Goal: Task Accomplishment & Management: Manage account settings

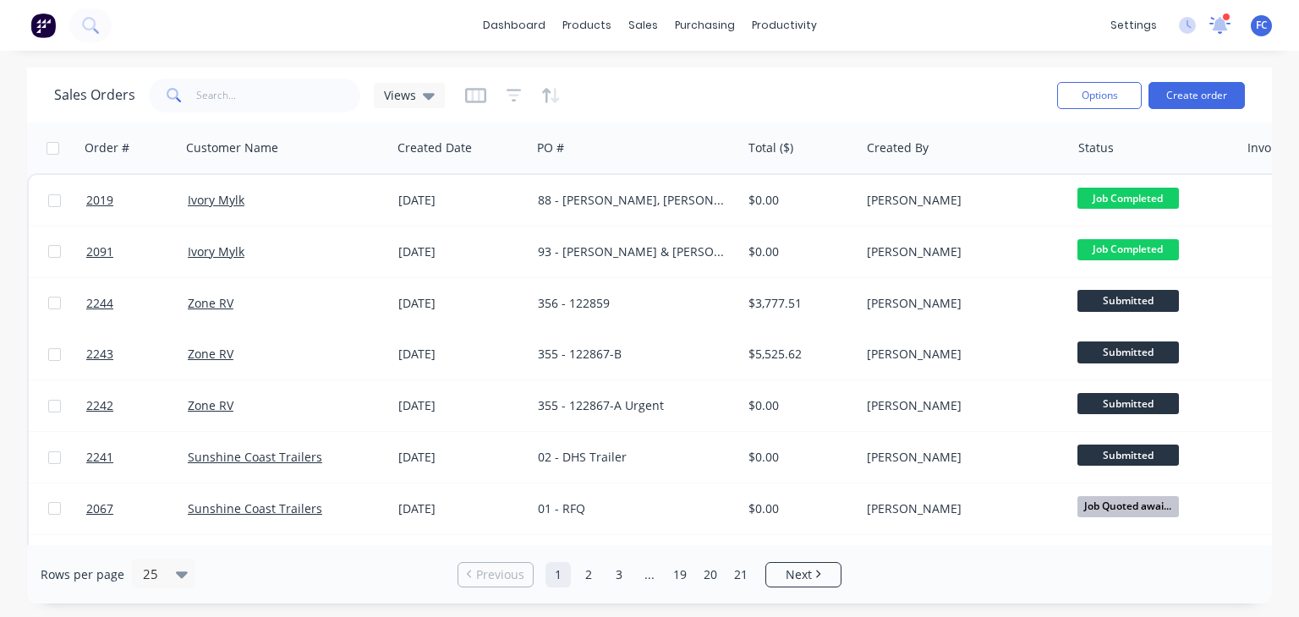
click at [1228, 22] on icon at bounding box center [1219, 25] width 21 height 17
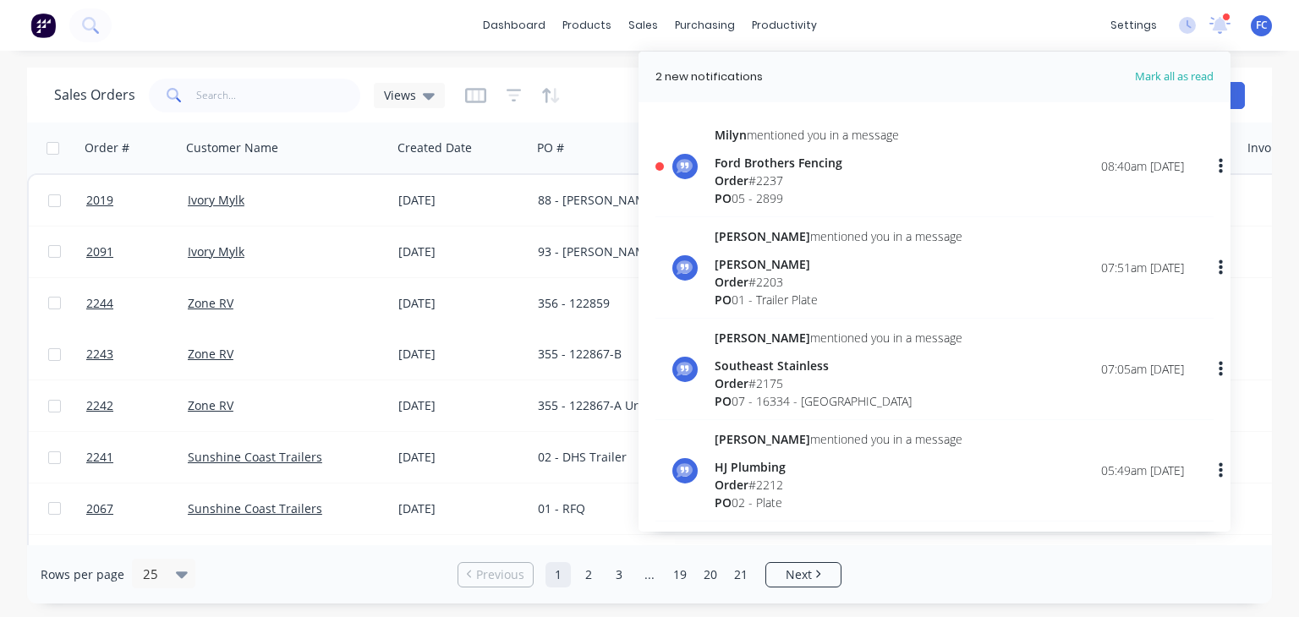
click at [771, 148] on div "[PERSON_NAME] mentioned you in a message Ford Brothers Fencing Order # 2237 PO …" at bounding box center [806, 166] width 184 height 81
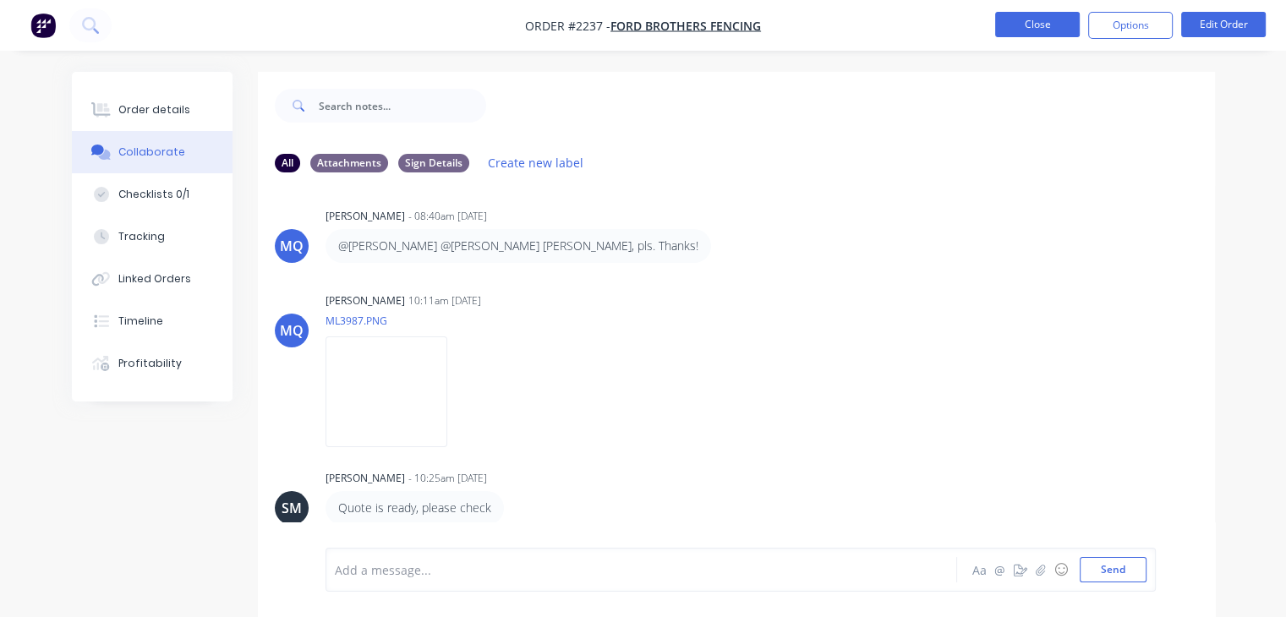
click at [1043, 25] on button "Close" at bounding box center [1037, 24] width 85 height 25
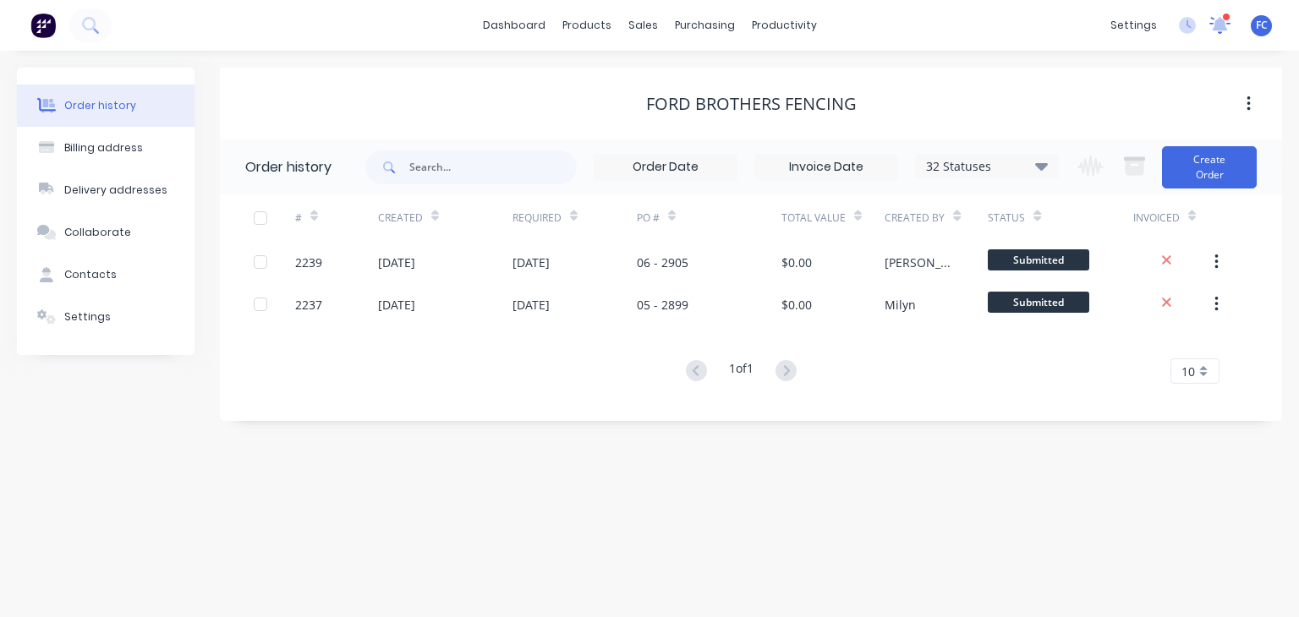
click at [1216, 19] on icon at bounding box center [1219, 25] width 21 height 17
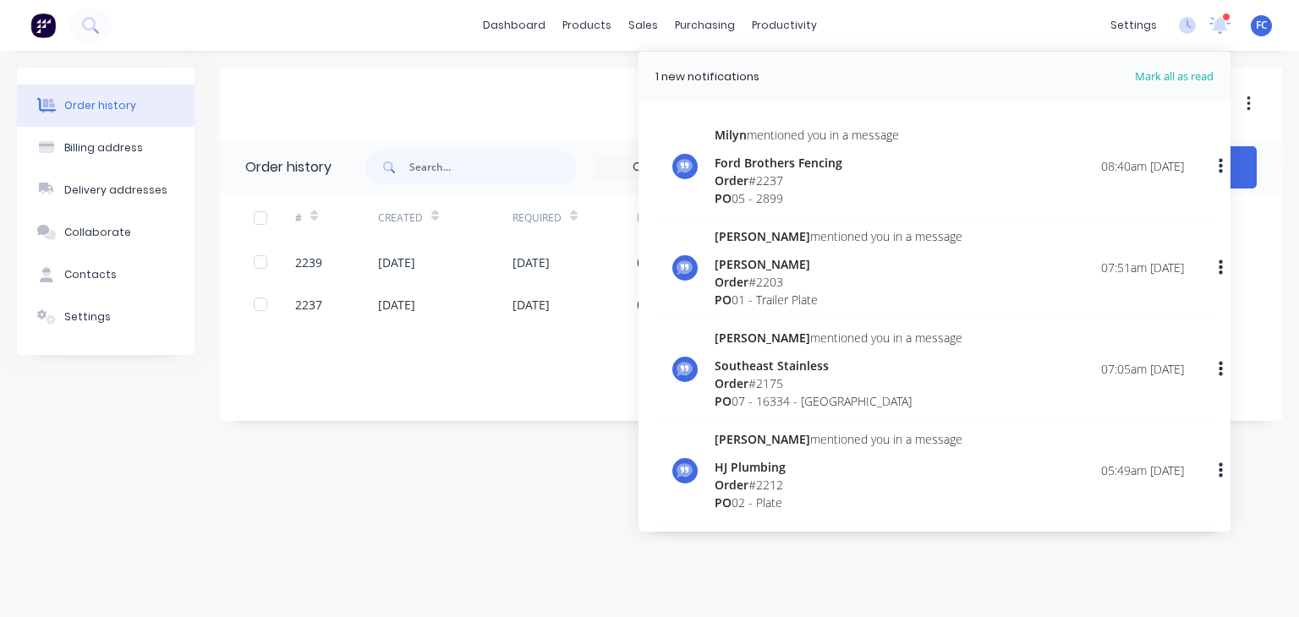
click at [740, 147] on div "Milyn mentioned you in a message Ford Brothers Fencing Order # 2237 PO 05 - 2899" at bounding box center [806, 166] width 184 height 81
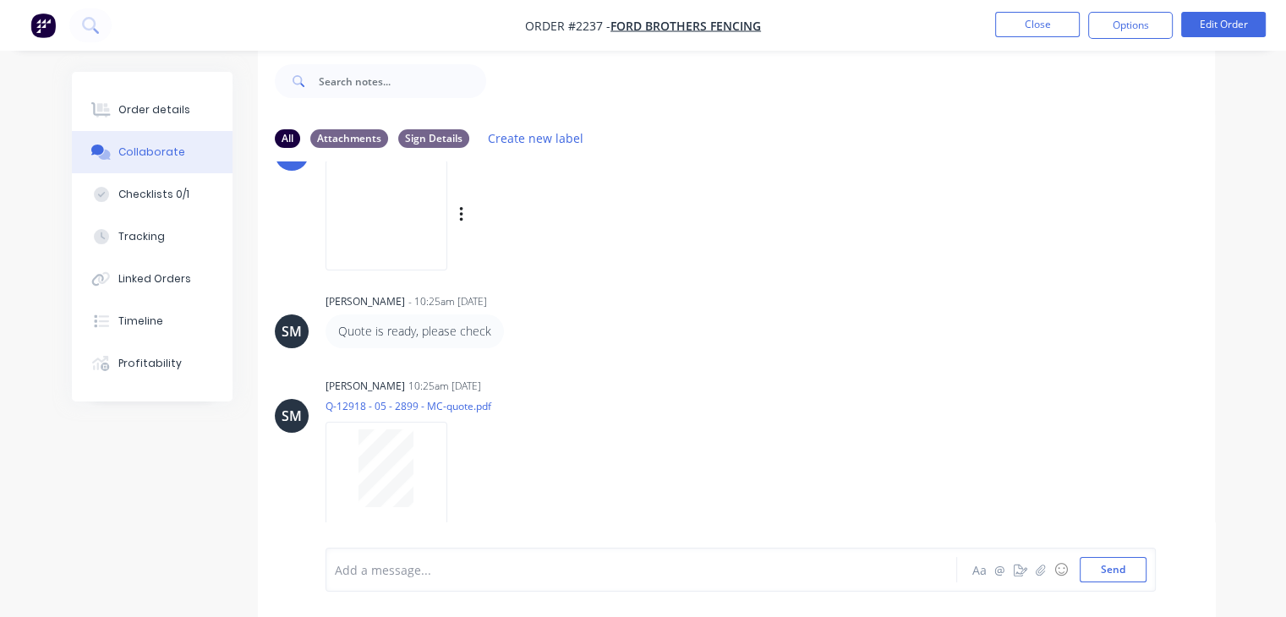
scroll to position [440, 0]
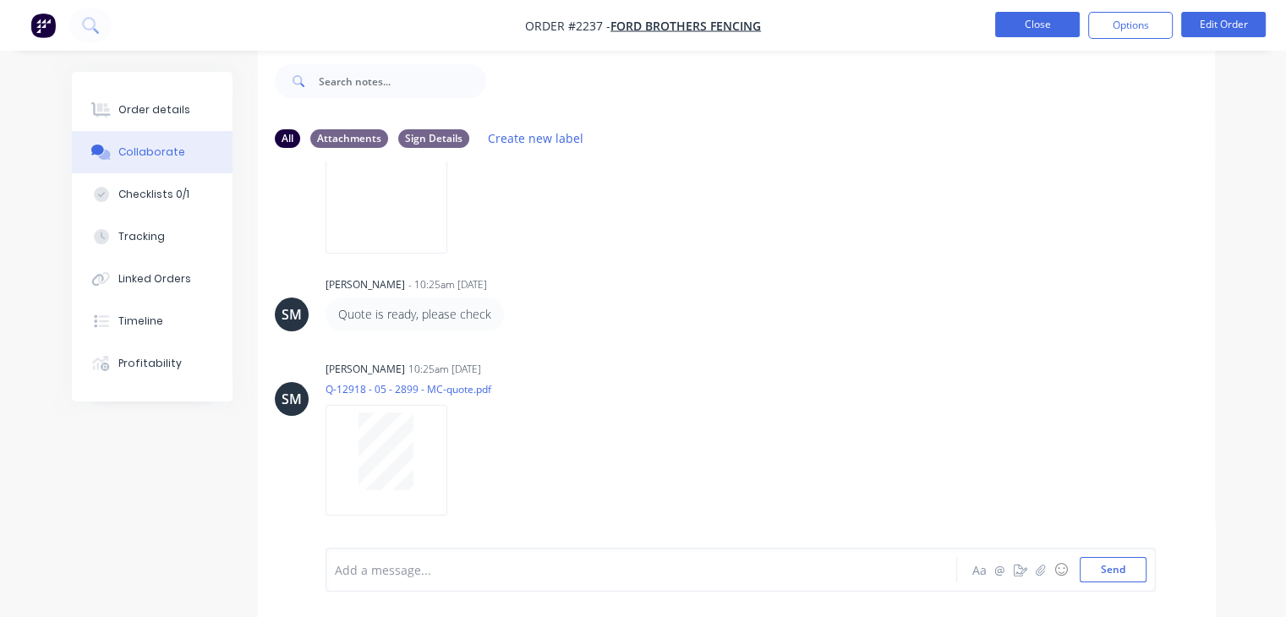
click at [1019, 27] on button "Close" at bounding box center [1037, 24] width 85 height 25
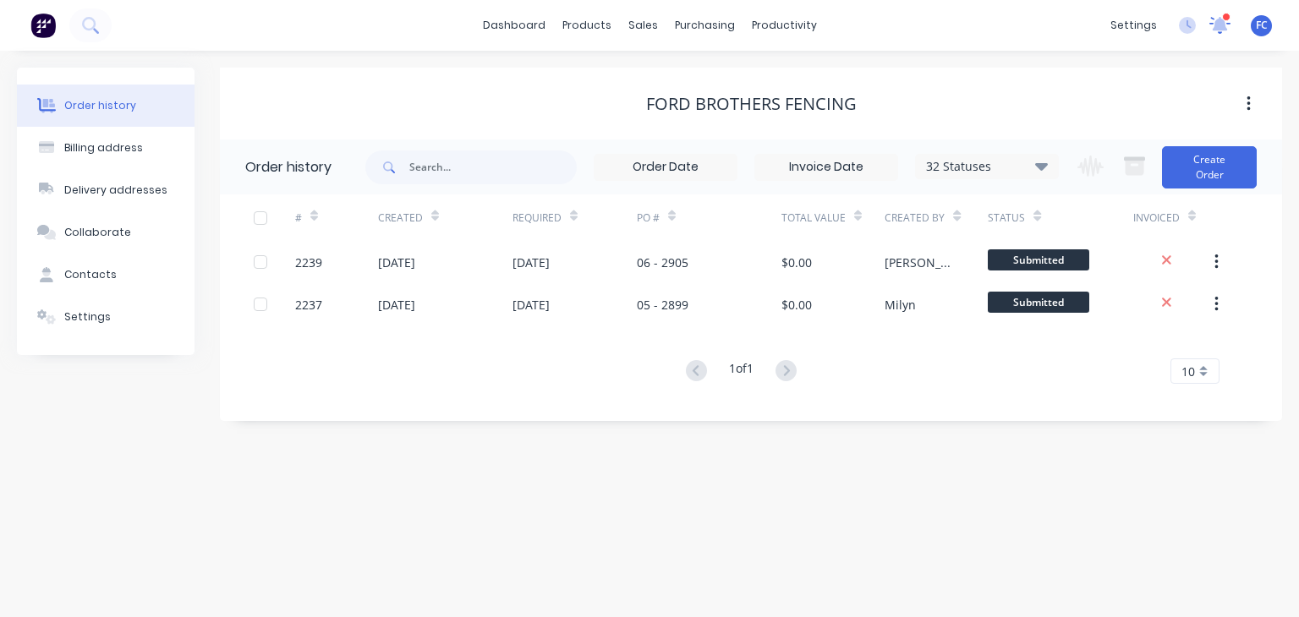
click at [1220, 18] on icon at bounding box center [1220, 24] width 15 height 14
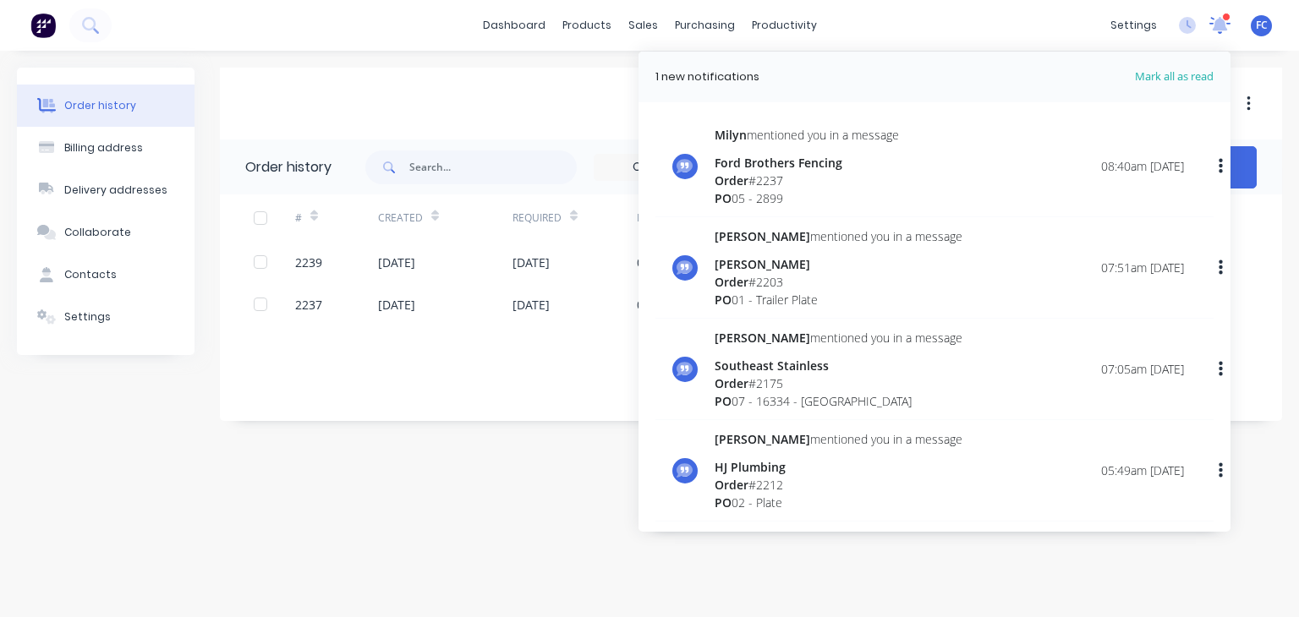
click at [1220, 17] on icon at bounding box center [1219, 25] width 21 height 17
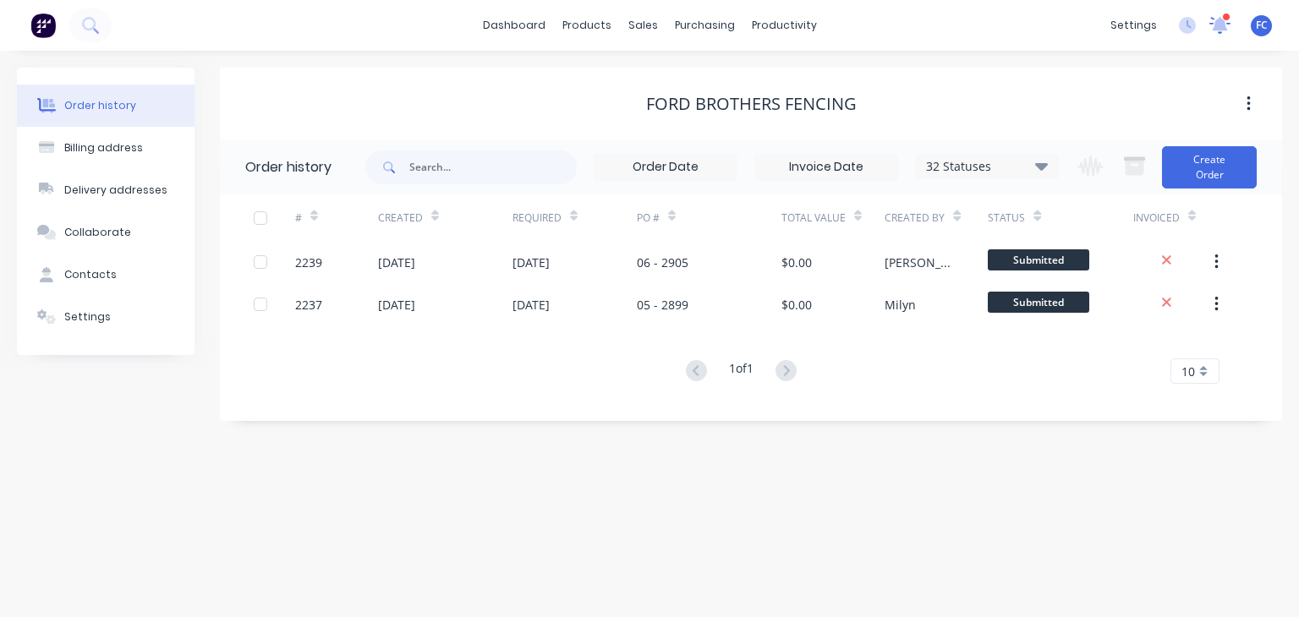
click at [1217, 28] on icon at bounding box center [1220, 24] width 15 height 14
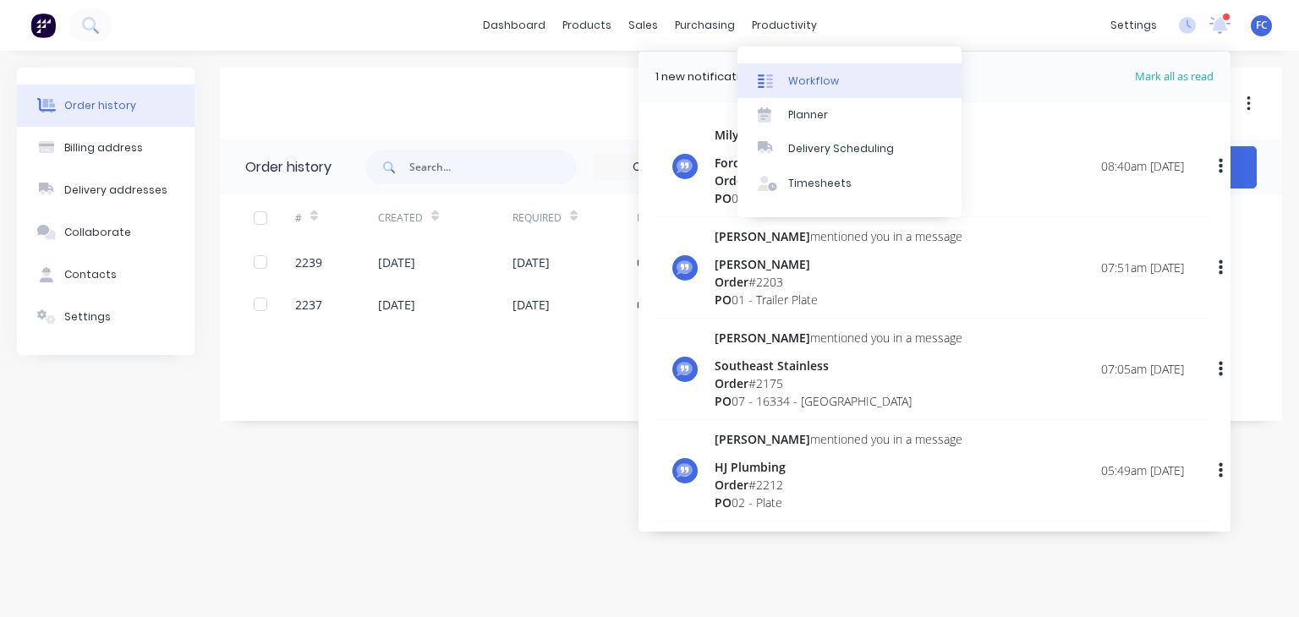
click at [792, 72] on link "Workflow" at bounding box center [849, 80] width 224 height 34
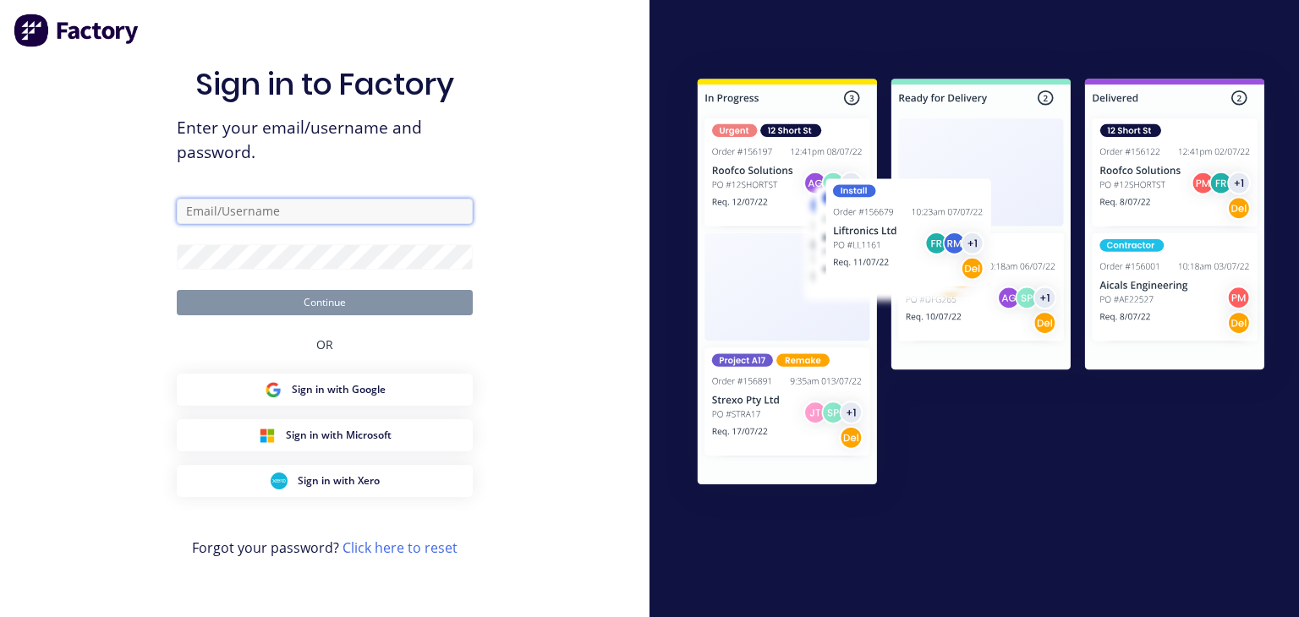
type input "francis@metalmorphic.com.au"
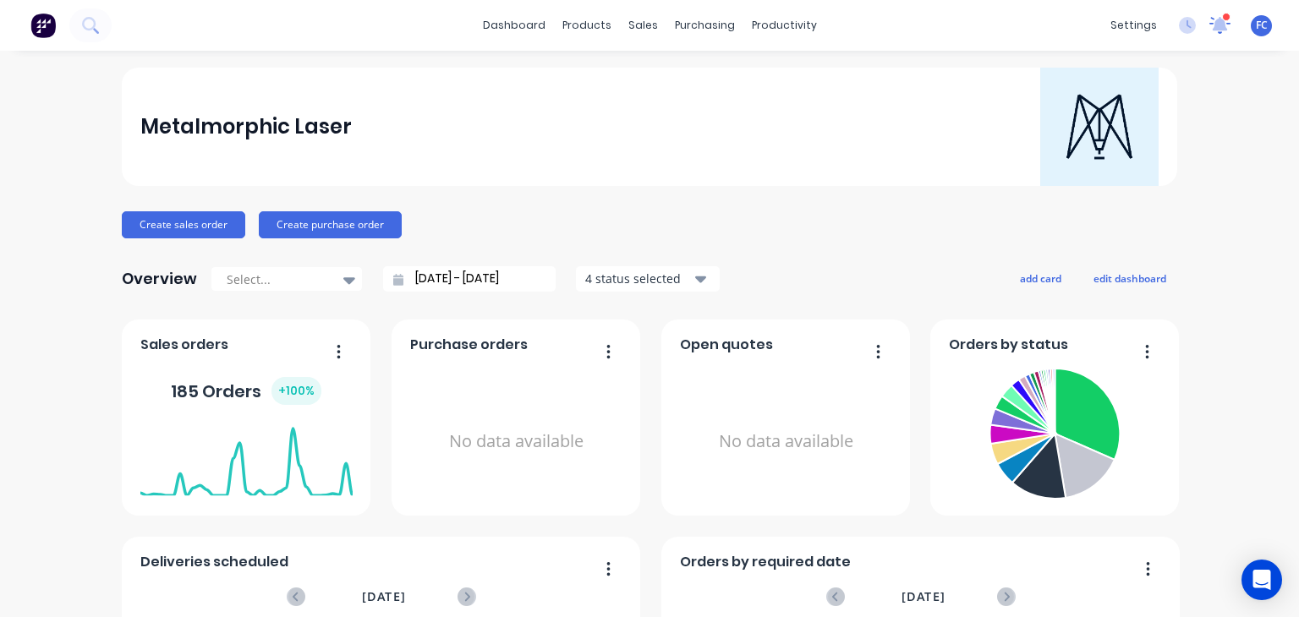
click at [1209, 21] on icon at bounding box center [1220, 25] width 22 height 18
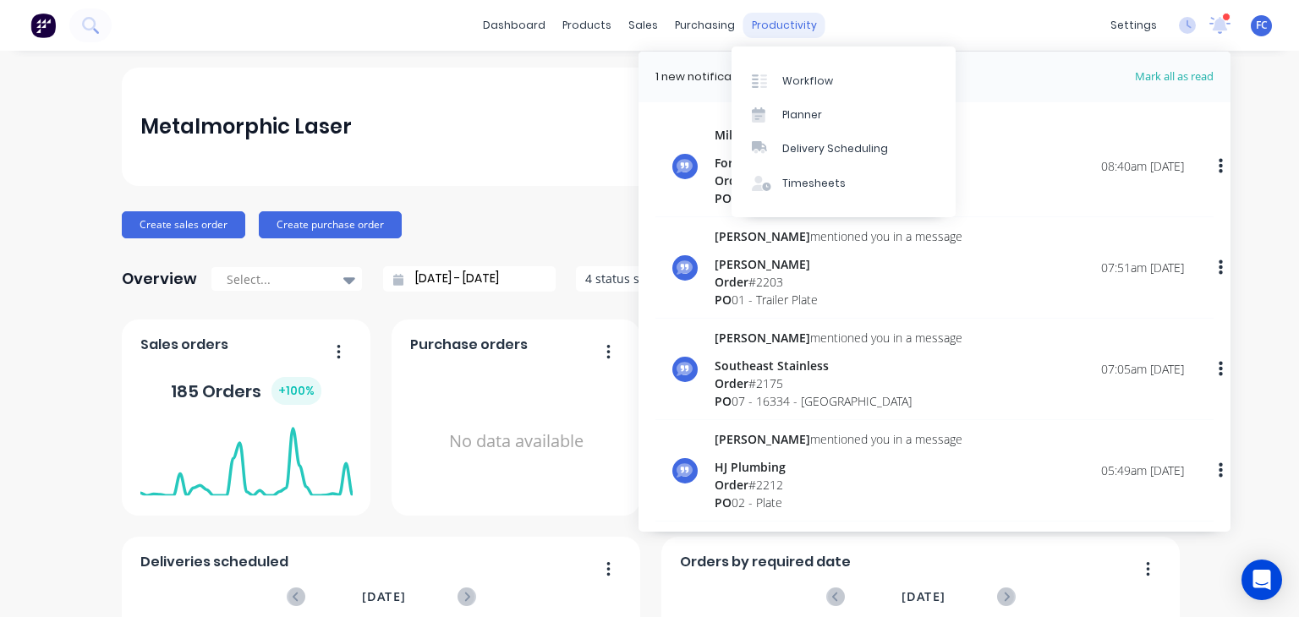
click at [764, 31] on div "productivity" at bounding box center [784, 25] width 82 height 25
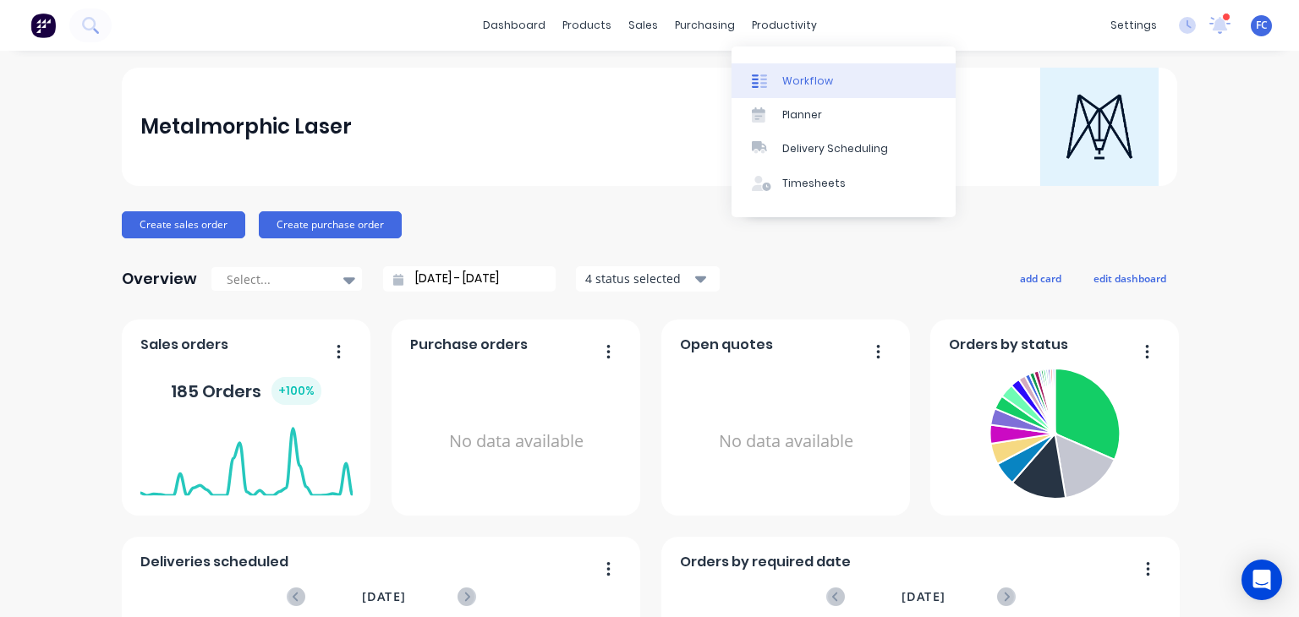
click at [784, 82] on div "Workflow" at bounding box center [807, 81] width 51 height 15
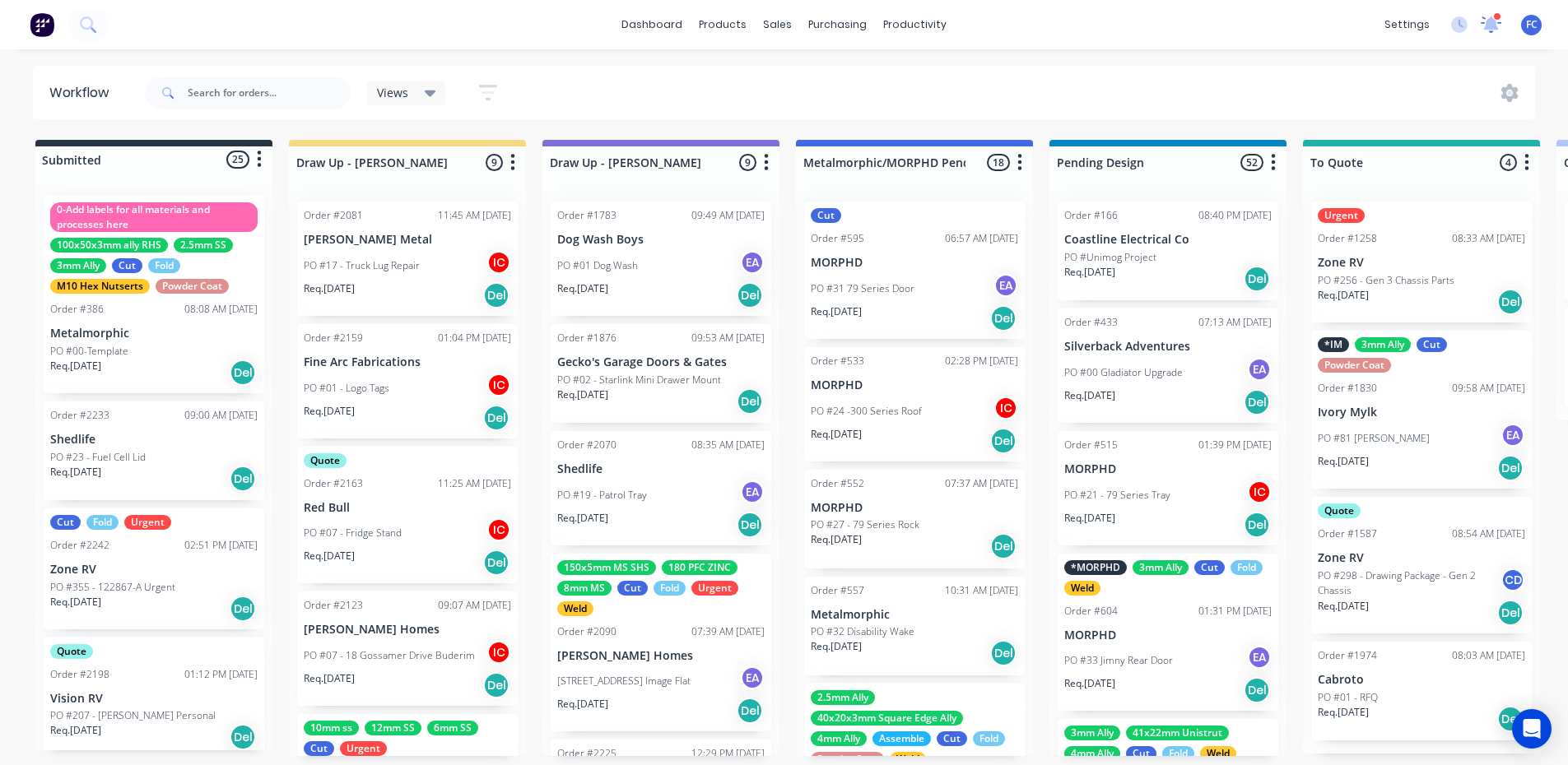
click at [1263, 25] on icon at bounding box center [1491, 24] width 21 height 18
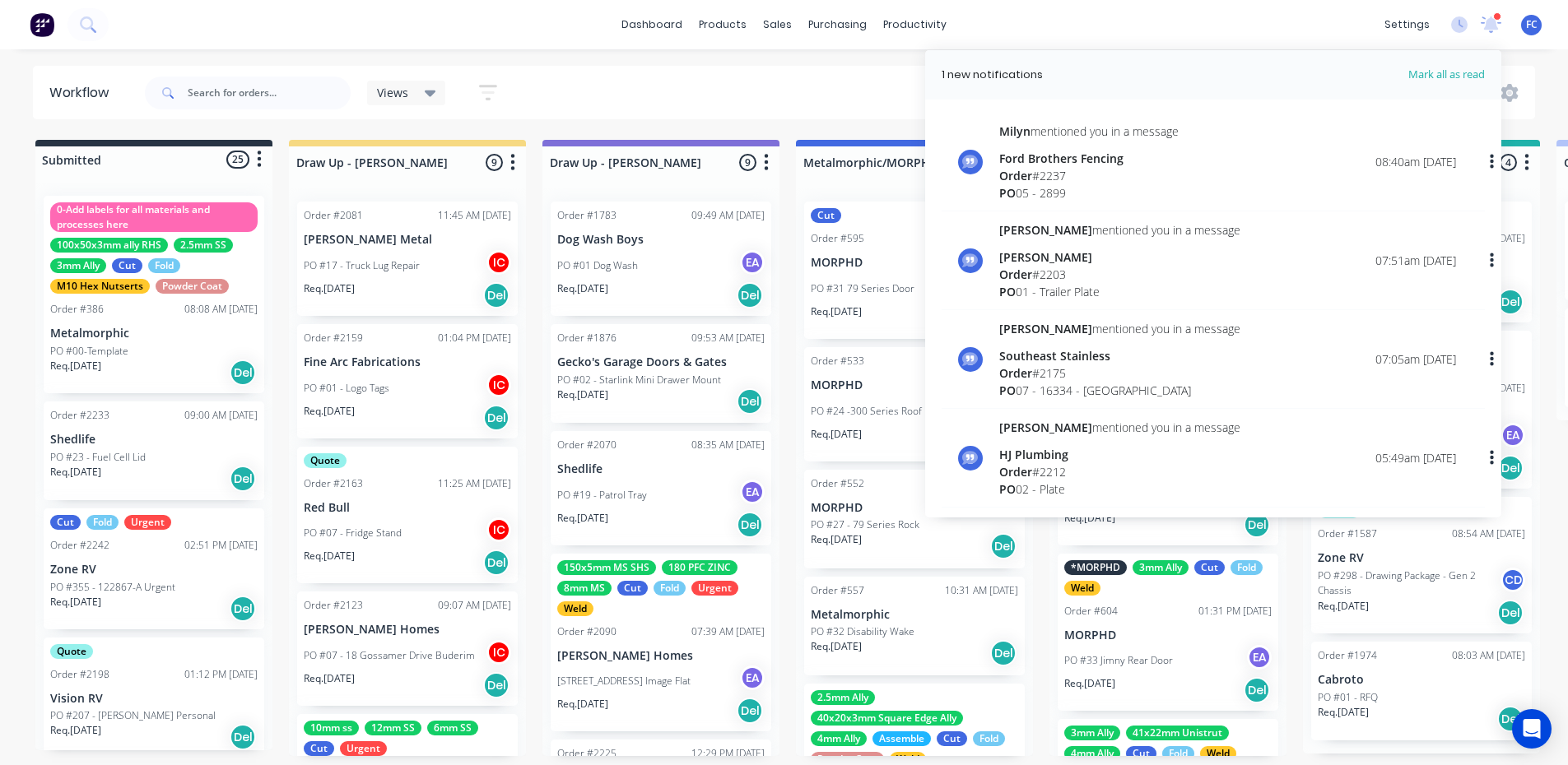
click at [664, 99] on div "Views Save new view None (Default) edit [PERSON_NAME] edit [PERSON_NAME] edit S…" at bounding box center [838, 92] width 1394 height 50
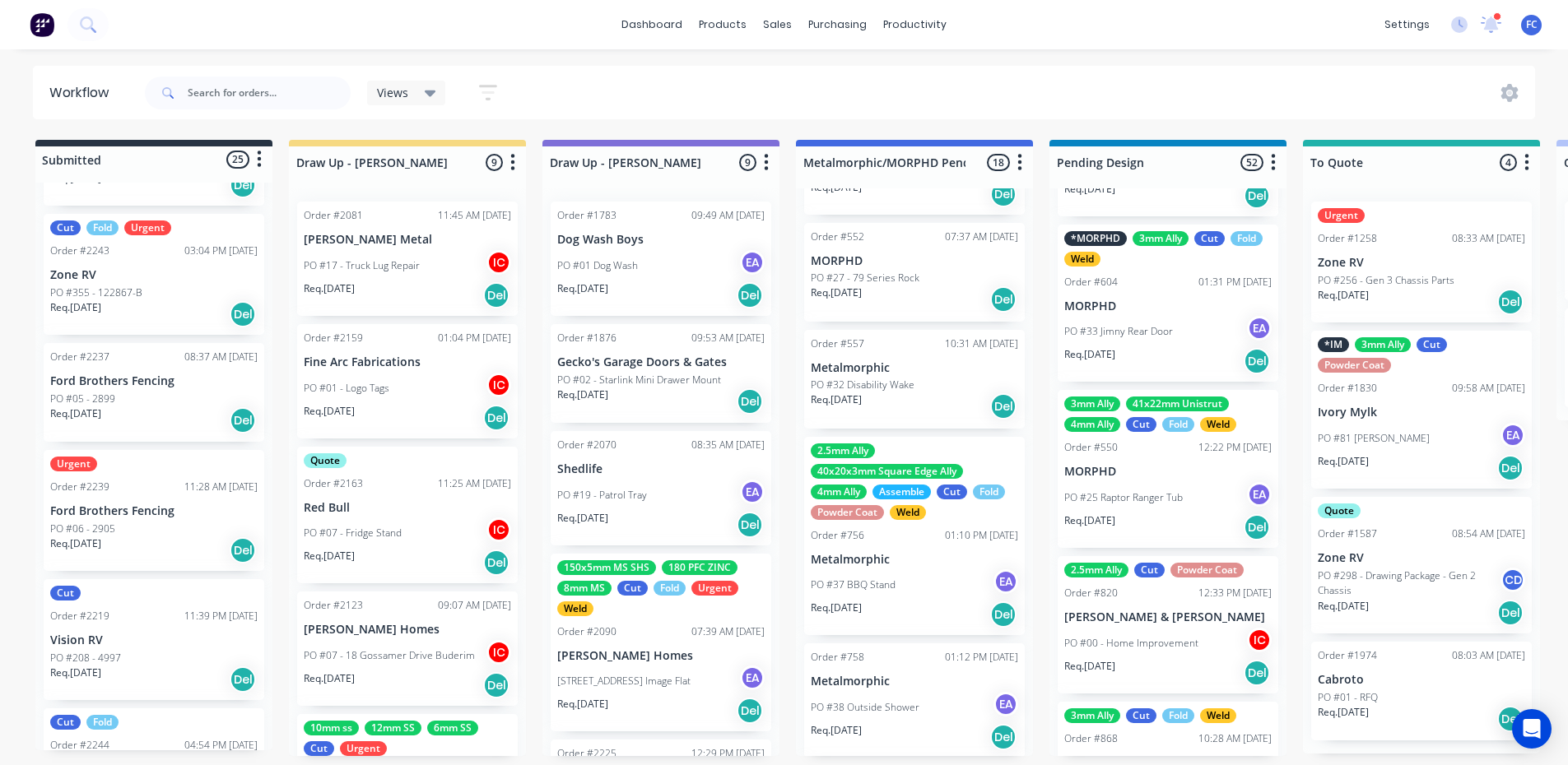
scroll to position [2520, 0]
click at [112, 429] on div "Req. 18/09/25 Del" at bounding box center [154, 423] width 207 height 28
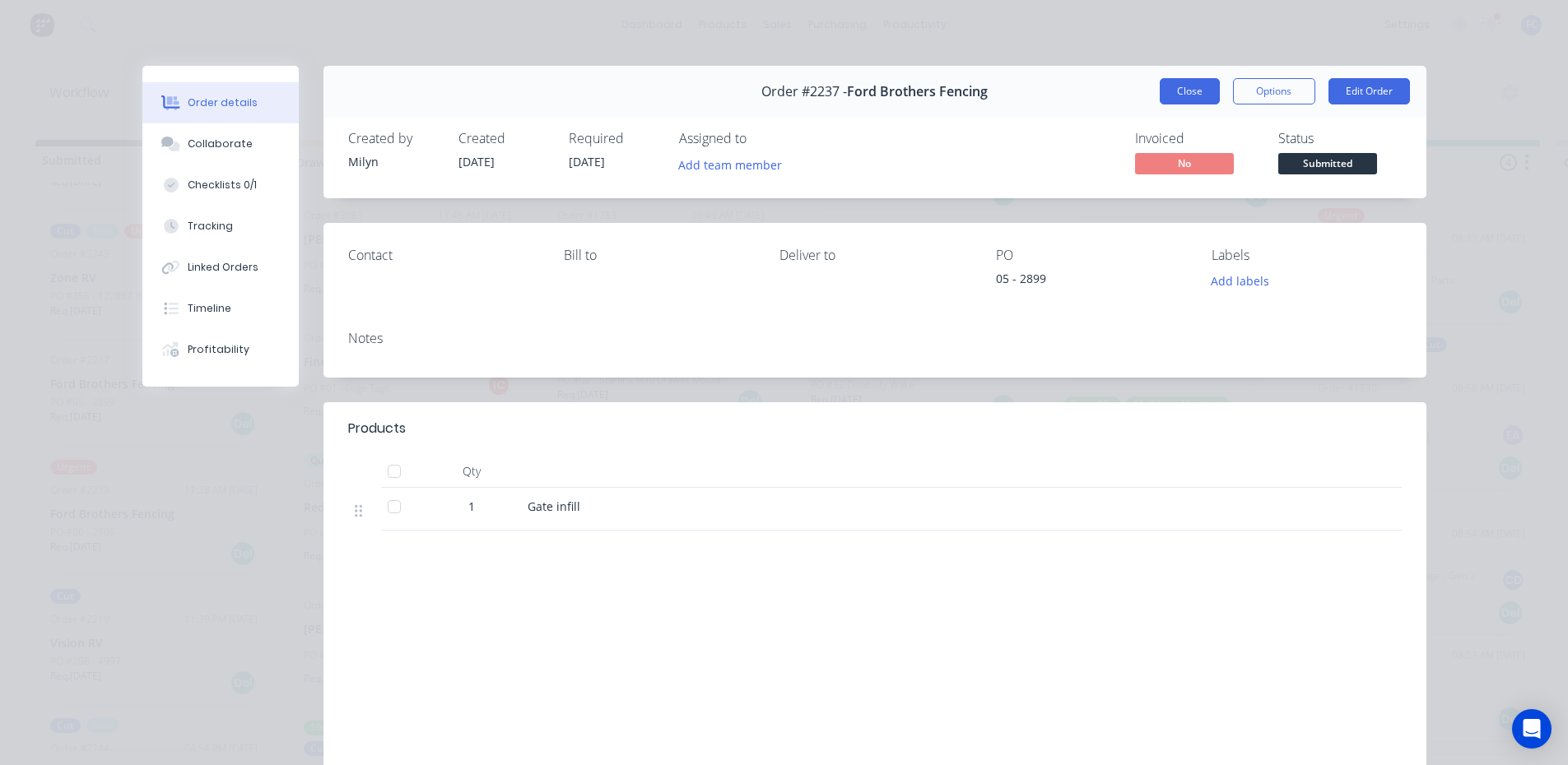
click at [1164, 96] on button "Close" at bounding box center [1189, 91] width 60 height 26
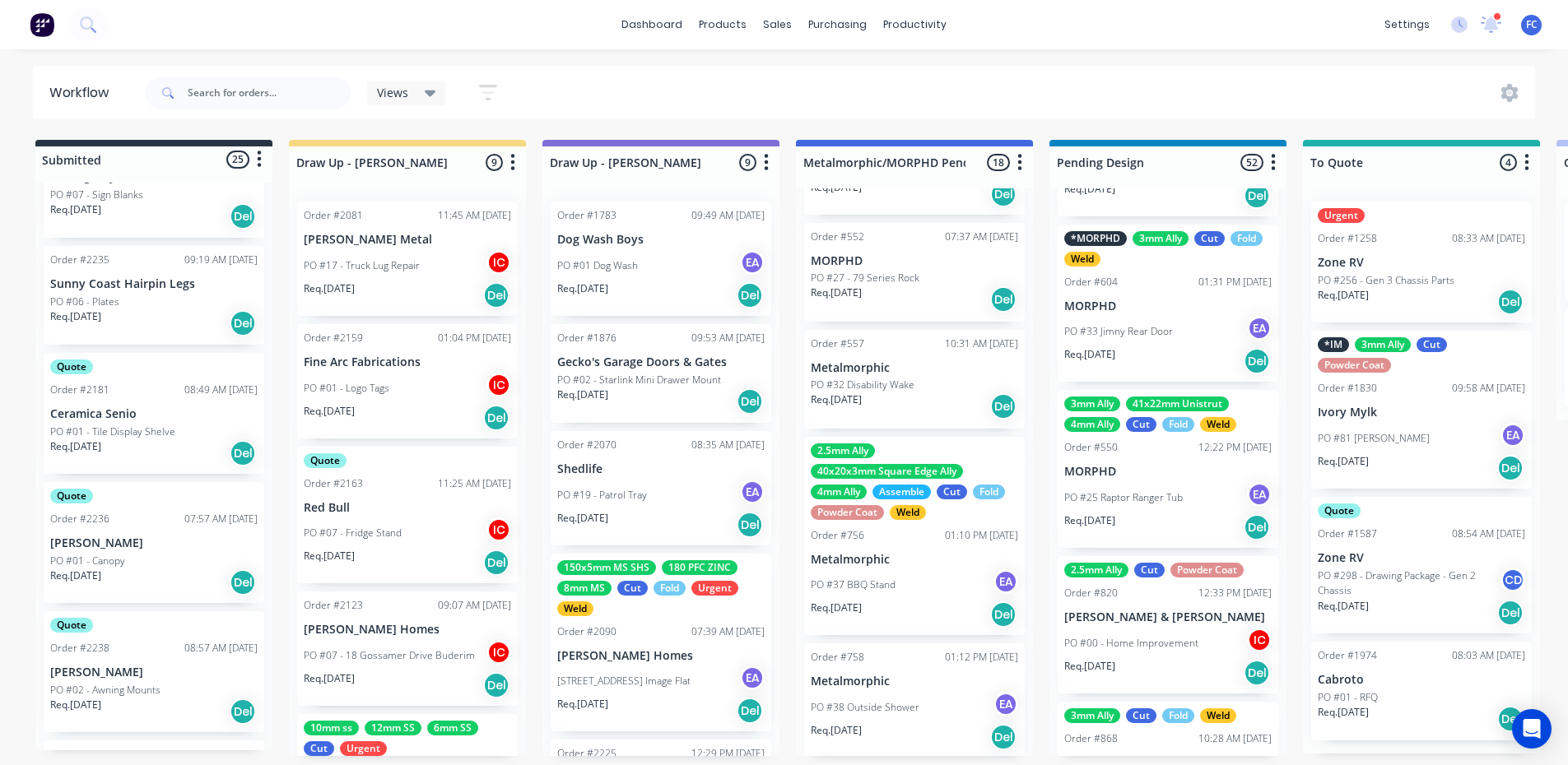
scroll to position [1399, 0]
click at [114, 533] on p "[PERSON_NAME]" at bounding box center [154, 540] width 207 height 14
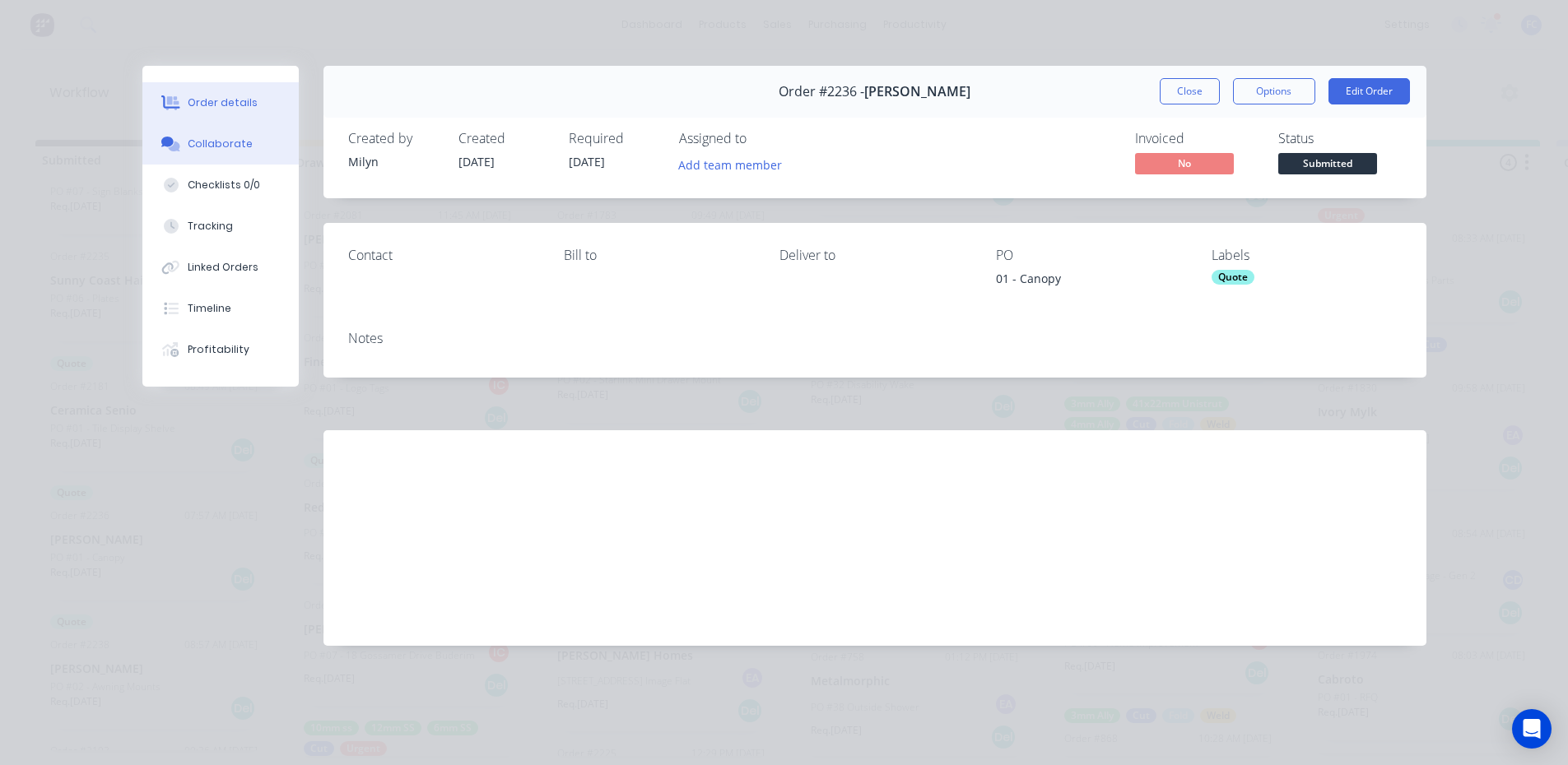
click at [200, 153] on button "Collaborate" at bounding box center [220, 144] width 157 height 41
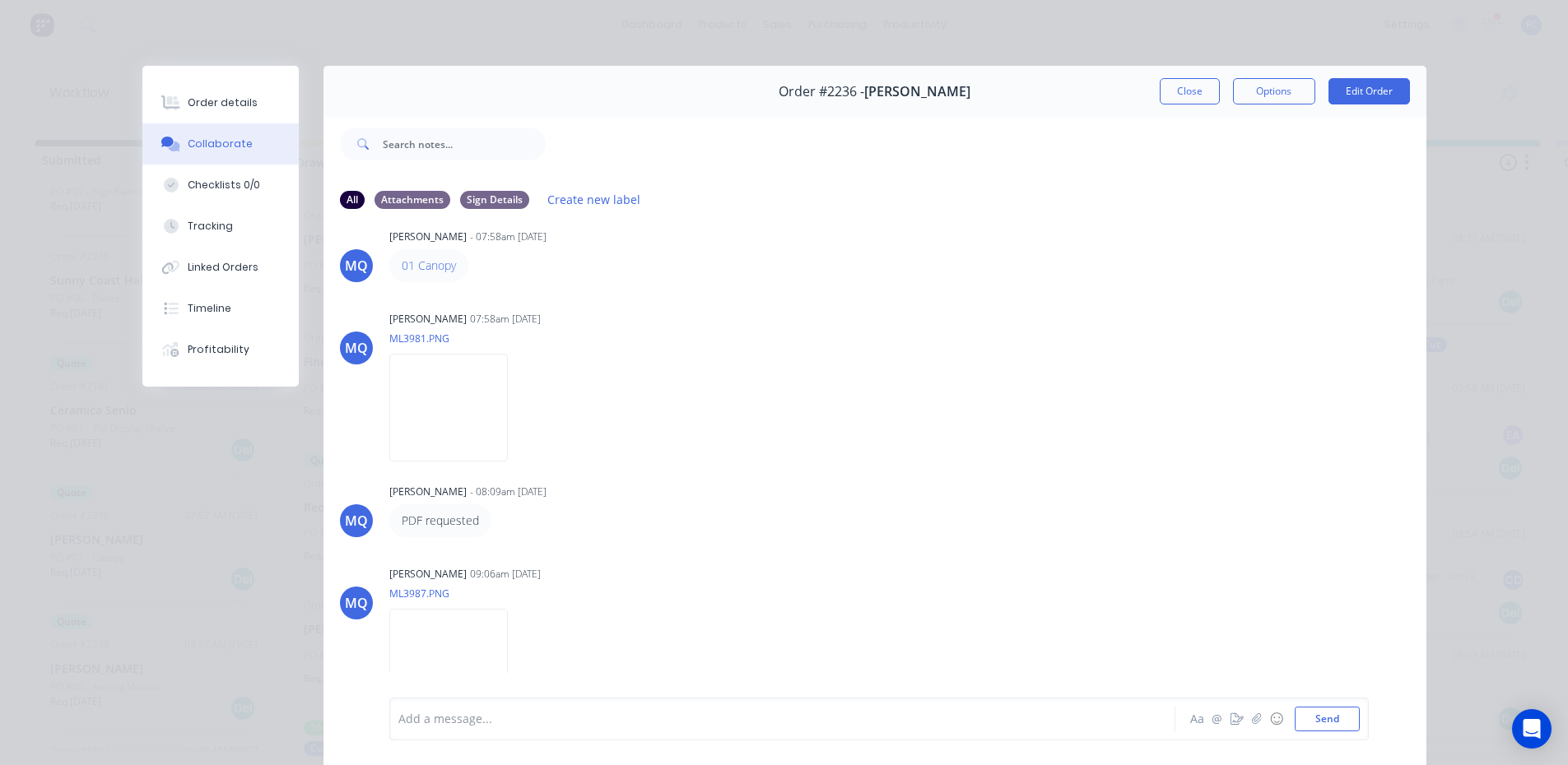
scroll to position [0, 0]
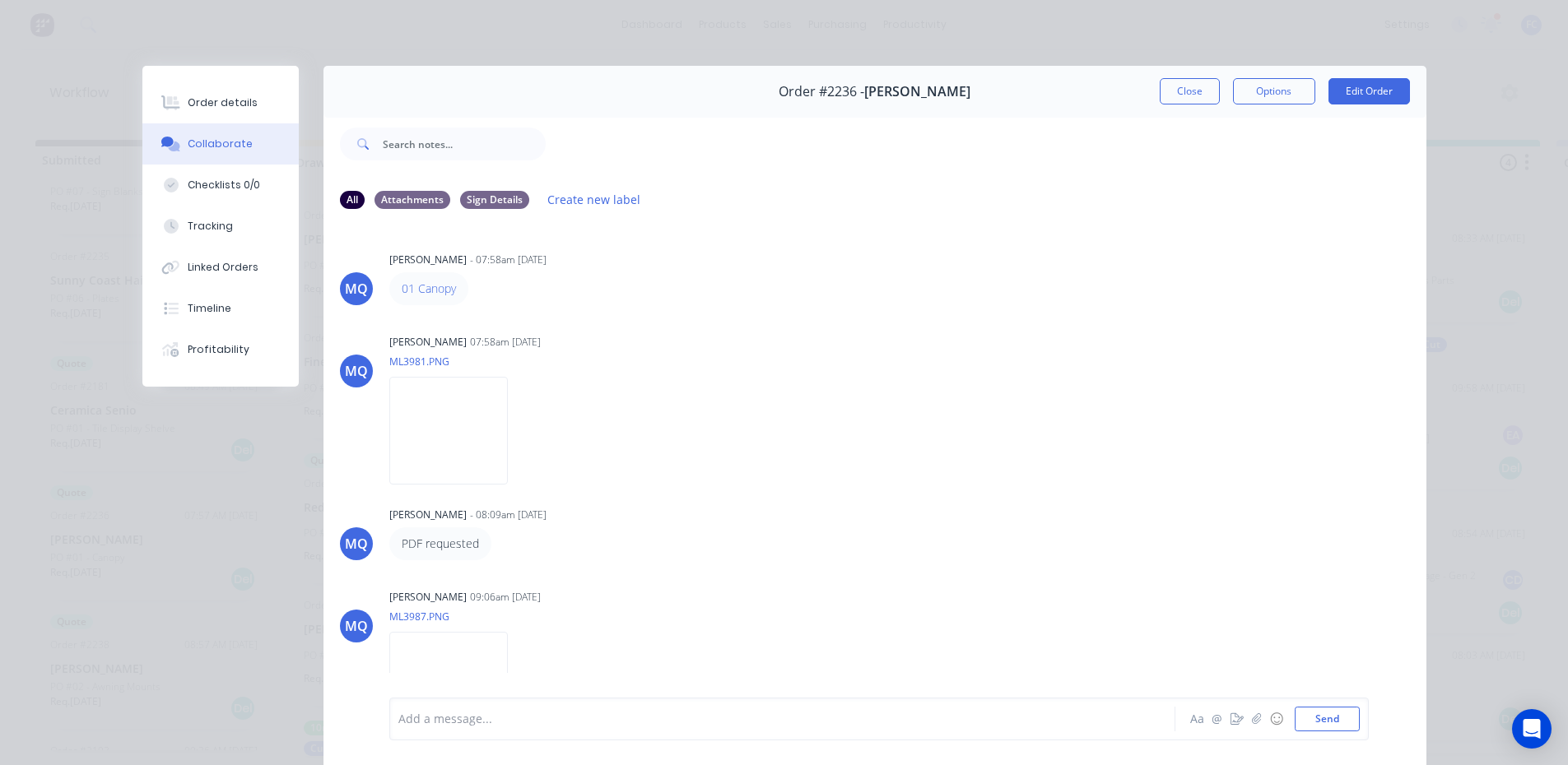
drag, startPoint x: 1184, startPoint y: 93, endPoint x: 870, endPoint y: 120, distance: 315.2
click at [1185, 93] on button "Close" at bounding box center [1189, 91] width 60 height 26
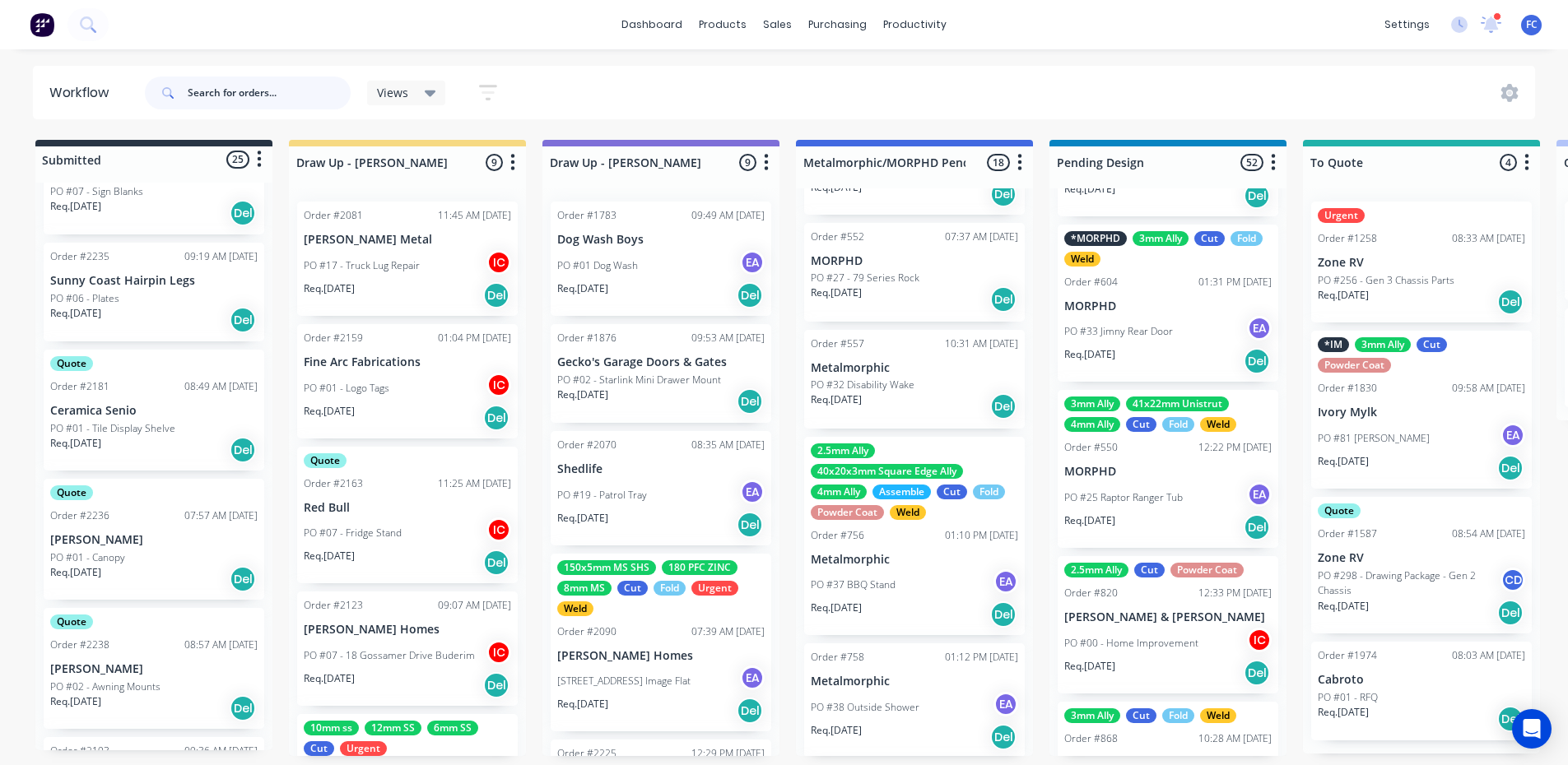
click at [257, 98] on input "text" at bounding box center [269, 93] width 163 height 33
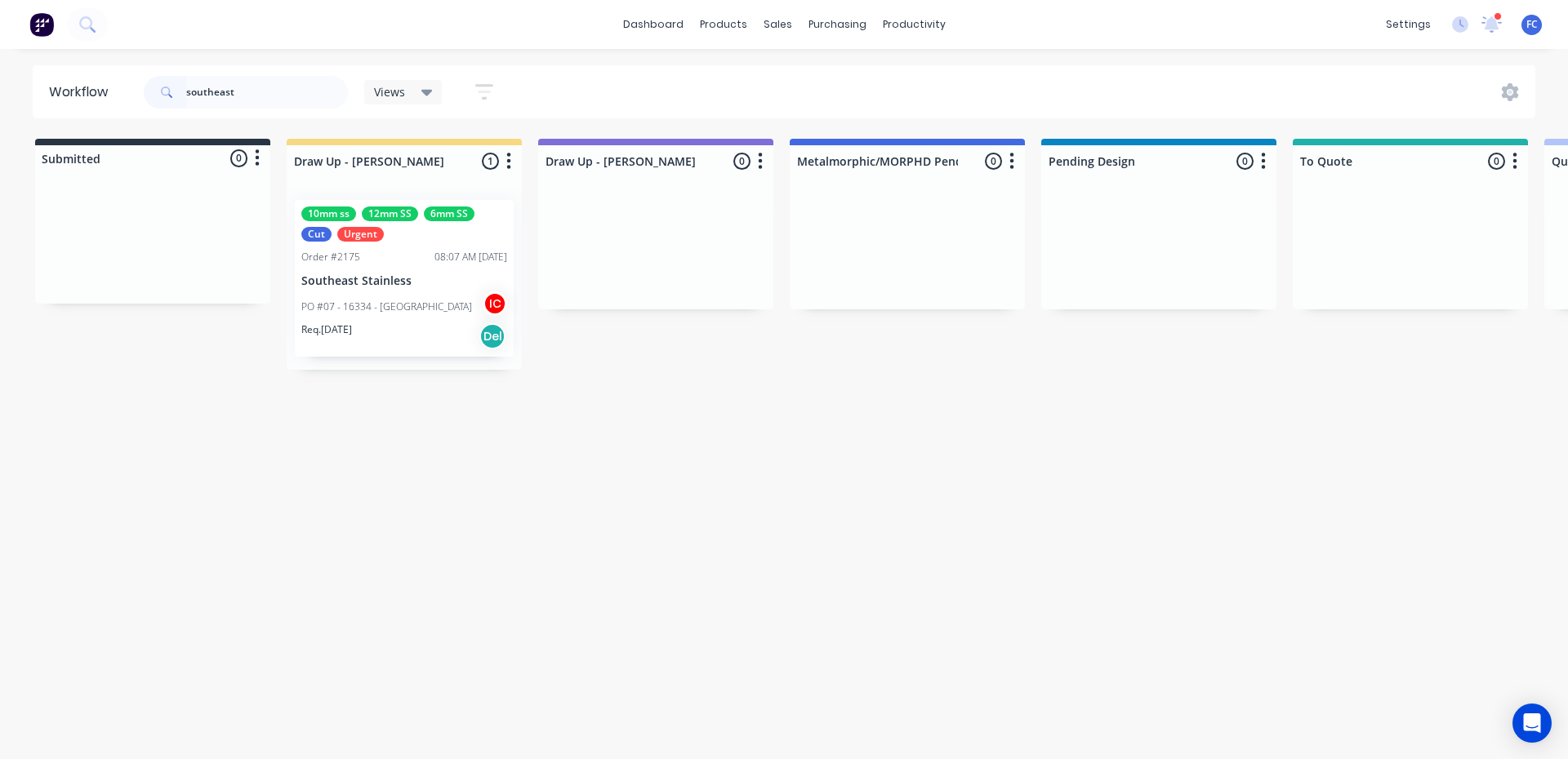
click at [404, 277] on p "Southeast Stainless" at bounding box center [404, 281] width 206 height 14
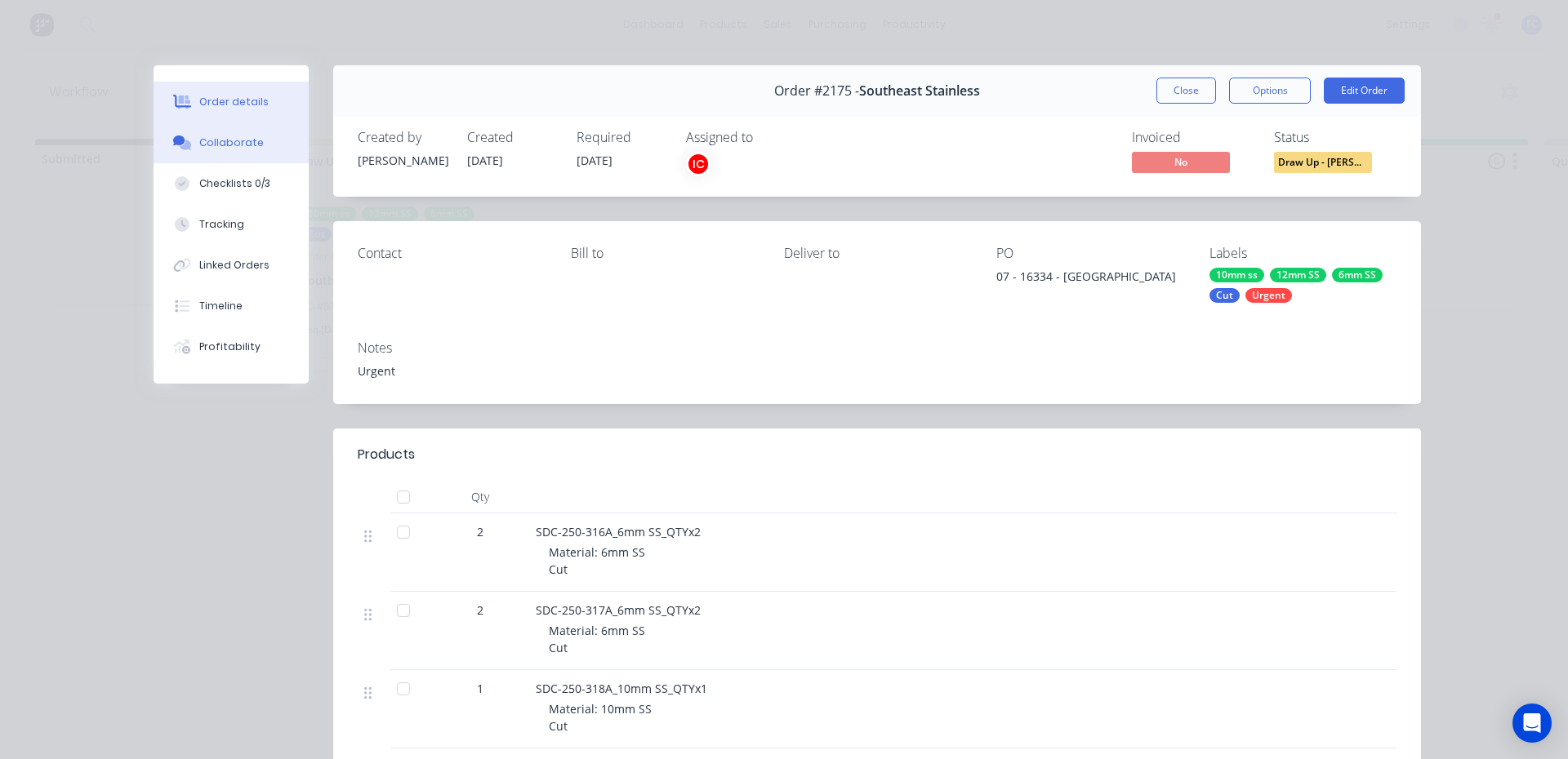
click at [247, 142] on div "Collaborate" at bounding box center [231, 142] width 65 height 14
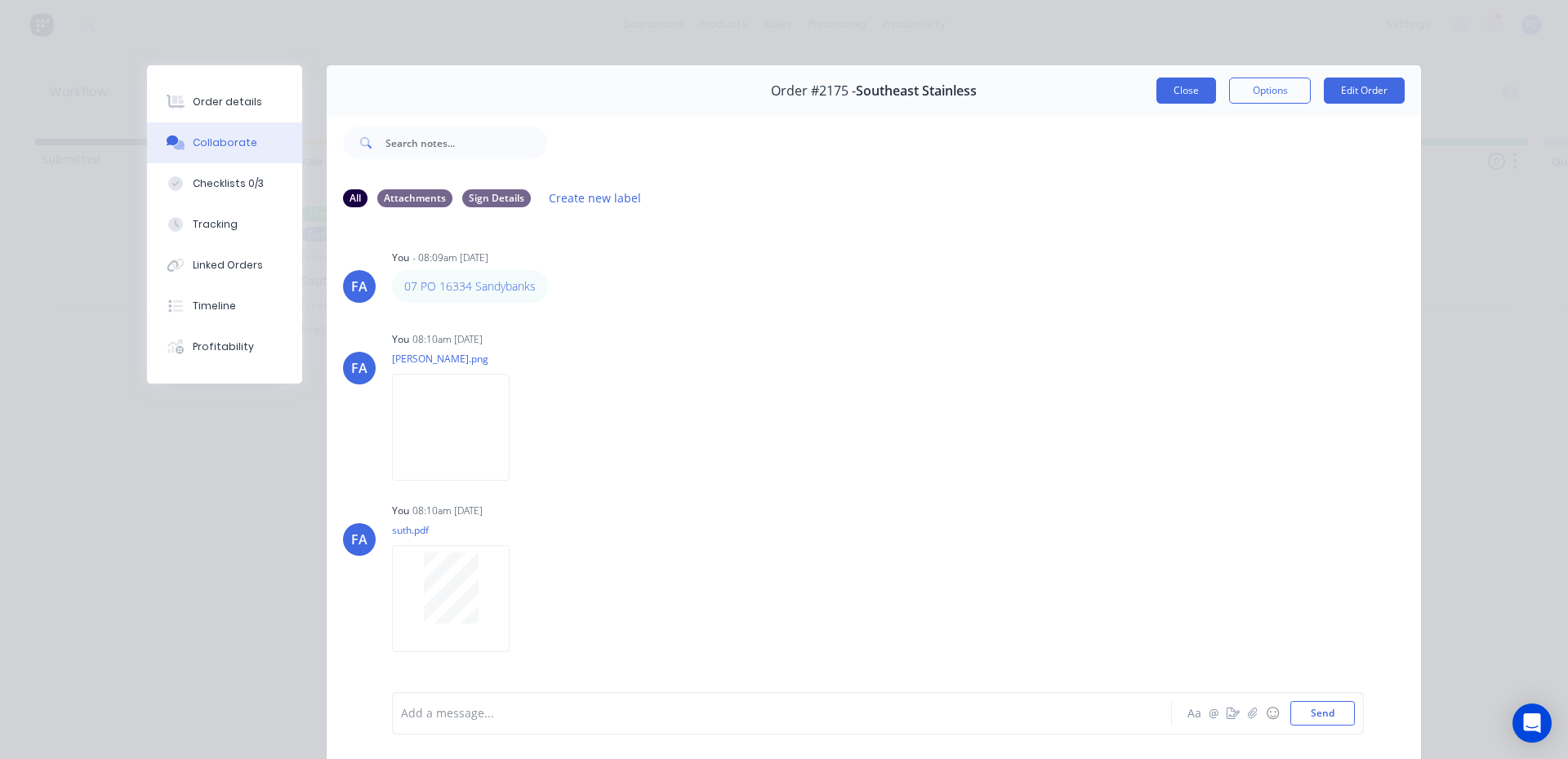
click at [1183, 95] on button "Close" at bounding box center [1186, 90] width 60 height 26
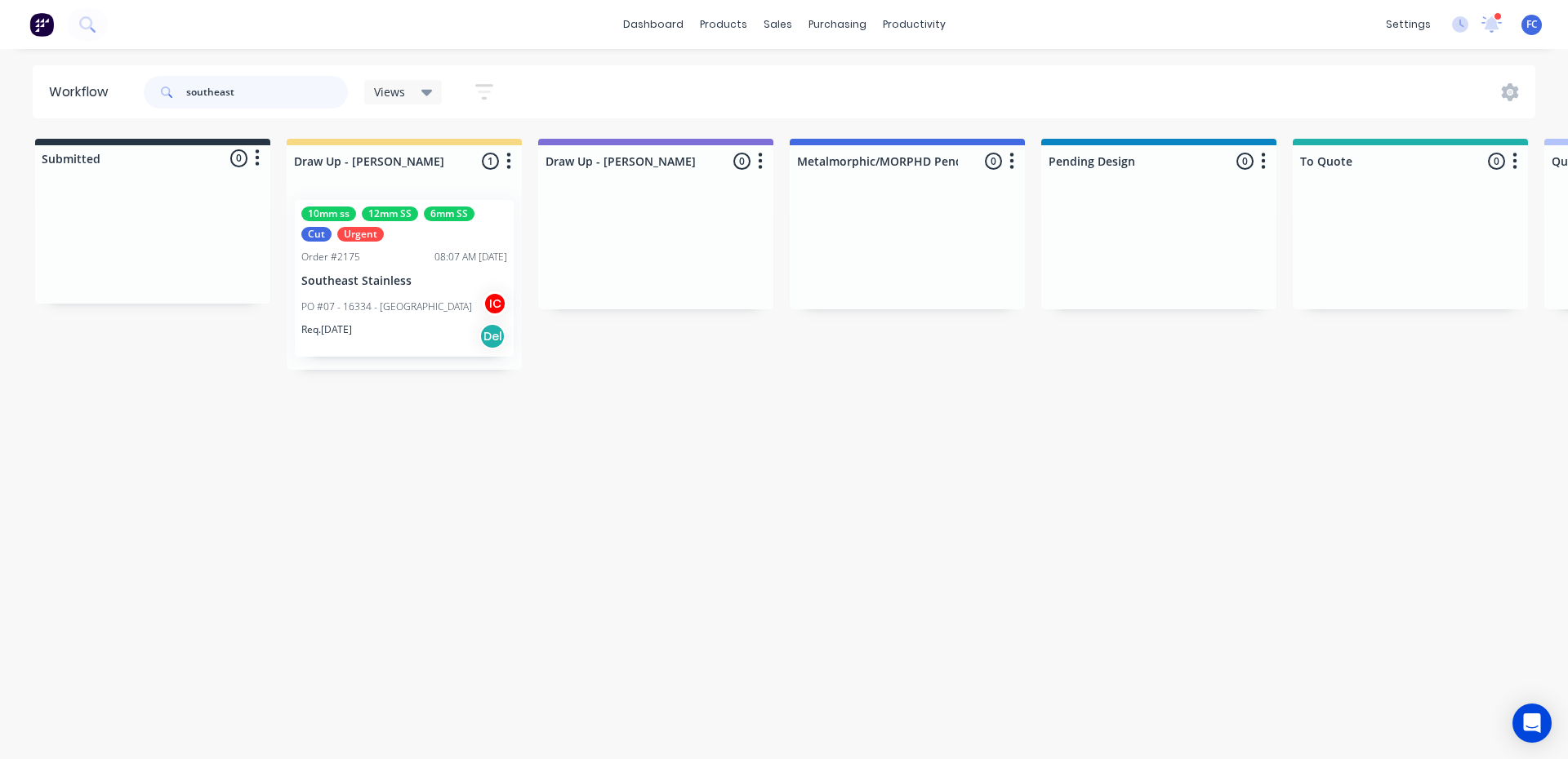
drag, startPoint x: 254, startPoint y: 97, endPoint x: 121, endPoint y: 71, distance: 135.5
click at [121, 71] on header "Workflow southeast Views Save new view None (Default) edit Greg edit Greg edit …" at bounding box center [784, 92] width 1504 height 53
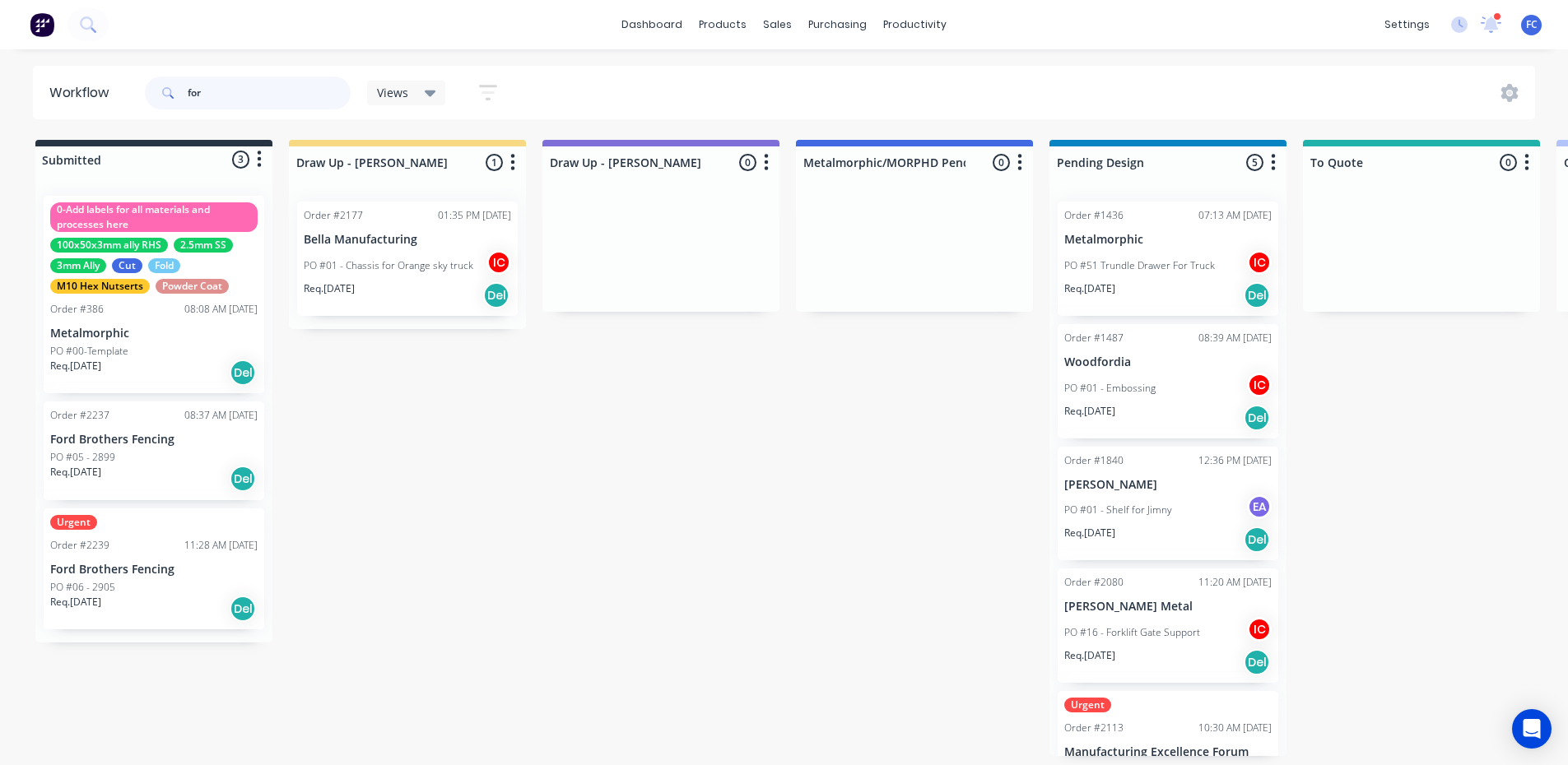
type input "for"
click at [142, 443] on p "Ford Brothers Fencing" at bounding box center [154, 440] width 207 height 14
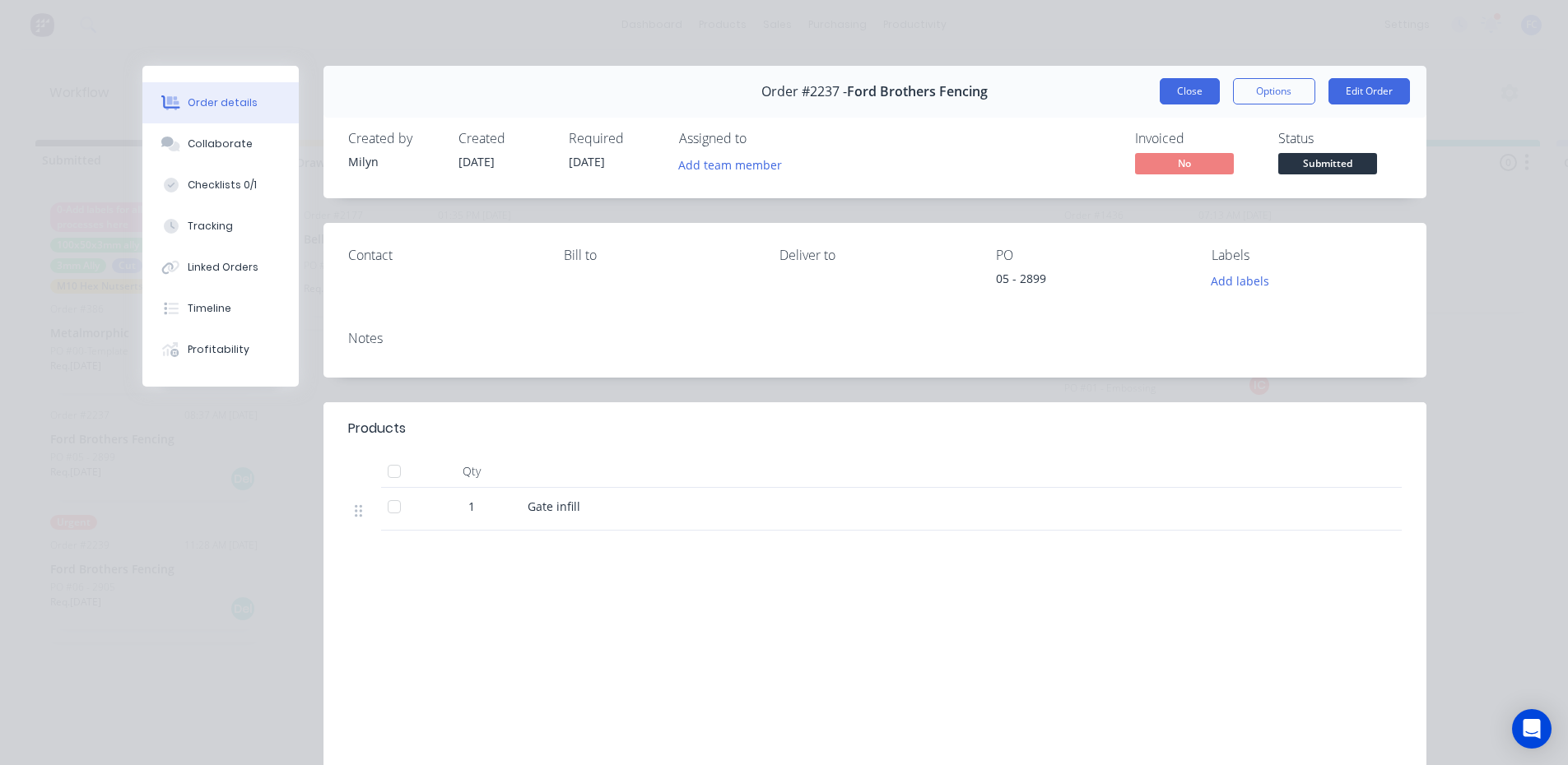
click at [1191, 78] on button "Close" at bounding box center [1189, 91] width 60 height 26
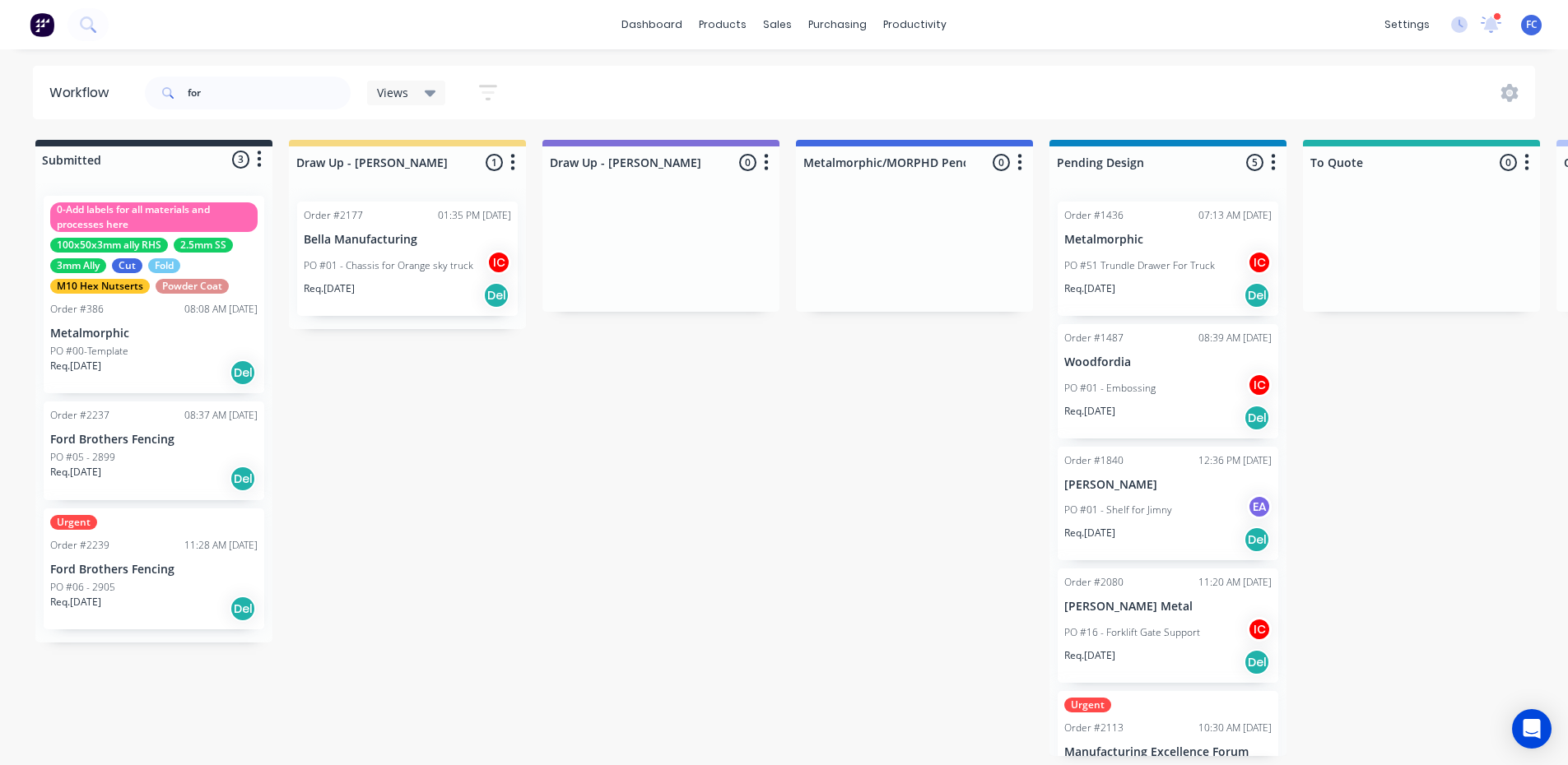
click at [120, 582] on div "PO #06 - 2905" at bounding box center [154, 587] width 207 height 15
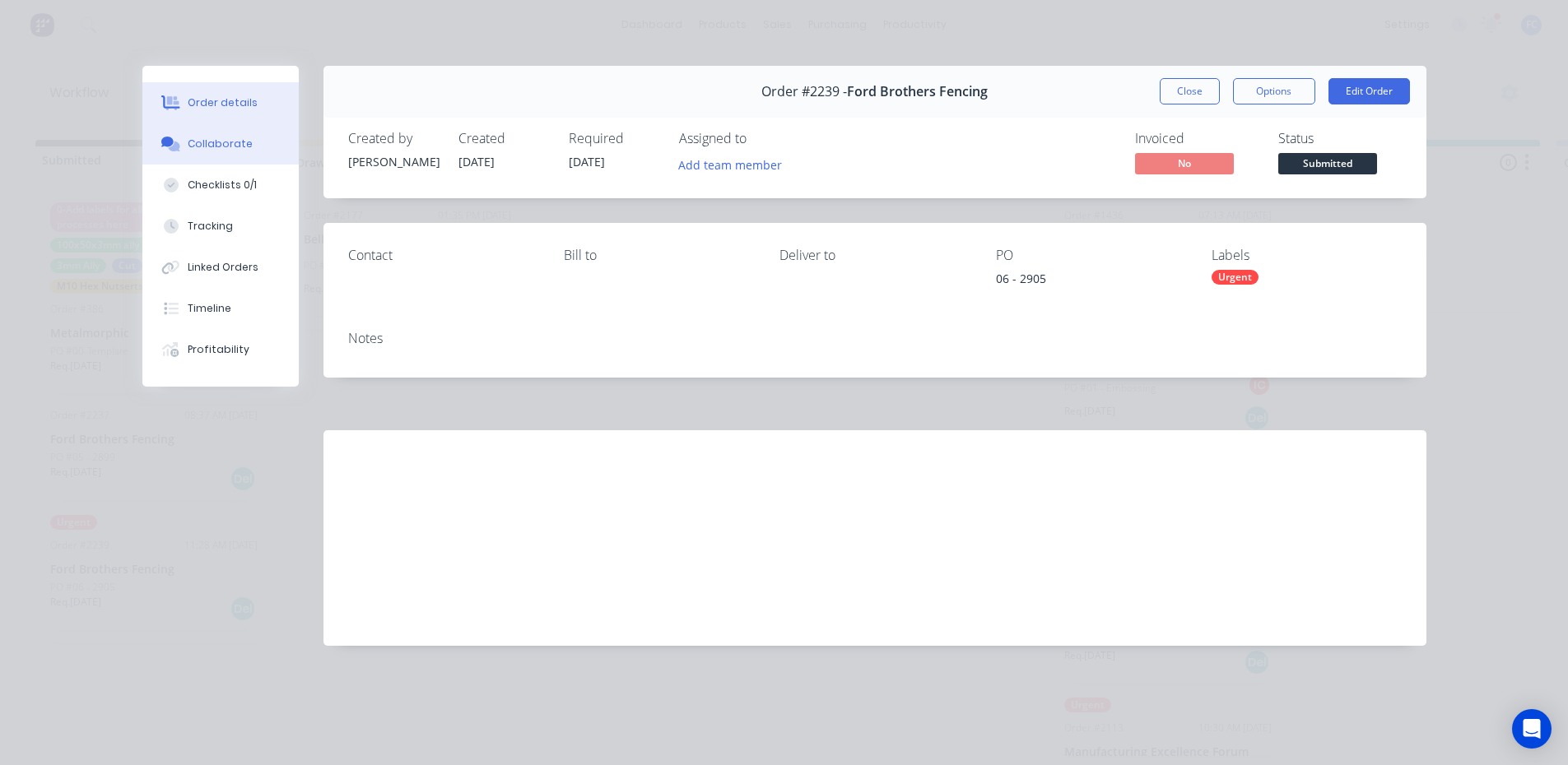
click at [198, 145] on div "Collaborate" at bounding box center [220, 143] width 65 height 15
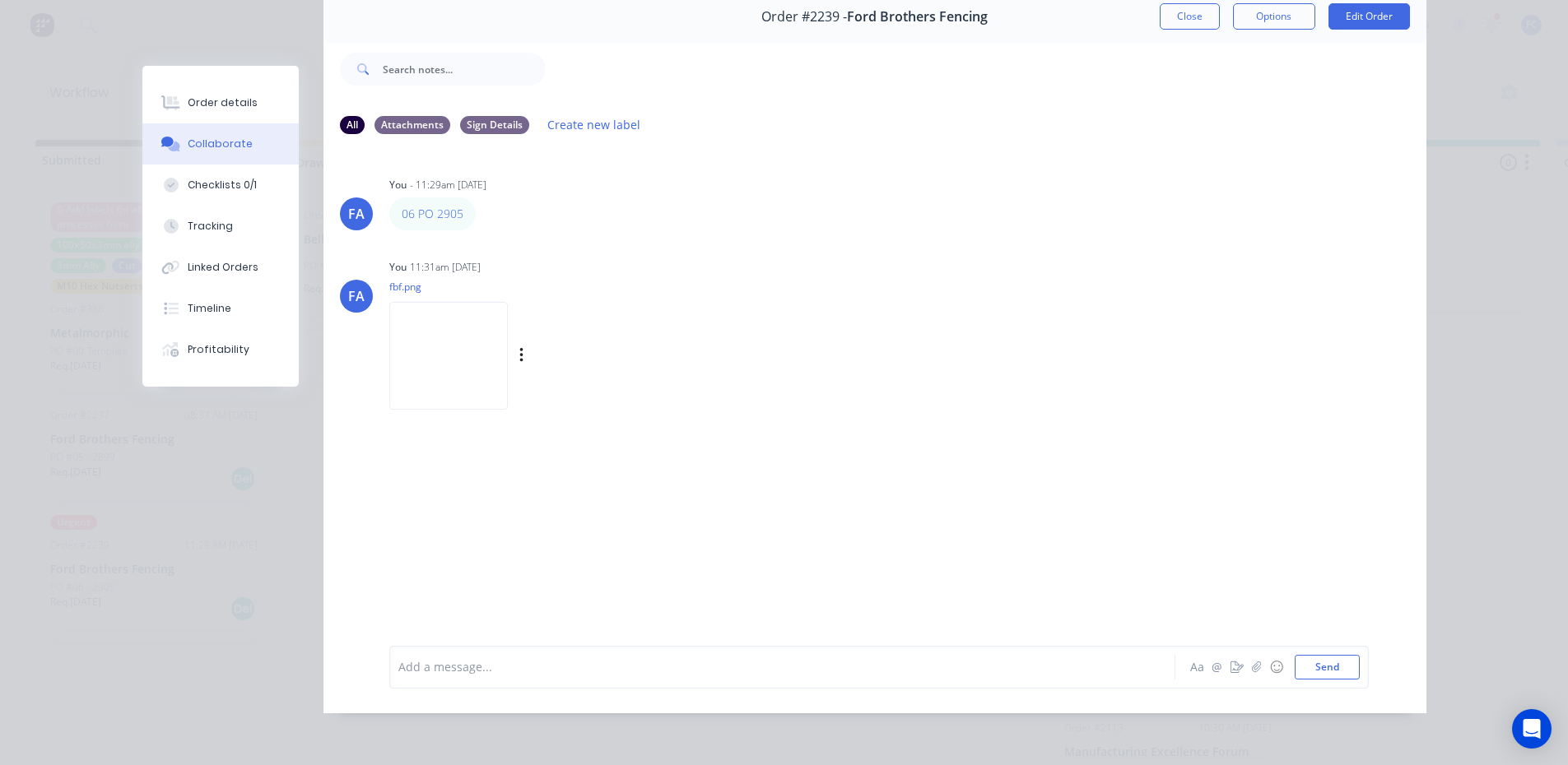
scroll to position [83, 0]
drag, startPoint x: 204, startPoint y: 178, endPoint x: 191, endPoint y: 190, distance: 17.7
click at [191, 190] on div "Checklists 0/1" at bounding box center [222, 185] width 69 height 15
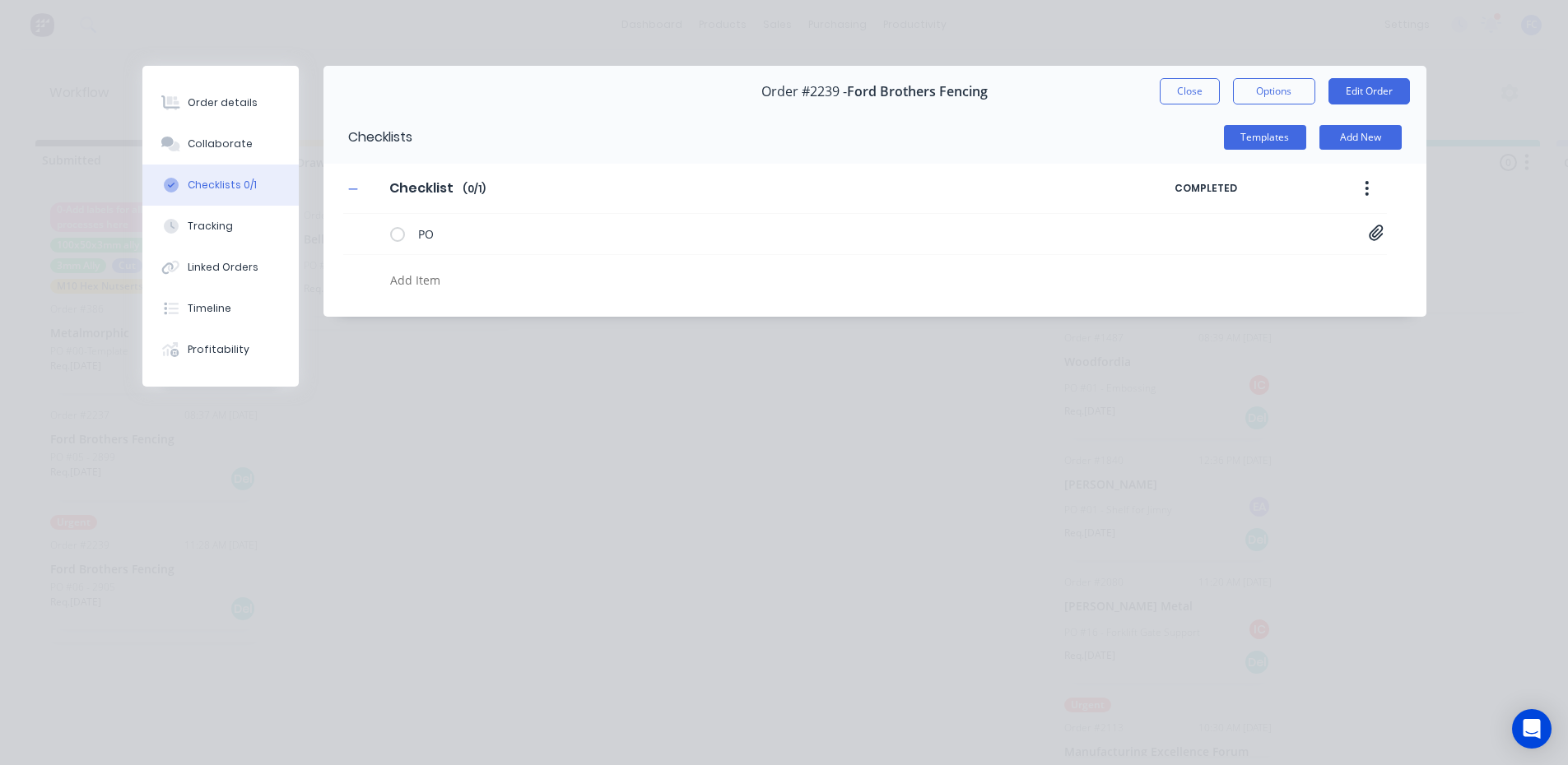
scroll to position [0, 0]
click at [225, 152] on button "Collaborate" at bounding box center [220, 144] width 157 height 41
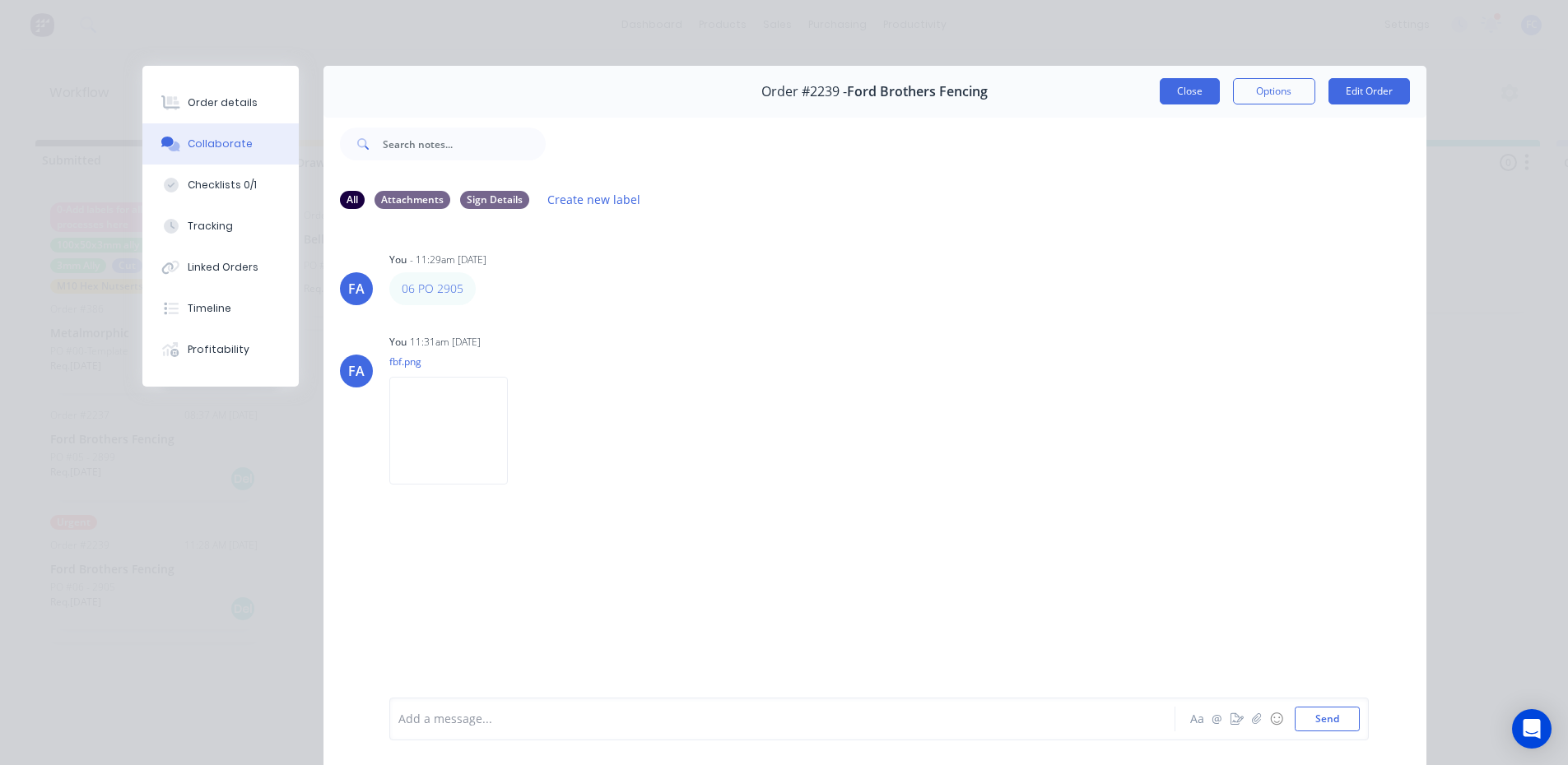
click at [1185, 97] on button "Close" at bounding box center [1189, 91] width 60 height 26
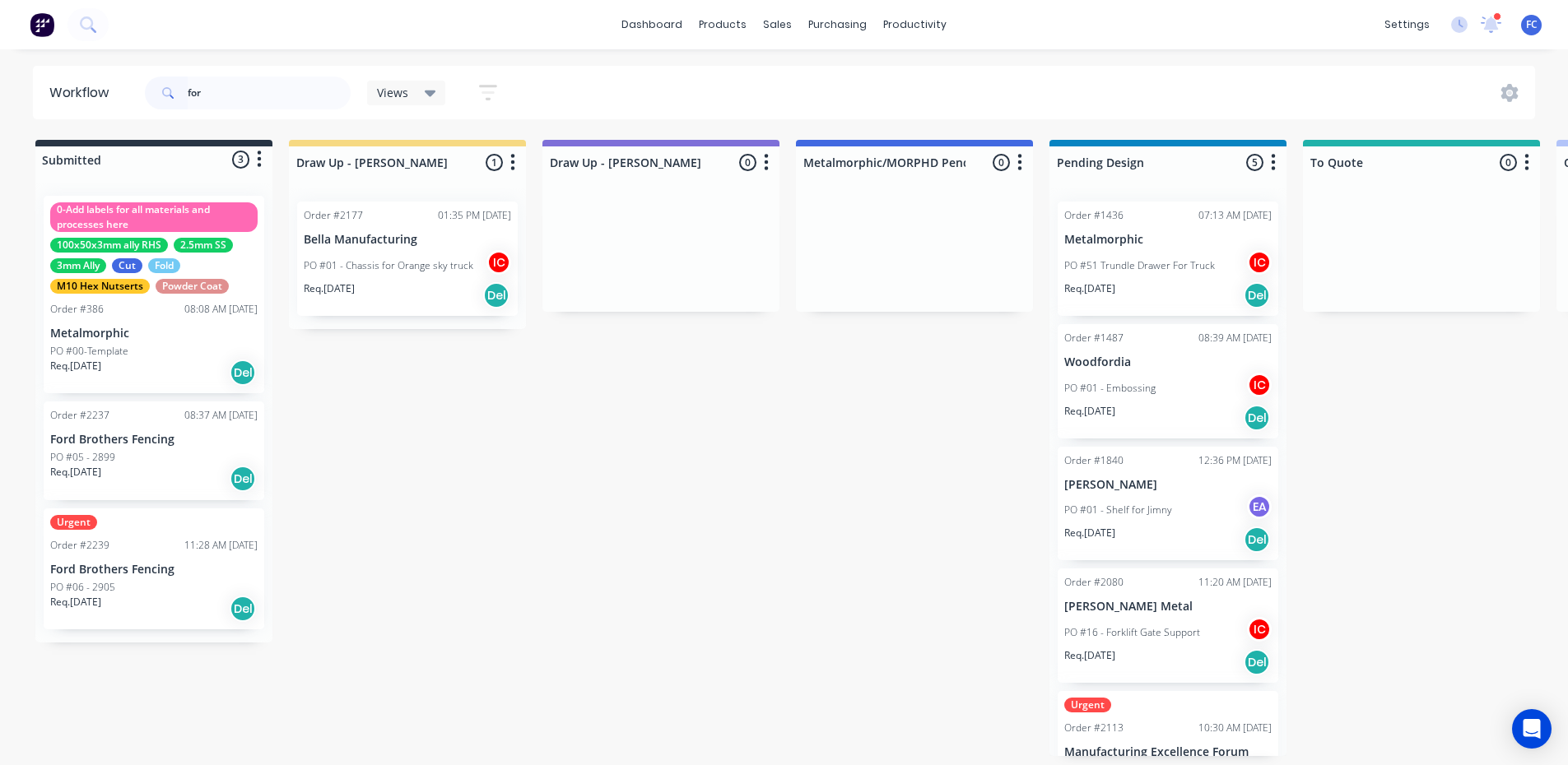
click at [128, 559] on div "Urgent Order #2239 11:28 AM 04/09/25 Ford Brothers Fencing PO #06 - 2905 Req. 1…" at bounding box center [154, 569] width 221 height 121
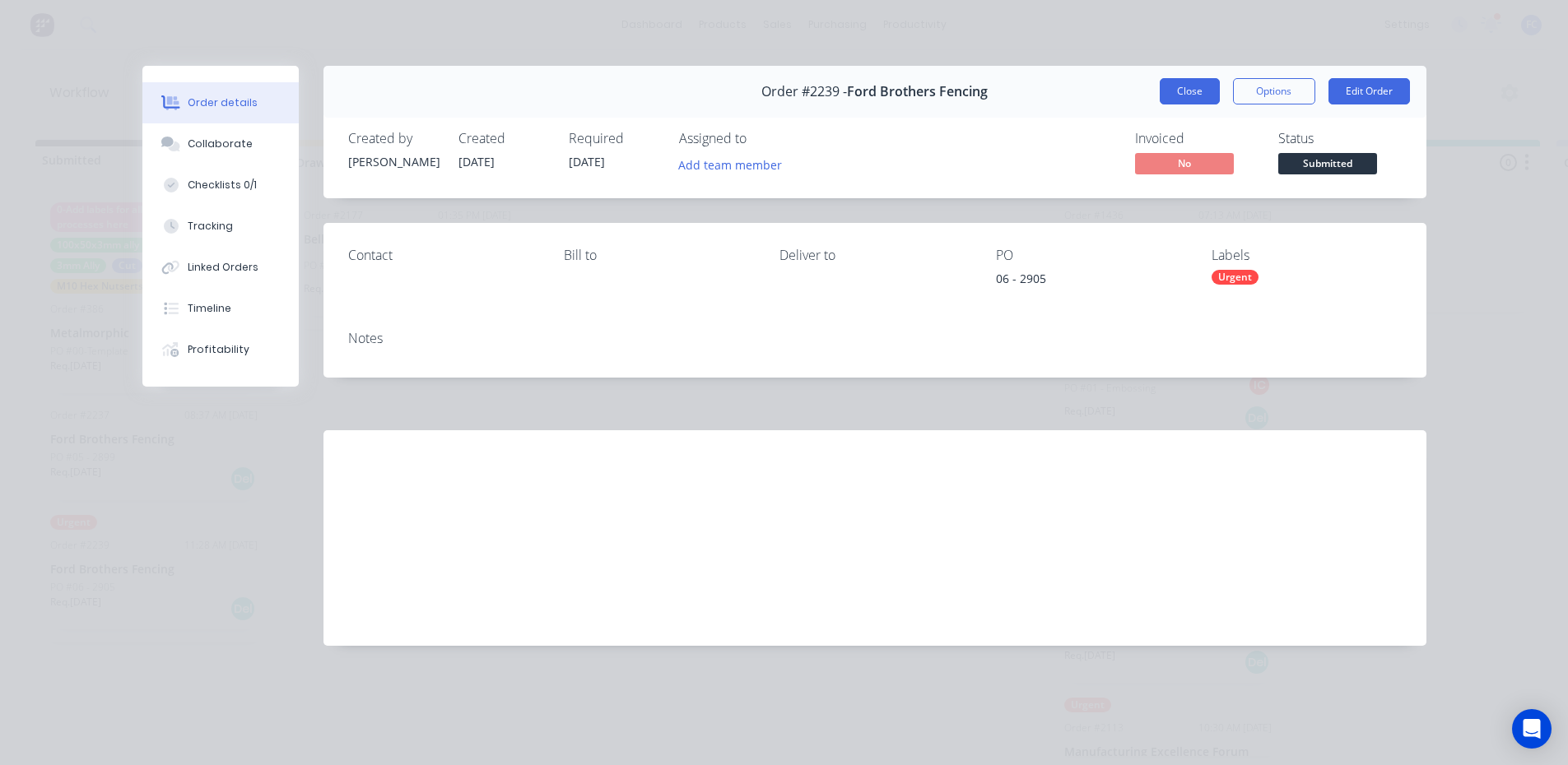
click at [1185, 93] on button "Close" at bounding box center [1189, 91] width 60 height 26
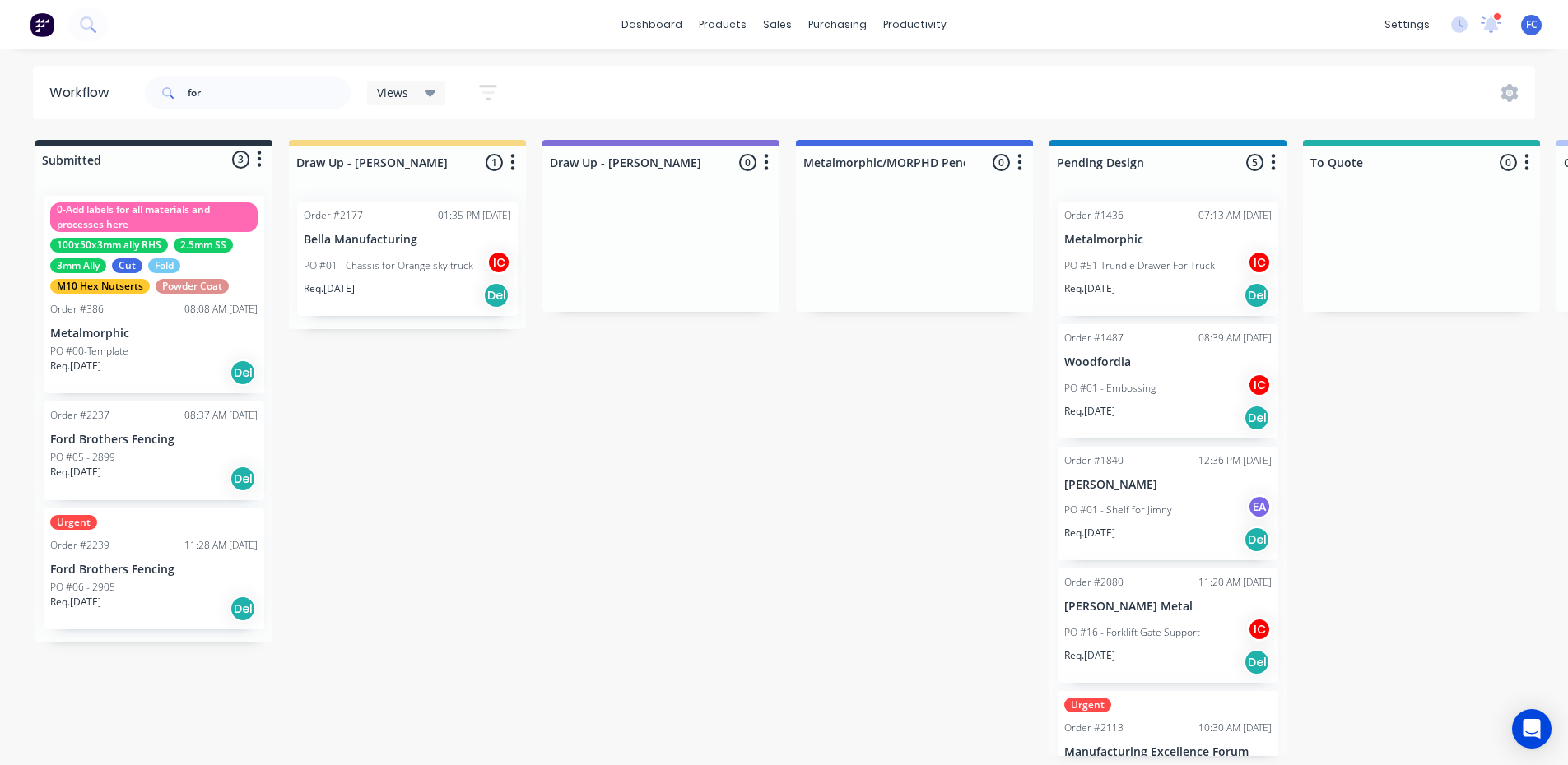
click at [115, 547] on div "Order #2239 11:28 AM 04/09/25" at bounding box center [154, 545] width 207 height 15
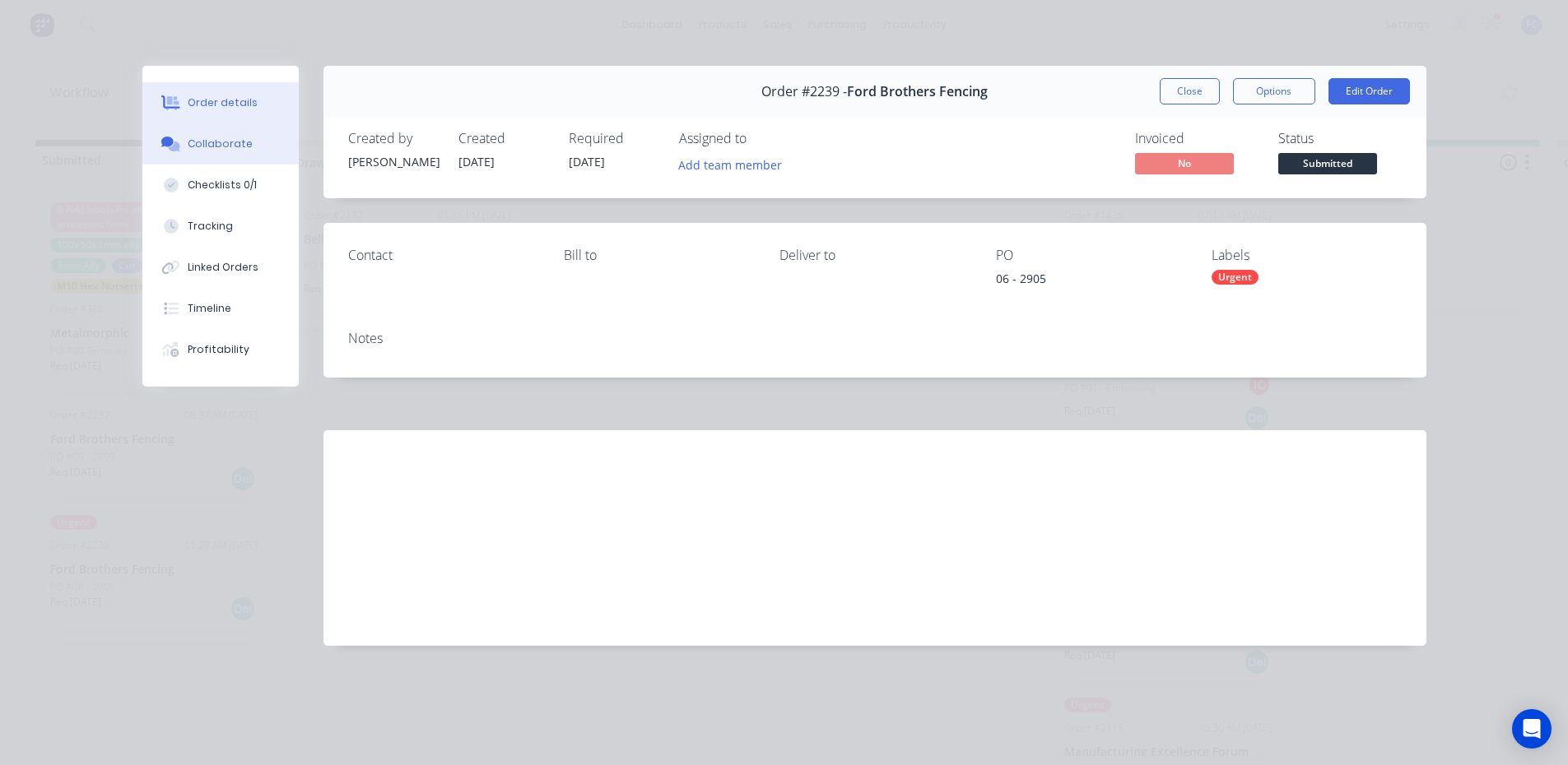
click at [201, 134] on button "Collaborate" at bounding box center [220, 144] width 157 height 41
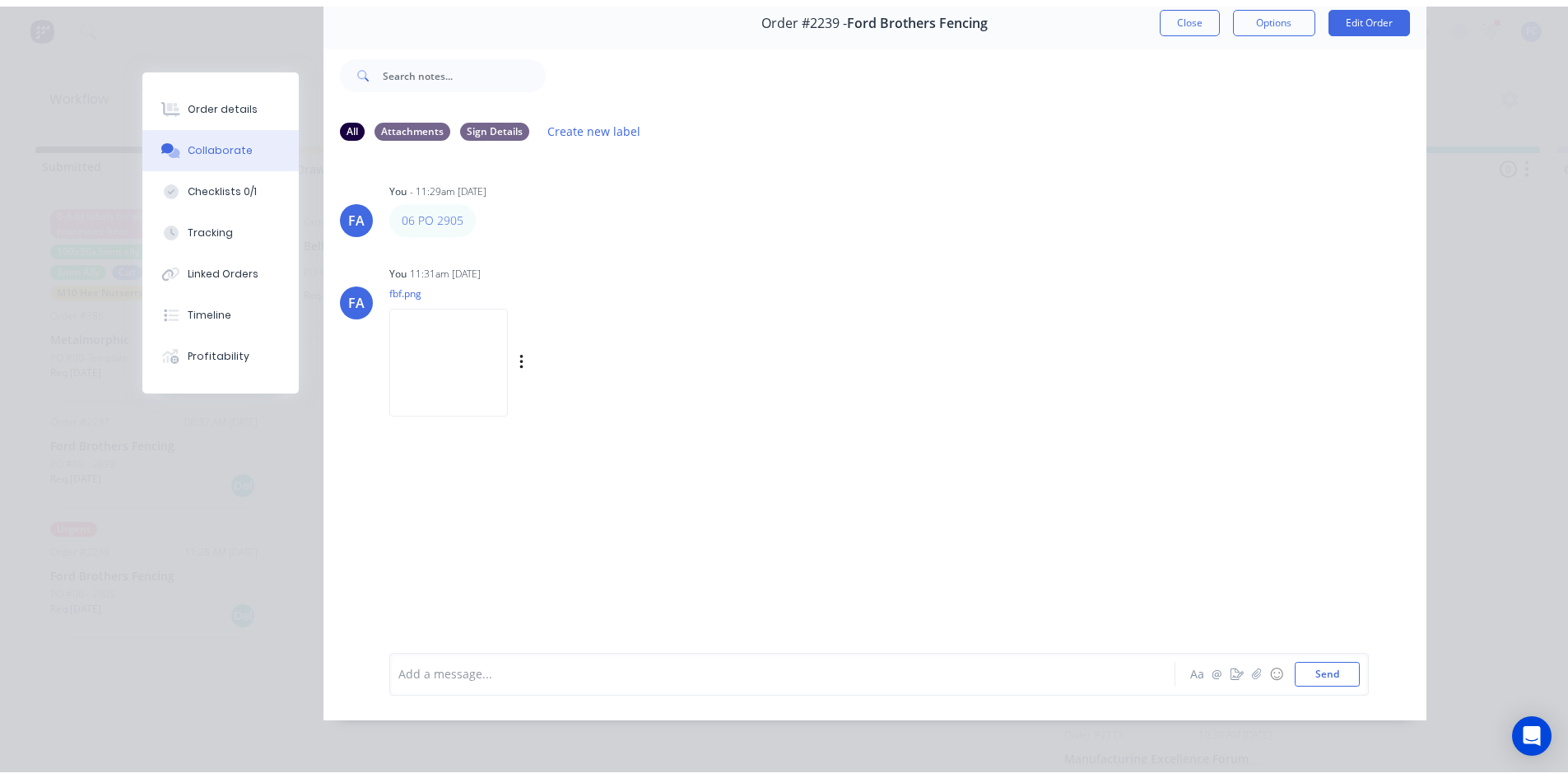
scroll to position [83, 0]
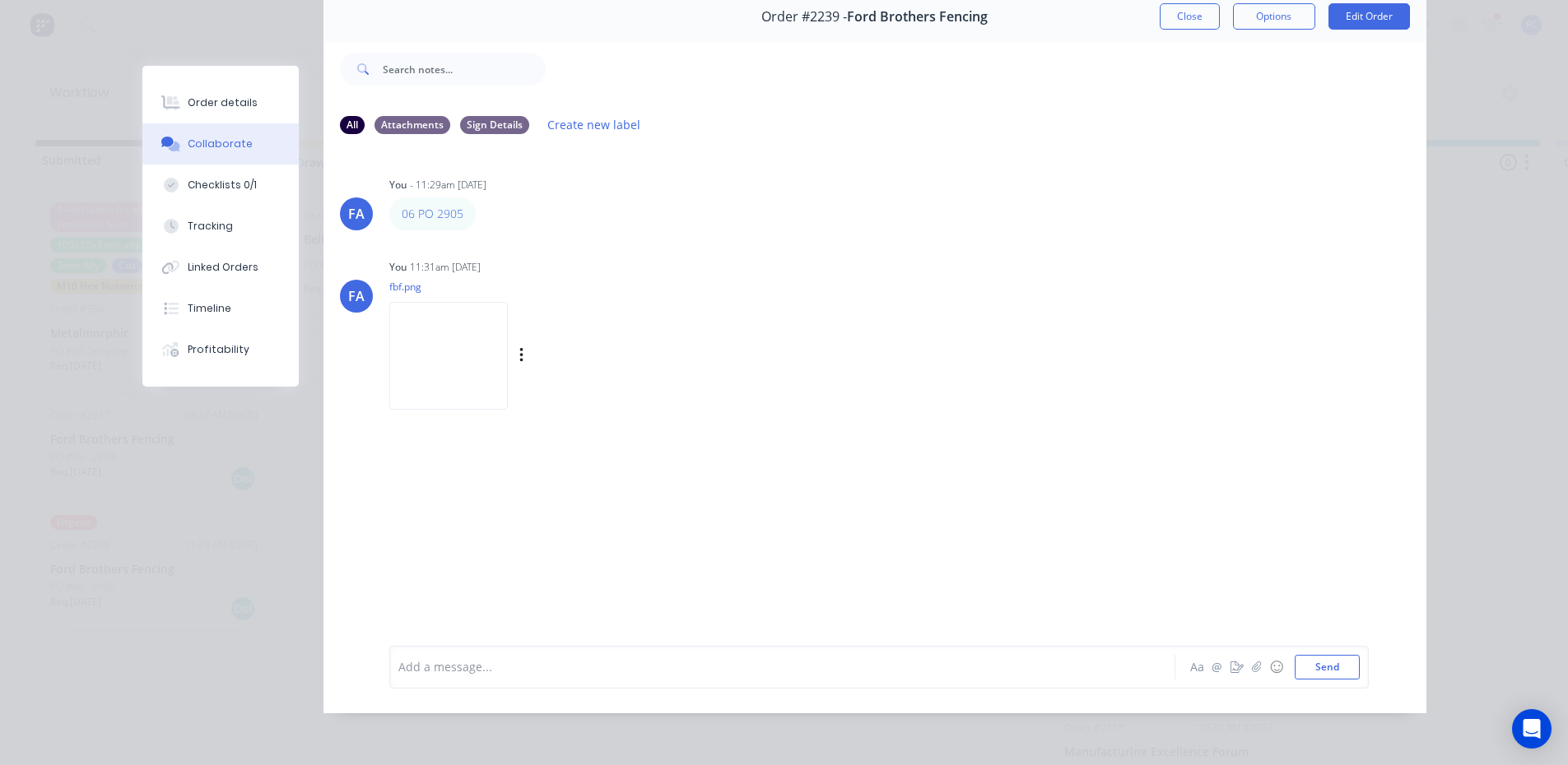
click at [437, 354] on img at bounding box center [449, 355] width 119 height 108
drag, startPoint x: 1161, startPoint y: 10, endPoint x: 671, endPoint y: 266, distance: 552.8
click at [1161, 10] on button "Close" at bounding box center [1189, 16] width 60 height 26
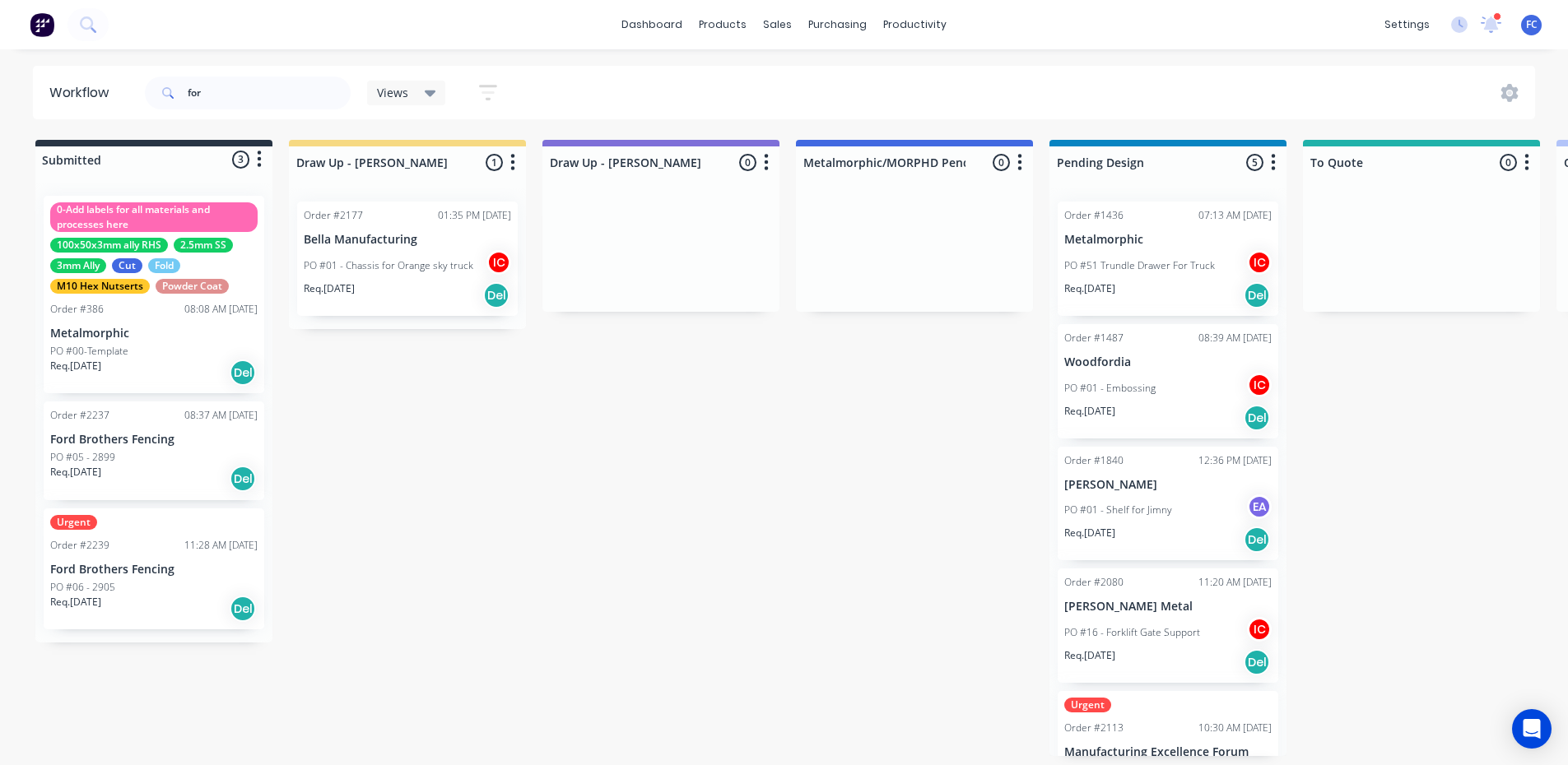
click at [128, 563] on p "Ford Brothers Fencing" at bounding box center [154, 569] width 207 height 14
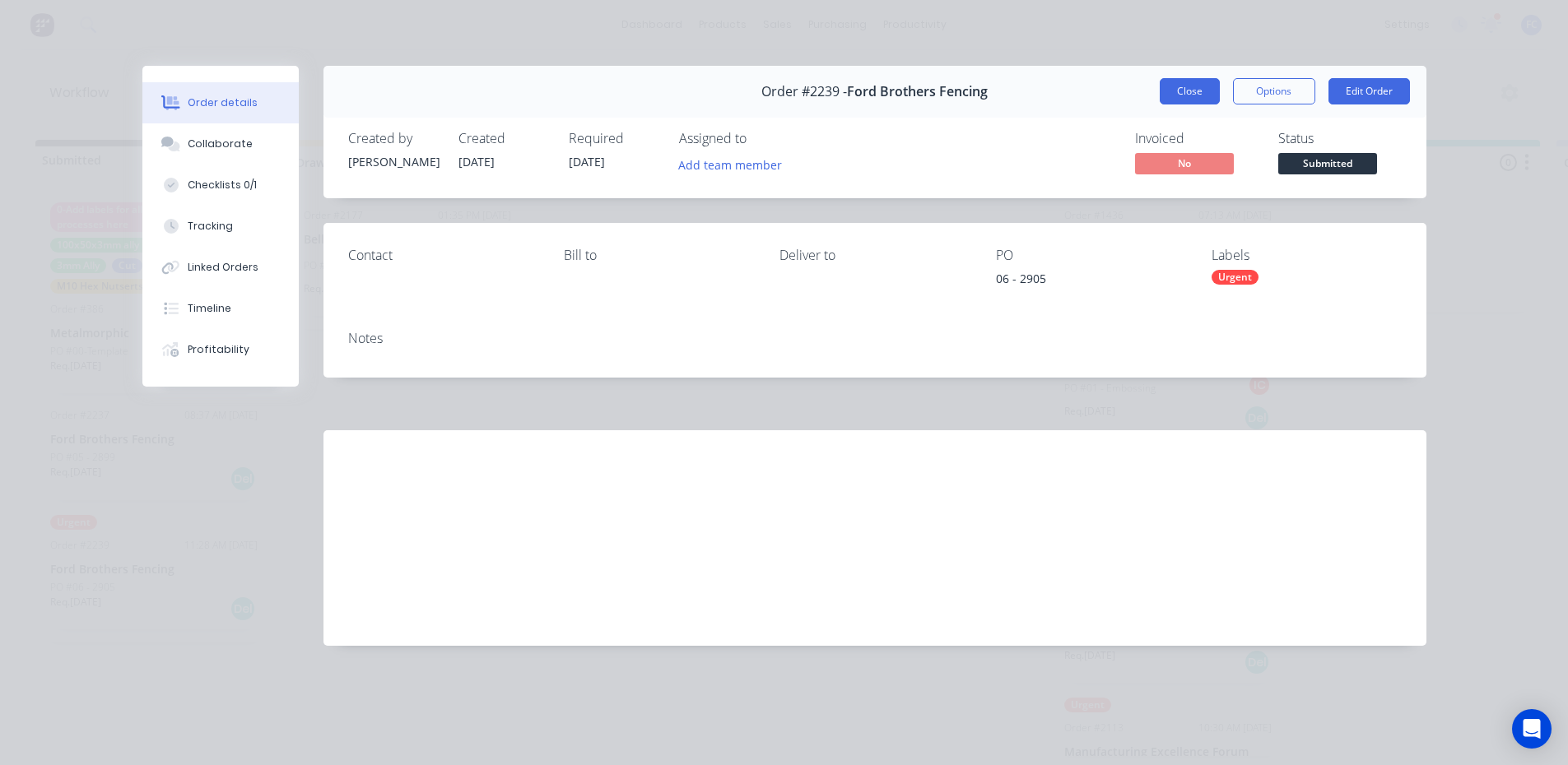
click at [1199, 86] on button "Close" at bounding box center [1189, 91] width 60 height 26
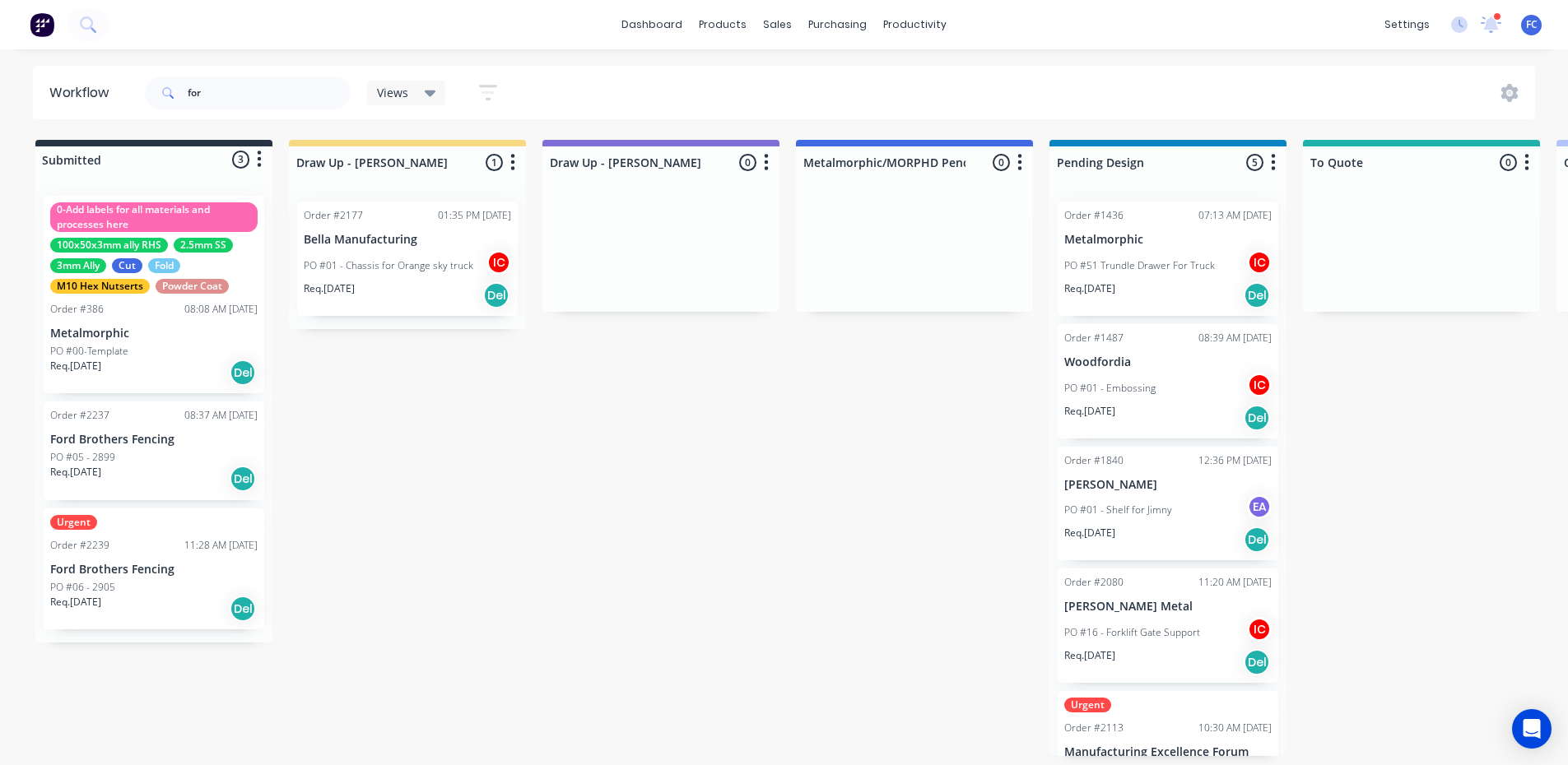
click at [136, 455] on div "PO #05 - 2899" at bounding box center [154, 457] width 207 height 15
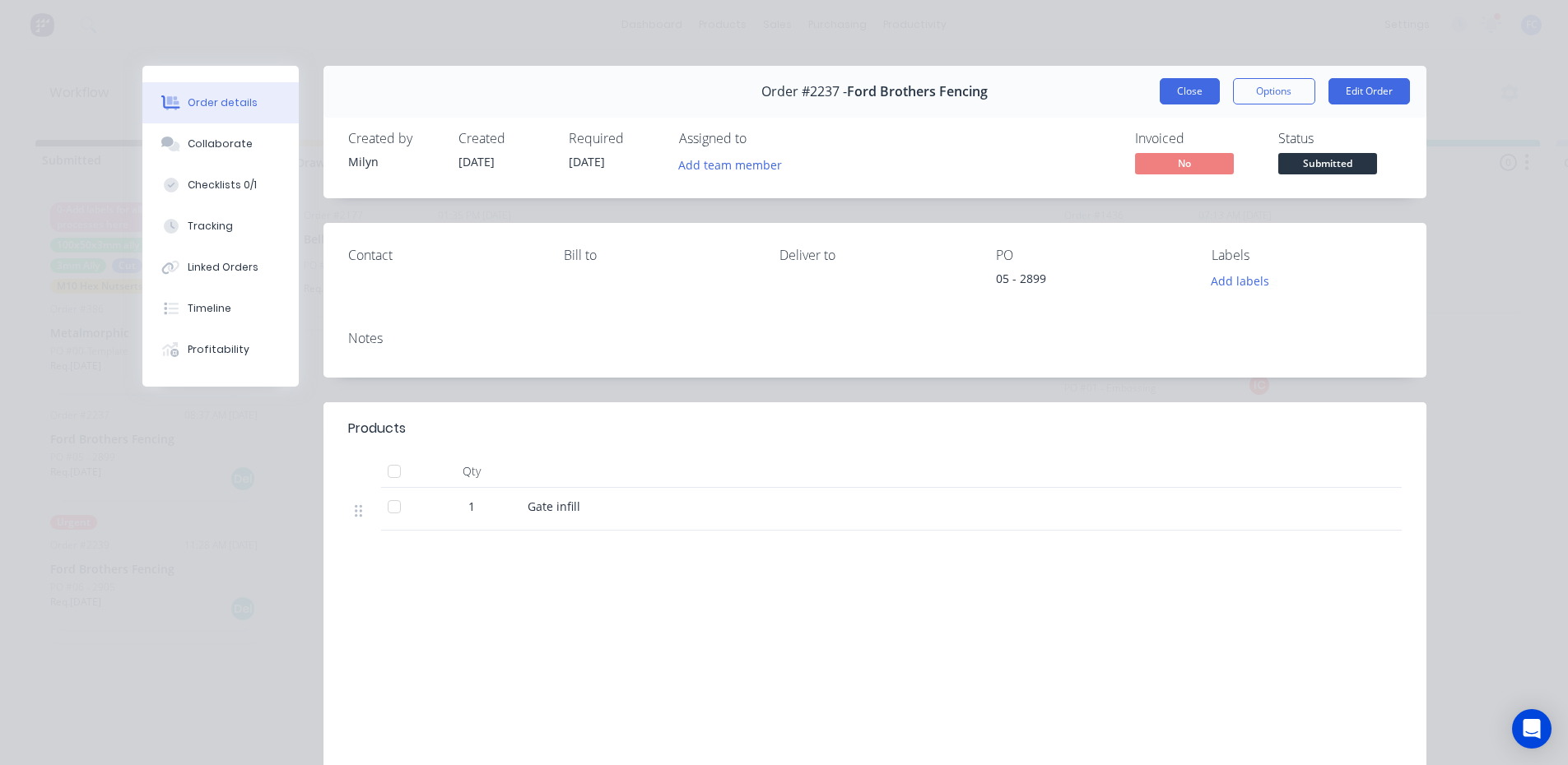
click at [1177, 91] on button "Close" at bounding box center [1189, 91] width 60 height 26
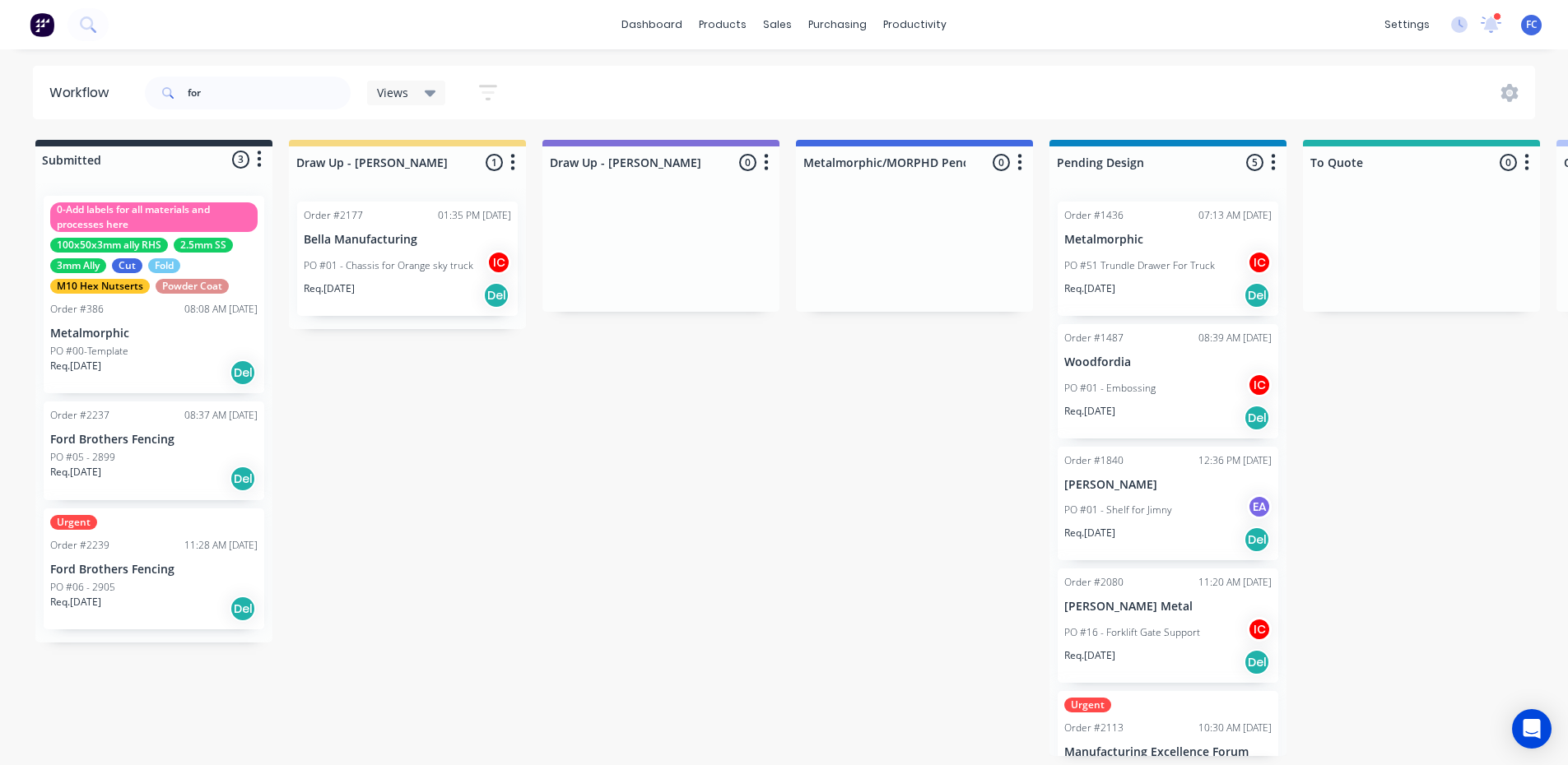
click at [163, 554] on div "Urgent Order #2239 11:28 AM 04/09/25 Ford Brothers Fencing PO #06 - 2905 Req. 1…" at bounding box center [154, 569] width 221 height 121
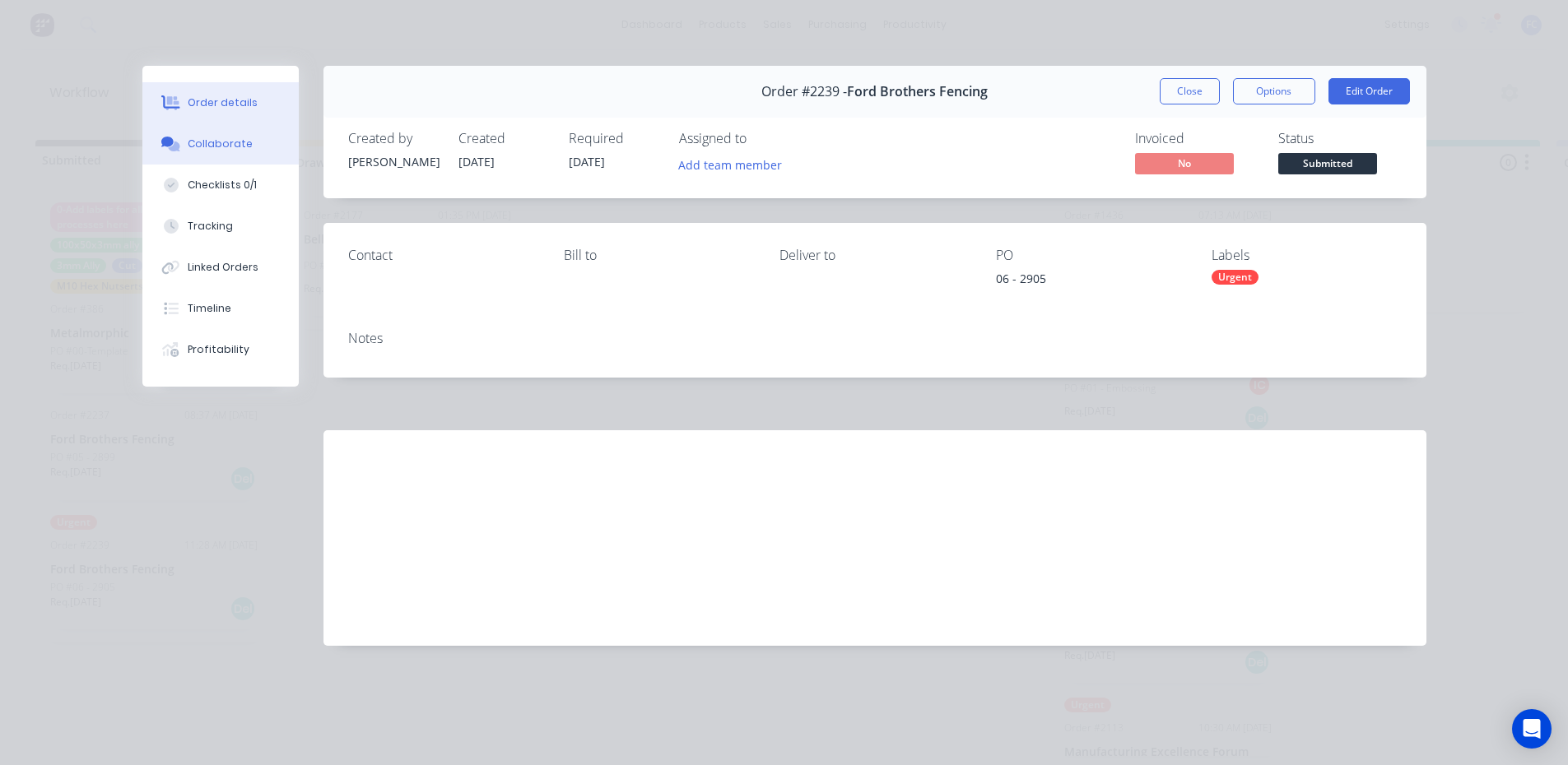
click at [264, 155] on button "Collaborate" at bounding box center [220, 144] width 157 height 41
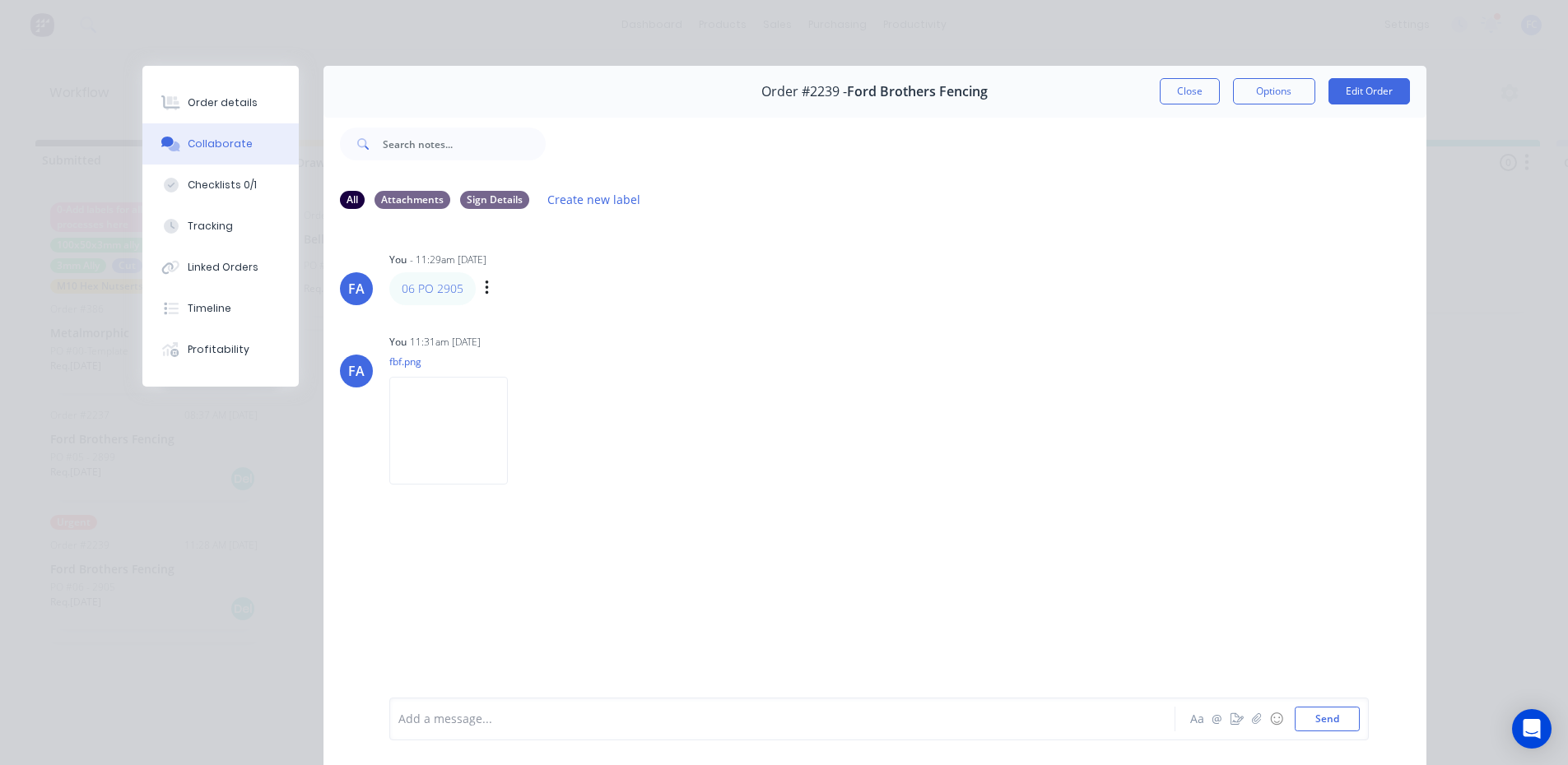
drag, startPoint x: 445, startPoint y: 296, endPoint x: 447, endPoint y: 279, distance: 17.1
drag, startPoint x: 447, startPoint y: 279, endPoint x: 435, endPoint y: 289, distance: 15.6
click at [451, 409] on img at bounding box center [449, 430] width 119 height 108
click at [1184, 98] on button "Close" at bounding box center [1189, 91] width 60 height 26
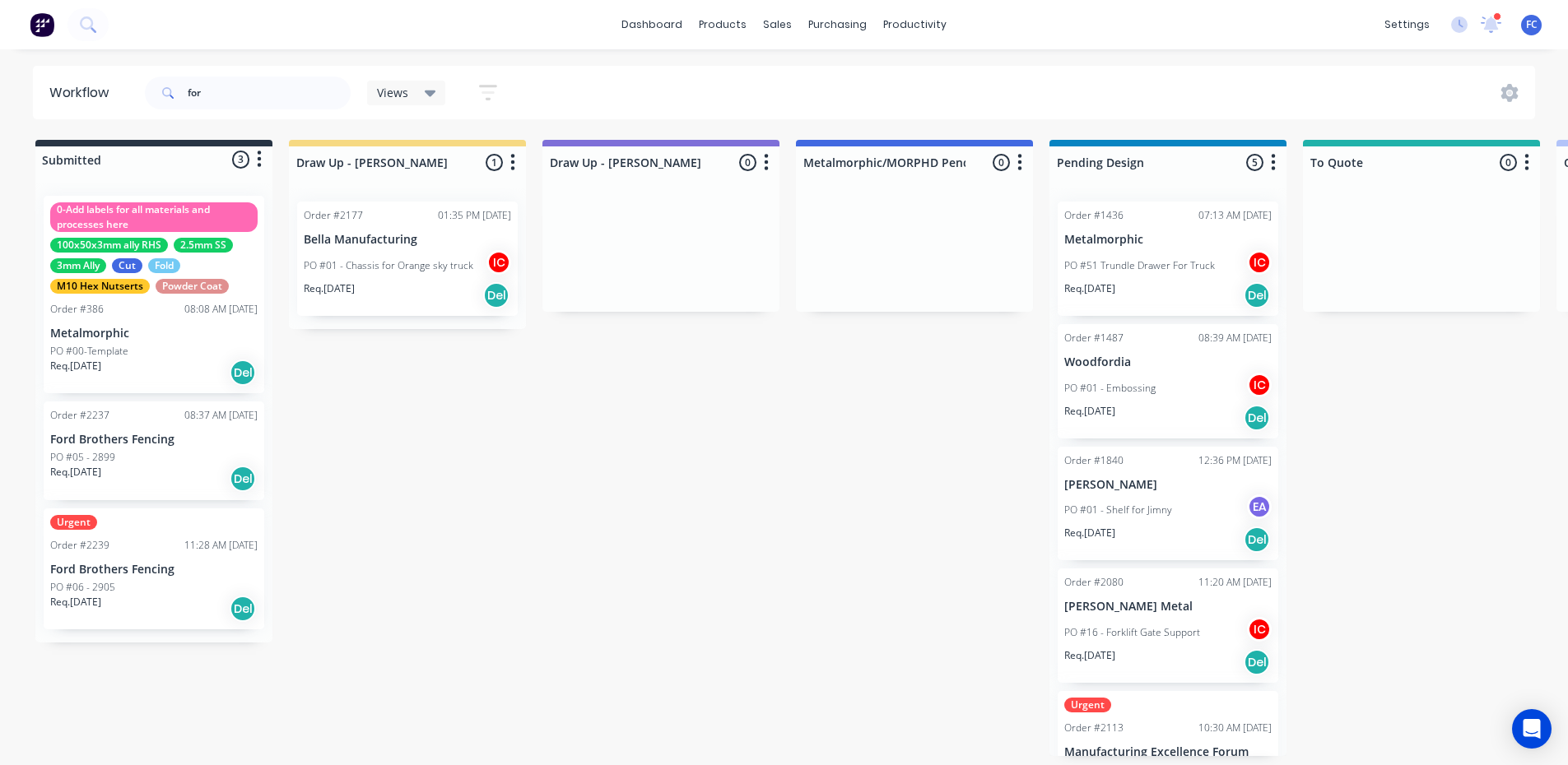
click at [101, 473] on p "Req. 18/09/25" at bounding box center [76, 472] width 51 height 15
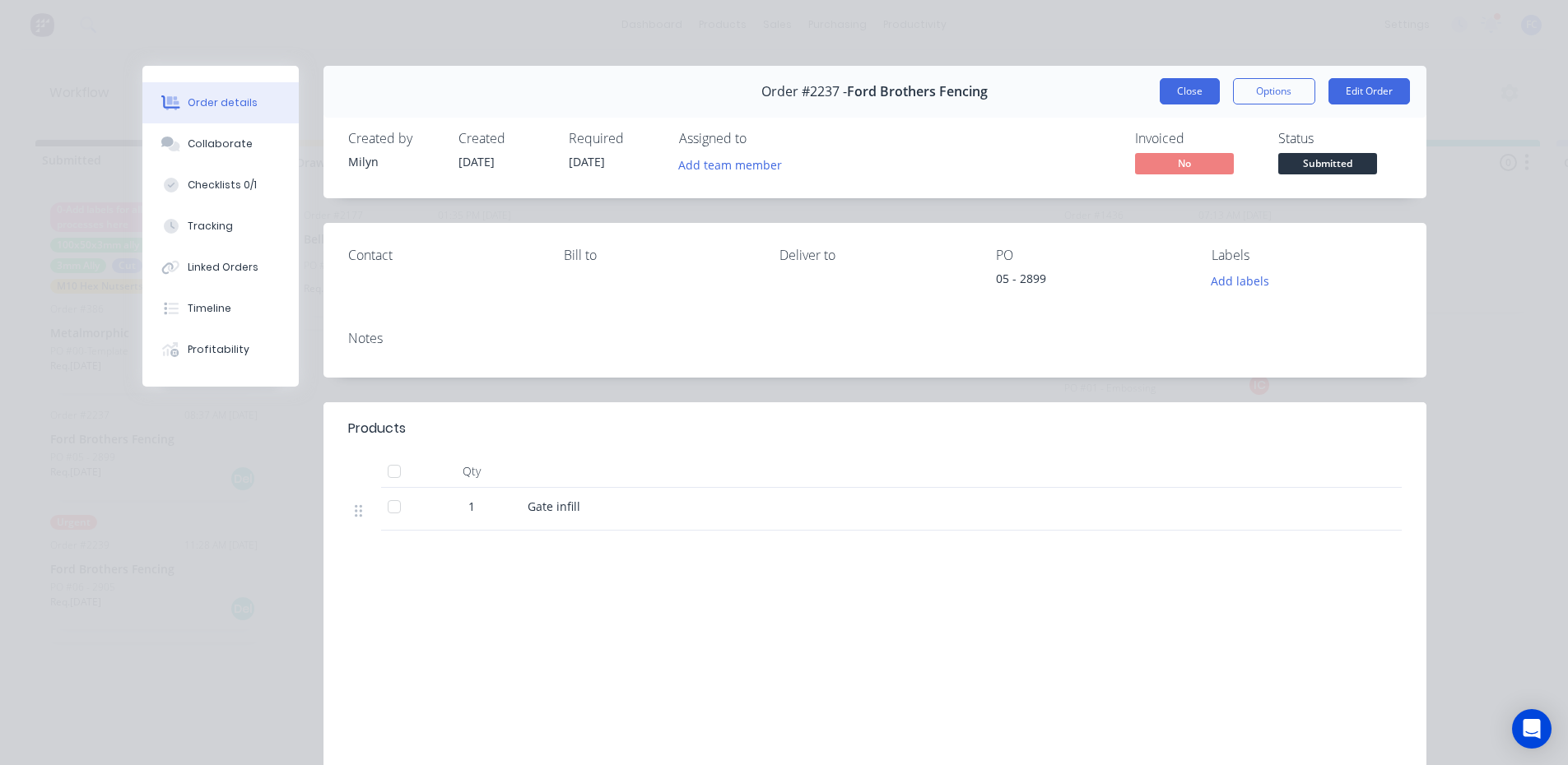
click at [1170, 88] on button "Close" at bounding box center [1189, 91] width 60 height 26
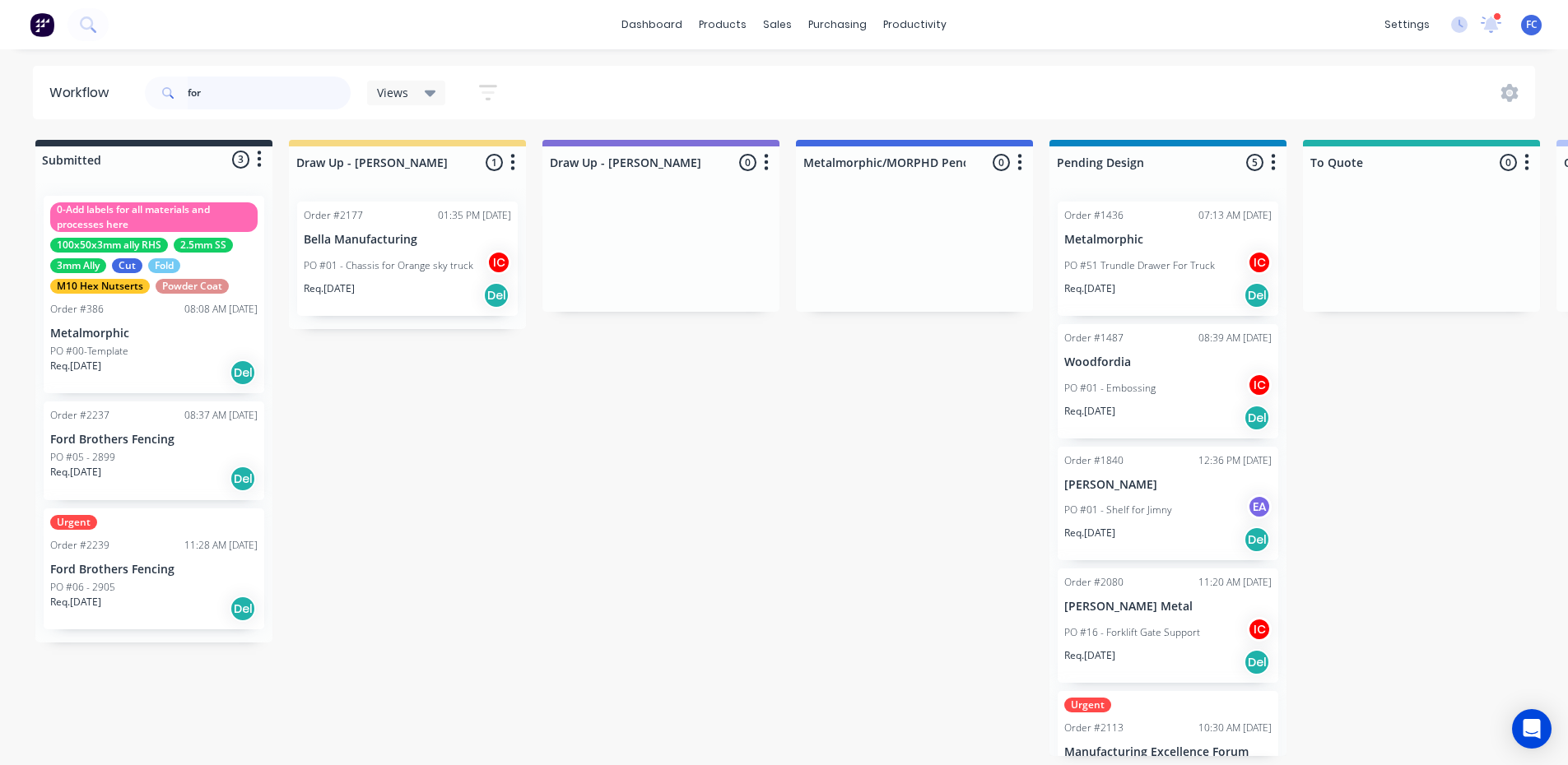
click at [122, 98] on header "Workflow for Views Save new view None (Default) edit Greg edit Greg edit Show/H…" at bounding box center [784, 92] width 1503 height 54
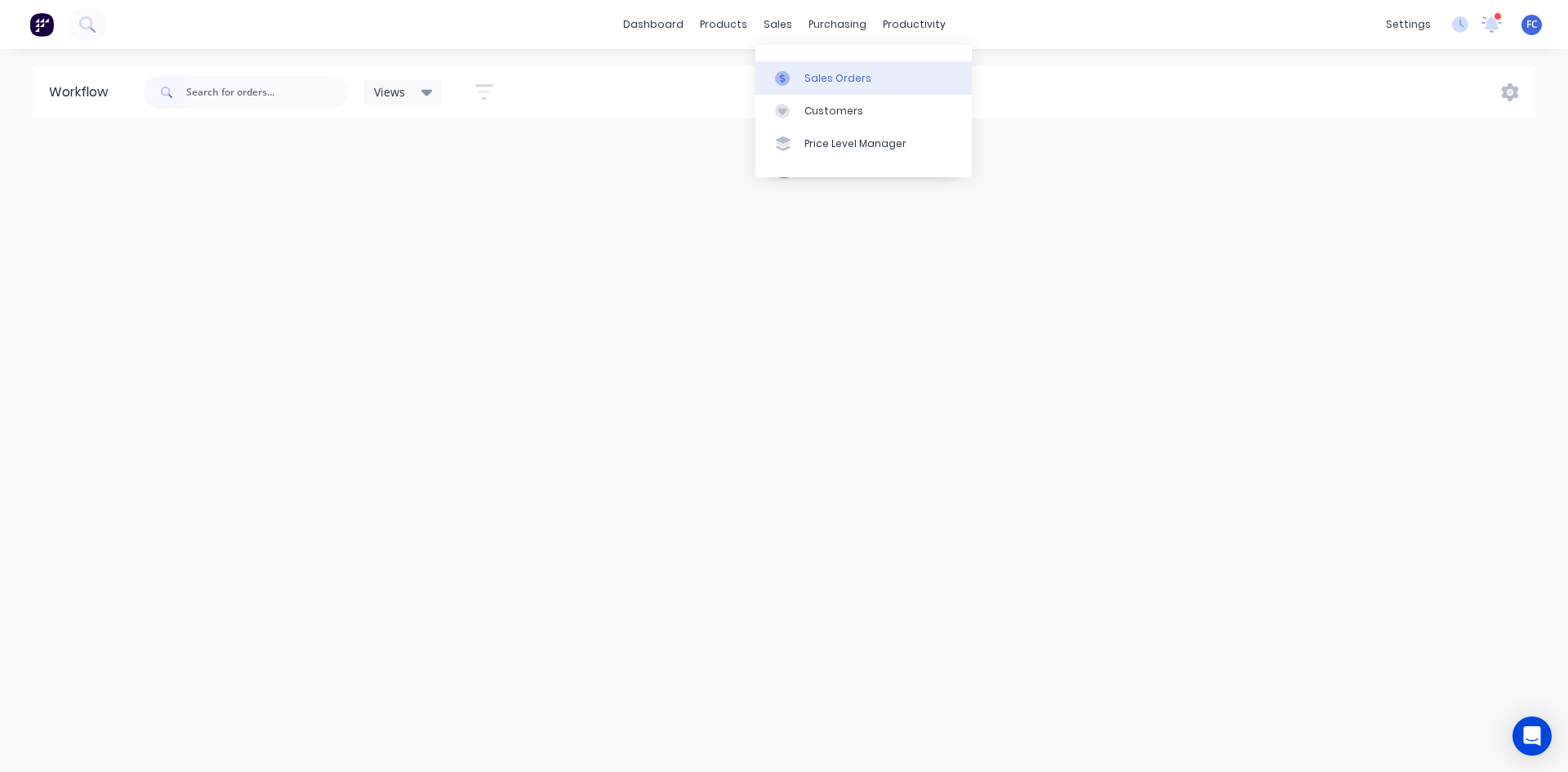
click at [828, 82] on div "Sales Orders" at bounding box center [838, 78] width 67 height 14
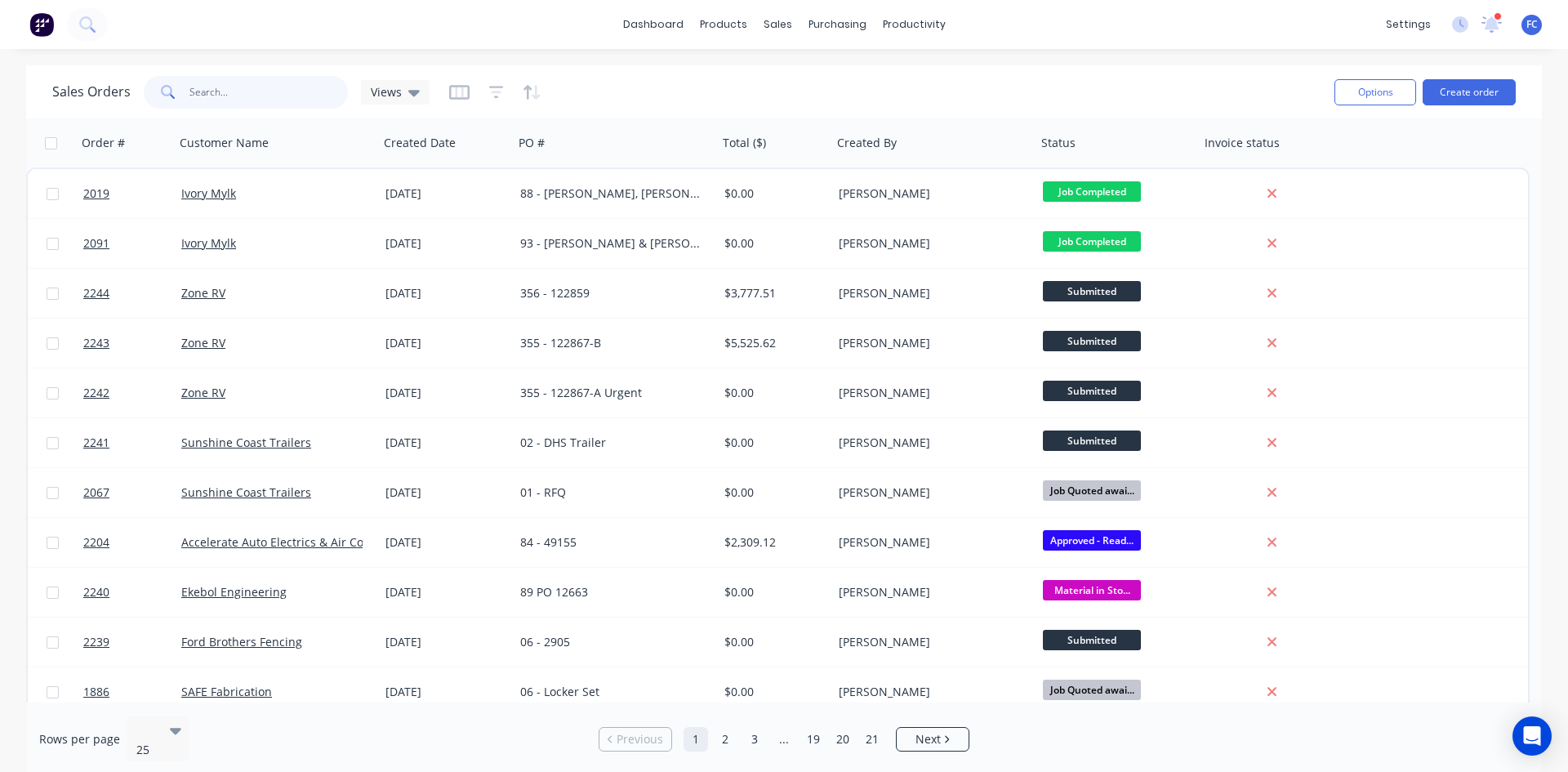
click at [242, 102] on input "text" at bounding box center [269, 93] width 159 height 33
type input "g"
type input "ford"
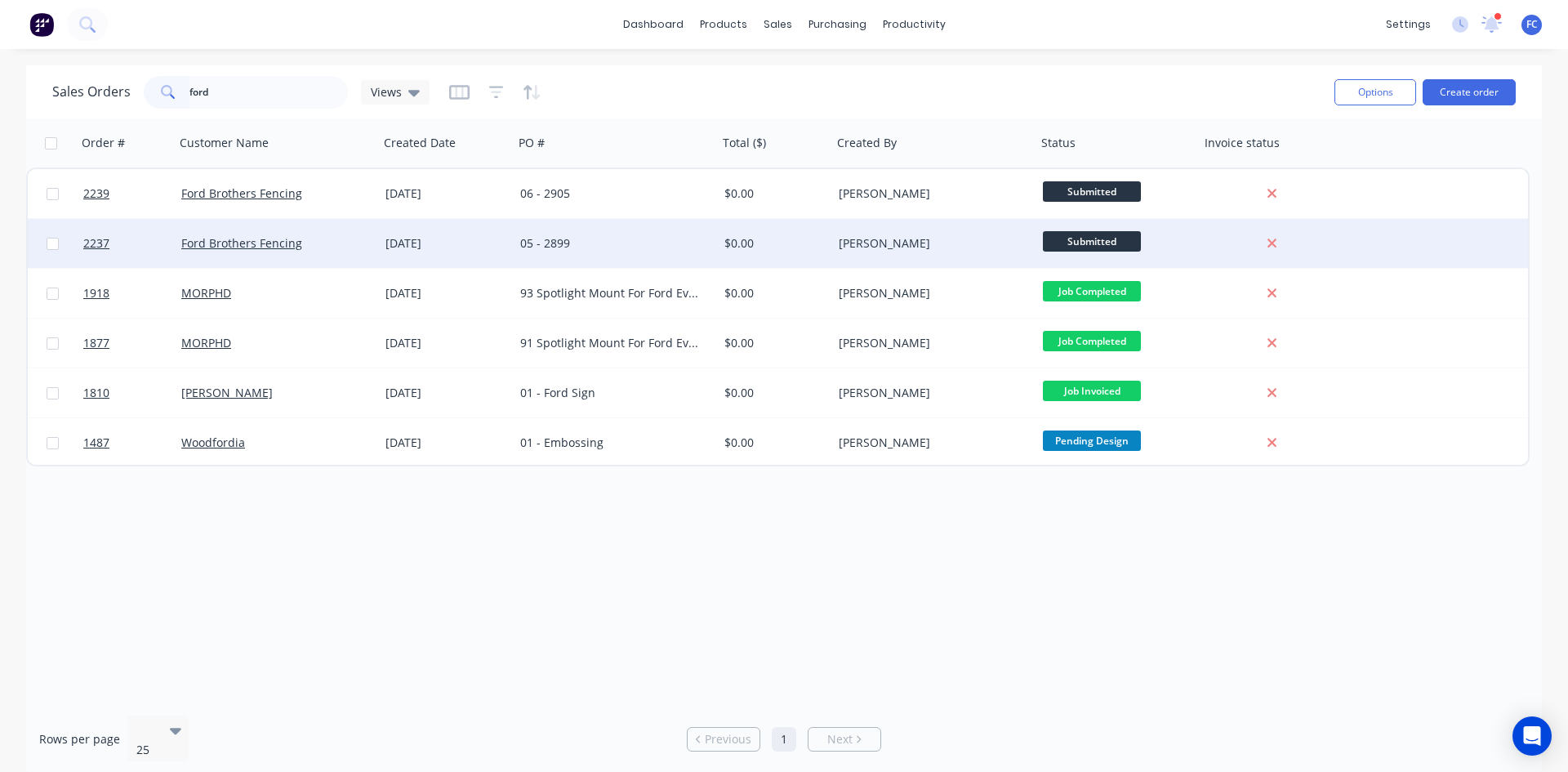
click at [398, 238] on div "[DATE]" at bounding box center [446, 243] width 122 height 16
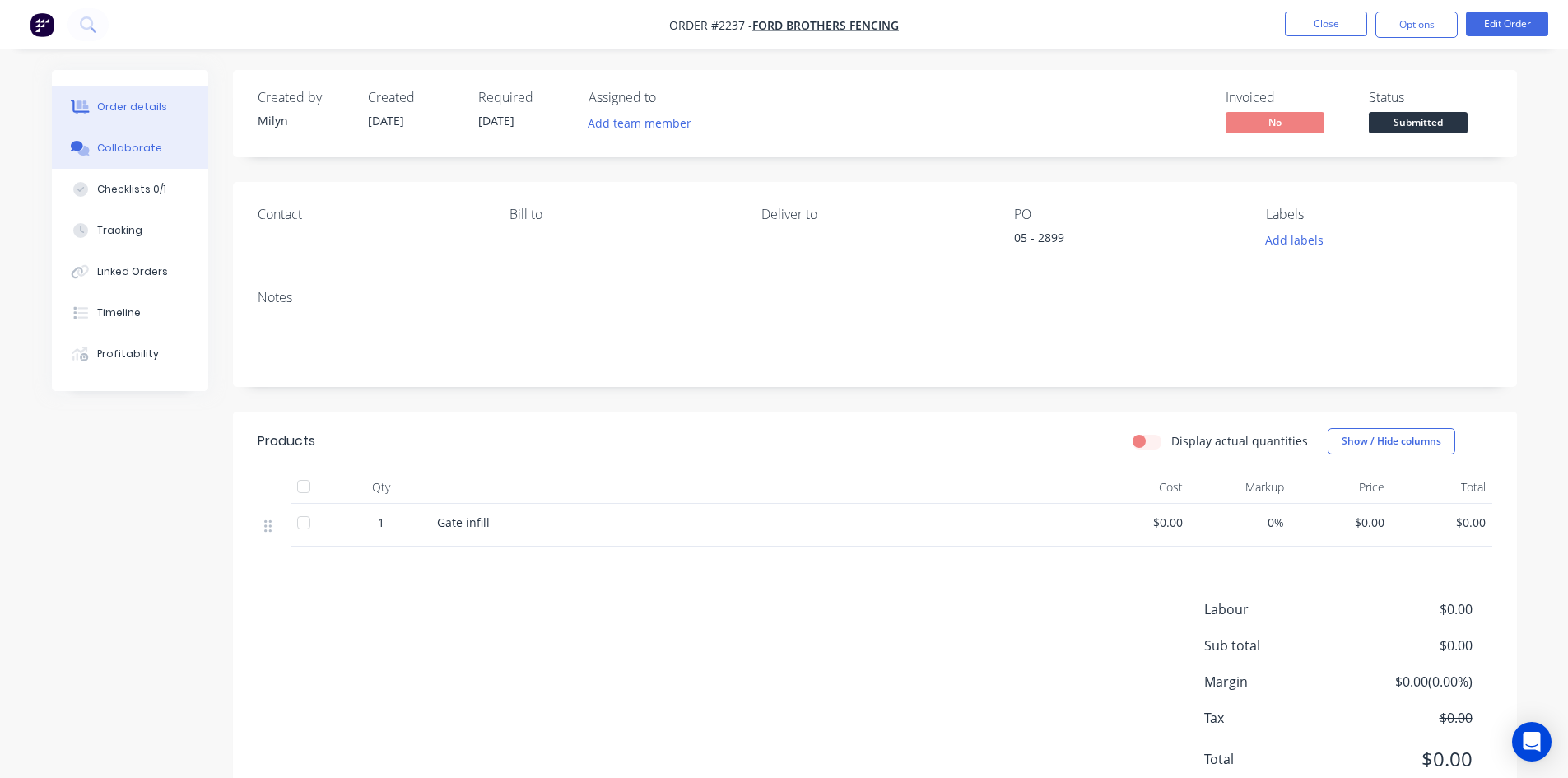
click at [144, 147] on div "Collaborate" at bounding box center [129, 148] width 65 height 15
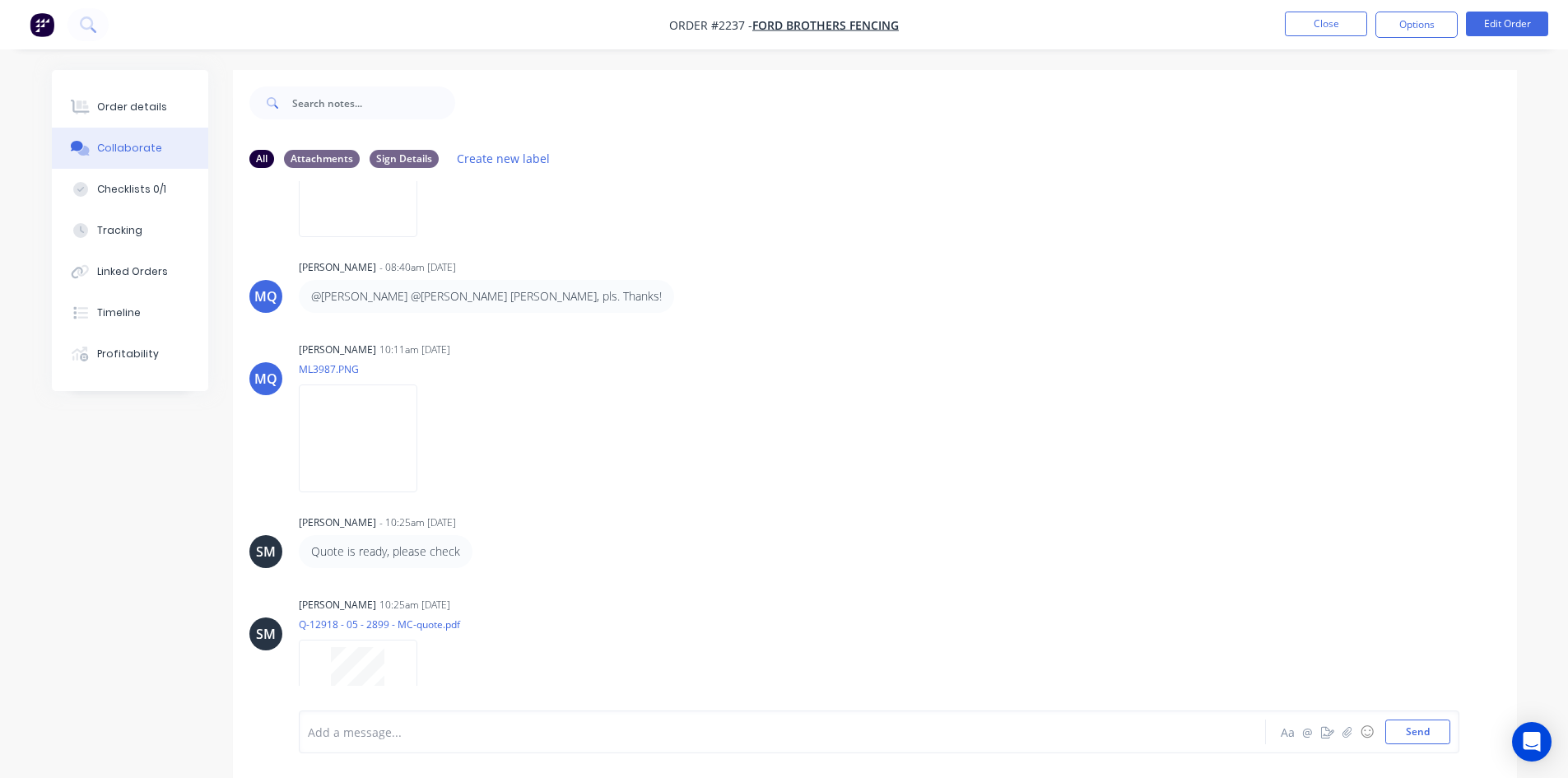
scroll to position [5, 0]
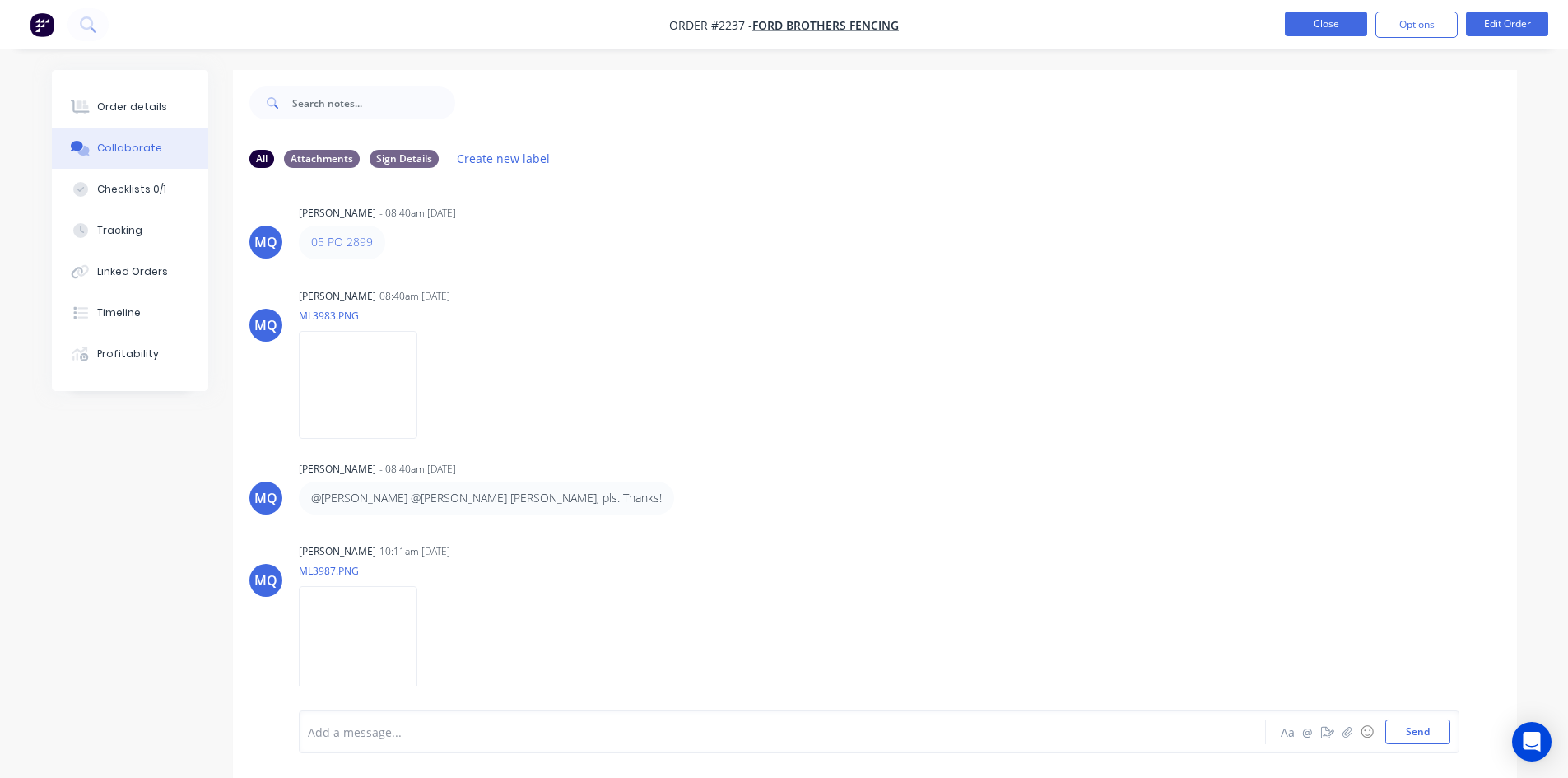
click at [1263, 27] on button "Close" at bounding box center [1326, 23] width 83 height 24
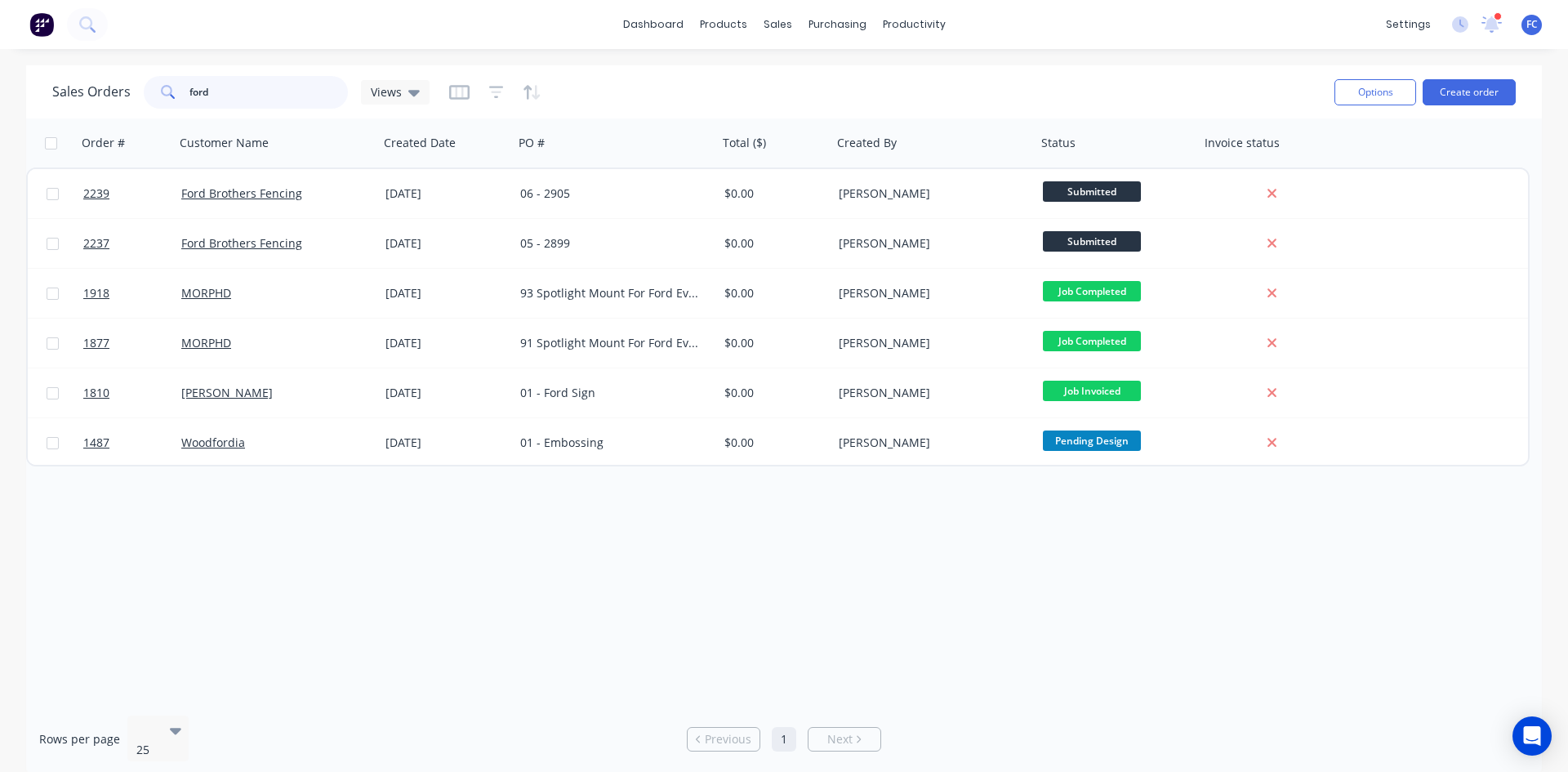
drag, startPoint x: 198, startPoint y: 98, endPoint x: 173, endPoint y: 95, distance: 25.2
click at [173, 95] on div "ford" at bounding box center [245, 93] width 204 height 33
click at [222, 97] on input "ford" at bounding box center [269, 93] width 159 height 33
drag, startPoint x: 145, startPoint y: 87, endPoint x: 133, endPoint y: 87, distance: 12.0
click at [133, 87] on div "Sales Orders ford Views" at bounding box center [241, 93] width 378 height 33
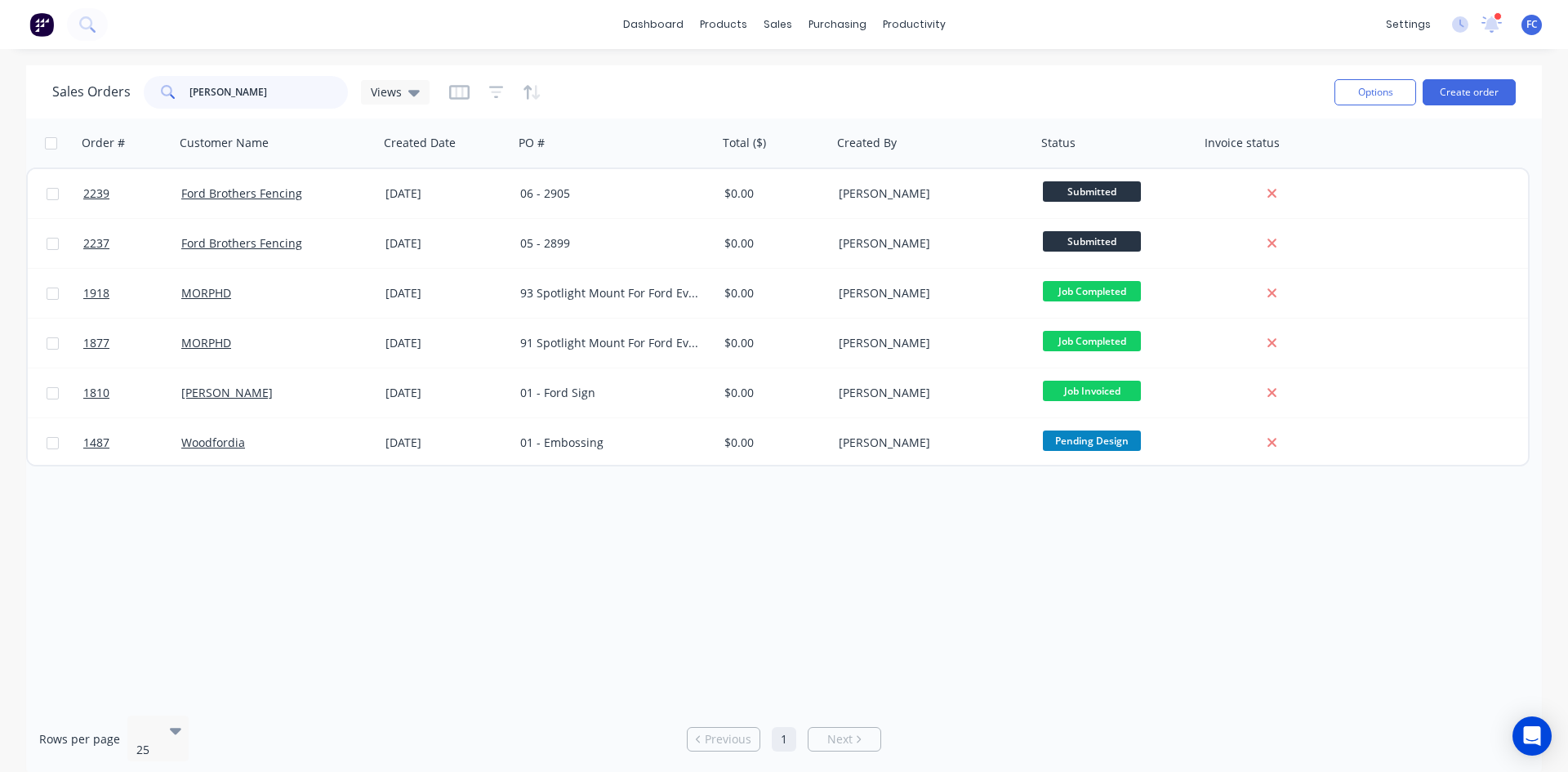
type input "mayer"
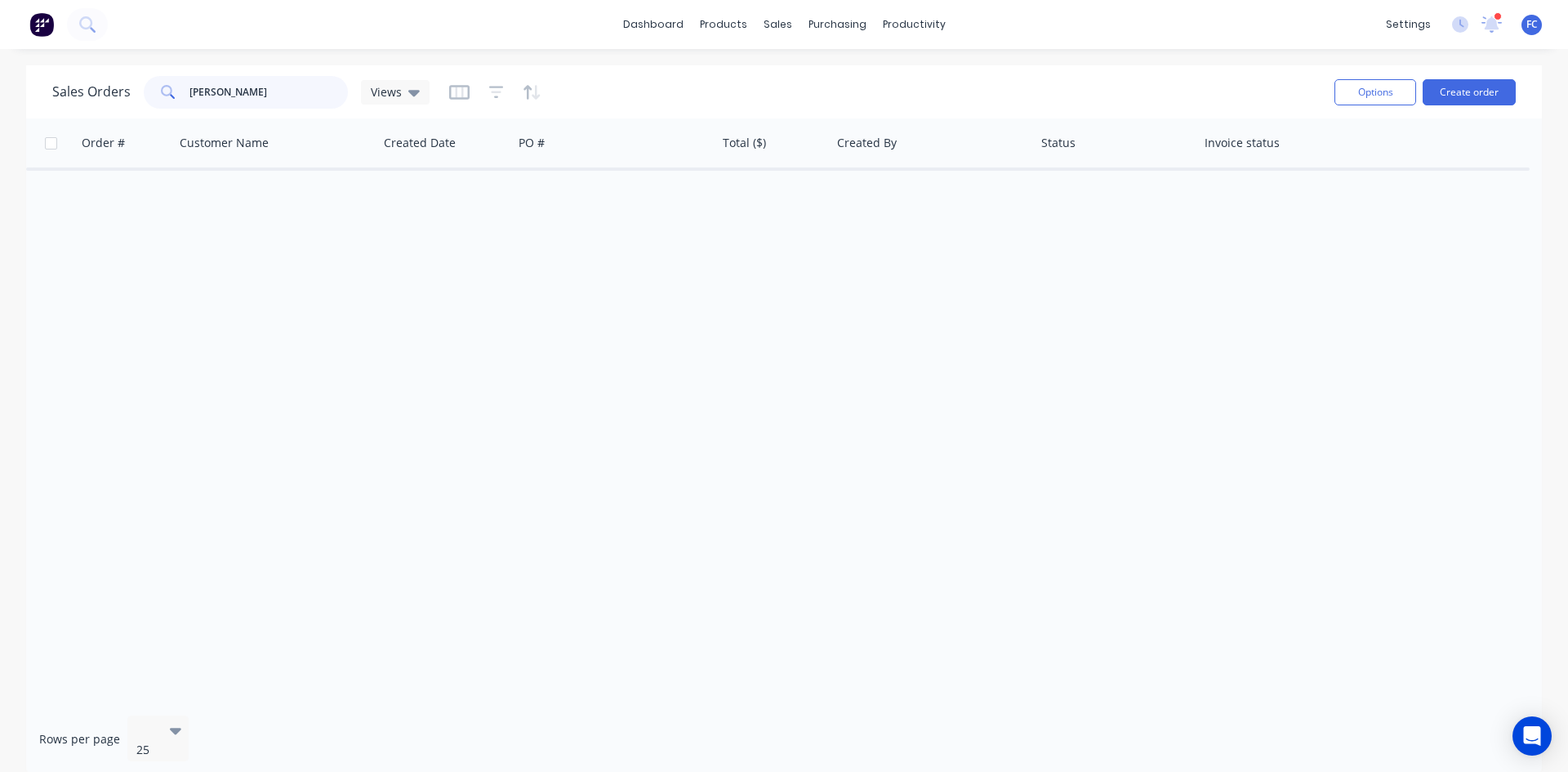
click at [192, 96] on input "mayer" at bounding box center [269, 93] width 159 height 33
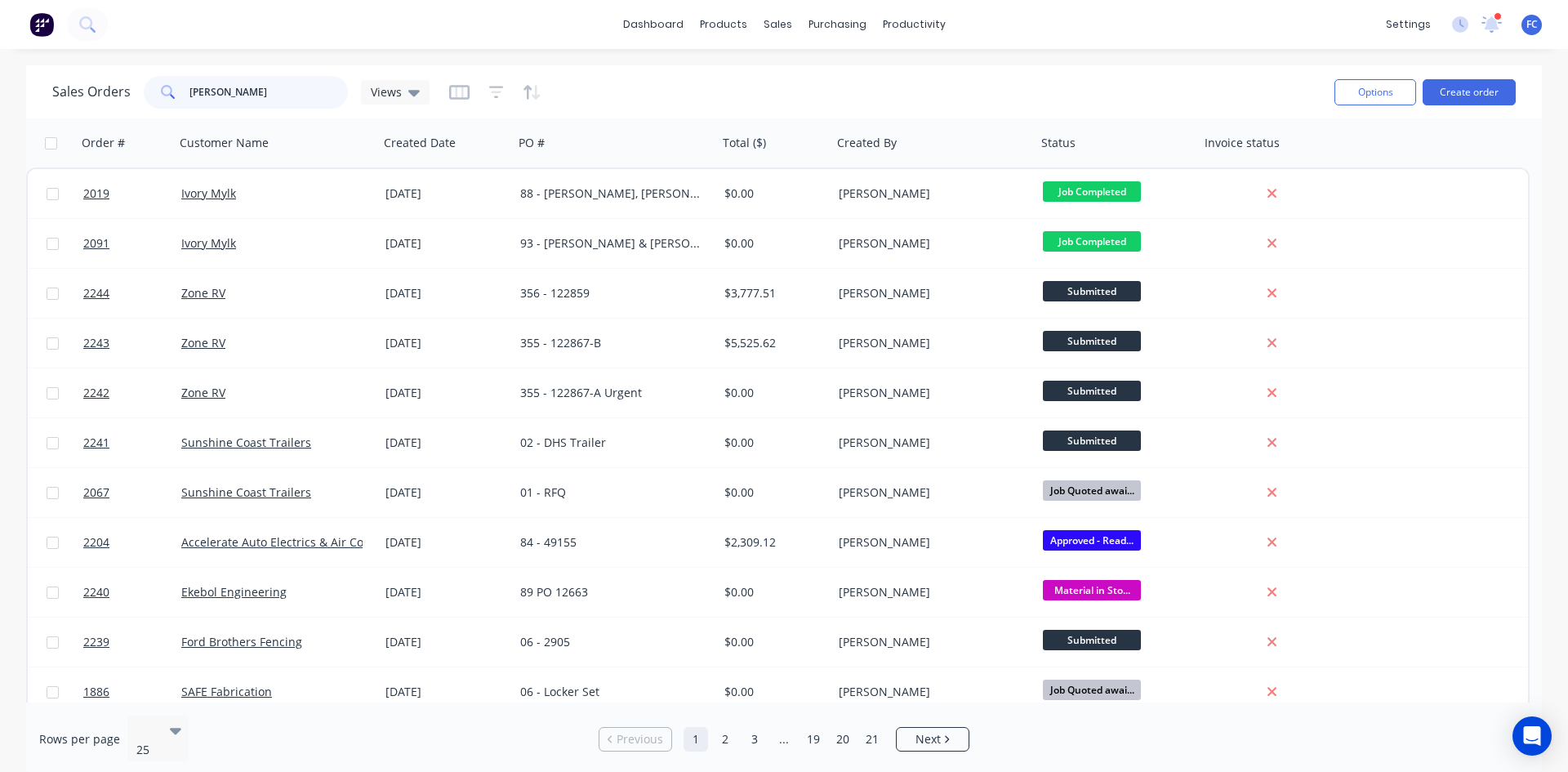
type input "andrew"
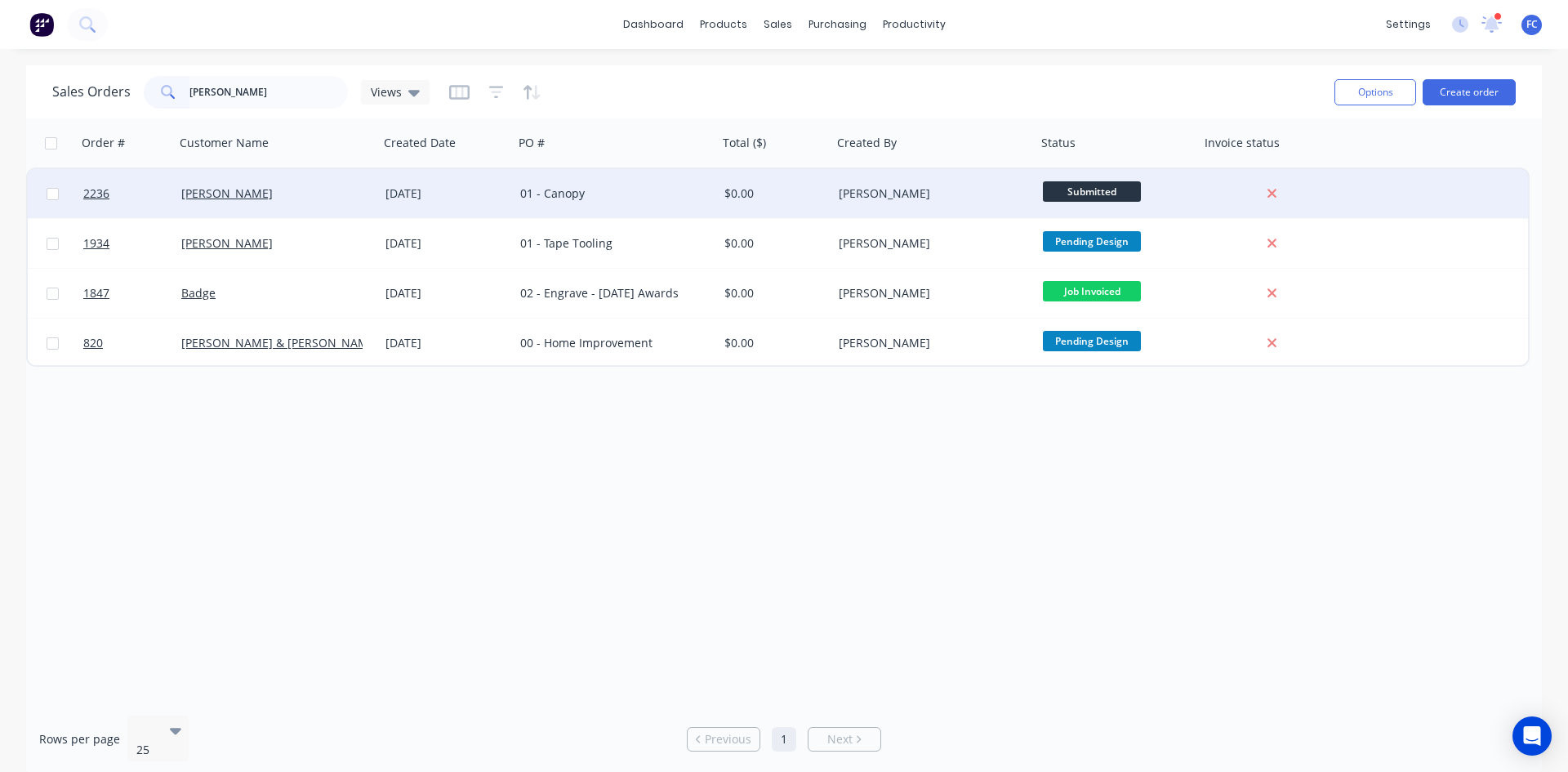
click at [453, 190] on div "[DATE]" at bounding box center [446, 193] width 122 height 16
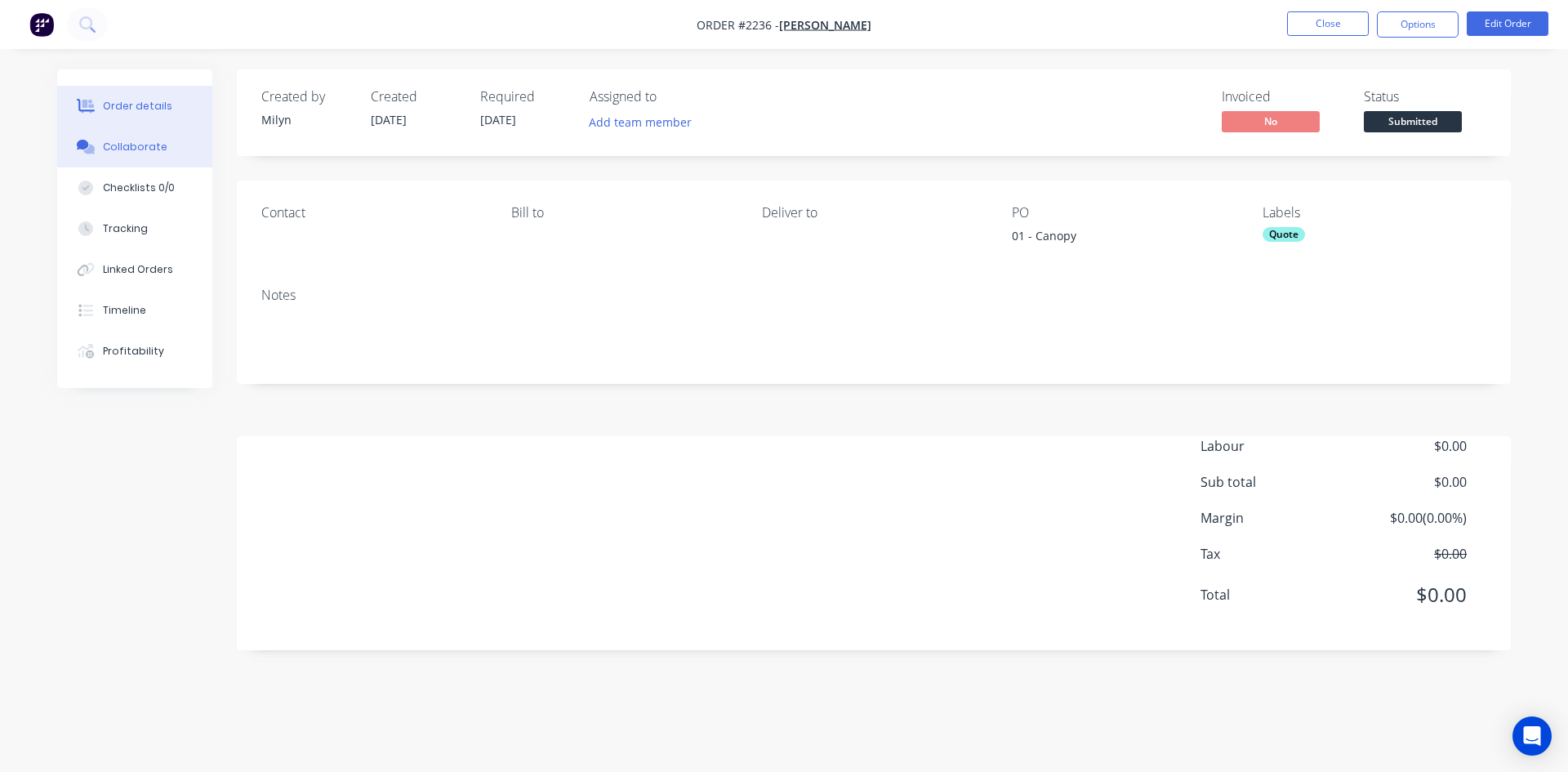
click at [140, 160] on button "Collaborate" at bounding box center [134, 147] width 156 height 41
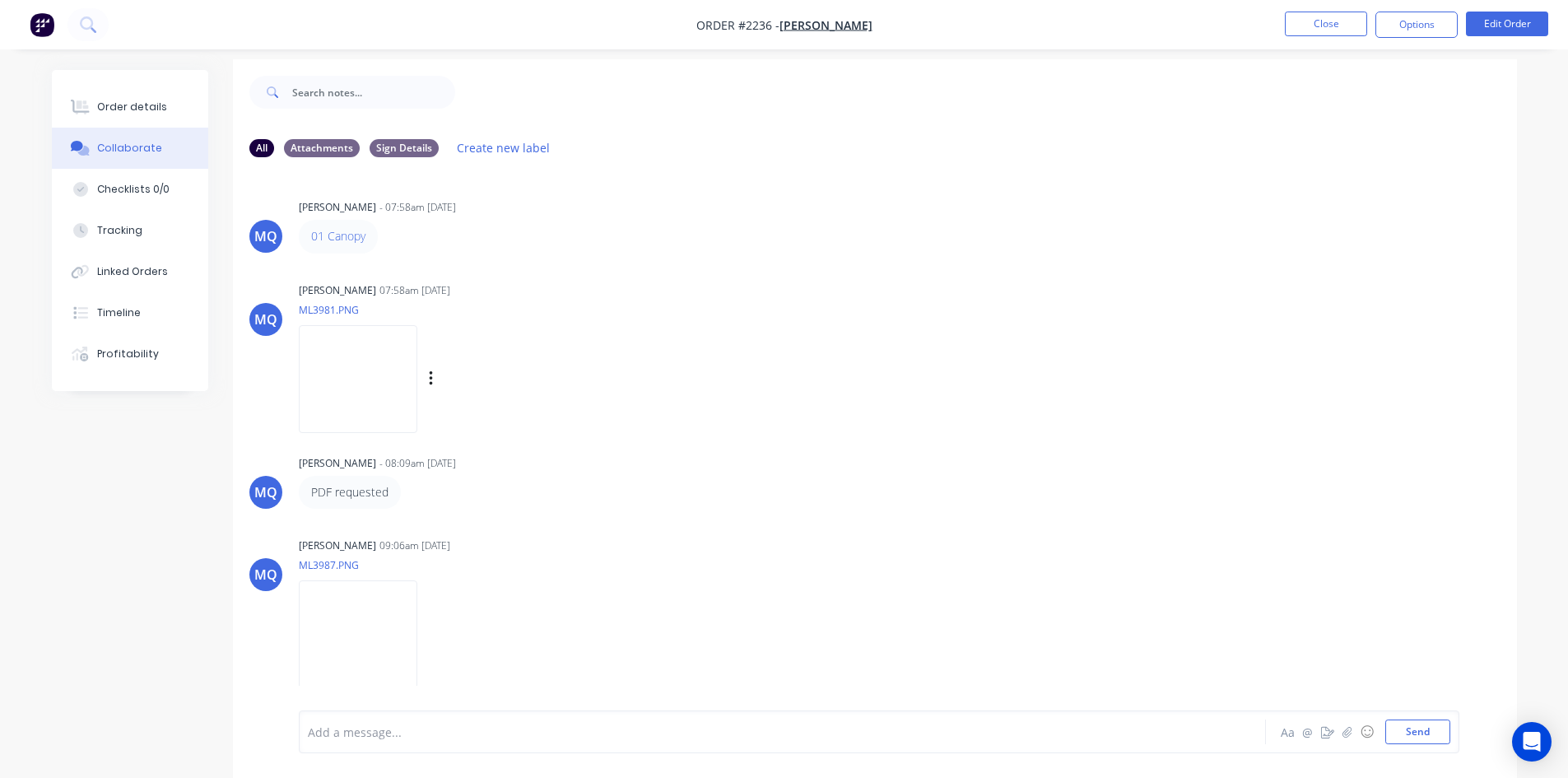
scroll to position [24, 0]
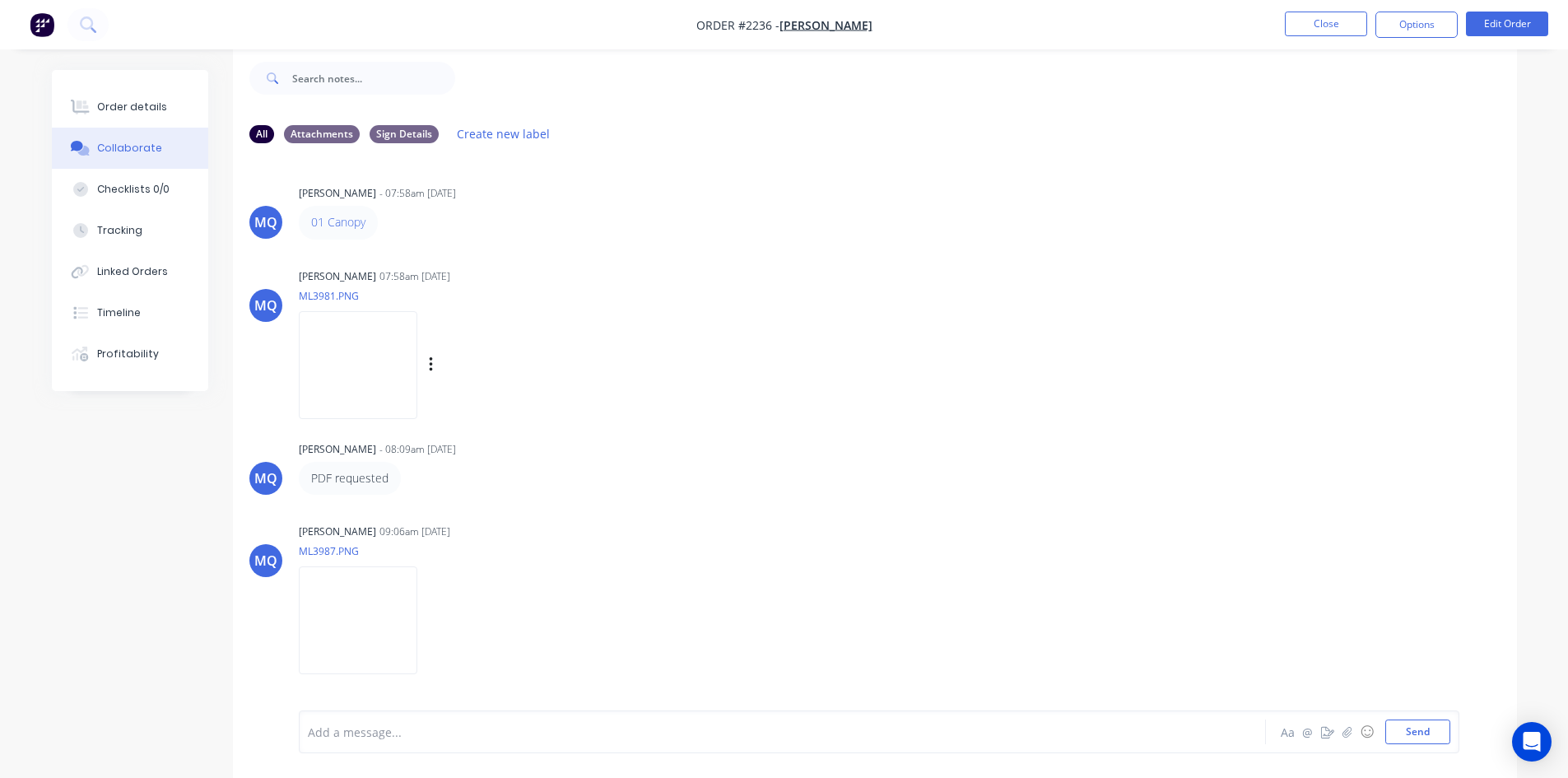
click at [384, 356] on img at bounding box center [358, 365] width 119 height 108
click at [375, 365] on img at bounding box center [358, 365] width 119 height 108
click at [105, 114] on div "Order details" at bounding box center [132, 106] width 70 height 15
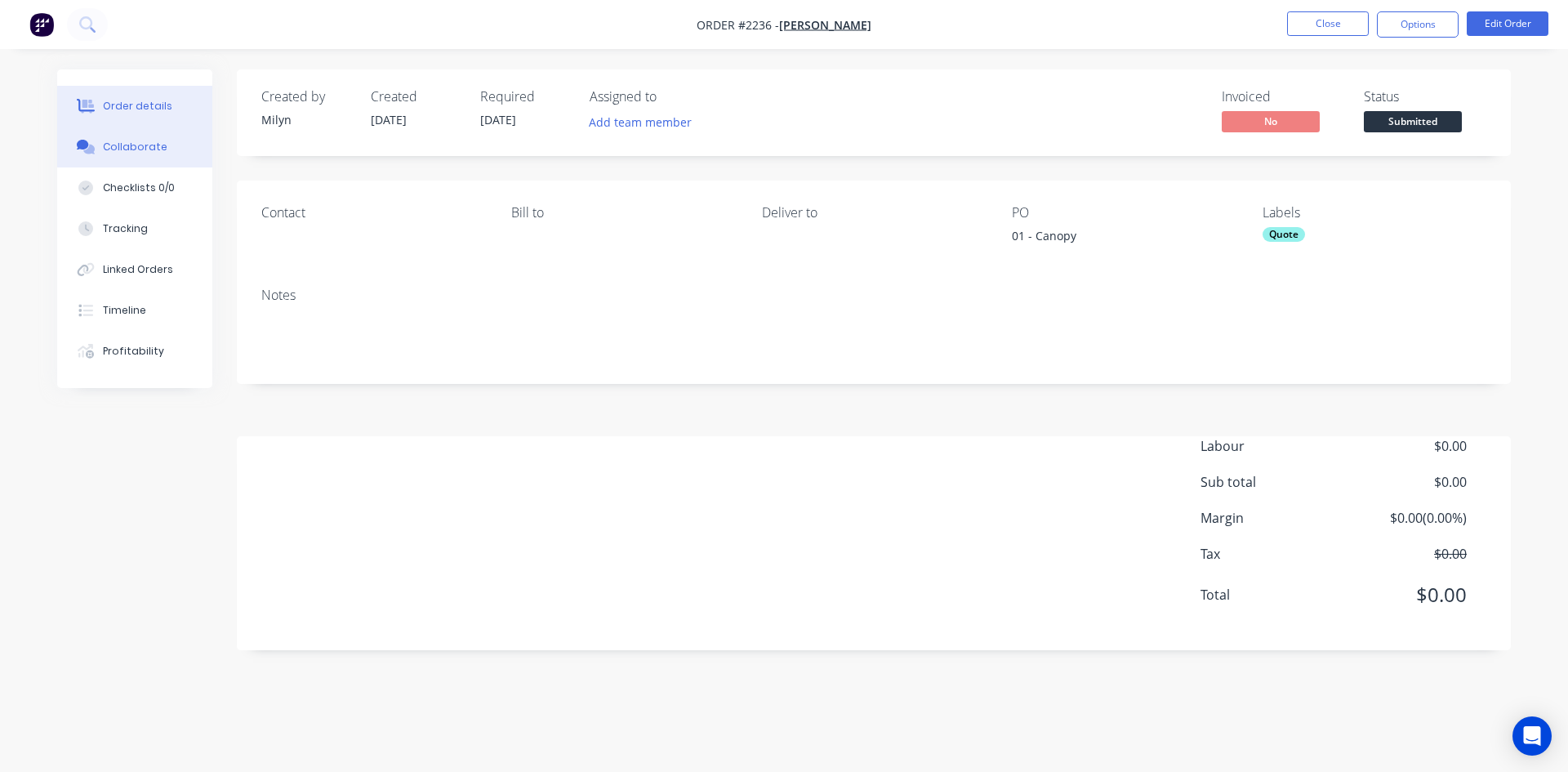
click at [136, 146] on div "Collaborate" at bounding box center [135, 147] width 65 height 14
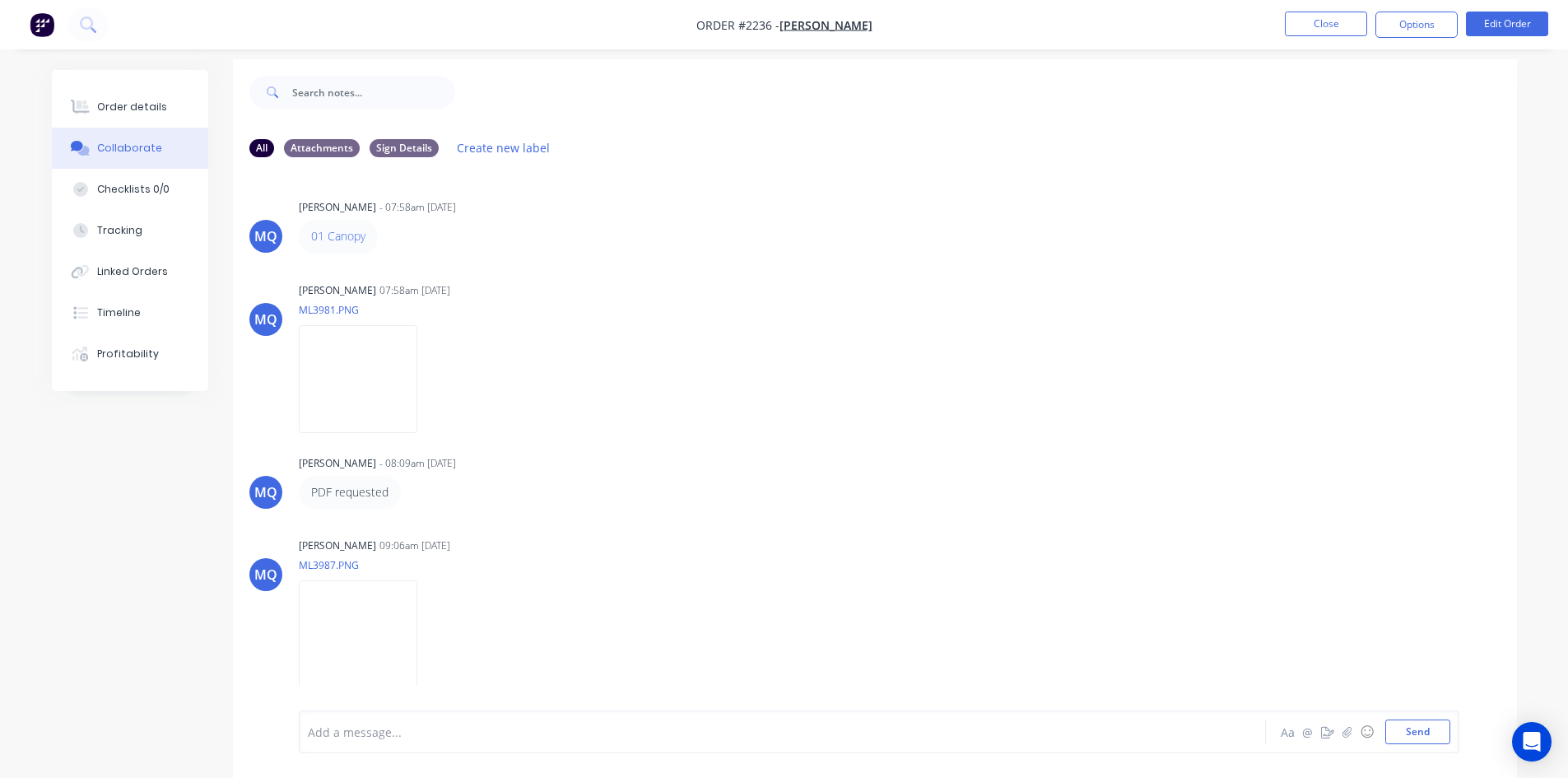
scroll to position [24, 0]
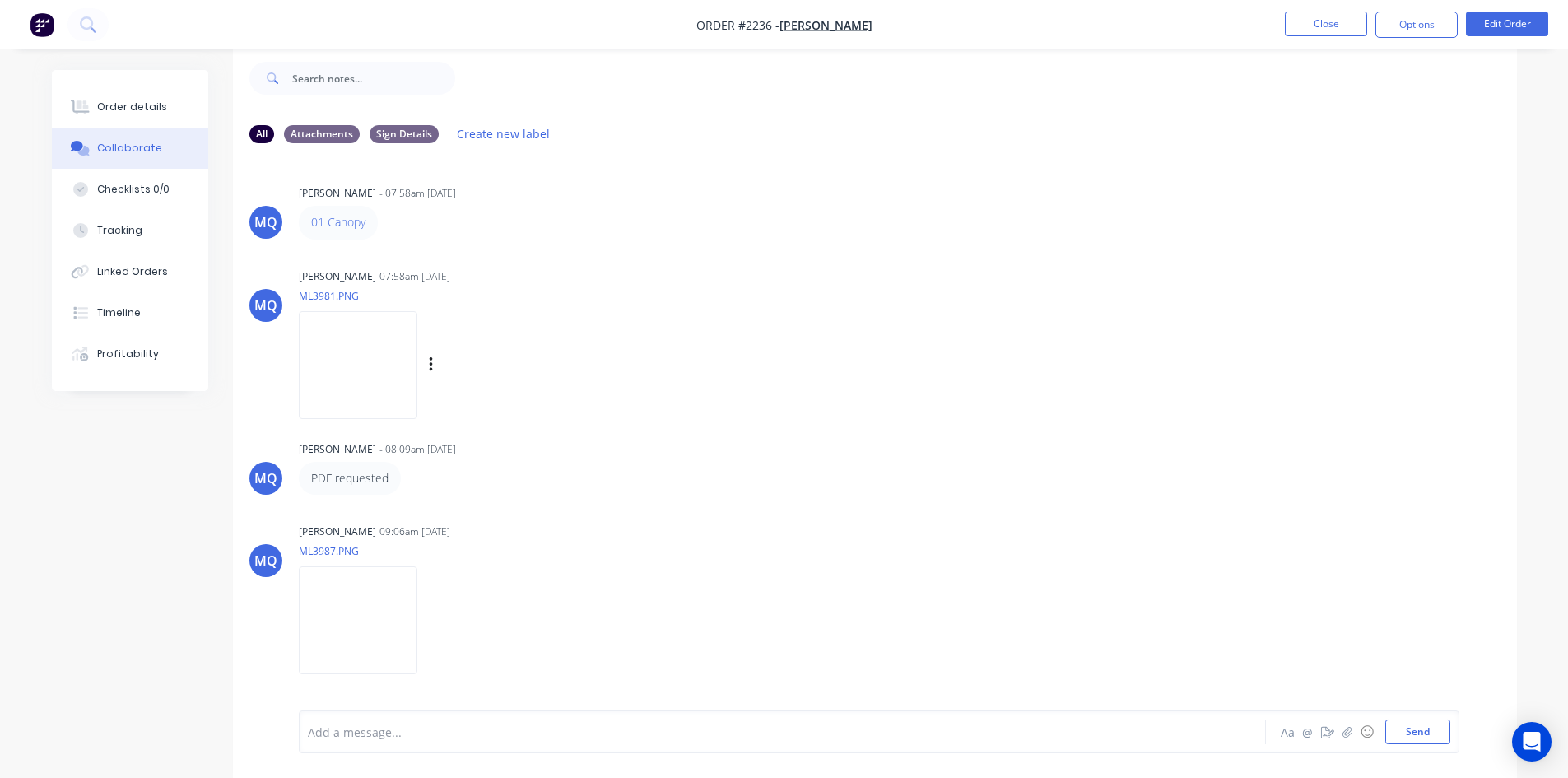
click at [357, 379] on img at bounding box center [358, 365] width 119 height 108
click at [354, 353] on img at bounding box center [358, 365] width 119 height 108
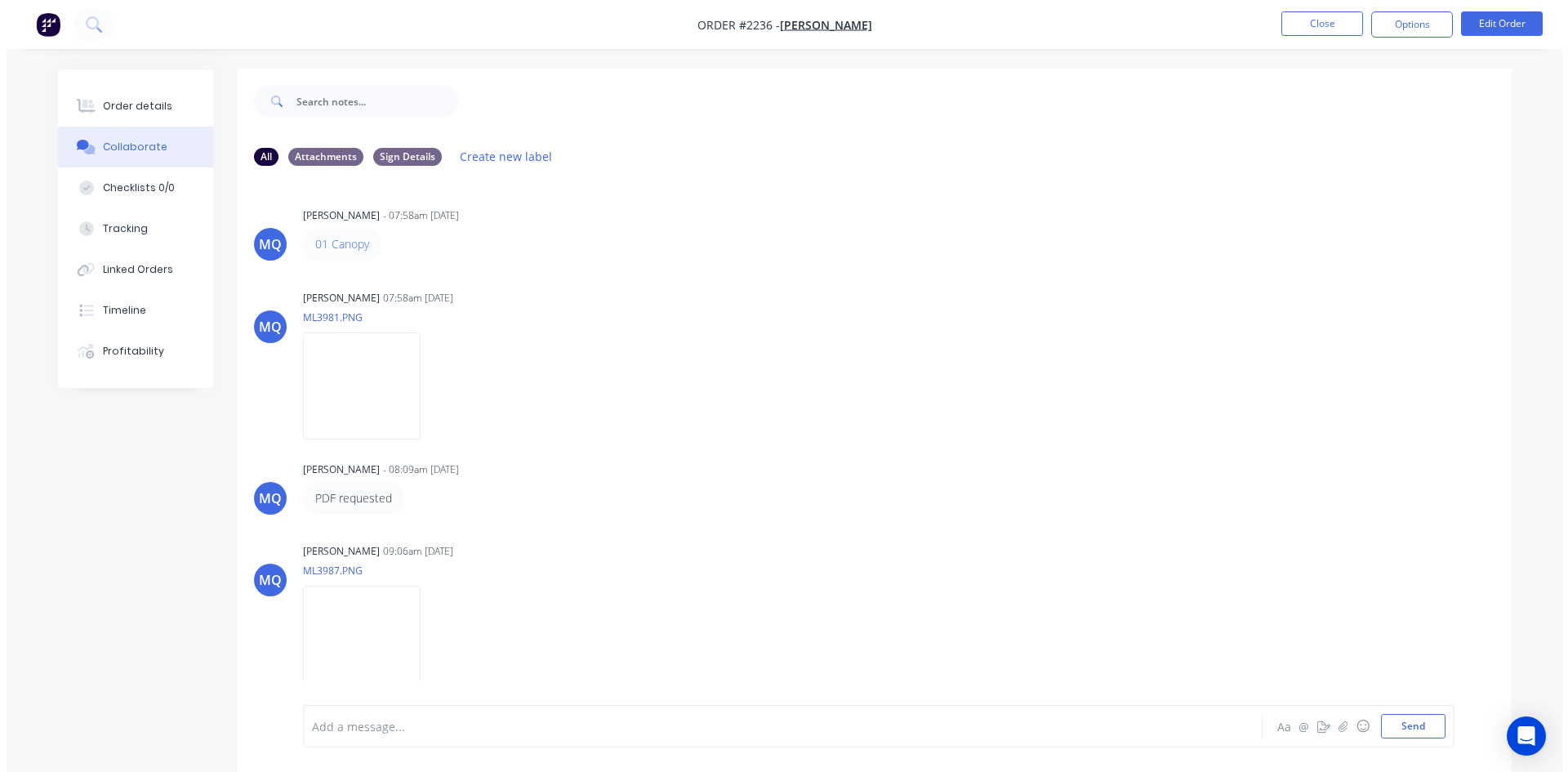
scroll to position [0, 0]
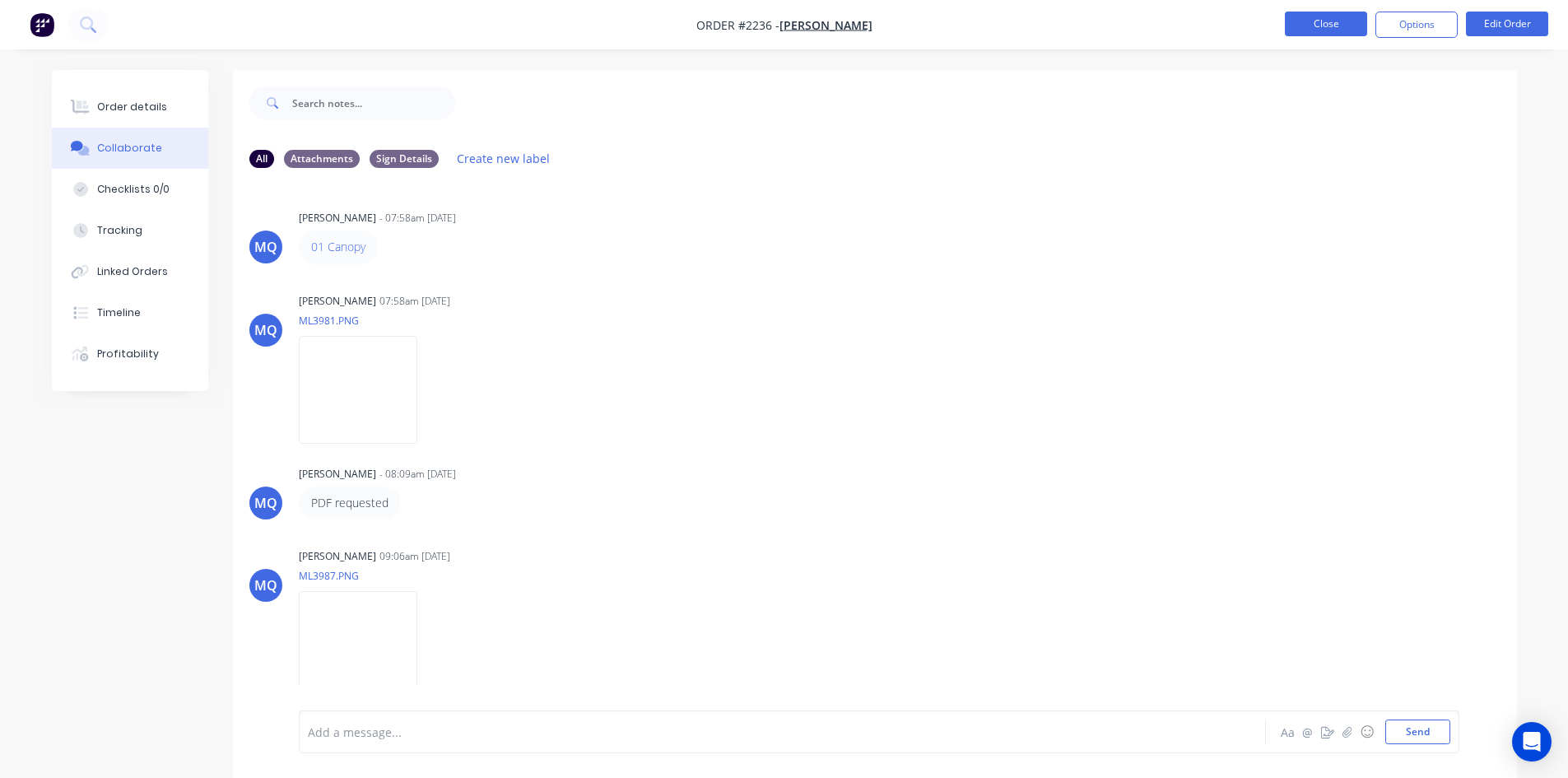
click at [1263, 28] on button "Close" at bounding box center [1326, 23] width 83 height 24
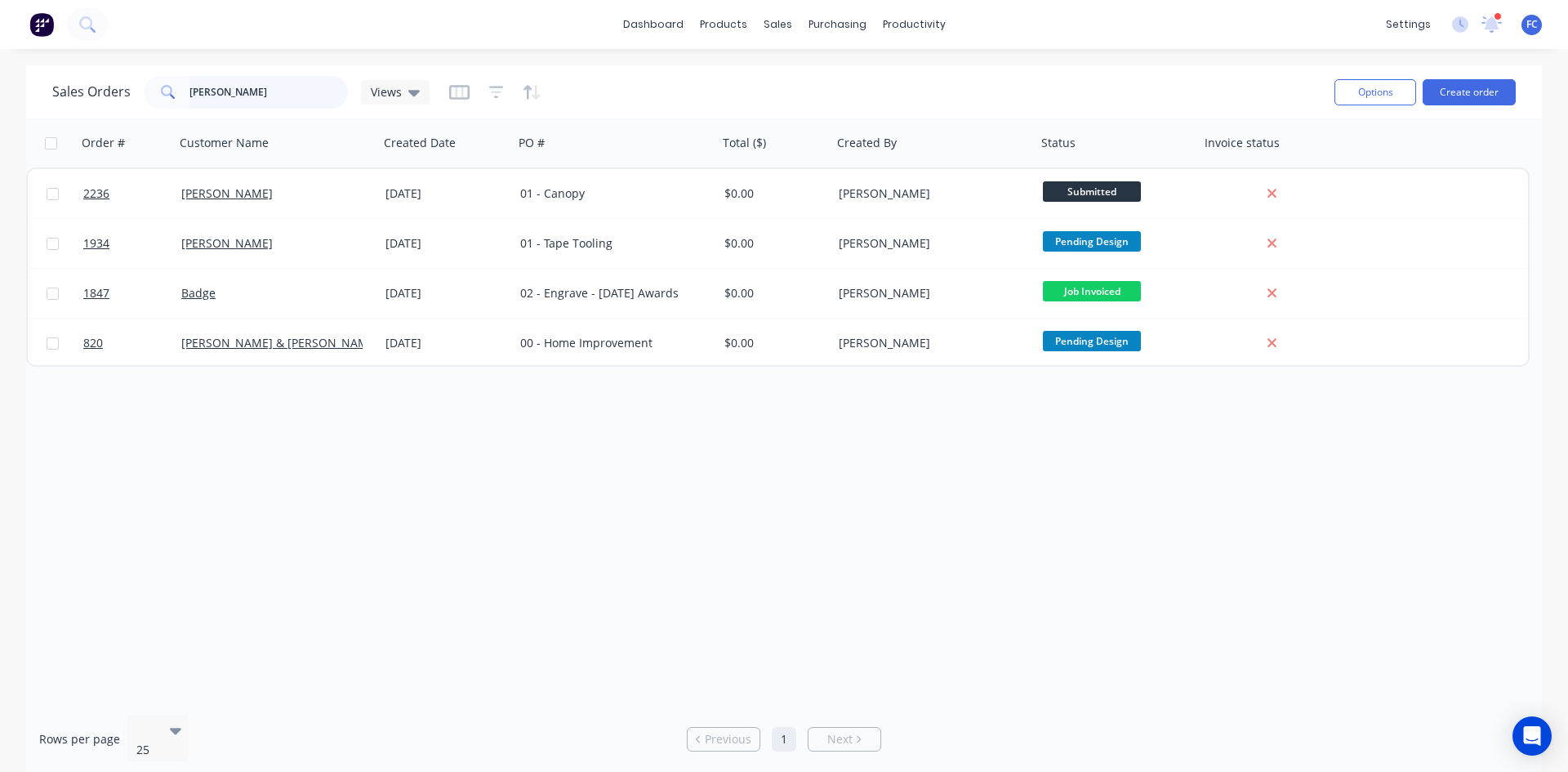
click at [159, 87] on div "andrew" at bounding box center [245, 93] width 204 height 33
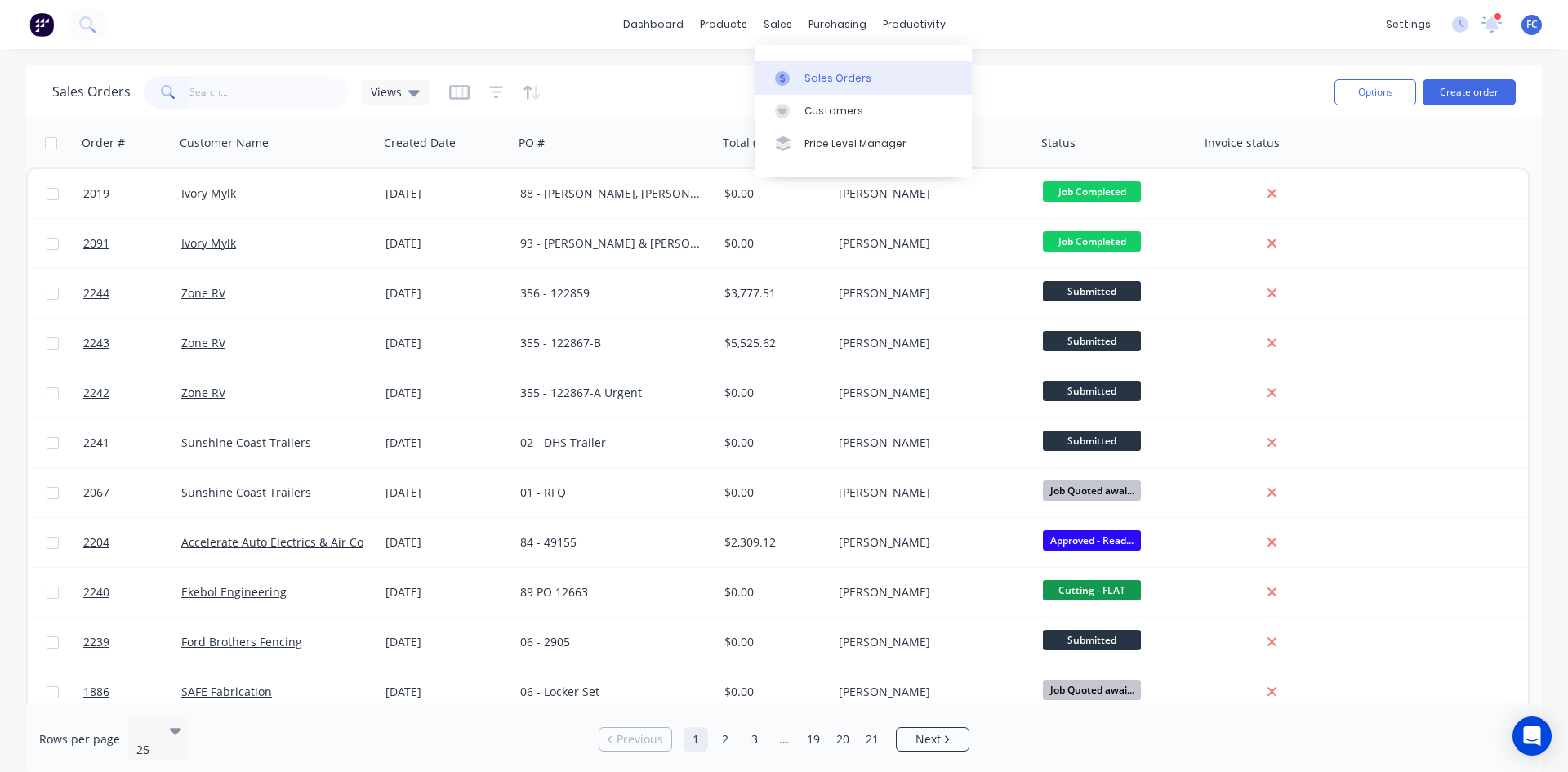
click at [813, 84] on div "Sales Orders" at bounding box center [838, 78] width 67 height 14
click at [256, 91] on input "text" at bounding box center [269, 93] width 159 height 33
click at [244, 87] on input "text" at bounding box center [269, 93] width 159 height 33
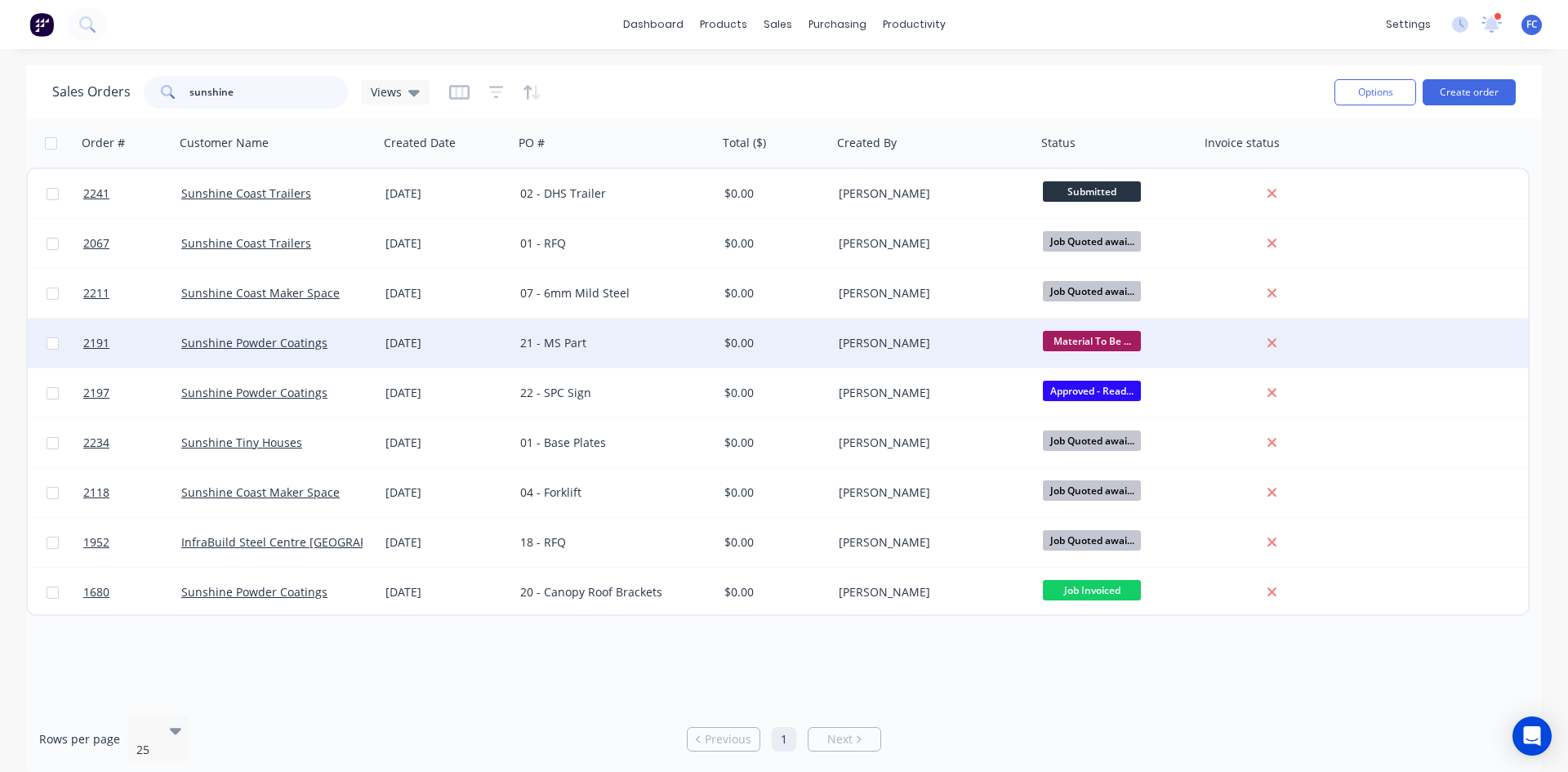
type input "sunshine"
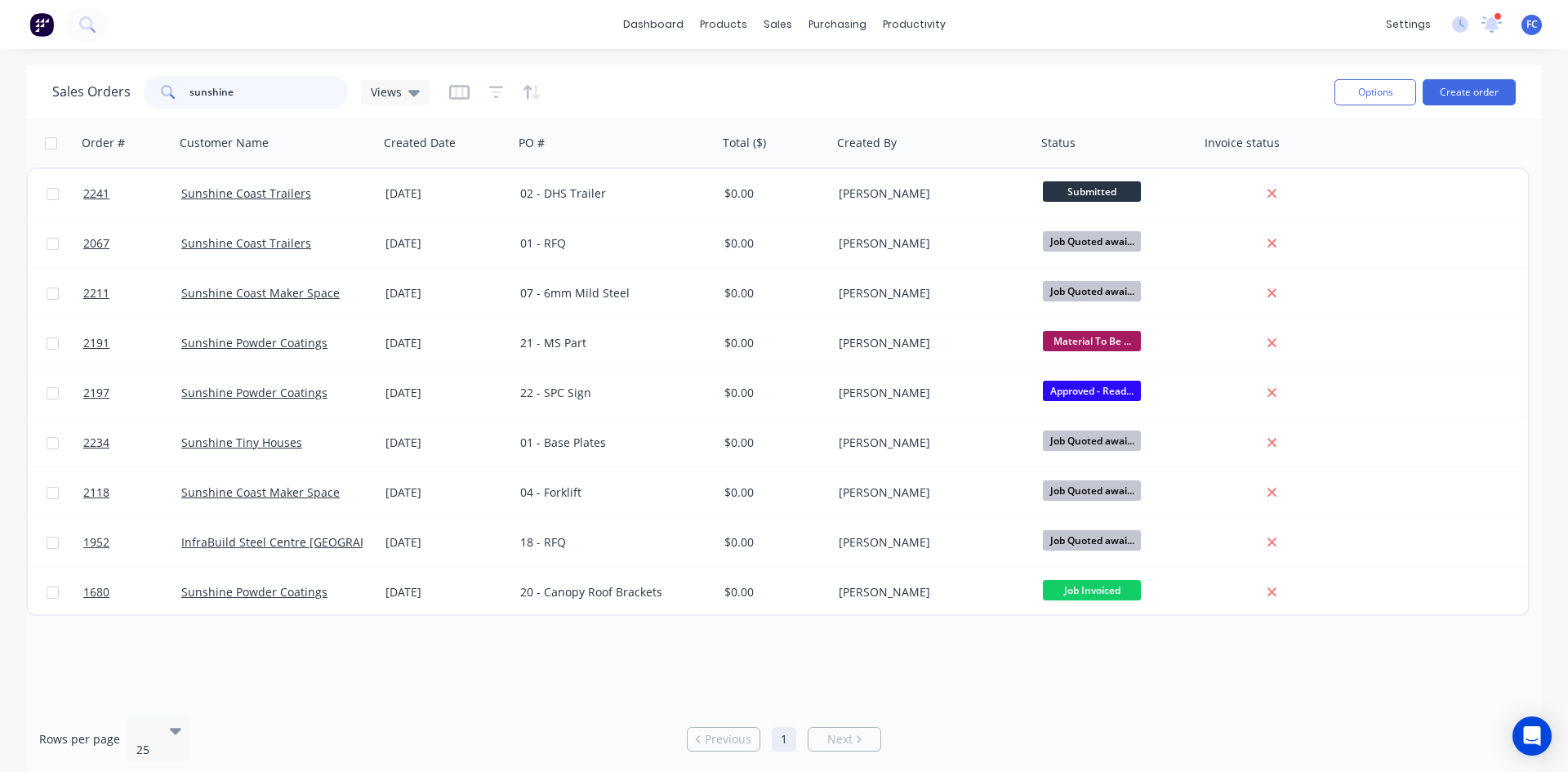
click at [242, 88] on input "sunshine" at bounding box center [269, 93] width 159 height 33
drag, startPoint x: 114, startPoint y: 89, endPoint x: 104, endPoint y: 89, distance: 10.0
click at [104, 89] on div "Sales Orders sunshine Views" at bounding box center [241, 93] width 378 height 33
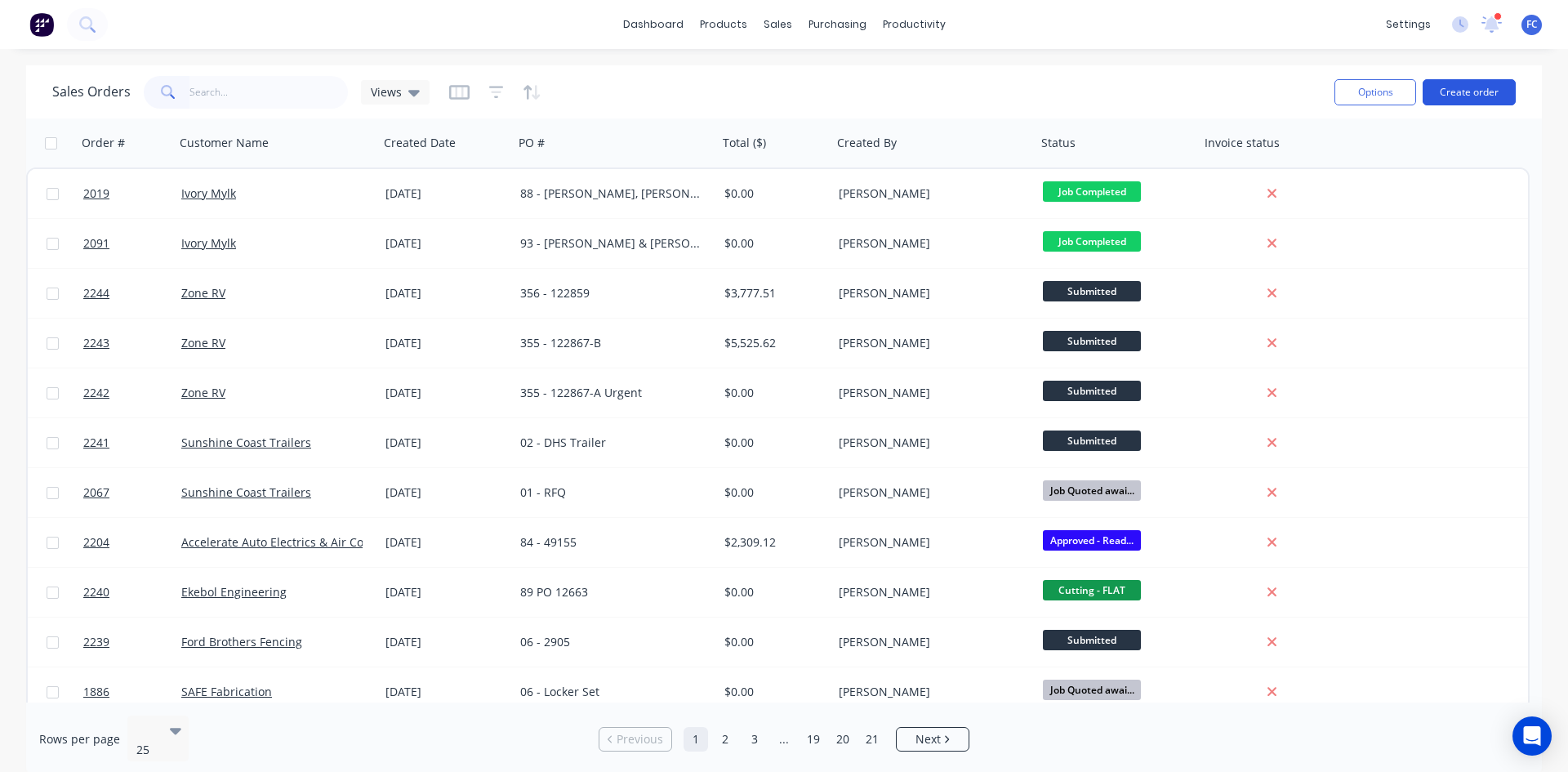
click at [1254, 87] on button "Create order" at bounding box center [1469, 92] width 93 height 26
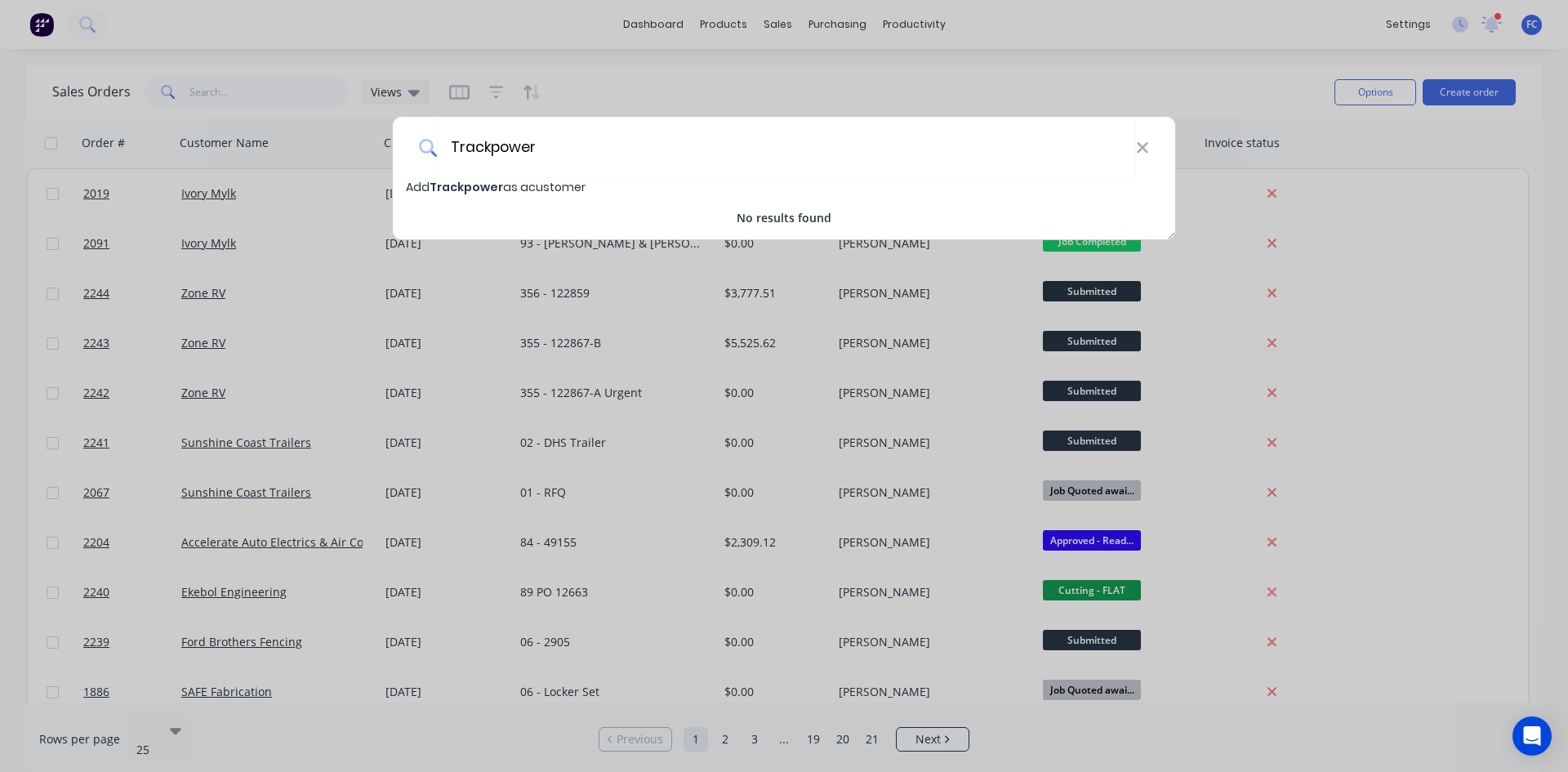
type input "Trackpower"
click at [479, 187] on span "Trackpower" at bounding box center [467, 186] width 73 height 16
select select "AU"
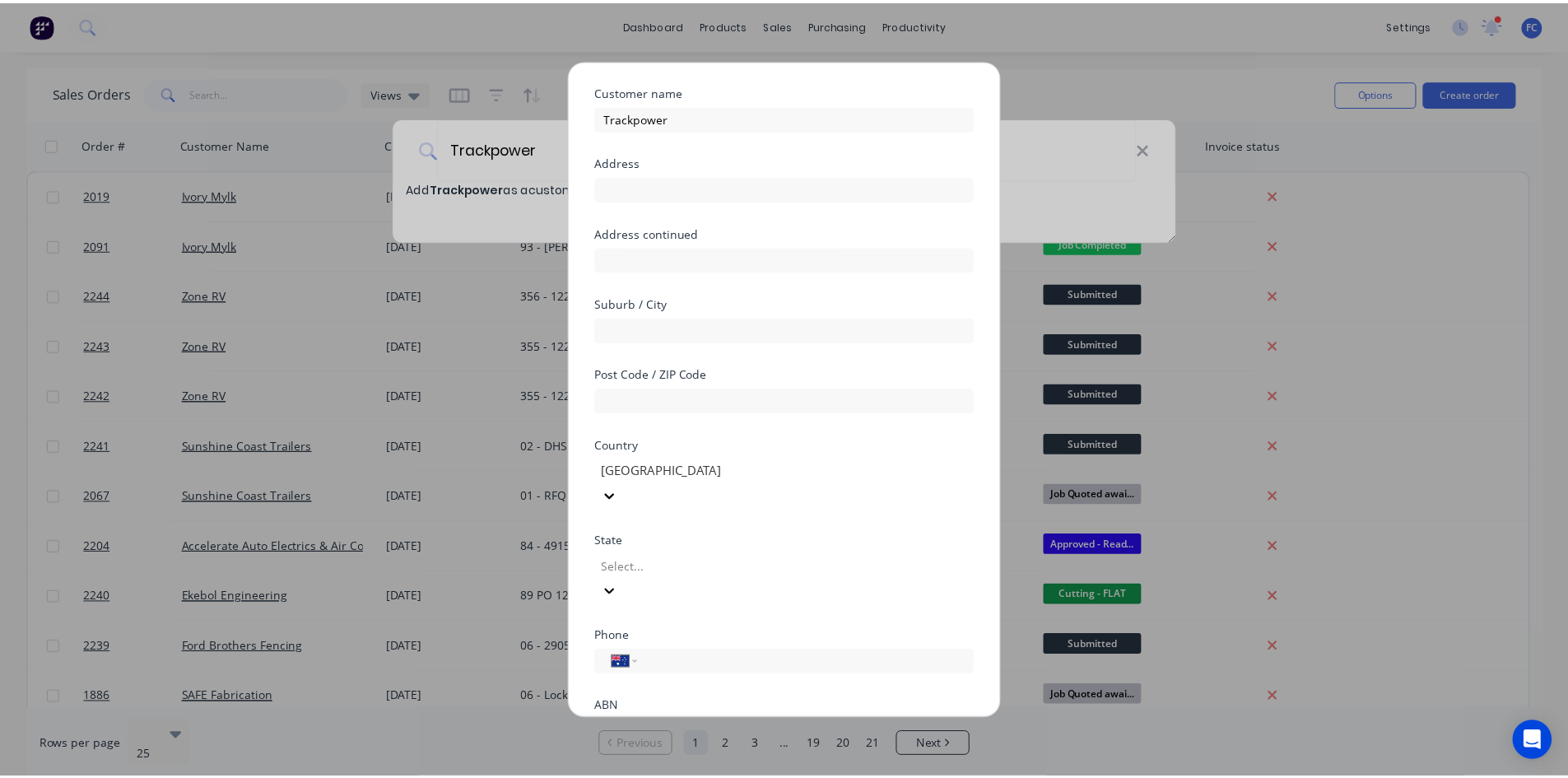
scroll to position [124, 0]
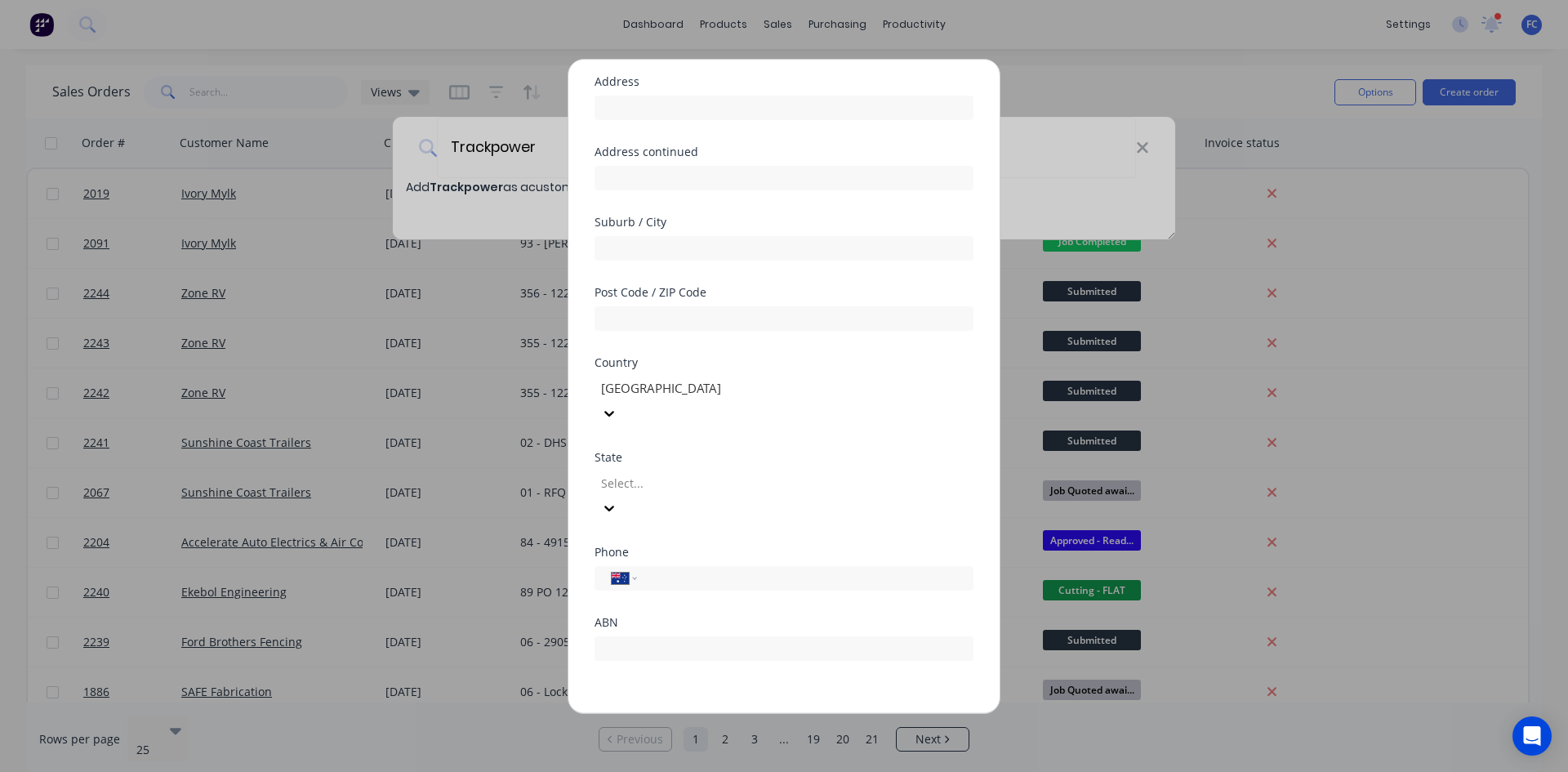
click at [715, 595] on button "Save" at bounding box center [732, 726] width 90 height 26
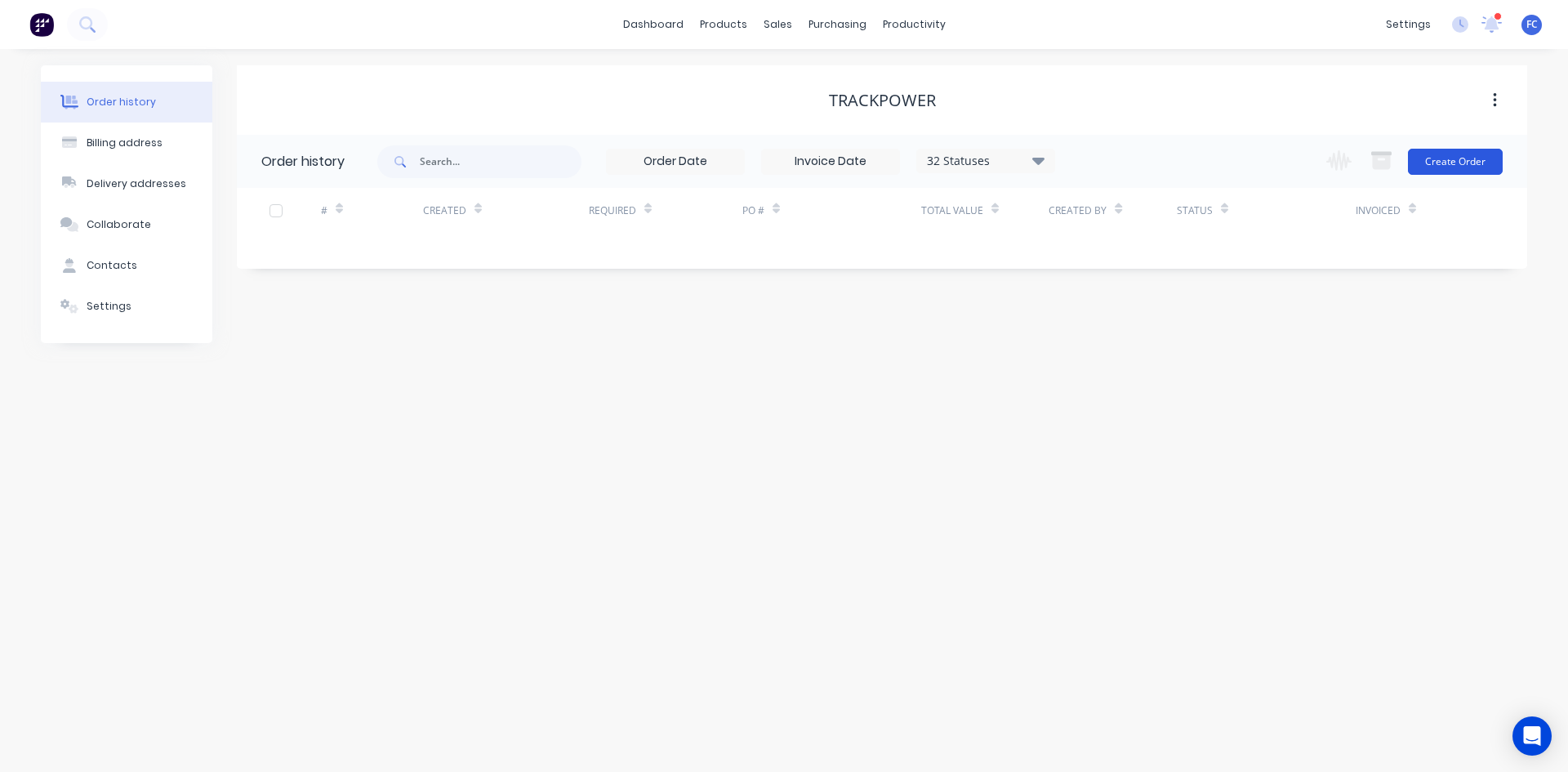
click at [1254, 162] on button "Create Order" at bounding box center [1456, 161] width 95 height 26
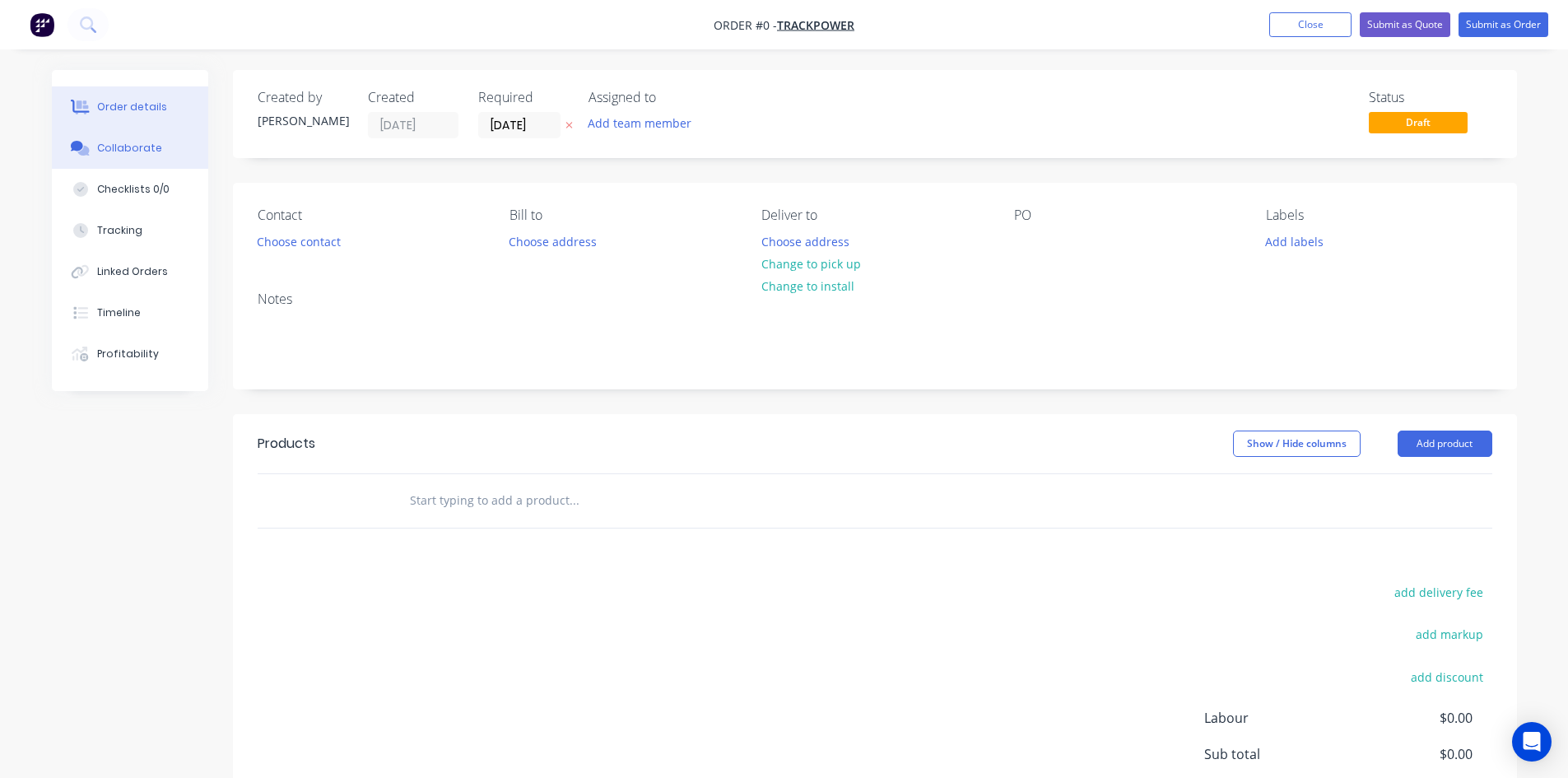
click at [139, 146] on div "Collaborate" at bounding box center [129, 148] width 65 height 15
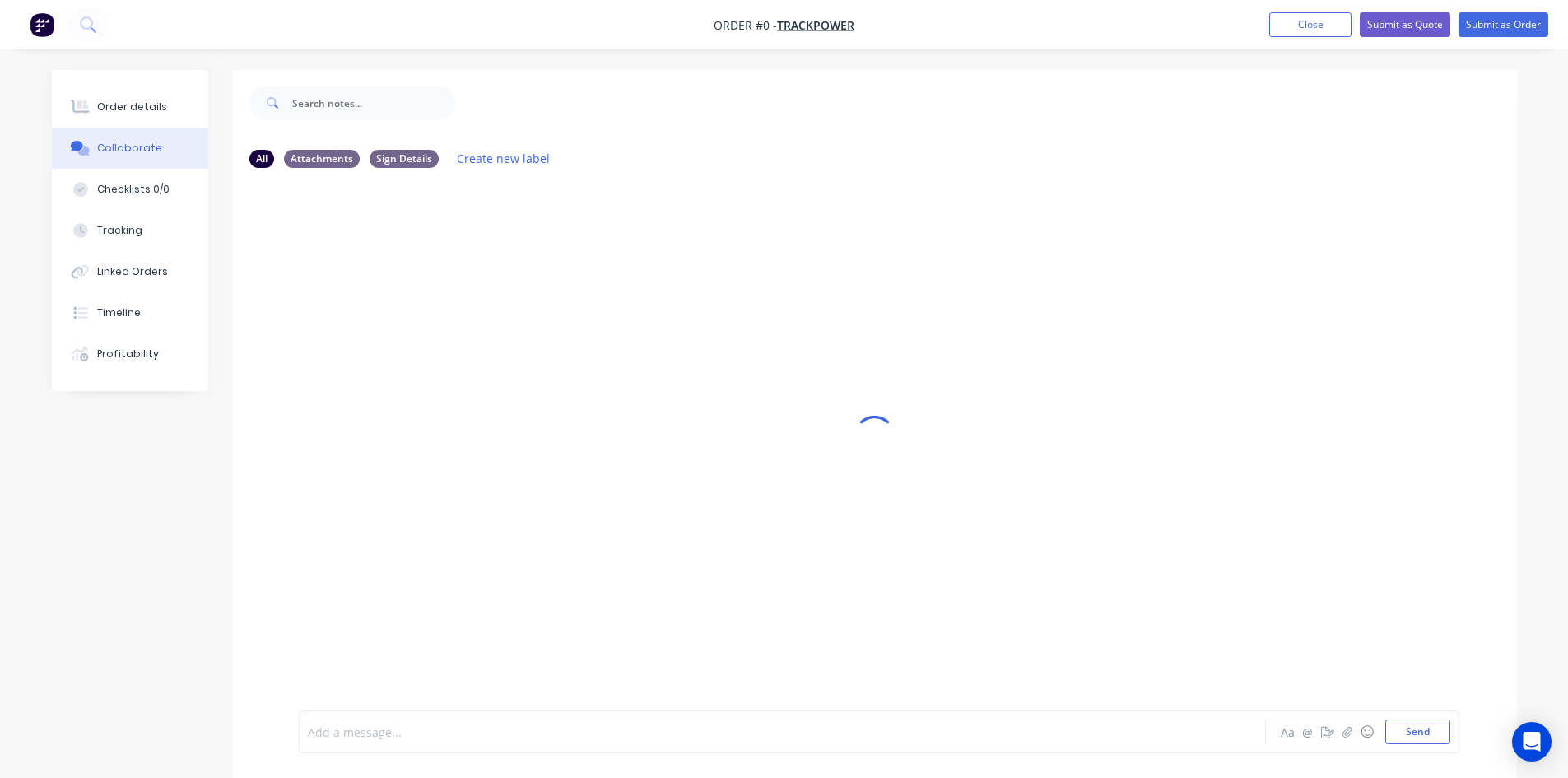
click at [458, 600] on div at bounding box center [736, 732] width 856 height 18
click at [339, 600] on div "Add a message... Aa @ ☺ Send" at bounding box center [879, 732] width 1160 height 43
drag, startPoint x: 384, startPoint y: 735, endPoint x: 158, endPoint y: 682, distance: 232.1
click at [158, 600] on div "All Attachments Sign Details Create new label 03 Job Folder Aa @ ☺ Send" at bounding box center [784, 436] width 1465 height 733
click at [103, 83] on div "Order details Collaborate Checklists 0/0 Tracking Linked Orders Timeline Profit…" at bounding box center [129, 231] width 157 height 321
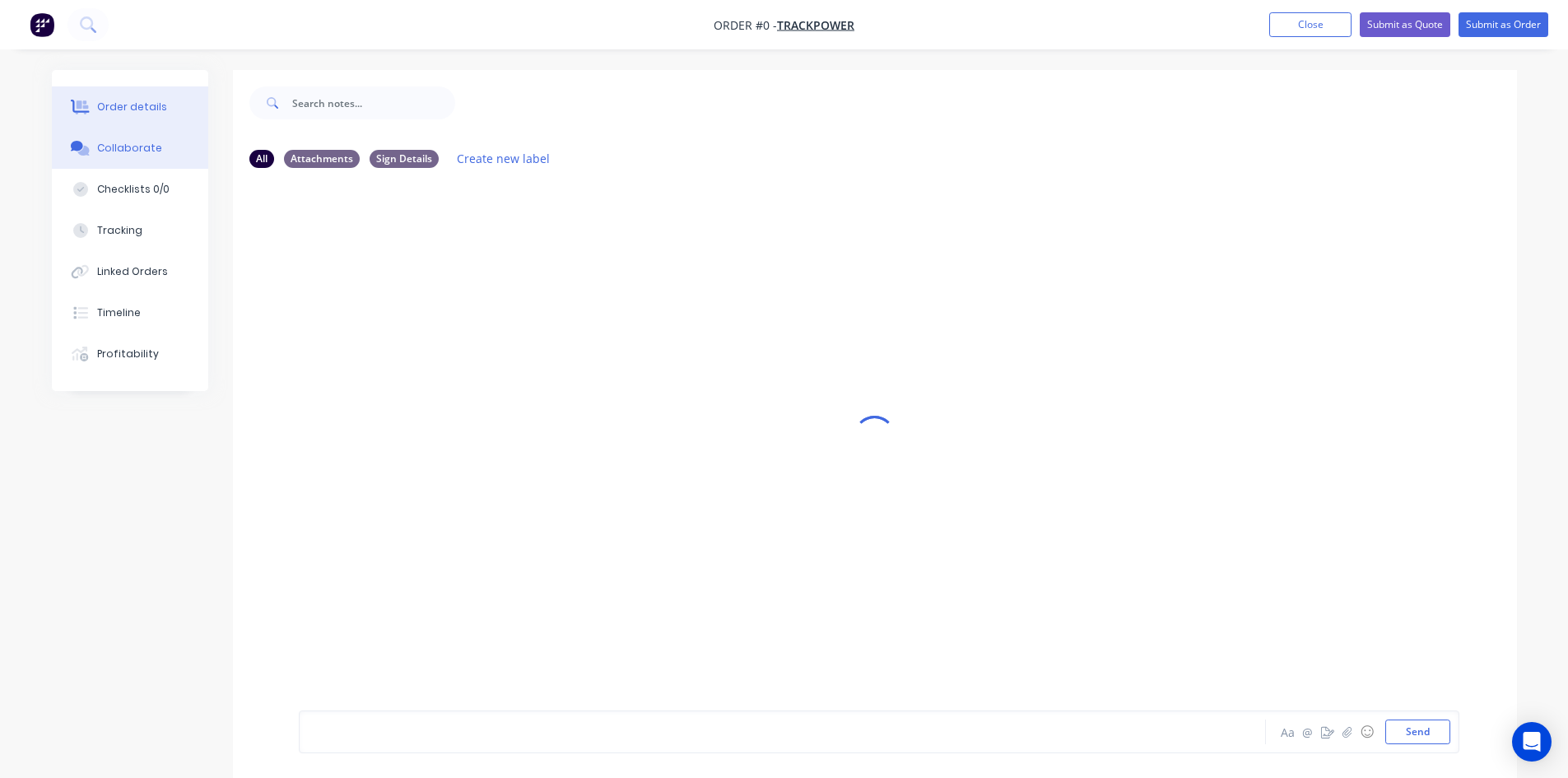
click at [108, 120] on button "Order details" at bounding box center [129, 107] width 157 height 41
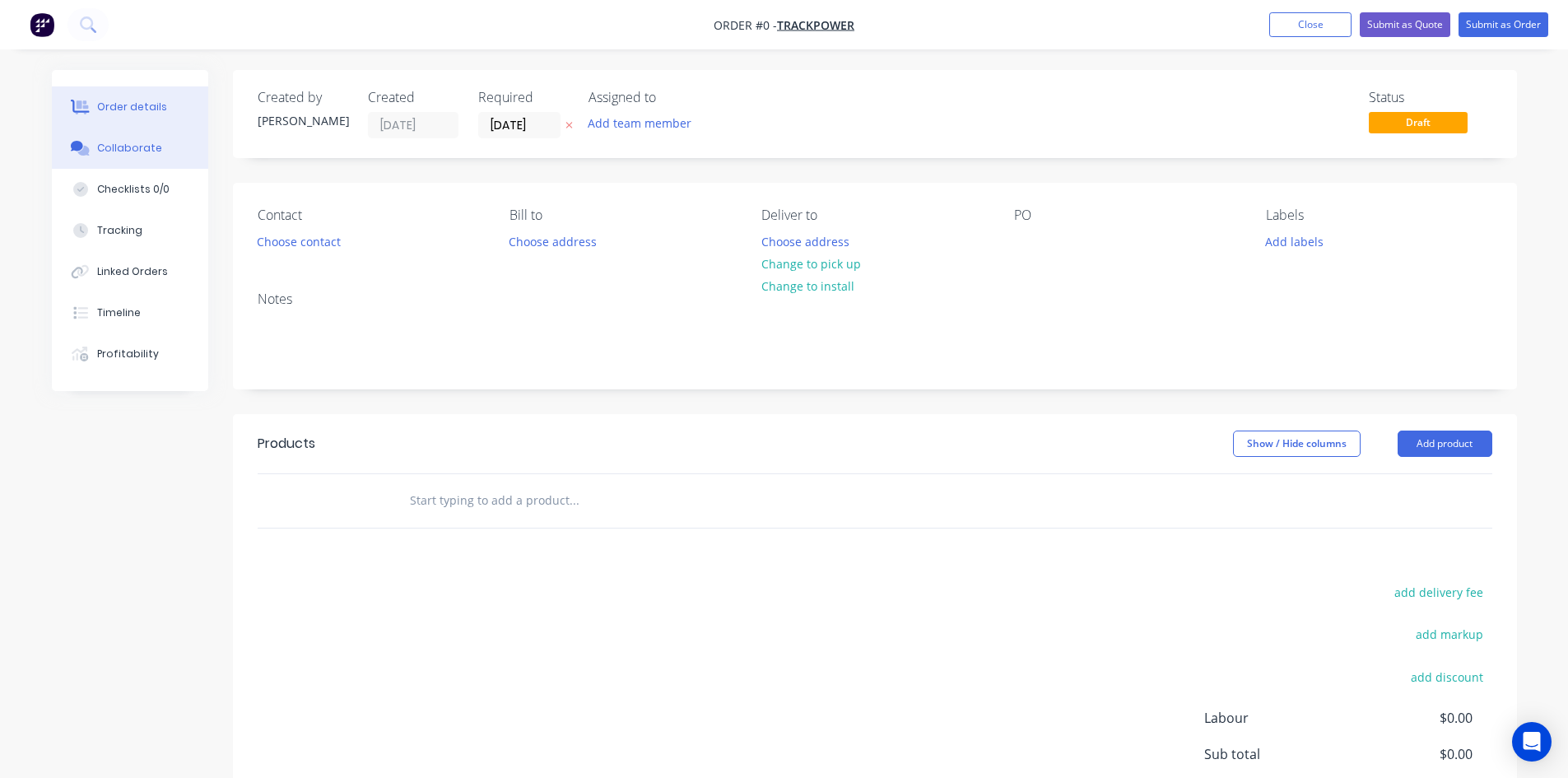
click at [121, 150] on div "Collaborate" at bounding box center [129, 148] width 65 height 15
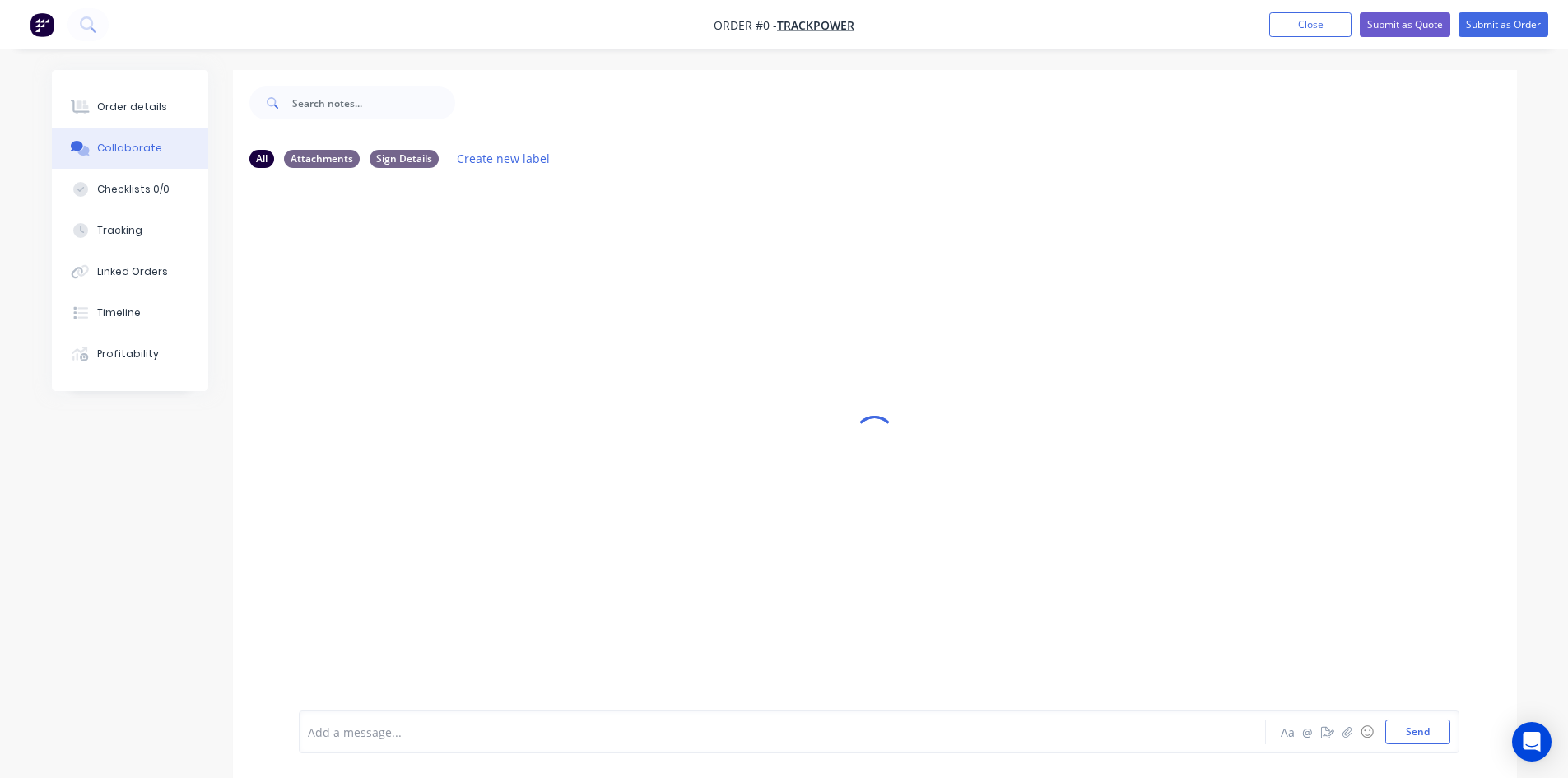
click at [445, 600] on div at bounding box center [736, 732] width 856 height 18
drag, startPoint x: 253, startPoint y: 738, endPoint x: 192, endPoint y: 728, distance: 61.8
click at [192, 600] on div "All Attachments Sign Details Create new label Image (33).jpg Aa @ ☺ Send" at bounding box center [784, 436] width 1465 height 733
drag, startPoint x: 244, startPoint y: 722, endPoint x: 235, endPoint y: 718, distance: 9.8
click at [235, 600] on div "Image (33).jpg Aa @ ☺ Send" at bounding box center [874, 731] width 1284 height 93
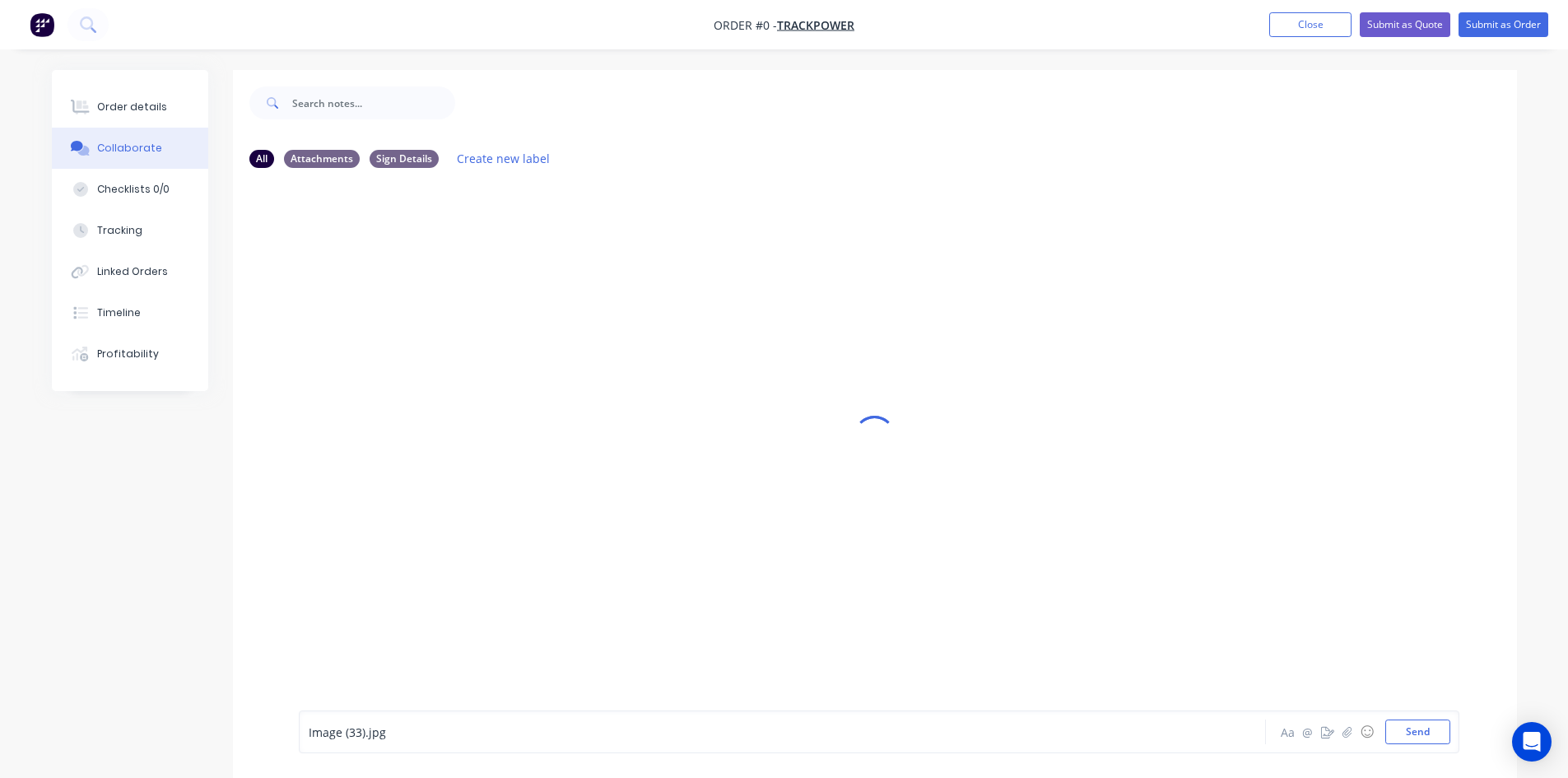
drag, startPoint x: 431, startPoint y: 717, endPoint x: 182, endPoint y: 716, distance: 249.0
click at [182, 600] on div "All Attachments Sign Details Create new label Image (33).jpg Aa @ ☺ Send" at bounding box center [784, 436] width 1465 height 733
drag, startPoint x: 299, startPoint y: 727, endPoint x: 233, endPoint y: 713, distance: 67.5
click at [236, 600] on div "Image (33).jpg Aa @ ☺ Send" at bounding box center [874, 731] width 1284 height 93
drag, startPoint x: 381, startPoint y: 737, endPoint x: 144, endPoint y: 705, distance: 239.2
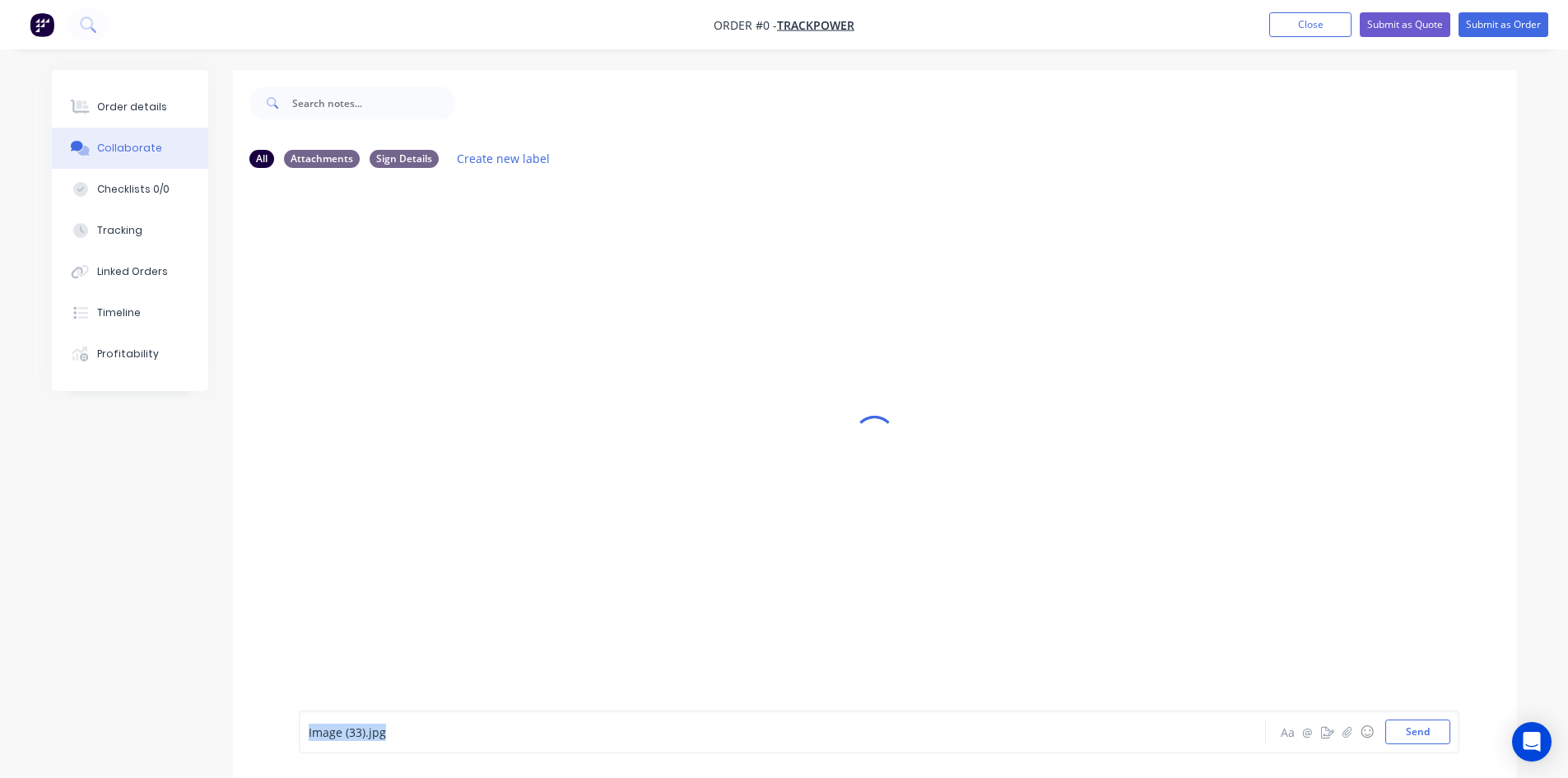
click at [144, 600] on div "All Attachments Sign Details Create new label Image (33).jpg Aa @ ☺ Send" at bounding box center [784, 436] width 1465 height 733
click at [412, 600] on div at bounding box center [736, 732] width 856 height 18
click at [1263, 600] on button "Send" at bounding box center [1417, 731] width 65 height 24
click at [455, 247] on icon "button" at bounding box center [456, 246] width 3 height 15
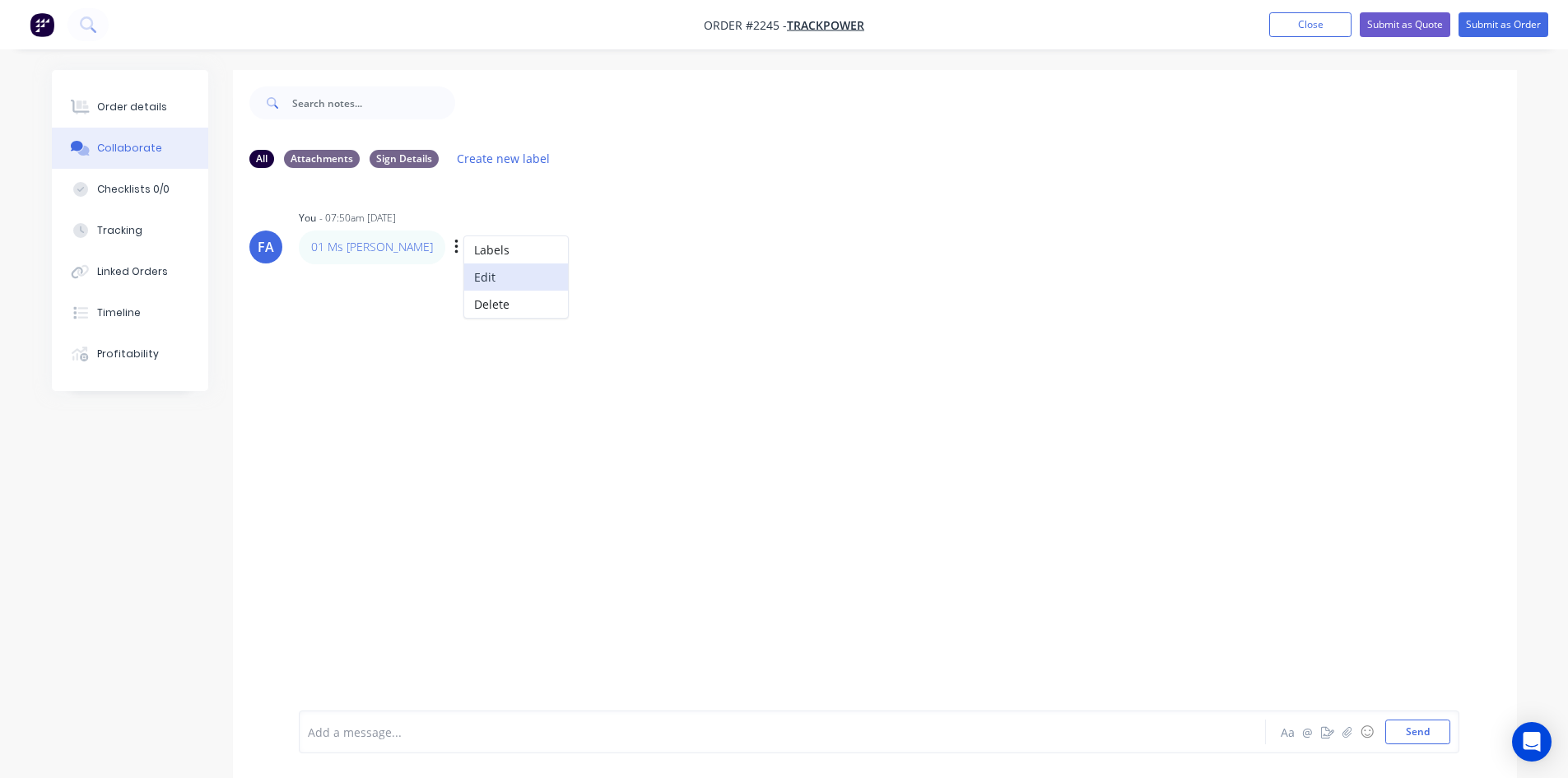
click at [464, 285] on button "Edit" at bounding box center [516, 278] width 104 height 27
click at [141, 111] on div "Order details" at bounding box center [132, 106] width 70 height 15
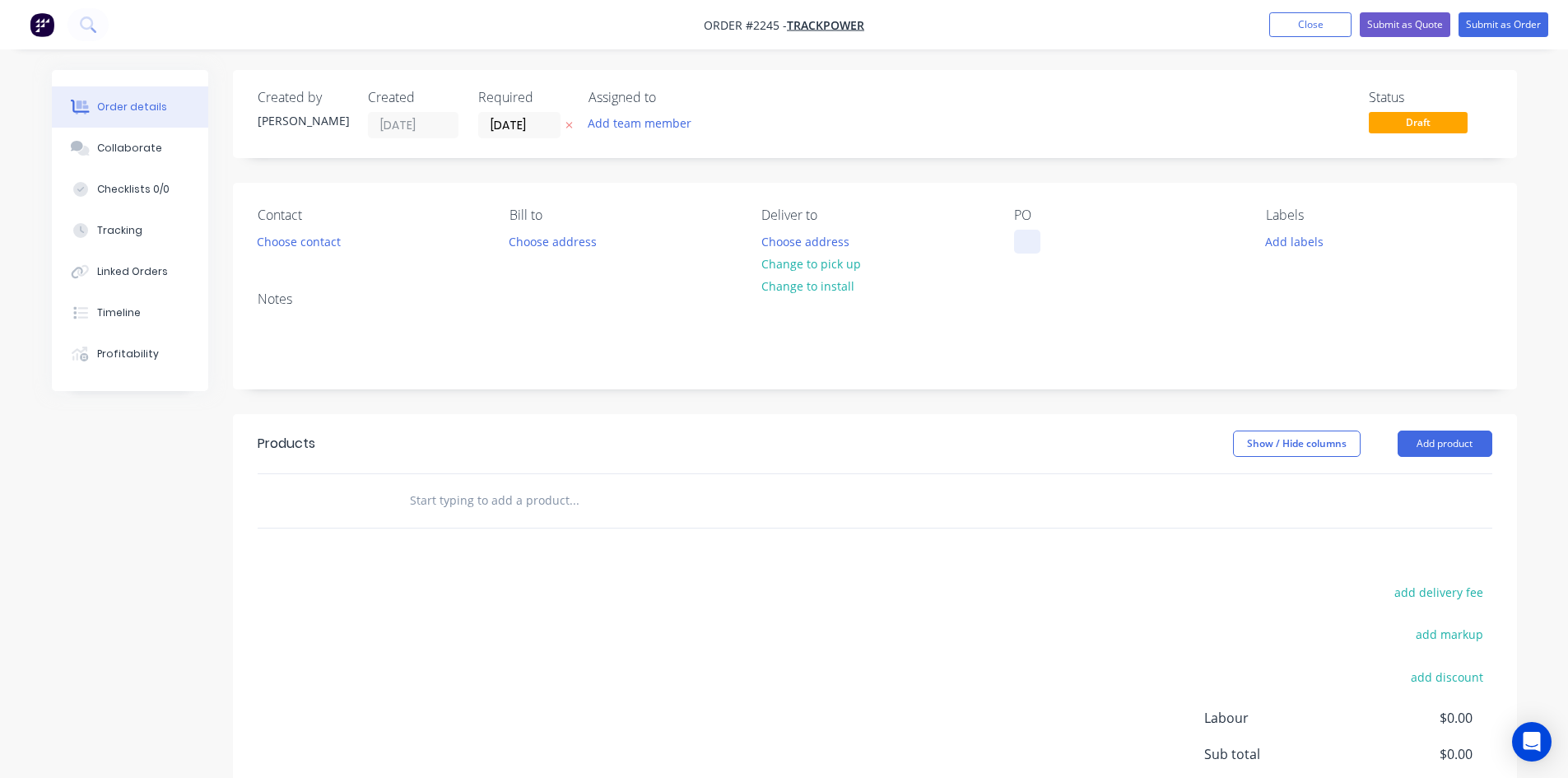
click at [1016, 247] on div at bounding box center [1027, 241] width 26 height 24
paste div
click at [1030, 239] on div "01 Ms Plate" at bounding box center [1091, 241] width 155 height 24
click at [1045, 243] on div "01 Ms Plate" at bounding box center [1091, 241] width 155 height 24
click at [524, 119] on input "[DATE]" at bounding box center [519, 125] width 81 height 24
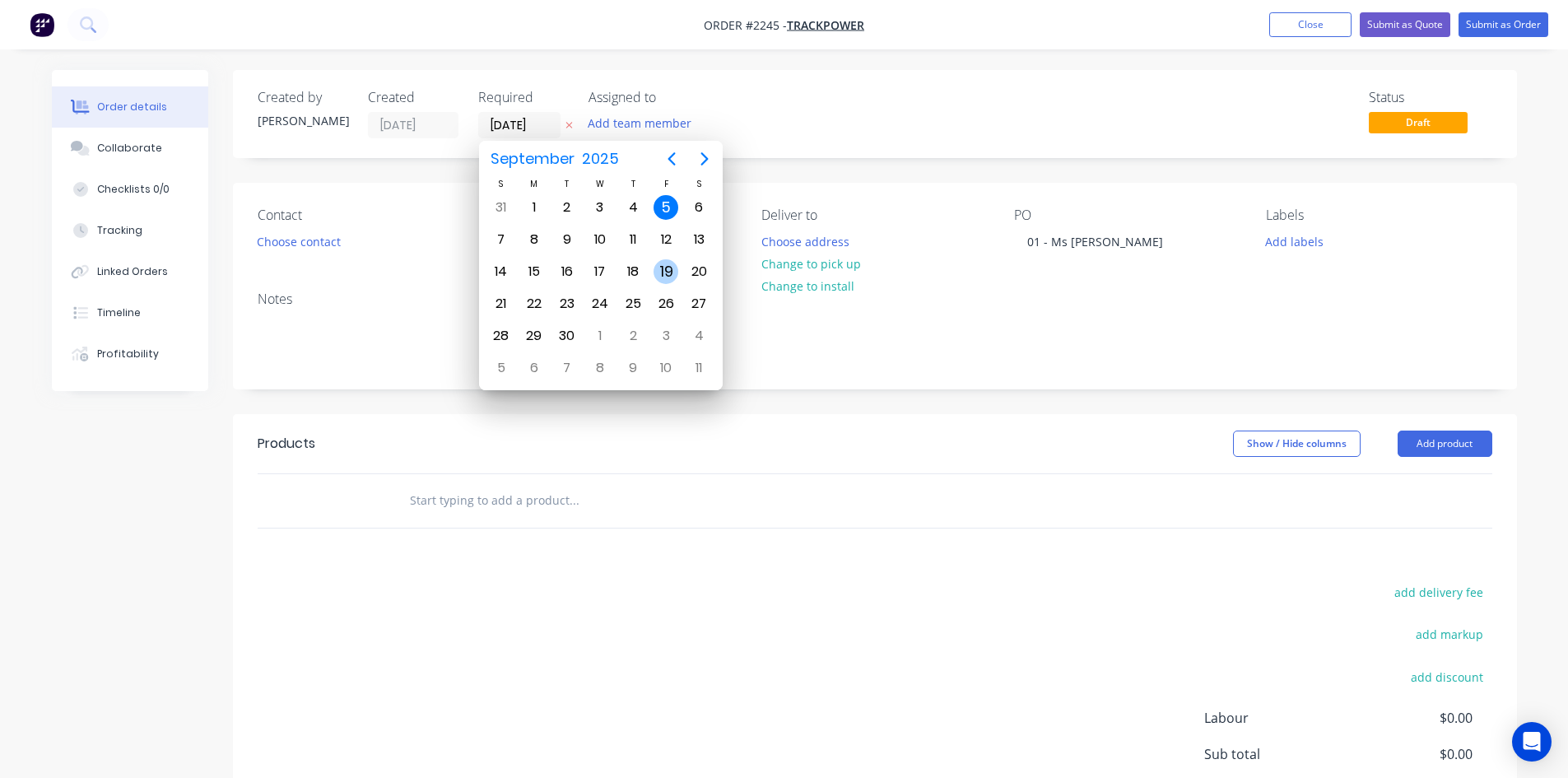
click at [658, 265] on div "19" at bounding box center [665, 271] width 24 height 24
type input "[DATE]"
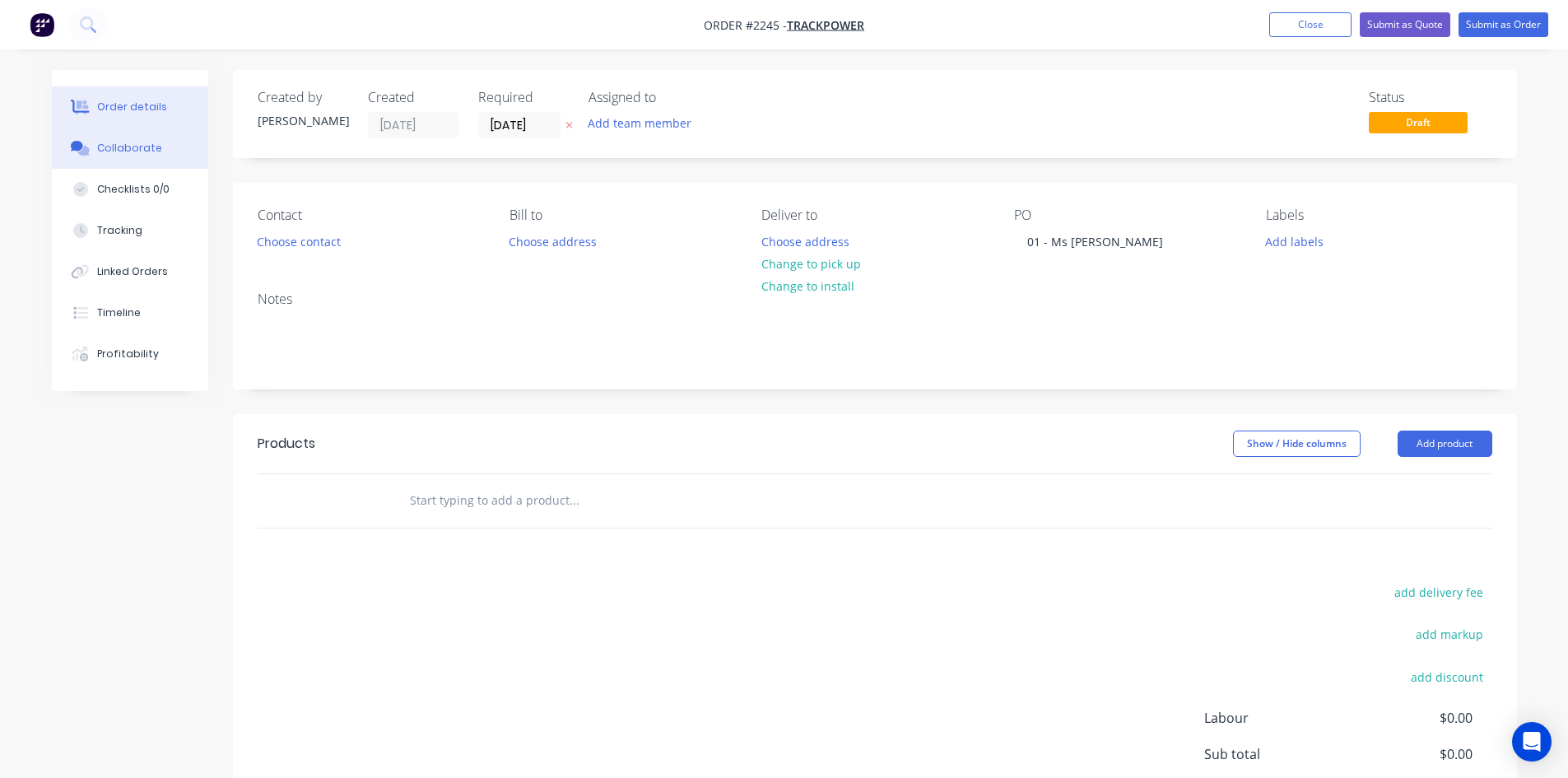
click at [161, 147] on button "Collaborate" at bounding box center [129, 148] width 157 height 41
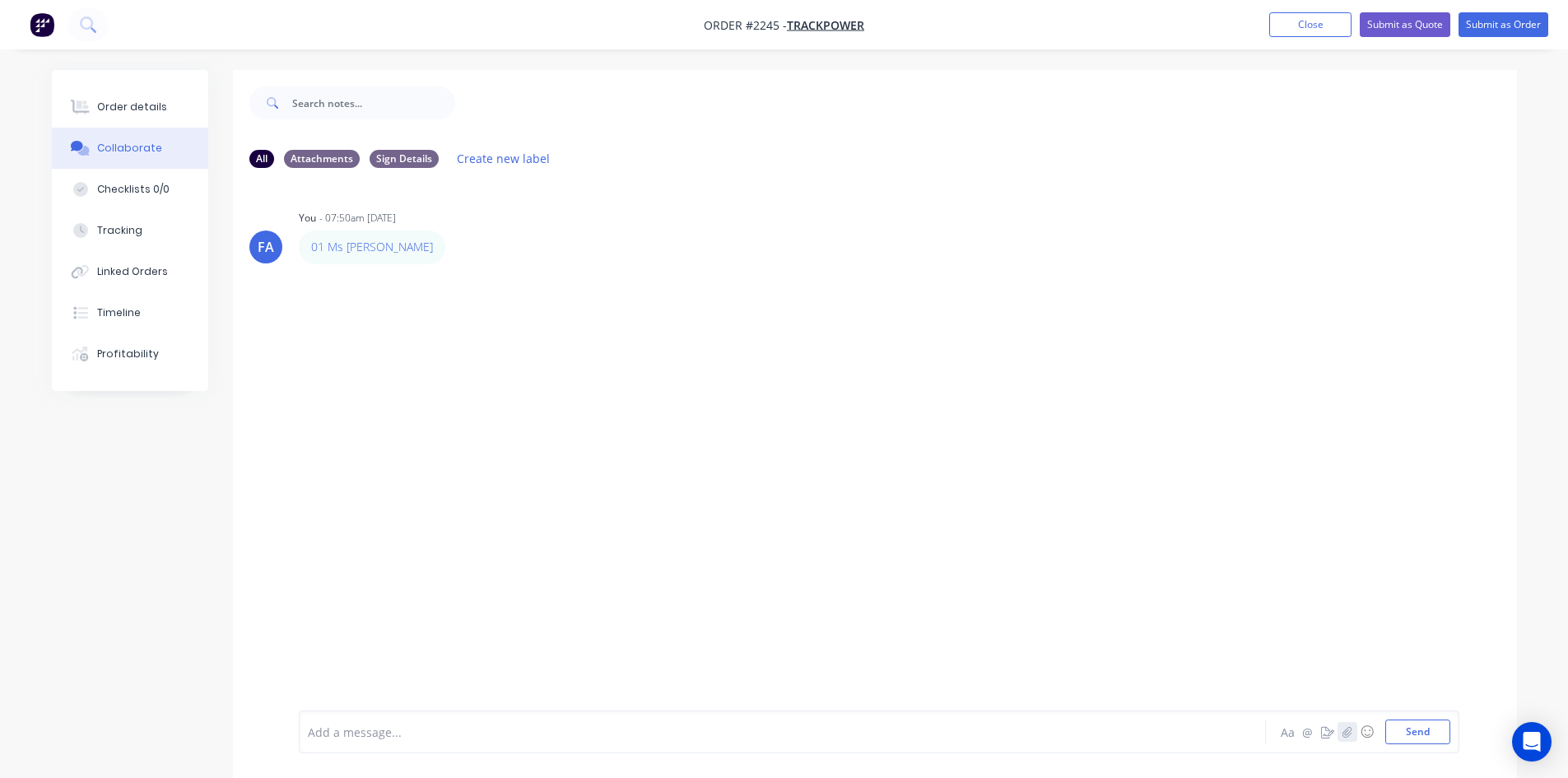
click at [1263, 600] on icon "button" at bounding box center [1346, 731] width 9 height 11
click at [1263, 600] on button "Send" at bounding box center [1417, 731] width 65 height 24
click at [104, 107] on div "Order details" at bounding box center [132, 106] width 70 height 15
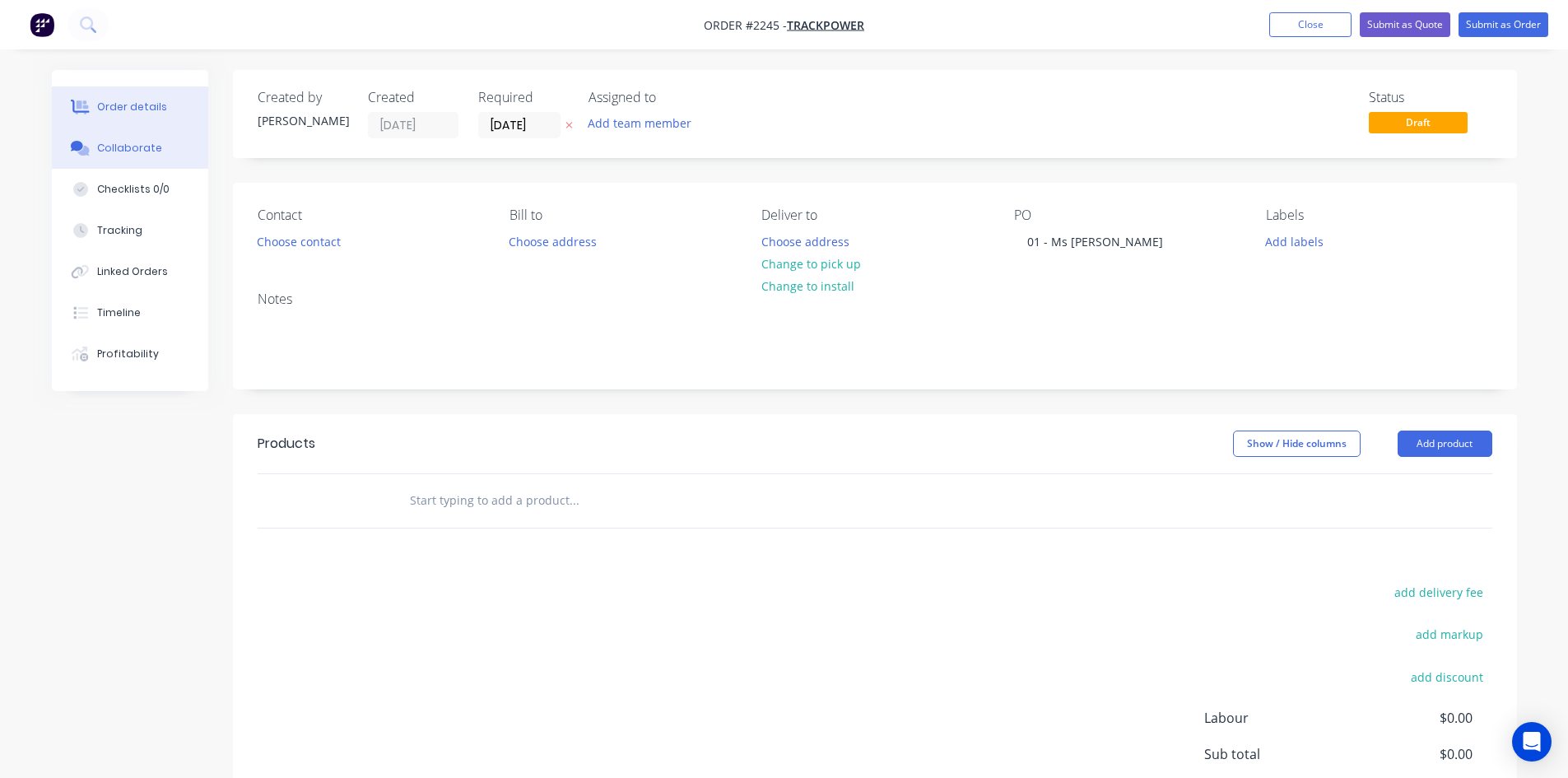
click at [147, 141] on button "Collaborate" at bounding box center [129, 148] width 157 height 41
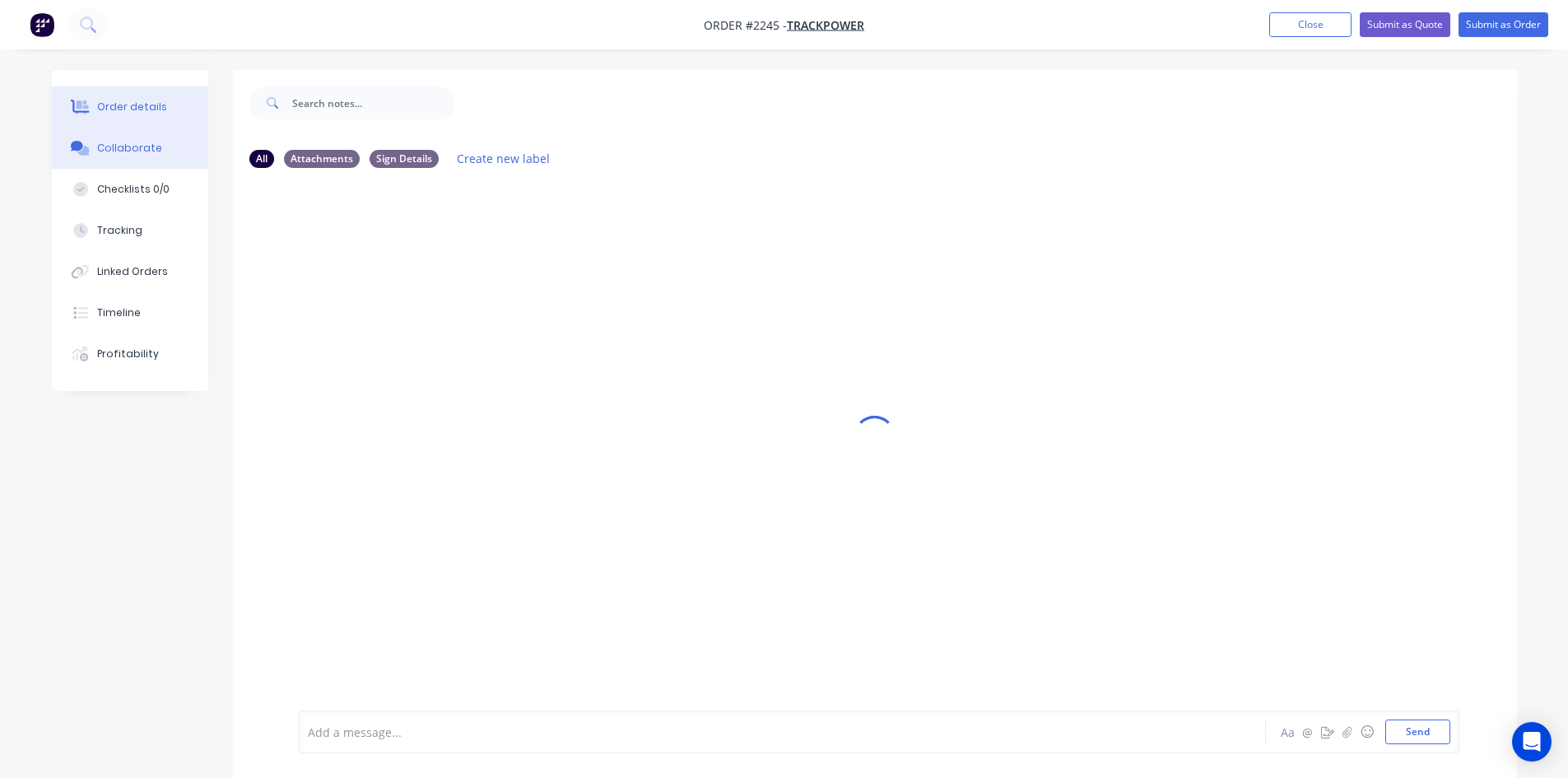
click at [141, 104] on div "Order details" at bounding box center [132, 106] width 70 height 15
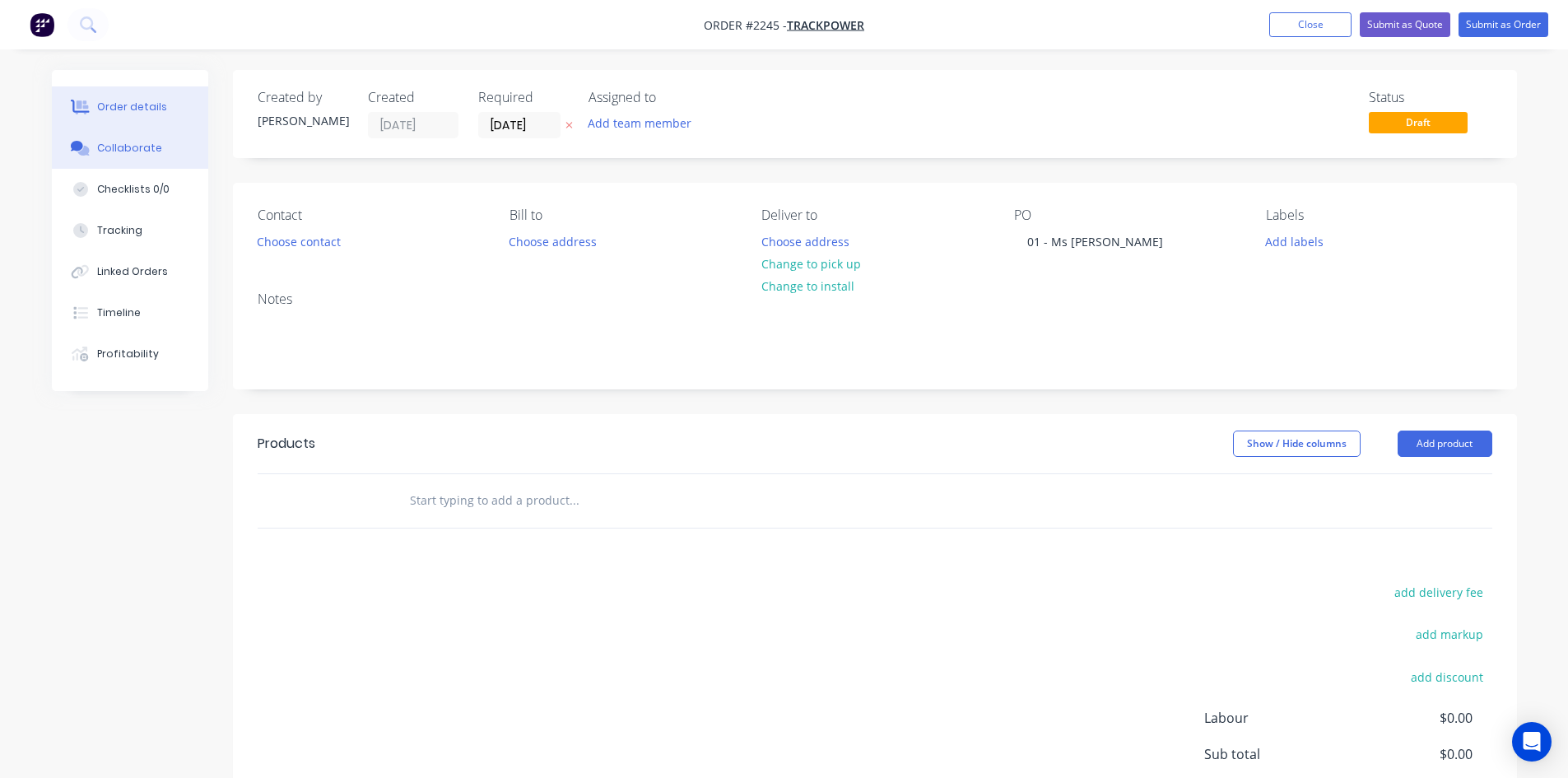
drag, startPoint x: 92, startPoint y: 146, endPoint x: 126, endPoint y: 147, distance: 34.0
click at [93, 146] on button "Collaborate" at bounding box center [129, 148] width 157 height 41
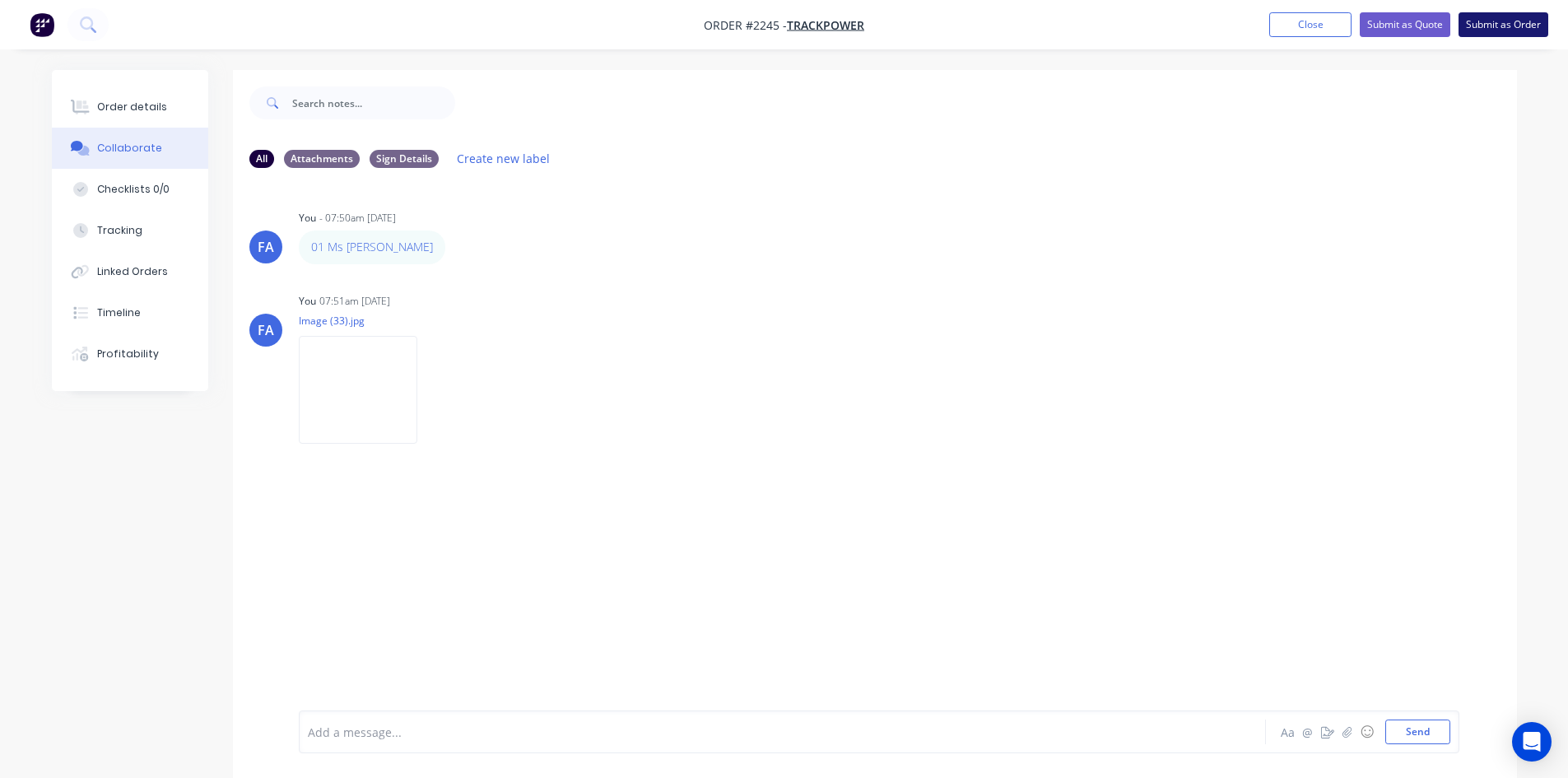
click at [1263, 34] on button "Submit as Order" at bounding box center [1503, 24] width 90 height 24
click at [1263, 29] on button "Close" at bounding box center [1326, 23] width 83 height 24
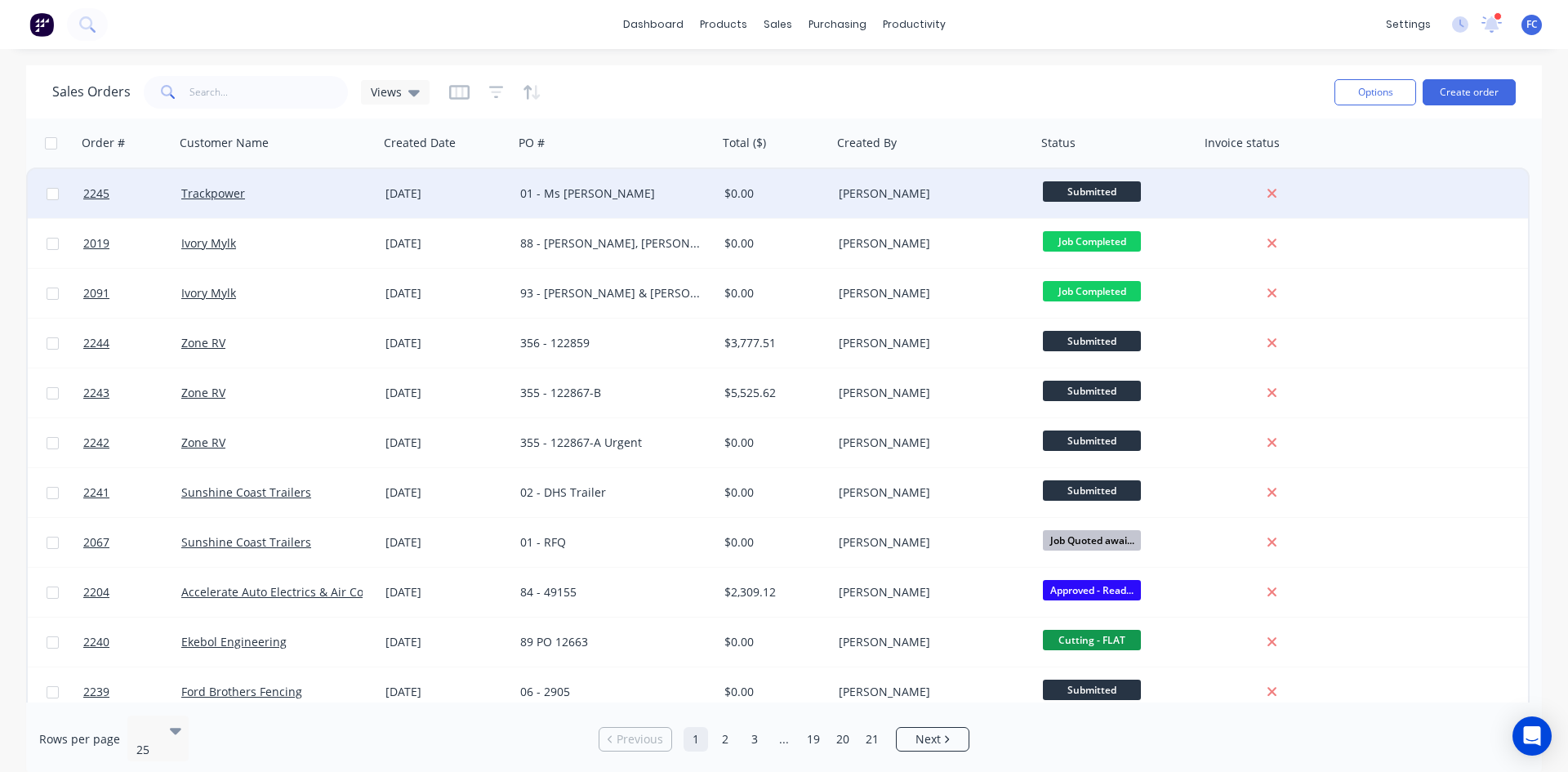
click at [486, 198] on div "[DATE]" at bounding box center [446, 193] width 122 height 16
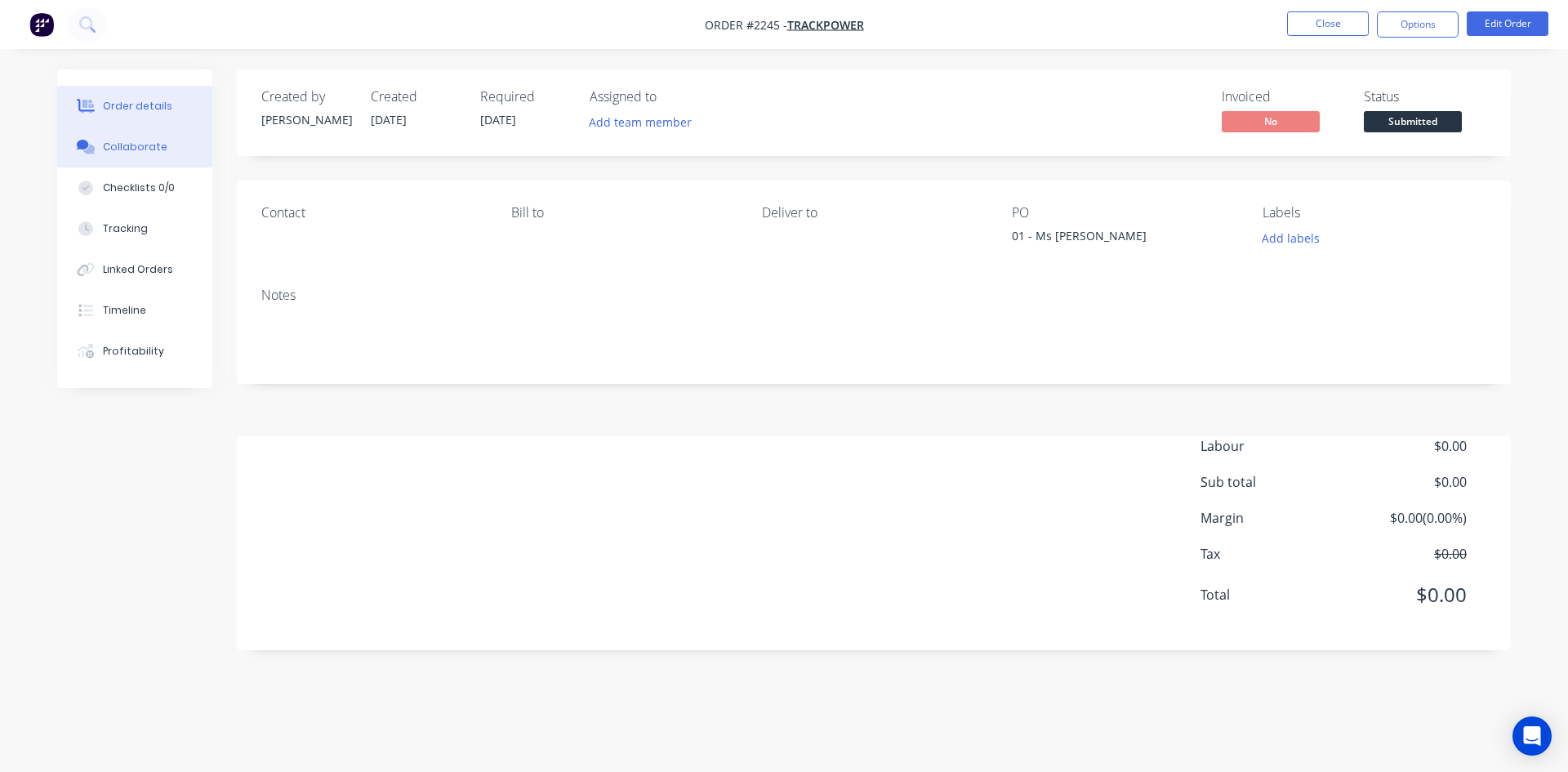
click at [143, 140] on div "Collaborate" at bounding box center [135, 147] width 65 height 14
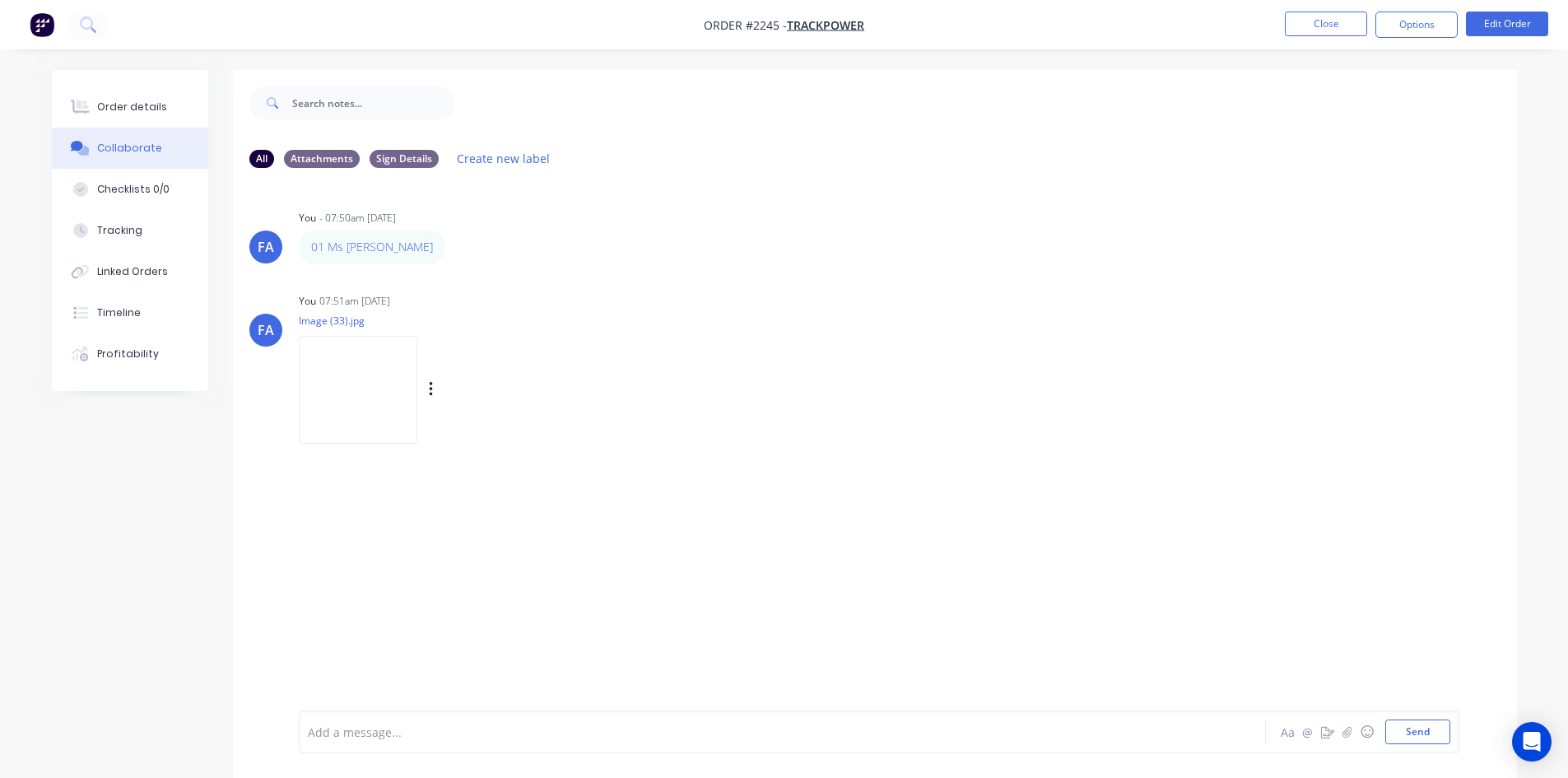
click at [361, 378] on img at bounding box center [358, 389] width 119 height 108
click at [1263, 16] on button "Close" at bounding box center [1326, 23] width 83 height 24
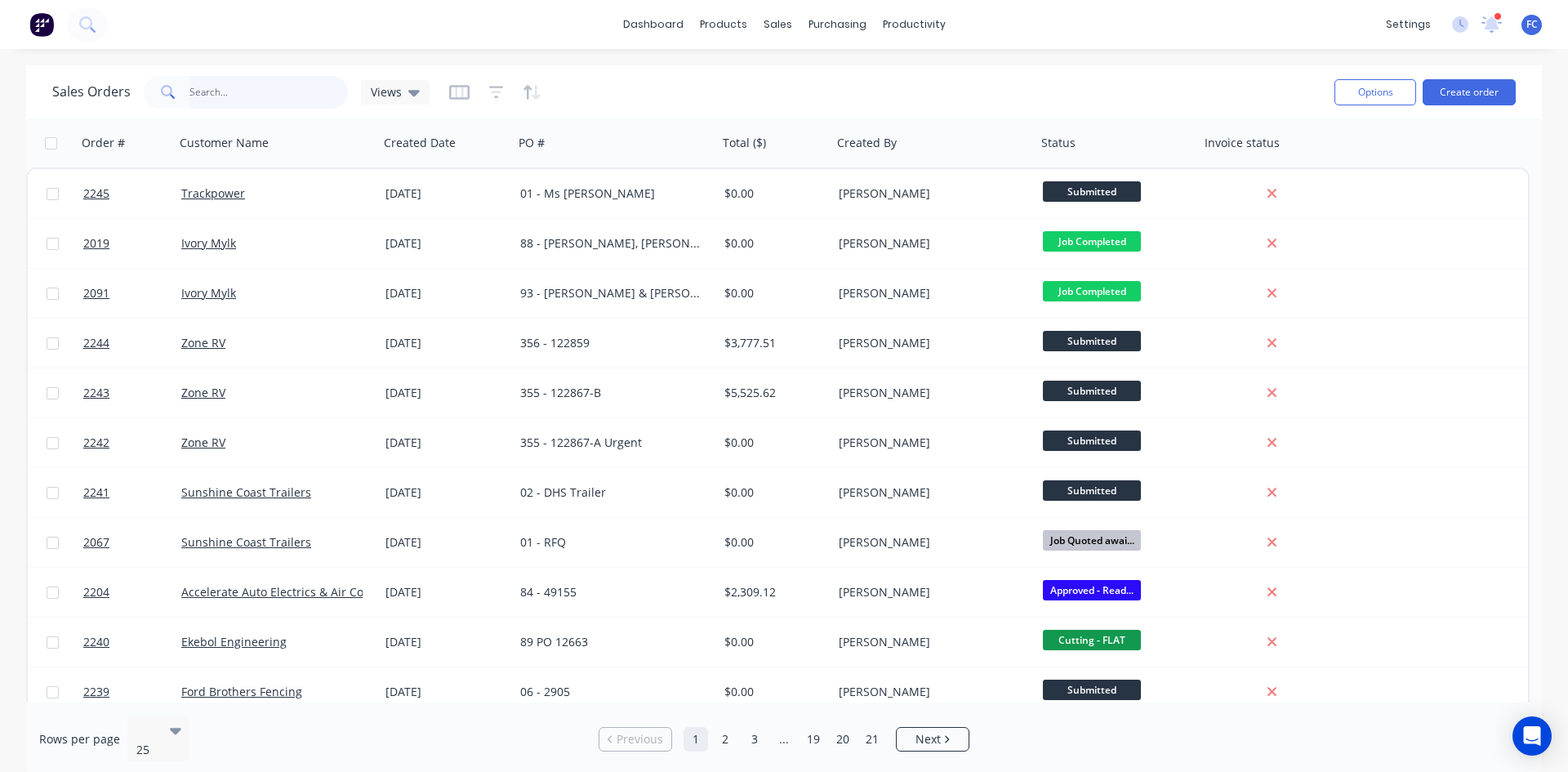
click at [282, 88] on input "text" at bounding box center [269, 93] width 159 height 33
type input "sunshine coast"
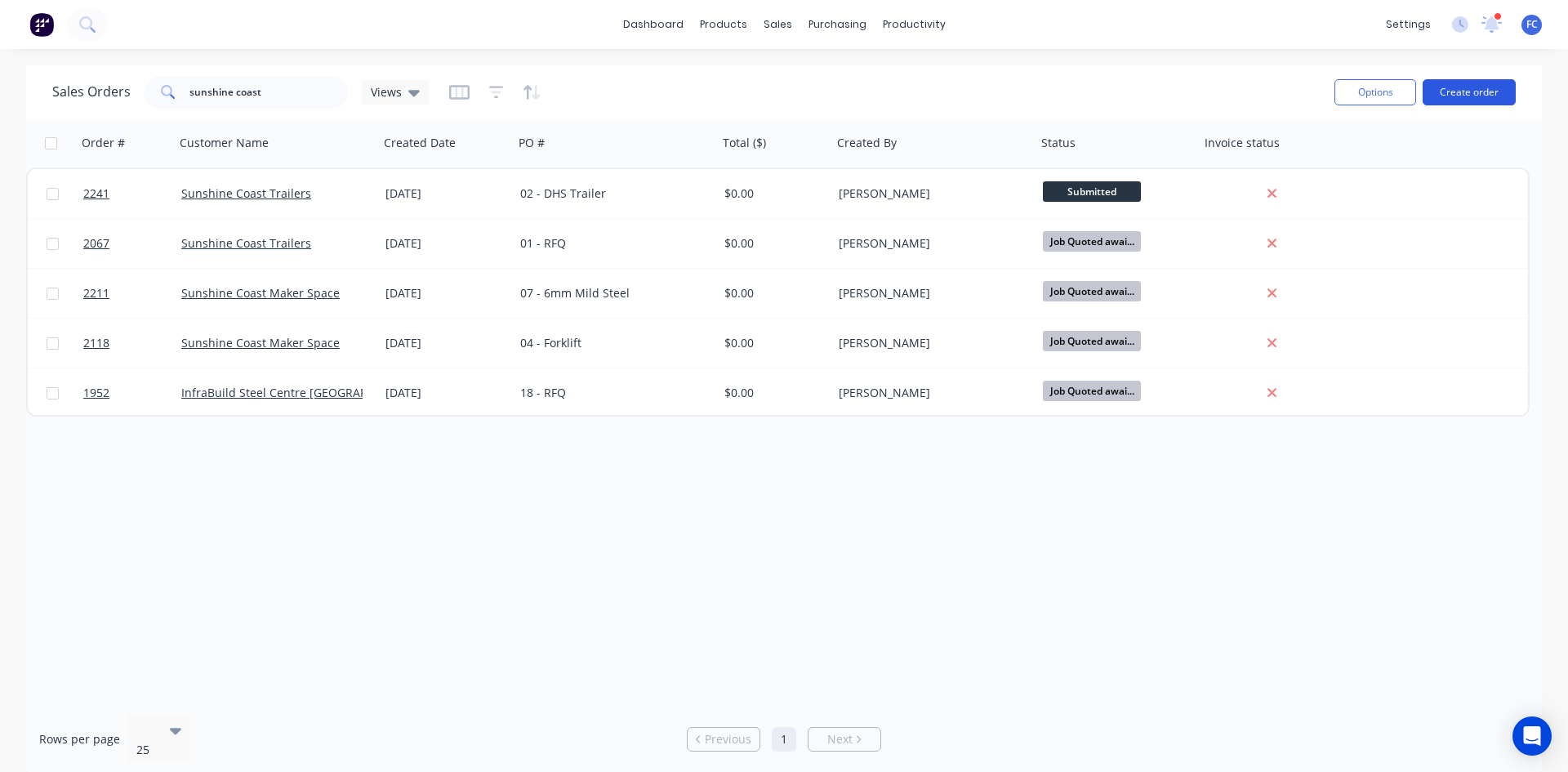
click at [1254, 93] on button "Create order" at bounding box center [1469, 92] width 93 height 26
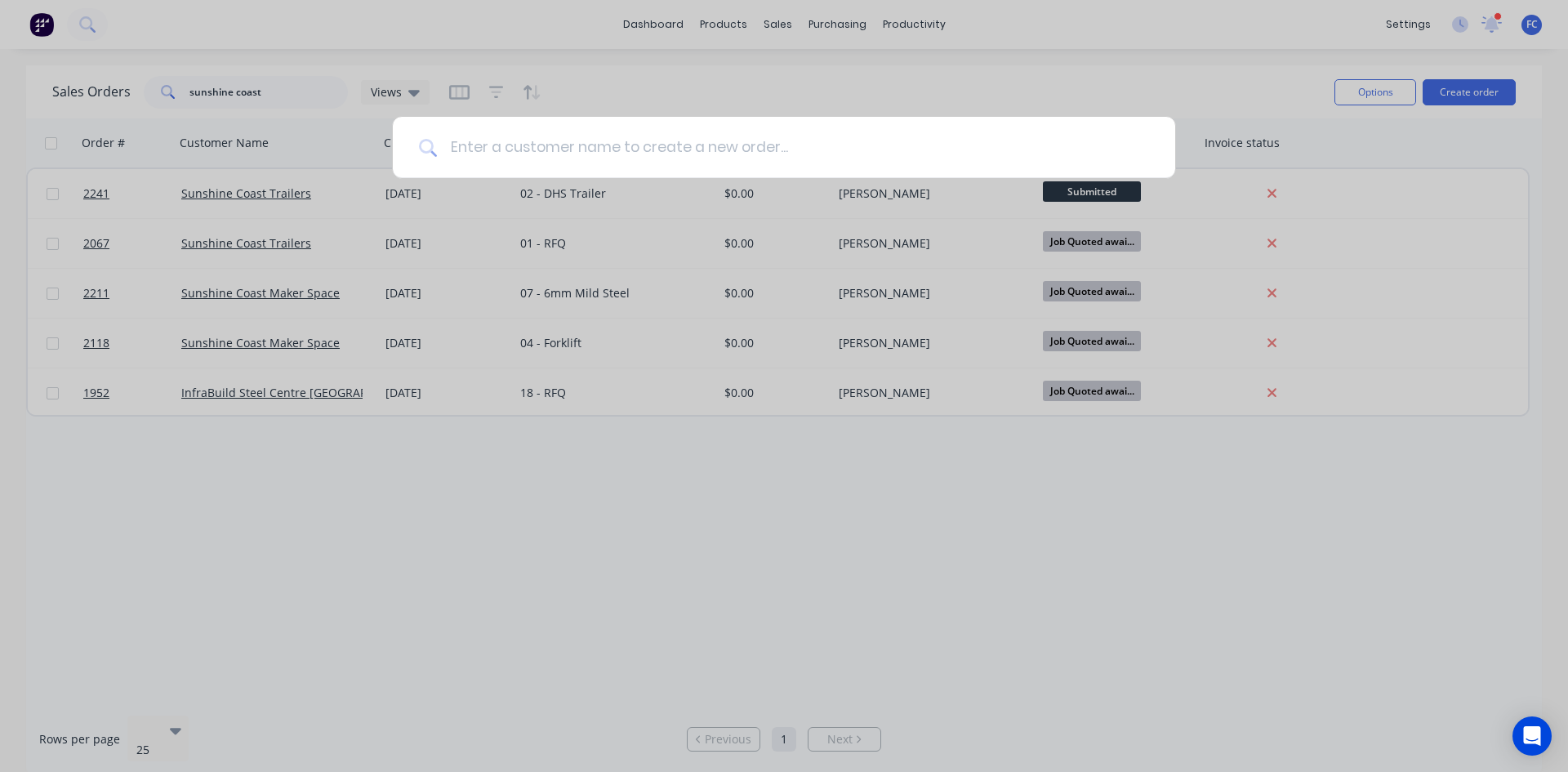
click at [849, 140] on input at bounding box center [792, 147] width 712 height 61
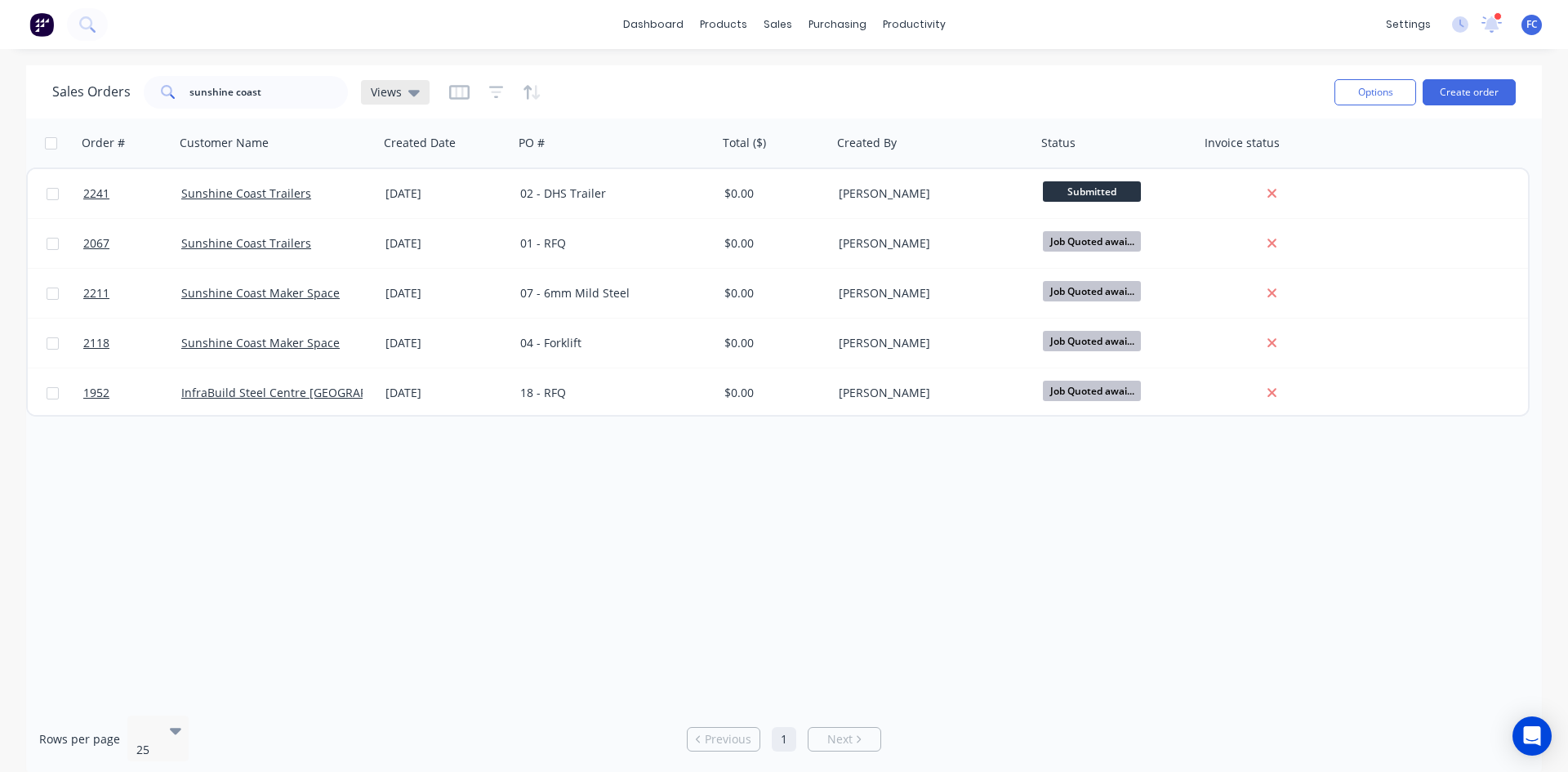
click at [397, 92] on span "Views" at bounding box center [386, 92] width 31 height 17
click at [386, 264] on button "archive" at bounding box center [459, 264] width 186 height 18
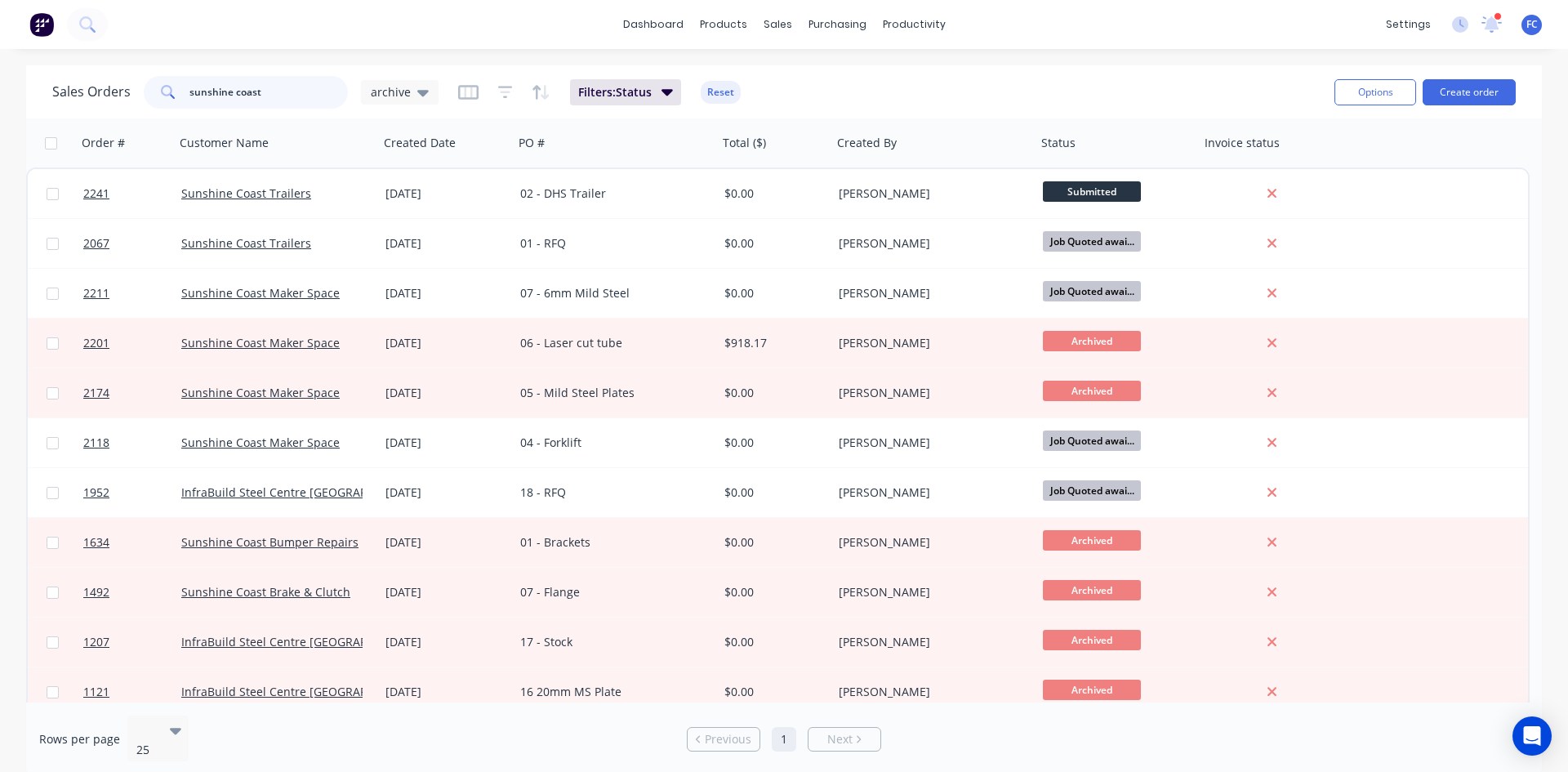
drag, startPoint x: 293, startPoint y: 93, endPoint x: 0, endPoint y: 105, distance: 293.2
click at [0, 105] on div "Sales Orders sunshine coast archive Filters: Status Reset Options Create order …" at bounding box center [784, 421] width 1568 height 711
type input "rick"
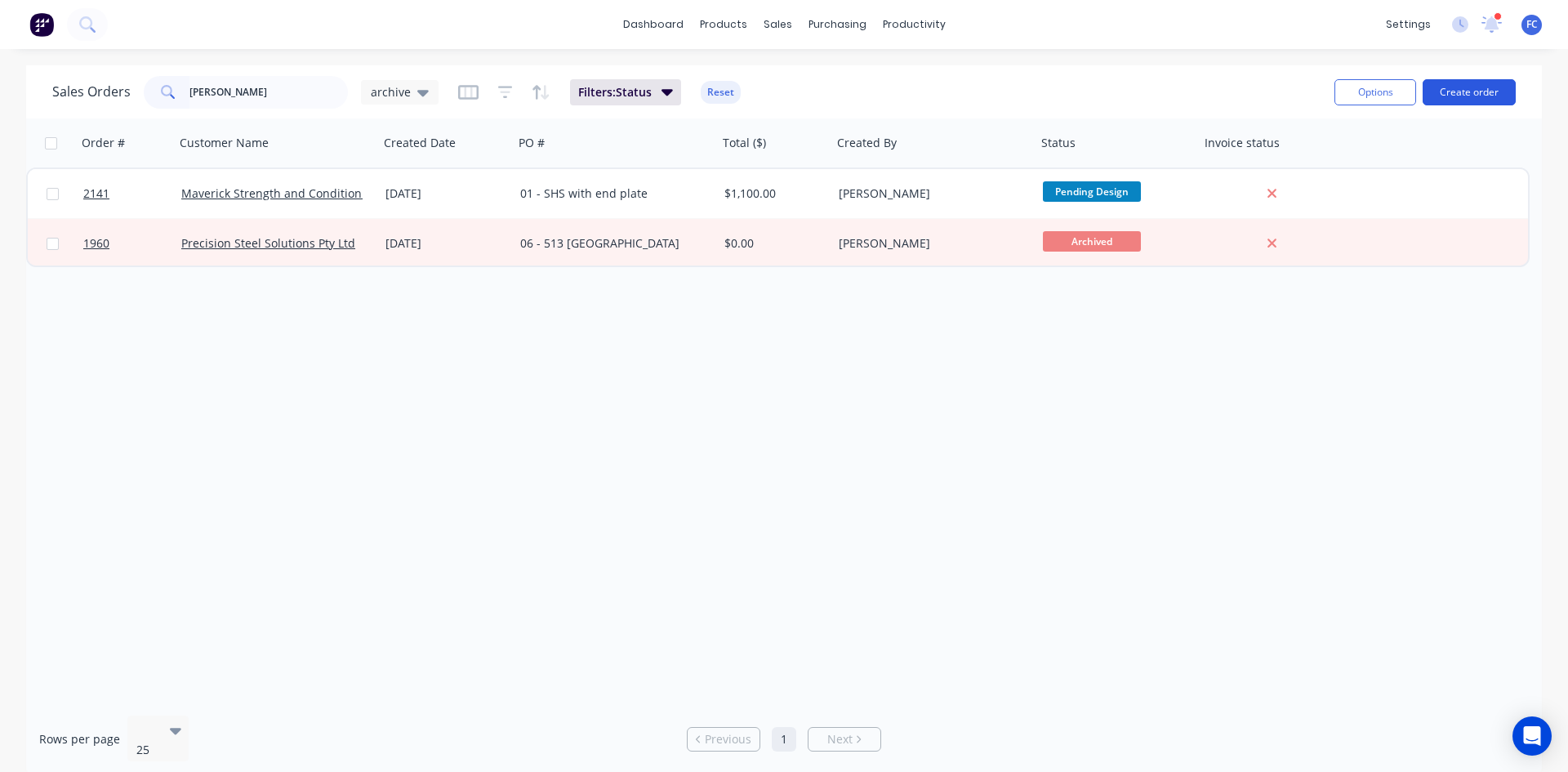
click at [1254, 93] on button "Create order" at bounding box center [1469, 92] width 93 height 26
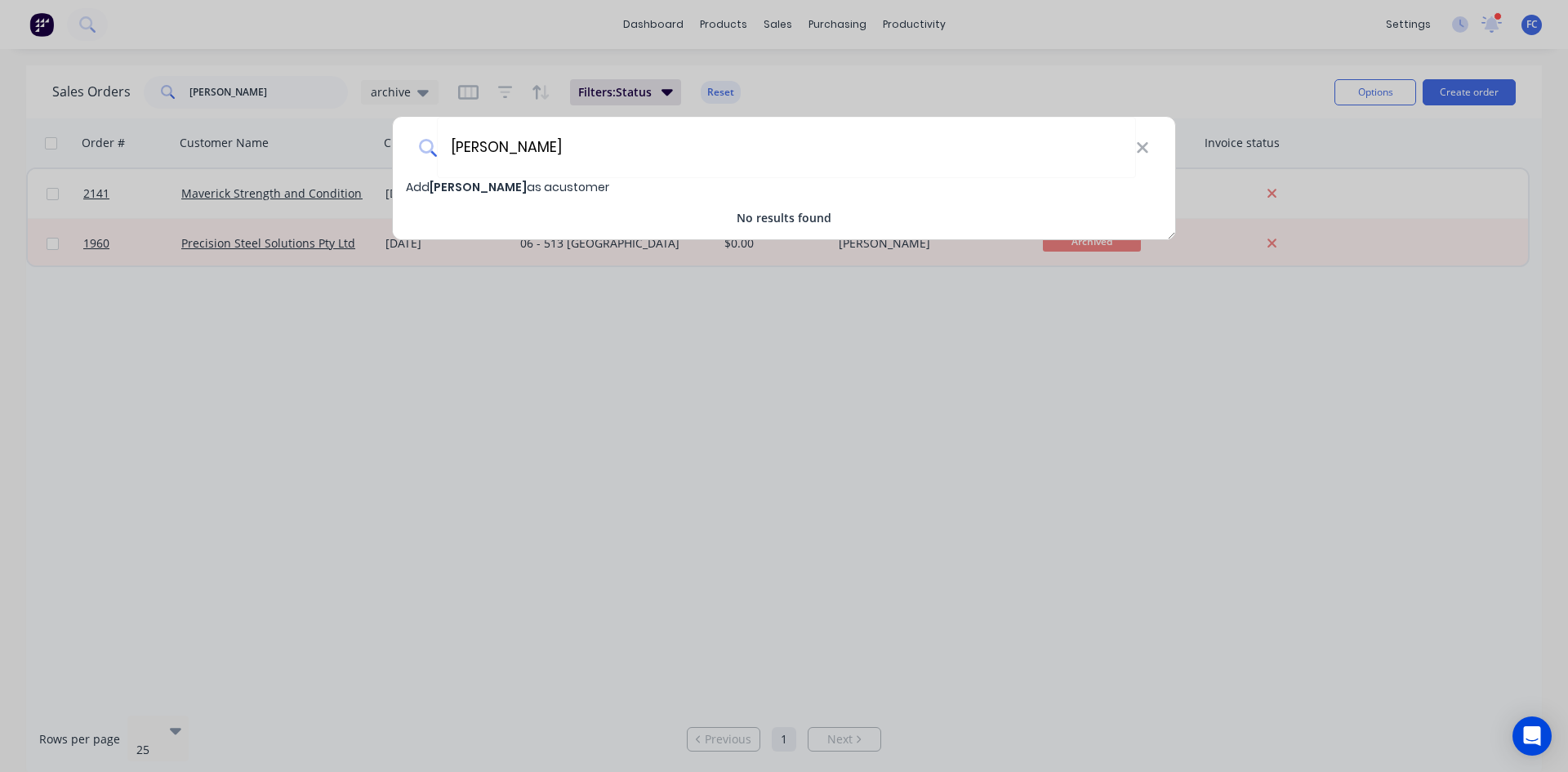
type input "[PERSON_NAME]"
click at [422, 184] on span "Add Rick Schleusener as a customer" at bounding box center [507, 186] width 204 height 16
select select "AU"
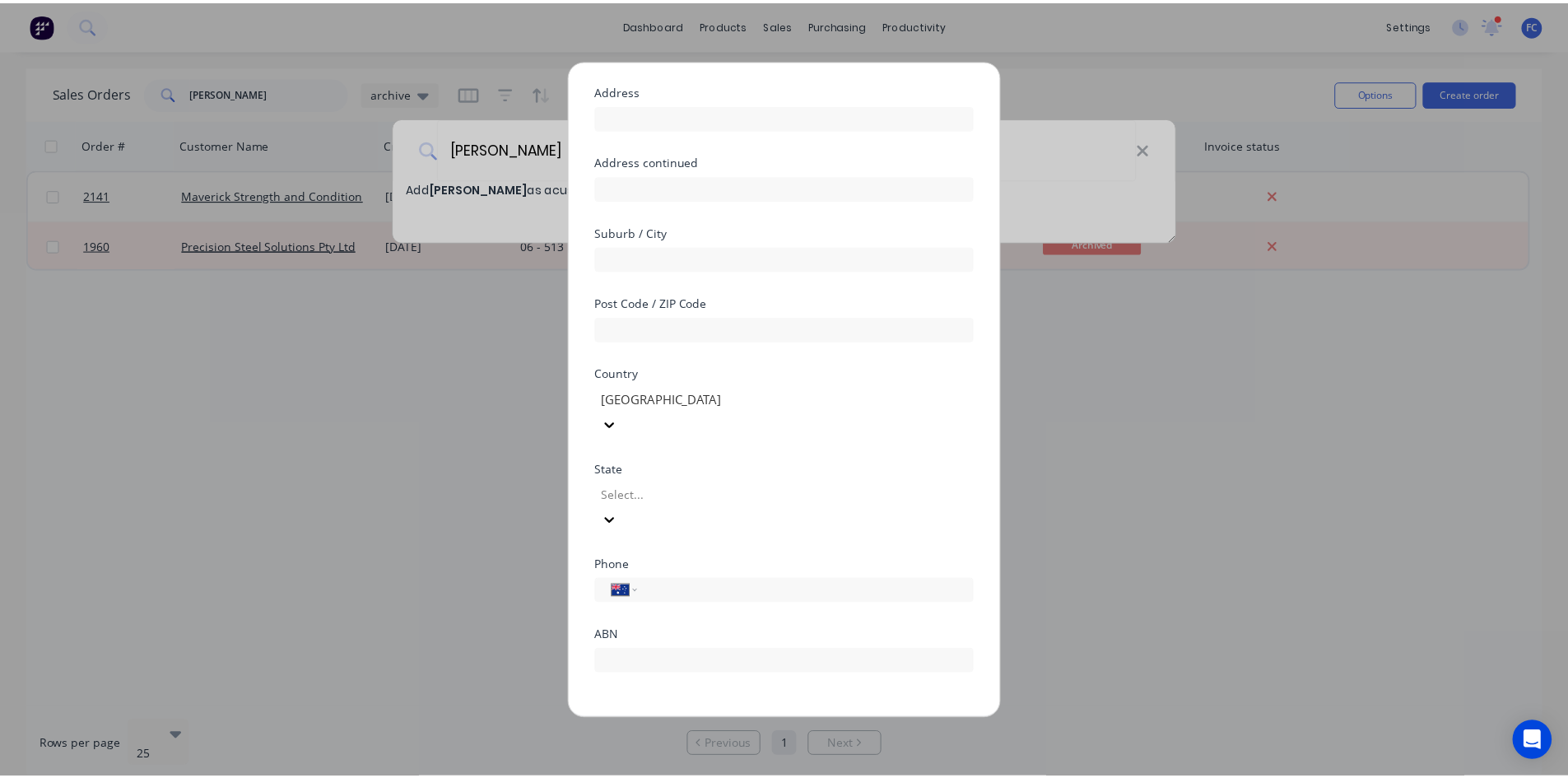
scroll to position [124, 0]
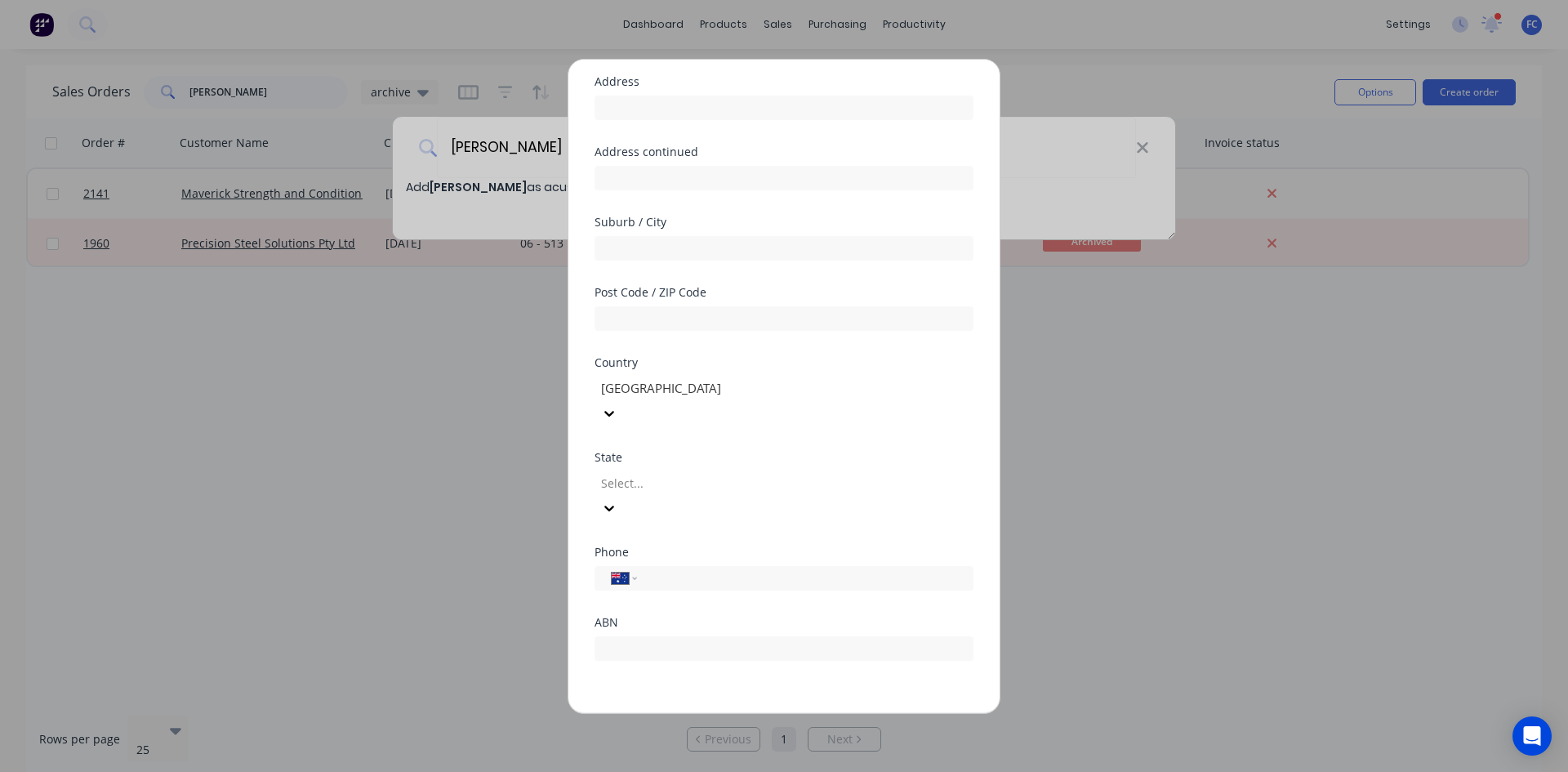
click at [721, 595] on button "Save" at bounding box center [732, 726] width 90 height 26
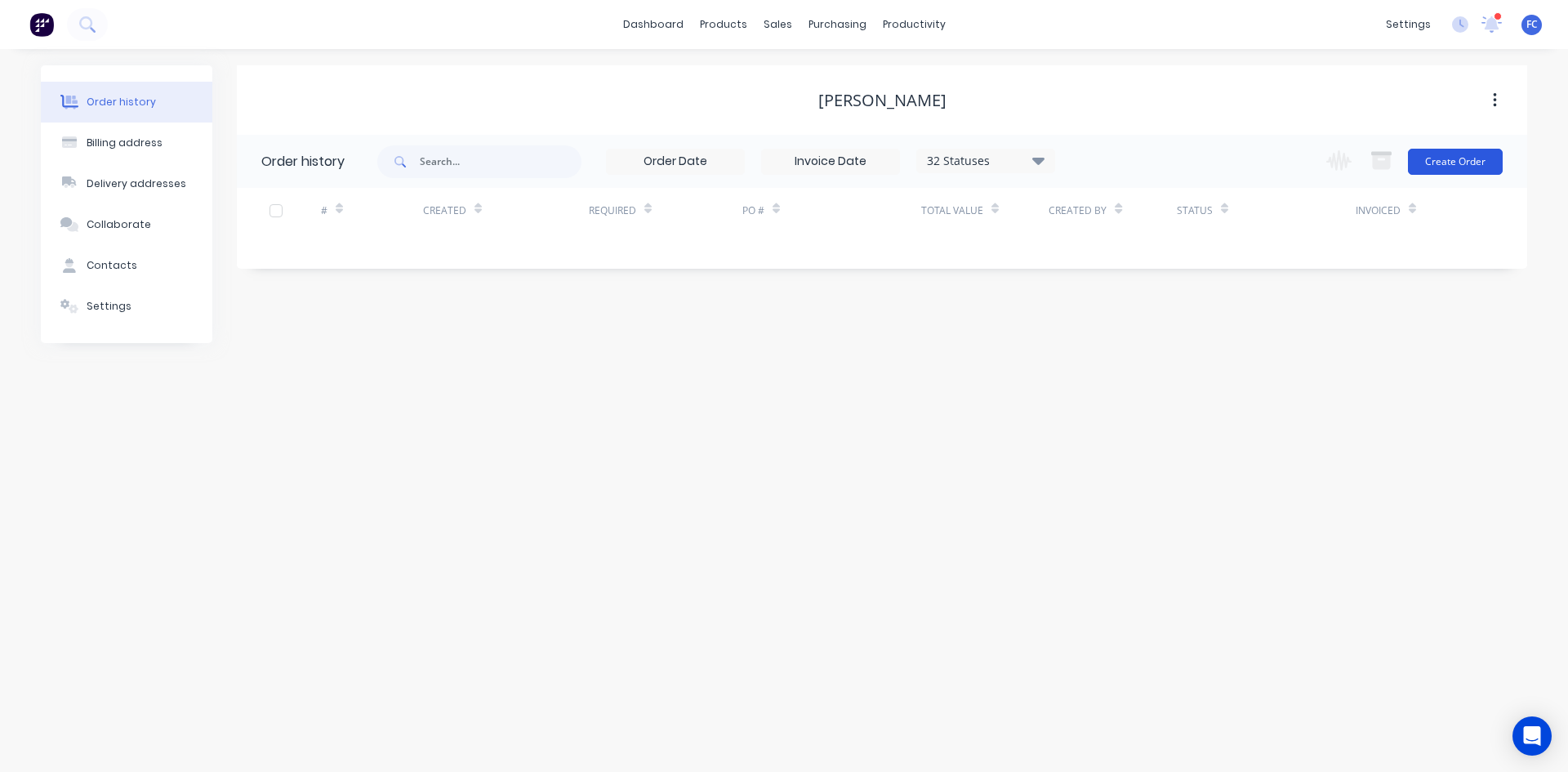
click at [1254, 159] on button "Create Order" at bounding box center [1456, 161] width 95 height 26
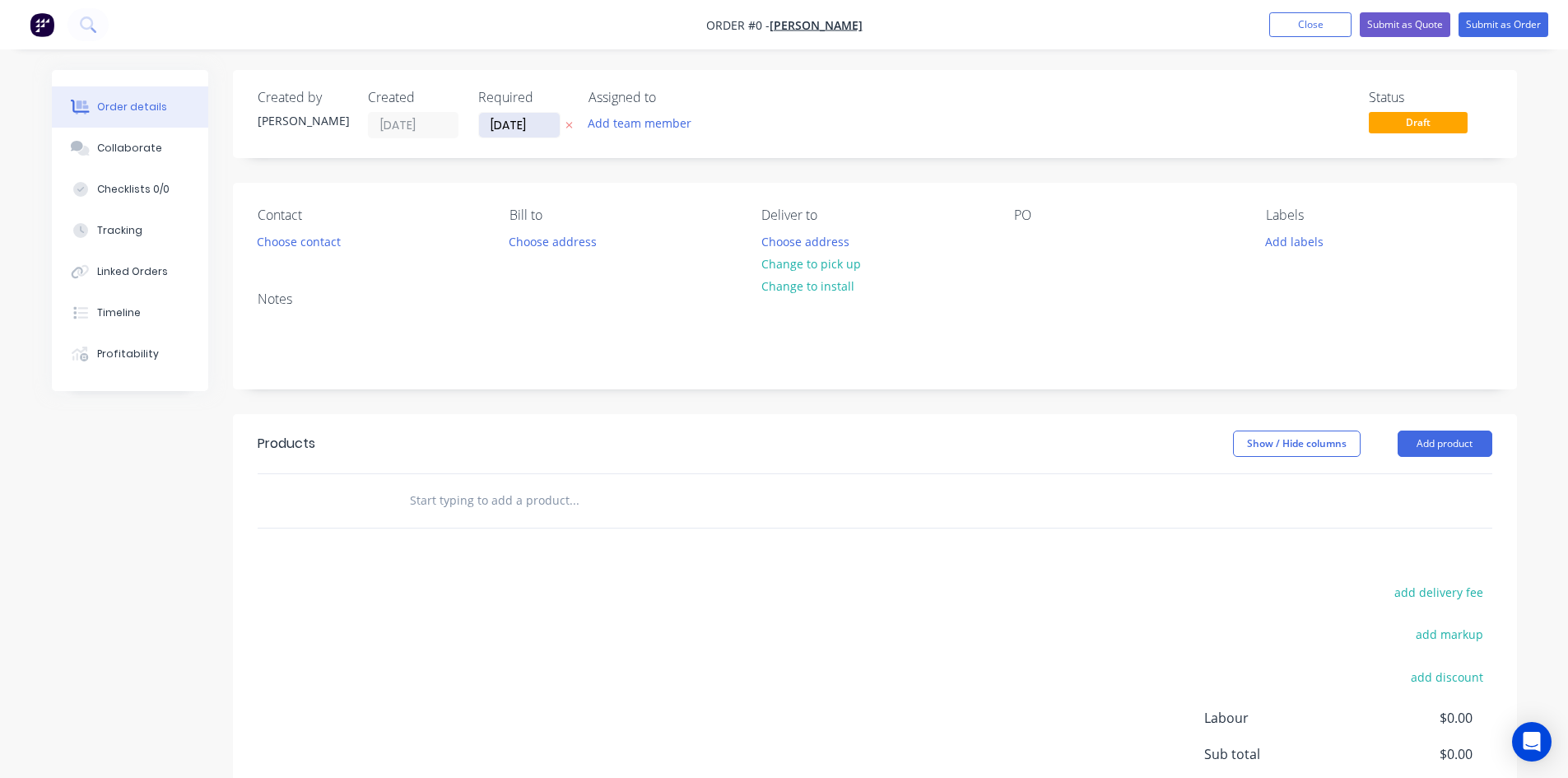
click at [507, 132] on input "[DATE]" at bounding box center [519, 125] width 81 height 24
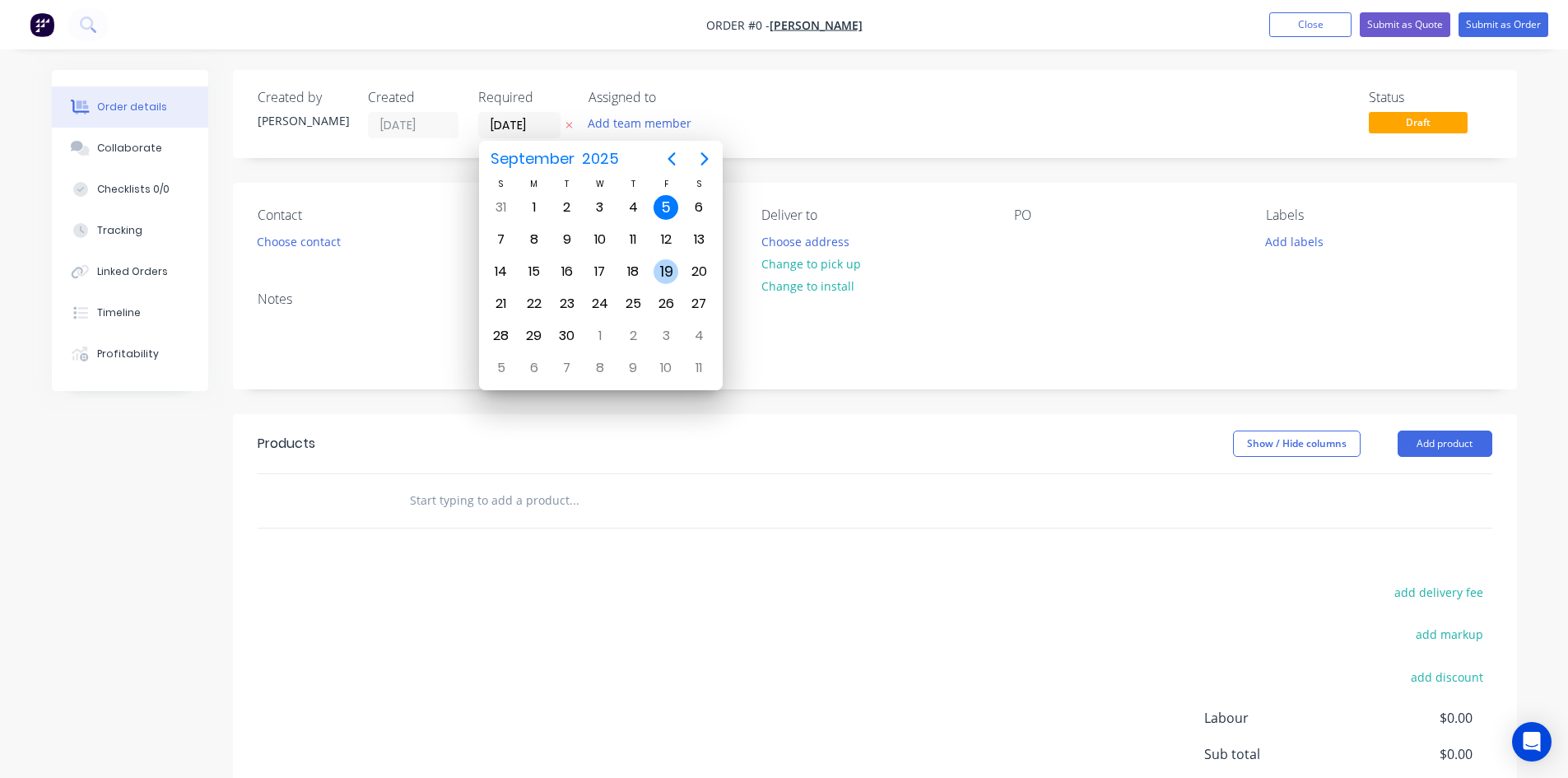
click at [664, 273] on div "19" at bounding box center [665, 271] width 24 height 24
type input "[DATE]"
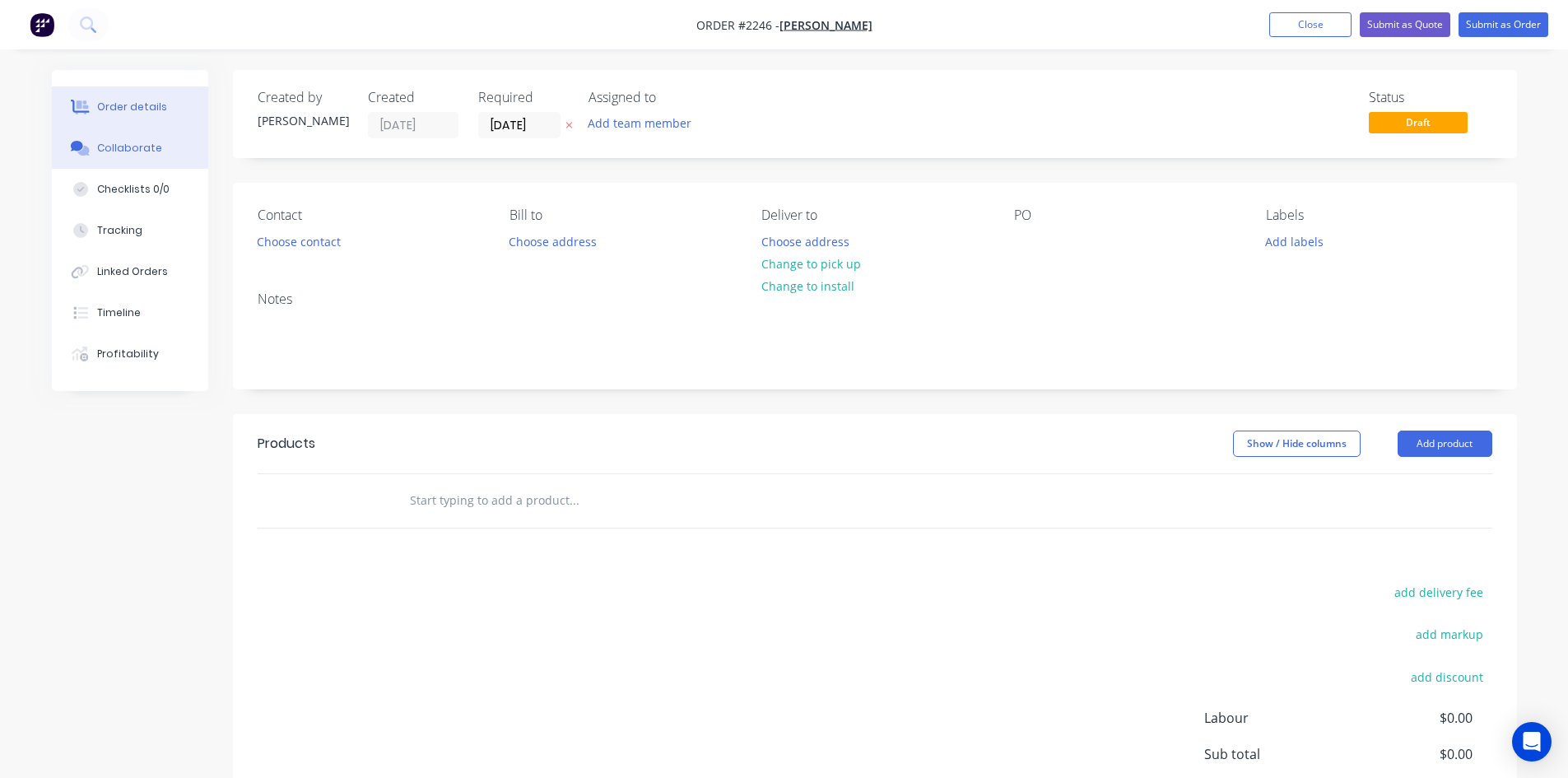
click at [128, 149] on div "Collaborate" at bounding box center [129, 148] width 65 height 15
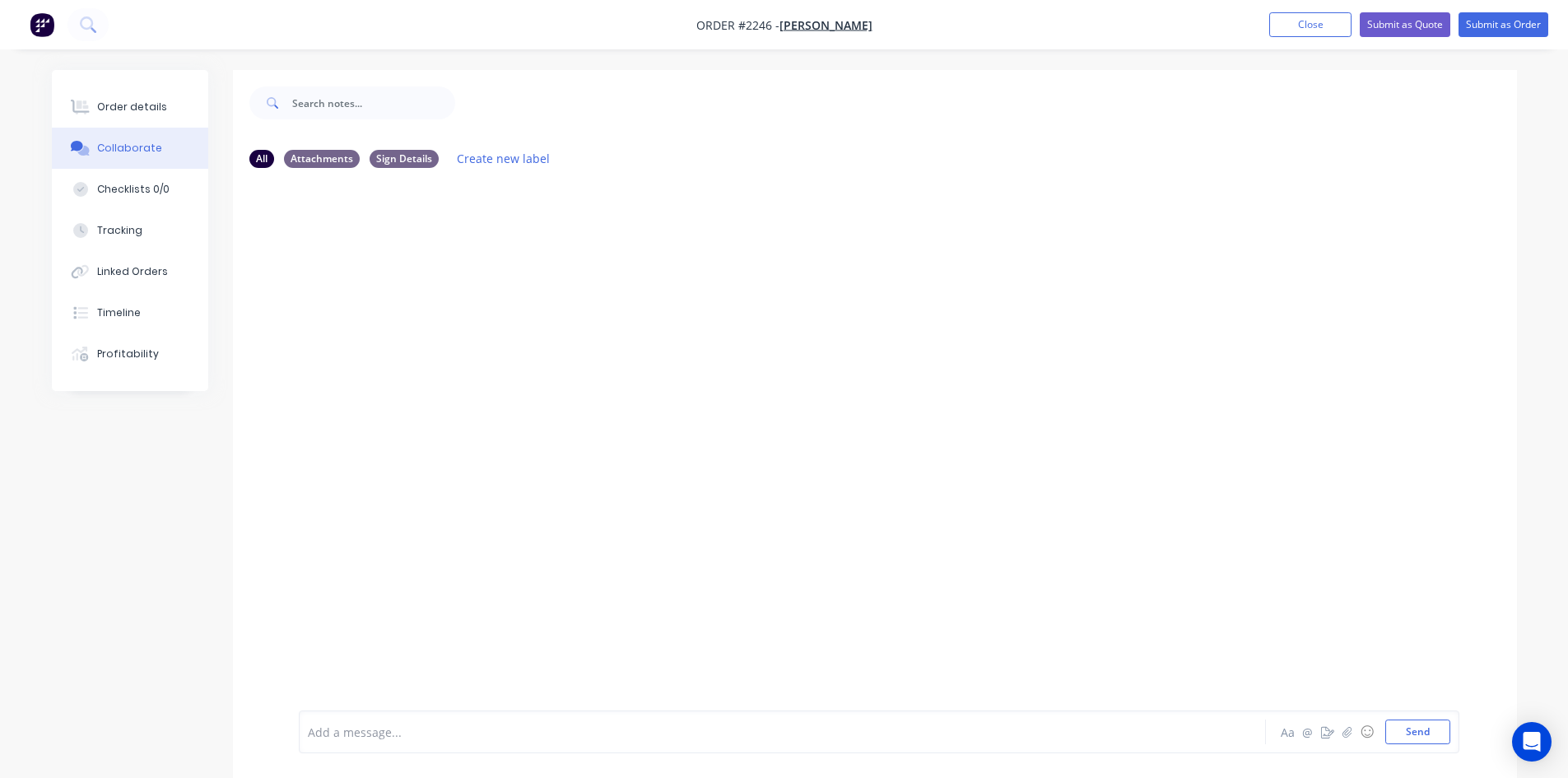
click at [477, 600] on div at bounding box center [736, 732] width 856 height 18
drag, startPoint x: 1409, startPoint y: 738, endPoint x: 1149, endPoint y: 632, distance: 280.8
click at [1263, 600] on button "Send" at bounding box center [1417, 731] width 65 height 24
click at [1263, 600] on button "button" at bounding box center [1347, 732] width 19 height 19
click at [1263, 600] on button "Send" at bounding box center [1417, 731] width 65 height 24
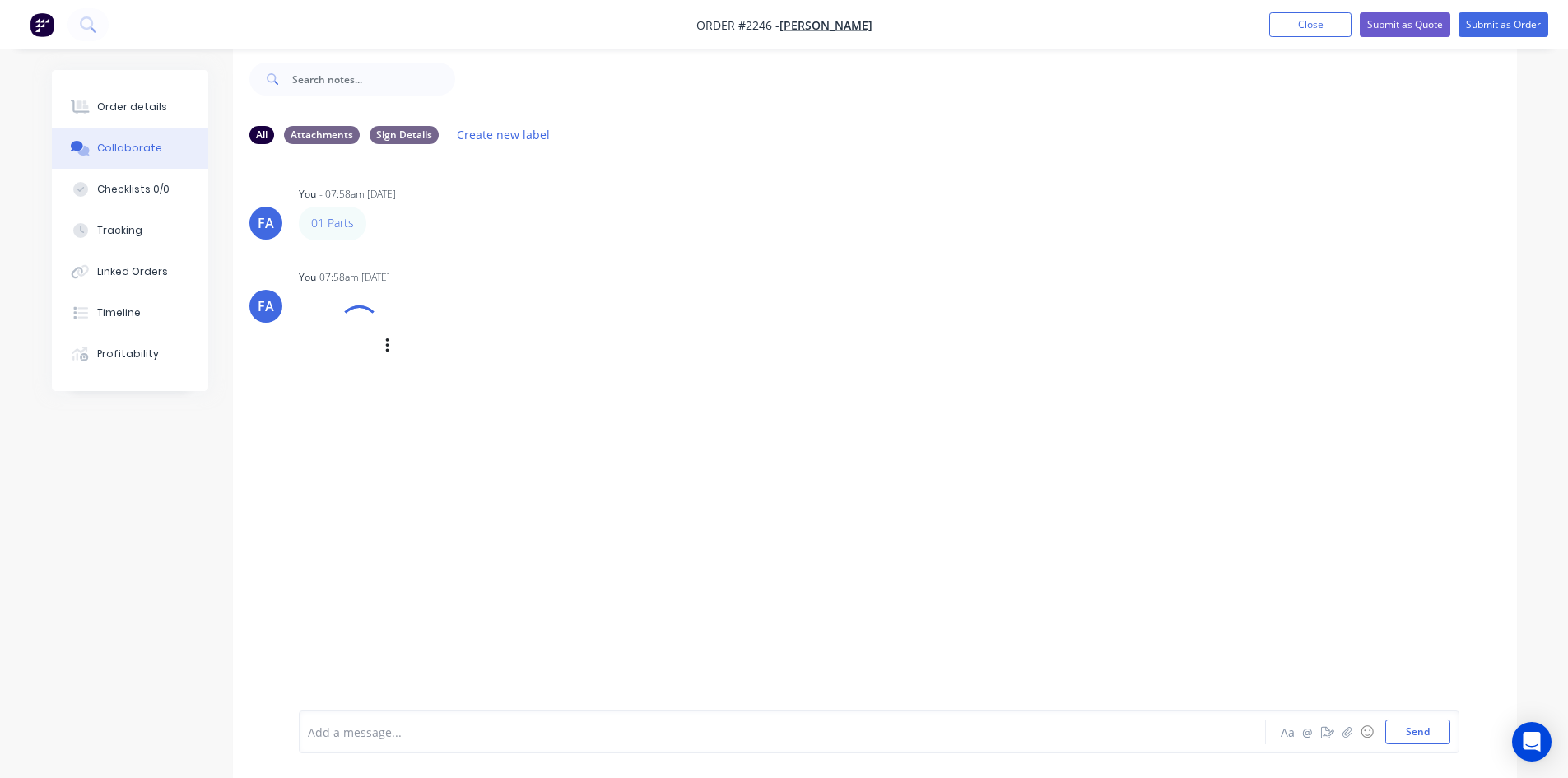
scroll to position [24, 0]
click at [535, 600] on div "Add a message... Aa @ ☺ Send" at bounding box center [879, 732] width 1160 height 43
click at [509, 600] on div at bounding box center [736, 732] width 856 height 18
click at [1263, 600] on button "Send" at bounding box center [1417, 731] width 65 height 24
click at [113, 126] on button "Order details" at bounding box center [129, 107] width 157 height 41
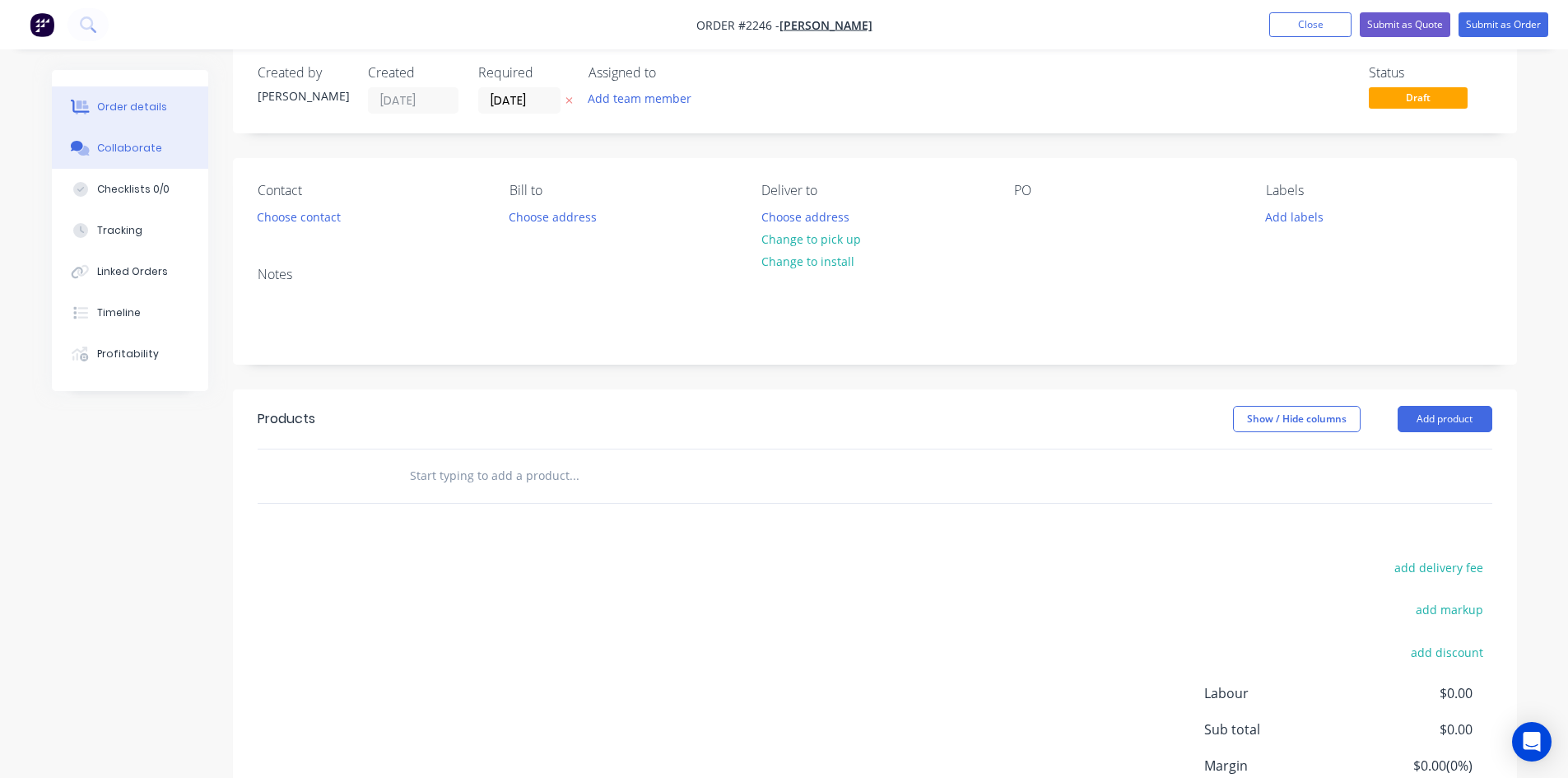
click at [157, 139] on button "Collaborate" at bounding box center [129, 148] width 157 height 41
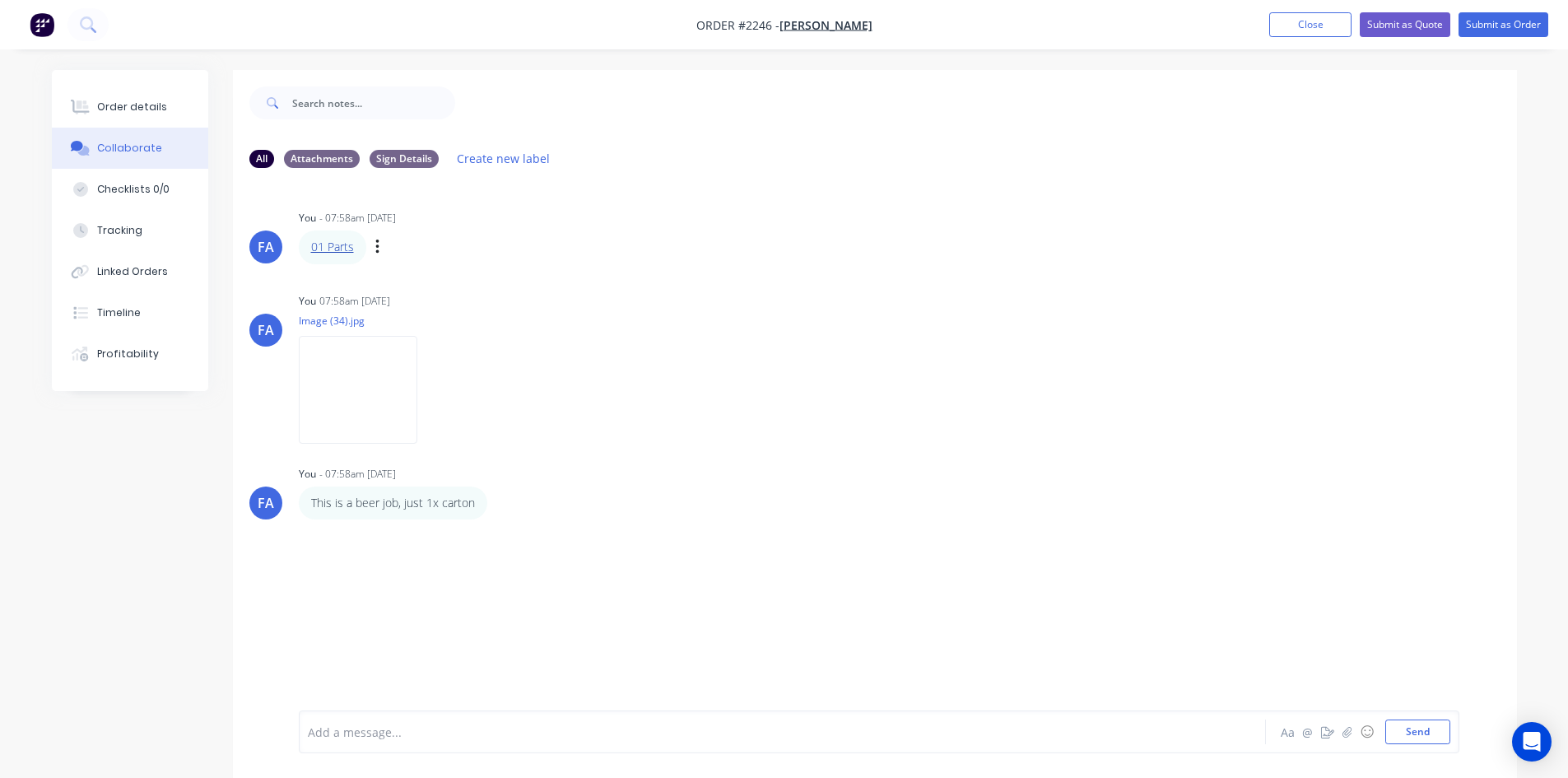
drag, startPoint x: 354, startPoint y: 244, endPoint x: 331, endPoint y: 247, distance: 23.2
drag, startPoint x: 350, startPoint y: 246, endPoint x: 485, endPoint y: 234, distance: 135.5
click at [561, 205] on div "FA You - 07:58am 05/09/25 01 Parts Labels Edit Delete FA You 07:58am 05/09/25 I…" at bounding box center [874, 446] width 1284 height 530
click at [378, 252] on icon "button" at bounding box center [377, 246] width 3 height 15
click at [398, 279] on button "Edit" at bounding box center [437, 278] width 104 height 27
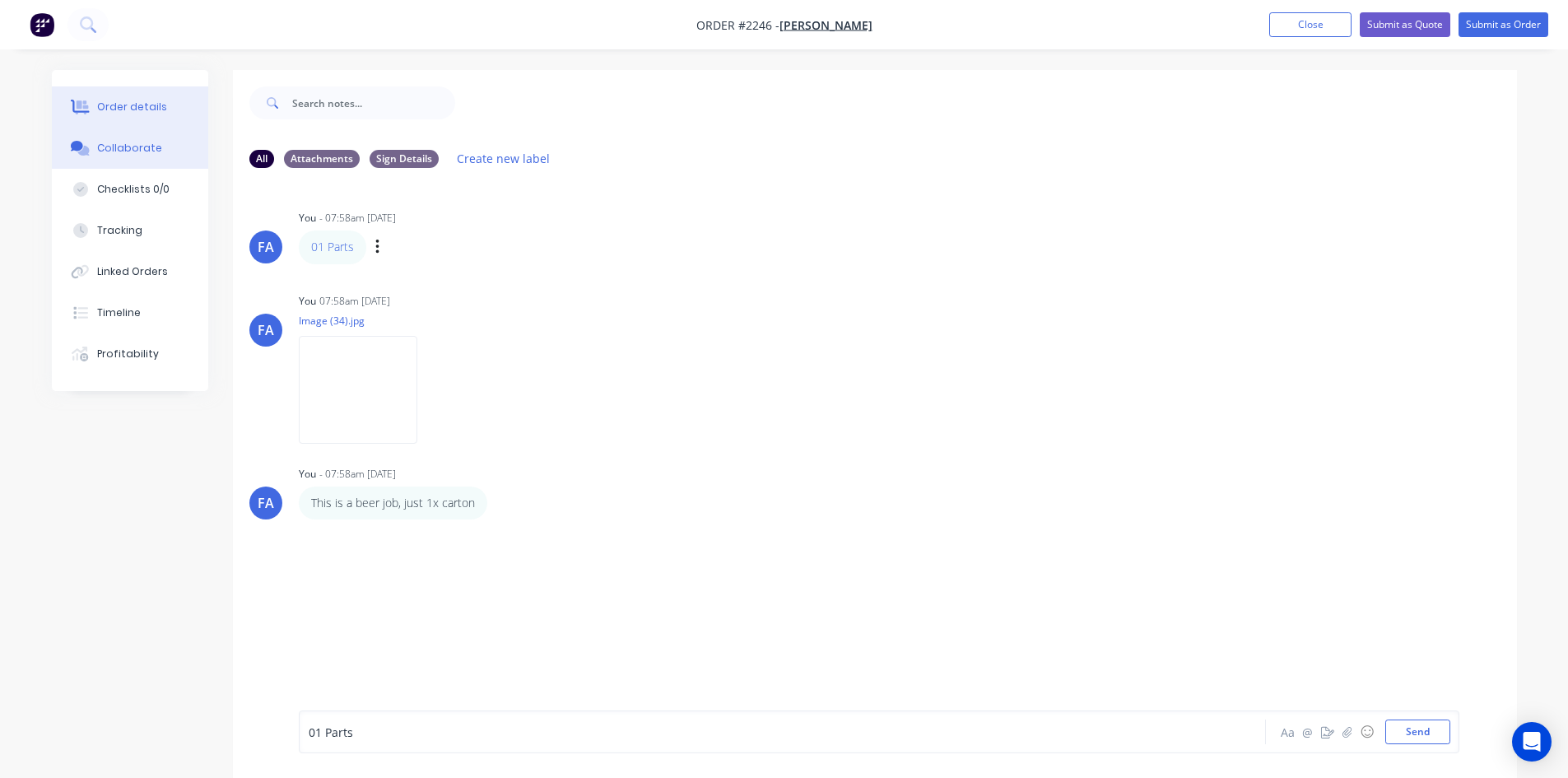
click at [134, 117] on button "Order details" at bounding box center [129, 107] width 157 height 41
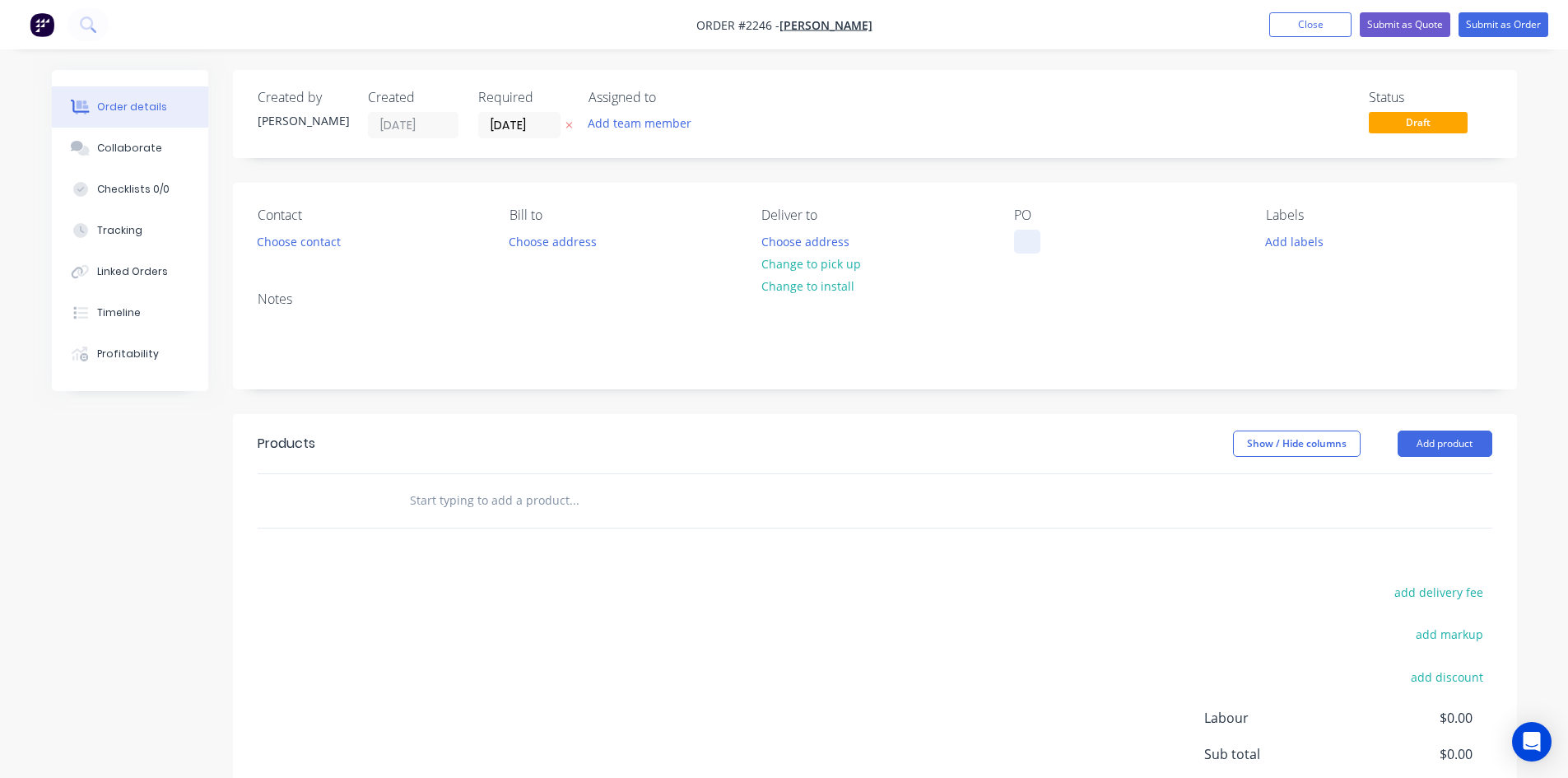
click at [1020, 234] on div at bounding box center [1027, 241] width 26 height 24
paste div
click at [1025, 243] on div "01 Parts" at bounding box center [1049, 241] width 71 height 24
click at [1046, 240] on div "01 Parts" at bounding box center [1049, 241] width 71 height 24
click at [118, 141] on div "Collaborate" at bounding box center [129, 148] width 65 height 15
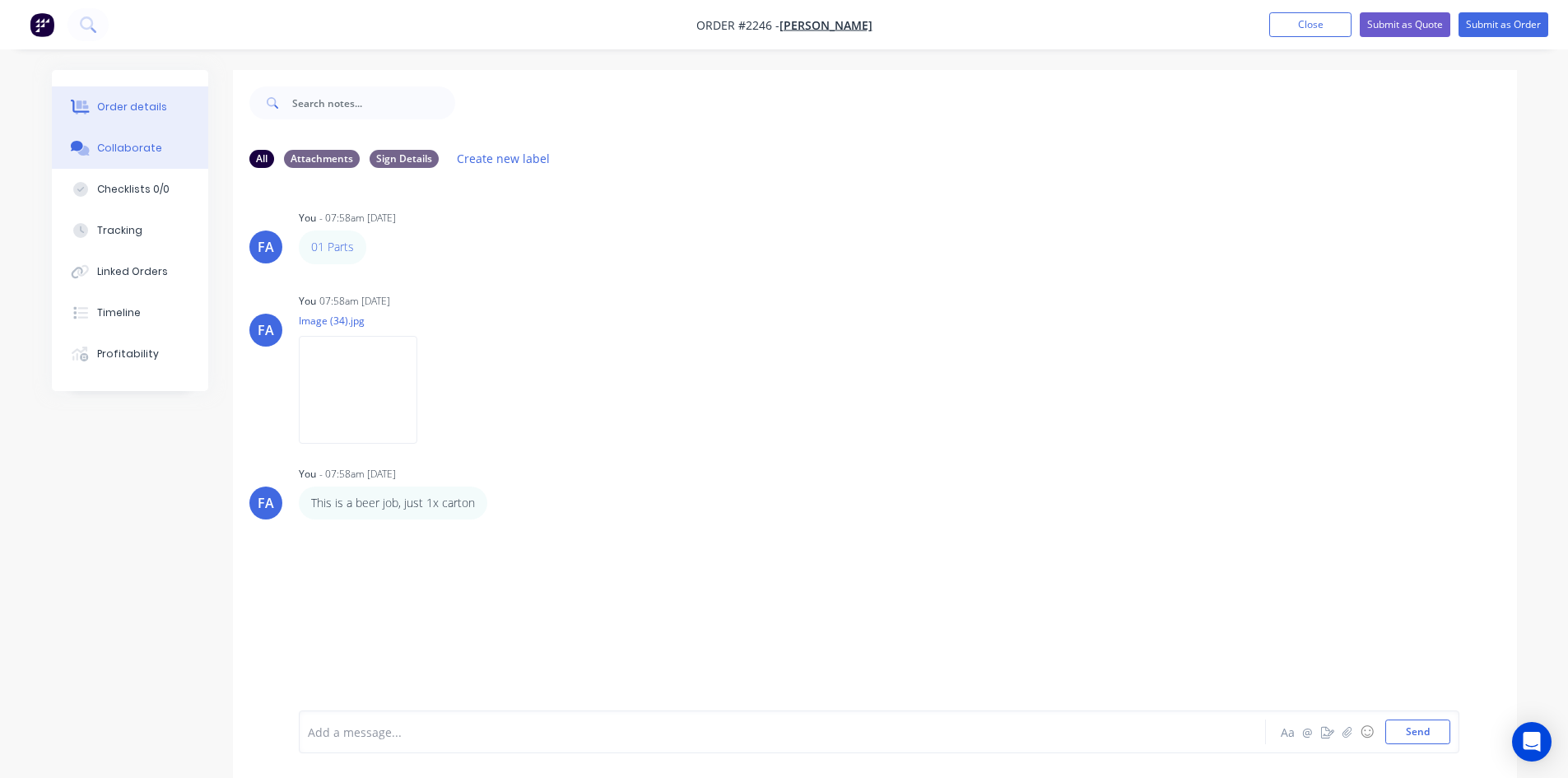
click at [131, 107] on div "Order details" at bounding box center [132, 106] width 70 height 15
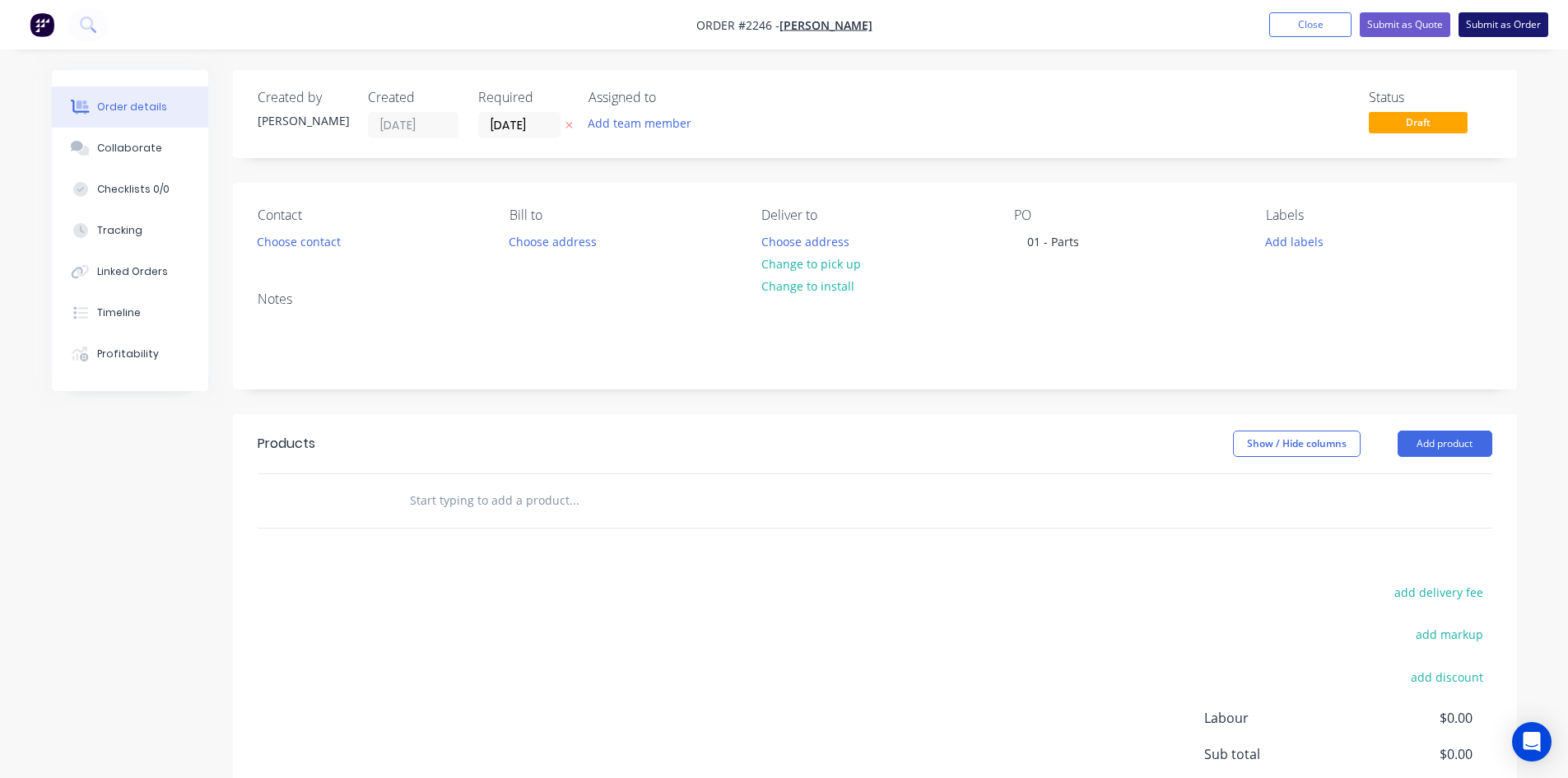
click at [1263, 30] on button "Submit as Order" at bounding box center [1503, 24] width 90 height 24
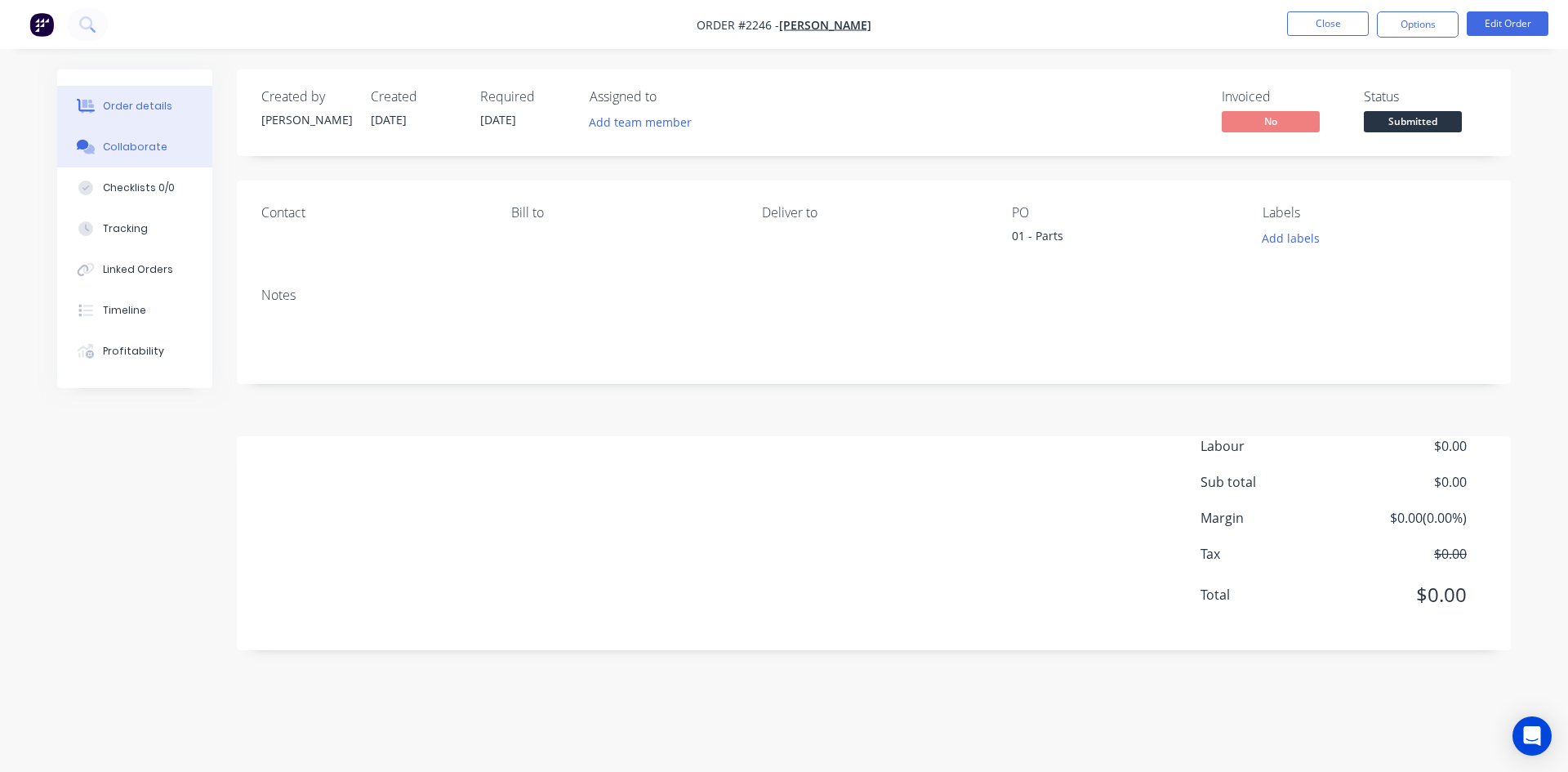
click at [144, 147] on div "Collaborate" at bounding box center [135, 147] width 65 height 14
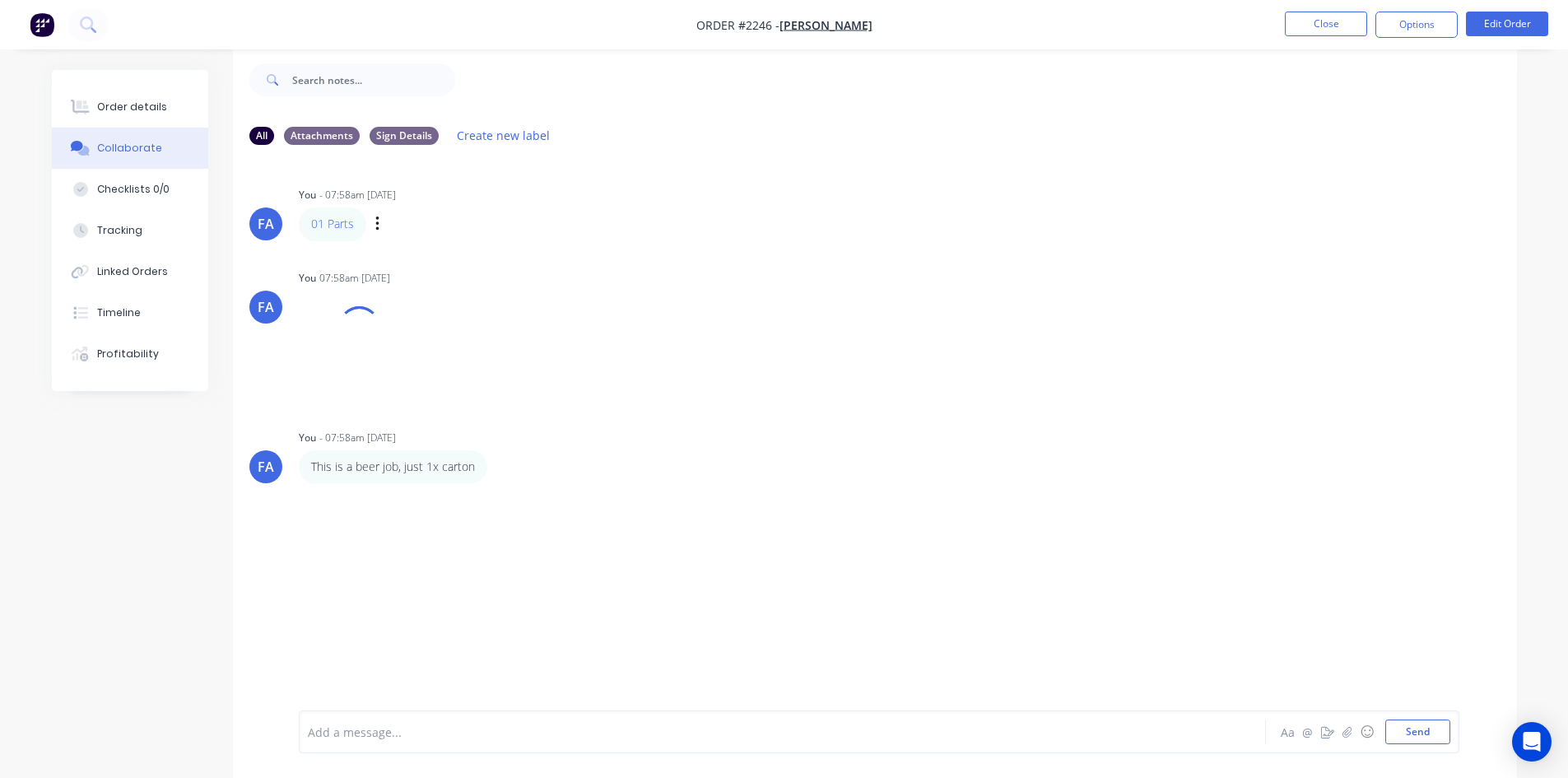
scroll to position [24, 0]
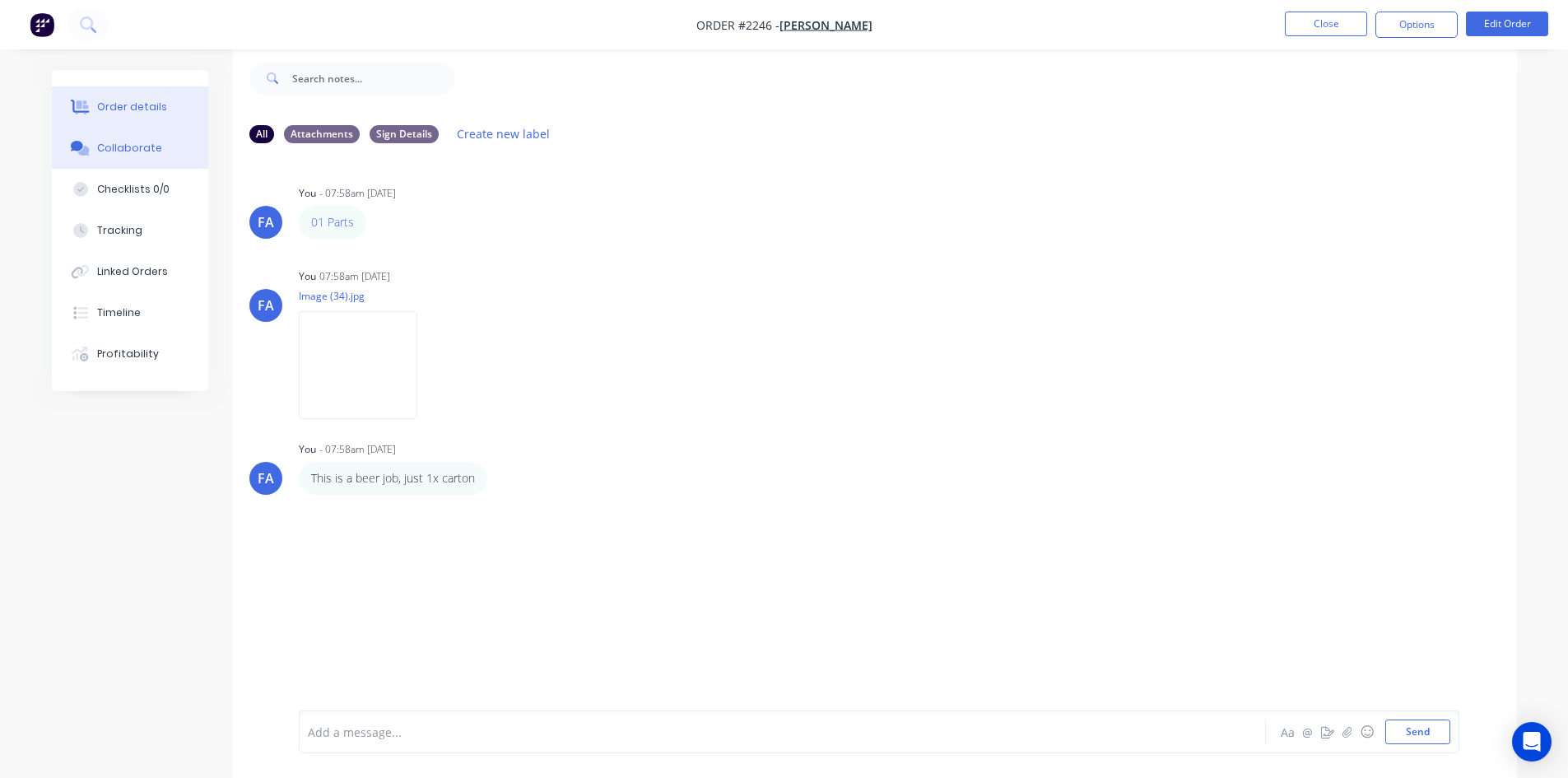
click at [136, 99] on div "Order details" at bounding box center [132, 106] width 70 height 15
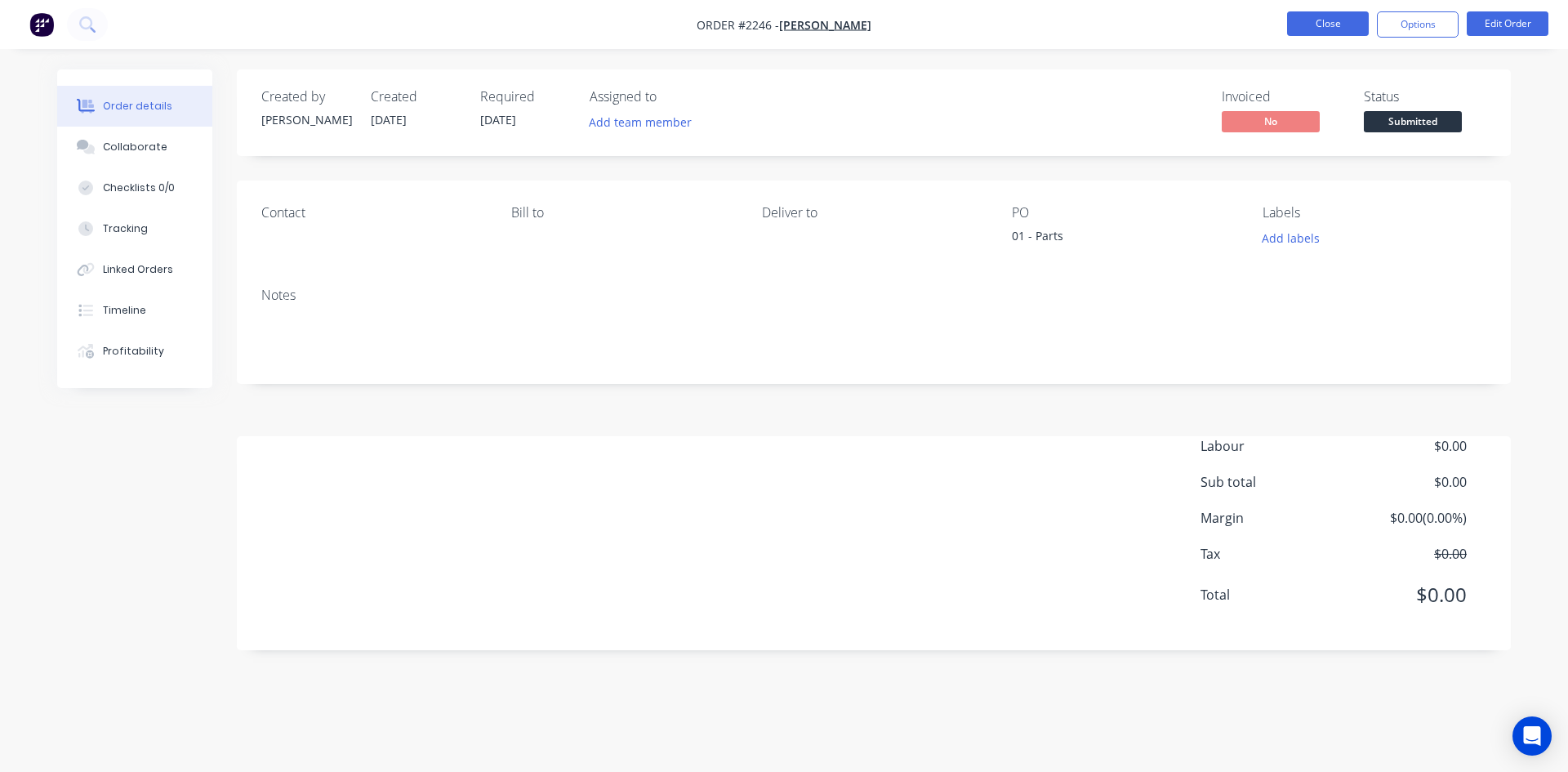
click at [1254, 26] on button "Close" at bounding box center [1328, 23] width 82 height 24
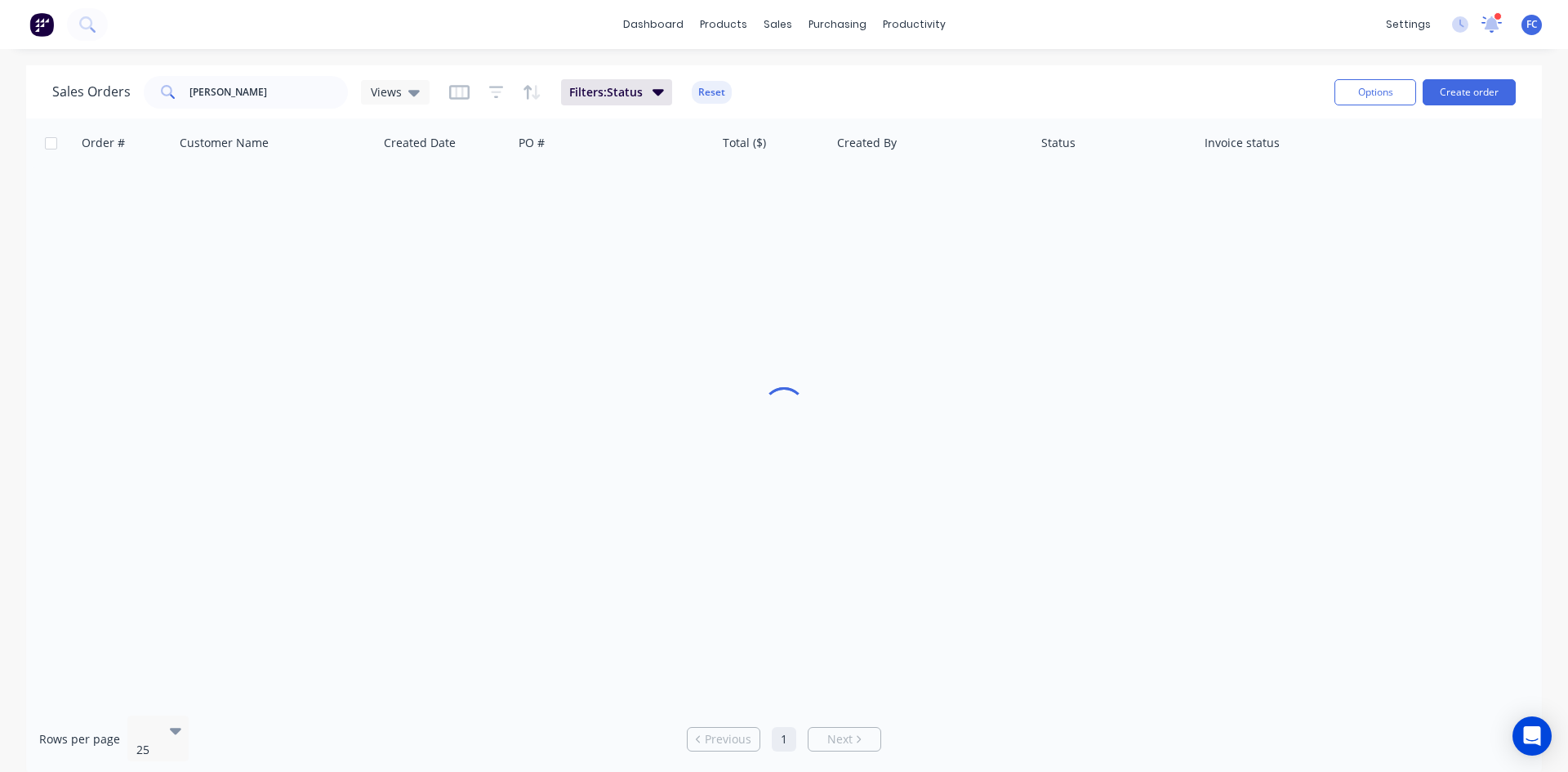
click at [1254, 24] on icon at bounding box center [1492, 23] width 14 height 14
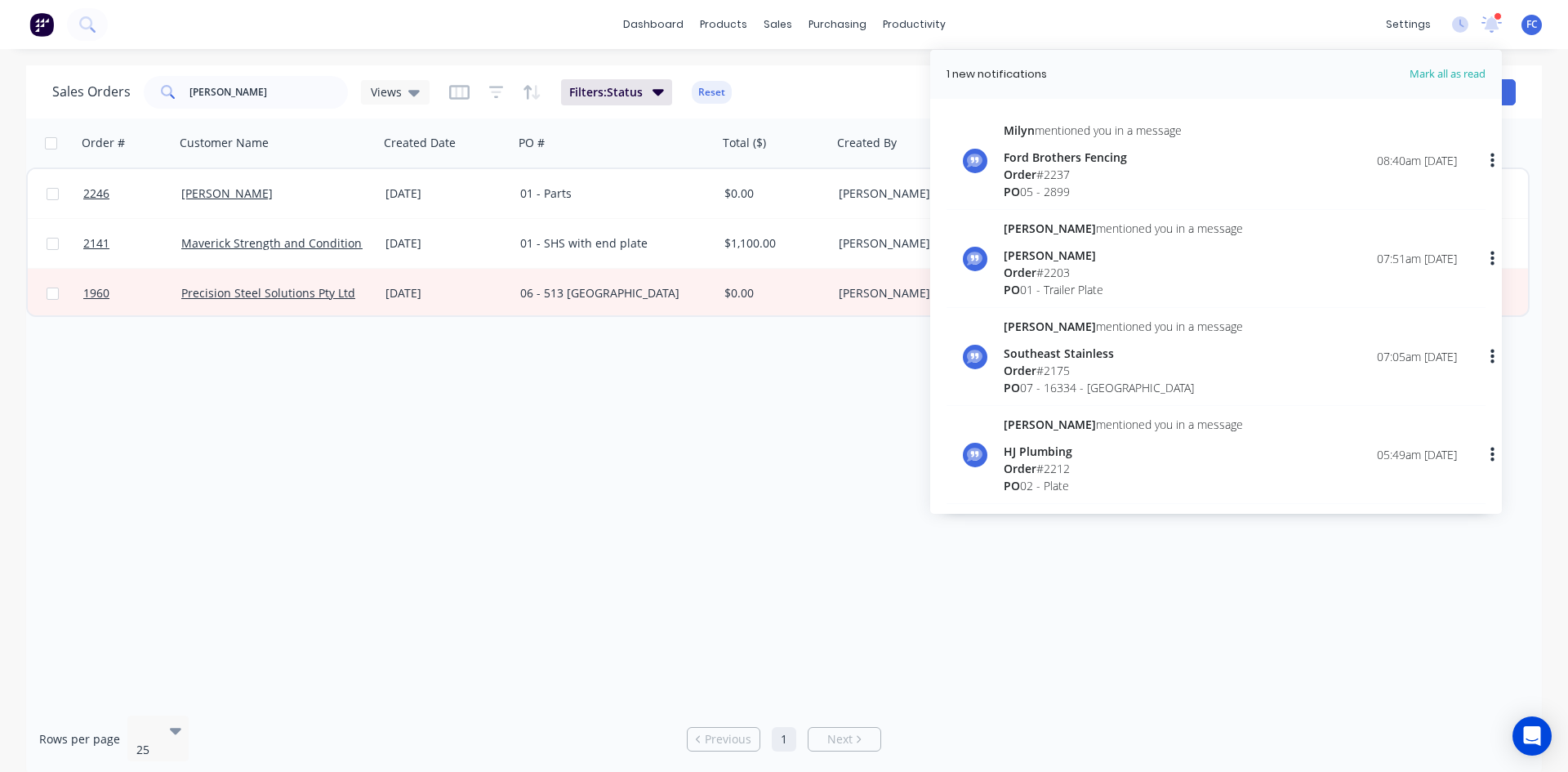
click at [1062, 149] on div "Ford Brothers Fencing" at bounding box center [1093, 157] width 178 height 17
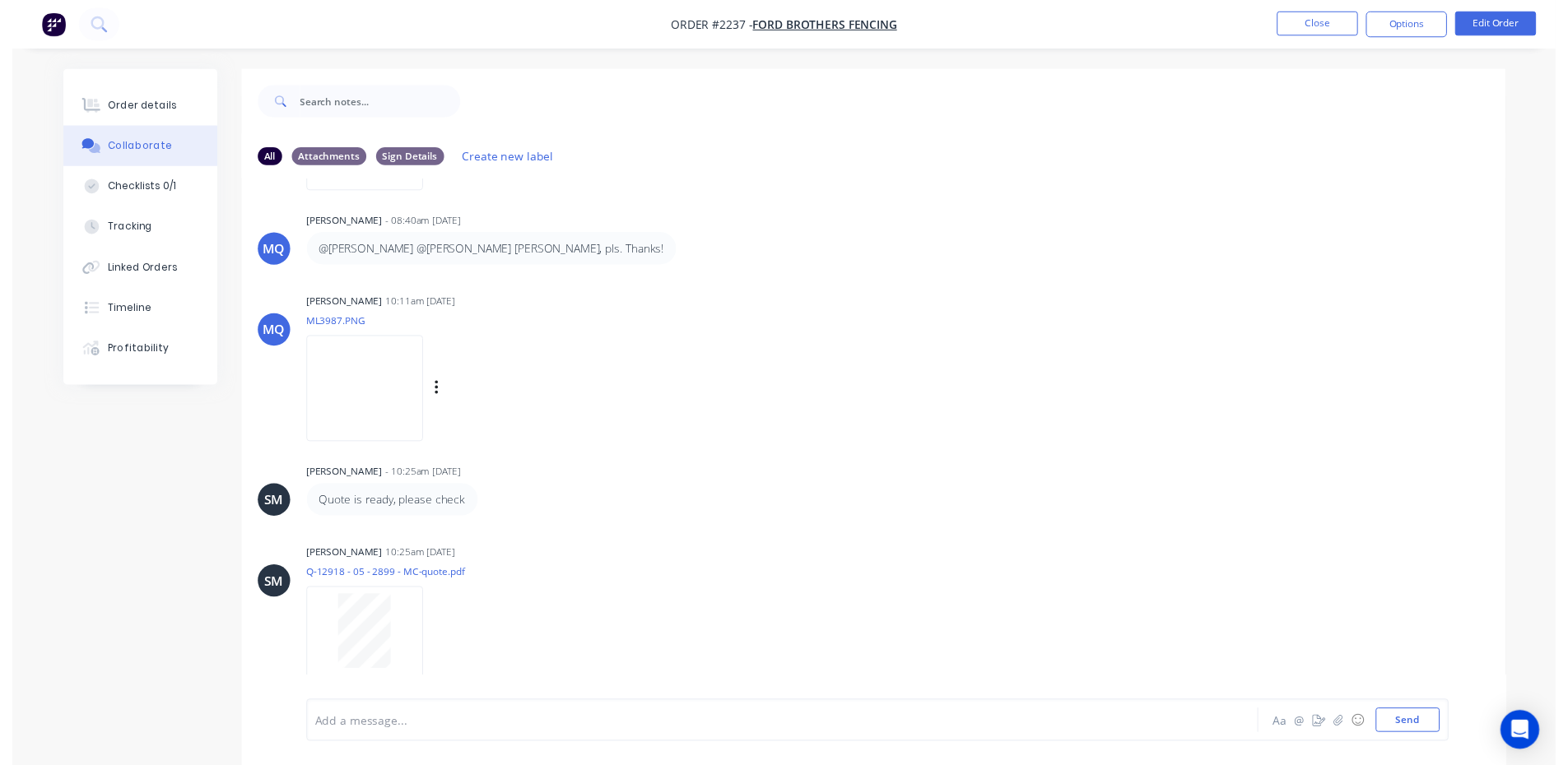
scroll to position [252, 0]
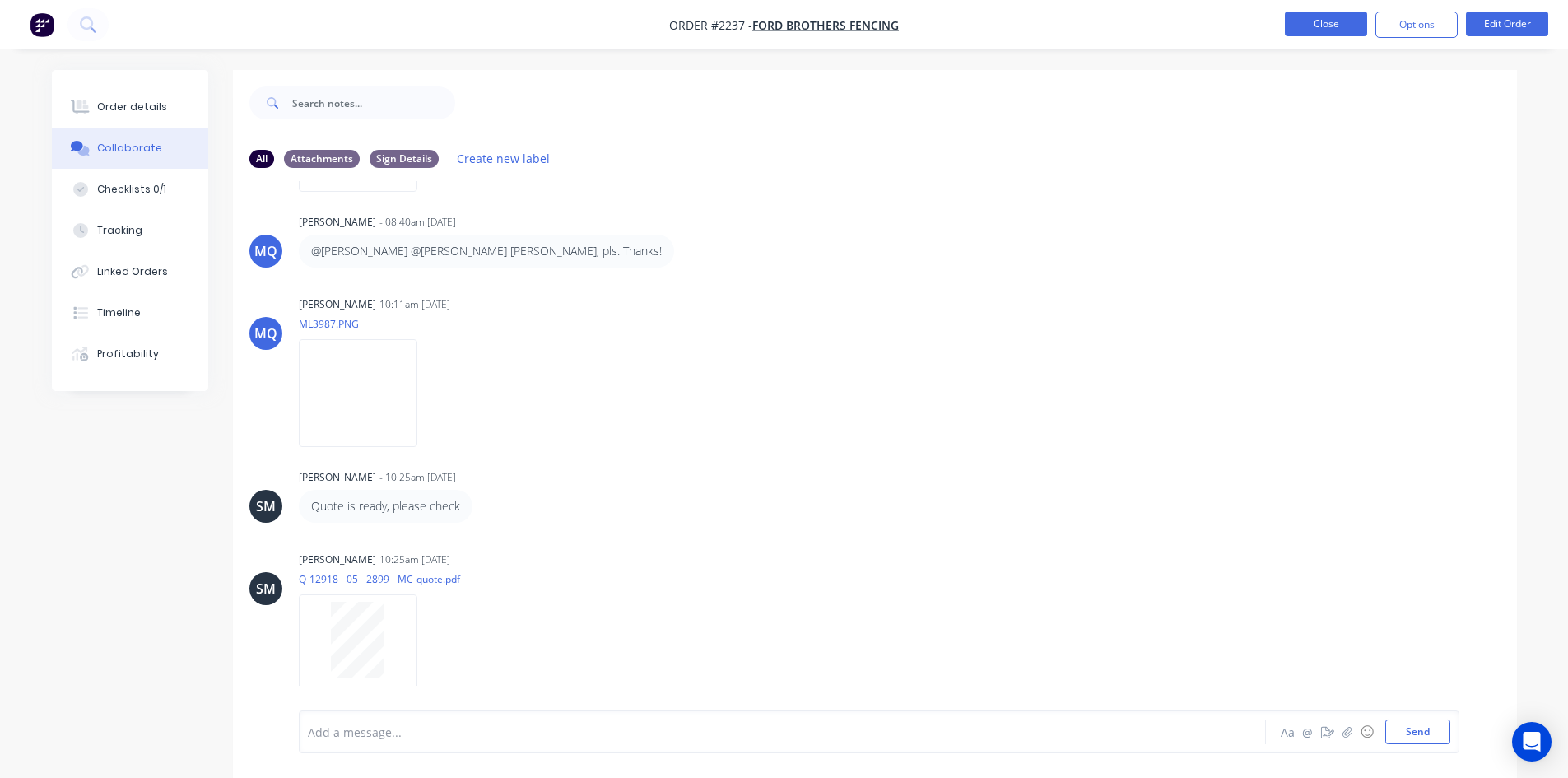
click at [1263, 23] on button "Close" at bounding box center [1326, 23] width 83 height 24
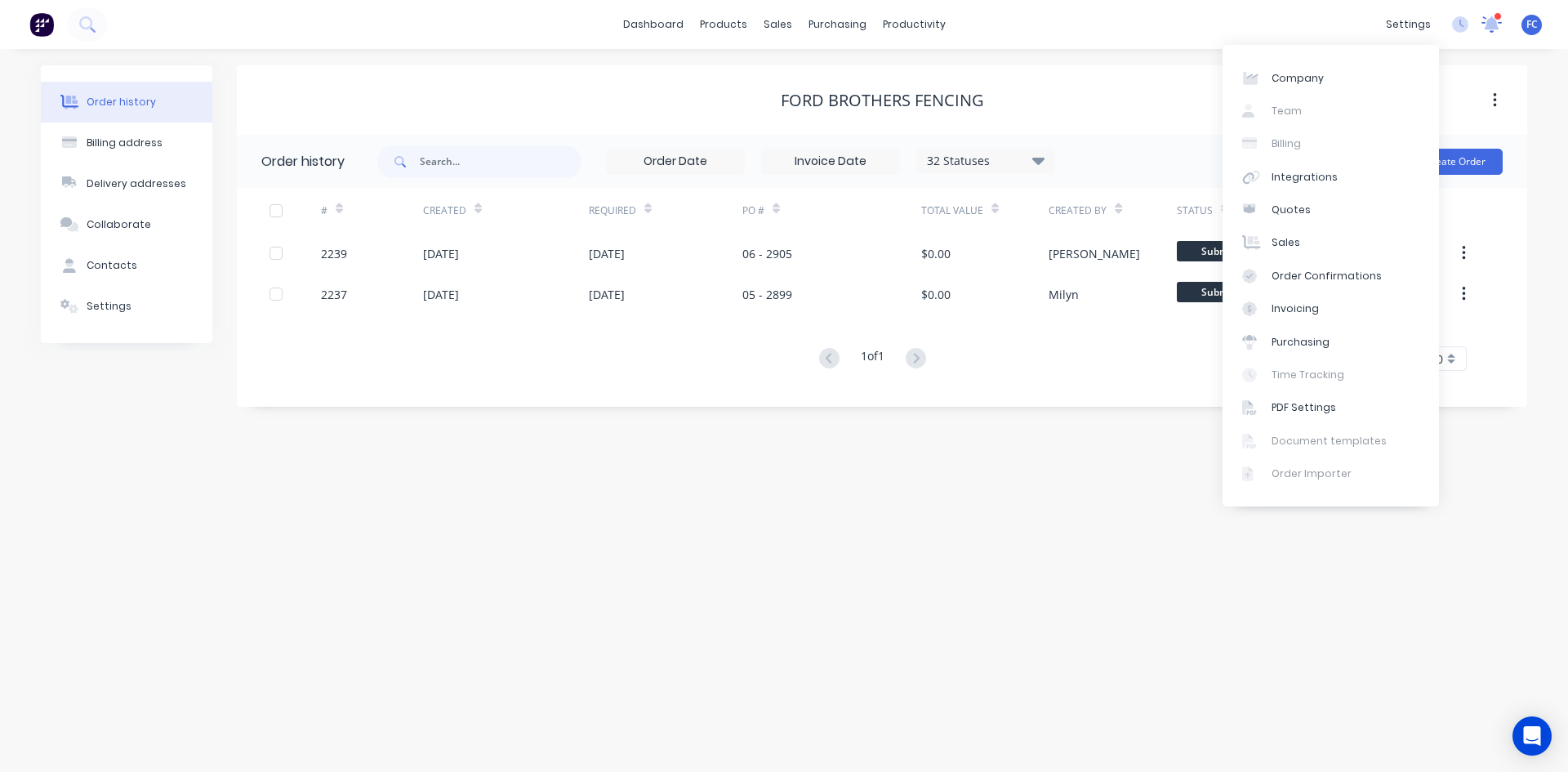
click at [1254, 23] on icon at bounding box center [1492, 23] width 14 height 14
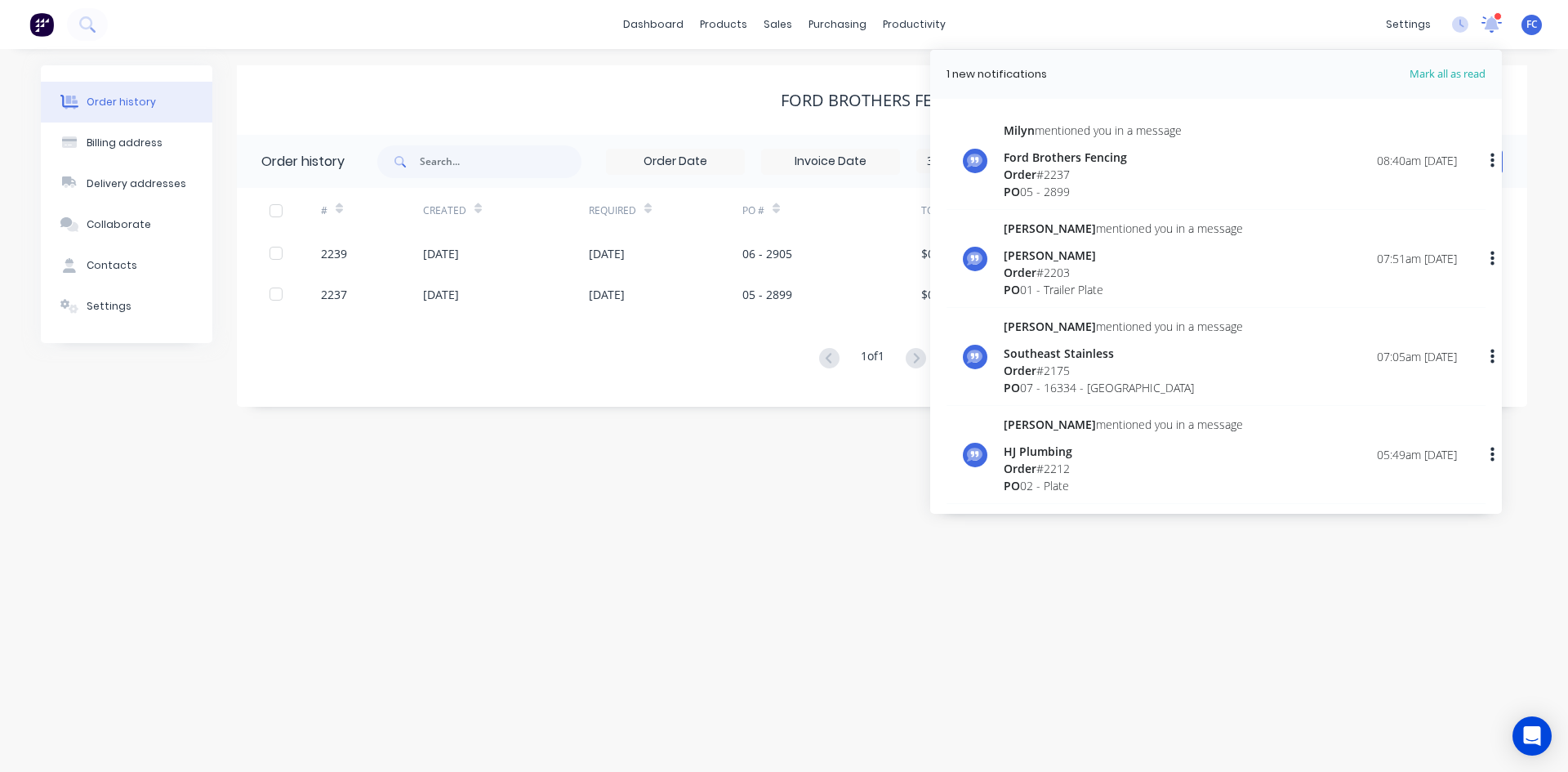
click at [1254, 24] on icon at bounding box center [1492, 24] width 20 height 16
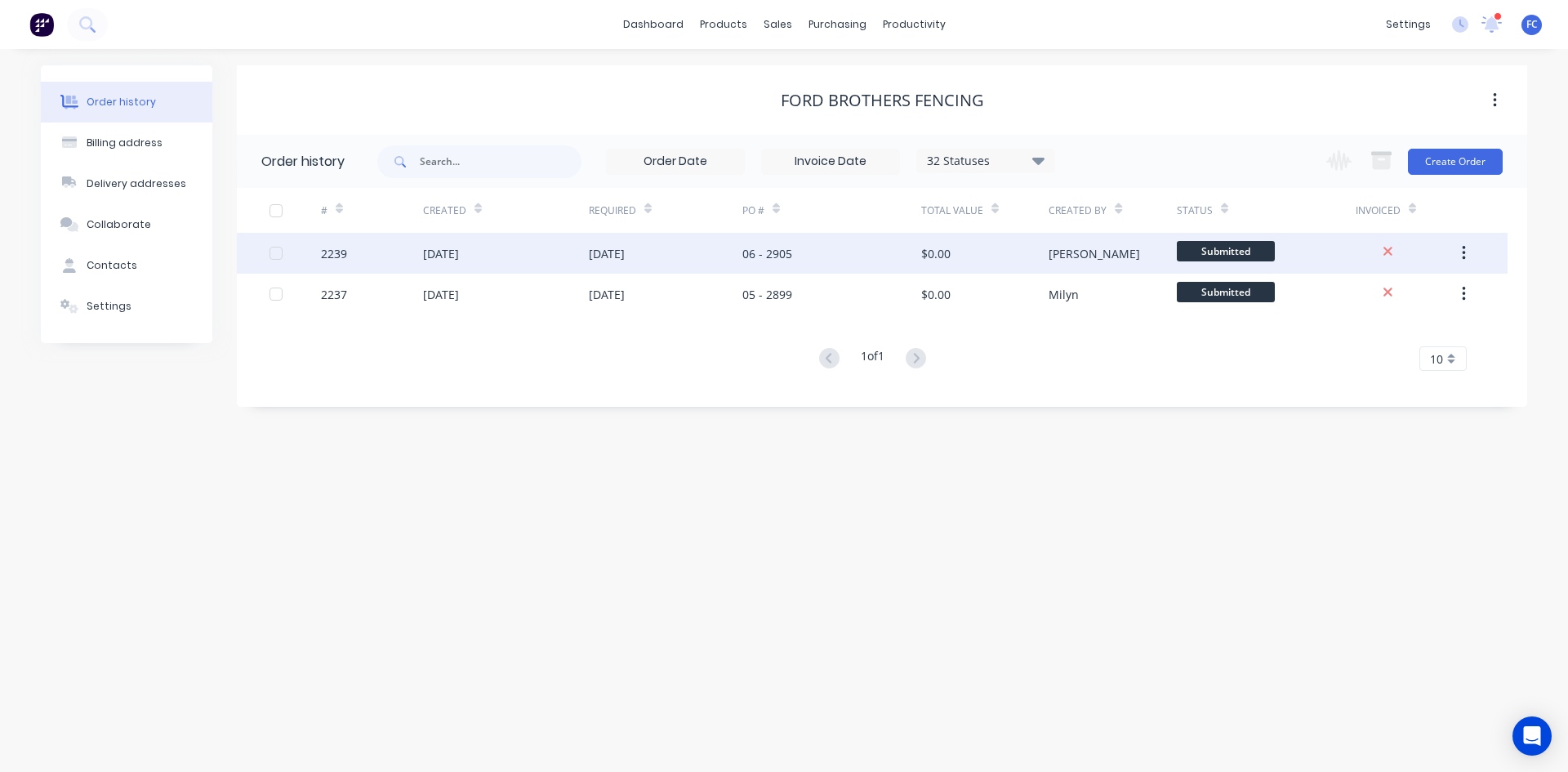
click at [657, 249] on div "18 Sep 2025" at bounding box center [666, 253] width 154 height 41
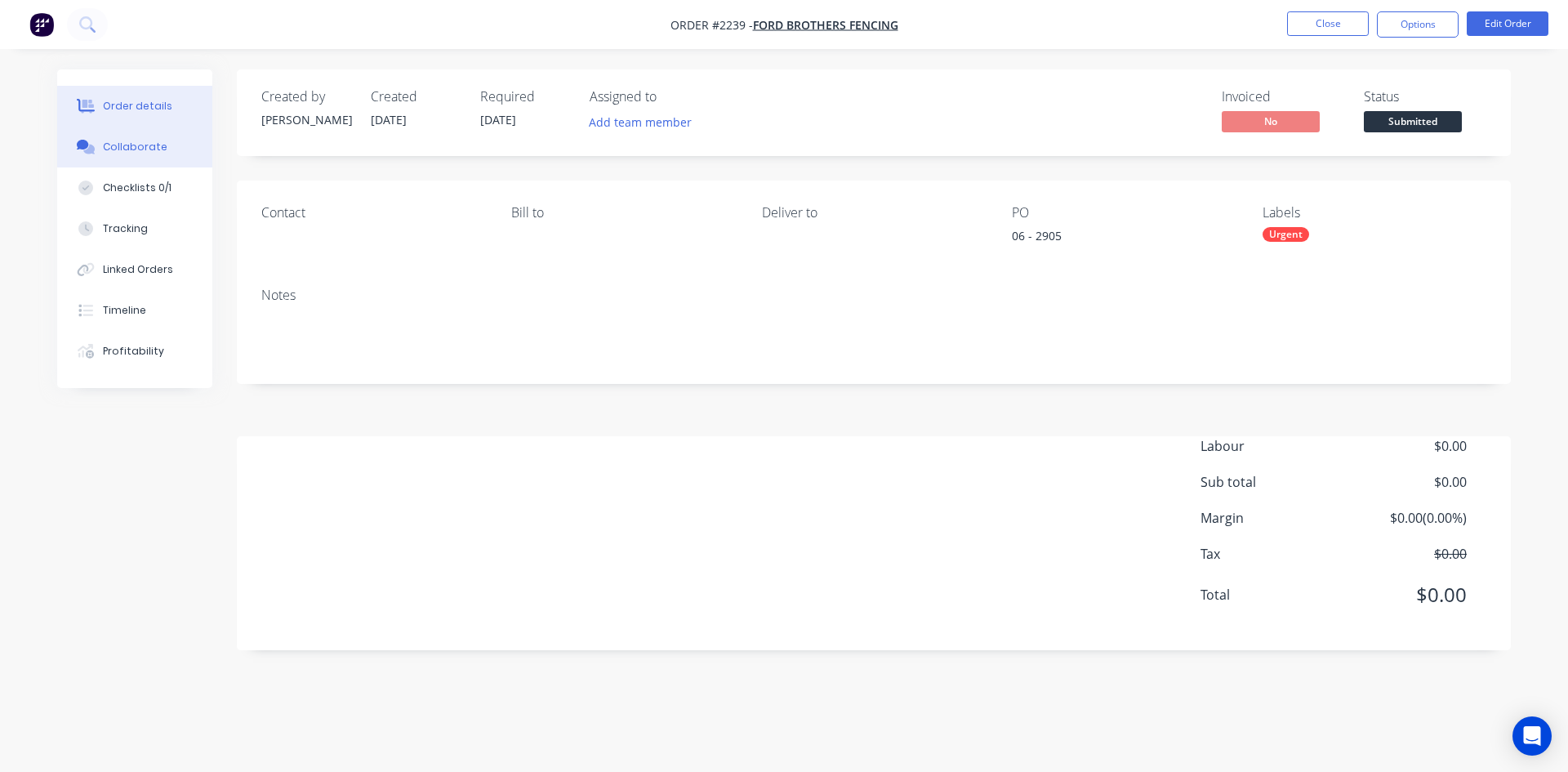
drag, startPoint x: 103, startPoint y: 138, endPoint x: 115, endPoint y: 143, distance: 13.0
click at [103, 139] on button "Collaborate" at bounding box center [134, 147] width 156 height 41
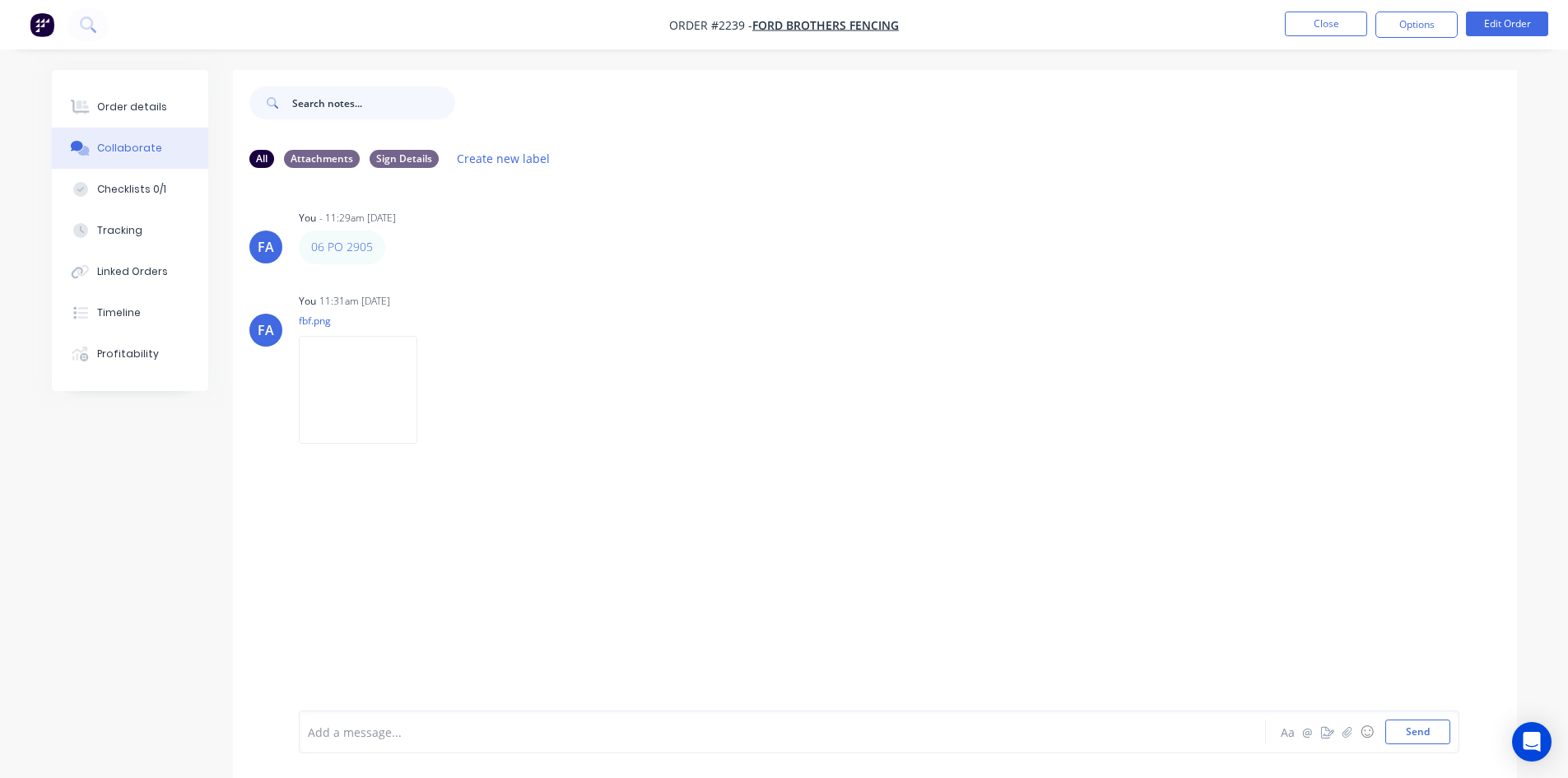
click at [348, 102] on input "text" at bounding box center [373, 103] width 163 height 33
click at [1263, 32] on button "Close" at bounding box center [1326, 23] width 83 height 24
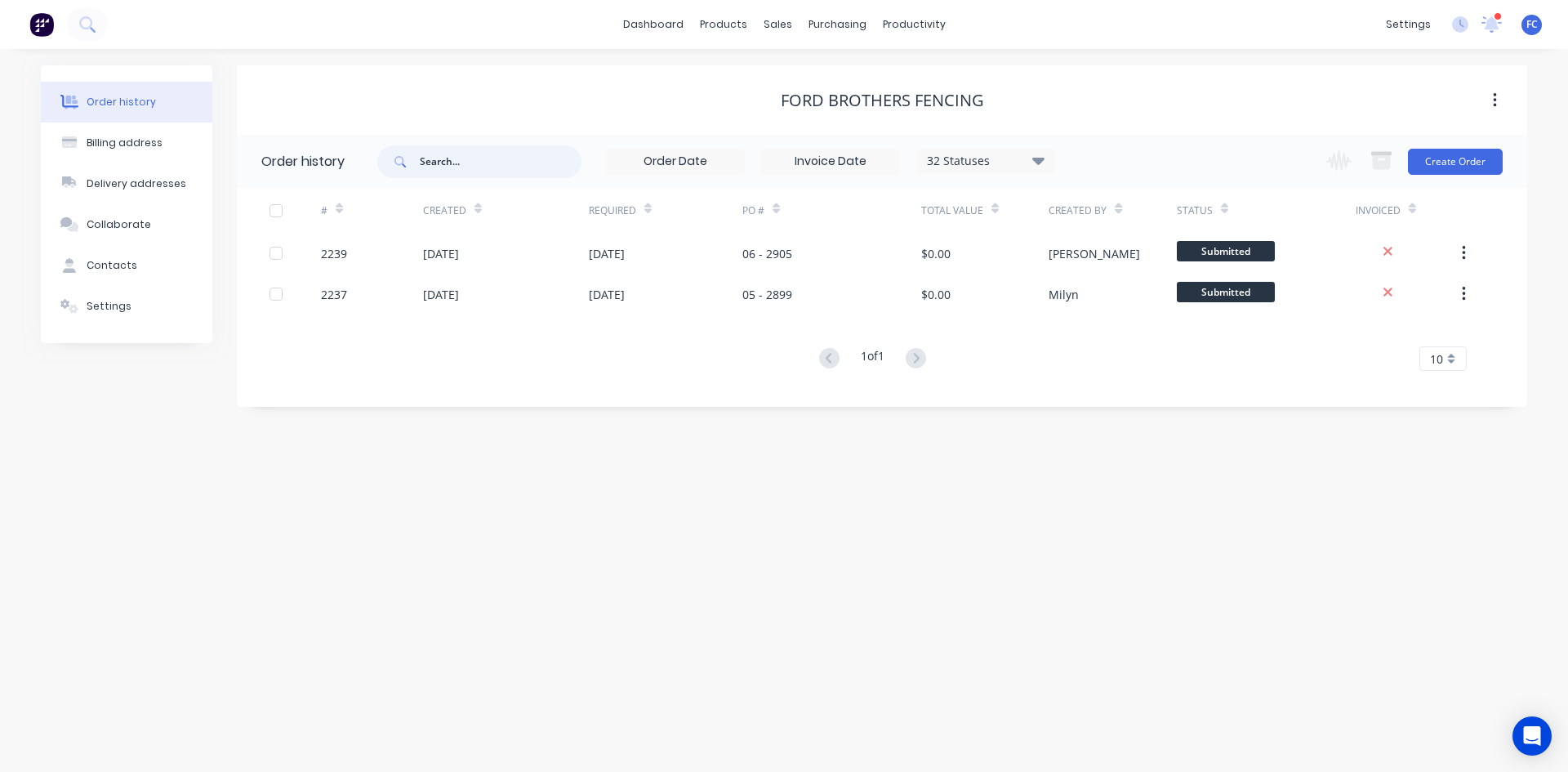
click at [452, 168] on input "text" at bounding box center [500, 162] width 161 height 33
type input "mayer"
drag, startPoint x: 474, startPoint y: 166, endPoint x: 267, endPoint y: 129, distance: 210.3
click at [267, 129] on div "Ford Brothers Fencing Order history mayer 32 Statuses Invoice Status Invoiced N…" at bounding box center [882, 204] width 1291 height 277
type input "andrew"
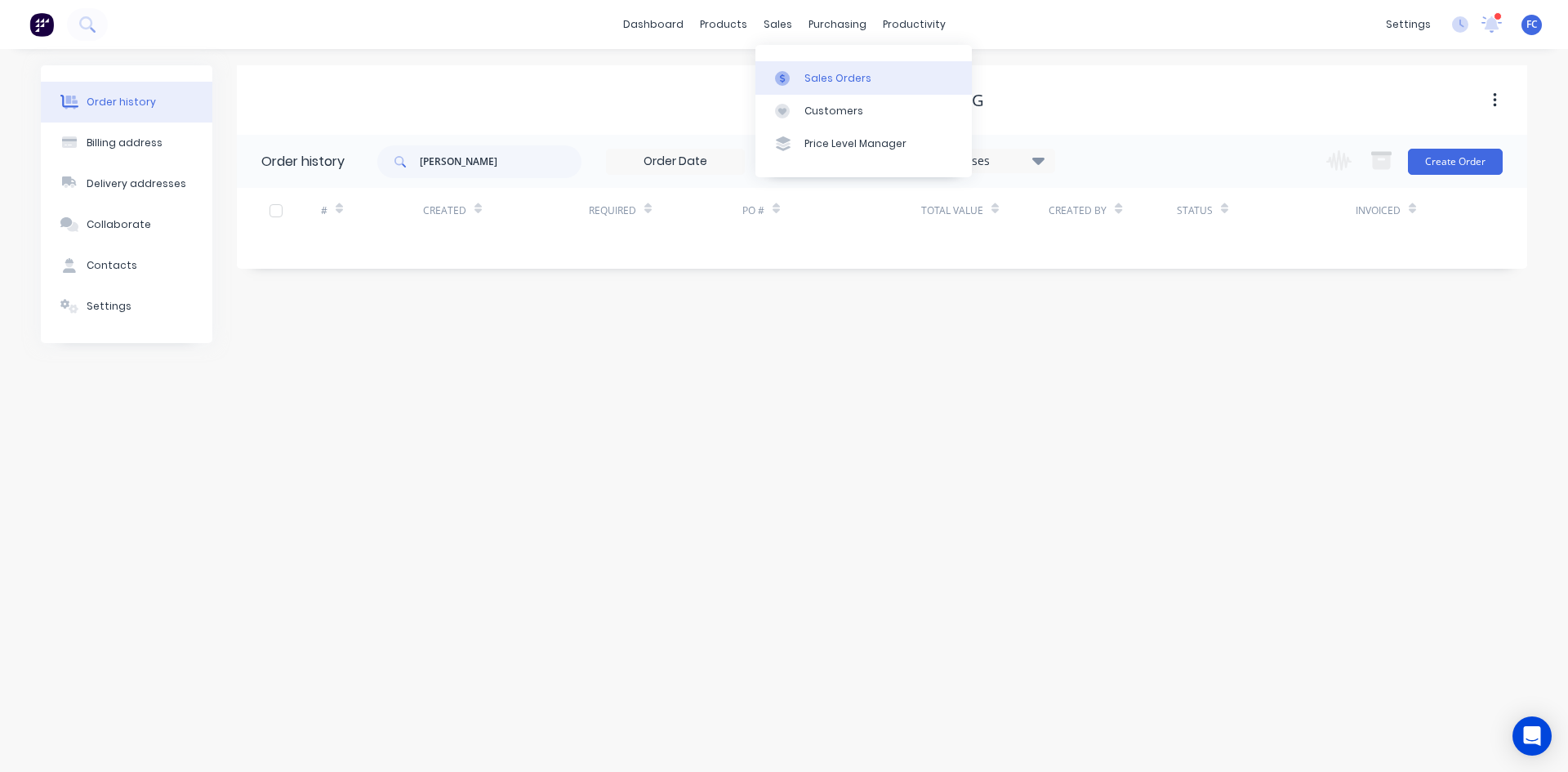
click at [809, 73] on div "Sales Orders" at bounding box center [838, 78] width 67 height 14
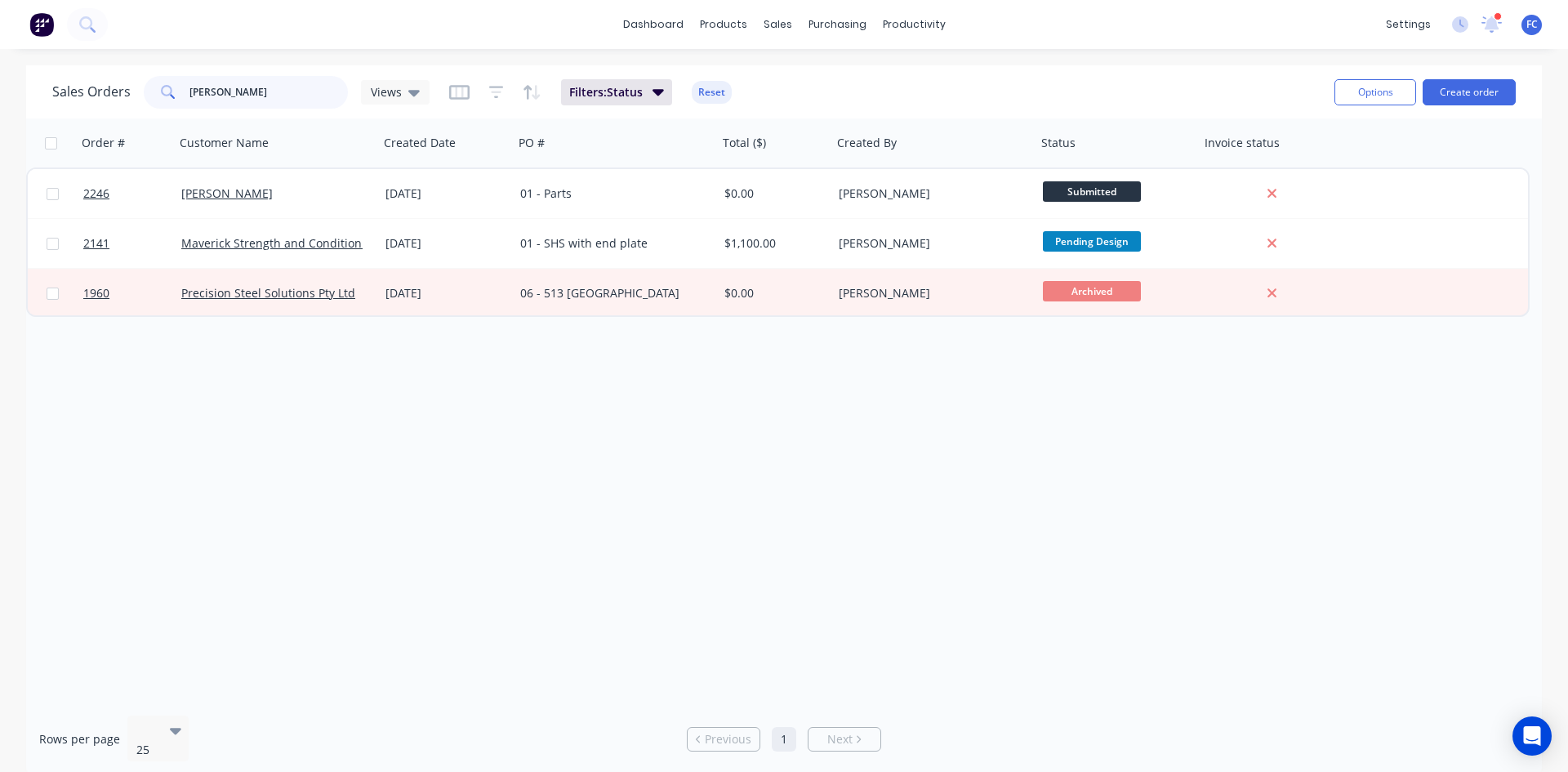
drag, startPoint x: 251, startPoint y: 94, endPoint x: 0, endPoint y: 77, distance: 251.6
click at [0, 79] on div "Sales Orders rick Views Filters: Status Reset Options Create order Order # Cust…" at bounding box center [784, 421] width 1568 height 711
type input "andrew"
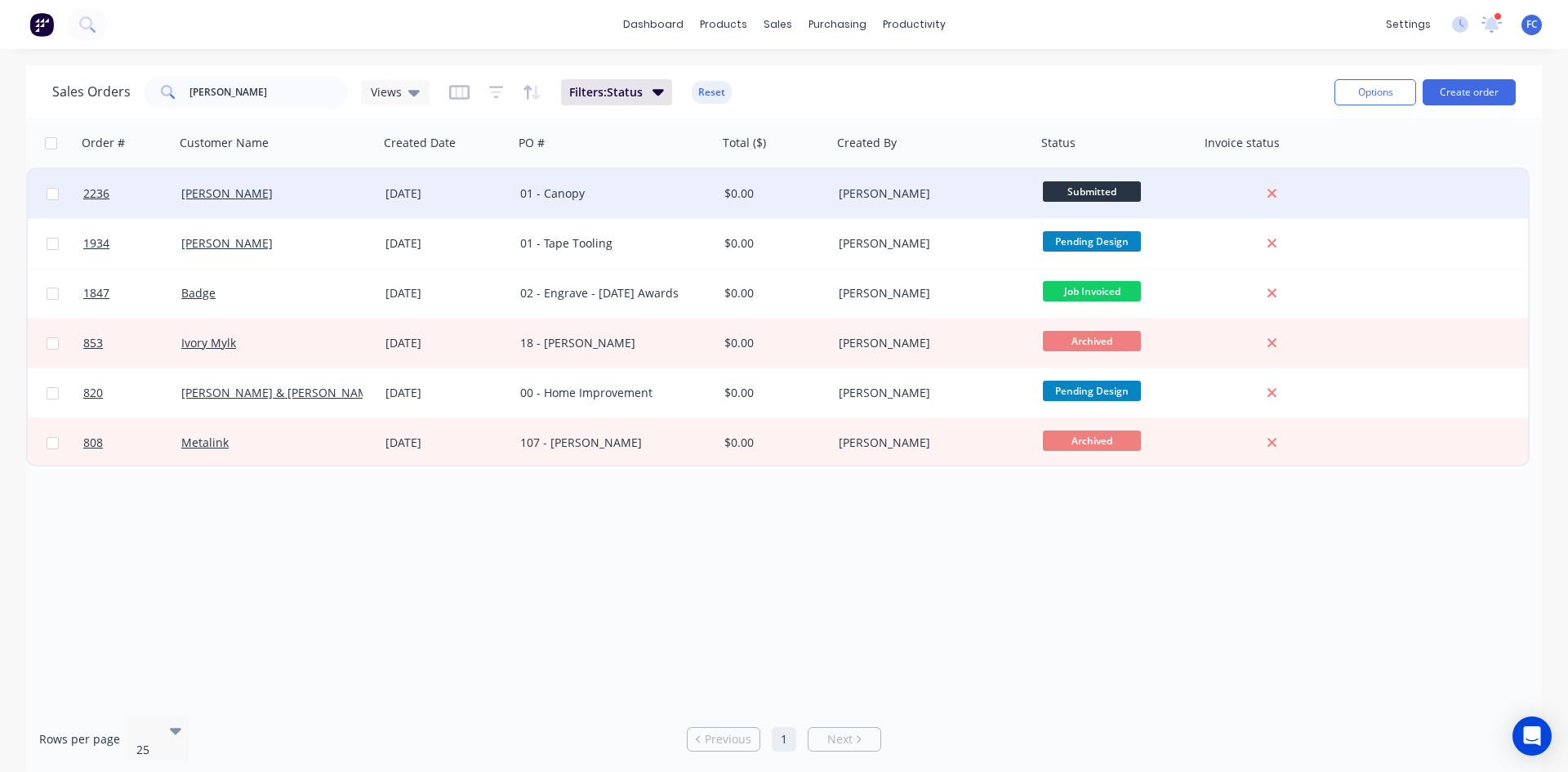
click at [357, 197] on div "[PERSON_NAME]" at bounding box center [272, 193] width 182 height 16
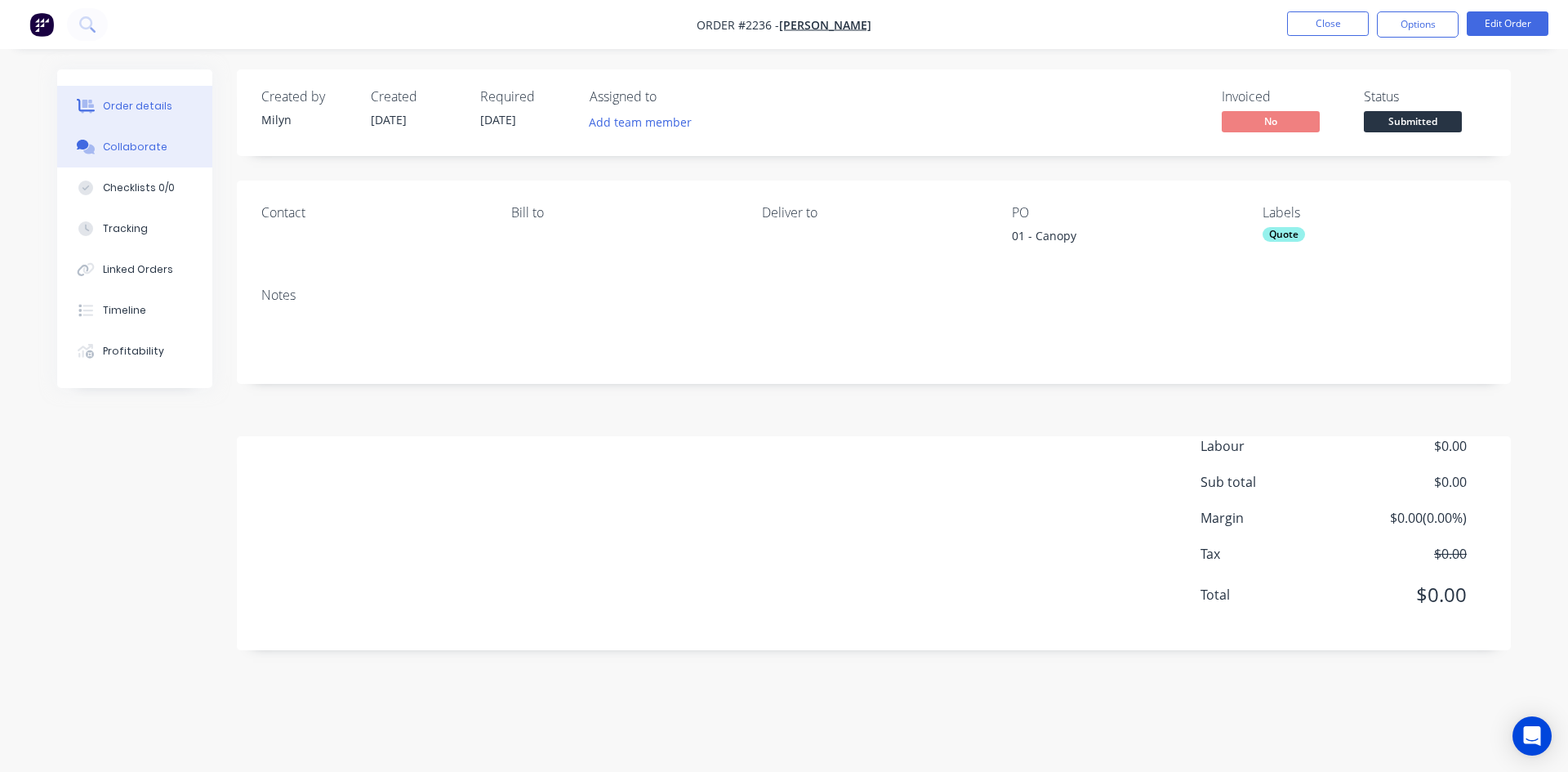
click at [128, 144] on div "Collaborate" at bounding box center [135, 147] width 65 height 14
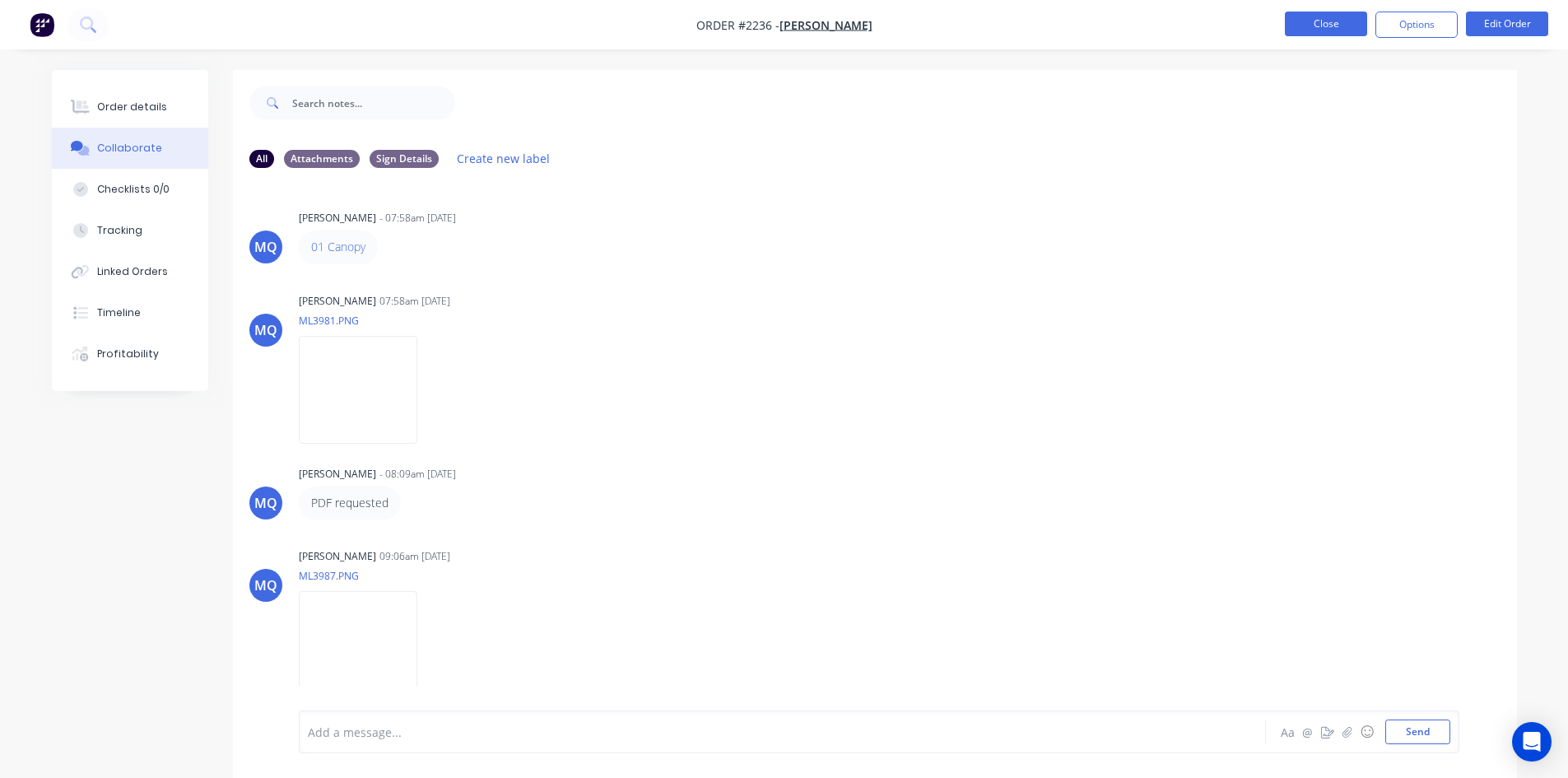
click at [1263, 20] on button "Close" at bounding box center [1326, 23] width 83 height 24
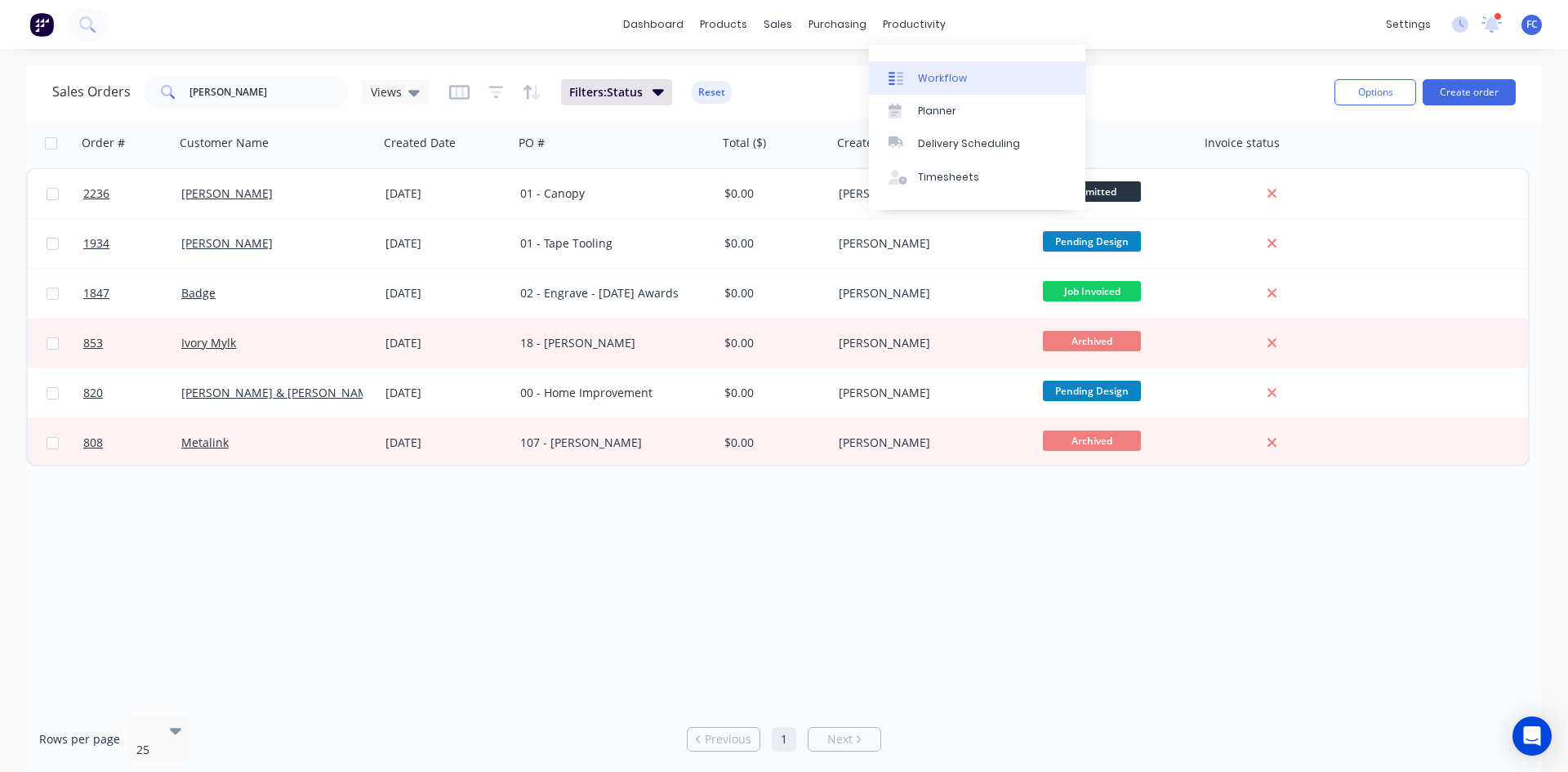
click at [939, 76] on div "Workflow" at bounding box center [942, 78] width 49 height 14
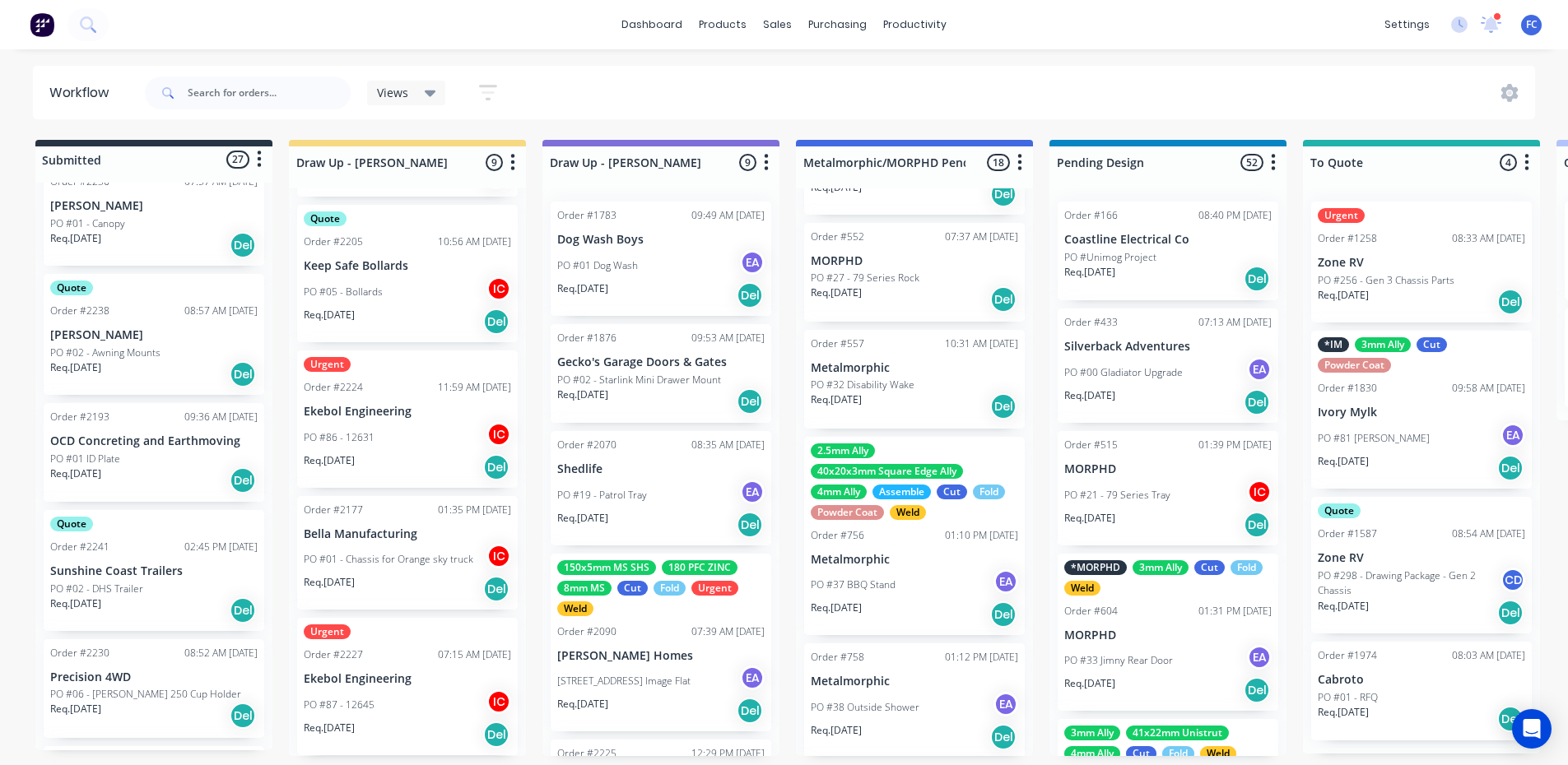
scroll to position [1729, 0]
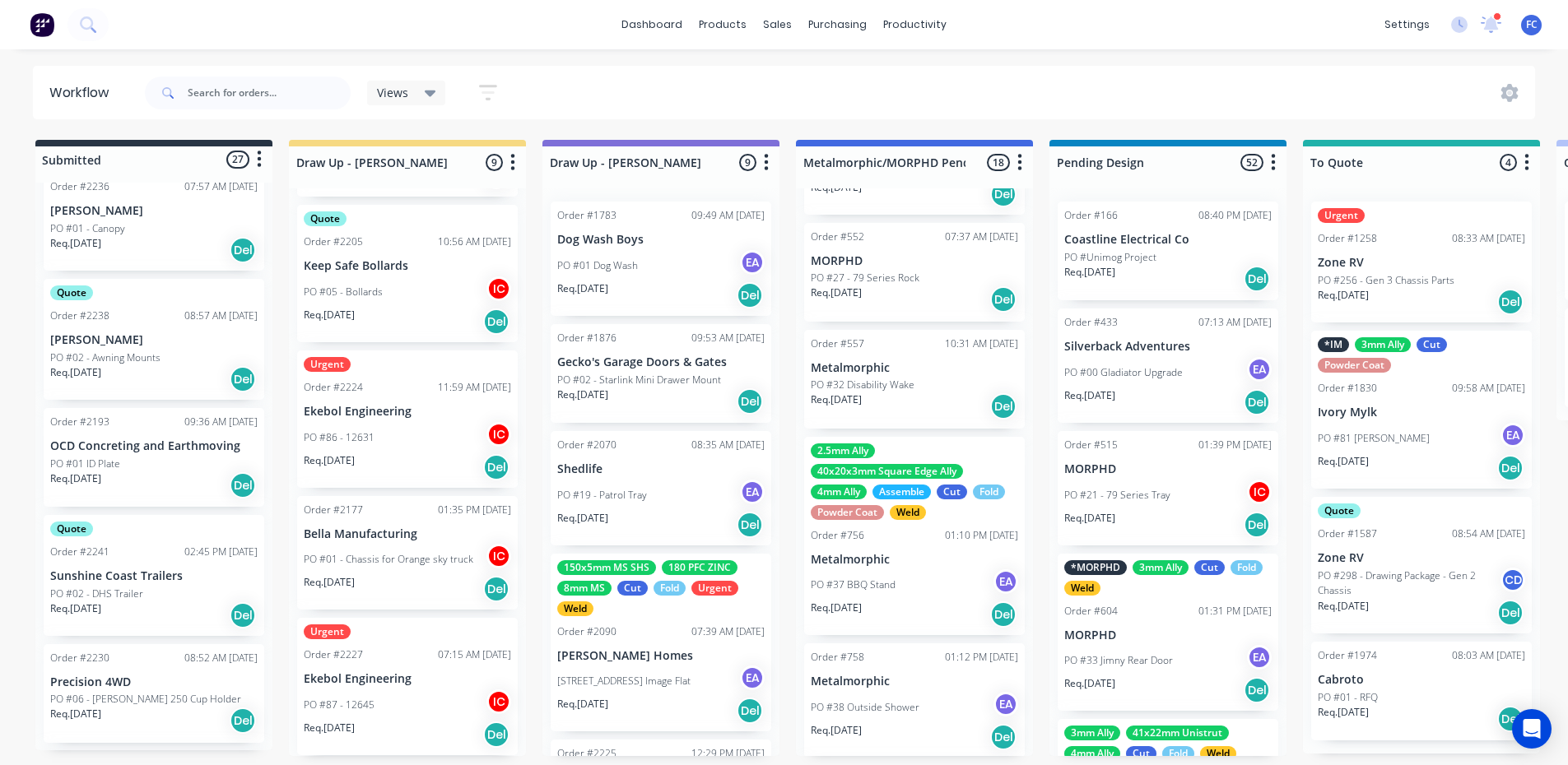
click at [136, 546] on div "Order #2241 02:45 PM 04/09/25" at bounding box center [154, 552] width 207 height 15
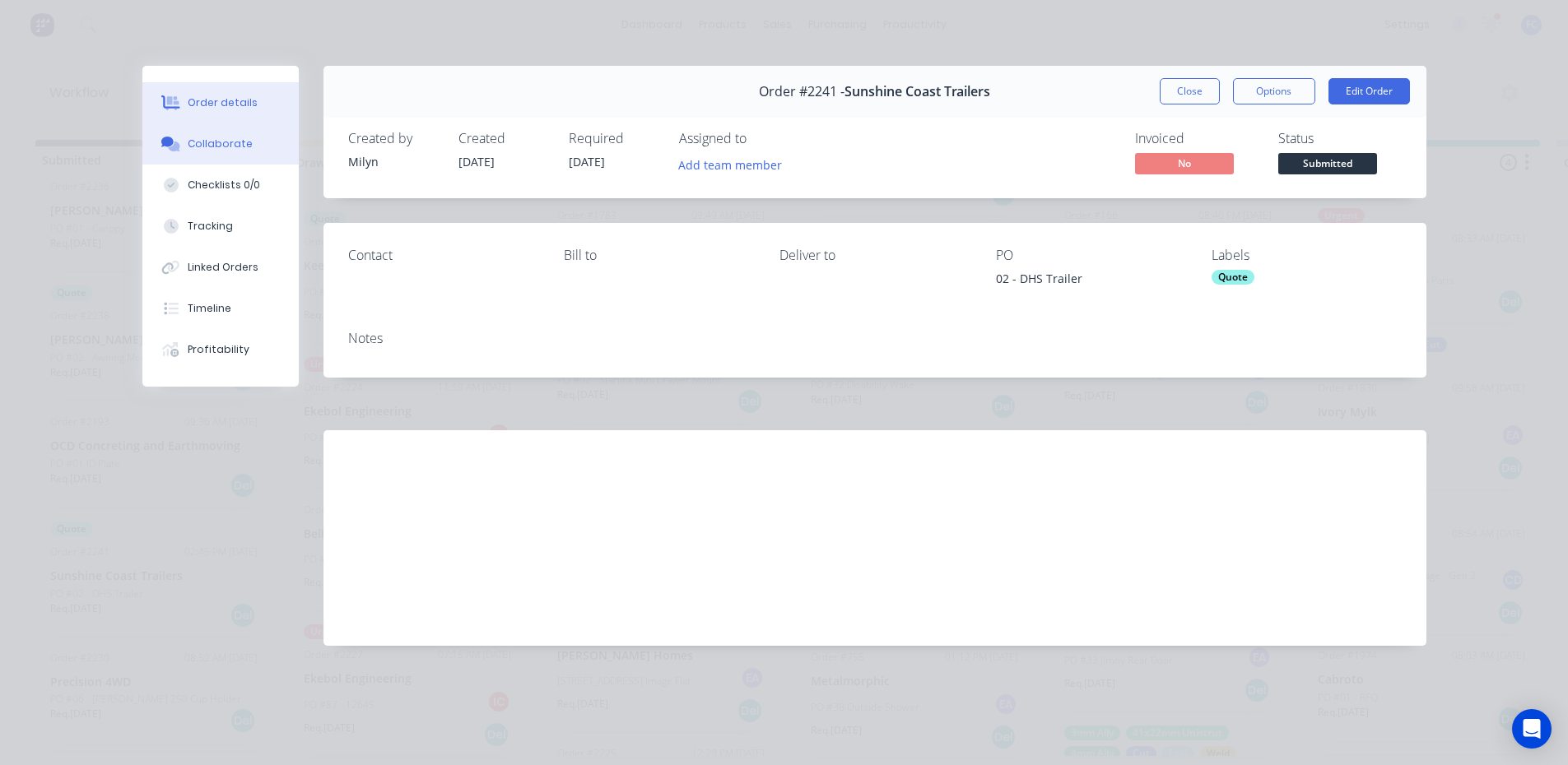
click at [231, 137] on div "Collaborate" at bounding box center [220, 143] width 65 height 15
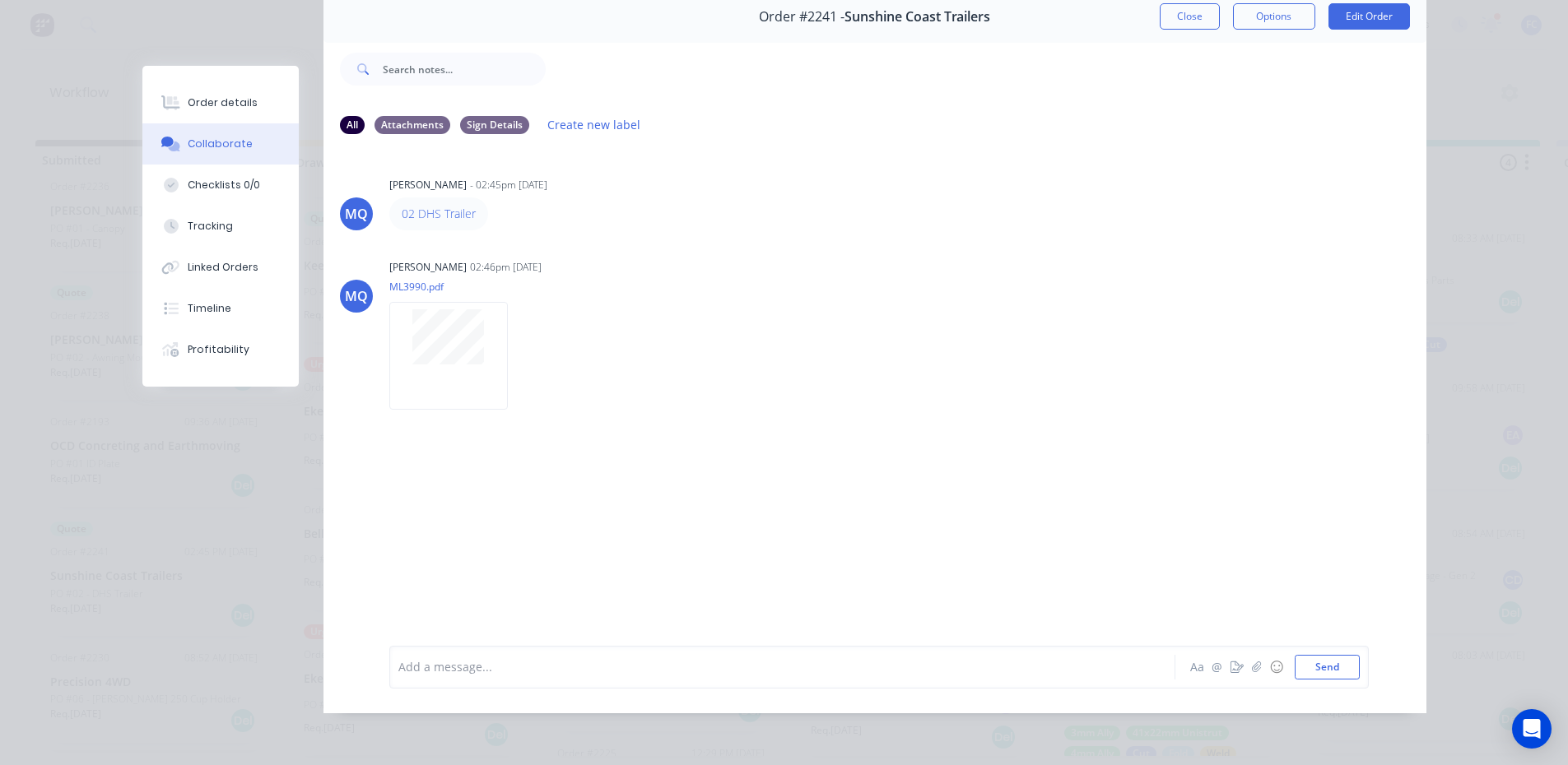
scroll to position [0, 0]
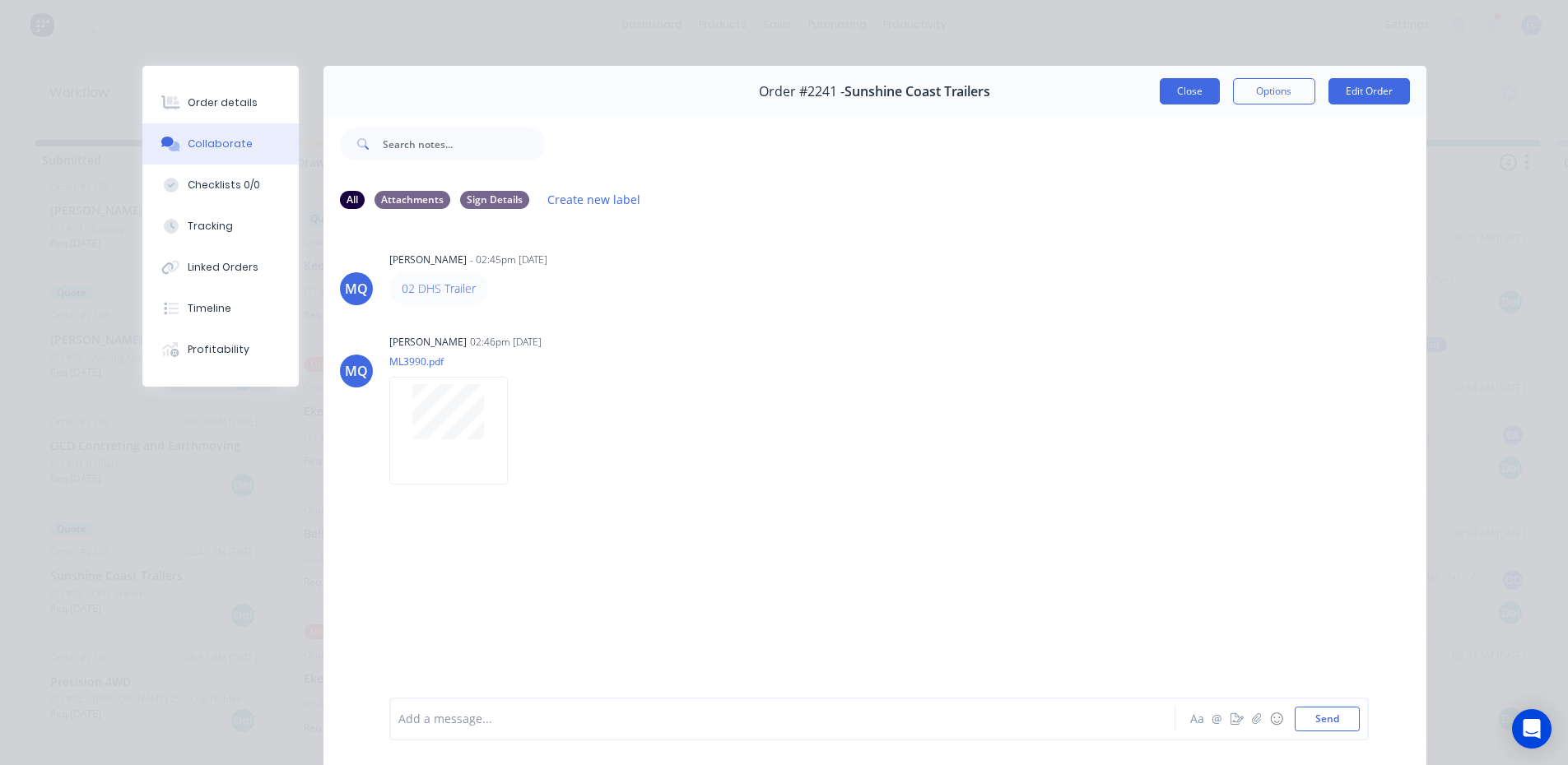
click at [1159, 90] on button "Close" at bounding box center [1189, 91] width 60 height 26
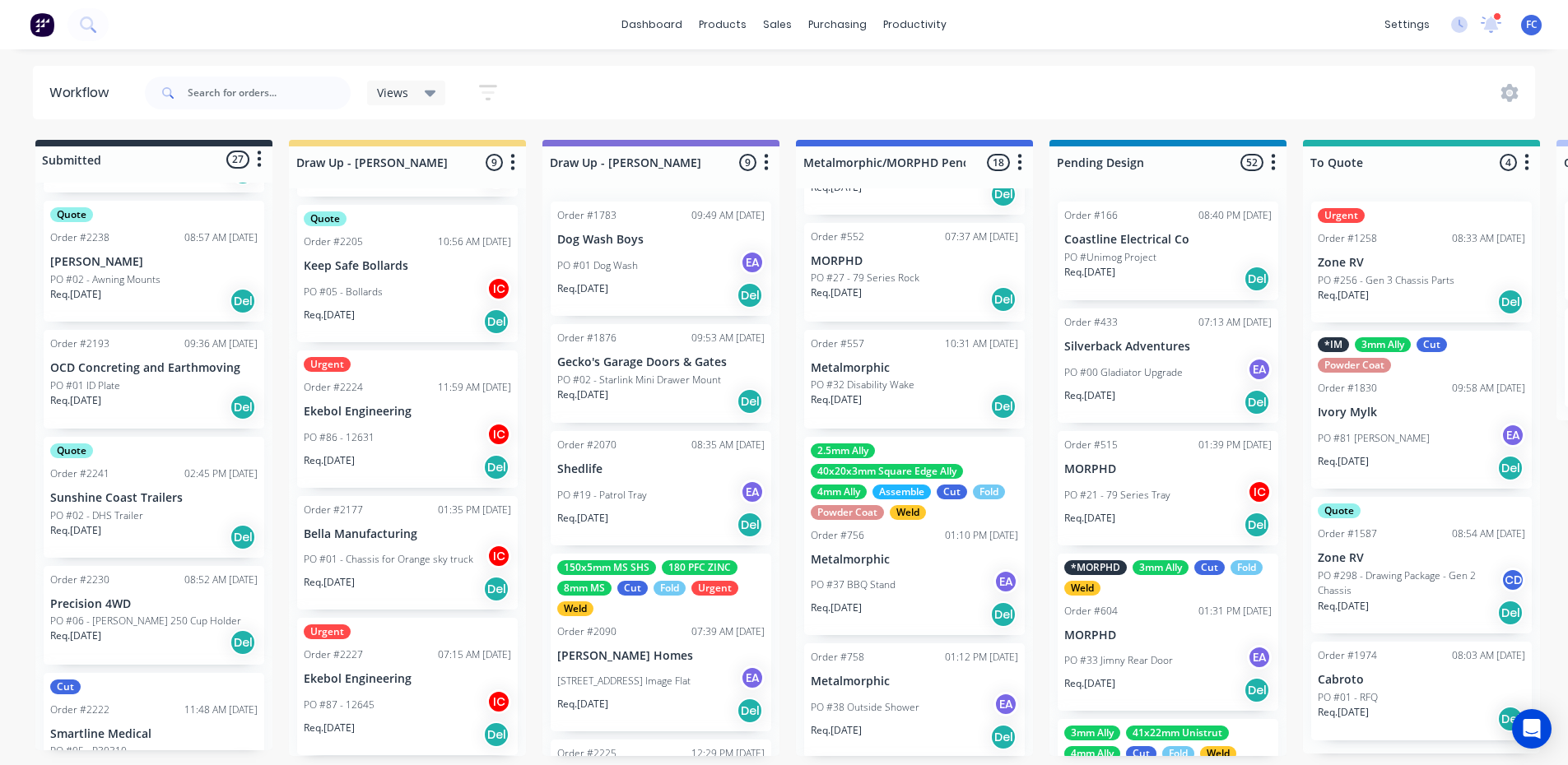
scroll to position [1810, 0]
click at [133, 496] on p "Sunshine Coast Trailers" at bounding box center [154, 494] width 207 height 14
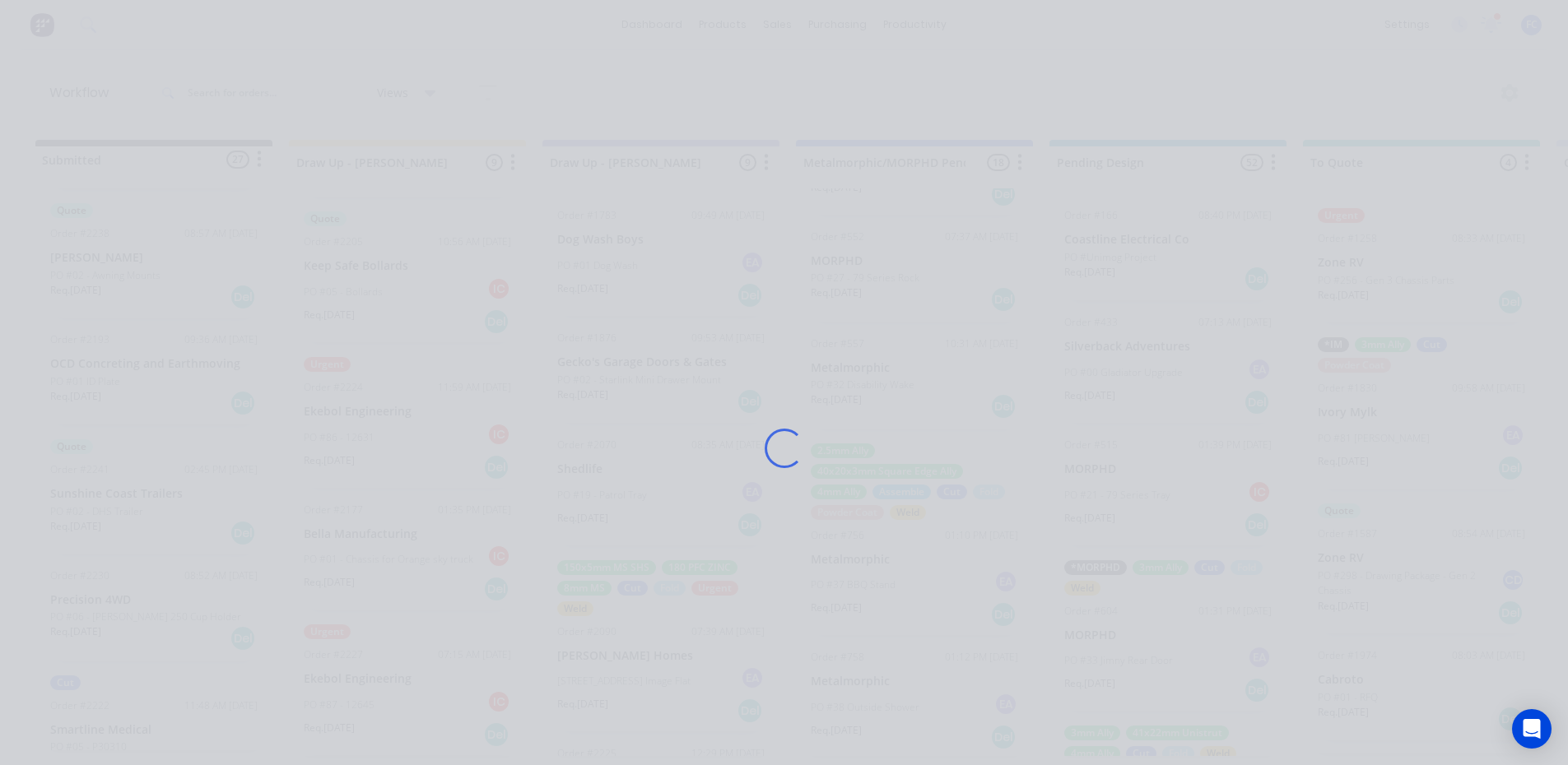
scroll to position [0, 0]
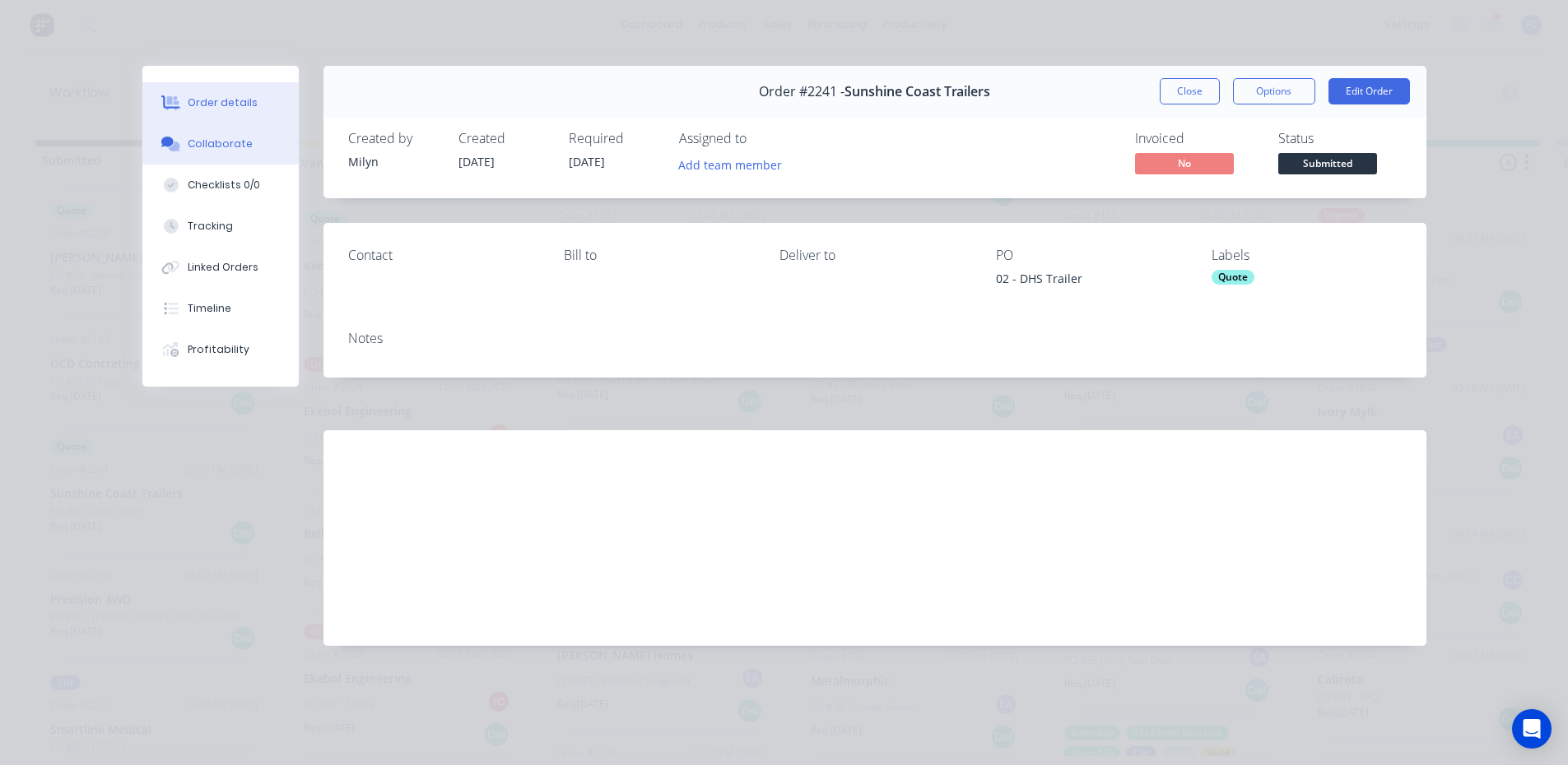
click at [210, 141] on div "Collaborate" at bounding box center [220, 143] width 65 height 15
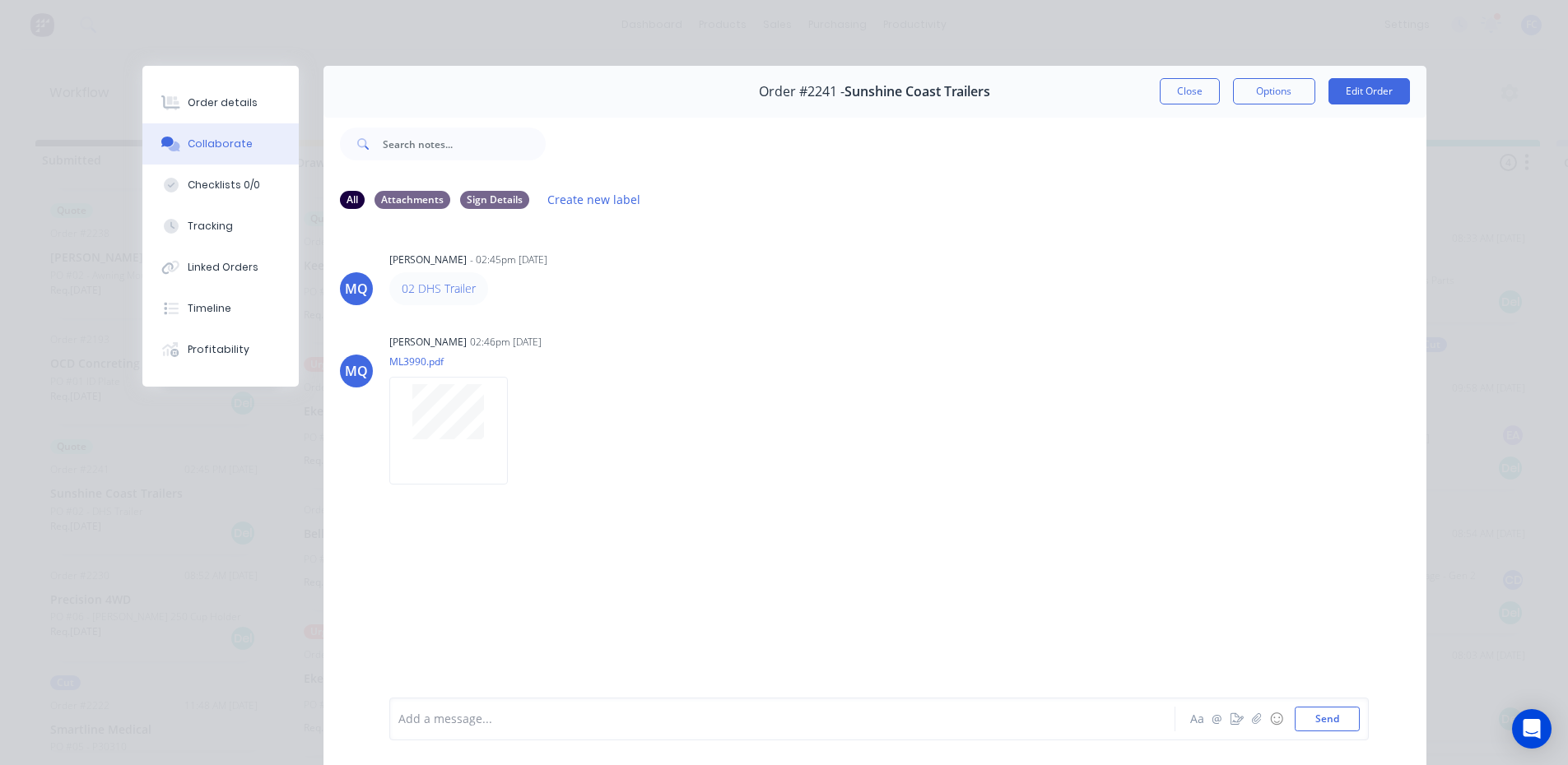
click at [1168, 94] on button "Close" at bounding box center [1189, 91] width 60 height 26
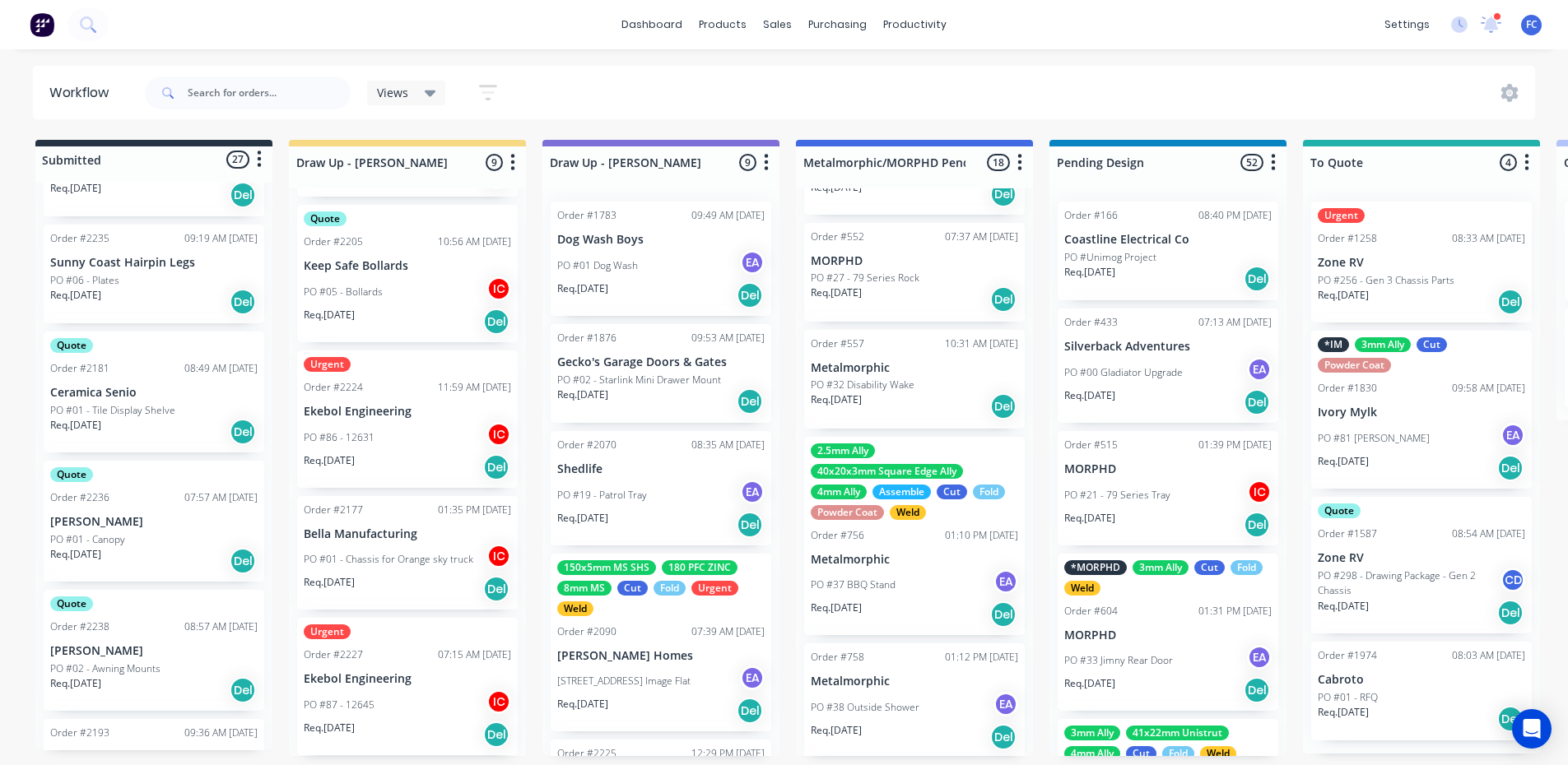
scroll to position [1481, 0]
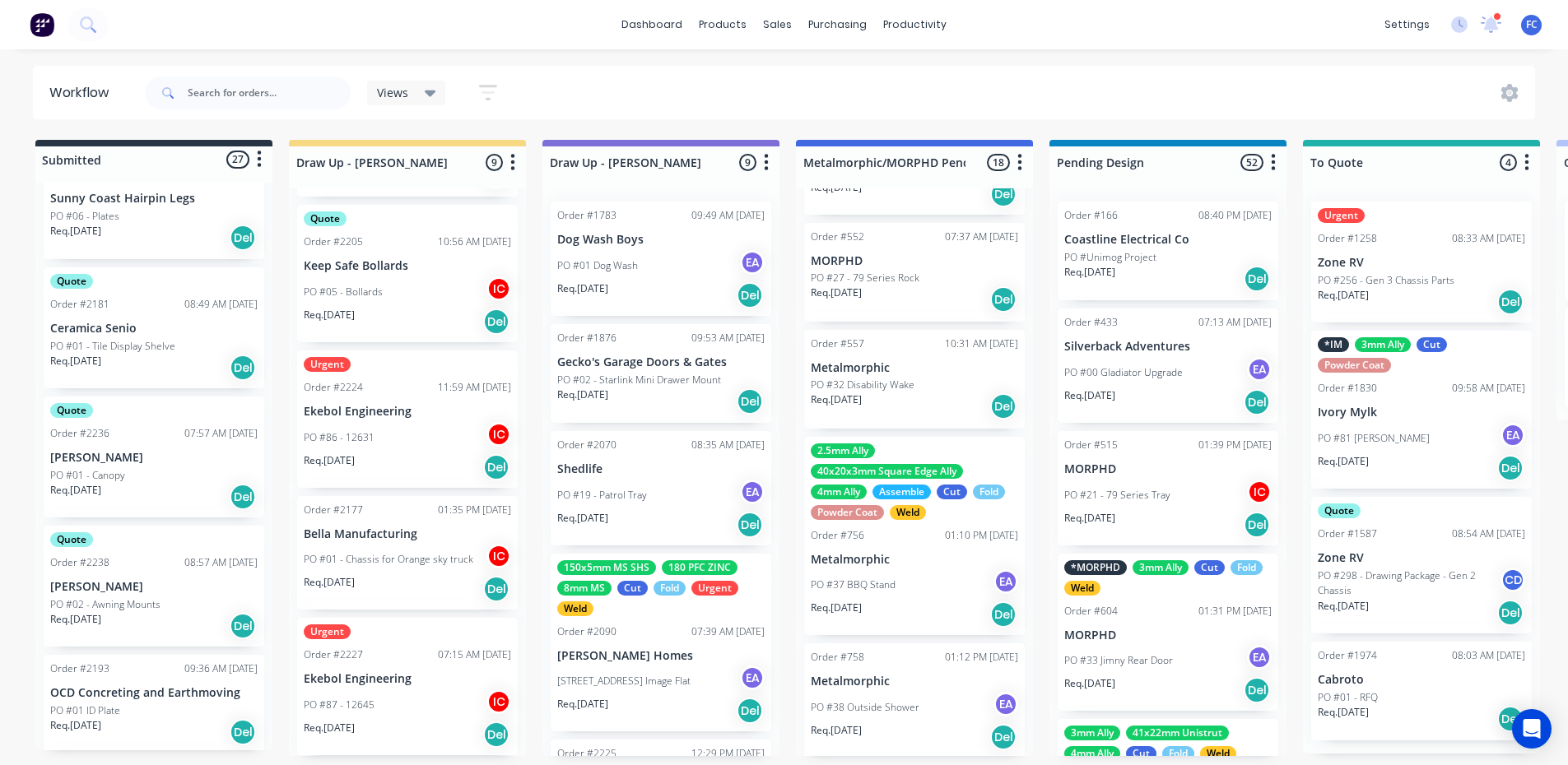
click at [133, 426] on div "Order #2236 07:57 AM 04/09/25" at bounding box center [154, 433] width 207 height 15
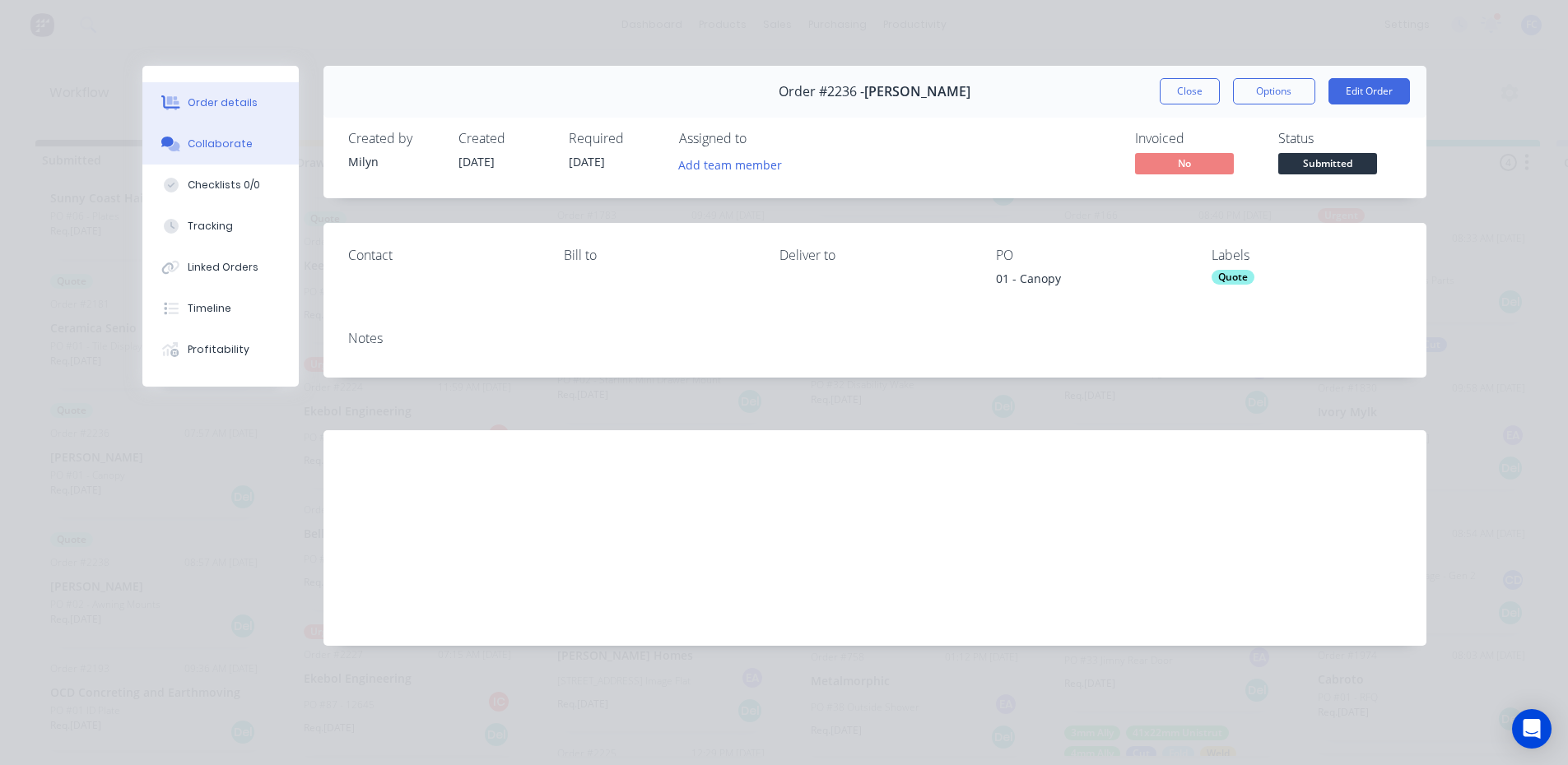
drag, startPoint x: 236, startPoint y: 157, endPoint x: 259, endPoint y: 155, distance: 23.1
click at [235, 156] on button "Collaborate" at bounding box center [220, 144] width 157 height 41
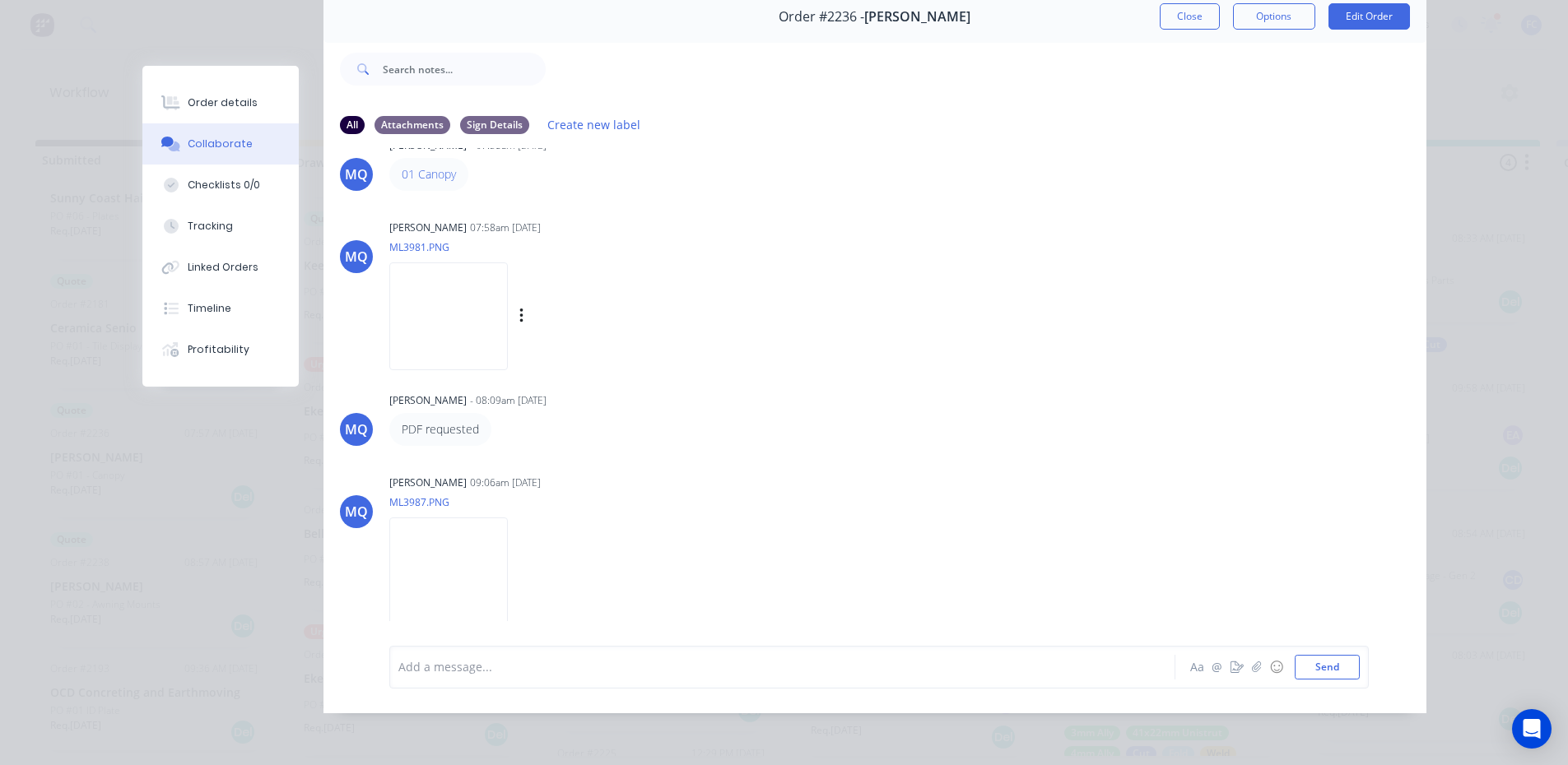
scroll to position [3, 0]
click at [445, 542] on img at bounding box center [449, 571] width 119 height 108
click at [452, 565] on img at bounding box center [449, 571] width 119 height 108
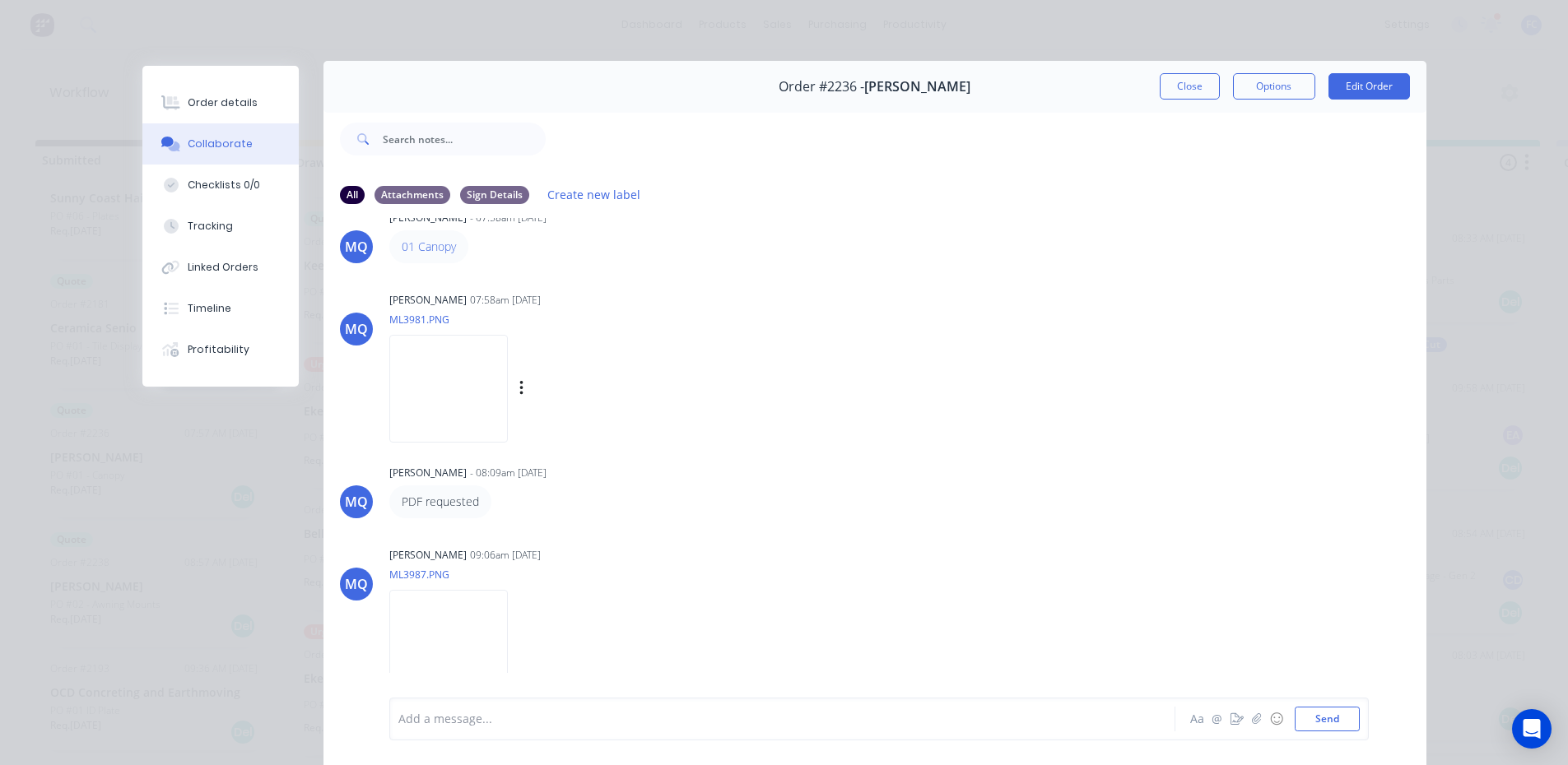
scroll to position [40, 0]
click at [461, 380] on img at bounding box center [449, 386] width 119 height 108
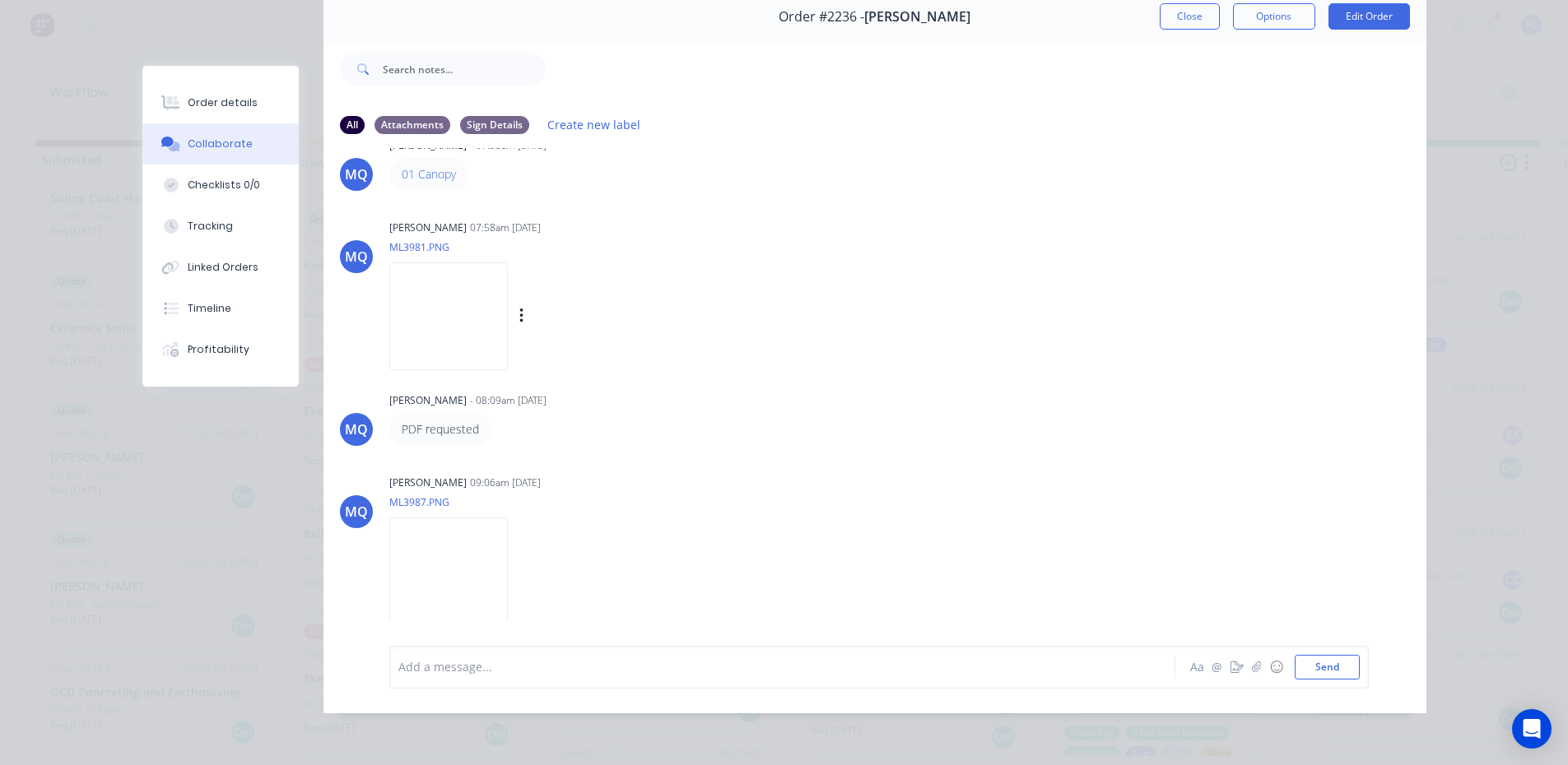
scroll to position [88, 0]
click at [466, 309] on img at bounding box center [449, 316] width 119 height 108
click at [422, 281] on img at bounding box center [449, 316] width 119 height 108
drag, startPoint x: 884, startPoint y: 436, endPoint x: 1149, endPoint y: 411, distance: 266.2
click at [884, 436] on div "MQ Milyn Quinones - 07:58am 04/09/25 01 Canopy MQ Milyn Quinones 07:58am 04/09/…" at bounding box center [874, 384] width 1103 height 473
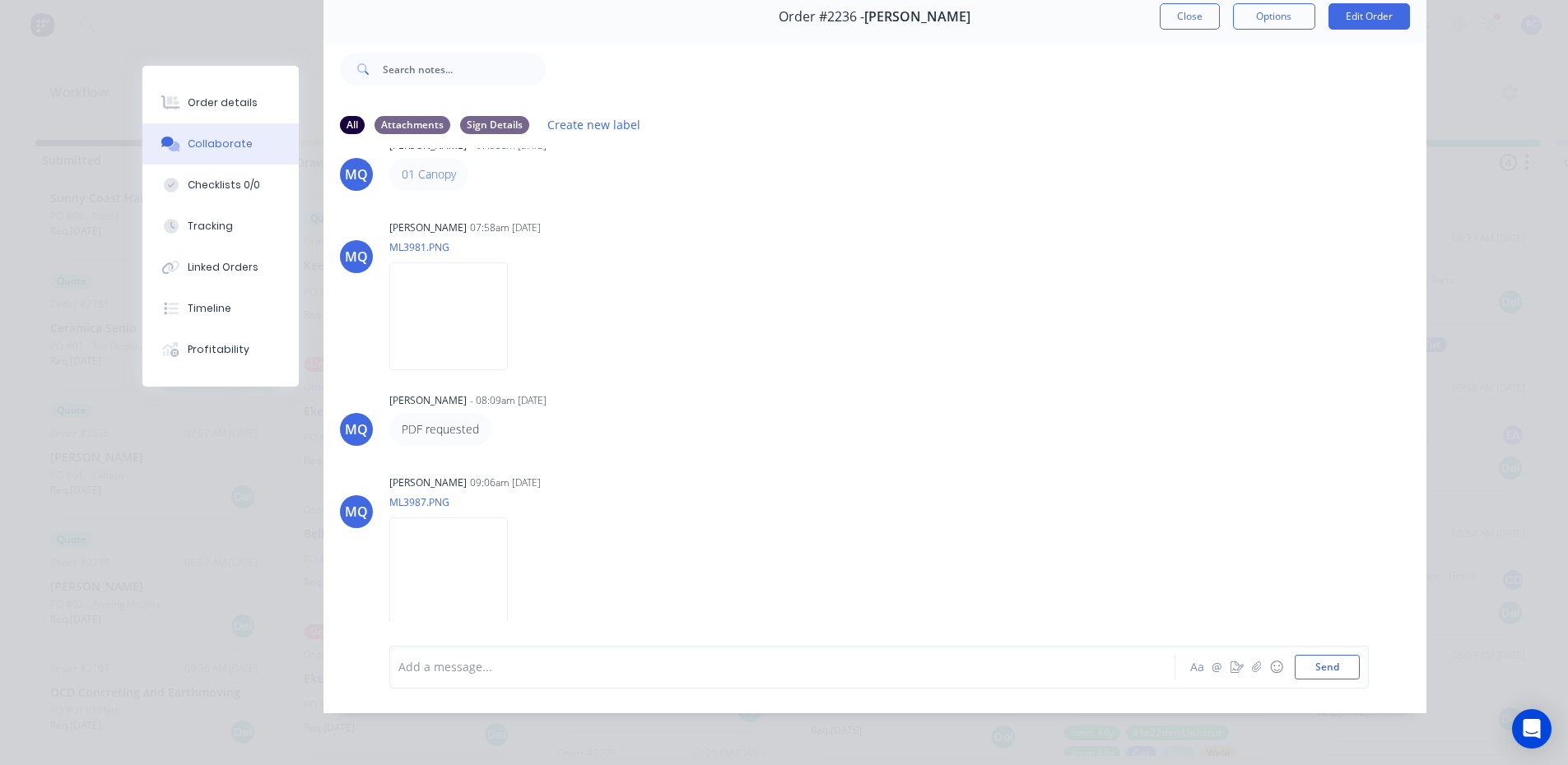
scroll to position [83, 0]
click at [467, 321] on img at bounding box center [449, 316] width 119 height 108
click at [1201, 14] on button "Close" at bounding box center [1189, 16] width 60 height 26
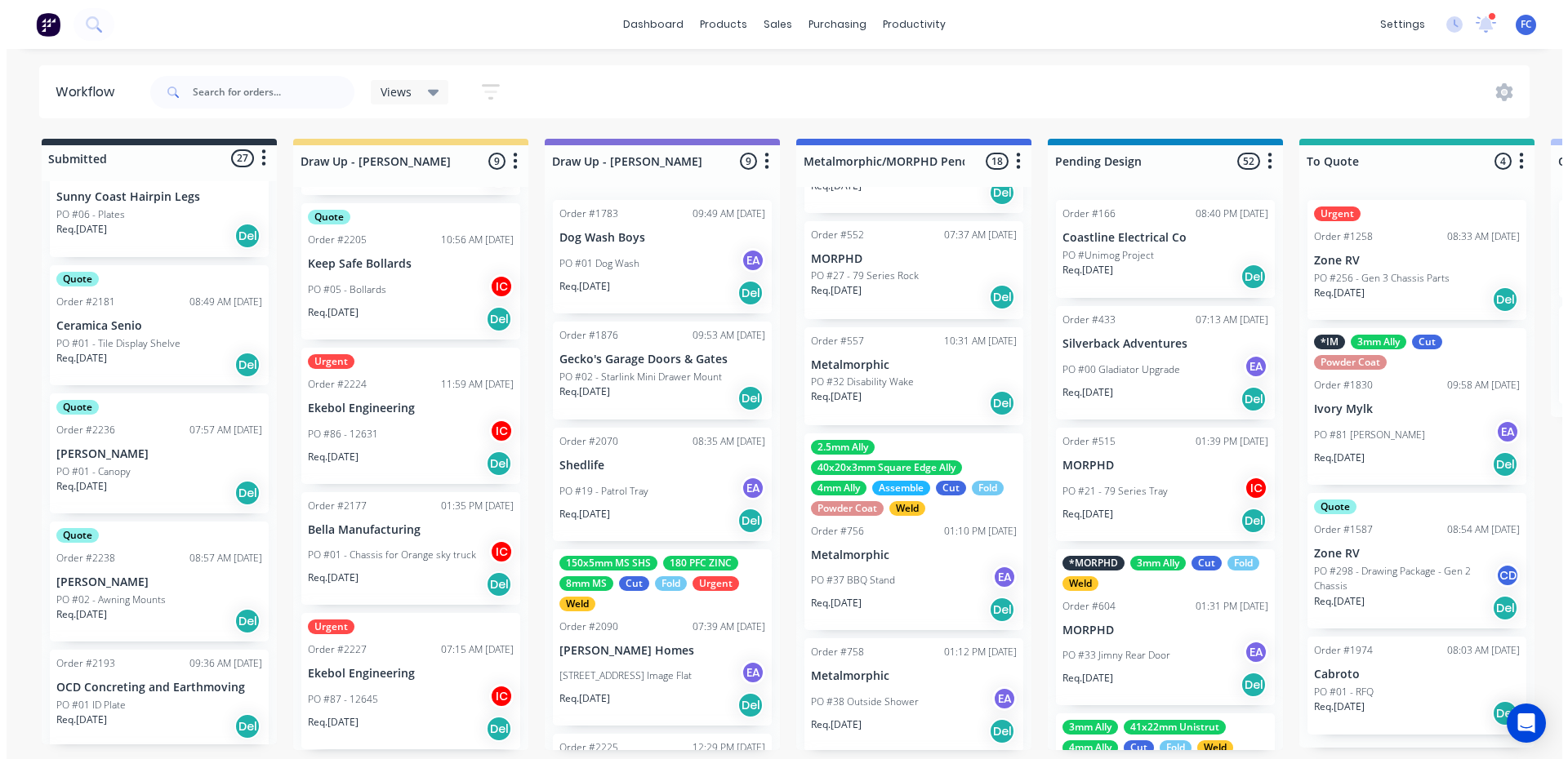
scroll to position [0, 0]
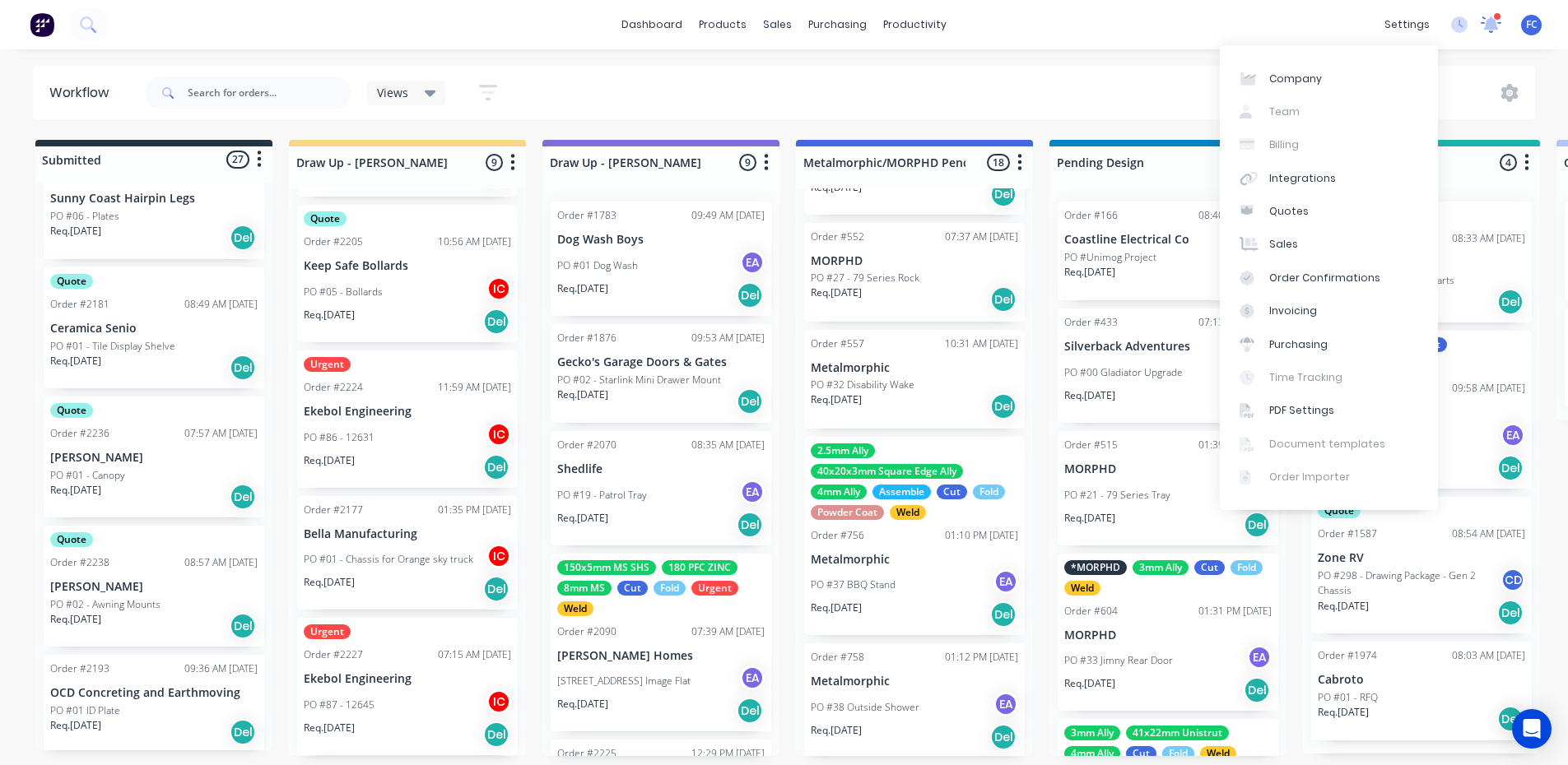
click at [1263, 21] on icon at bounding box center [1490, 22] width 17 height 16
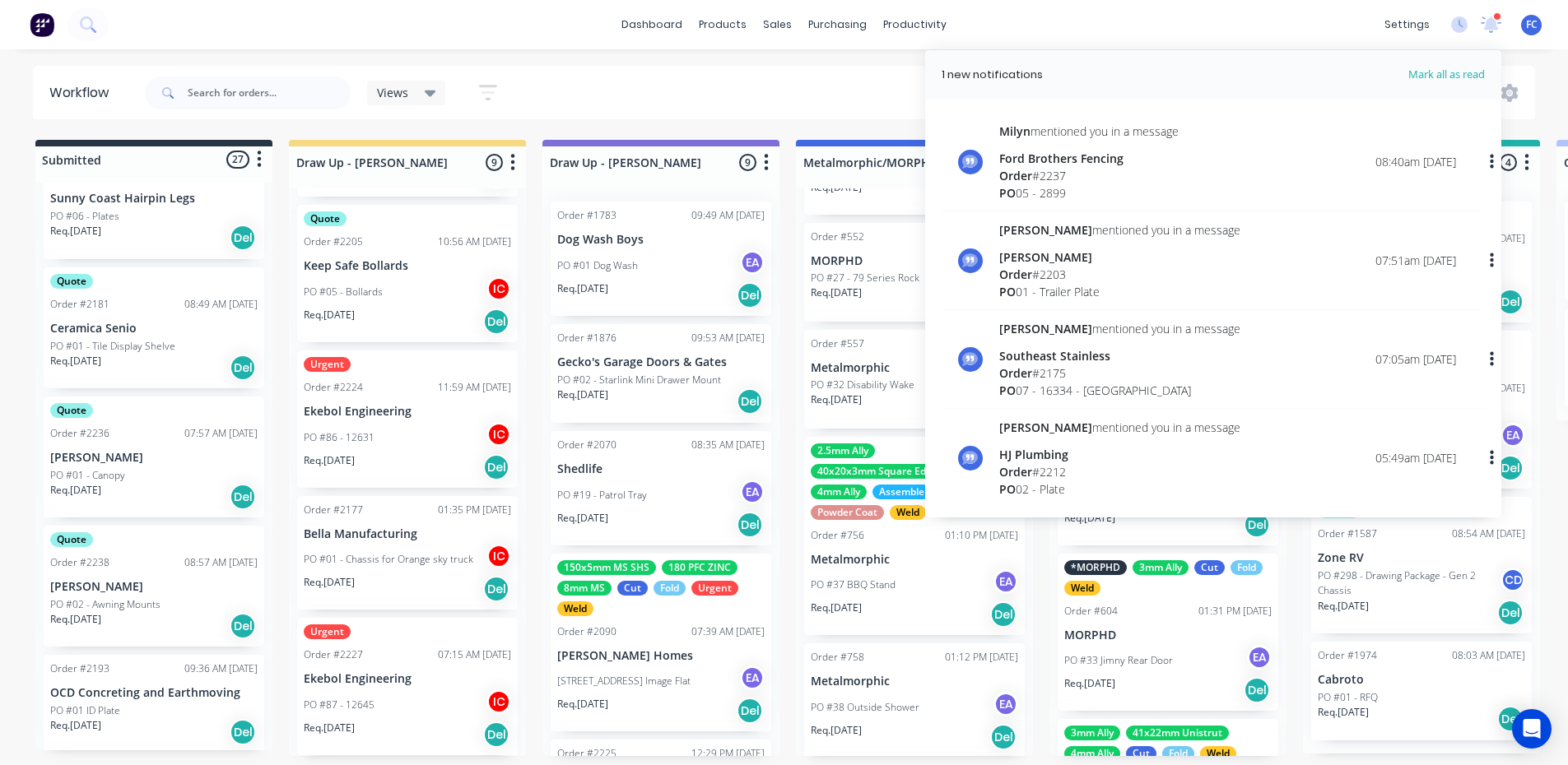
click at [791, 69] on div "Views Save new view None (Default) edit [PERSON_NAME] edit [PERSON_NAME] edit S…" at bounding box center [838, 92] width 1394 height 50
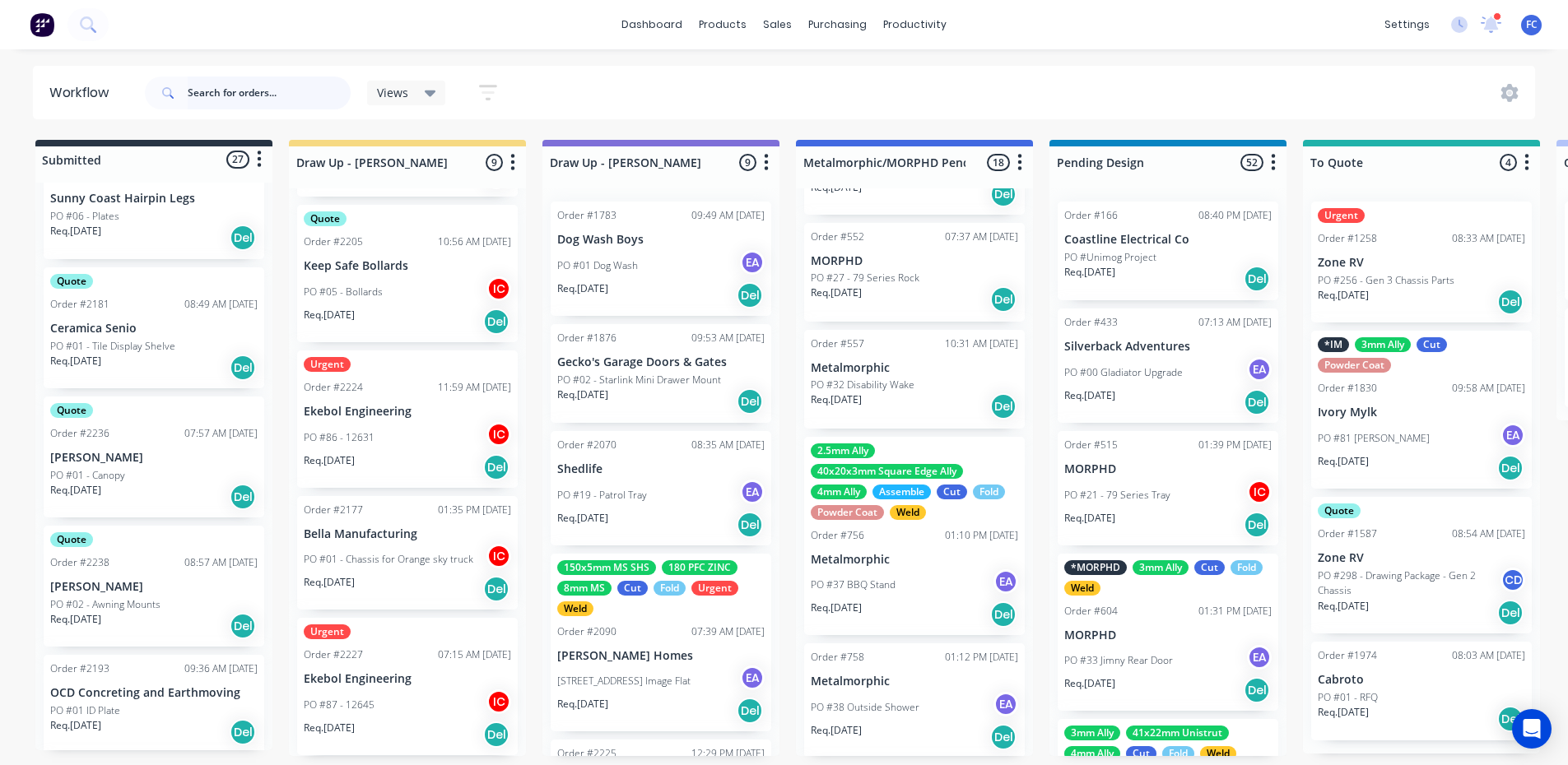
click at [247, 83] on input "text" at bounding box center [269, 93] width 163 height 33
click at [296, 92] on input "text" at bounding box center [269, 93] width 163 height 33
paste input "20001713"
type input "20001713"
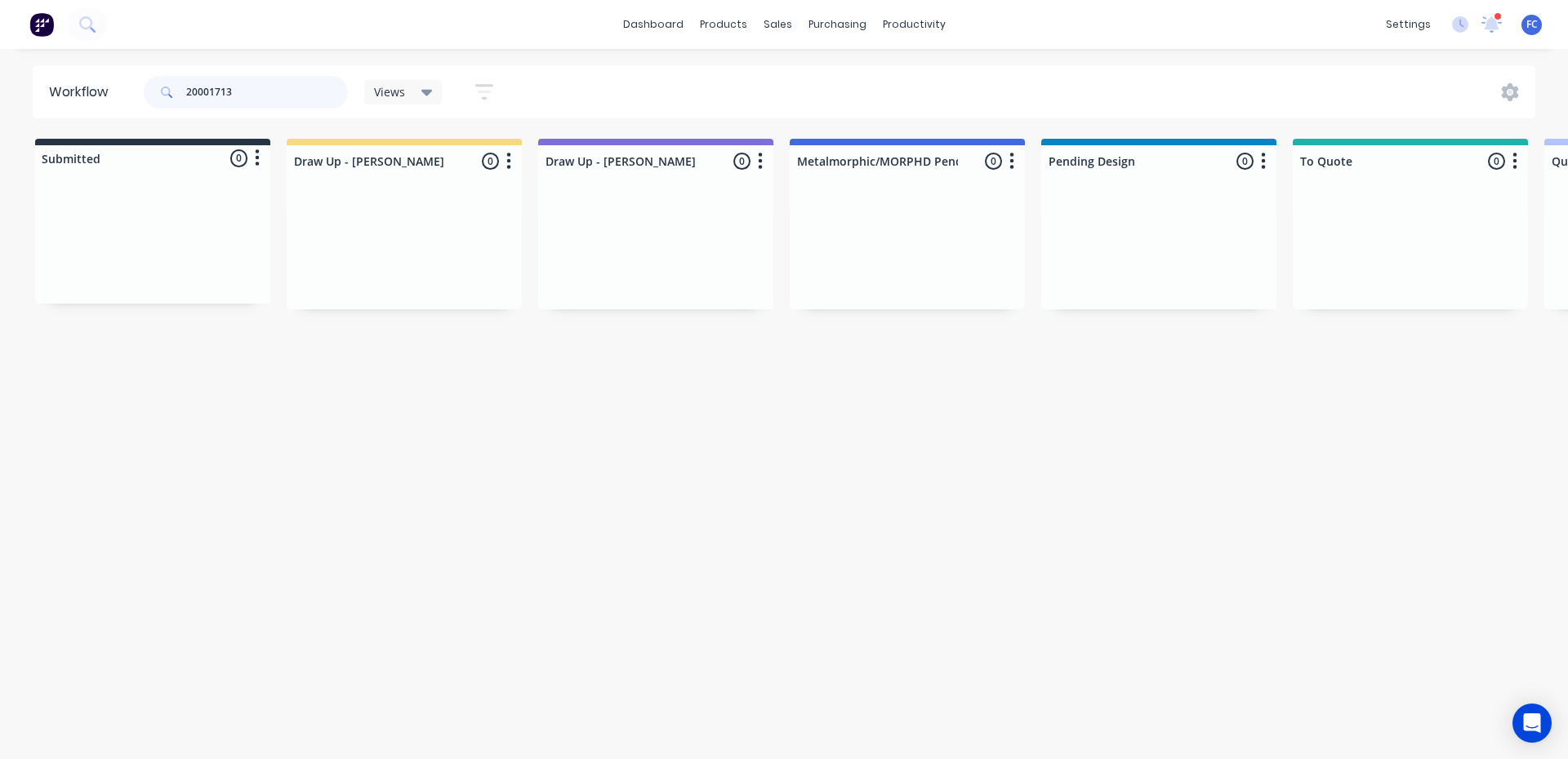
drag, startPoint x: 231, startPoint y: 91, endPoint x: 60, endPoint y: 89, distance: 171.0
click at [66, 85] on header "Workflow 20001713 Views Save new view None (Default) edit Greg edit Greg edit S…" at bounding box center [784, 92] width 1504 height 53
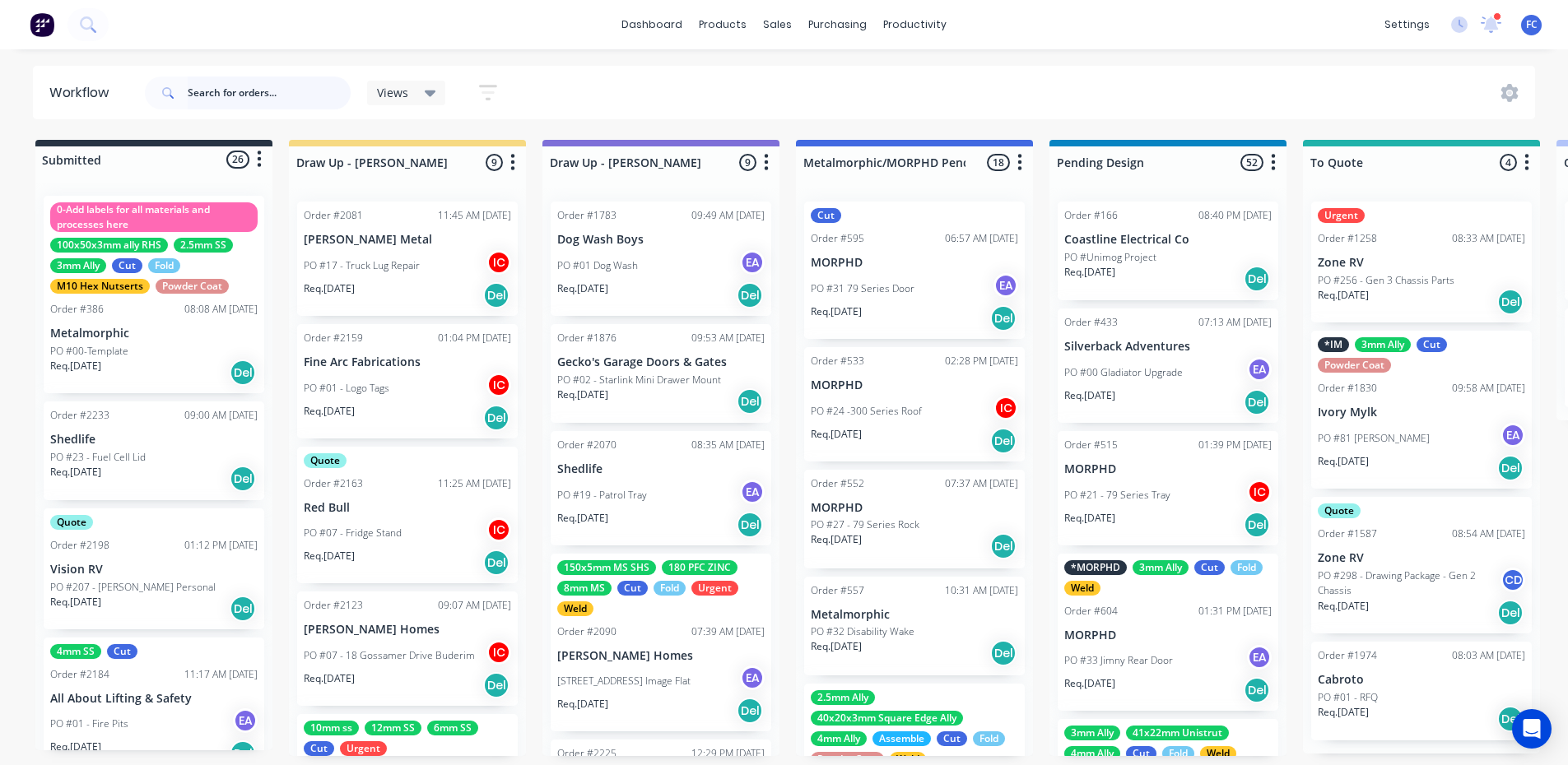
click at [269, 85] on input "text" at bounding box center [269, 93] width 163 height 33
type input "zone"
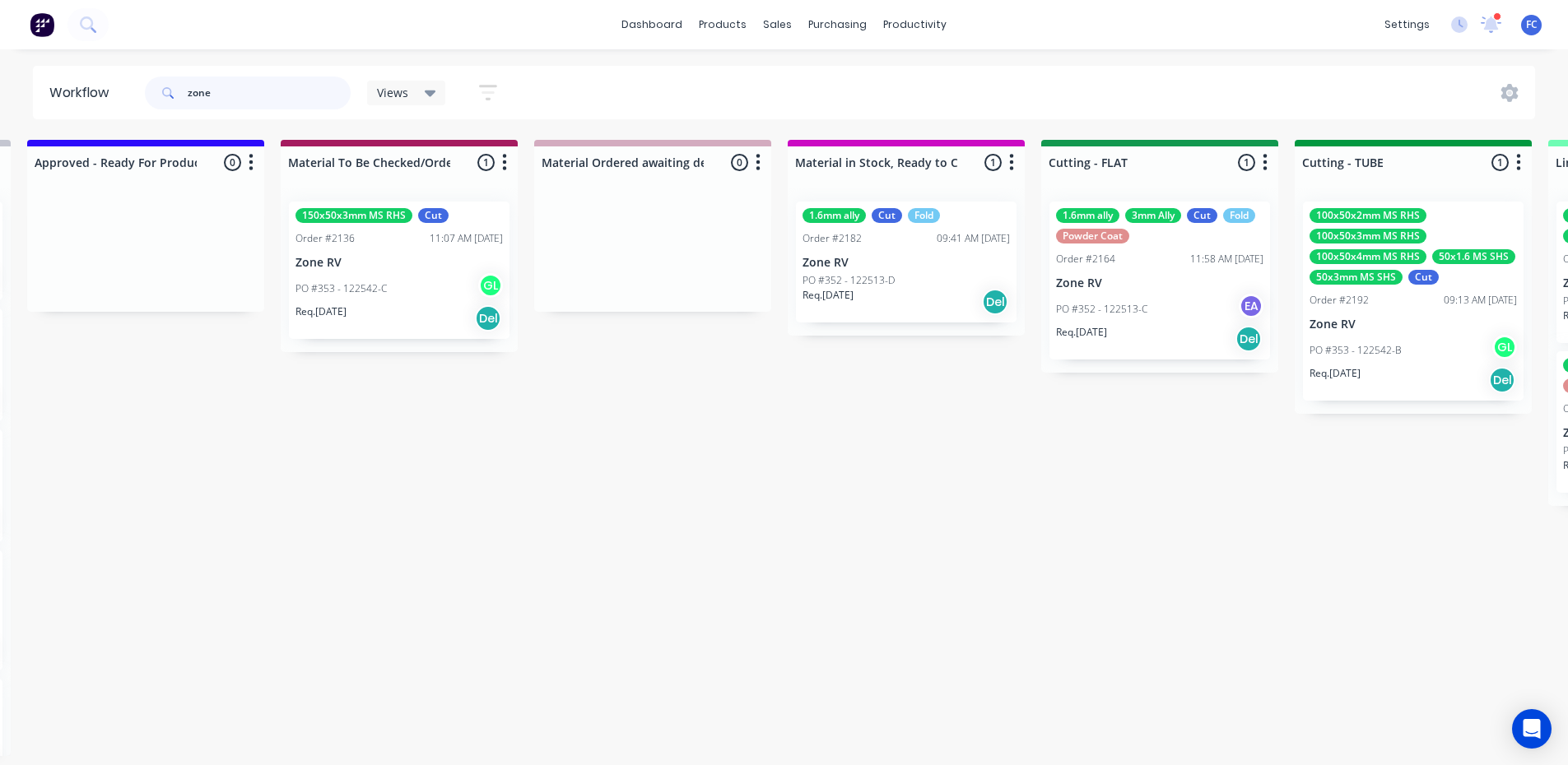
scroll to position [0, 2047]
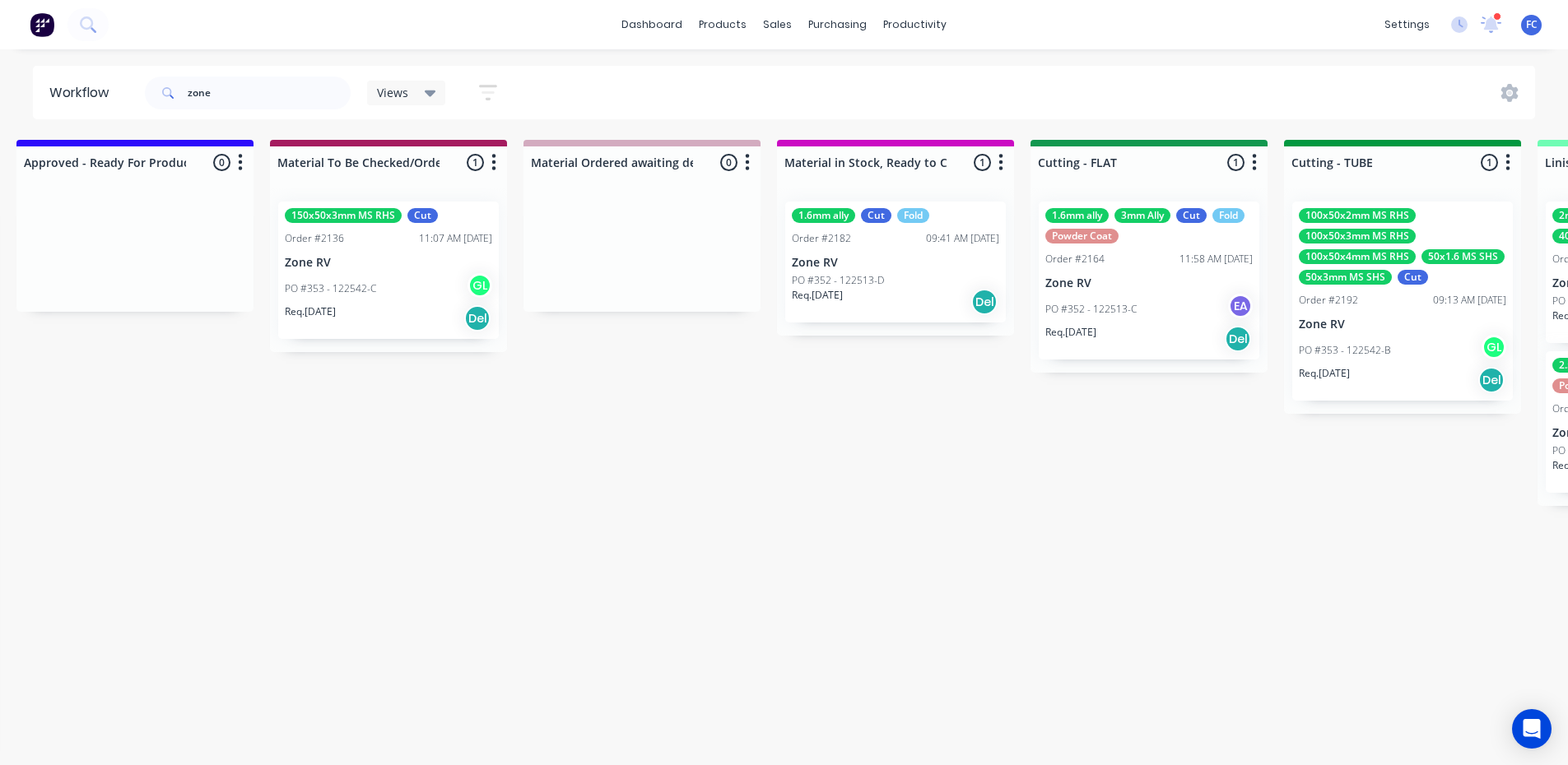
click at [823, 476] on div "Submitted 4 Status colour #273444 hex #273444 Save Cancel Summaries Total order…" at bounding box center [1222, 448] width 6563 height 616
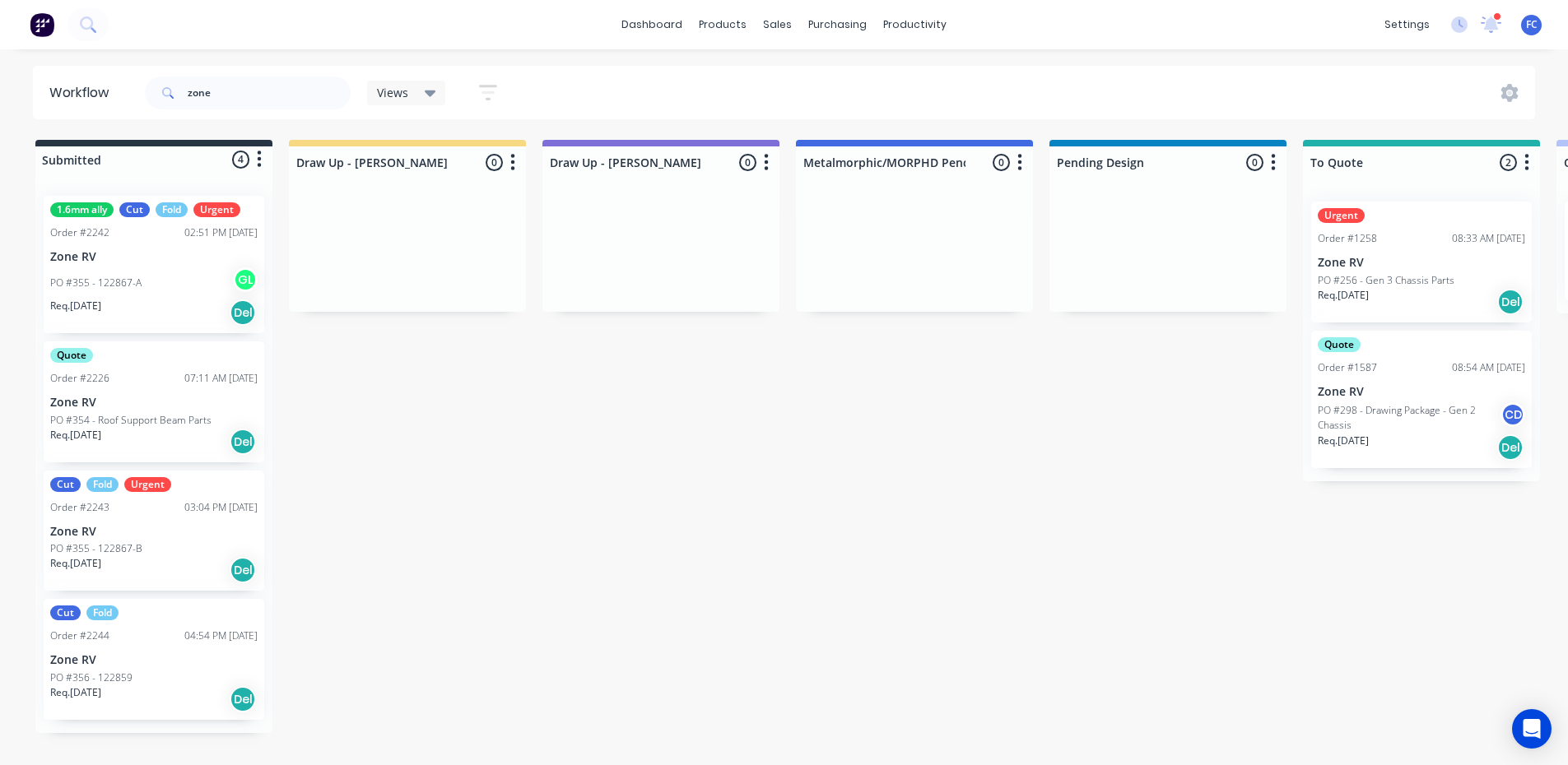
scroll to position [3, 0]
drag, startPoint x: 220, startPoint y: 100, endPoint x: 167, endPoint y: 84, distance: 55.4
click at [170, 84] on div "zone" at bounding box center [247, 93] width 205 height 33
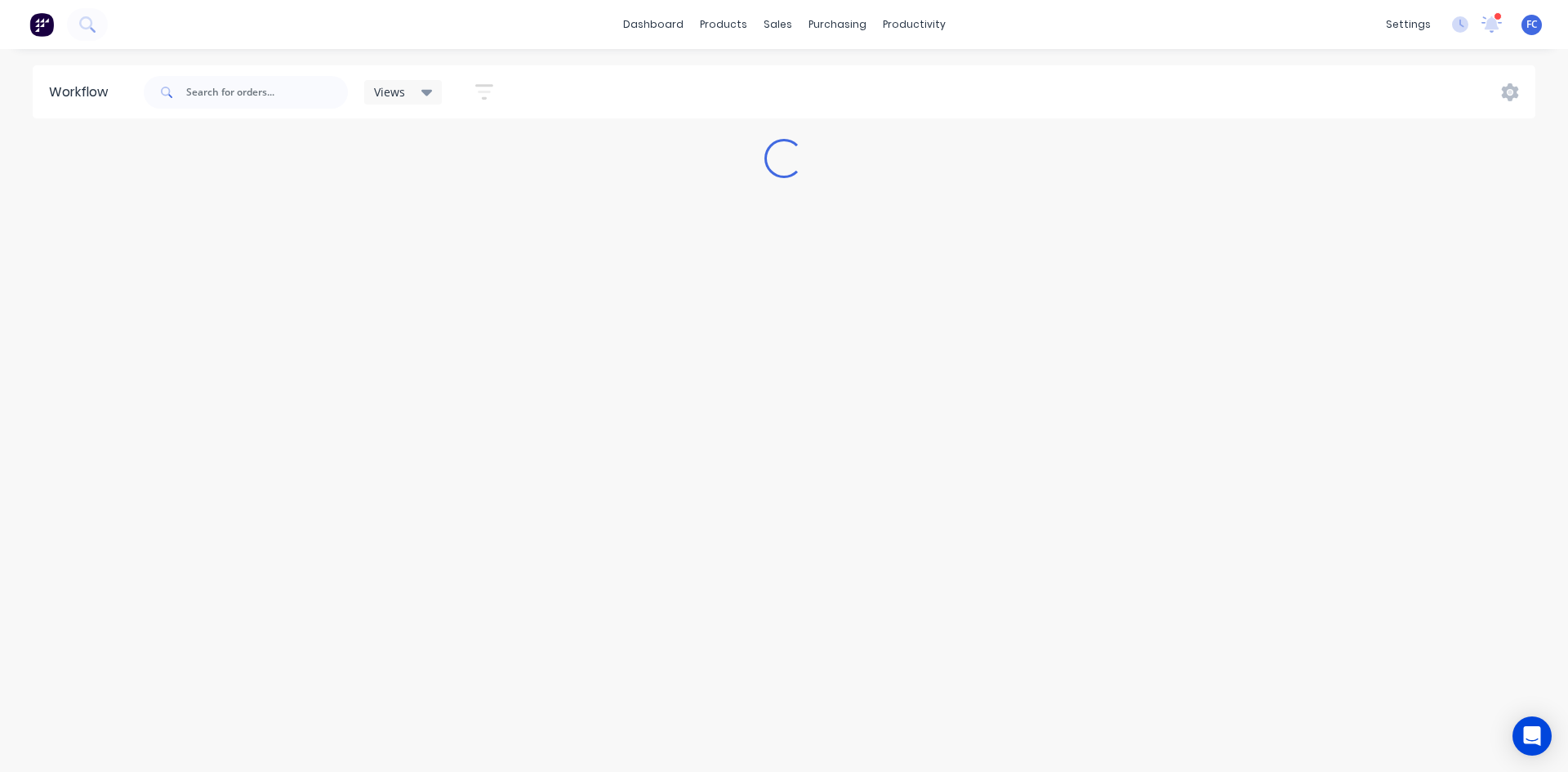
click at [1254, 18] on div at bounding box center [1498, 16] width 8 height 8
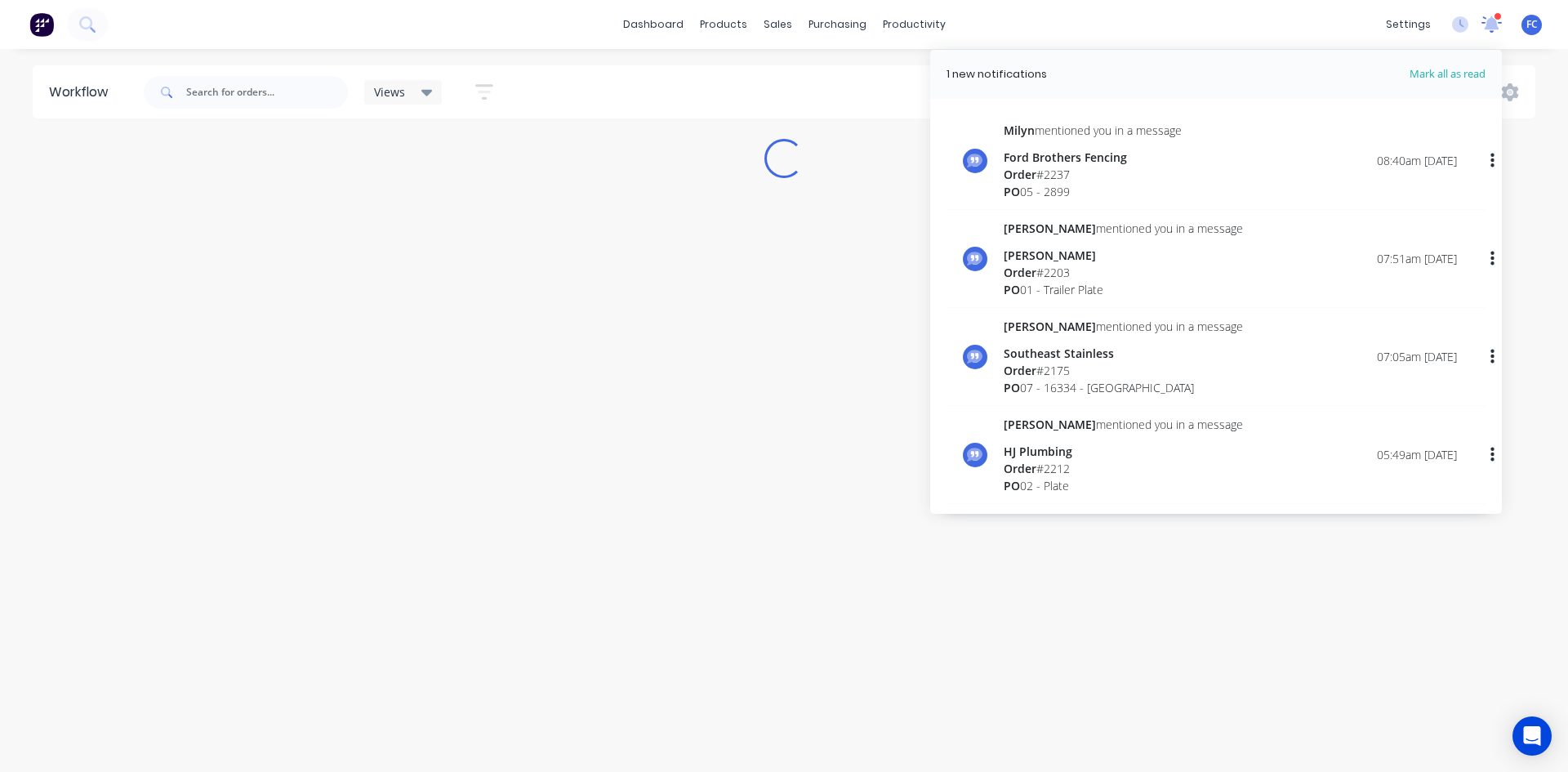
click at [1254, 23] on icon at bounding box center [1492, 22] width 16 height 15
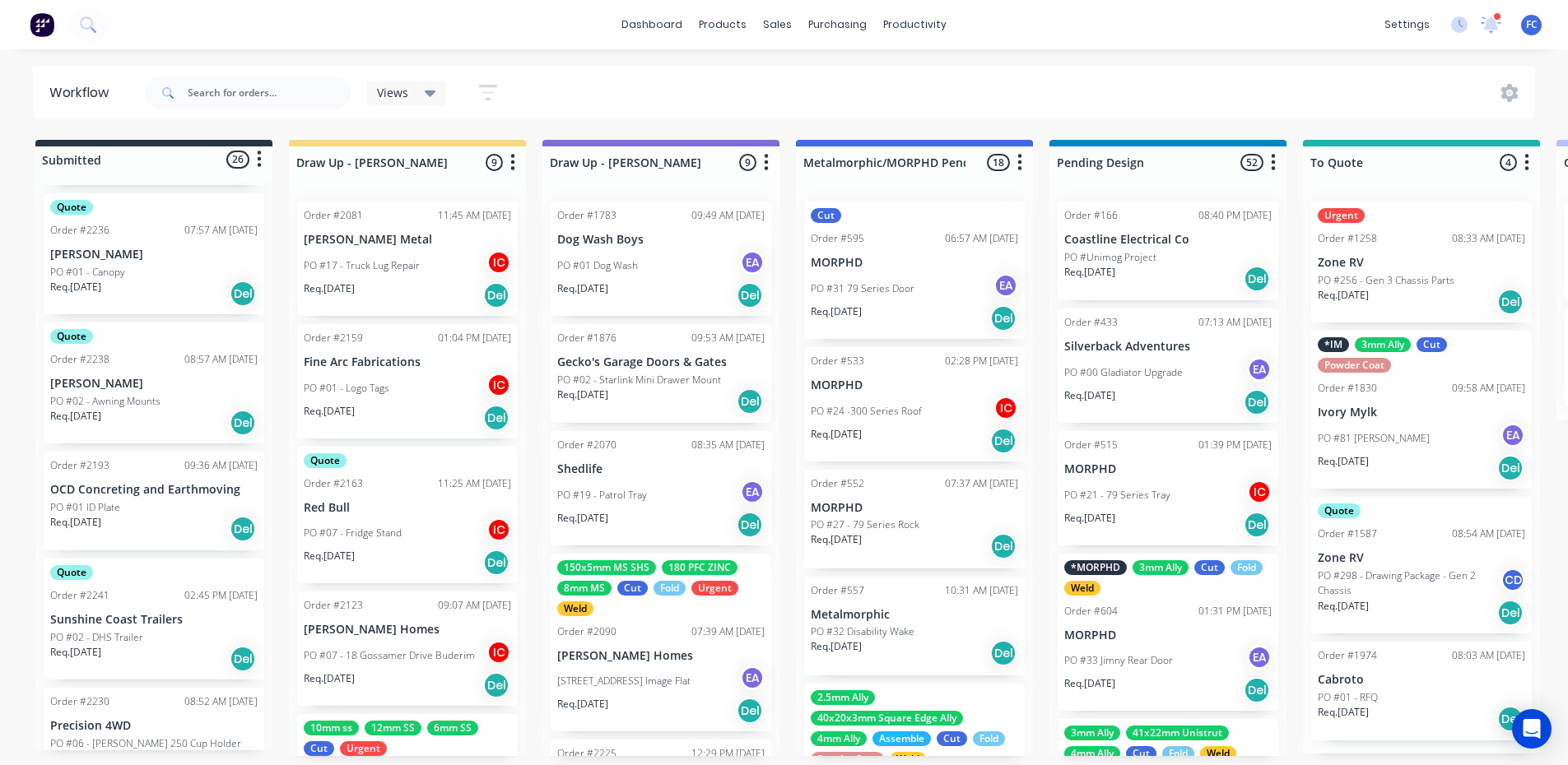
scroll to position [1481, 0]
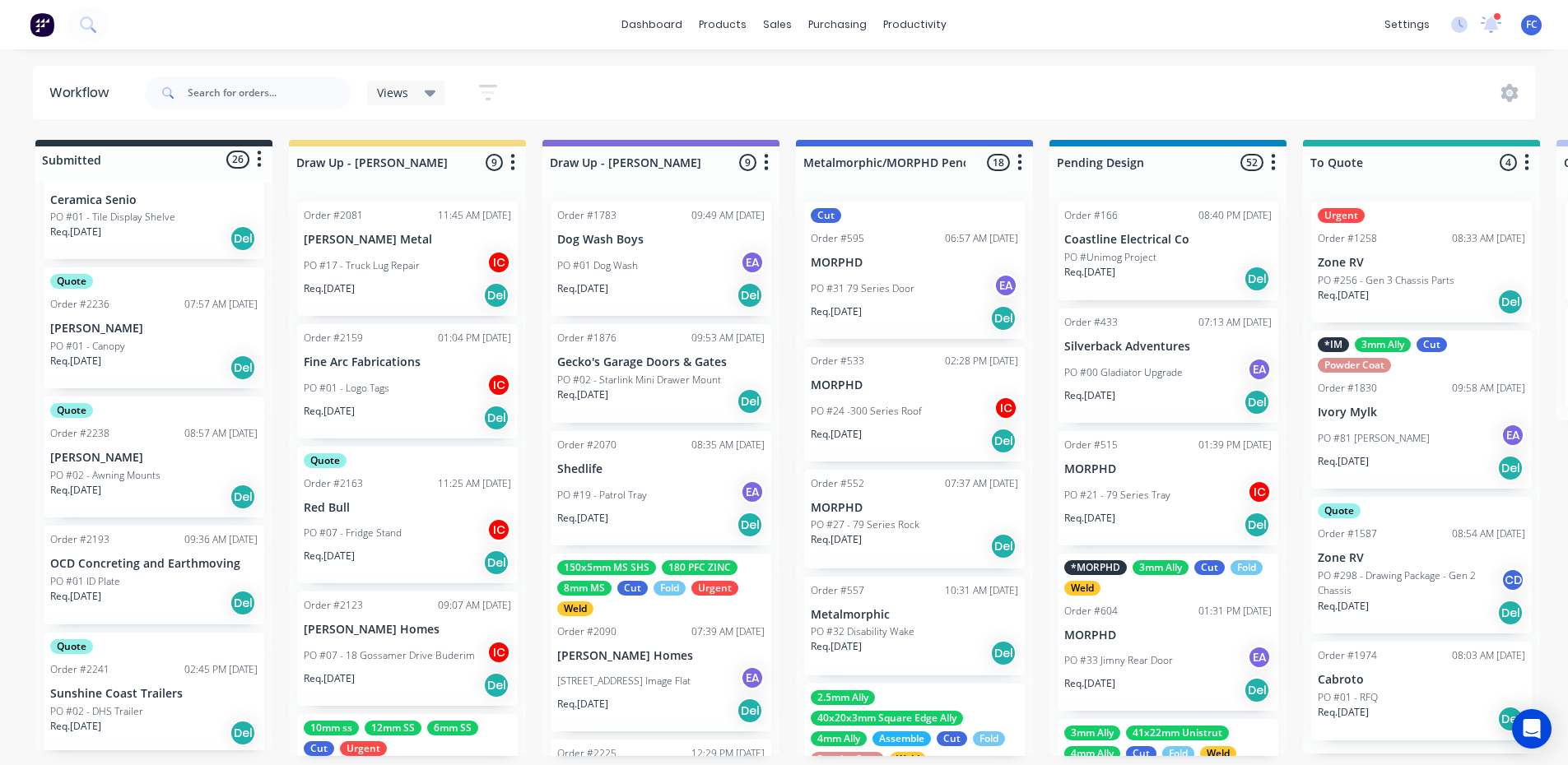
click at [105, 436] on div "Order #2238" at bounding box center [80, 433] width 59 height 15
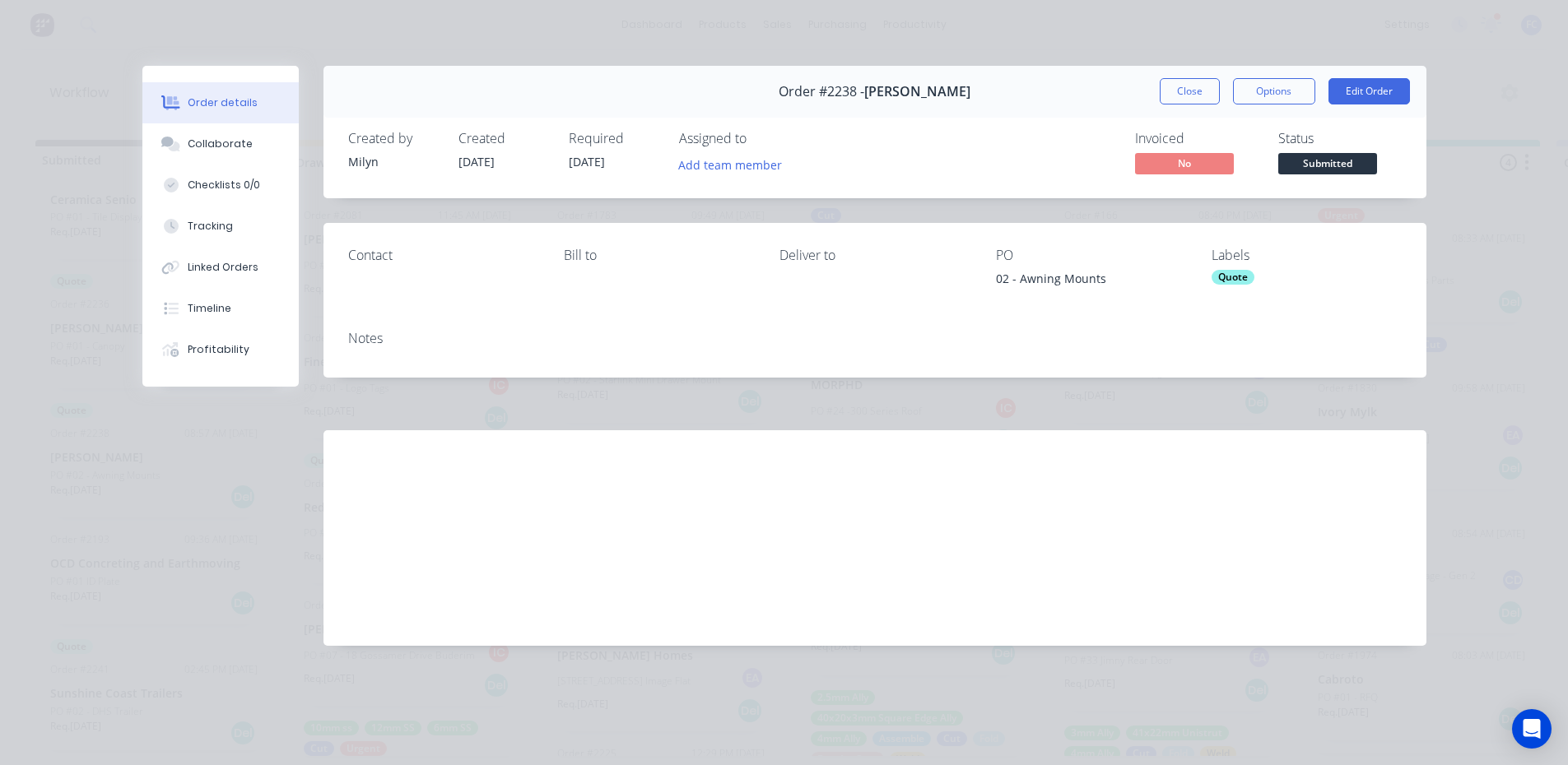
drag, startPoint x: 201, startPoint y: 139, endPoint x: 317, endPoint y: 170, distance: 120.1
click at [202, 139] on div "Collaborate" at bounding box center [220, 143] width 65 height 15
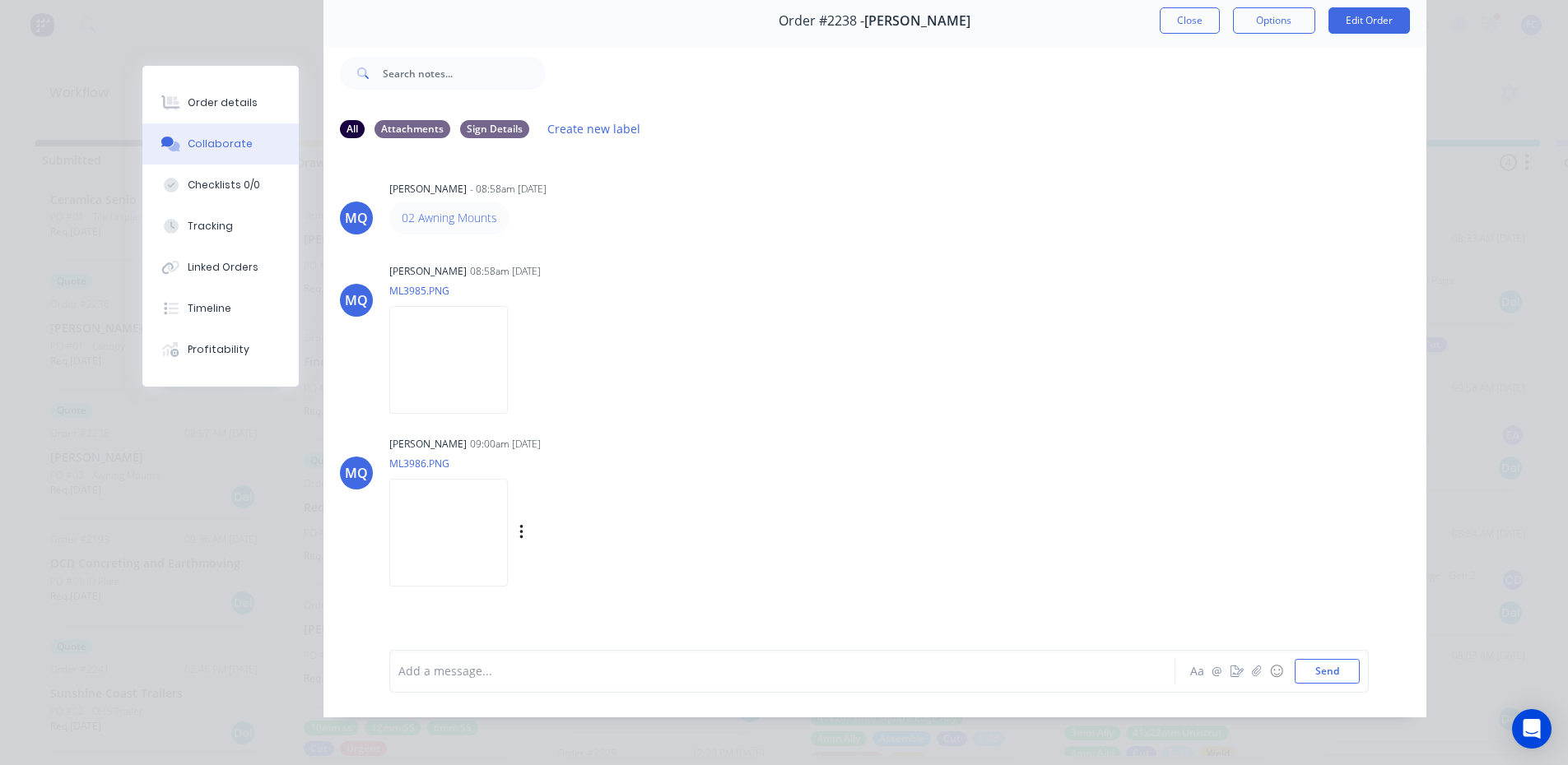
scroll to position [88, 0]
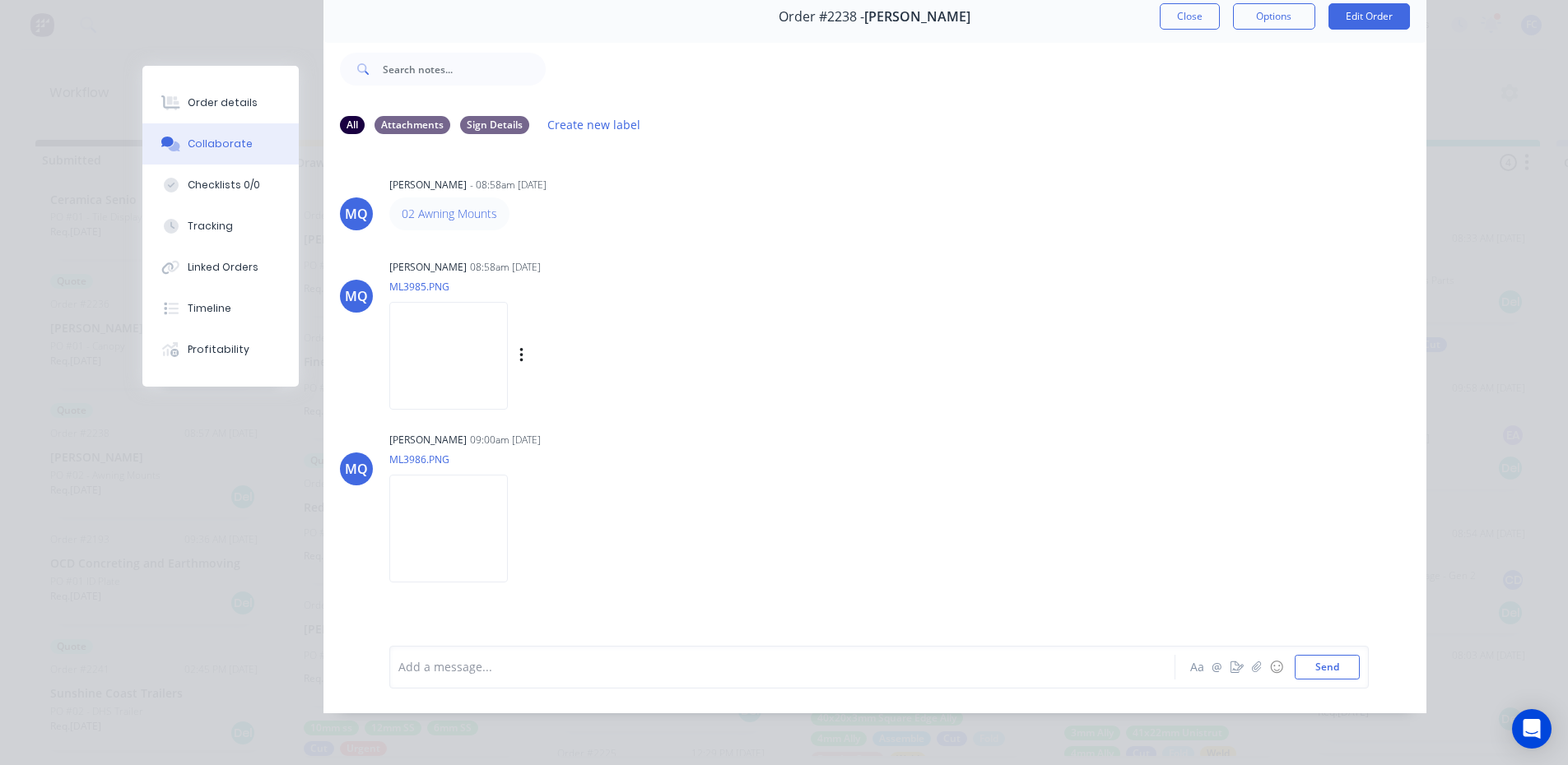
click at [439, 361] on img at bounding box center [449, 355] width 119 height 108
click at [477, 328] on img at bounding box center [449, 355] width 119 height 108
click at [459, 352] on img at bounding box center [449, 355] width 119 height 108
click at [487, 370] on img at bounding box center [449, 355] width 119 height 108
click at [445, 341] on img at bounding box center [449, 355] width 119 height 108
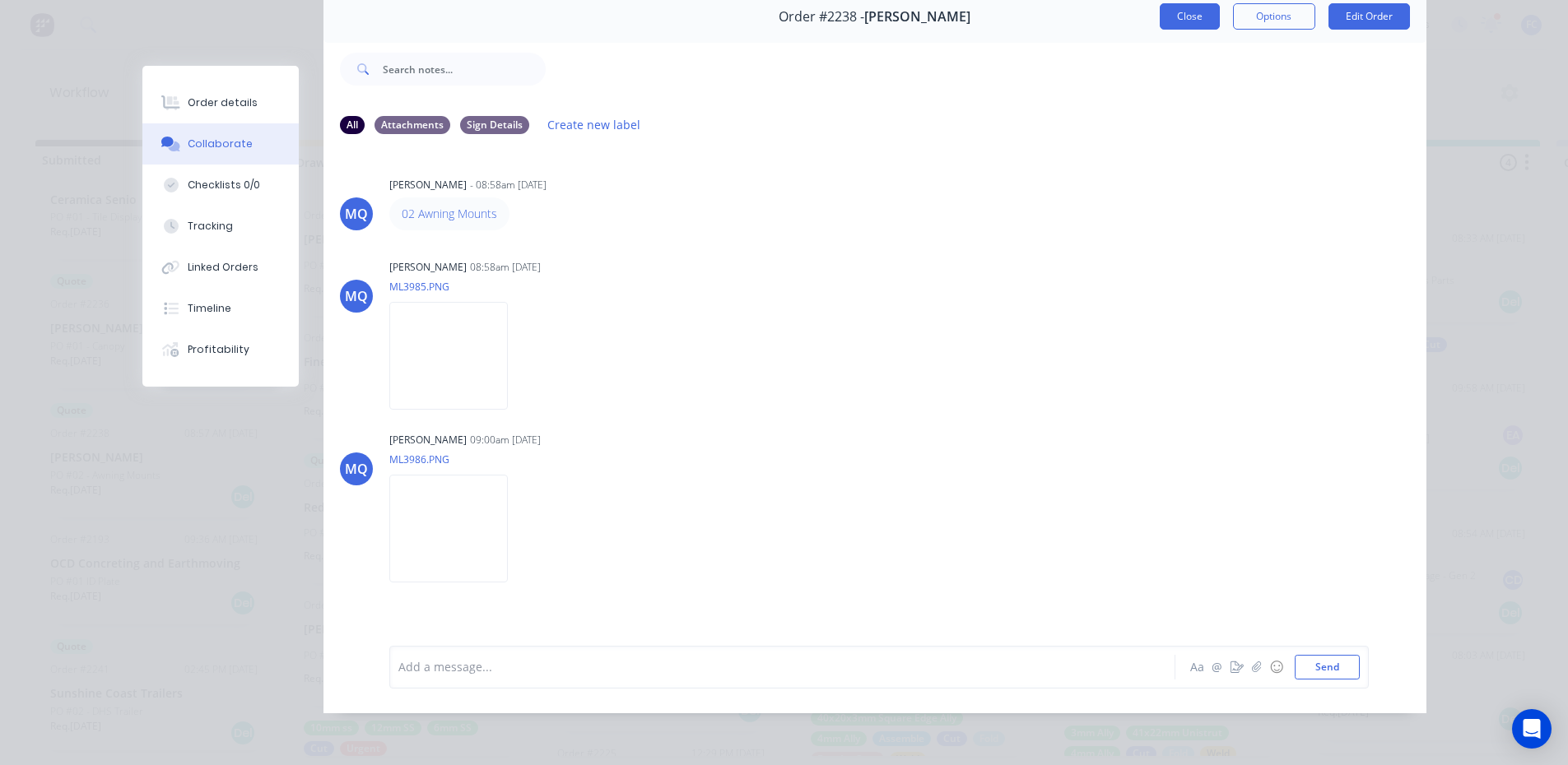
click at [1196, 8] on button "Close" at bounding box center [1189, 16] width 60 height 26
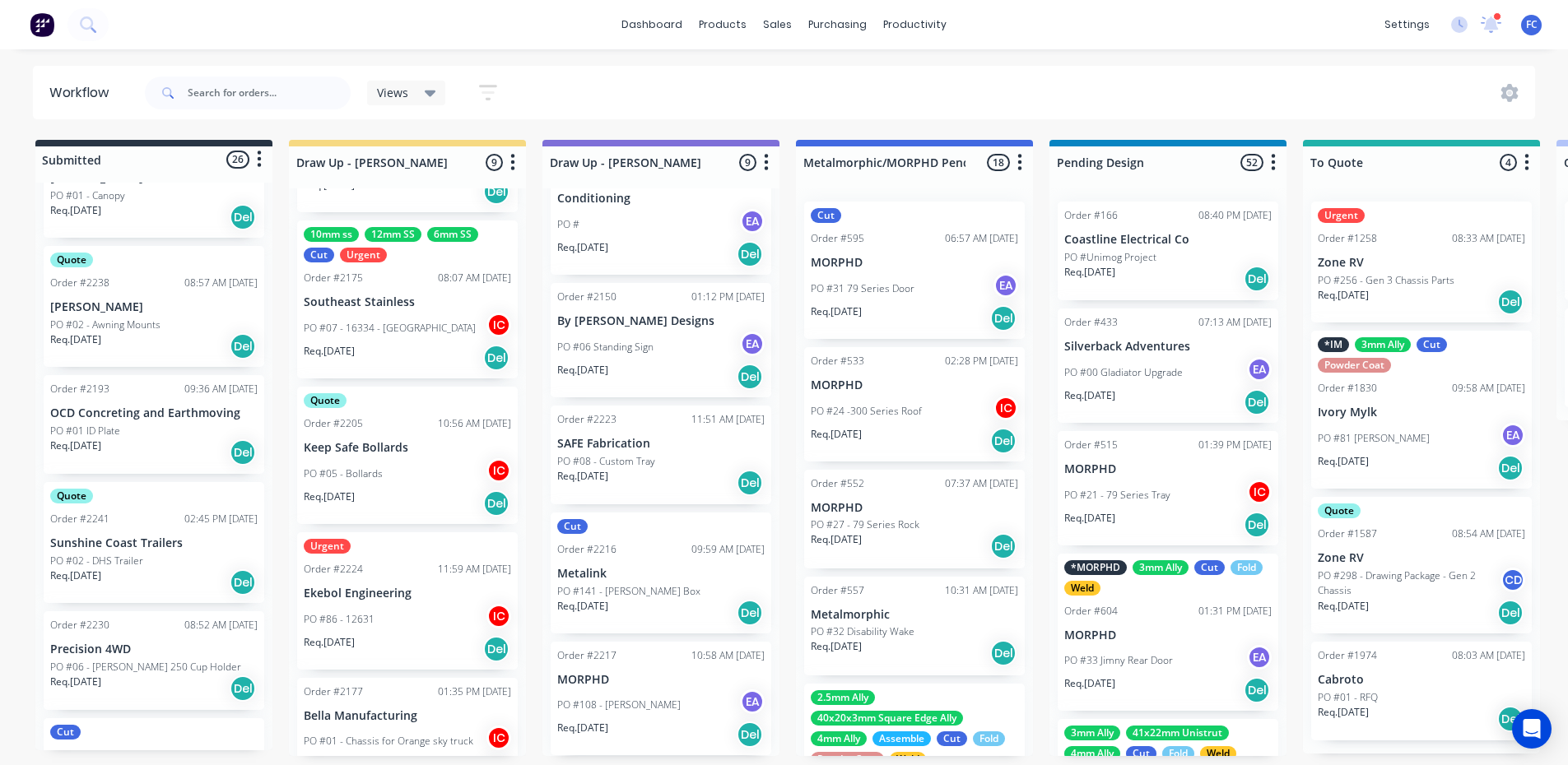
scroll to position [1618, 0]
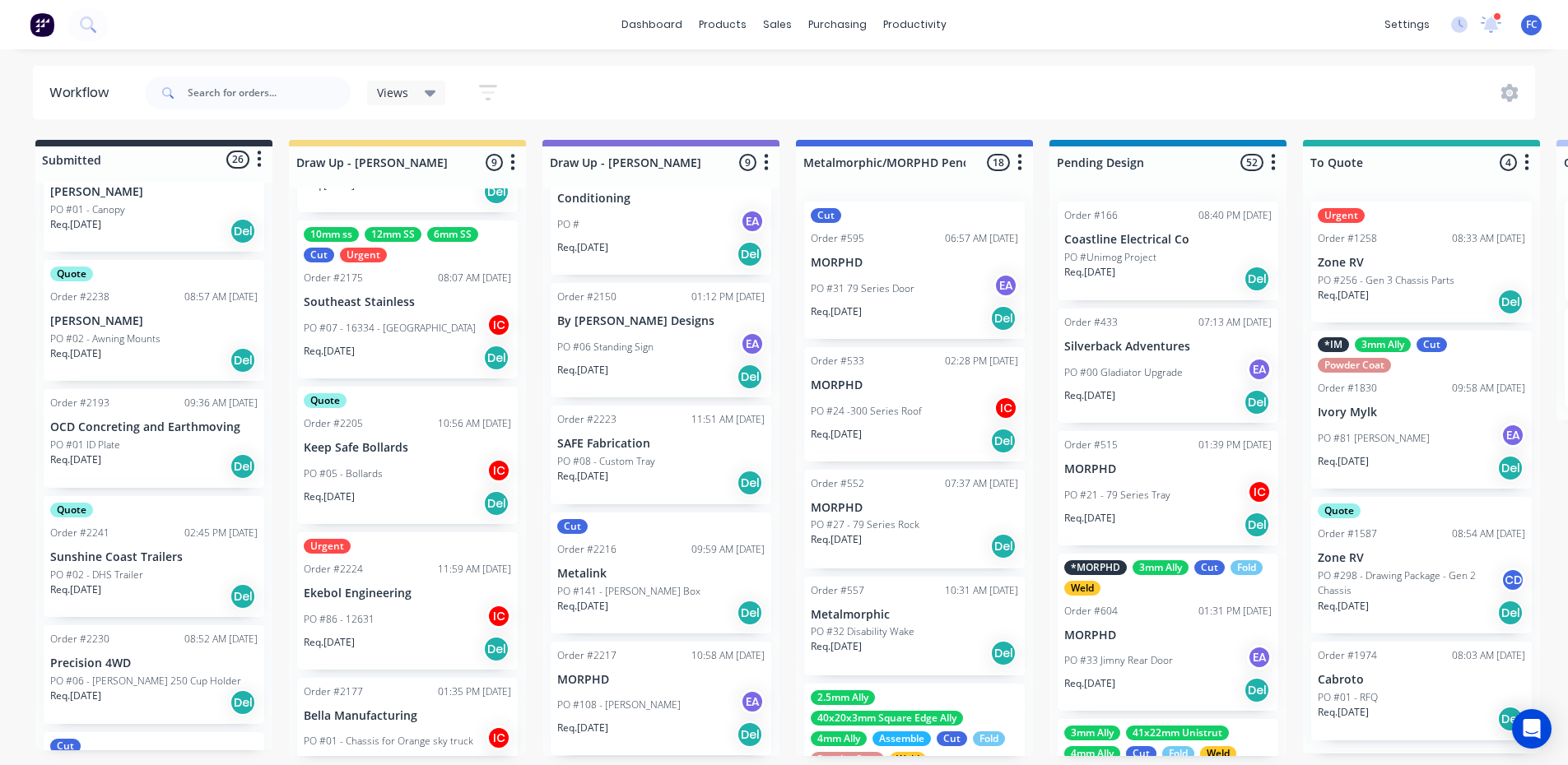
click at [90, 573] on p "PO #02 - DHS Trailer" at bounding box center [97, 574] width 93 height 15
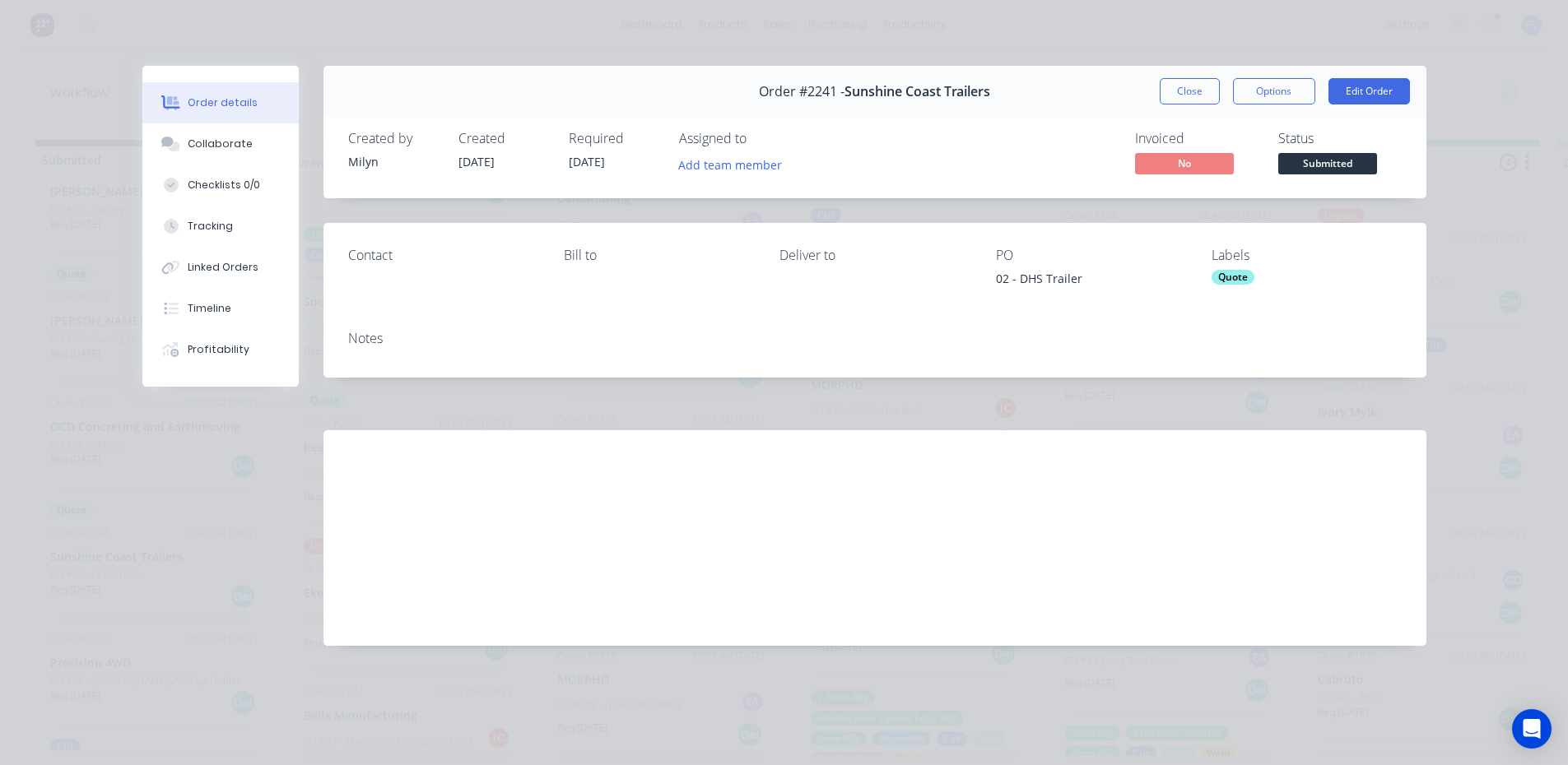
click at [205, 122] on button "Order details" at bounding box center [220, 103] width 157 height 41
click at [207, 135] on button "Collaborate" at bounding box center [220, 144] width 157 height 41
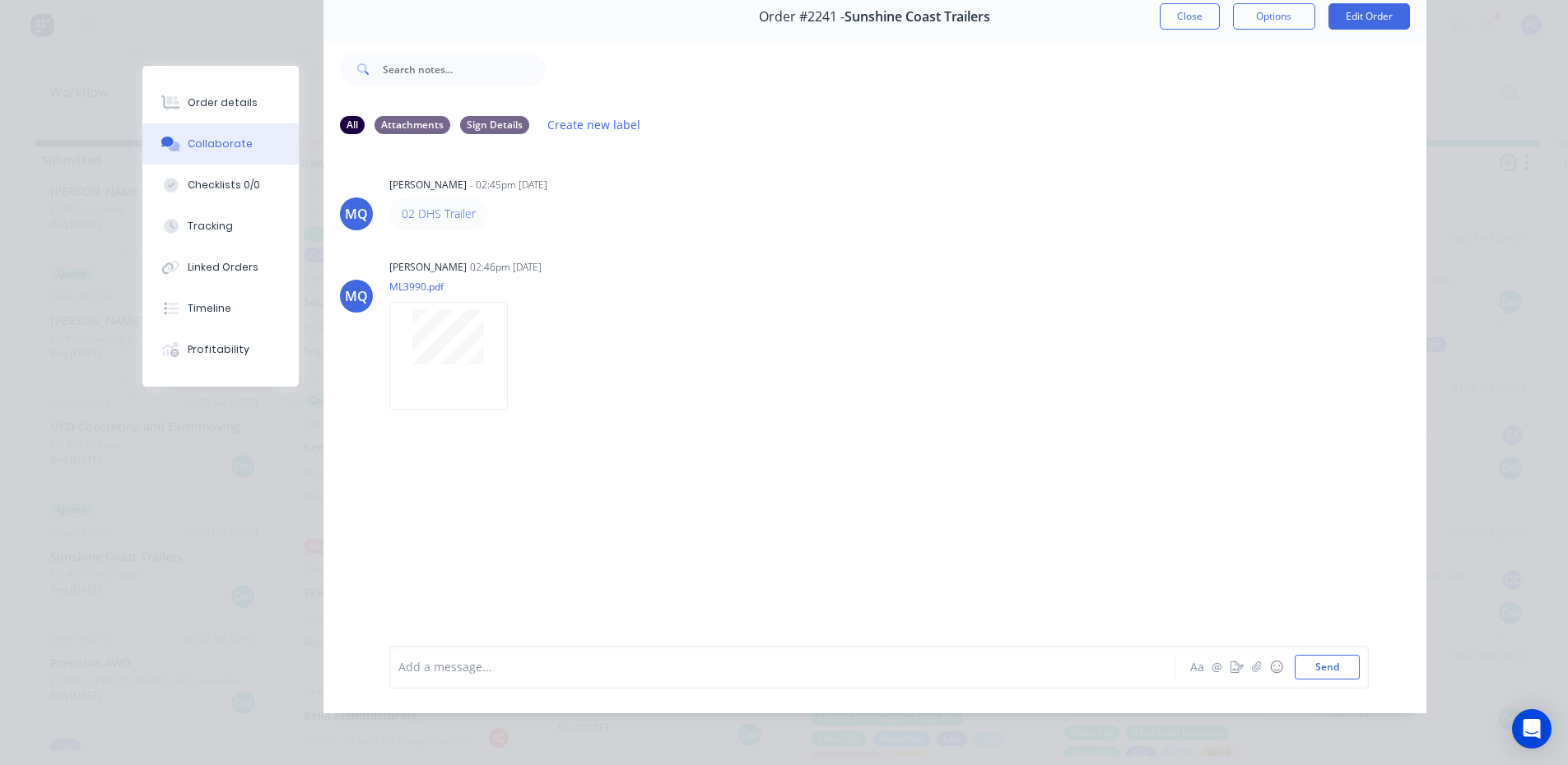
scroll to position [0, 0]
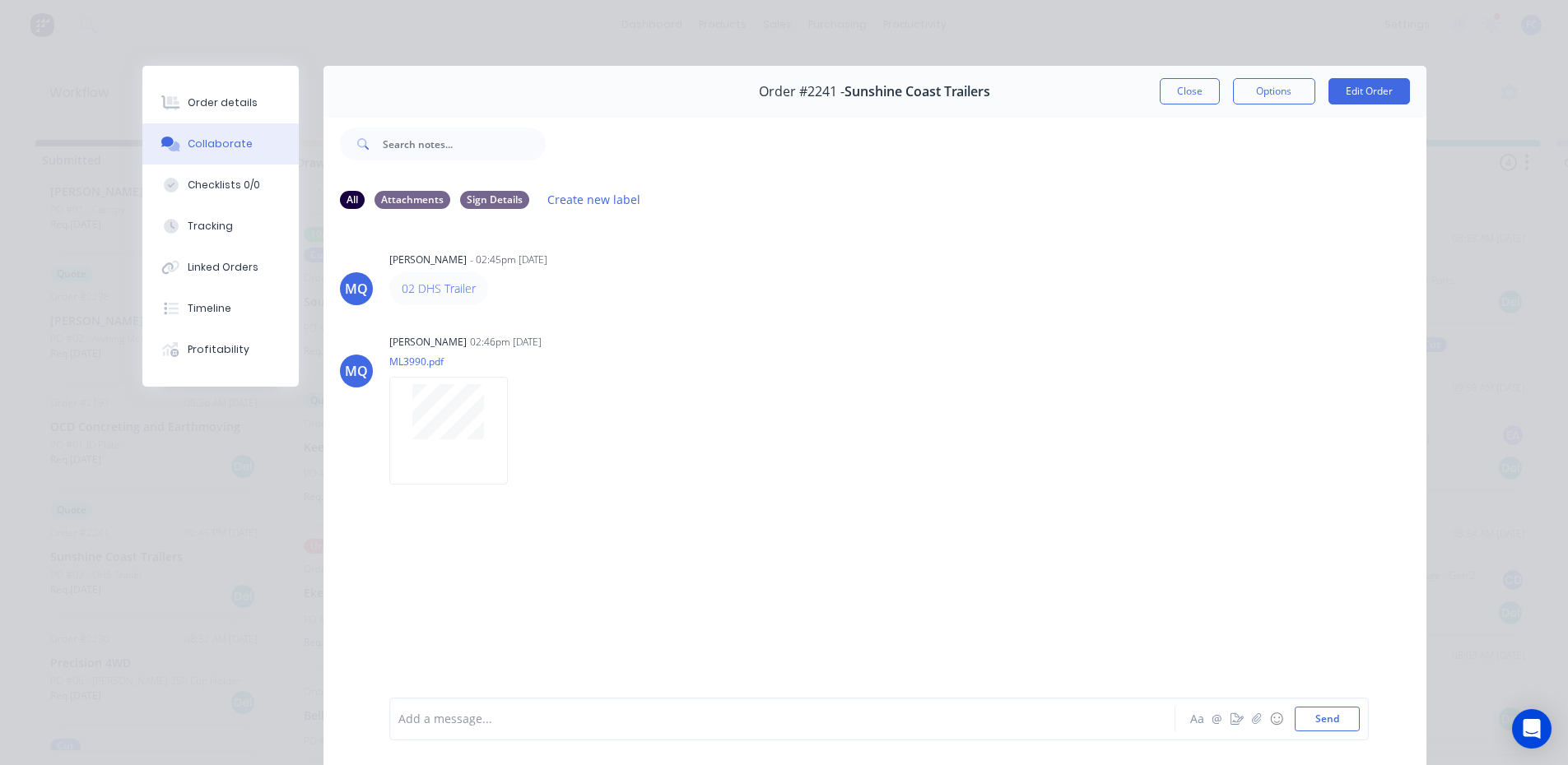
drag, startPoint x: 1164, startPoint y: 90, endPoint x: 341, endPoint y: 408, distance: 882.3
click at [1164, 90] on button "Close" at bounding box center [1189, 91] width 60 height 26
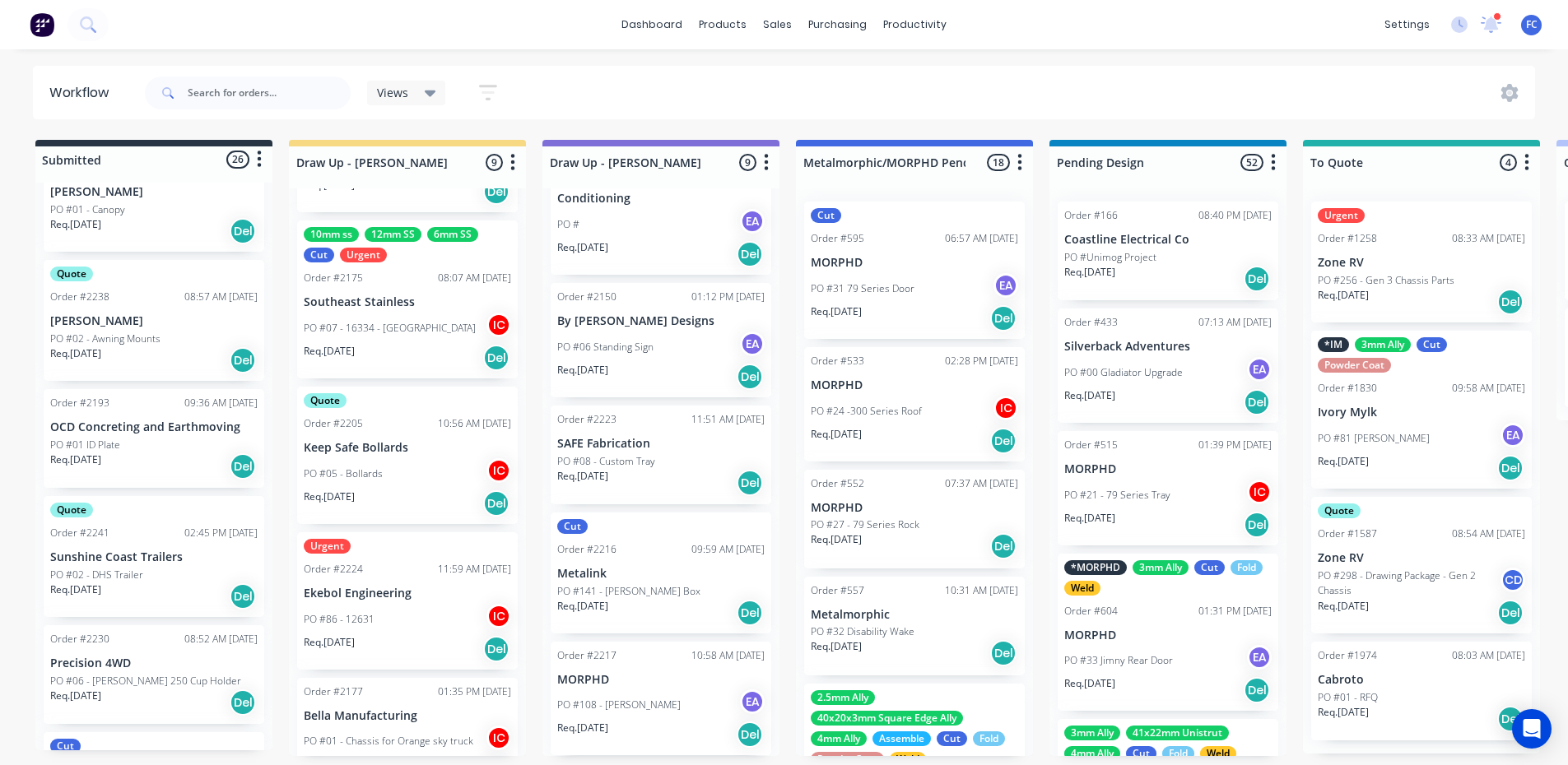
click at [99, 551] on p "Sunshine Coast Trailers" at bounding box center [154, 558] width 207 height 14
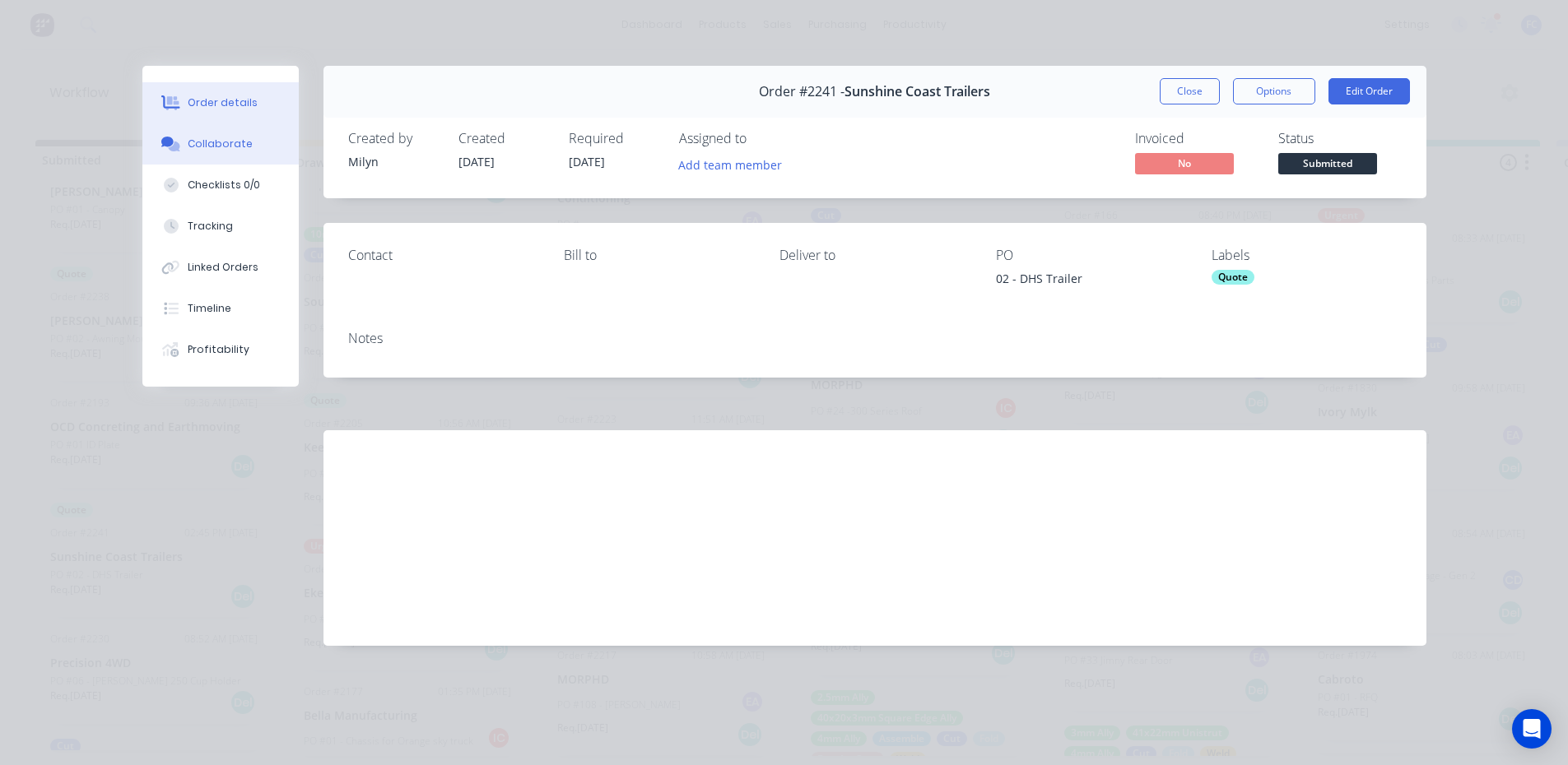
click at [190, 148] on div "Collaborate" at bounding box center [220, 143] width 65 height 15
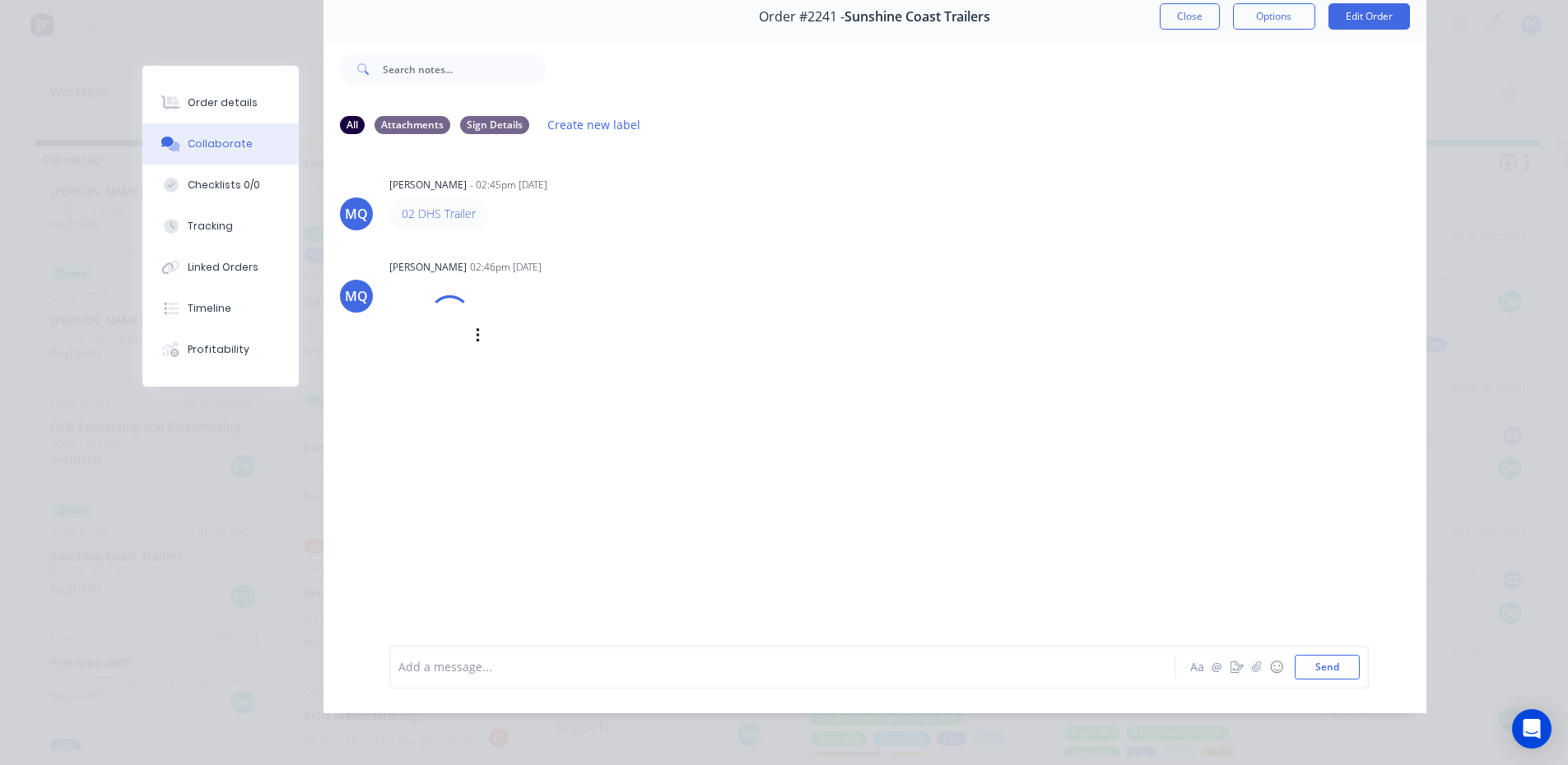
scroll to position [88, 0]
drag, startPoint x: 1172, startPoint y: 10, endPoint x: 298, endPoint y: 434, distance: 971.4
click at [1172, 11] on button "Close" at bounding box center [1189, 16] width 60 height 26
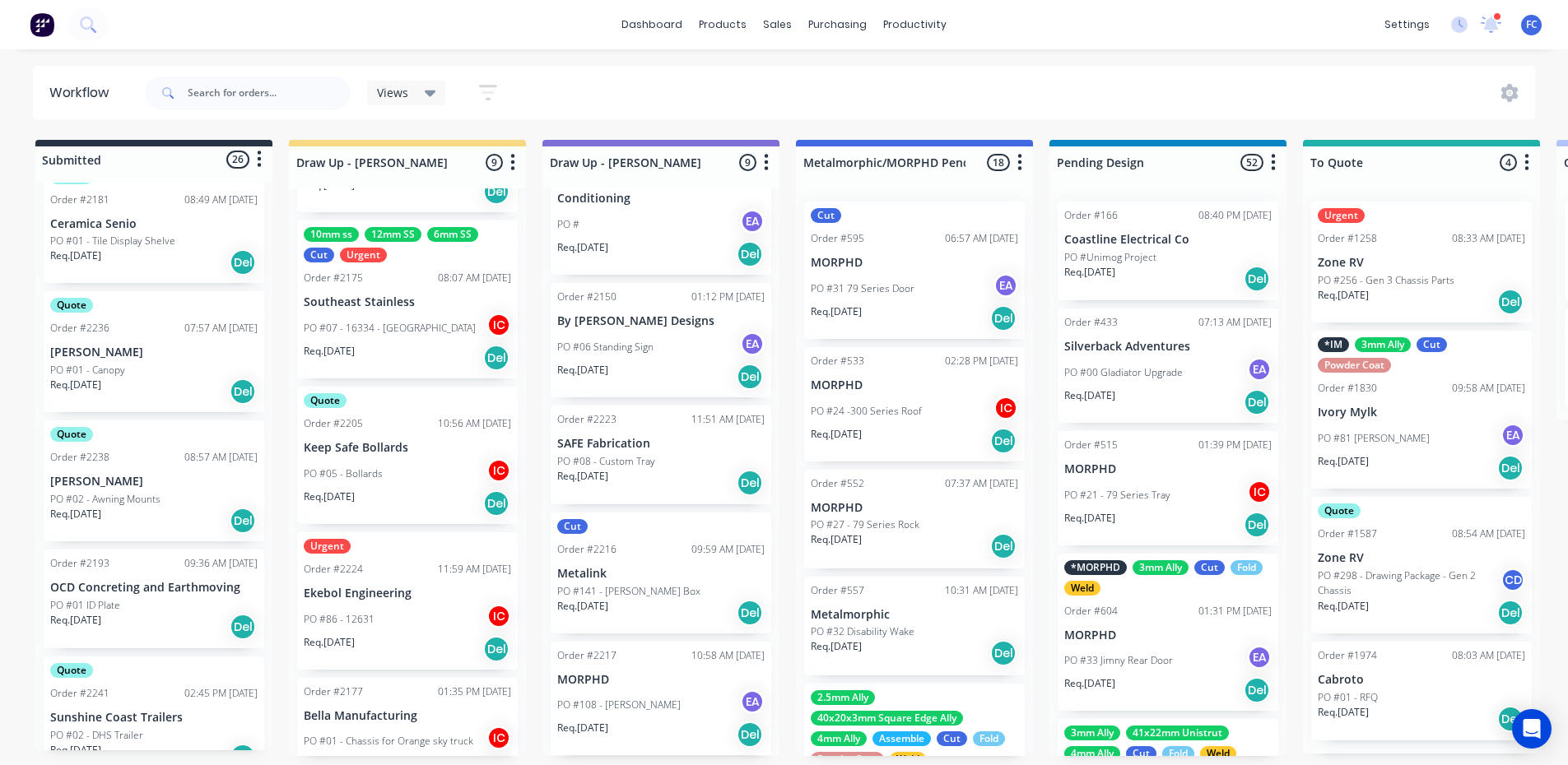
scroll to position [1453, 0]
click at [109, 488] on p "[PERSON_NAME]" at bounding box center [154, 486] width 207 height 14
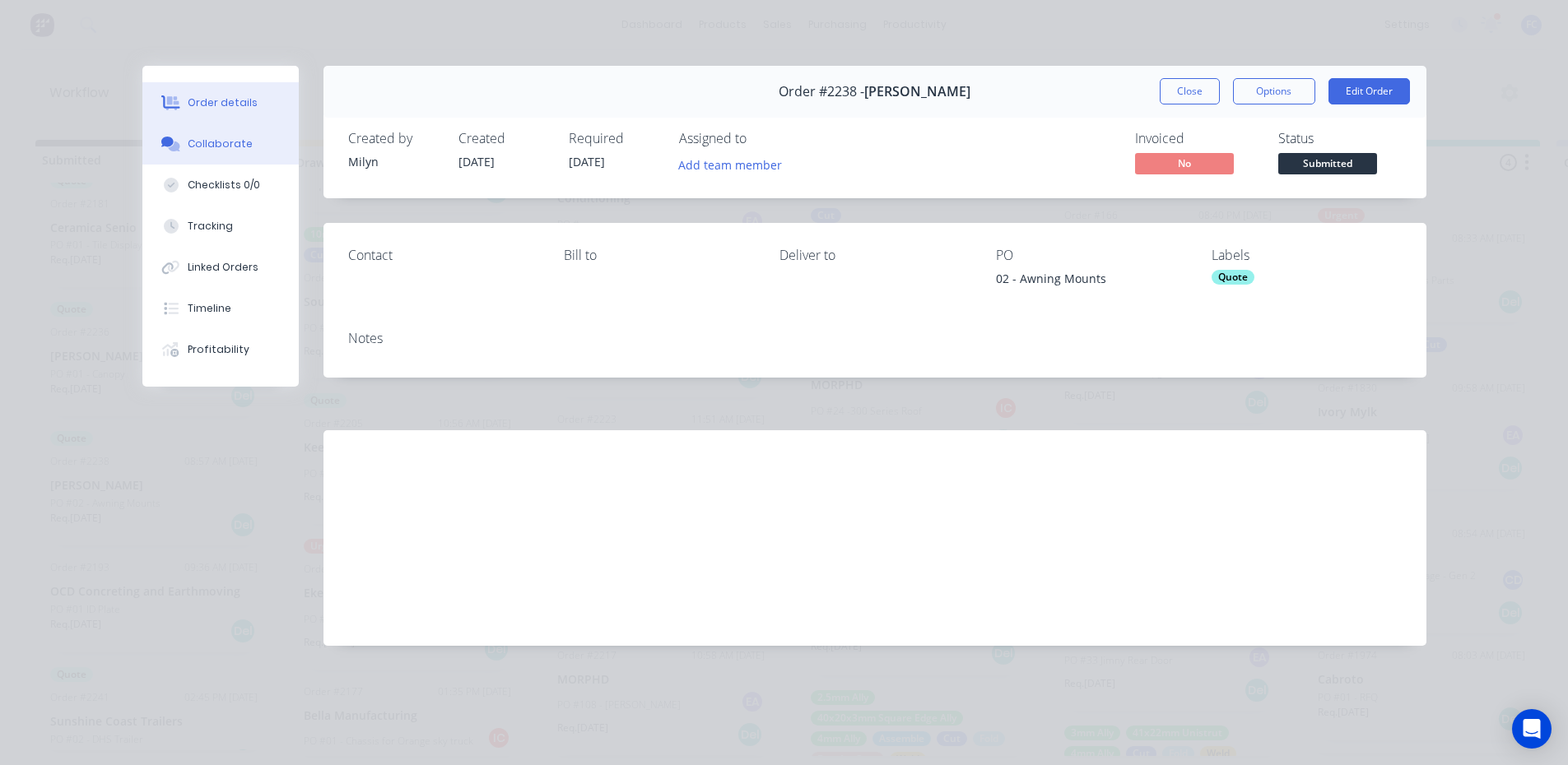
click at [194, 143] on div "Collaborate" at bounding box center [220, 143] width 65 height 15
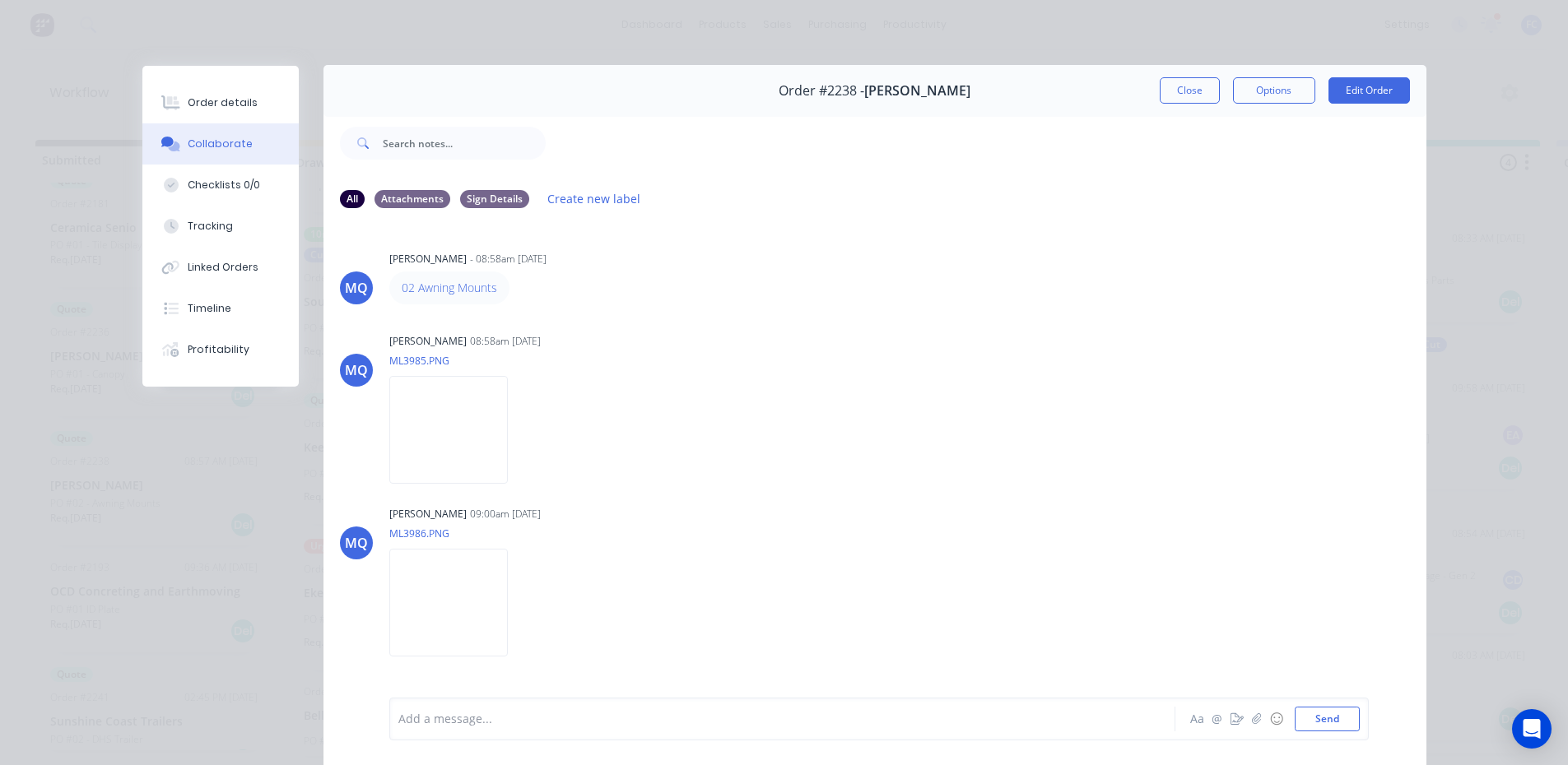
scroll to position [0, 0]
click at [1164, 85] on button "Close" at bounding box center [1189, 91] width 60 height 26
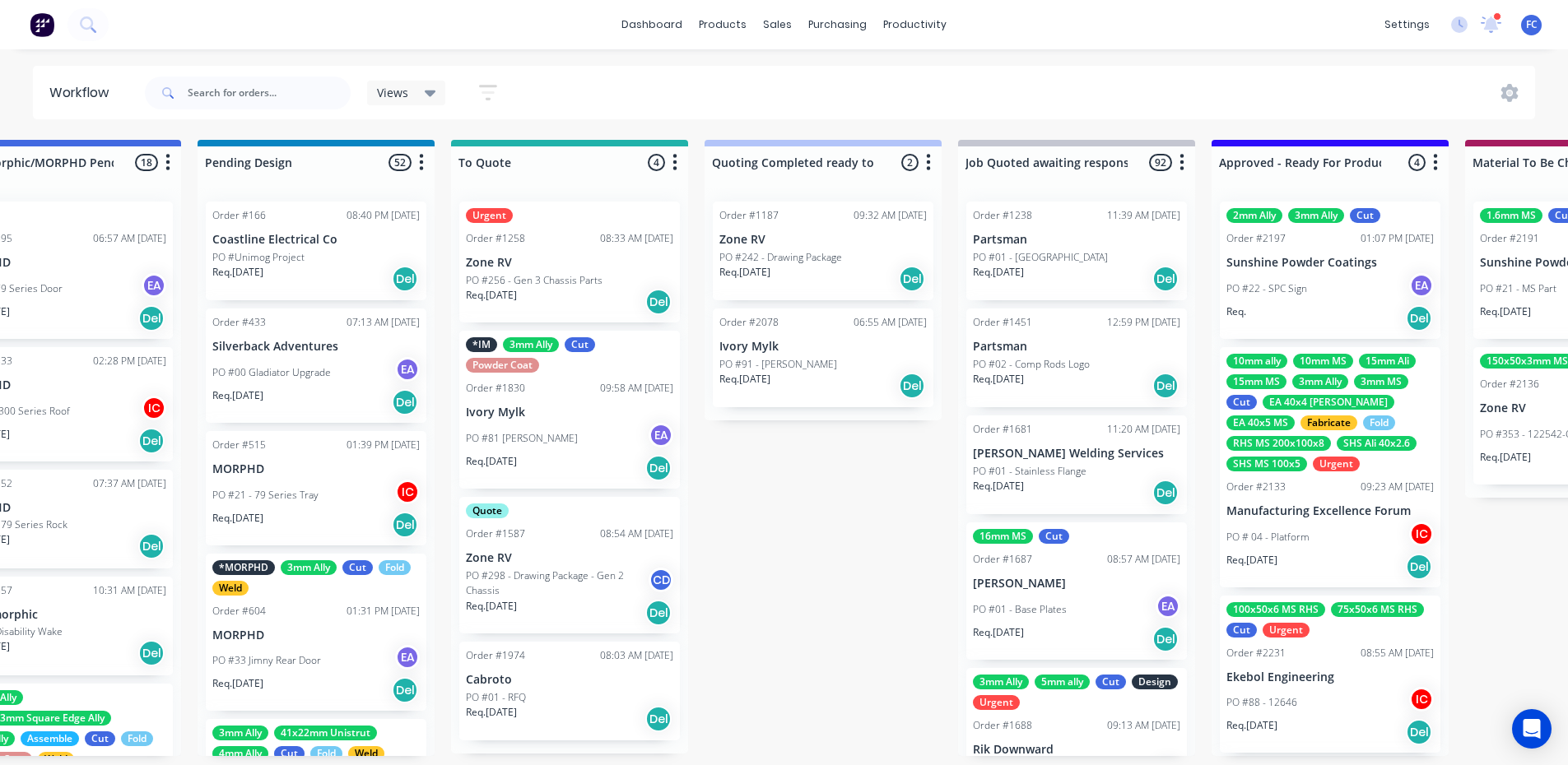
scroll to position [3, 894]
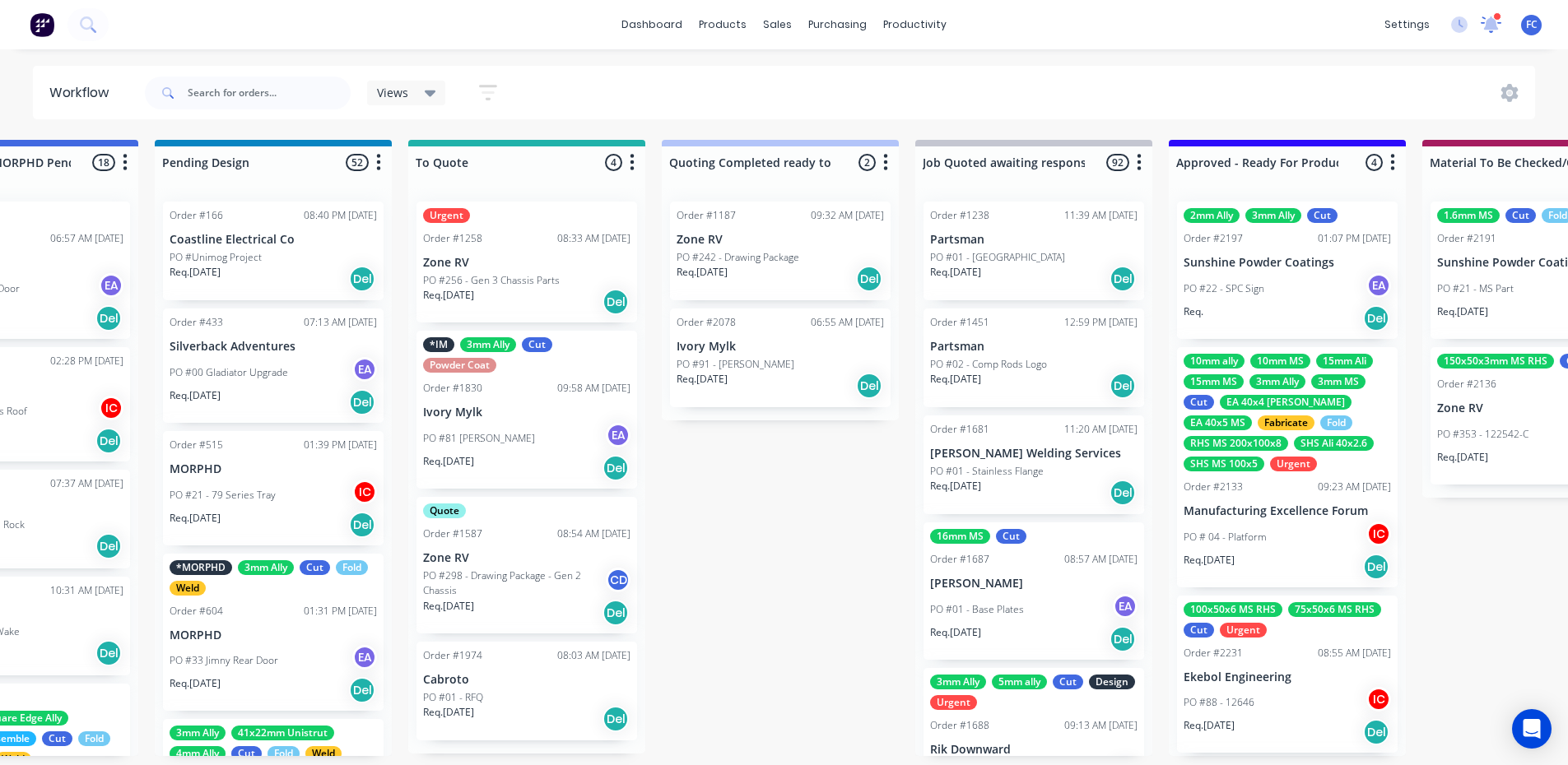
click at [1263, 16] on div at bounding box center [1490, 24] width 20 height 24
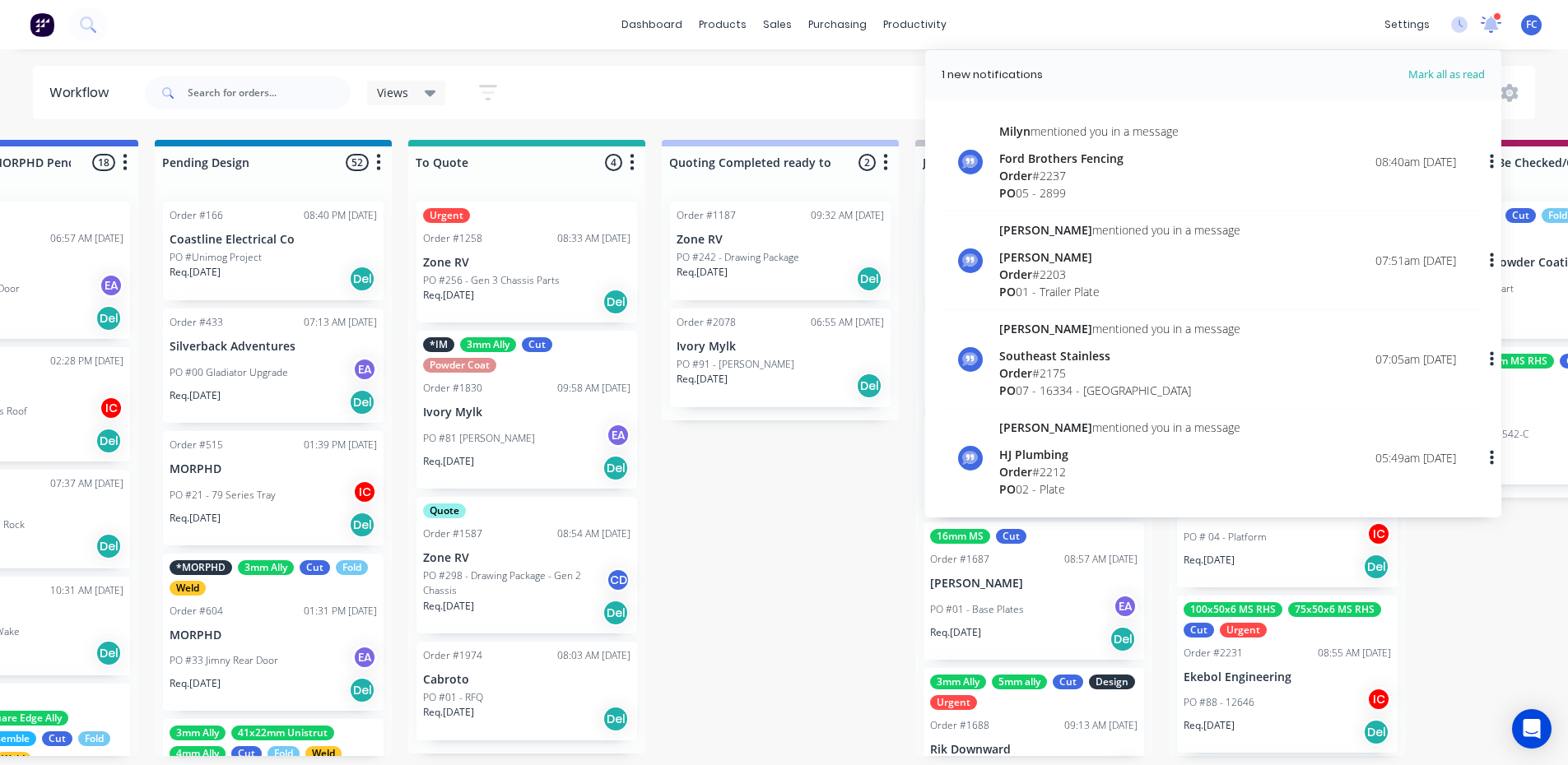
click at [1263, 16] on div at bounding box center [1490, 24] width 20 height 24
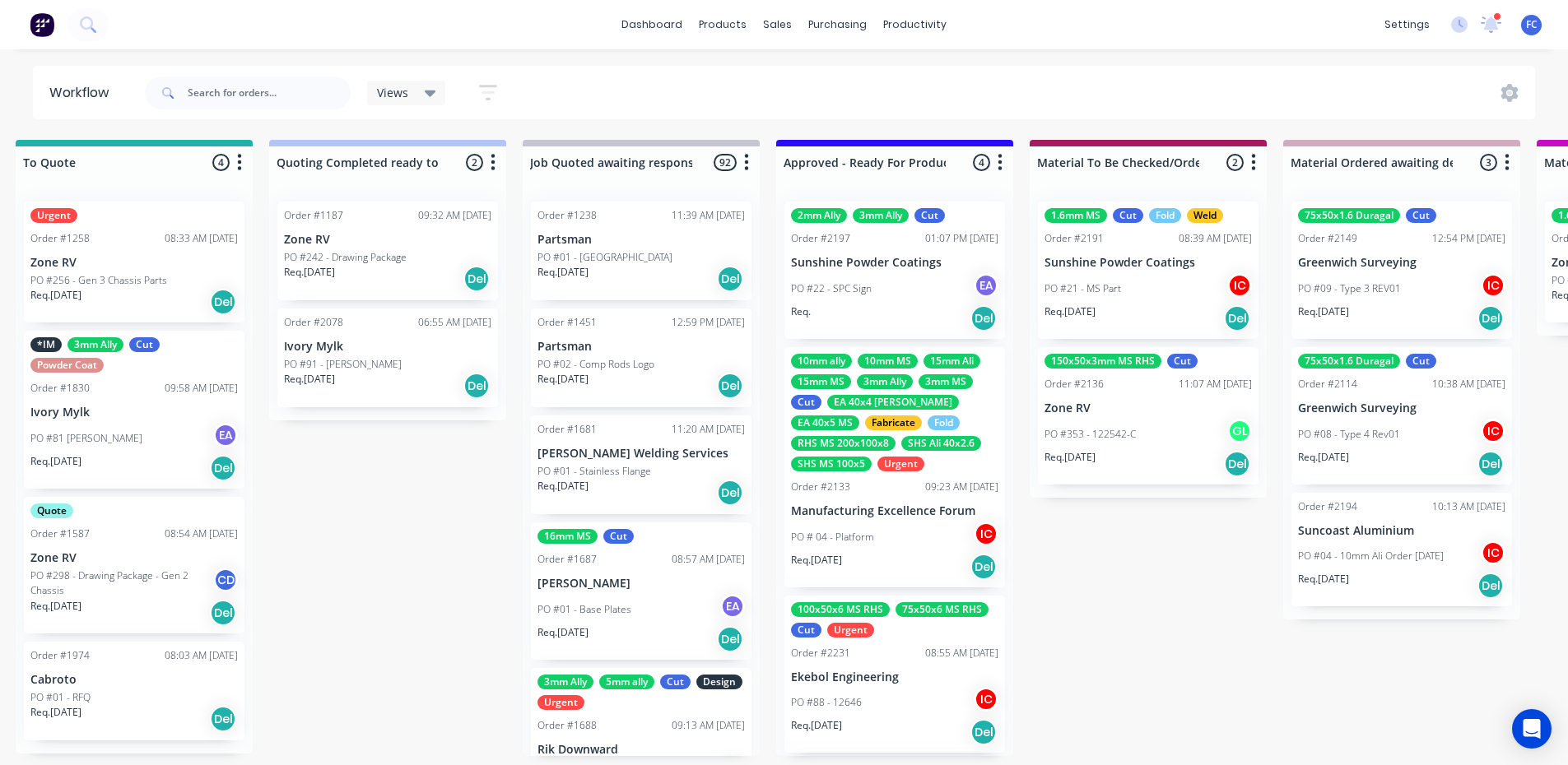
scroll to position [3, 1333]
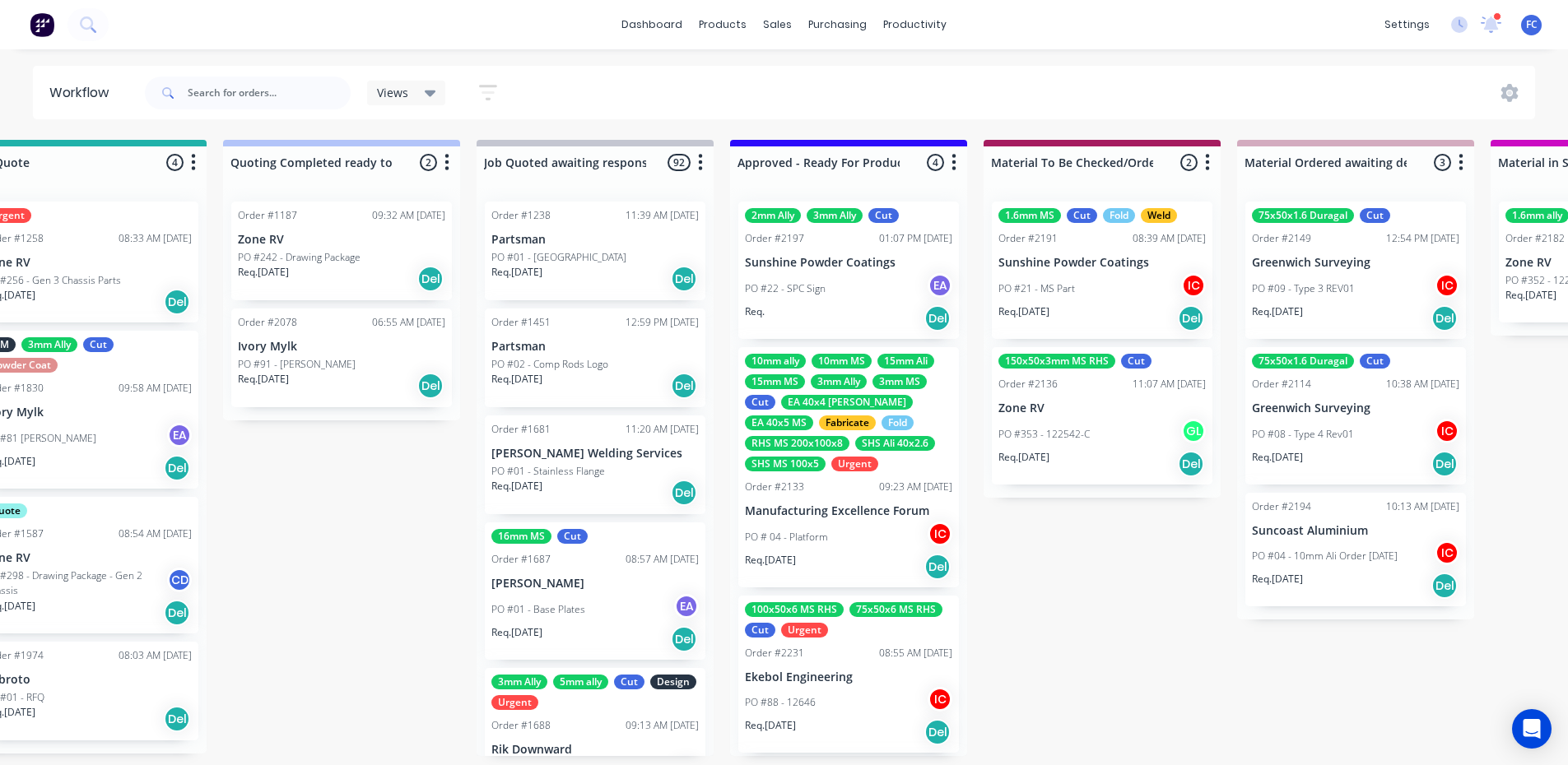
click at [838, 237] on div "Order #2197 01:07 PM 28/08/25" at bounding box center [848, 238] width 207 height 15
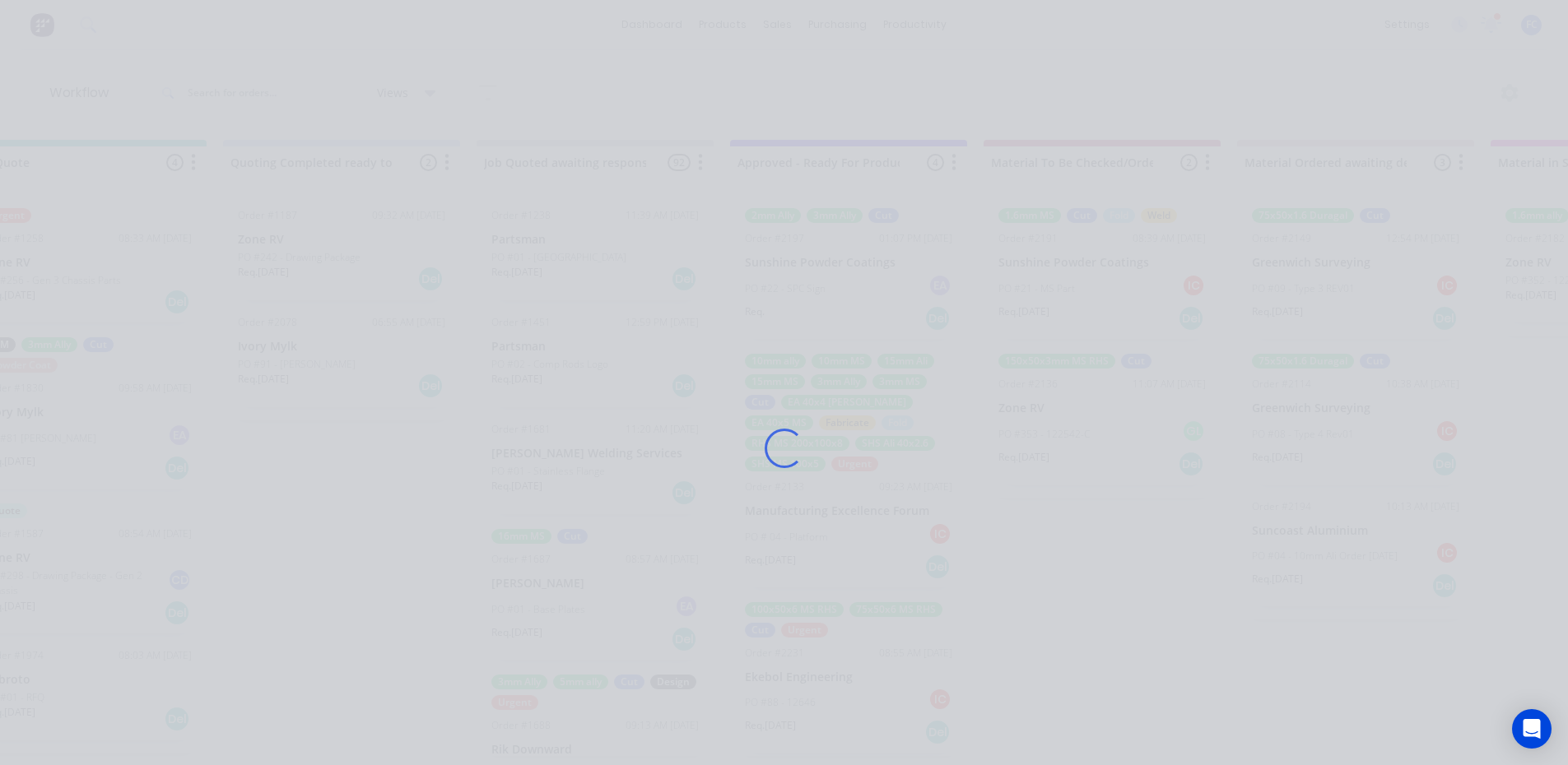
scroll to position [0, 1333]
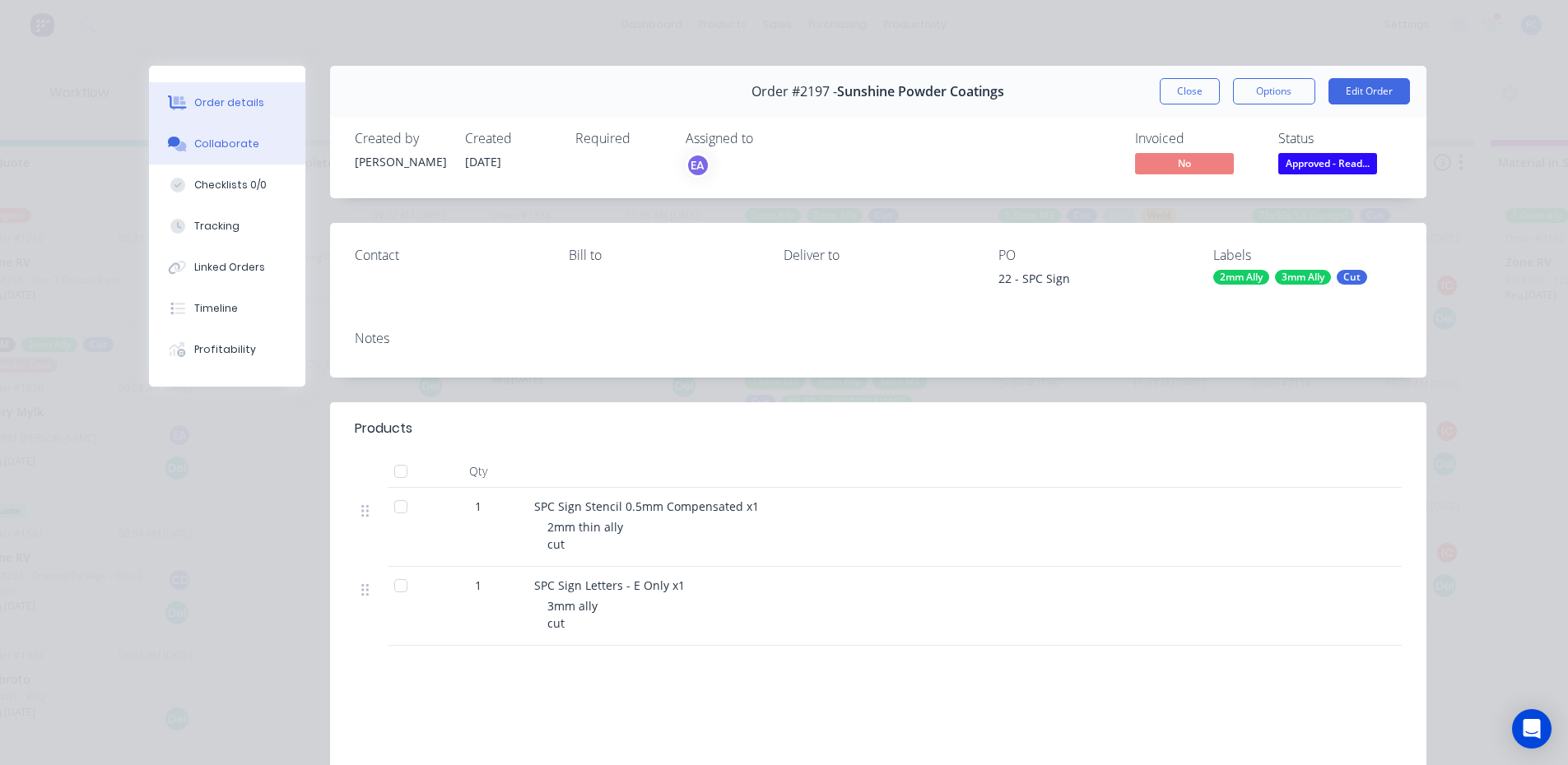
drag, startPoint x: 205, startPoint y: 155, endPoint x: 217, endPoint y: 154, distance: 12.0
click at [205, 154] on button "Collaborate" at bounding box center [227, 144] width 157 height 41
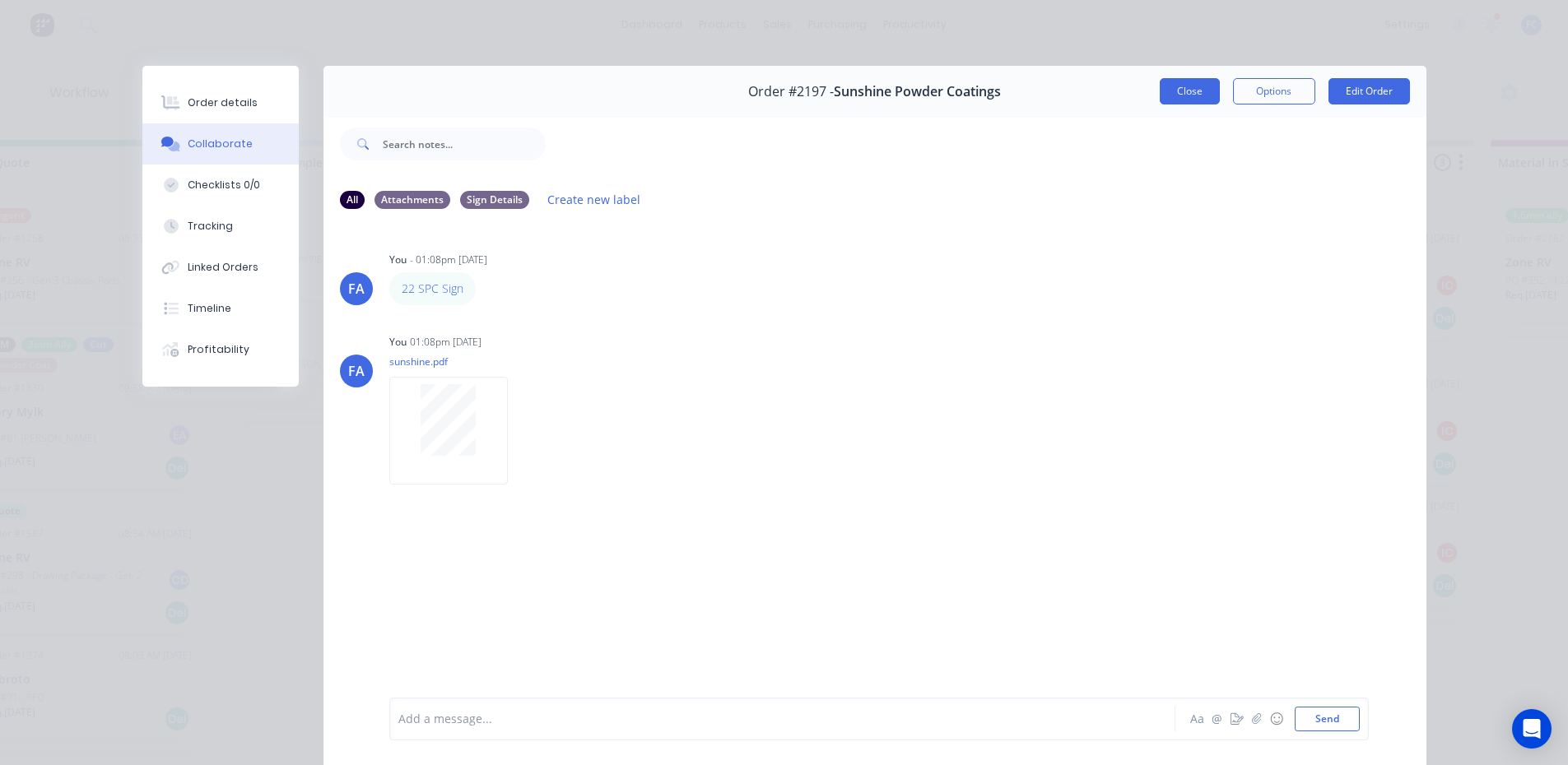
click at [1171, 98] on button "Close" at bounding box center [1189, 91] width 60 height 26
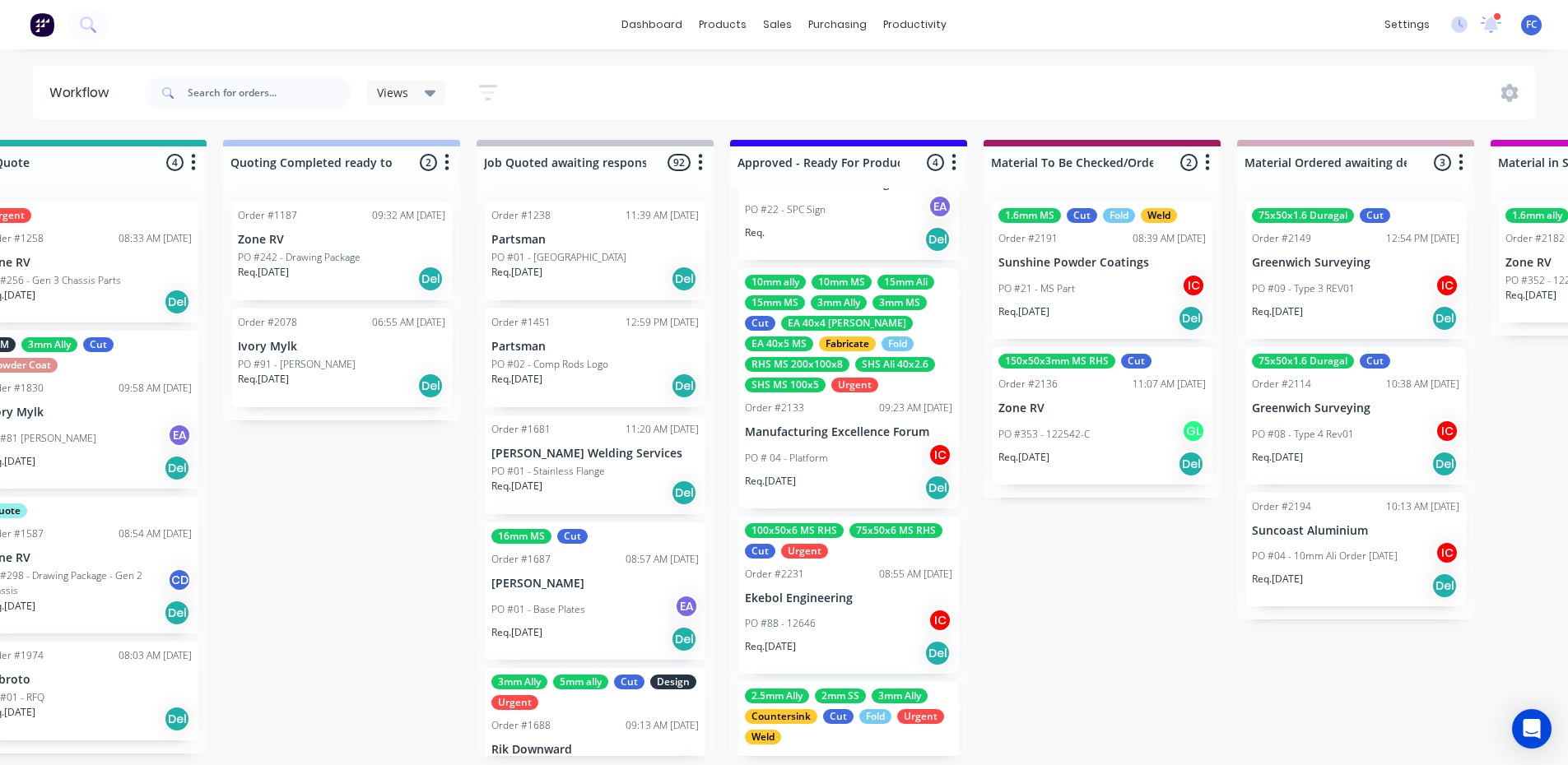
scroll to position [83, 0]
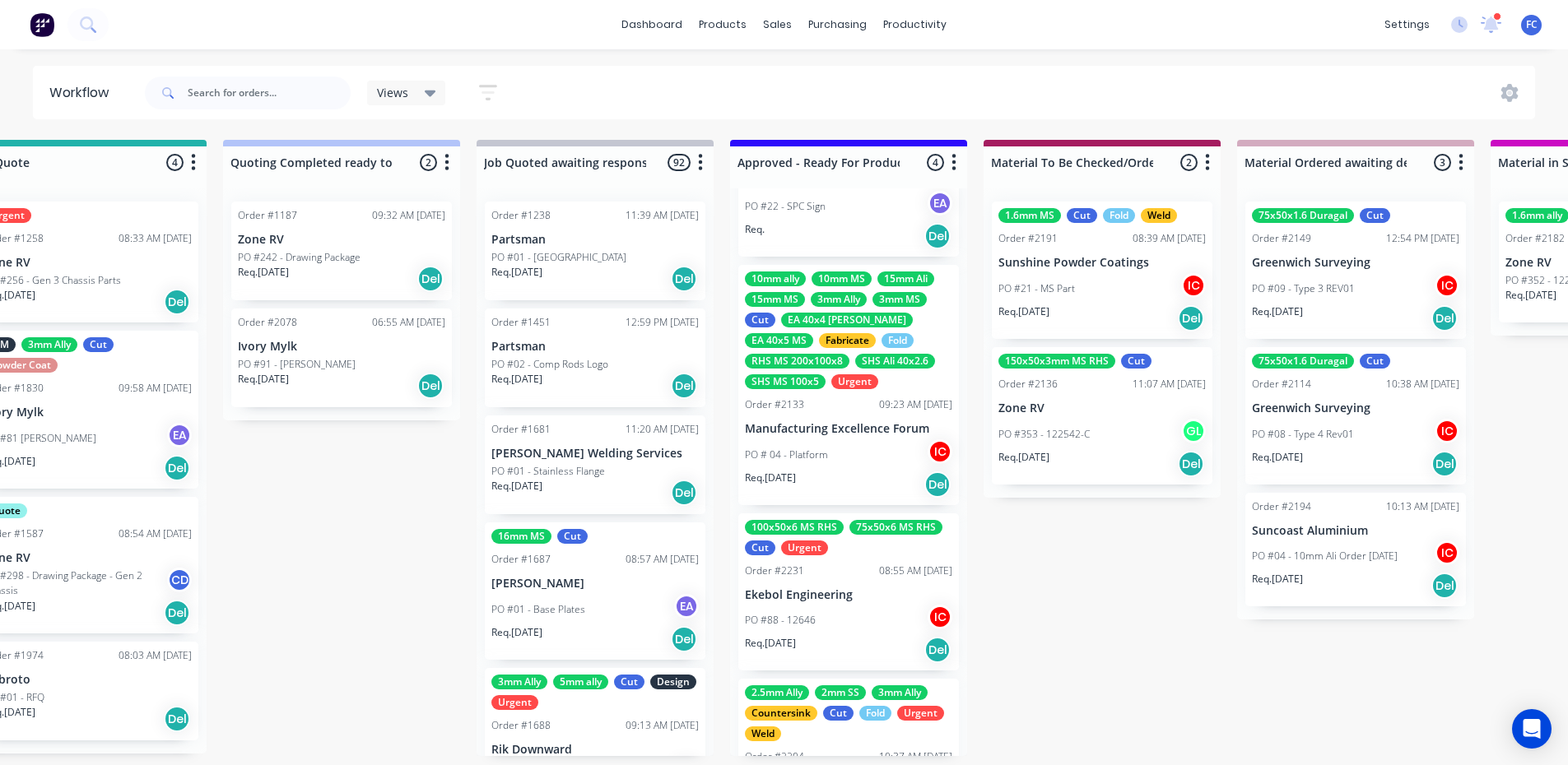
click at [847, 413] on div "10mm ally 10mm MS 15mm Ali 15mm MS 3mm Ally 3mm MS Cut EA 40x4 Ali EA 40x5 MS F…" at bounding box center [848, 384] width 221 height 240
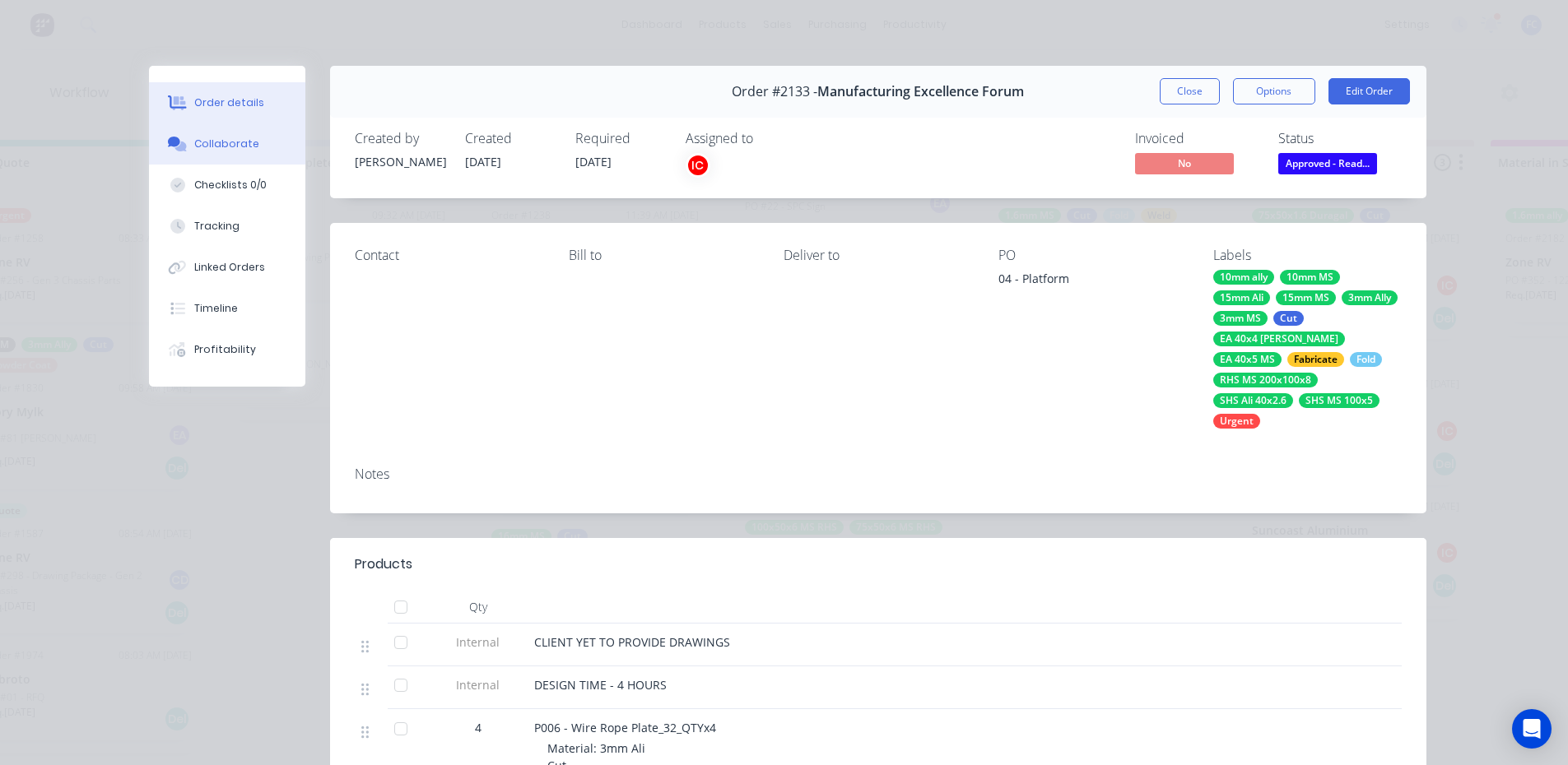
click at [218, 148] on div "Collaborate" at bounding box center [227, 143] width 65 height 15
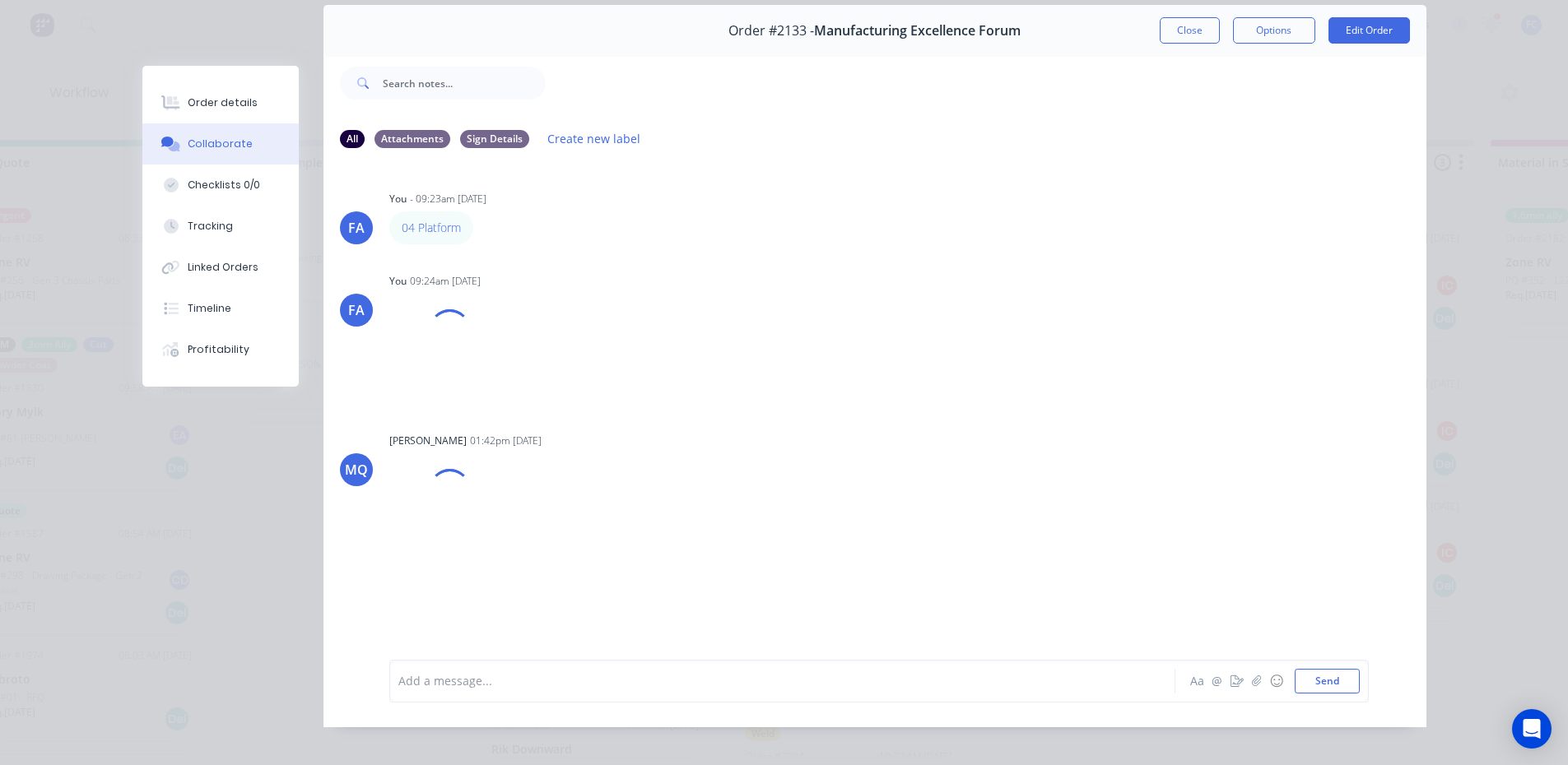
scroll to position [0, 0]
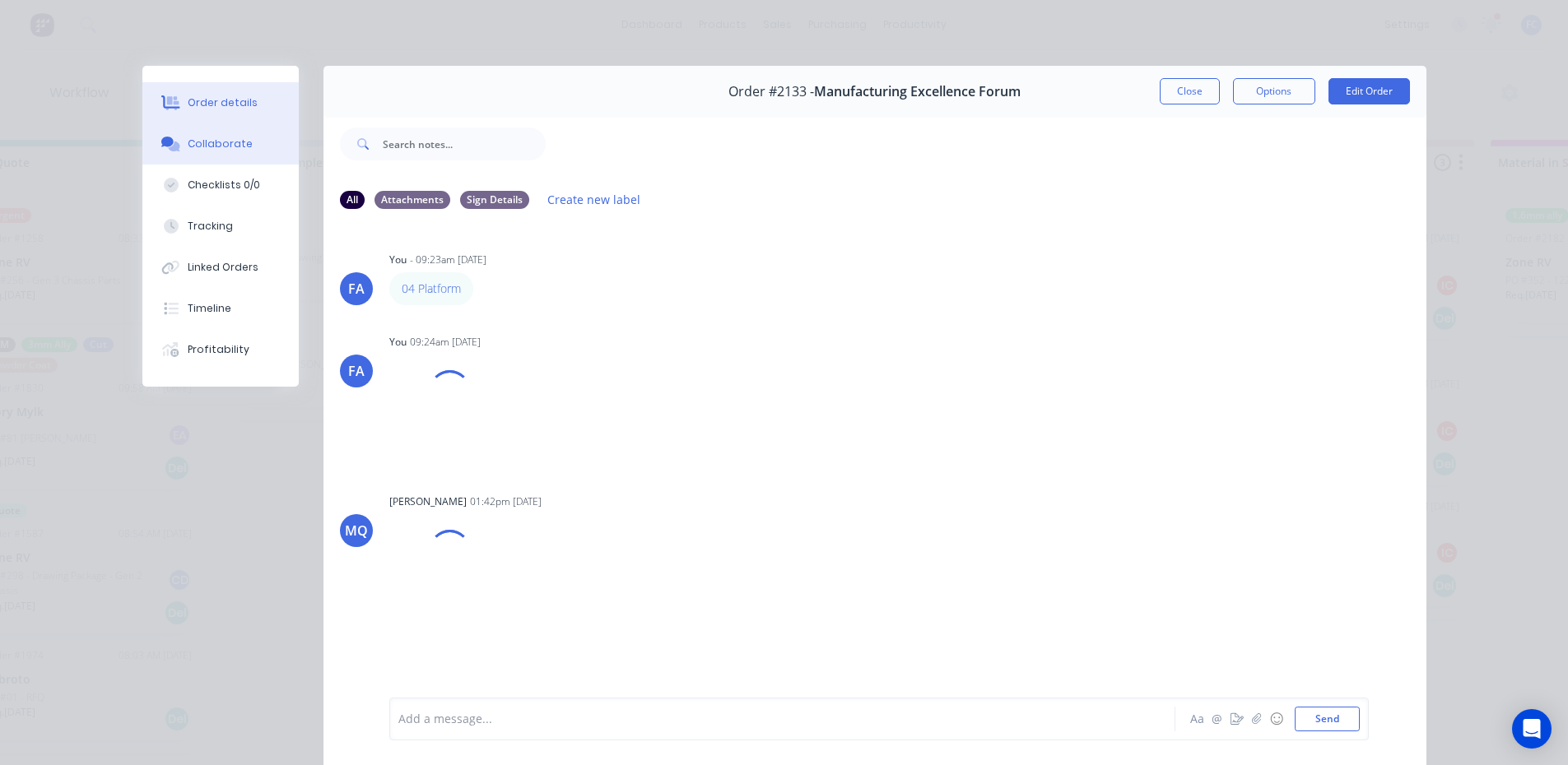
click at [251, 109] on button "Order details" at bounding box center [220, 103] width 157 height 41
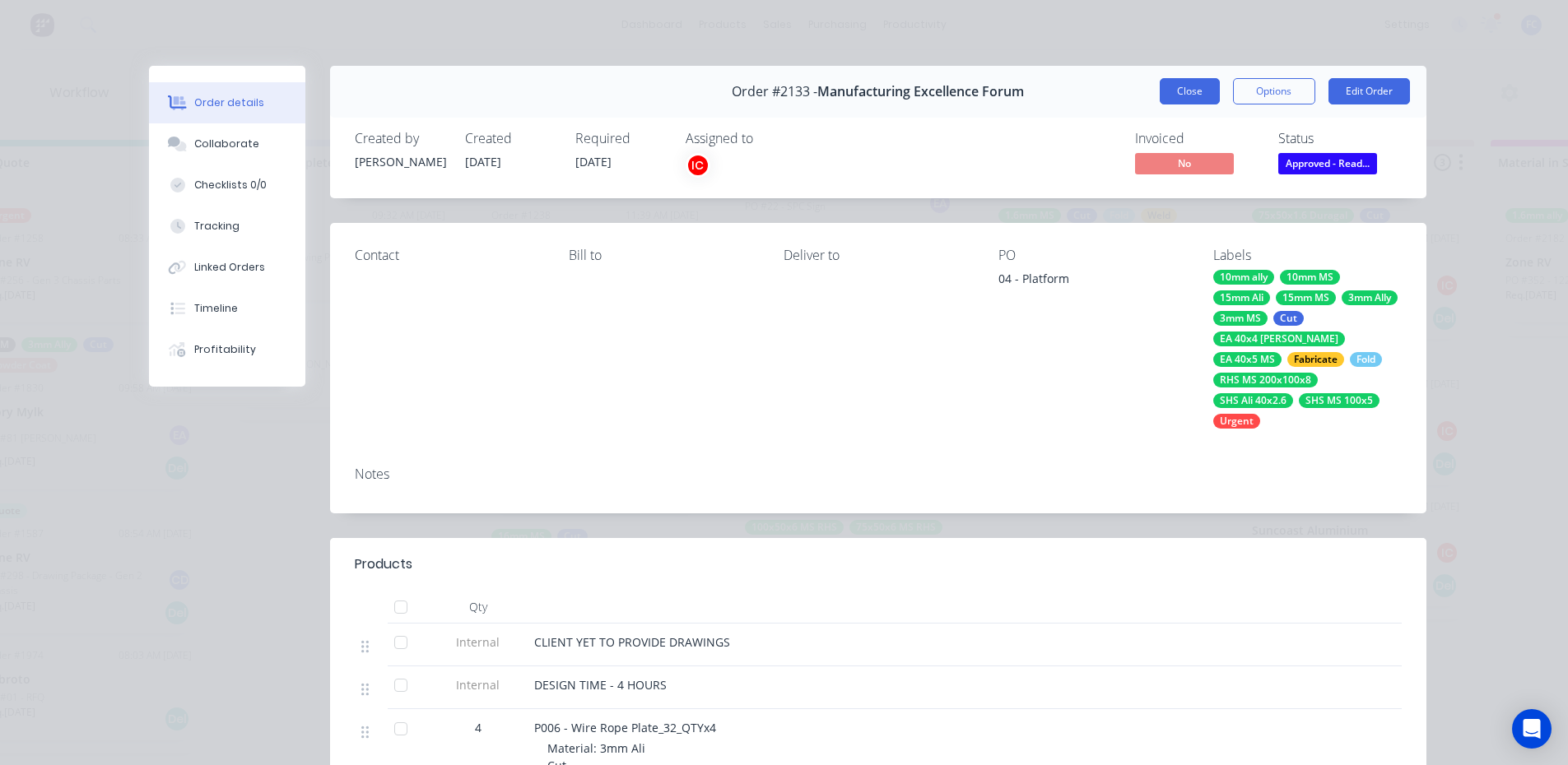
click at [1178, 83] on button "Close" at bounding box center [1189, 91] width 60 height 26
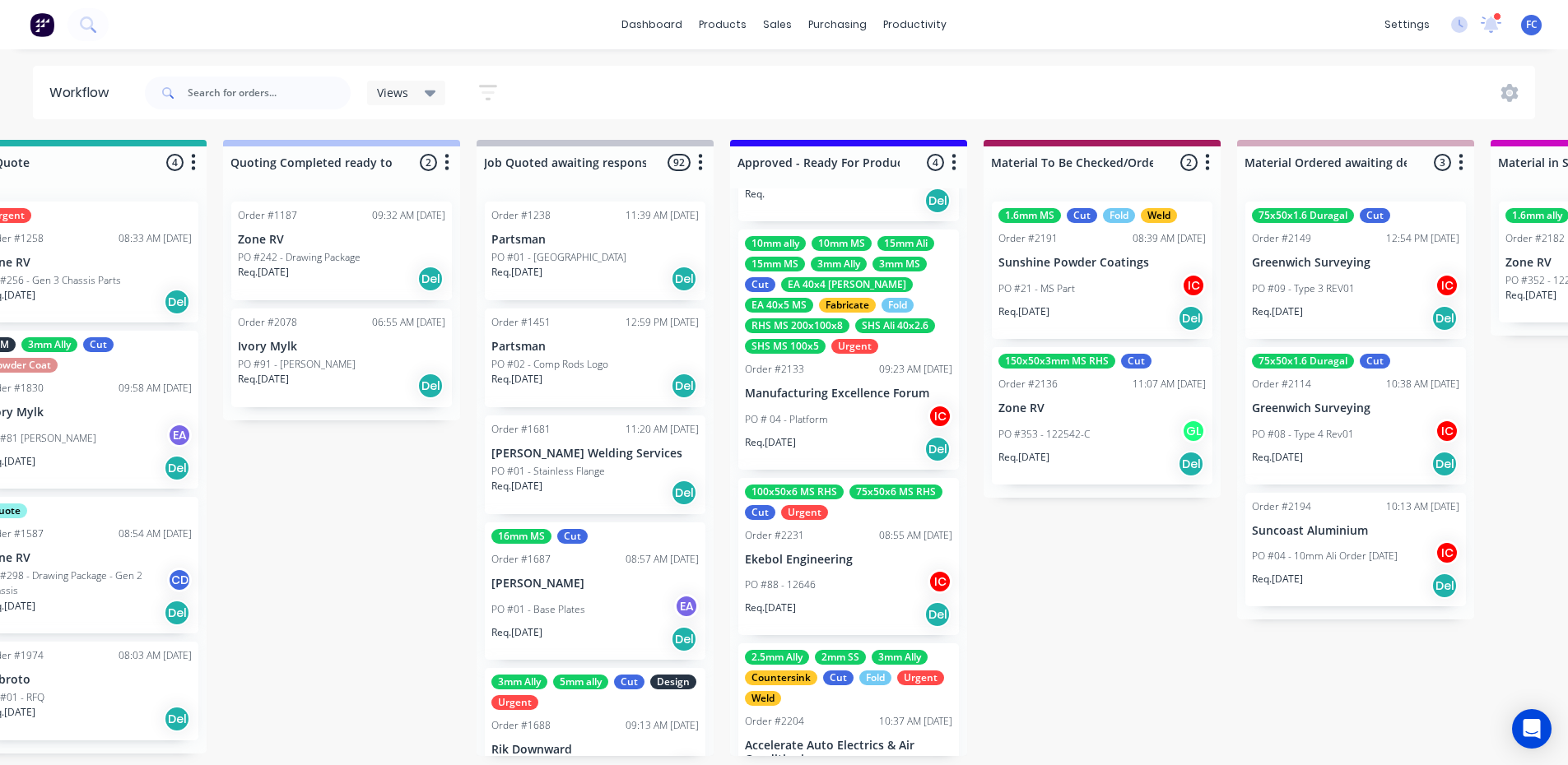
scroll to position [164, 0]
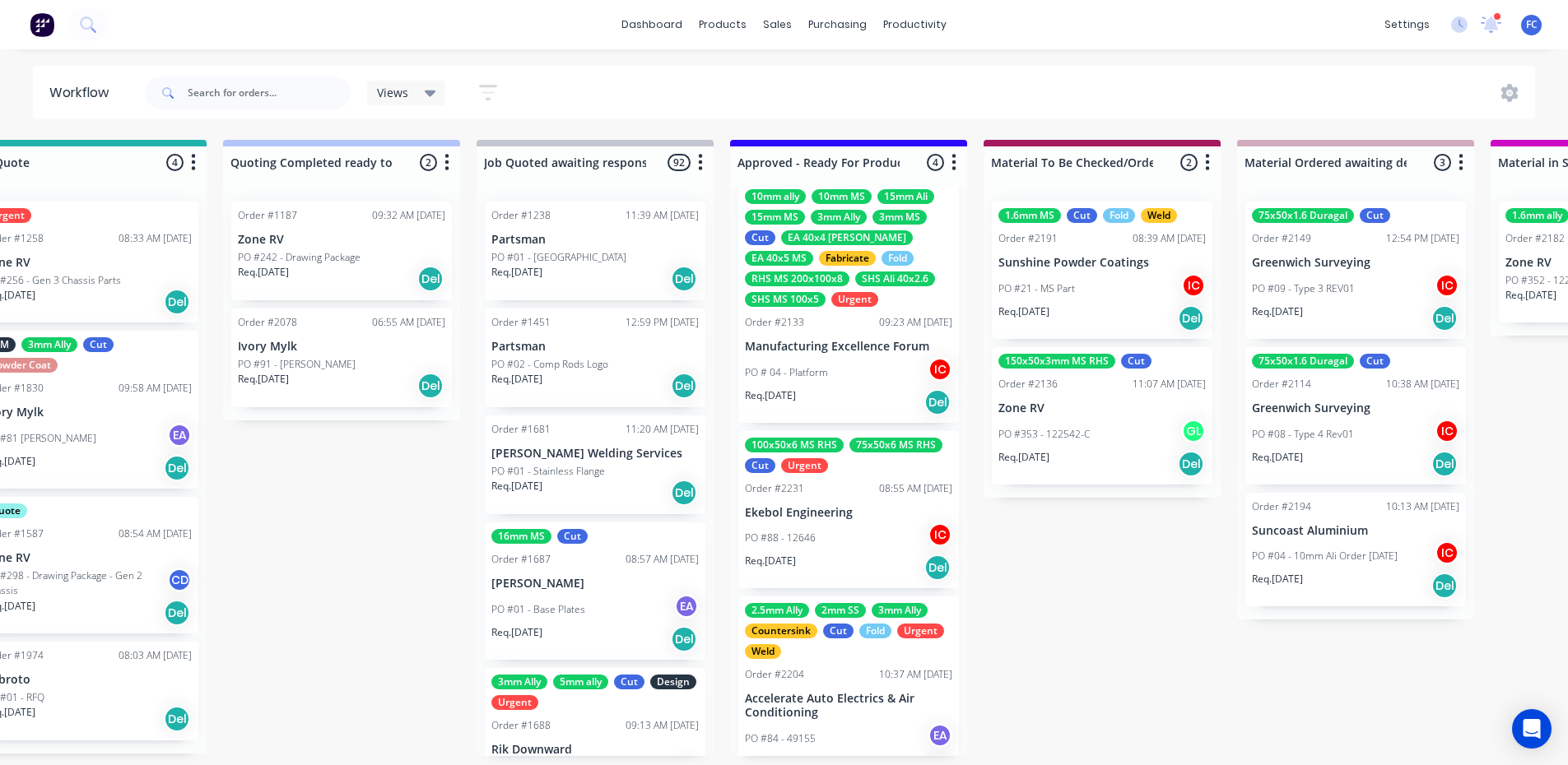
click at [809, 506] on p "Ekebol Engineering" at bounding box center [848, 513] width 207 height 14
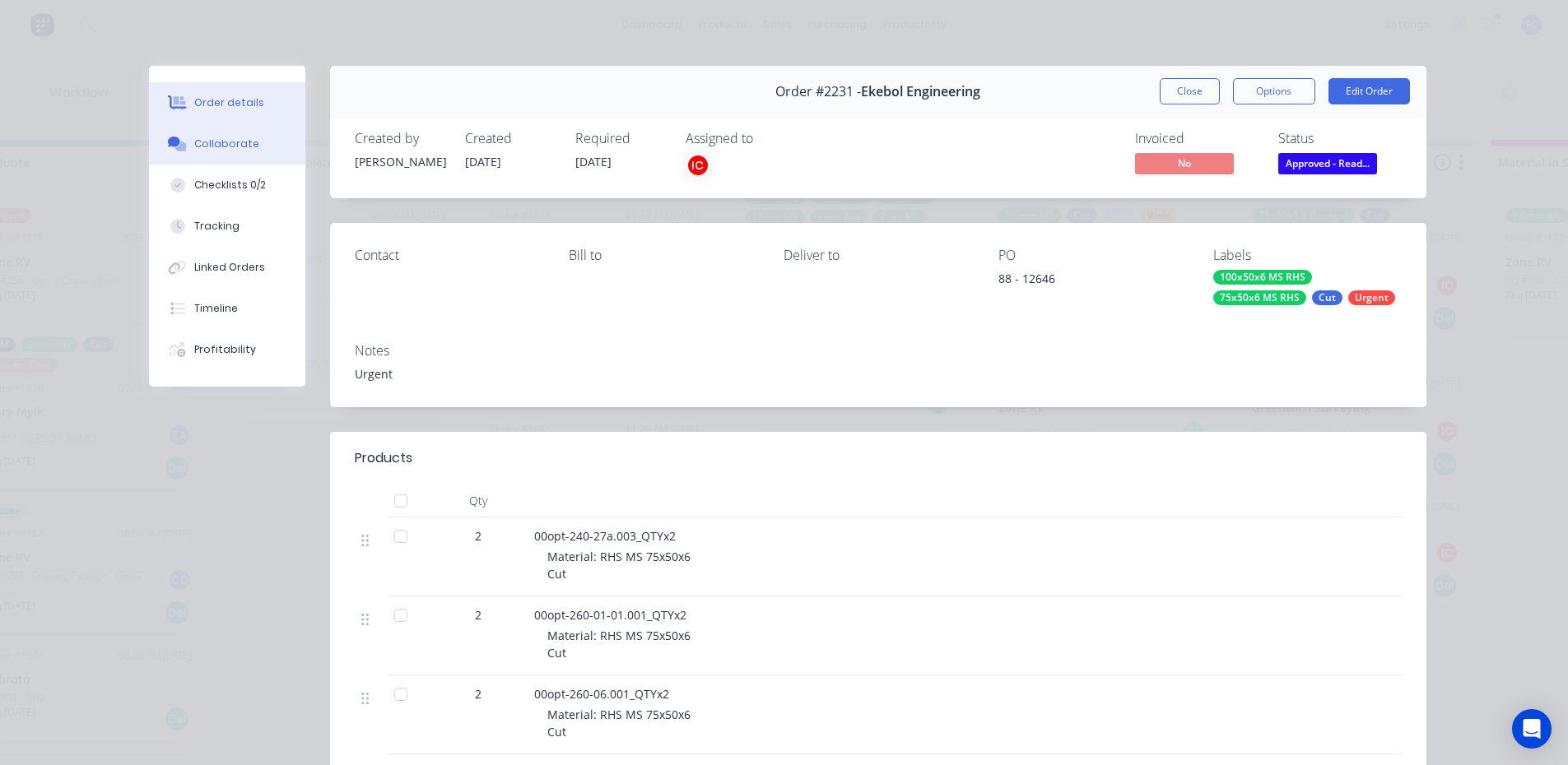
click at [229, 144] on div "Collaborate" at bounding box center [227, 143] width 65 height 15
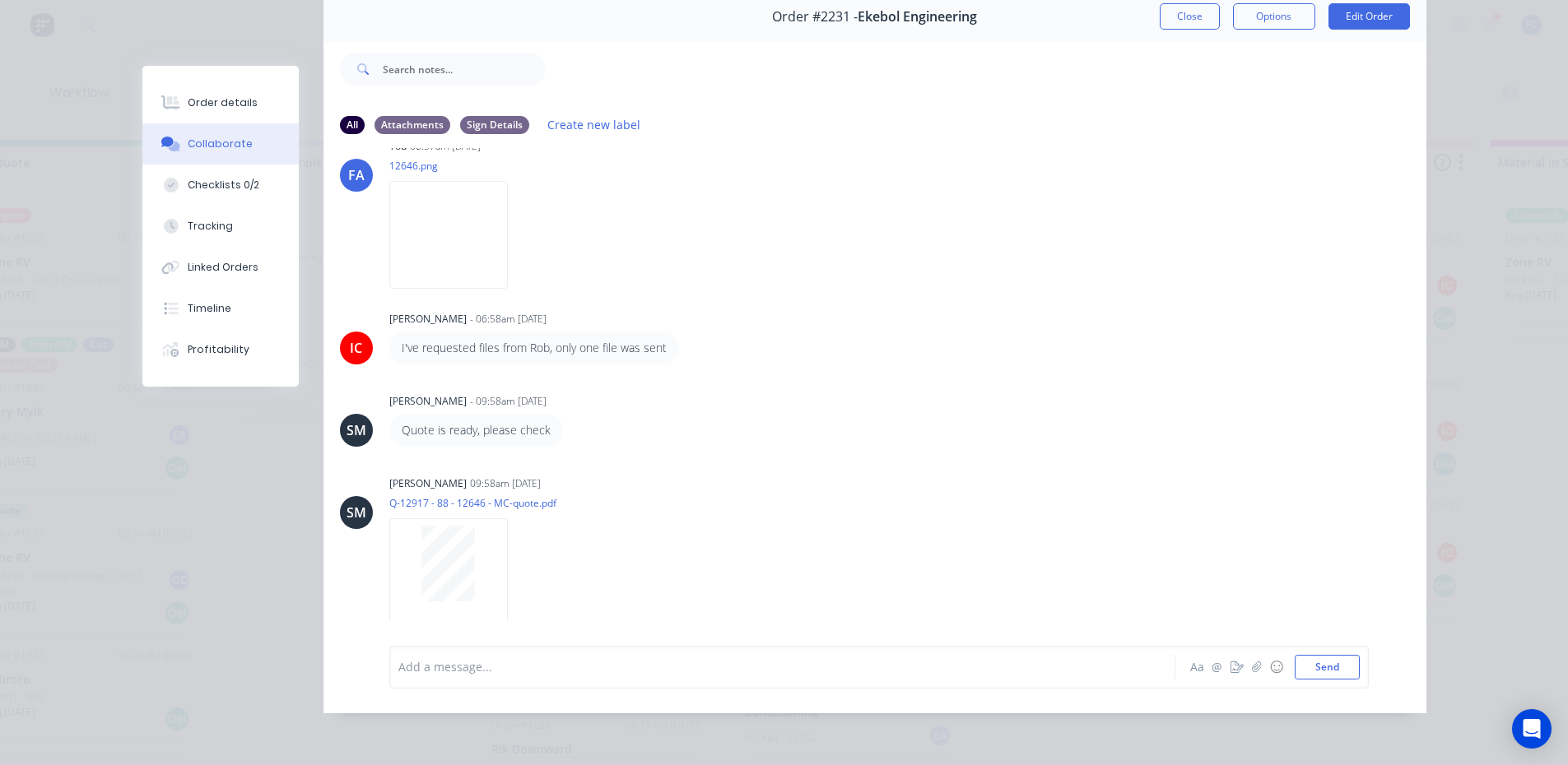
scroll to position [122, 0]
click at [1185, 5] on button "Close" at bounding box center [1189, 16] width 60 height 26
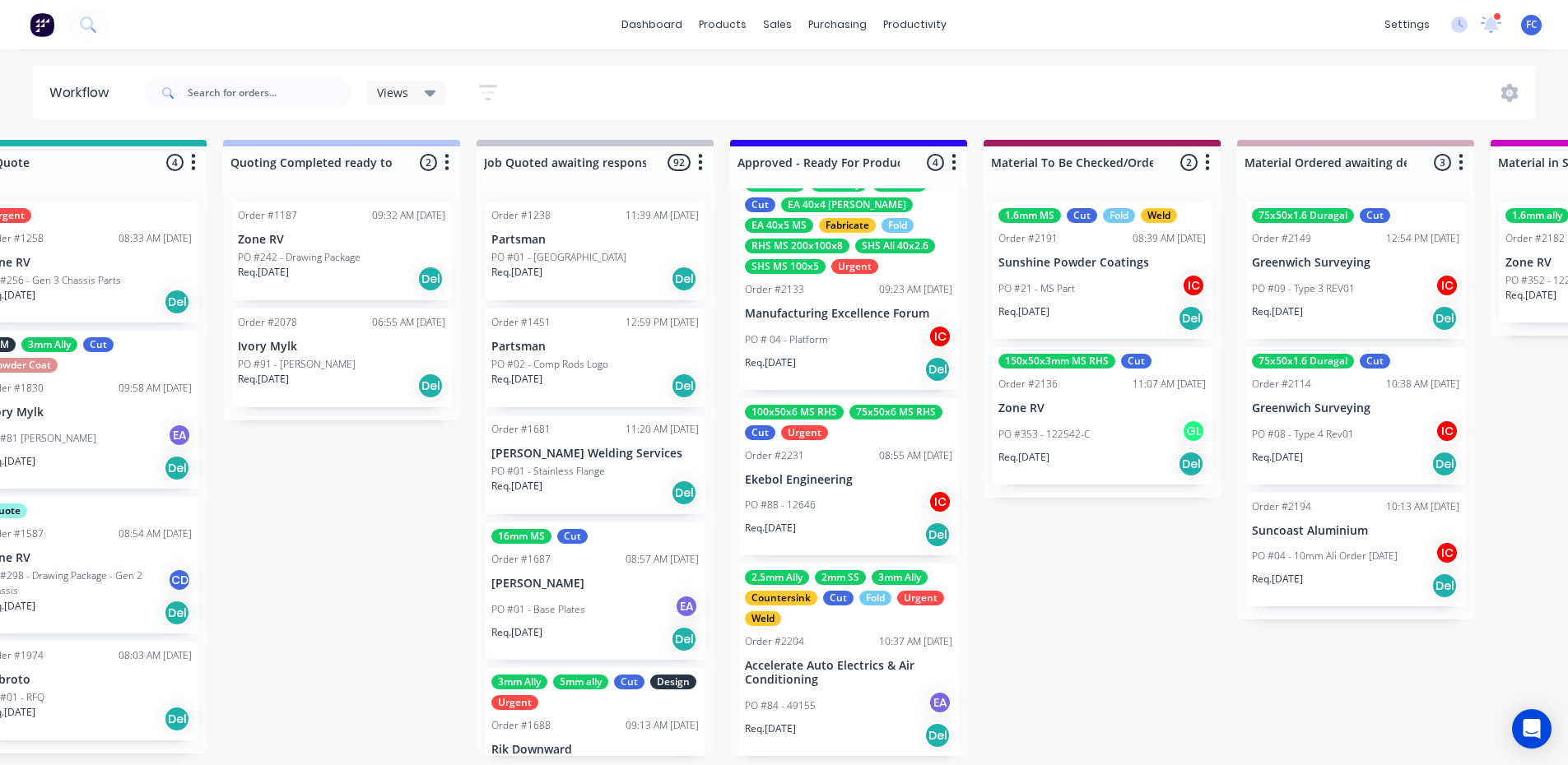
scroll to position [199, 0]
click at [811, 600] on p "Accelerate Auto Electrics & Air Conditioning" at bounding box center [848, 672] width 207 height 28
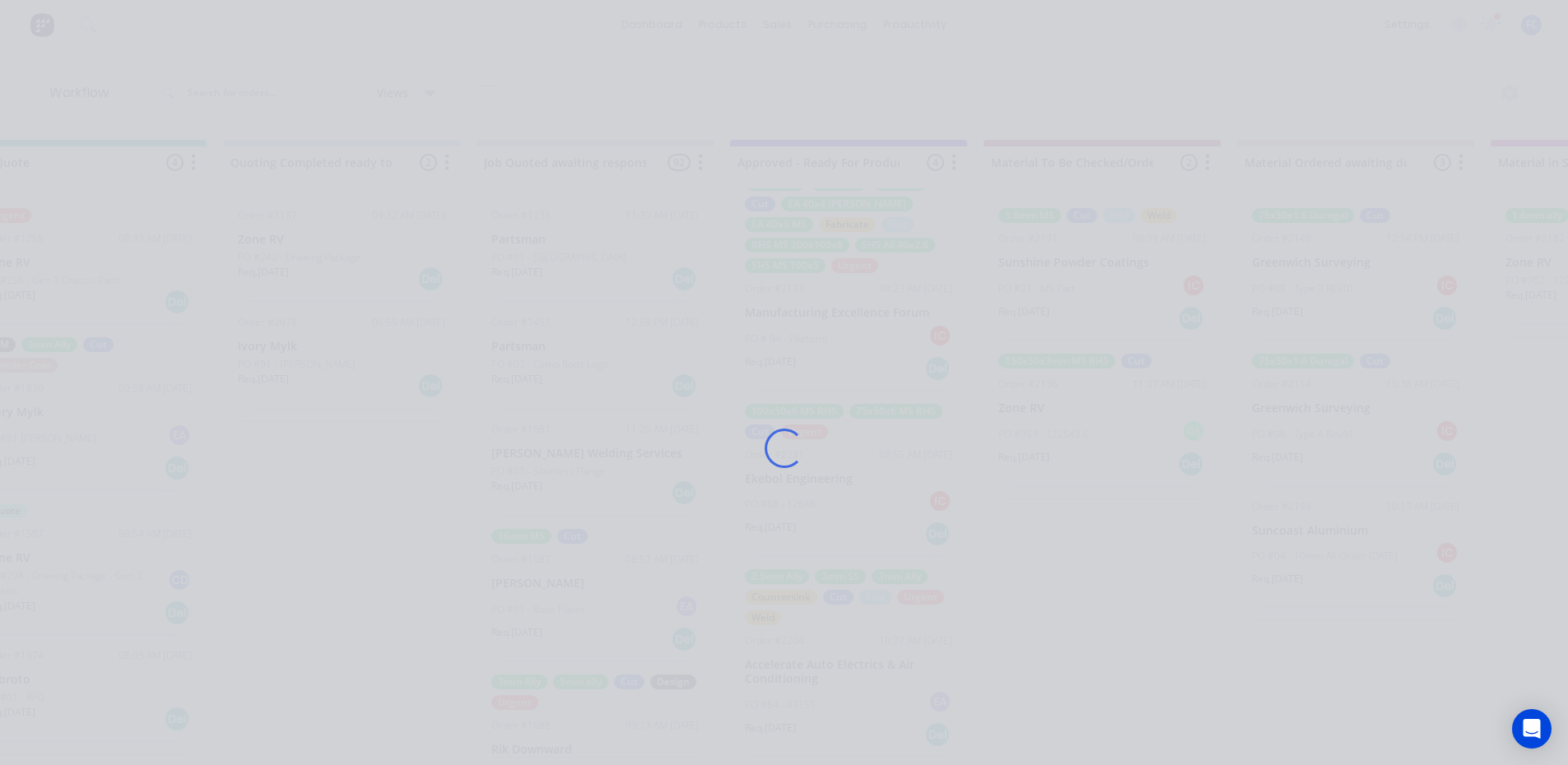
scroll to position [0, 1333]
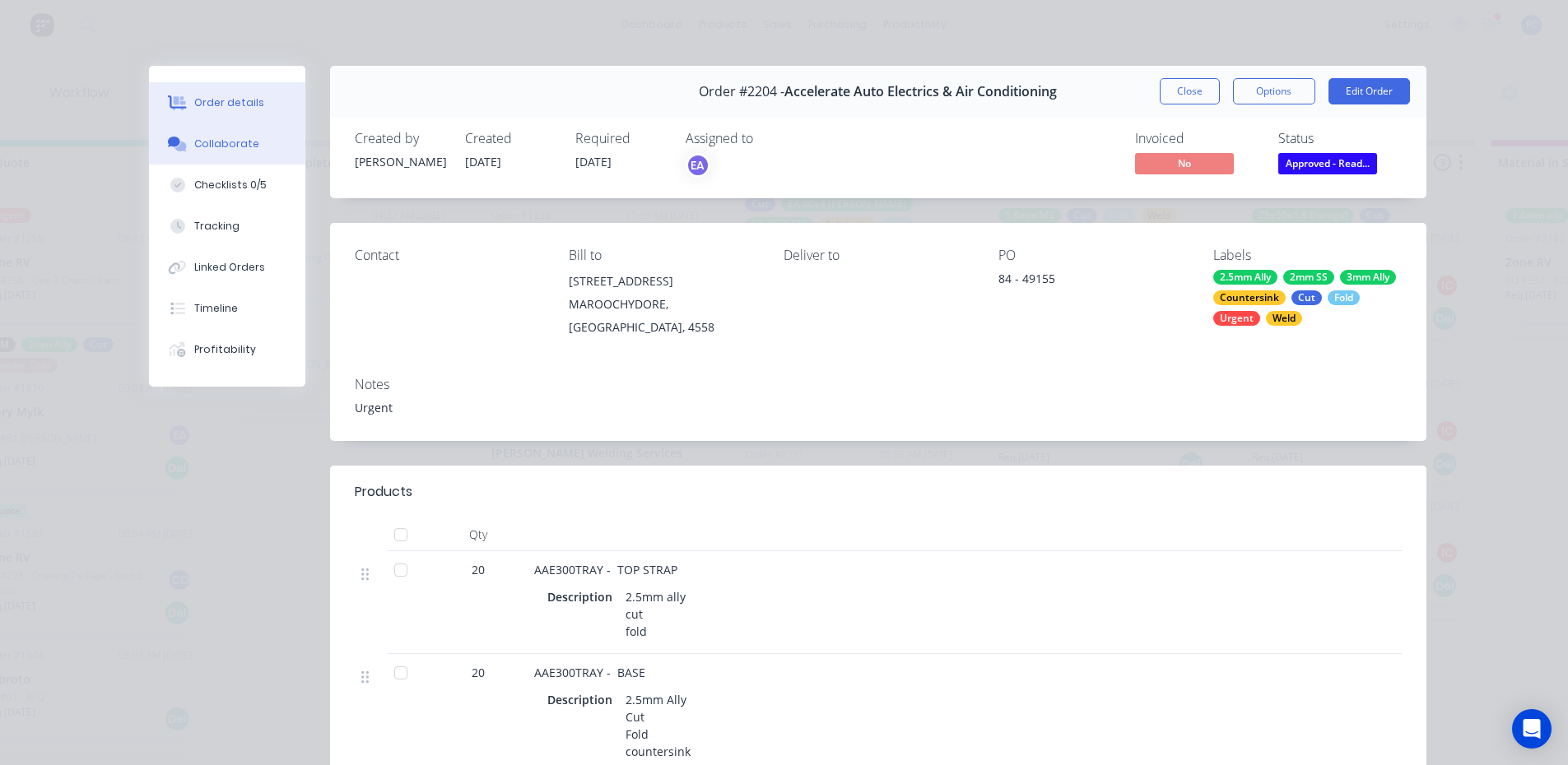
click at [218, 132] on button "Collaborate" at bounding box center [227, 144] width 157 height 41
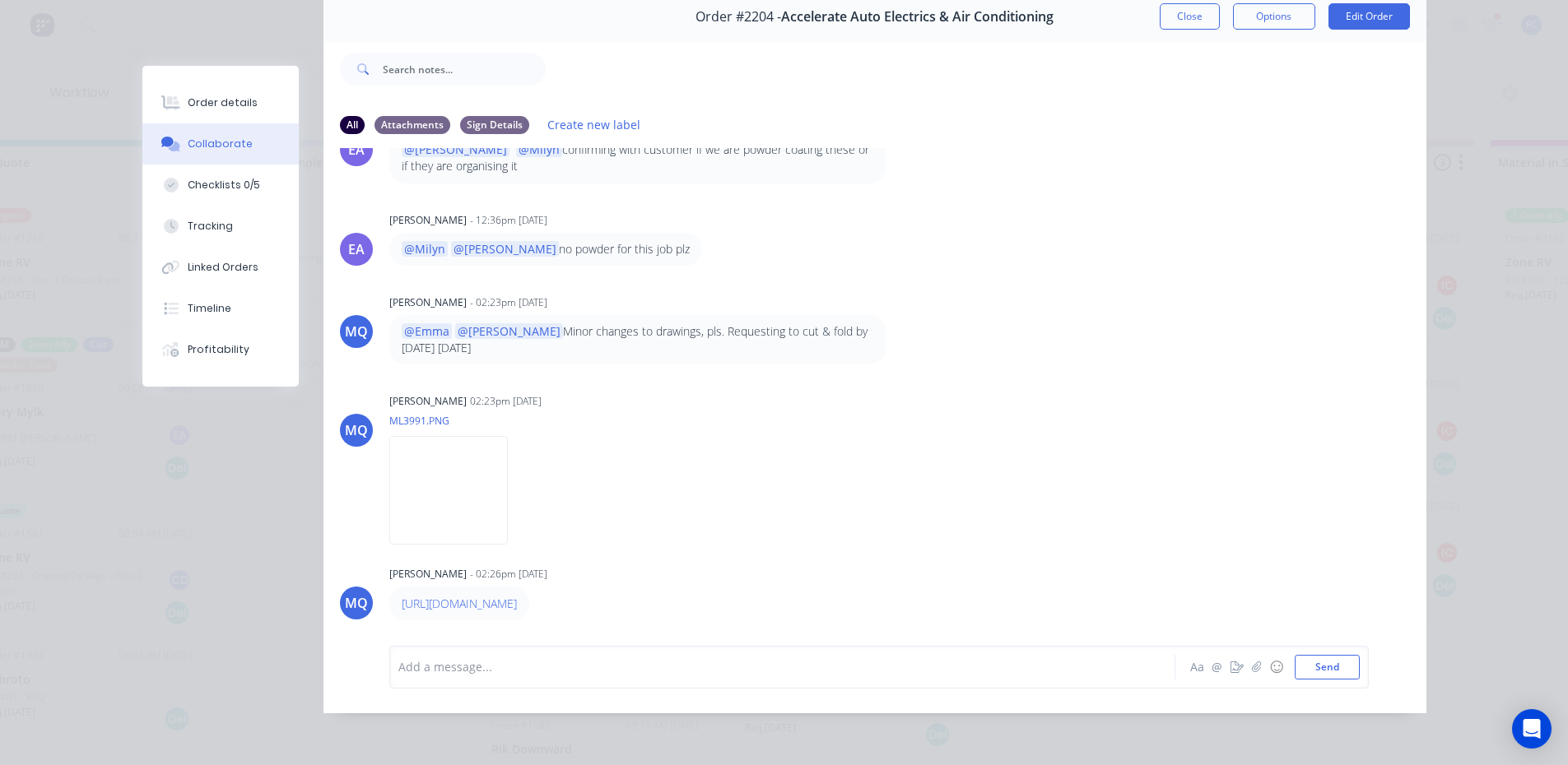
scroll to position [3, 1333]
click at [460, 478] on img at bounding box center [449, 490] width 119 height 108
click at [1184, 8] on button "Close" at bounding box center [1189, 16] width 60 height 26
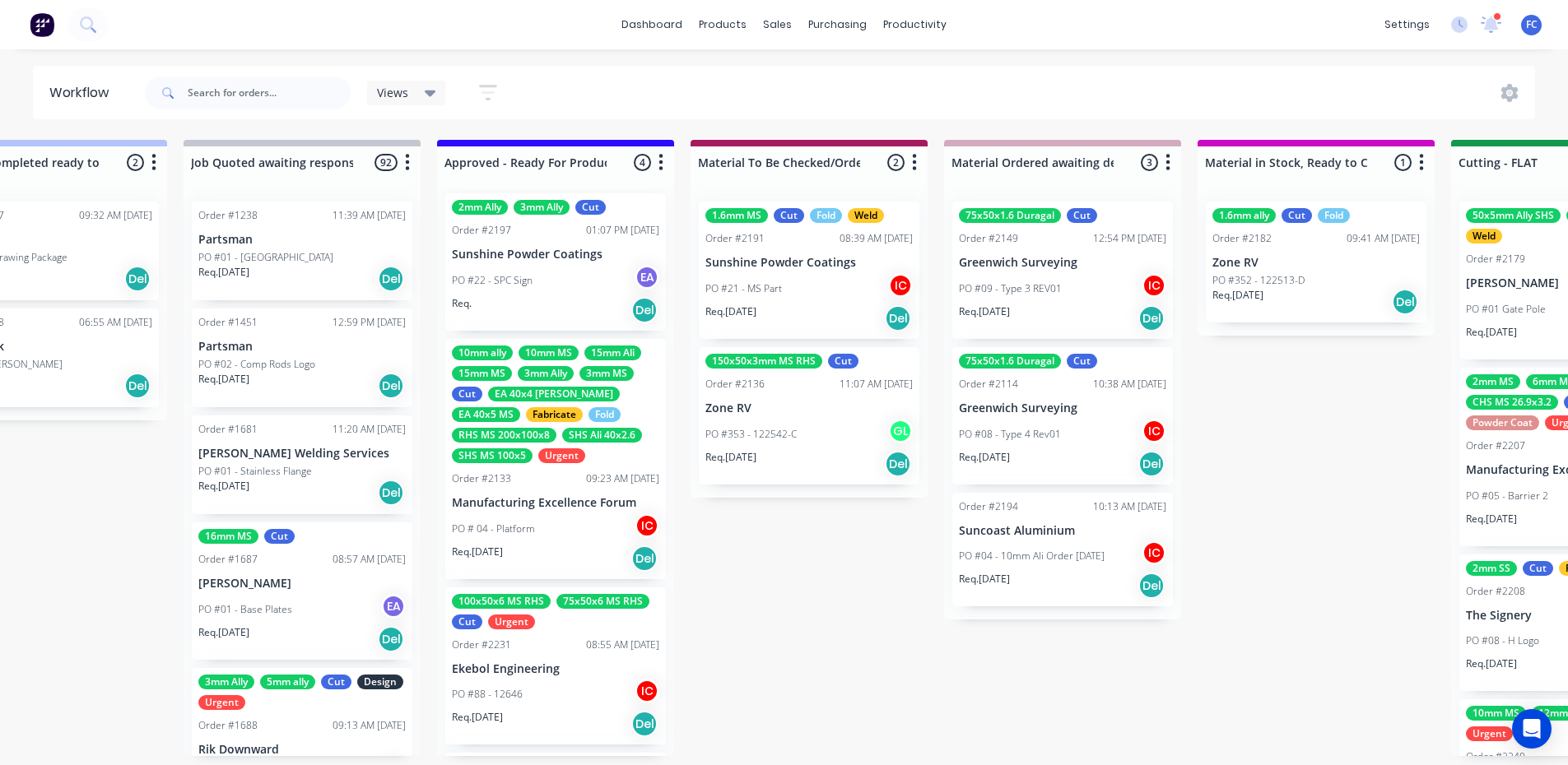
scroll to position [0, 0]
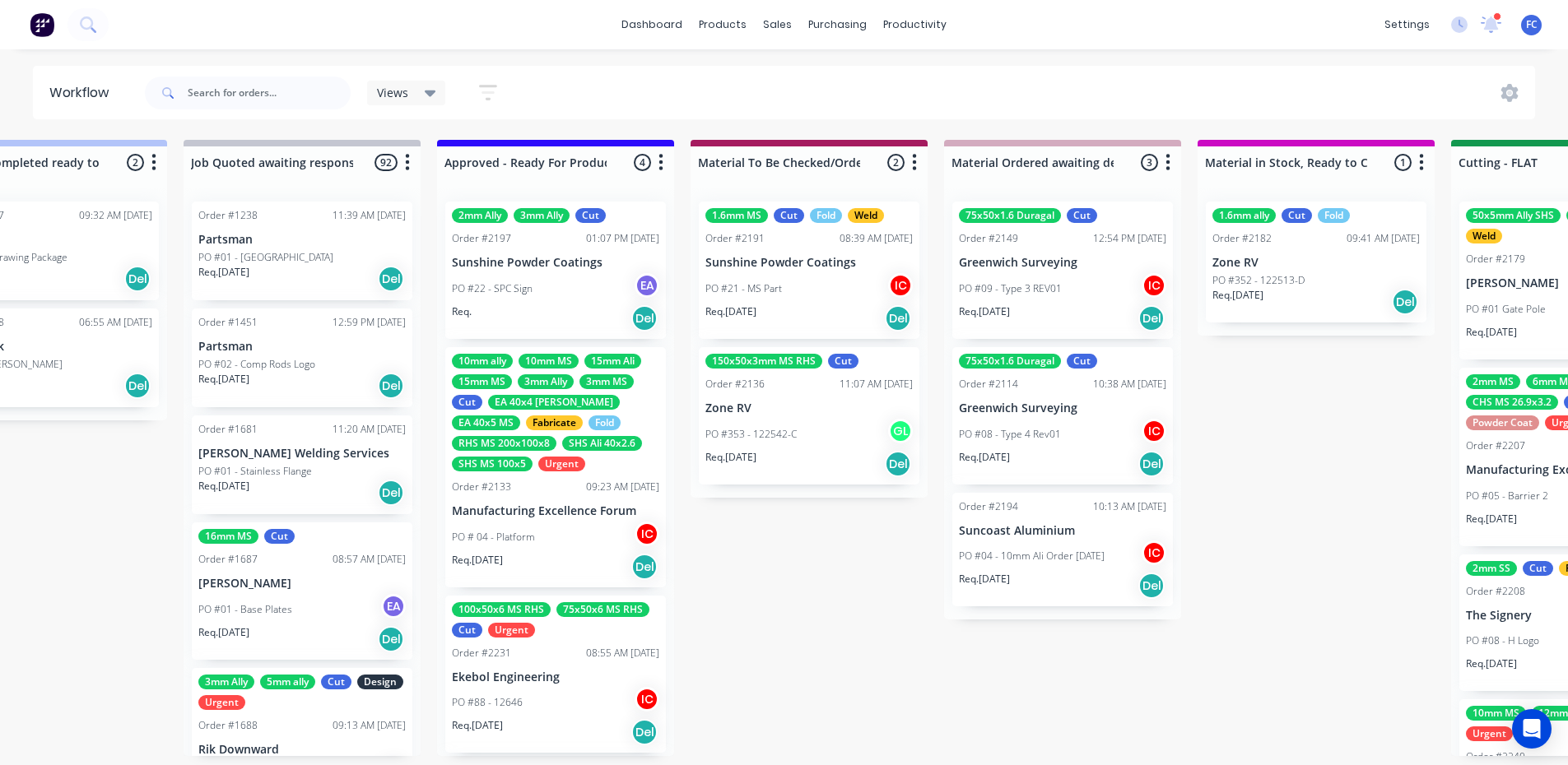
click at [853, 281] on div "1.6mm MS Cut Fold Weld Order #2191 08:39 AM 28/08/25 Sunshine Powder Coatings P…" at bounding box center [809, 344] width 237 height 310
click at [798, 253] on div "1.6mm MS Cut Fold Weld Order #2191 08:39 AM 28/08/25 Sunshine Powder Coatings P…" at bounding box center [809, 270] width 221 height 137
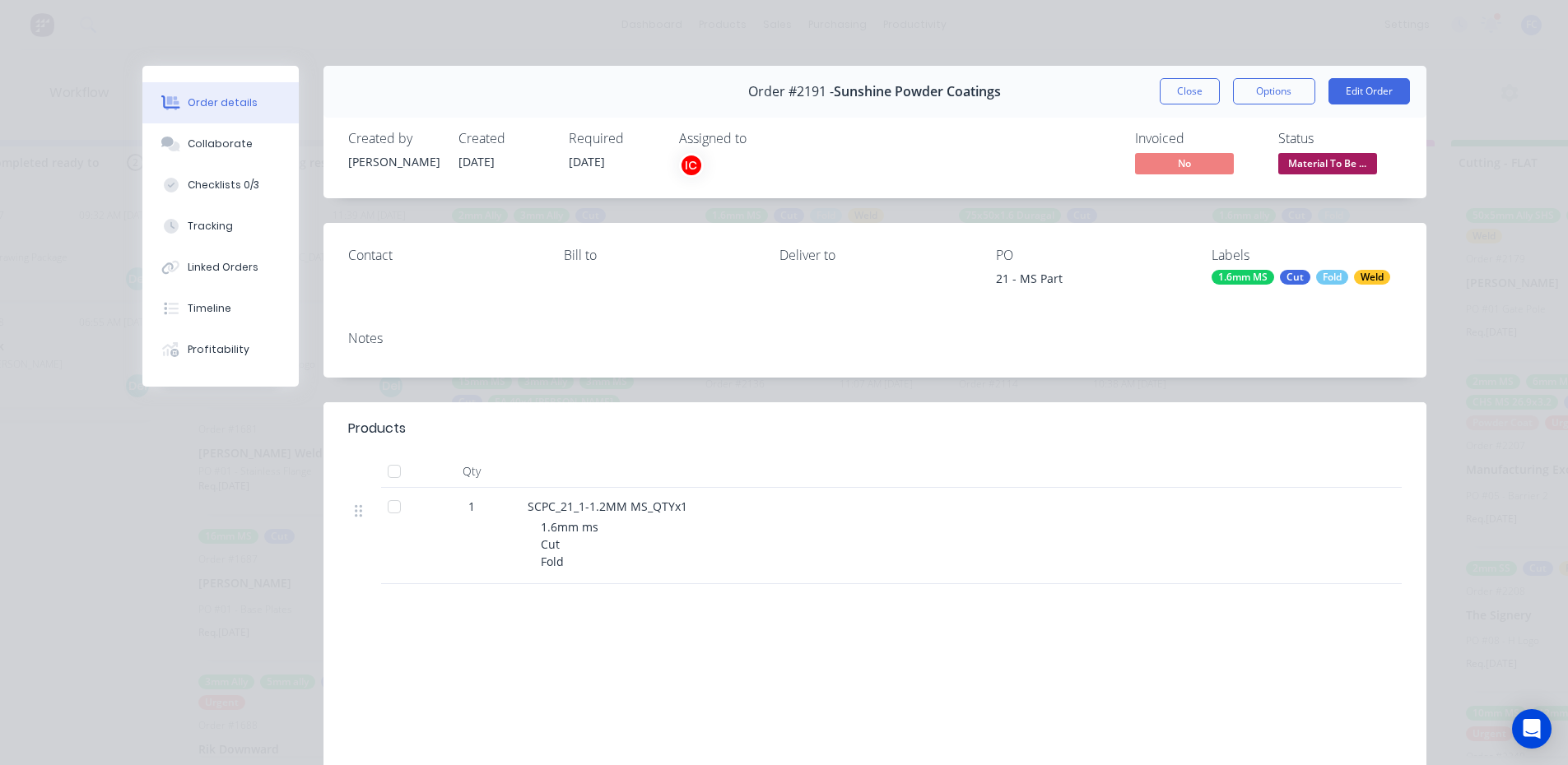
drag, startPoint x: 213, startPoint y: 147, endPoint x: 380, endPoint y: 238, distance: 190.2
click at [214, 147] on div "Collaborate" at bounding box center [220, 143] width 65 height 15
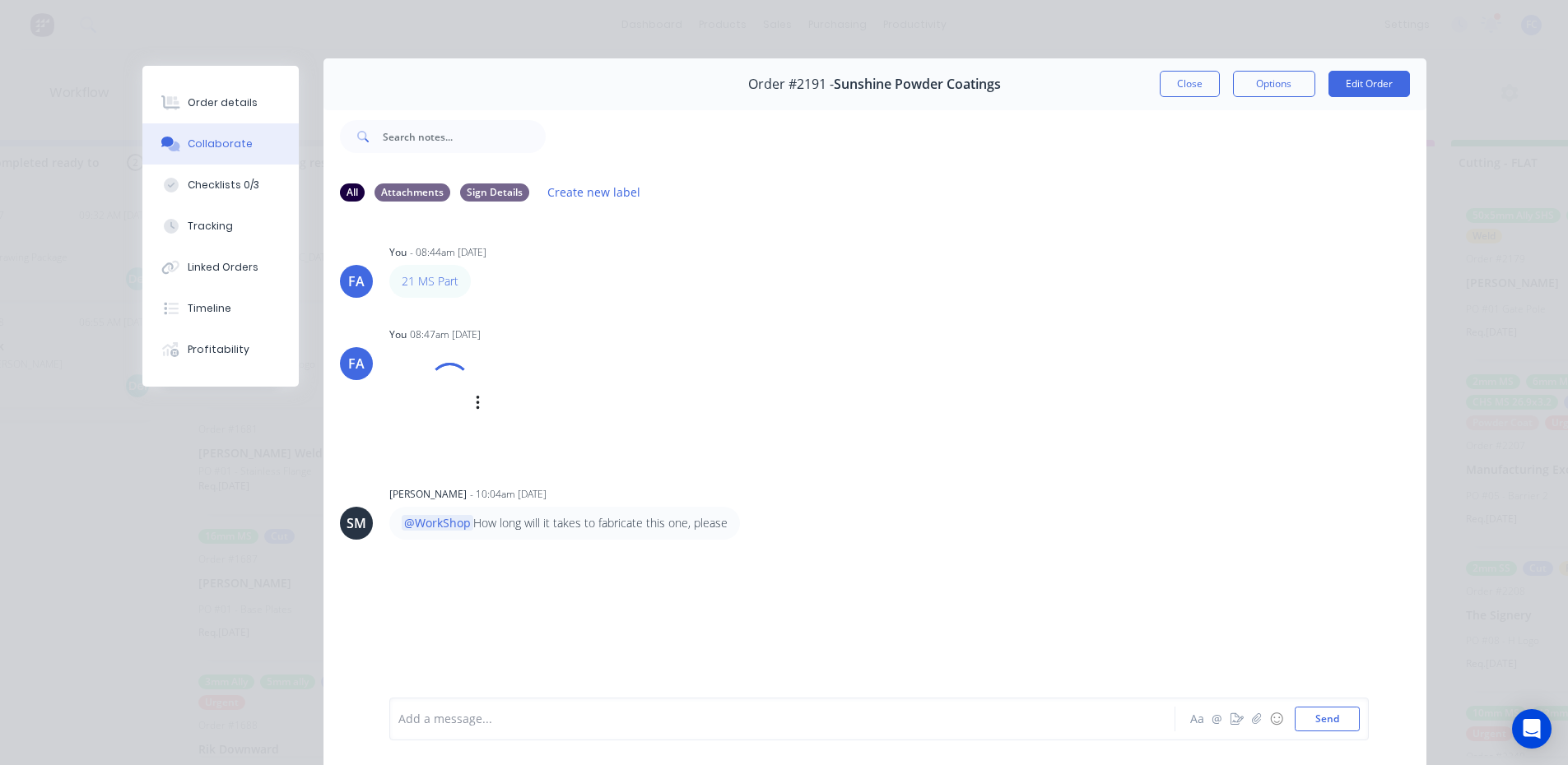
scroll to position [5, 0]
click at [1175, 80] on button "Close" at bounding box center [1189, 86] width 60 height 26
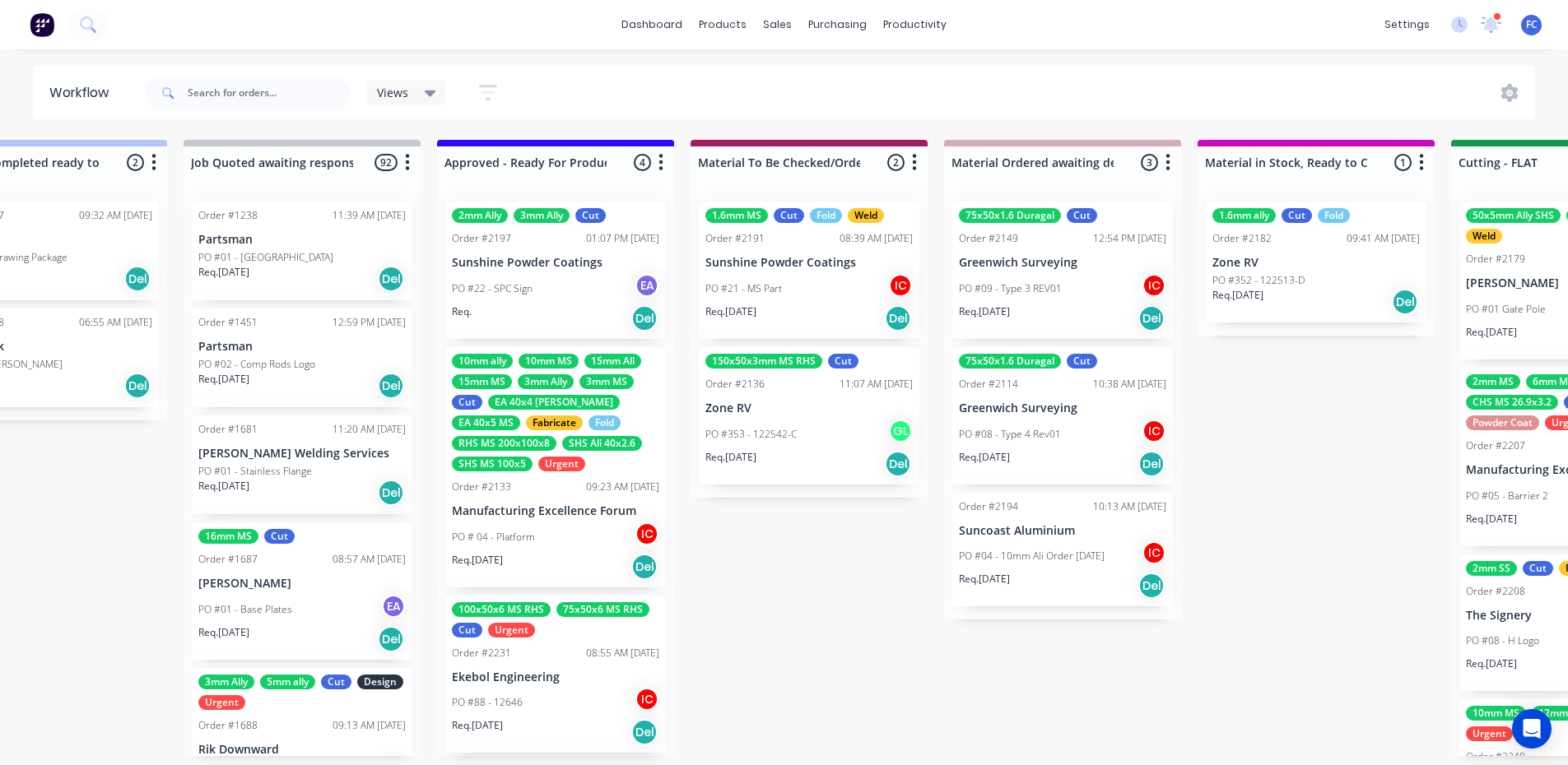
click at [785, 421] on div "PO #353 - 122542-C GL" at bounding box center [809, 434] width 207 height 31
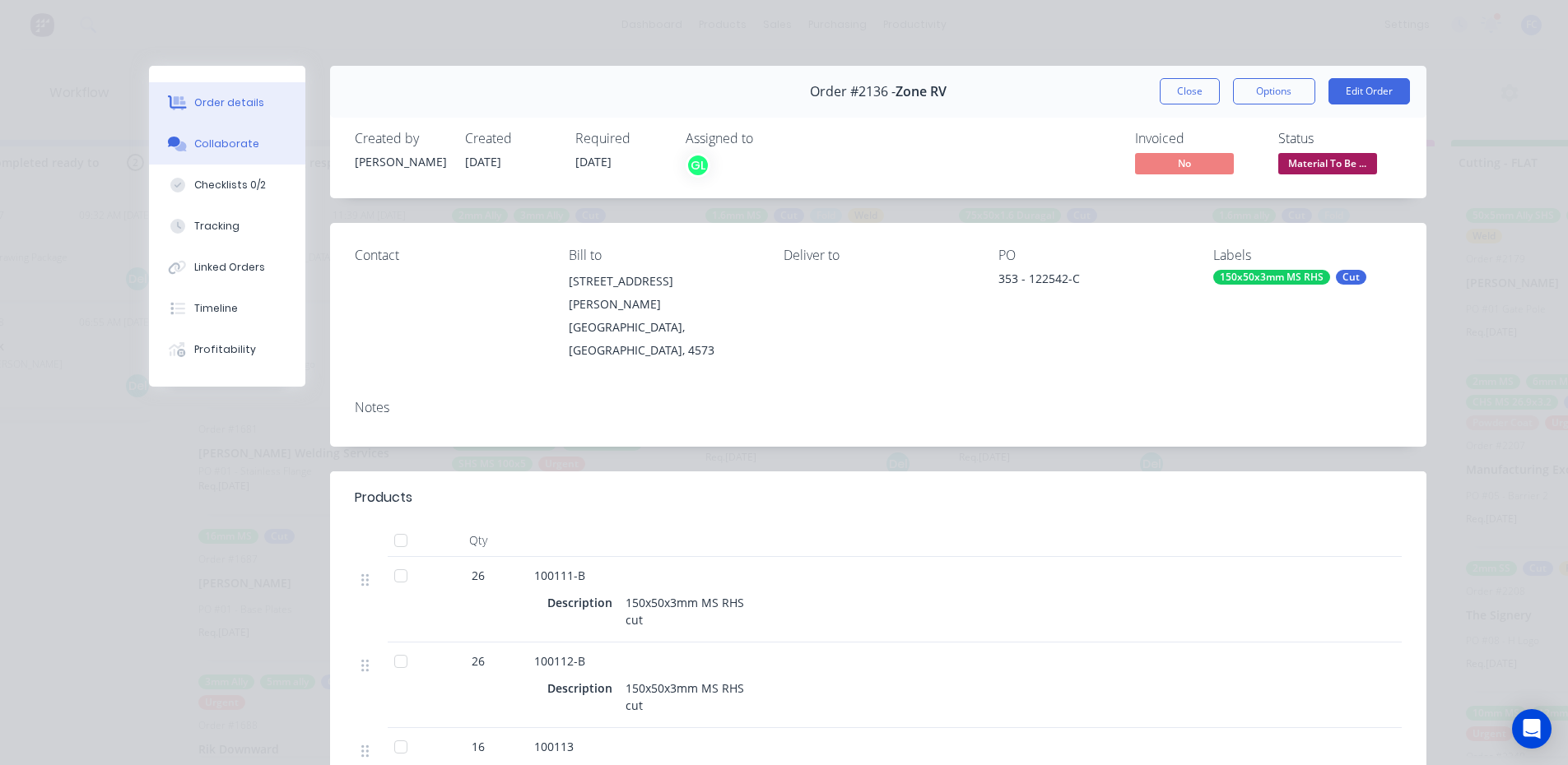
click at [230, 137] on div "Collaborate" at bounding box center [227, 143] width 65 height 15
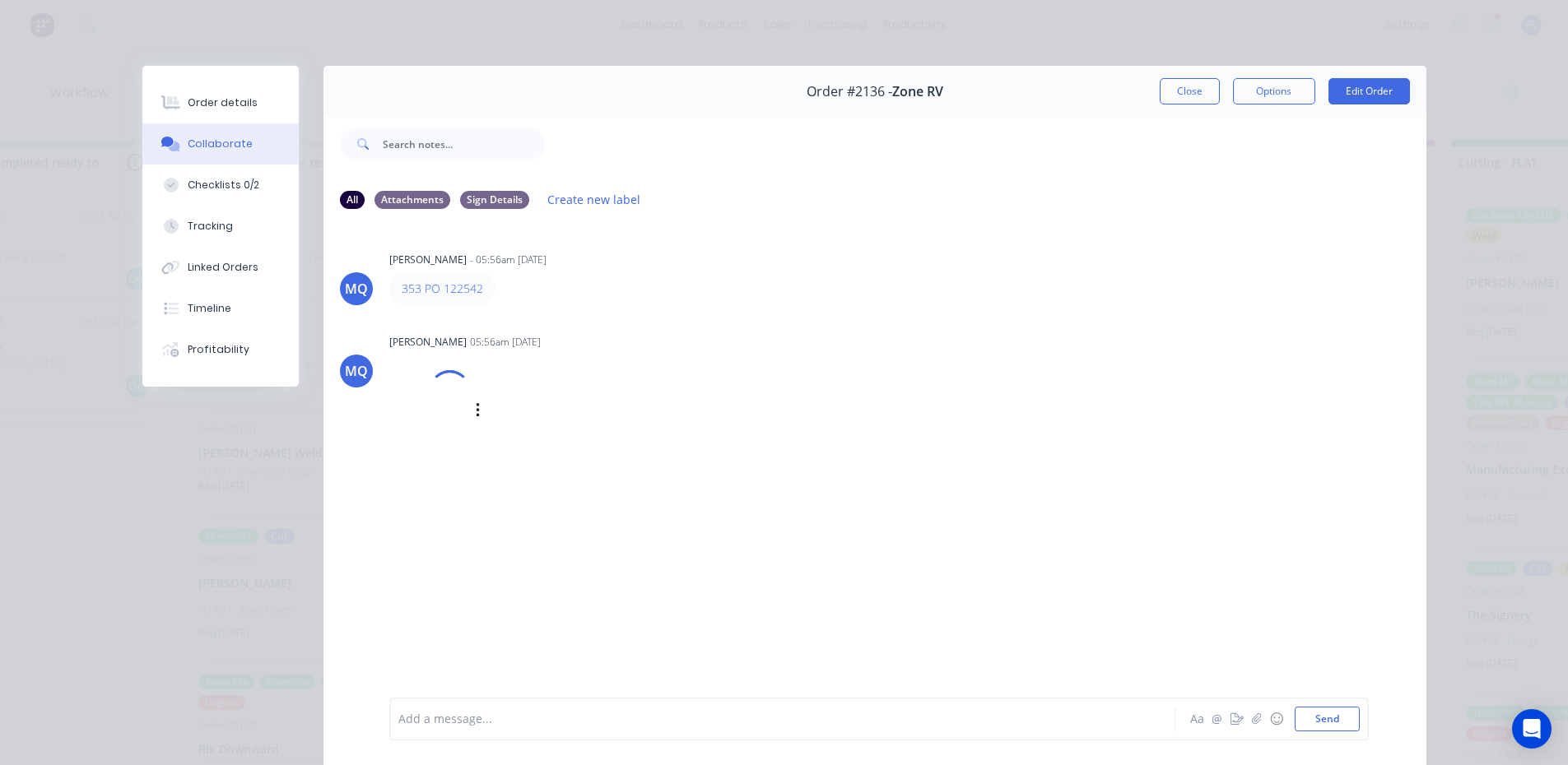
scroll to position [83, 0]
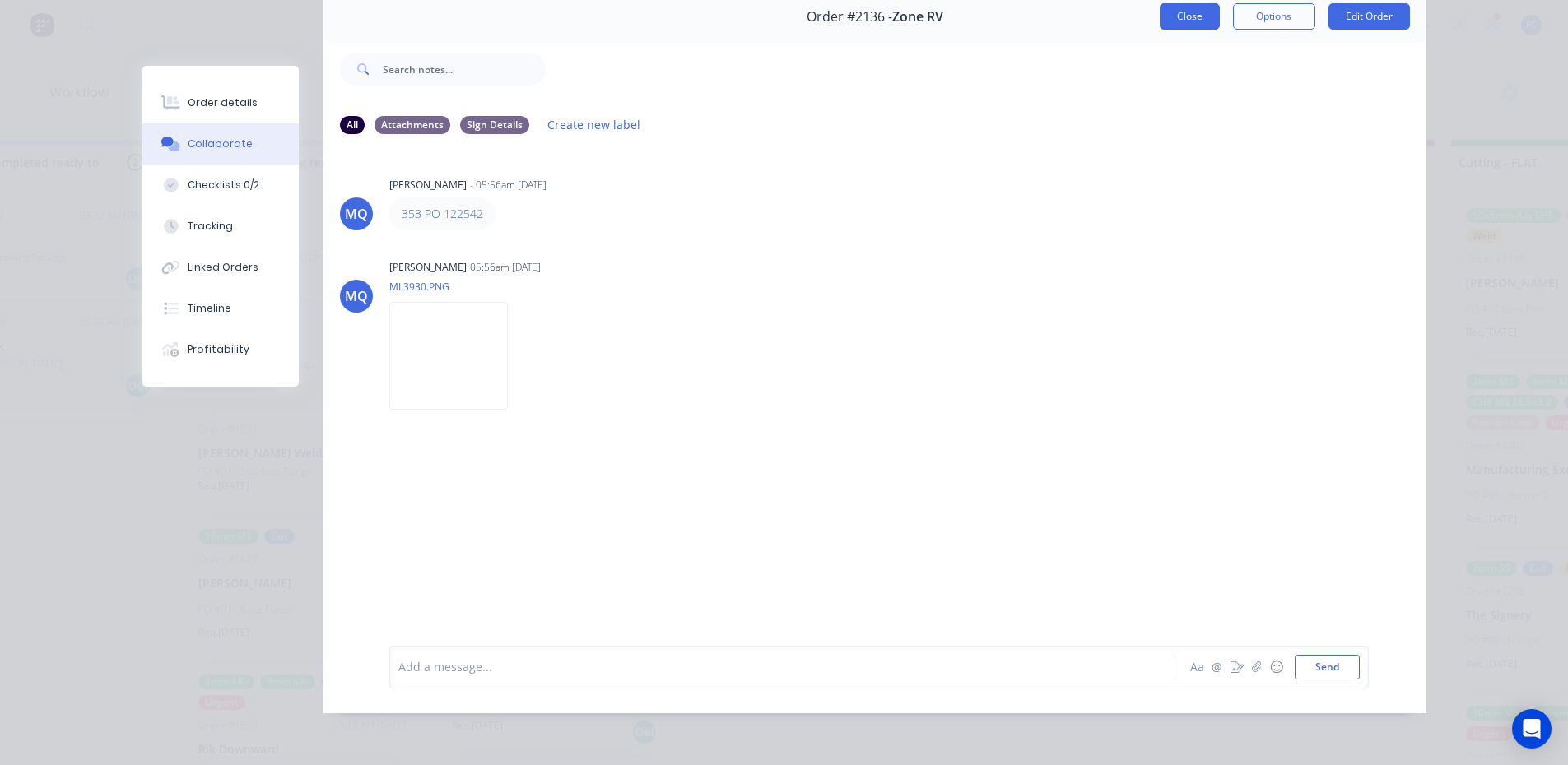
click at [1184, 16] on button "Close" at bounding box center [1189, 16] width 60 height 26
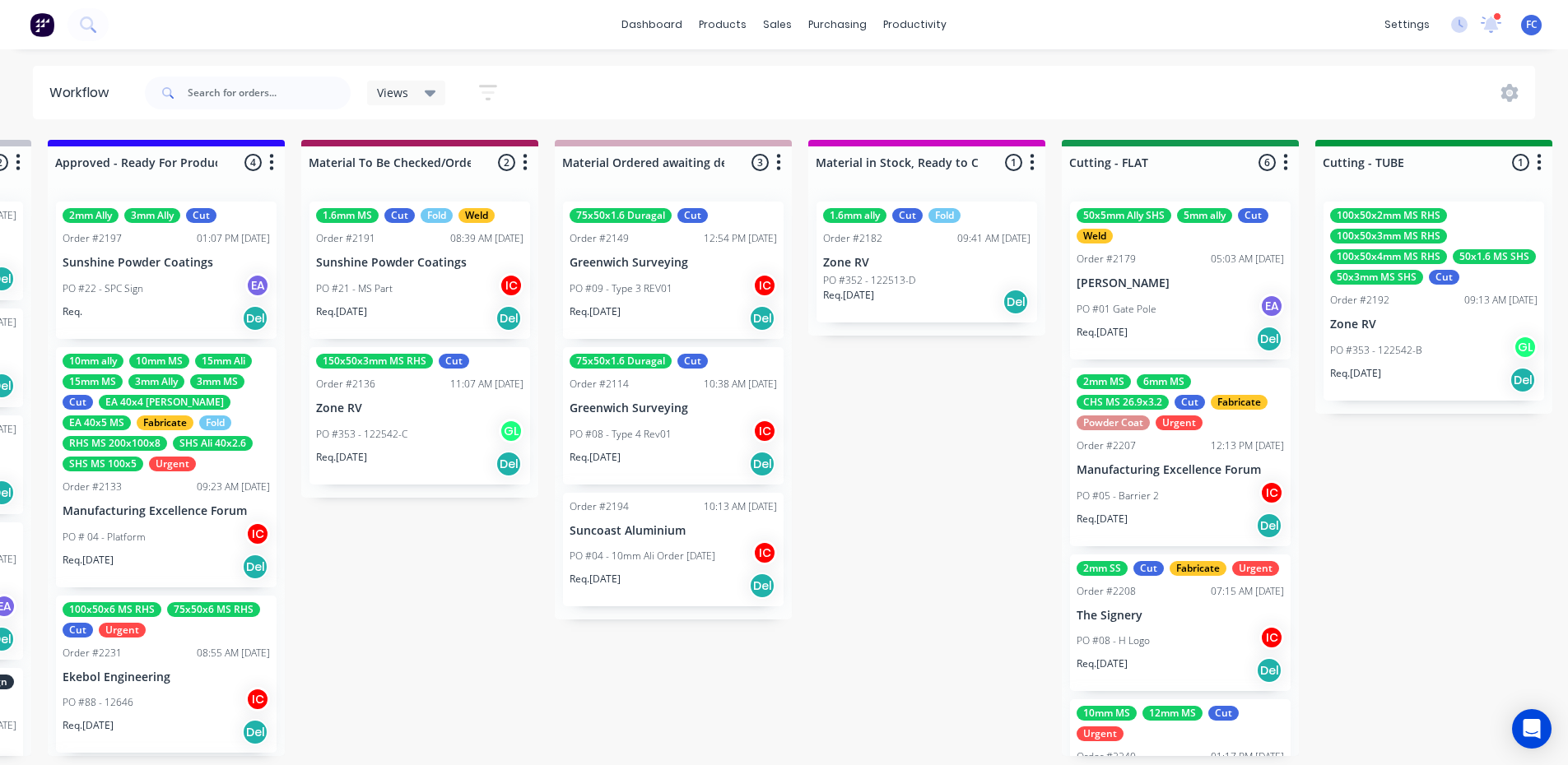
scroll to position [3, 2019]
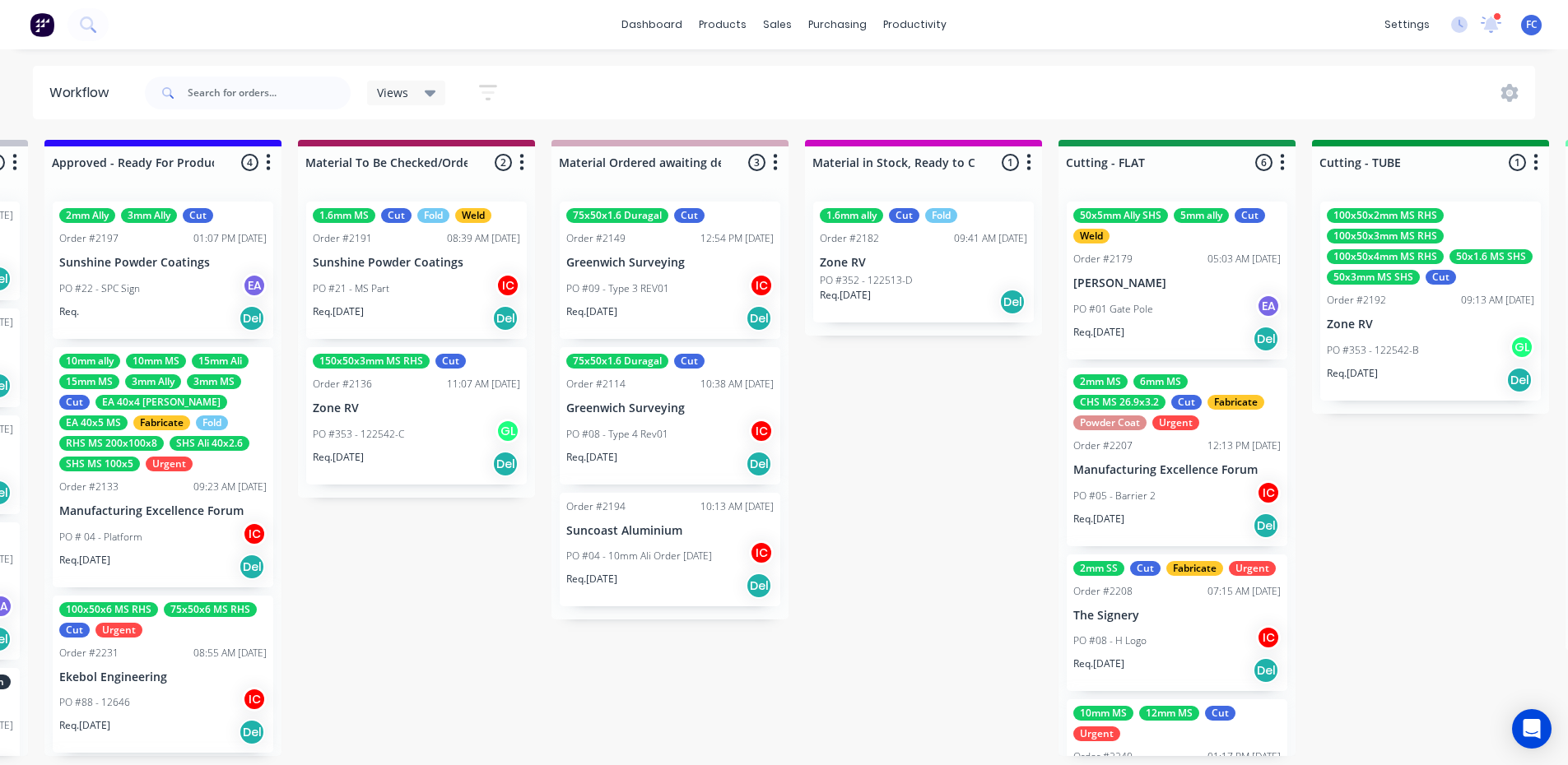
click at [723, 506] on div "10:13 AM [DATE]" at bounding box center [737, 506] width 73 height 15
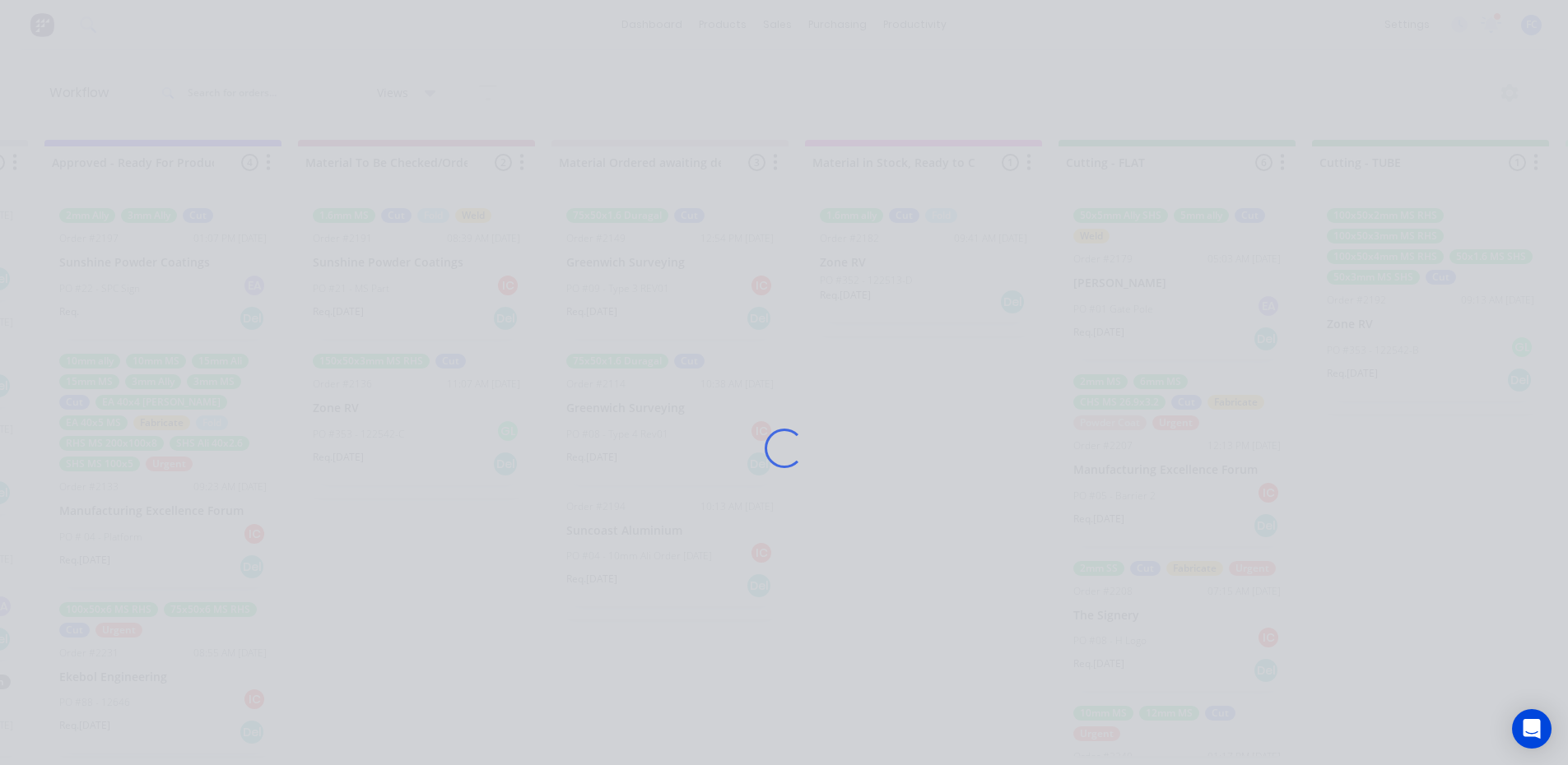
scroll to position [0, 2019]
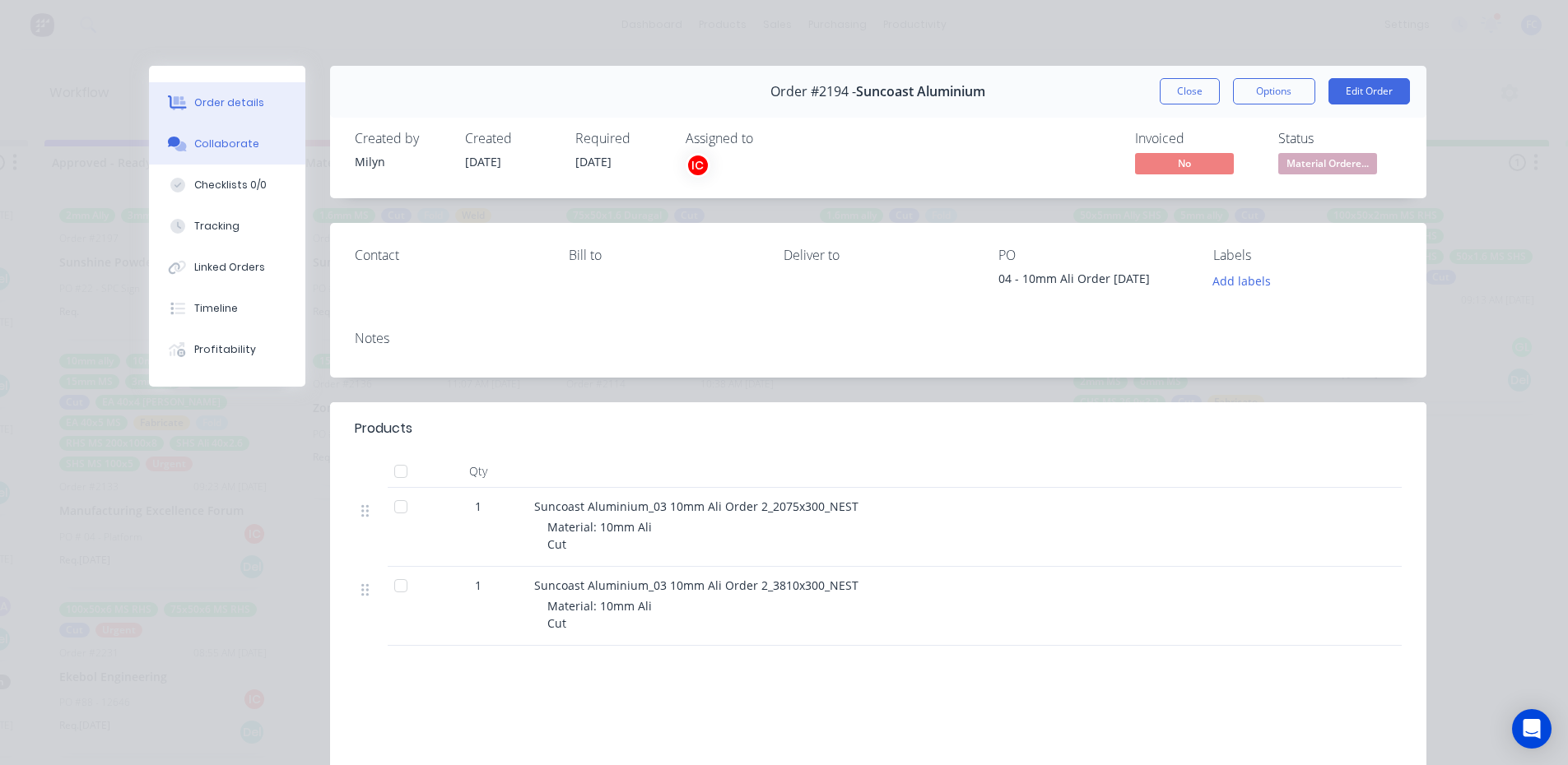
click at [221, 128] on button "Collaborate" at bounding box center [227, 144] width 157 height 41
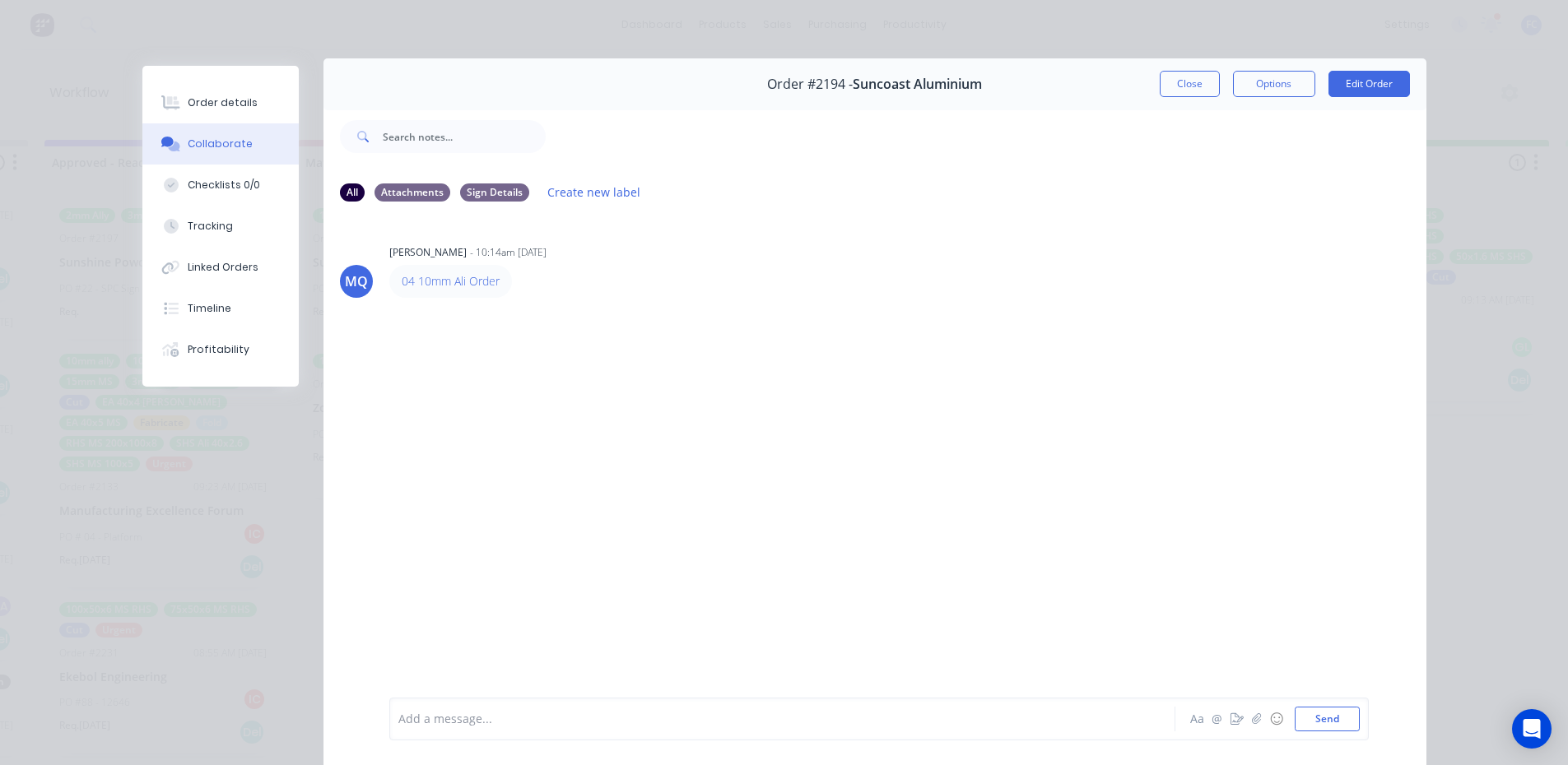
scroll to position [5, 0]
click at [1174, 96] on button "Close" at bounding box center [1189, 86] width 60 height 26
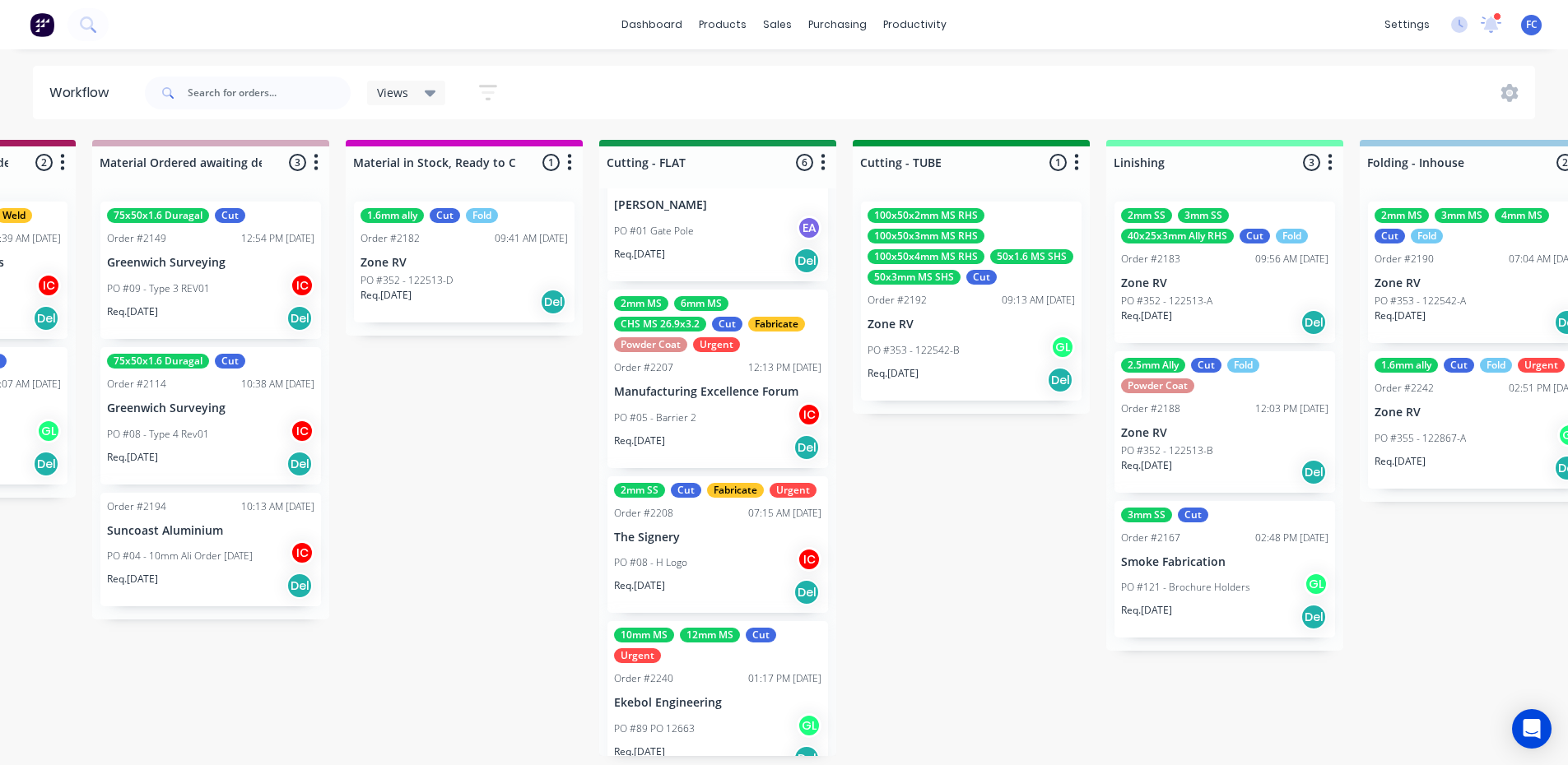
scroll to position [83, 0]
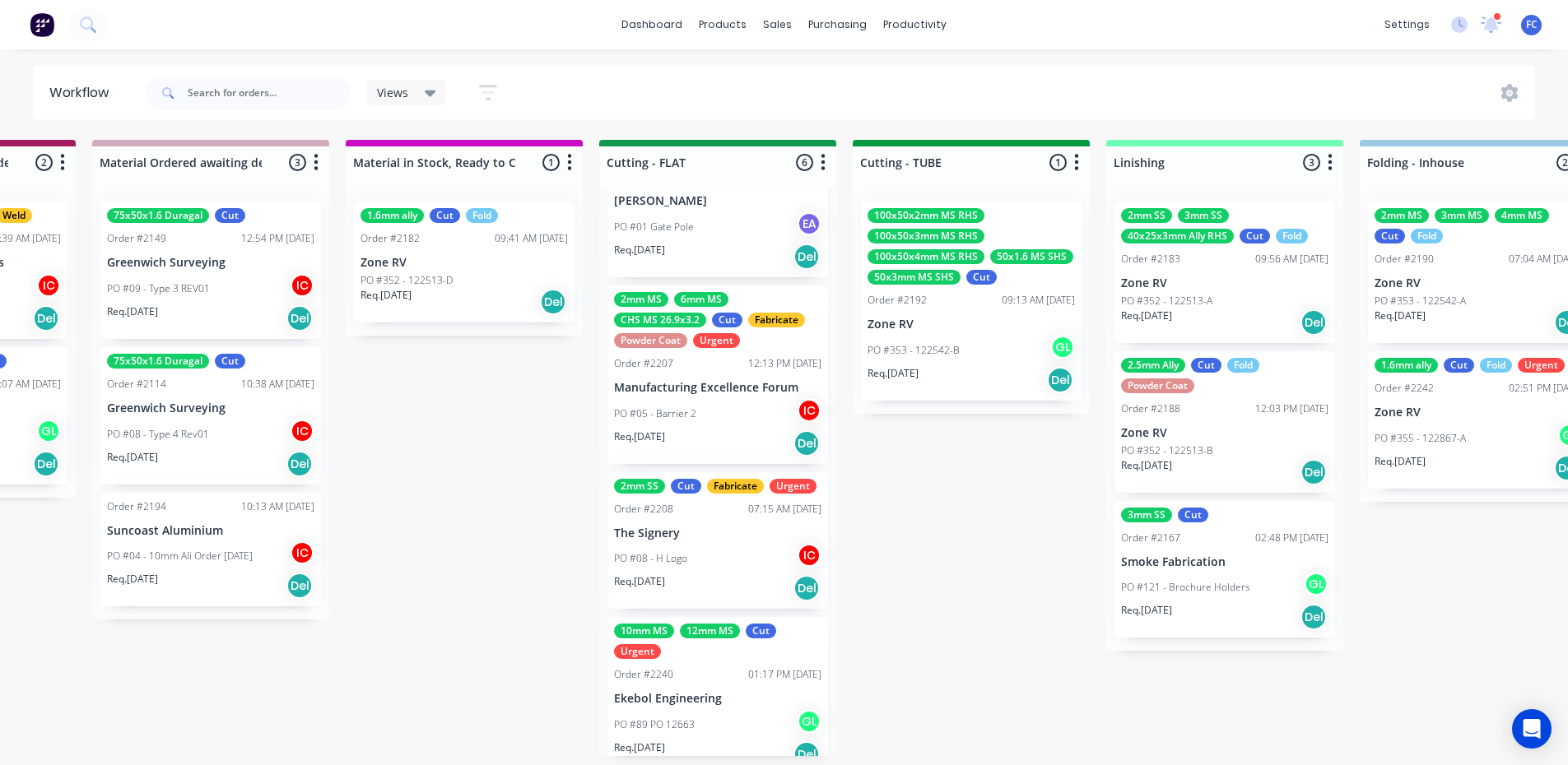
click at [719, 541] on p "The Signery" at bounding box center [717, 533] width 207 height 14
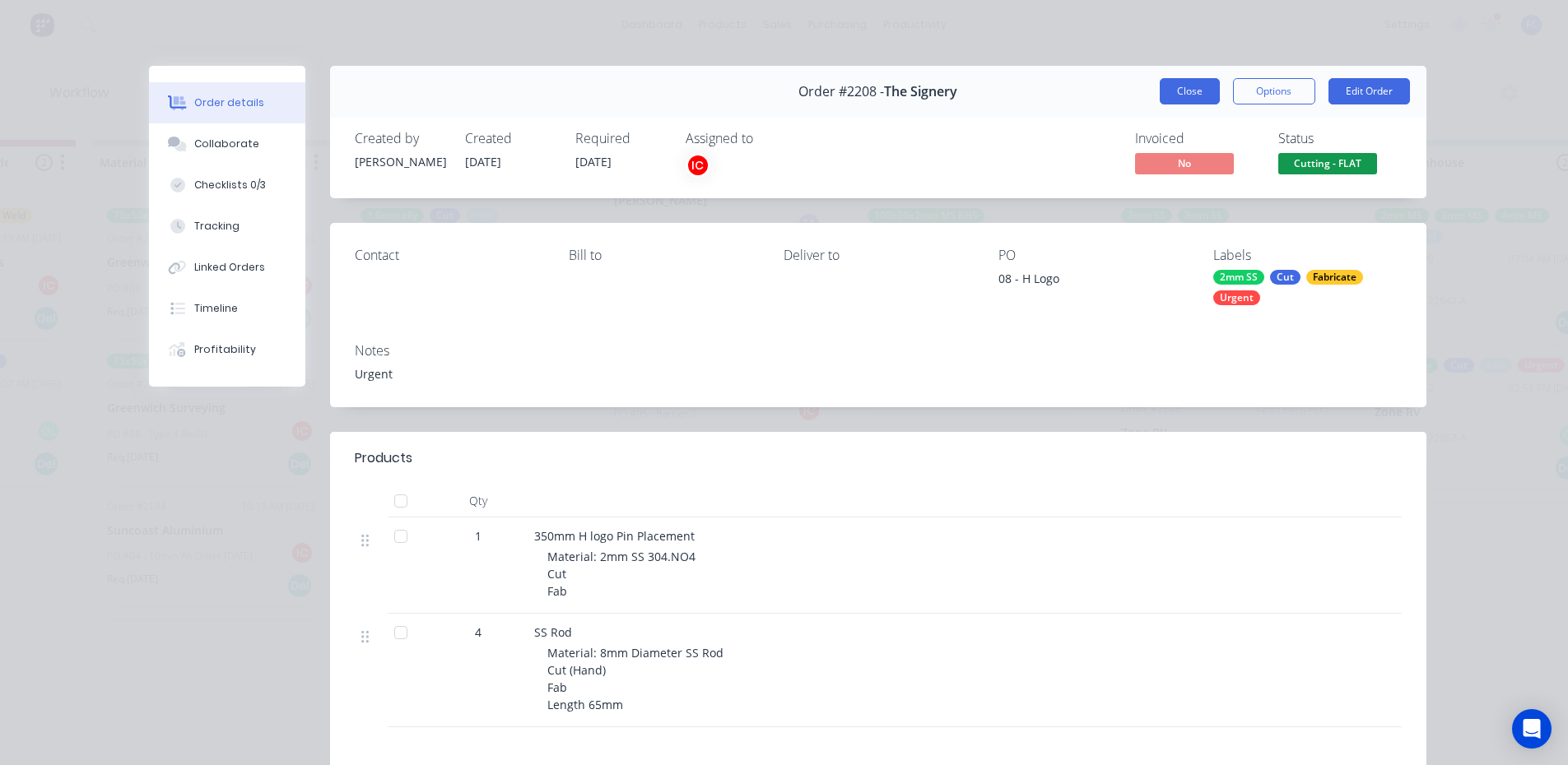
drag, startPoint x: 1178, startPoint y: 89, endPoint x: 1231, endPoint y: 111, distance: 57.4
click at [1185, 89] on button "Close" at bounding box center [1189, 91] width 60 height 26
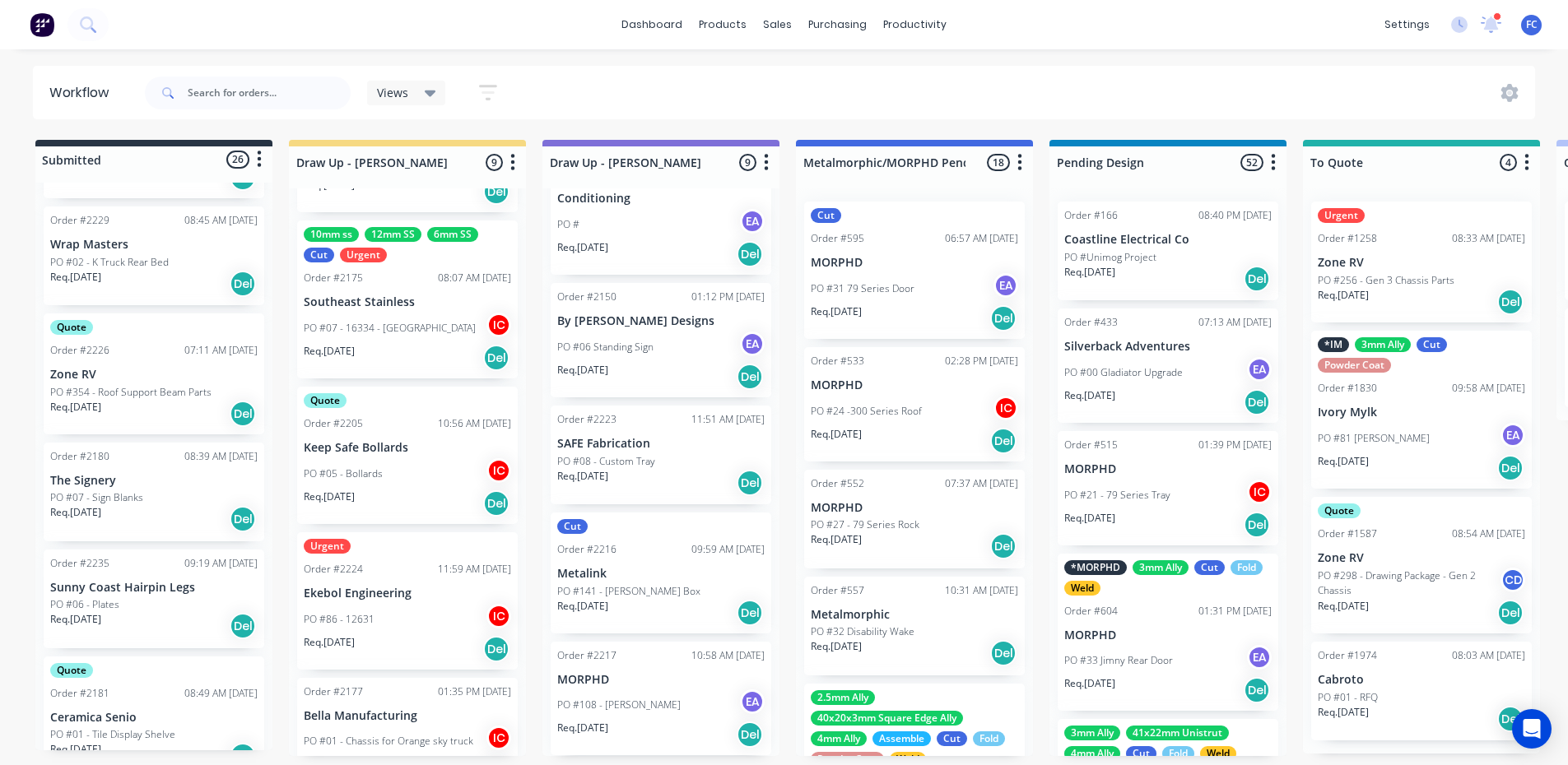
scroll to position [960, 0]
click at [86, 522] on div "Req. 10/09/25 Del" at bounding box center [154, 523] width 207 height 28
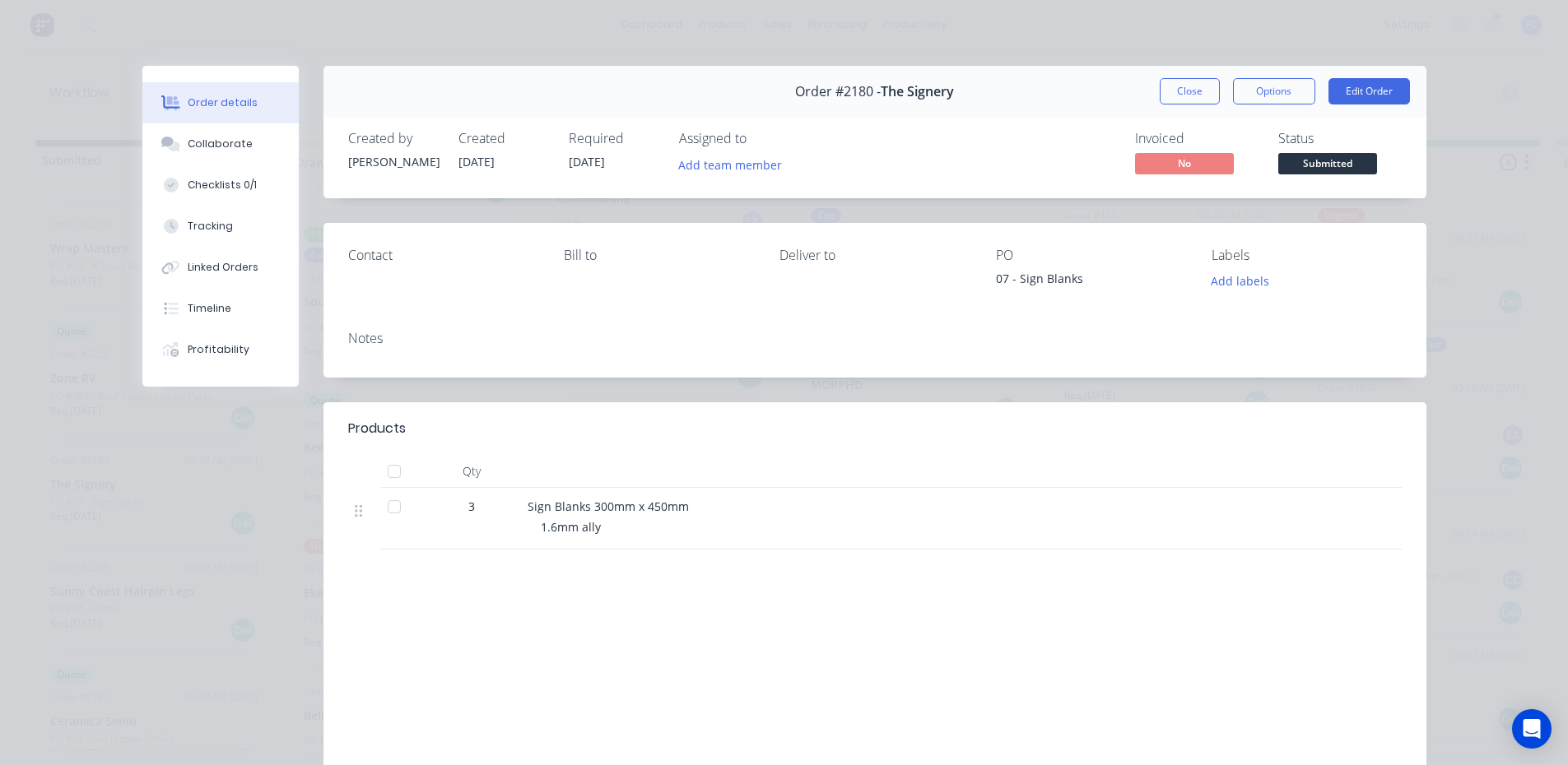
drag, startPoint x: 198, startPoint y: 136, endPoint x: 319, endPoint y: 185, distance: 130.5
click at [199, 136] on button "Collaborate" at bounding box center [220, 144] width 157 height 41
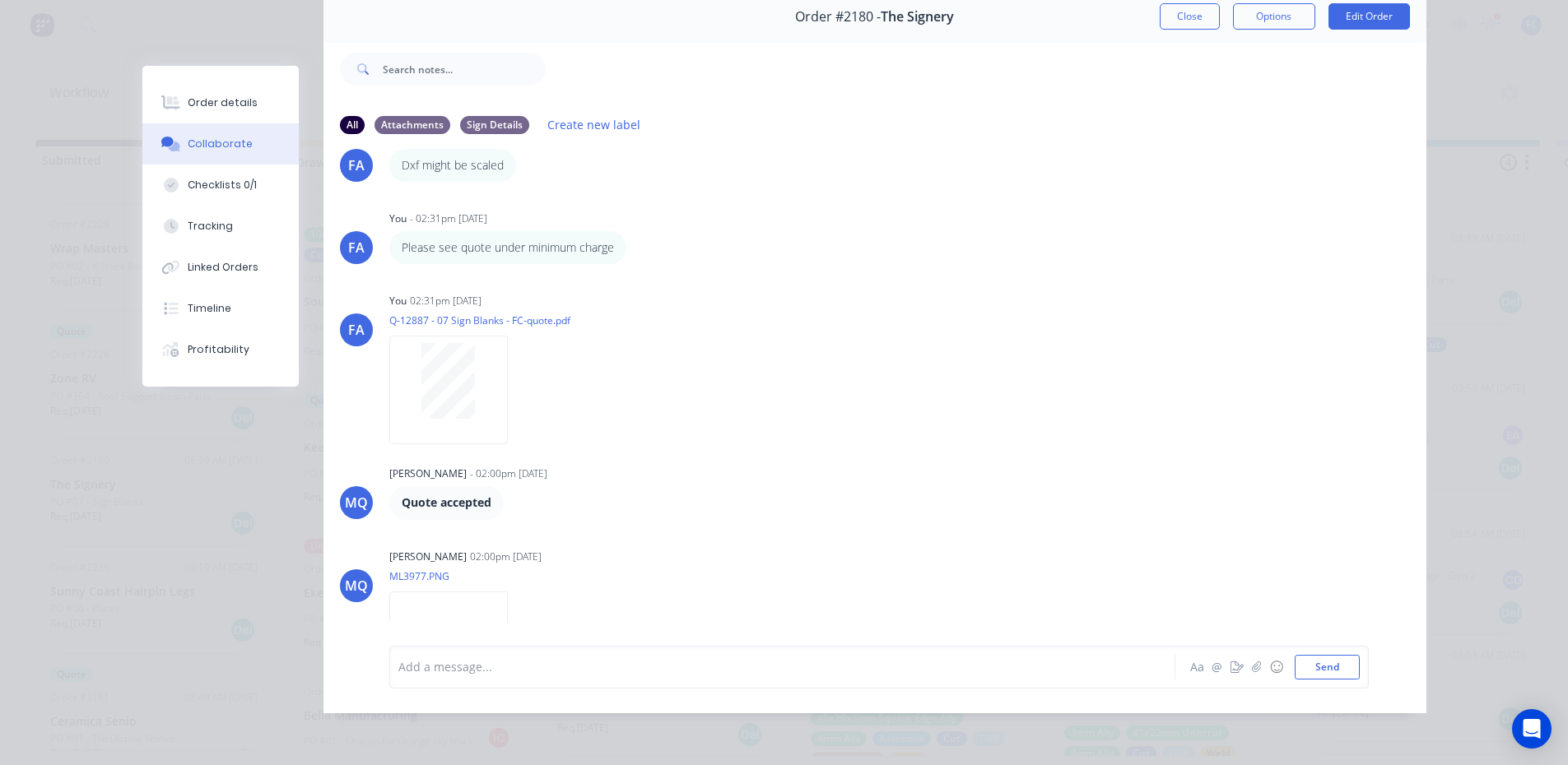
scroll to position [280, 0]
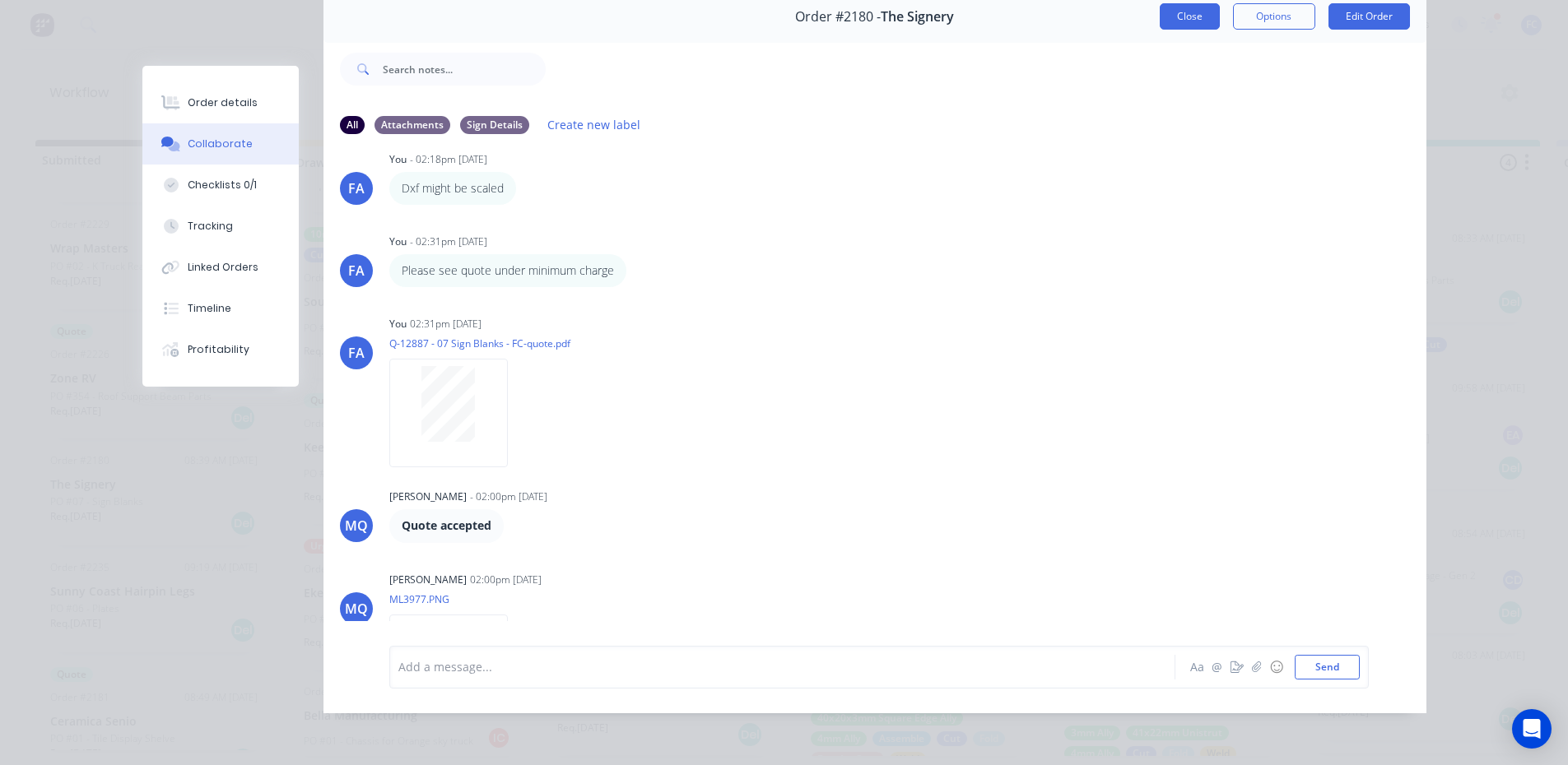
click at [1182, 13] on button "Close" at bounding box center [1189, 16] width 60 height 26
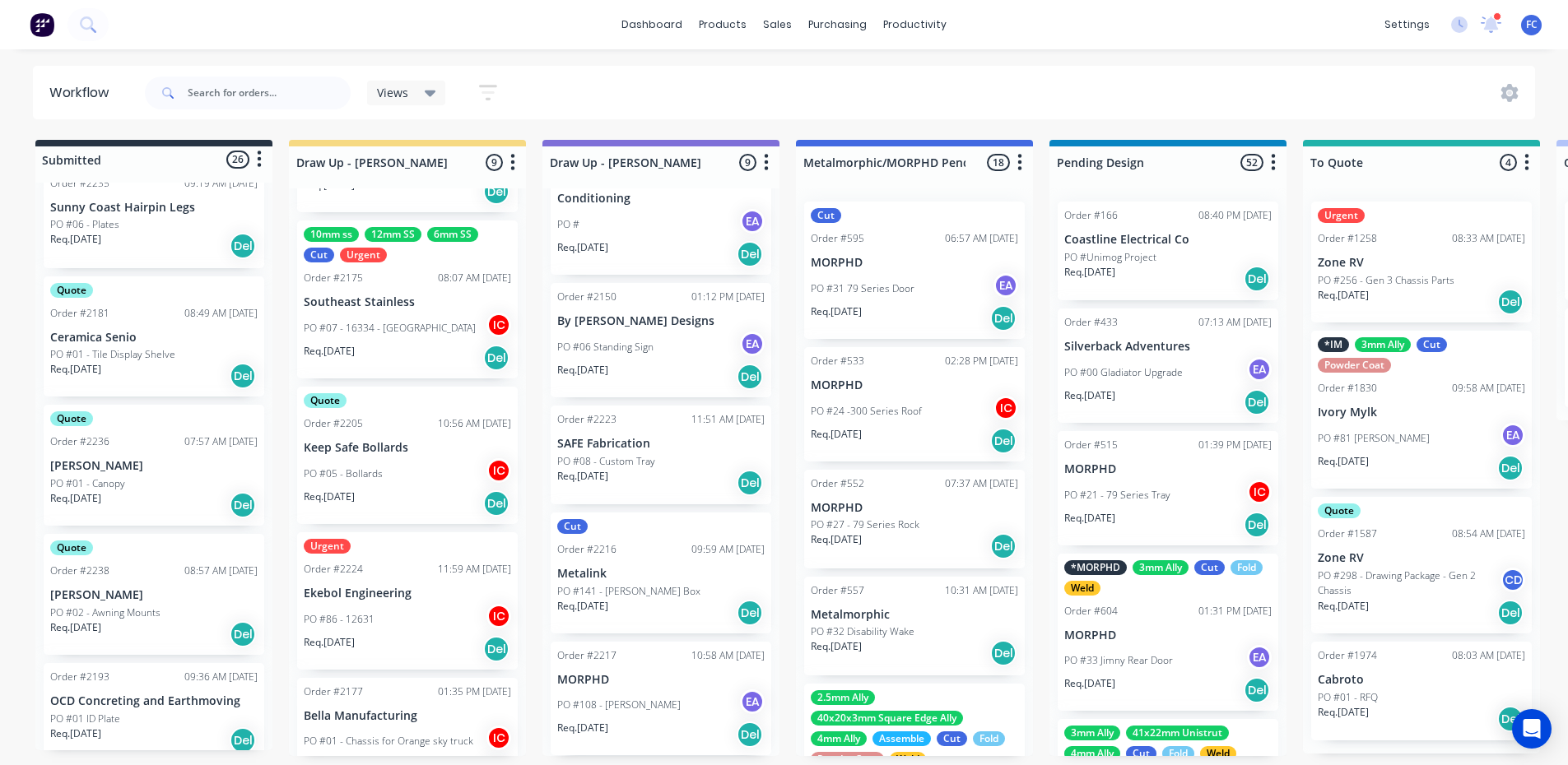
scroll to position [1371, 0]
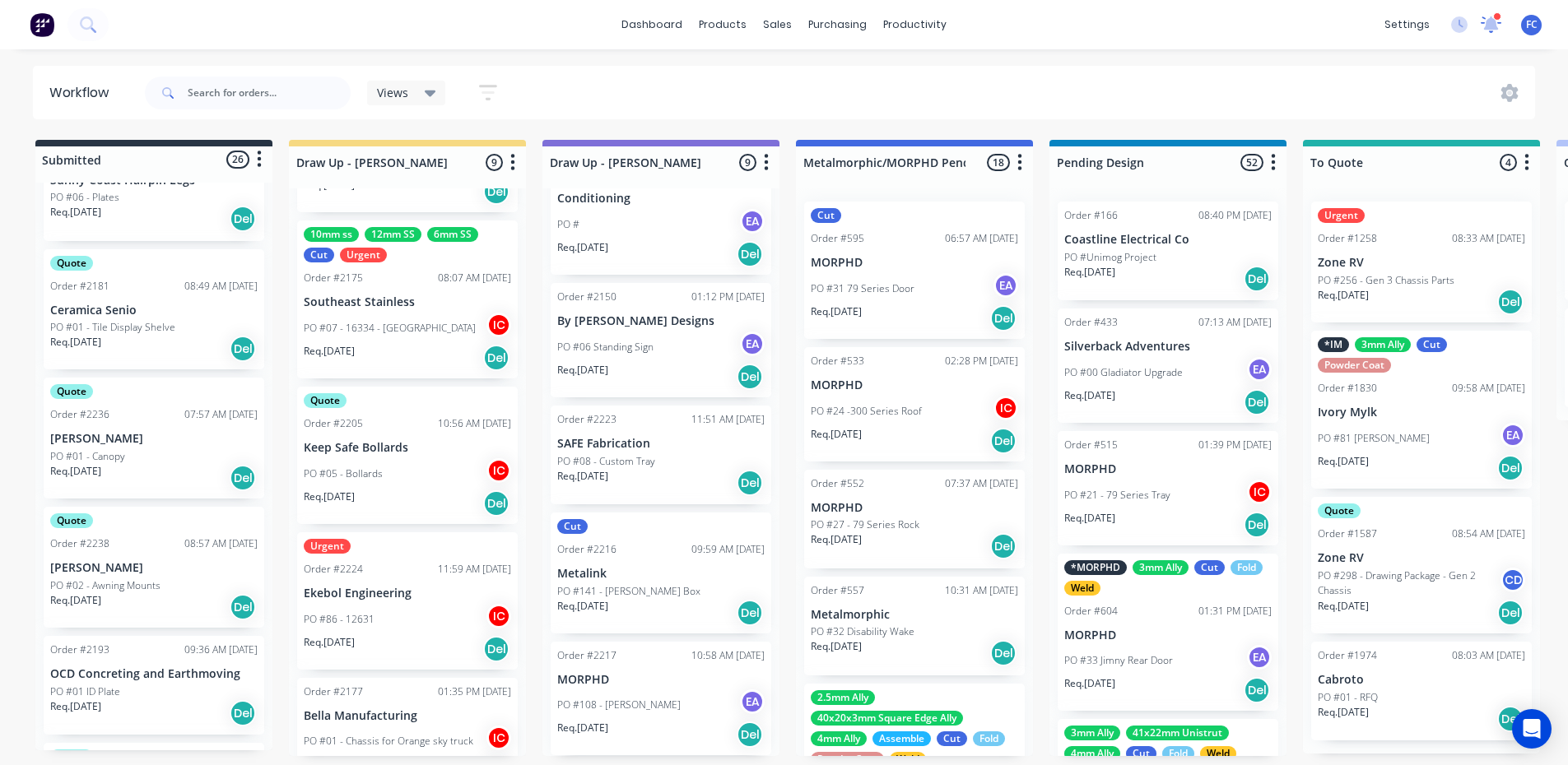
click at [1263, 23] on icon at bounding box center [1491, 22] width 15 height 14
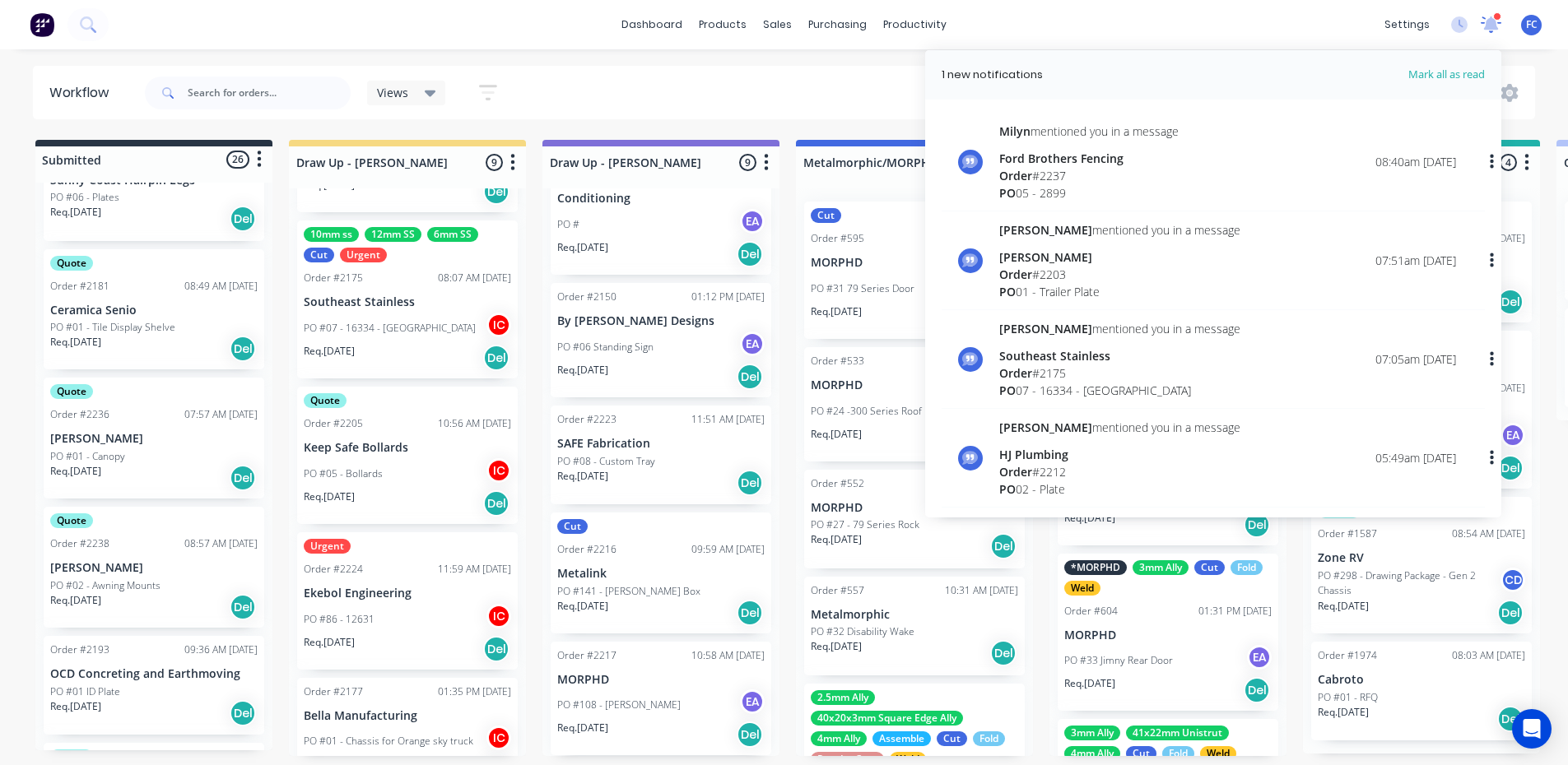
click at [1263, 22] on icon at bounding box center [1491, 23] width 15 height 14
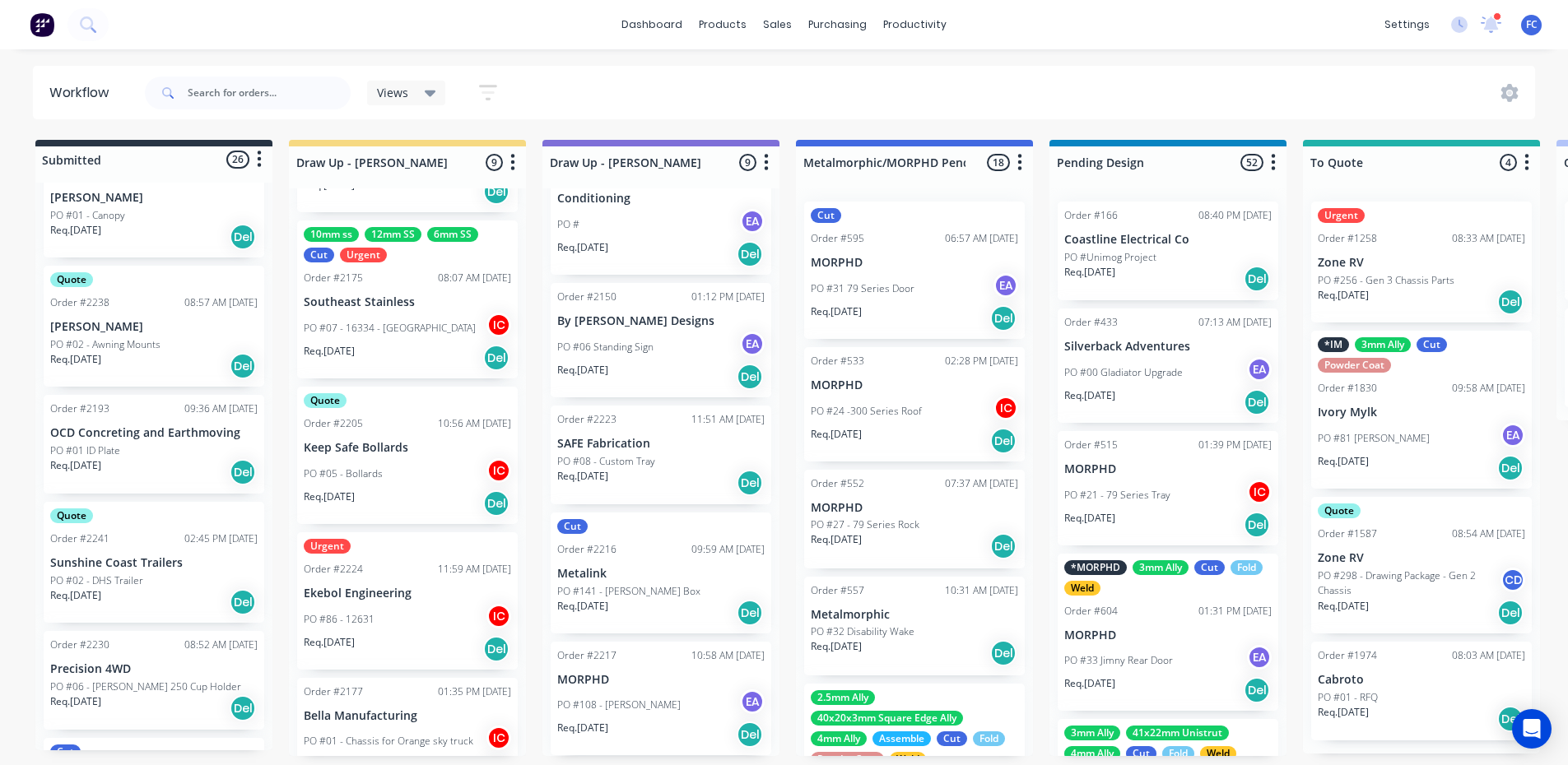
scroll to position [1618, 0]
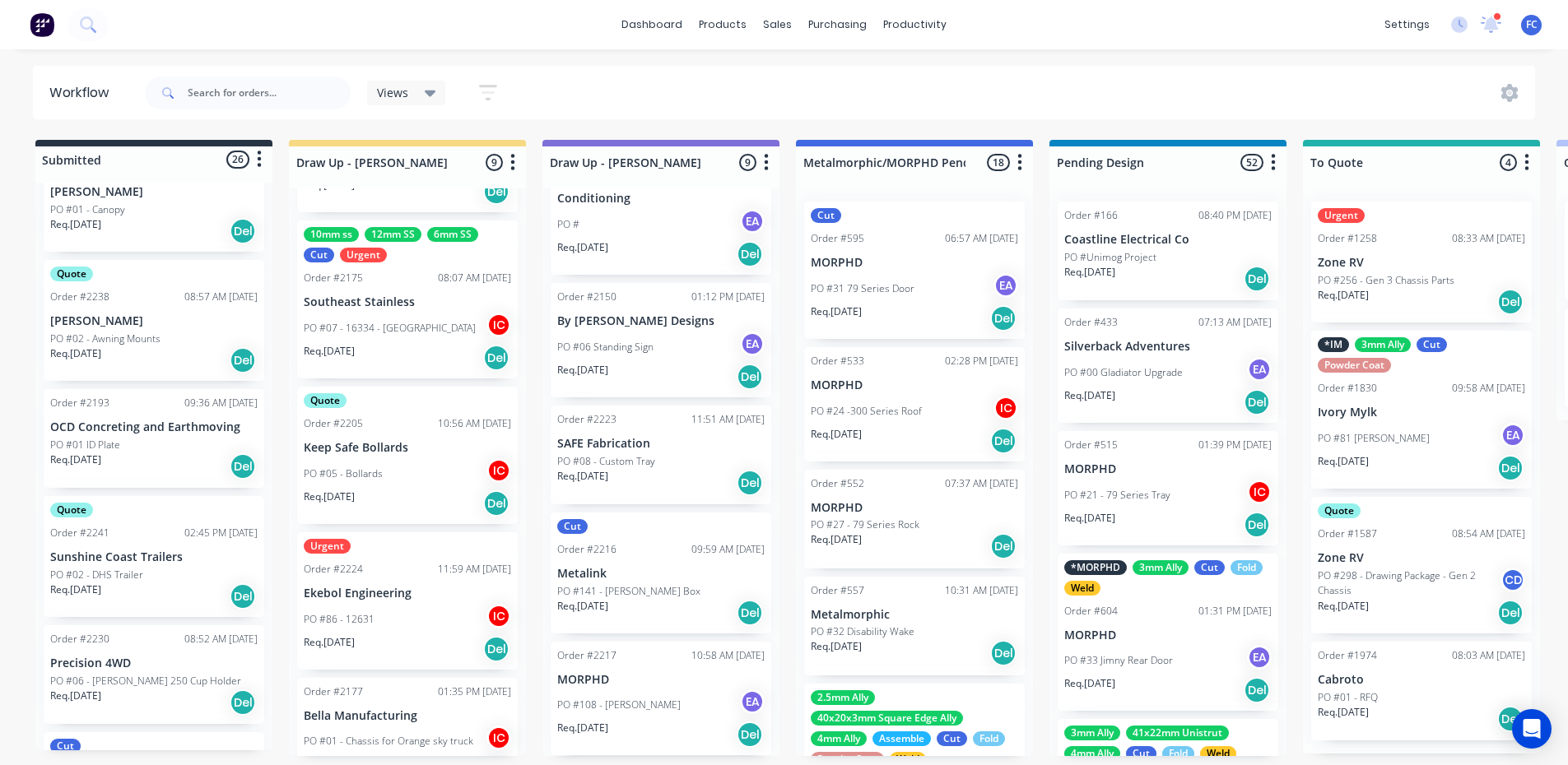
click at [110, 567] on p "PO #02 - DHS Trailer" at bounding box center [97, 574] width 93 height 15
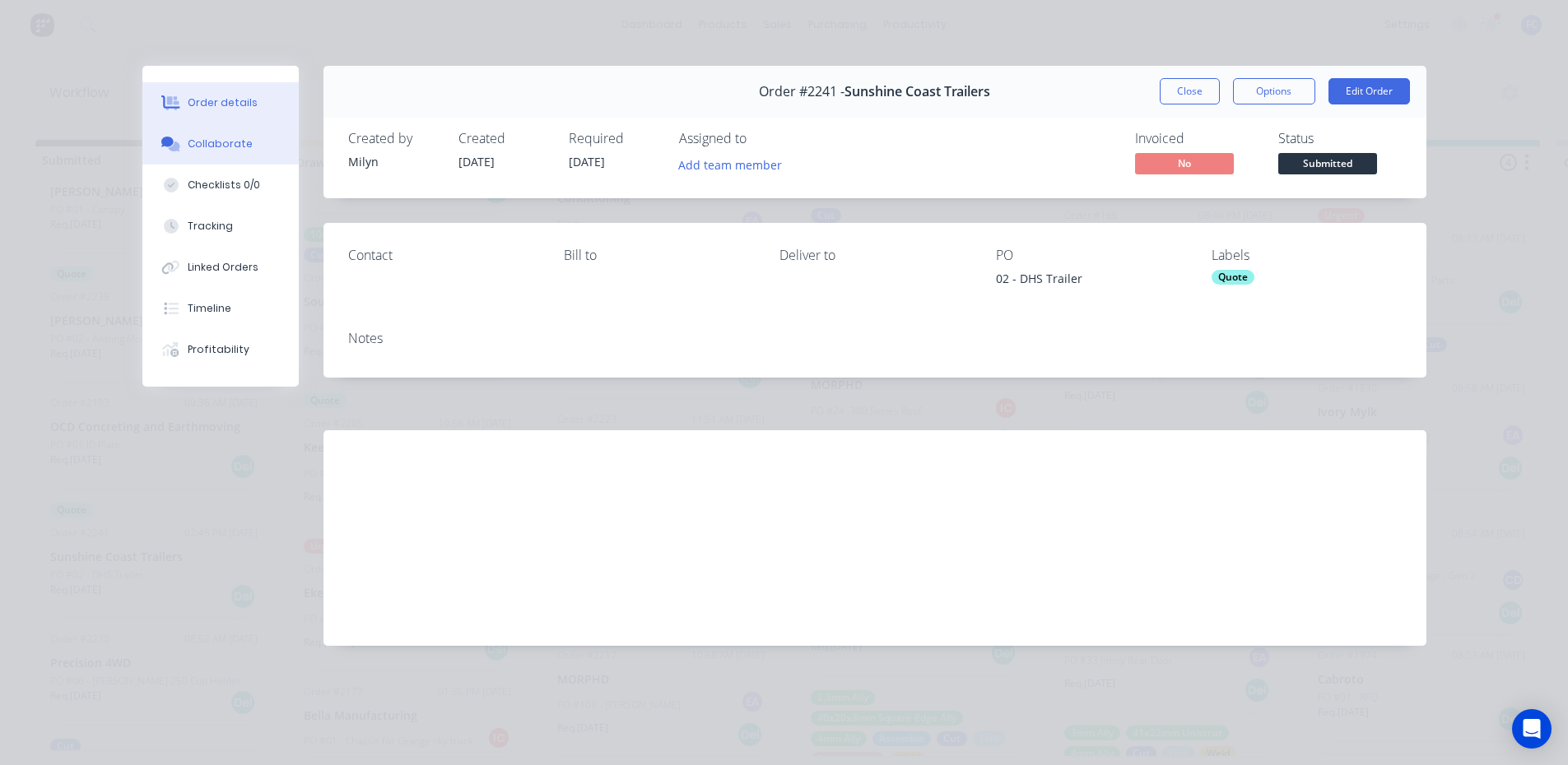
click at [195, 140] on div "Collaborate" at bounding box center [220, 143] width 65 height 15
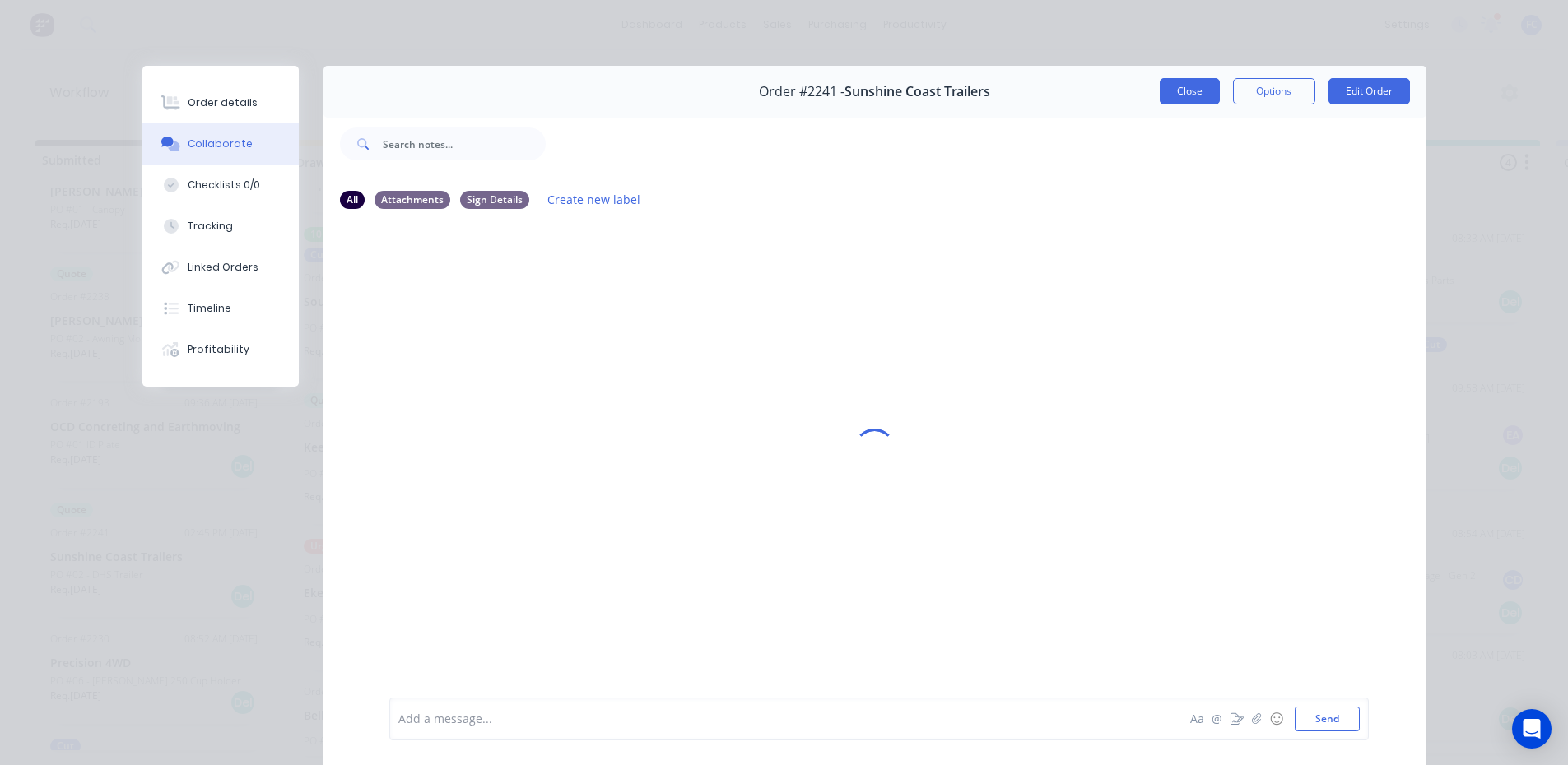
click at [1171, 91] on button "Close" at bounding box center [1189, 91] width 60 height 26
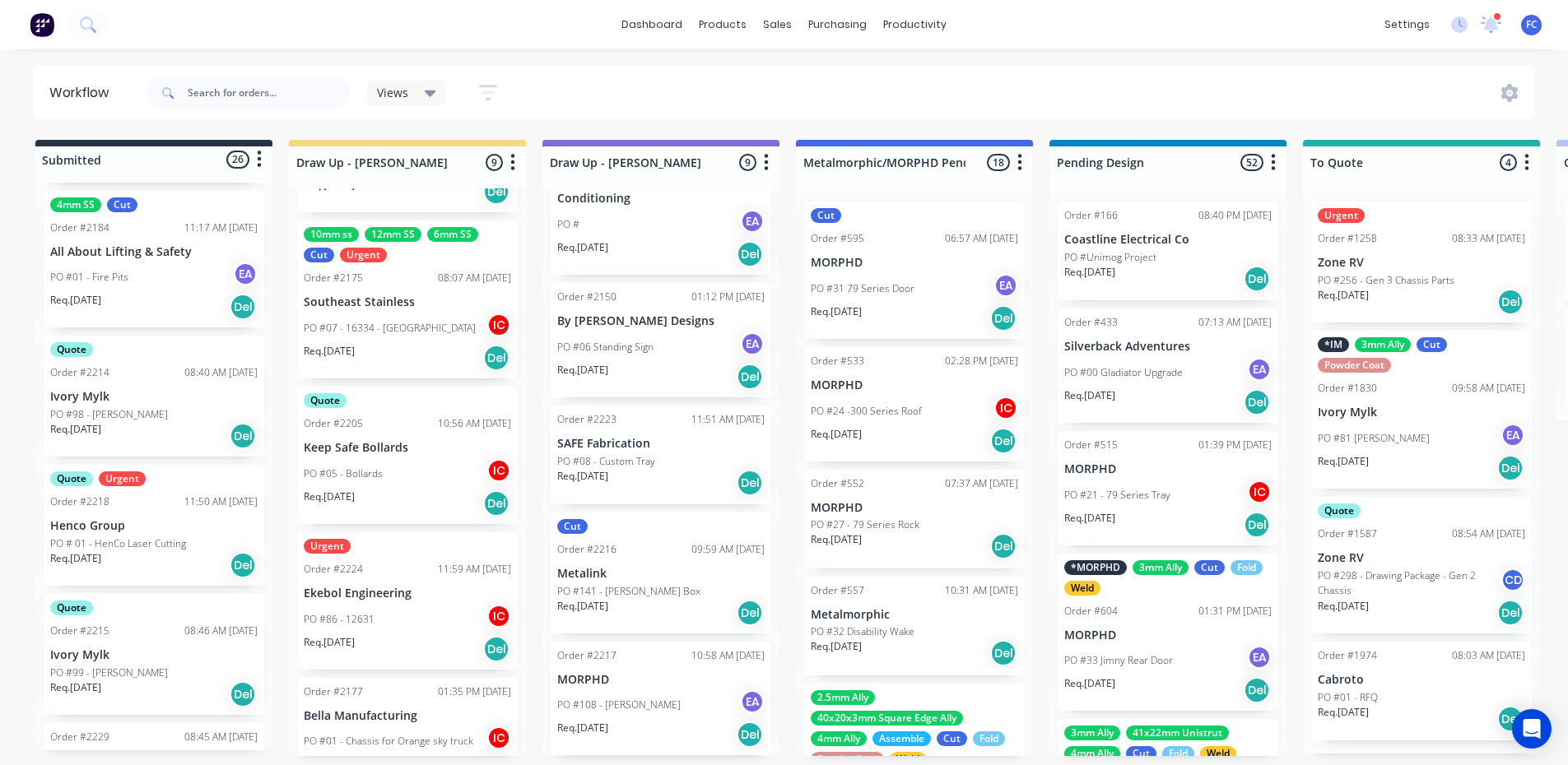
scroll to position [466, 0]
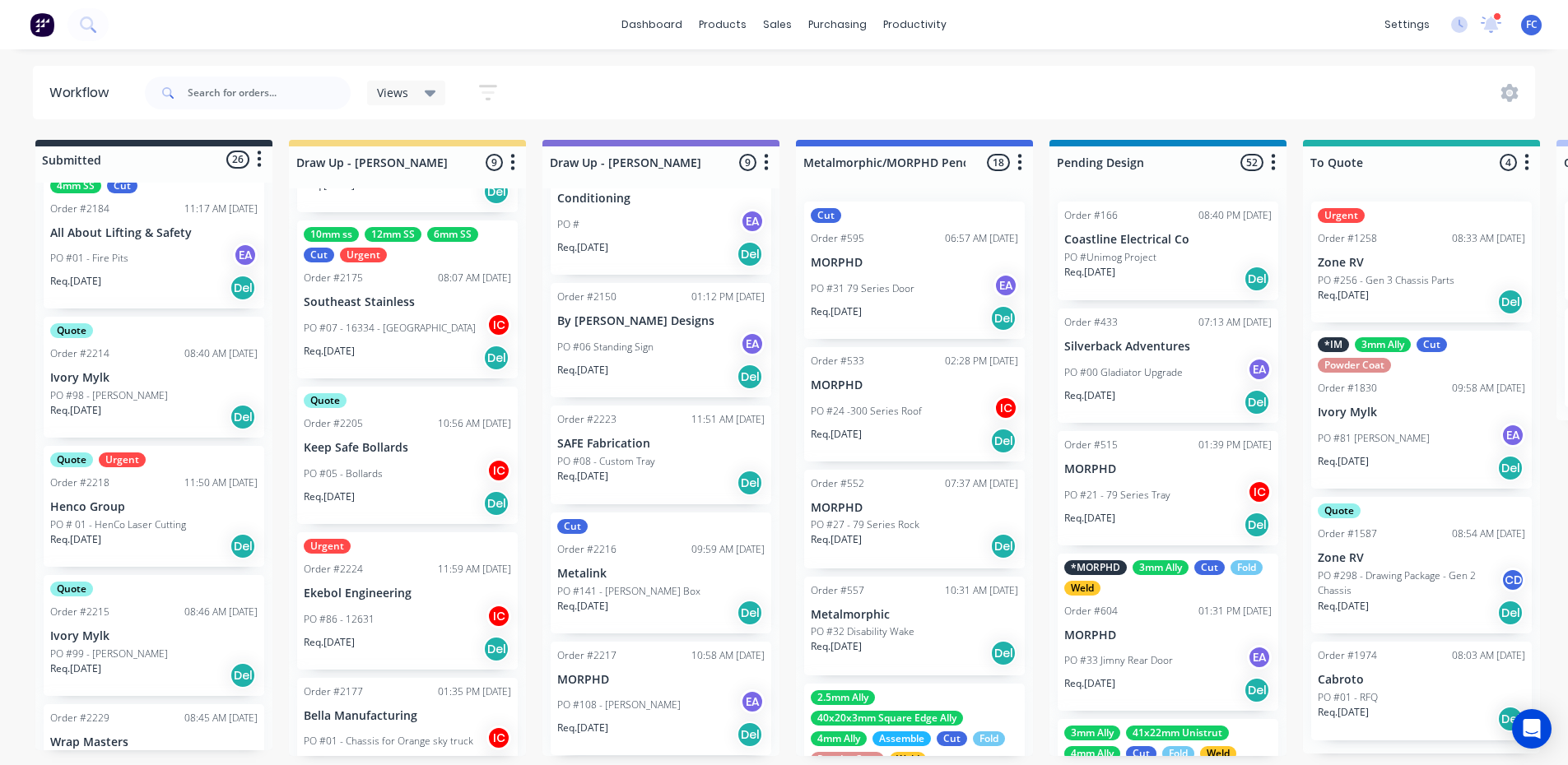
click at [97, 568] on div "0-Add labels for all materials and processes here 100x50x3mm ally RHS 2.5mm SS …" at bounding box center [154, 466] width 237 height 567
click at [101, 513] on div "Quote Urgent Order #2218 11:50 AM 01/09/25 Henco Group PO # 01 - HenCo Laser Cu…" at bounding box center [154, 506] width 221 height 121
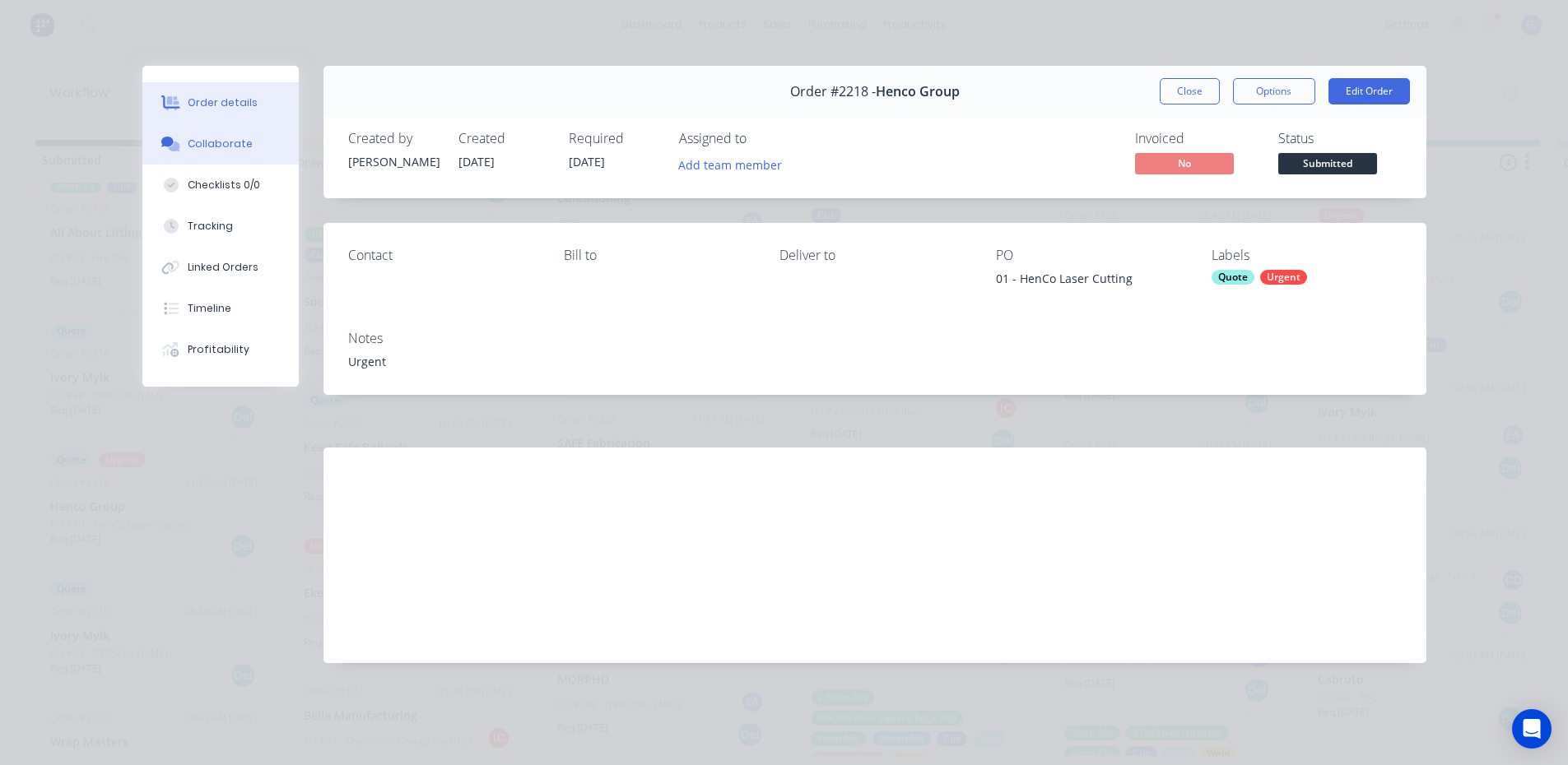
click at [178, 138] on icon at bounding box center [170, 143] width 18 height 15
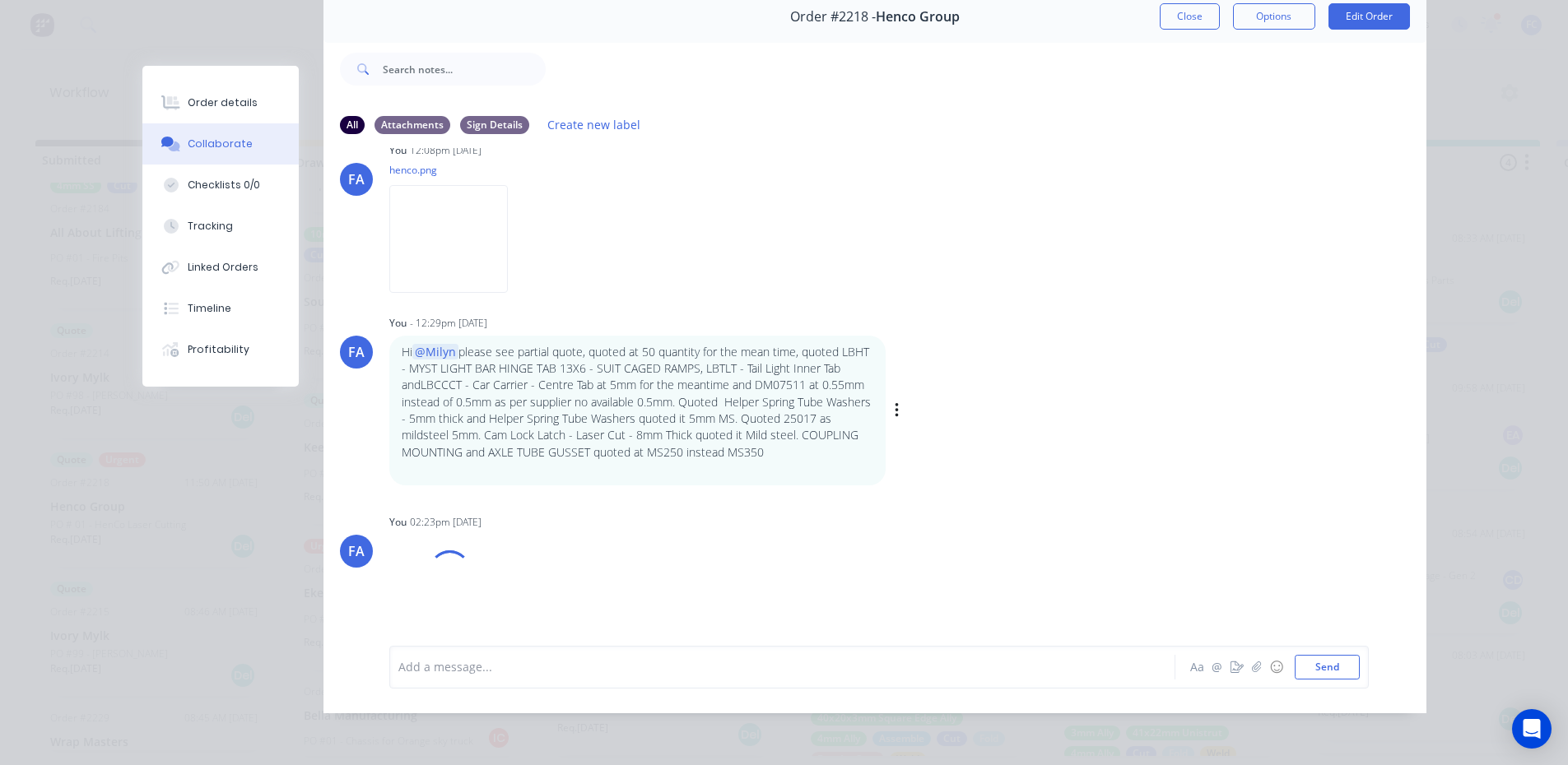
scroll to position [130, 0]
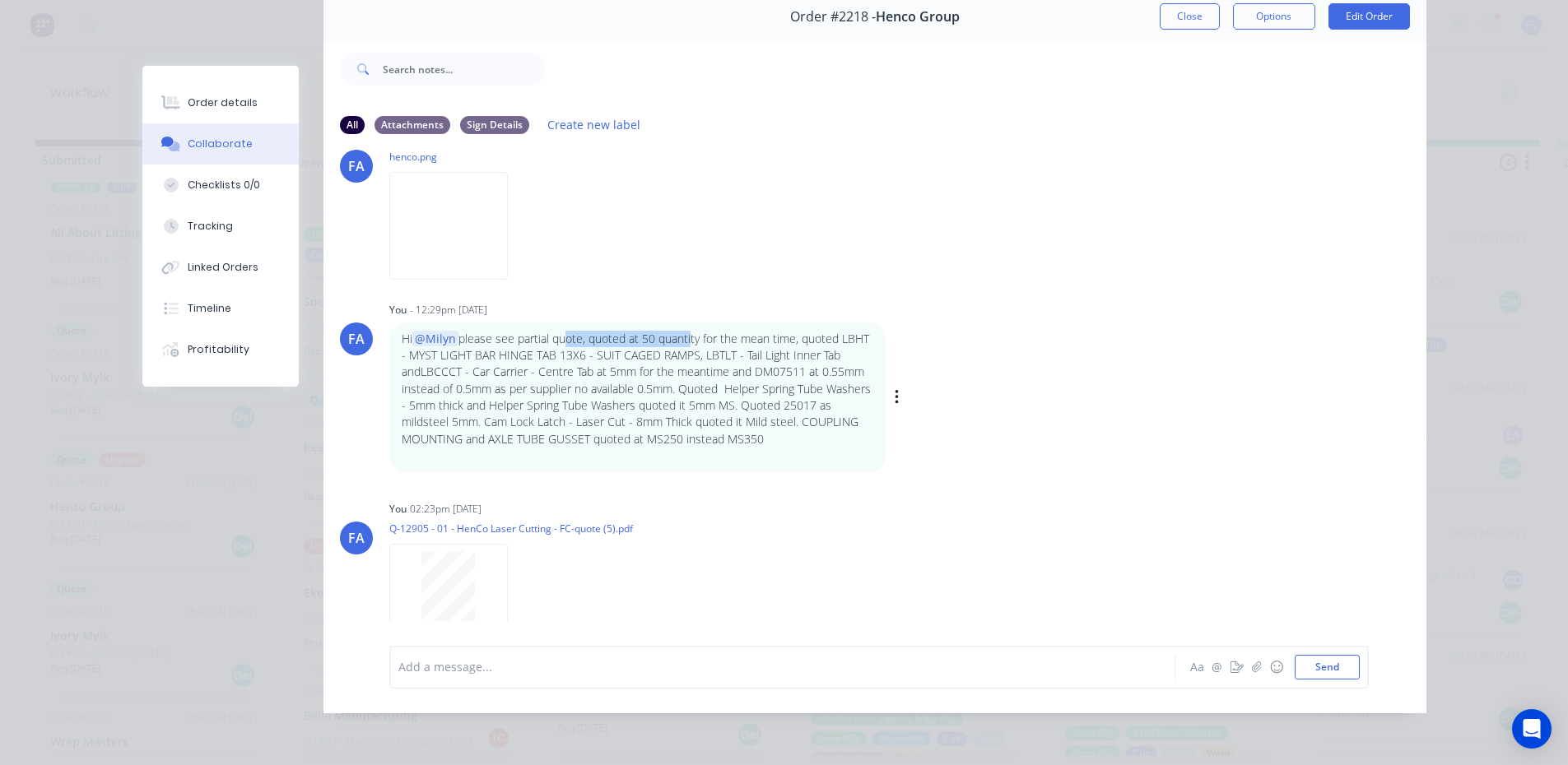
drag, startPoint x: 558, startPoint y: 324, endPoint x: 695, endPoint y: 336, distance: 137.5
click at [690, 331] on p "Hi @Milyn please see partial quote, quoted at 50 quantity for the mean time, qu…" at bounding box center [638, 389] width 471 height 117
click at [691, 343] on p "Hi @Milyn please see partial quote, quoted at 50 quantity for the mean time, qu…" at bounding box center [638, 389] width 471 height 117
drag, startPoint x: 434, startPoint y: 344, endPoint x: 598, endPoint y: 352, distance: 164.2
click at [592, 344] on p "Hi @Milyn please see partial quote, quoted at 50 quantity for the mean time, qu…" at bounding box center [638, 389] width 471 height 117
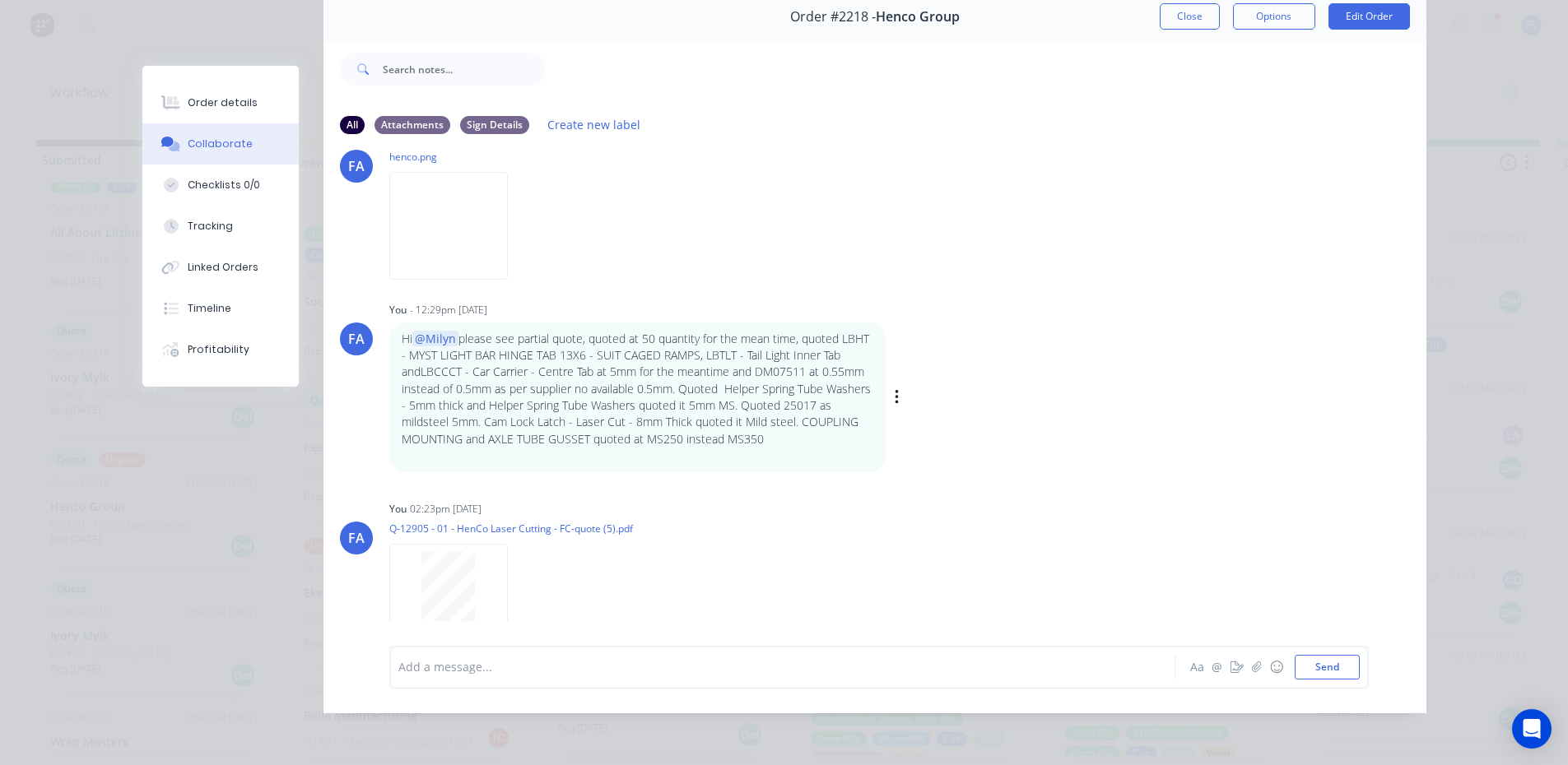
click at [688, 339] on p "Hi @Milyn please see partial quote, quoted at 50 quantity for the mean time, qu…" at bounding box center [638, 389] width 471 height 117
drag, startPoint x: 658, startPoint y: 339, endPoint x: 744, endPoint y: 340, distance: 86.0
click at [743, 339] on p "Hi @Milyn please see partial quote, quoted at 50 quantity for the mean time, qu…" at bounding box center [638, 389] width 471 height 117
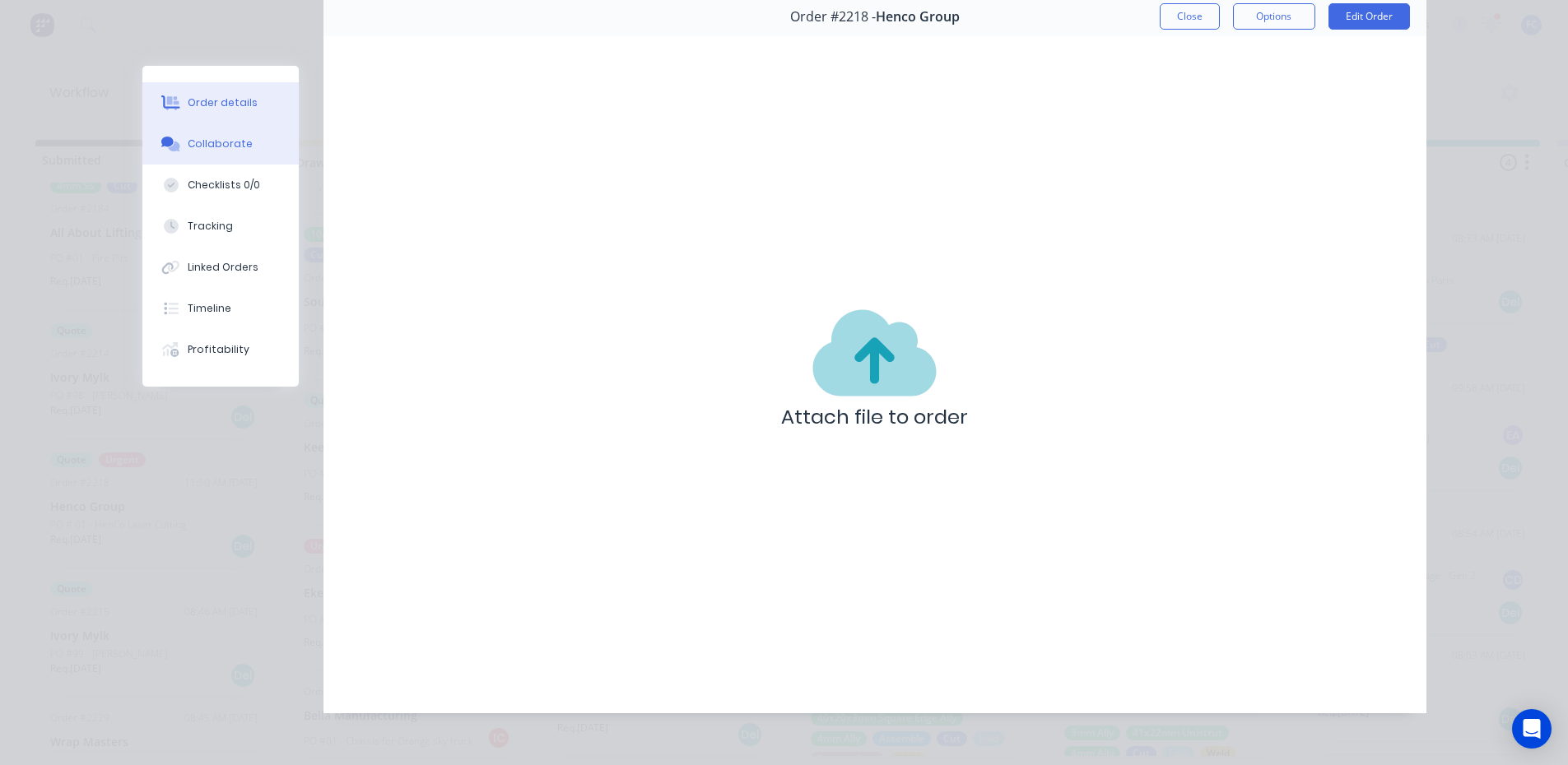
click at [235, 84] on button "Order details" at bounding box center [220, 103] width 157 height 41
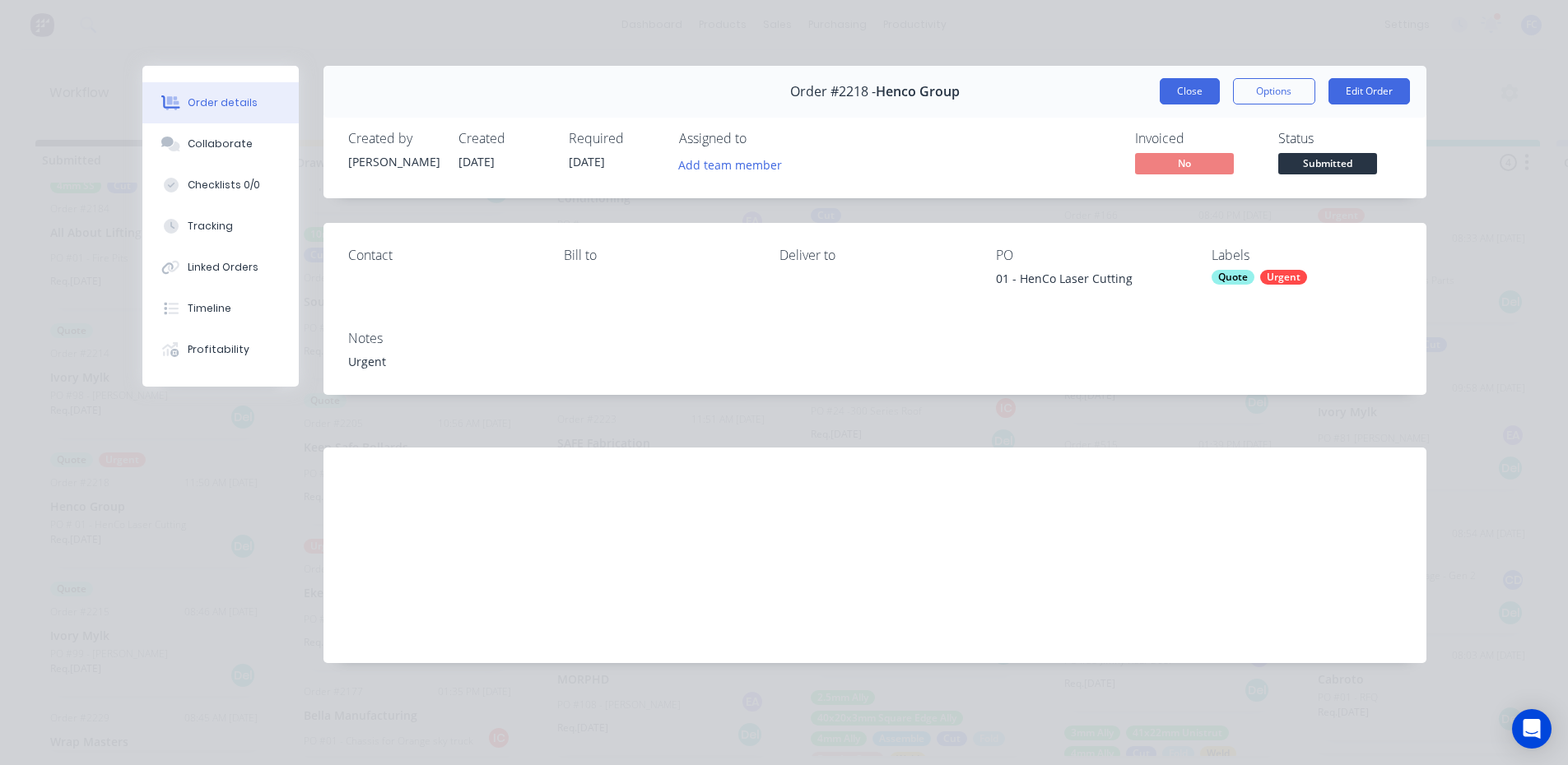
click at [1187, 90] on button "Close" at bounding box center [1189, 91] width 60 height 26
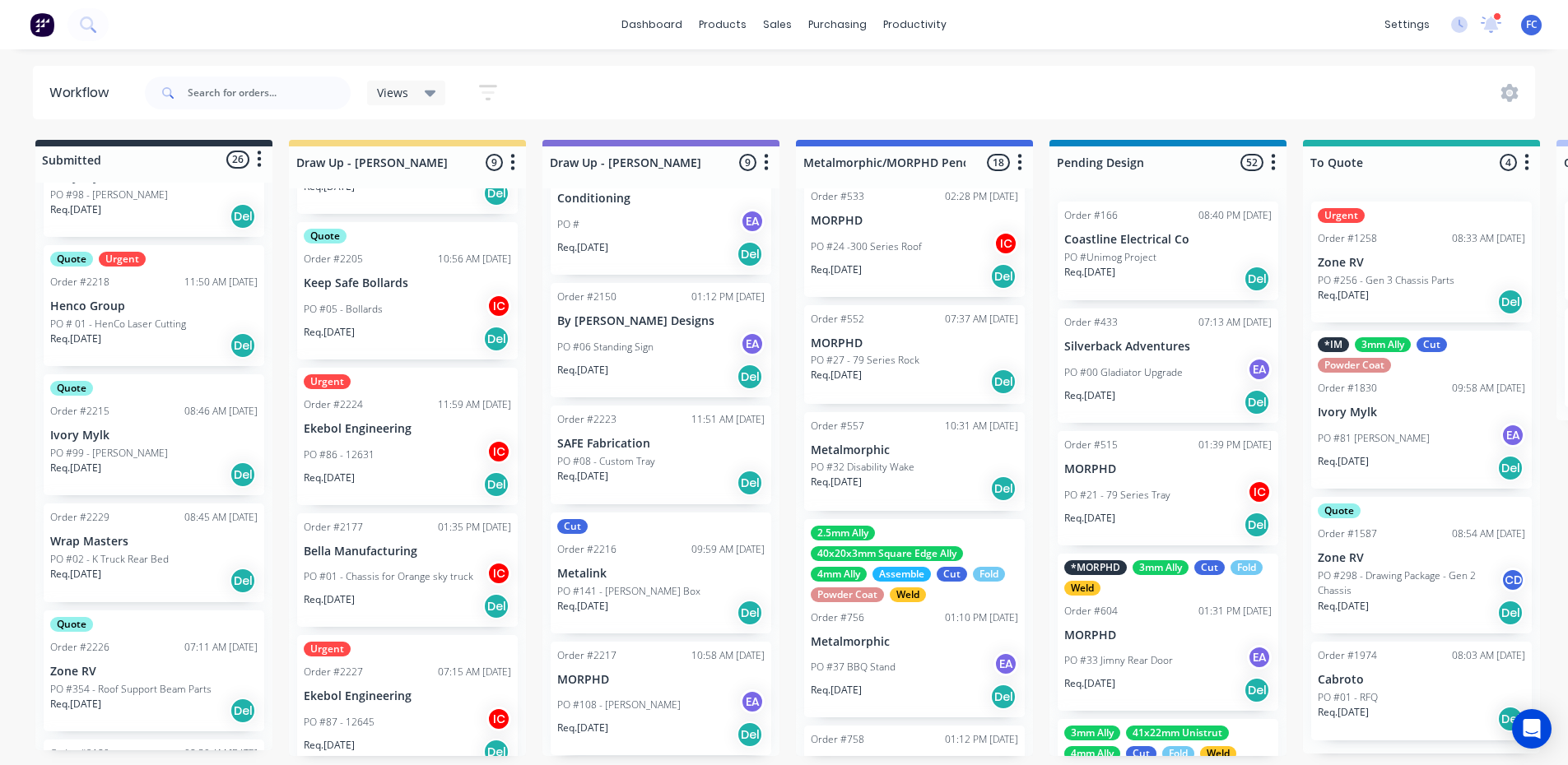
scroll to position [712, 0]
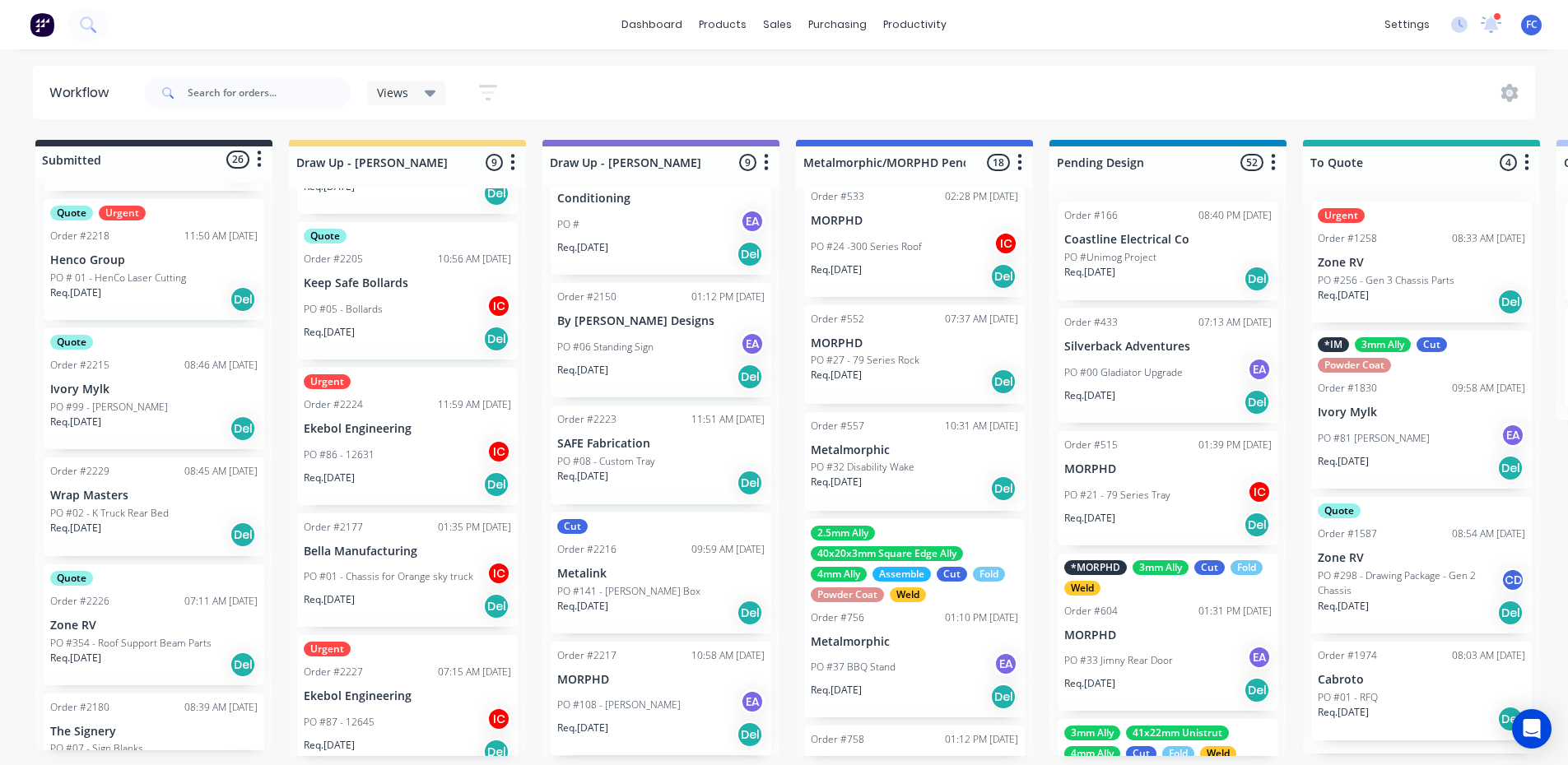
click at [124, 508] on p "PO #02 - K Truck Rear Bed" at bounding box center [110, 513] width 119 height 15
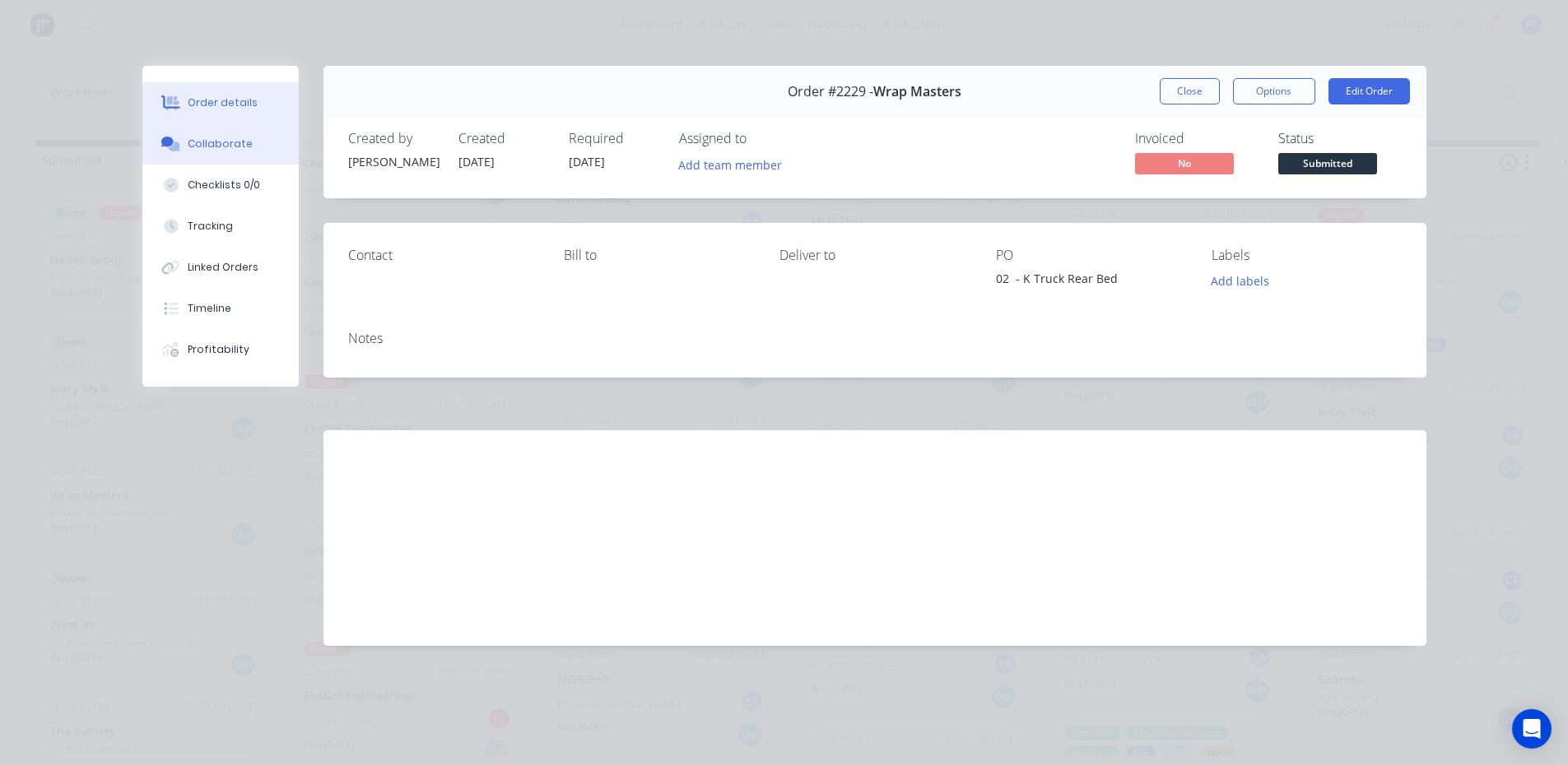
click at [202, 145] on div "Collaborate" at bounding box center [220, 143] width 65 height 15
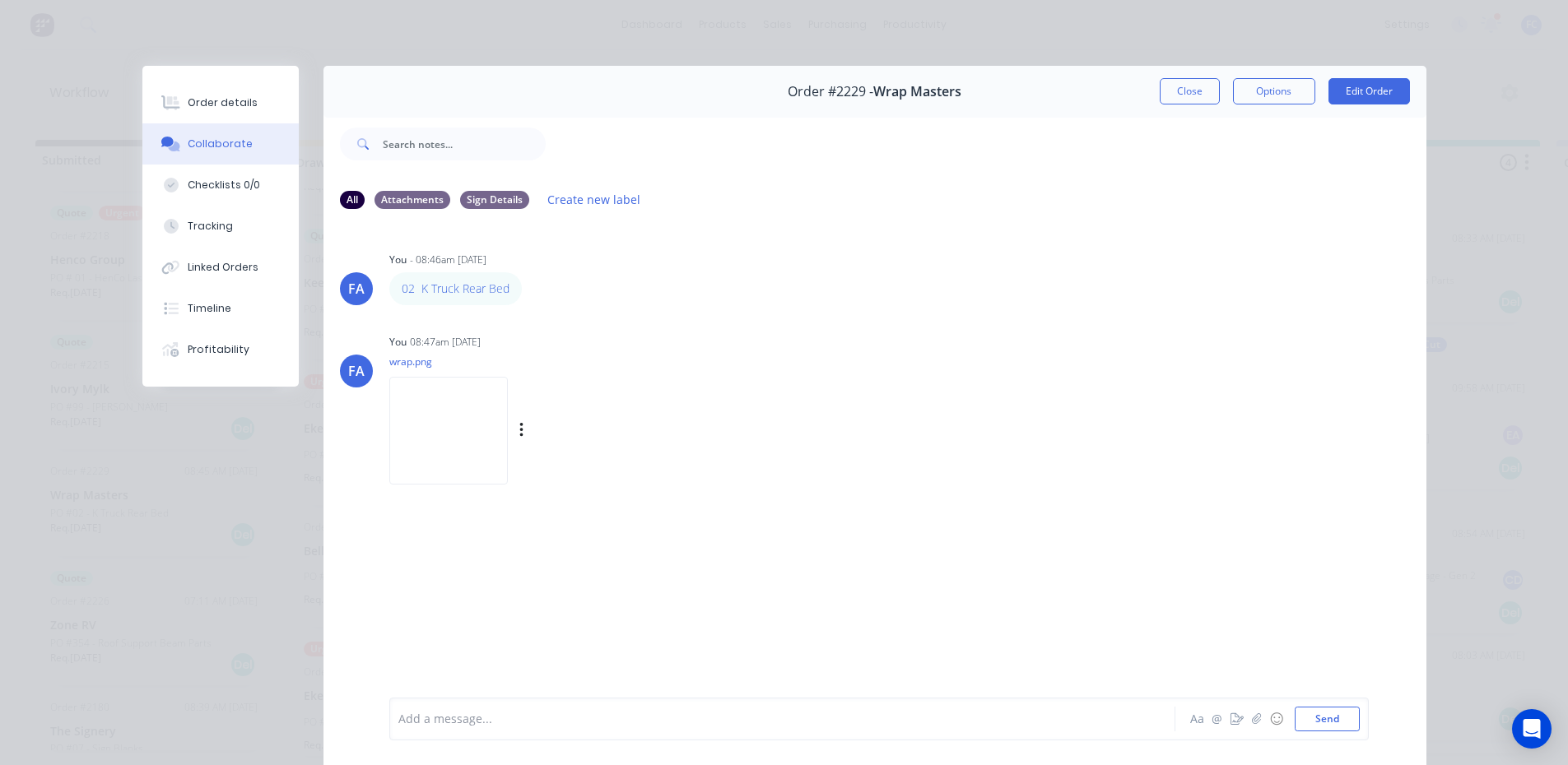
click at [456, 426] on img at bounding box center [449, 430] width 119 height 108
click at [259, 115] on button "Order details" at bounding box center [220, 103] width 157 height 41
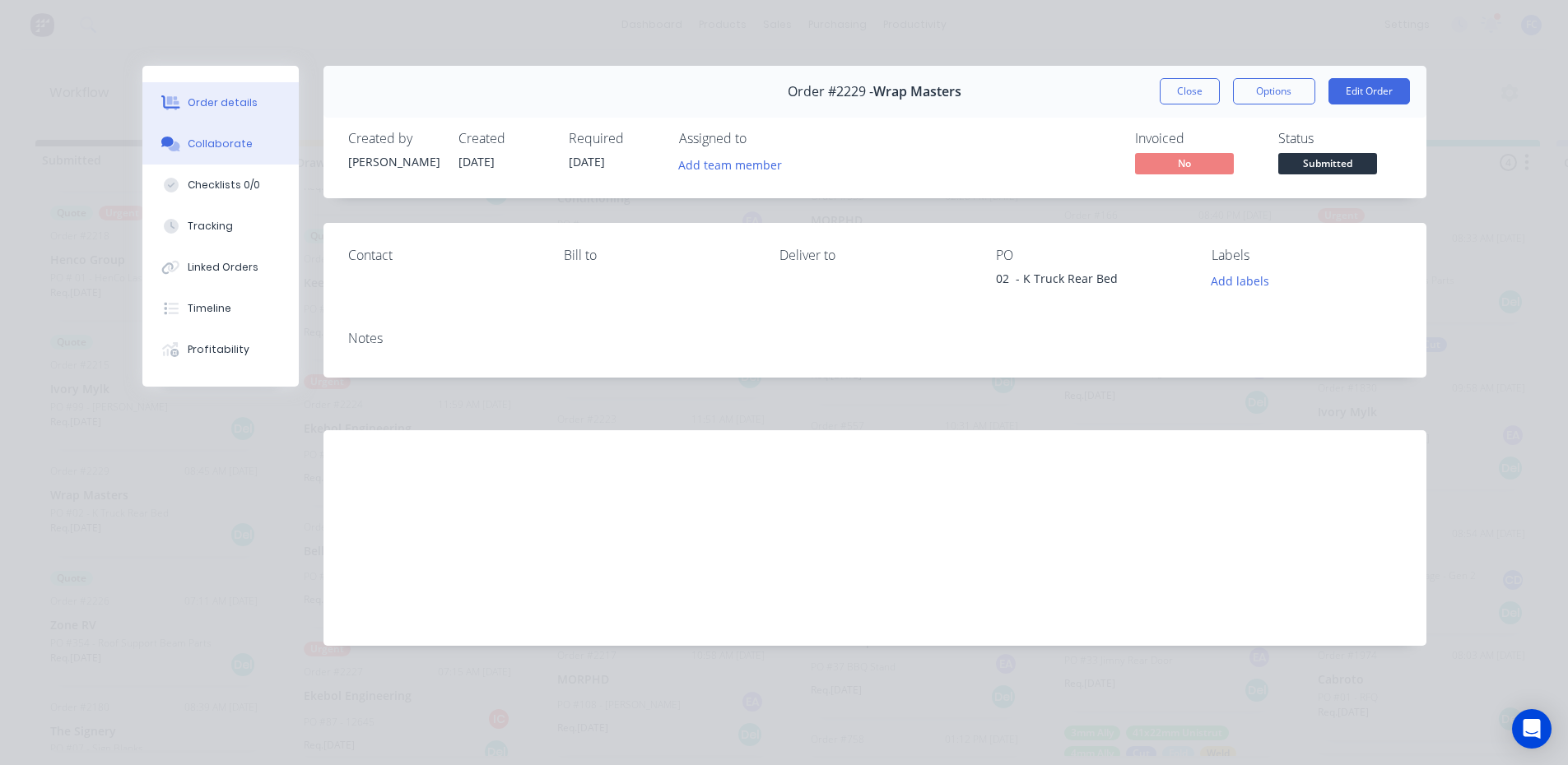
click at [228, 131] on button "Collaborate" at bounding box center [220, 144] width 157 height 41
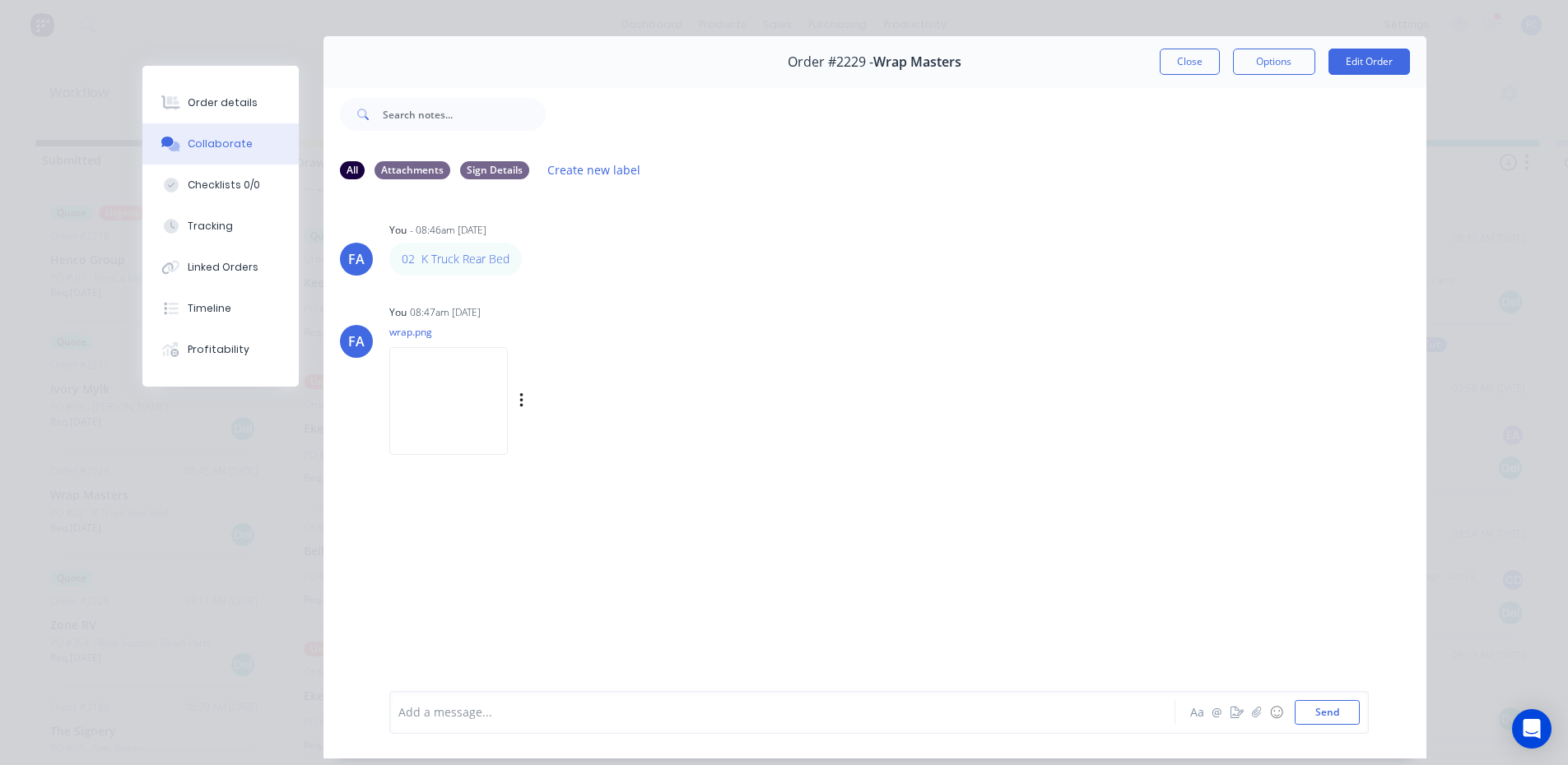
scroll to position [83, 0]
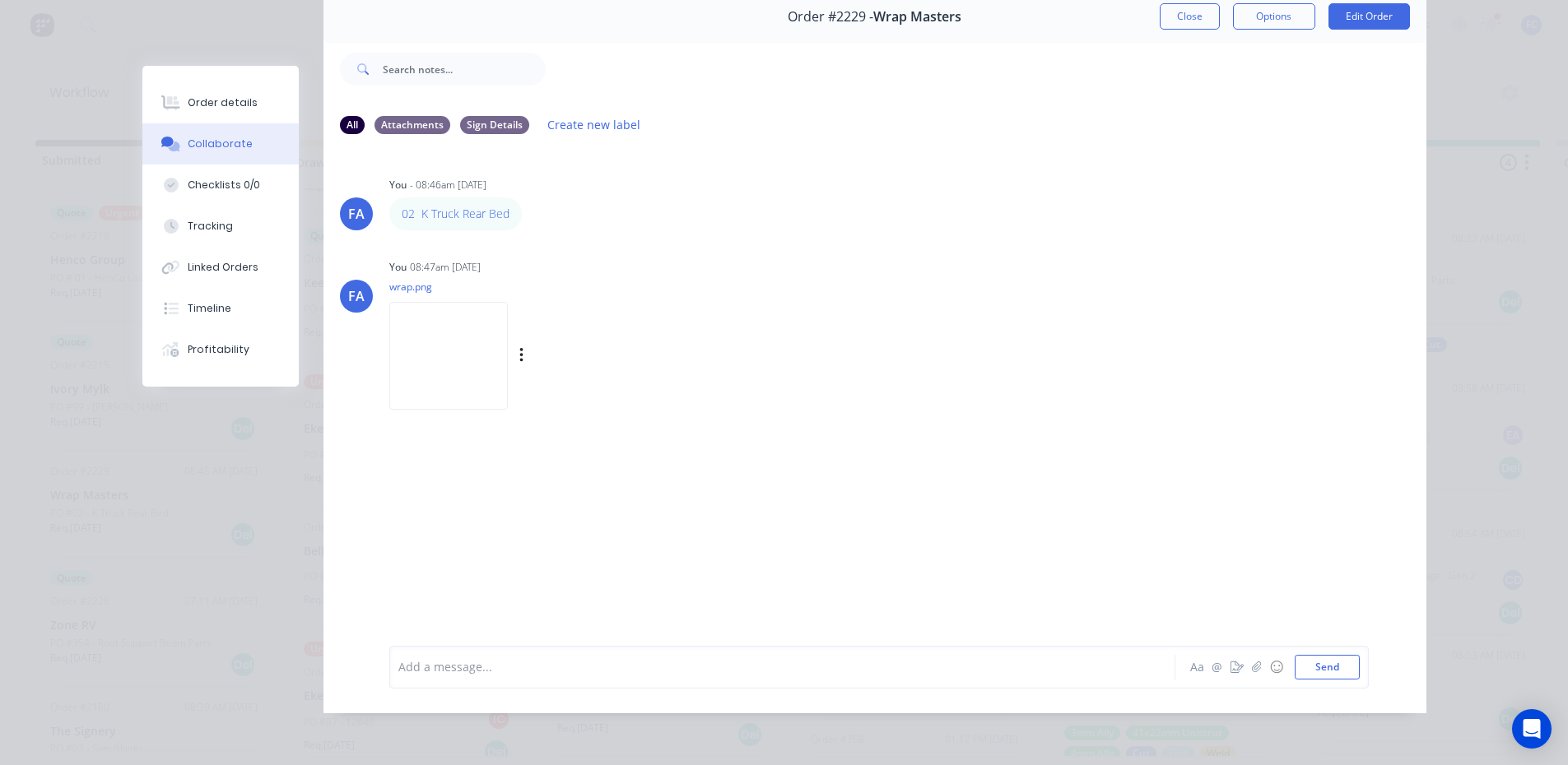
click at [459, 334] on img at bounding box center [449, 355] width 119 height 108
drag, startPoint x: 1185, startPoint y: 3, endPoint x: 503, endPoint y: 334, distance: 758.1
click at [1187, 4] on button "Close" at bounding box center [1189, 16] width 60 height 26
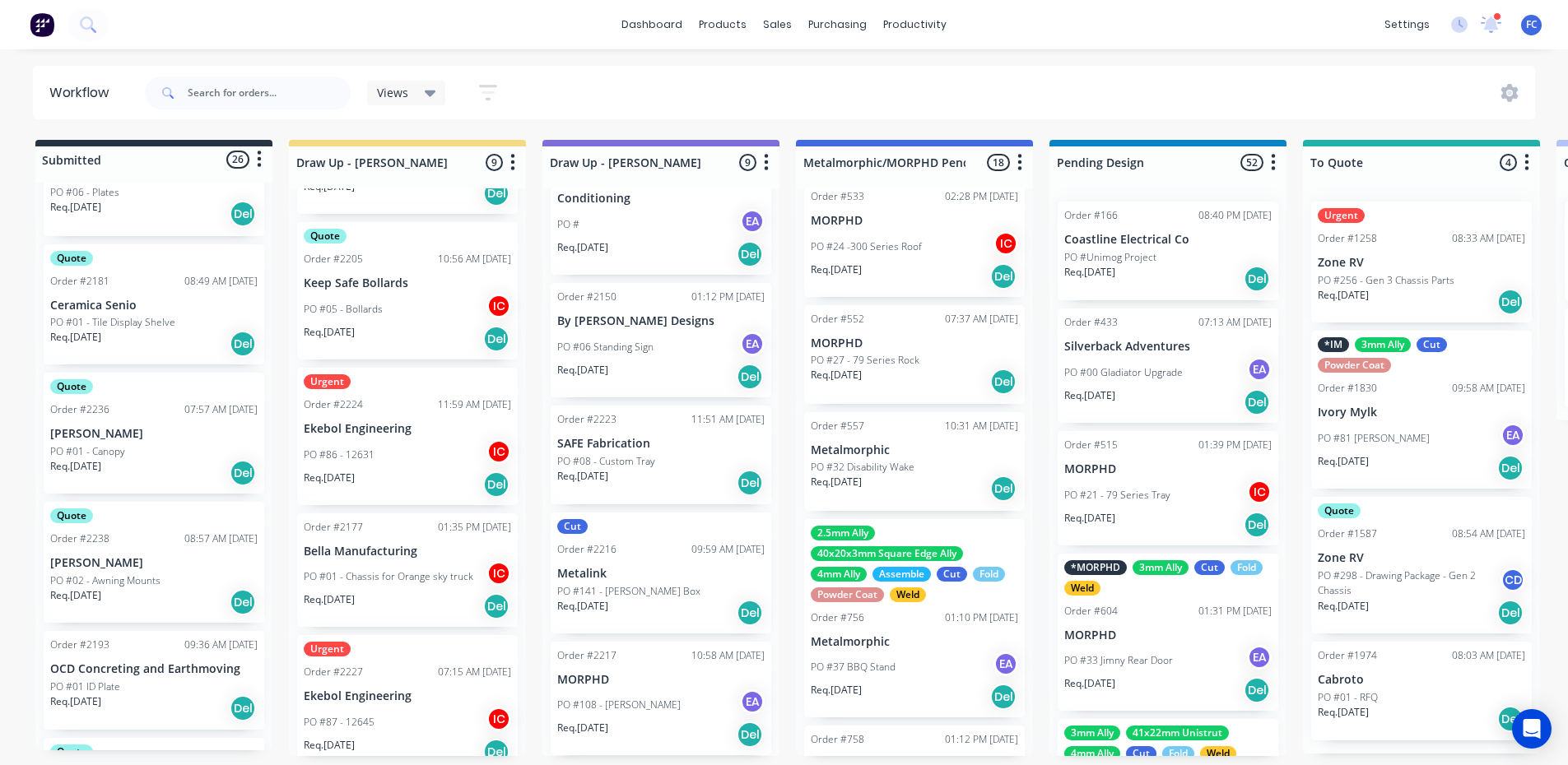
scroll to position [1371, 0]
click at [101, 458] on p "PO #01 - Canopy" at bounding box center [88, 456] width 75 height 15
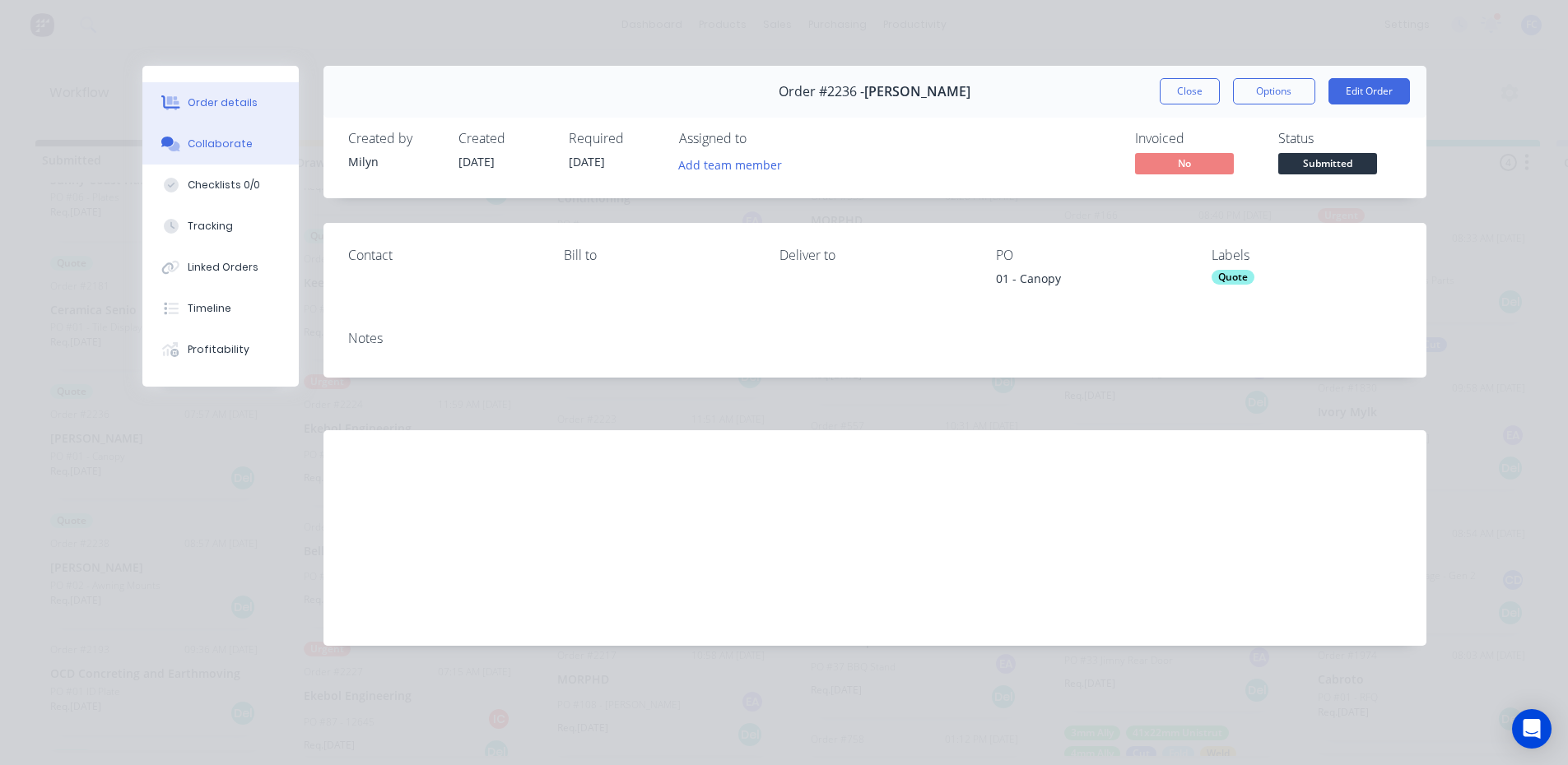
click at [246, 146] on div "Collaborate" at bounding box center [220, 143] width 65 height 15
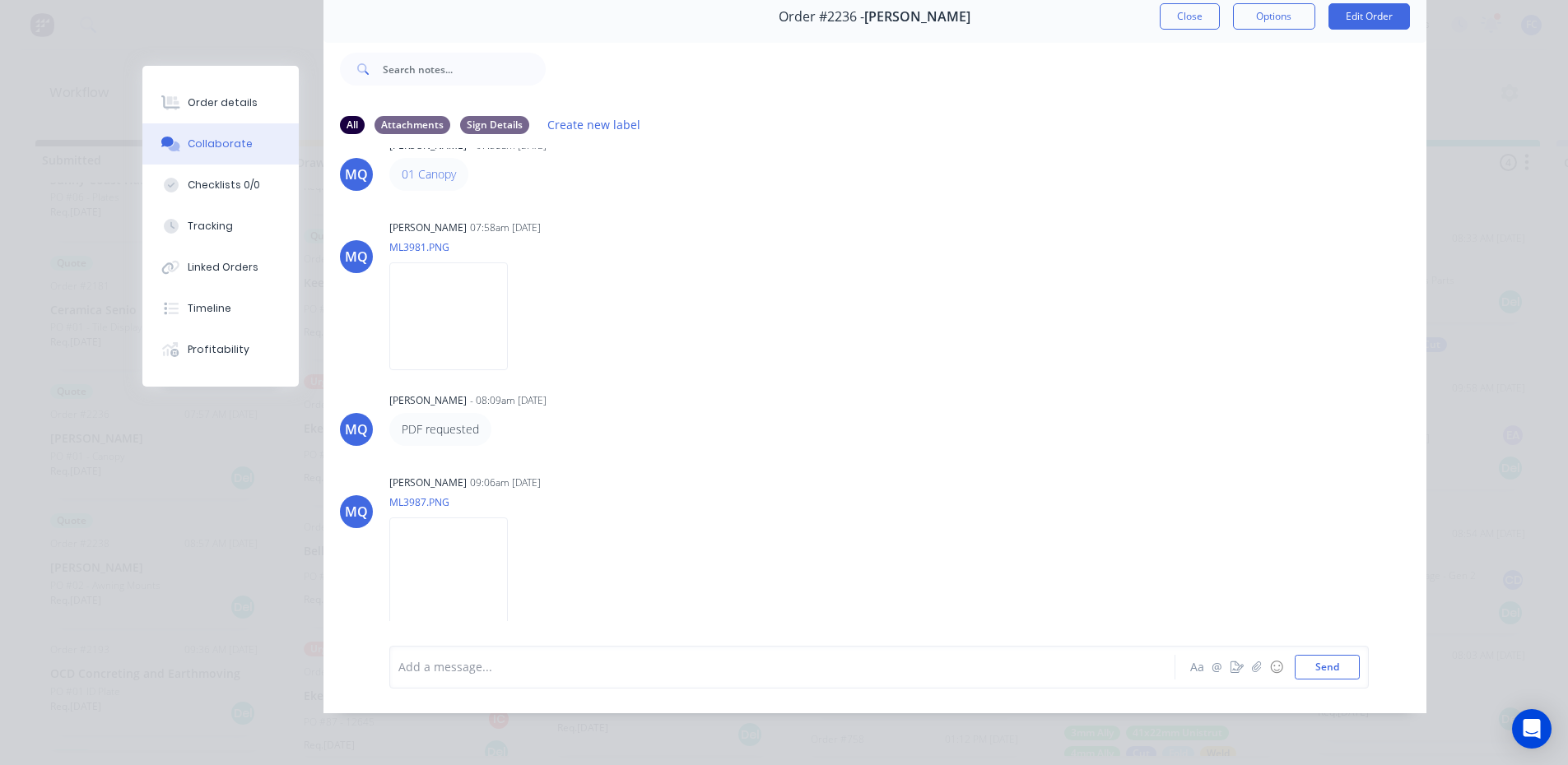
scroll to position [83, 0]
click at [1184, 18] on button "Close" at bounding box center [1189, 16] width 60 height 26
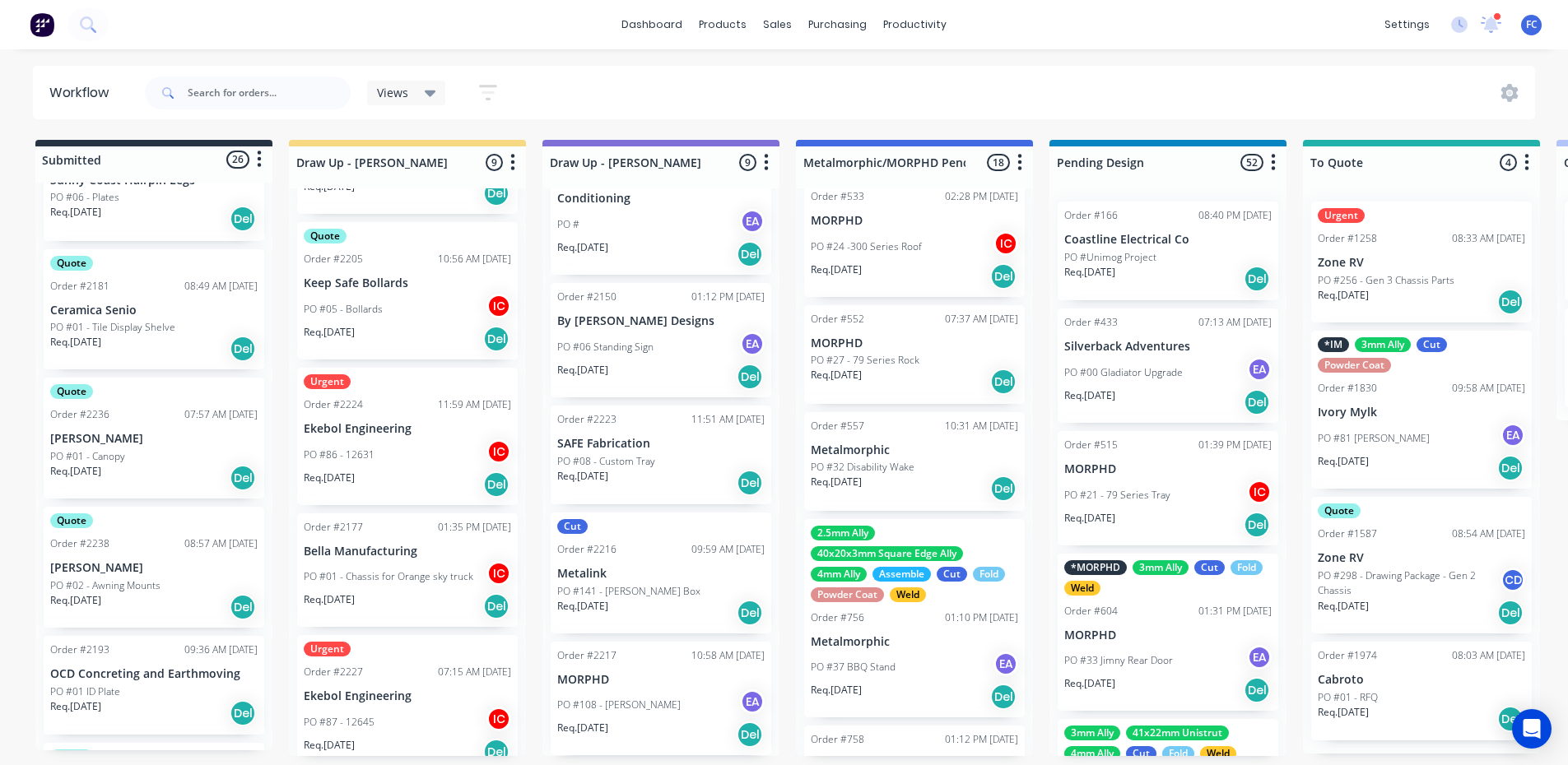
click at [116, 434] on p "[PERSON_NAME]" at bounding box center [154, 439] width 207 height 14
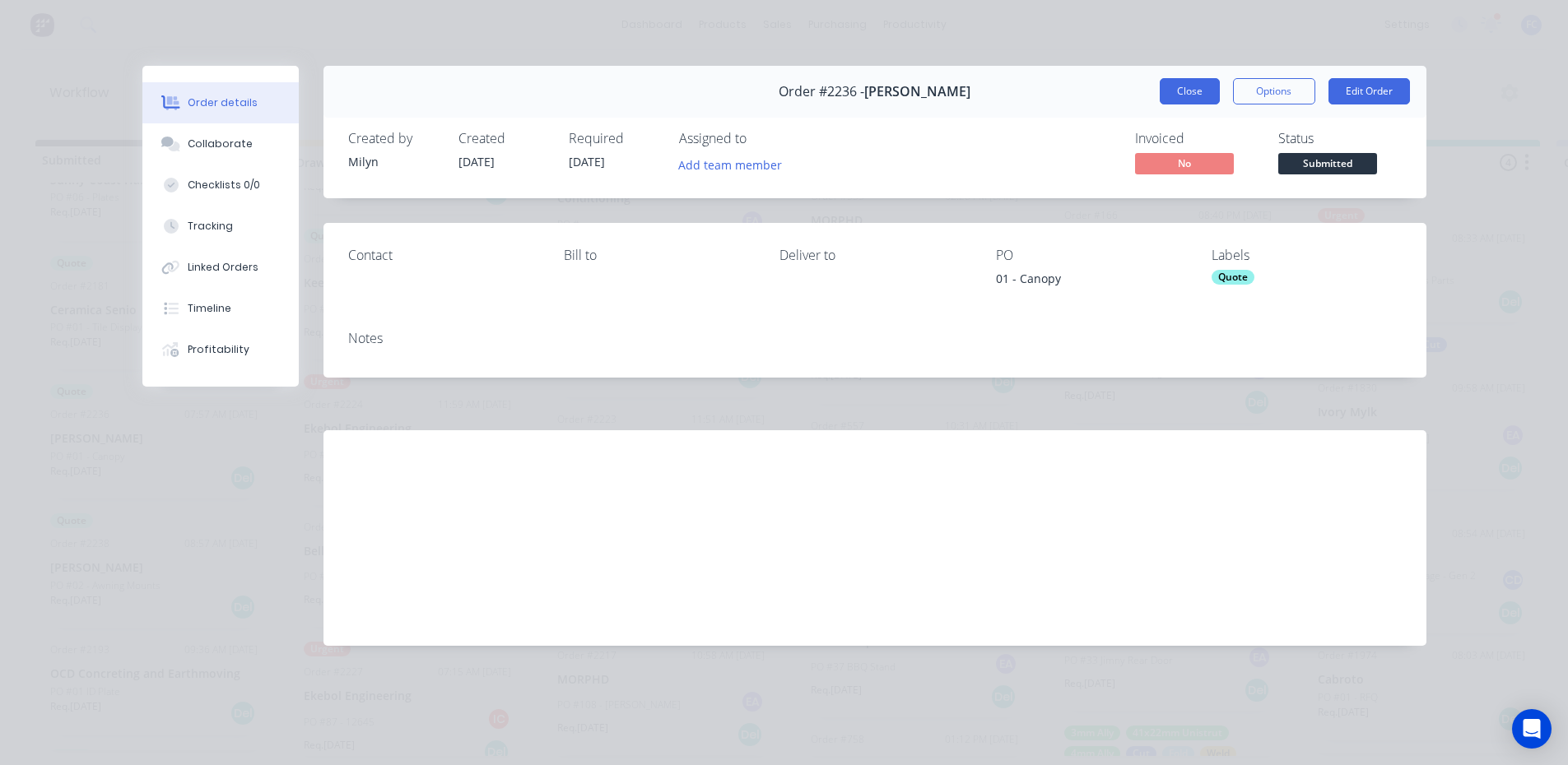
click at [1178, 81] on button "Close" at bounding box center [1189, 91] width 60 height 26
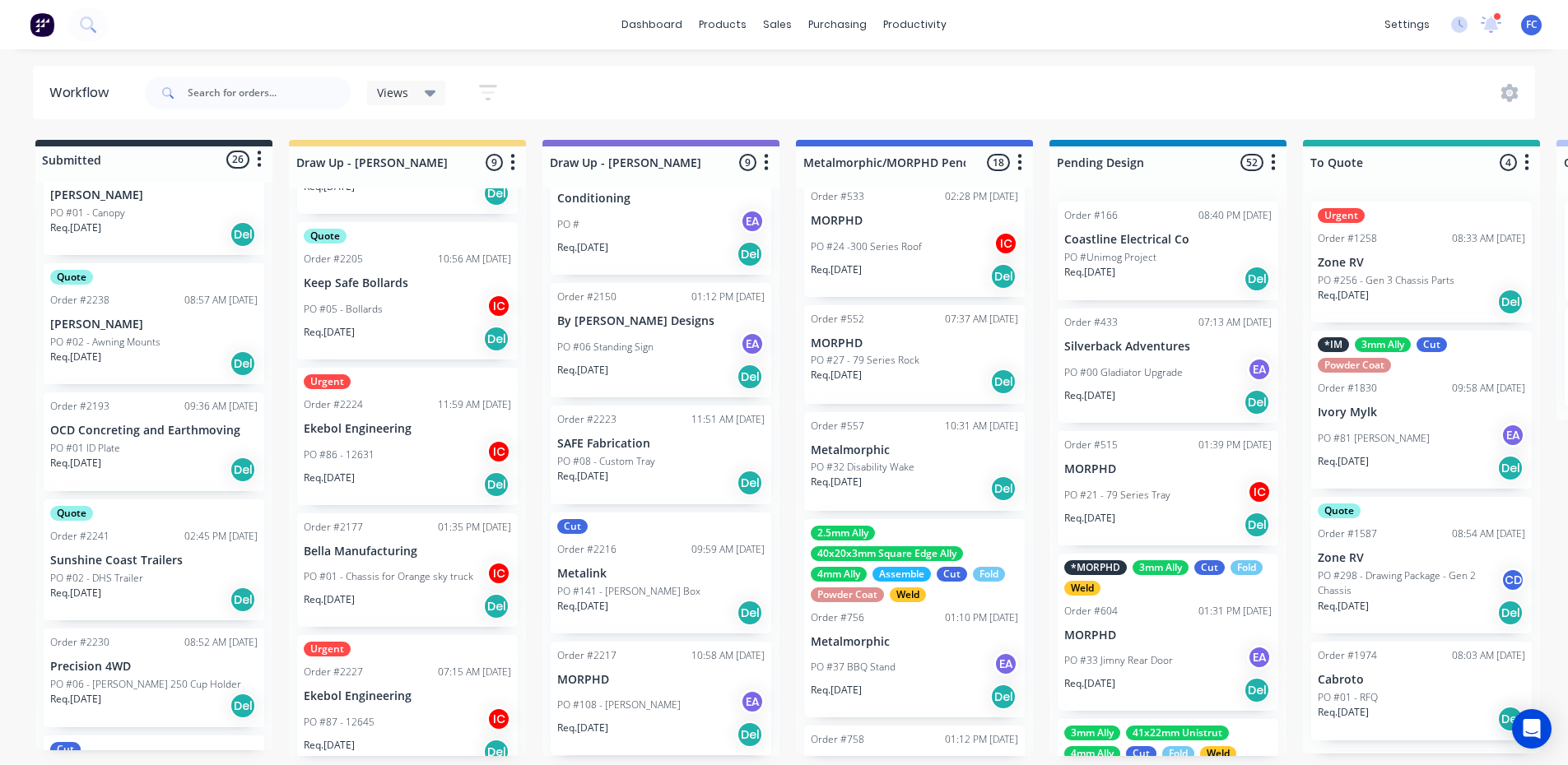
scroll to position [1618, 0]
drag, startPoint x: 130, startPoint y: 660, endPoint x: 178, endPoint y: 485, distance: 181.5
click at [128, 600] on div "0-Add labels for all materials and processes here 100x50x3mm ally RHS 2.5mm SS …" at bounding box center [154, 466] width 237 height 567
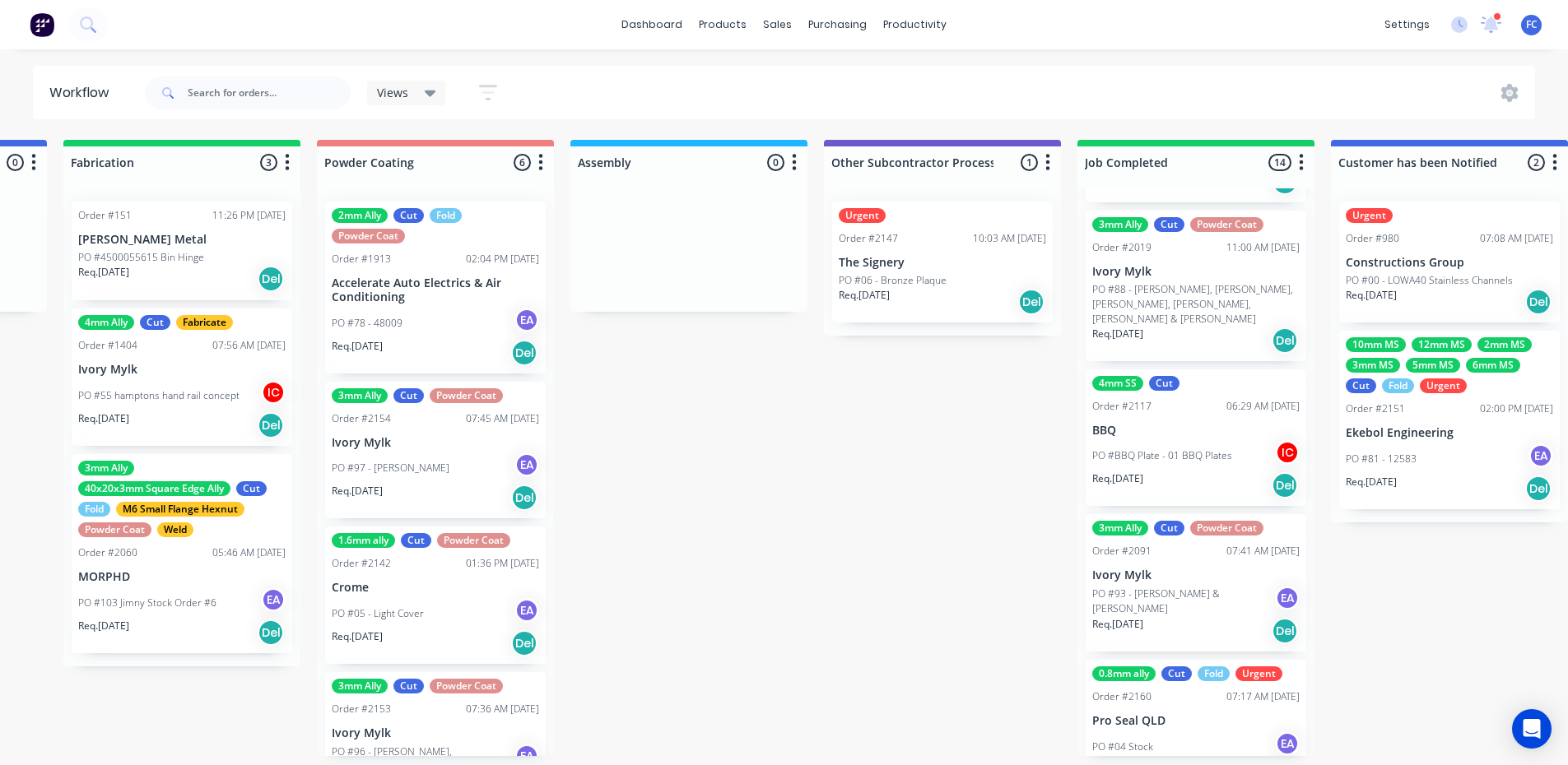
scroll to position [1234, 0]
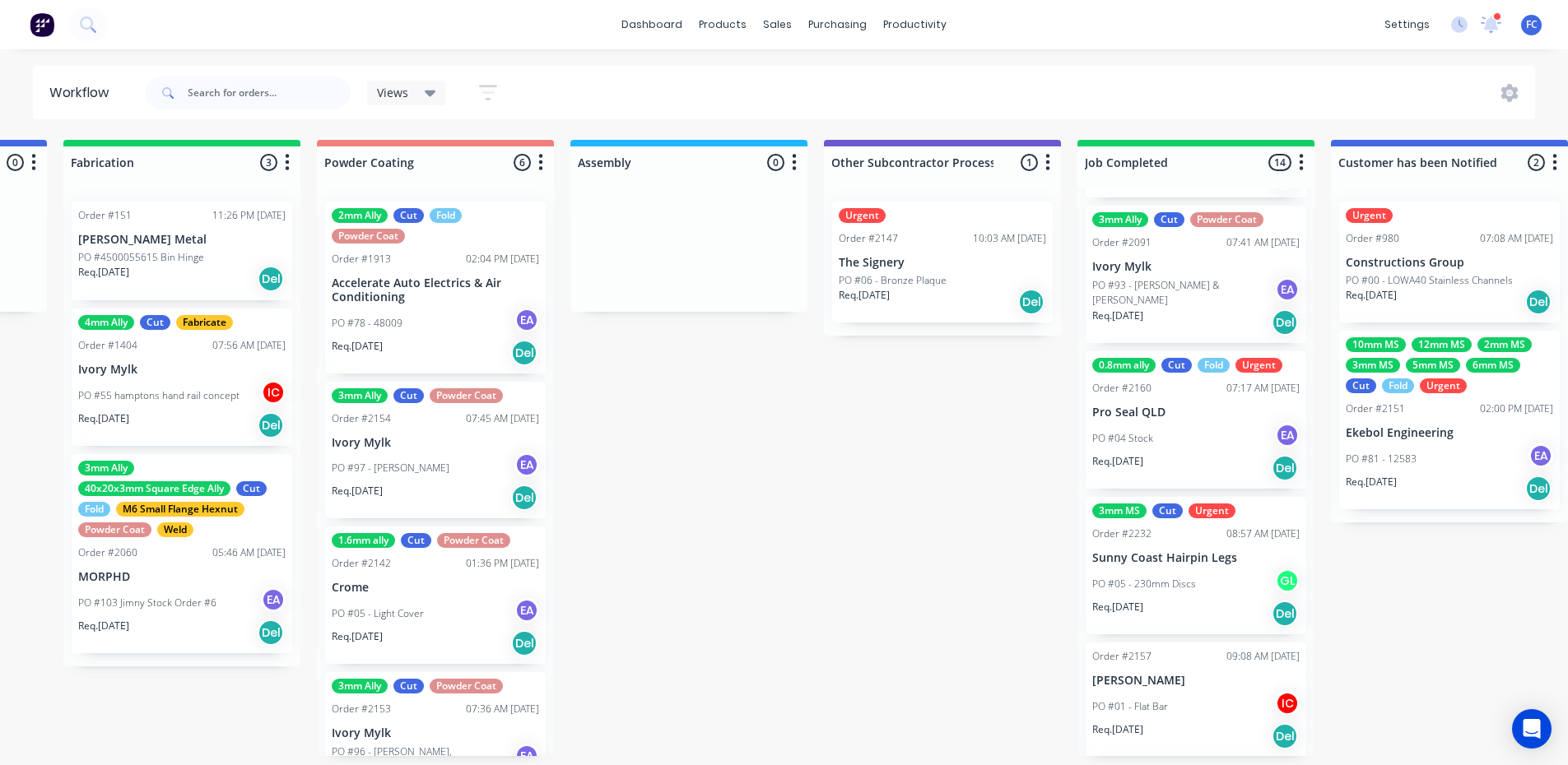
click at [1179, 552] on p "Sunny Coast Hairpin Legs" at bounding box center [1195, 559] width 207 height 14
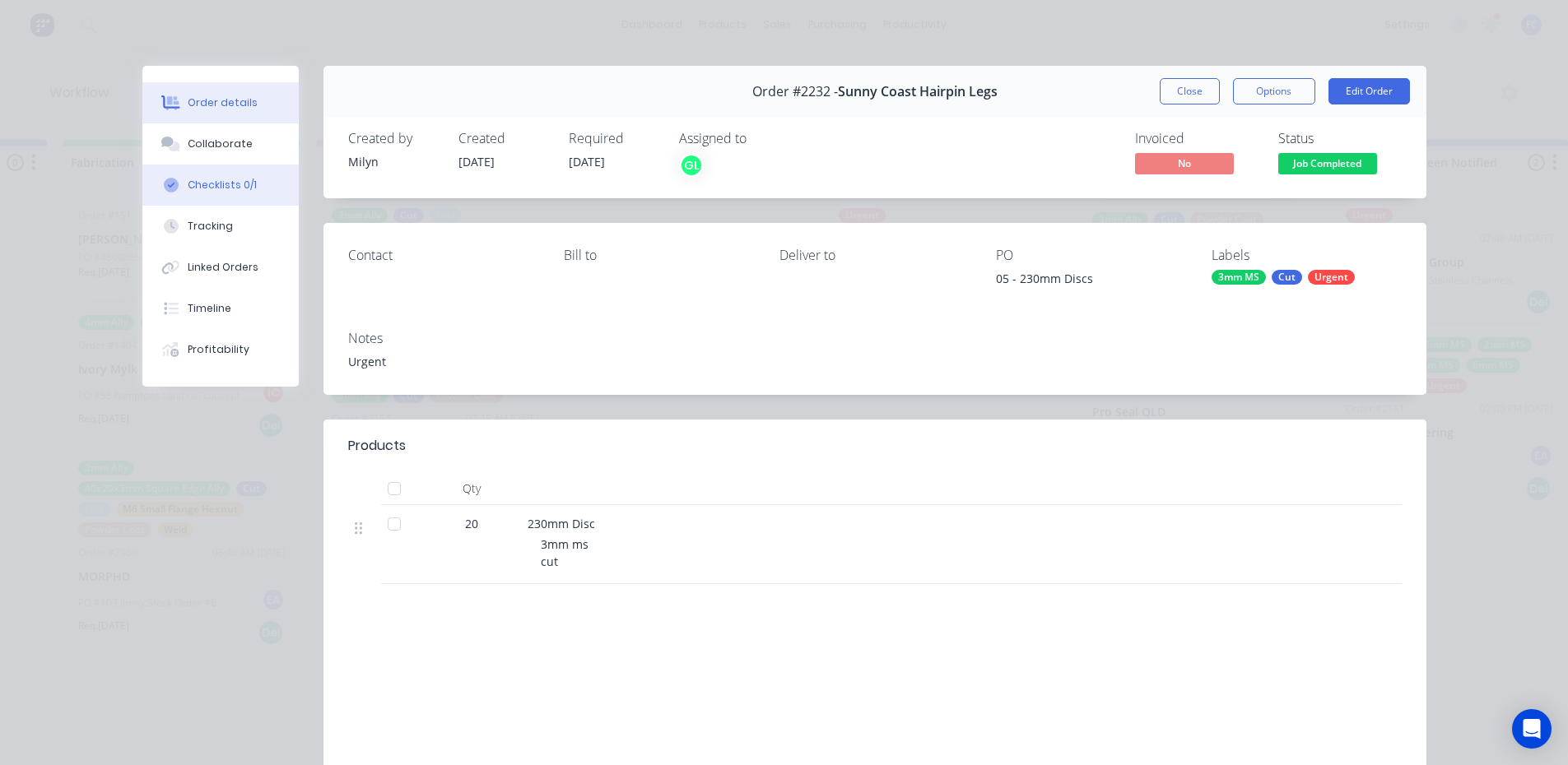
drag, startPoint x: 244, startPoint y: 149, endPoint x: 257, endPoint y: 169, distance: 23.9
click at [244, 148] on button "Collaborate" at bounding box center [220, 144] width 157 height 41
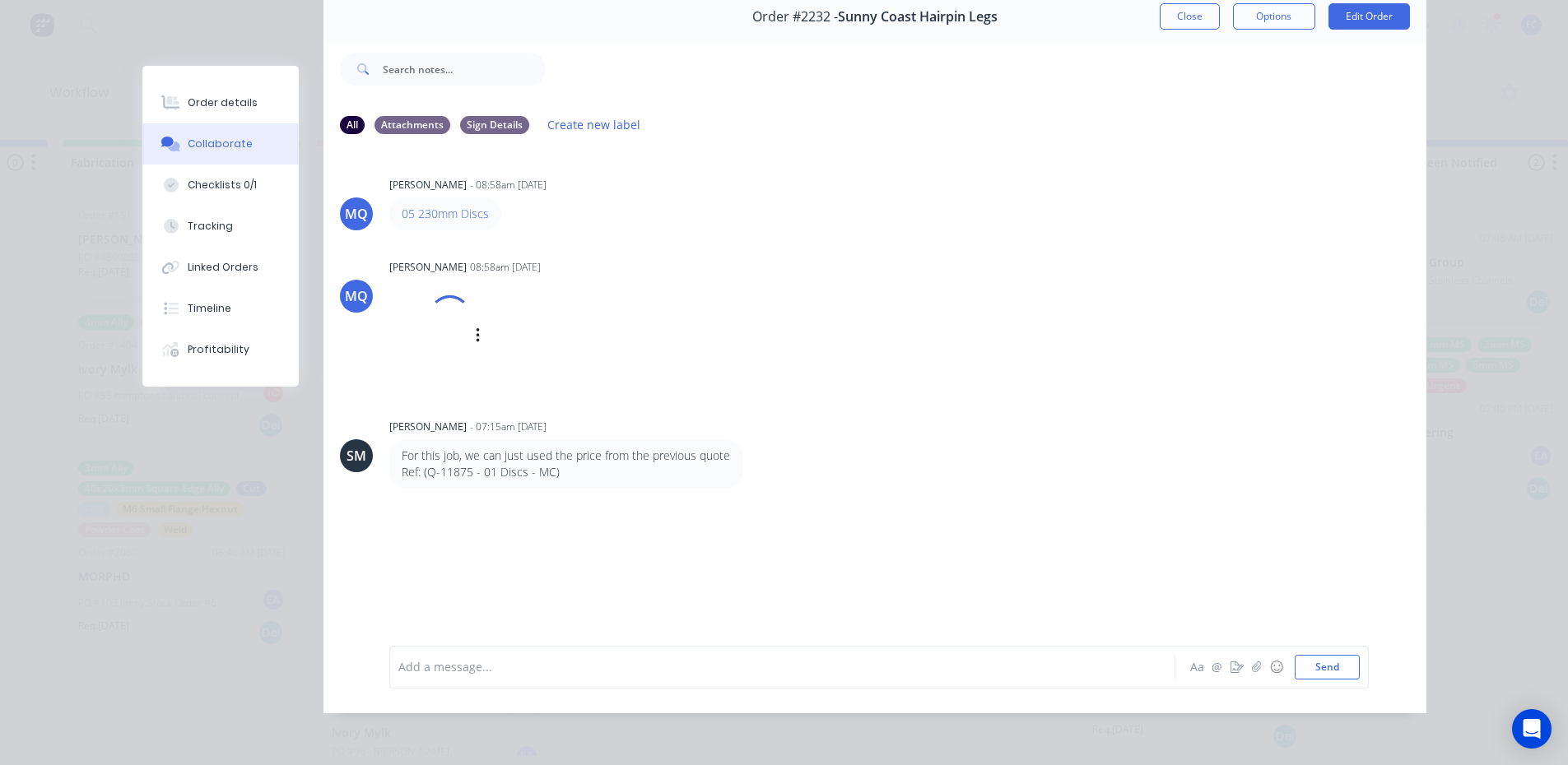
scroll to position [3, 4282]
click at [1191, 5] on button "Close" at bounding box center [1189, 16] width 60 height 26
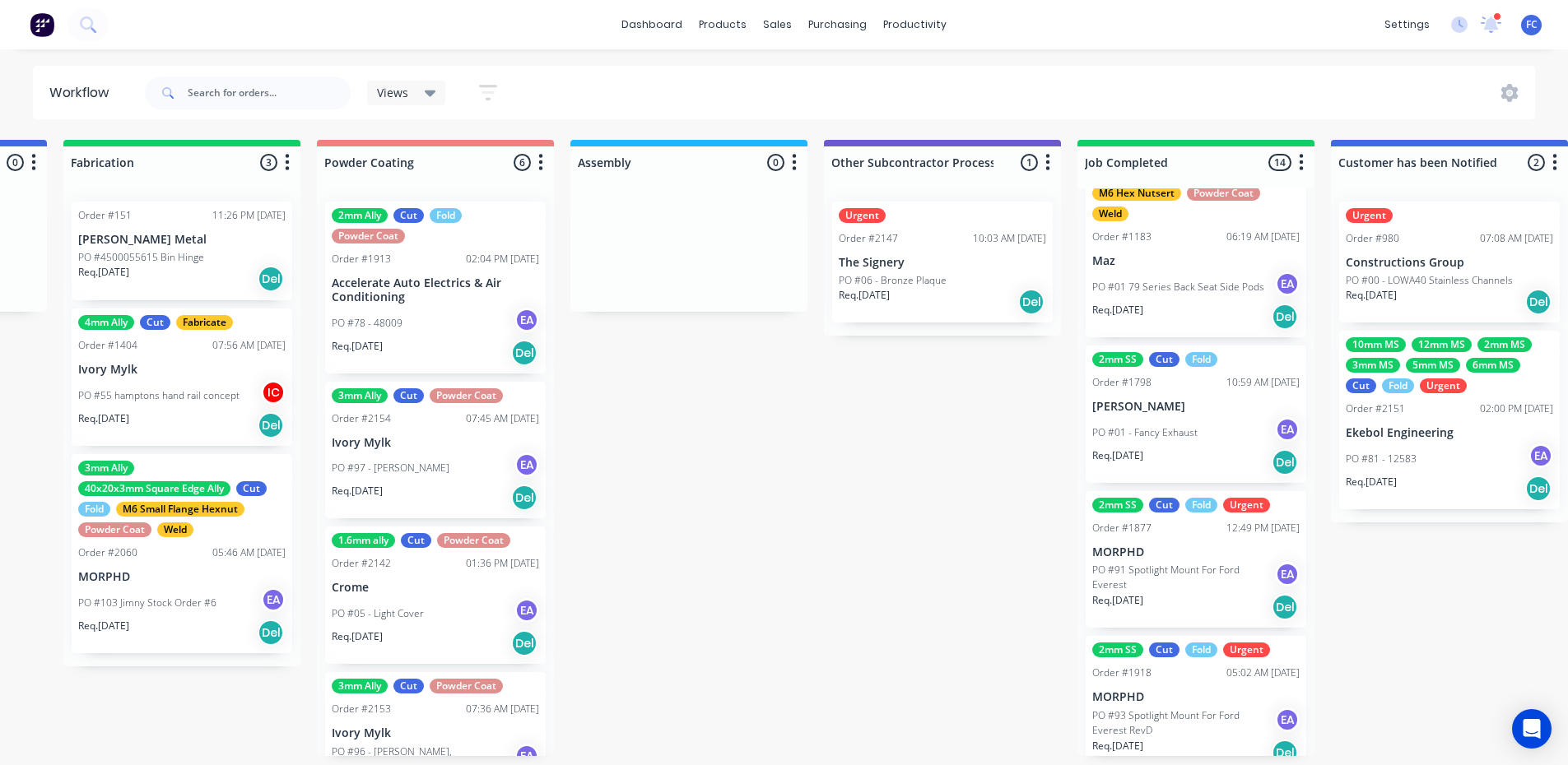
scroll to position [0, 0]
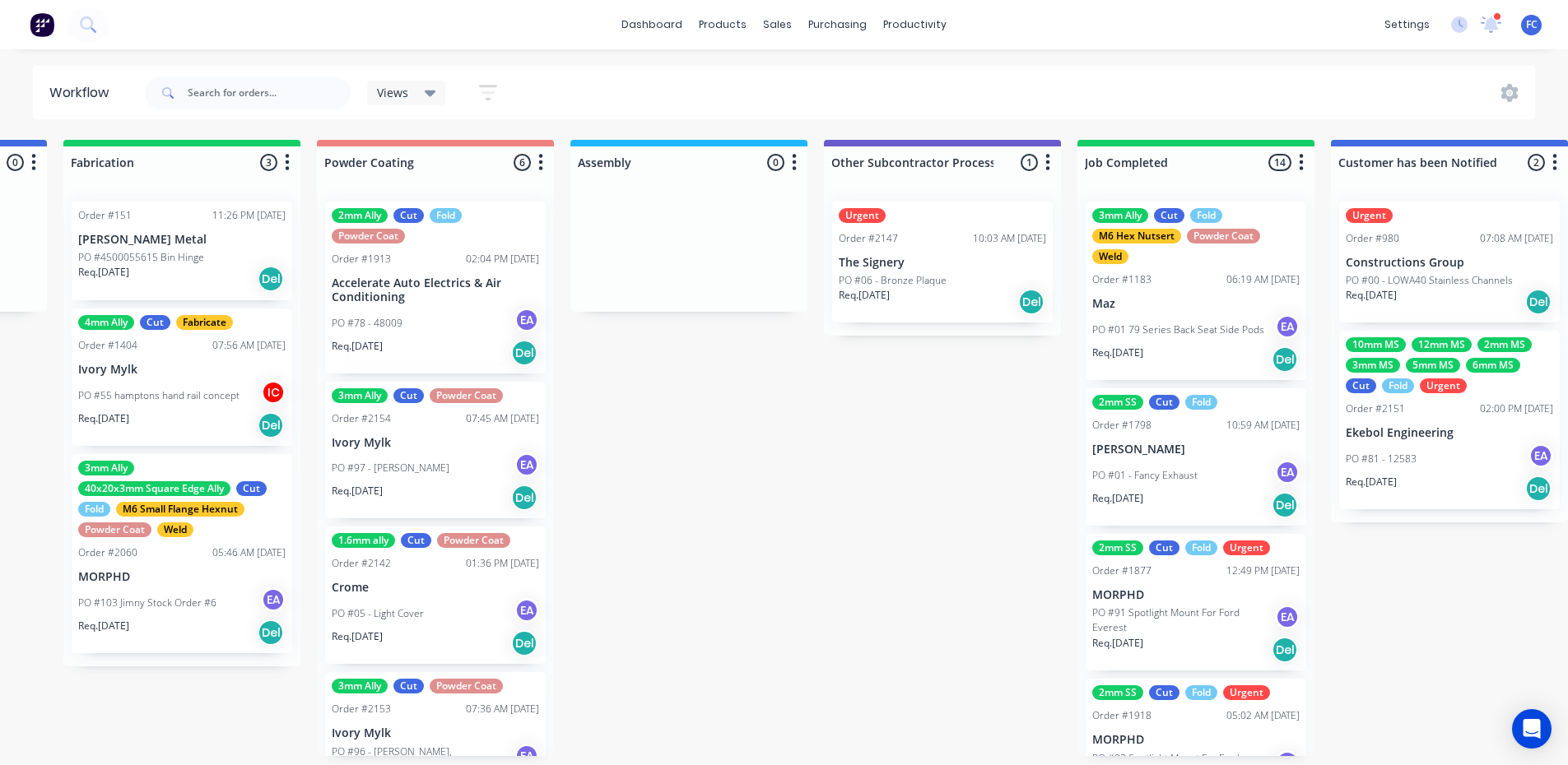
click at [962, 259] on p "The Signery" at bounding box center [942, 263] width 207 height 14
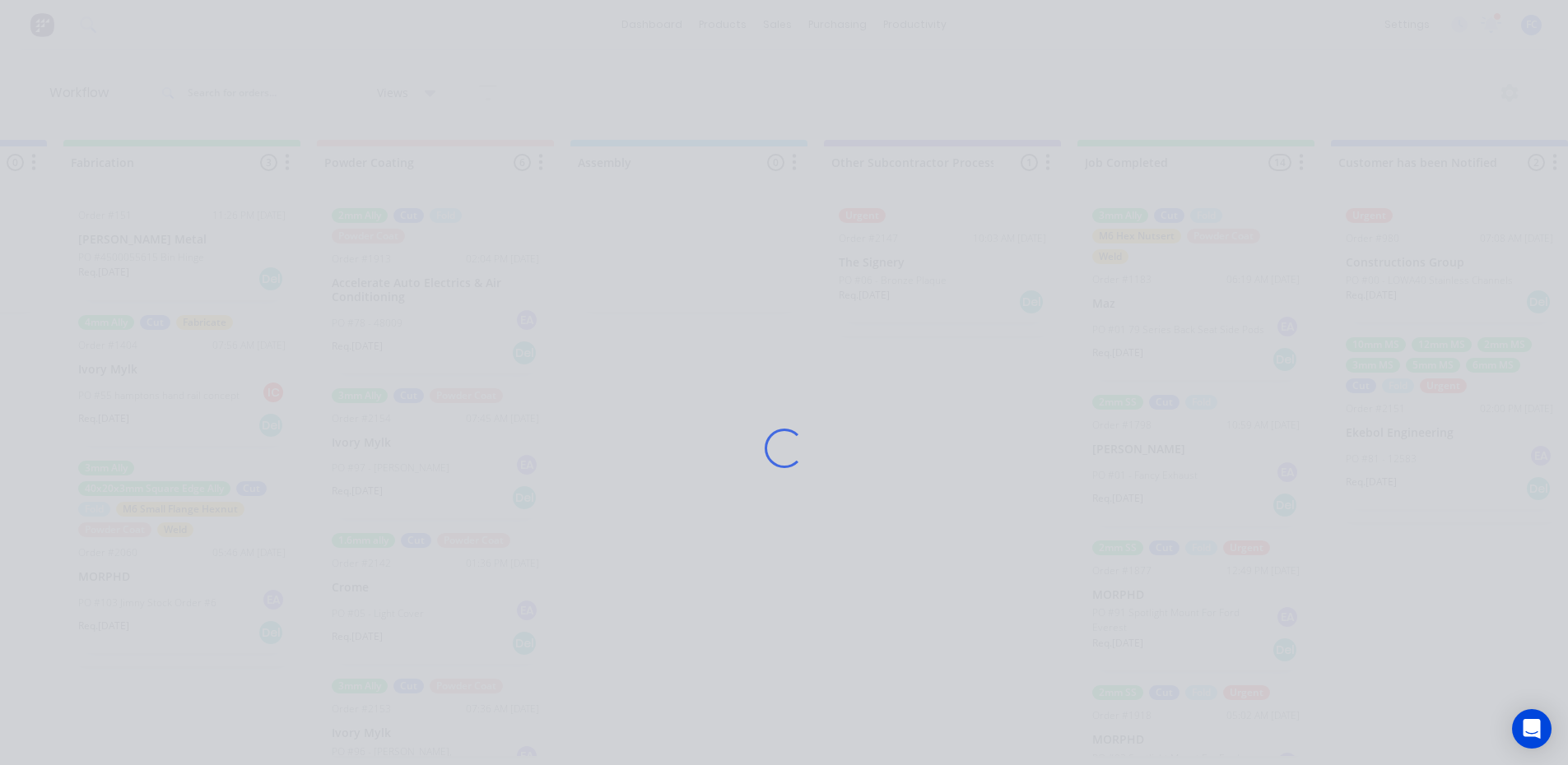
scroll to position [0, 4282]
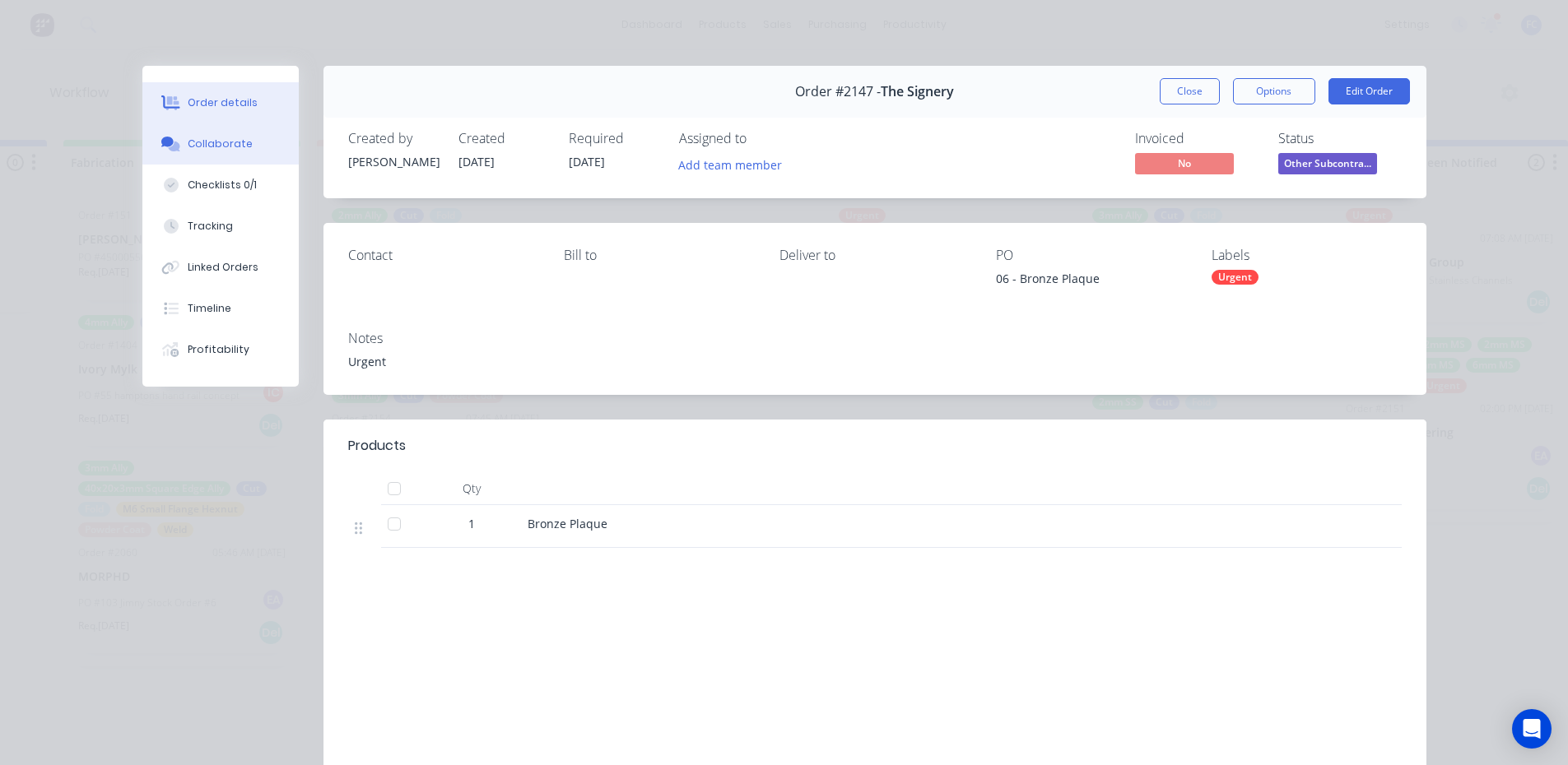
click at [191, 152] on button "Collaborate" at bounding box center [220, 144] width 157 height 41
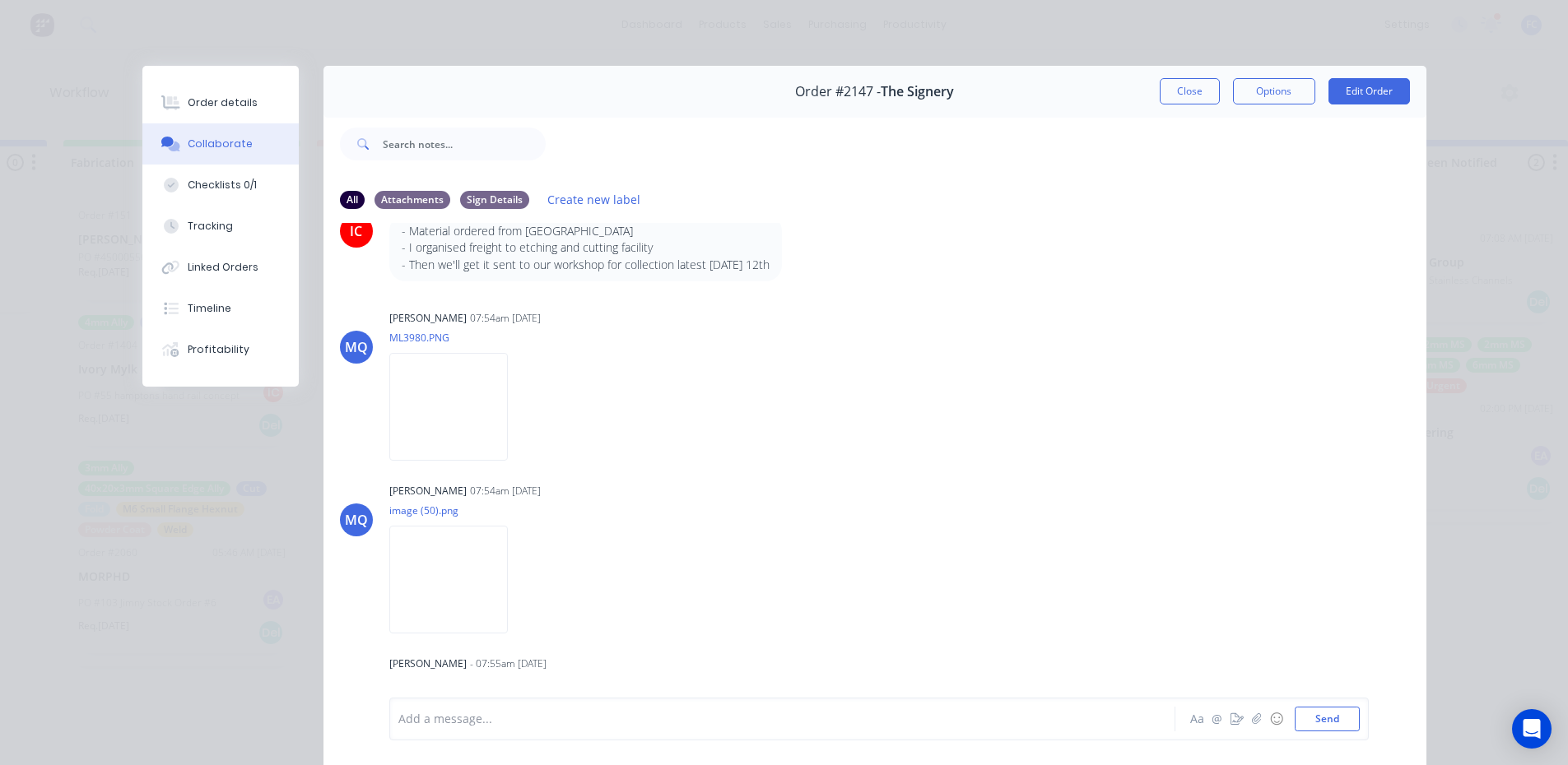
scroll to position [2315, 0]
click at [470, 555] on img at bounding box center [449, 578] width 119 height 108
click at [1161, 84] on button "Close" at bounding box center [1189, 91] width 60 height 26
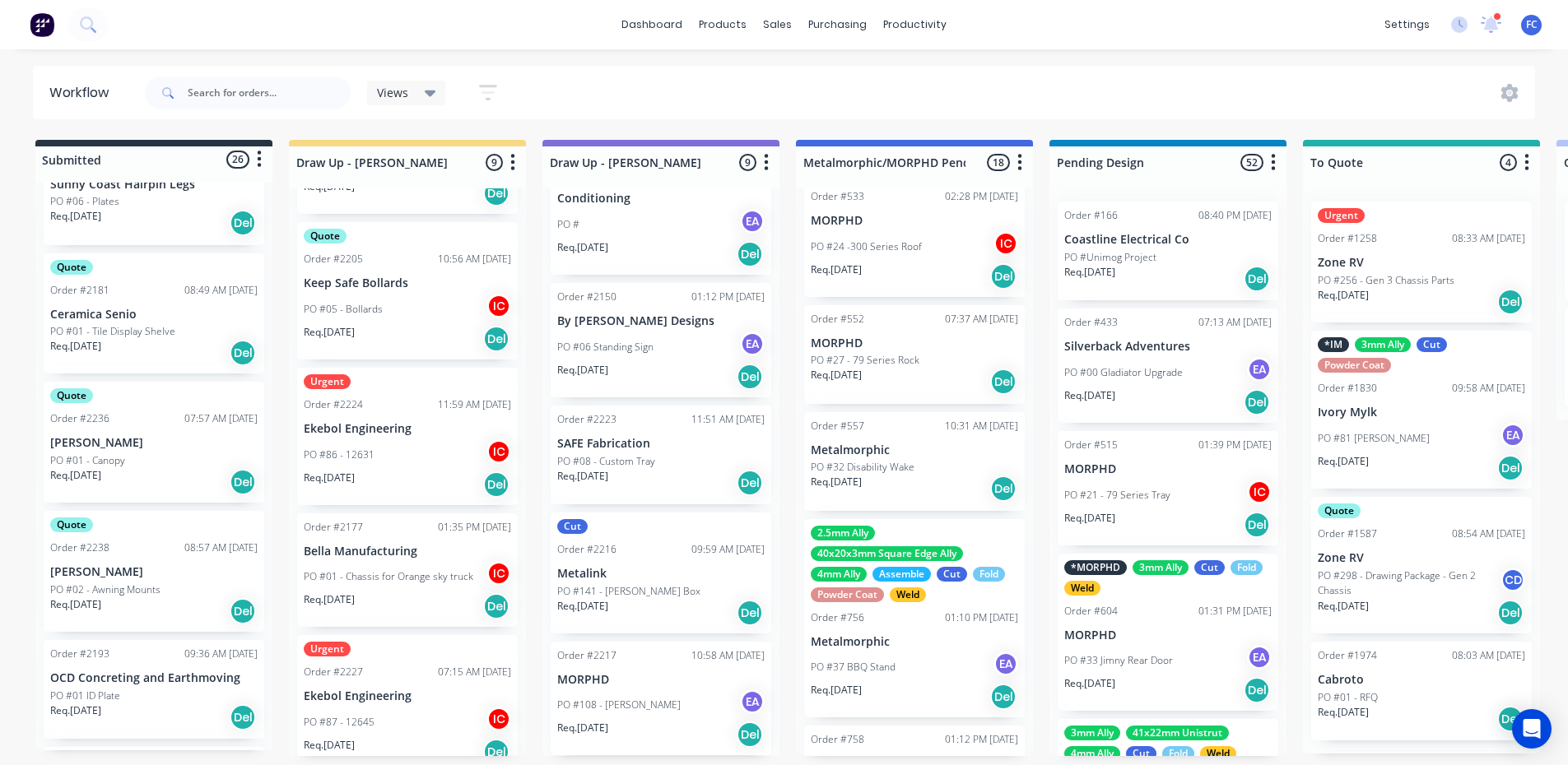
scroll to position [1371, 0]
click at [96, 567] on p "[PERSON_NAME]" at bounding box center [154, 568] width 207 height 14
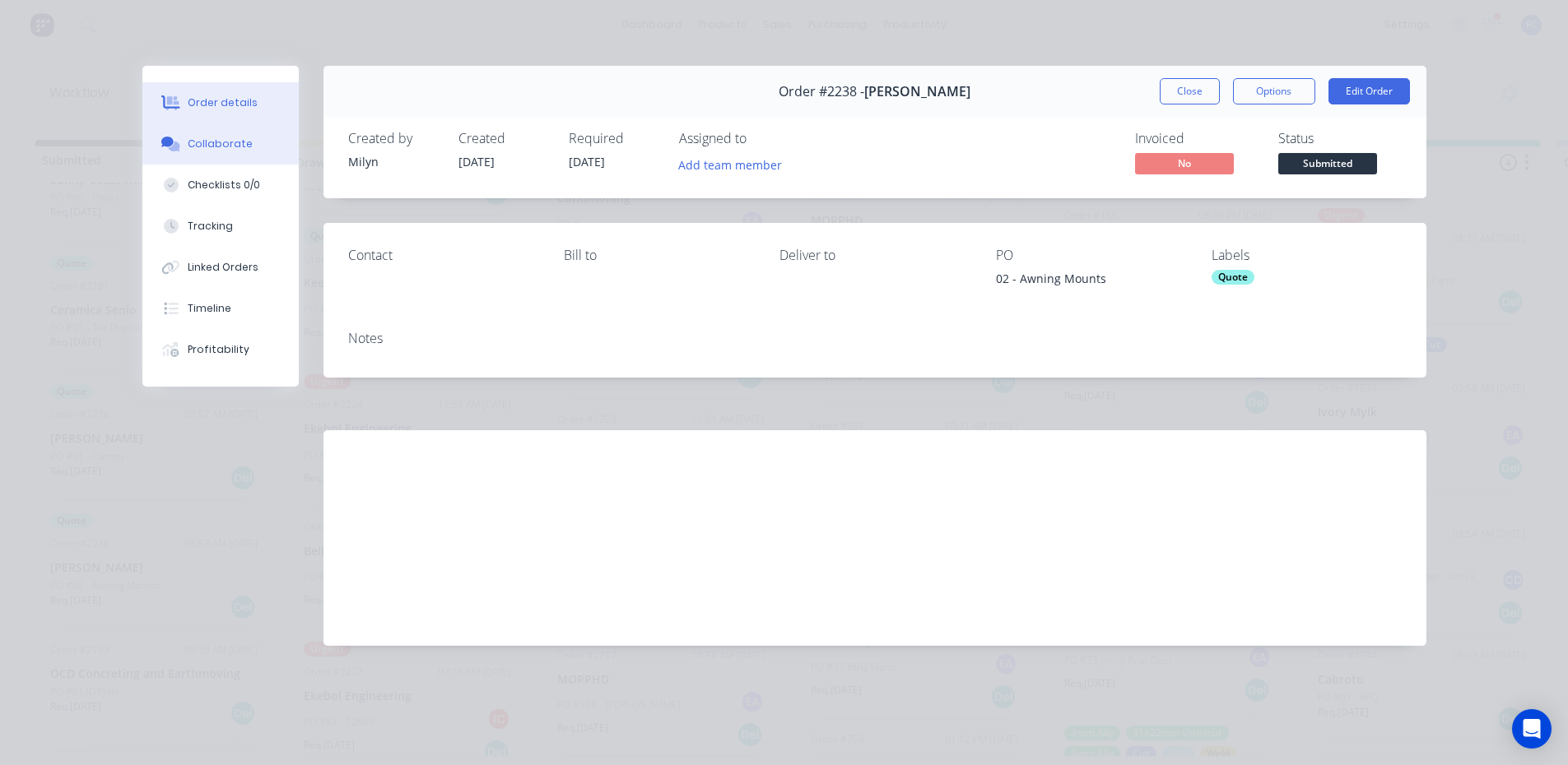
click at [205, 137] on div "Collaborate" at bounding box center [220, 143] width 65 height 15
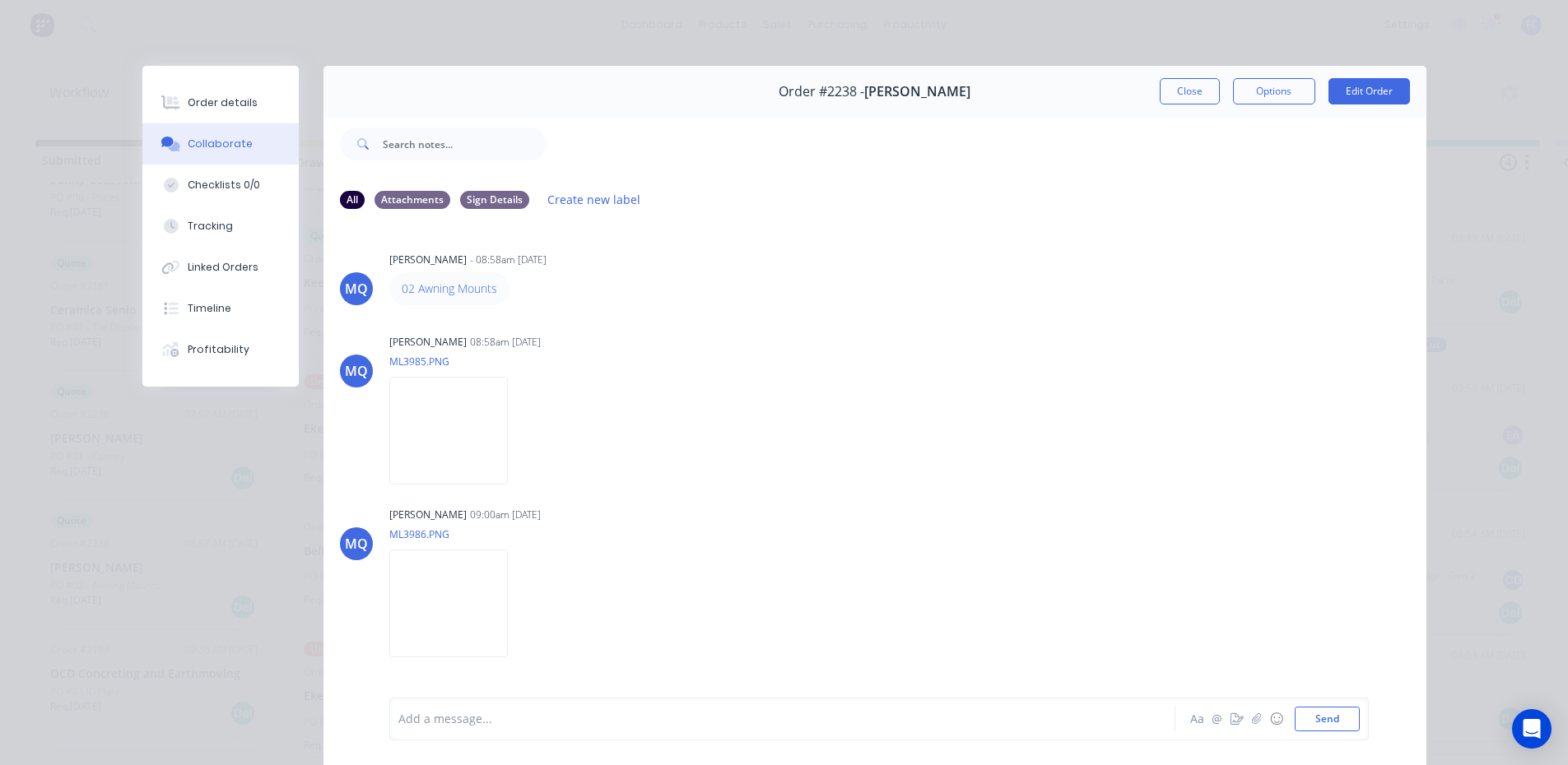
drag, startPoint x: 432, startPoint y: 292, endPoint x: 829, endPoint y: 309, distance: 397.4
click at [818, 304] on div "02 Awning Mounts" at bounding box center [646, 289] width 514 height 33
click at [1199, 88] on button "Close" at bounding box center [1189, 91] width 60 height 26
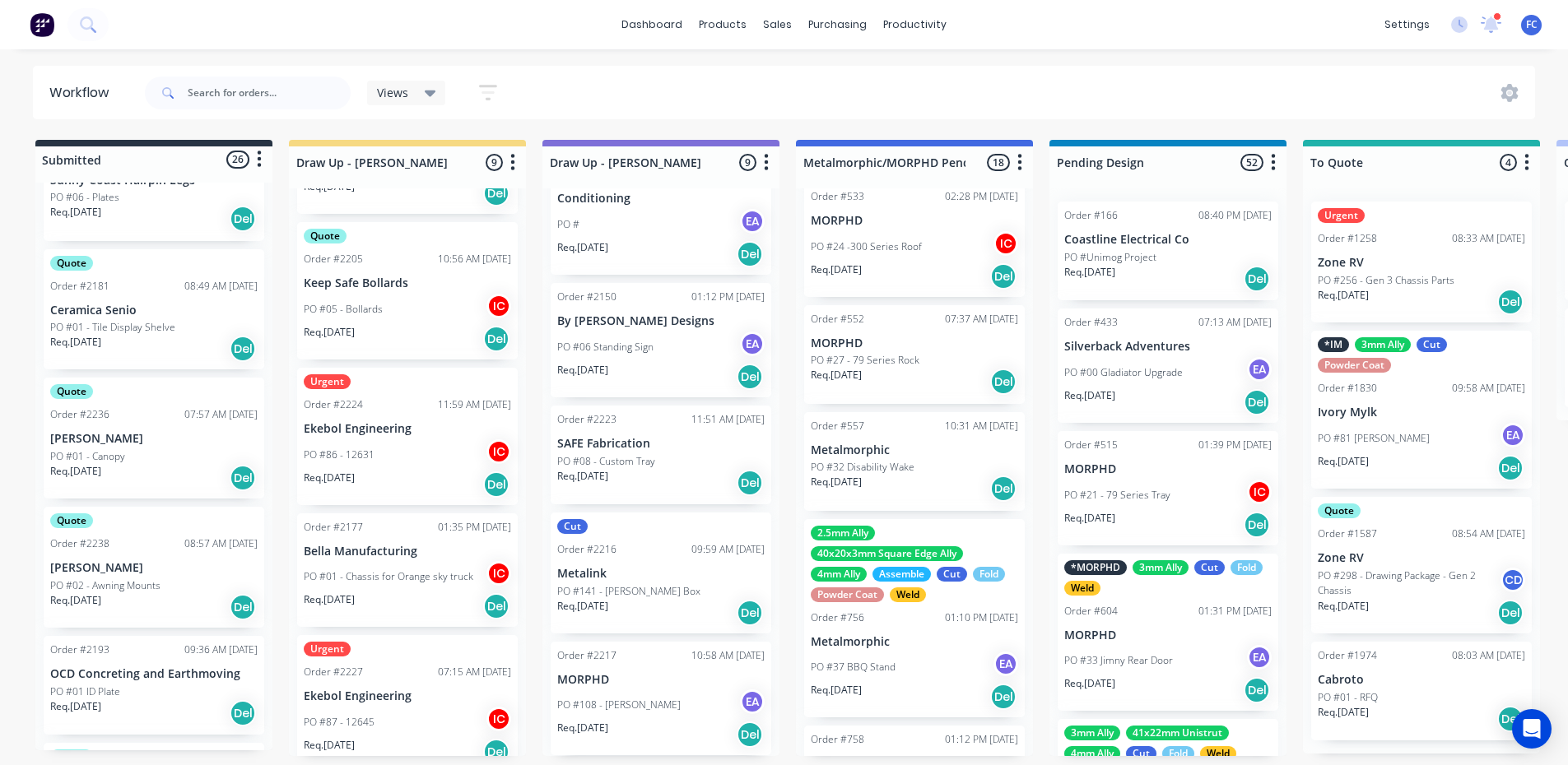
click at [116, 443] on p "[PERSON_NAME]" at bounding box center [154, 439] width 207 height 14
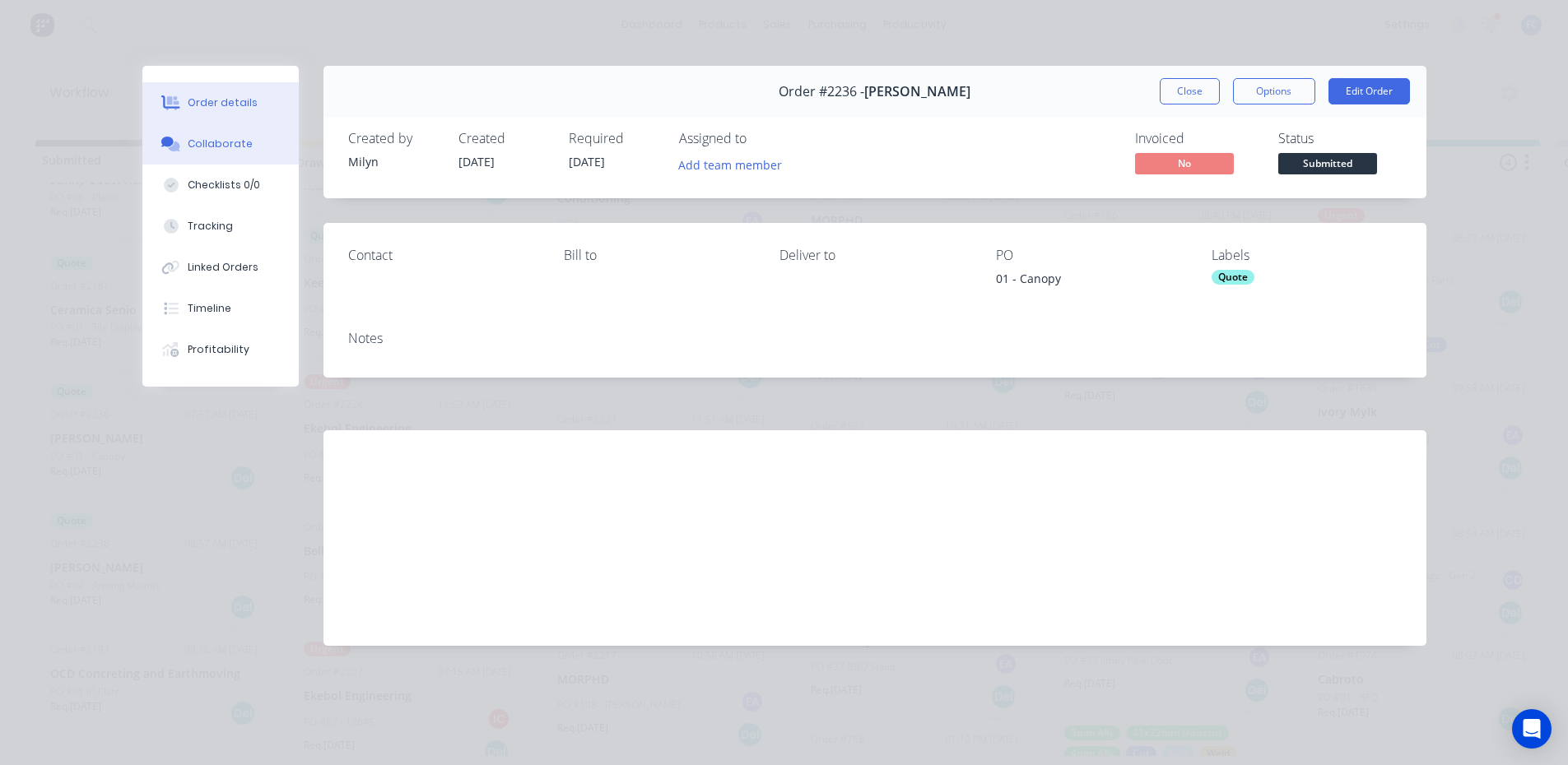
click at [205, 152] on button "Collaborate" at bounding box center [220, 144] width 157 height 41
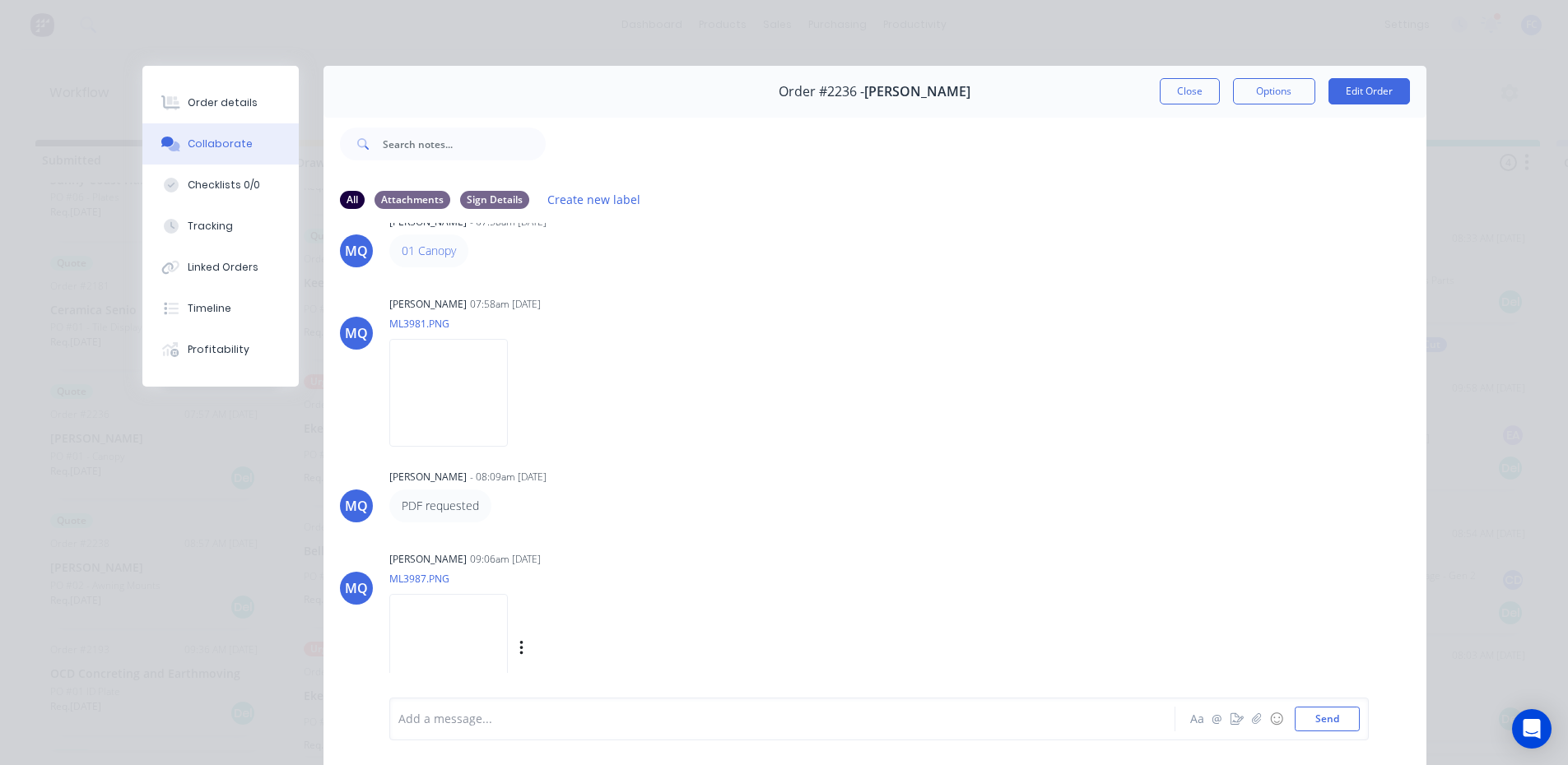
scroll to position [40, 0]
click at [456, 600] on div at bounding box center [759, 720] width 720 height 18
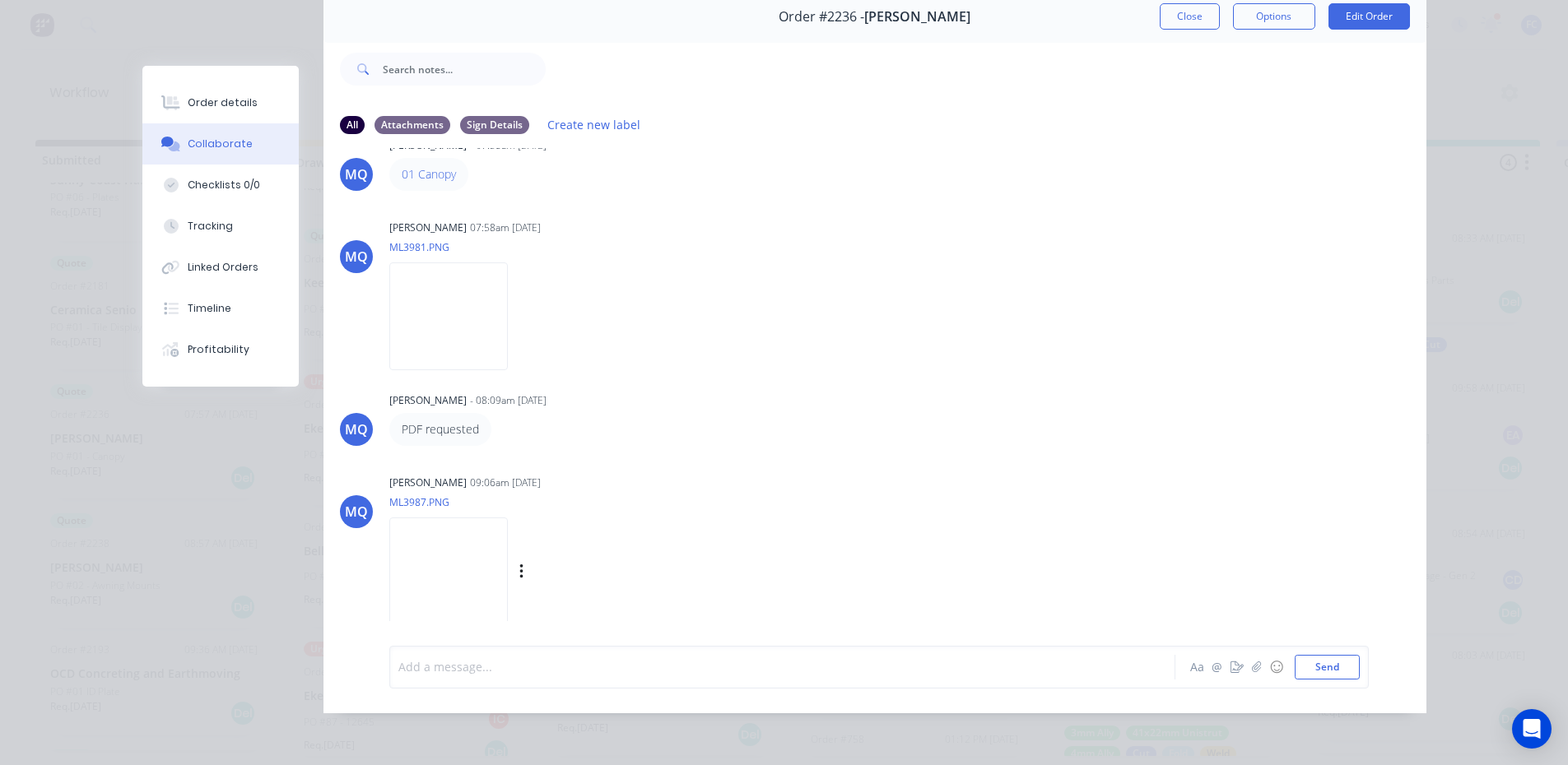
scroll to position [3, 0]
click at [480, 552] on img at bounding box center [449, 571] width 119 height 108
click at [472, 600] on div "Add a message... Aa @ ☺ Send" at bounding box center [879, 668] width 979 height 43
click at [471, 600] on div at bounding box center [759, 667] width 720 height 18
click at [552, 600] on div "Hi @Milyn maximum we" at bounding box center [759, 667] width 720 height 18
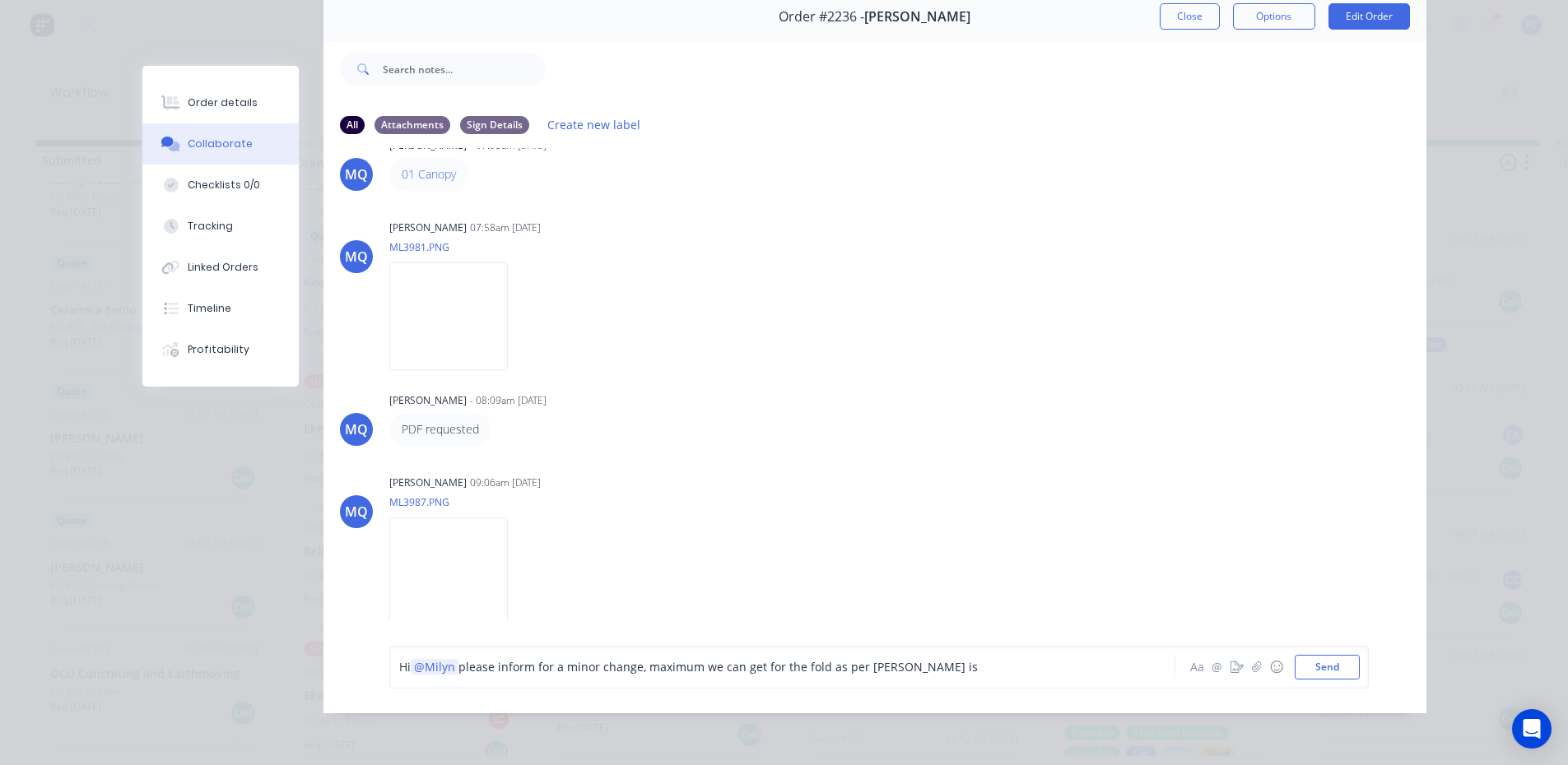
click at [916, 600] on div "Hi @Milyn please inform for a minor change, maximum we can get for the fold as …" at bounding box center [759, 667] width 720 height 18
click at [930, 600] on span "please inform for a minor change, maximum we can get for the fold as per Emma i…" at bounding box center [766, 667] width 615 height 16
click at [938, 600] on span "please inform for a minor change, maximum we can get for the fold as per Emma i…" at bounding box center [766, 667] width 615 height 16
click at [915, 600] on span "please inform for a minor change, maximum we can get for the fold as per Emma i…" at bounding box center [781, 667] width 645 height 16
click at [900, 600] on span "please inform for a minor change, maximum we can get for the fold as per Emma i…" at bounding box center [781, 667] width 645 height 16
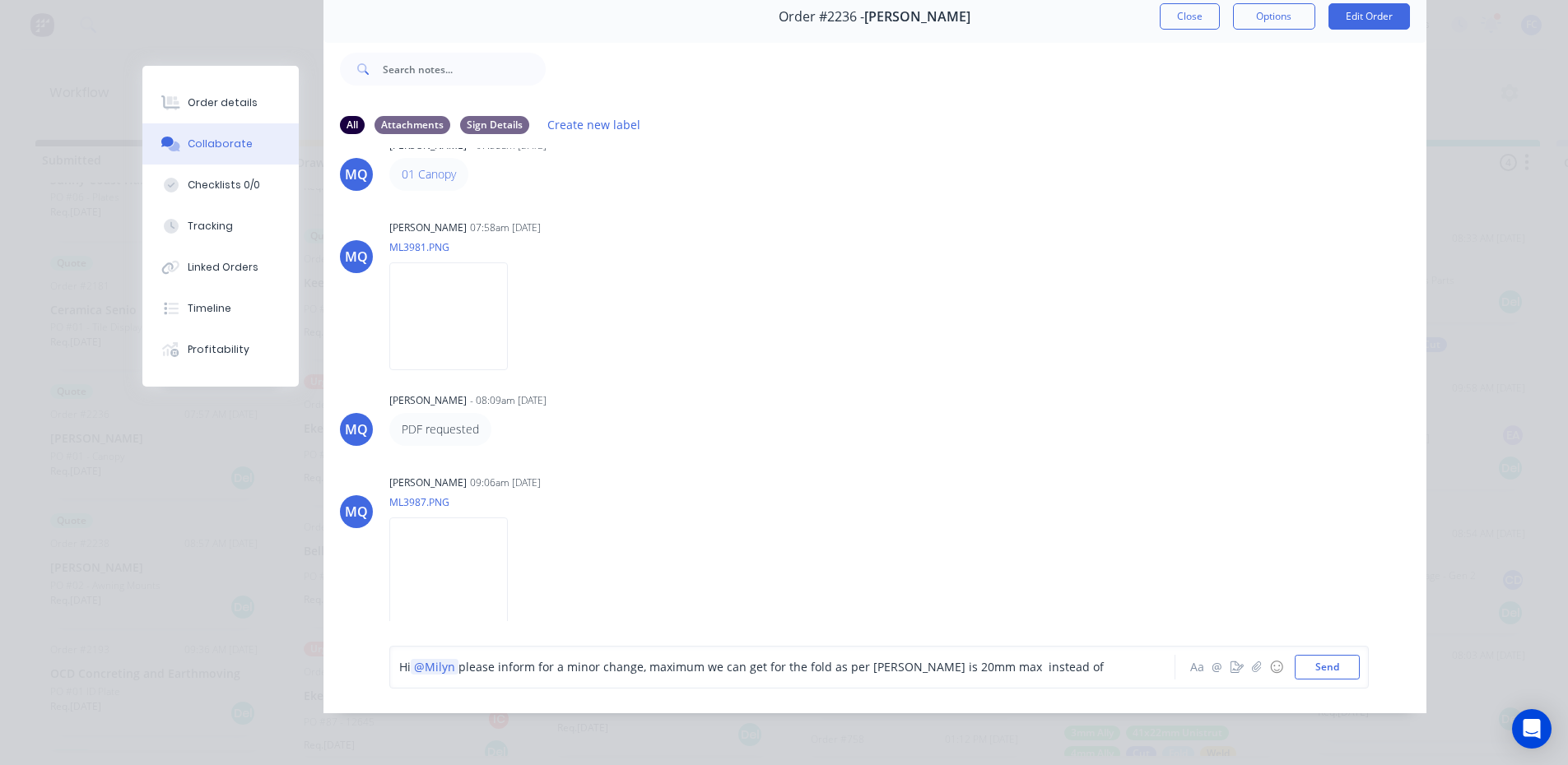
click at [908, 600] on span "please inform for a minor change, maximum we can get for the fold as per Emma i…" at bounding box center [781, 667] width 645 height 16
drag, startPoint x: 944, startPoint y: 661, endPoint x: 1064, endPoint y: 670, distance: 120.3
click at [1064, 600] on div "Hi @Milyn please inform for a minor change, maximum we can get for the fold as …" at bounding box center [759, 667] width 720 height 18
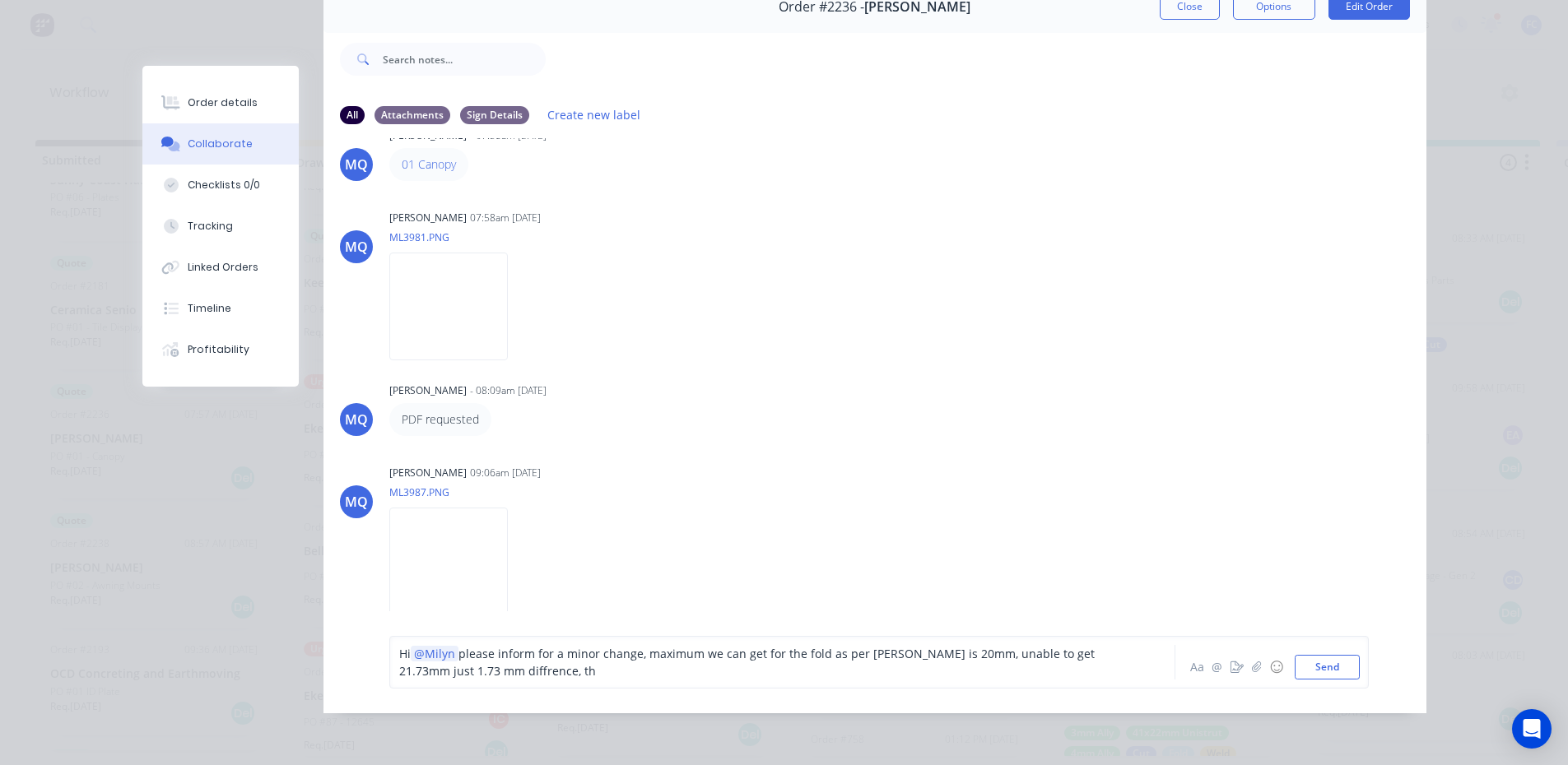
click at [630, 600] on span "please inform for a minor change, maximum we can get for the fold as per Emma i…" at bounding box center [748, 663] width 699 height 33
click at [653, 600] on span "please inform for a minor change for , maximum we can get for the fold as per E…" at bounding box center [759, 663] width 721 height 33
click at [669, 600] on div "Hi @Milyn please inform for a minor change for dog door and drivers door , maxi…" at bounding box center [759, 663] width 720 height 35
click at [648, 600] on div "Hi @Milyn please inform for a minor change for dog door and drivers door , maxi…" at bounding box center [759, 663] width 720 height 35
click at [543, 600] on span "please inform for a minor change for dog door and drivers door , maximum we can…" at bounding box center [721, 663] width 644 height 33
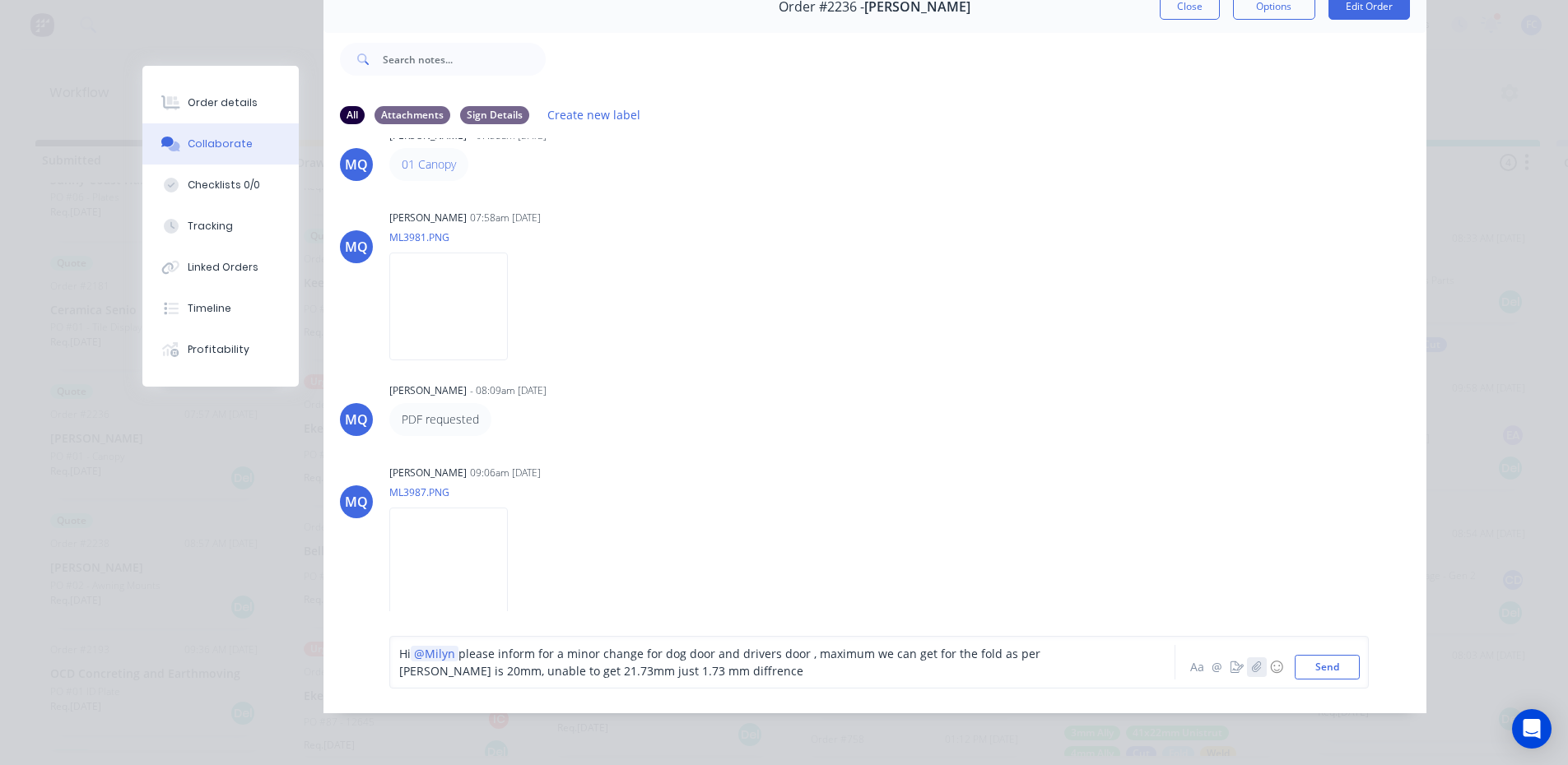
click at [1254, 600] on icon "button" at bounding box center [1256, 668] width 10 height 12
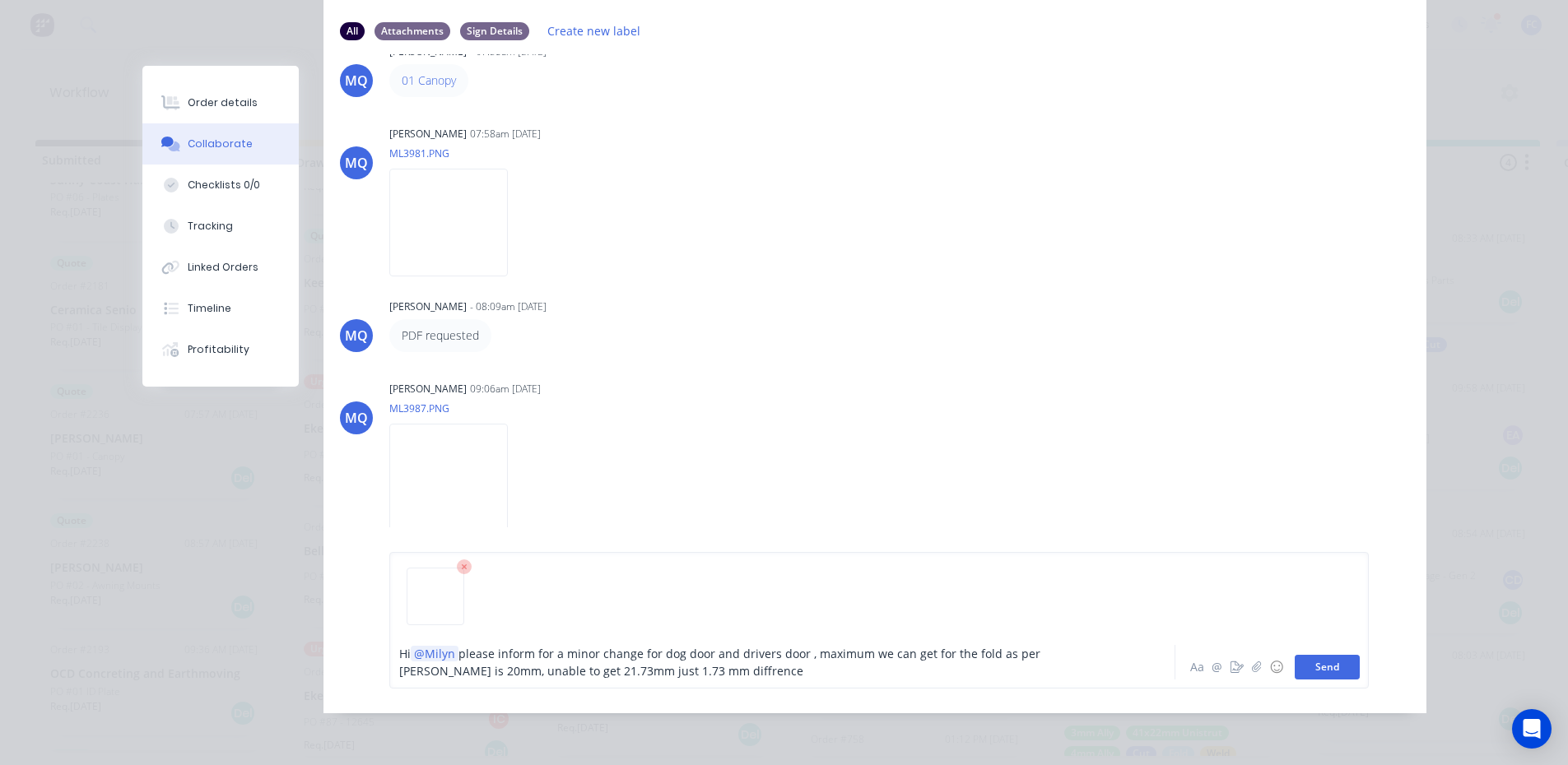
click at [1263, 600] on button "Send" at bounding box center [1327, 667] width 65 height 24
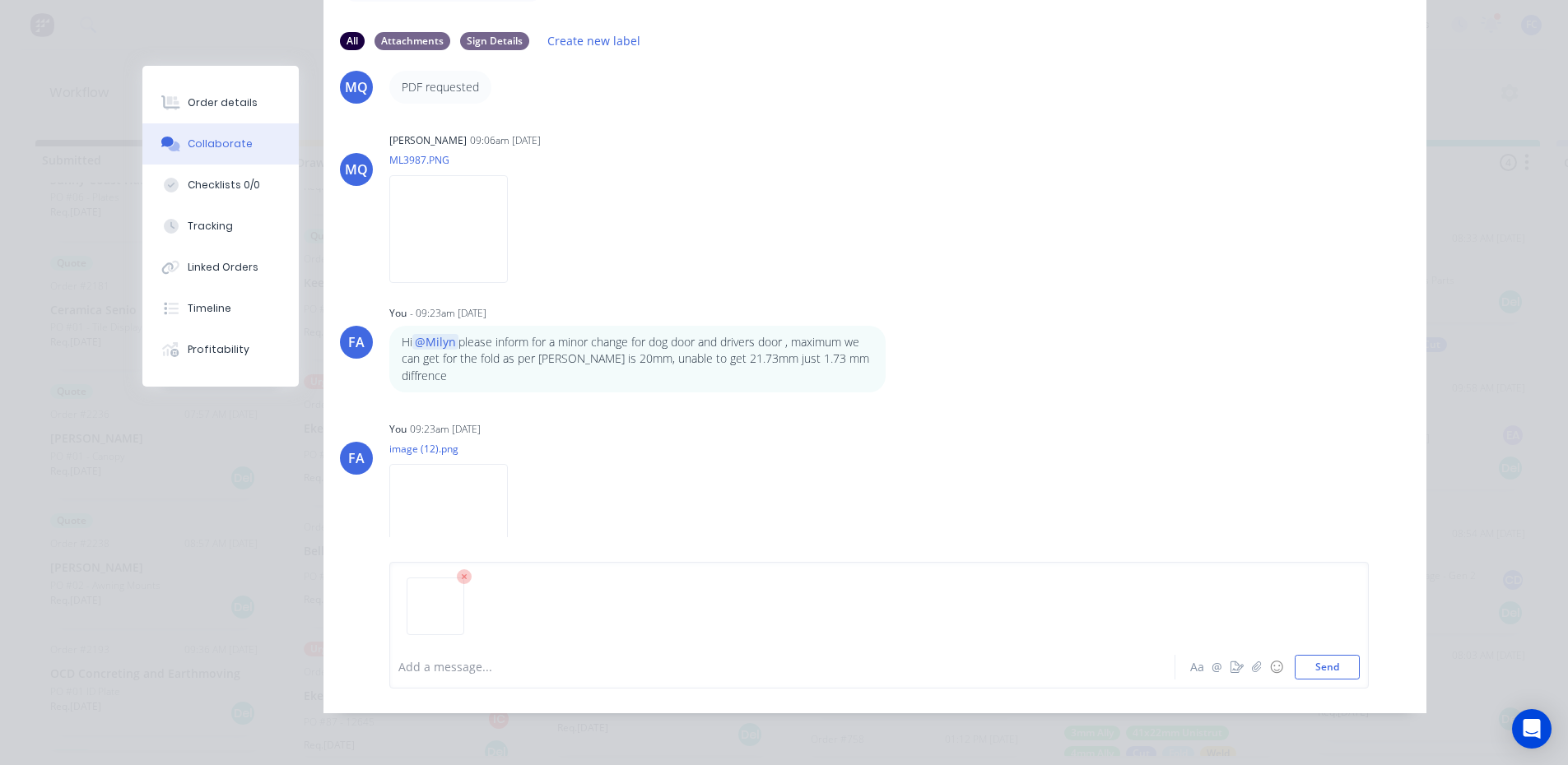
scroll to position [311, 0]
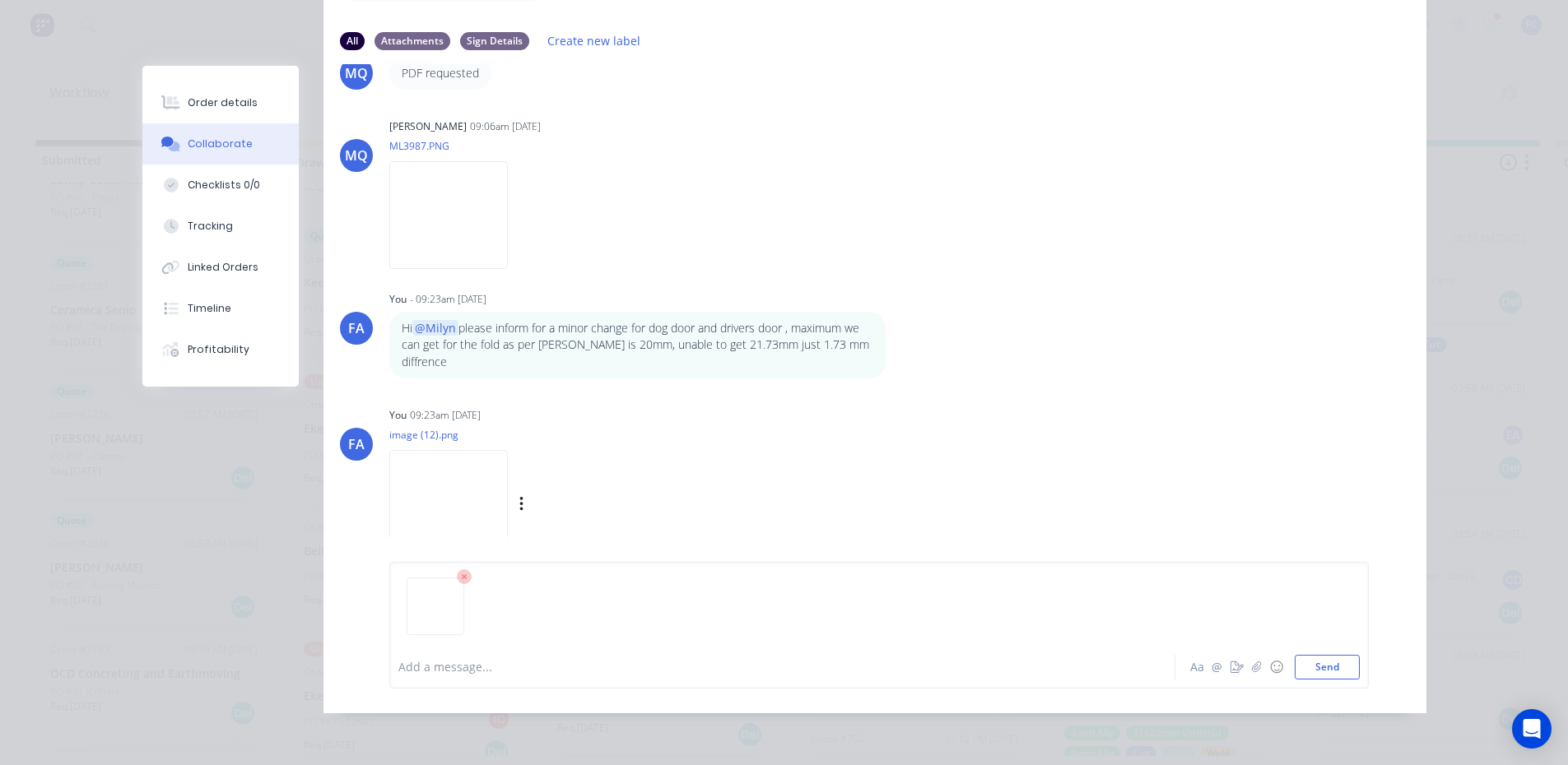
drag, startPoint x: 456, startPoint y: 573, endPoint x: 461, endPoint y: 564, distance: 10.3
click at [456, 573] on icon at bounding box center [463, 576] width 15 height 15
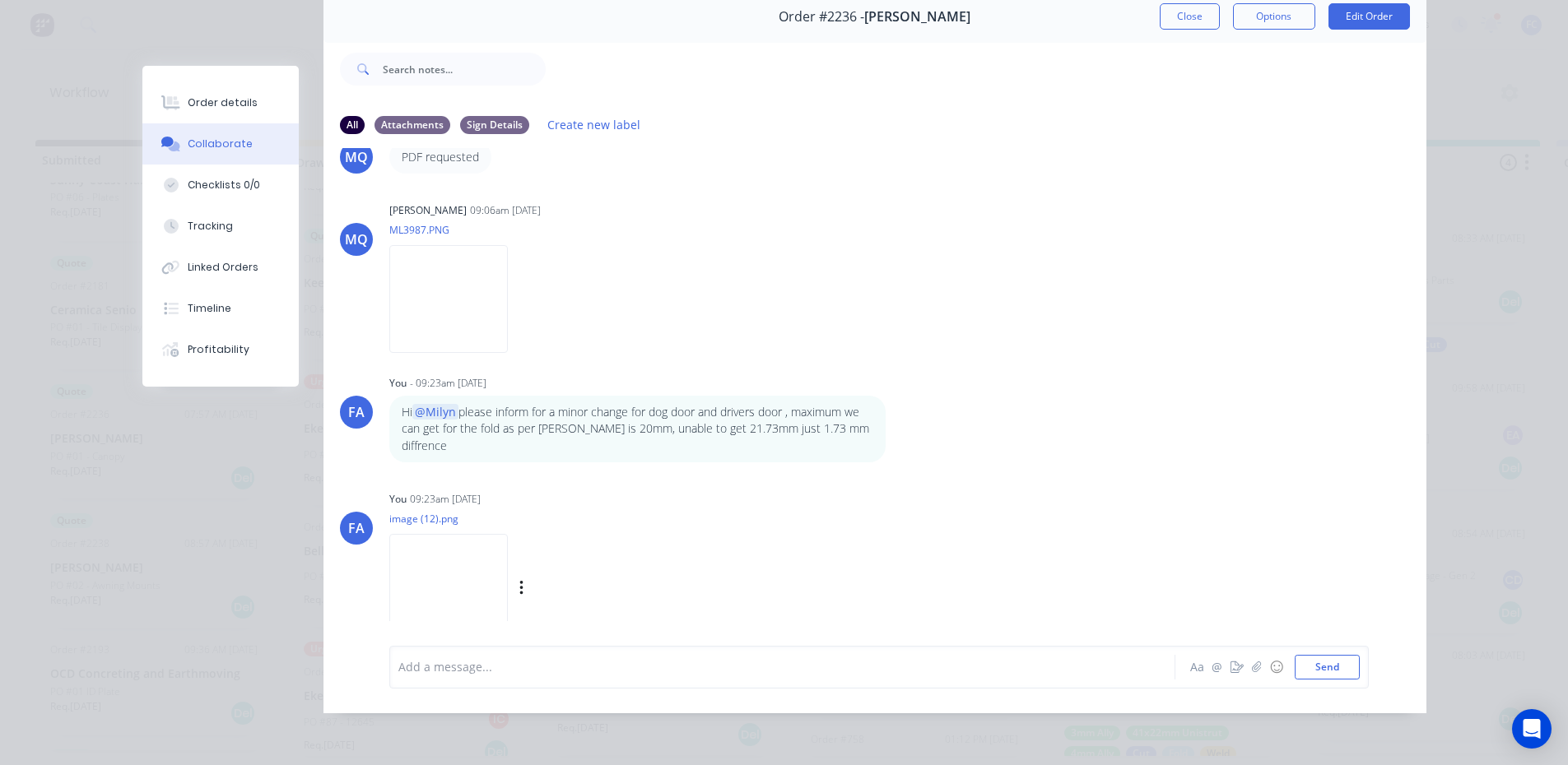
scroll to position [88, 0]
drag, startPoint x: 591, startPoint y: 392, endPoint x: 729, endPoint y: 386, distance: 138.1
click at [729, 396] on div "Hi @Milyn please inform for a minor change for dog door and drivers door , maxi…" at bounding box center [638, 429] width 496 height 66
click at [723, 404] on p "Hi @Milyn please inform for a minor change for dog door and drivers door , maxi…" at bounding box center [638, 429] width 471 height 51
drag, startPoint x: 498, startPoint y: 413, endPoint x: 620, endPoint y: 412, distance: 122.0
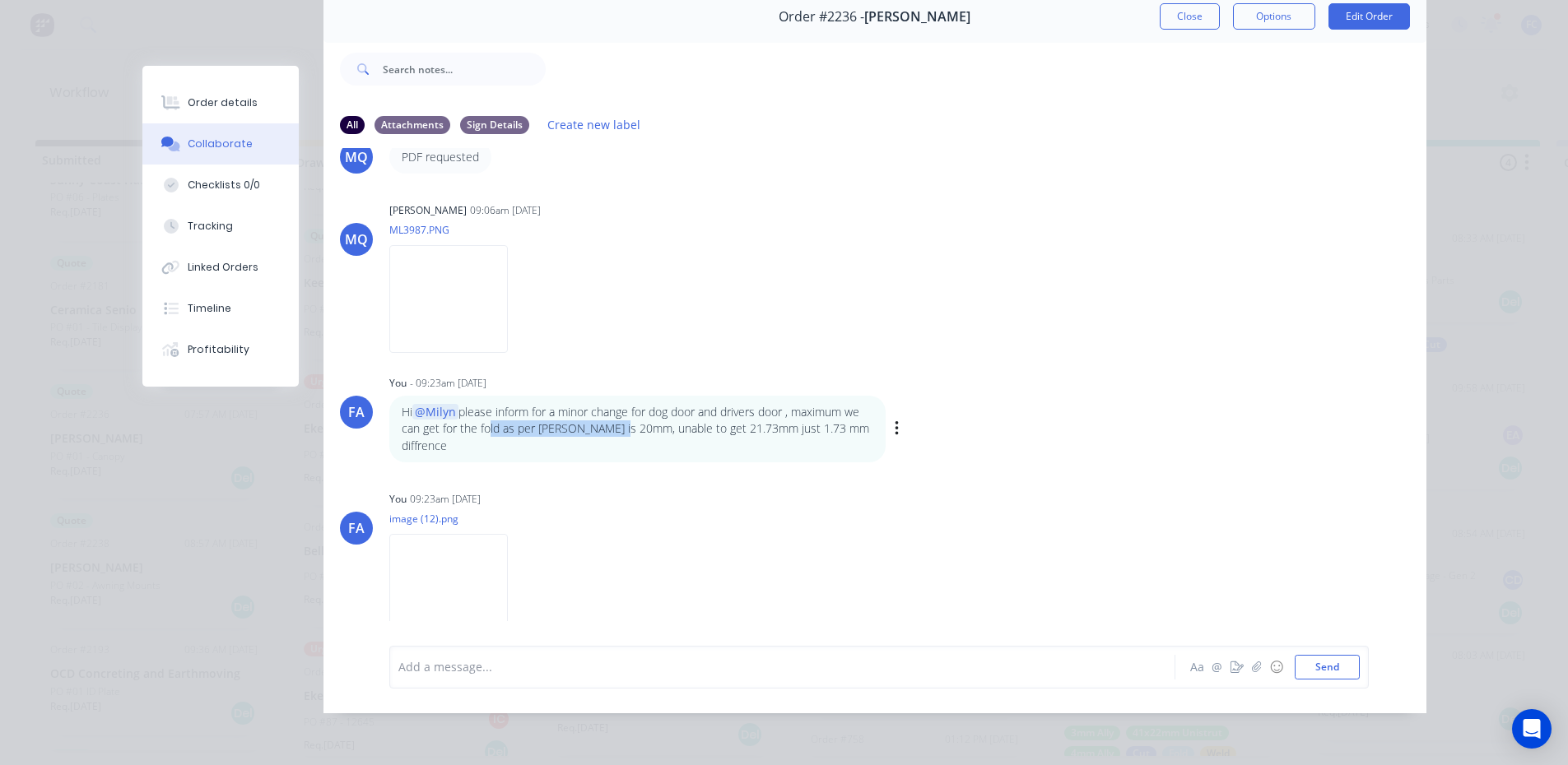
click at [620, 412] on p "Hi @Milyn please inform for a minor change for dog door and drivers door , maxi…" at bounding box center [638, 429] width 471 height 51
click at [589, 416] on p "Hi @Milyn please inform for a minor change for dog door and drivers door , maxi…" at bounding box center [638, 429] width 471 height 51
drag, startPoint x: 589, startPoint y: 416, endPoint x: 739, endPoint y: 413, distance: 150.0
click at [739, 413] on p "Hi @Milyn please inform for a minor change for dog door and drivers door , maxi…" at bounding box center [638, 429] width 471 height 51
click at [729, 416] on p "Hi @Milyn please inform for a minor change for dog door and drivers door , maxi…" at bounding box center [638, 429] width 471 height 51
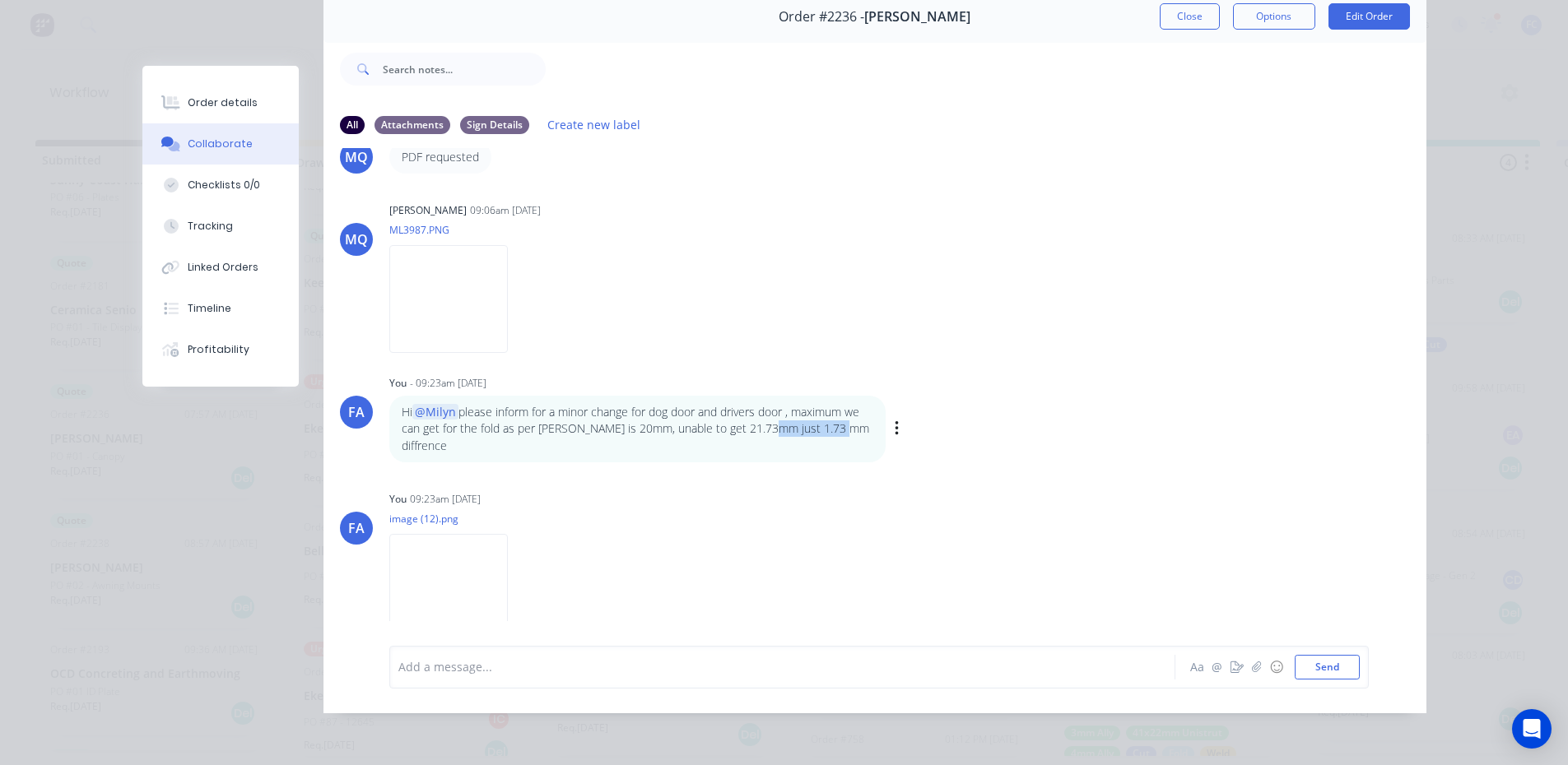
drag, startPoint x: 775, startPoint y: 413, endPoint x: 831, endPoint y: 413, distance: 56.0
click at [831, 413] on p "Hi @Milyn please inform for a minor change for dog door and drivers door , maxi…" at bounding box center [638, 429] width 471 height 51
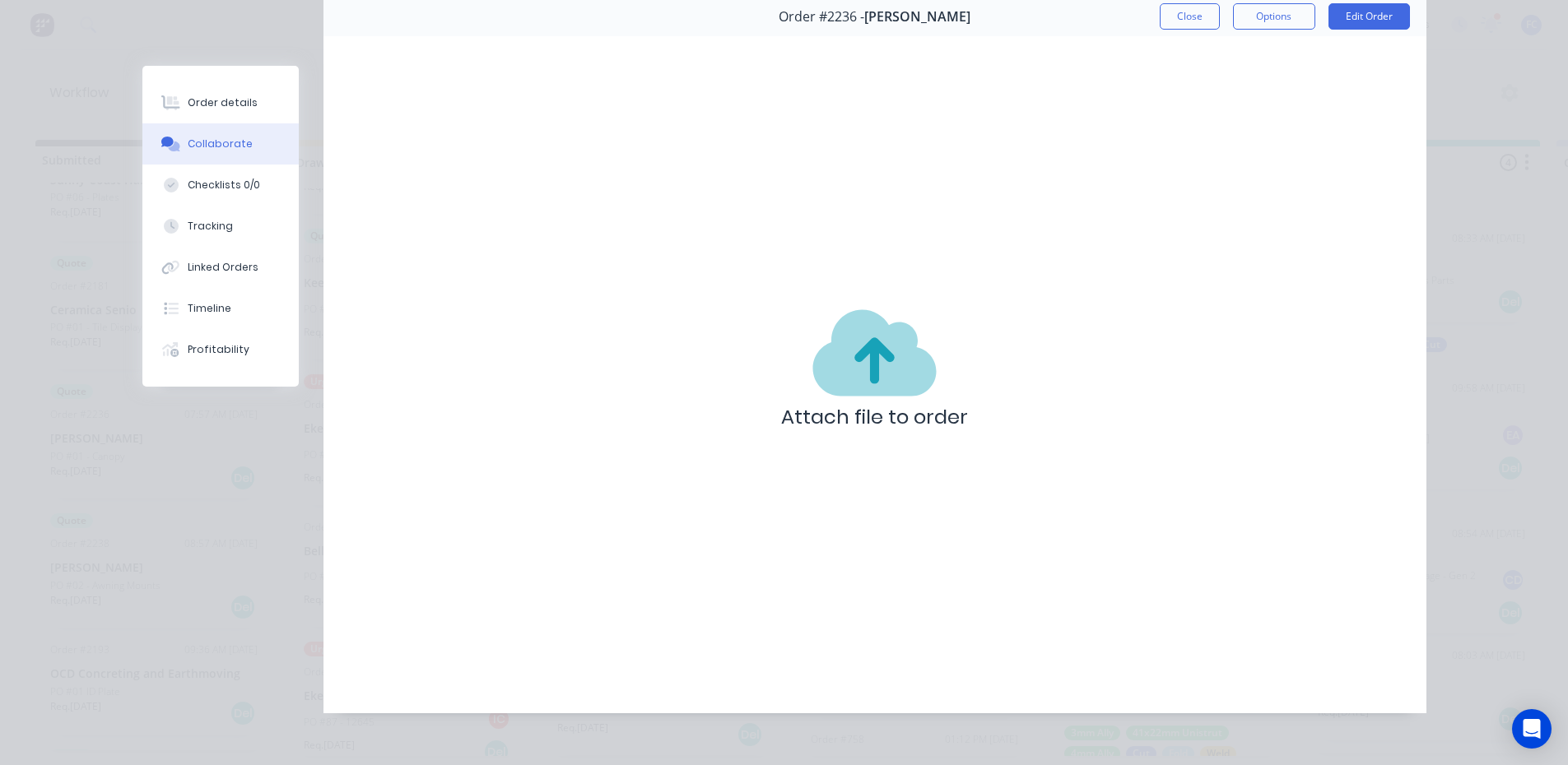
click at [1152, 10] on div "Order #2236 - Andrew May Close Options Edit Order" at bounding box center [874, 17] width 1103 height 52
click at [1175, 8] on button "Close" at bounding box center [1189, 16] width 60 height 26
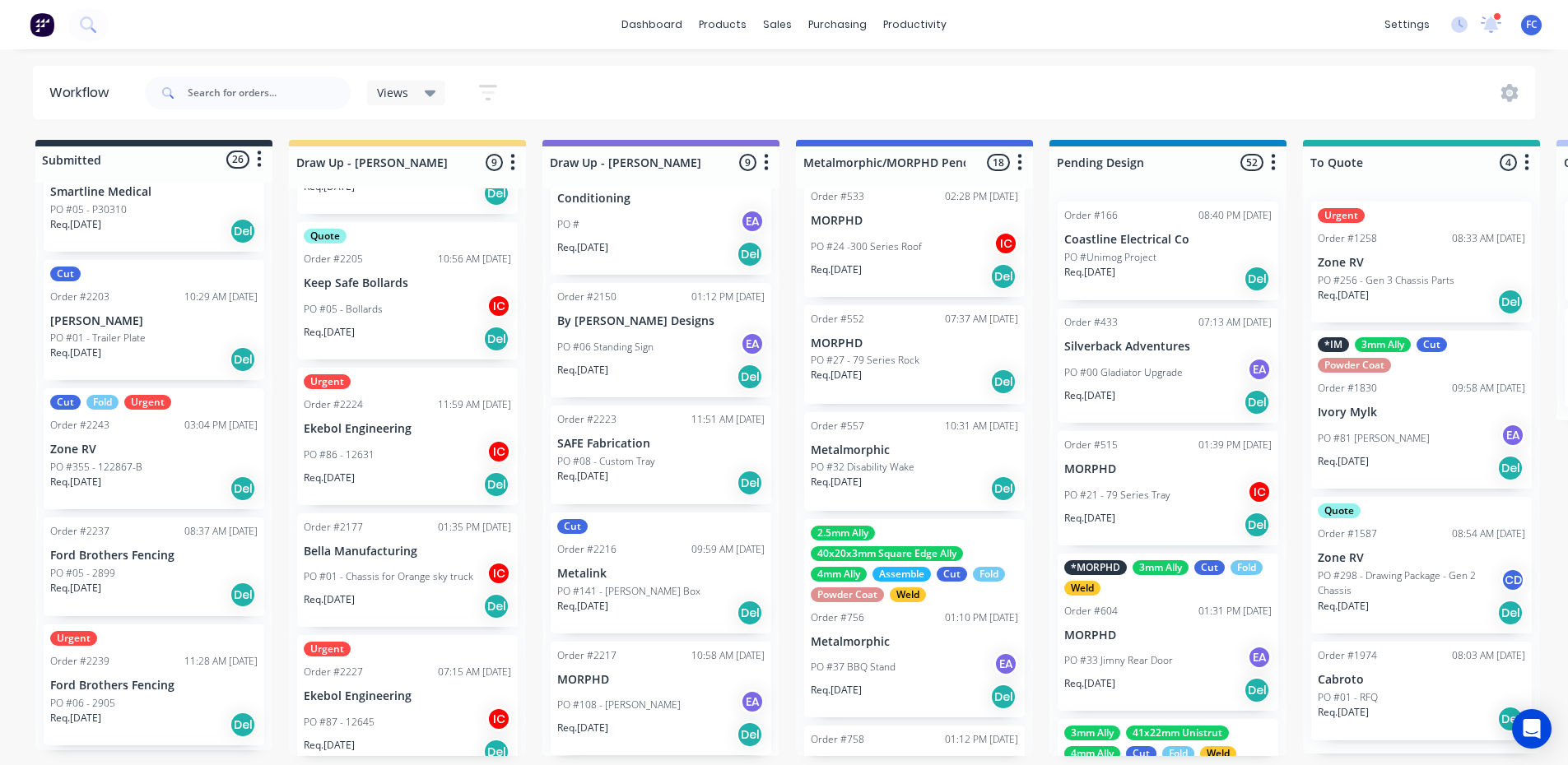
scroll to position [2277, 0]
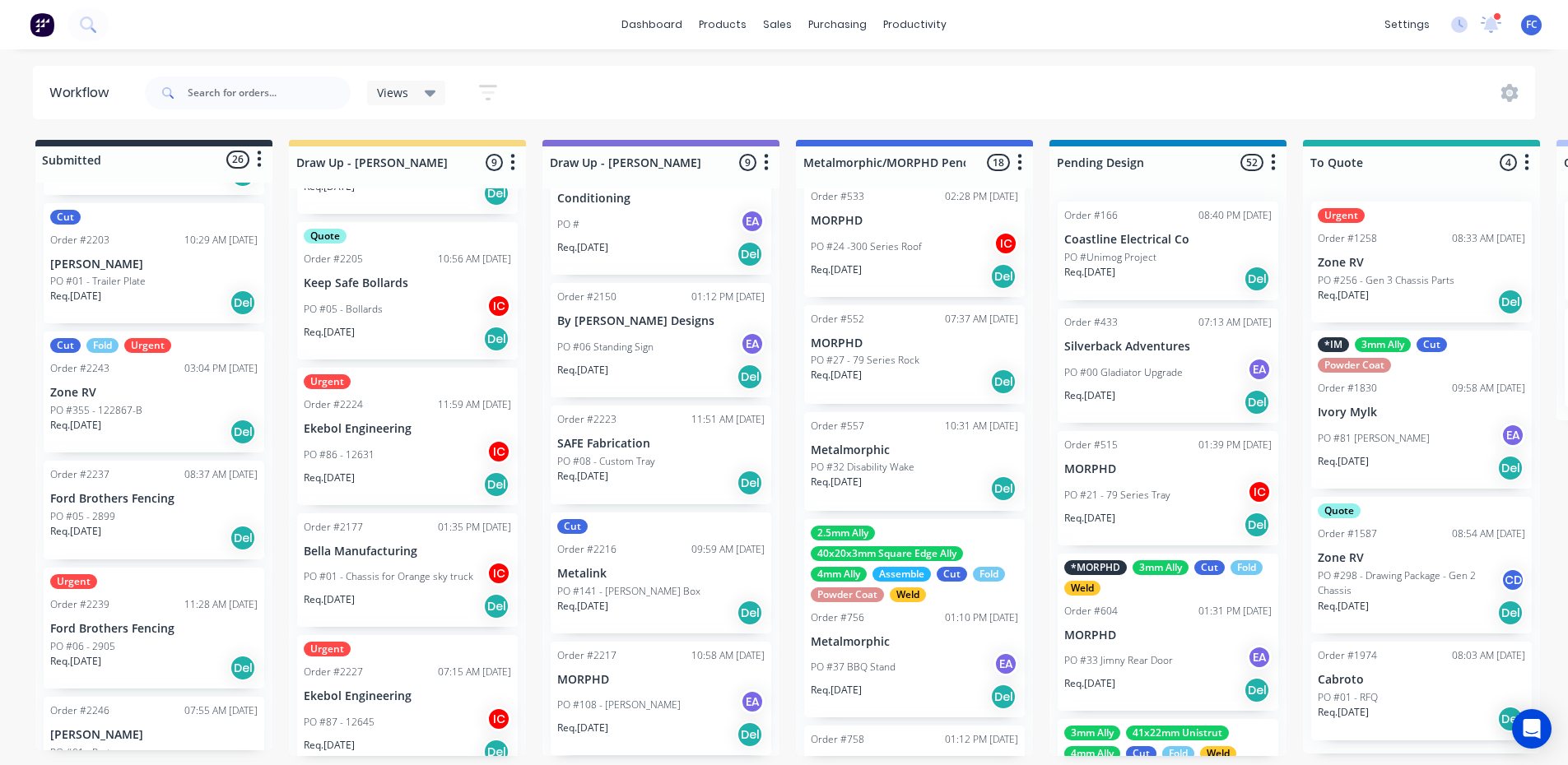
click at [105, 496] on p "Ford Brothers Fencing" at bounding box center [154, 499] width 207 height 14
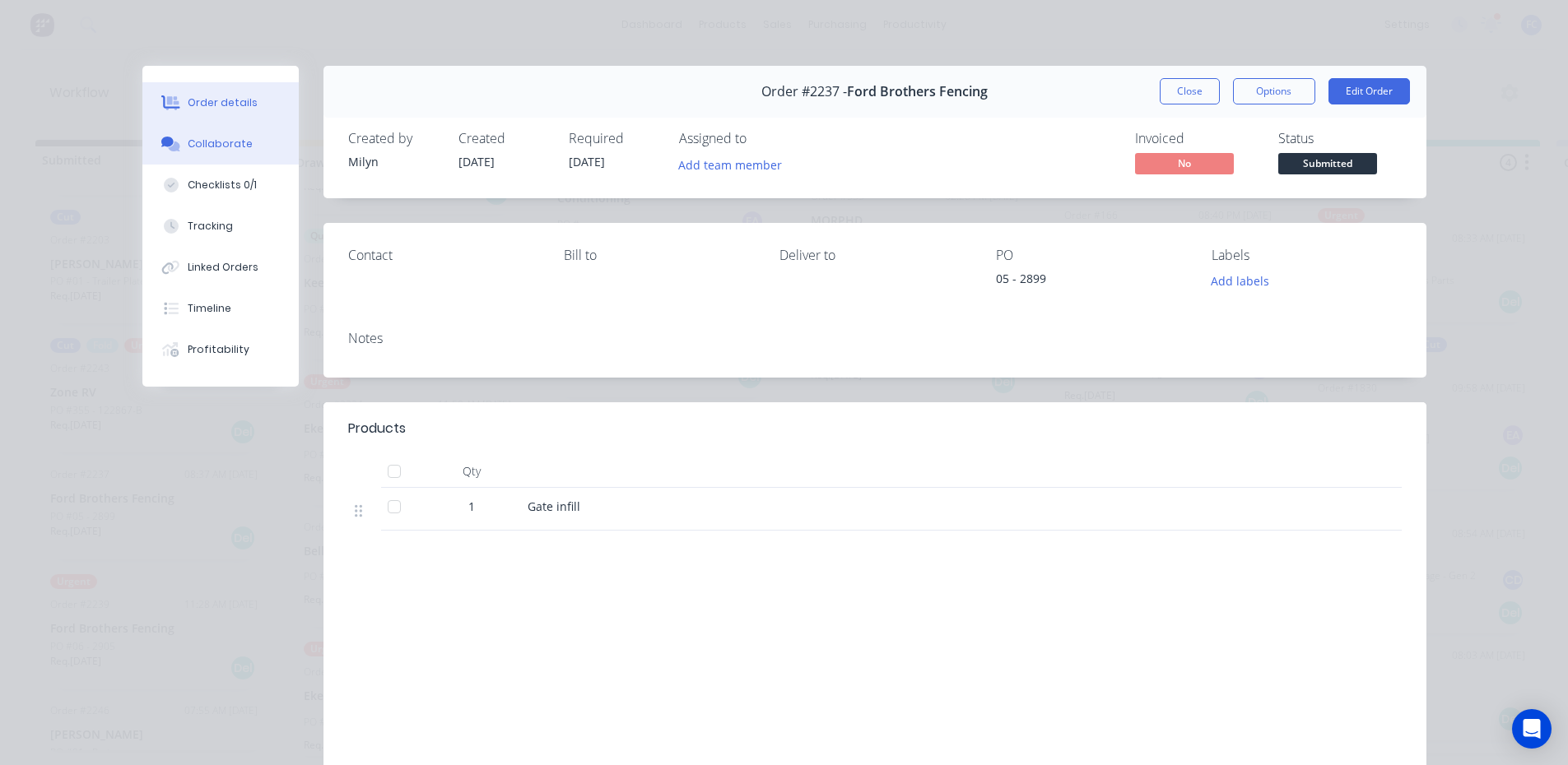
click at [196, 144] on div "Collaborate" at bounding box center [220, 143] width 65 height 15
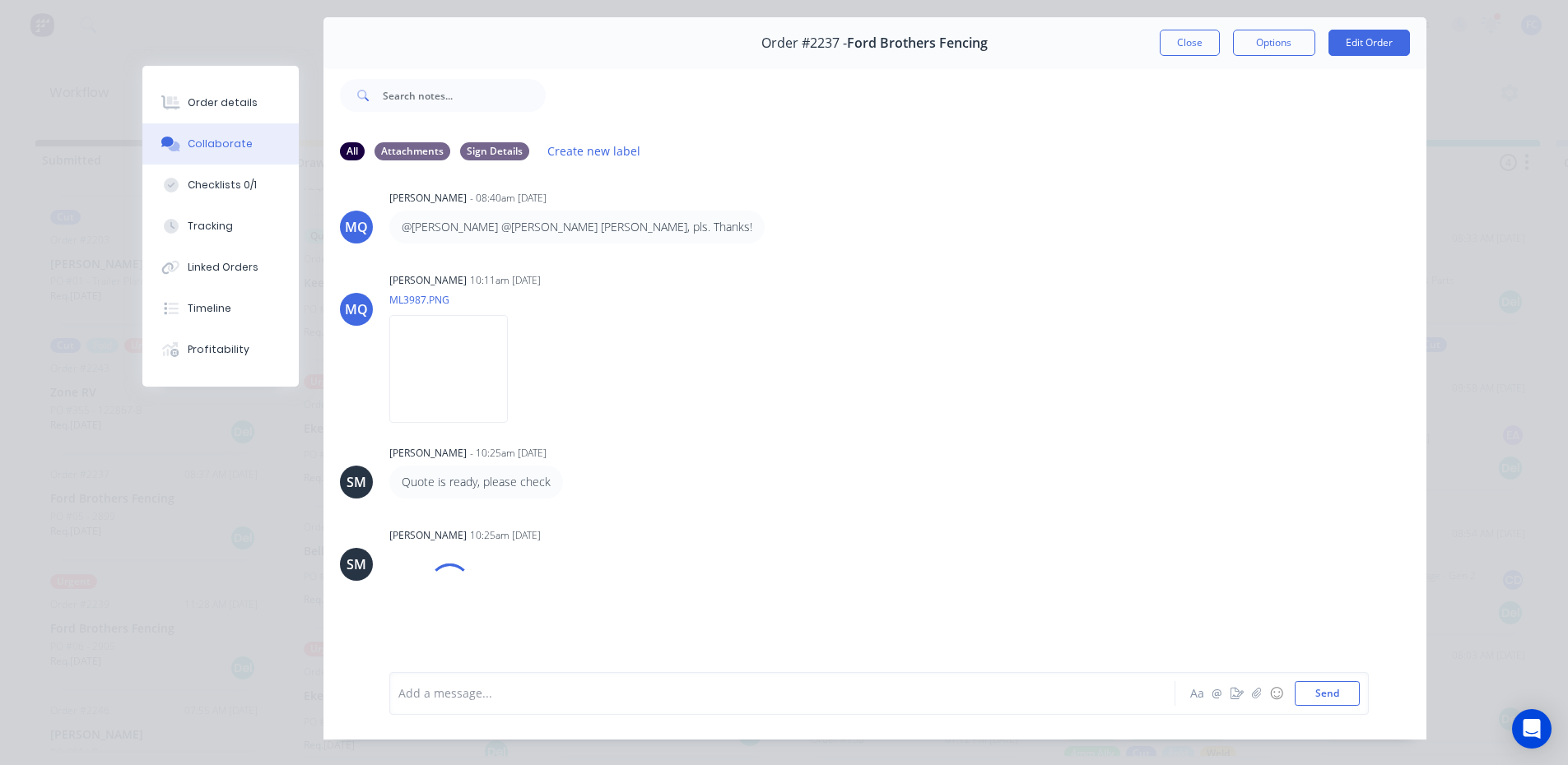
scroll to position [88, 0]
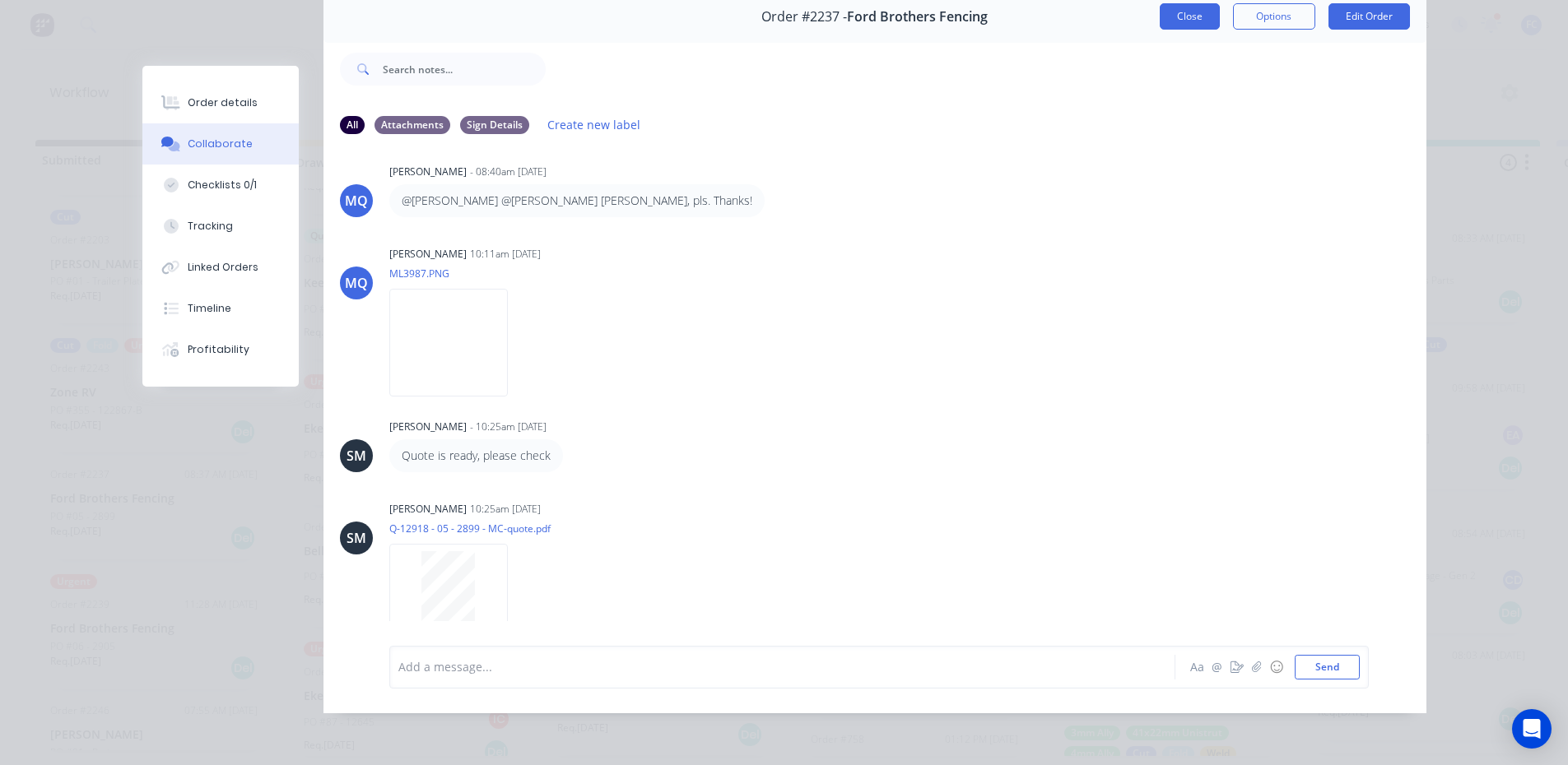
click at [1195, 11] on button "Close" at bounding box center [1189, 16] width 60 height 26
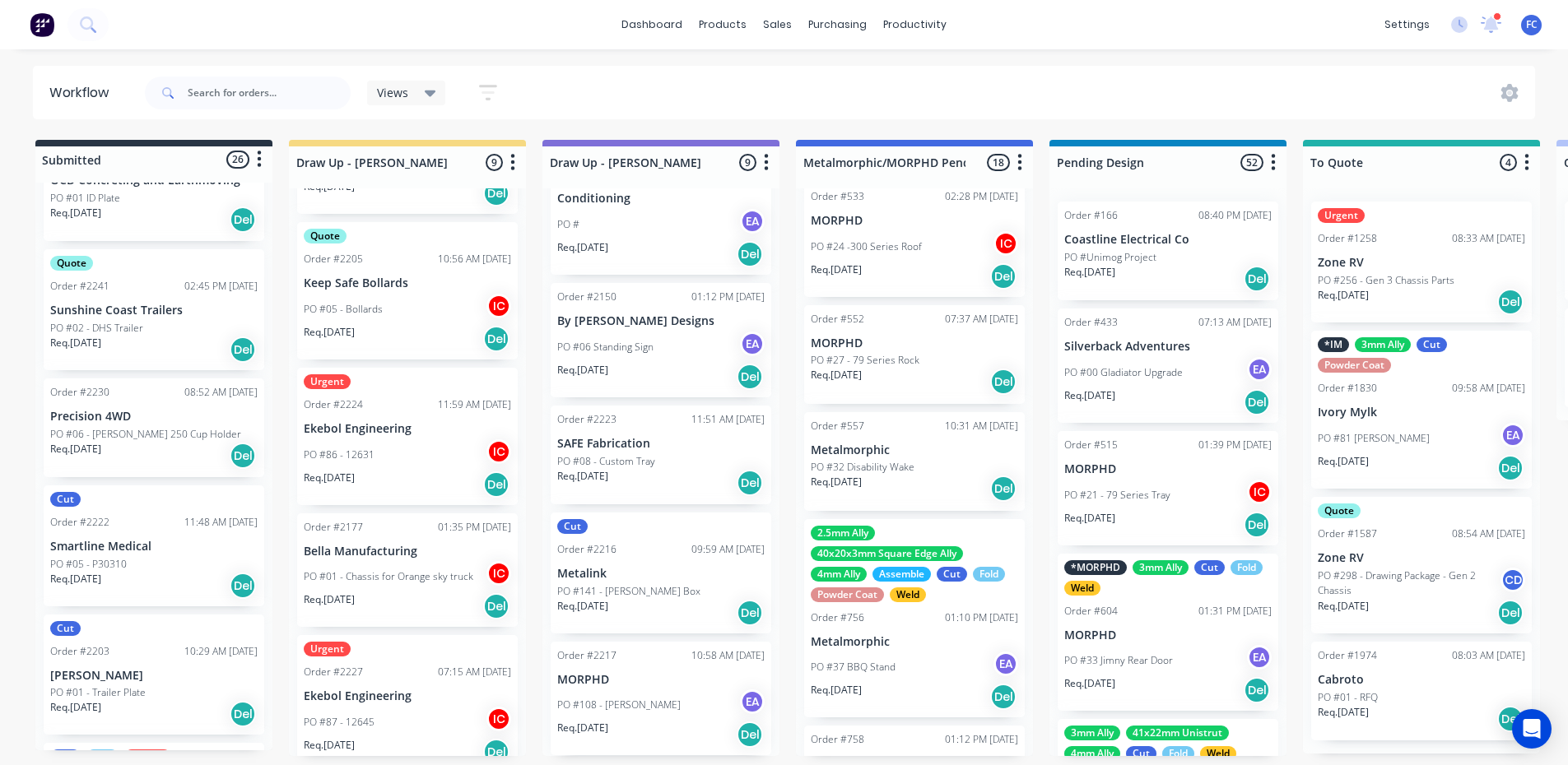
scroll to position [3, 0]
click at [290, 93] on input "text" at bounding box center [269, 93] width 163 height 33
type input "sam palmer"
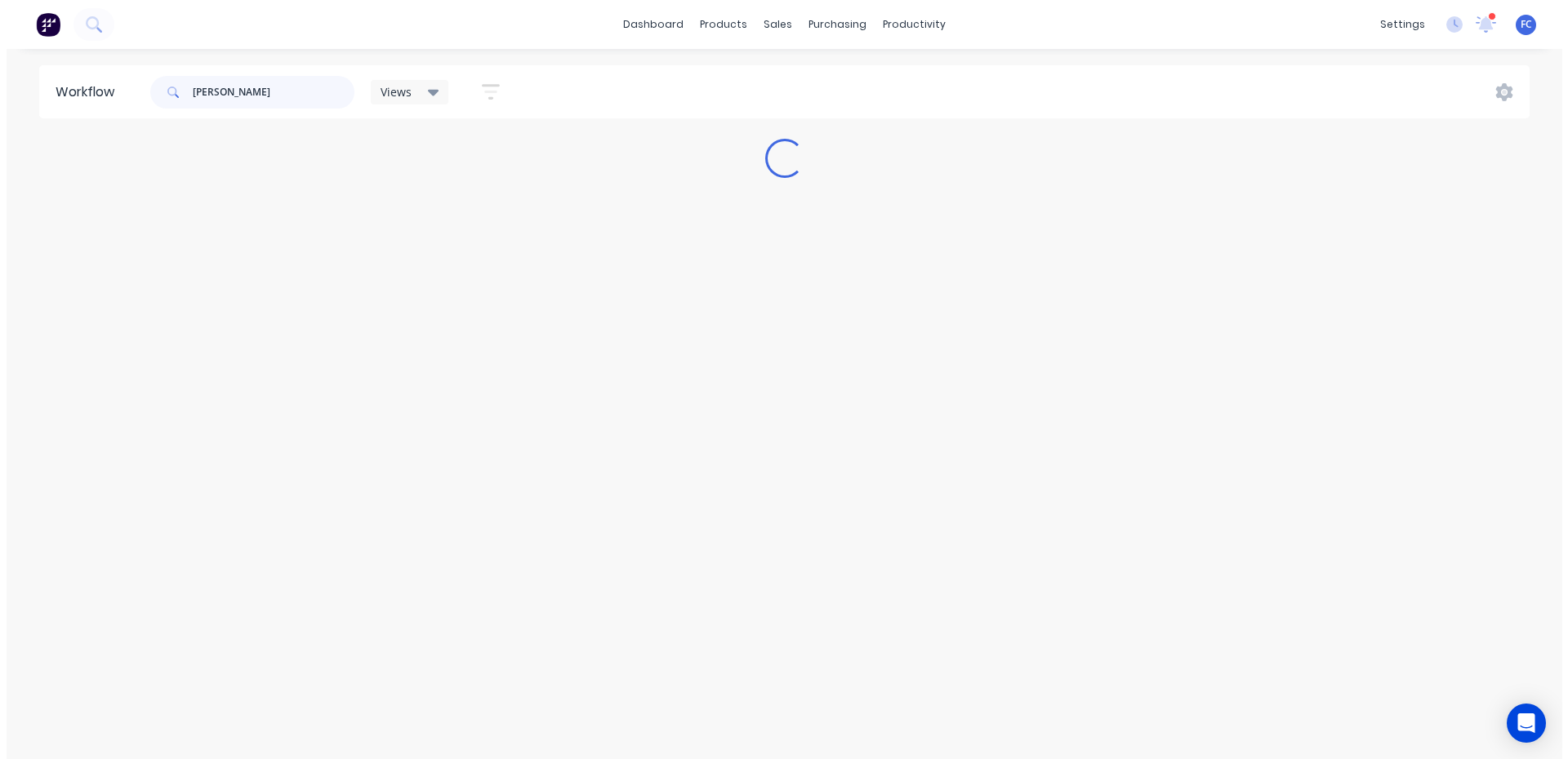
scroll to position [0, 0]
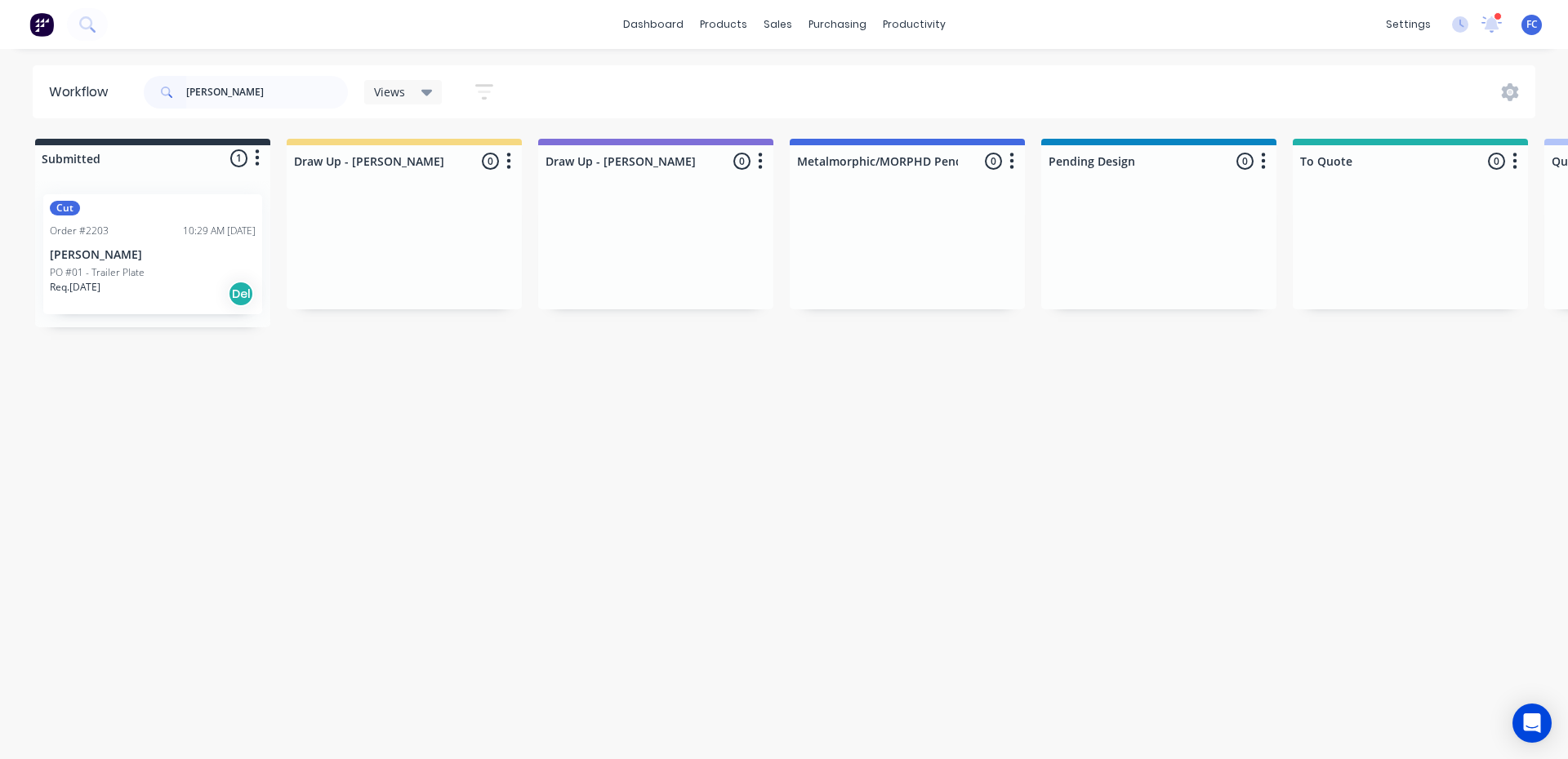
click at [133, 221] on div "Cut Order #2203 10:29 AM 29/08/25 Sam Palmer PO #01 - Trailer Plate Req. 16/09/…" at bounding box center [153, 254] width 219 height 120
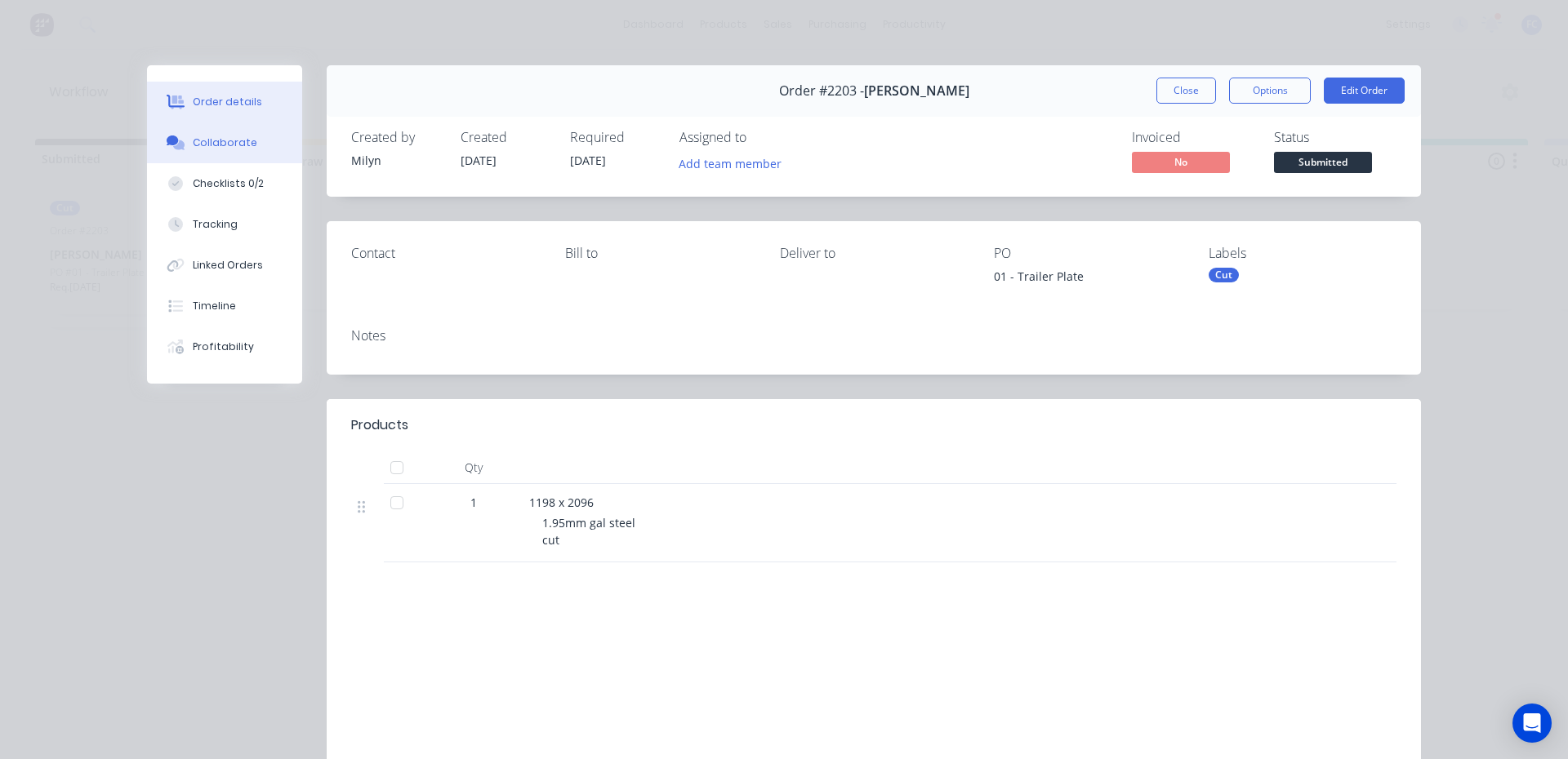
click at [226, 143] on div "Collaborate" at bounding box center [225, 142] width 65 height 14
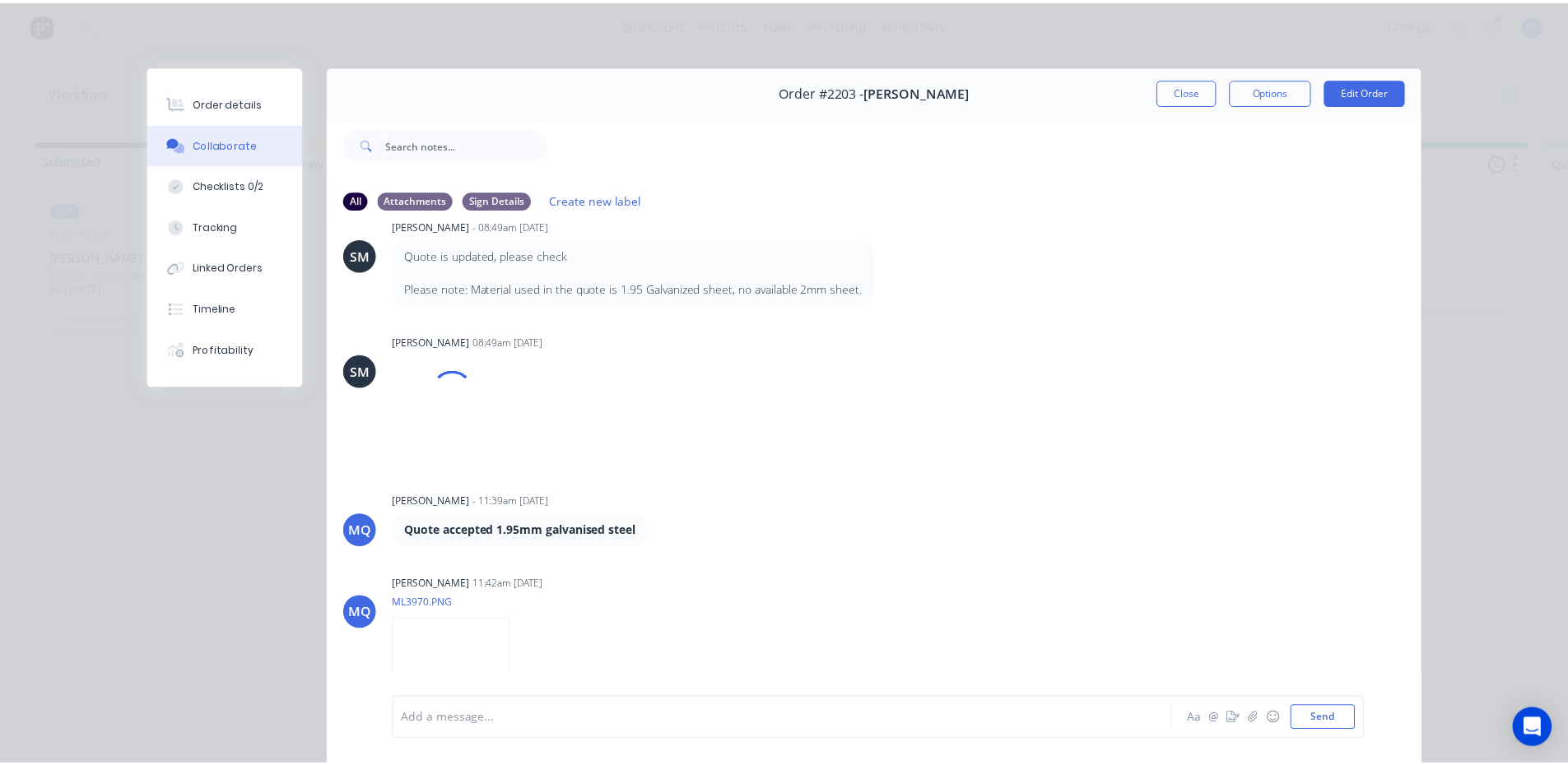
scroll to position [88, 0]
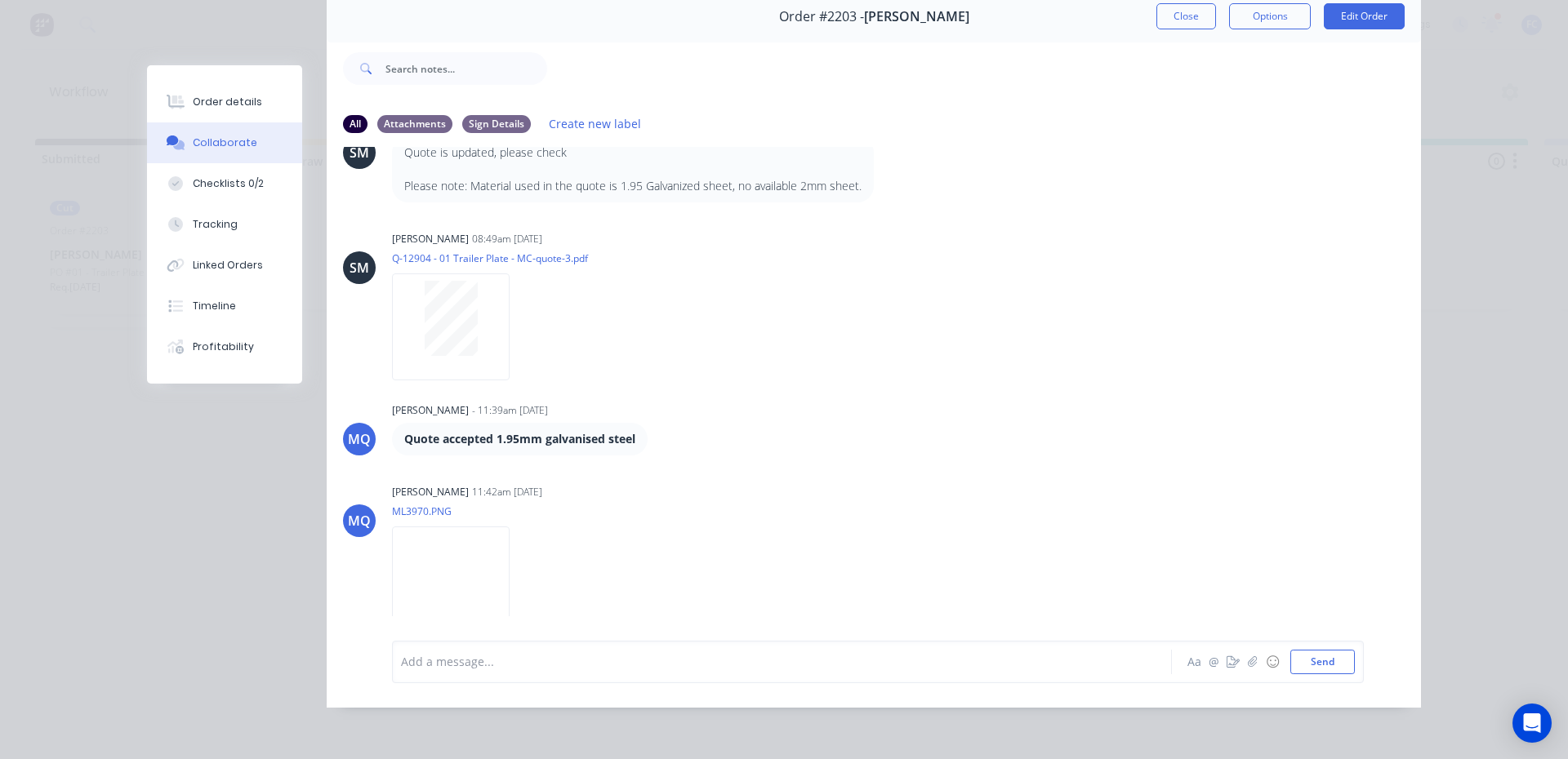
drag, startPoint x: 1192, startPoint y: 10, endPoint x: 1299, endPoint y: 74, distance: 124.7
click at [1190, 10] on button "Close" at bounding box center [1186, 15] width 60 height 26
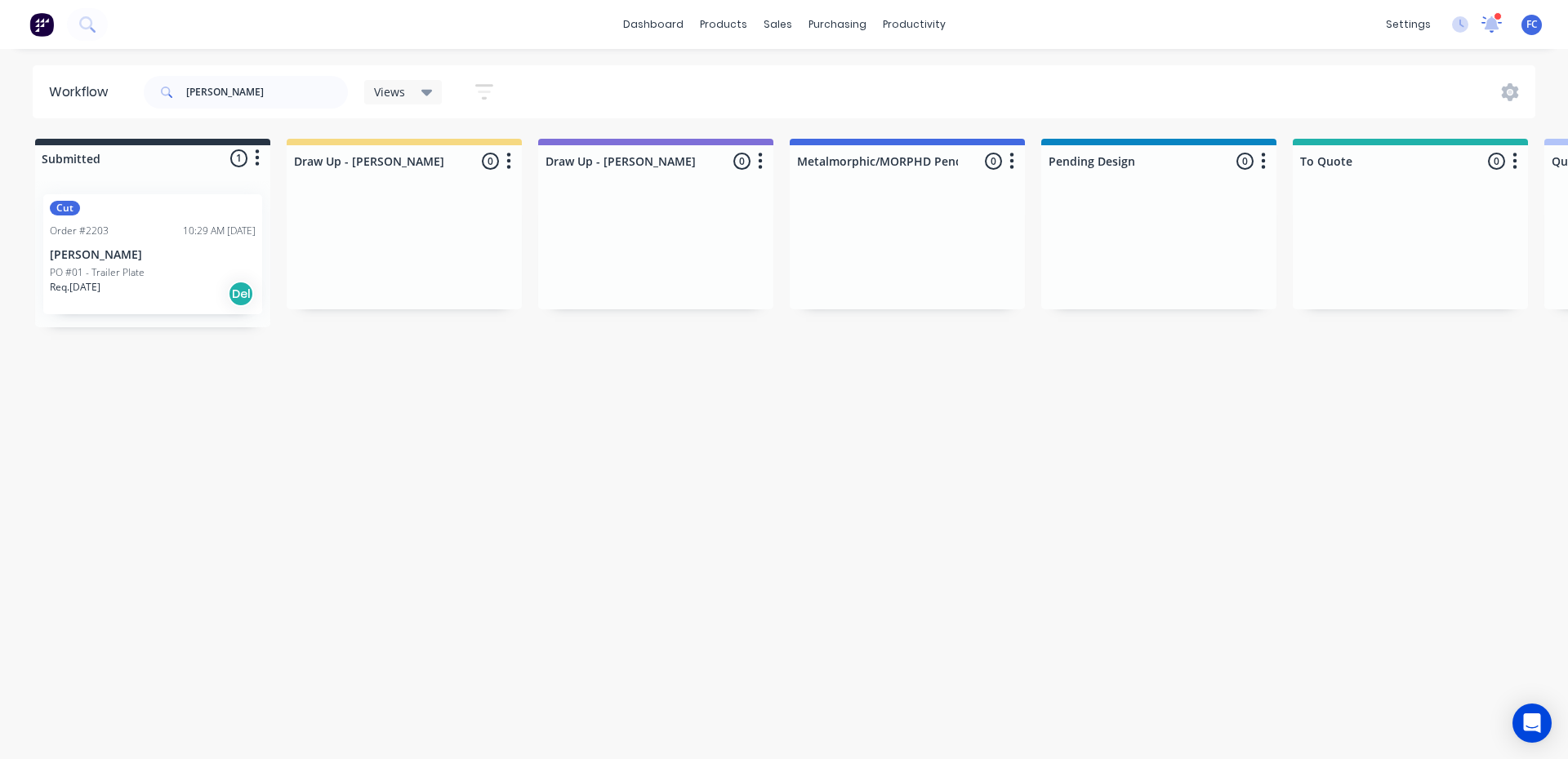
click at [1254, 24] on icon at bounding box center [1492, 22] width 14 height 14
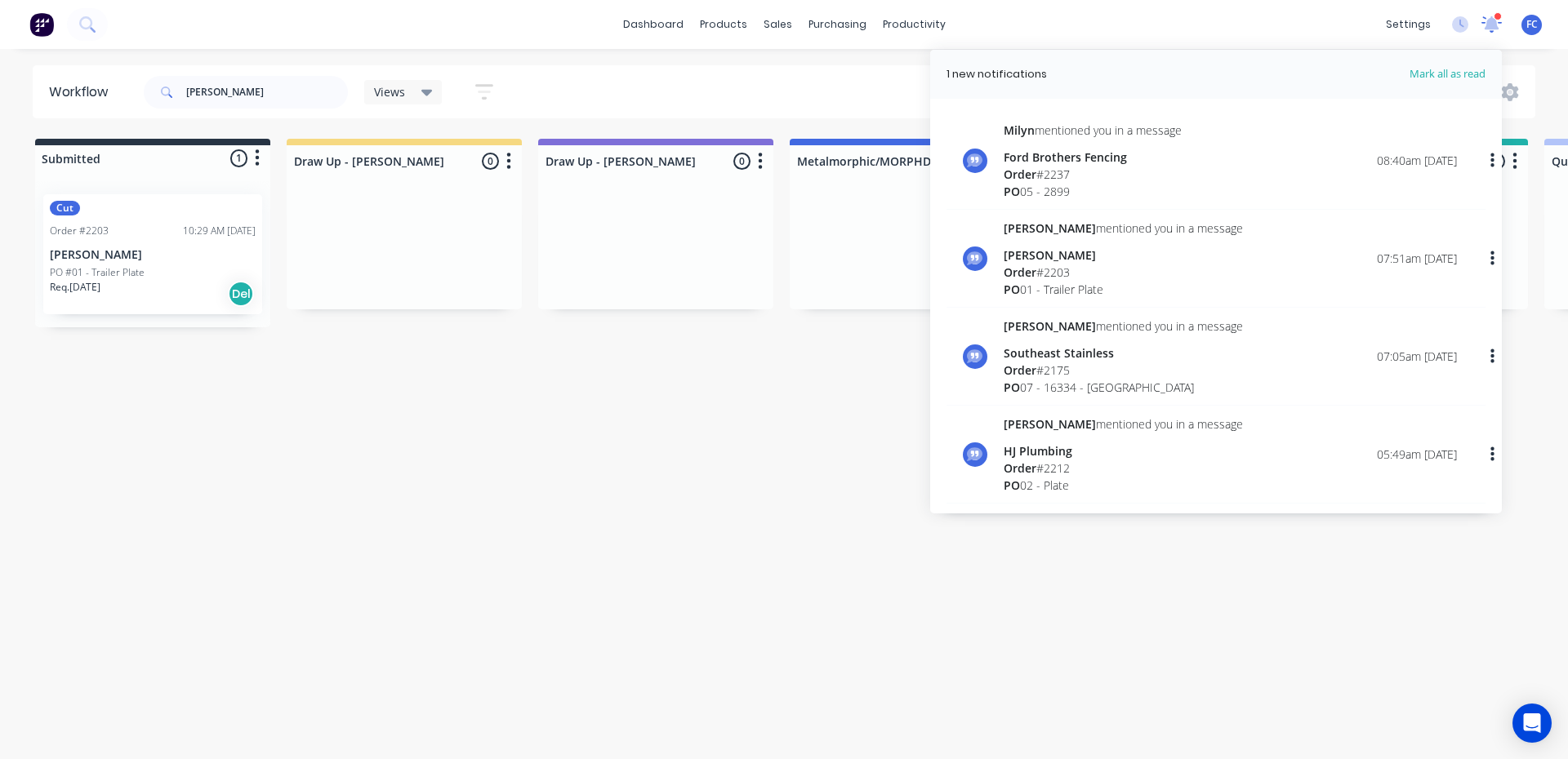
click at [1254, 24] on icon at bounding box center [1492, 22] width 14 height 14
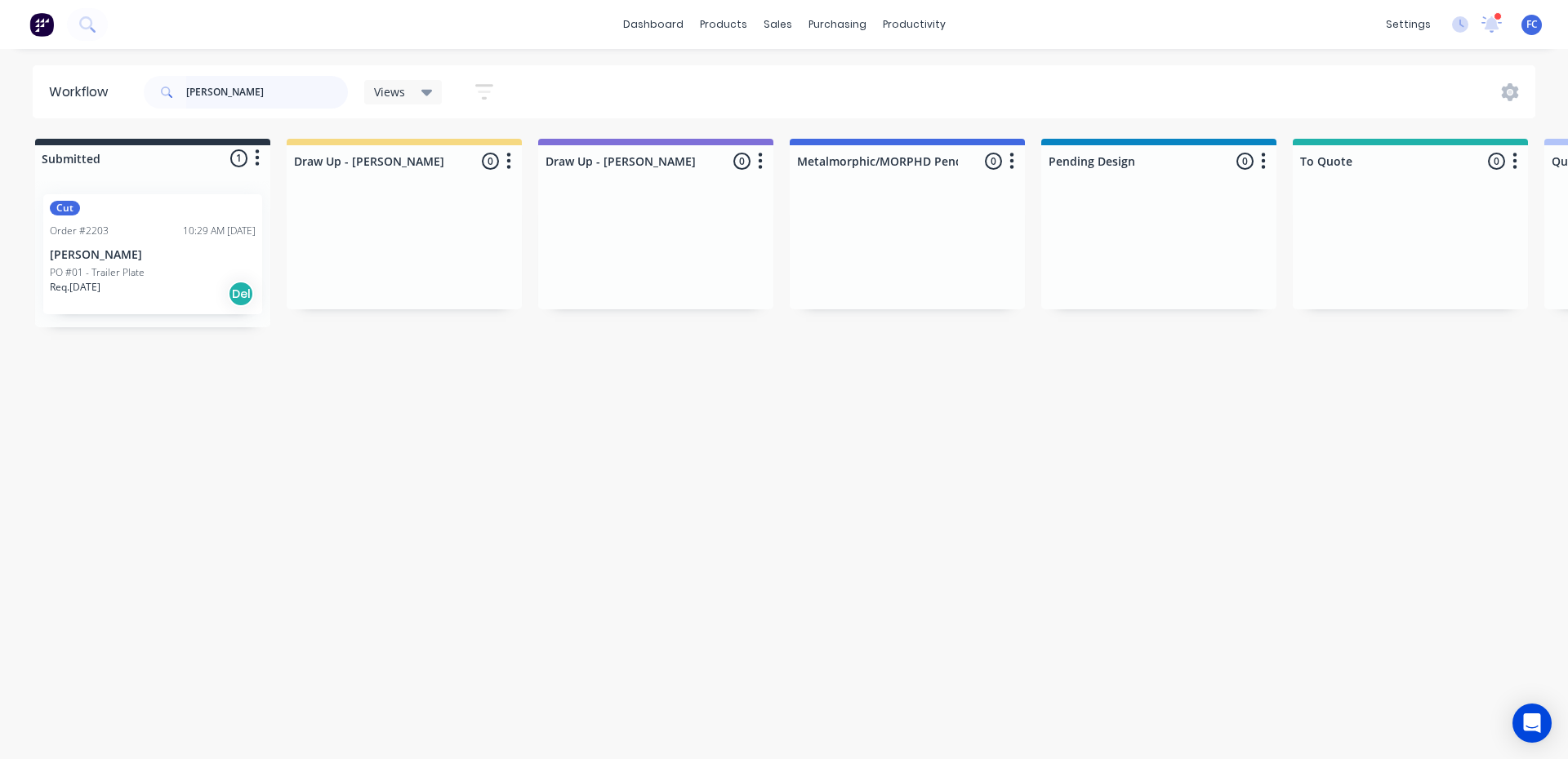
click at [79, 101] on header "Workflow sam palmer Views Save new view None (Default) edit Greg edit Greg edit…" at bounding box center [784, 92] width 1504 height 53
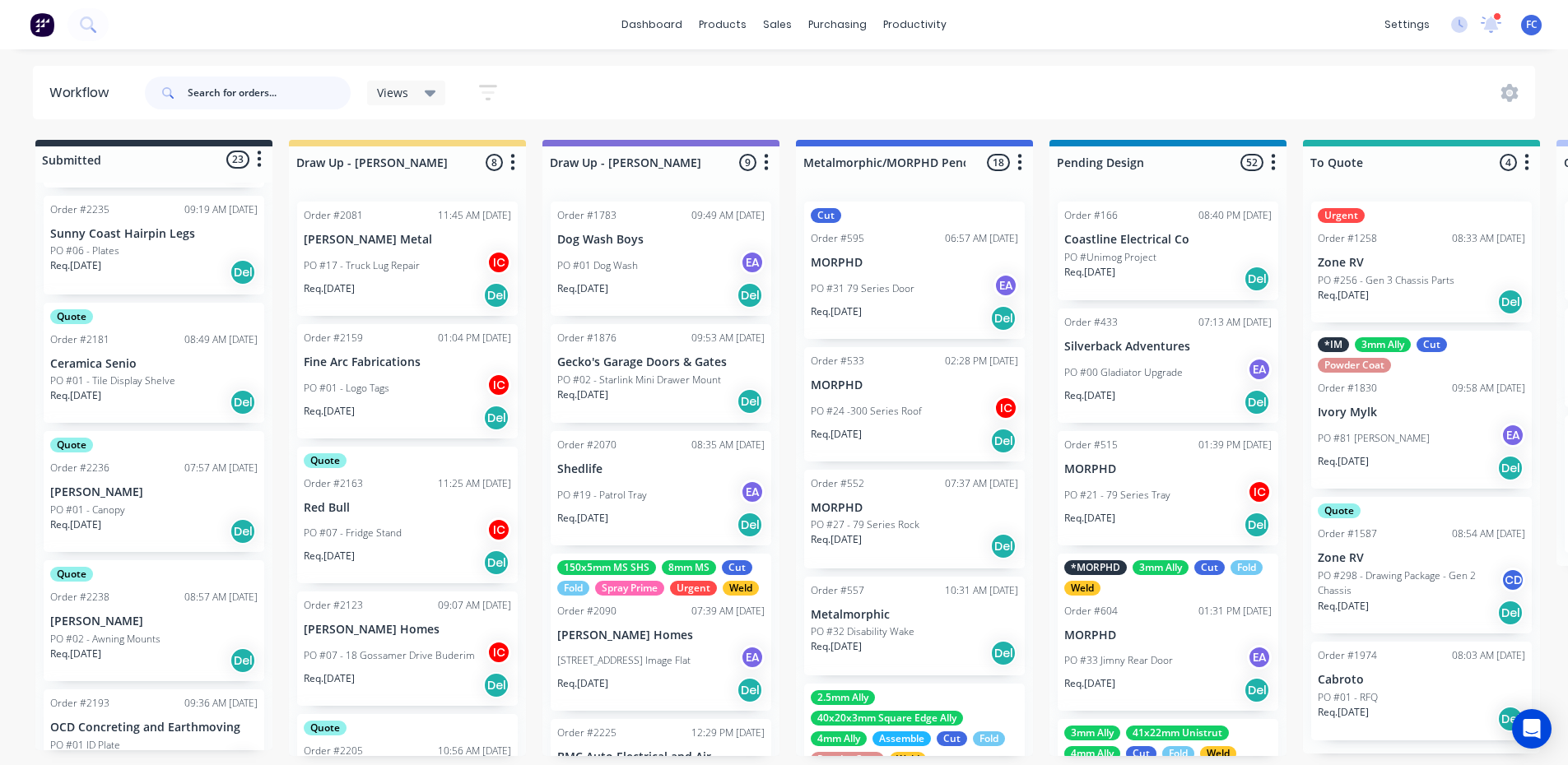
scroll to position [1317, 0]
click at [139, 471] on div "Order #2236 07:57 AM 04/09/25" at bounding box center [154, 468] width 207 height 15
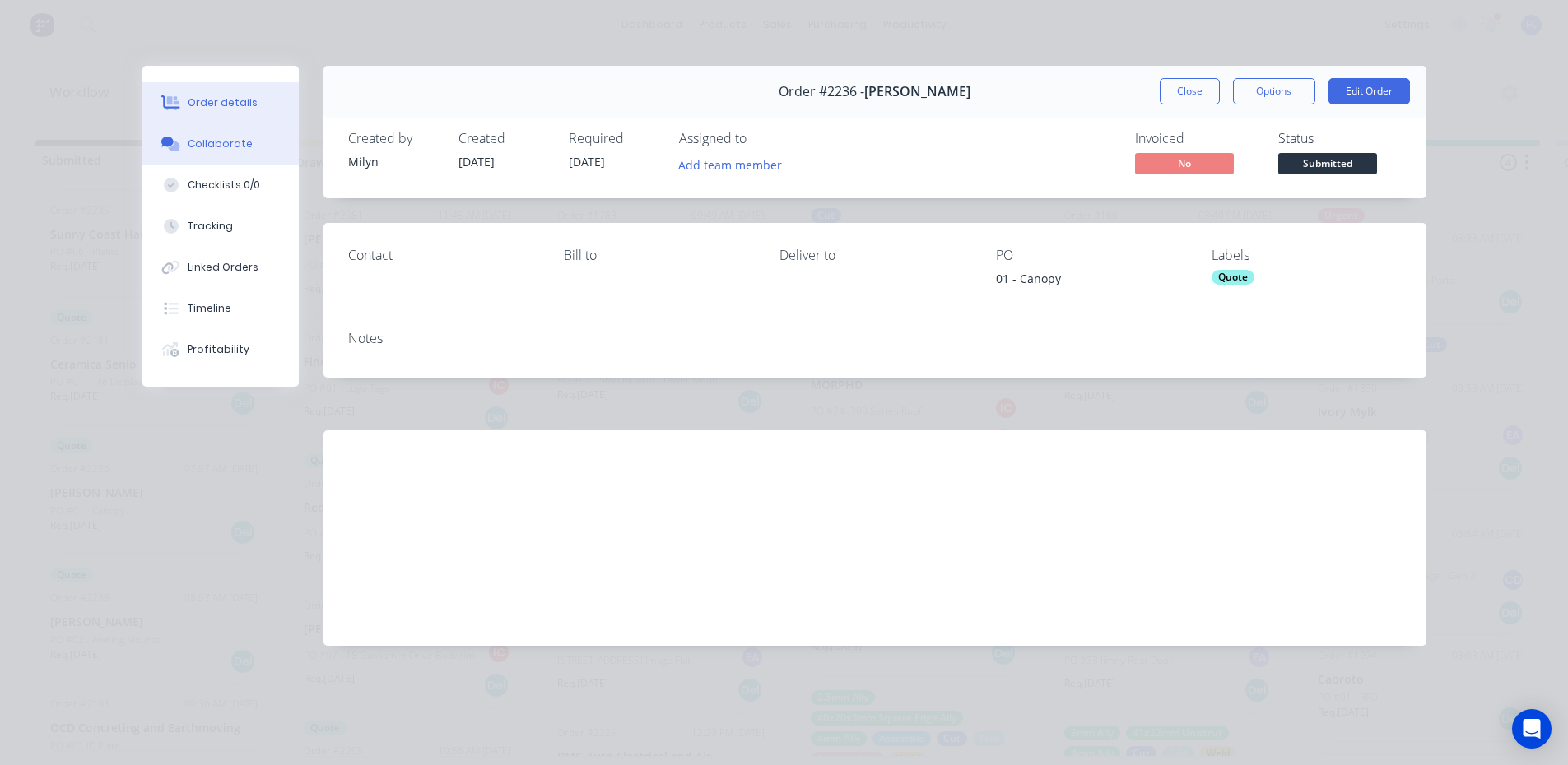
click at [209, 145] on div "Collaborate" at bounding box center [220, 143] width 65 height 15
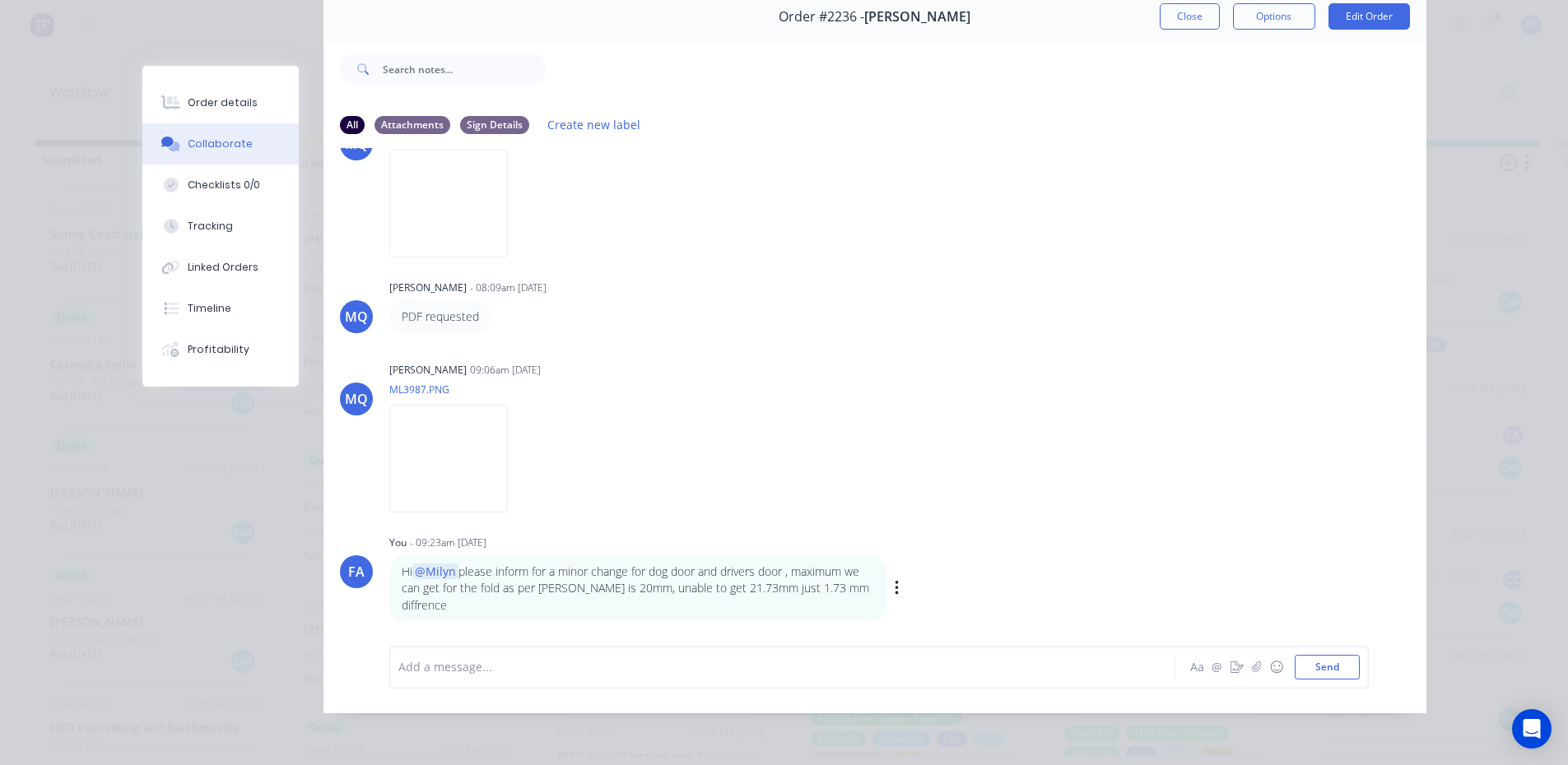
scroll to position [292, 0]
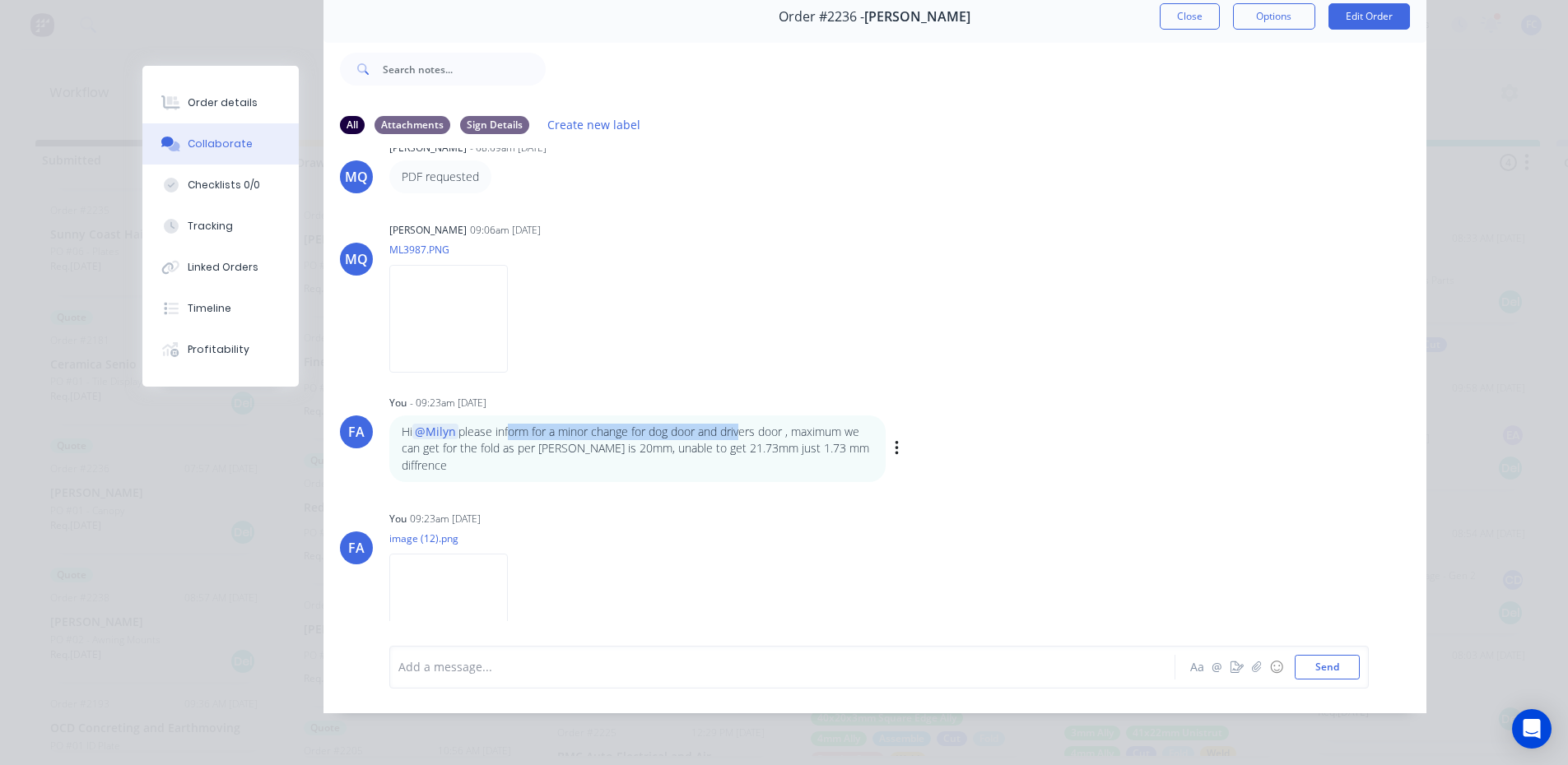
drag, startPoint x: 525, startPoint y: 419, endPoint x: 738, endPoint y: 427, distance: 213.2
click at [738, 427] on p "Hi @Milyn please inform for a minor change for dog door and drivers door , maxi…" at bounding box center [638, 449] width 471 height 51
click at [463, 440] on p "Hi @Milyn please inform for a minor change for dog door and drivers door , maxi…" at bounding box center [638, 449] width 471 height 51
drag, startPoint x: 463, startPoint y: 439, endPoint x: 600, endPoint y: 435, distance: 137.1
click at [600, 435] on p "Hi @Milyn please inform for a minor change for dog door and drivers door , maxi…" at bounding box center [638, 449] width 471 height 51
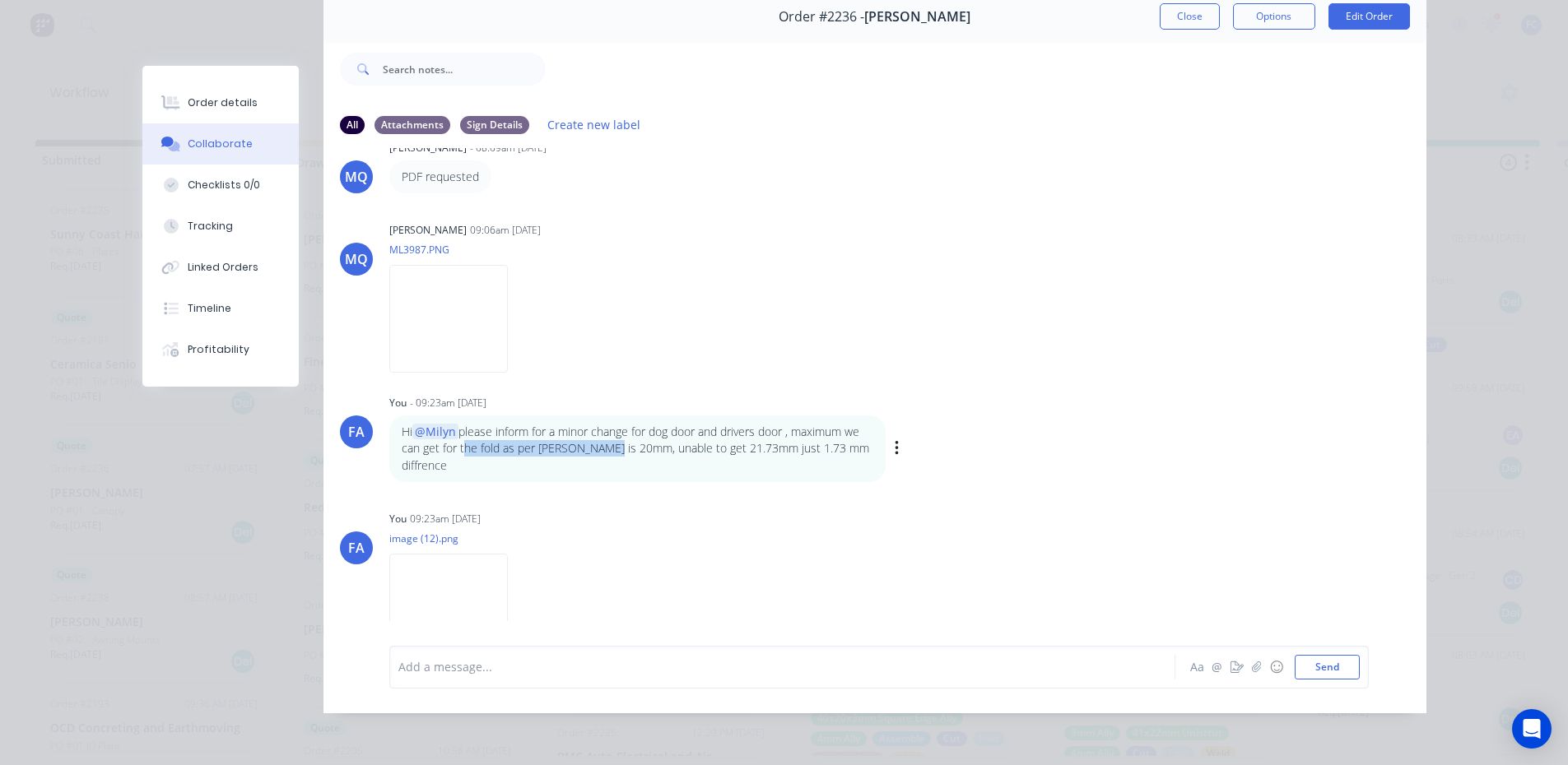
click at [573, 435] on p "Hi @Milyn please inform for a minor change for dog door and drivers door , maxi…" at bounding box center [638, 449] width 471 height 51
click at [529, 429] on p "Hi @Milyn please inform for a minor change for dog door and drivers door , maxi…" at bounding box center [638, 449] width 471 height 51
drag, startPoint x: 619, startPoint y: 430, endPoint x: 775, endPoint y: 434, distance: 156.1
click at [775, 434] on p "Hi @Milyn please inform for a minor change for dog door and drivers door , maxi…" at bounding box center [638, 449] width 471 height 51
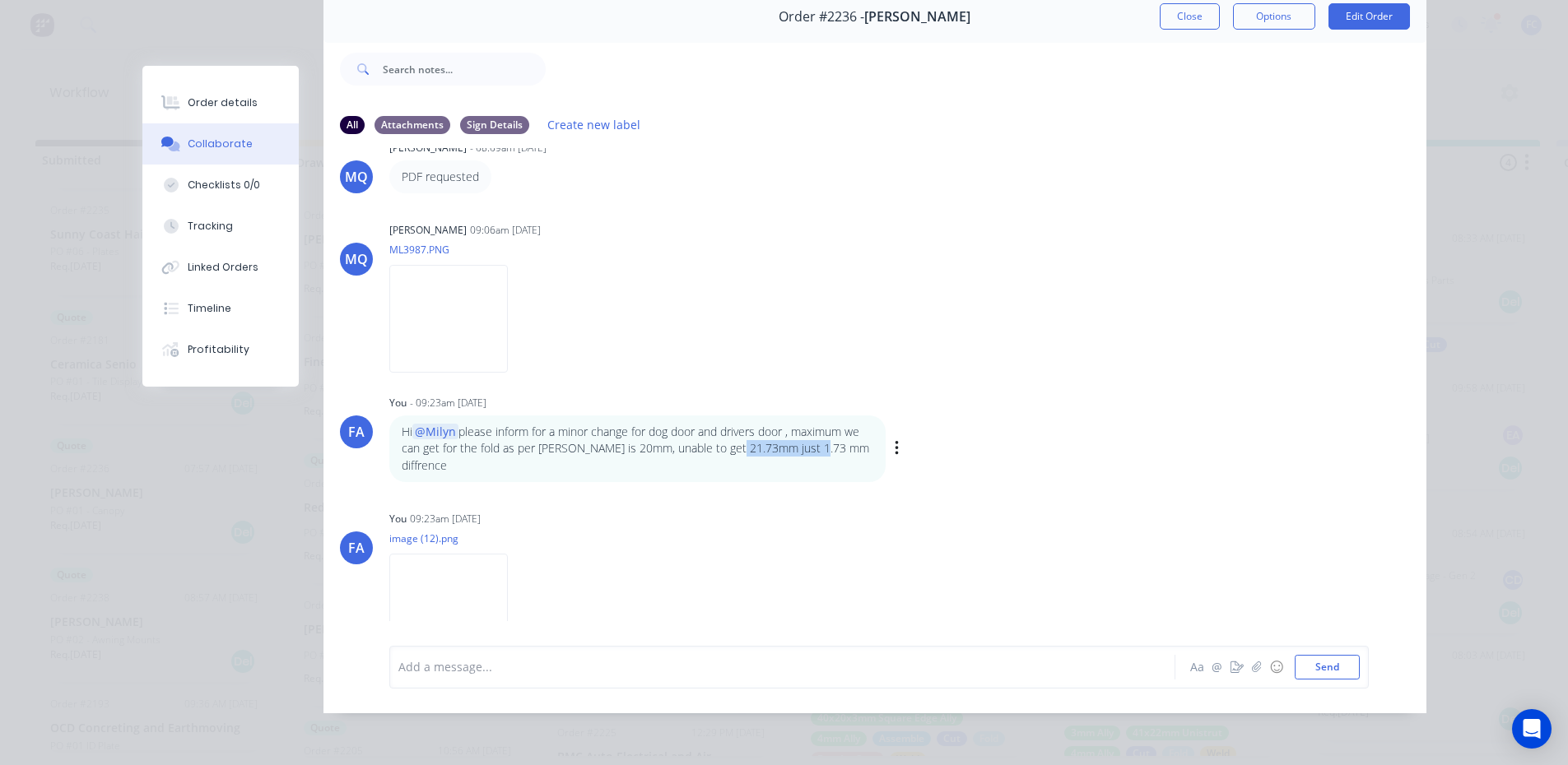
drag, startPoint x: 736, startPoint y: 437, endPoint x: 823, endPoint y: 440, distance: 87.1
click at [820, 437] on p "Hi @Milyn please inform for a minor change for dog door and drivers door , maxi…" at bounding box center [638, 449] width 471 height 51
click at [823, 451] on div "Hi @Milyn please inform for a minor change for dog door and drivers door , maxi…" at bounding box center [638, 449] width 496 height 66
click at [894, 440] on icon "button" at bounding box center [896, 449] width 5 height 18
click at [908, 465] on button "Edit" at bounding box center [956, 479] width 104 height 27
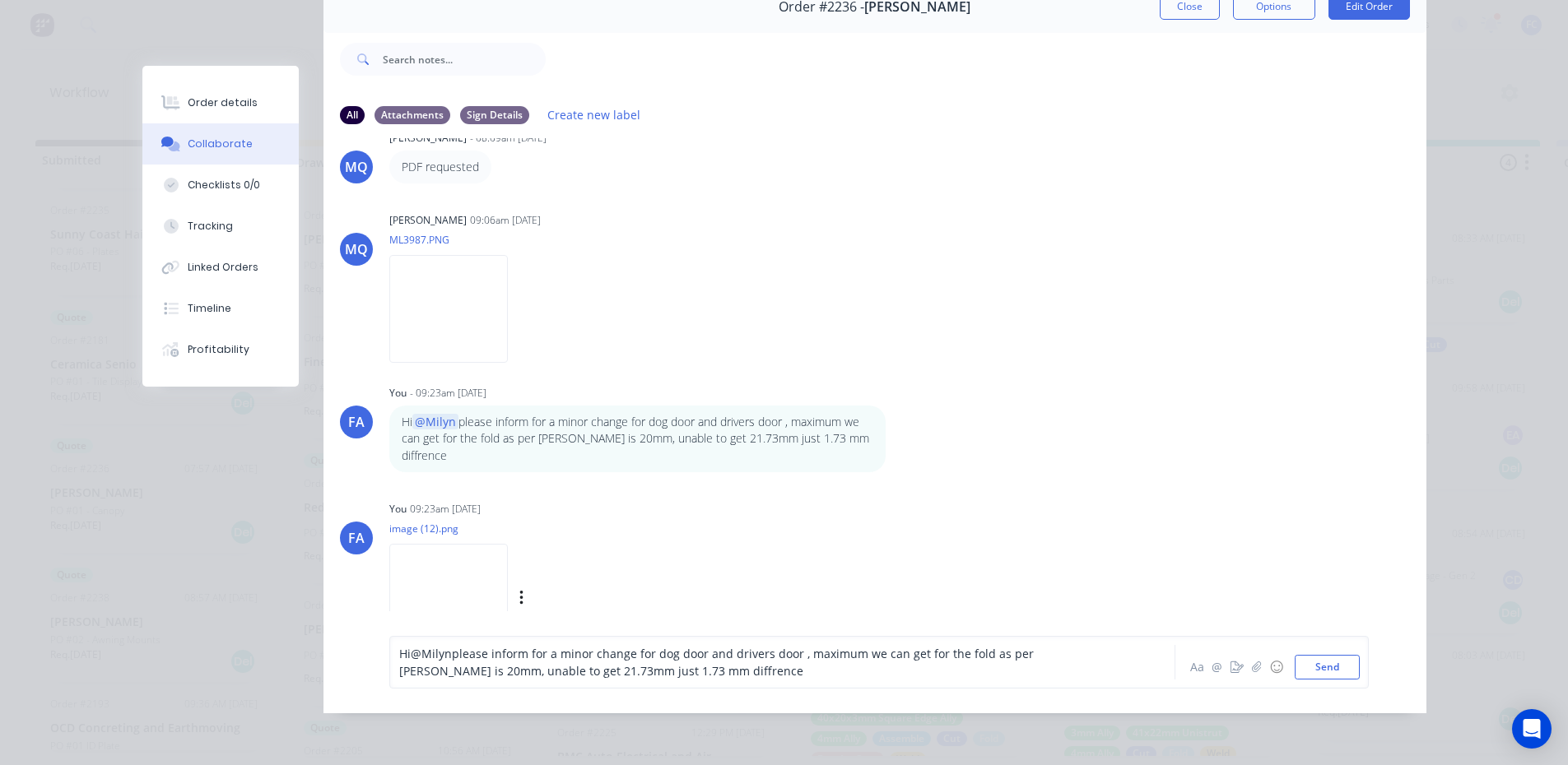
scroll to position [311, 0]
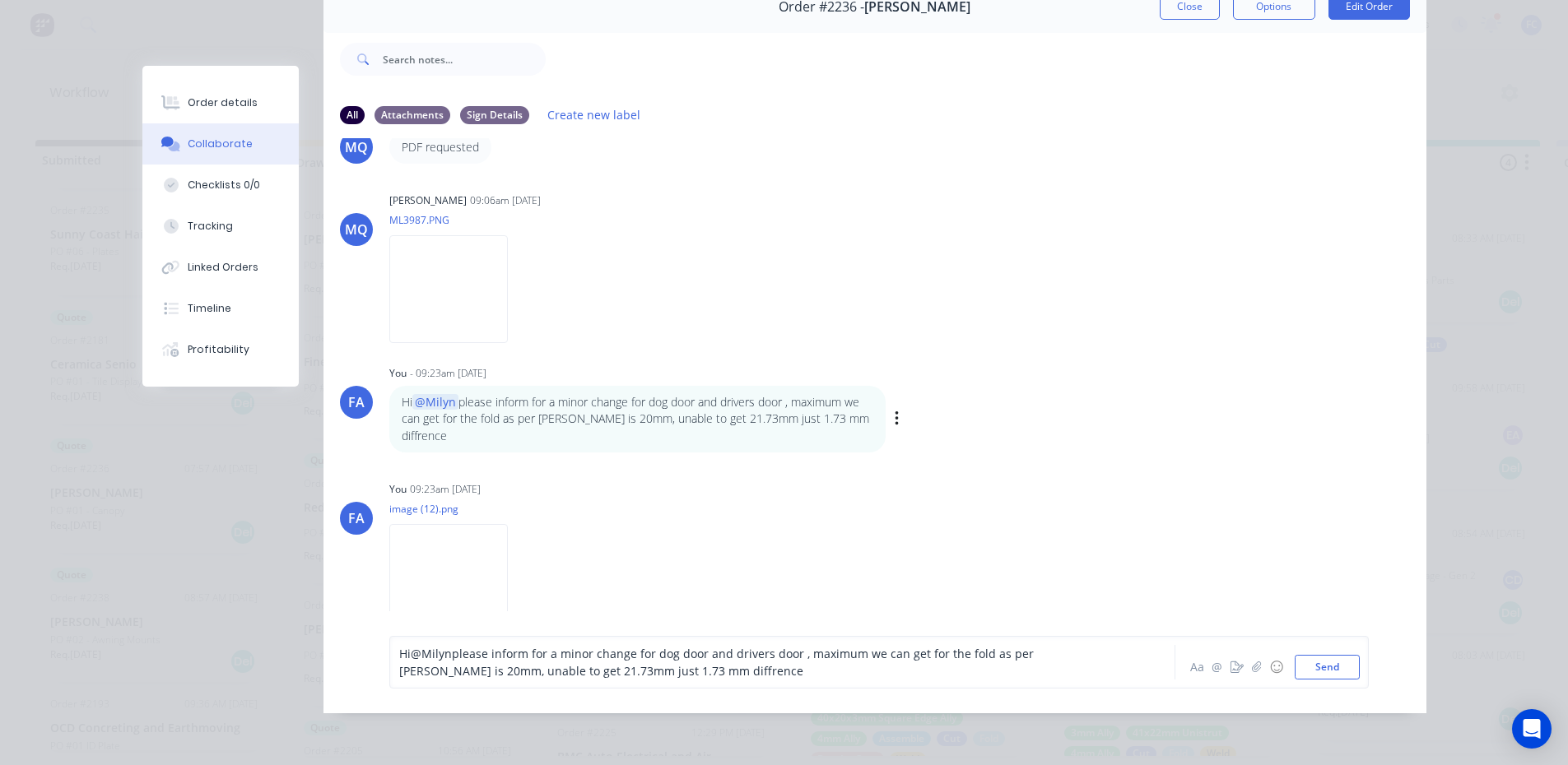
drag, startPoint x: 823, startPoint y: 417, endPoint x: 858, endPoint y: 417, distance: 35.0
click at [827, 417] on p "Hi @Milyn please inform for a minor change for dog door and drivers door , maxi…" at bounding box center [638, 419] width 471 height 51
click at [618, 676] on span "please inform for a minor change for dog door and drivers door , maximum we can…" at bounding box center [717, 663] width 638 height 33
click at [612, 679] on span "please inform for a minor change for dog door and drivers door , maximum we can…" at bounding box center [717, 663] width 638 height 33
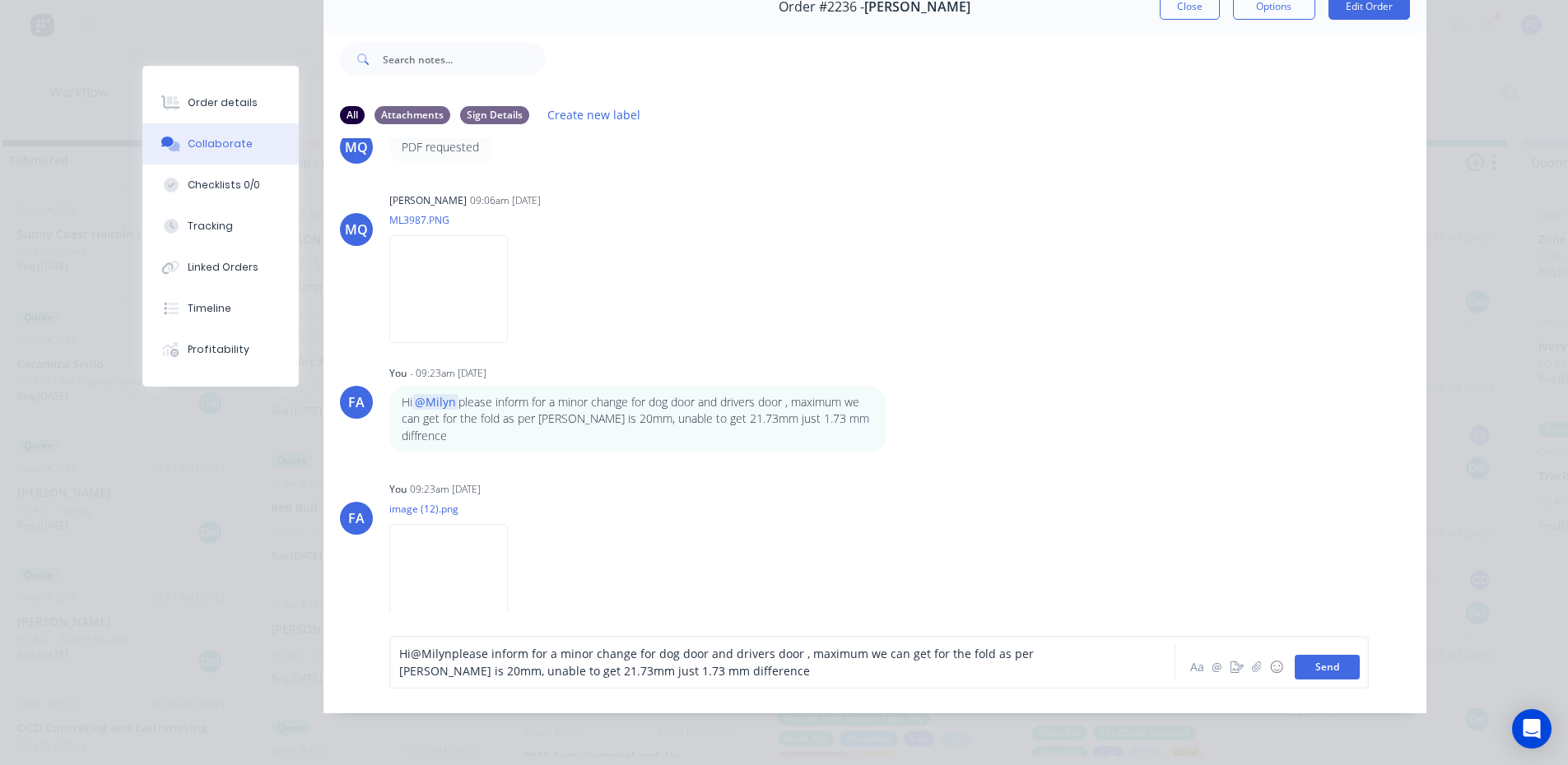
click at [1331, 679] on button "Send" at bounding box center [1327, 667] width 65 height 24
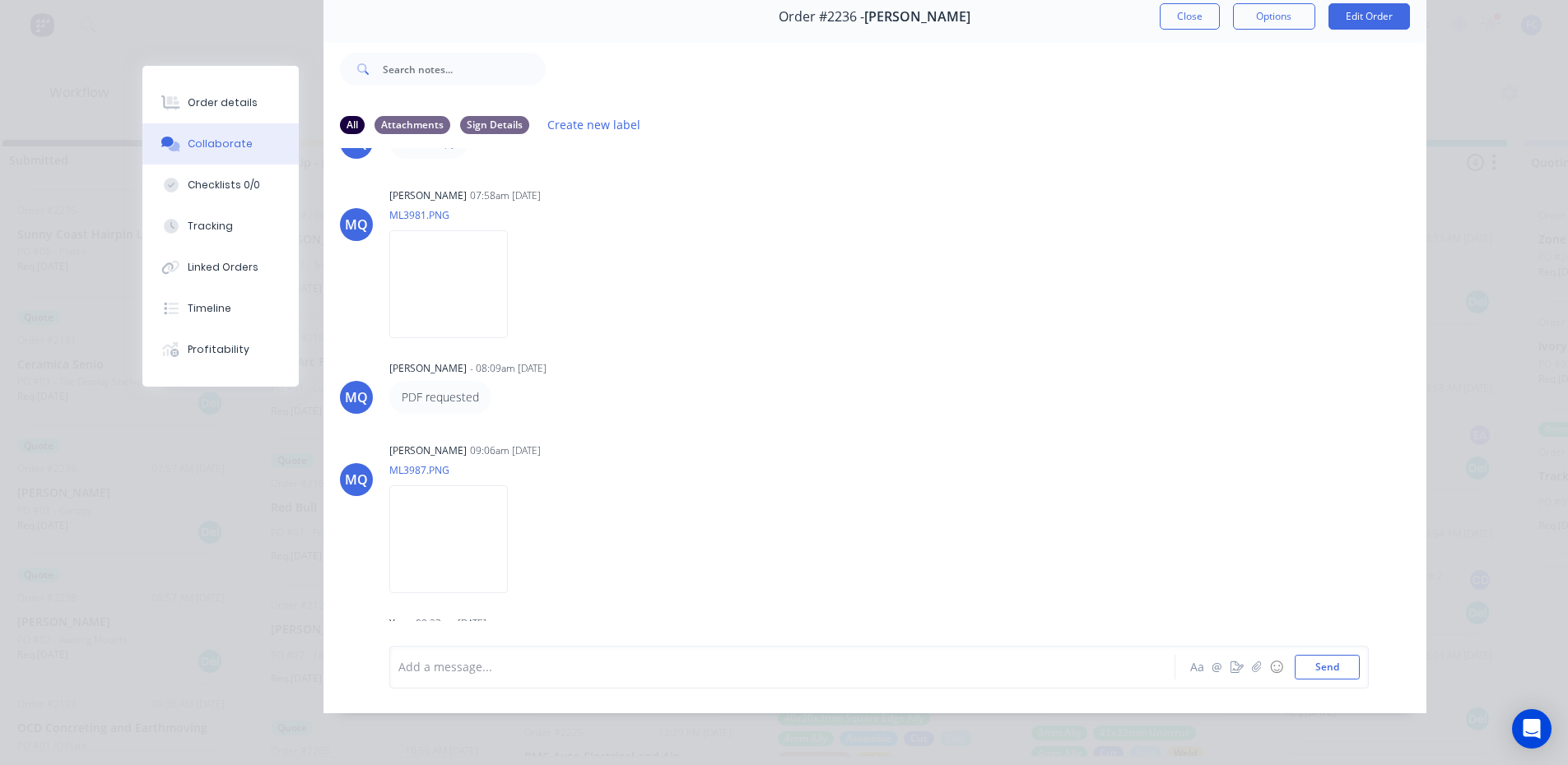
scroll to position [65, 0]
click at [1192, 9] on button "Close" at bounding box center [1189, 16] width 60 height 26
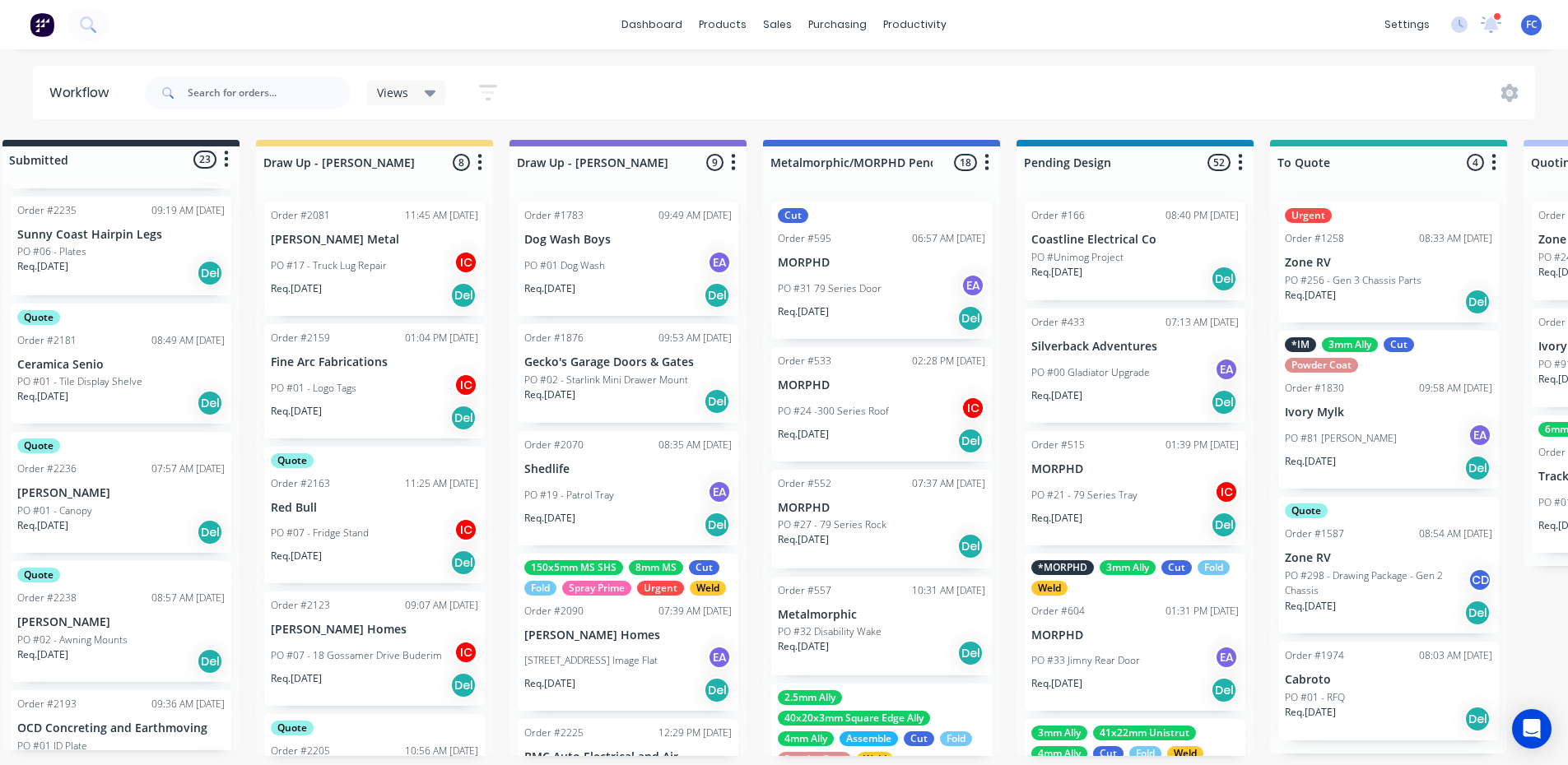
click at [55, 617] on p "[PERSON_NAME]" at bounding box center [121, 622] width 207 height 14
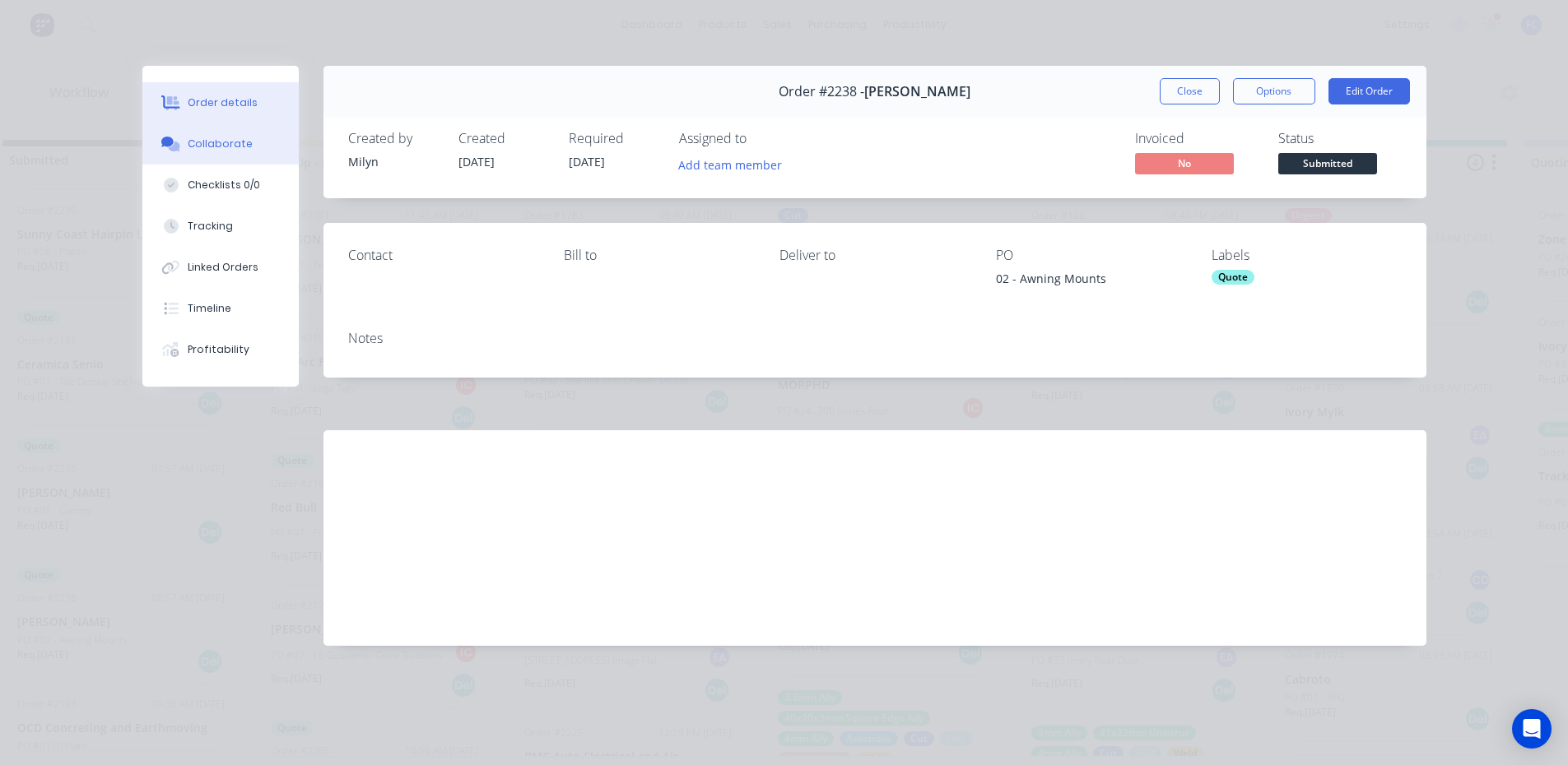
click at [207, 151] on div "Collaborate" at bounding box center [220, 143] width 65 height 15
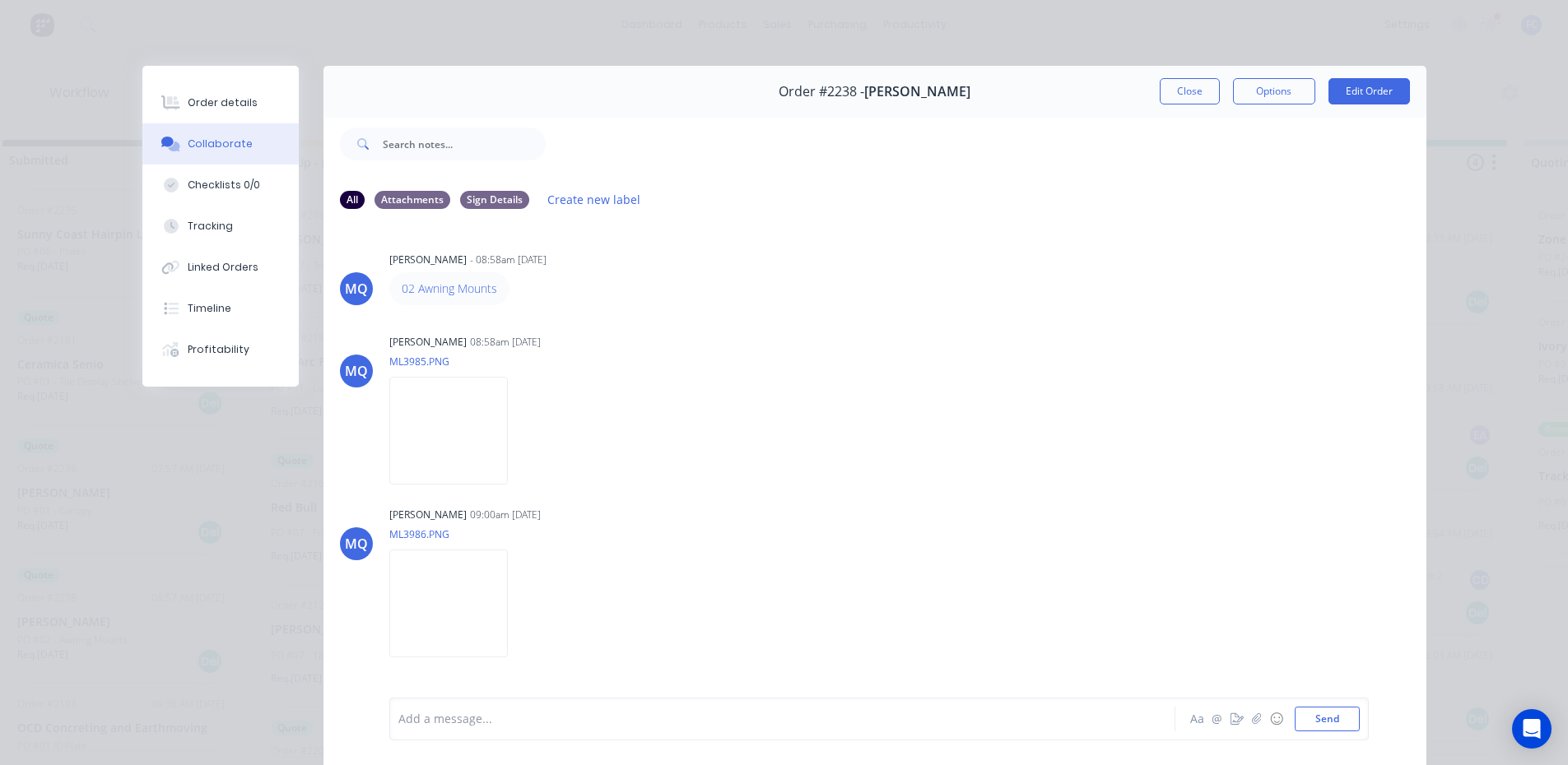
click at [1204, 90] on button "Close" at bounding box center [1189, 91] width 60 height 26
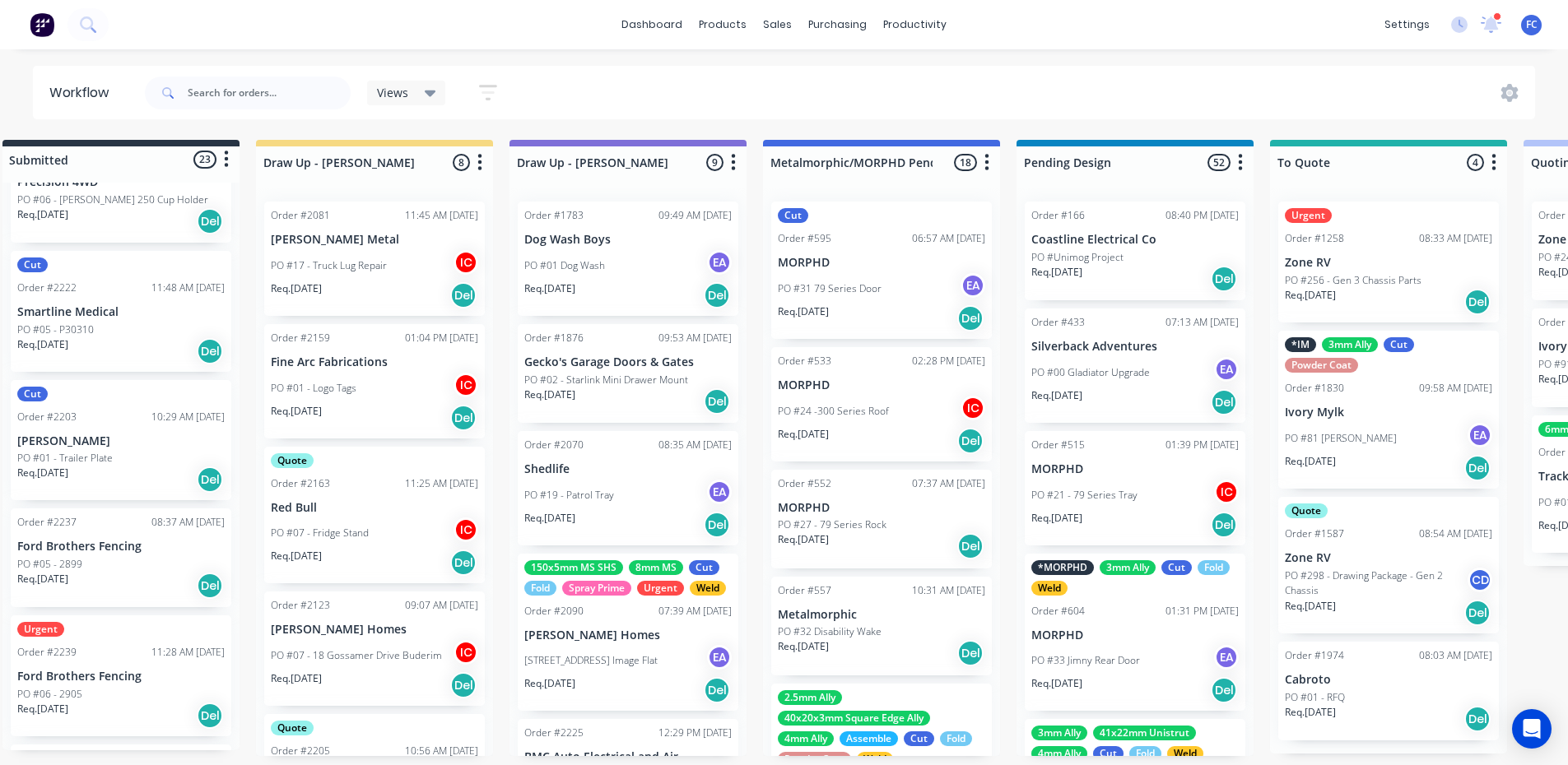
scroll to position [2097, 0]
click at [112, 441] on p "[PERSON_NAME]" at bounding box center [121, 443] width 207 height 14
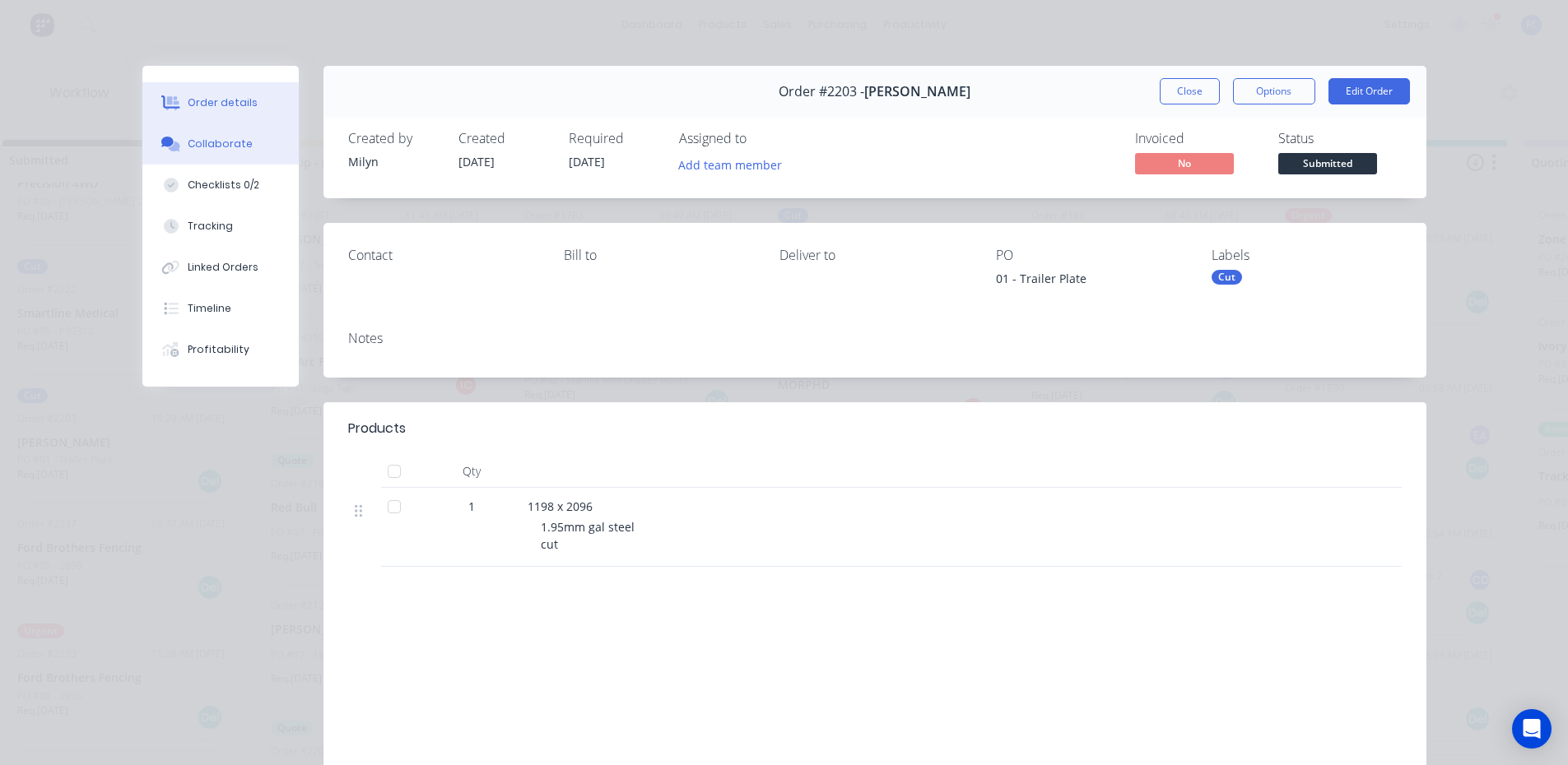
click at [220, 144] on div "Collaborate" at bounding box center [220, 143] width 65 height 15
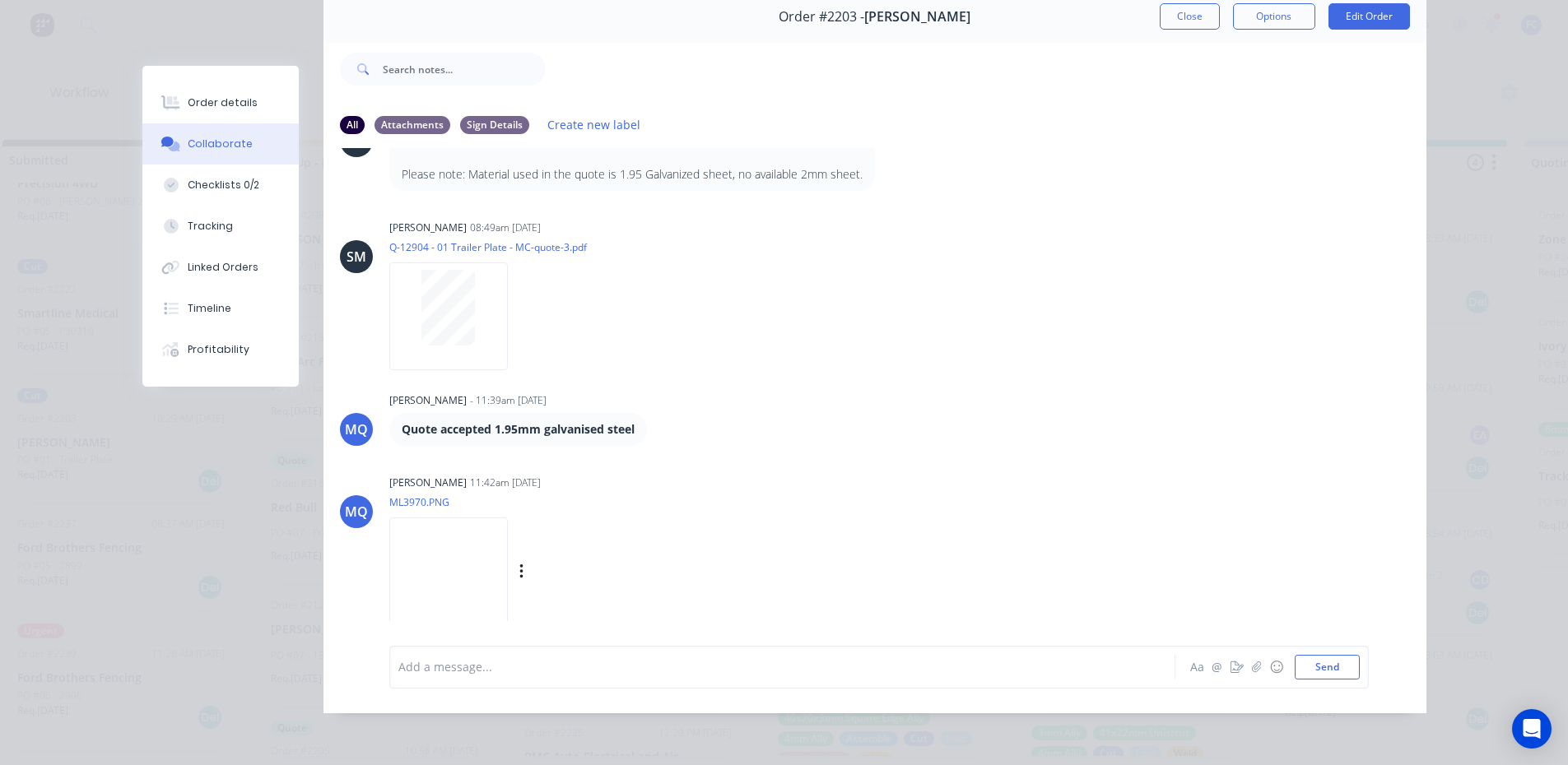
scroll to position [88, 0]
click at [433, 548] on img at bounding box center [449, 571] width 119 height 108
click at [431, 546] on img at bounding box center [449, 571] width 119 height 108
click at [477, 566] on img at bounding box center [449, 571] width 119 height 108
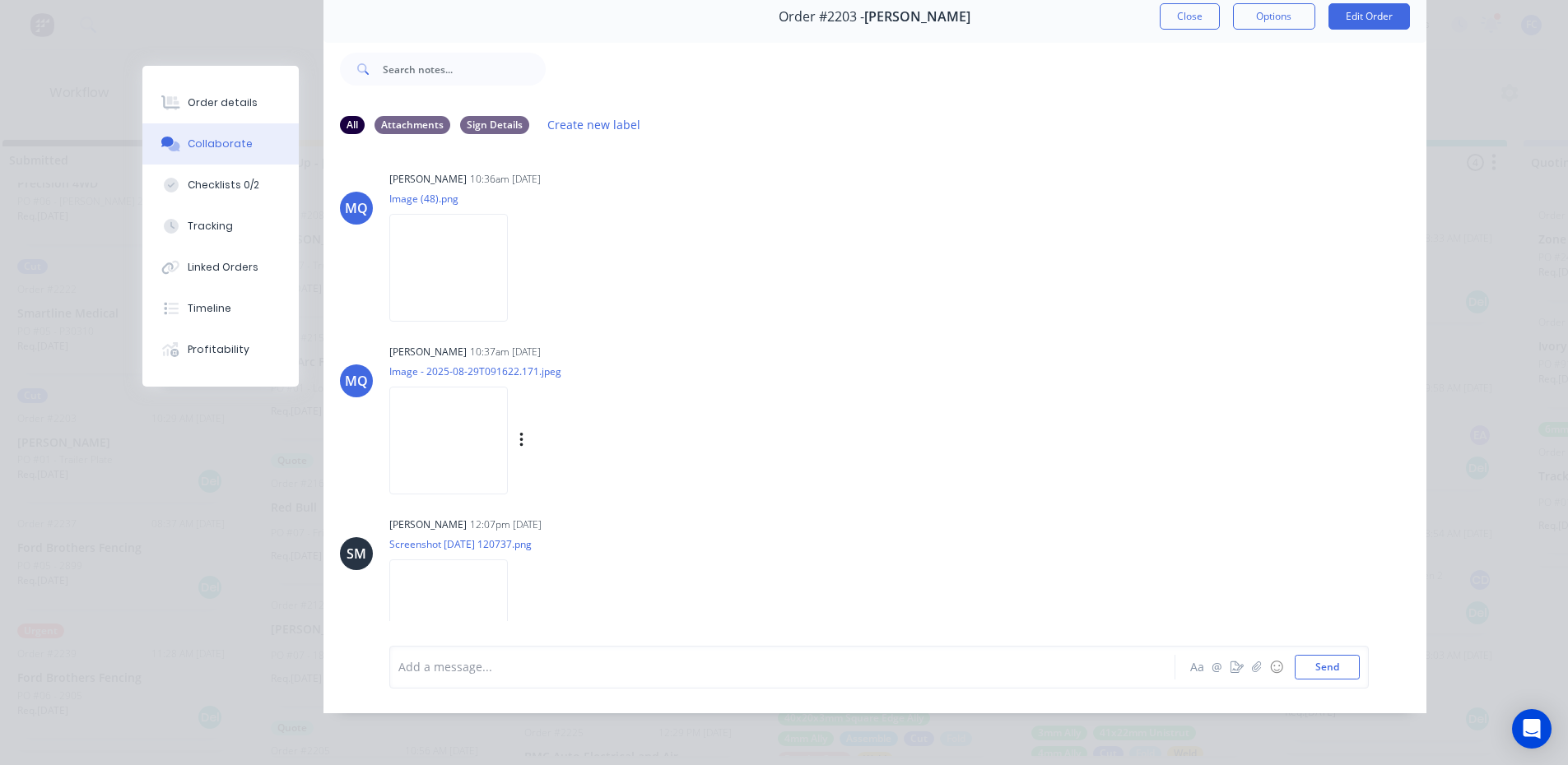
scroll to position [83, 0]
click at [432, 408] on img at bounding box center [449, 446] width 119 height 108
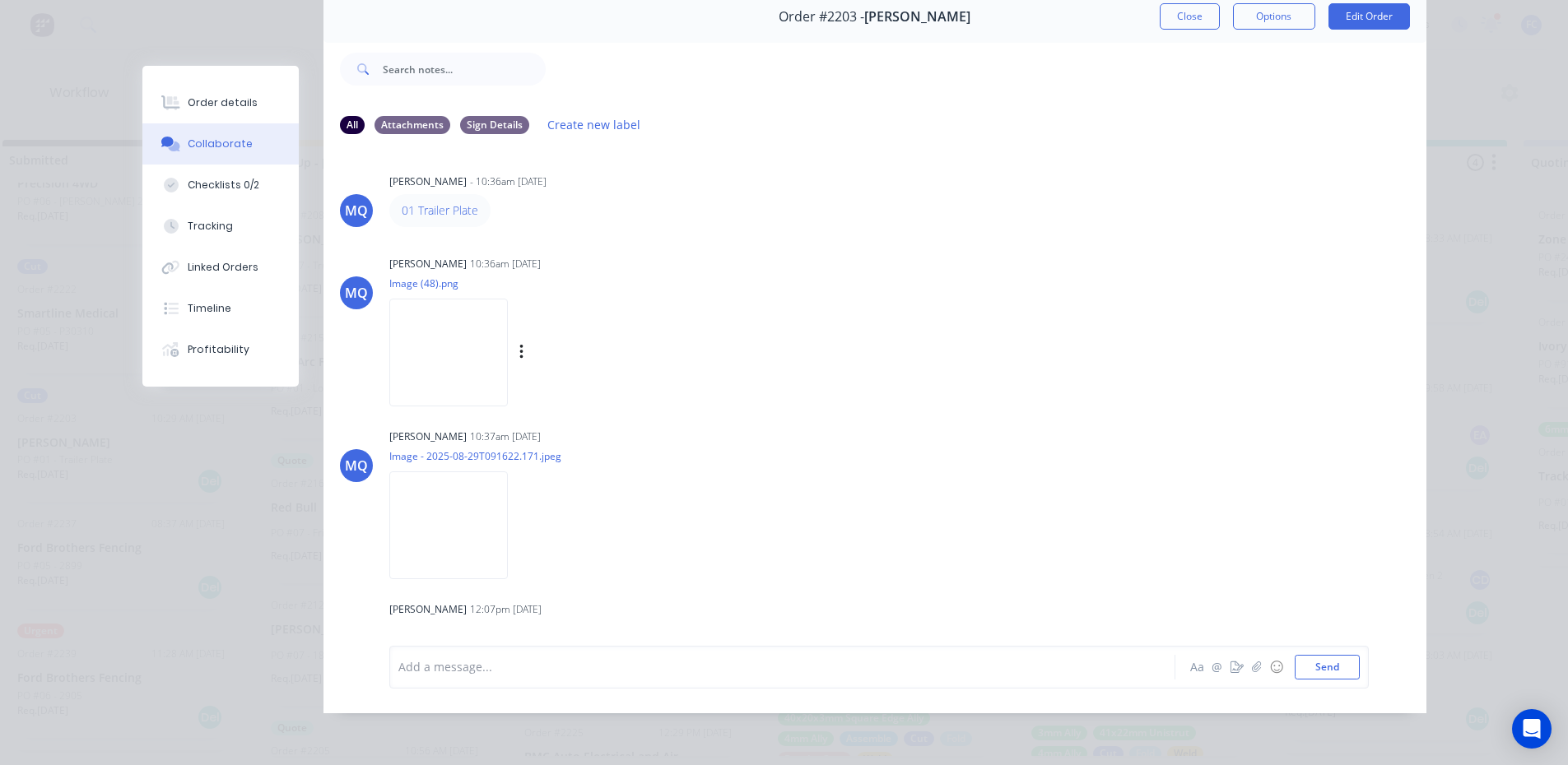
scroll to position [0, 0]
click at [433, 328] on img at bounding box center [449, 355] width 119 height 108
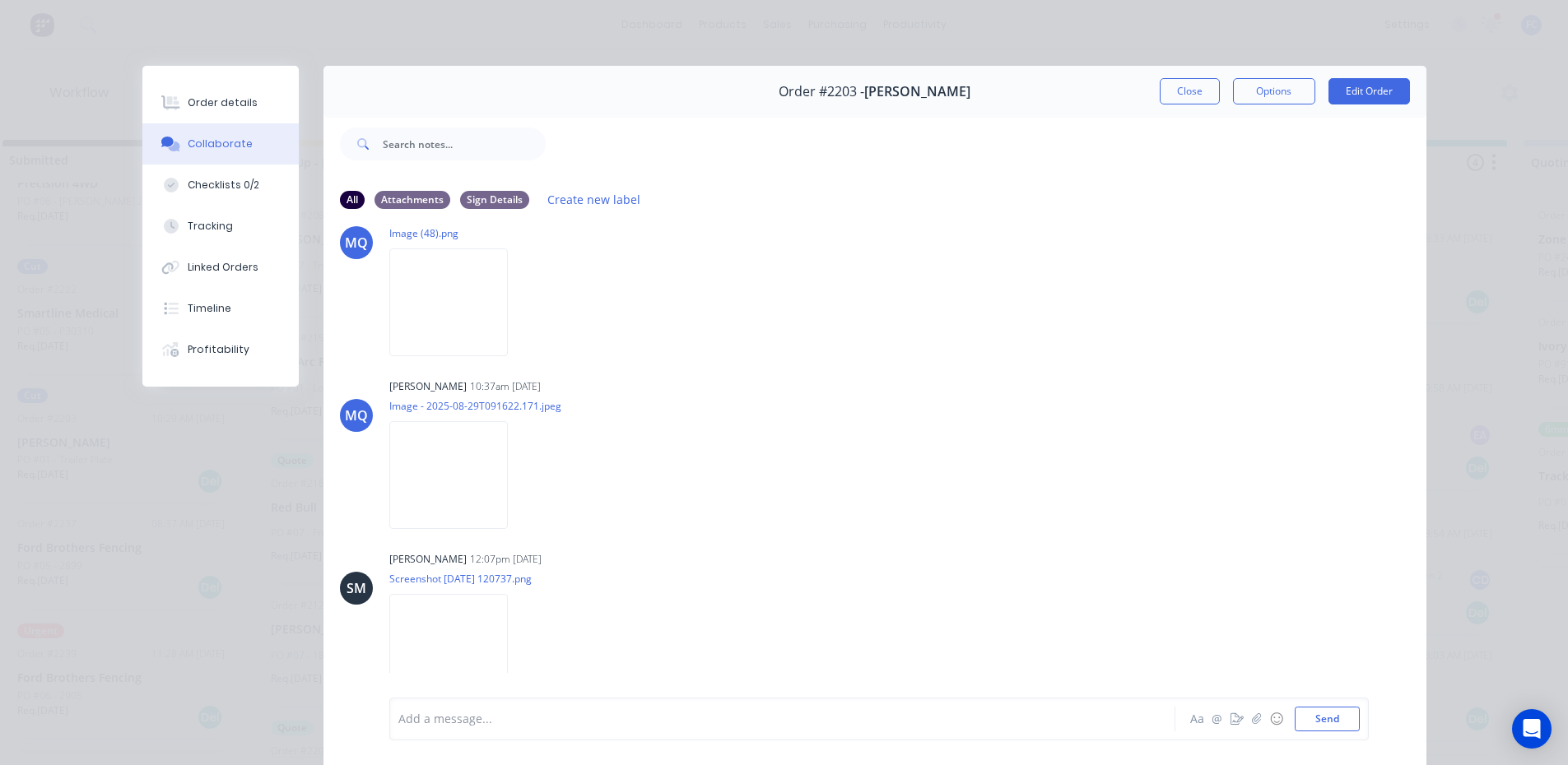
scroll to position [164, 0]
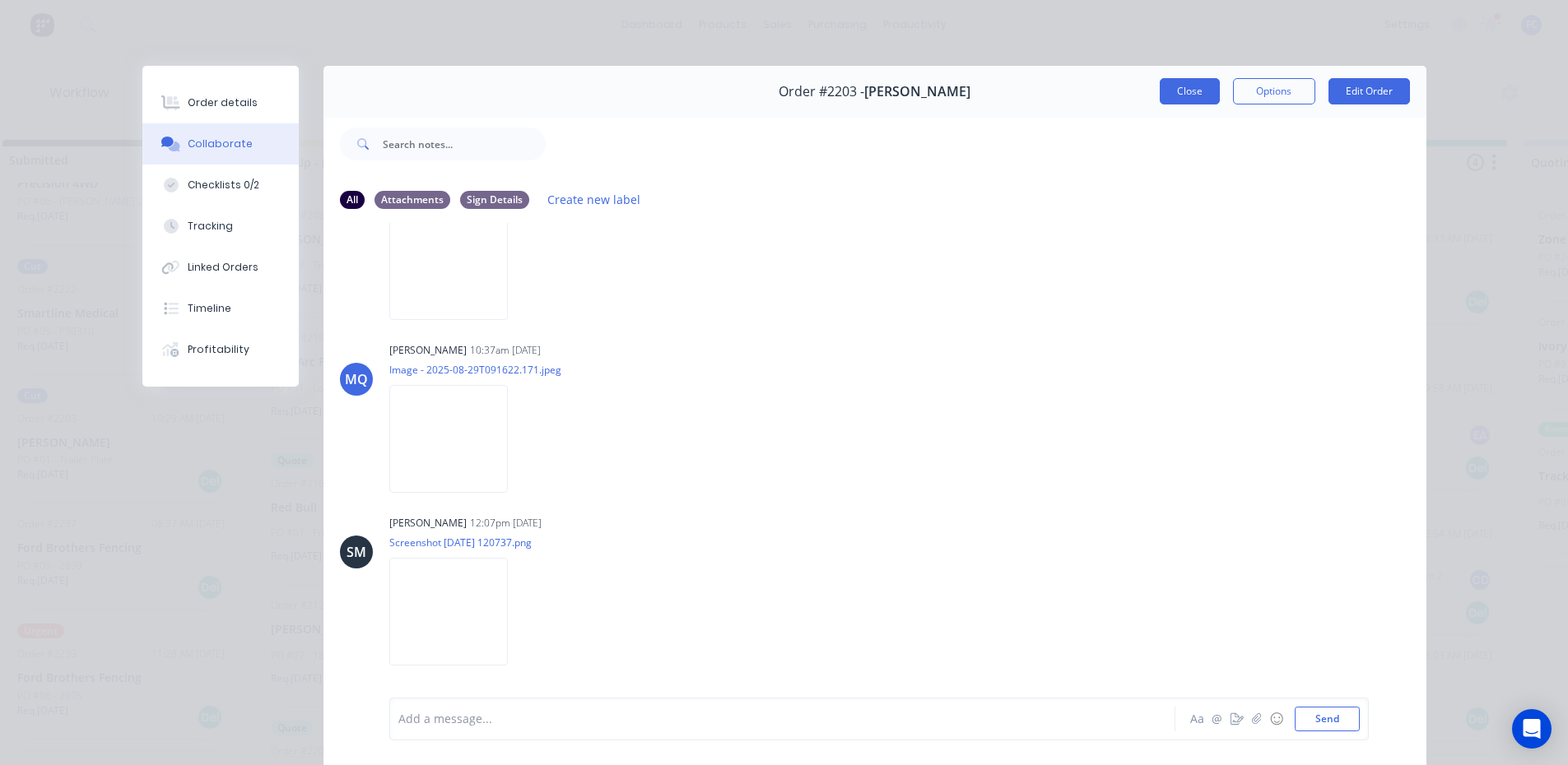
click at [1186, 93] on button "Close" at bounding box center [1189, 91] width 60 height 26
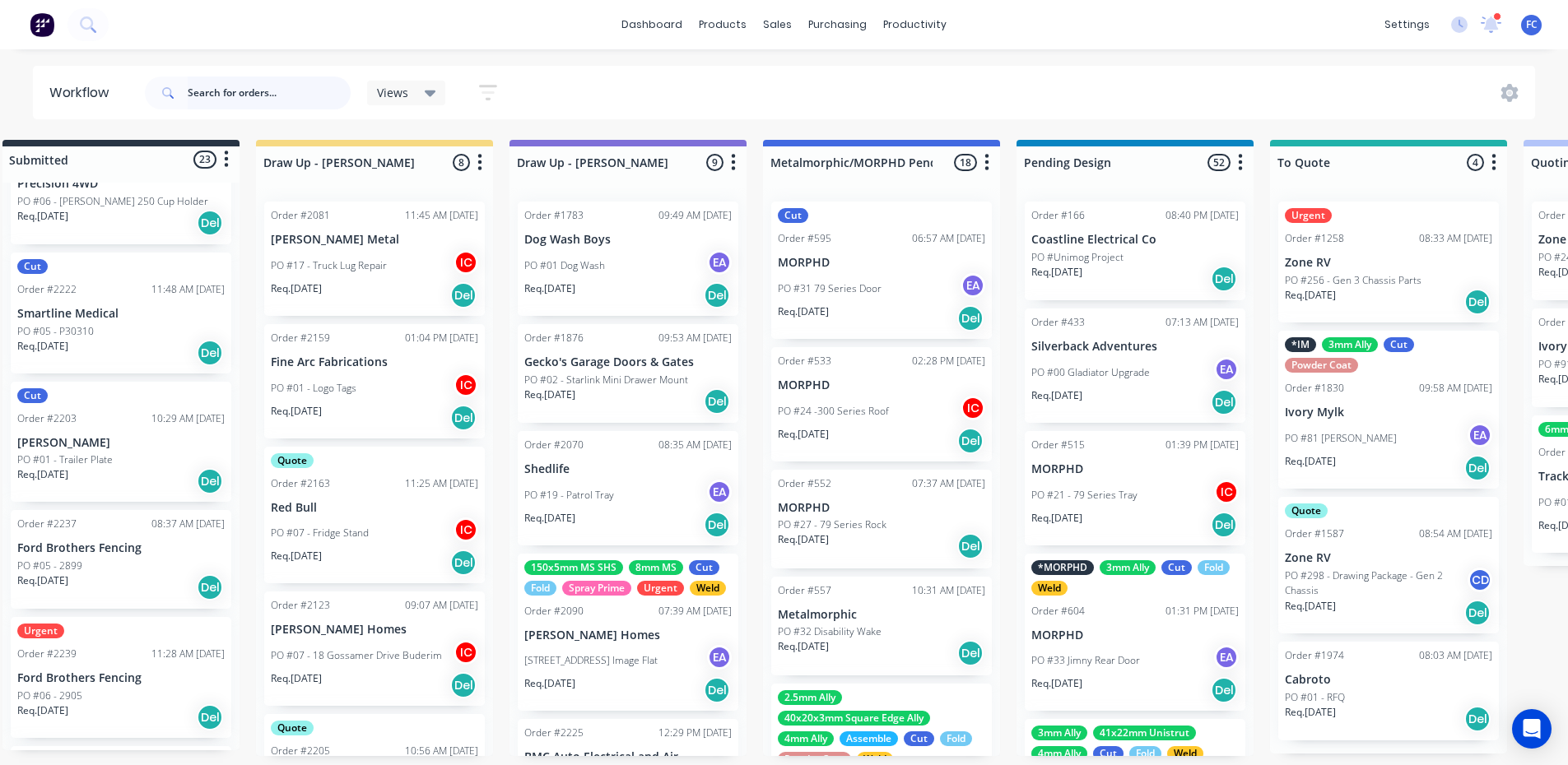
scroll to position [0, 0]
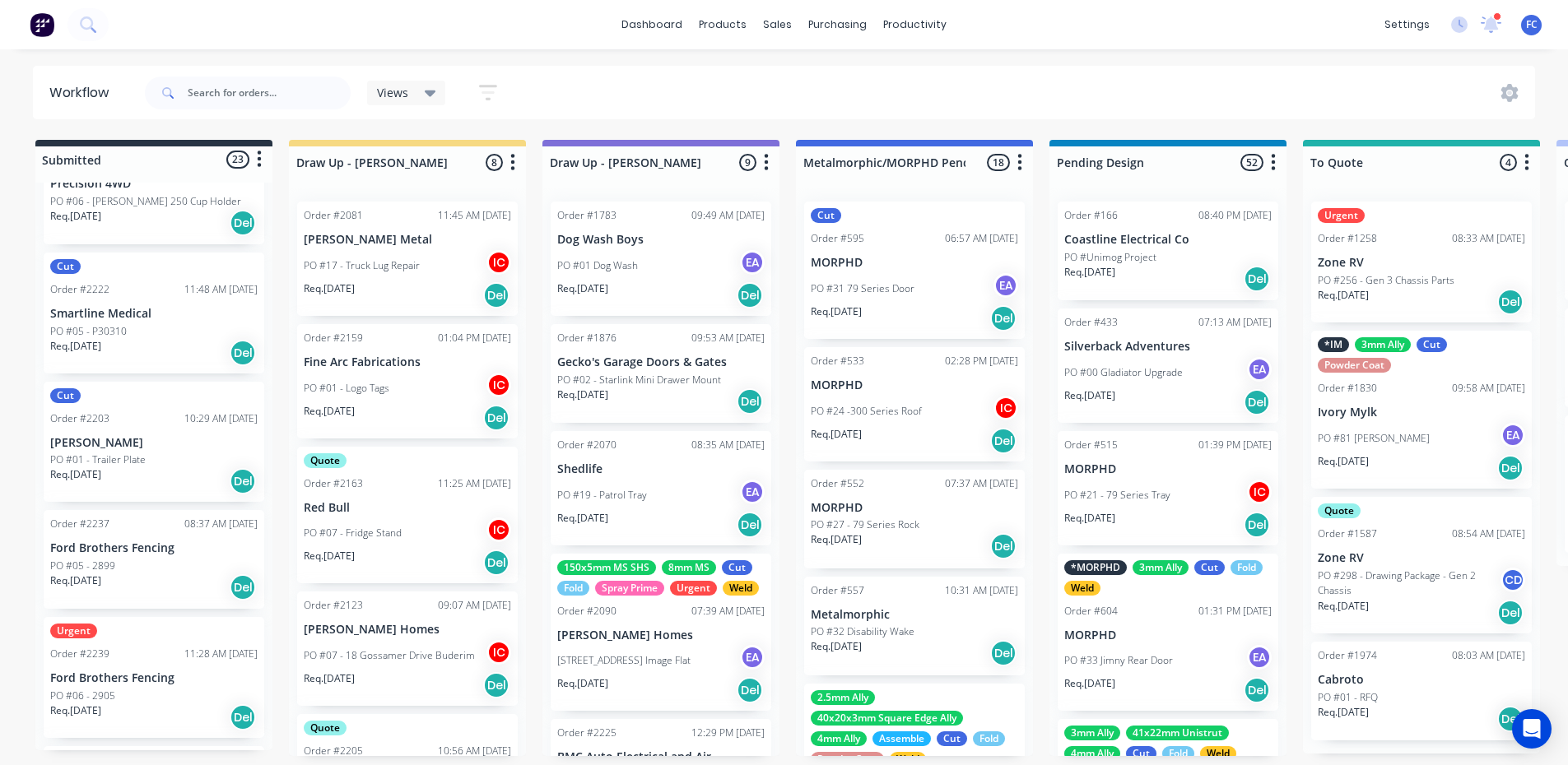
click at [157, 564] on div "PO #05 - 2899" at bounding box center [154, 565] width 207 height 15
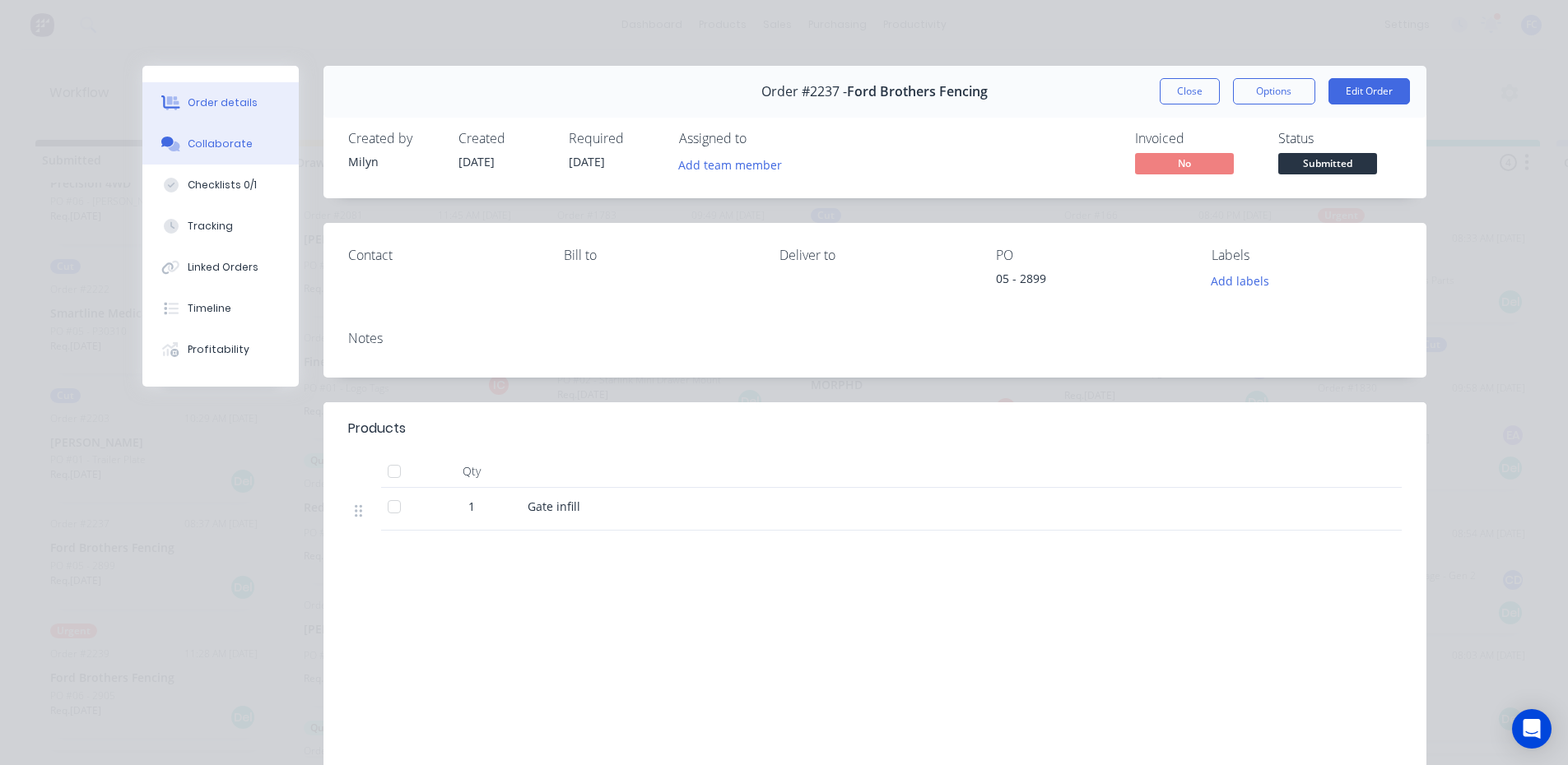
click at [188, 138] on div "Collaborate" at bounding box center [220, 143] width 65 height 15
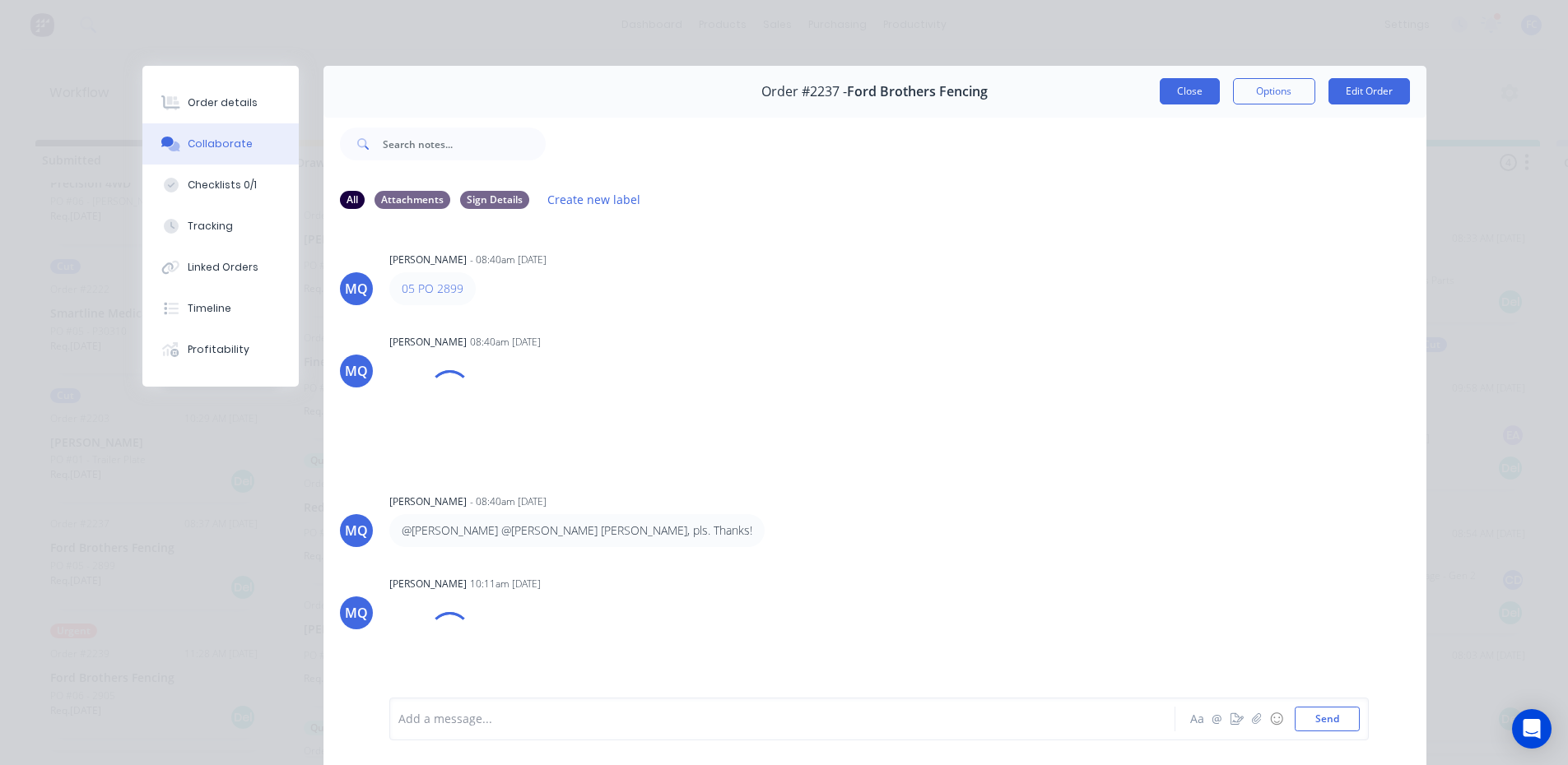
click at [1165, 98] on button "Close" at bounding box center [1189, 91] width 60 height 26
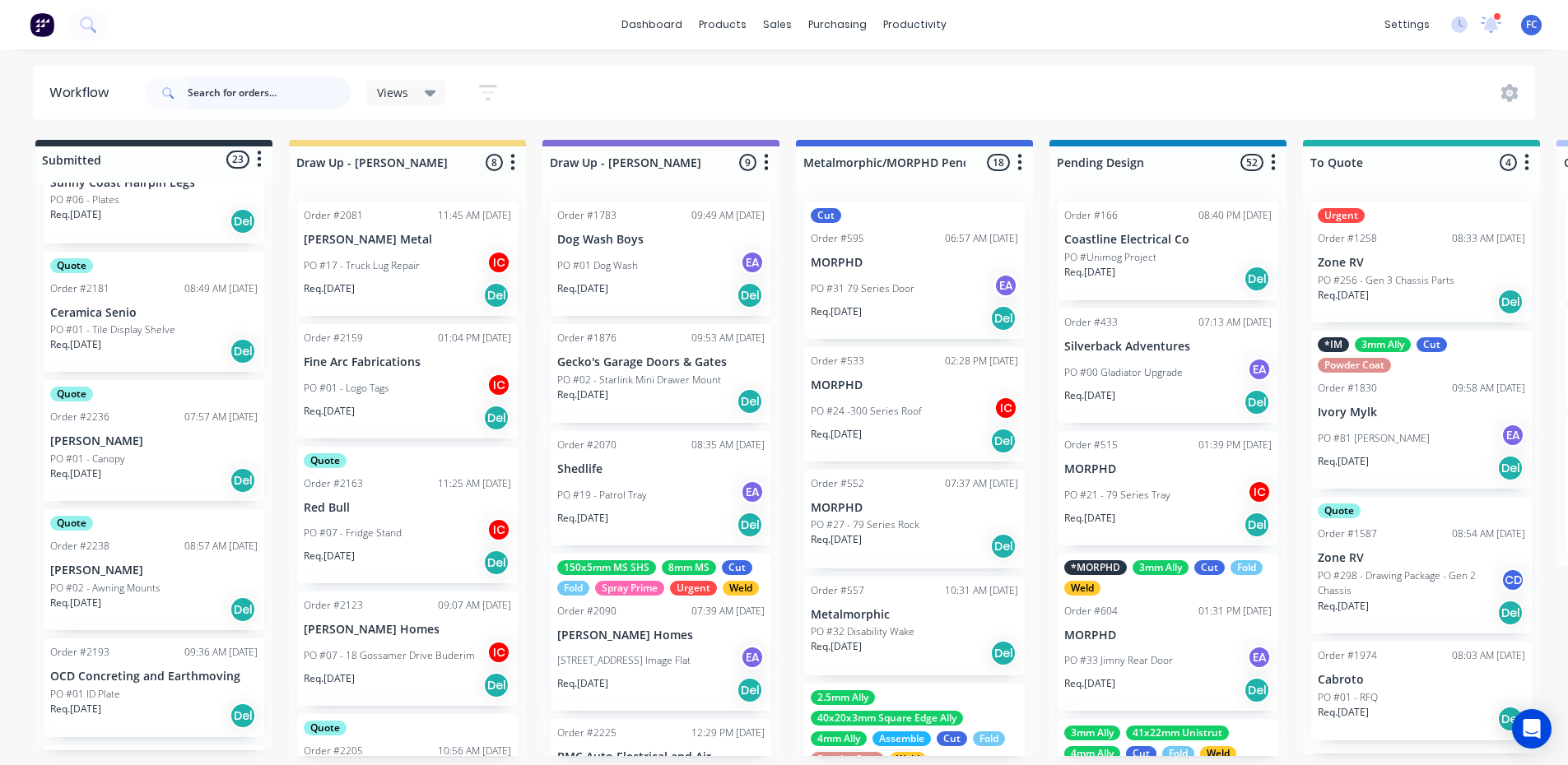
scroll to position [1357, 0]
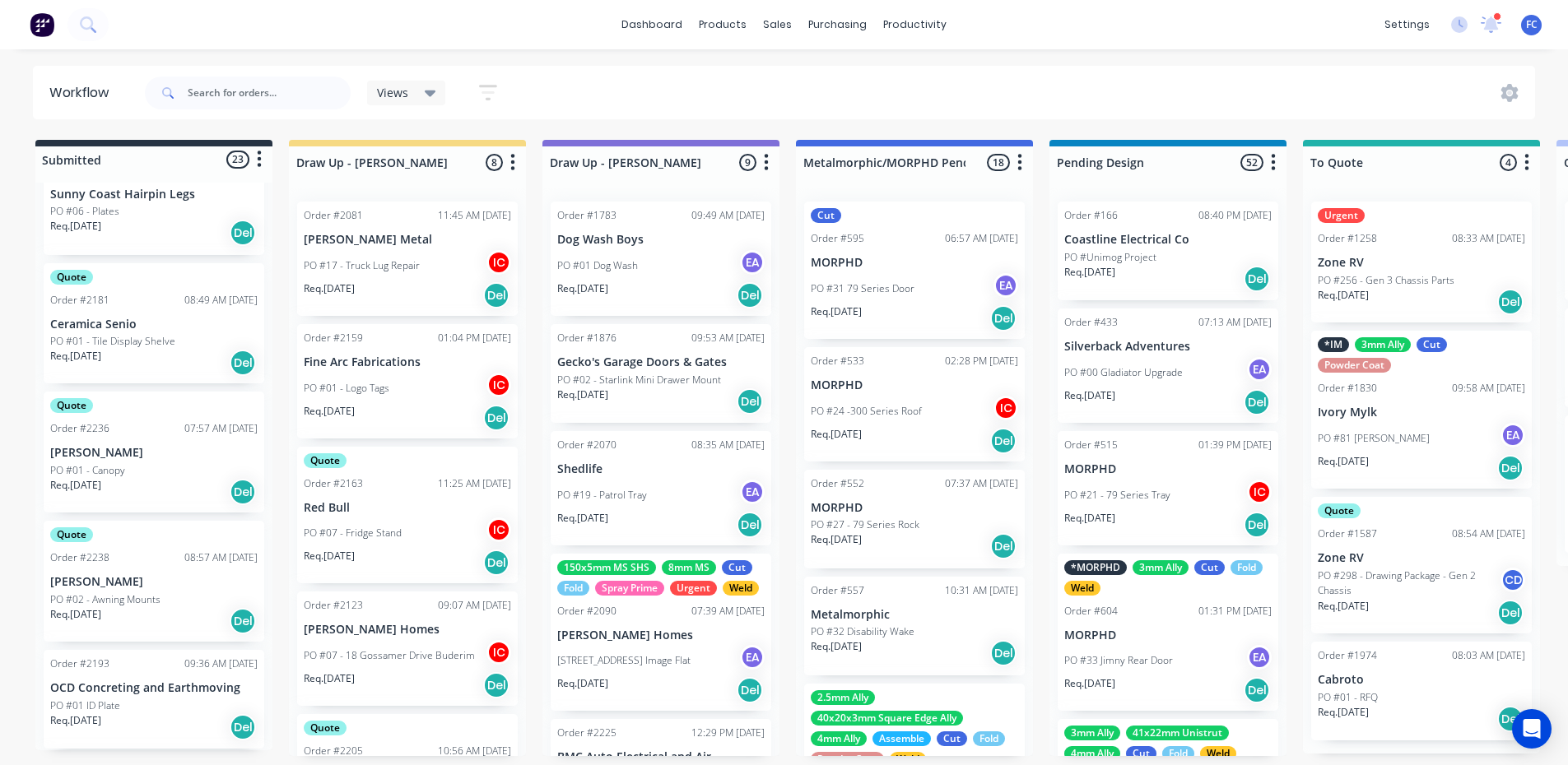
click at [106, 457] on p "[PERSON_NAME]" at bounding box center [154, 453] width 207 height 14
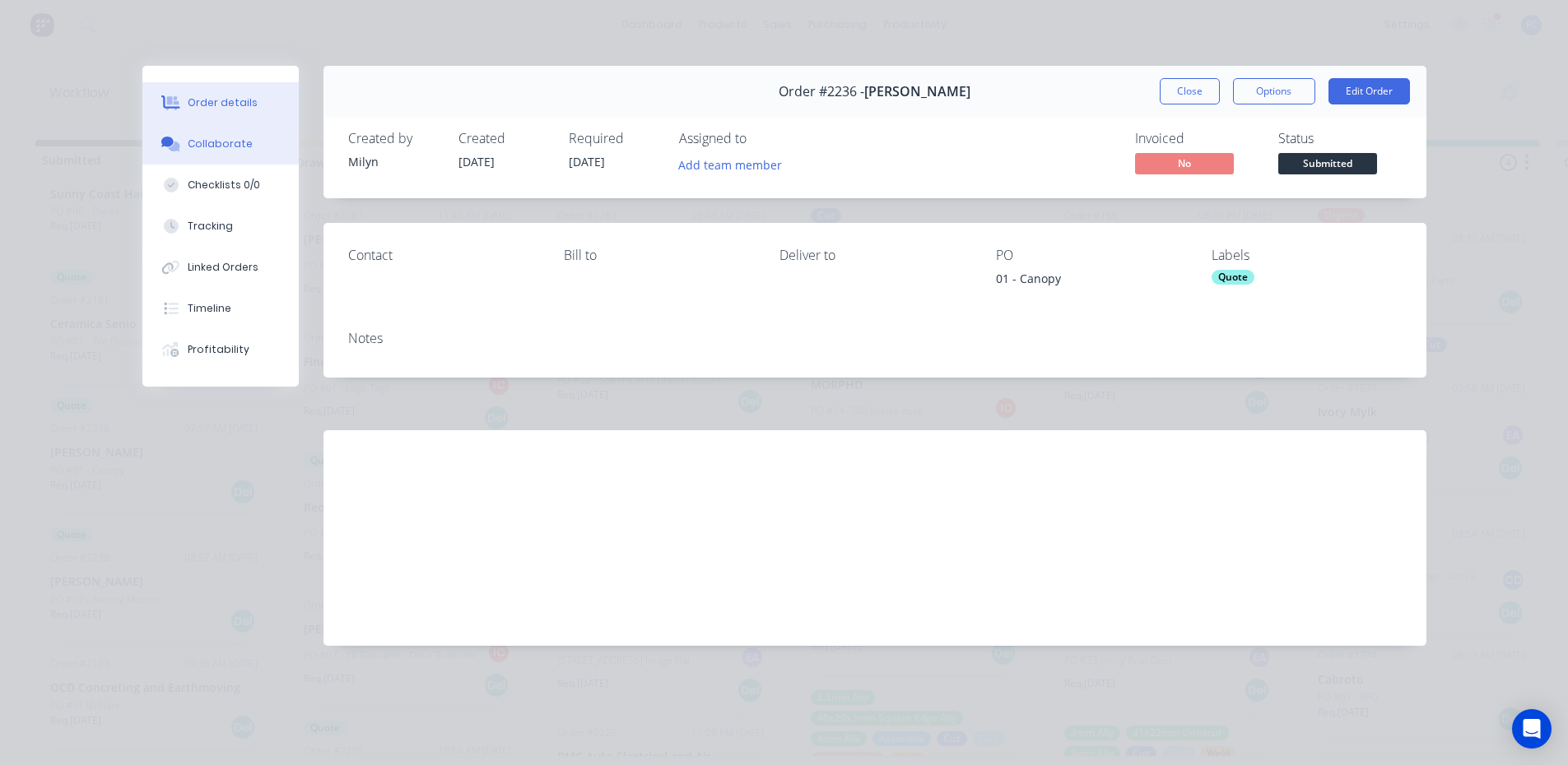
click at [193, 126] on button "Collaborate" at bounding box center [220, 144] width 157 height 41
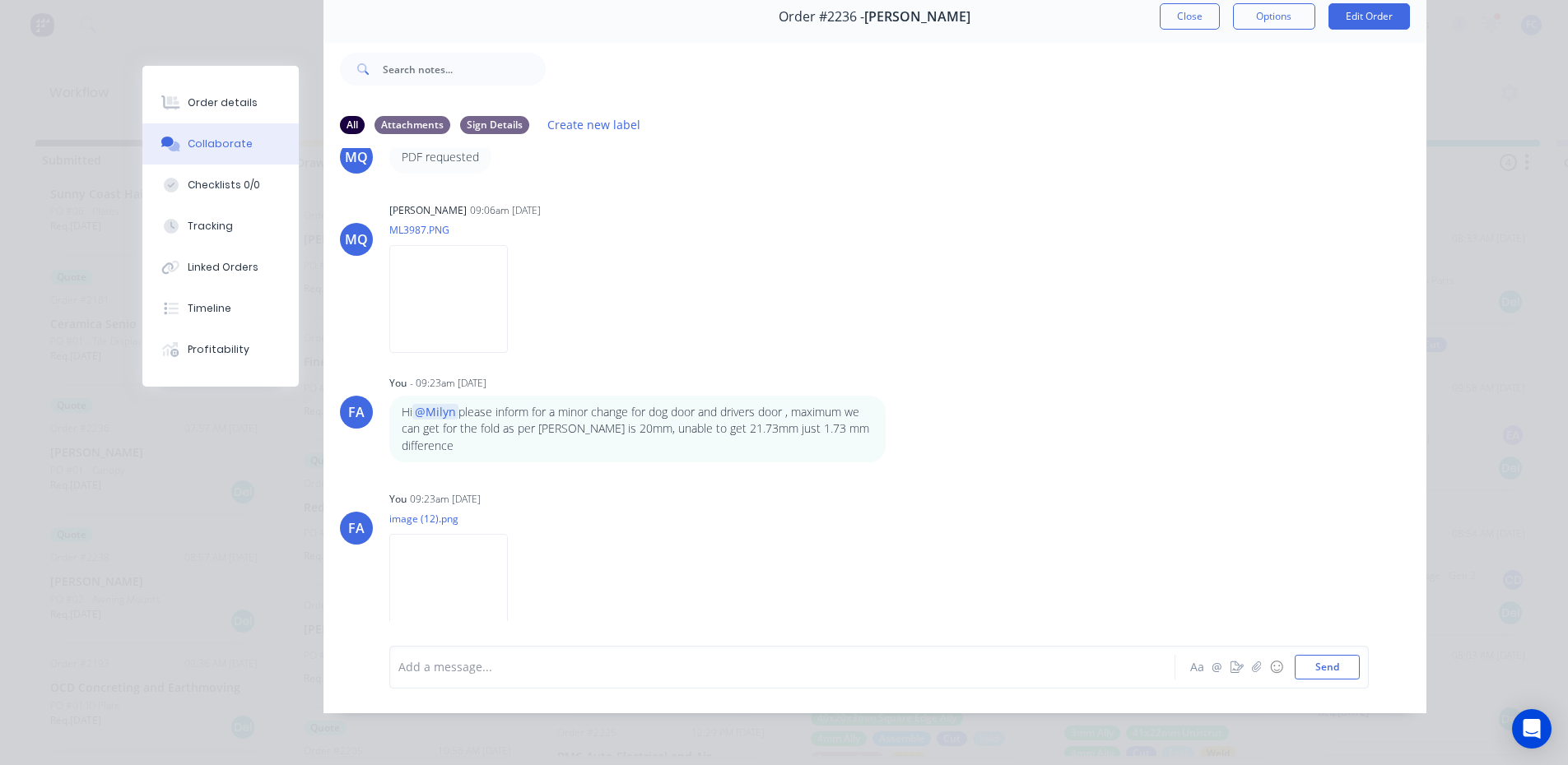
scroll to position [311, 0]
click at [689, 508] on div "You 09:23am 05/09/25 image (12).png Labels Download Delete" at bounding box center [646, 562] width 514 height 148
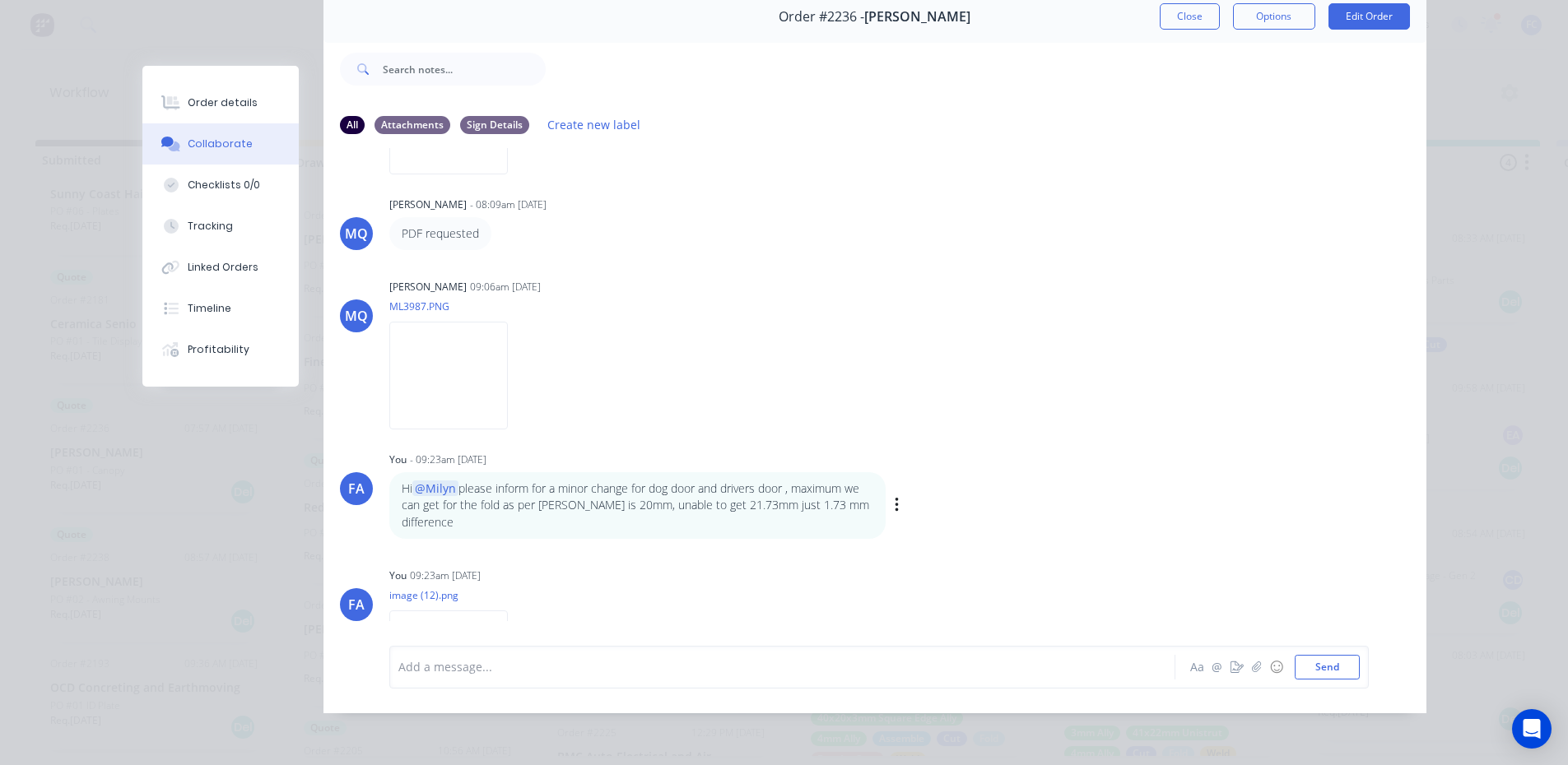
scroll to position [230, 0]
click at [1176, 8] on button "Close" at bounding box center [1189, 16] width 60 height 26
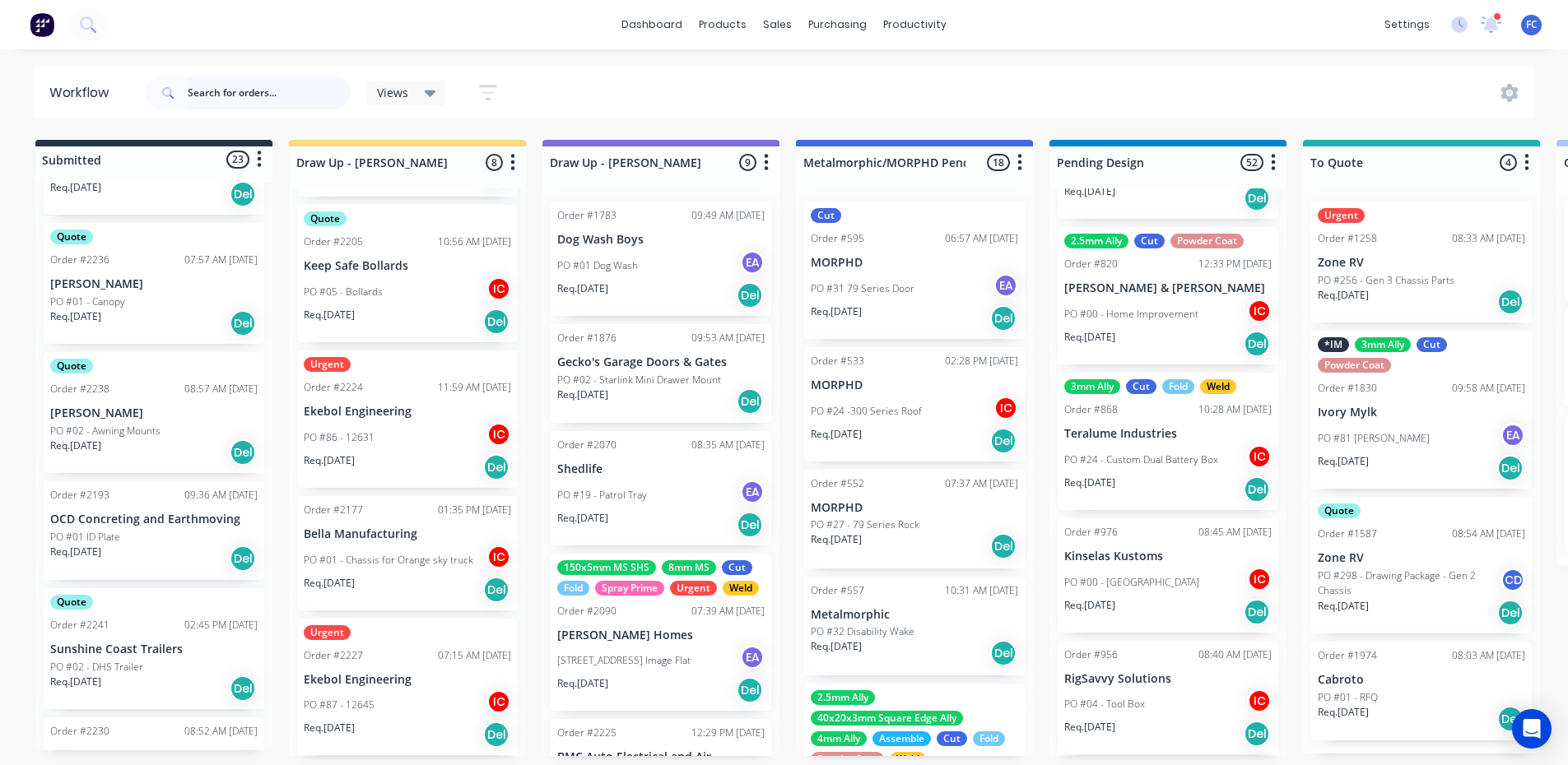
scroll to position [1521, 0]
click at [93, 405] on div "Quote Order #2238 08:57 AM 04/09/25 Josh Mantel PO #02 - Awning Mounts Req. 11/…" at bounding box center [154, 417] width 221 height 121
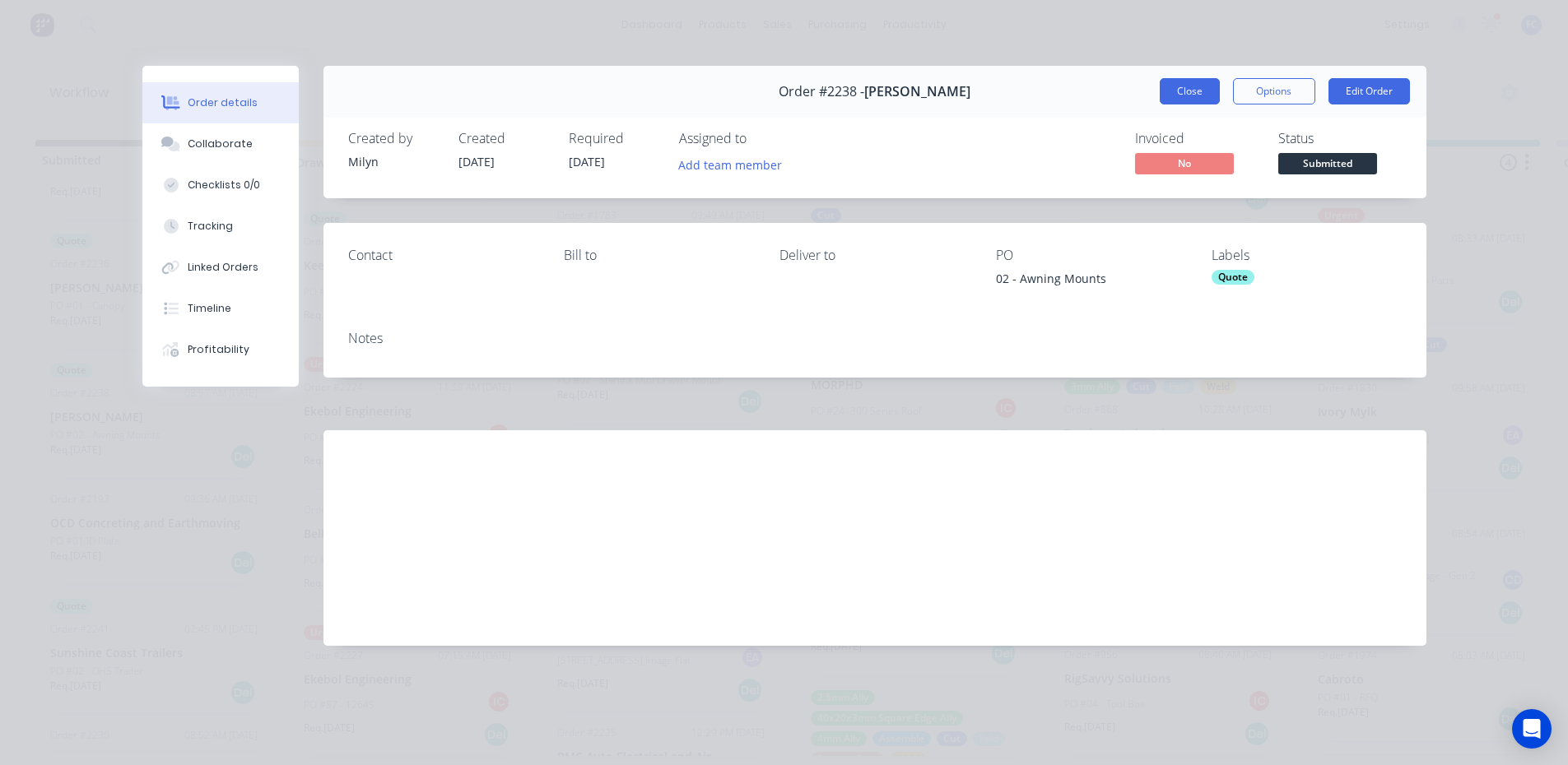
click at [1178, 86] on button "Close" at bounding box center [1189, 91] width 60 height 26
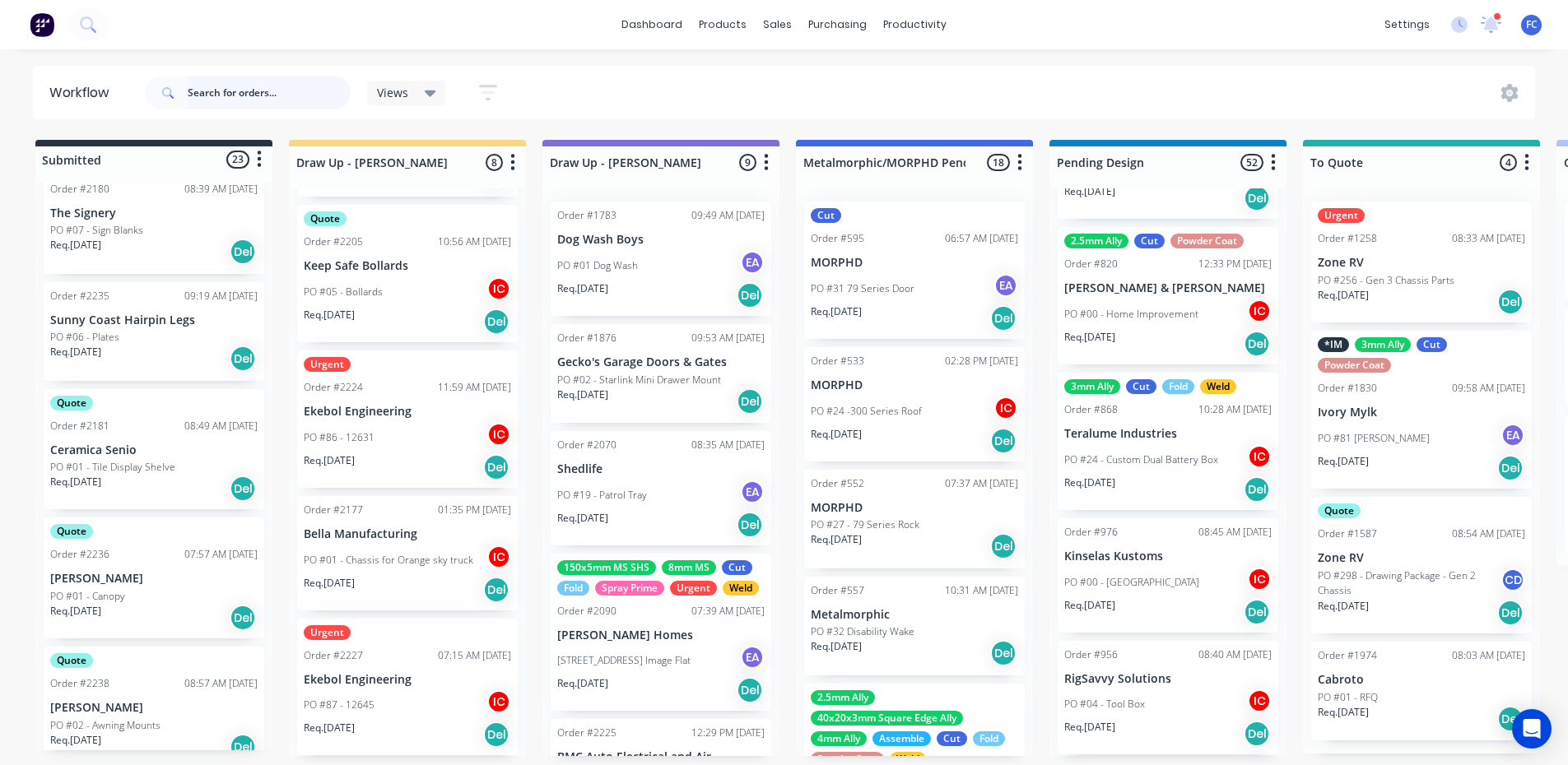
scroll to position [1234, 0]
click at [67, 586] on p "PO #01 - Canopy" at bounding box center [88, 593] width 75 height 15
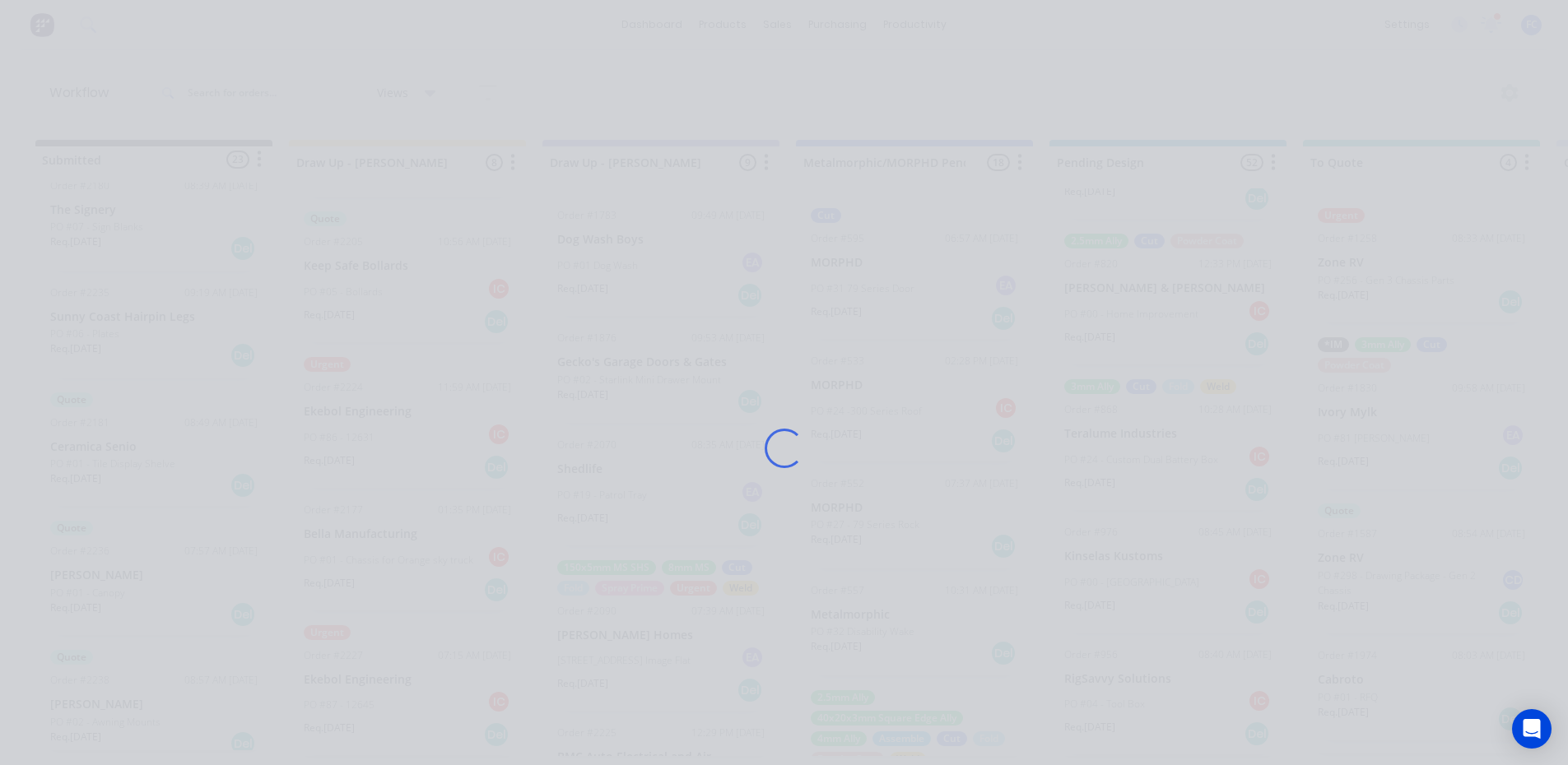
scroll to position [0, 0]
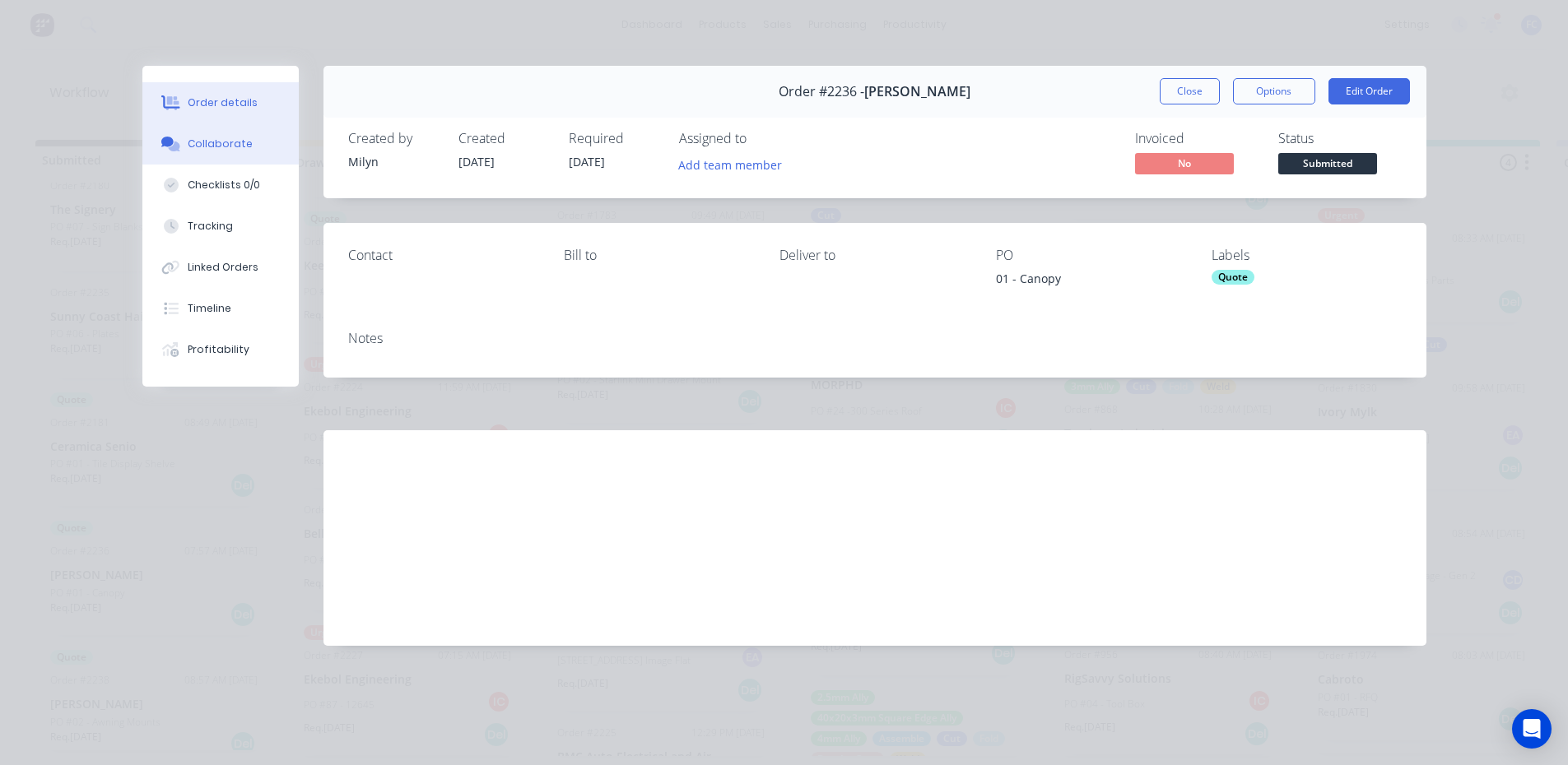
click at [209, 136] on button "Collaborate" at bounding box center [220, 144] width 157 height 41
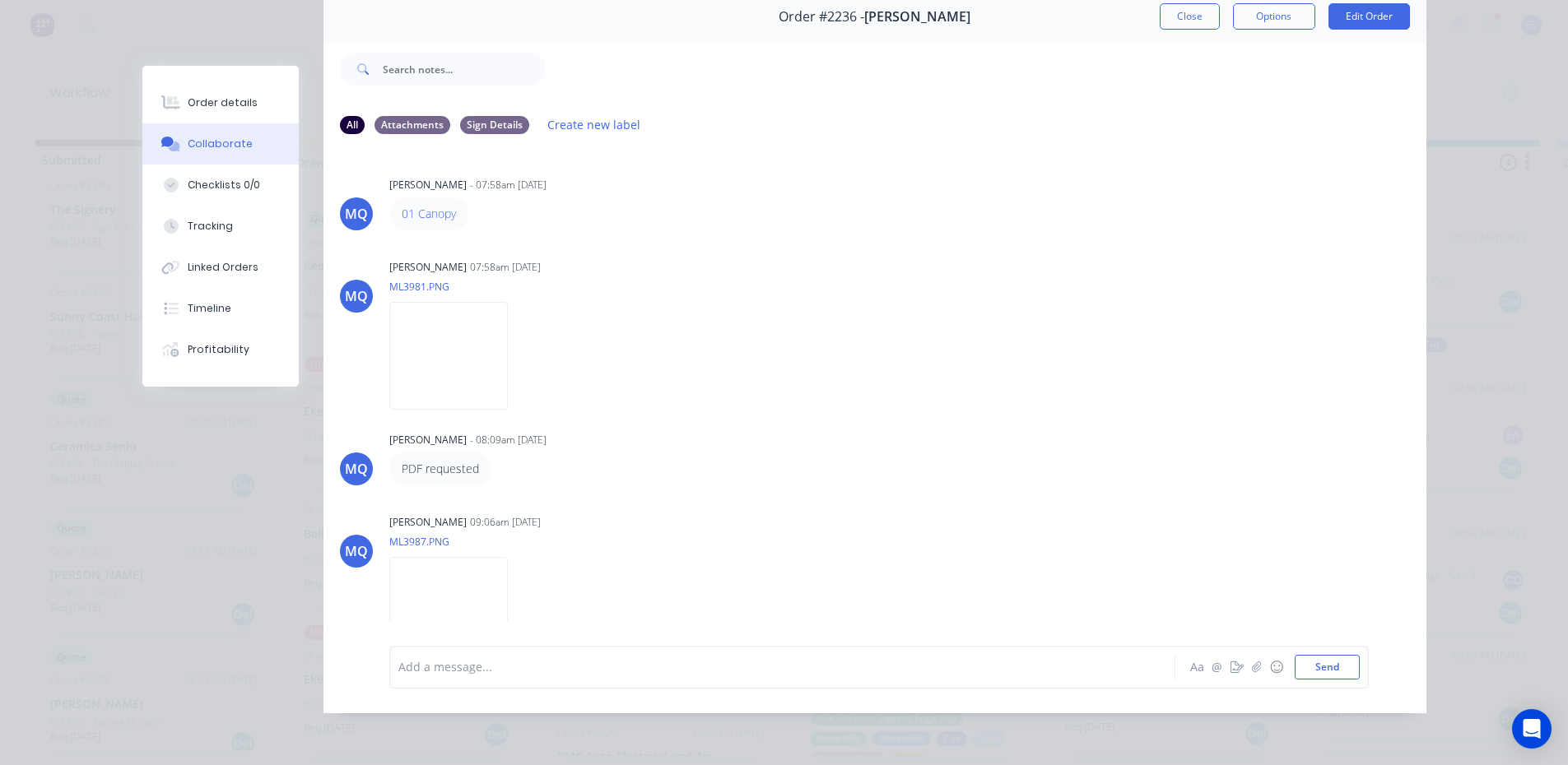
drag, startPoint x: 1181, startPoint y: 14, endPoint x: 913, endPoint y: 124, distance: 289.7
click at [1181, 13] on button "Close" at bounding box center [1189, 16] width 60 height 26
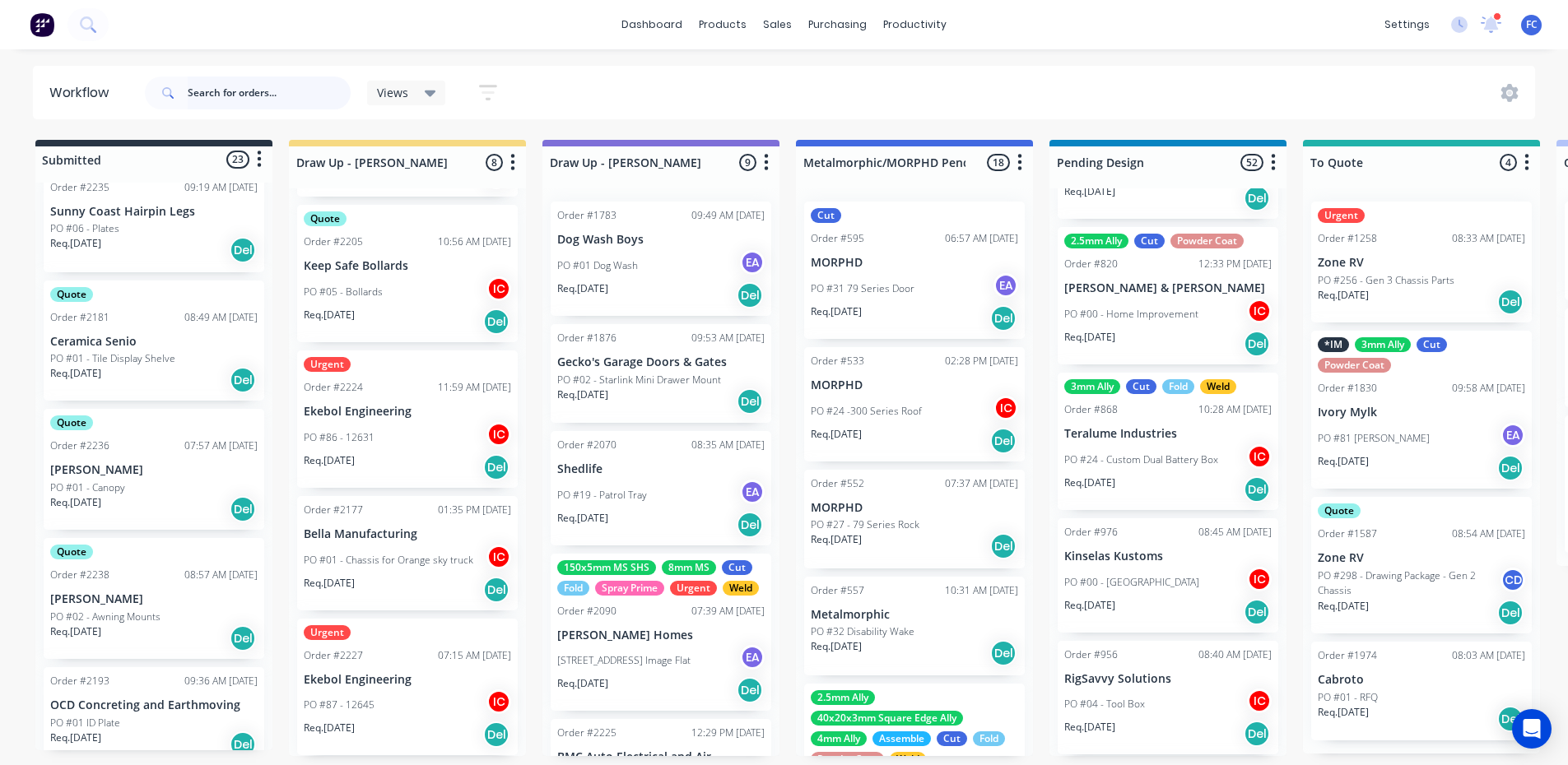
scroll to position [1399, 0]
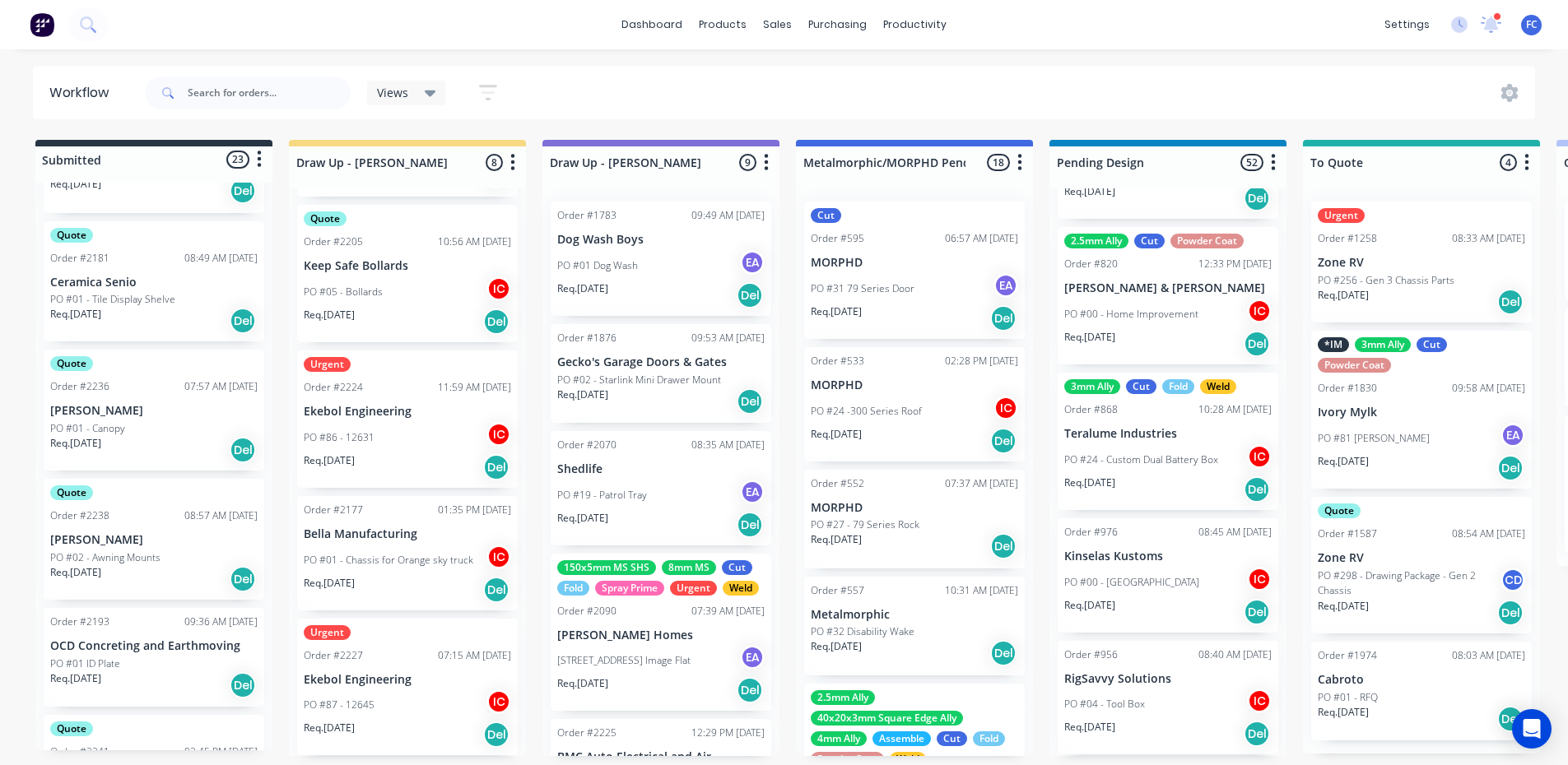
click at [97, 543] on p "[PERSON_NAME]" at bounding box center [154, 540] width 207 height 14
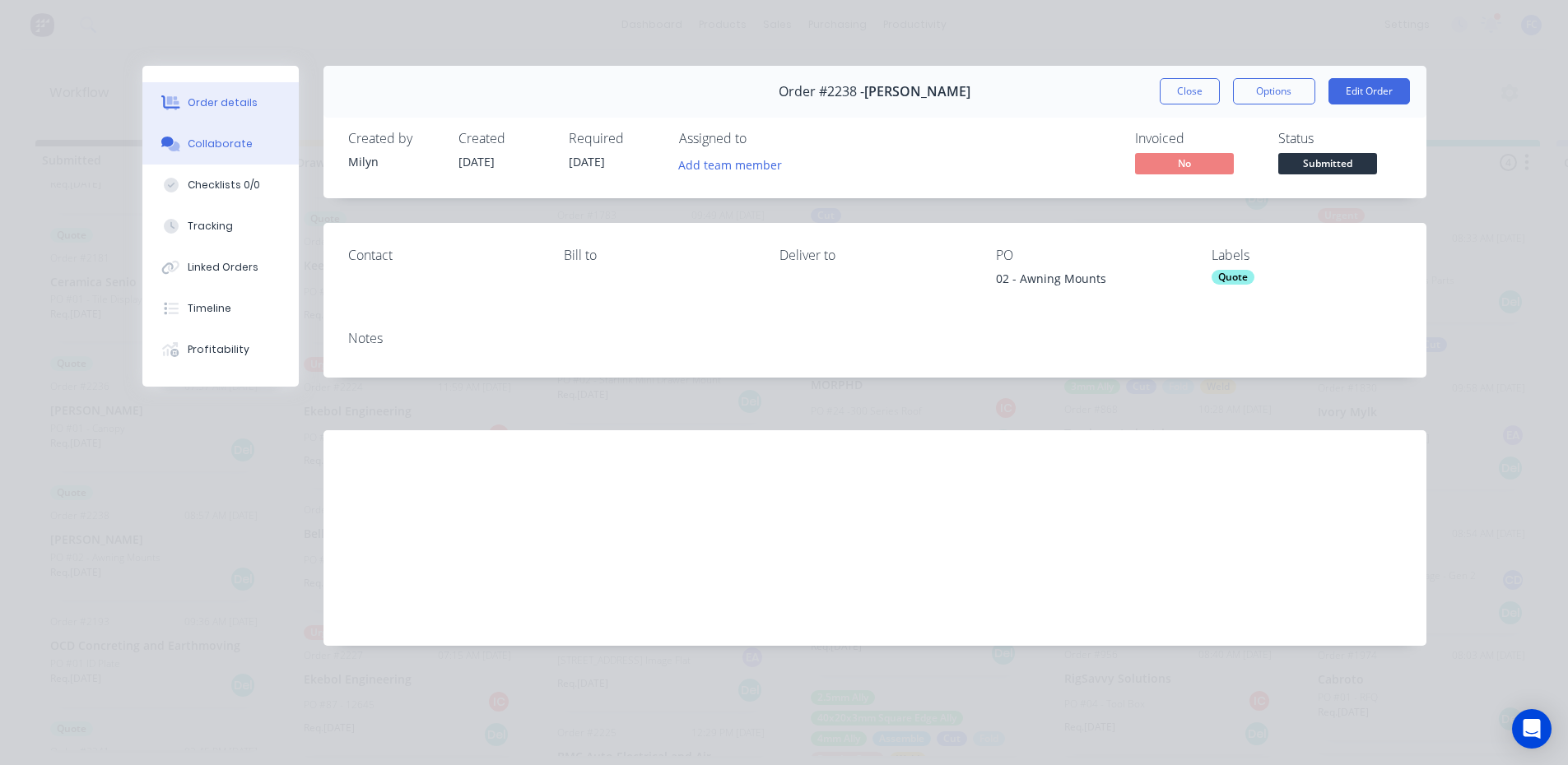
click at [227, 138] on div "Collaborate" at bounding box center [220, 143] width 65 height 15
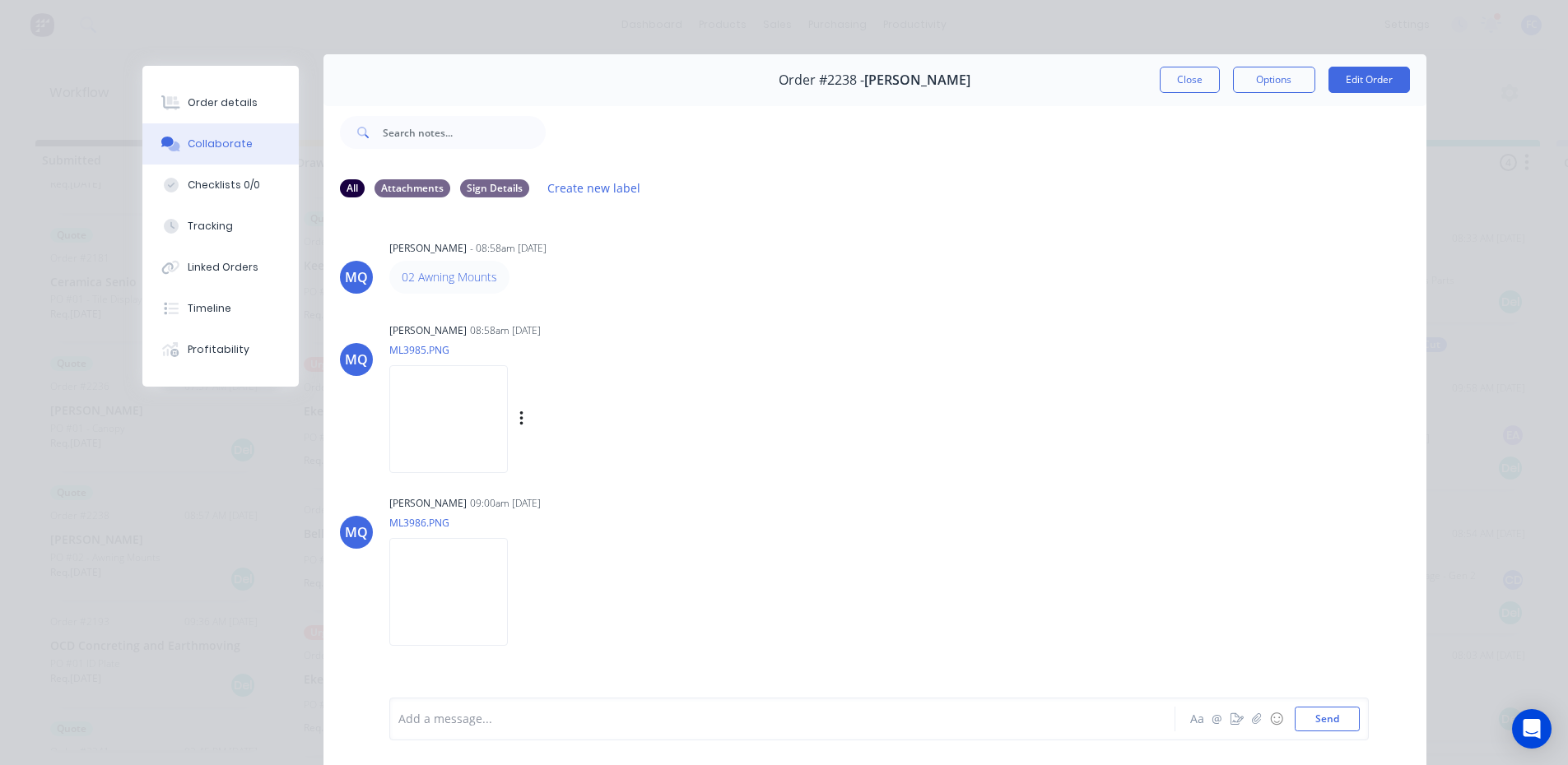
scroll to position [5, 0]
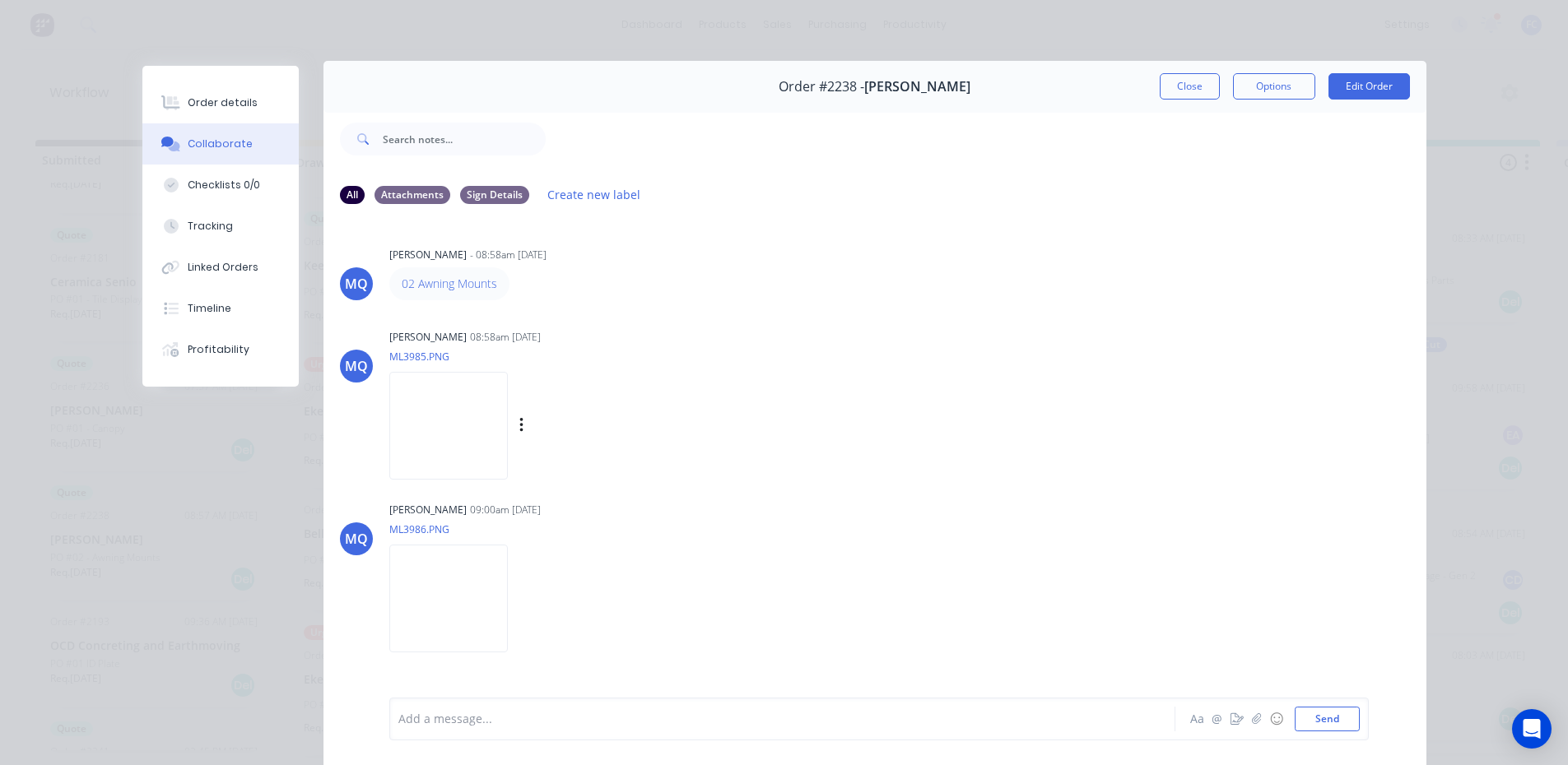
click at [454, 422] on img at bounding box center [449, 425] width 119 height 108
drag, startPoint x: 1170, startPoint y: 99, endPoint x: 349, endPoint y: 423, distance: 882.6
click at [1170, 99] on button "Close" at bounding box center [1189, 91] width 60 height 26
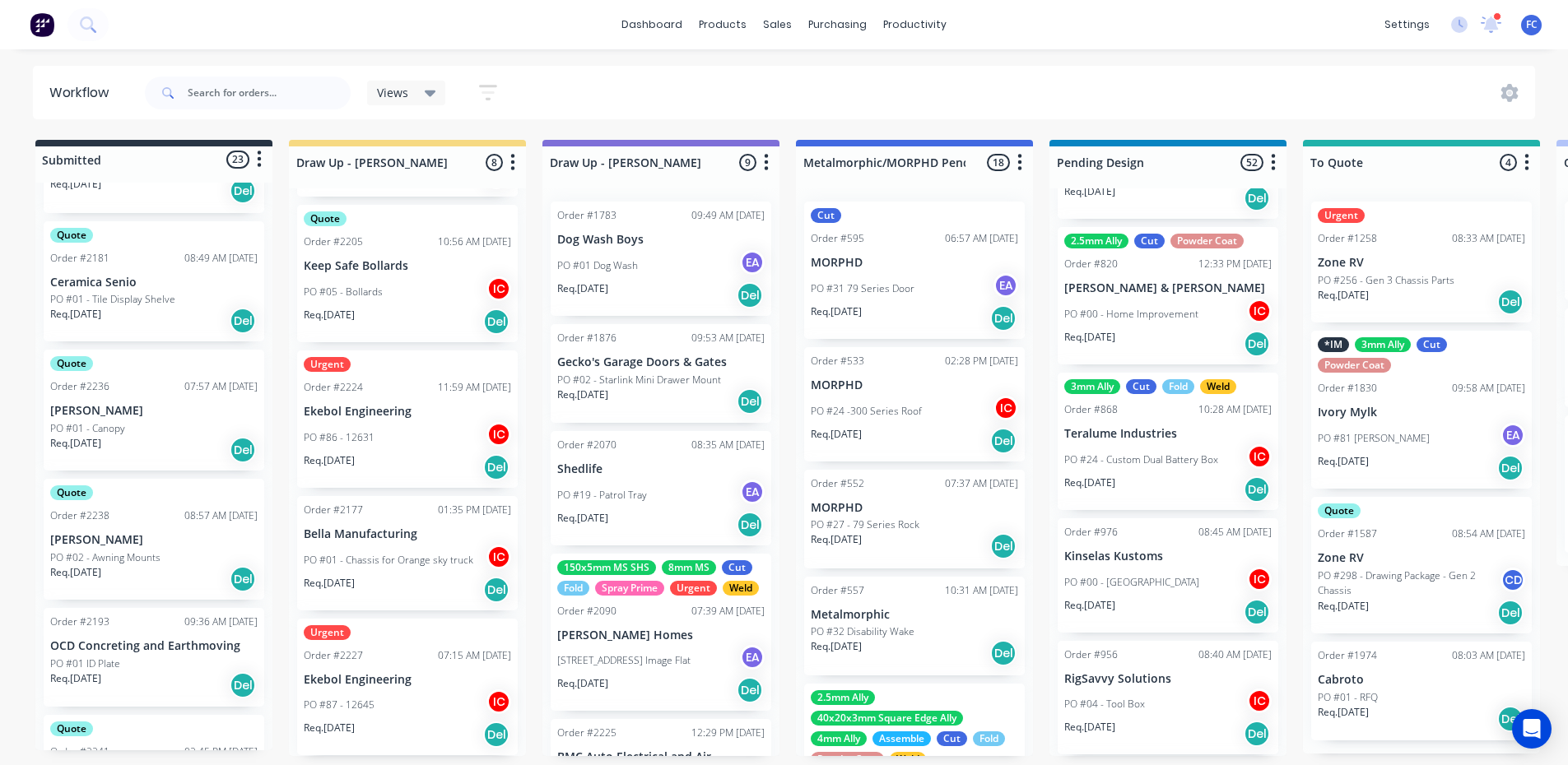
click at [74, 545] on p "[PERSON_NAME]" at bounding box center [154, 540] width 207 height 14
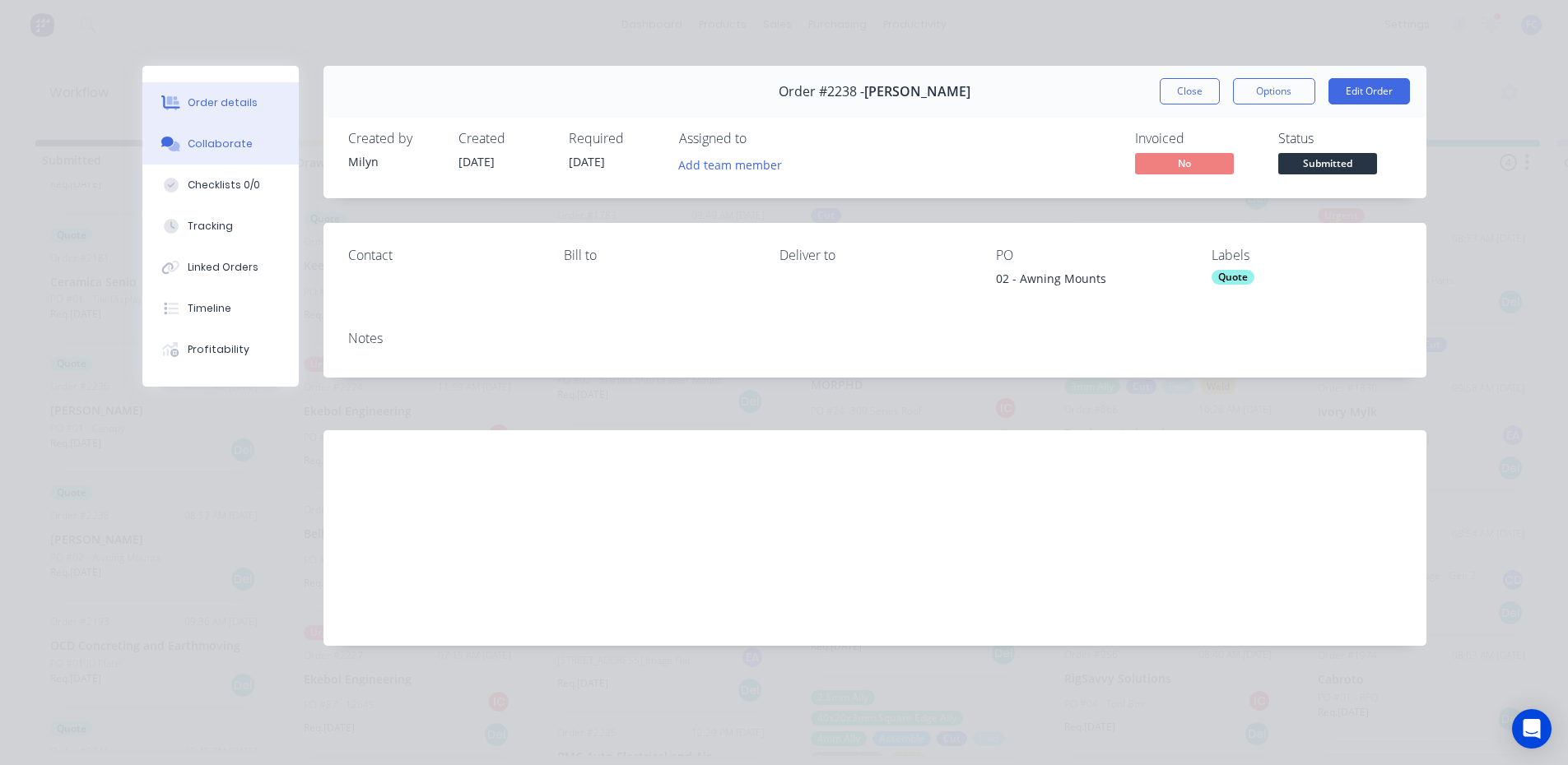
click at [209, 138] on div "Collaborate" at bounding box center [220, 143] width 65 height 15
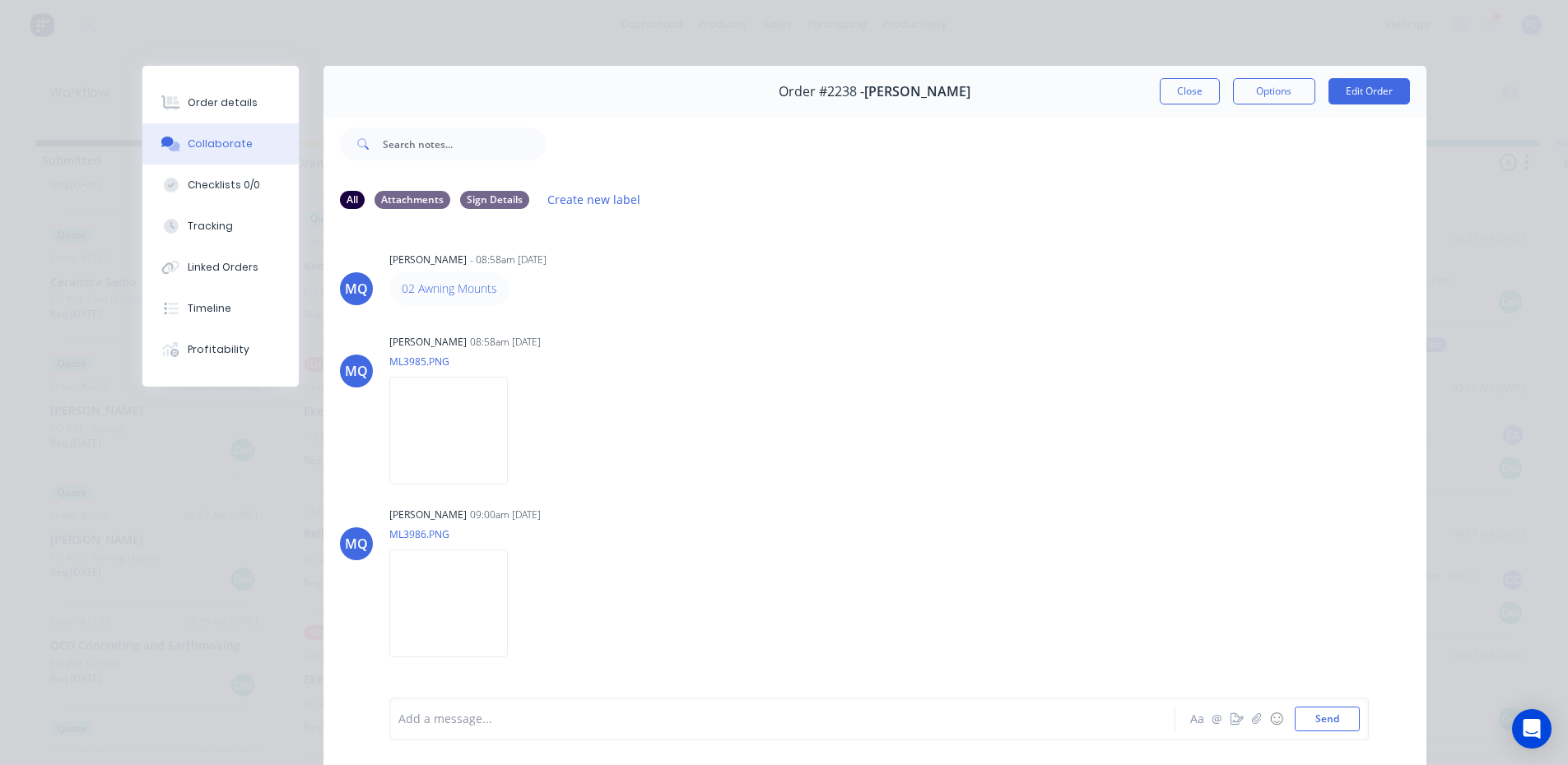
drag, startPoint x: 423, startPoint y: 285, endPoint x: 1176, endPoint y: 93, distance: 777.1
click at [1201, 93] on button "Close" at bounding box center [1189, 91] width 60 height 26
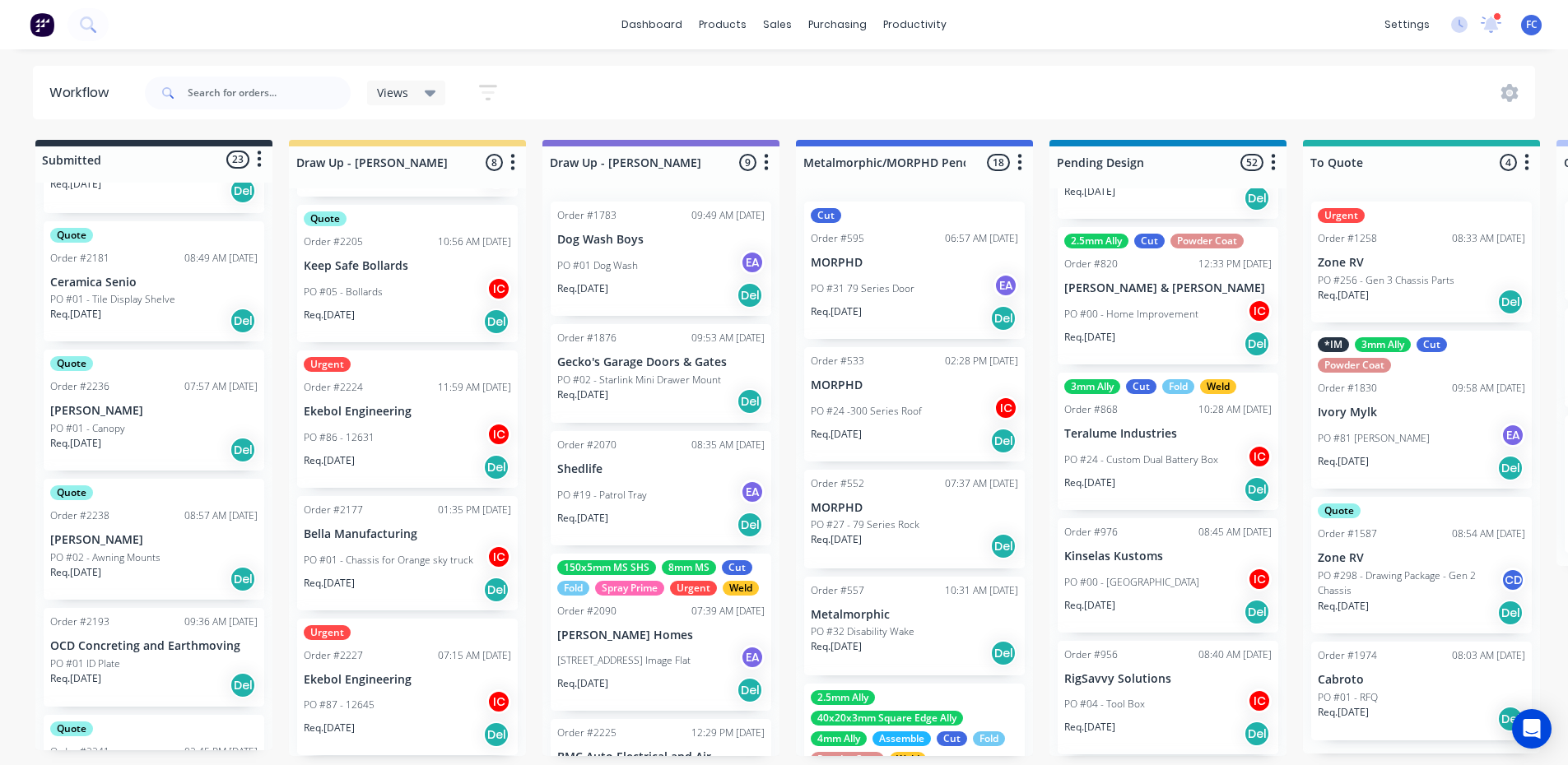
click at [101, 416] on p "[PERSON_NAME]" at bounding box center [154, 411] width 207 height 14
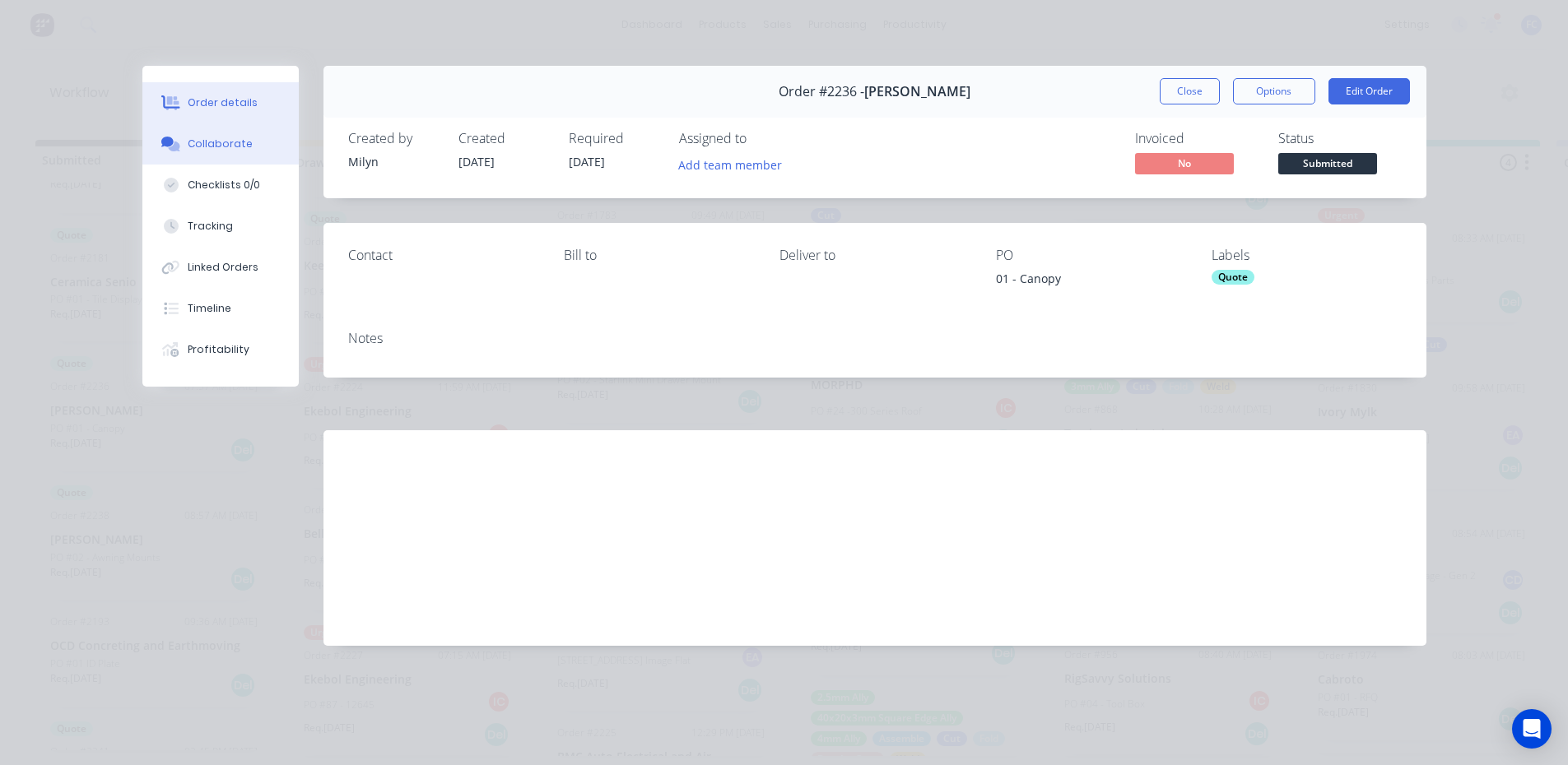
click at [185, 141] on button "Collaborate" at bounding box center [220, 144] width 157 height 41
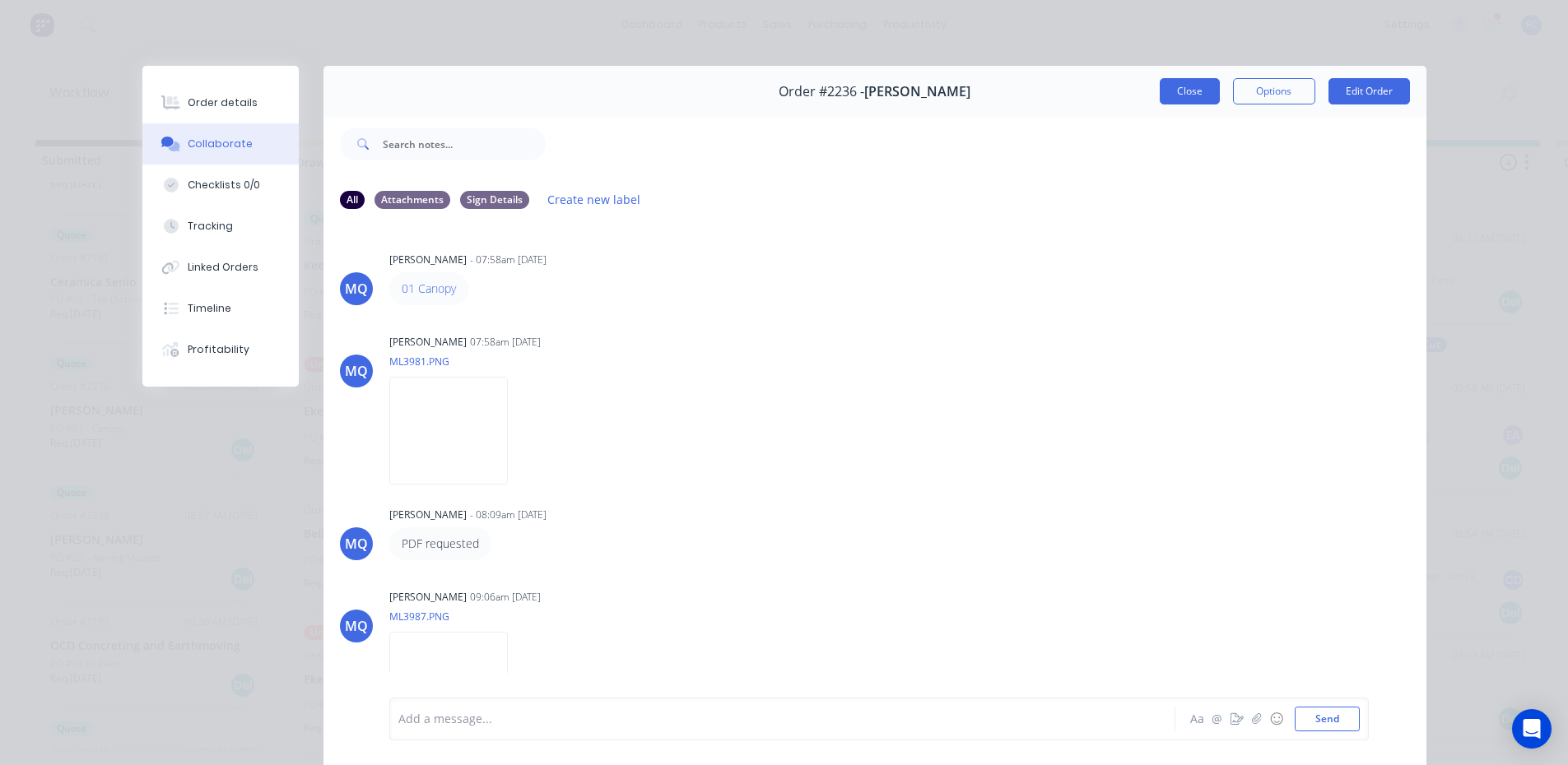
click at [1161, 93] on button "Close" at bounding box center [1189, 91] width 60 height 26
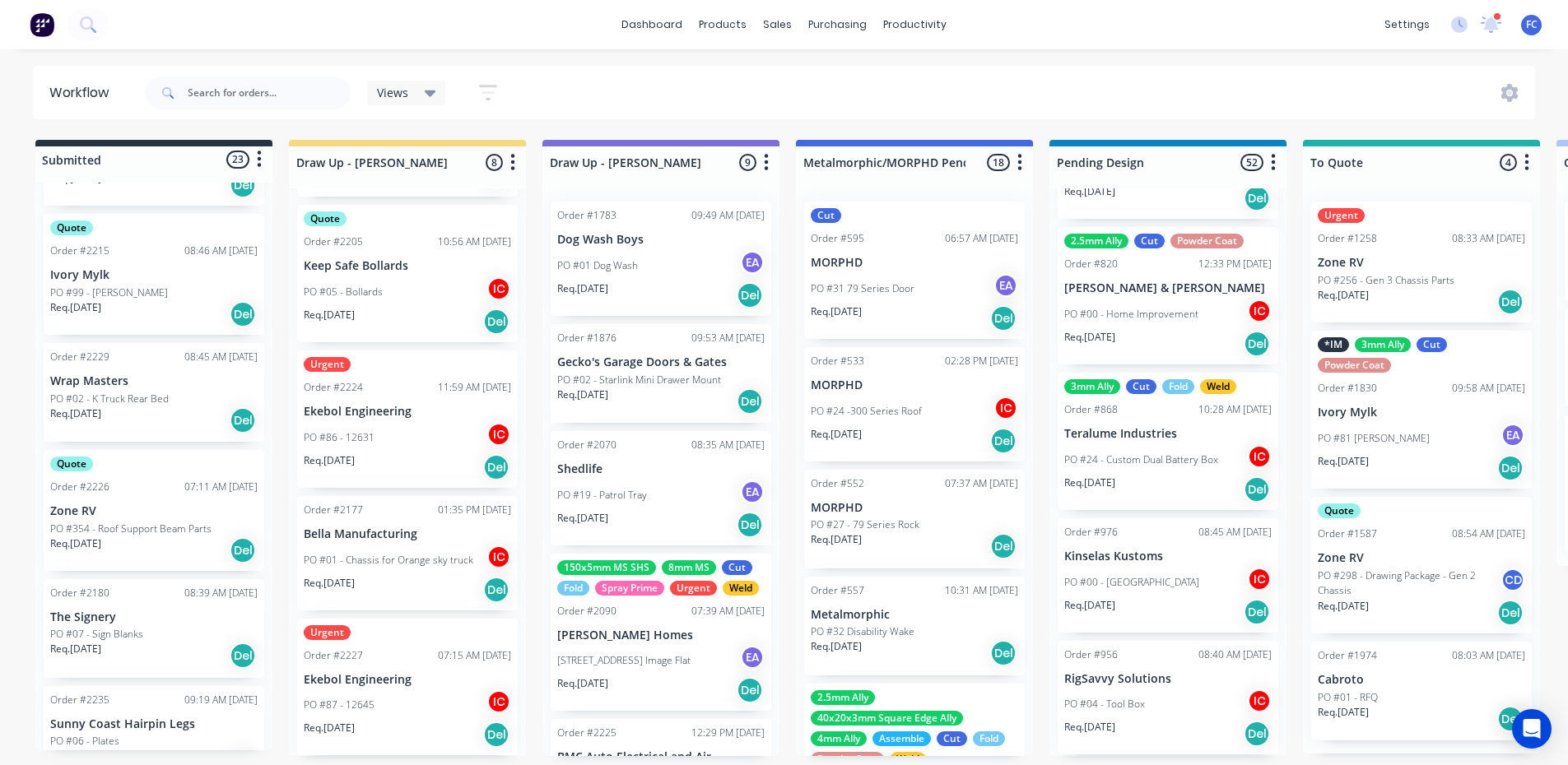
scroll to position [823, 0]
click at [155, 400] on p "PO #02 - K Truck Rear Bed" at bounding box center [110, 403] width 119 height 15
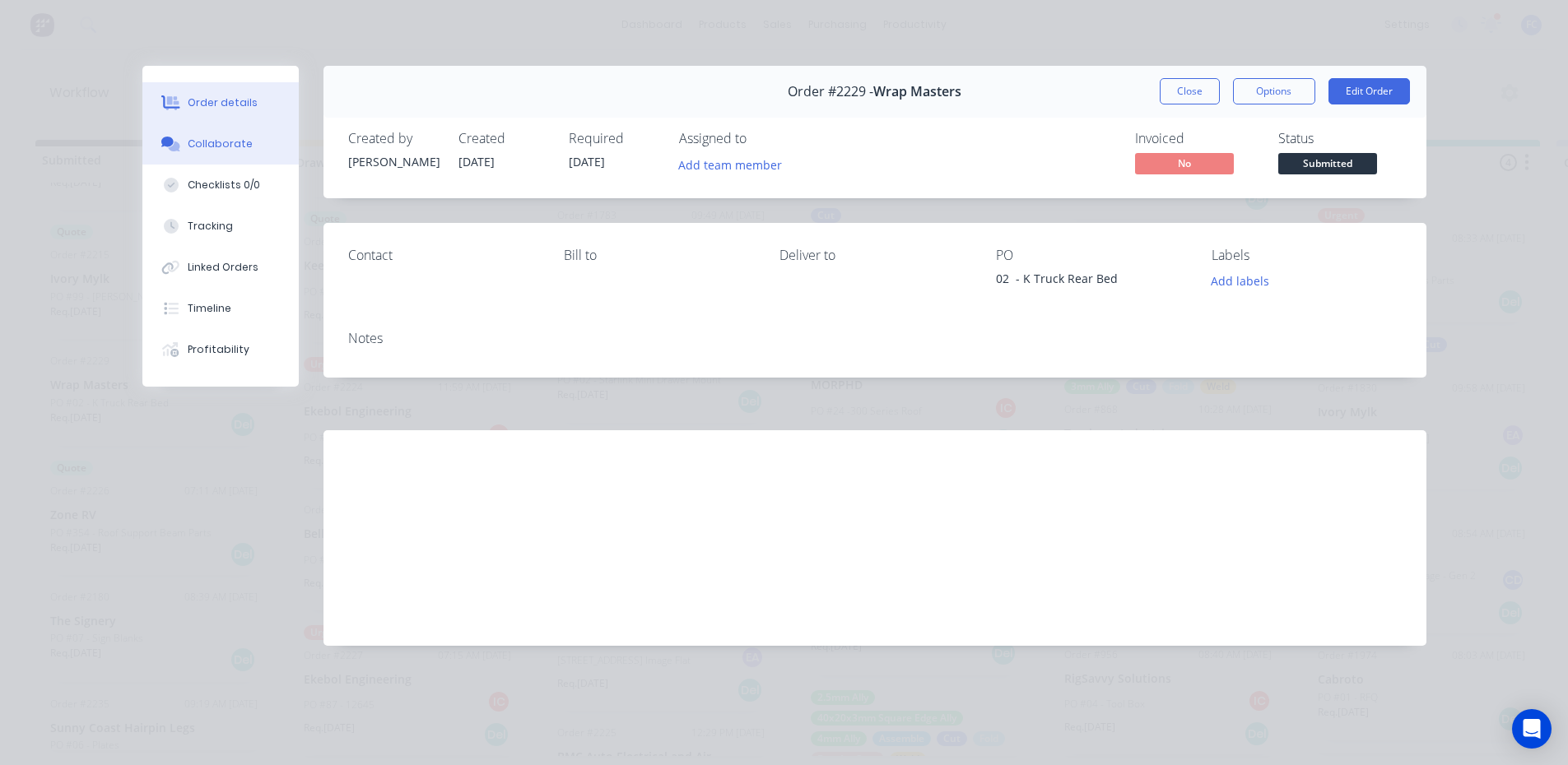
click at [178, 139] on icon at bounding box center [170, 143] width 18 height 15
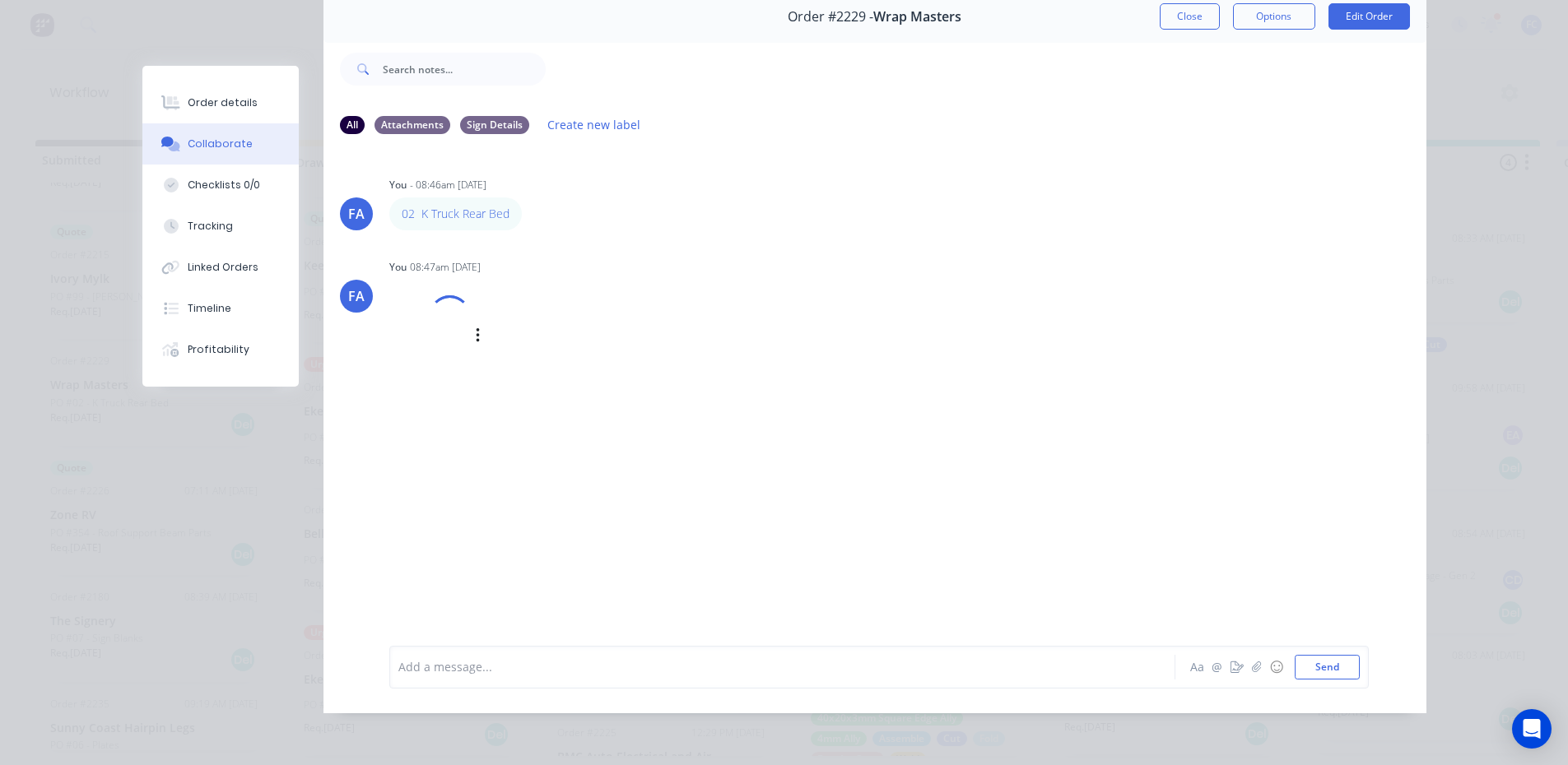
scroll to position [83, 0]
click at [456, 349] on img at bounding box center [449, 355] width 119 height 108
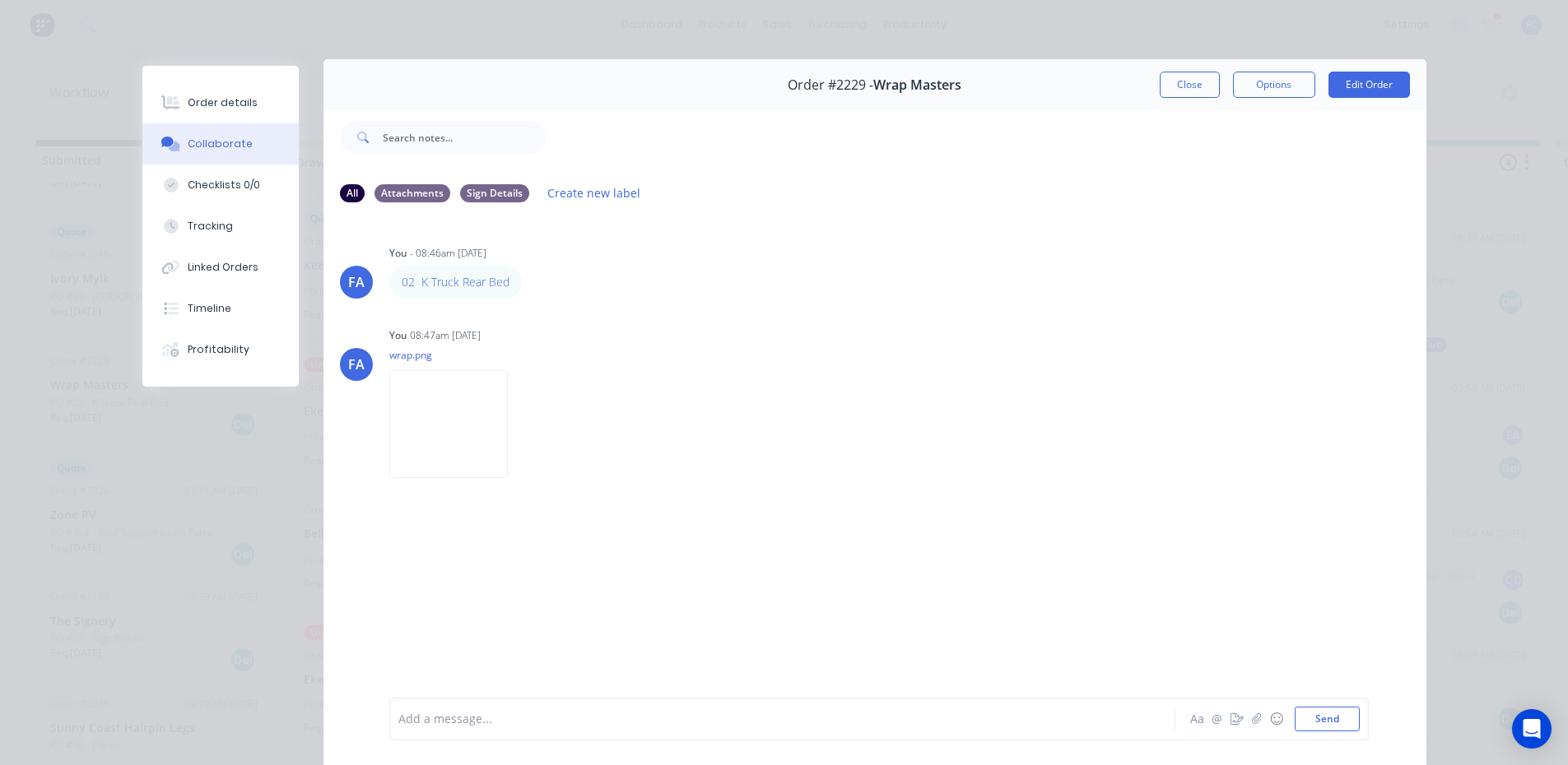
scroll to position [0, 0]
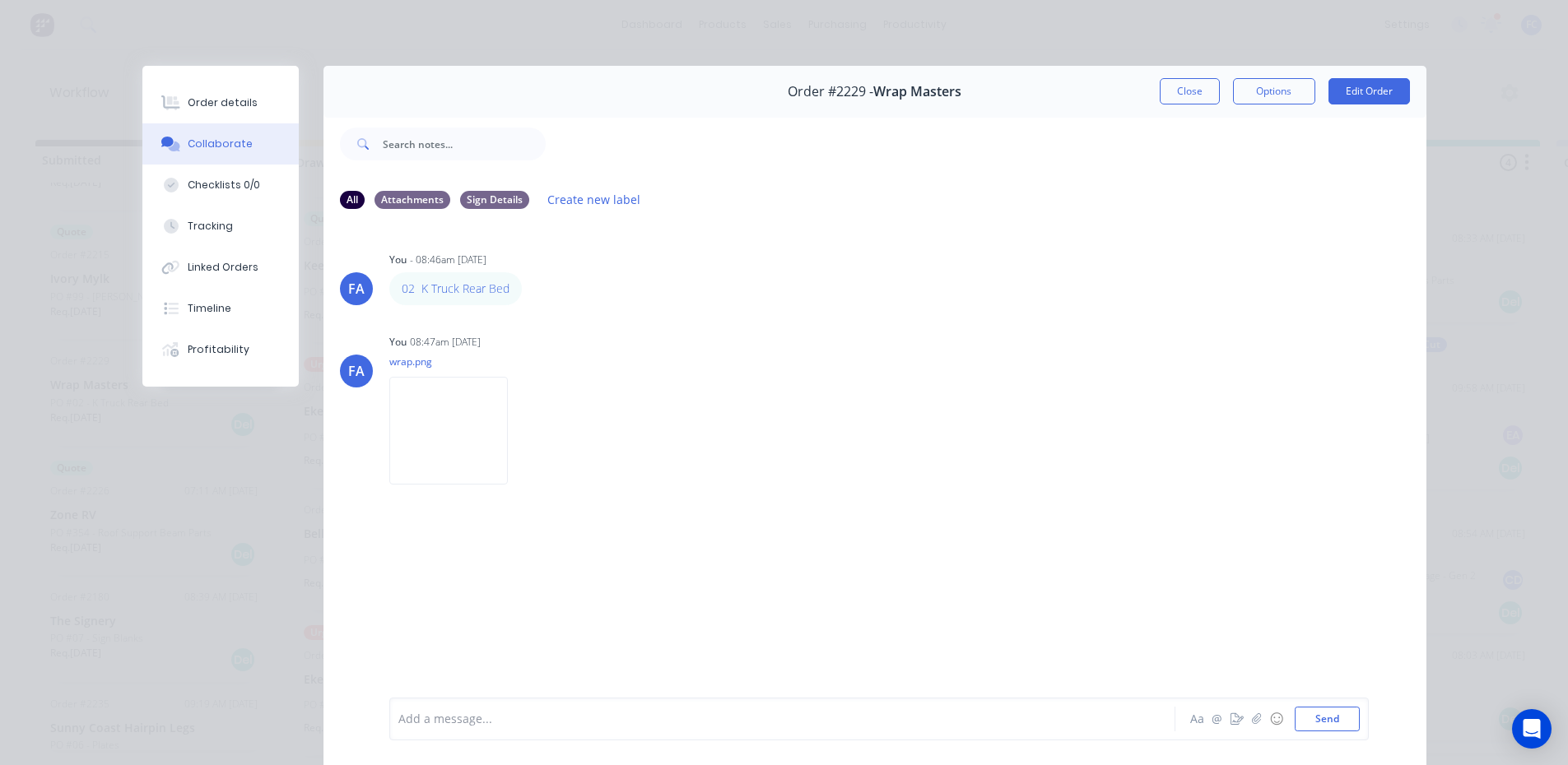
drag, startPoint x: 1170, startPoint y: 84, endPoint x: 180, endPoint y: 411, distance: 1042.6
click at [1170, 84] on button "Close" at bounding box center [1189, 91] width 60 height 26
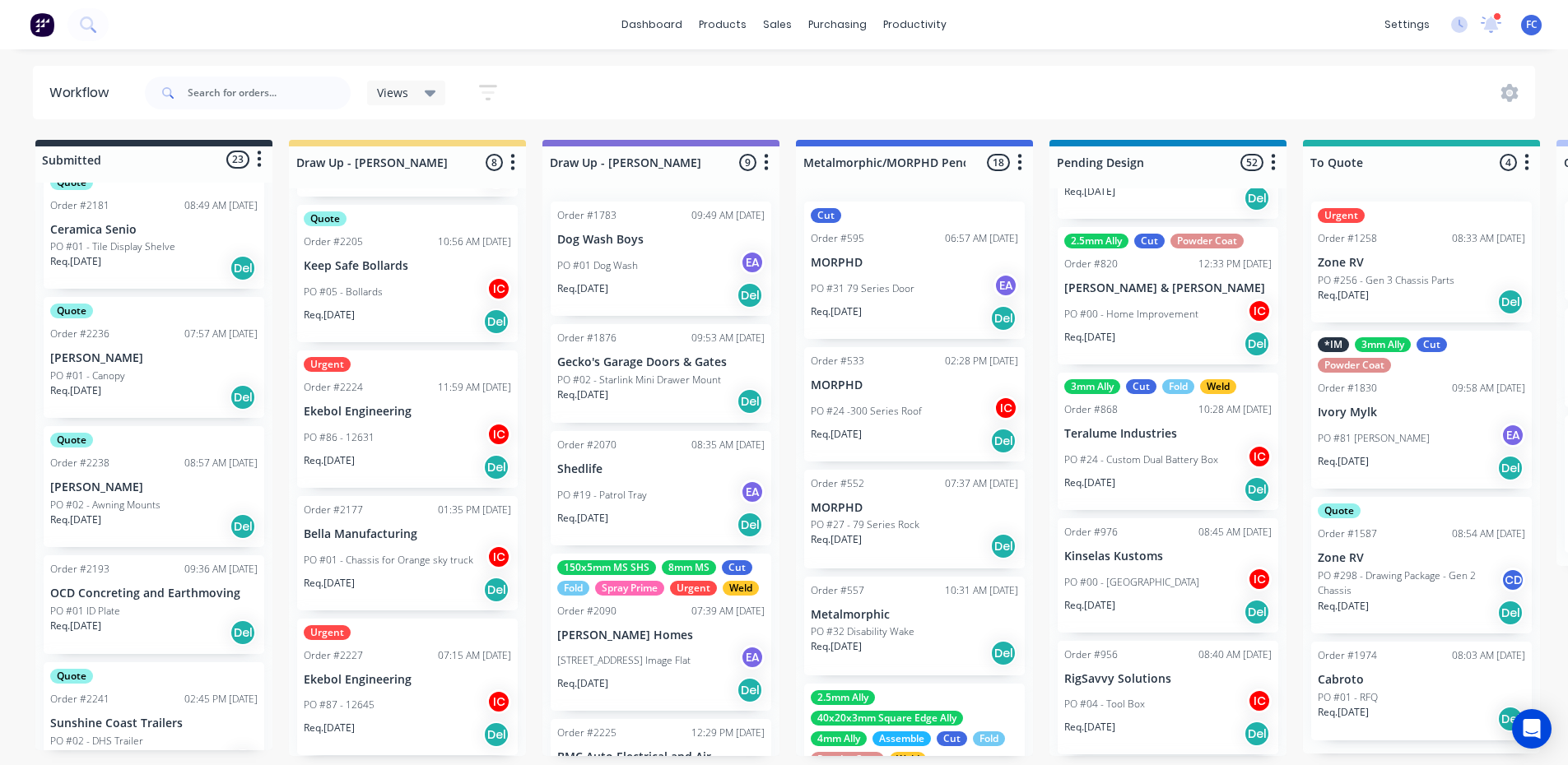
scroll to position [1399, 0]
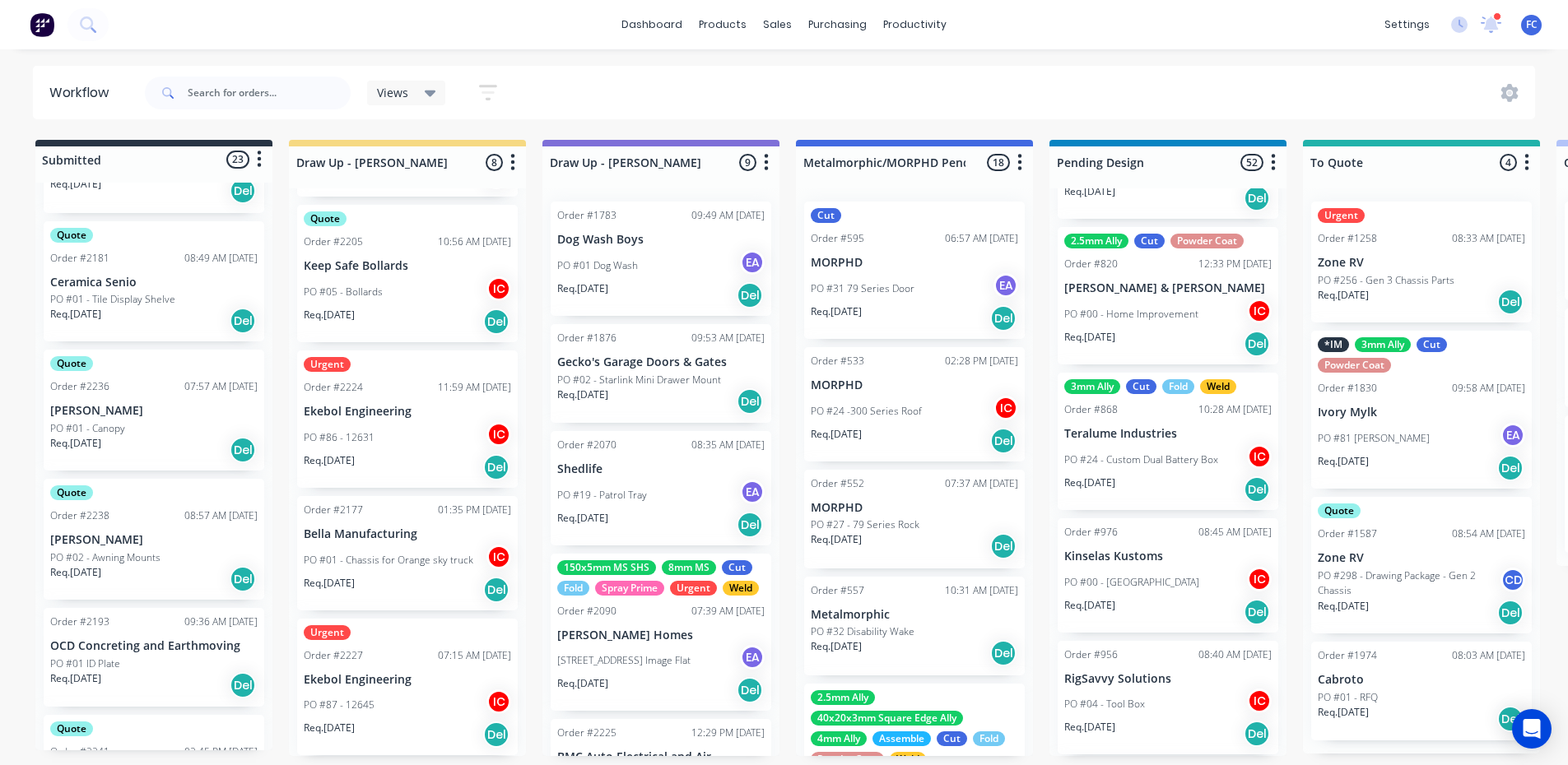
click at [117, 408] on p "[PERSON_NAME]" at bounding box center [154, 411] width 207 height 14
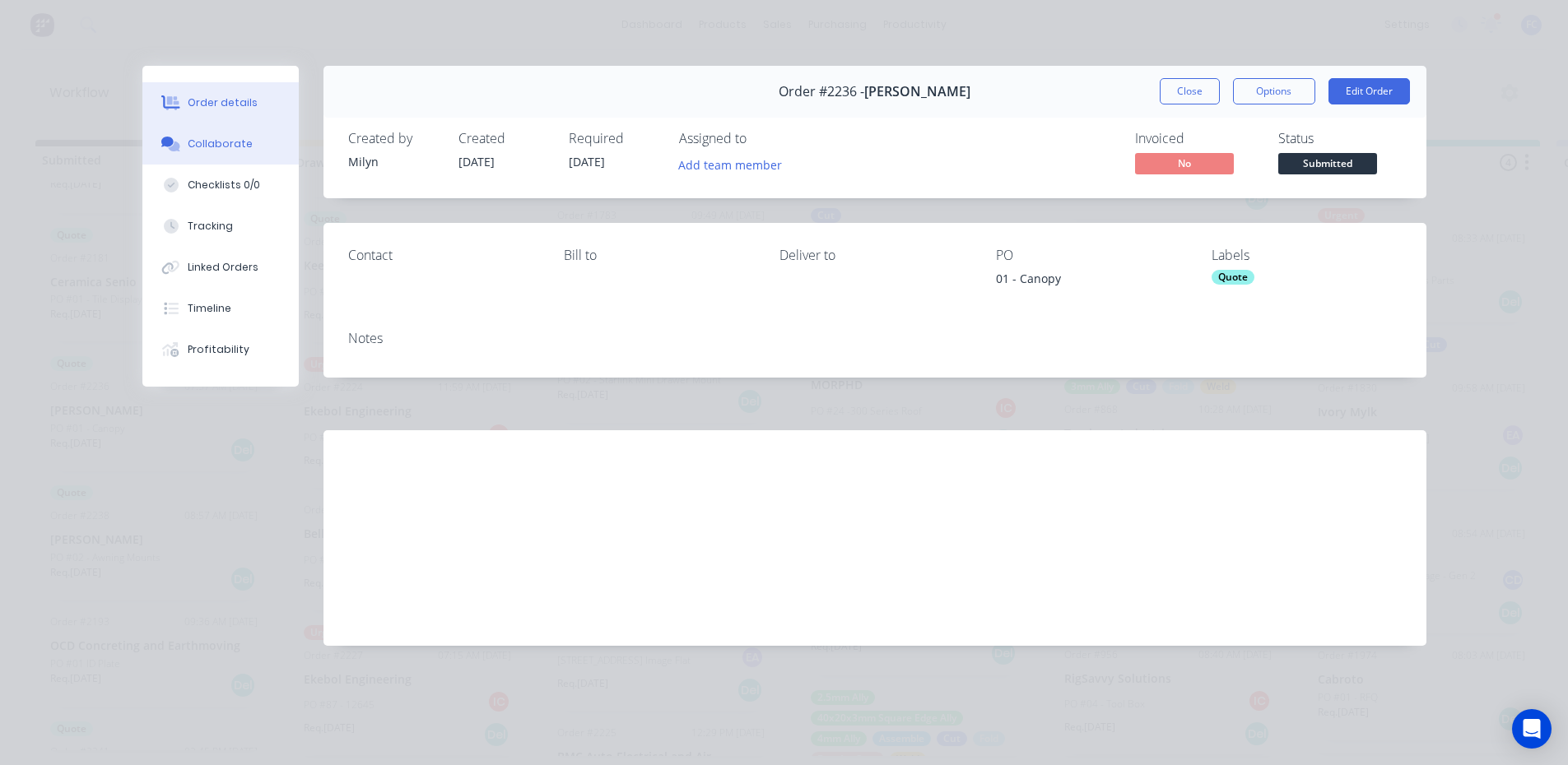
click at [244, 152] on button "Collaborate" at bounding box center [220, 144] width 157 height 41
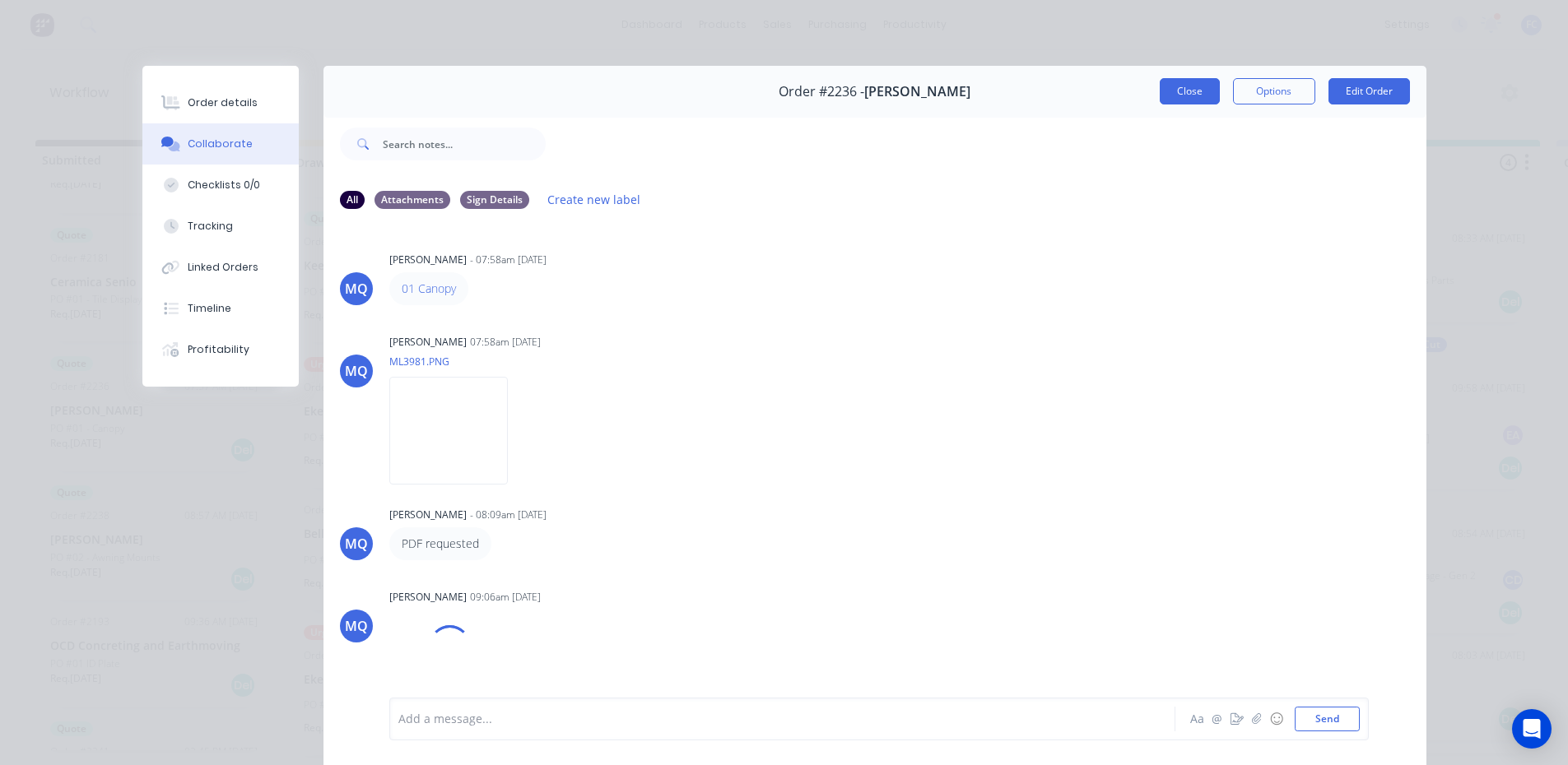
click at [1163, 91] on button "Close" at bounding box center [1189, 91] width 60 height 26
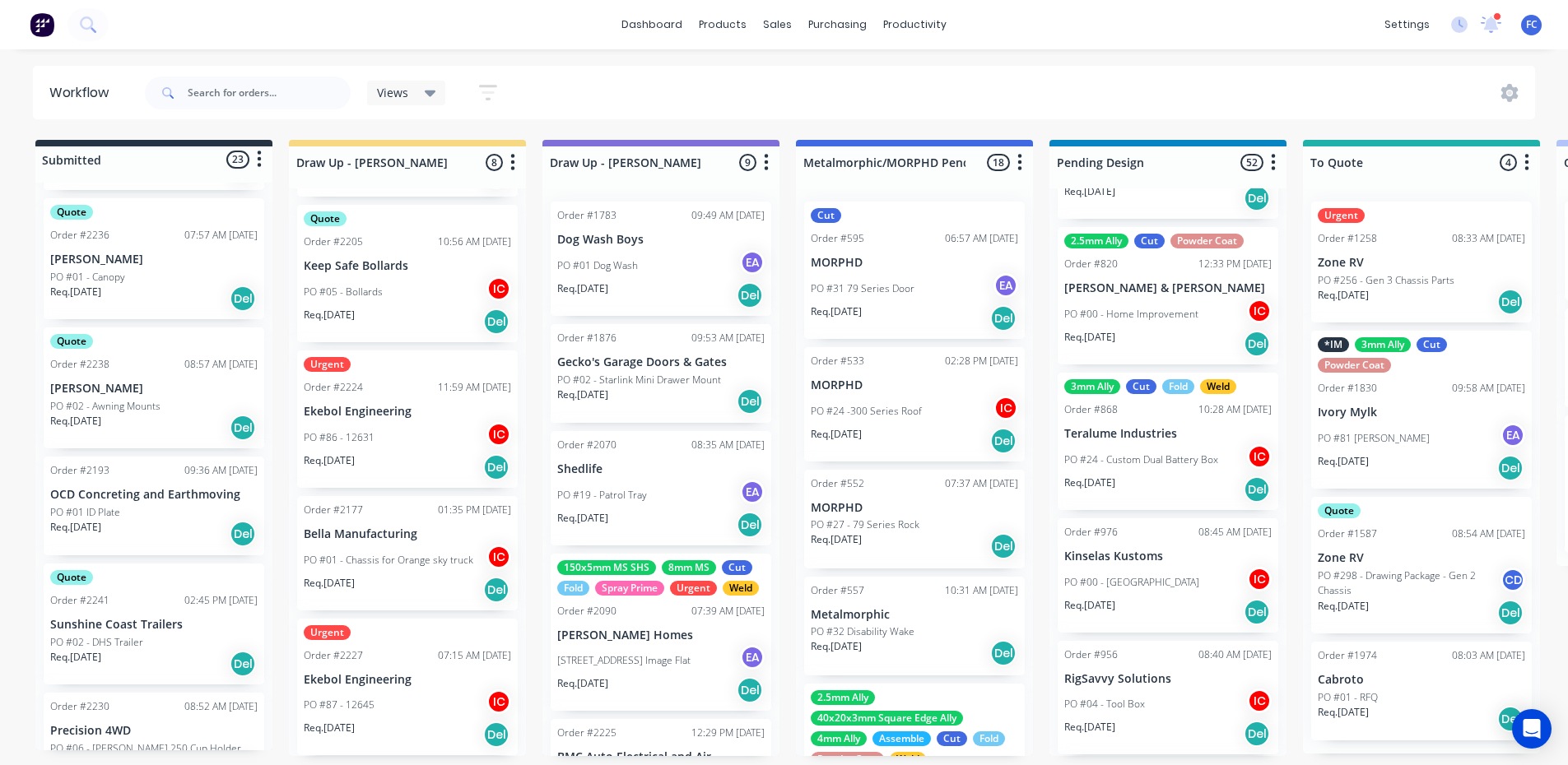
scroll to position [1521, 0]
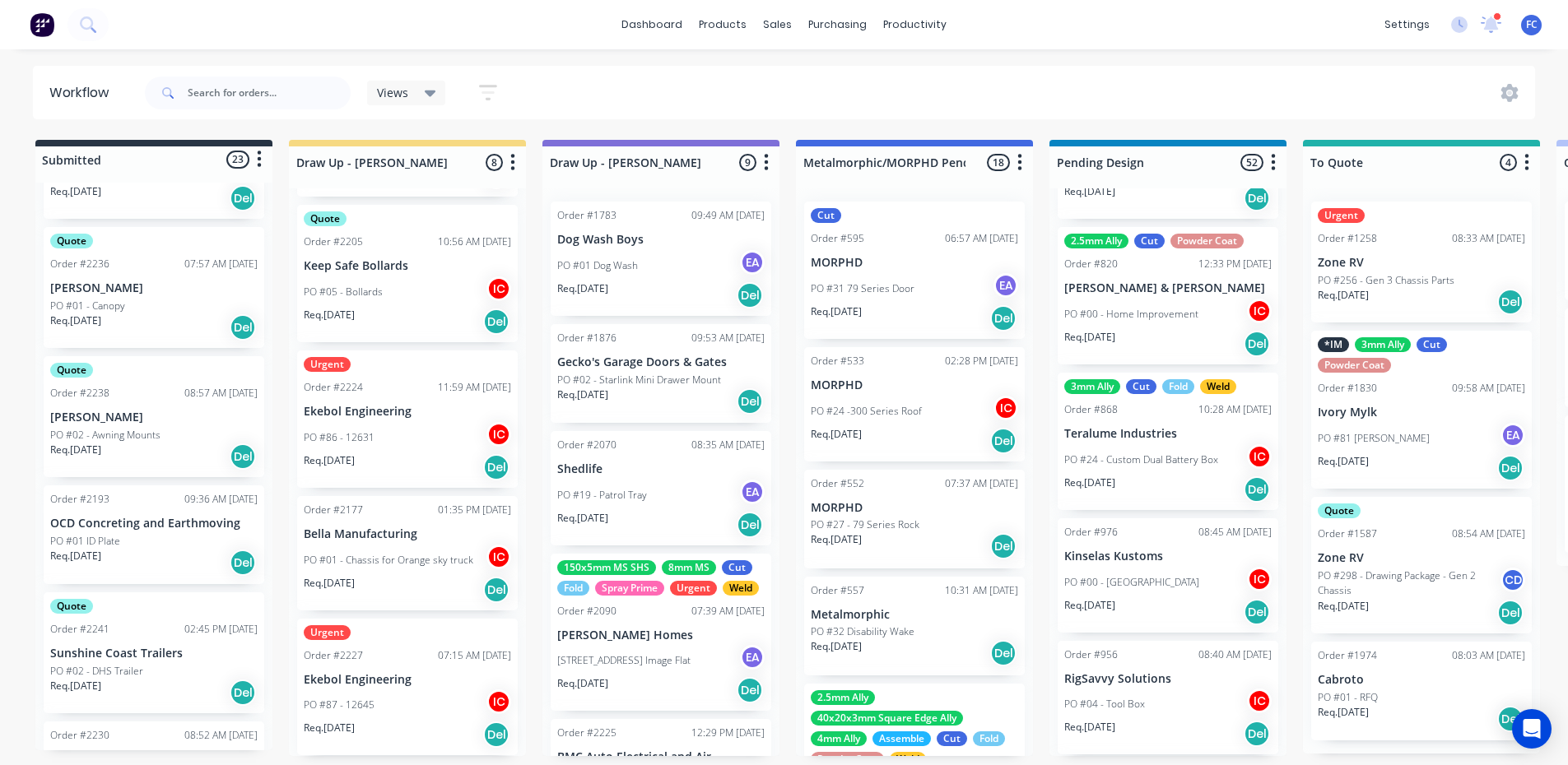
click at [121, 422] on div "Quote Order #2238 08:57 AM 04/09/25 Josh Mantel PO #02 - Awning Mounts Req. 11/…" at bounding box center [154, 417] width 221 height 121
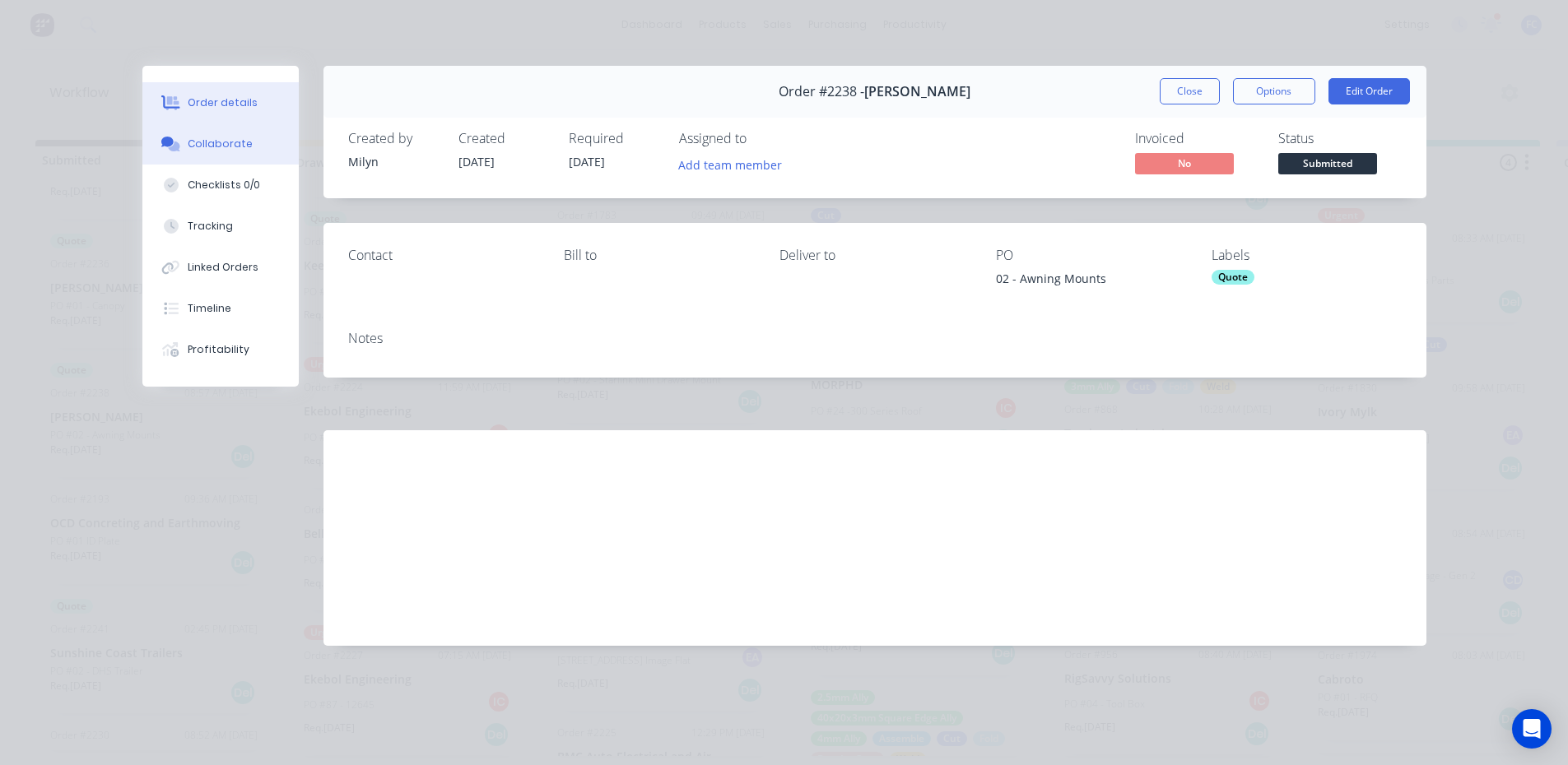
click at [225, 147] on div "Collaborate" at bounding box center [220, 143] width 65 height 15
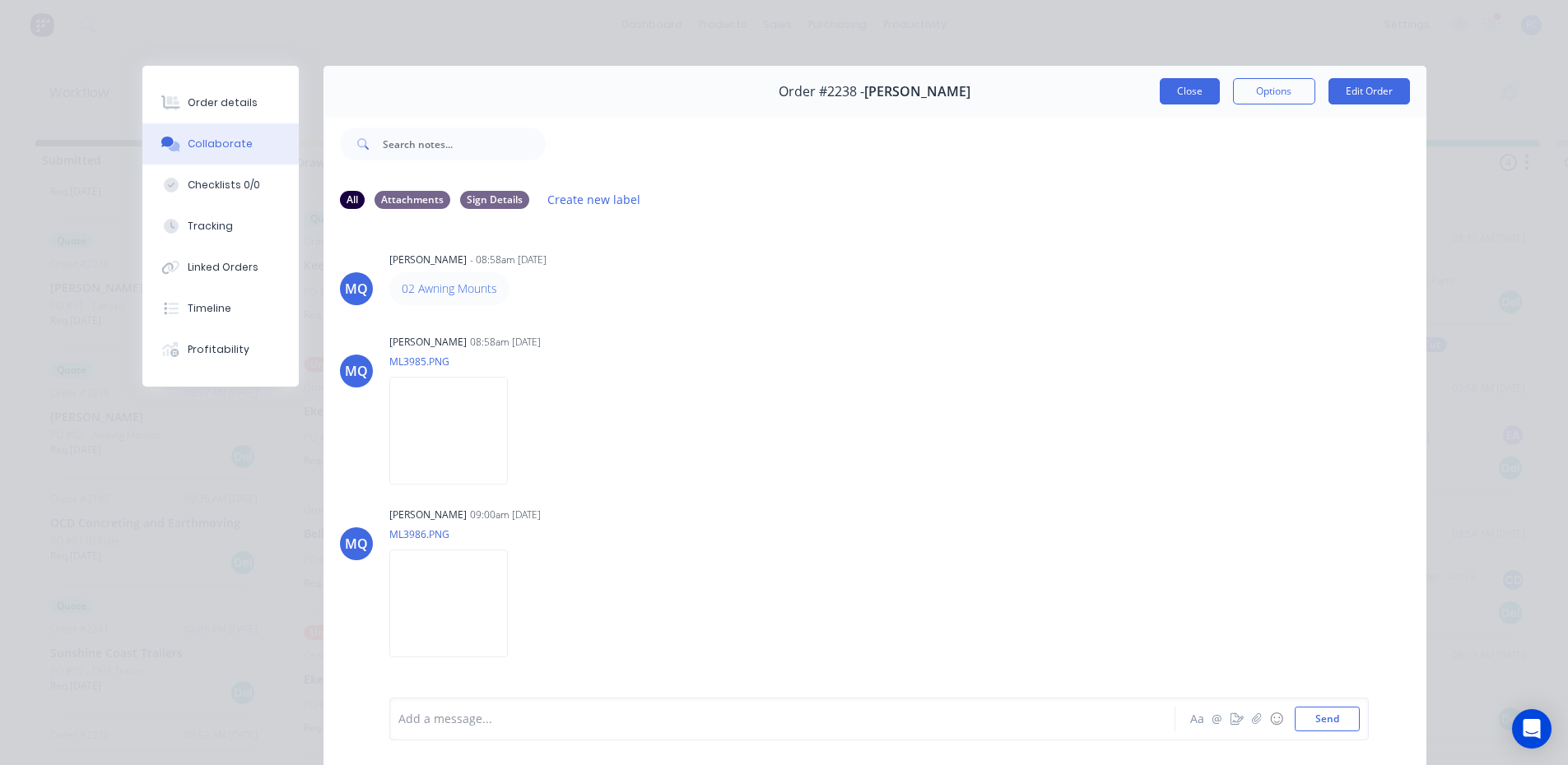
click at [1171, 93] on button "Close" at bounding box center [1189, 91] width 60 height 26
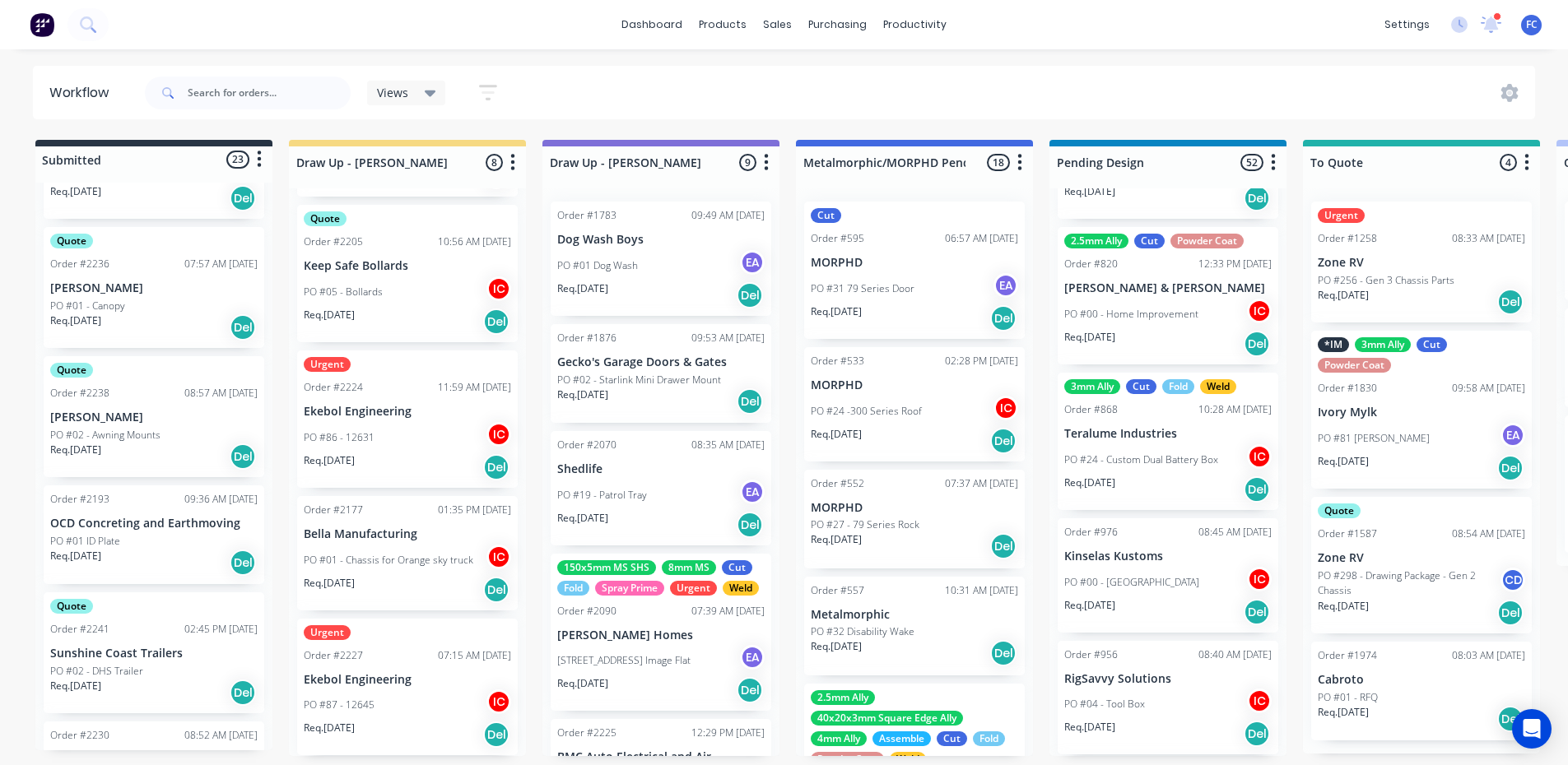
click at [270, 72] on div at bounding box center [247, 92] width 205 height 50
click at [261, 85] on input "text" at bounding box center [269, 93] width 163 height 33
type input "6mm ss"
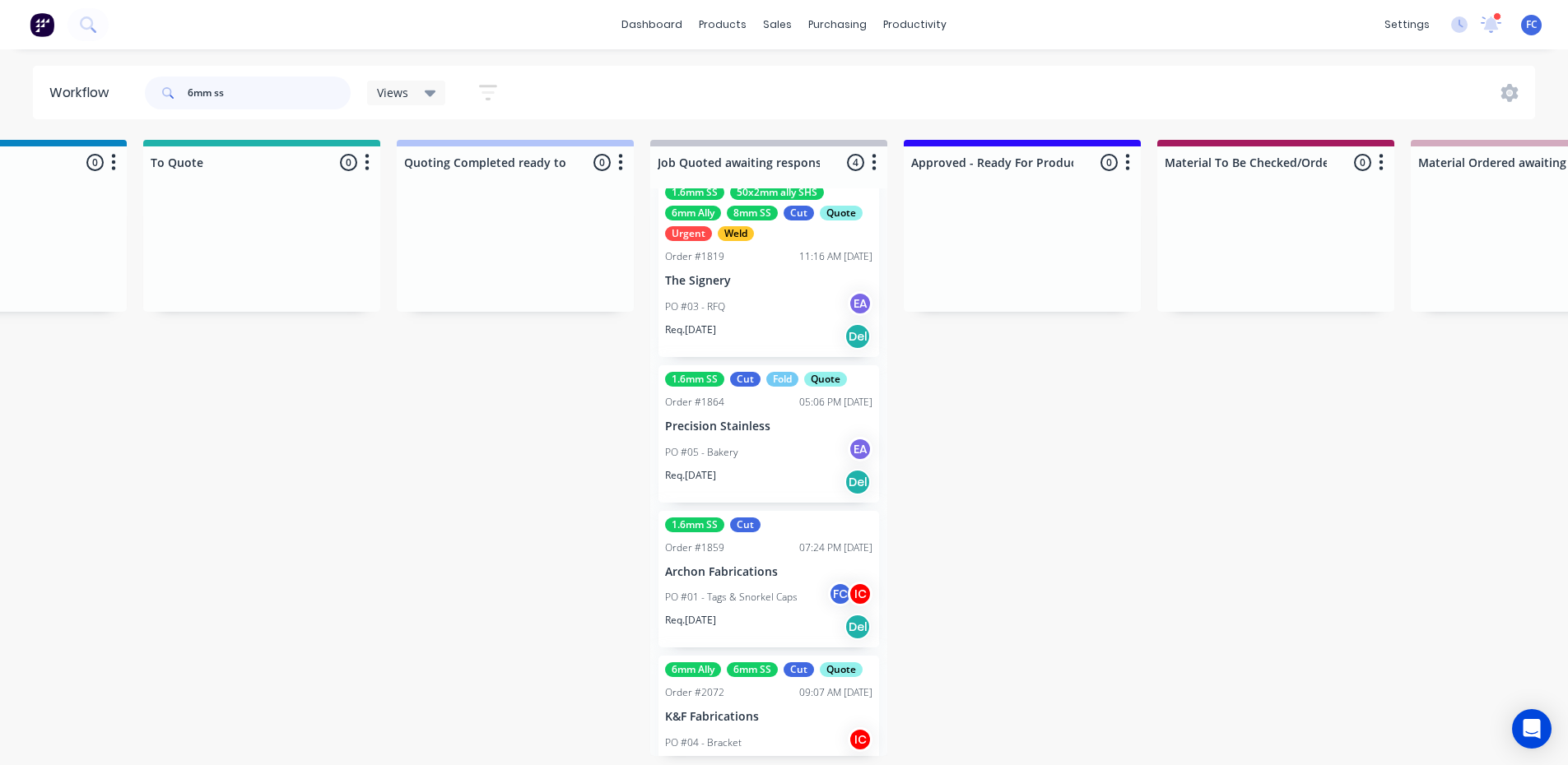
scroll to position [61, 0]
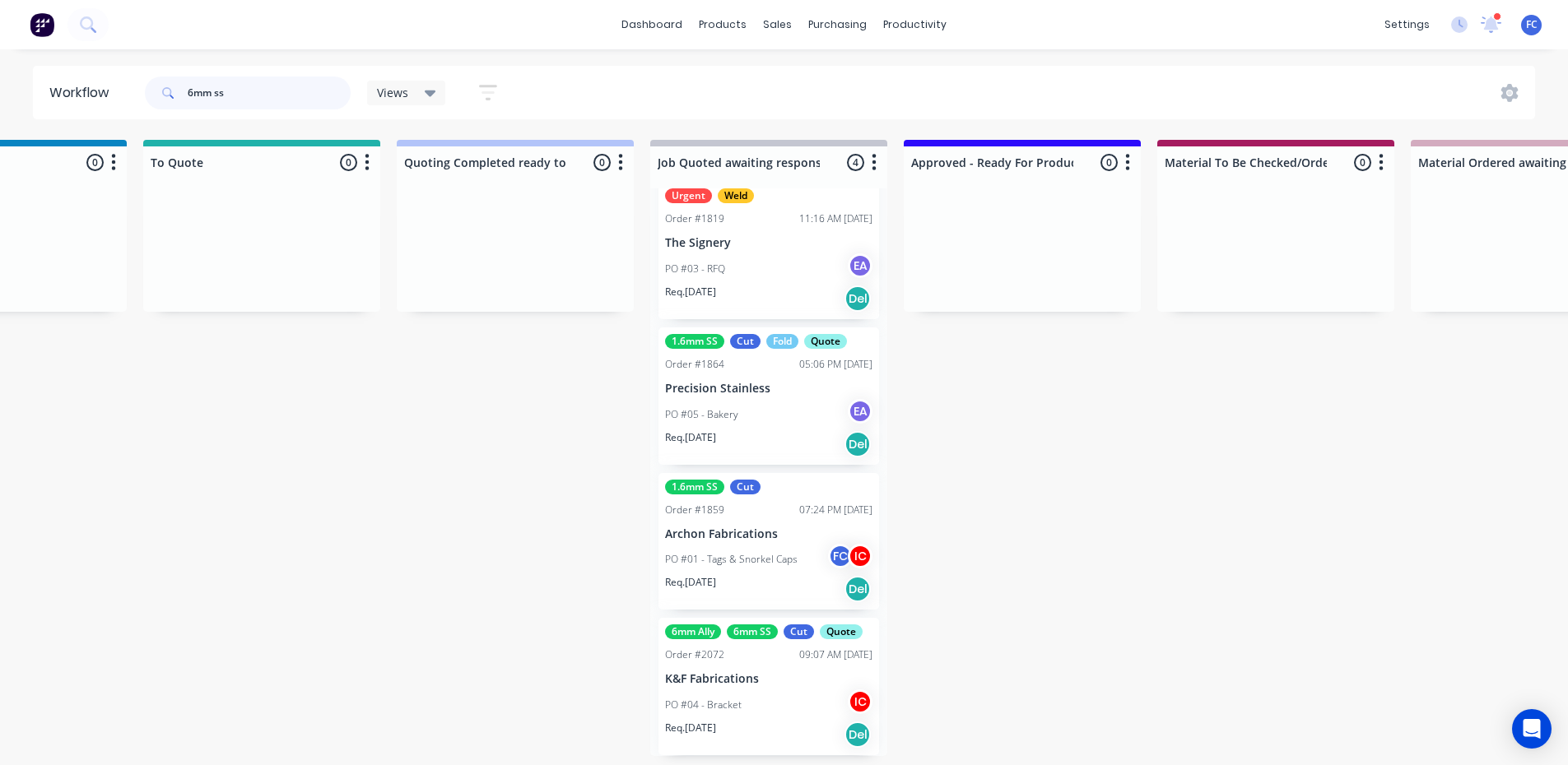
click at [51, 67] on header "Workflow 6mm ss Views Save new view None (Default) edit Greg edit Greg edit Sho…" at bounding box center [784, 92] width 1503 height 54
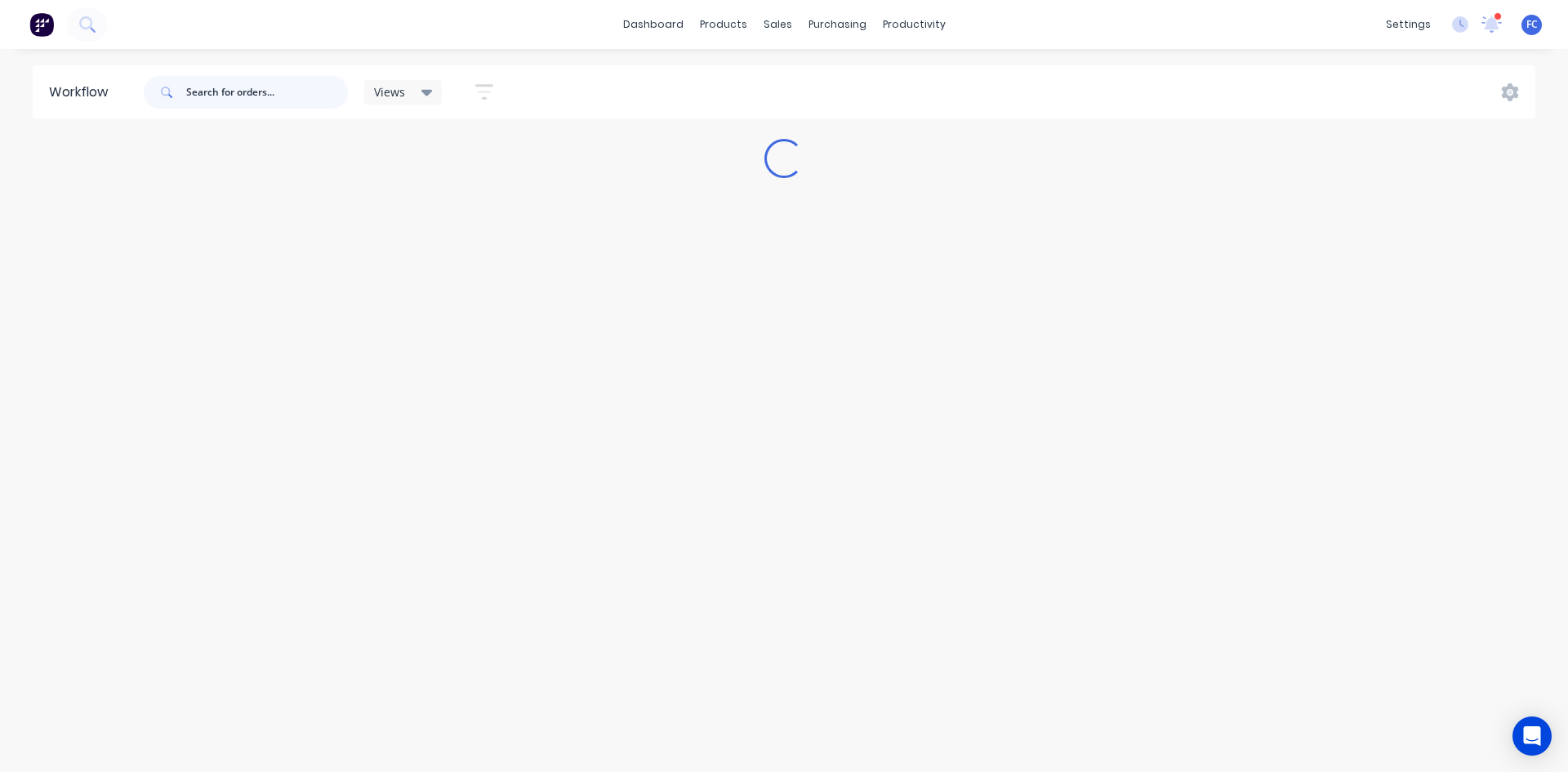
click at [271, 93] on input "text" at bounding box center [267, 93] width 161 height 33
type input "6mm ss"
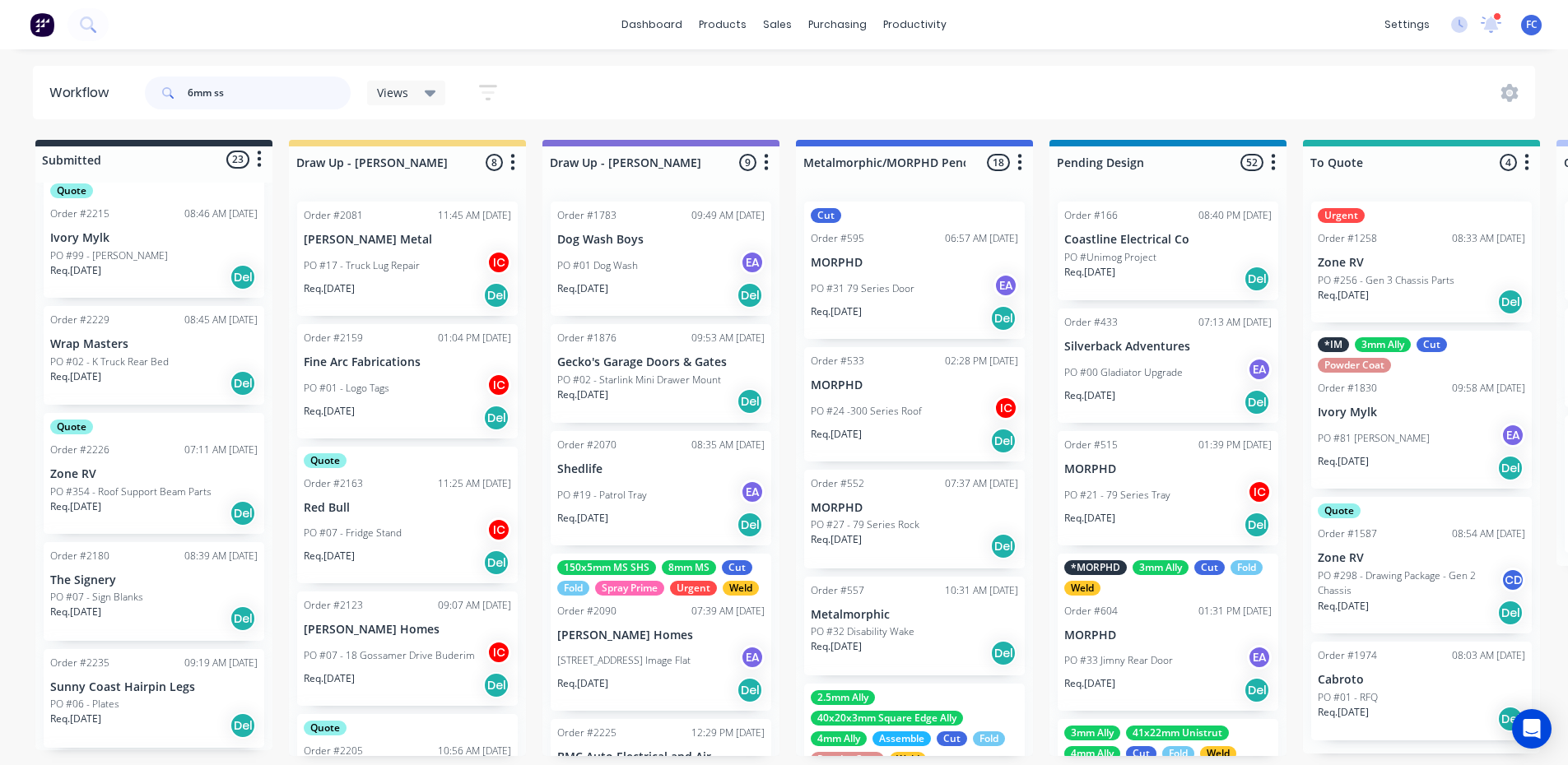
scroll to position [823, 0]
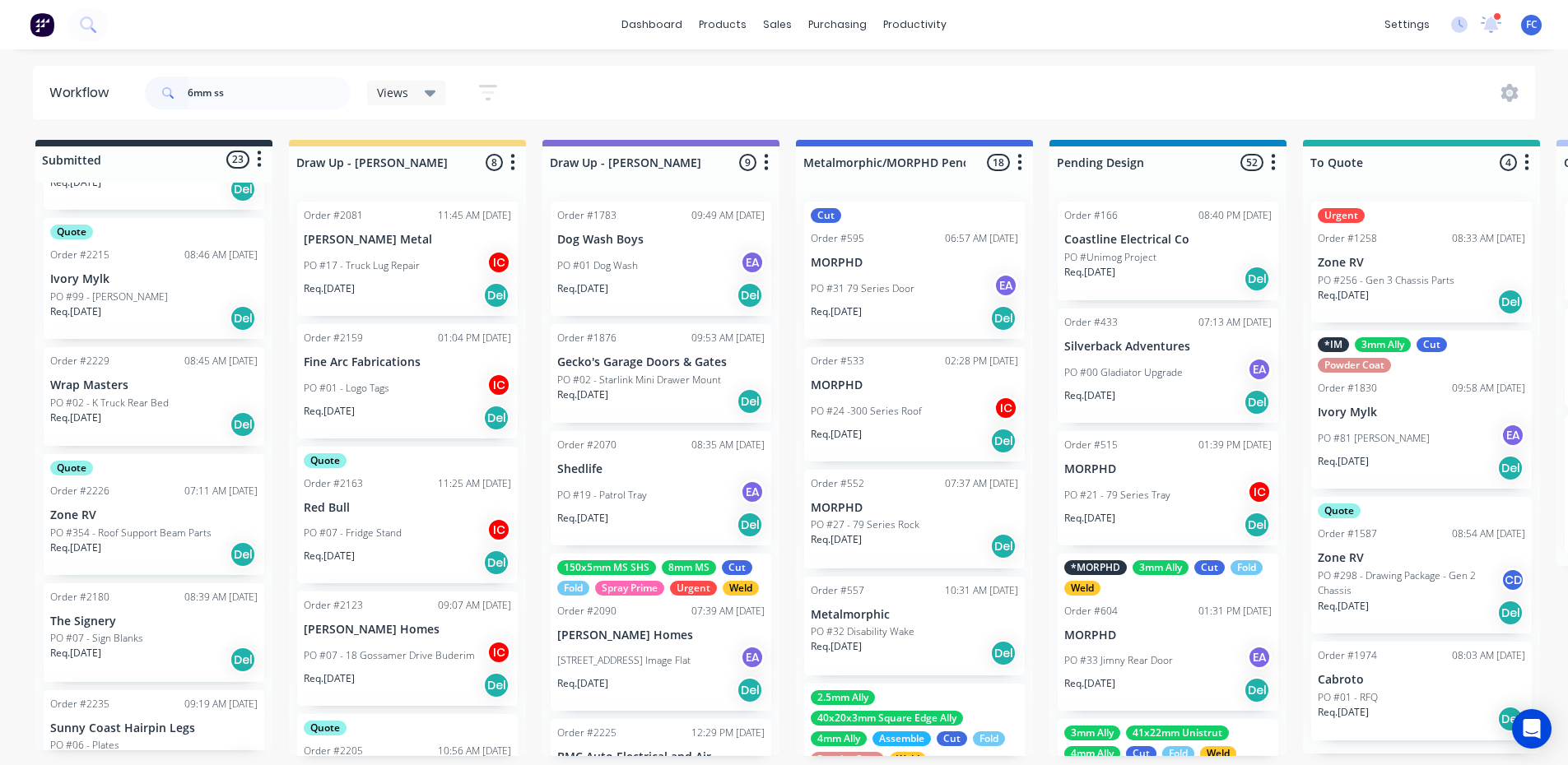
click at [125, 385] on p "Wrap Masters" at bounding box center [154, 385] width 207 height 14
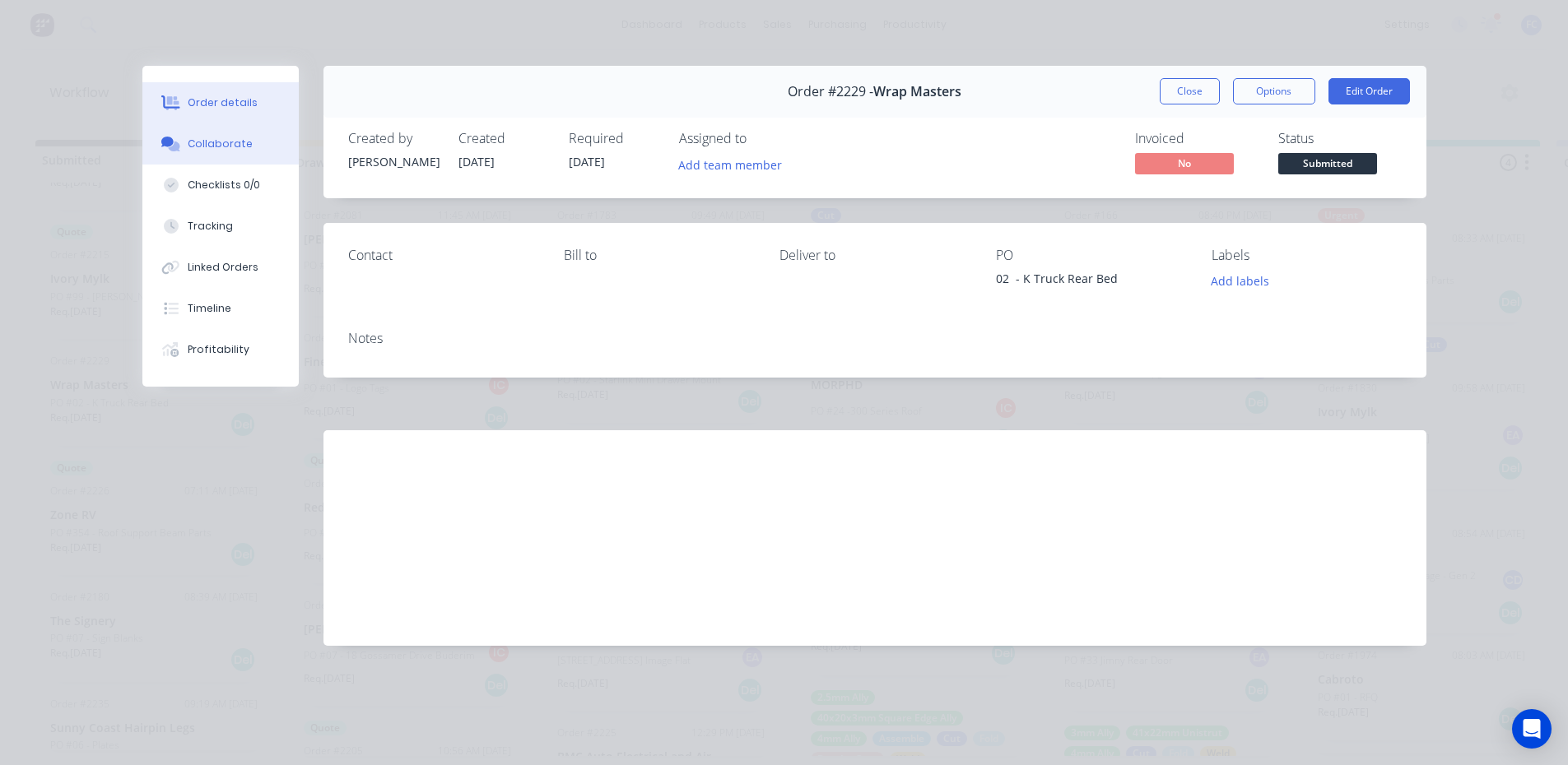
click at [208, 141] on div "Collaborate" at bounding box center [220, 143] width 65 height 15
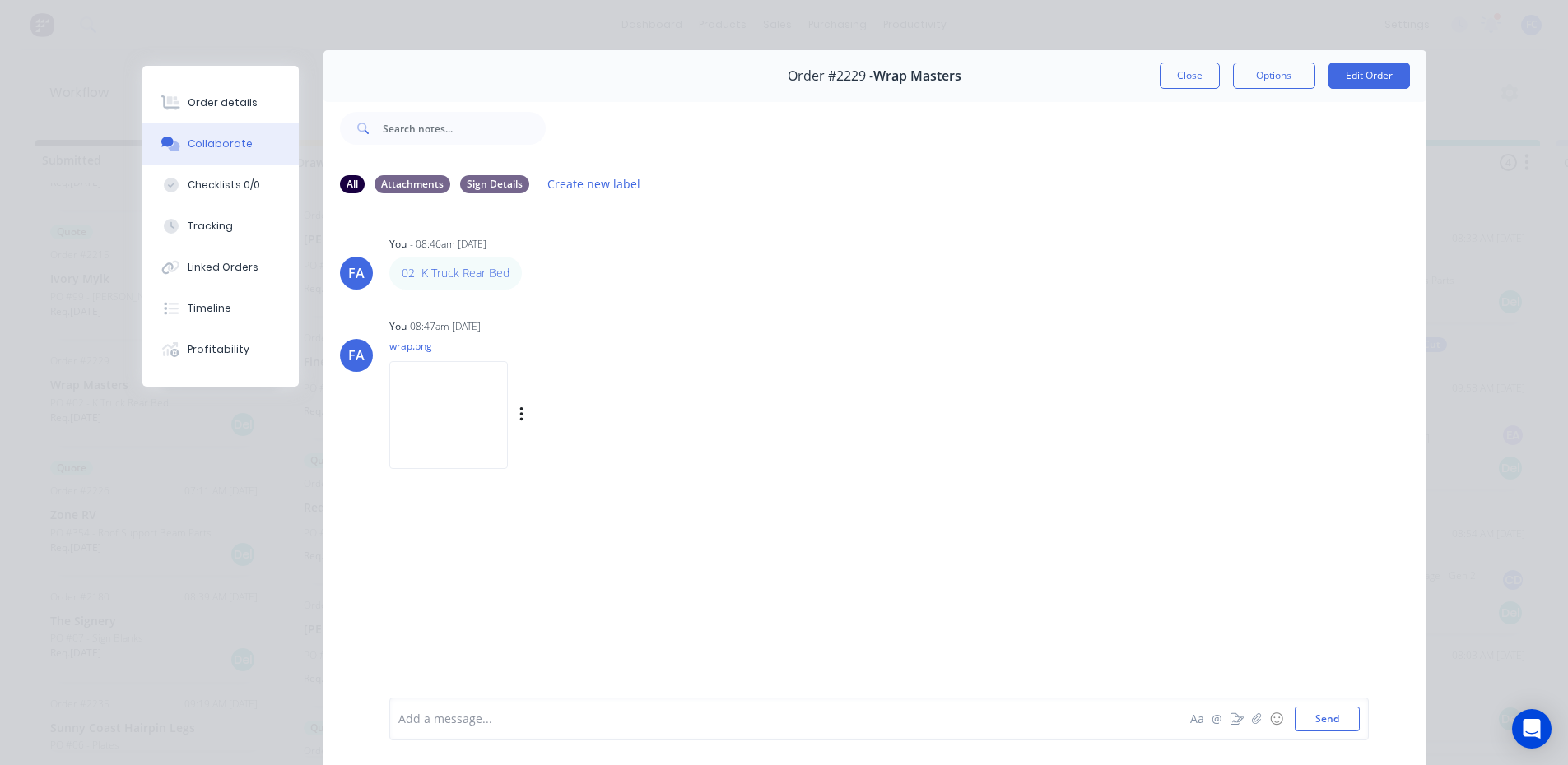
scroll to position [0, 0]
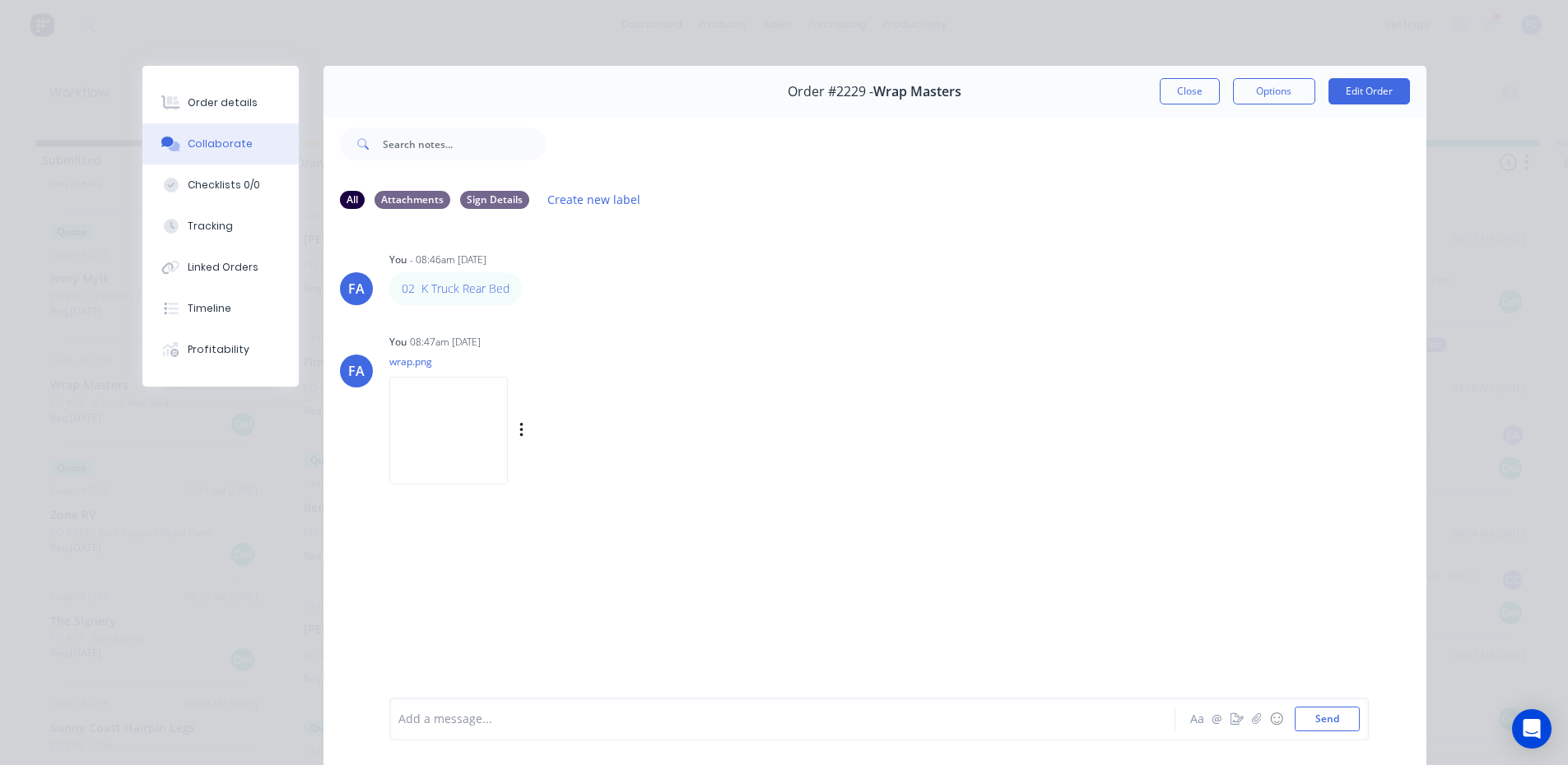
click at [469, 432] on img at bounding box center [449, 430] width 119 height 108
click at [457, 417] on img at bounding box center [449, 430] width 119 height 108
click at [1170, 93] on button "Close" at bounding box center [1189, 91] width 60 height 26
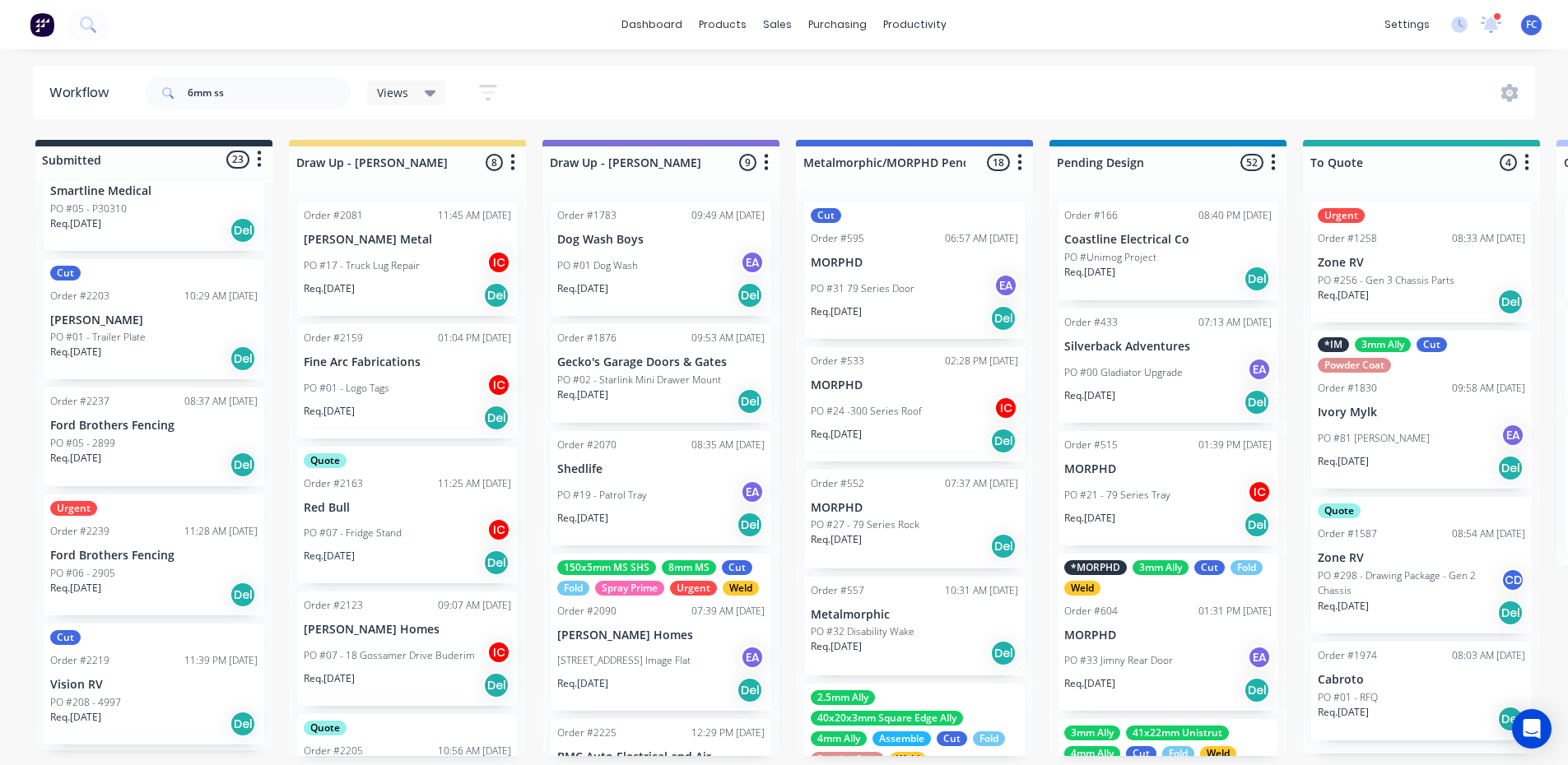
scroll to position [2222, 0]
click at [120, 445] on div "PO #05 - 2899" at bounding box center [154, 441] width 207 height 15
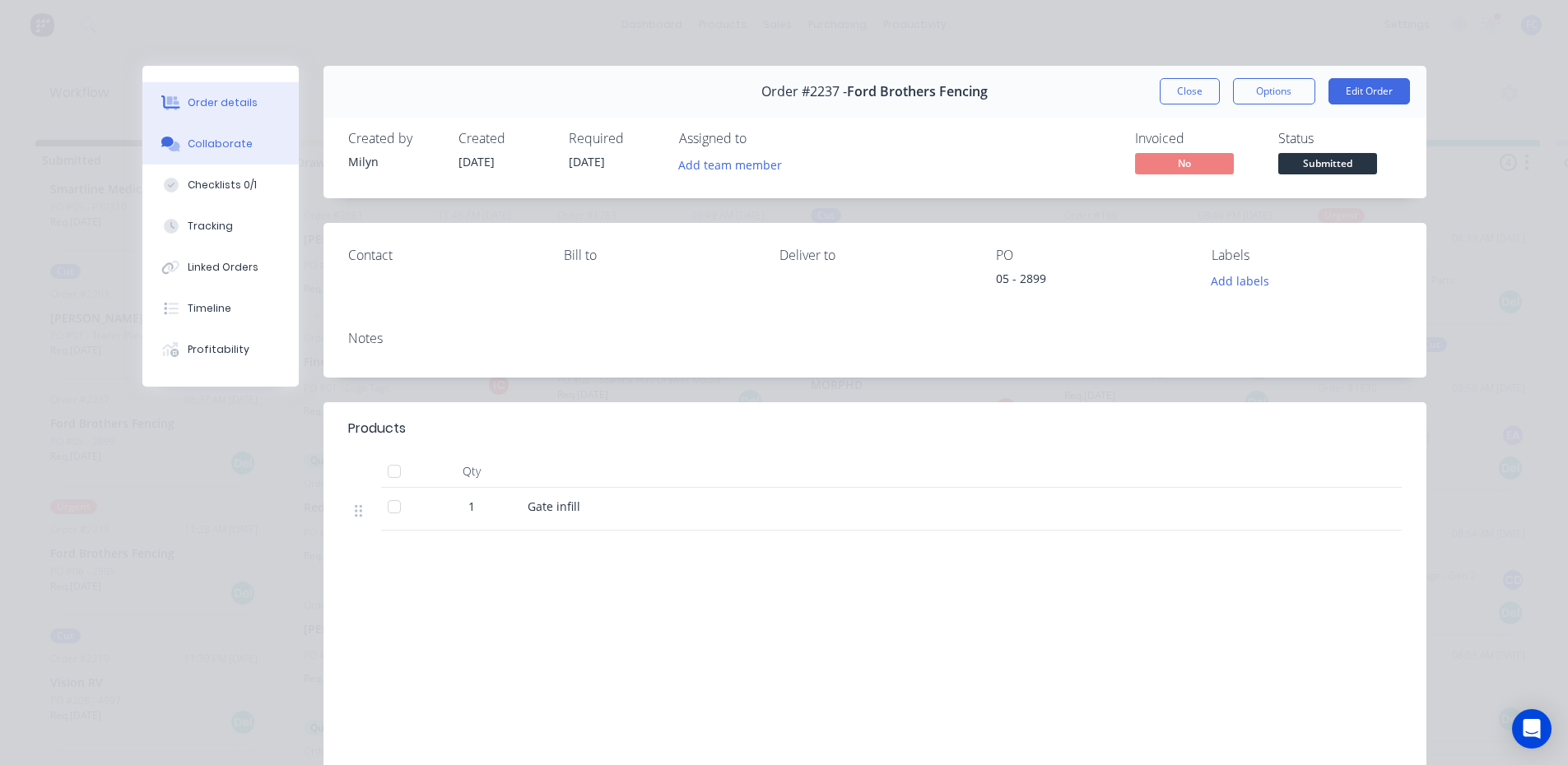
click at [217, 140] on div "Collaborate" at bounding box center [220, 143] width 65 height 15
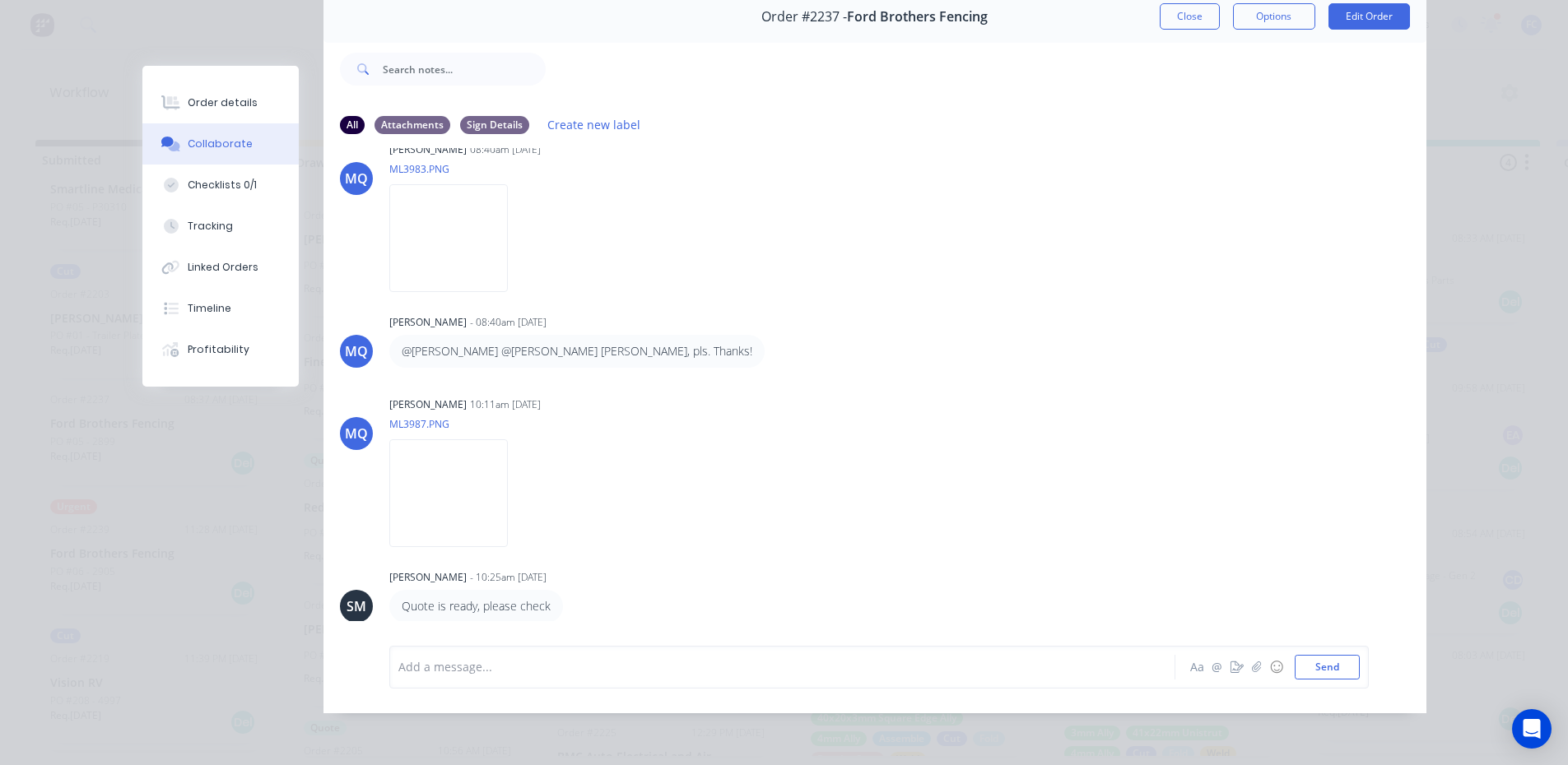
scroll to position [104, 0]
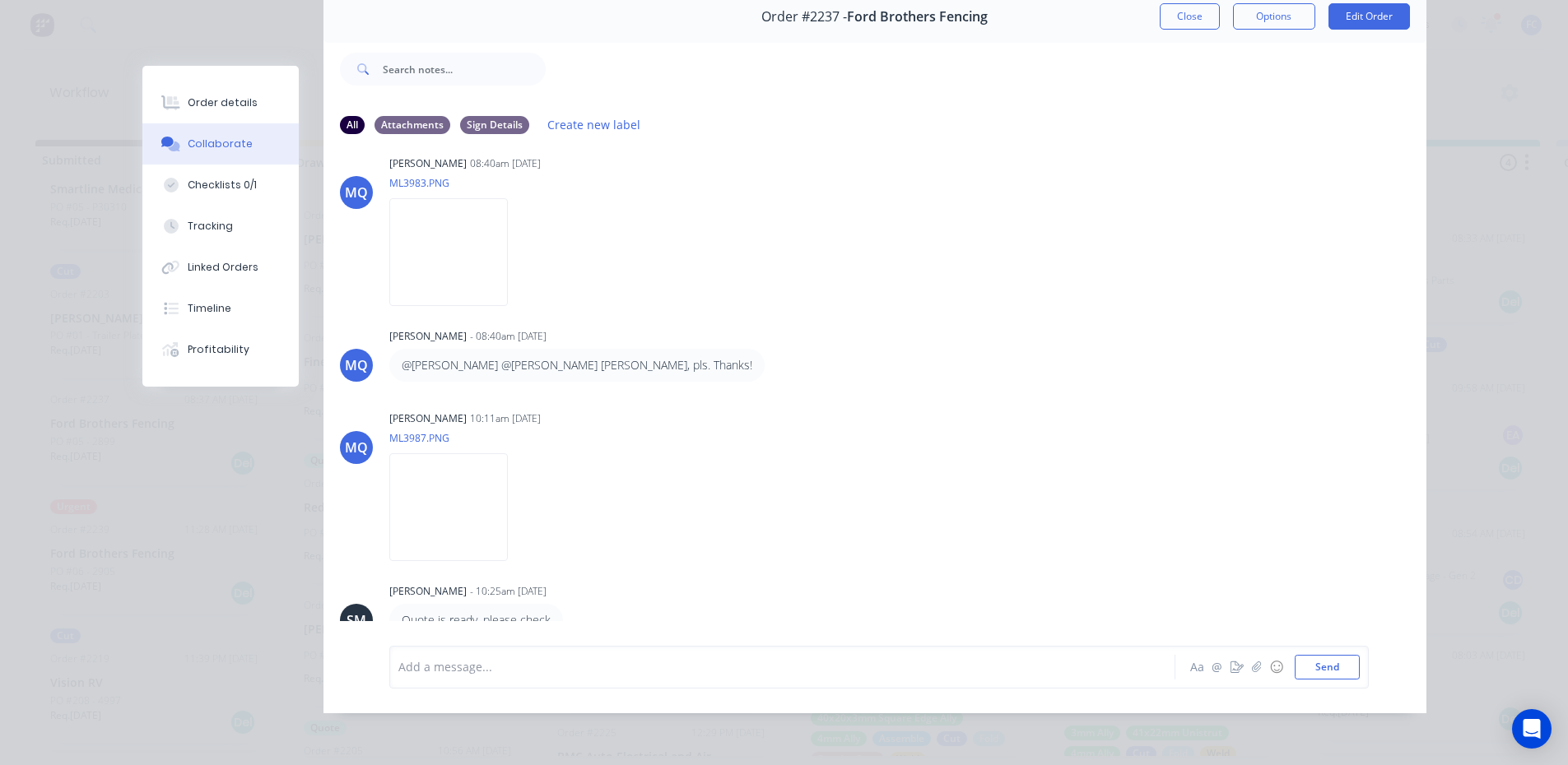
drag, startPoint x: 1185, startPoint y: 17, endPoint x: 1060, endPoint y: 58, distance: 131.6
click at [1182, 14] on button "Close" at bounding box center [1189, 16] width 60 height 26
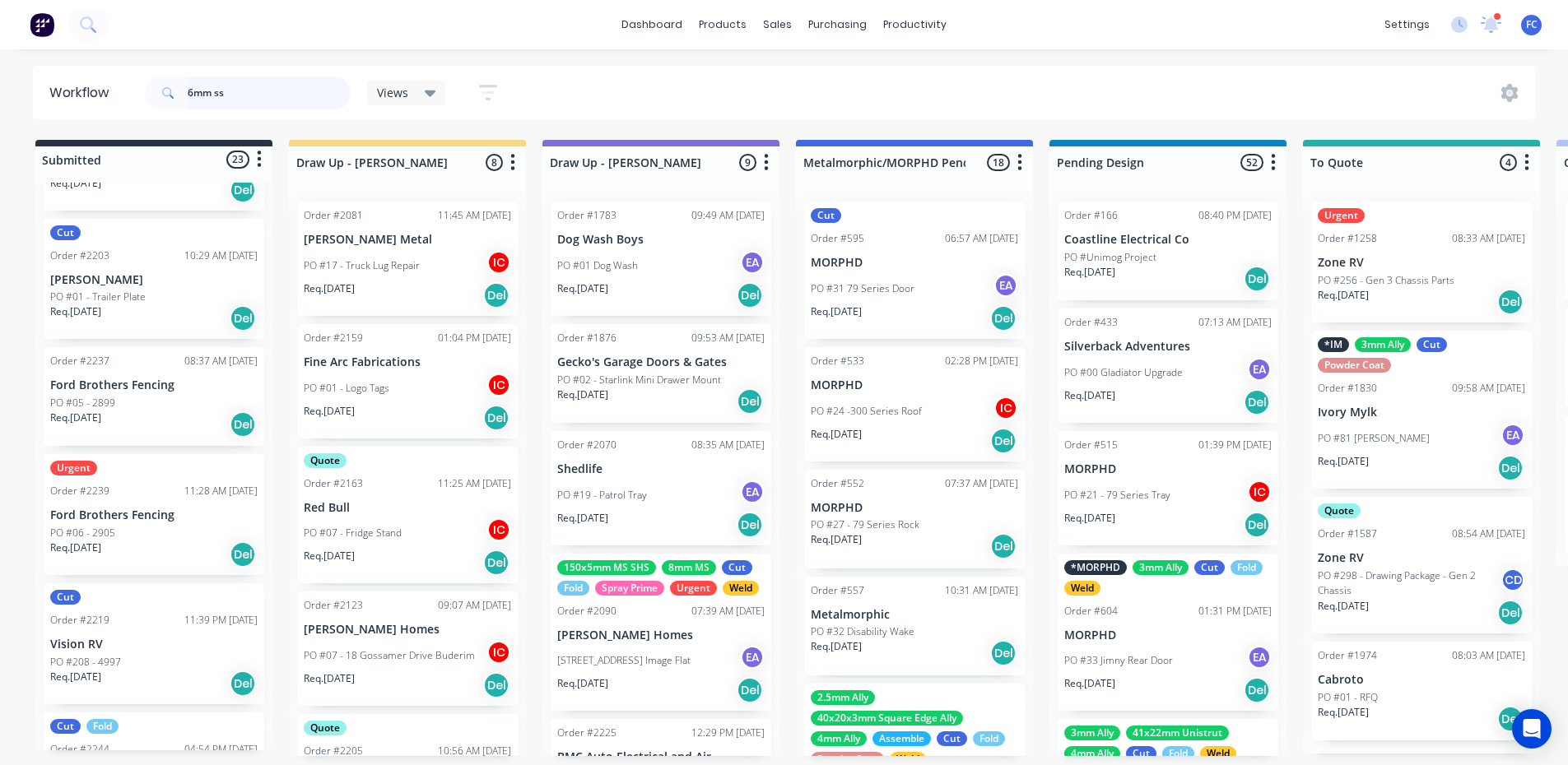
scroll to position [2345, 0]
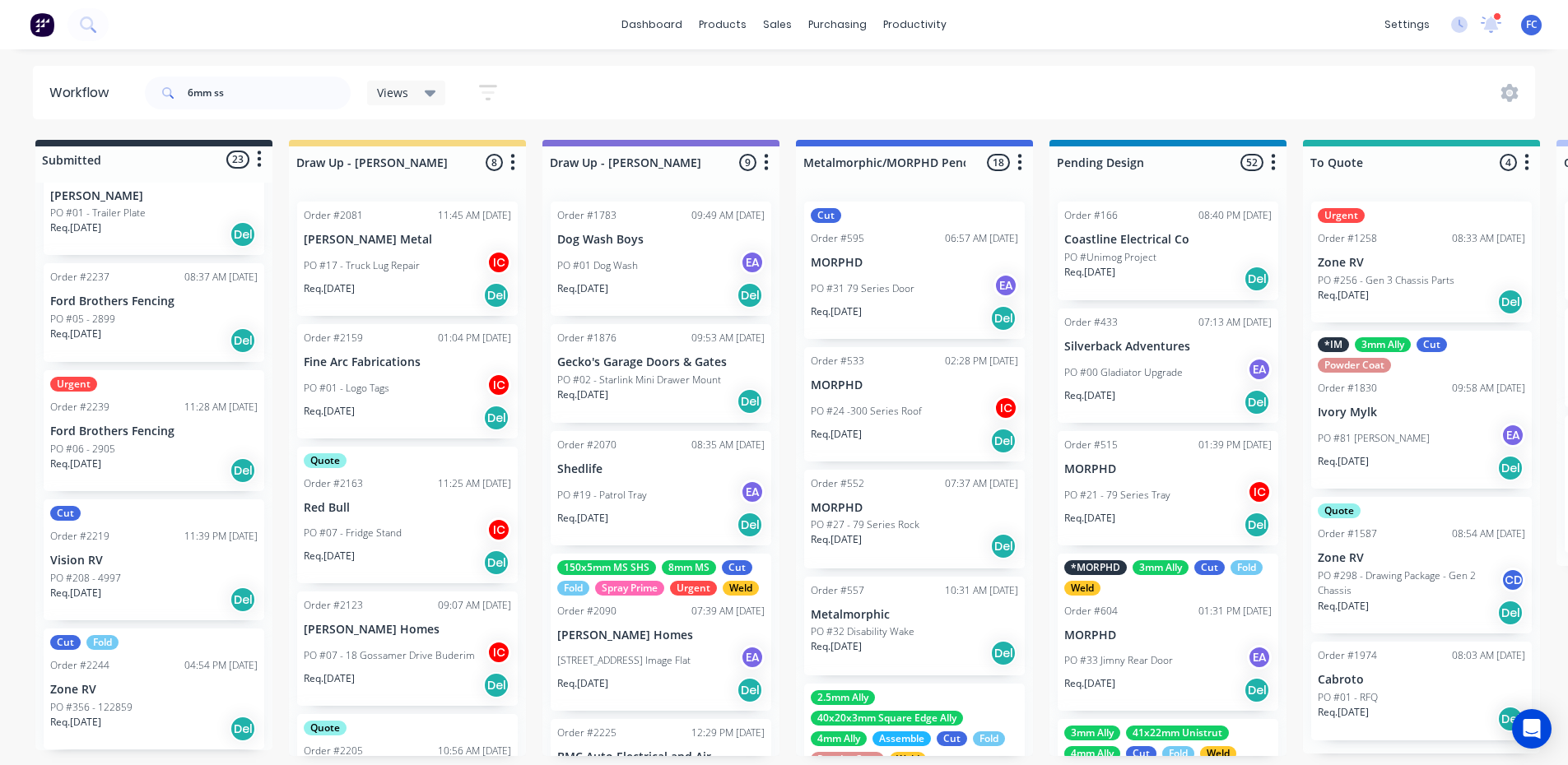
click at [121, 457] on div "Req. 18/09/25 Del" at bounding box center [154, 470] width 207 height 28
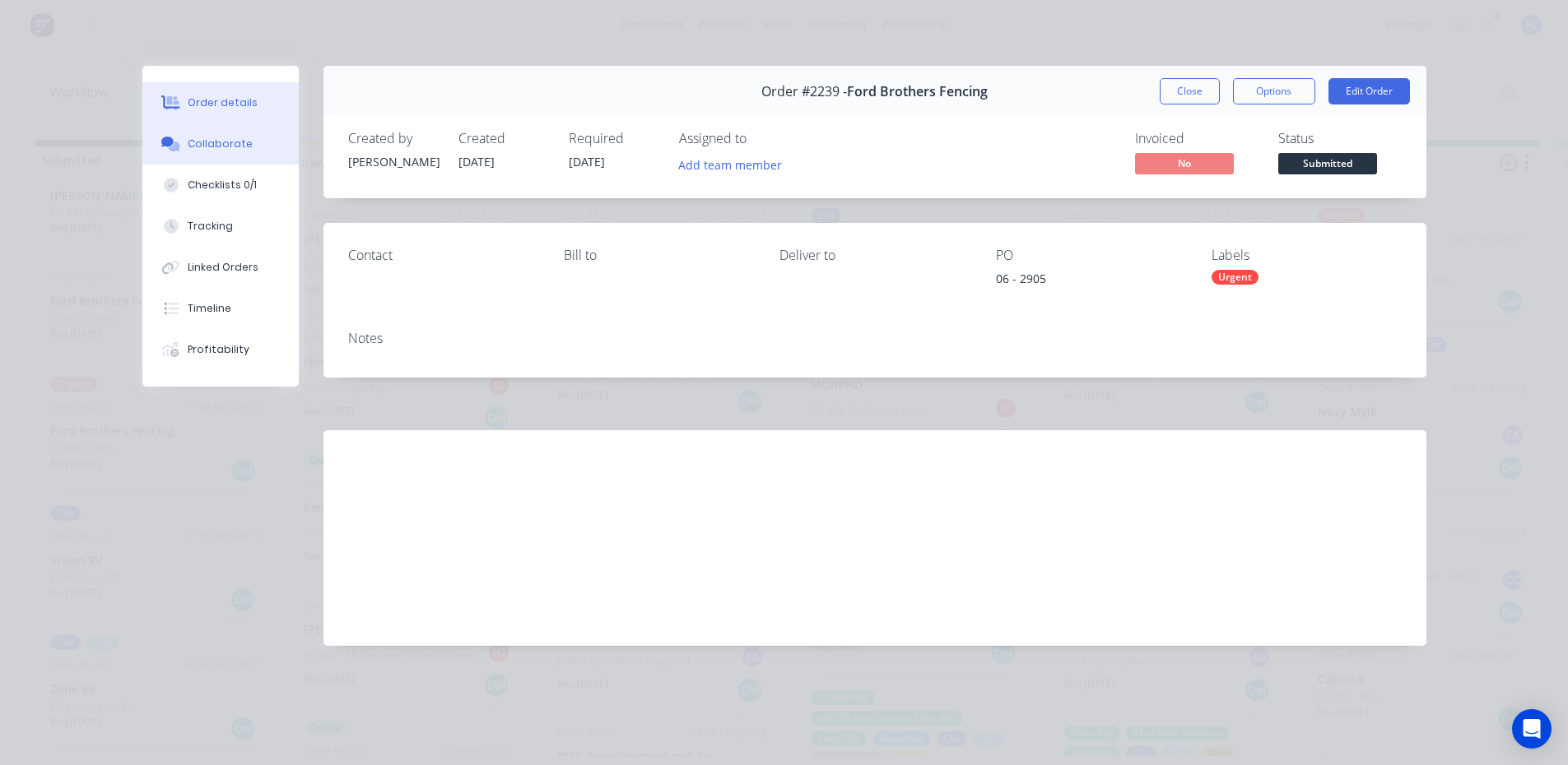
click at [196, 156] on button "Collaborate" at bounding box center [220, 144] width 157 height 41
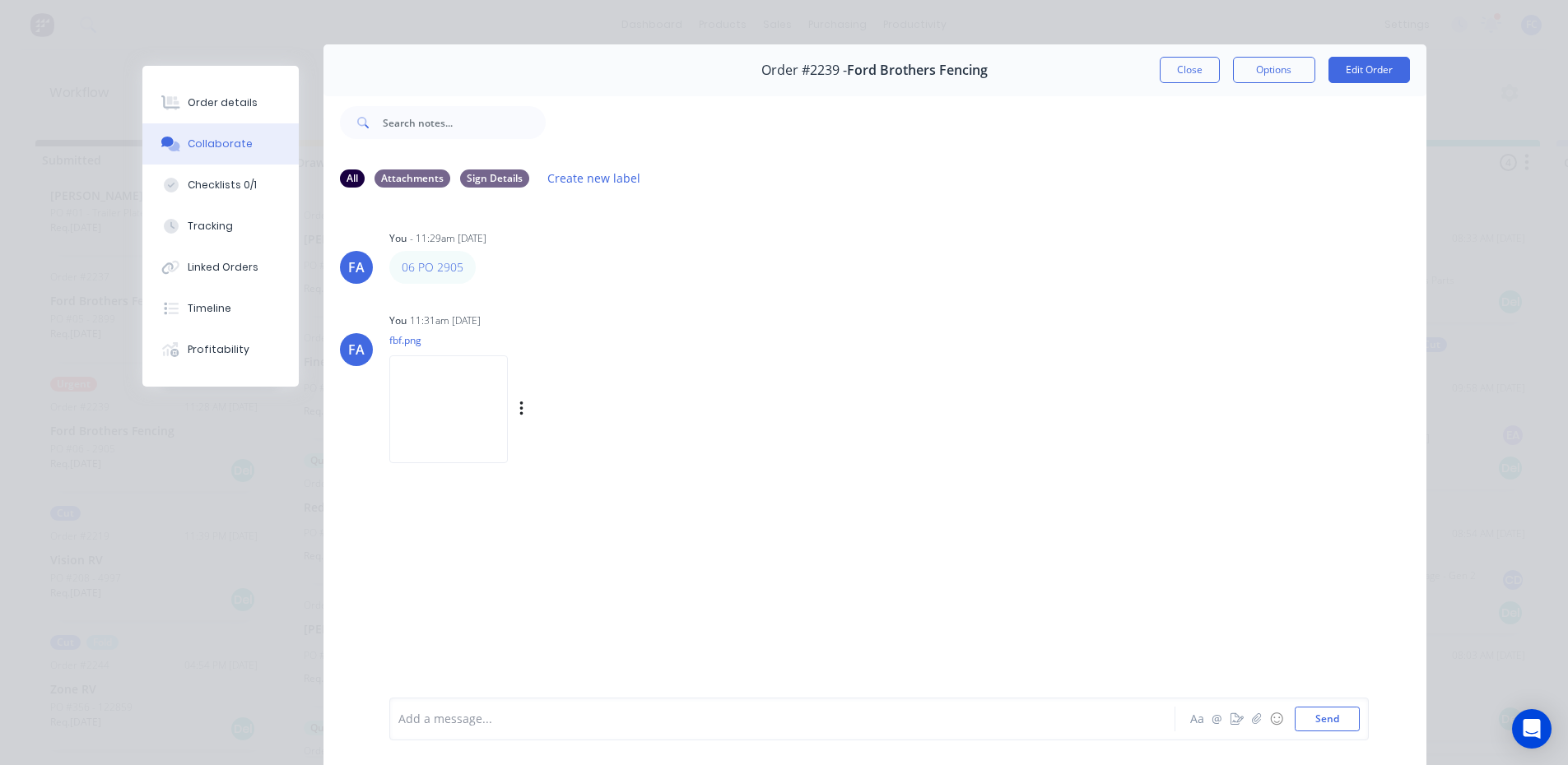
scroll to position [0, 0]
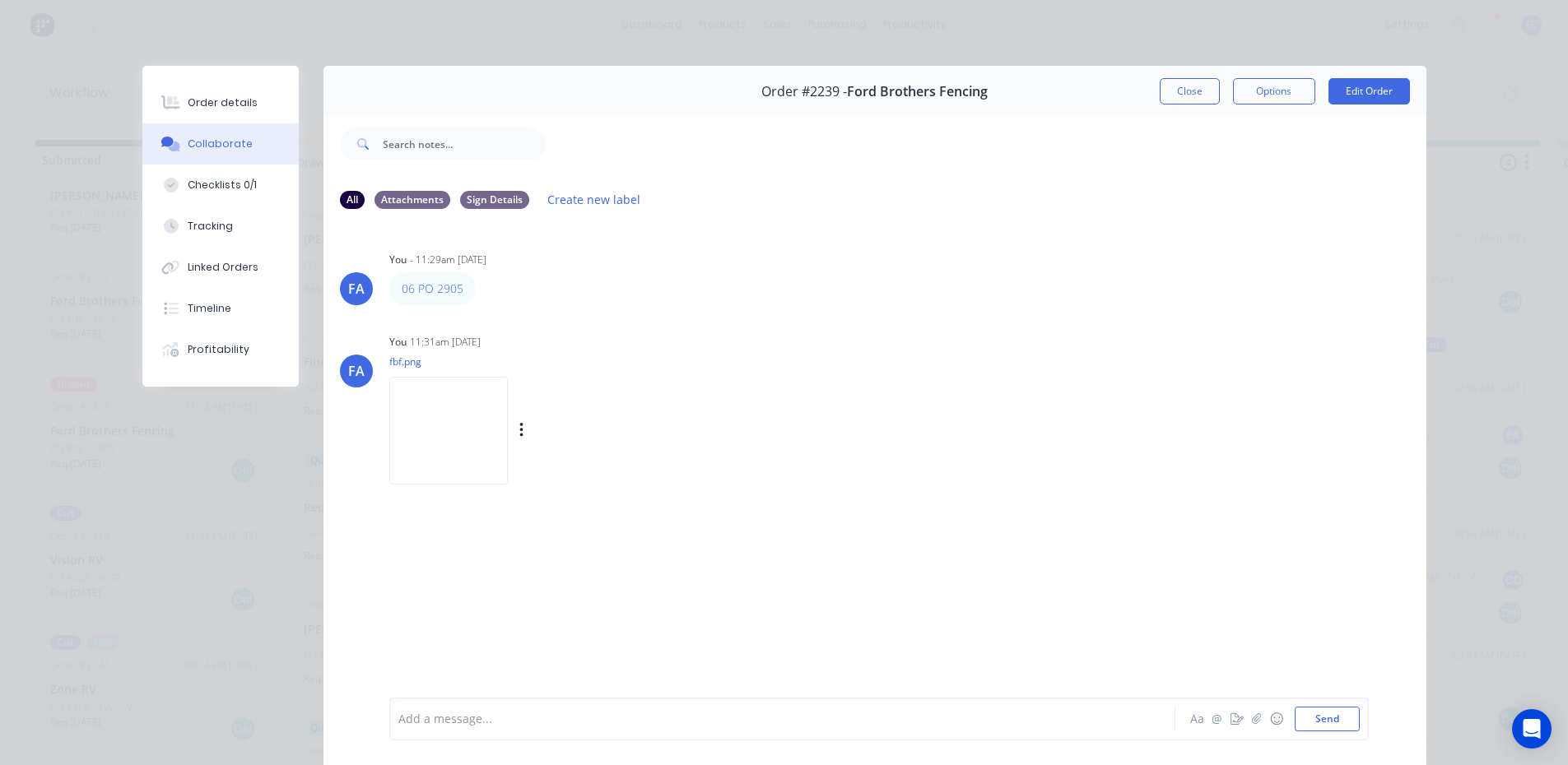
click at [434, 444] on img at bounding box center [449, 430] width 119 height 108
click at [1174, 93] on button "Close" at bounding box center [1189, 91] width 60 height 26
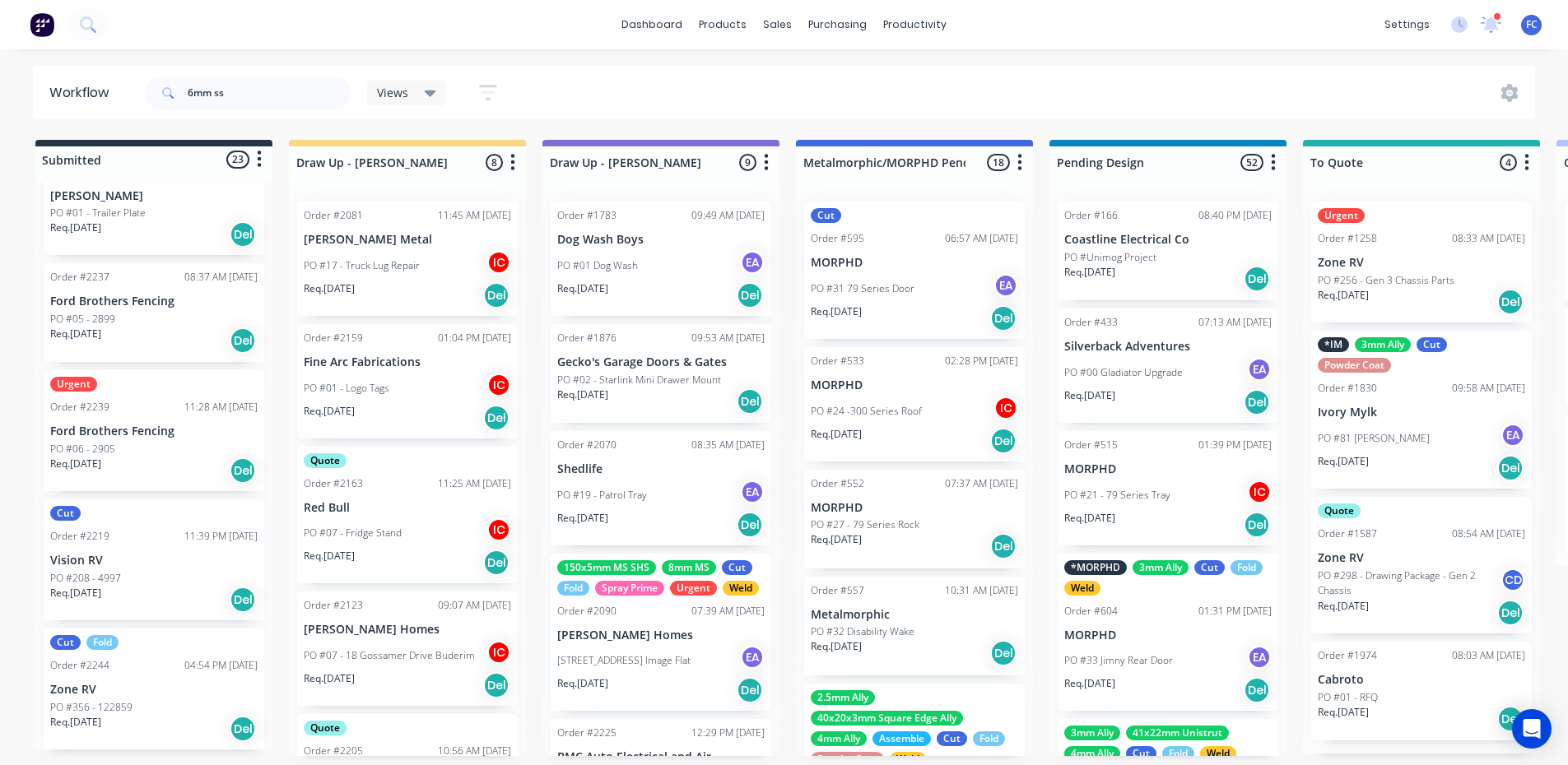
click at [132, 403] on div "Order #2239 11:28 AM 04/09/25" at bounding box center [154, 407] width 207 height 15
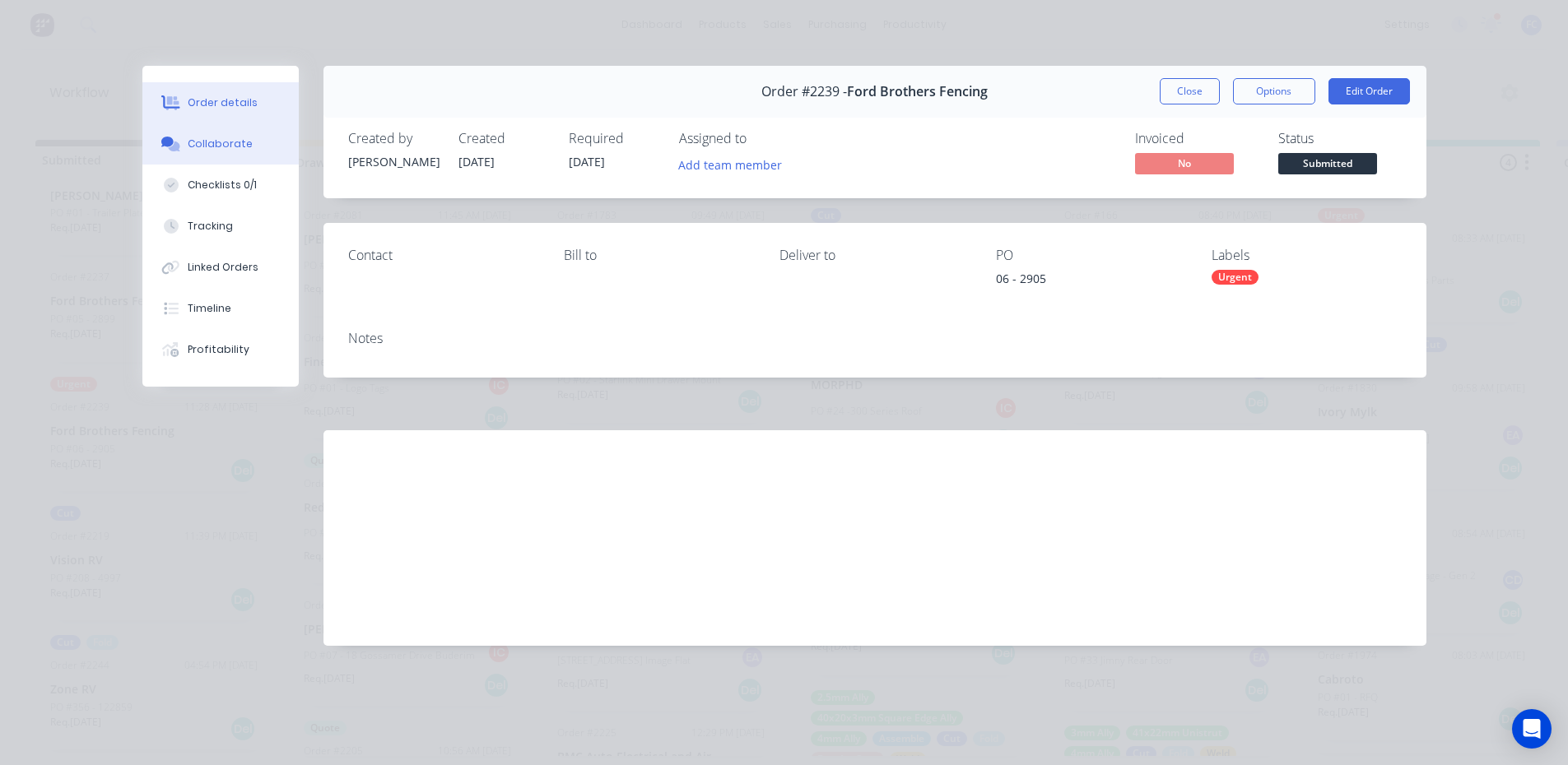
click at [199, 144] on div "Collaborate" at bounding box center [220, 143] width 65 height 15
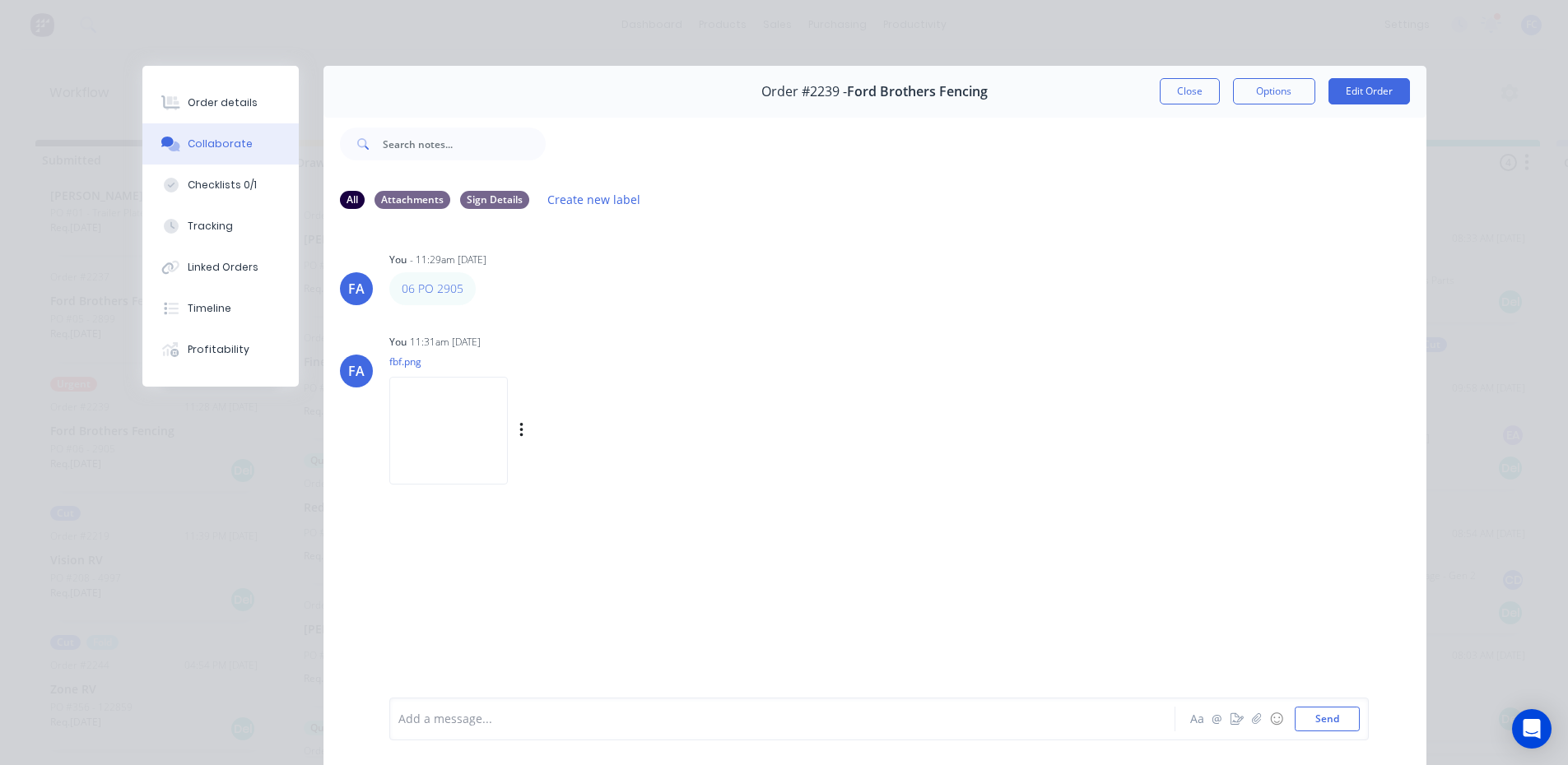
click at [456, 429] on img at bounding box center [449, 430] width 119 height 108
click at [1351, 93] on button "Edit Order" at bounding box center [1369, 91] width 82 height 26
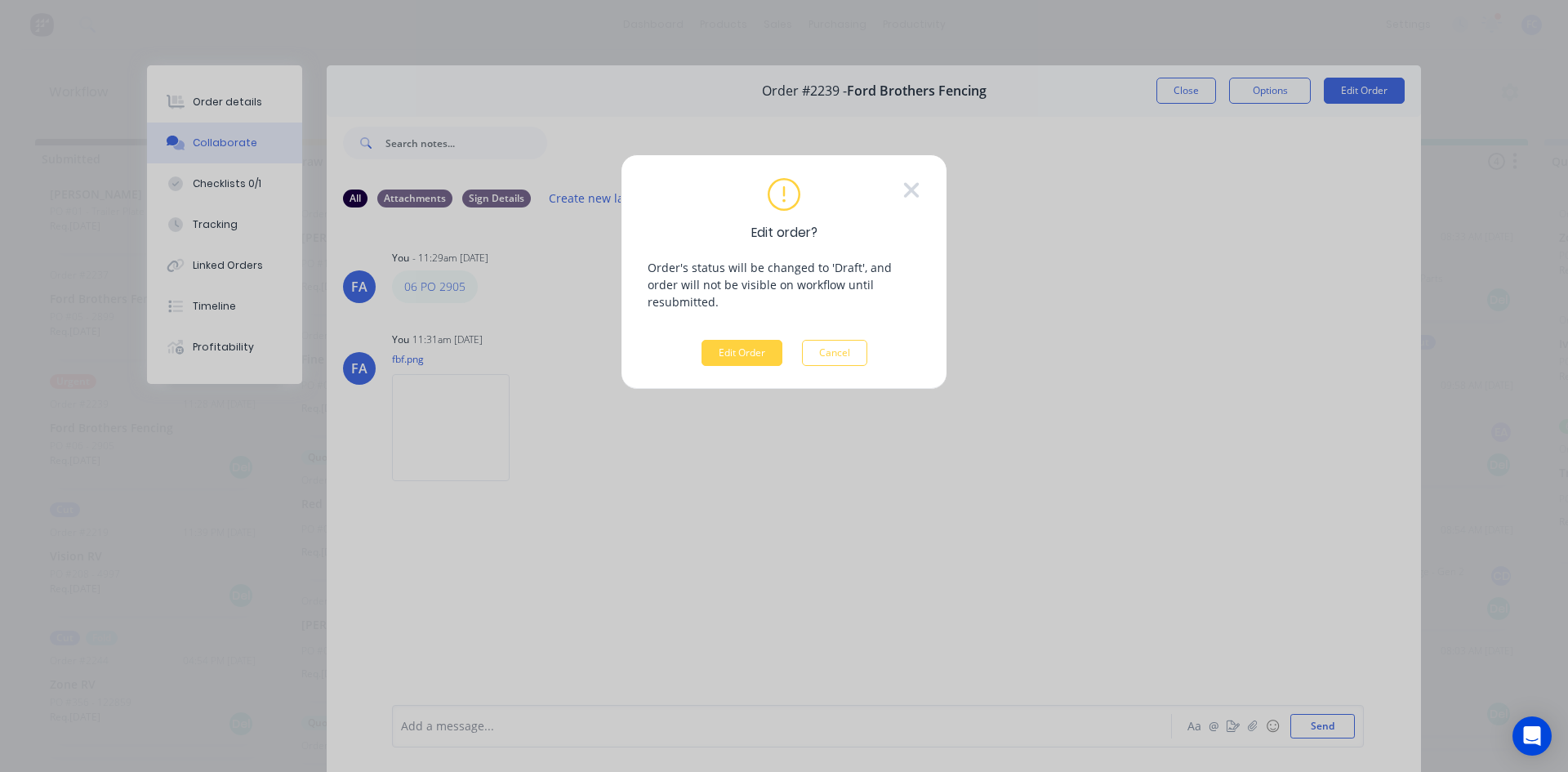
drag, startPoint x: 894, startPoint y: 192, endPoint x: 911, endPoint y: 191, distance: 17.0
click at [896, 192] on div "Edit order? Order's status will be changed to 'Draft', and order will not be vi…" at bounding box center [784, 272] width 272 height 187
click at [904, 194] on icon at bounding box center [911, 189] width 18 height 24
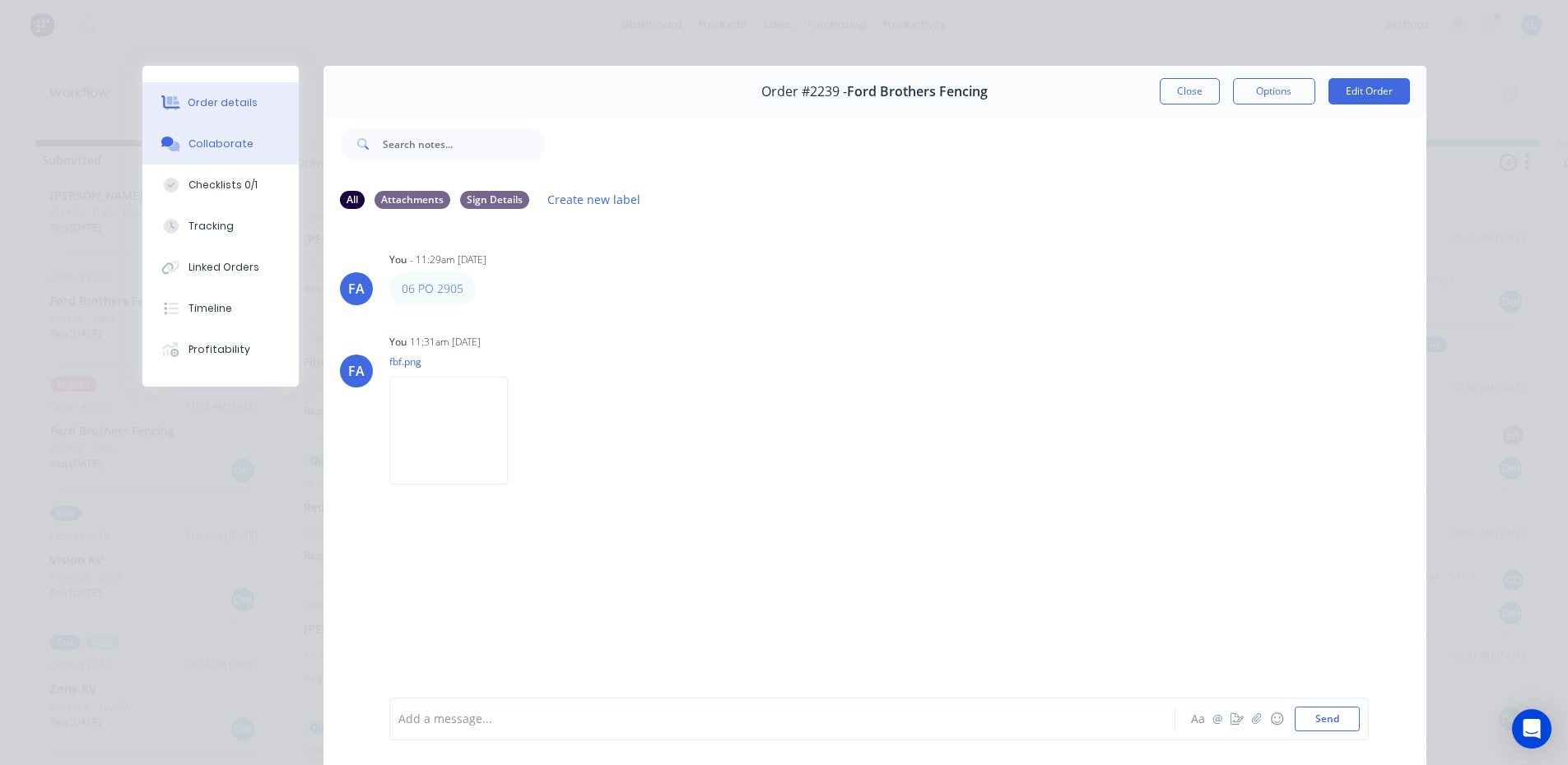
click at [216, 104] on div "Order details" at bounding box center [223, 102] width 70 height 15
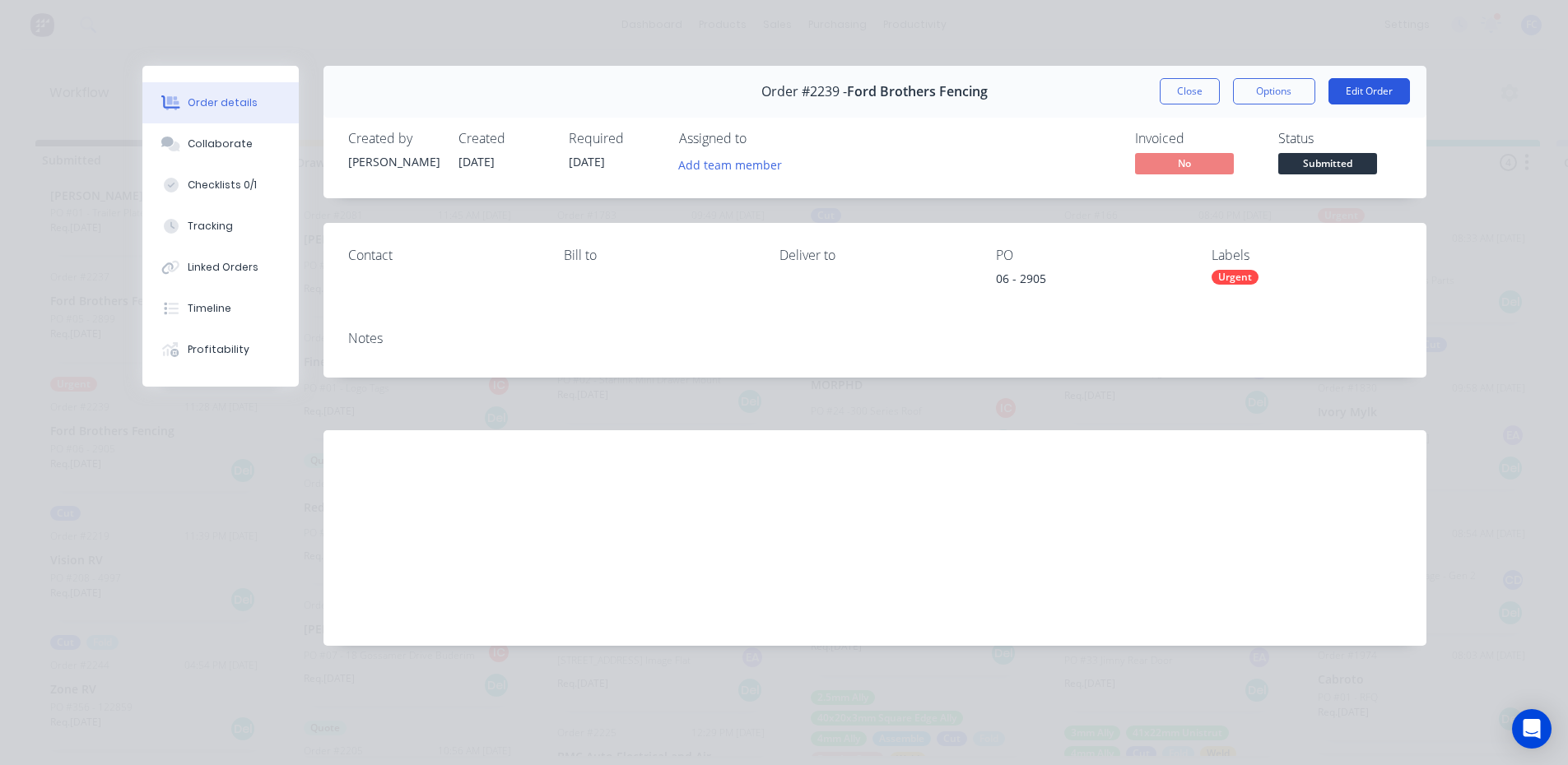
click at [1359, 91] on button "Edit Order" at bounding box center [1369, 91] width 82 height 26
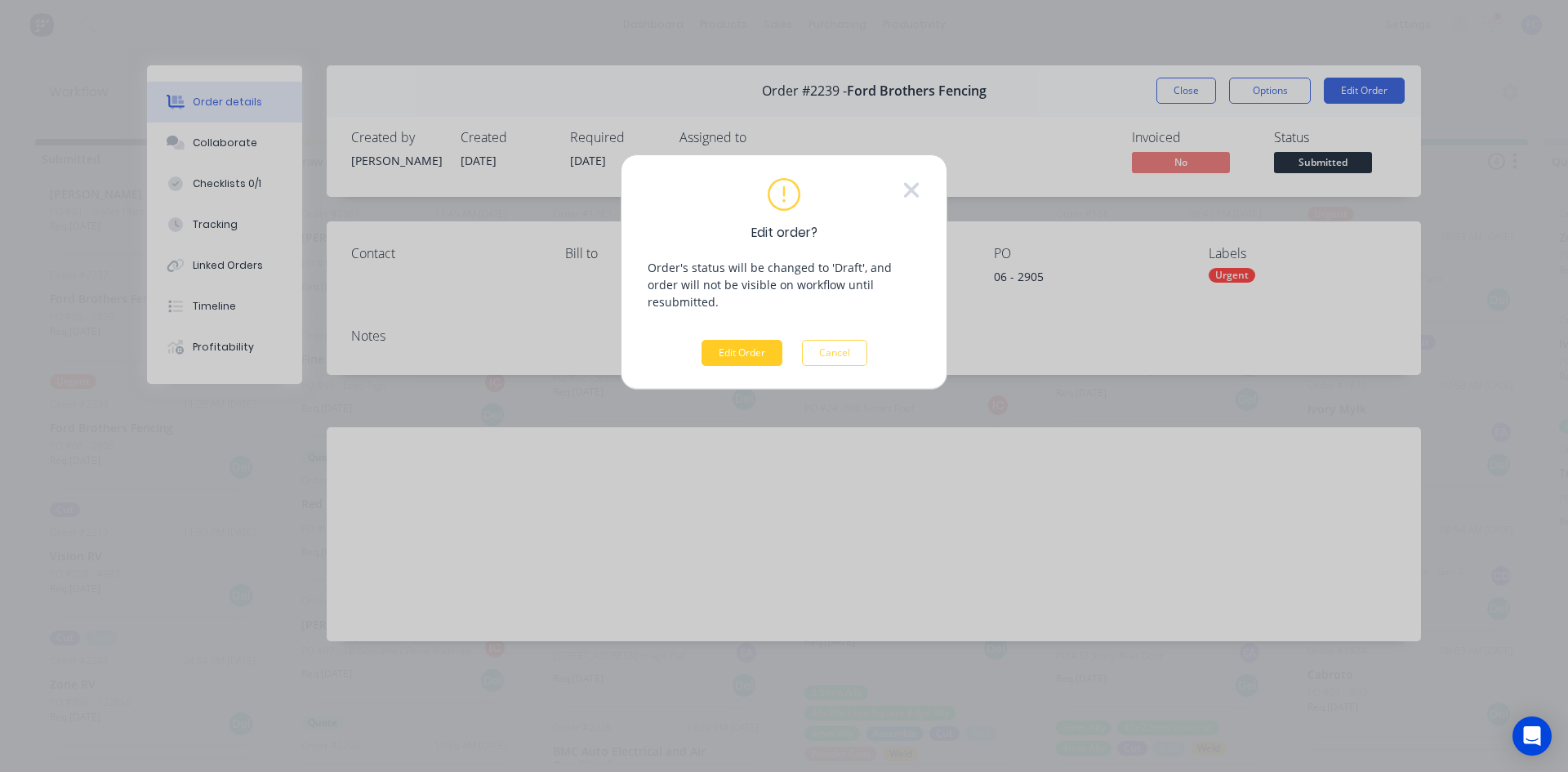
click at [732, 340] on button "Edit Order" at bounding box center [742, 353] width 81 height 26
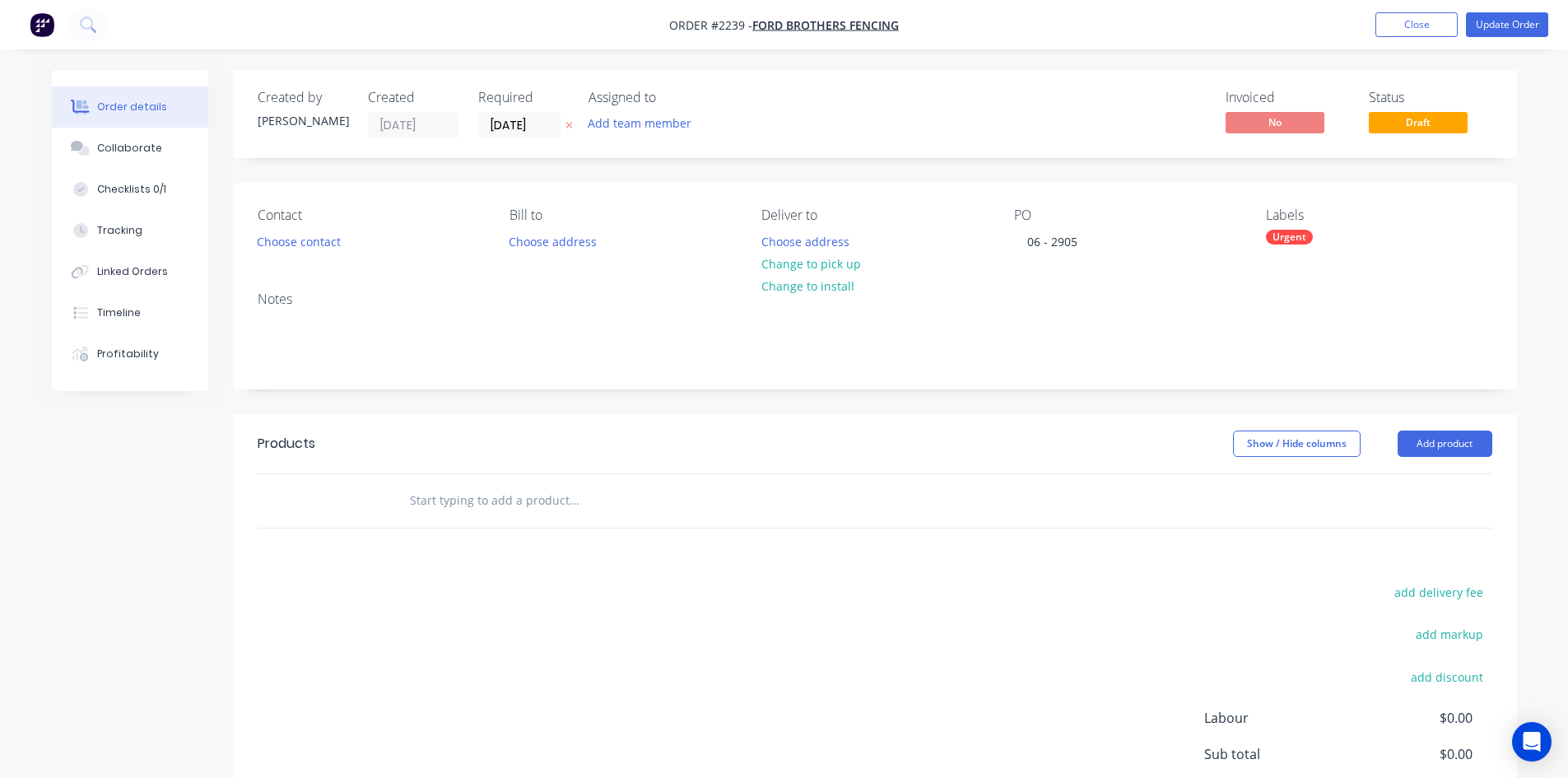
click at [1298, 238] on div "Urgent" at bounding box center [1289, 237] width 47 height 15
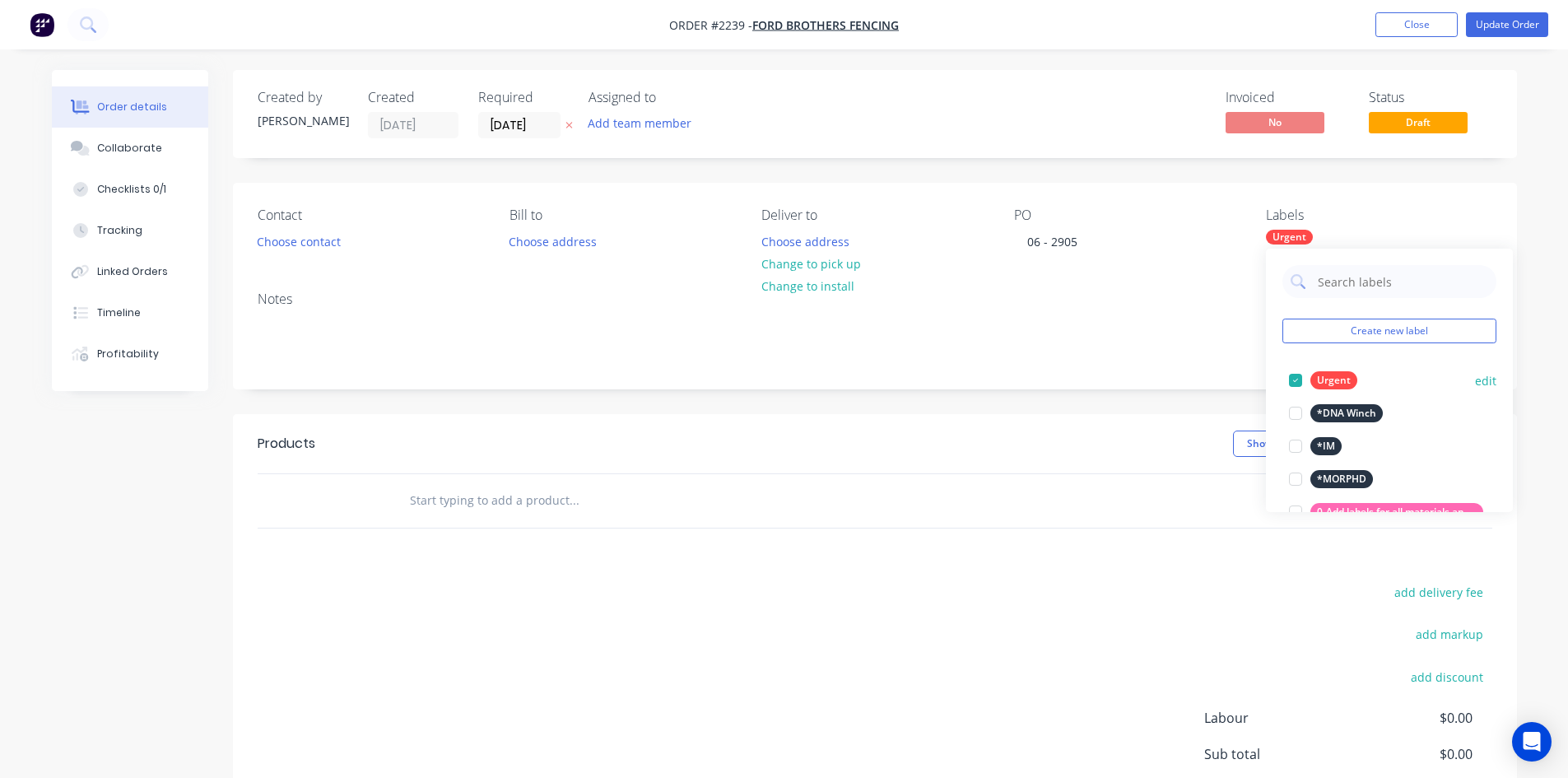
click at [1297, 379] on div at bounding box center [1295, 381] width 33 height 33
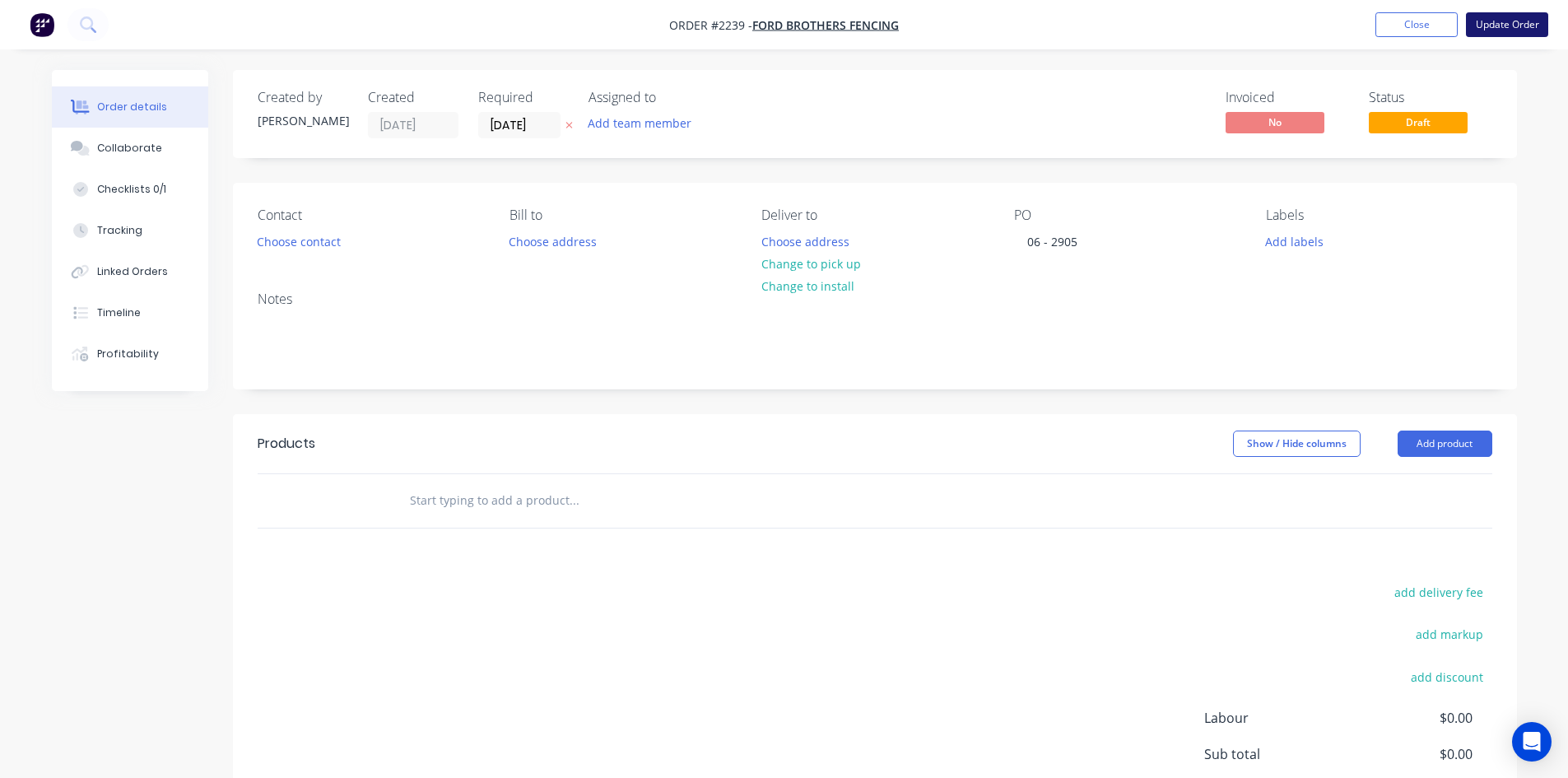
click at [1504, 28] on button "Update Order" at bounding box center [1507, 24] width 83 height 24
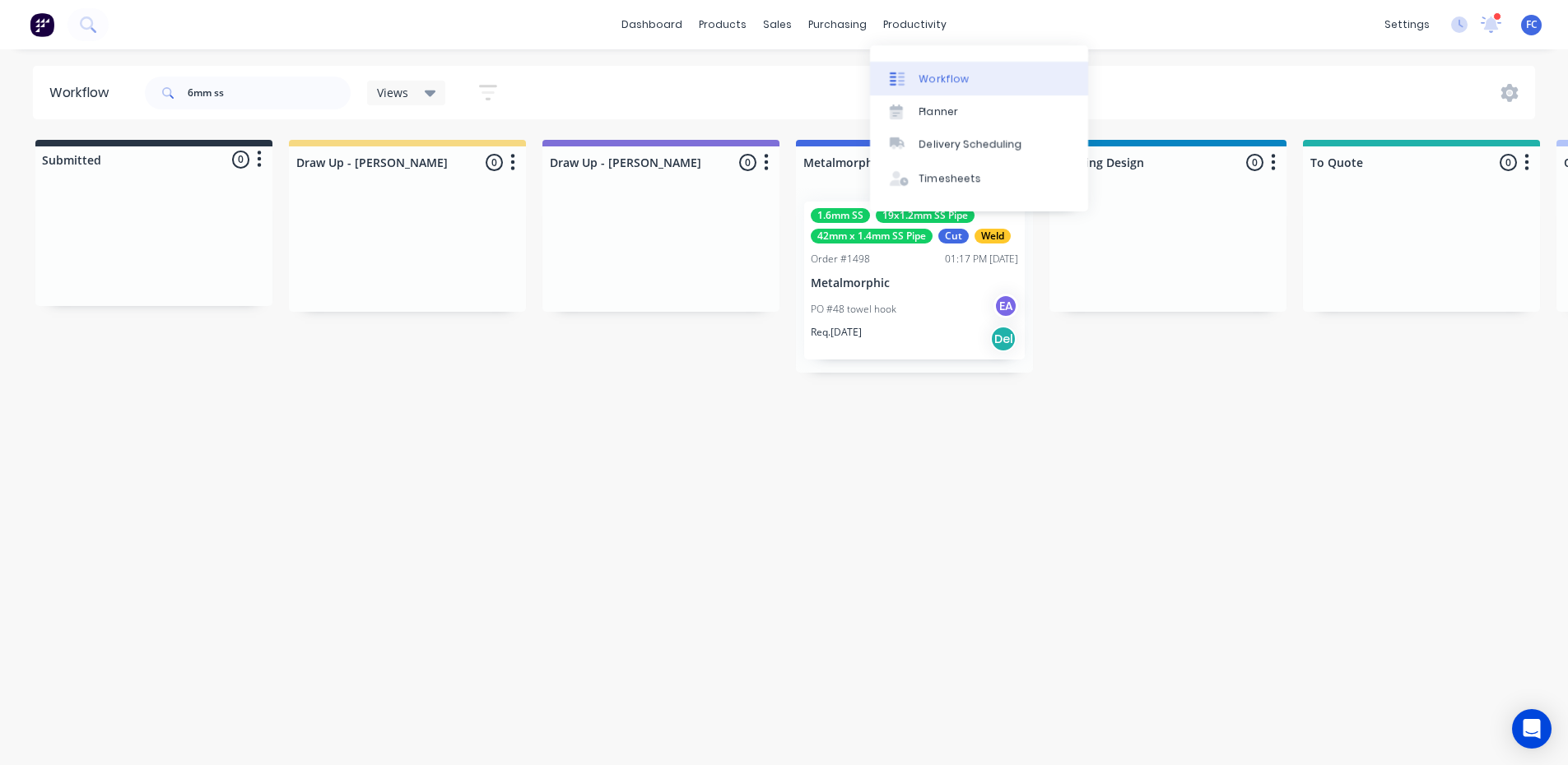
click at [932, 82] on div "Workflow" at bounding box center [943, 79] width 50 height 15
click at [912, 39] on div "dashboard products sales purchasing productivity dashboard products Product Cat…" at bounding box center [784, 24] width 1568 height 50
drag, startPoint x: 896, startPoint y: 18, endPoint x: 908, endPoint y: 19, distance: 12.0
click at [895, 18] on div "productivity" at bounding box center [915, 24] width 80 height 24
click at [931, 72] on div "Workflow" at bounding box center [943, 79] width 50 height 15
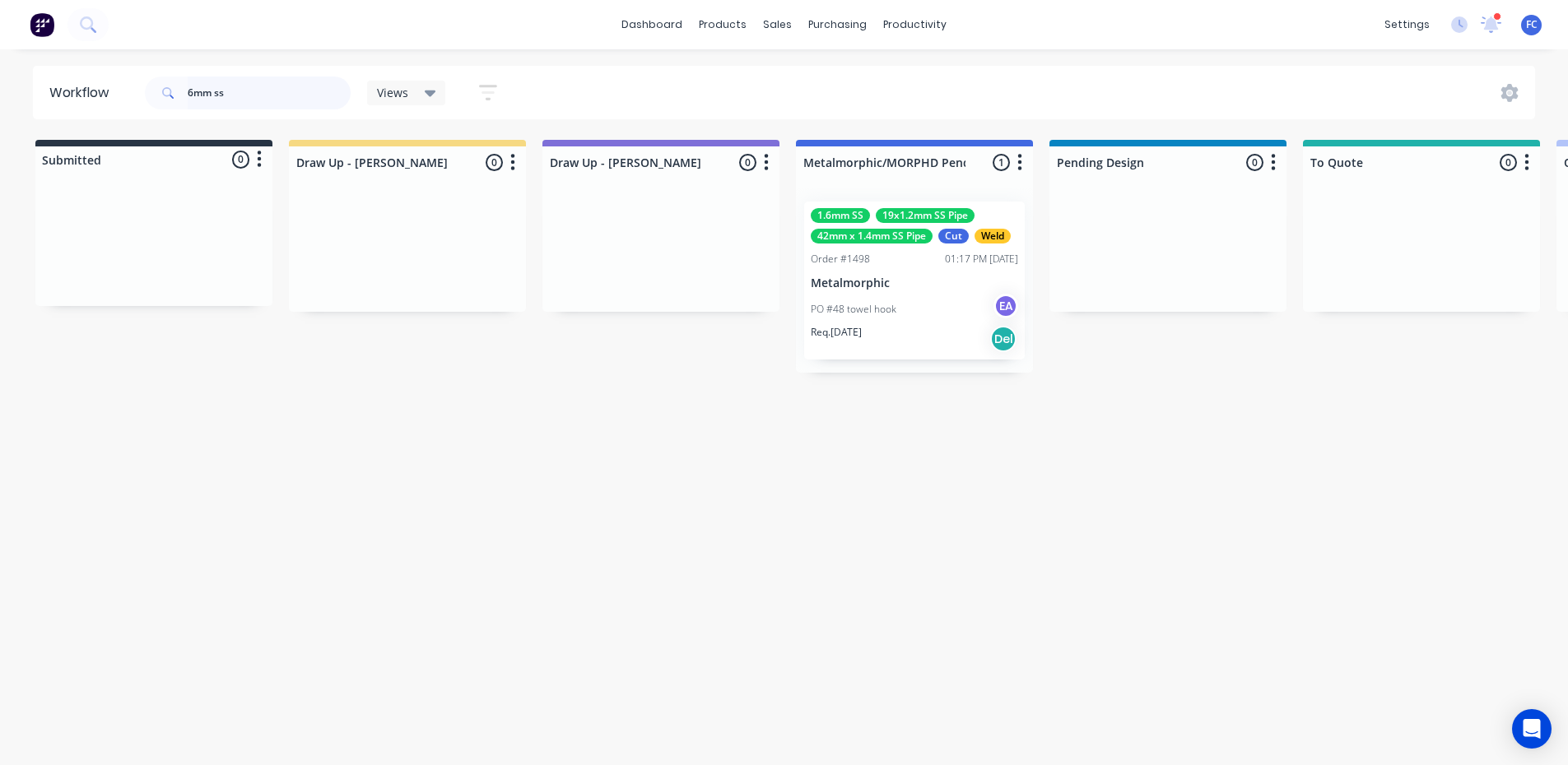
drag, startPoint x: 179, startPoint y: 99, endPoint x: 167, endPoint y: 98, distance: 12.0
click at [167, 99] on div "6mm ss" at bounding box center [247, 93] width 205 height 33
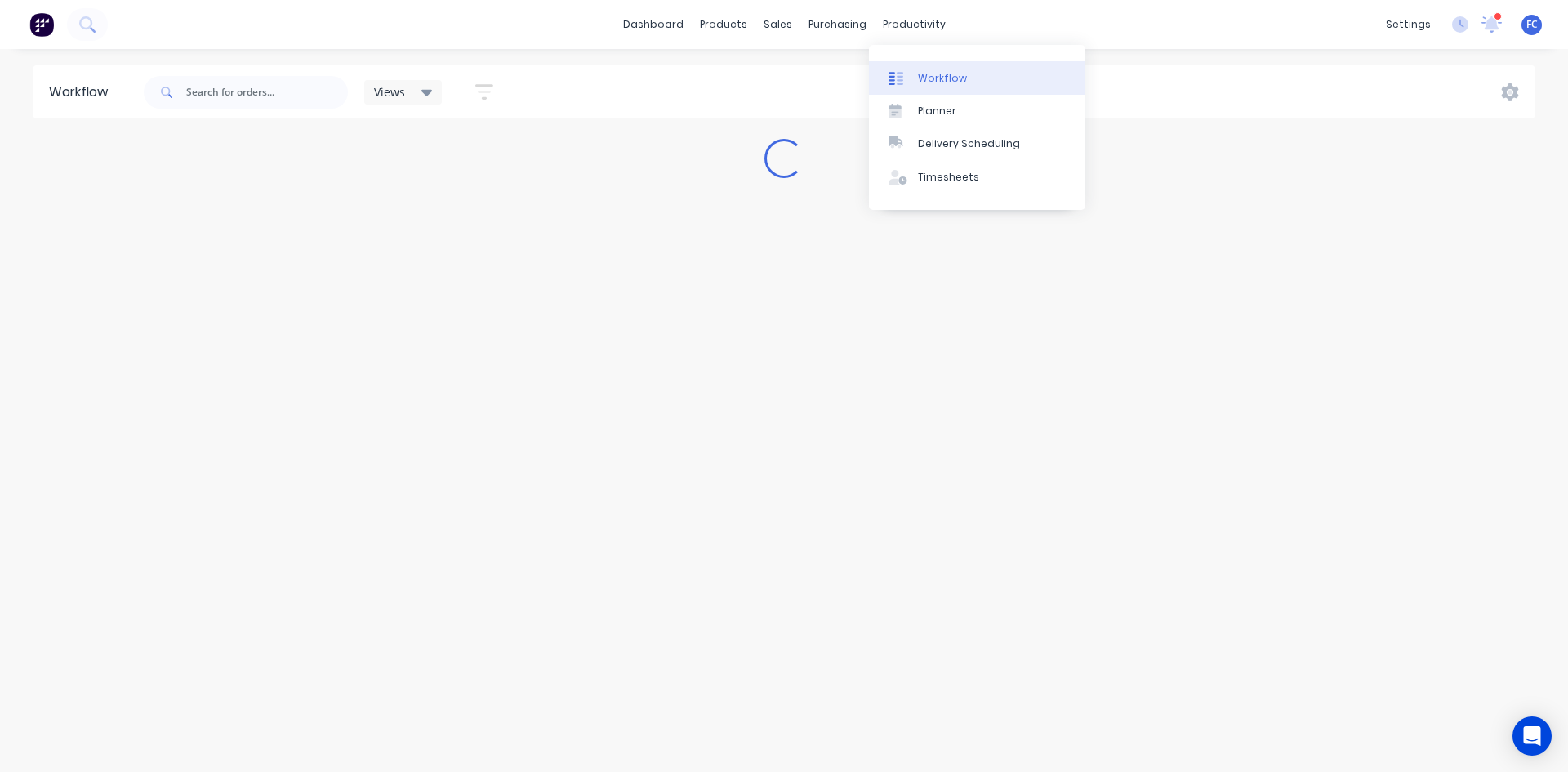
click at [924, 71] on div "Workflow" at bounding box center [942, 78] width 49 height 14
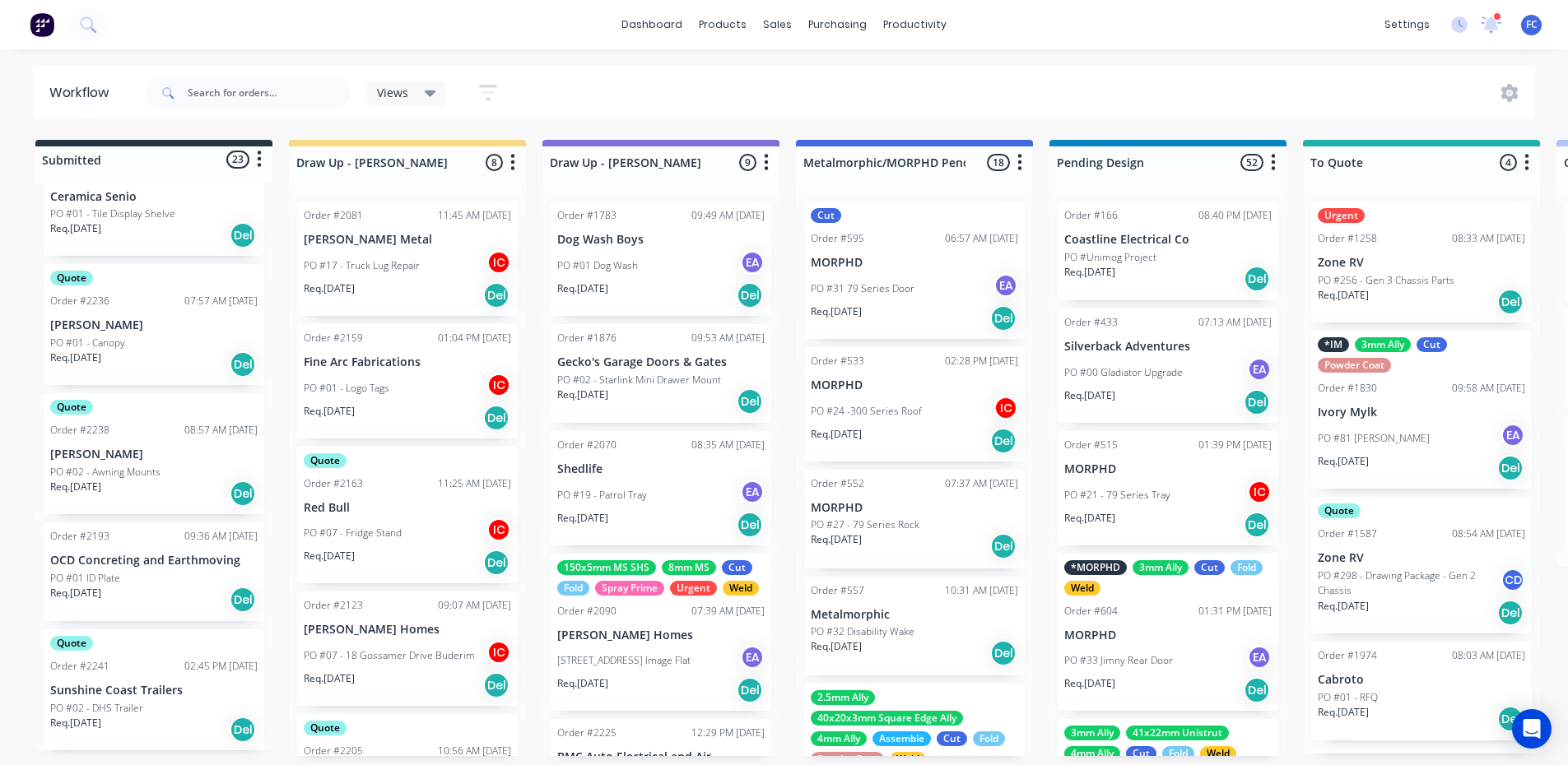
scroll to position [1481, 0]
click at [122, 433] on div "Order #2238 08:57 AM 04/09/25" at bounding box center [154, 433] width 207 height 15
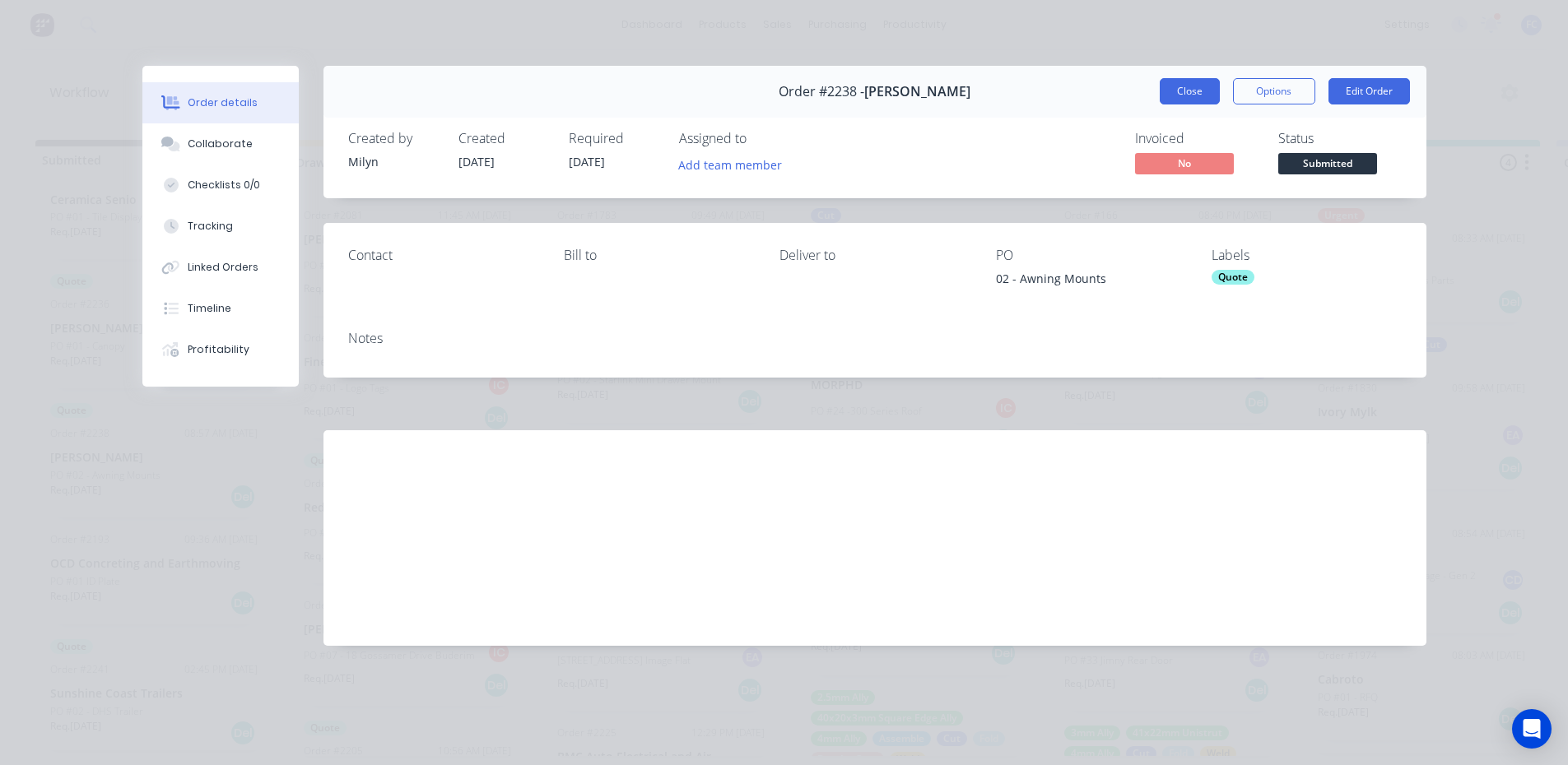
click at [1178, 91] on button "Close" at bounding box center [1189, 91] width 60 height 26
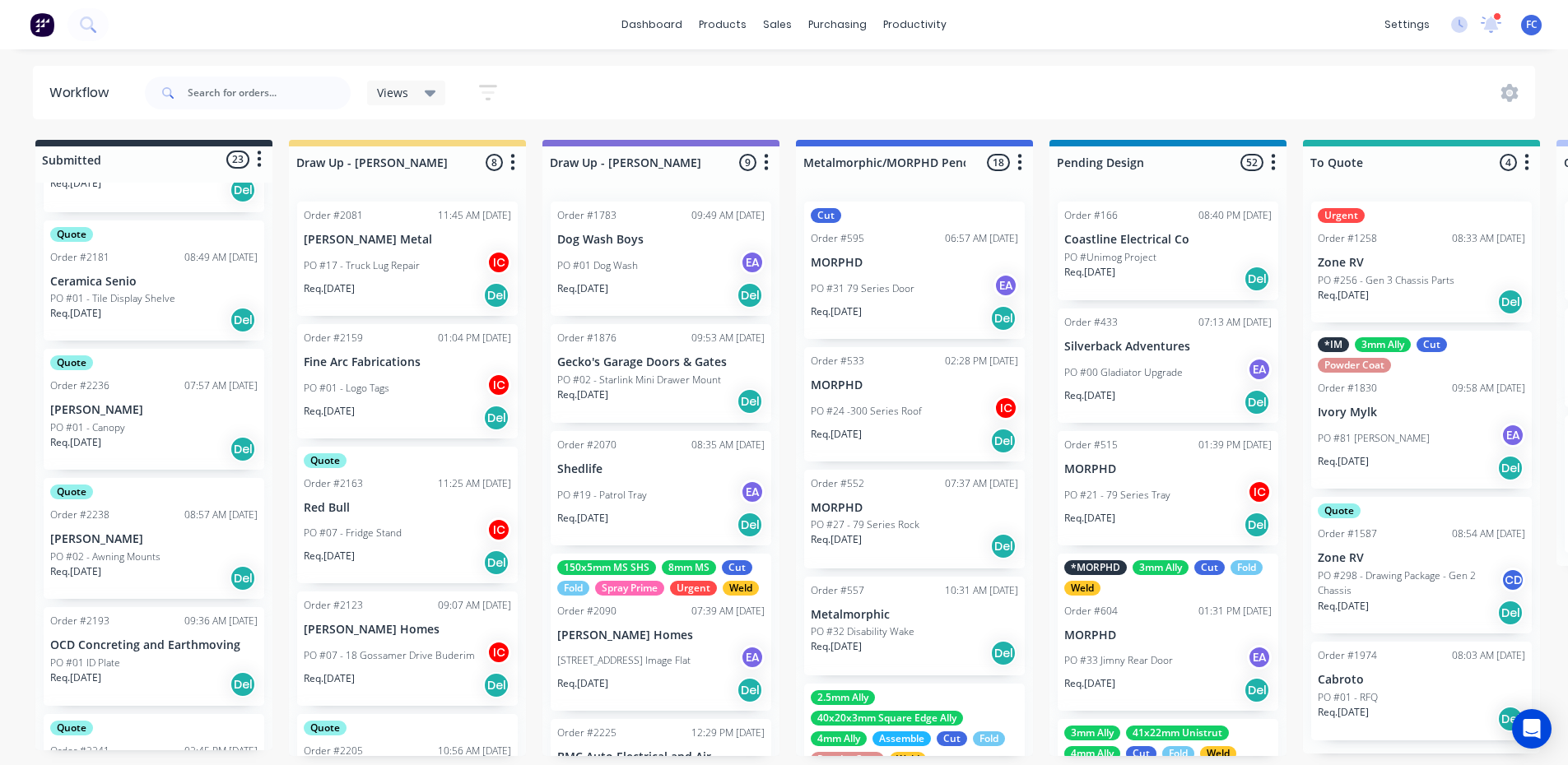
scroll to position [1399, 0]
click at [93, 541] on p "[PERSON_NAME]" at bounding box center [154, 540] width 207 height 14
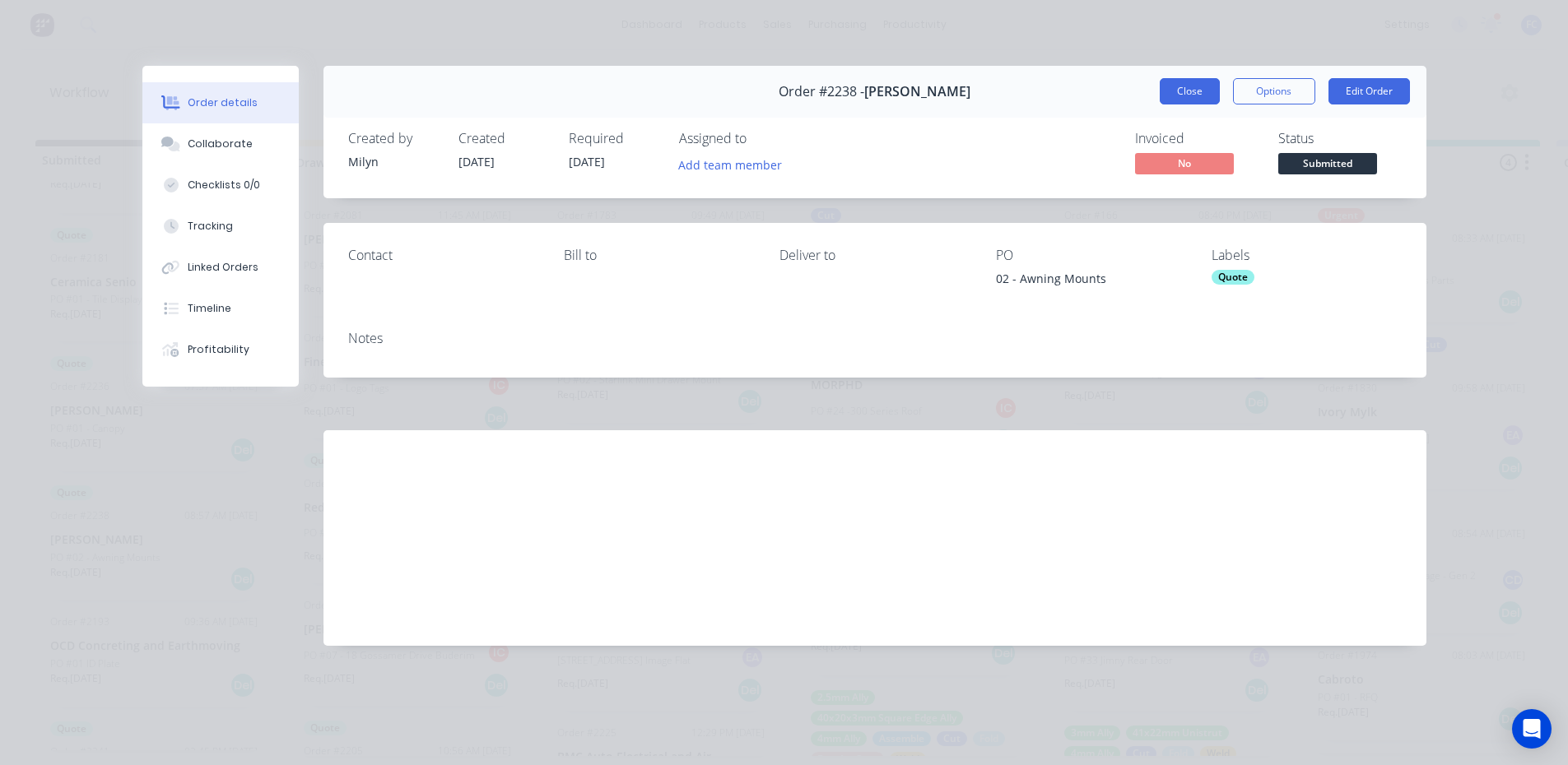
click at [1184, 85] on button "Close" at bounding box center [1189, 91] width 60 height 26
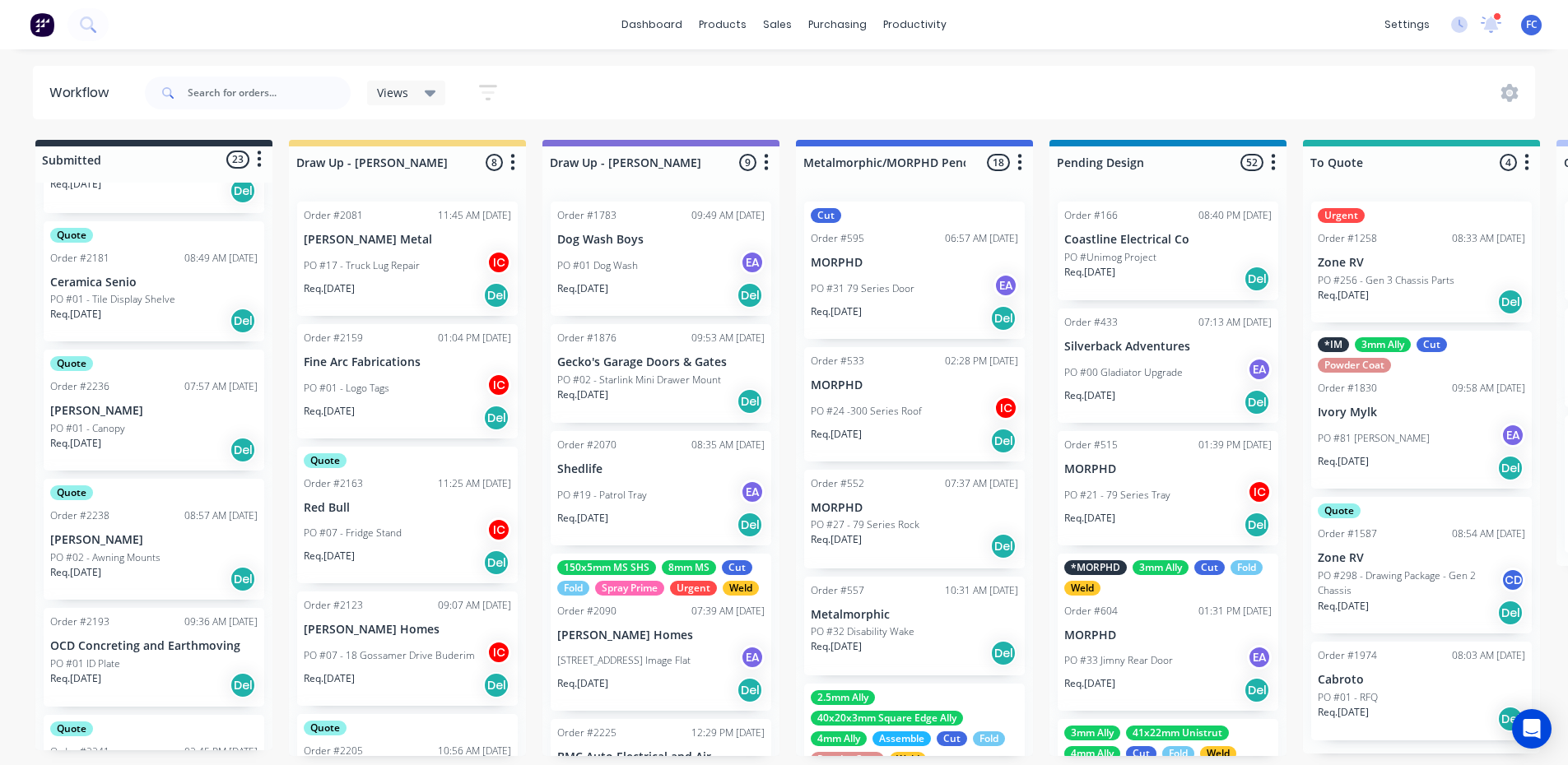
click at [93, 407] on p "[PERSON_NAME]" at bounding box center [154, 411] width 207 height 14
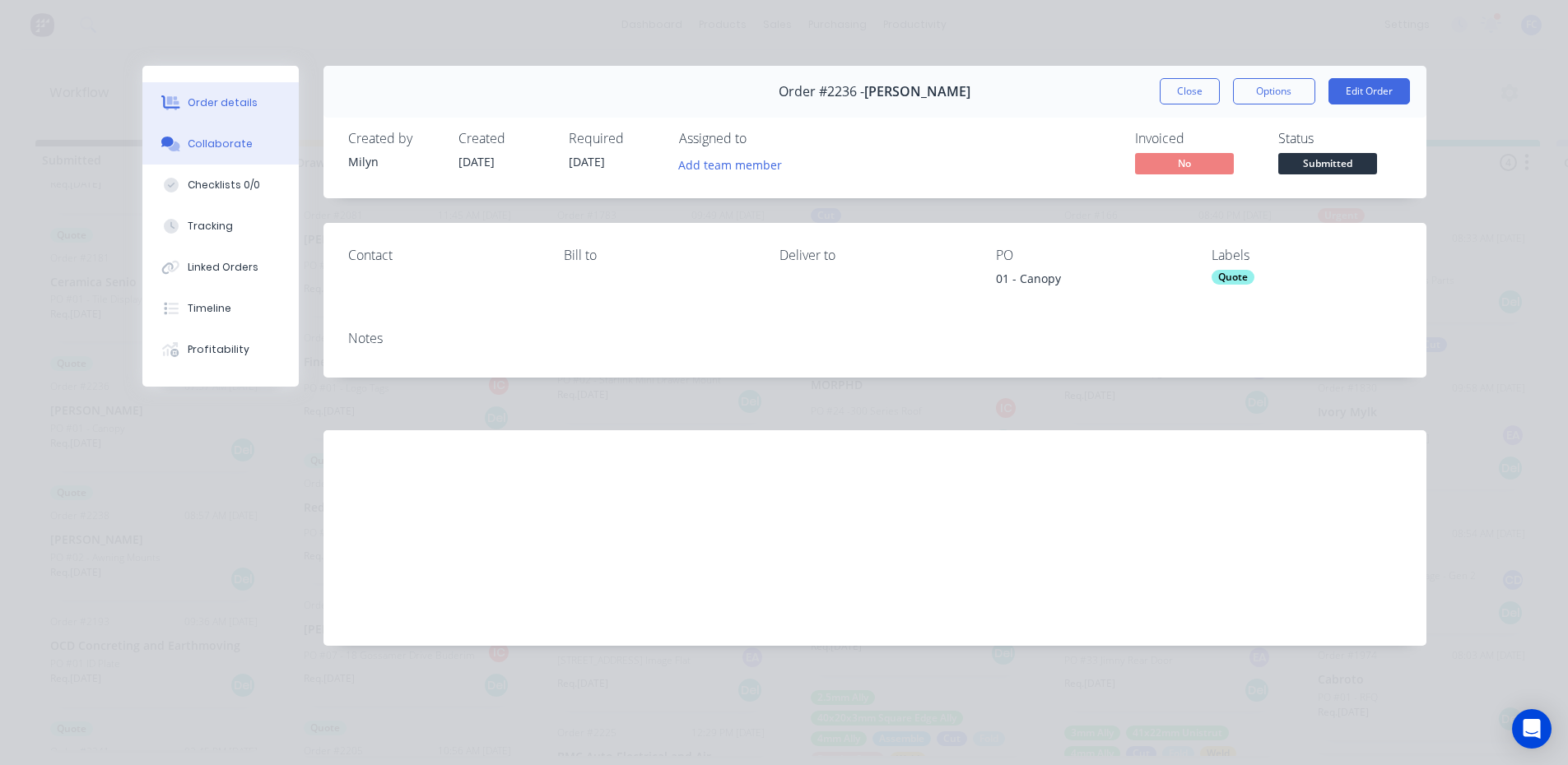
click at [217, 141] on div "Collaborate" at bounding box center [220, 143] width 65 height 15
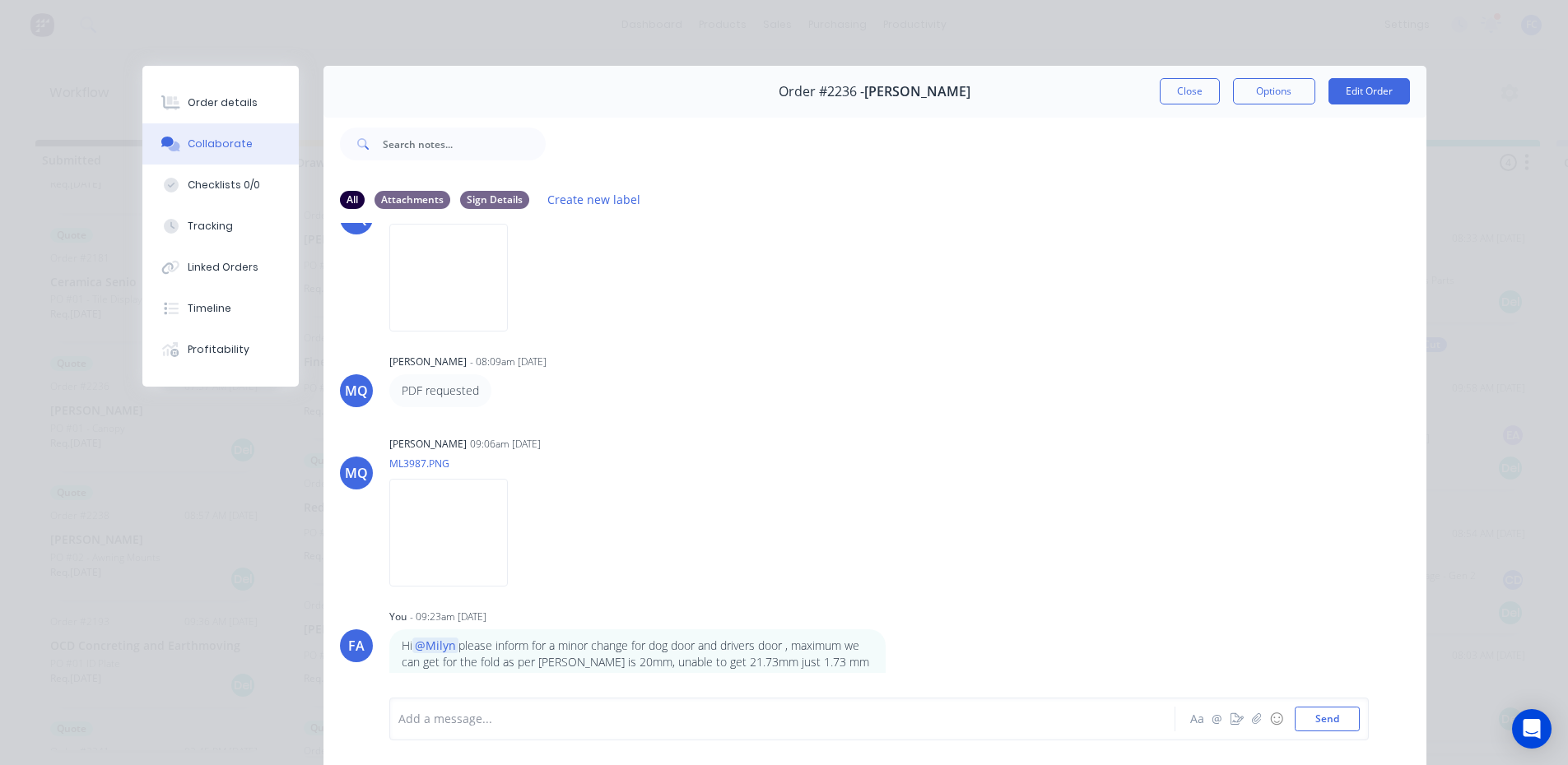
scroll to position [0, 0]
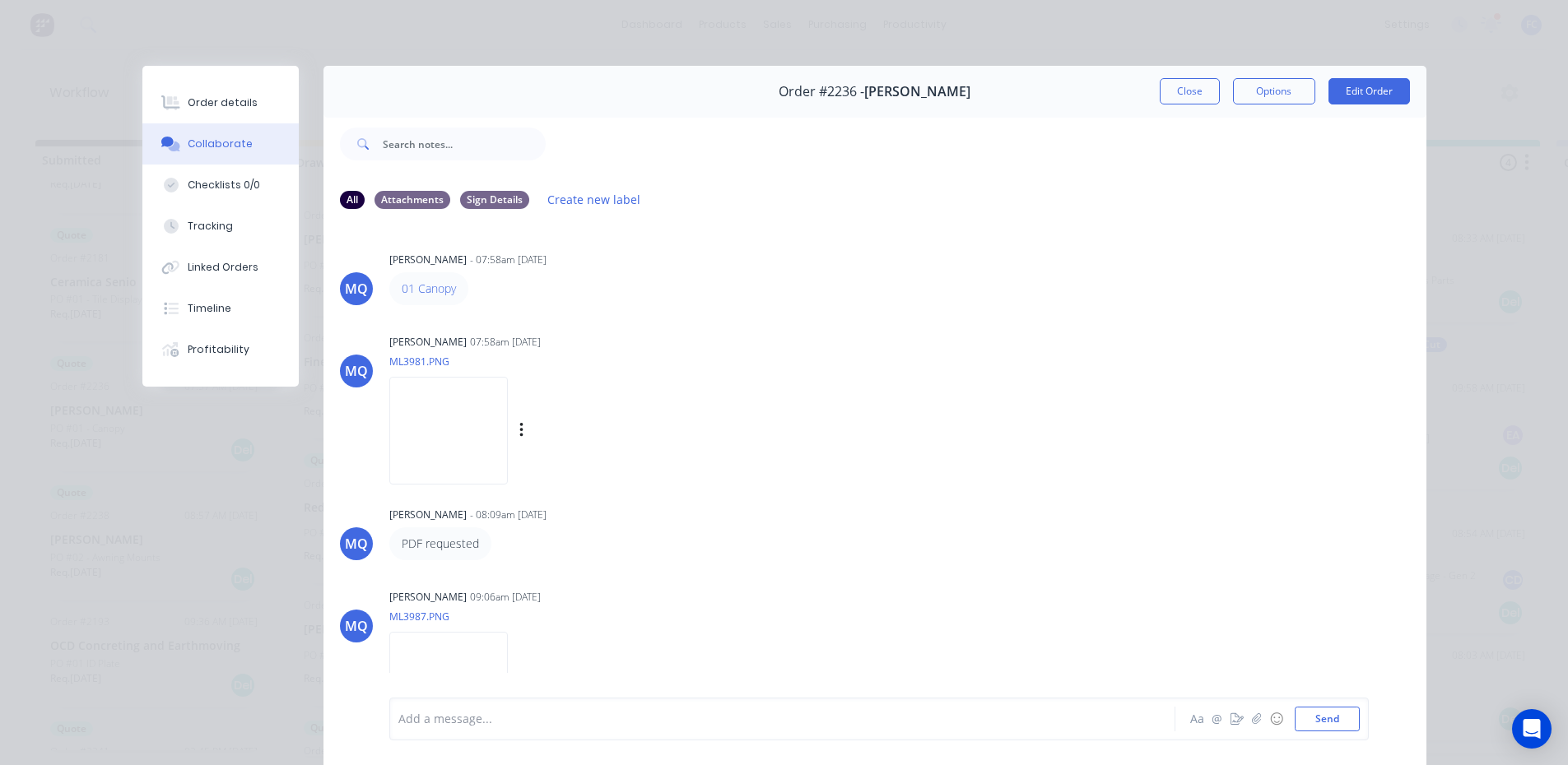
click at [453, 411] on img at bounding box center [449, 430] width 119 height 108
click at [448, 441] on img at bounding box center [449, 430] width 119 height 108
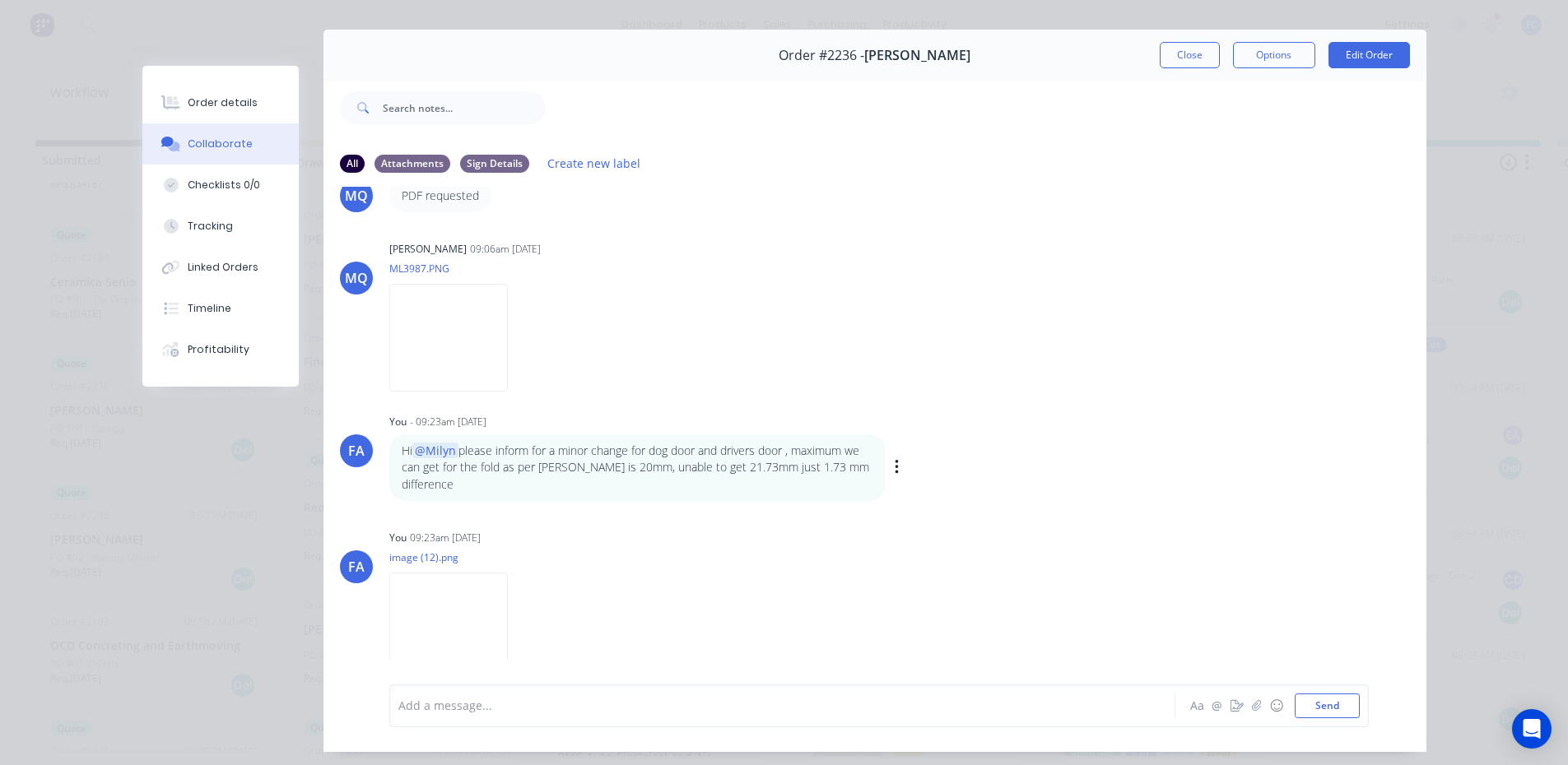
scroll to position [88, 0]
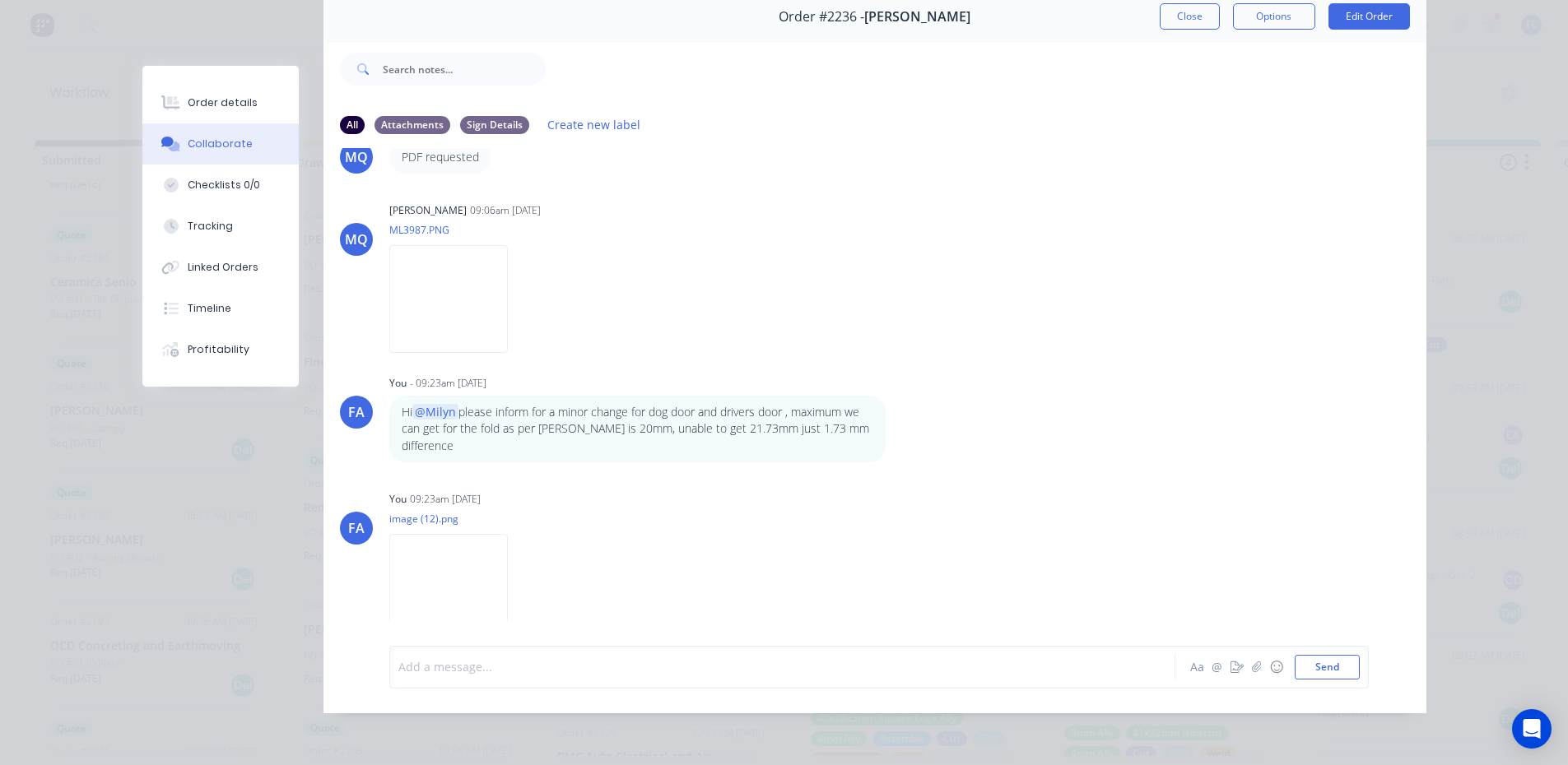
drag, startPoint x: 472, startPoint y: 664, endPoint x: 482, endPoint y: 655, distance: 13.5
click at [477, 661] on div at bounding box center [759, 667] width 720 height 18
click at [1322, 658] on button "Send" at bounding box center [1327, 667] width 65 height 24
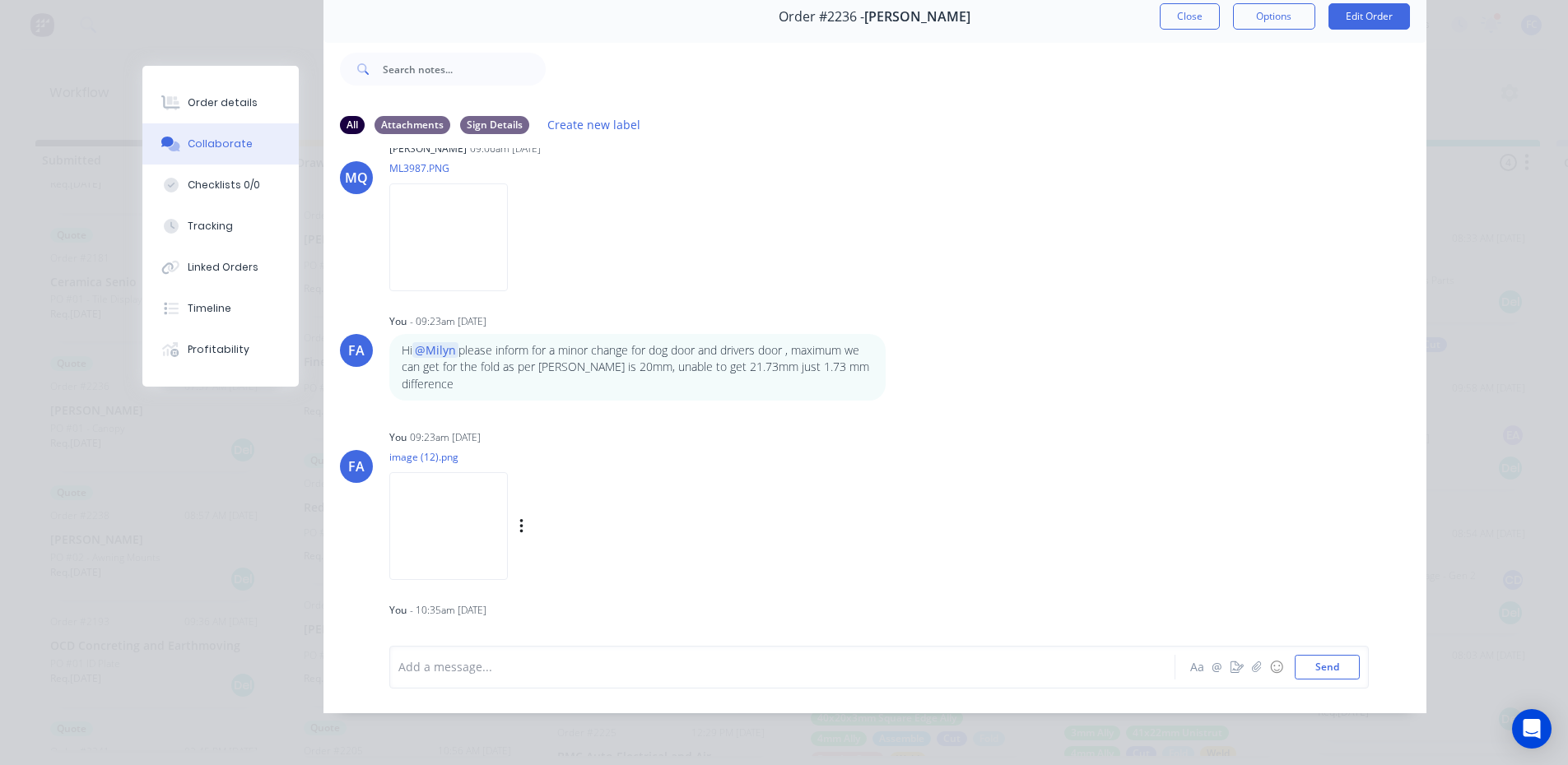
scroll to position [380, 0]
click at [558, 625] on icon "button" at bounding box center [560, 634] width 5 height 18
click at [596, 591] on button "Edit" at bounding box center [619, 604] width 104 height 27
click at [398, 668] on div "Waiting for customer reply" at bounding box center [758, 667] width 721 height 18
click at [390, 667] on div "Waiting for customer reply Aa @ ☺ Send" at bounding box center [879, 668] width 979 height 43
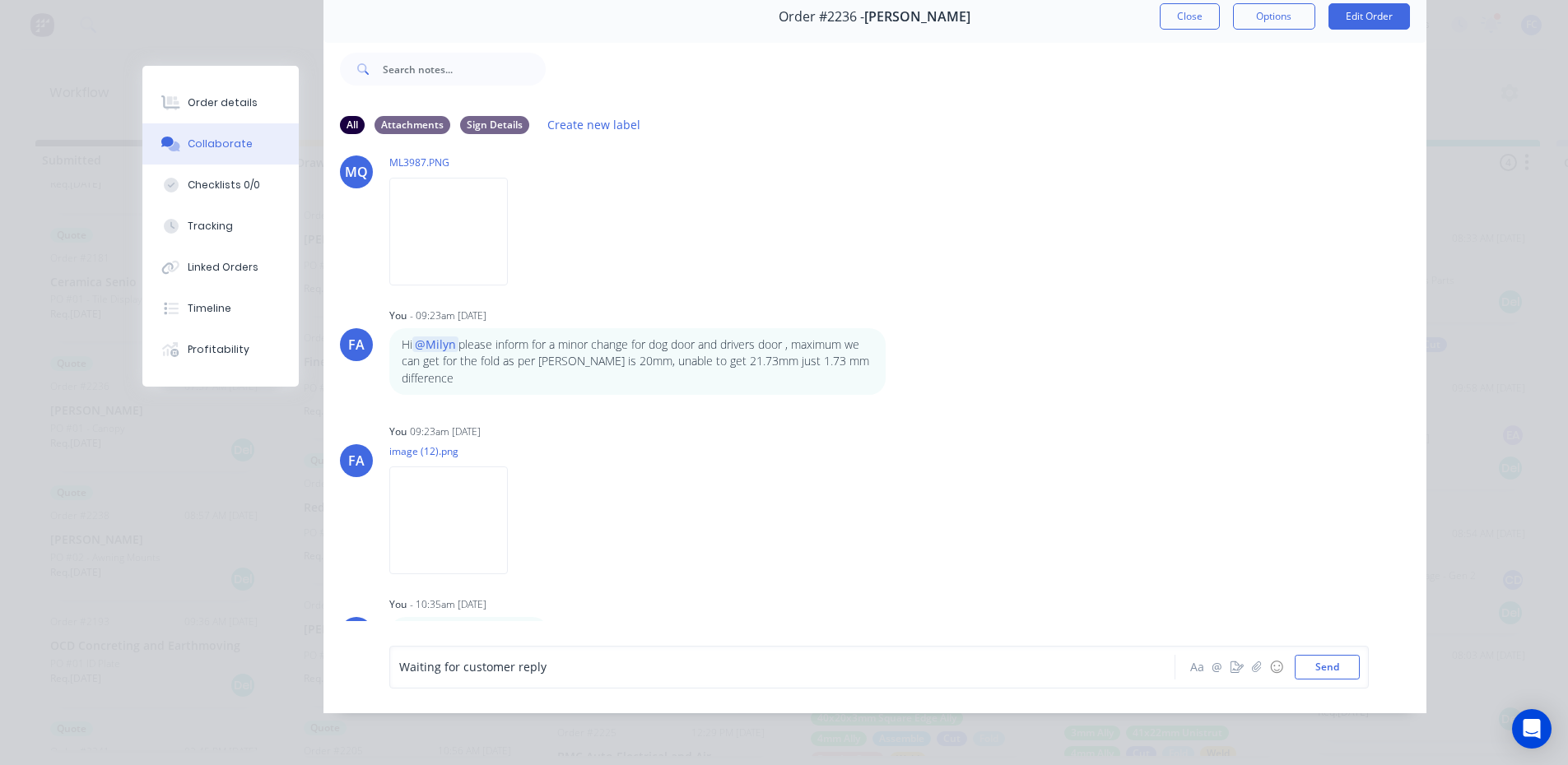
click at [390, 667] on div "Waiting for customer reply Aa @ ☺ Send" at bounding box center [879, 668] width 979 height 43
click at [1191, 10] on button "Close" at bounding box center [1189, 16] width 60 height 26
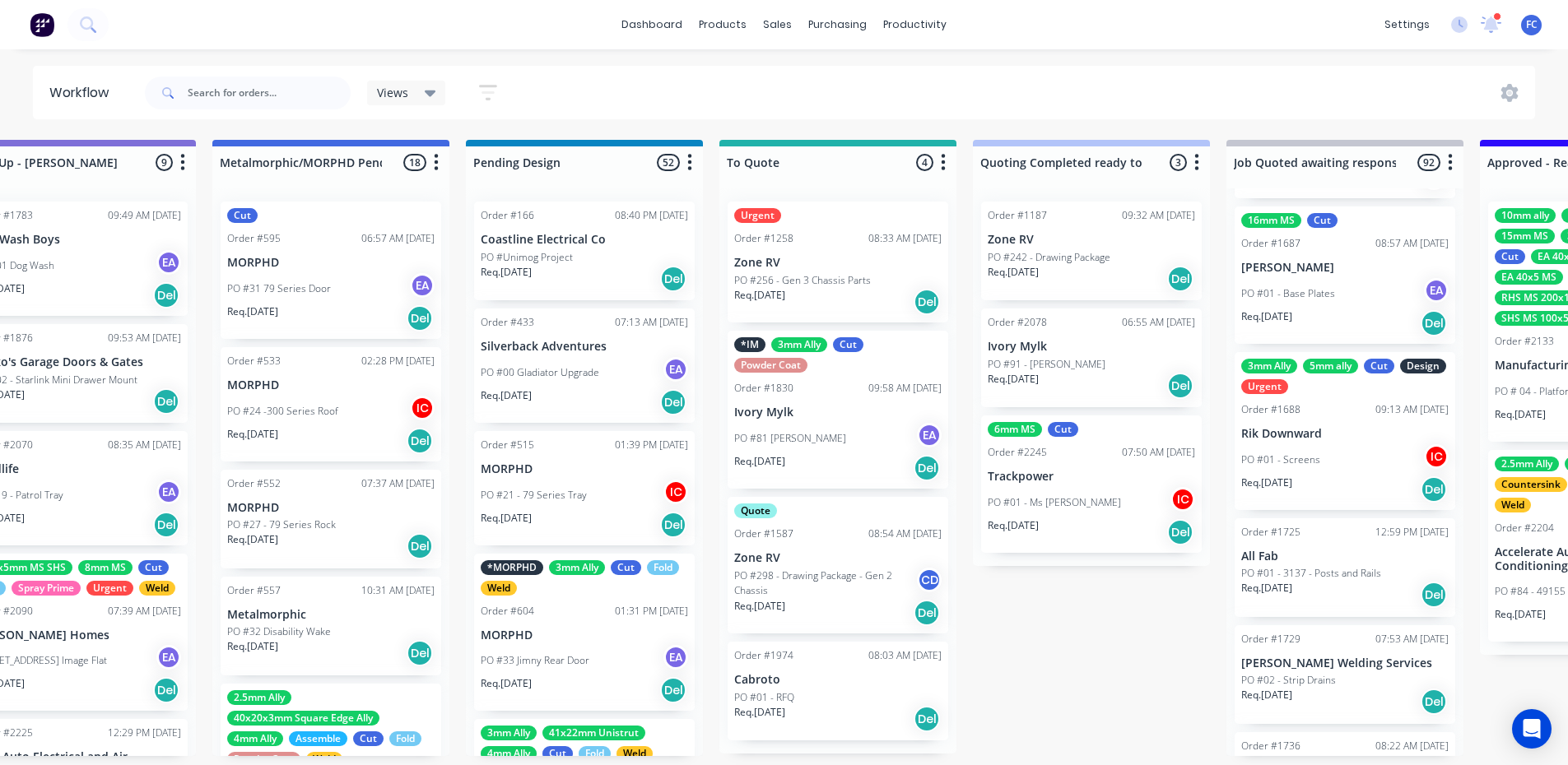
scroll to position [329, 0]
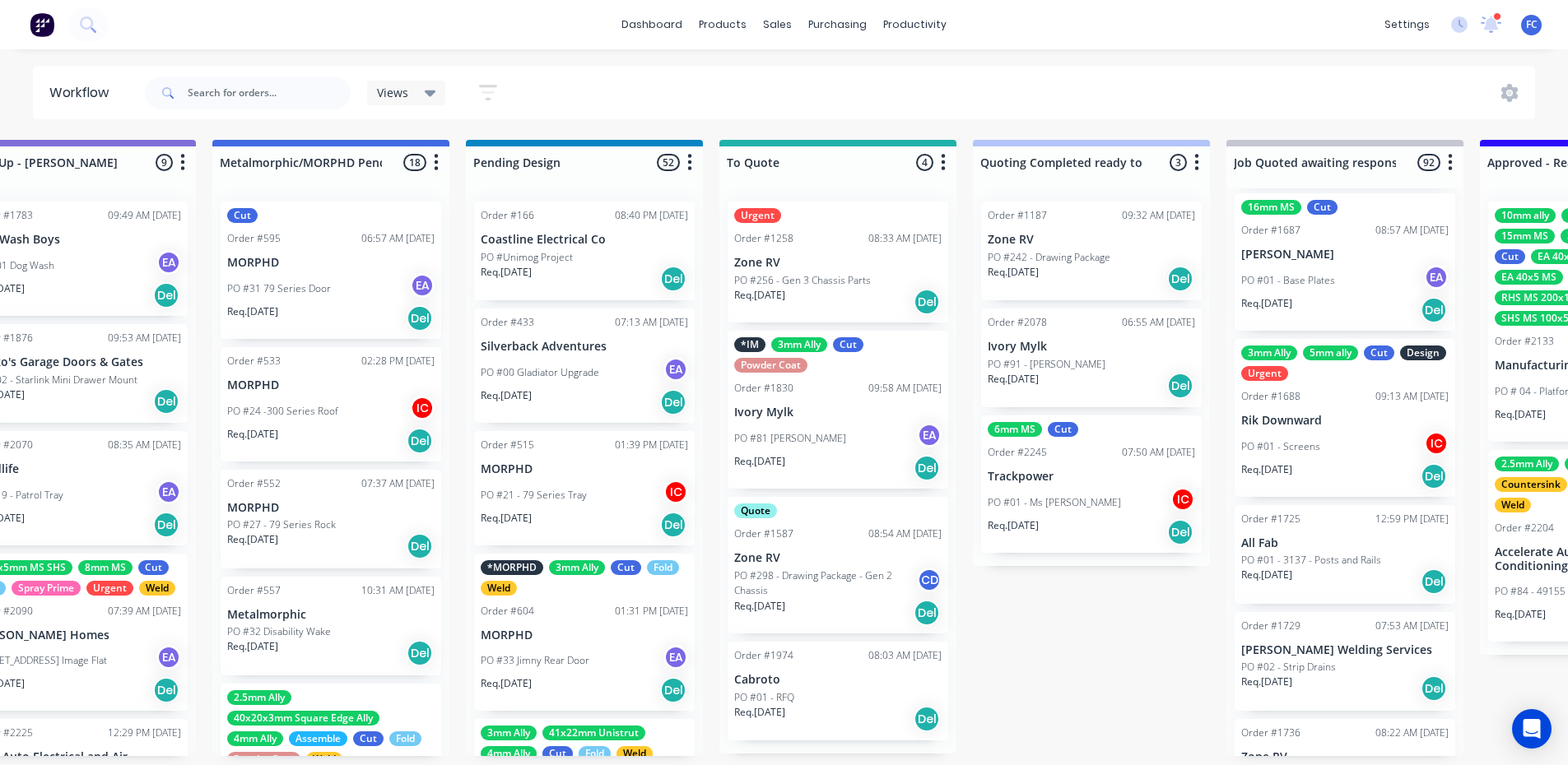
click at [1054, 495] on p "PO #01 - Ms [PERSON_NAME]" at bounding box center [1054, 502] width 133 height 15
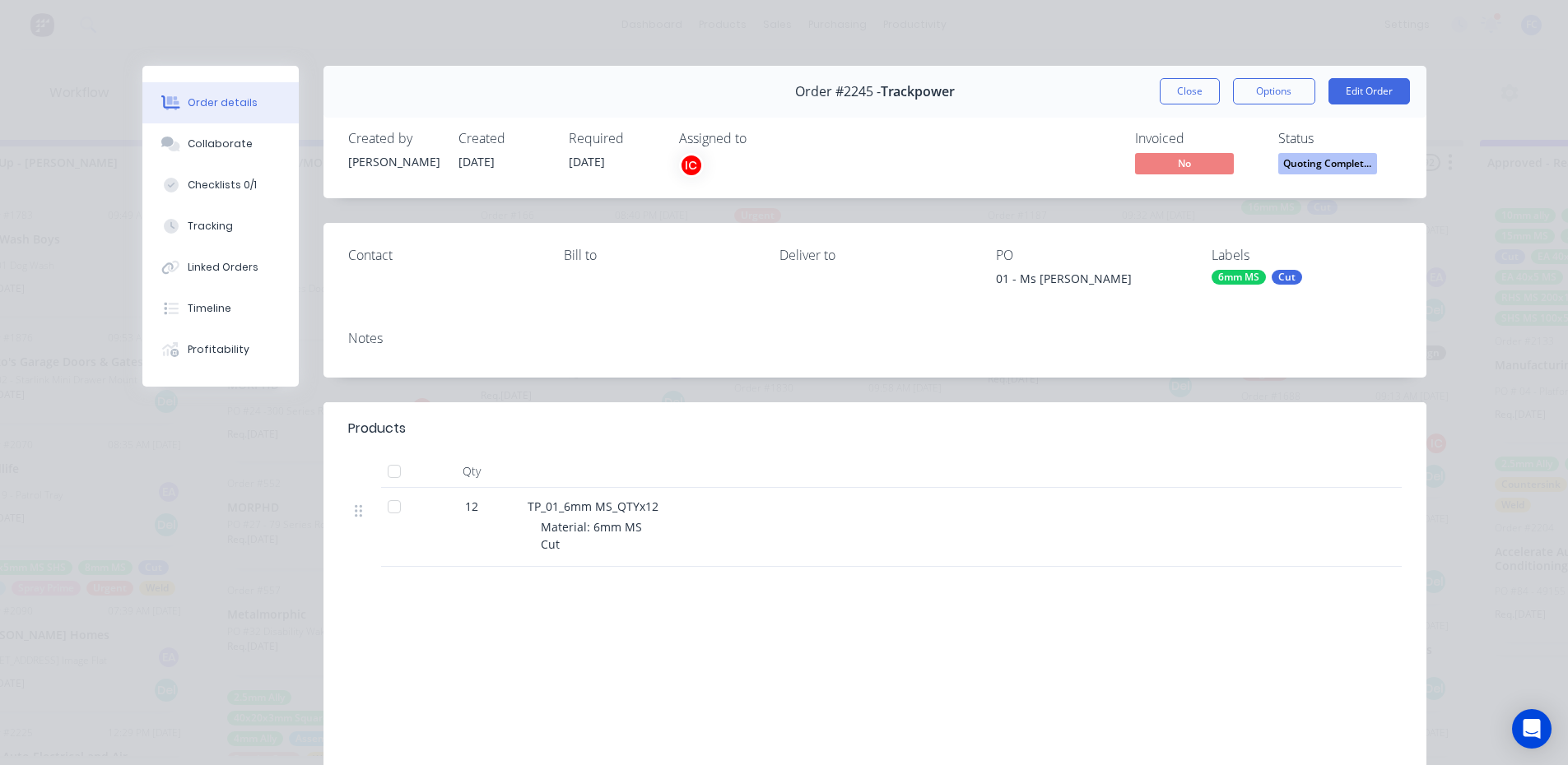
drag, startPoint x: 1188, startPoint y: 87, endPoint x: 1206, endPoint y: 567, distance: 480.3
click at [1187, 85] on button "Close" at bounding box center [1189, 91] width 60 height 26
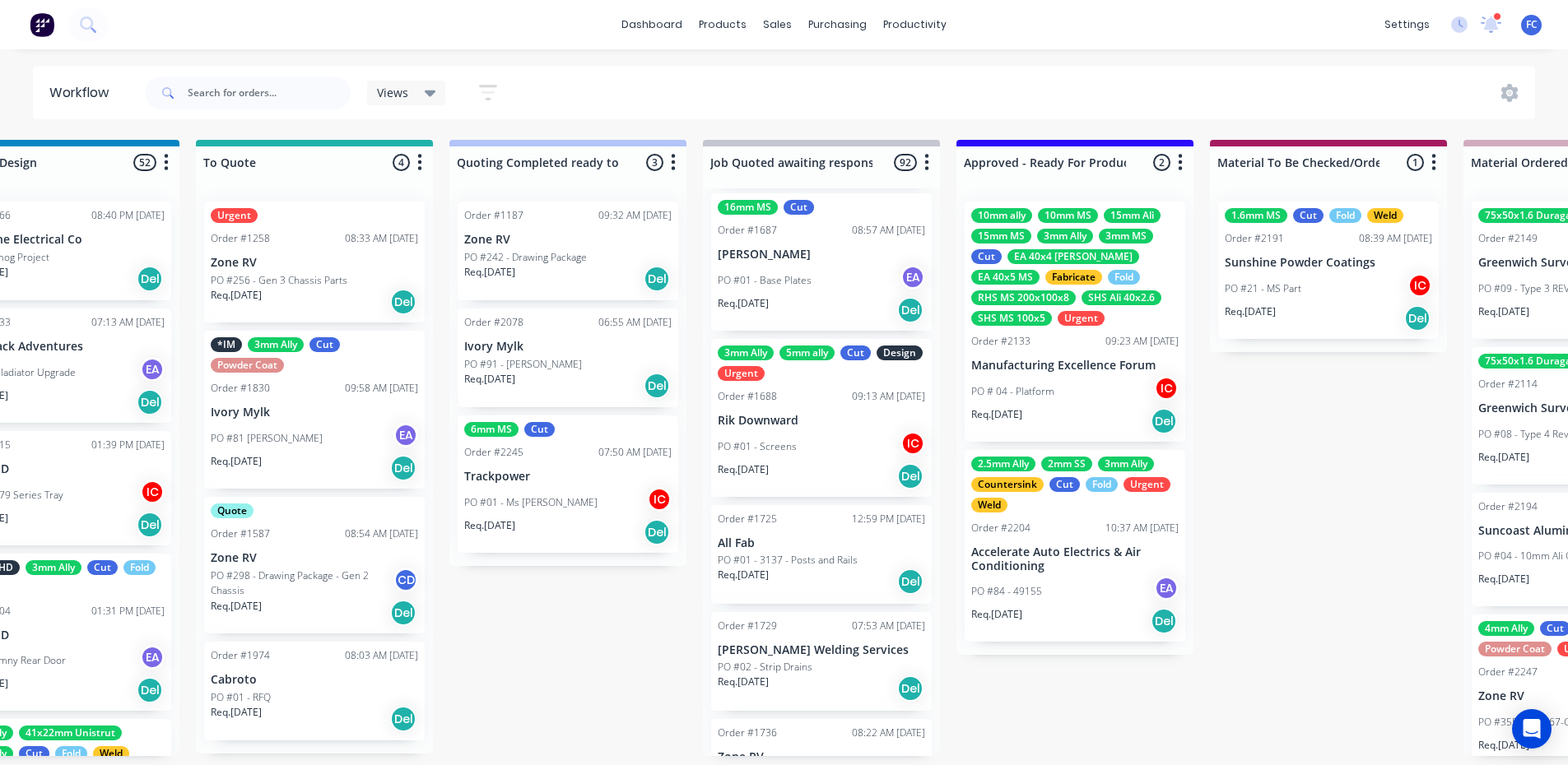
scroll to position [3, 1092]
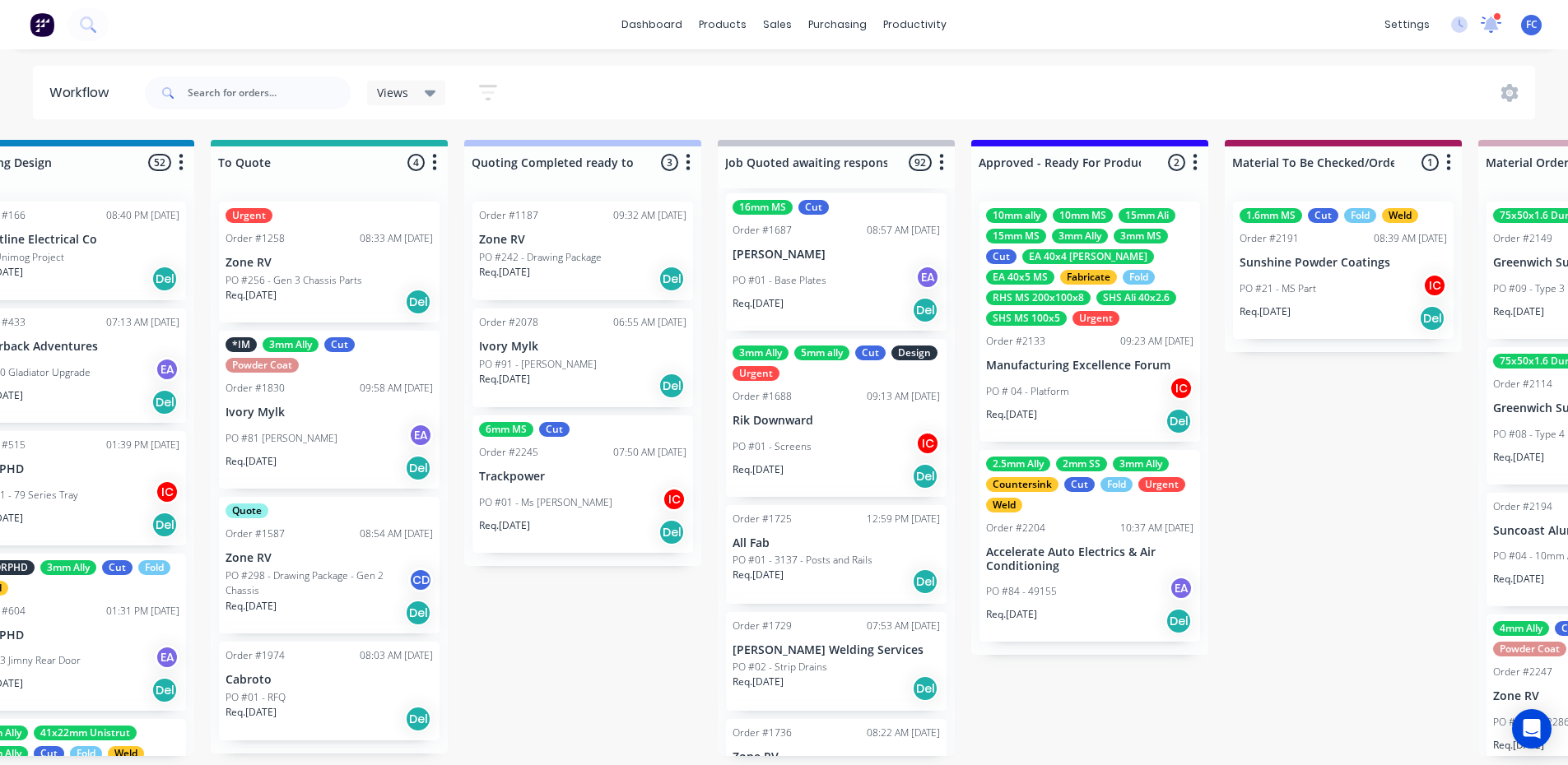
click at [1500, 25] on icon at bounding box center [1491, 24] width 21 height 18
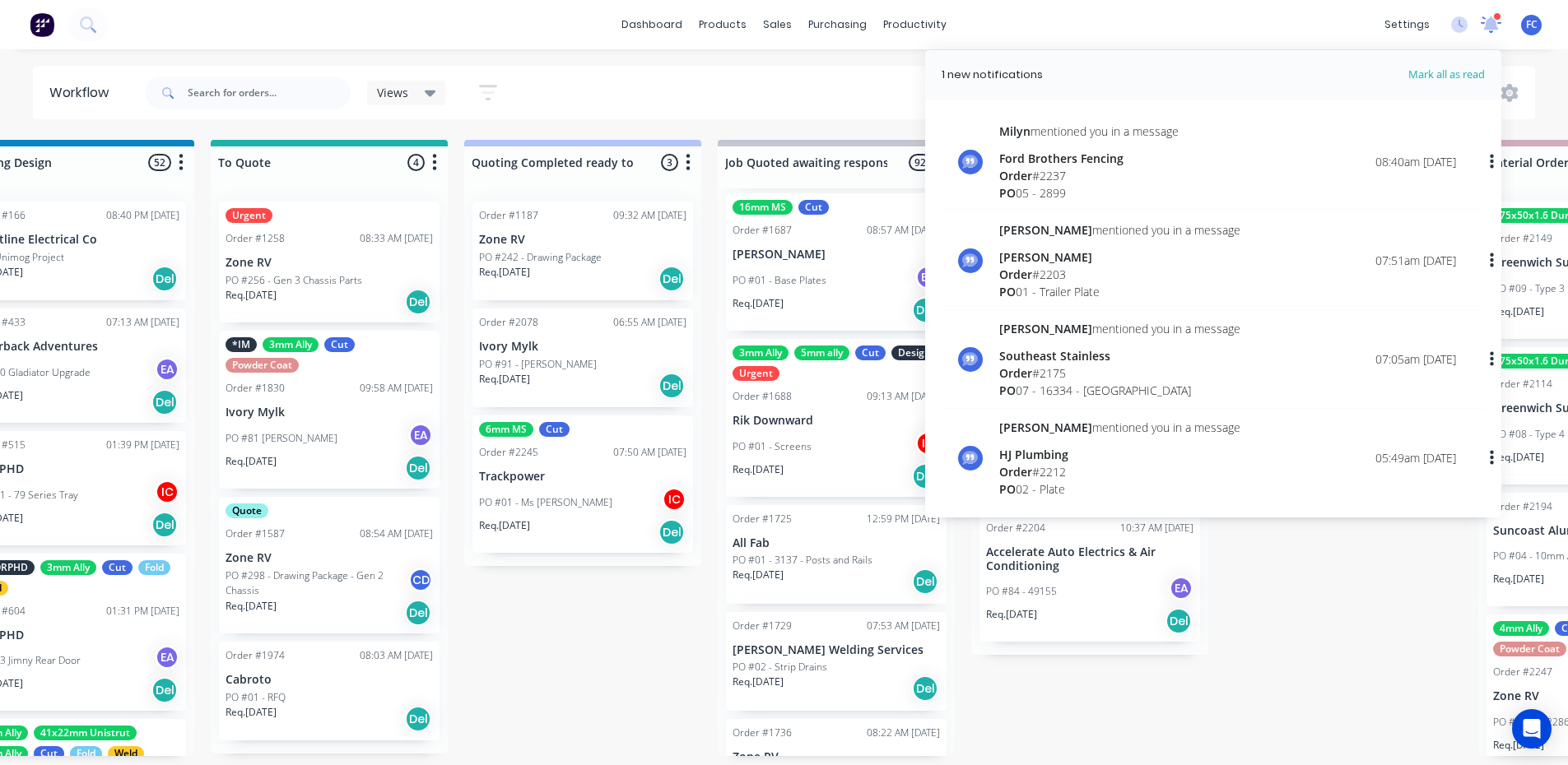
click at [1500, 25] on icon at bounding box center [1490, 23] width 22 height 18
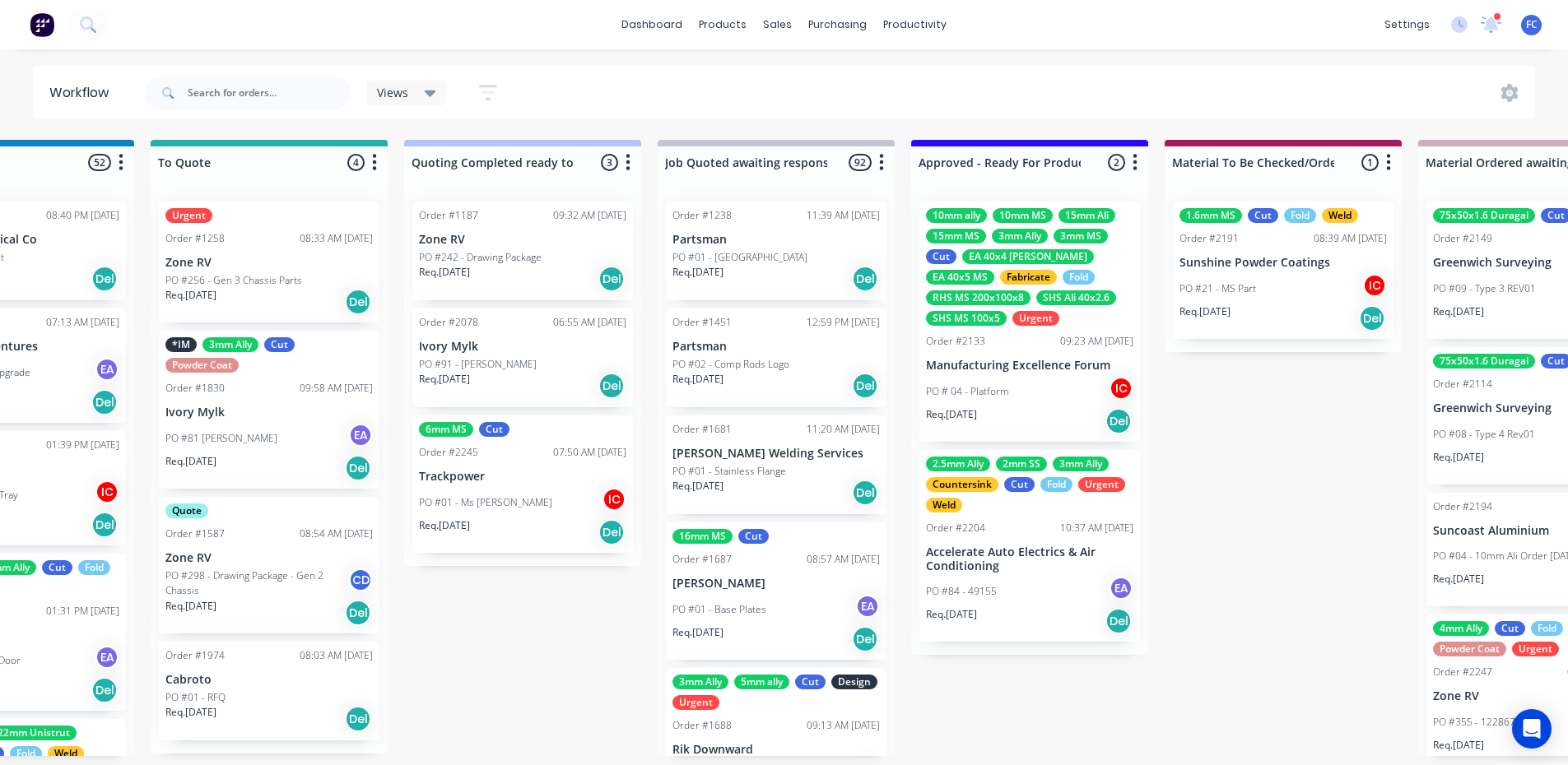
scroll to position [3, 1167]
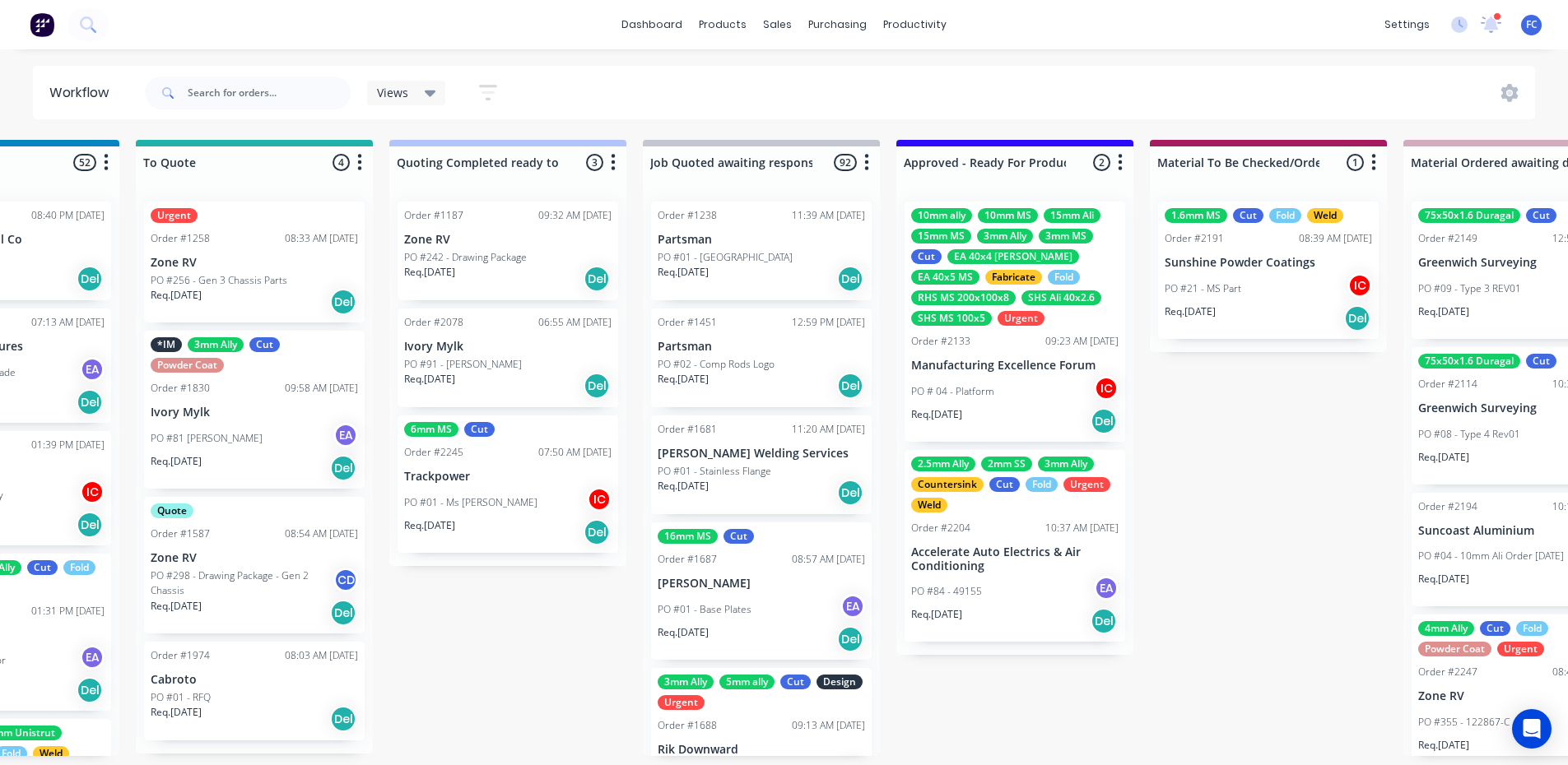
click at [1000, 547] on p "Accelerate Auto Electrics & Air Conditioning" at bounding box center [1014, 560] width 207 height 28
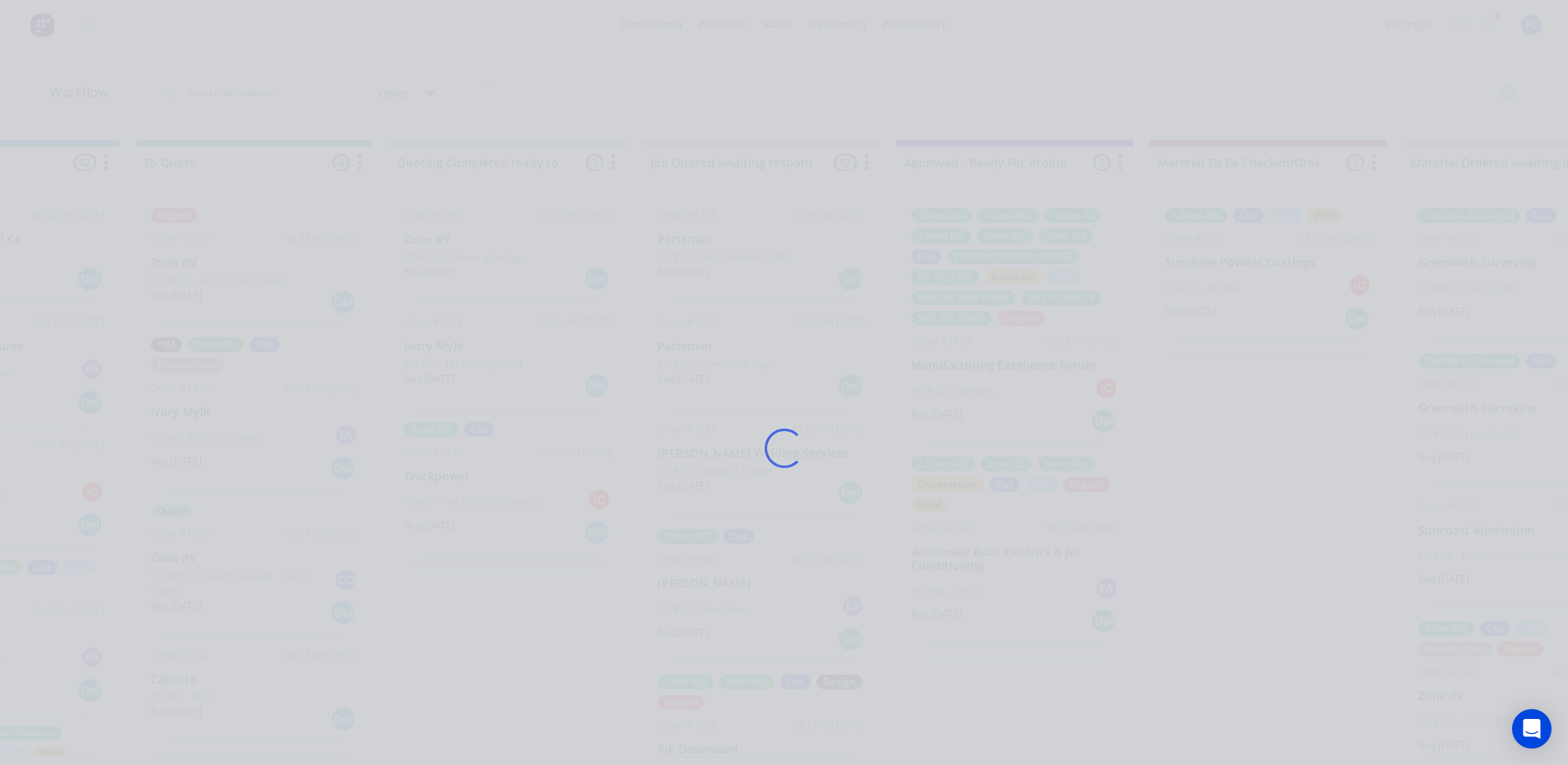
scroll to position [0, 1167]
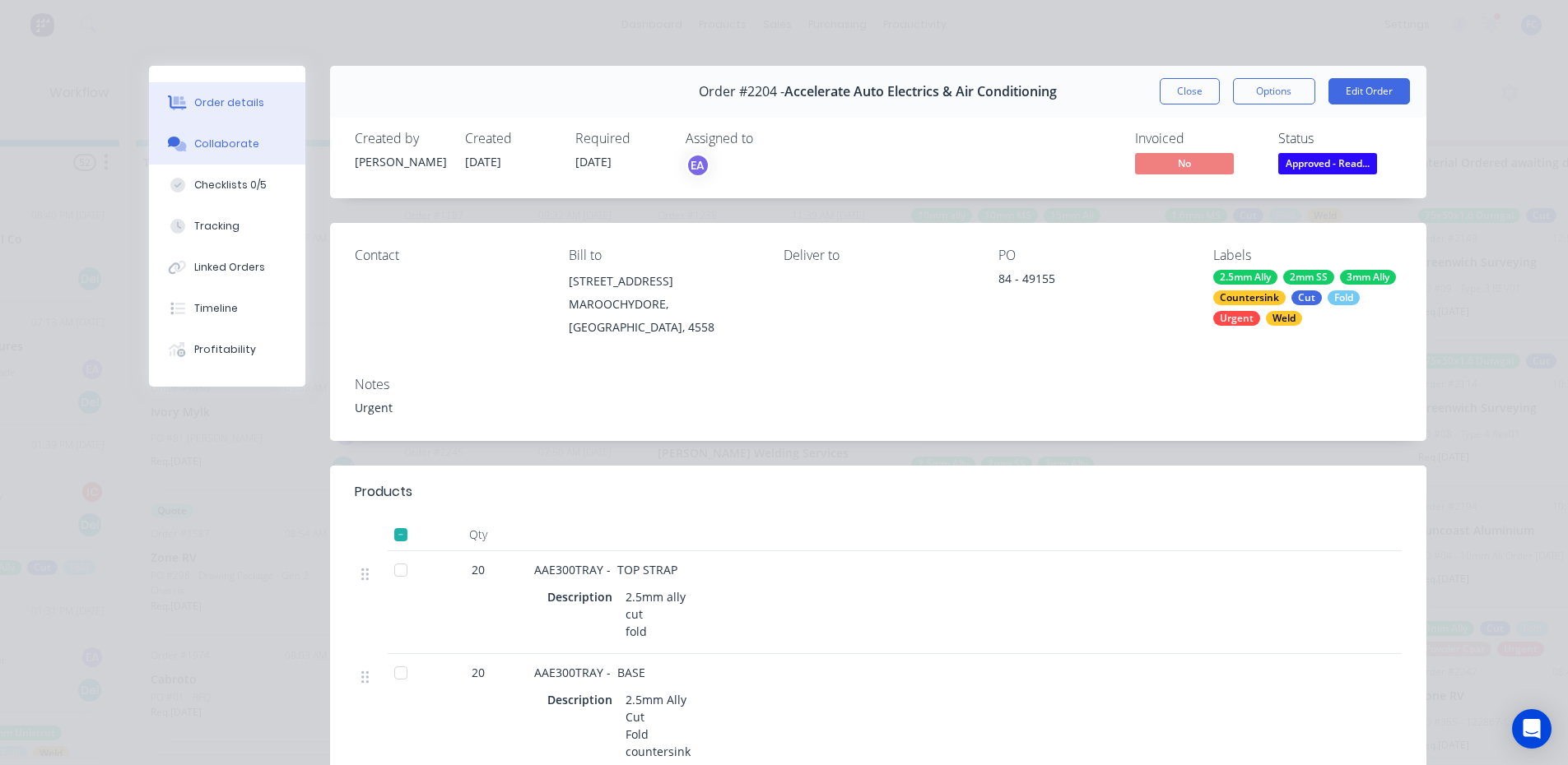
click at [195, 147] on div "Collaborate" at bounding box center [227, 143] width 65 height 15
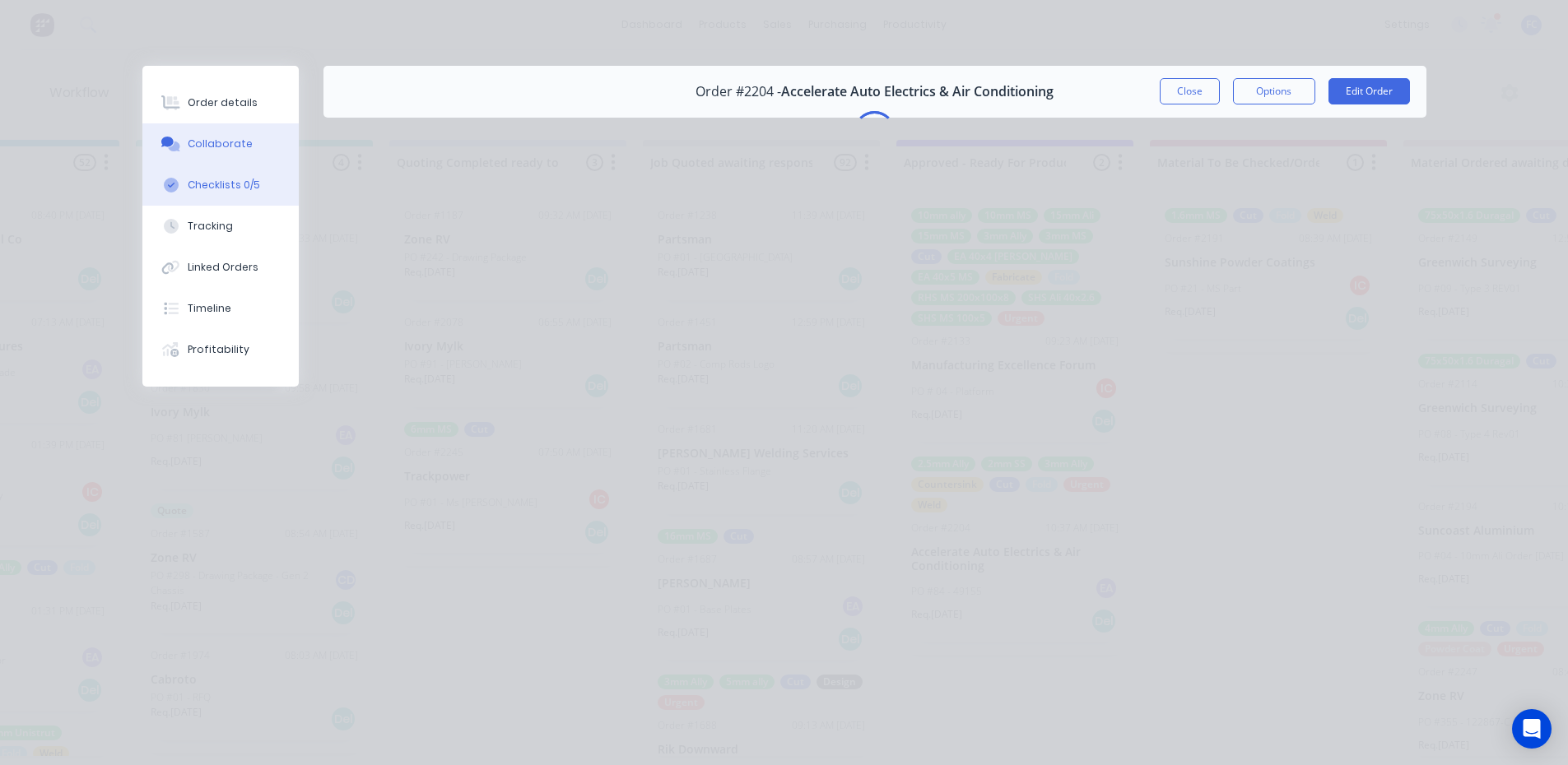
click at [211, 176] on button "Checklists 0/5" at bounding box center [220, 185] width 157 height 41
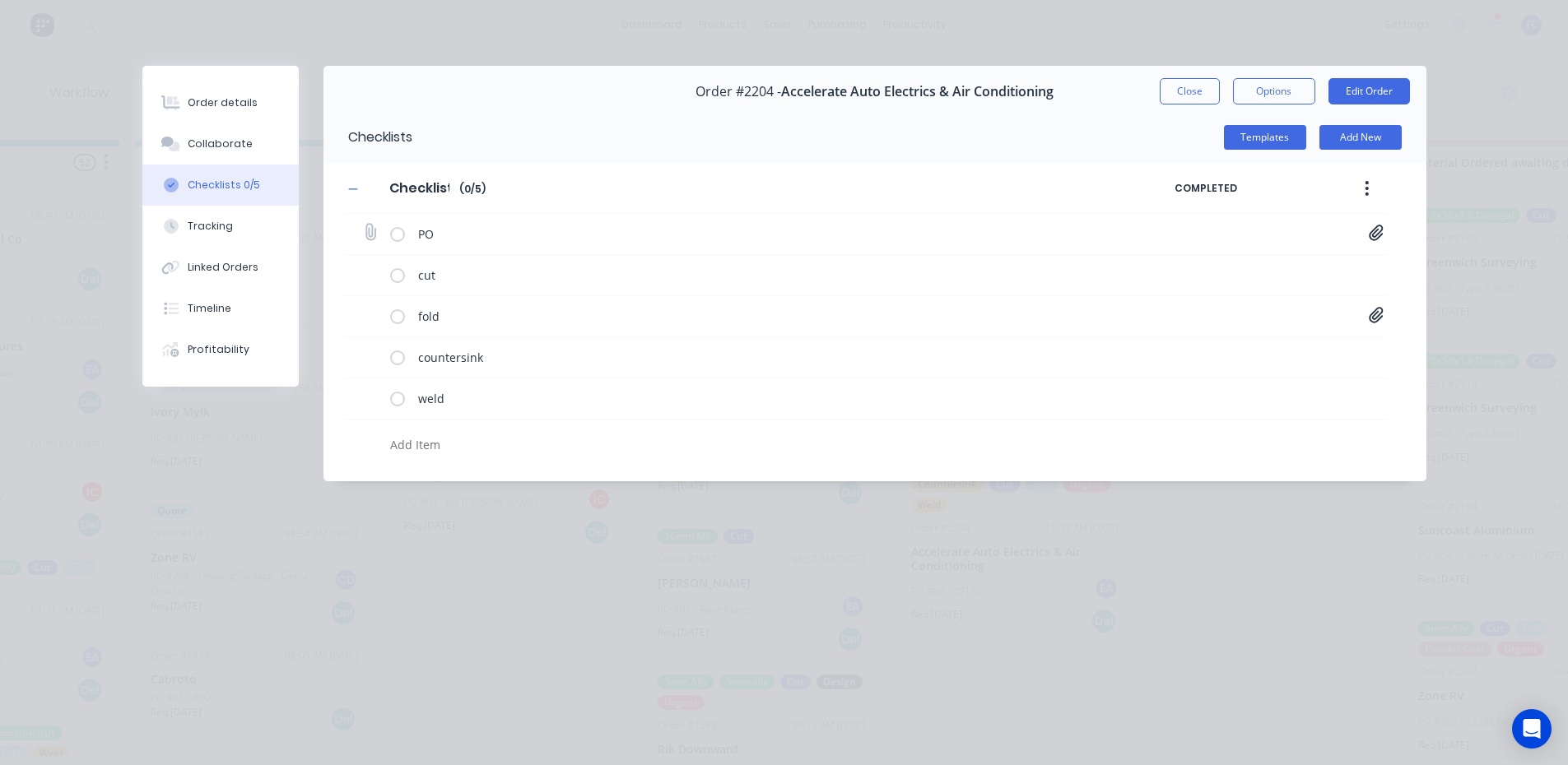
click at [1367, 233] on div "PO PO-49155.pdf" at bounding box center [865, 235] width 1043 height 41
click at [1375, 234] on icon at bounding box center [1375, 233] width 15 height 17
click at [1170, 273] on link "PO-49155.pdf" at bounding box center [1244, 269] width 192 height 18
click at [202, 141] on div "Collaborate" at bounding box center [220, 143] width 65 height 15
type textarea "x"
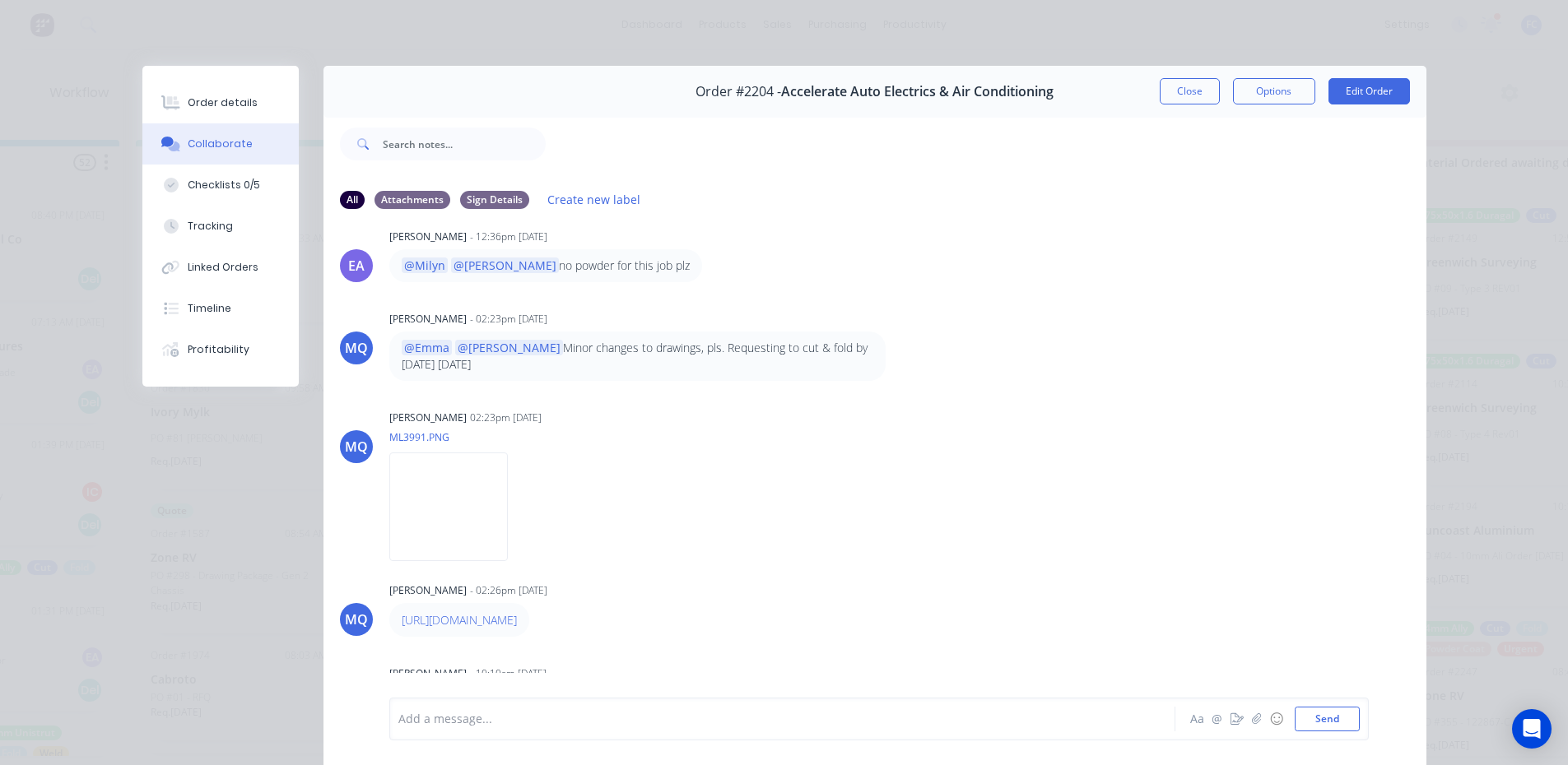
scroll to position [673, 0]
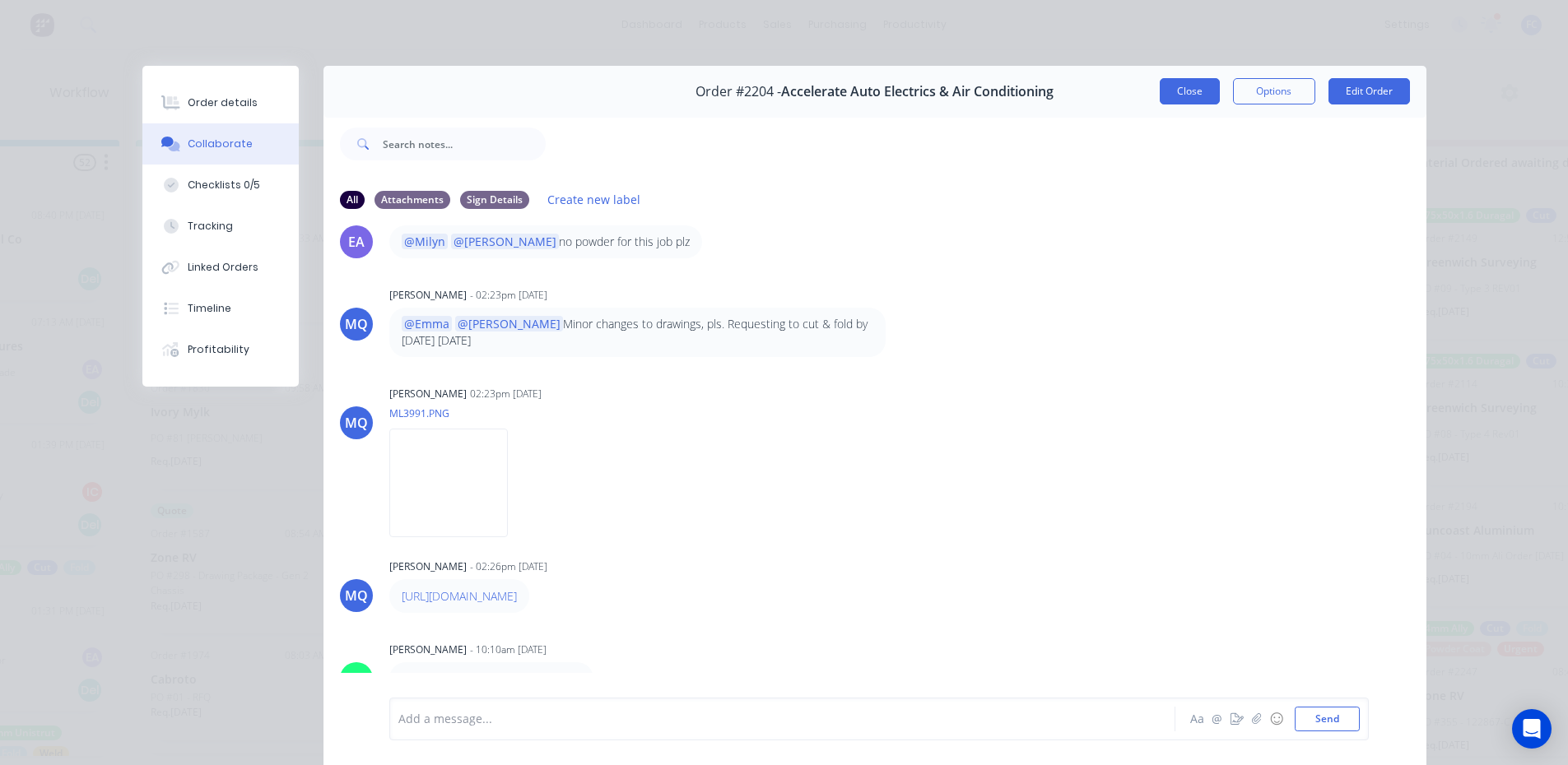
click at [1170, 86] on button "Close" at bounding box center [1189, 91] width 60 height 26
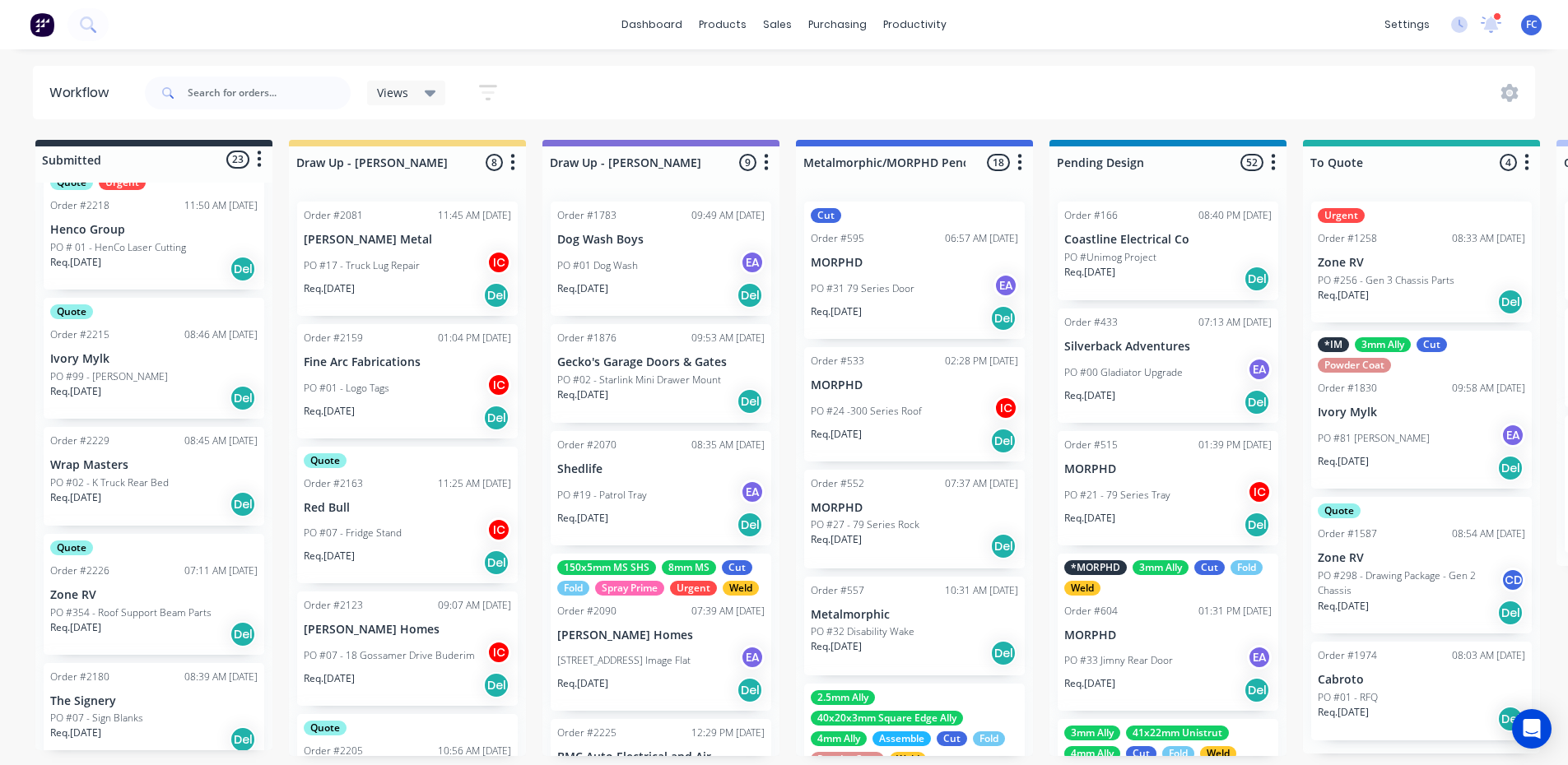
scroll to position [741, 0]
click at [104, 467] on p "Wrap Masters" at bounding box center [154, 468] width 207 height 14
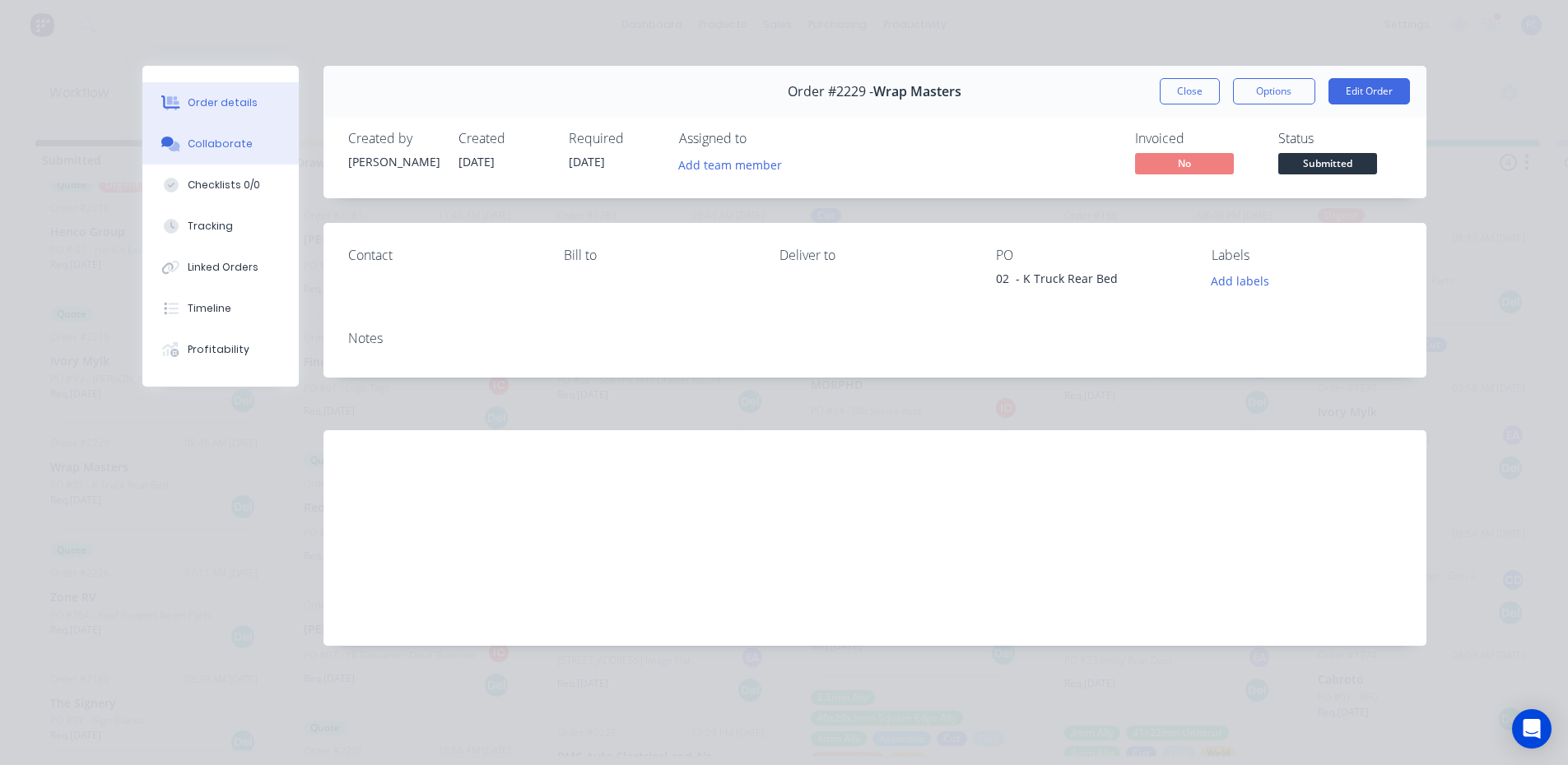
click at [198, 140] on div "Collaborate" at bounding box center [220, 143] width 65 height 15
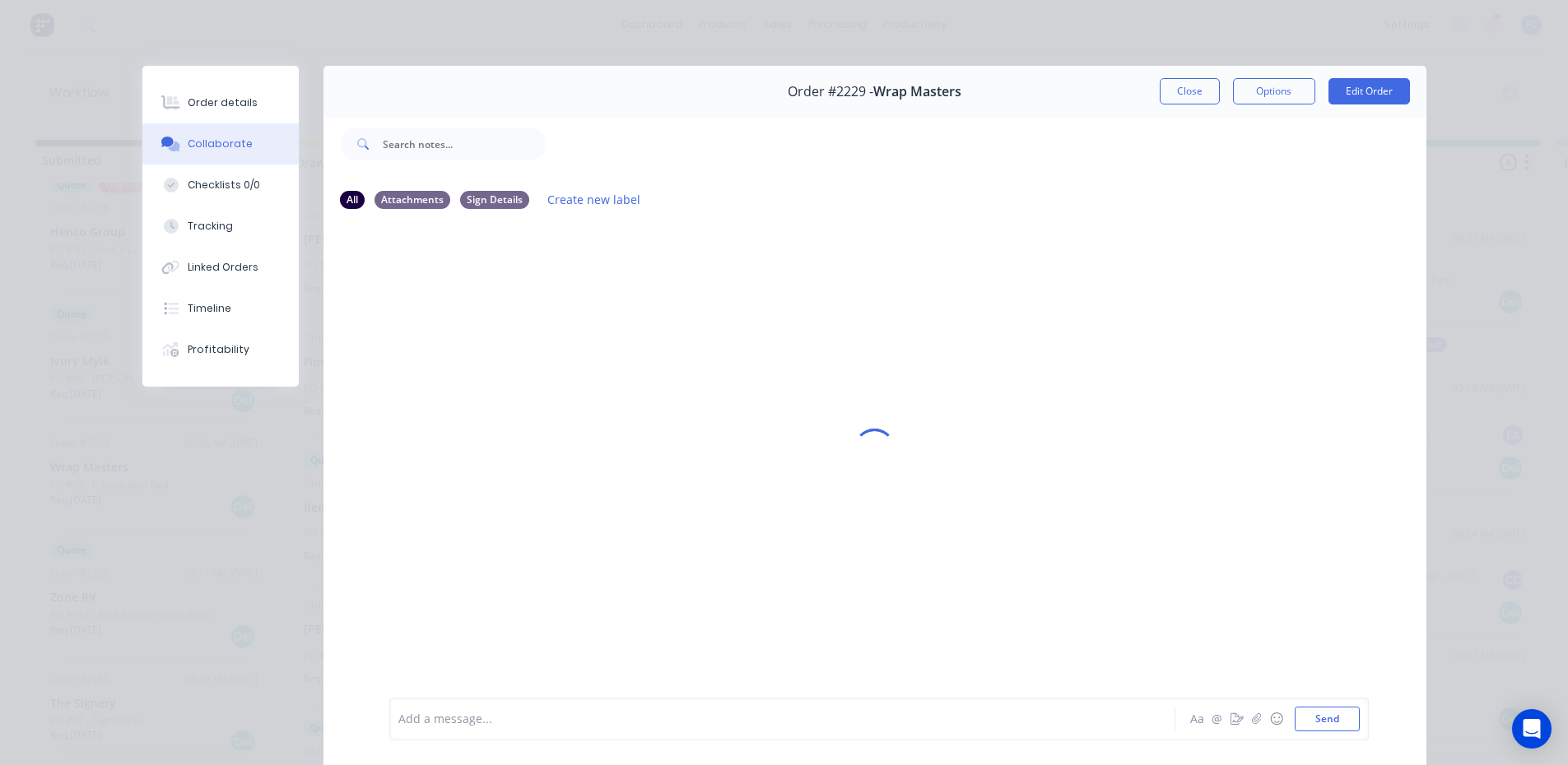
scroll to position [0, 0]
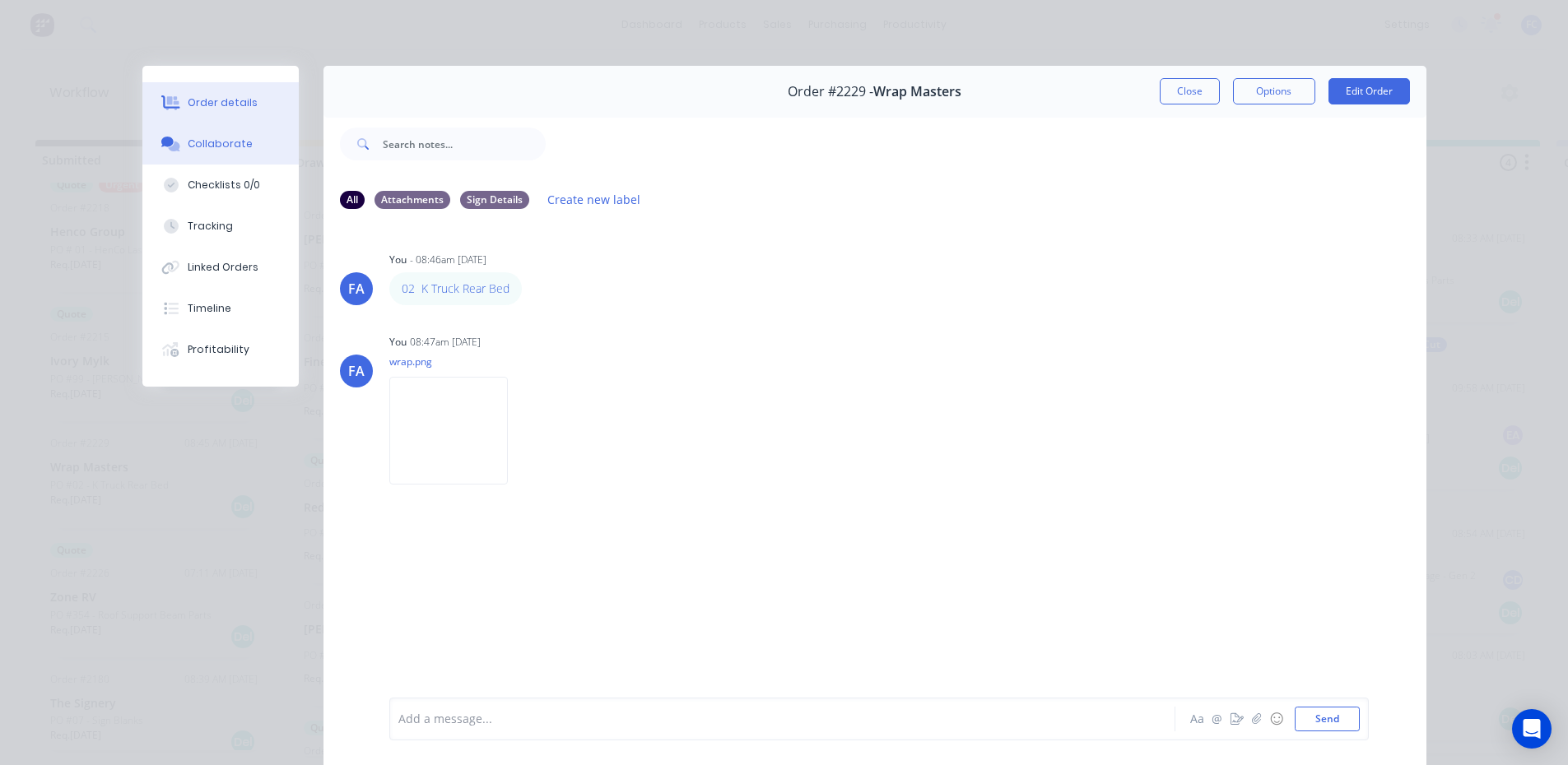
click at [224, 96] on div "Order details" at bounding box center [223, 102] width 70 height 15
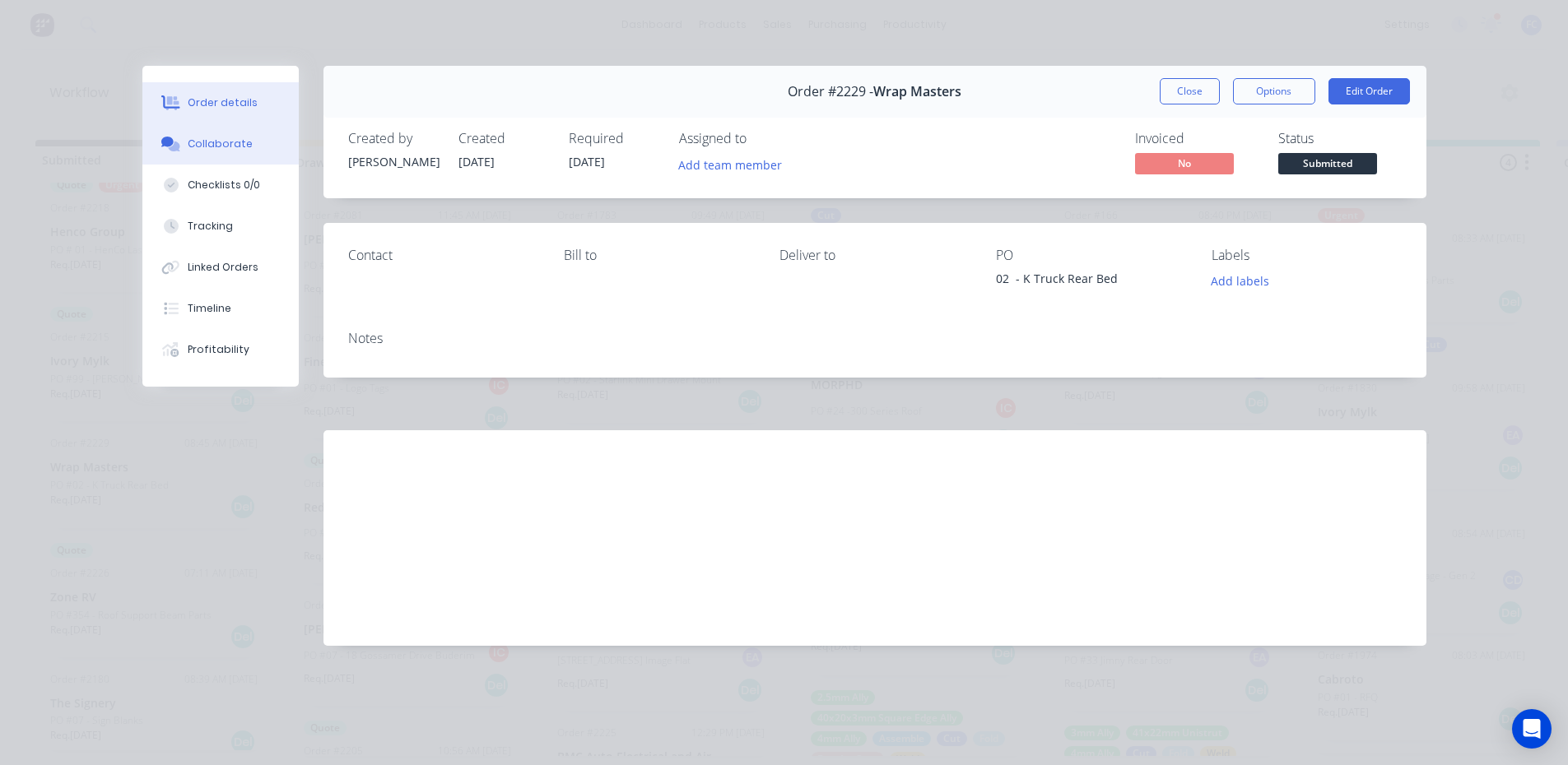
click at [212, 141] on div "Collaborate" at bounding box center [220, 143] width 65 height 15
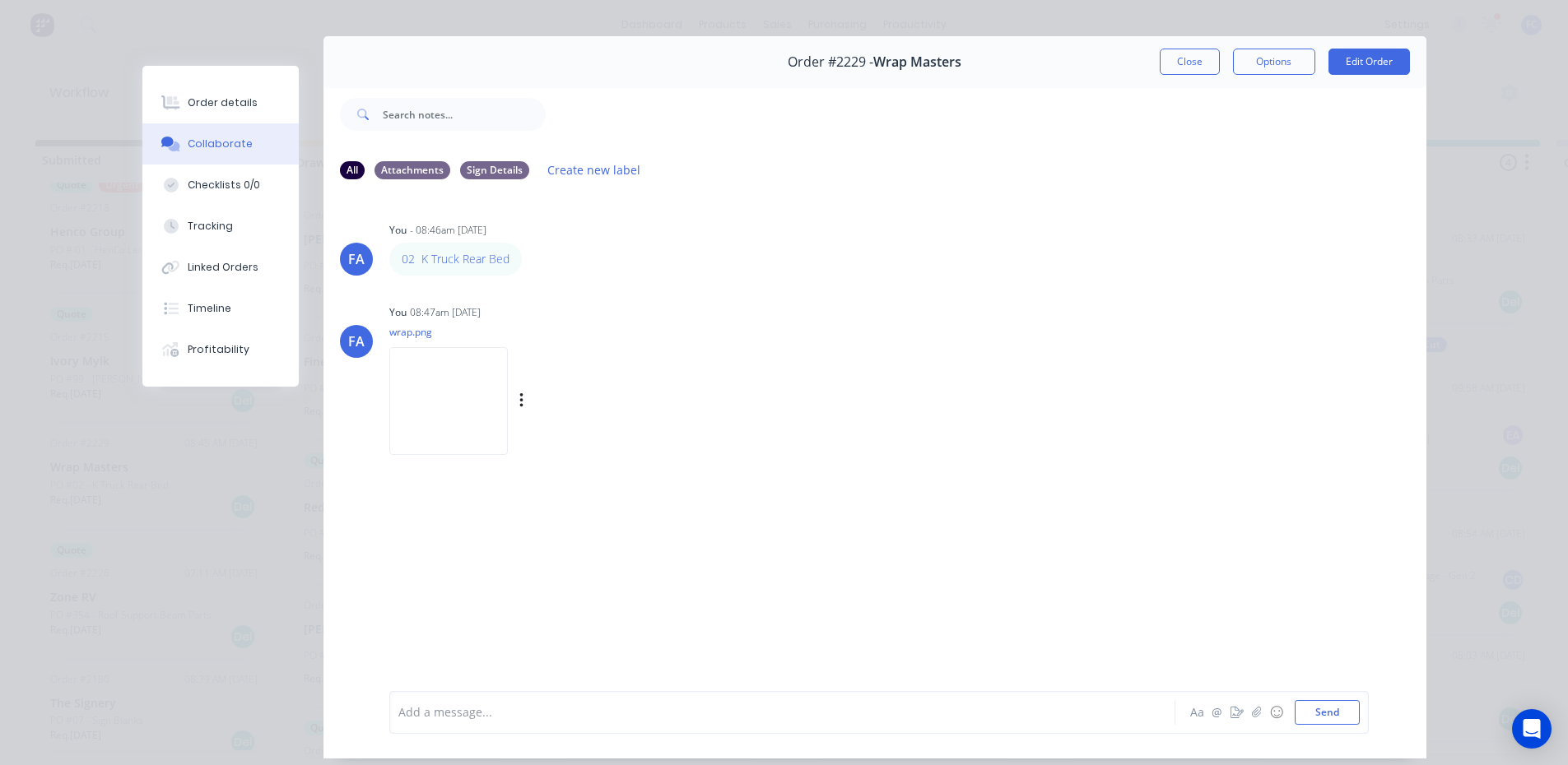
scroll to position [88, 0]
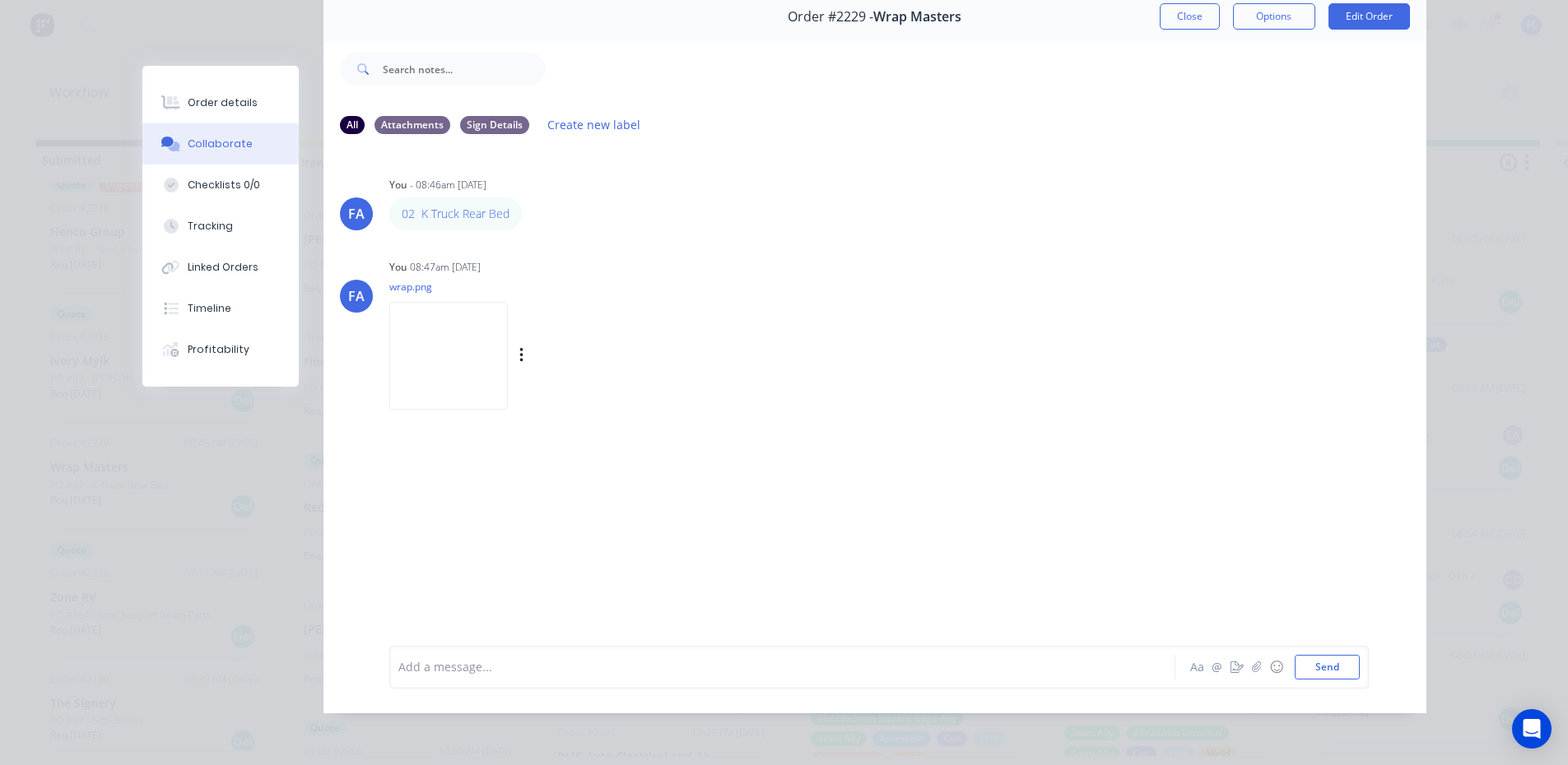
click at [444, 340] on img at bounding box center [449, 355] width 119 height 108
click at [189, 102] on div "Order details" at bounding box center [223, 102] width 70 height 15
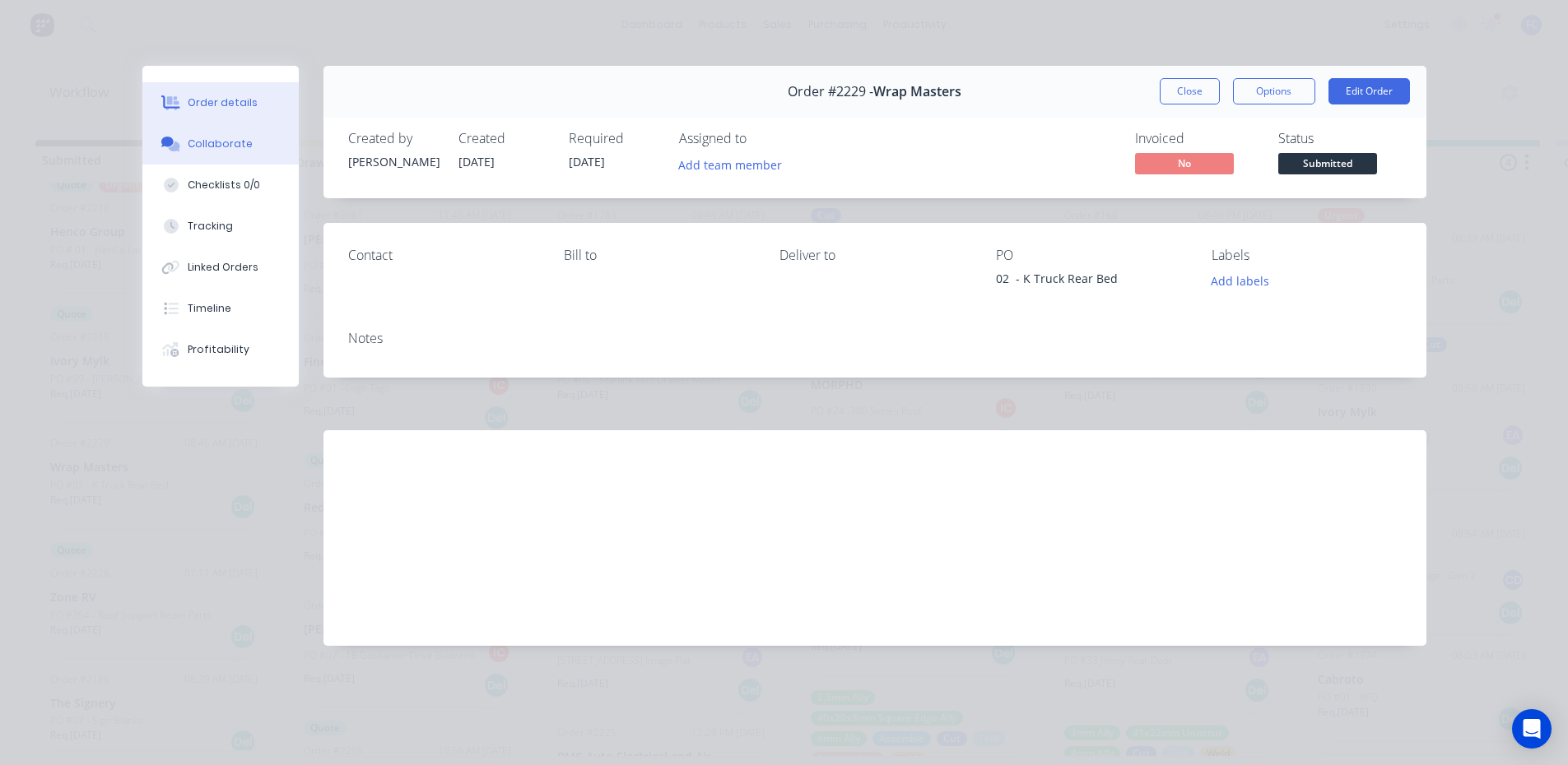
click at [259, 143] on button "Collaborate" at bounding box center [220, 144] width 157 height 41
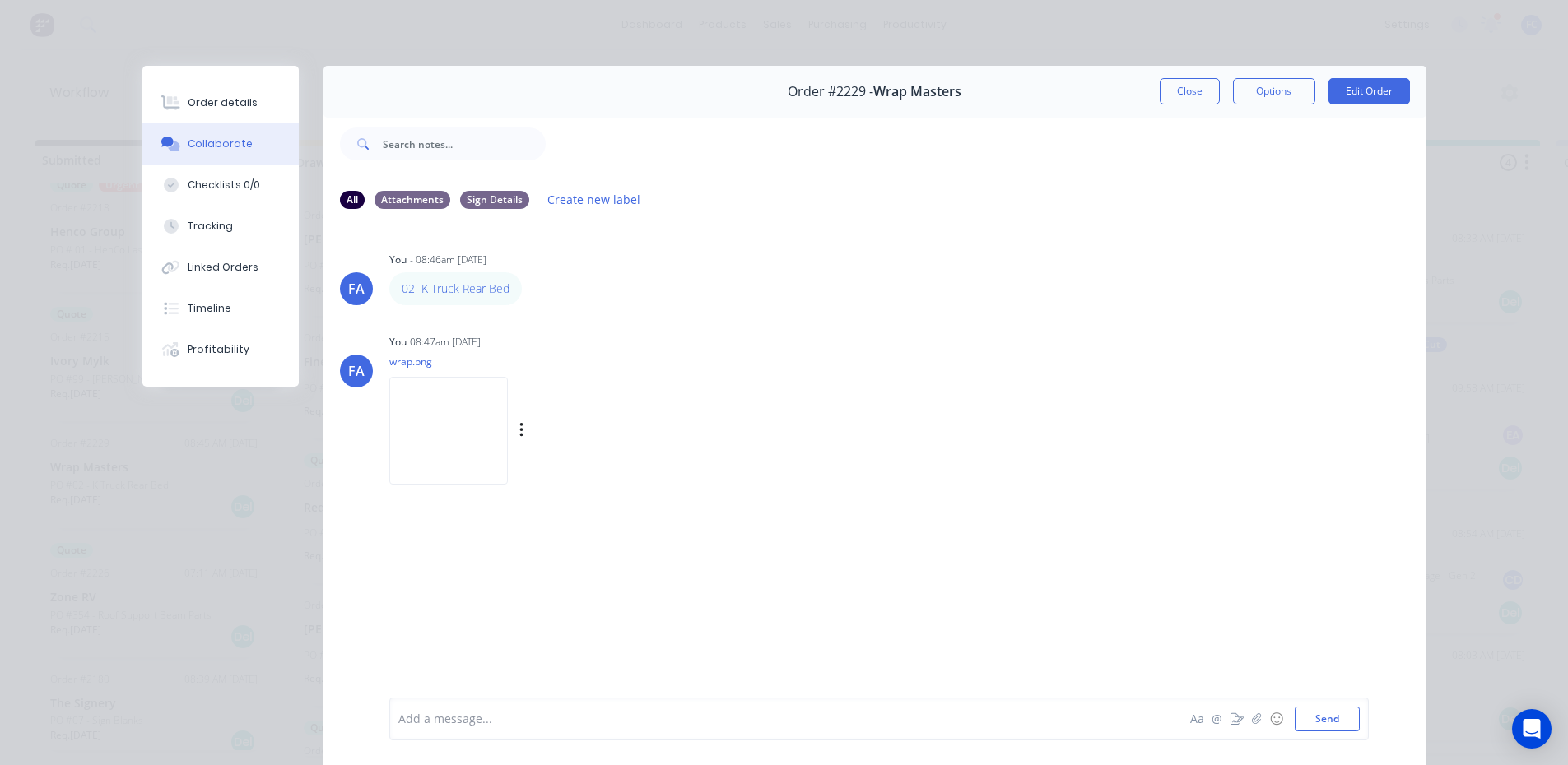
click at [464, 419] on img at bounding box center [449, 430] width 119 height 108
click at [455, 447] on img at bounding box center [449, 430] width 119 height 108
click at [1170, 95] on button "Close" at bounding box center [1189, 91] width 60 height 26
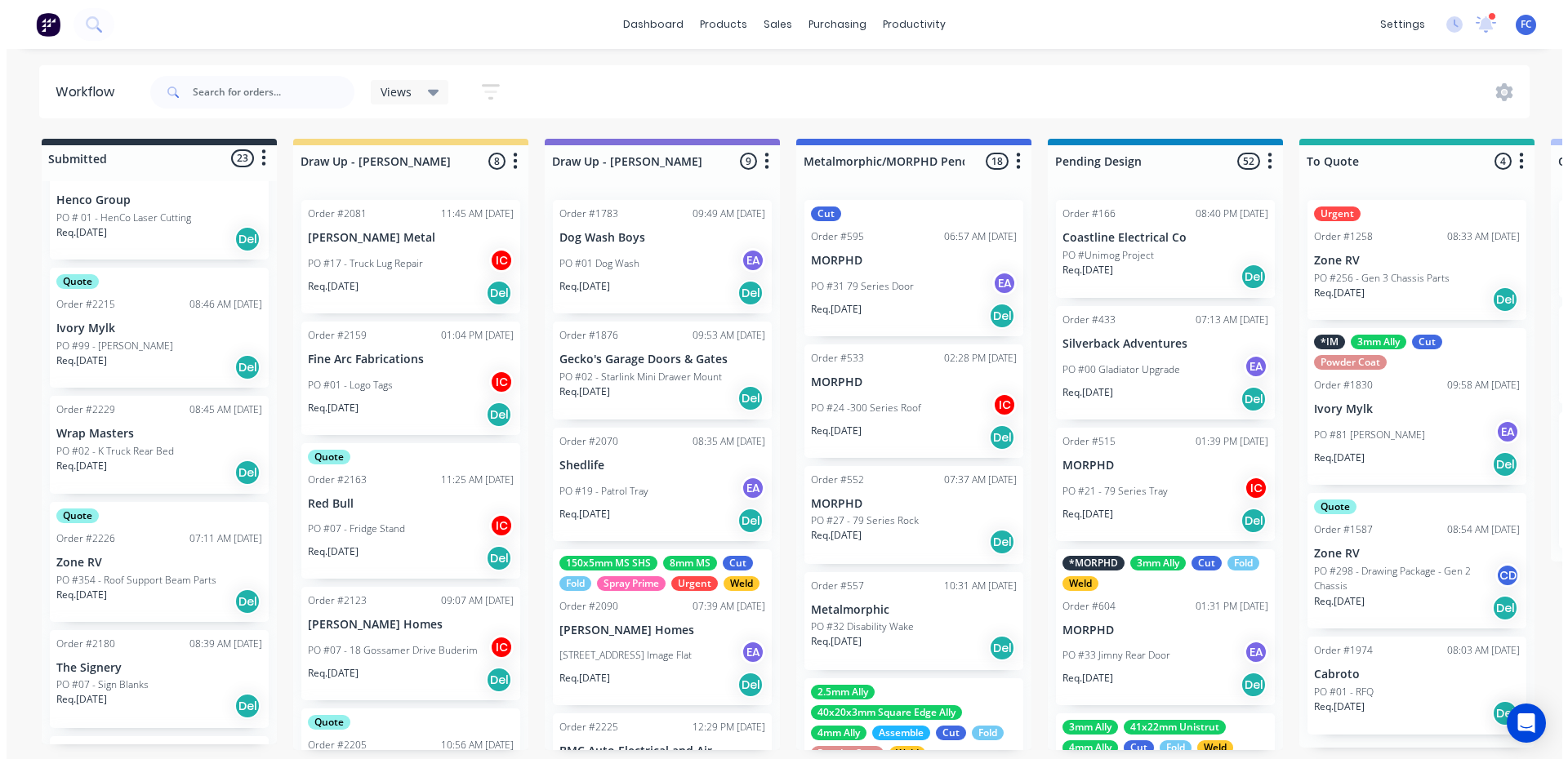
scroll to position [817, 0]
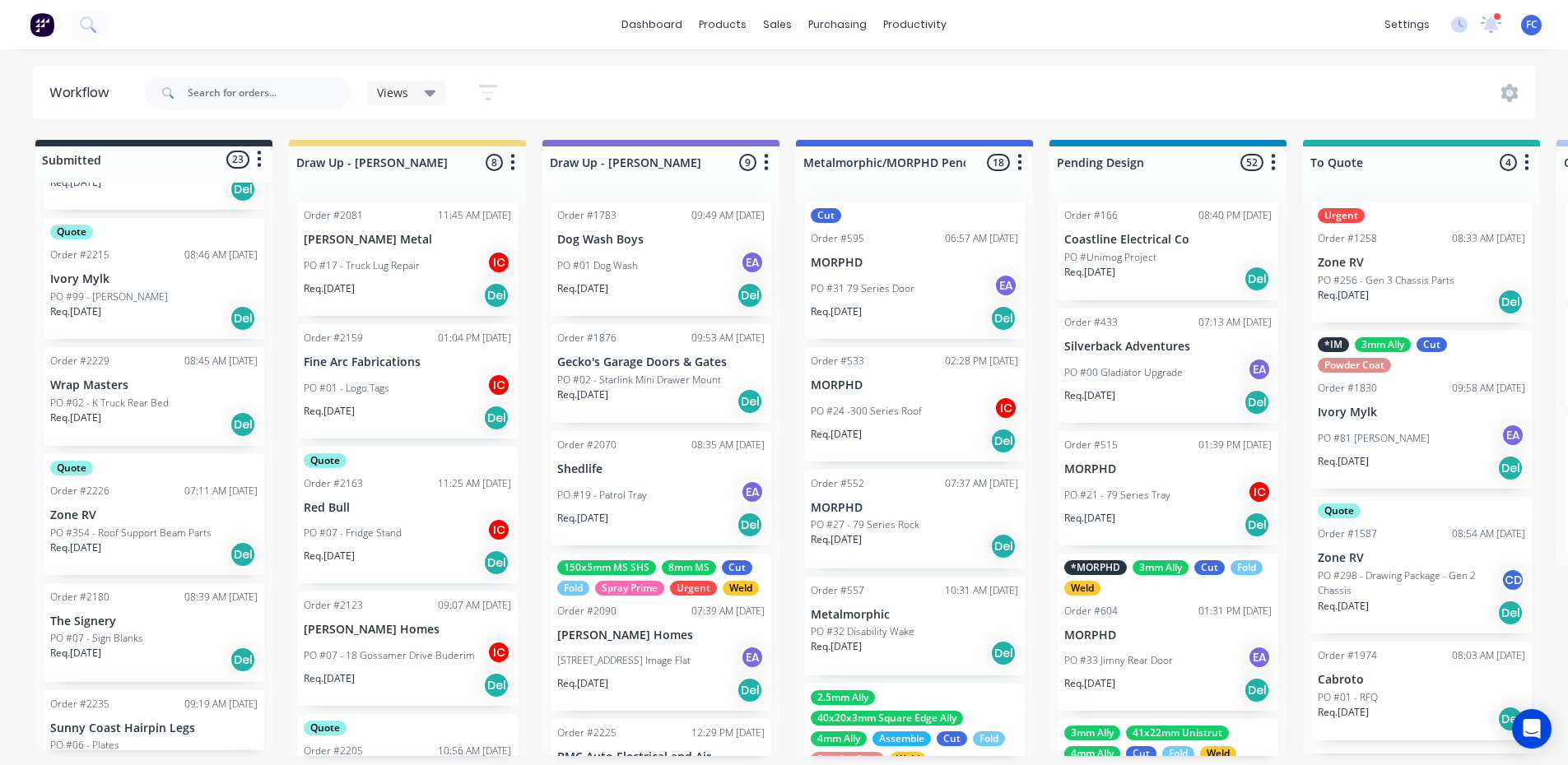
click at [101, 418] on p "Req. [DATE]" at bounding box center [76, 418] width 51 height 15
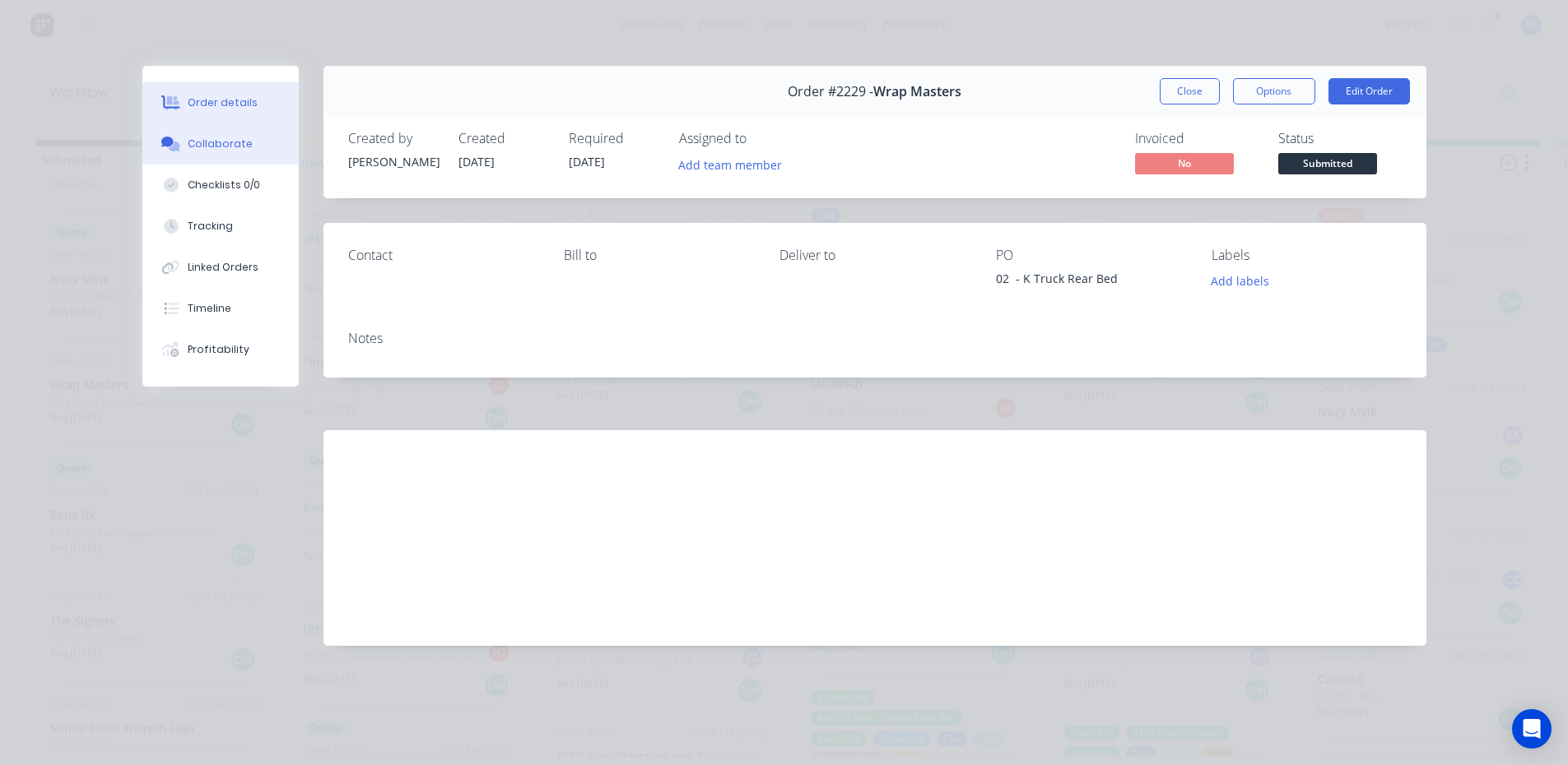
click at [198, 141] on div "Collaborate" at bounding box center [220, 143] width 65 height 15
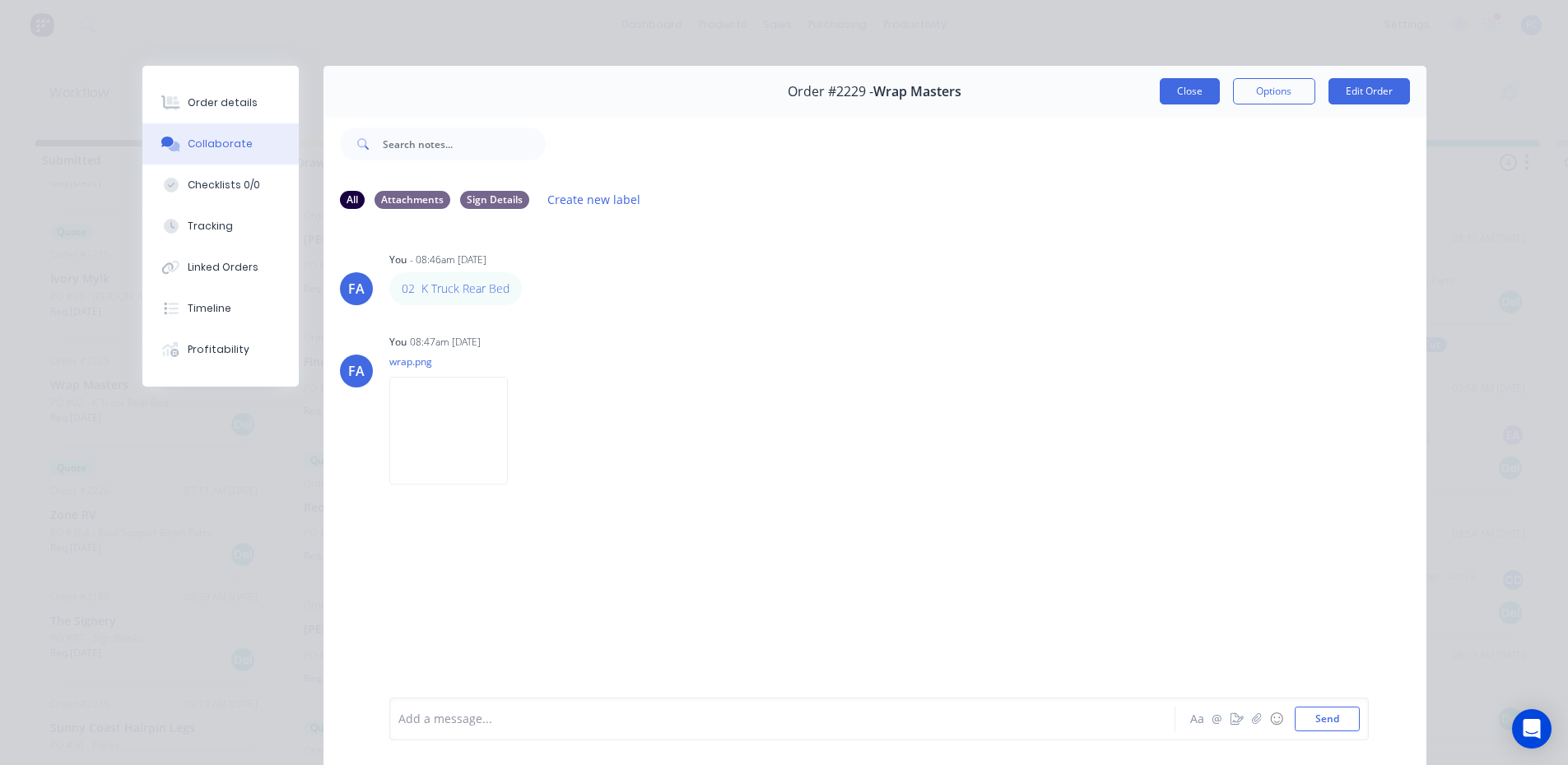
click at [1178, 94] on button "Close" at bounding box center [1189, 91] width 60 height 26
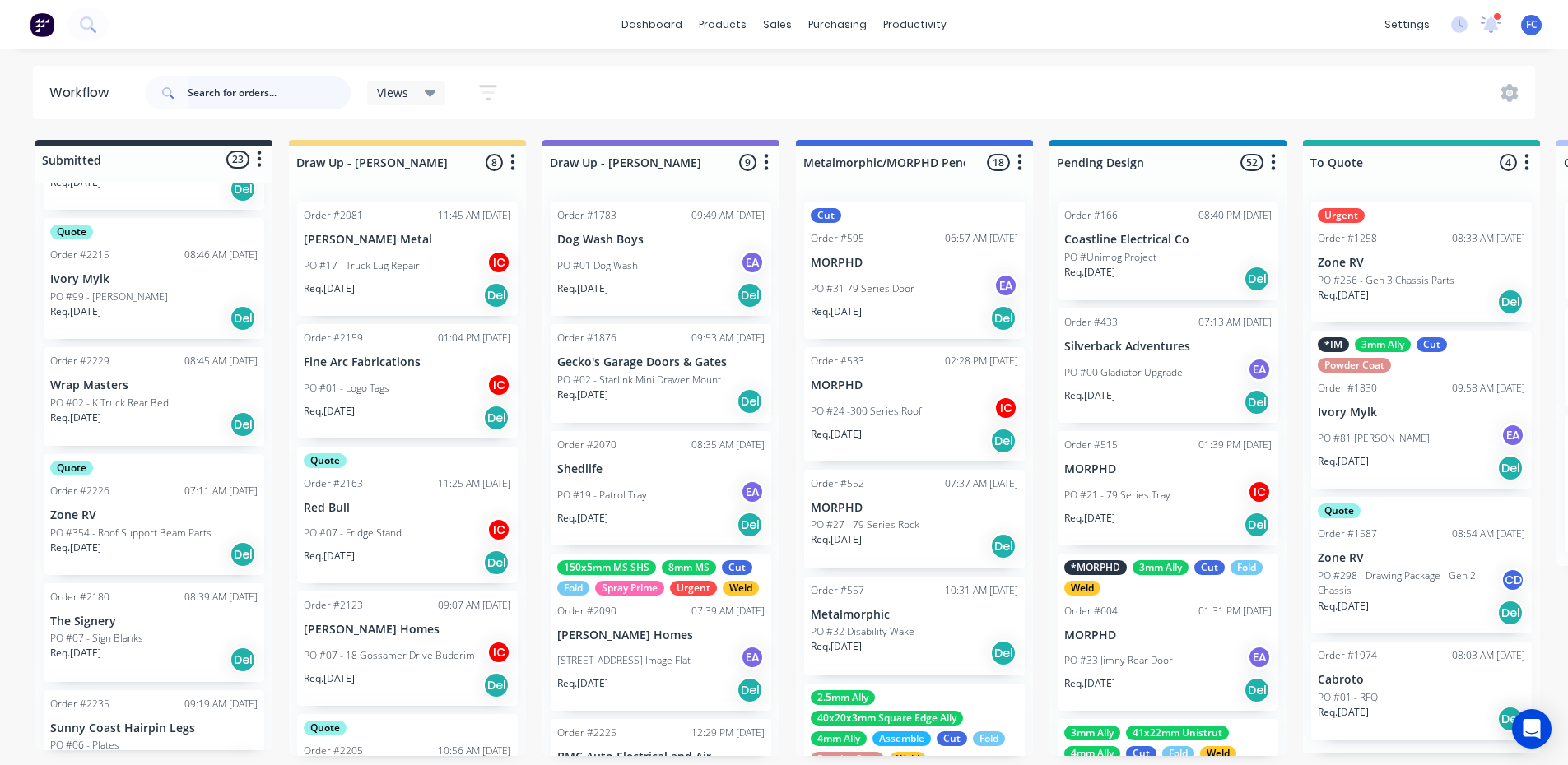
click at [259, 93] on input "text" at bounding box center [269, 93] width 163 height 33
type input "andrew"
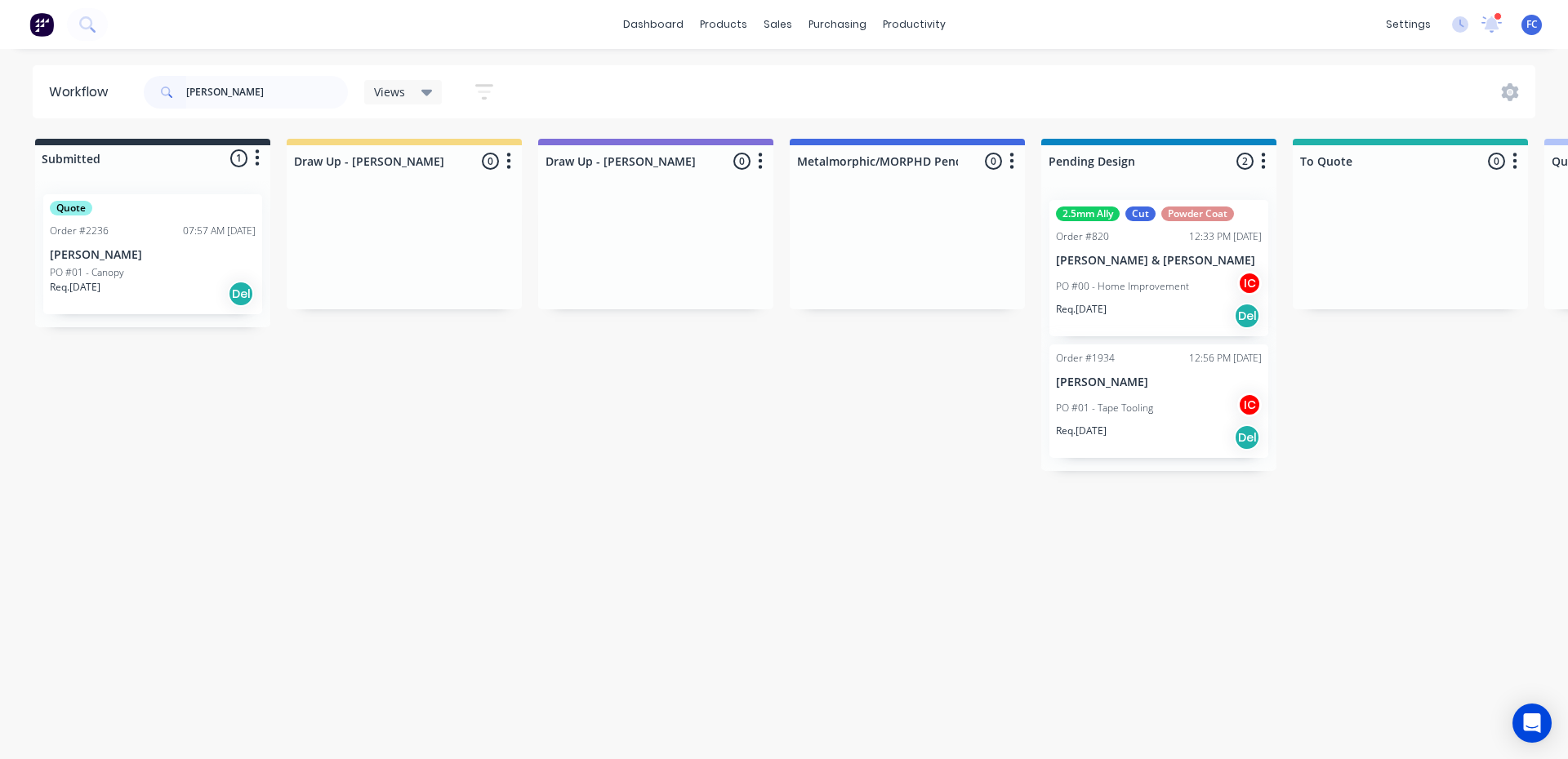
click at [57, 239] on div "Quote Order #2236 07:57 AM 04/09/25 Andrew May PO #01 - Canopy Req. 11/09/25 Del" at bounding box center [153, 254] width 219 height 120
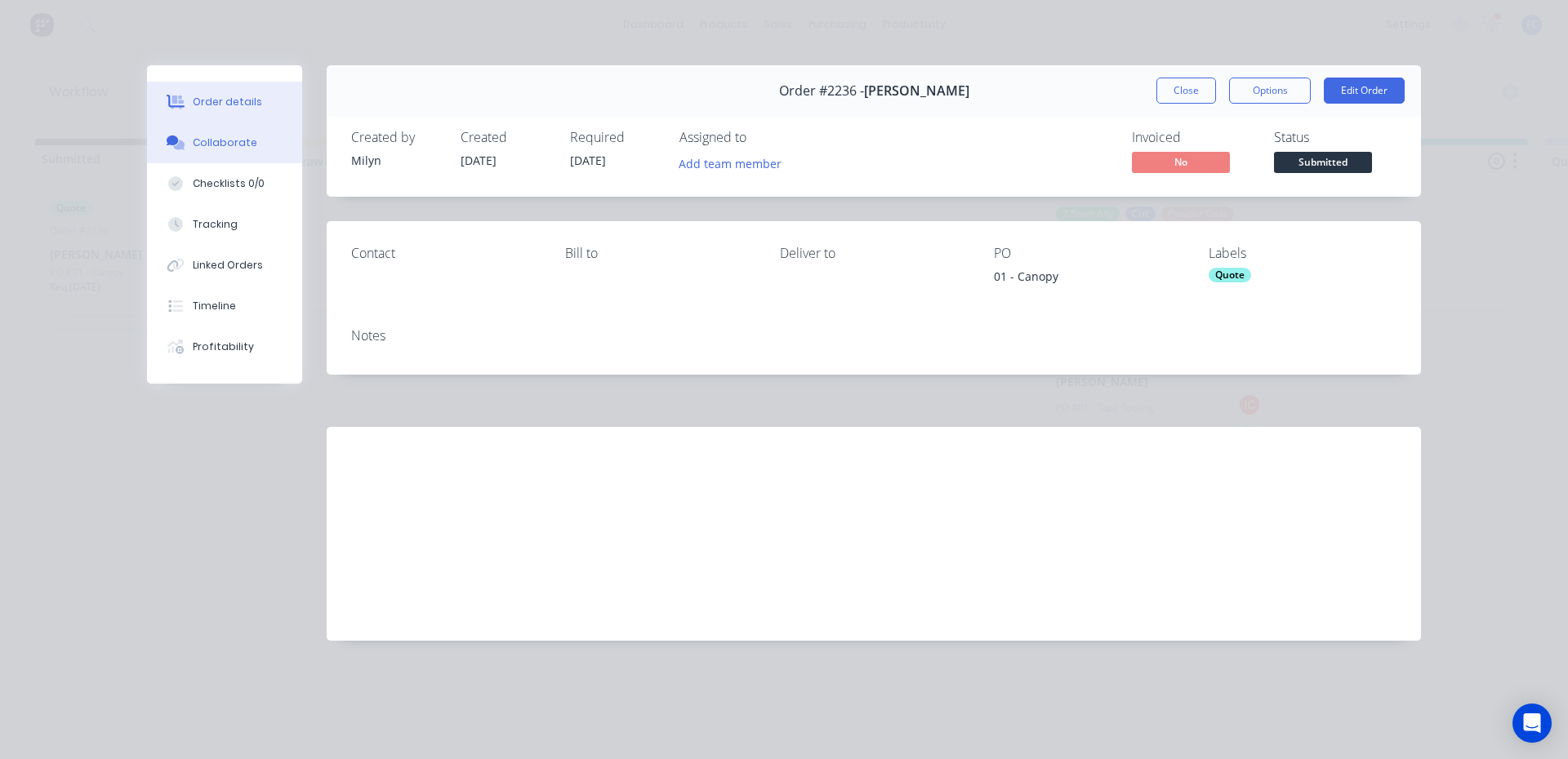
click at [222, 147] on div "Collaborate" at bounding box center [225, 142] width 65 height 14
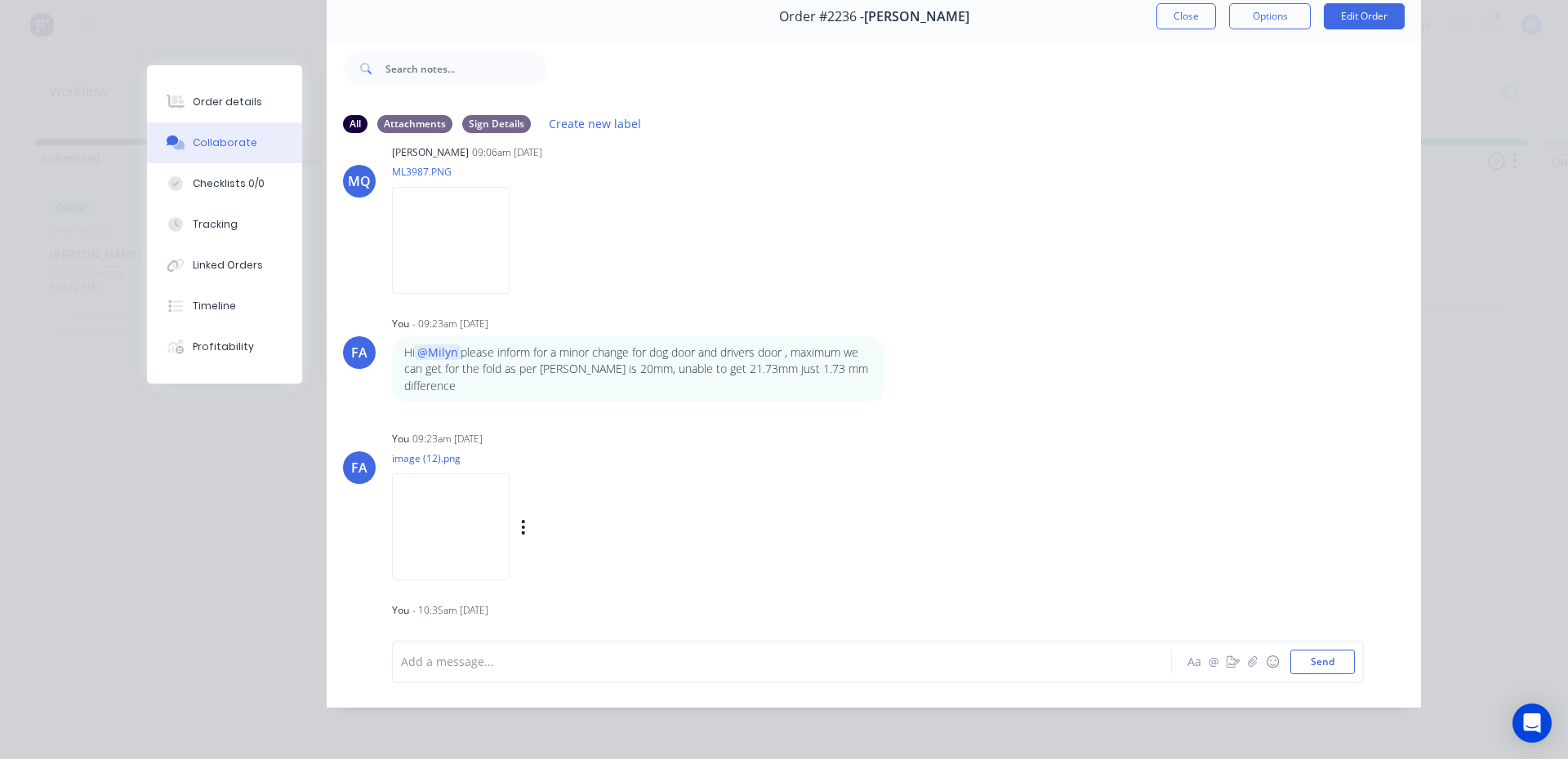
scroll to position [377, 0]
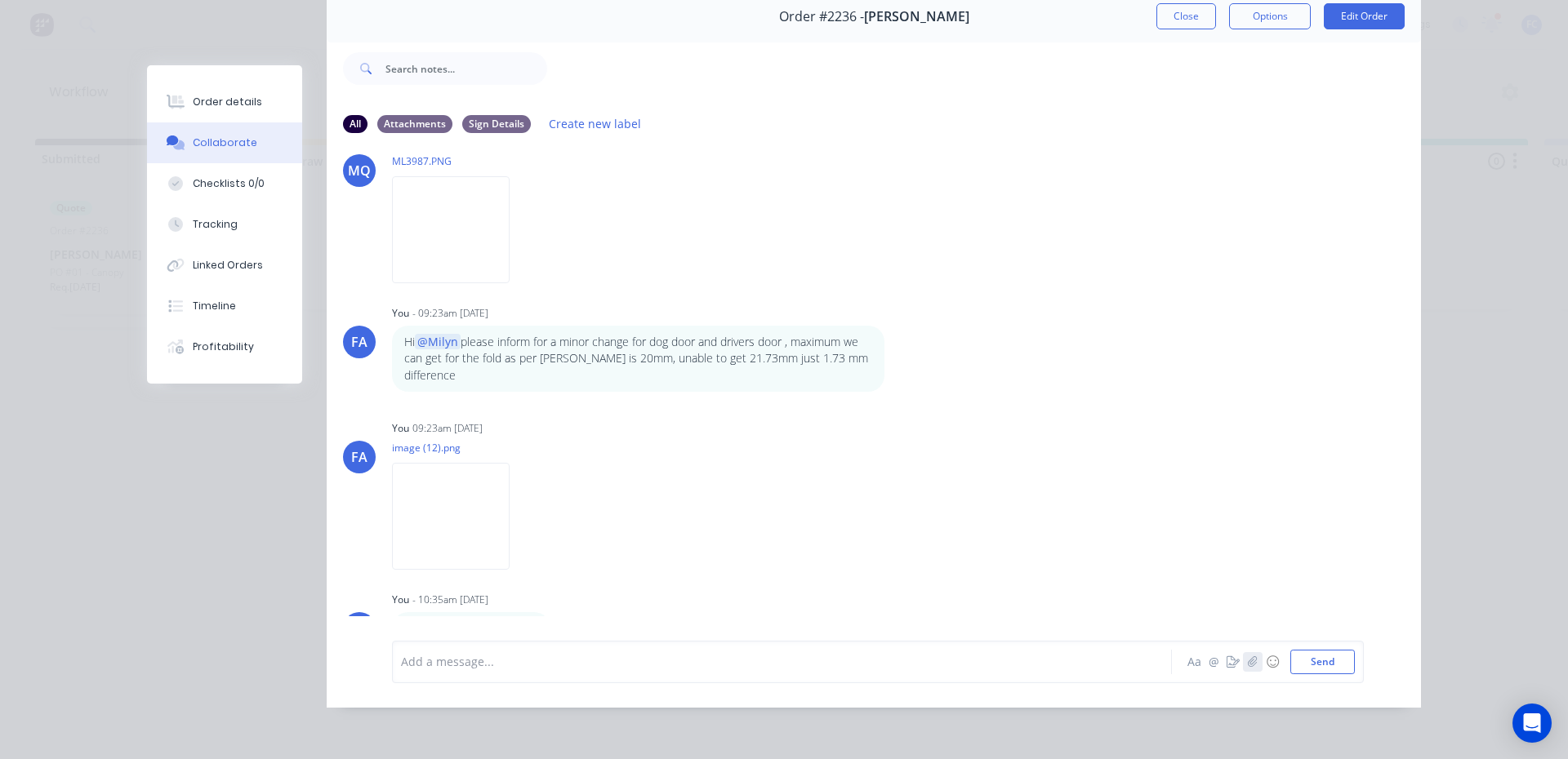
click at [1250, 669] on button "button" at bounding box center [1253, 662] width 19 height 19
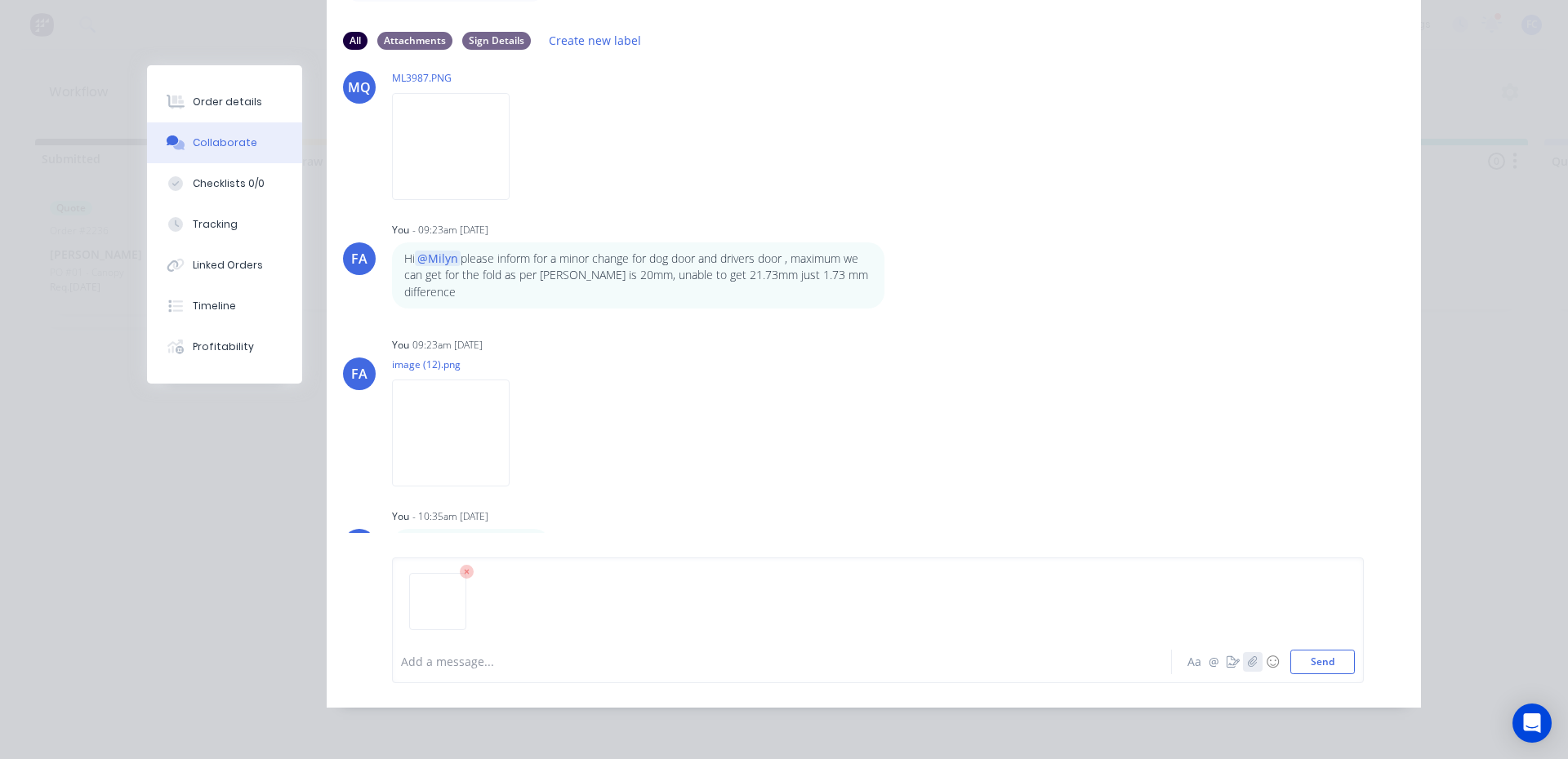
scroll to position [170, 0]
click at [1307, 665] on button "Send" at bounding box center [1323, 661] width 65 height 24
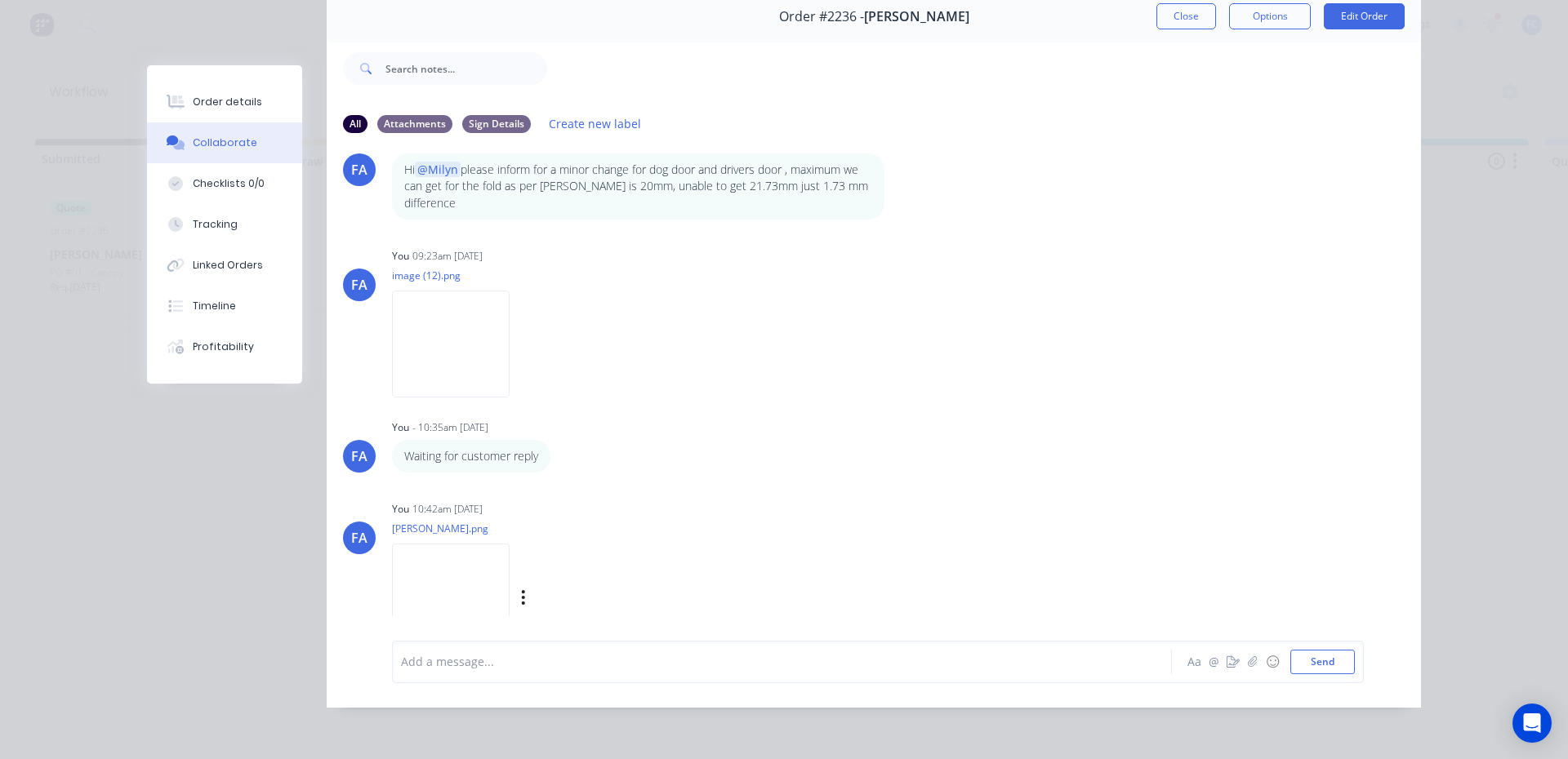
scroll to position [563, 0]
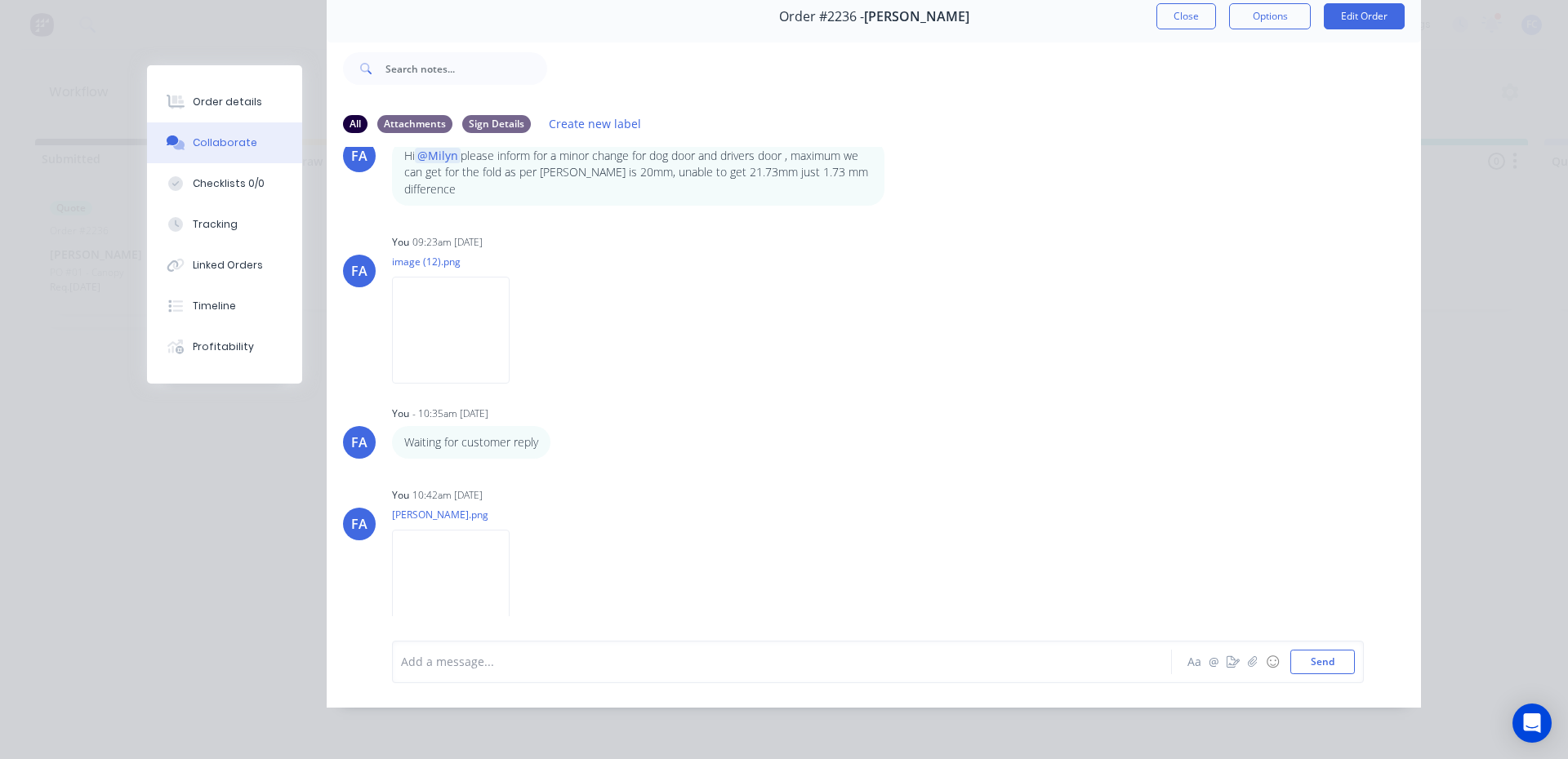
click at [1210, 438] on div "MQ Milyn Quinones - 07:58am 04/09/25 01 Canopy MQ Milyn Quinones 07:58am 04/09/…" at bounding box center [873, 381] width 1095 height 469
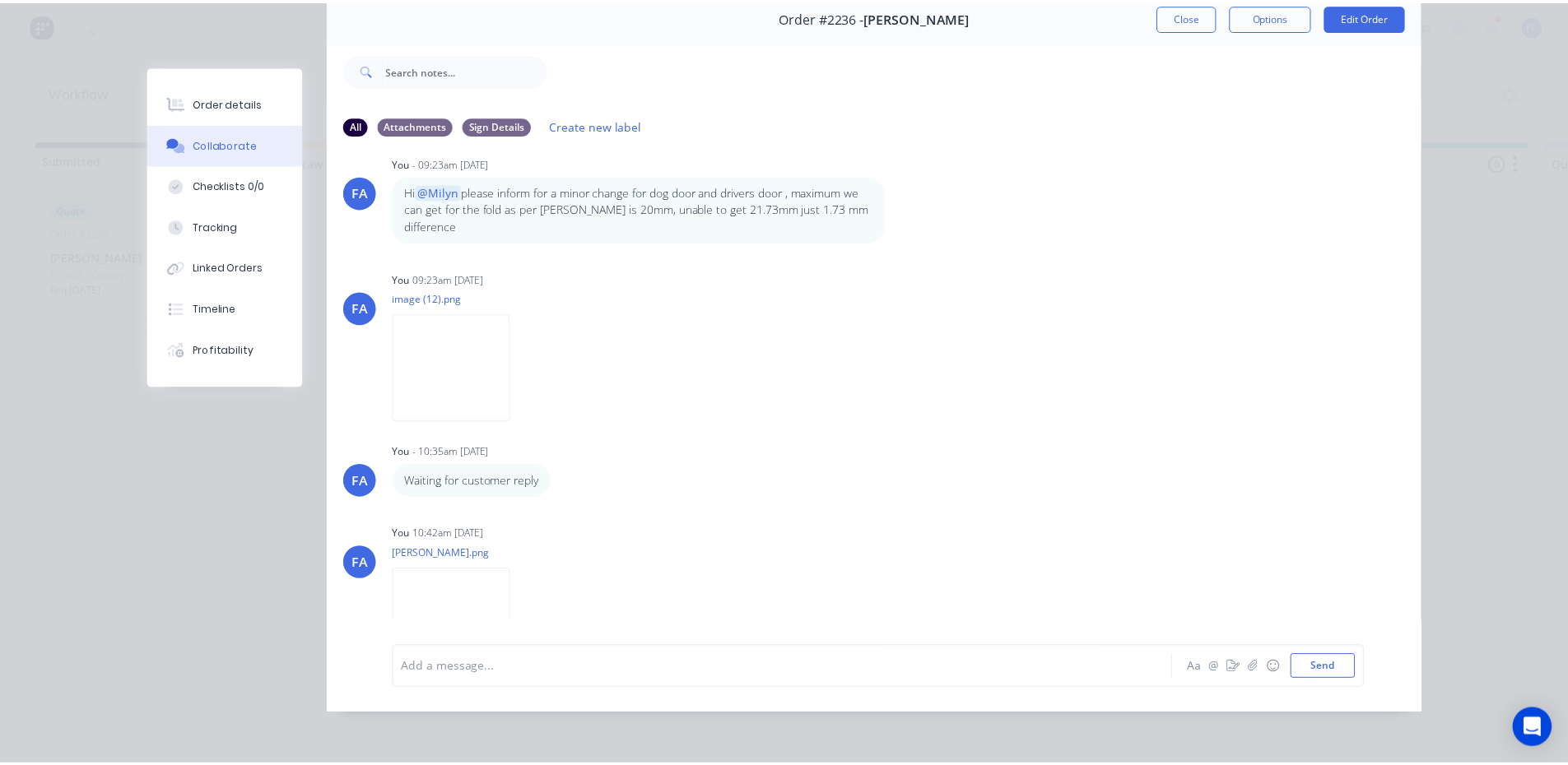
scroll to position [485, 0]
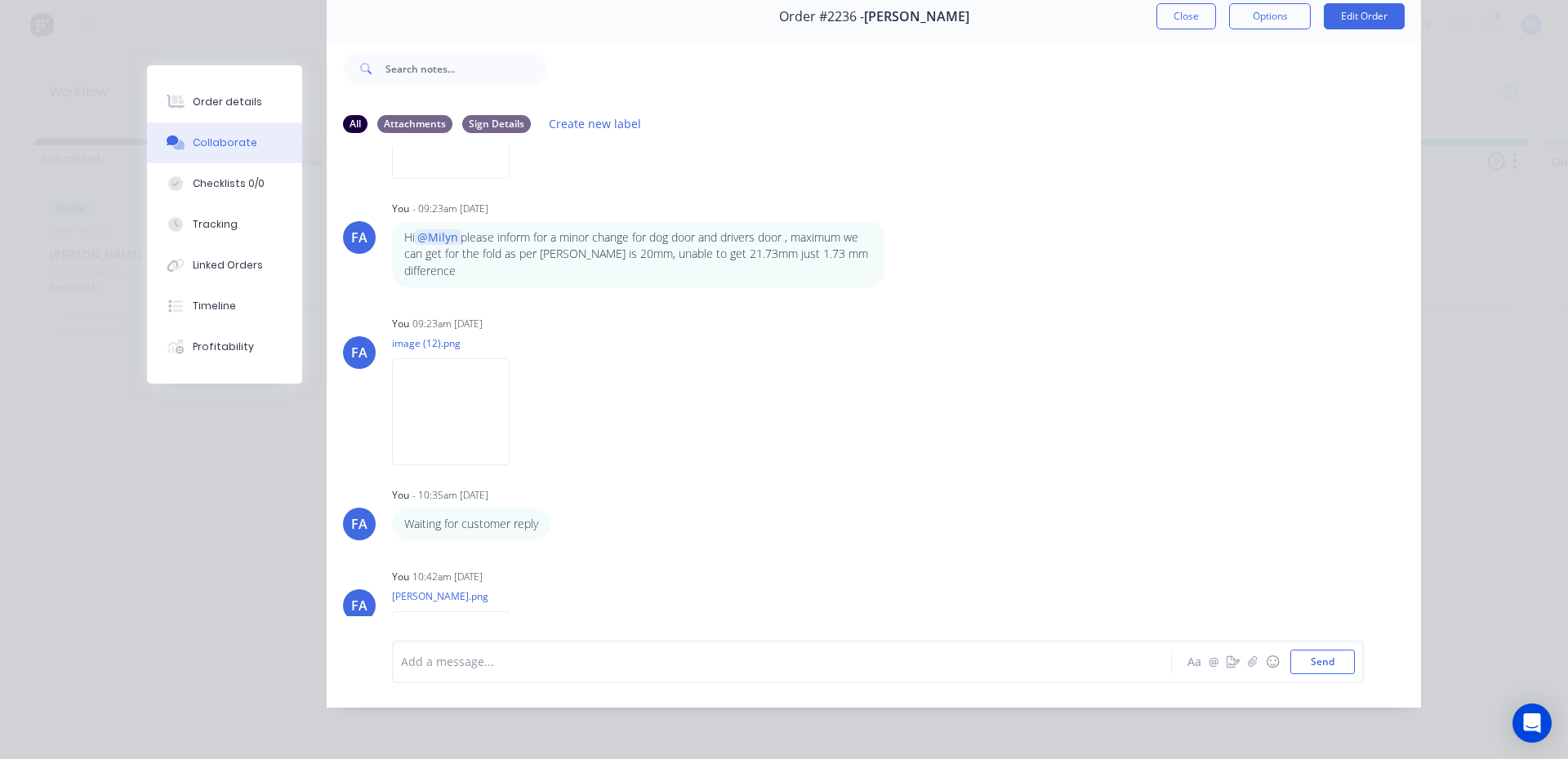
click at [1172, 8] on button "Close" at bounding box center [1186, 15] width 60 height 26
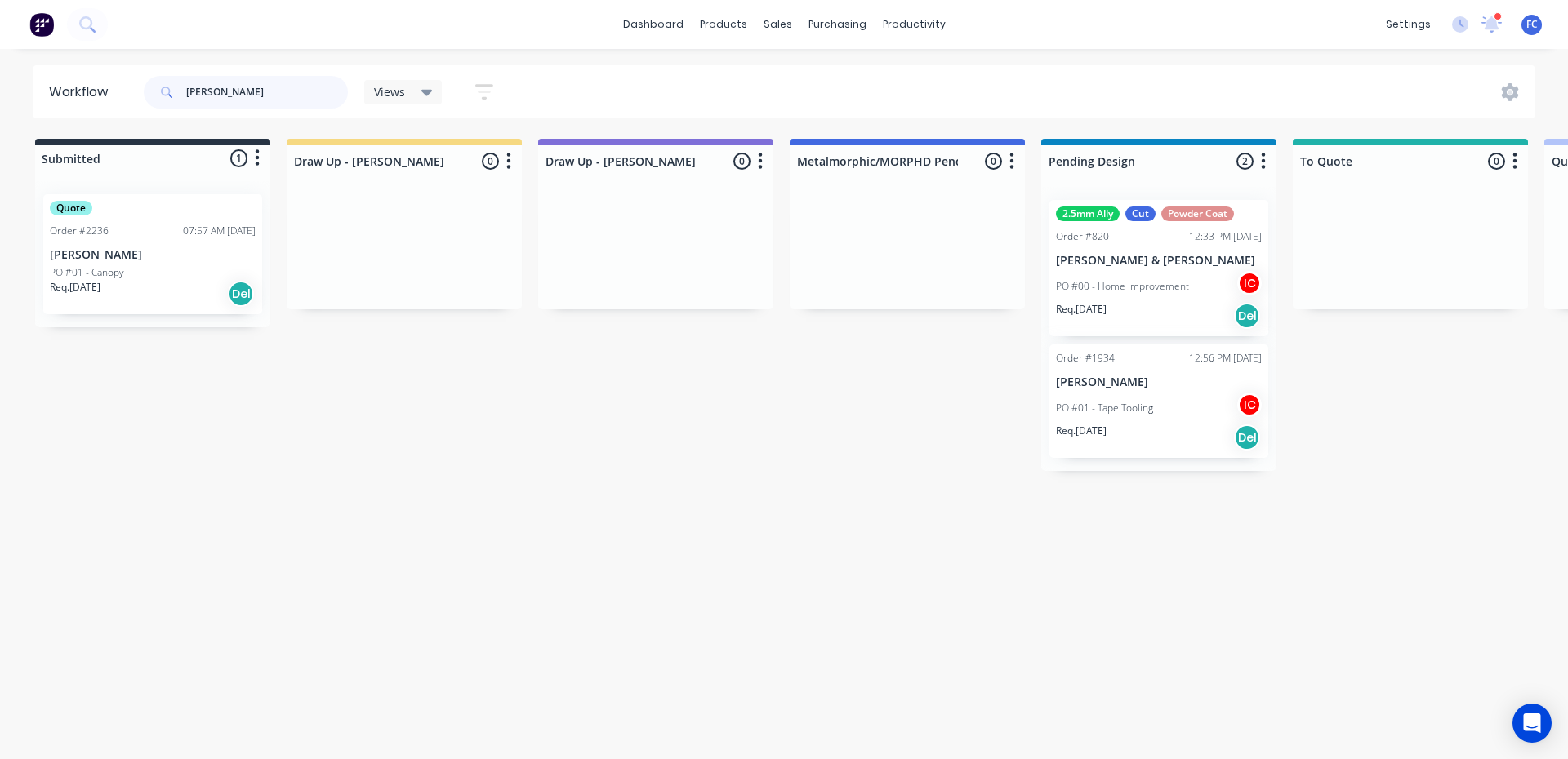
click at [0, 52] on div "dashboard products sales purchasing productivity dashboard products Product Cat…" at bounding box center [784, 330] width 1568 height 661
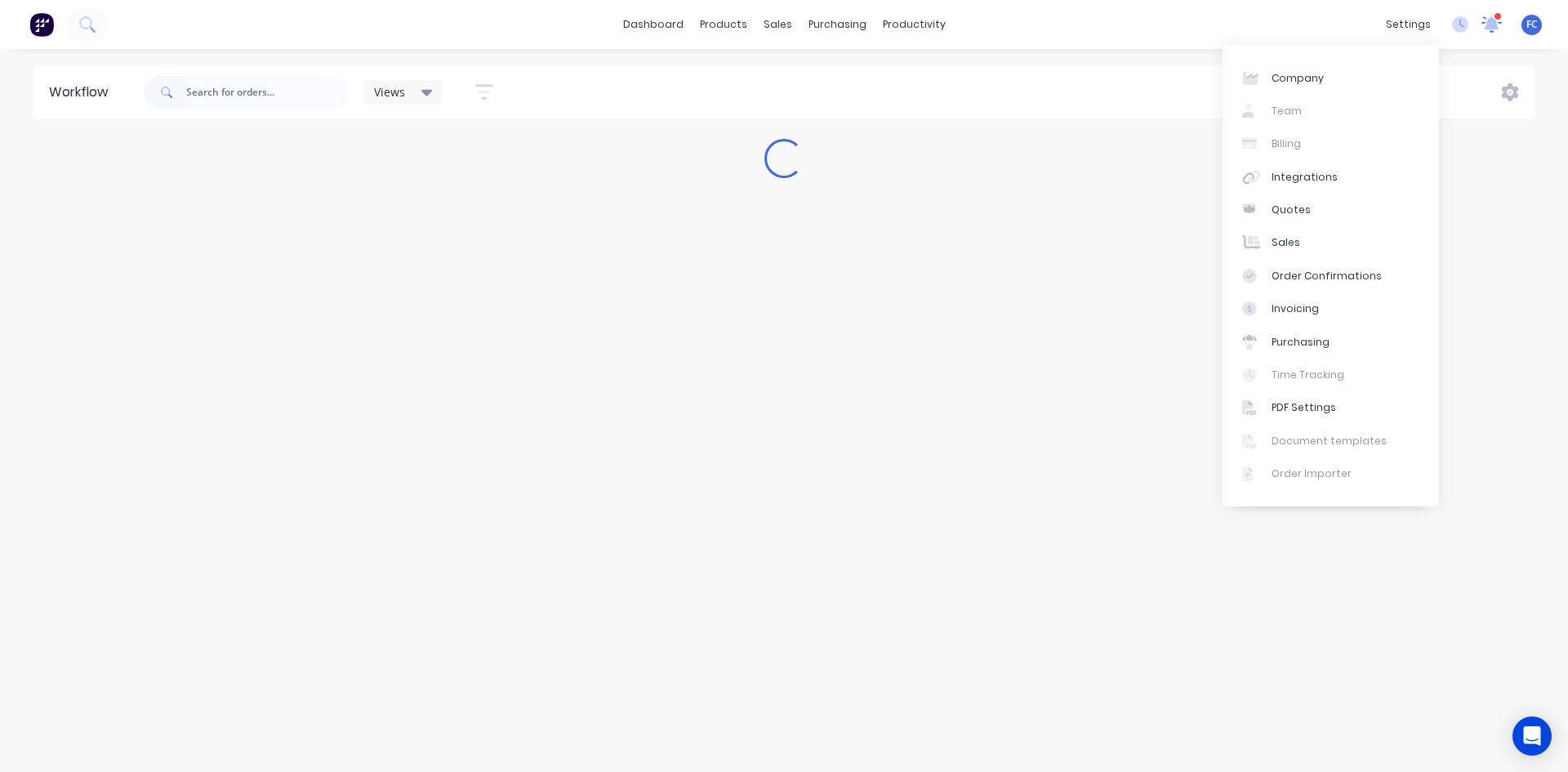
click at [1497, 20] on icon at bounding box center [1492, 24] width 21 height 18
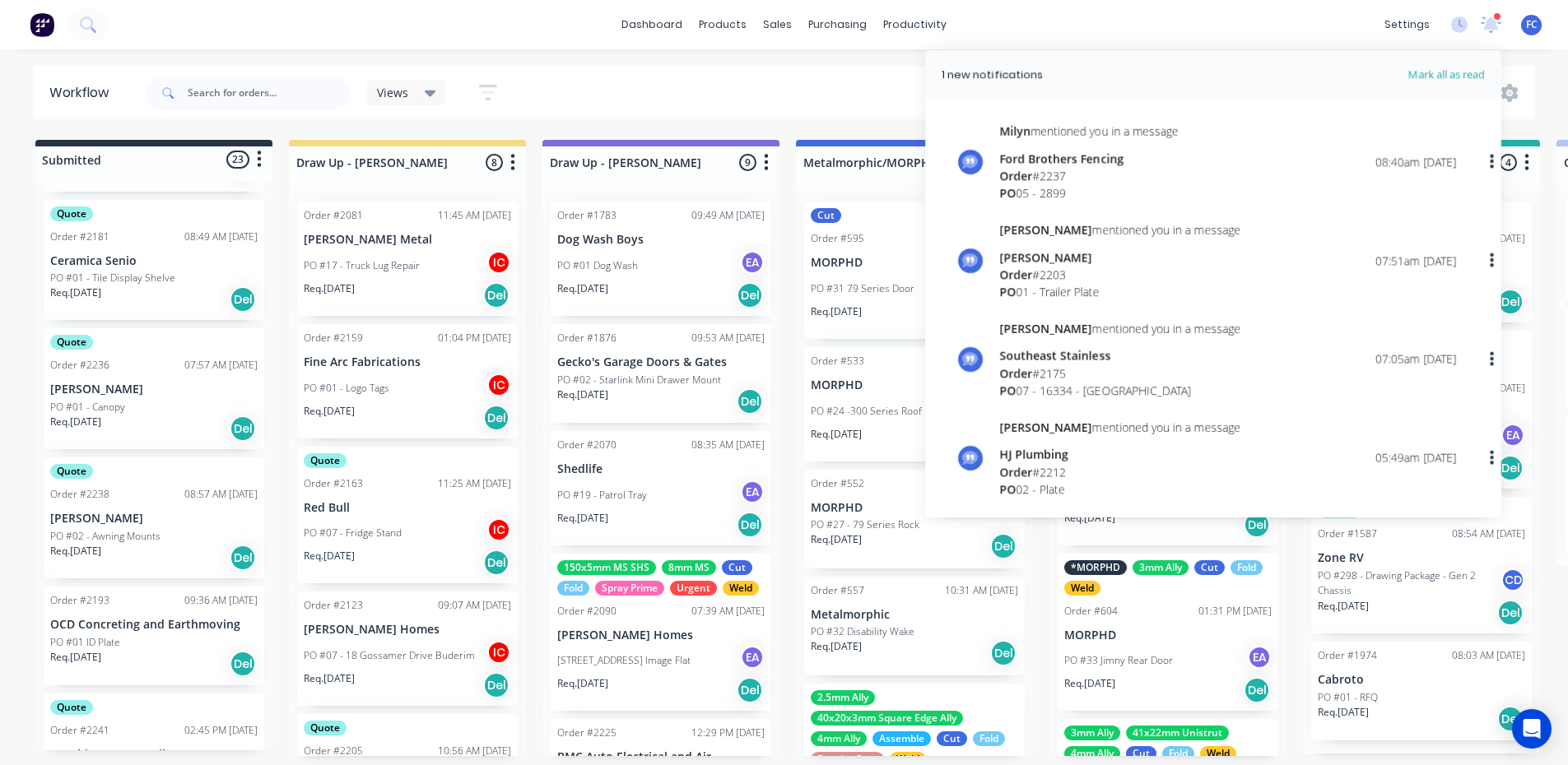
scroll to position [1417, 0]
click at [114, 528] on p "[PERSON_NAME]" at bounding box center [154, 522] width 207 height 14
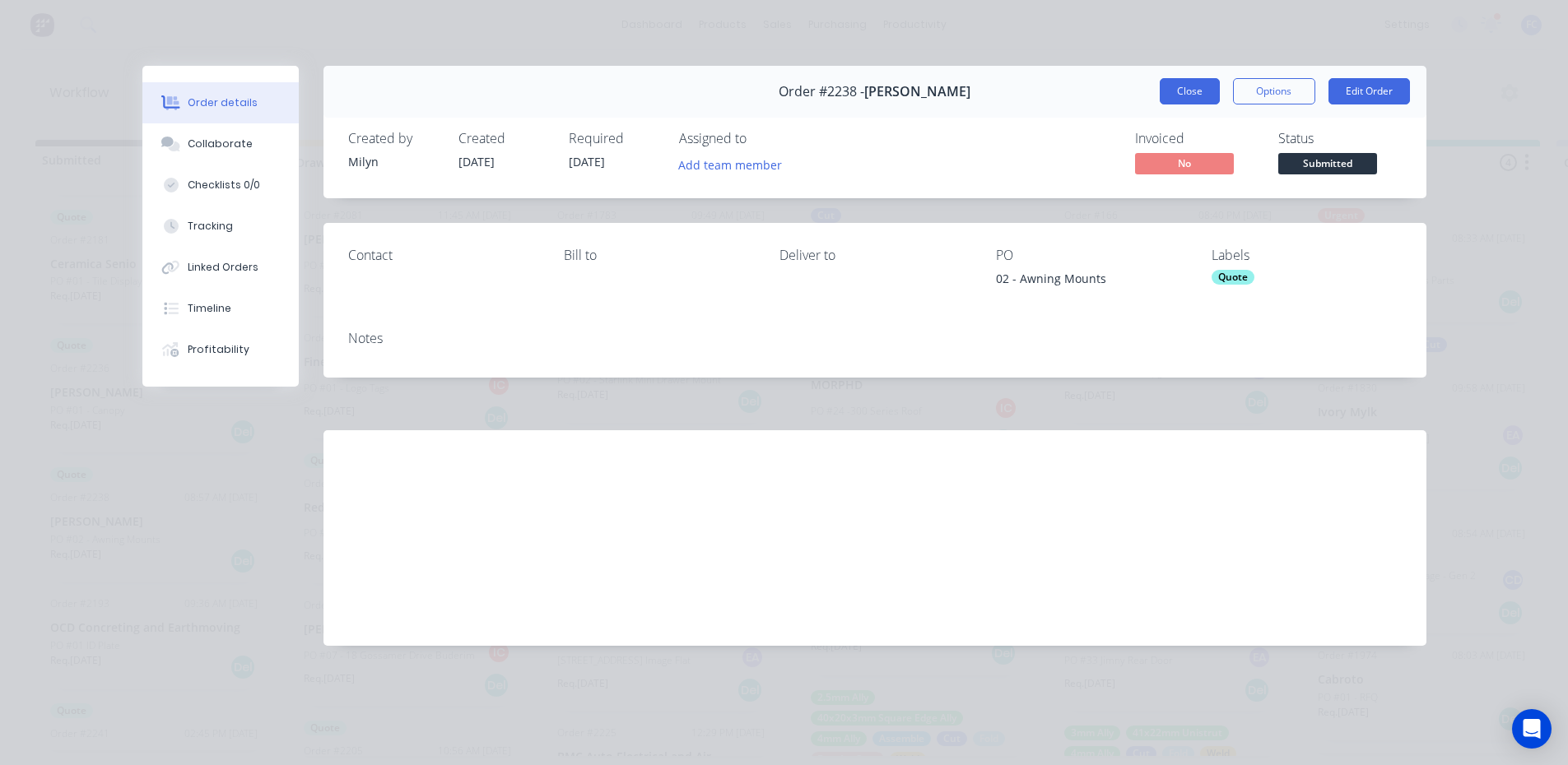
drag, startPoint x: 1191, startPoint y: 86, endPoint x: 223, endPoint y: 295, distance: 990.3
click at [1191, 86] on button "Close" at bounding box center [1189, 91] width 60 height 26
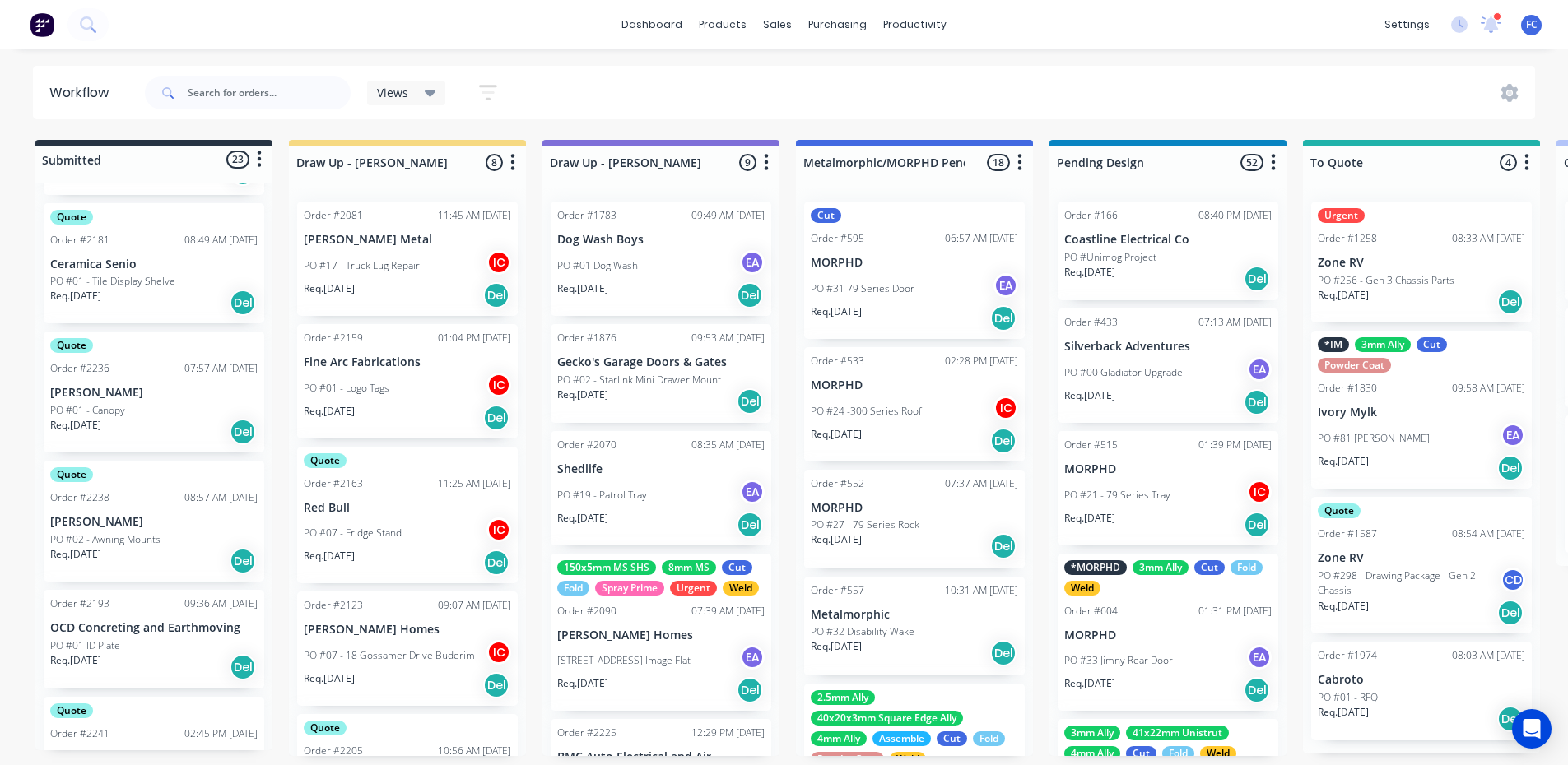
click at [72, 391] on p "[PERSON_NAME]" at bounding box center [154, 393] width 207 height 14
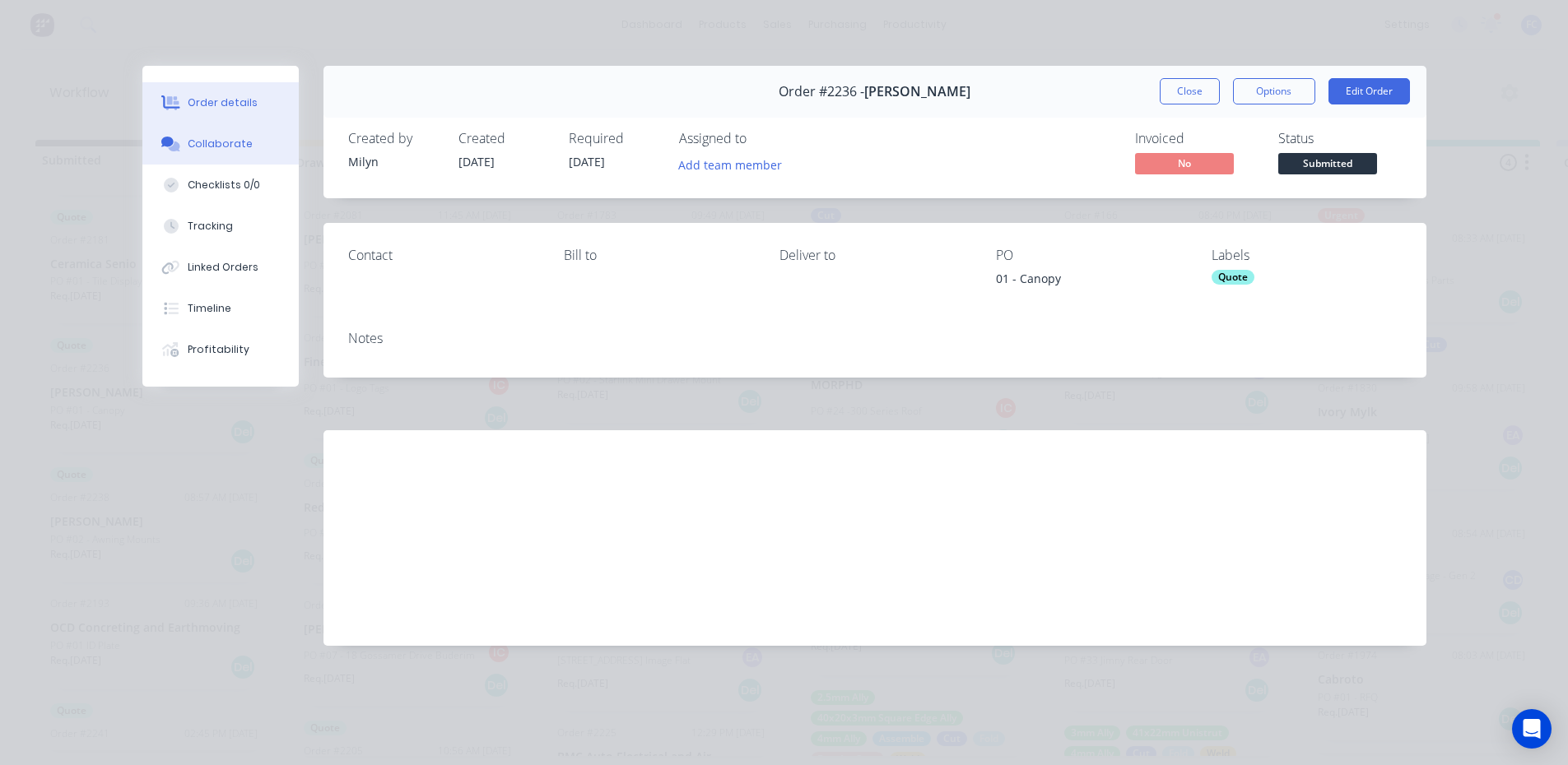
click at [230, 141] on div "Collaborate" at bounding box center [220, 143] width 65 height 15
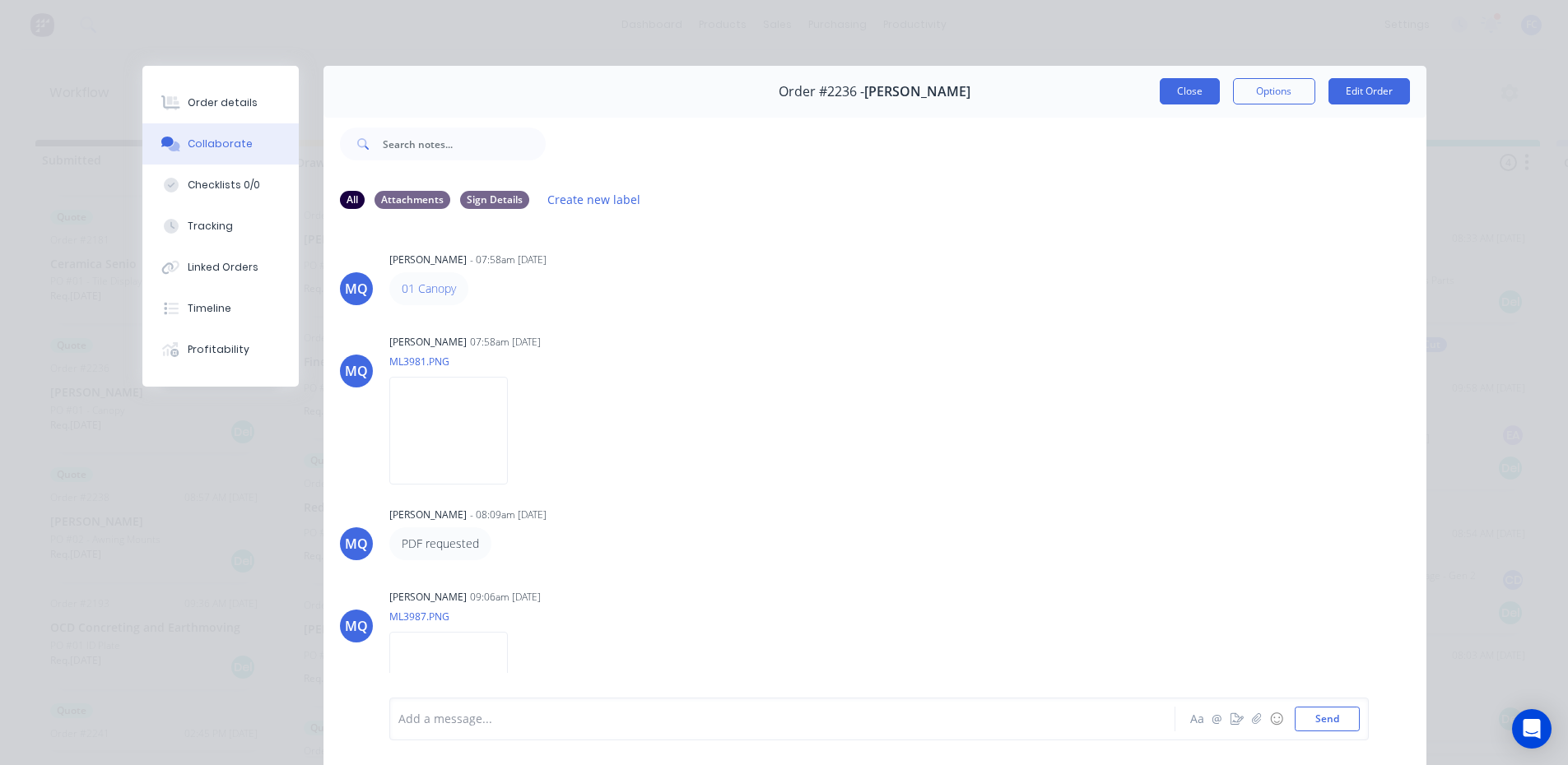
click at [1165, 87] on button "Close" at bounding box center [1189, 91] width 60 height 26
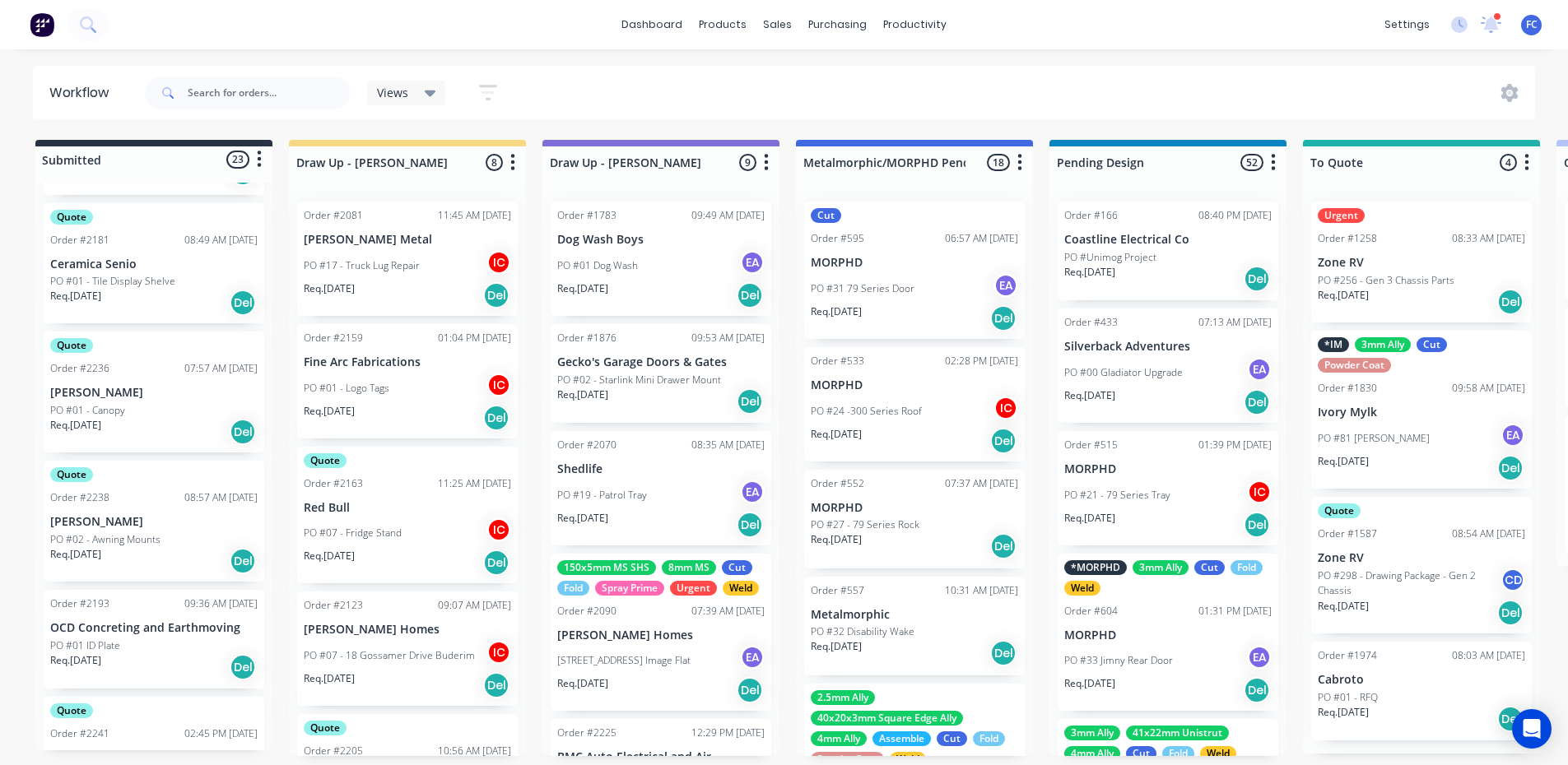
scroll to position [3, 0]
click at [1490, 24] on icon at bounding box center [1491, 22] width 15 height 14
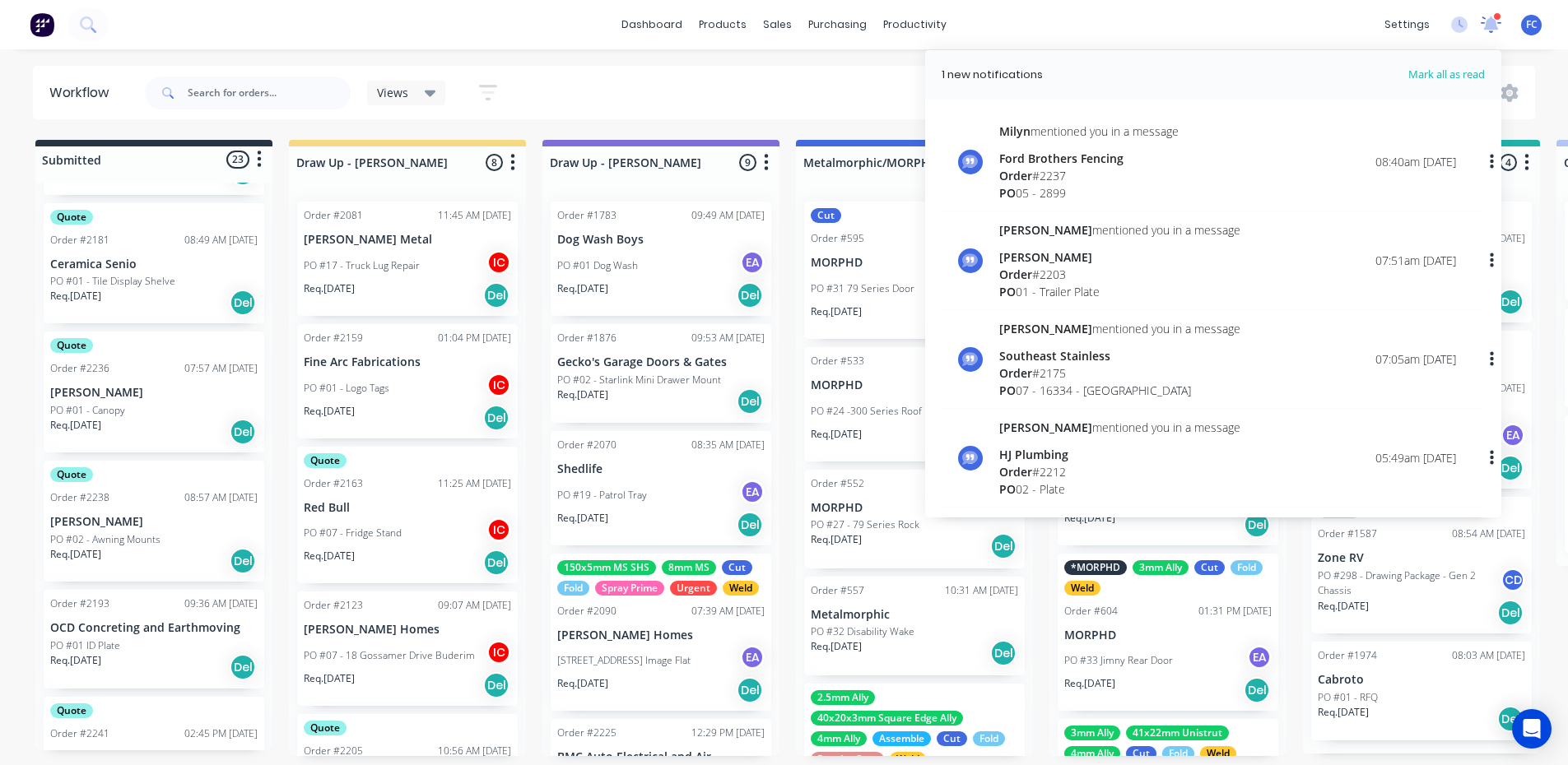
click at [1490, 24] on icon at bounding box center [1491, 22] width 16 height 15
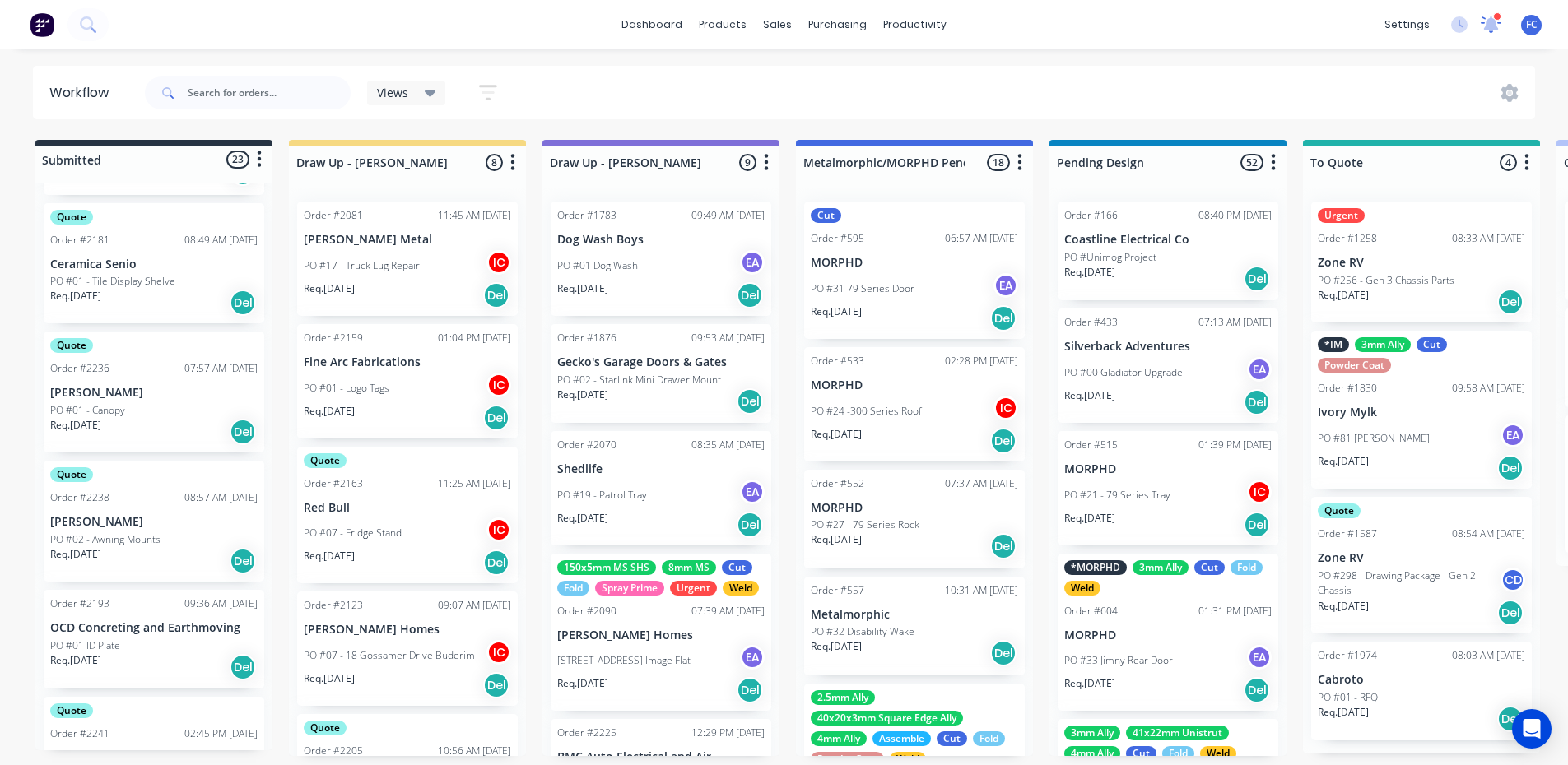
click at [1490, 24] on icon at bounding box center [1491, 23] width 15 height 14
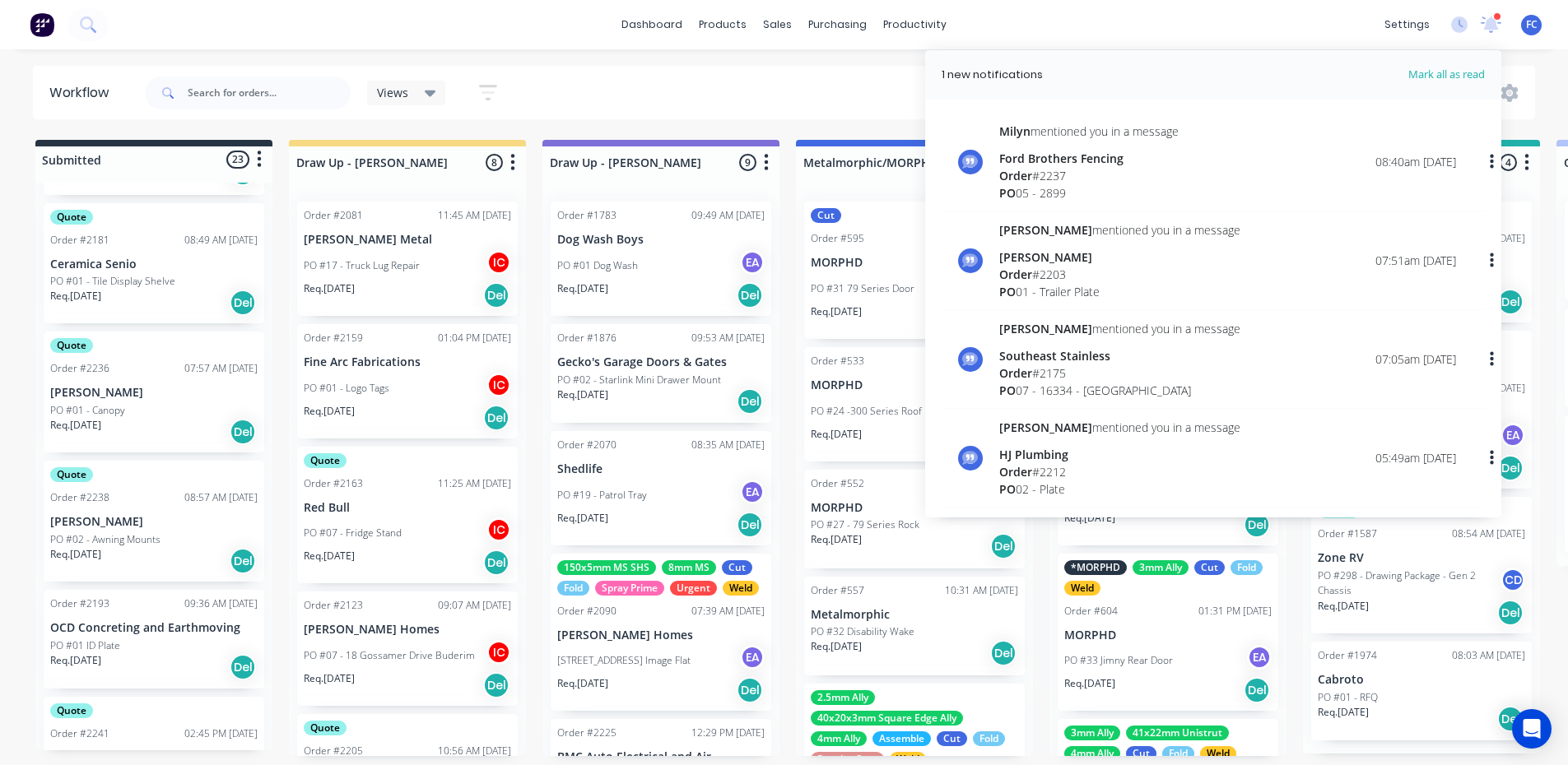
click at [1100, 153] on div "Ford Brothers Fencing" at bounding box center [1088, 159] width 179 height 18
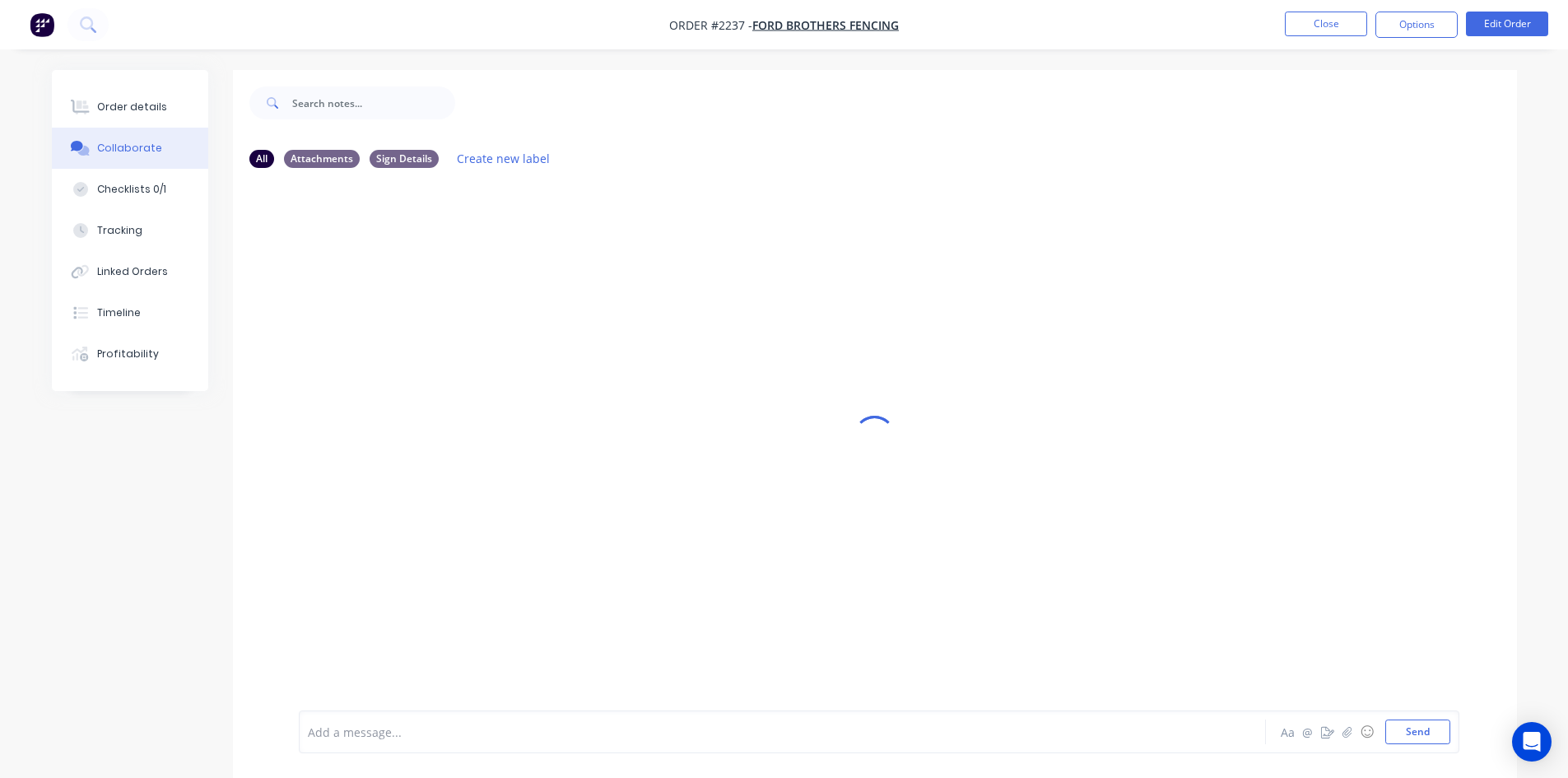
click at [137, 144] on div "Collaborate" at bounding box center [129, 148] width 65 height 15
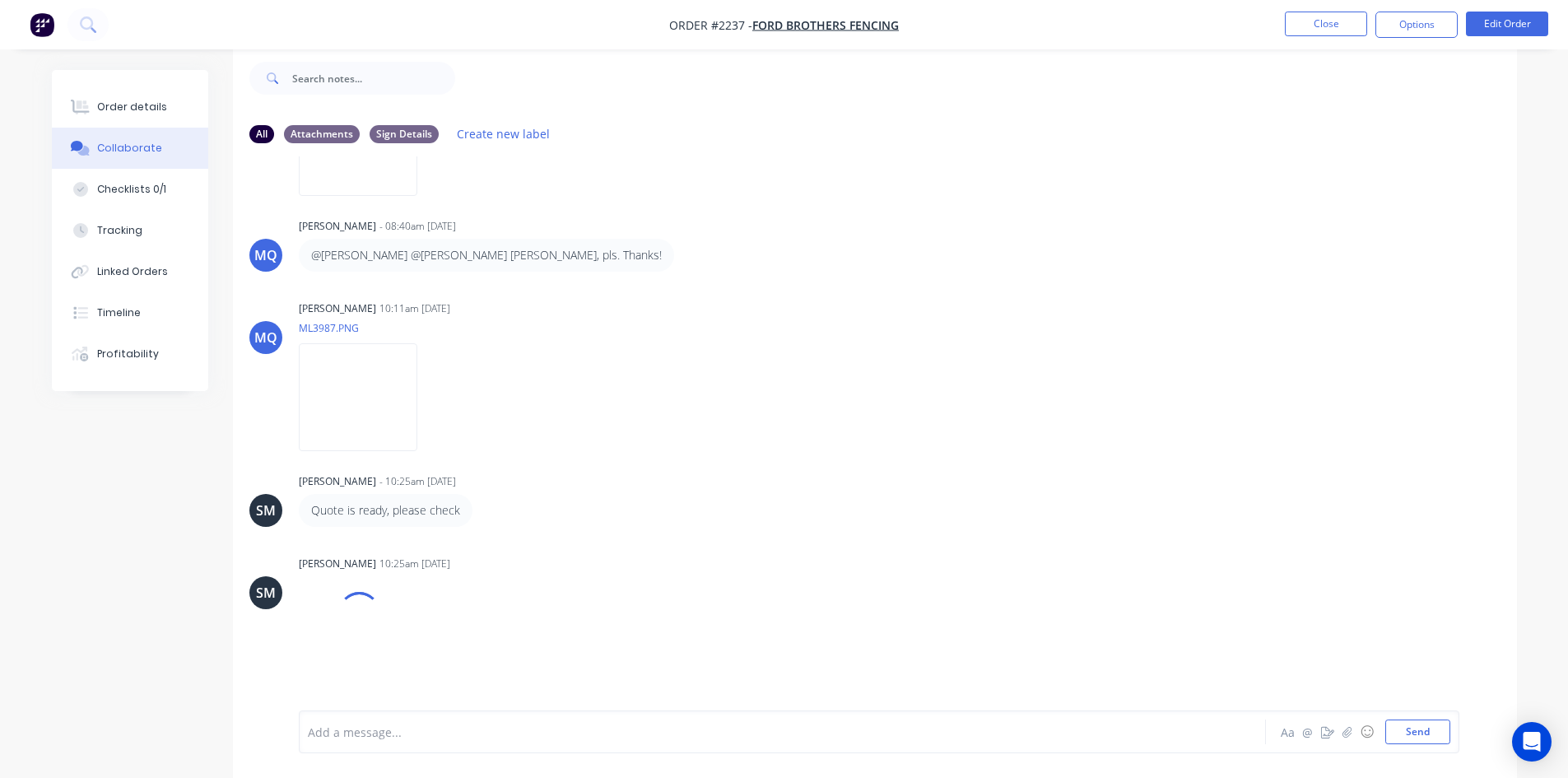
scroll to position [226, 0]
click at [1307, 29] on button "Close" at bounding box center [1326, 23] width 83 height 24
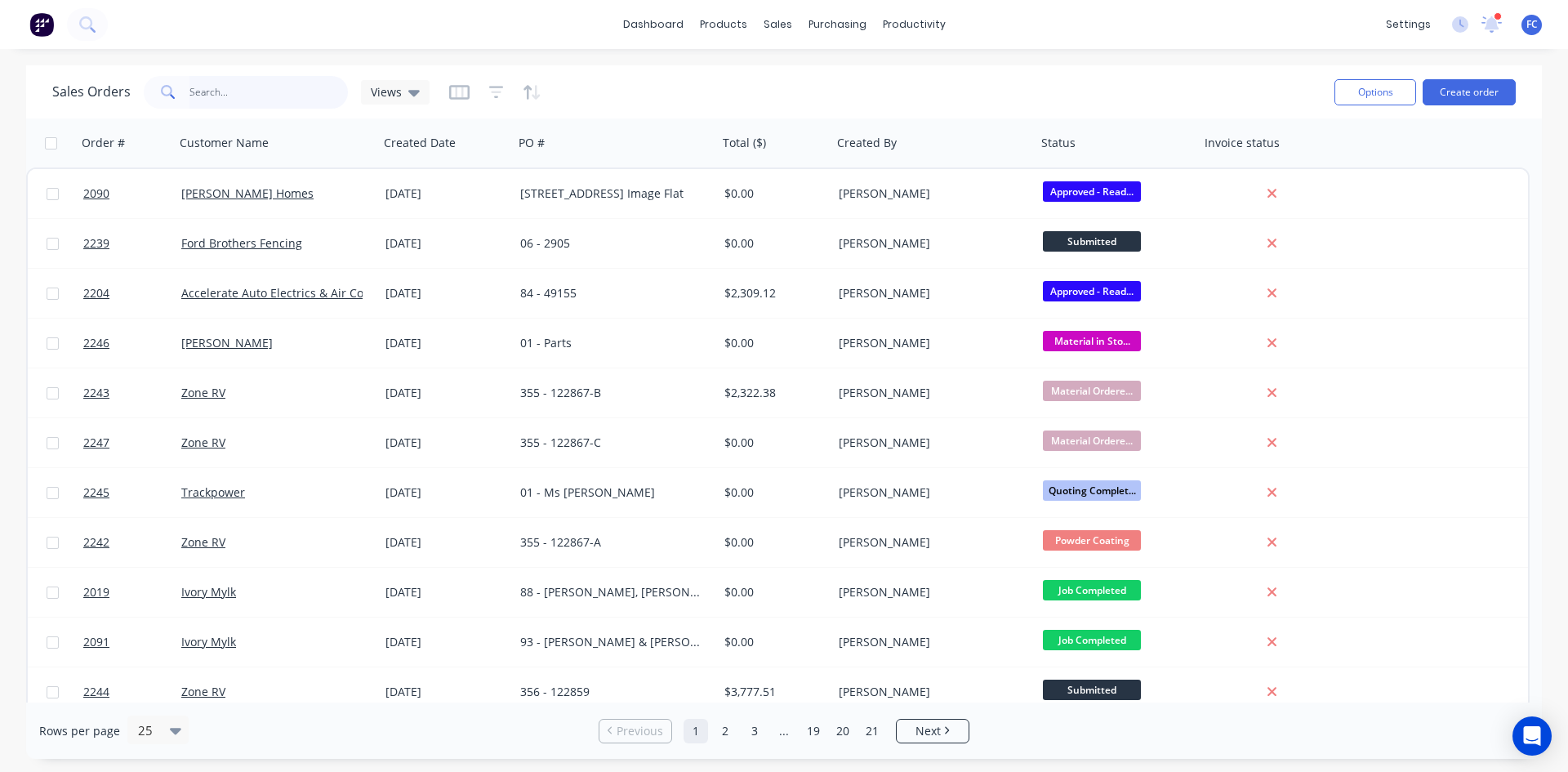
click at [251, 89] on input "text" at bounding box center [269, 93] width 159 height 33
type input "ford"
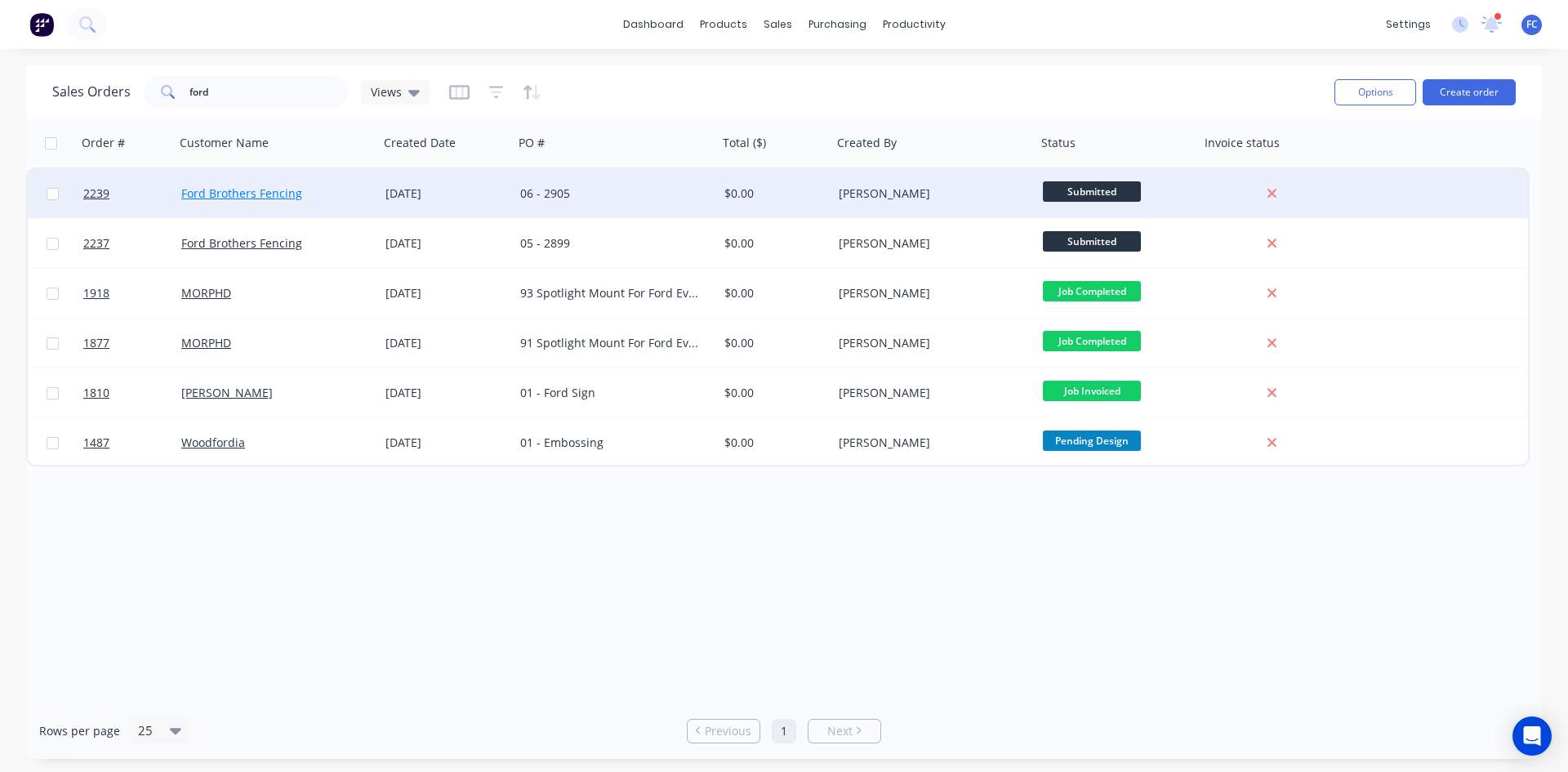
click at [289, 193] on link "Ford Brothers Fencing" at bounding box center [242, 193] width 121 height 15
click at [304, 193] on div "Ford Brothers Fencing" at bounding box center [272, 193] width 182 height 16
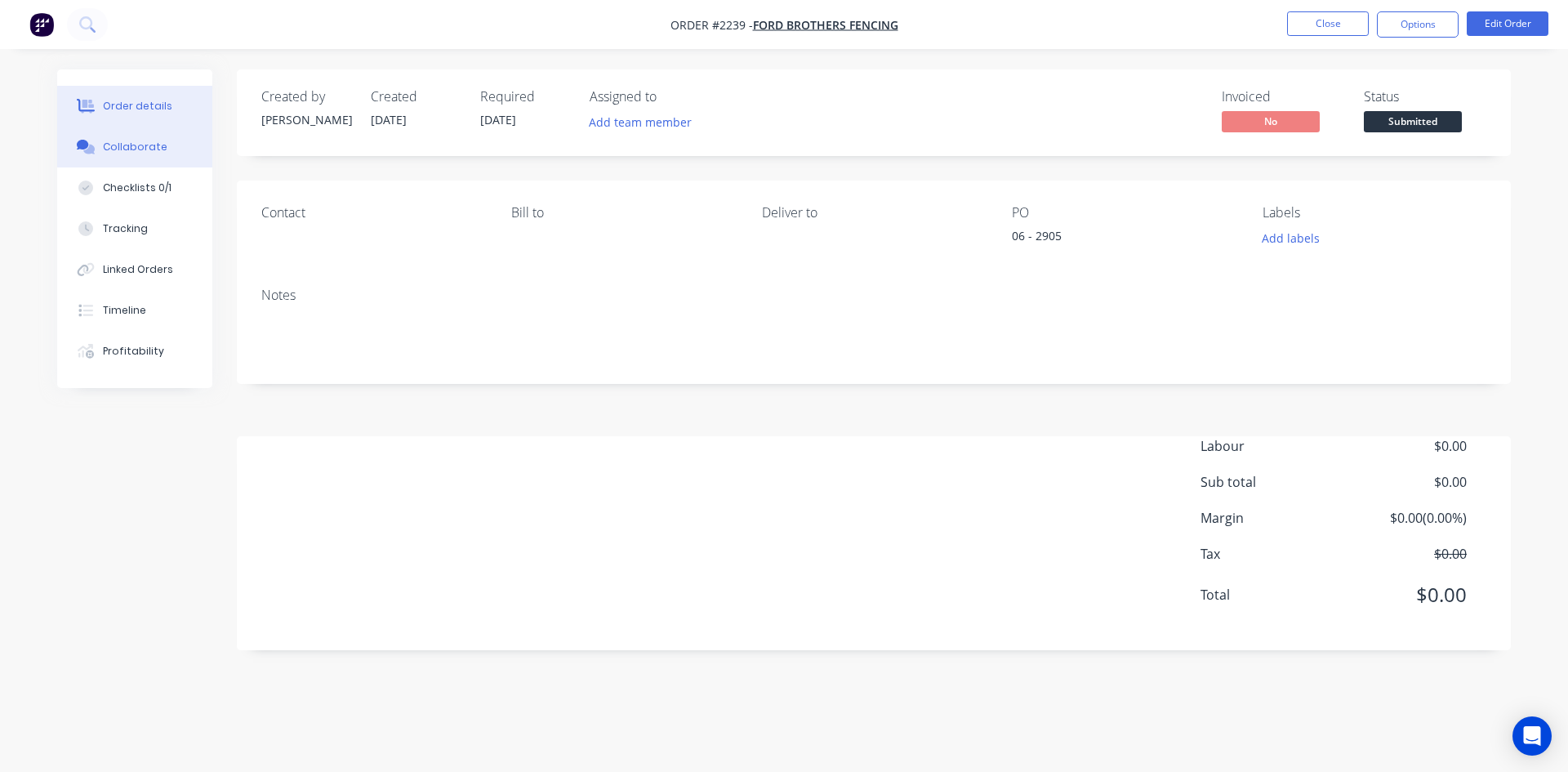
click at [138, 149] on div "Collaborate" at bounding box center [135, 147] width 65 height 14
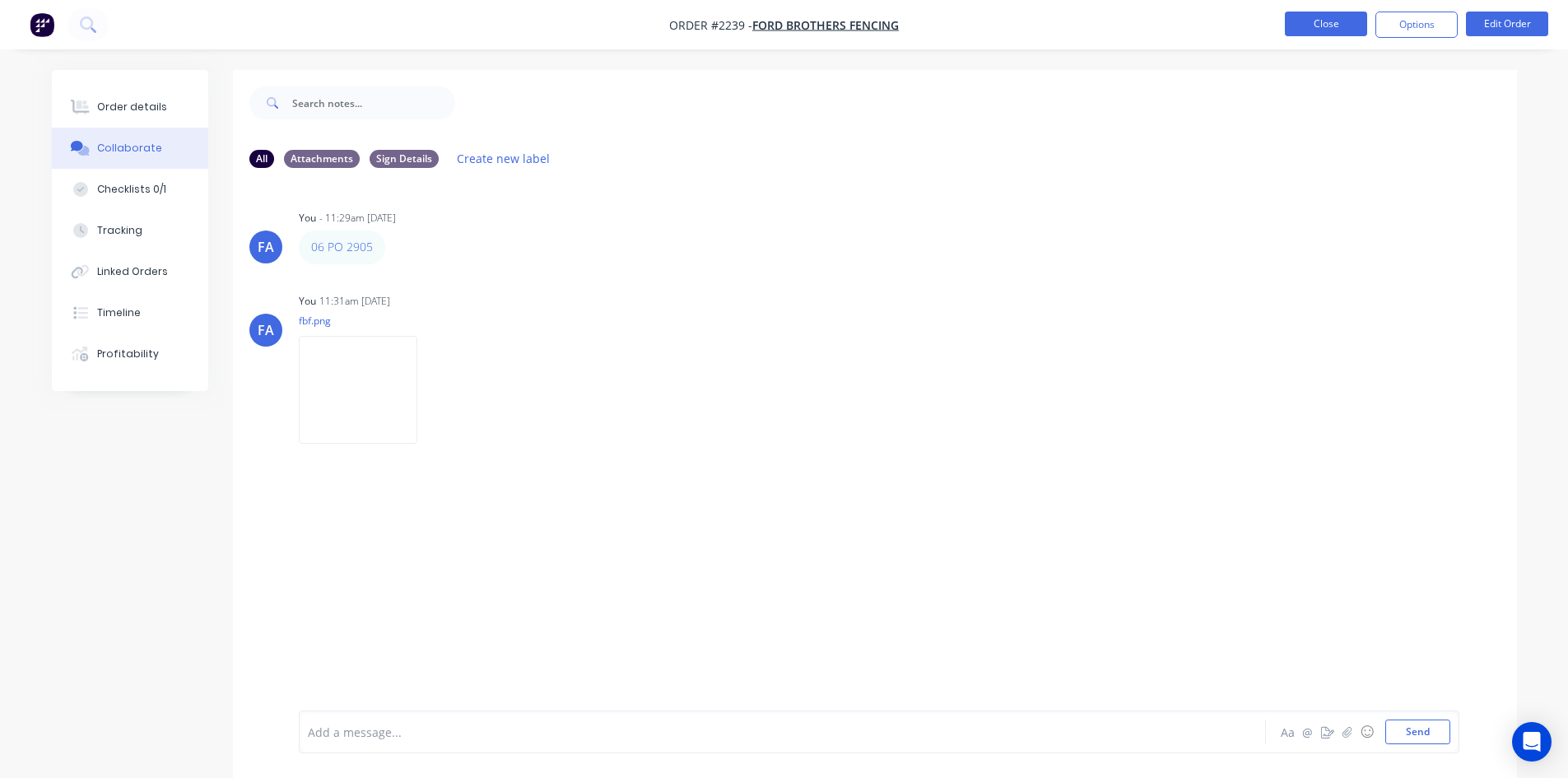
click at [1321, 29] on button "Close" at bounding box center [1326, 23] width 83 height 24
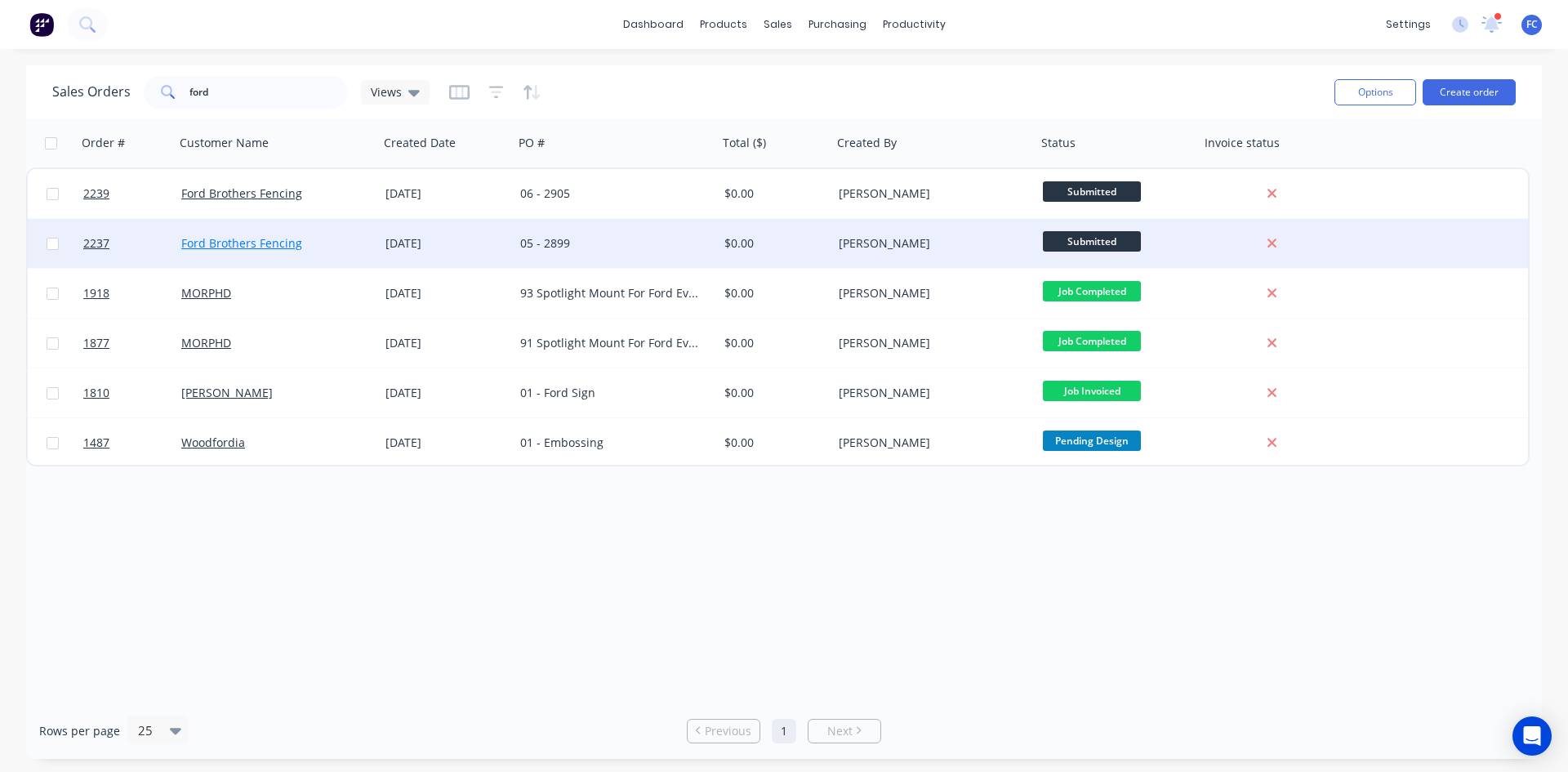
click at [246, 250] on link "Ford Brothers Fencing" at bounding box center [242, 243] width 121 height 15
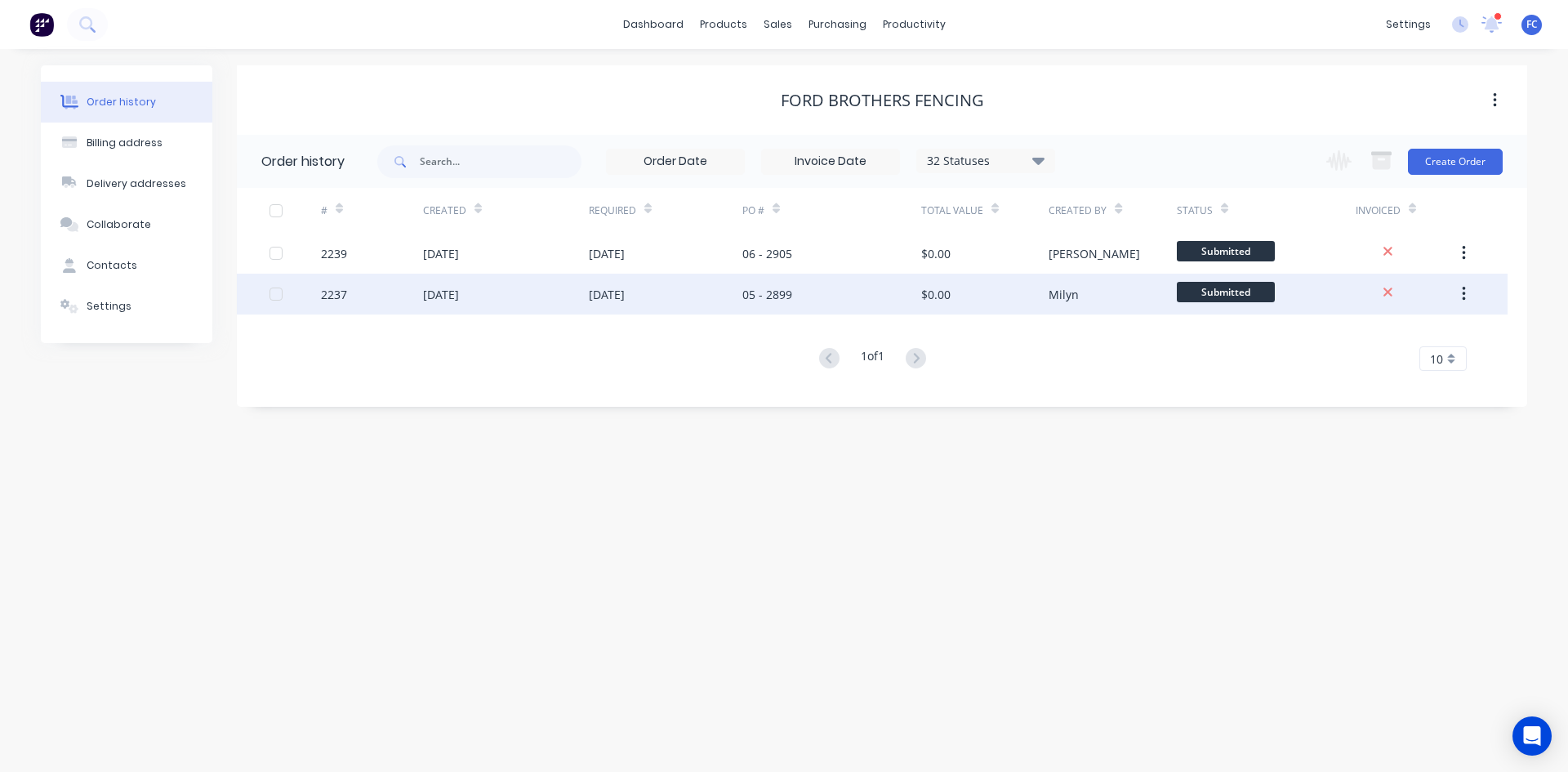
click at [459, 299] on div "04 Sep 2025" at bounding box center [441, 295] width 36 height 17
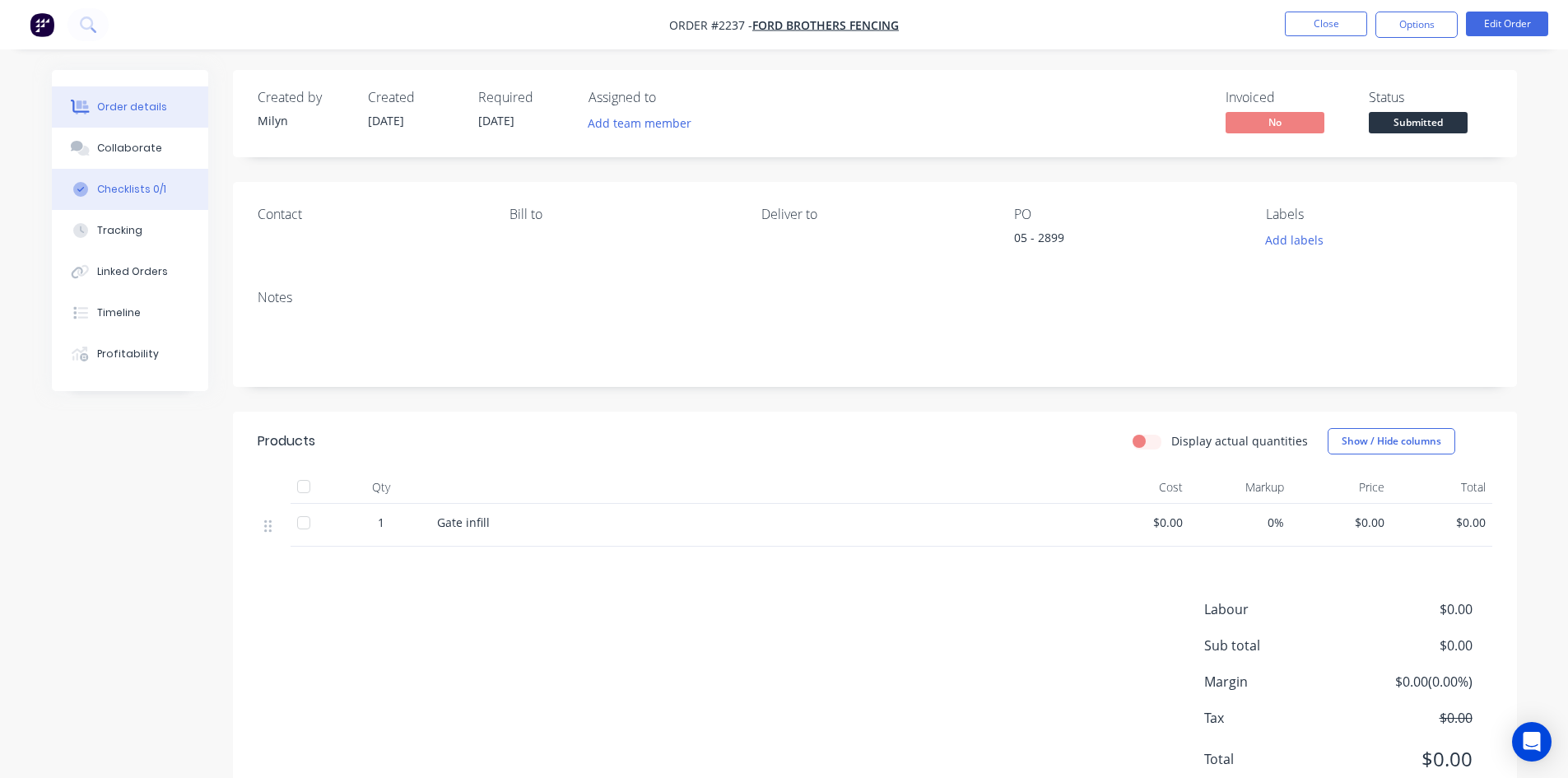
click at [126, 193] on div "Checklists 0/1" at bounding box center [131, 189] width 69 height 15
type textarea "x"
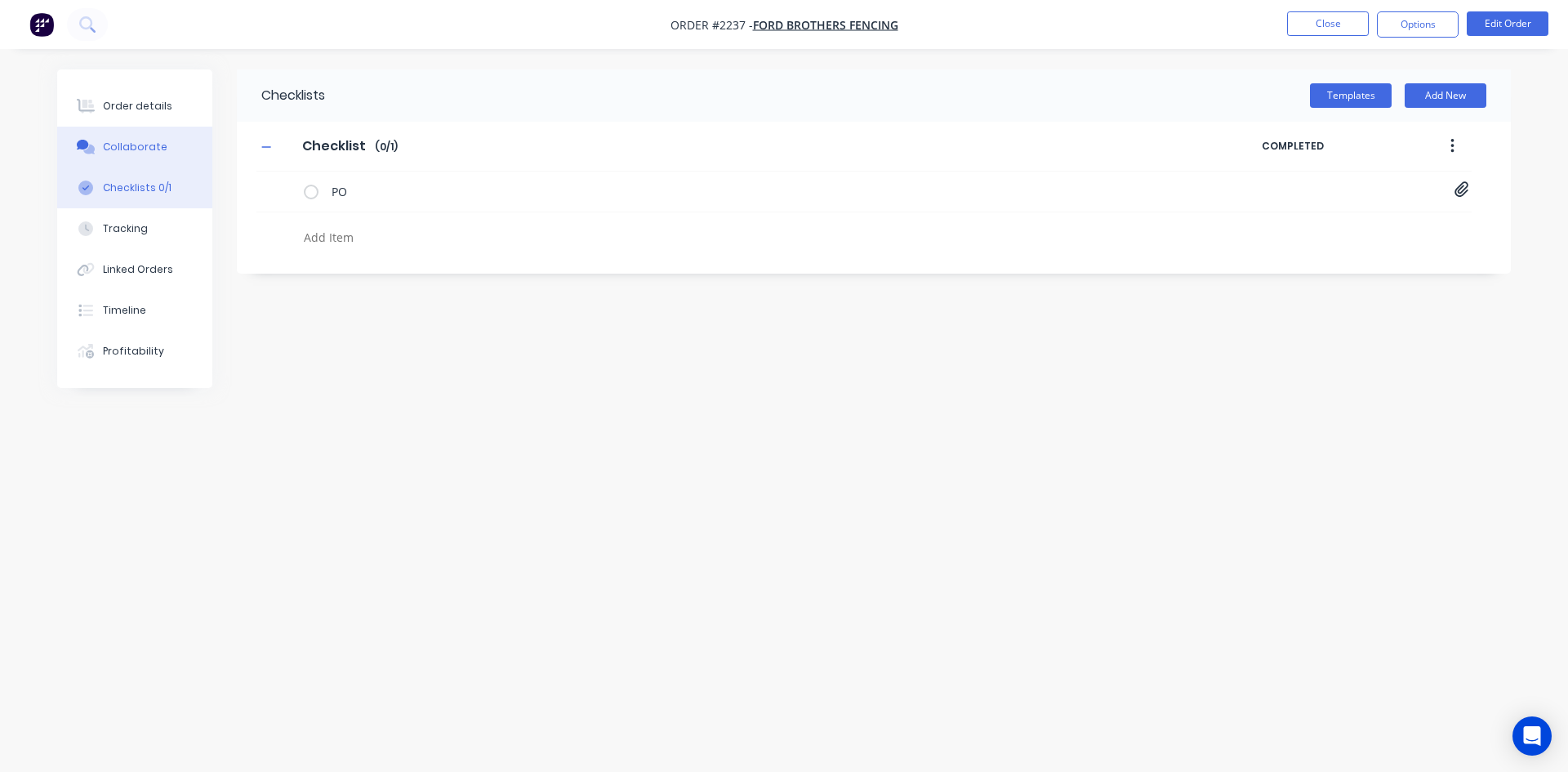
click at [152, 146] on div "Collaborate" at bounding box center [135, 147] width 65 height 14
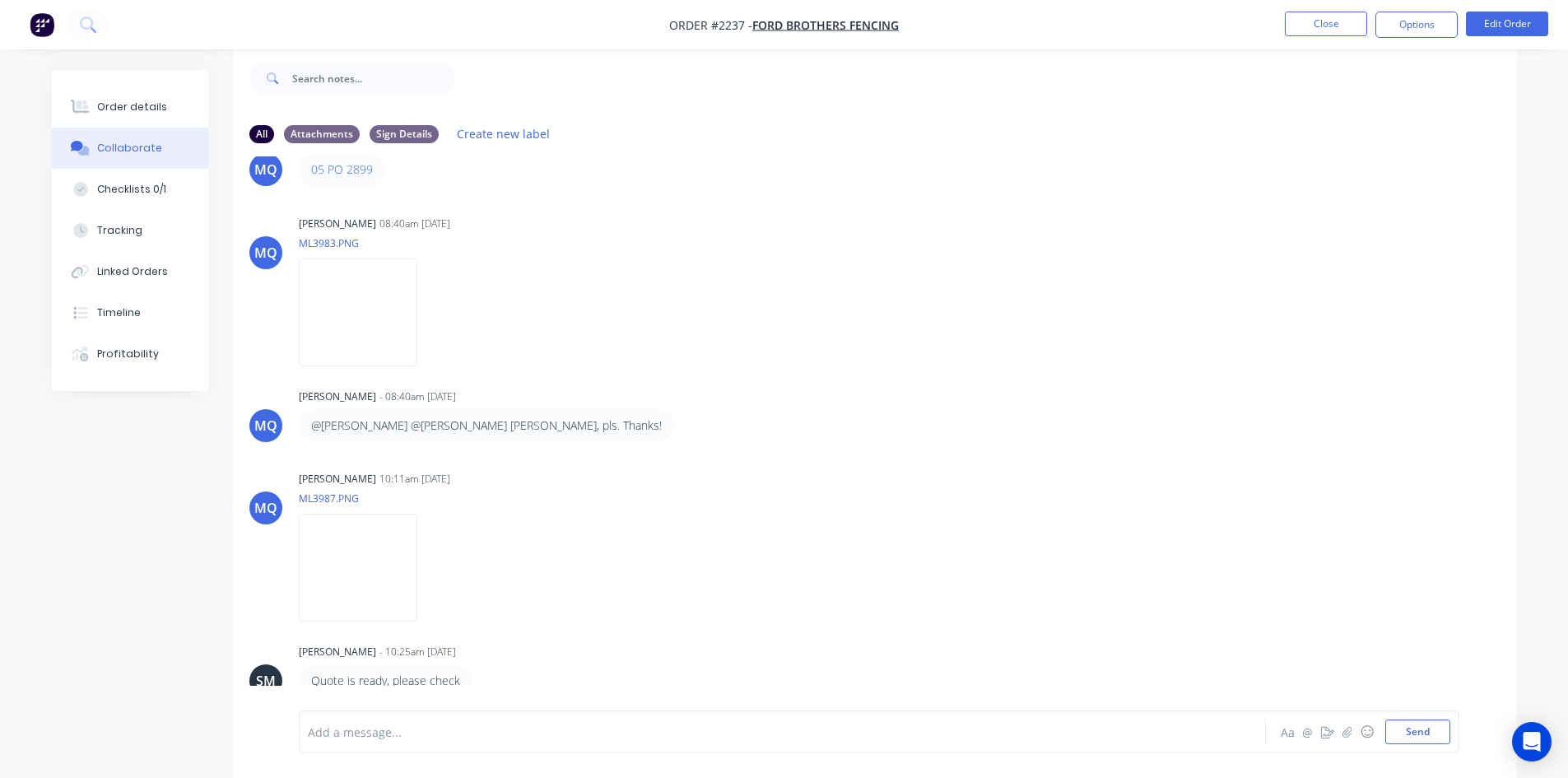
scroll to position [48, 0]
click at [1324, 22] on button "Close" at bounding box center [1326, 23] width 83 height 24
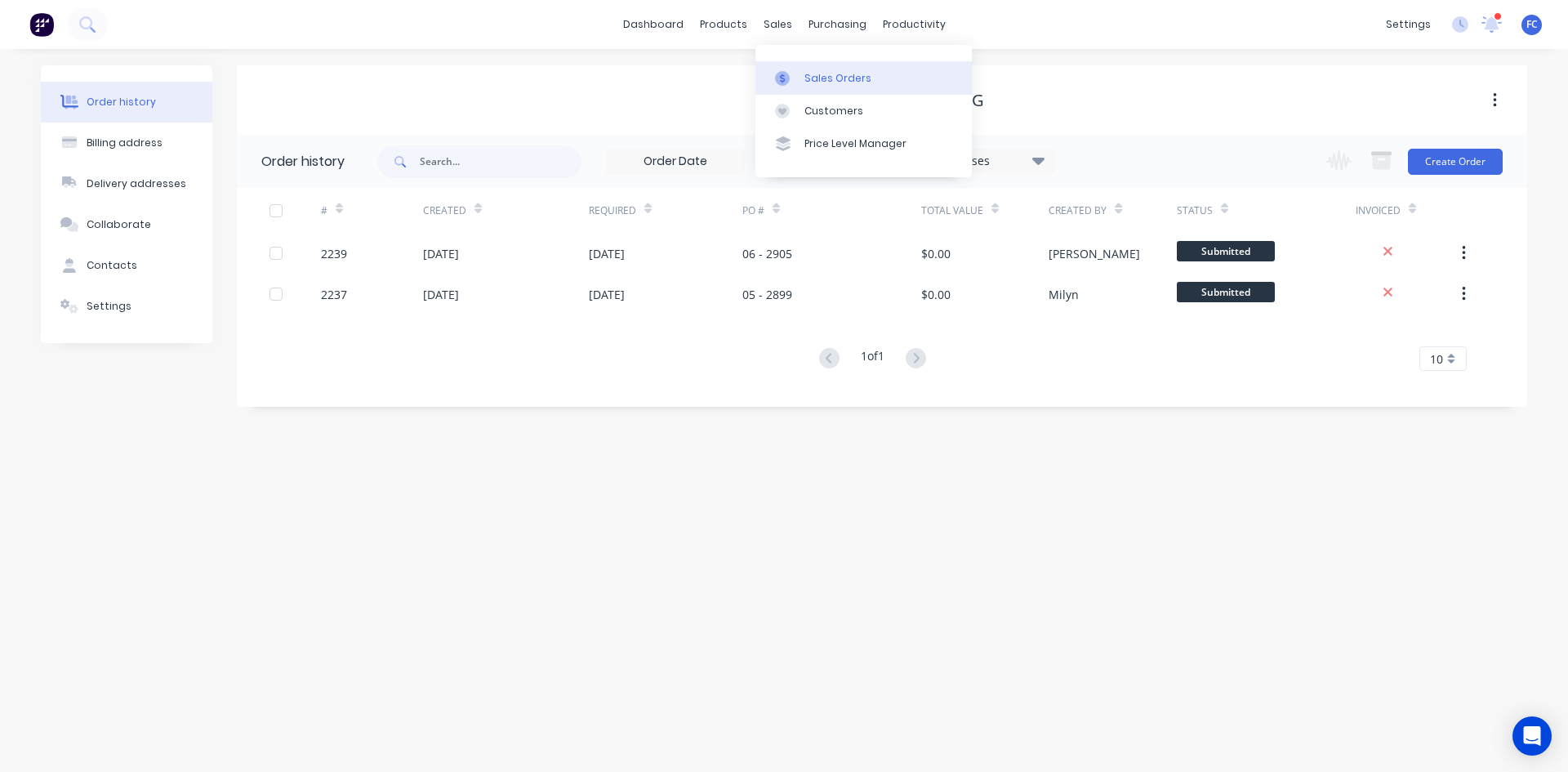
click at [801, 61] on link "Sales Orders" at bounding box center [864, 77] width 216 height 33
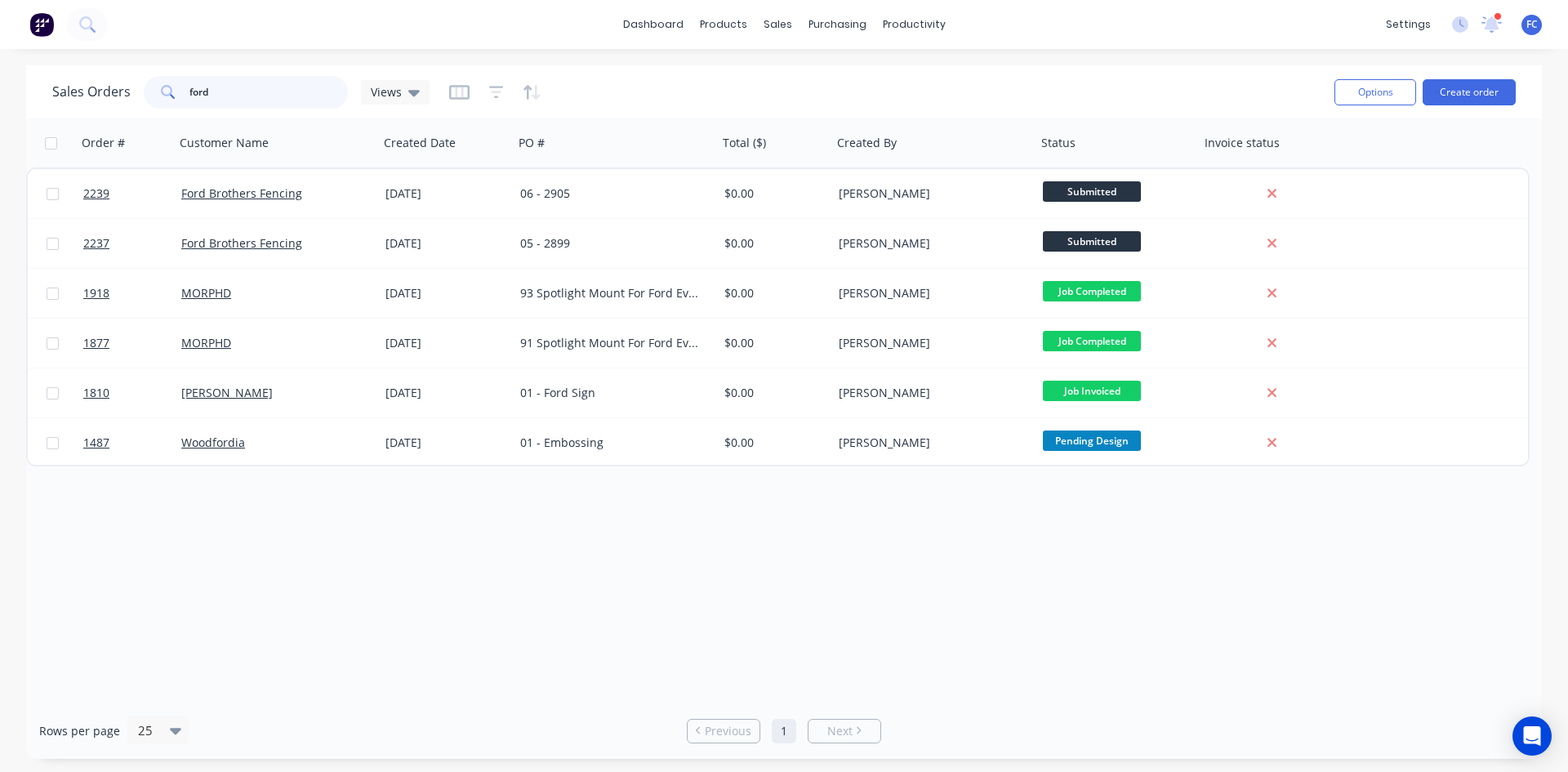
drag, startPoint x: 229, startPoint y: 95, endPoint x: 83, endPoint y: 89, distance: 146.1
click at [88, 94] on div "Sales Orders ford Views" at bounding box center [241, 93] width 378 height 33
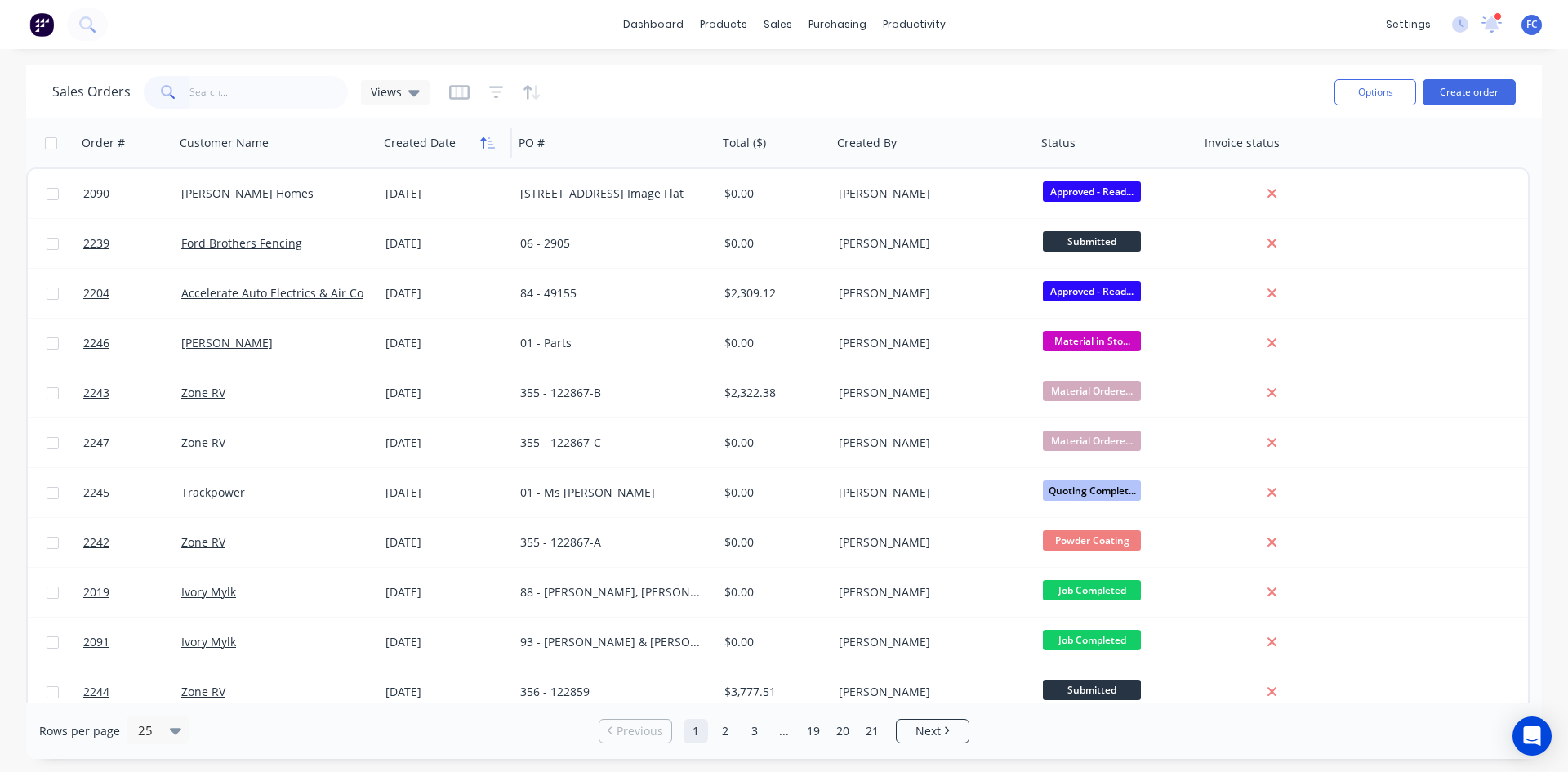
click at [483, 153] on button "button" at bounding box center [487, 142] width 24 height 24
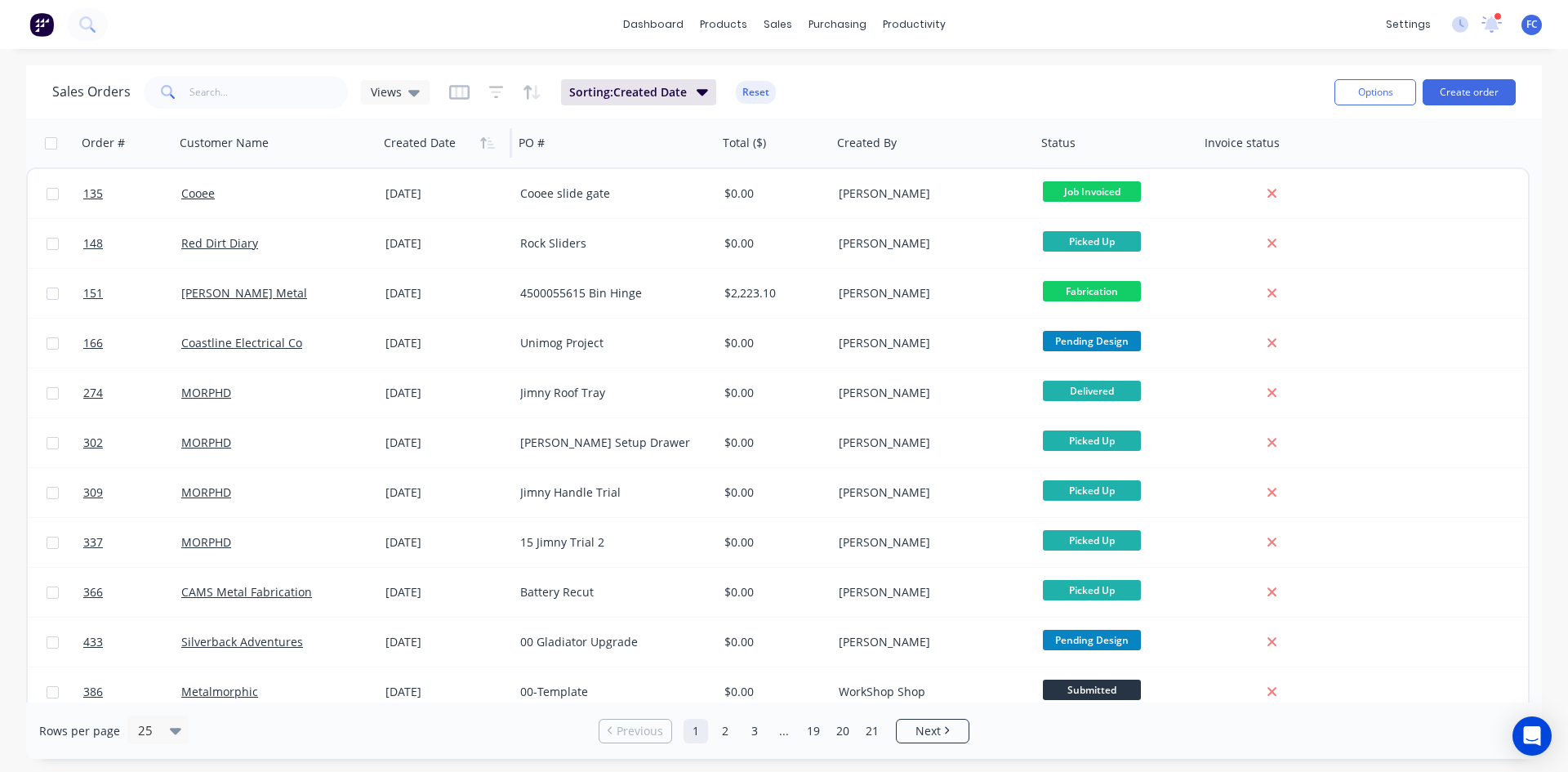
click at [483, 153] on button "button" at bounding box center [487, 142] width 24 height 24
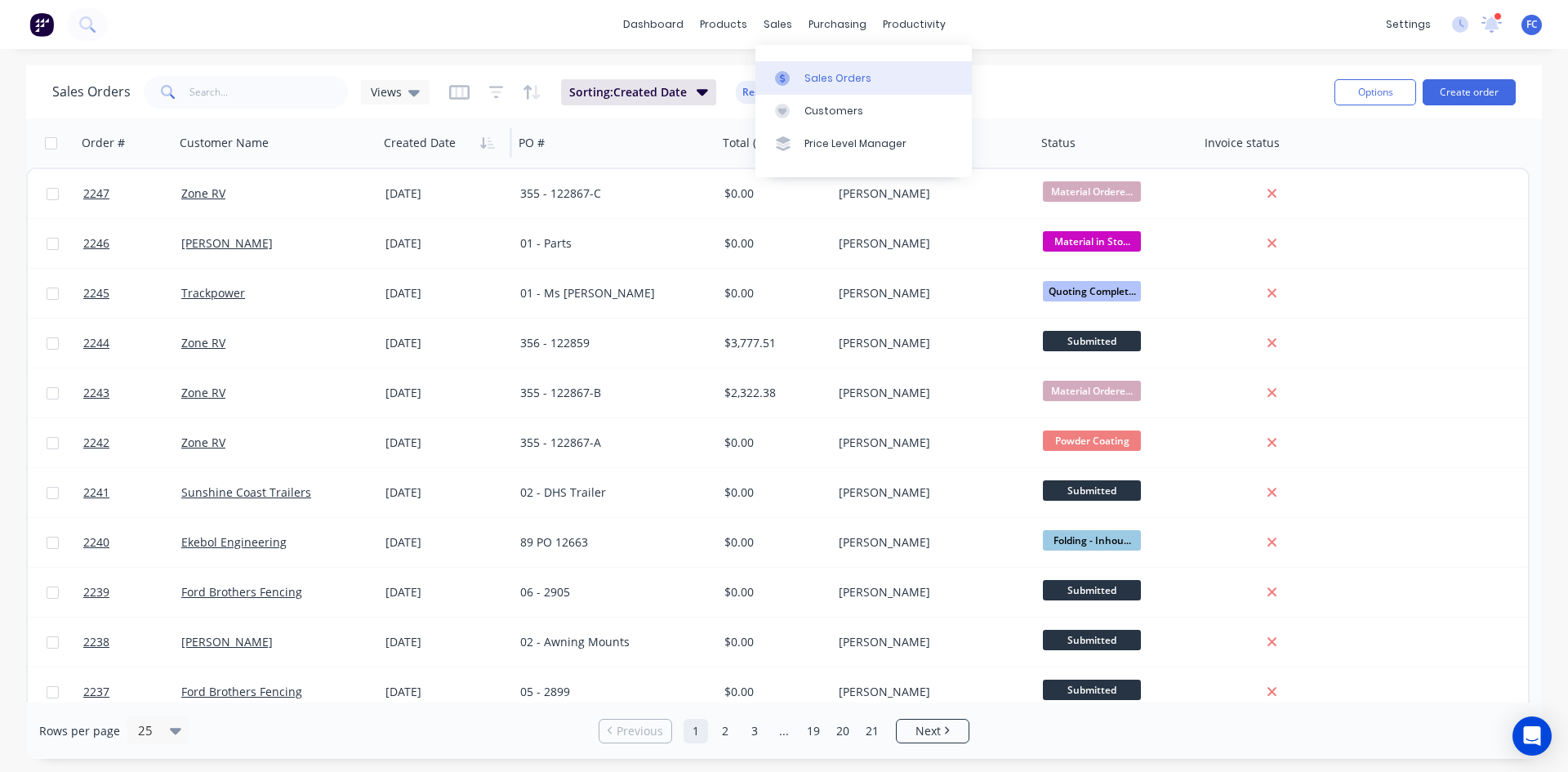
click at [796, 68] on link "Sales Orders" at bounding box center [864, 77] width 216 height 33
click at [484, 151] on button "button" at bounding box center [487, 142] width 24 height 24
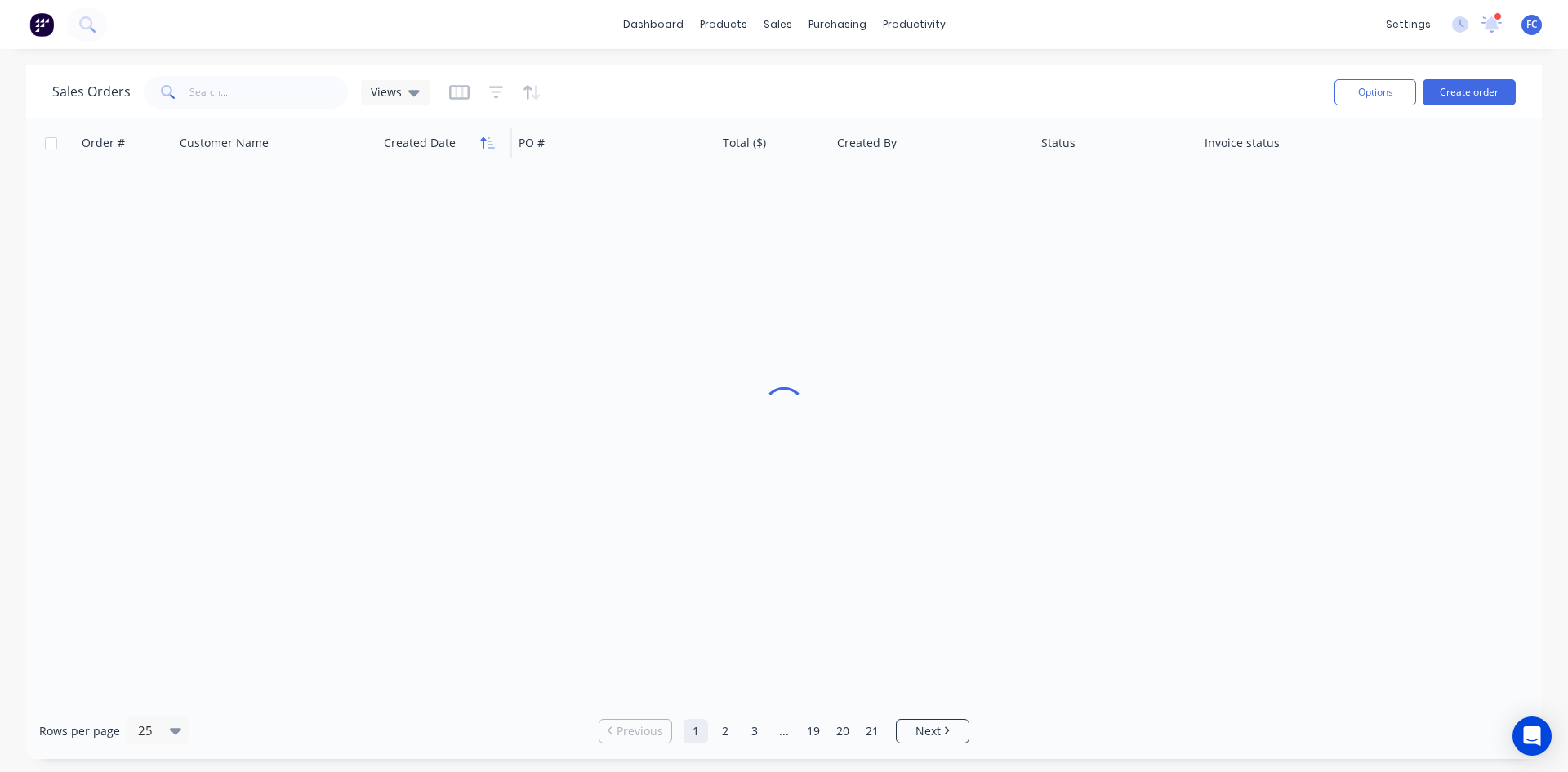
click at [484, 146] on icon "button" at bounding box center [487, 143] width 14 height 14
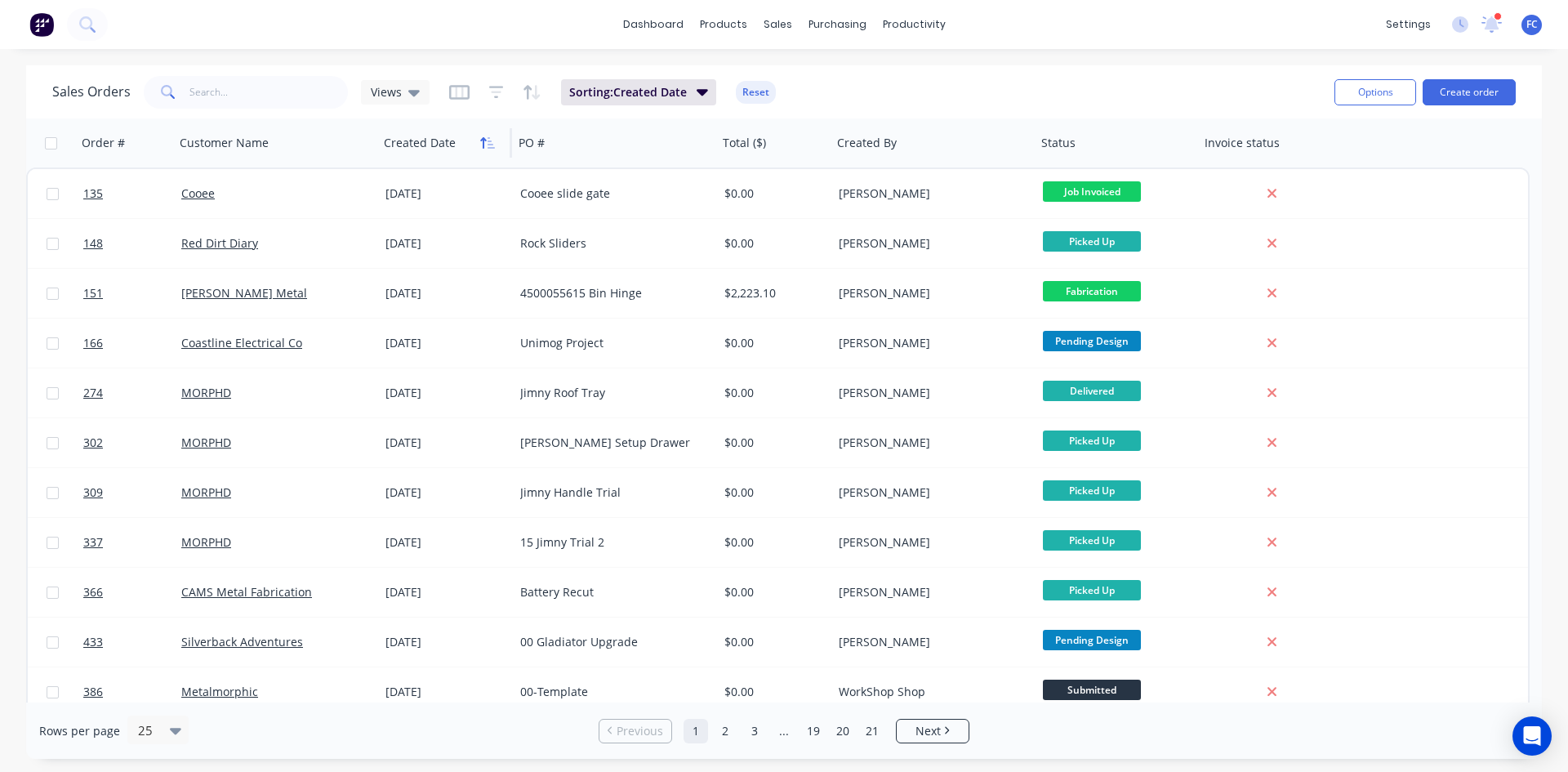
click at [490, 144] on icon "button" at bounding box center [492, 143] width 8 height 12
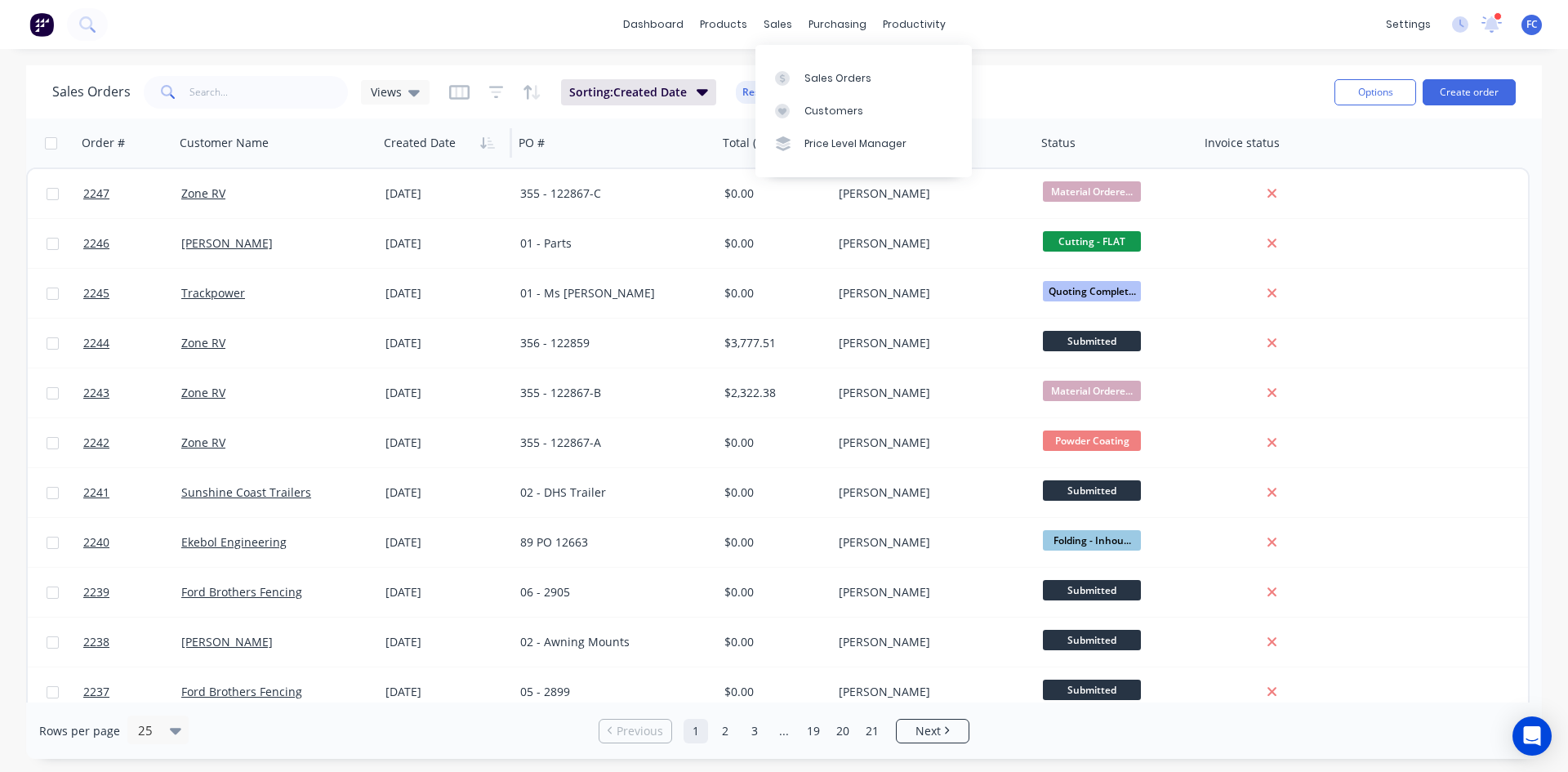
click at [815, 74] on div "Sales Orders" at bounding box center [838, 78] width 67 height 14
click at [314, 91] on input "text" at bounding box center [269, 93] width 159 height 33
click at [226, 101] on input "text" at bounding box center [269, 93] width 159 height 33
type input "andrew"
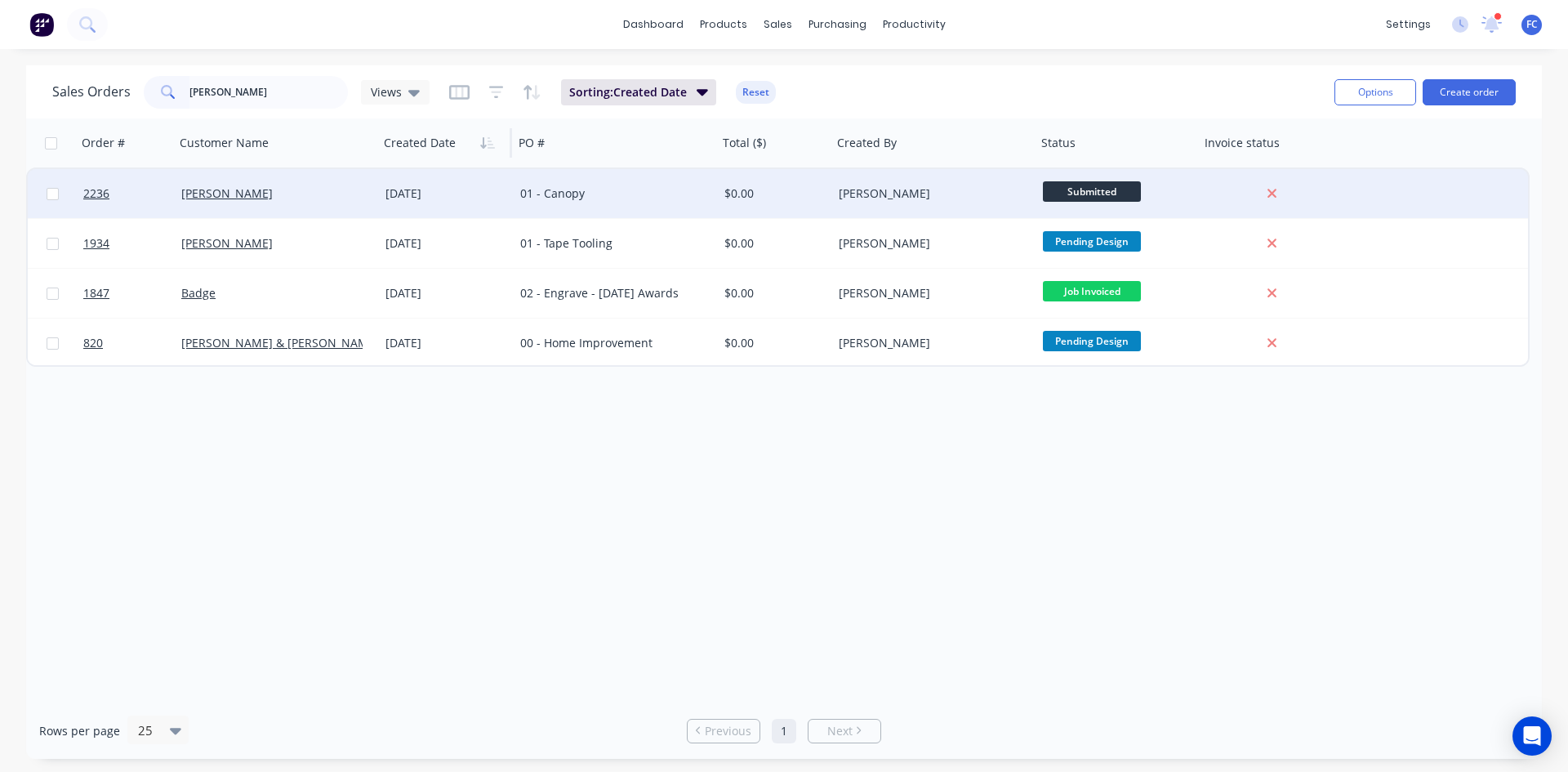
click at [342, 187] on div "[PERSON_NAME]" at bounding box center [272, 193] width 182 height 16
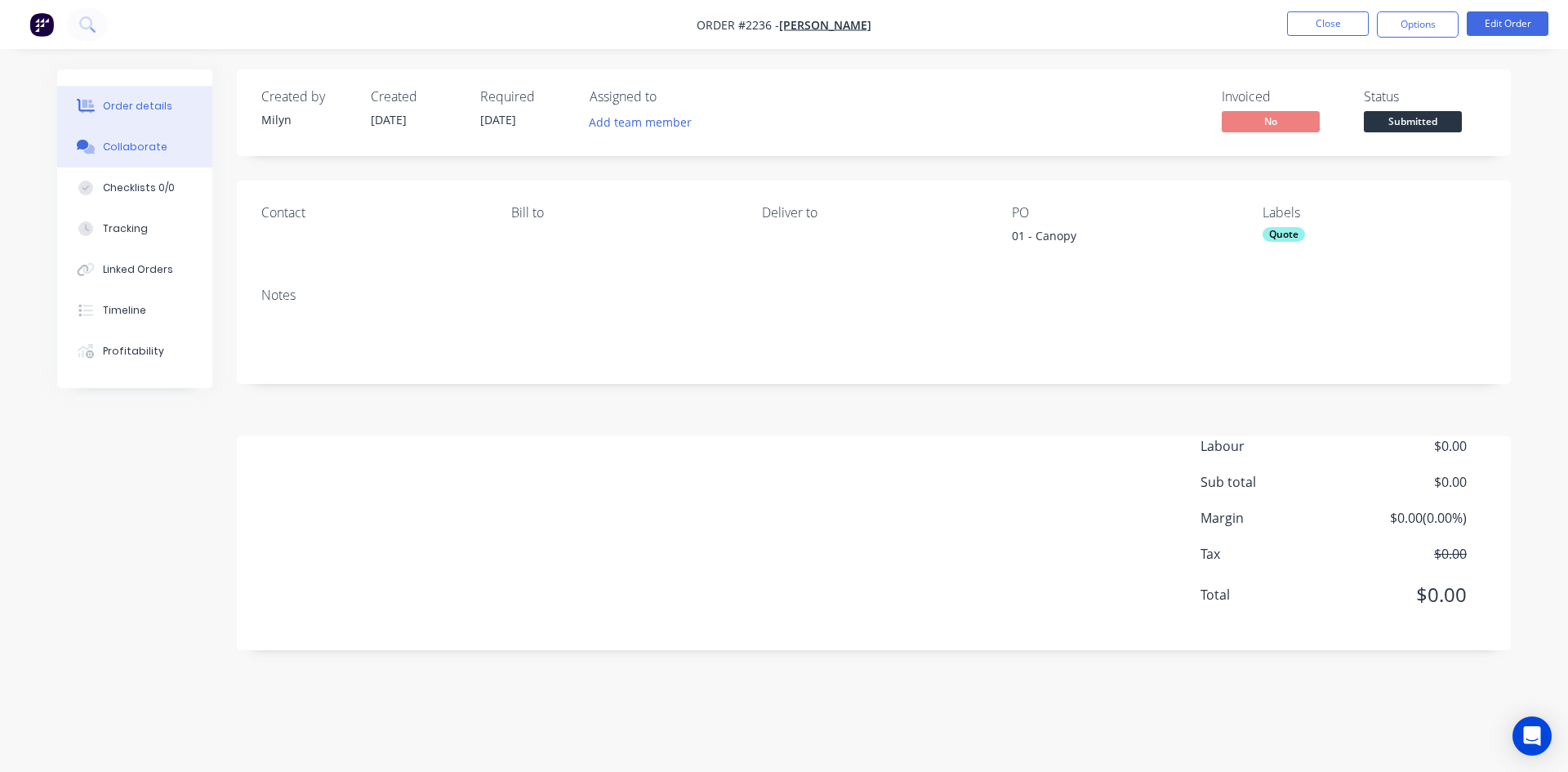
click at [122, 145] on div "Collaborate" at bounding box center [135, 147] width 65 height 14
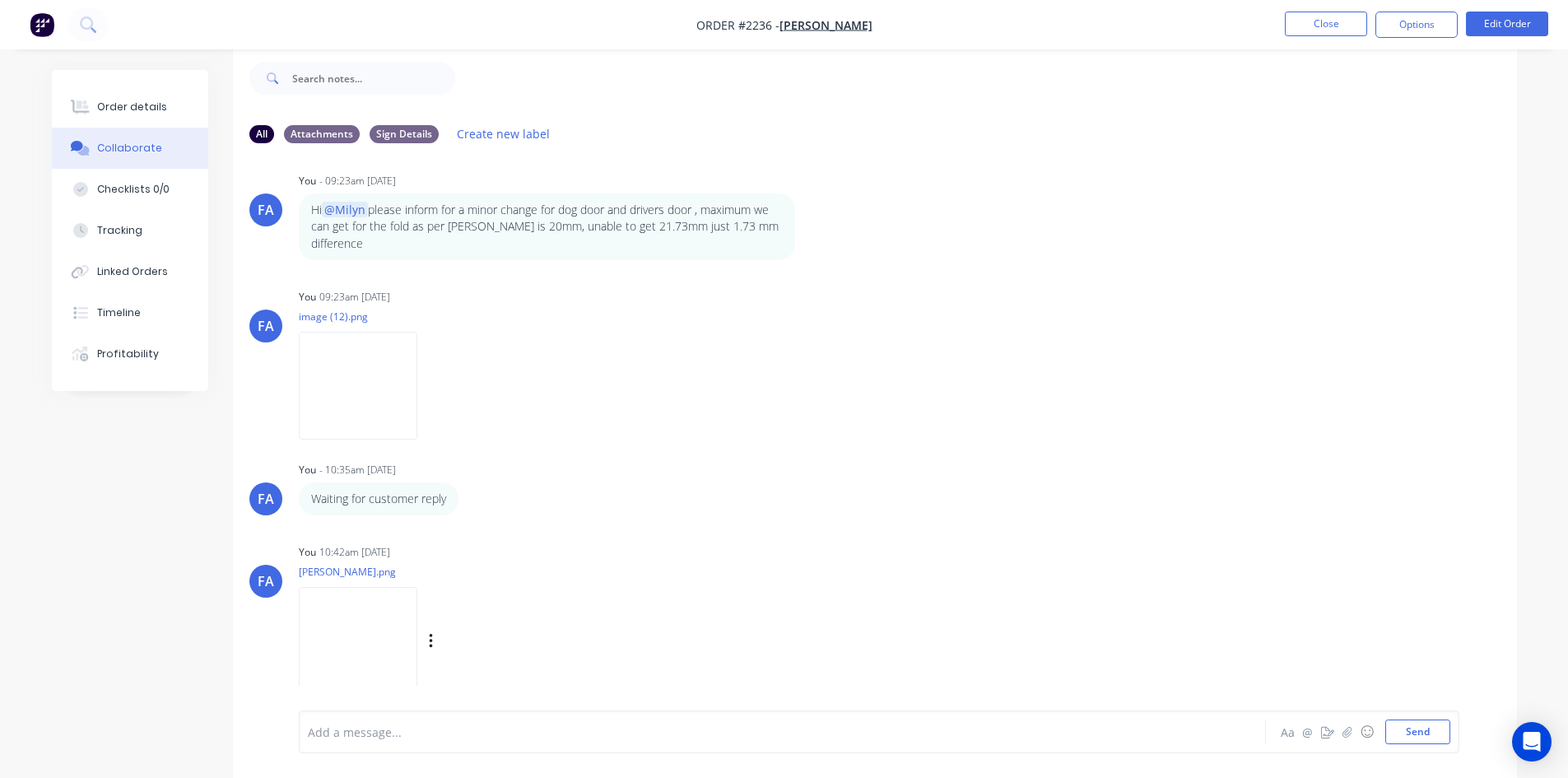
scroll to position [524, 0]
click at [580, 721] on div "Add a message..." at bounding box center [736, 731] width 857 height 24
click at [679, 731] on span "please see quote for both for cutting only and cutting and folding" at bounding box center [549, 732] width 362 height 16
click at [1417, 736] on button "Send" at bounding box center [1417, 731] width 65 height 24
click at [1346, 733] on icon "button" at bounding box center [1346, 732] width 10 height 12
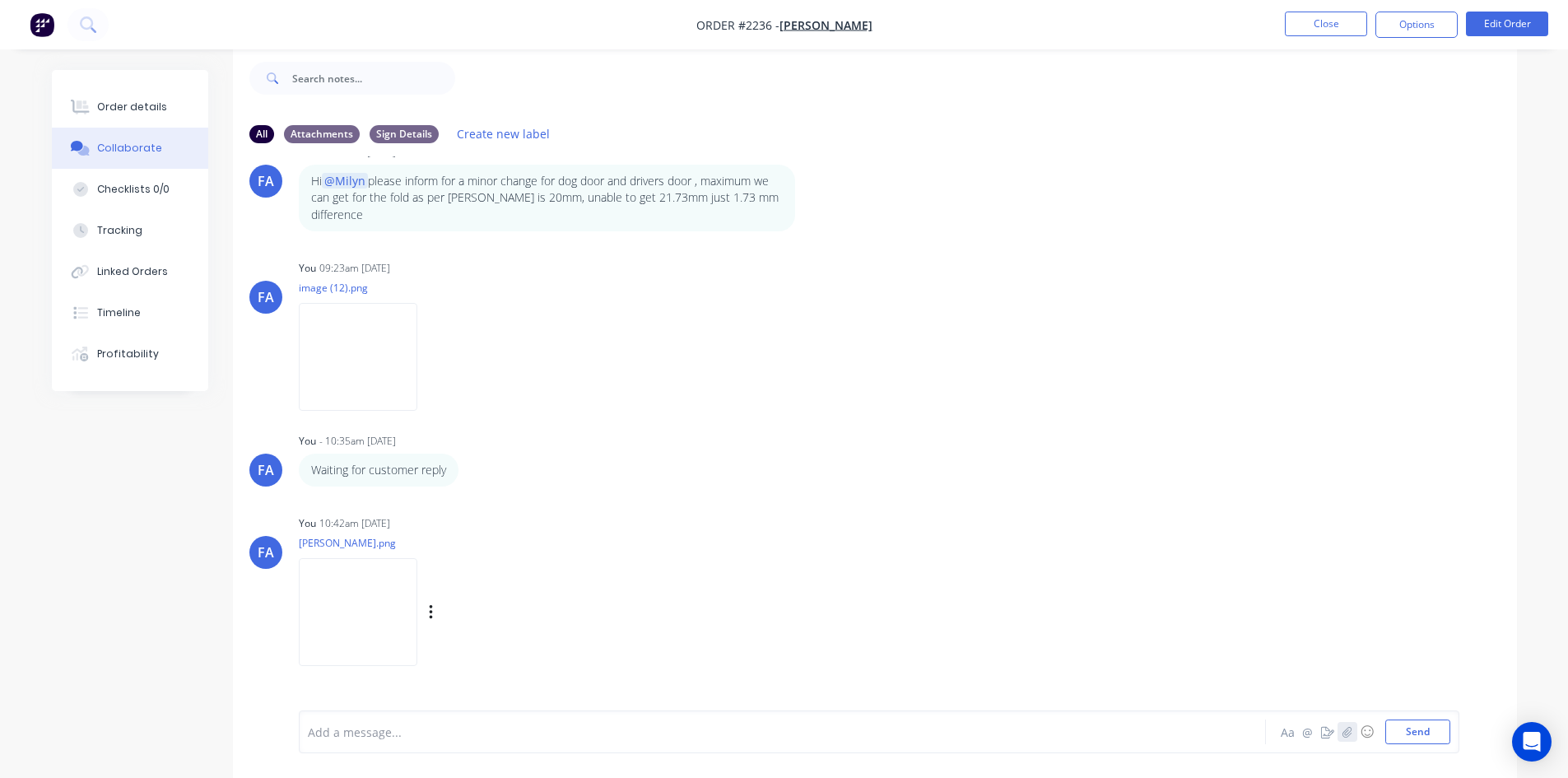
scroll to position [592, 0]
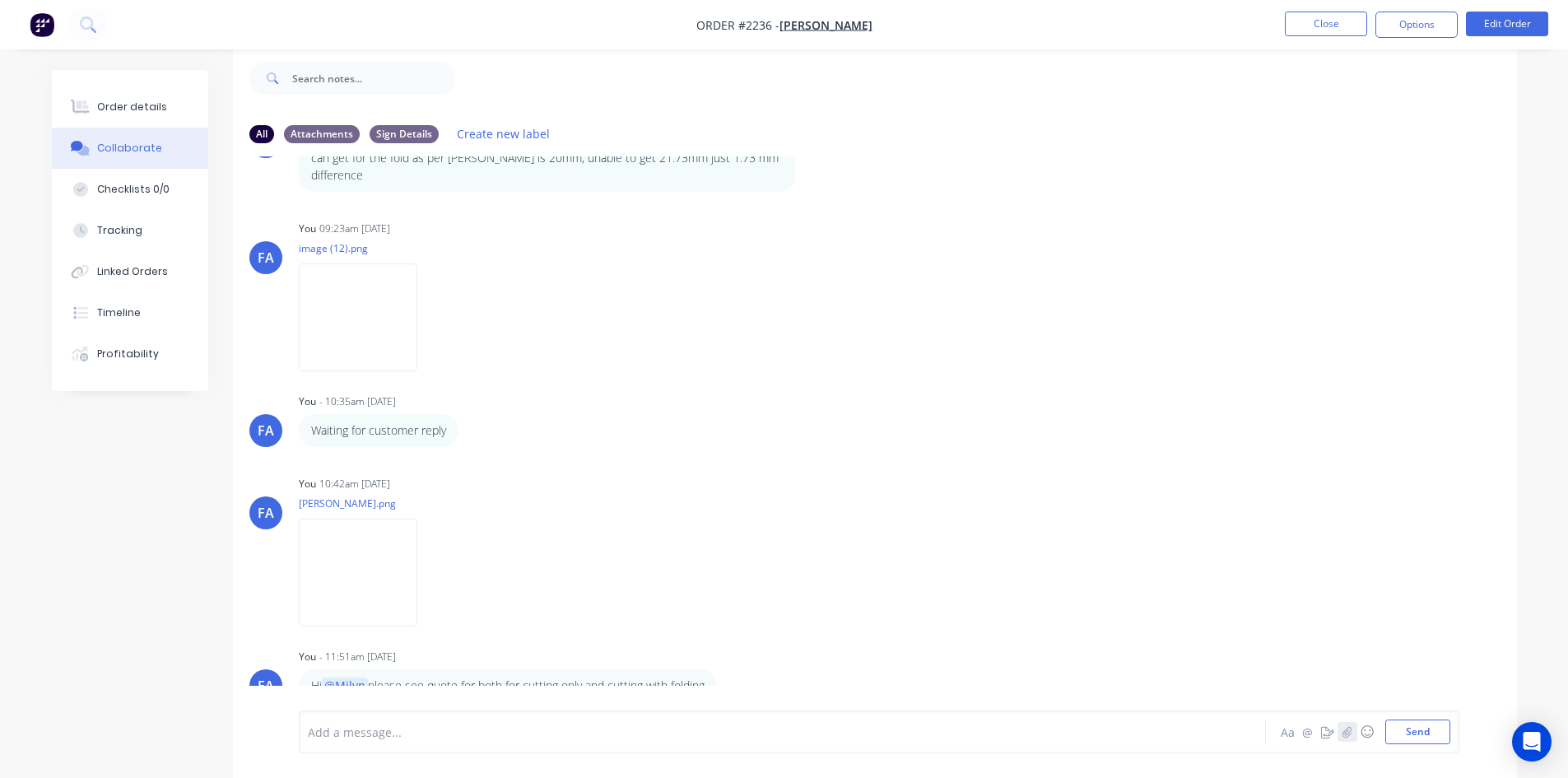
click at [1353, 732] on button "button" at bounding box center [1347, 732] width 19 height 19
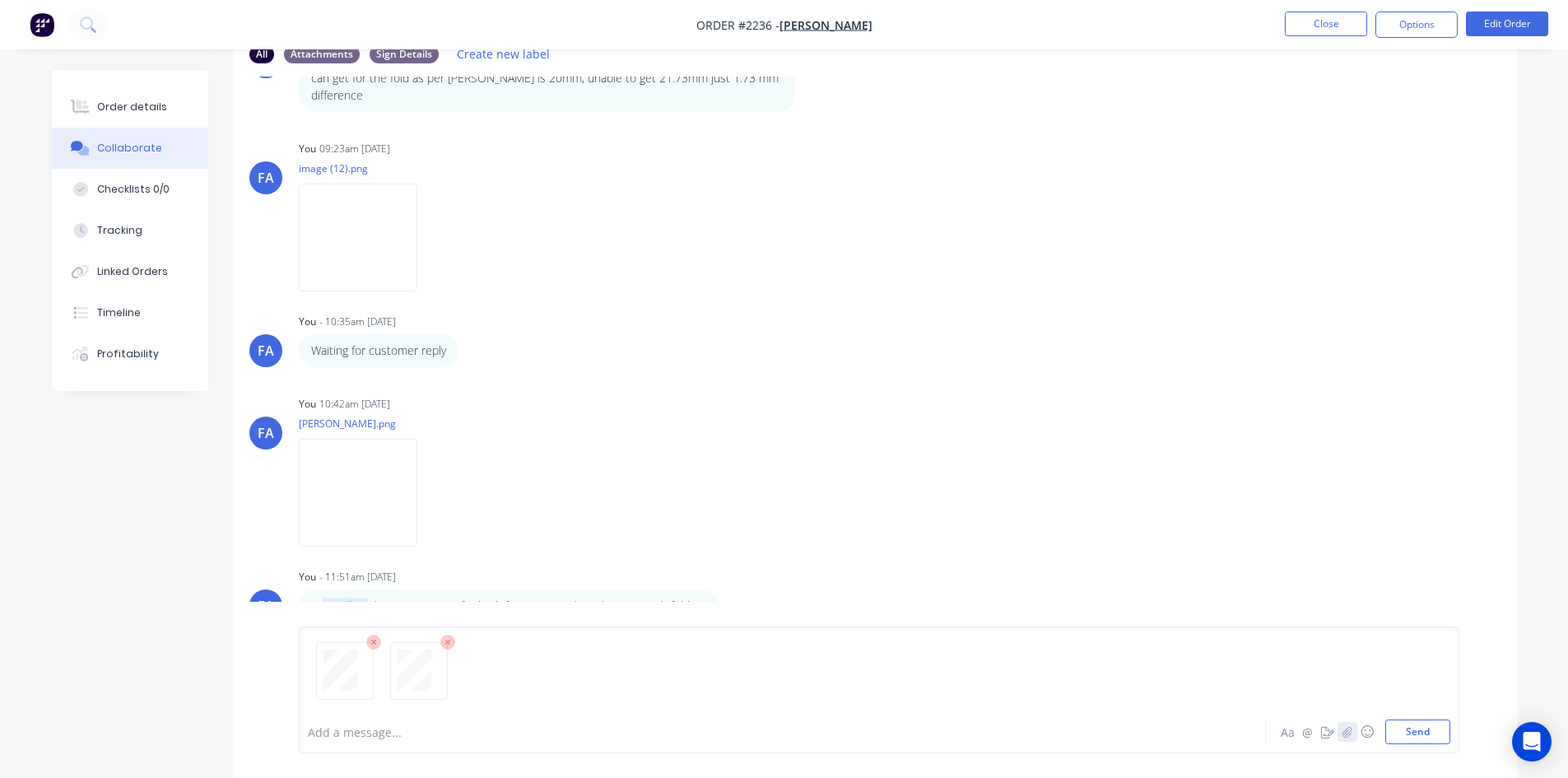
scroll to position [109, 0]
click at [1414, 735] on button "Send" at bounding box center [1417, 731] width 65 height 24
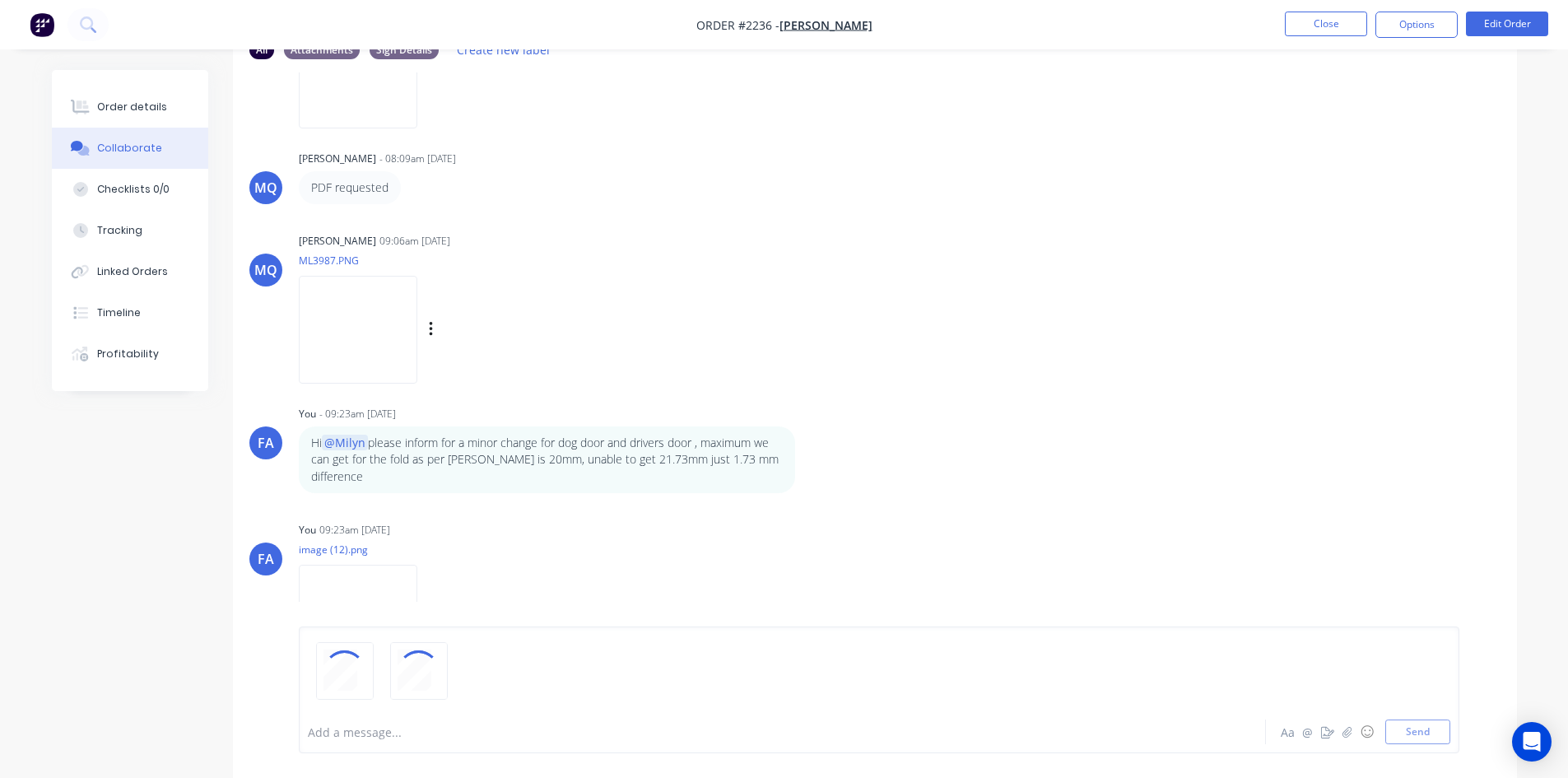
scroll to position [180, 0]
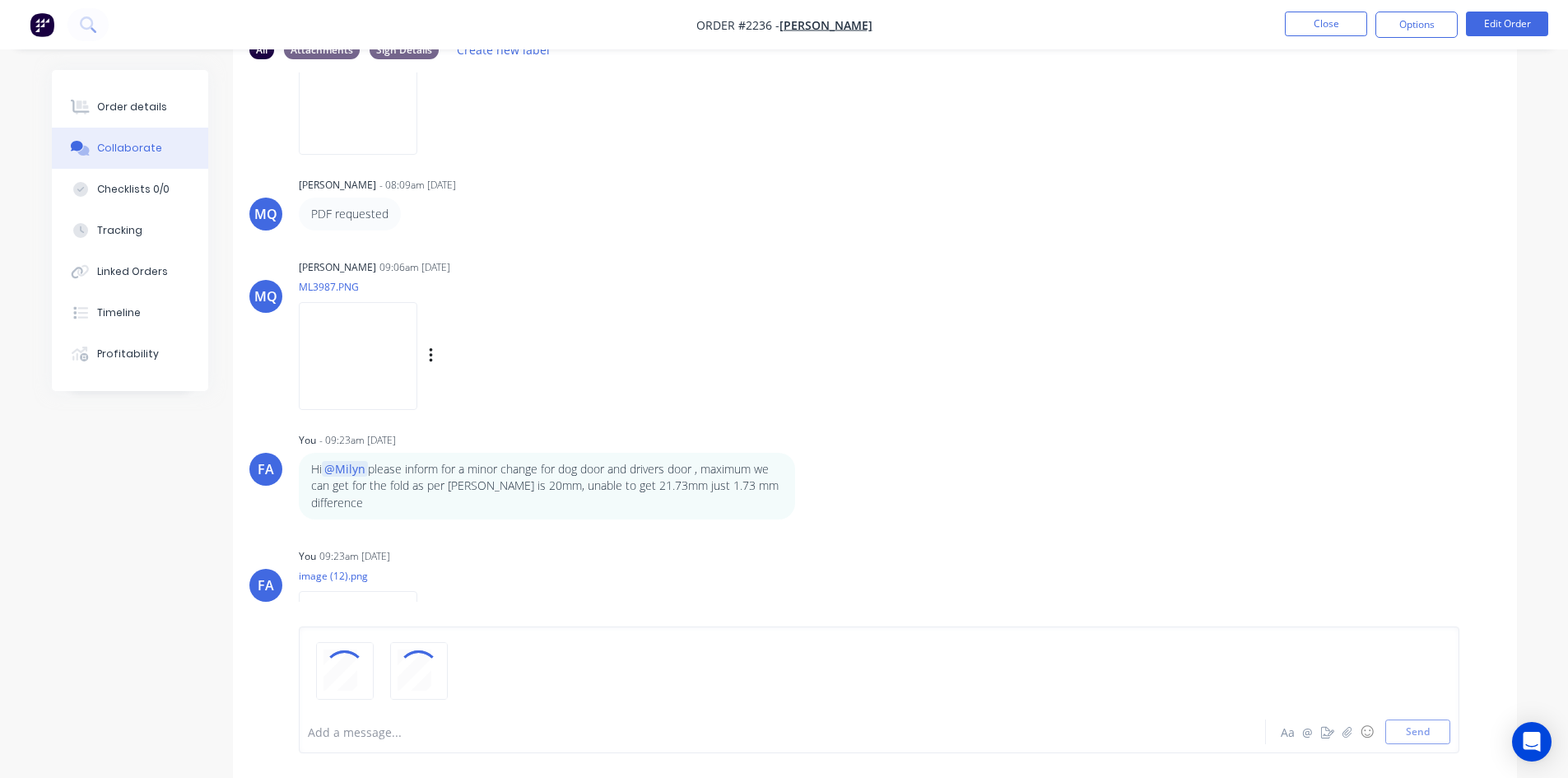
click at [359, 345] on img at bounding box center [358, 355] width 119 height 108
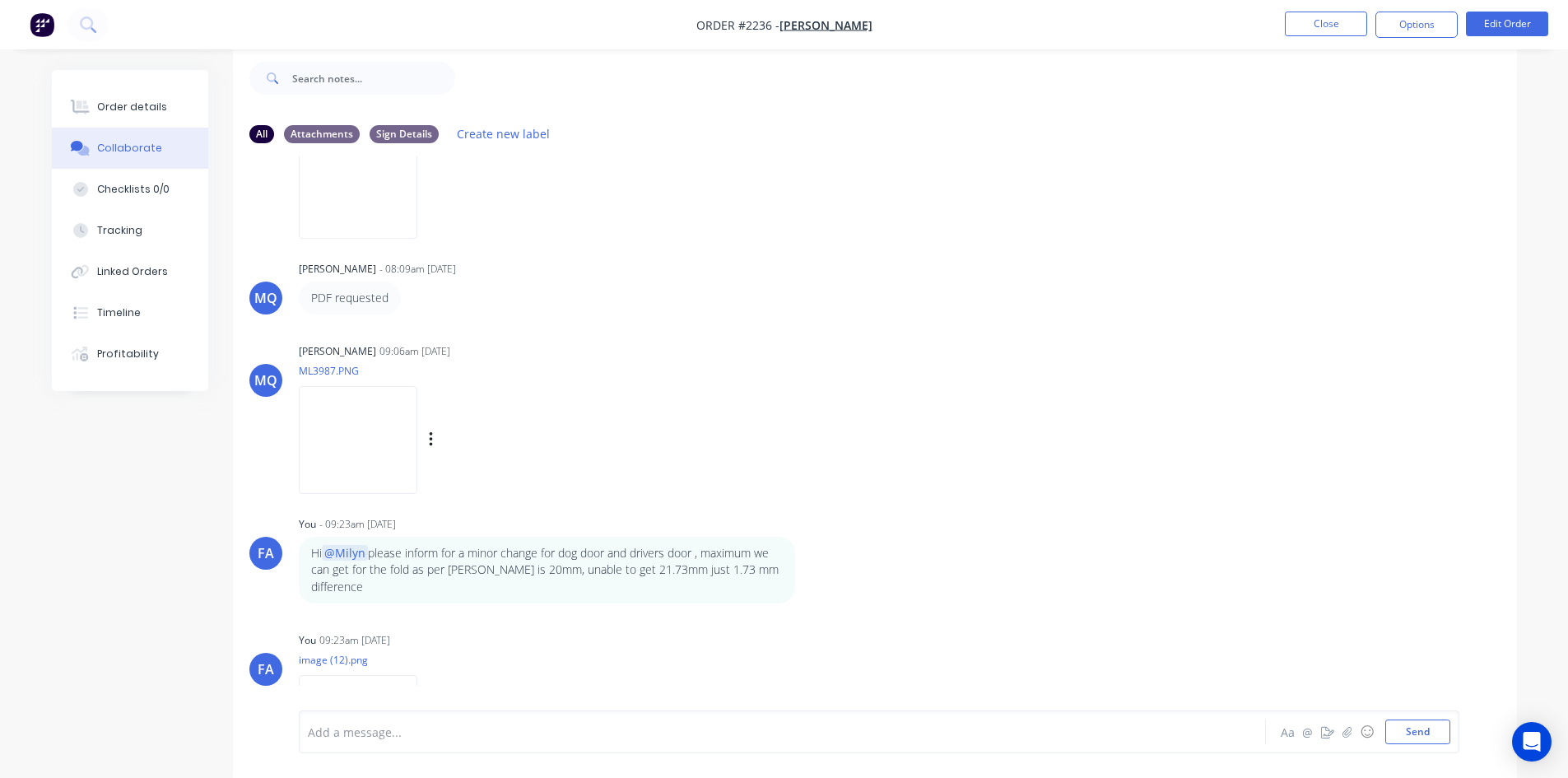
click at [365, 422] on img at bounding box center [358, 440] width 119 height 108
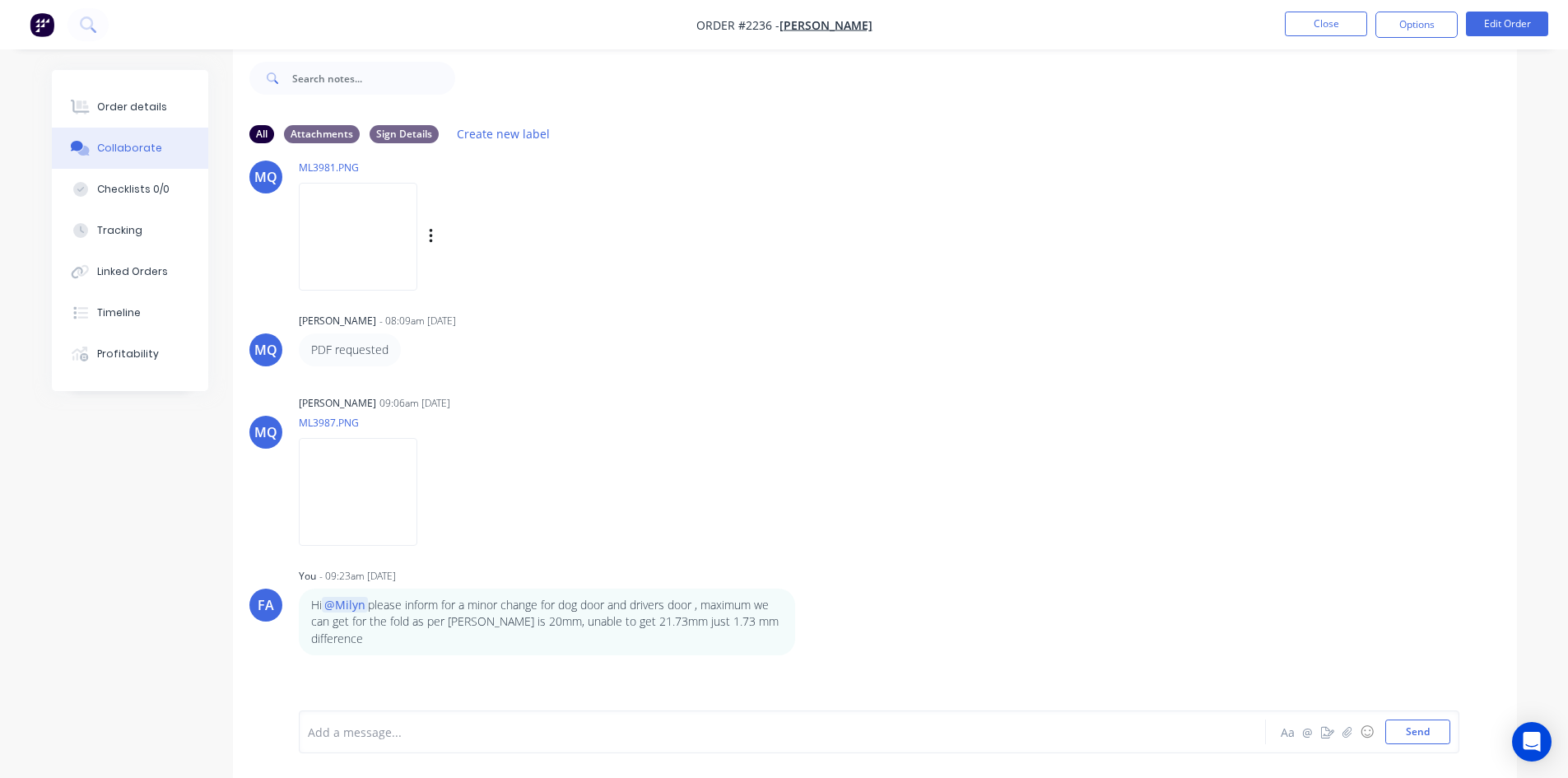
scroll to position [0, 0]
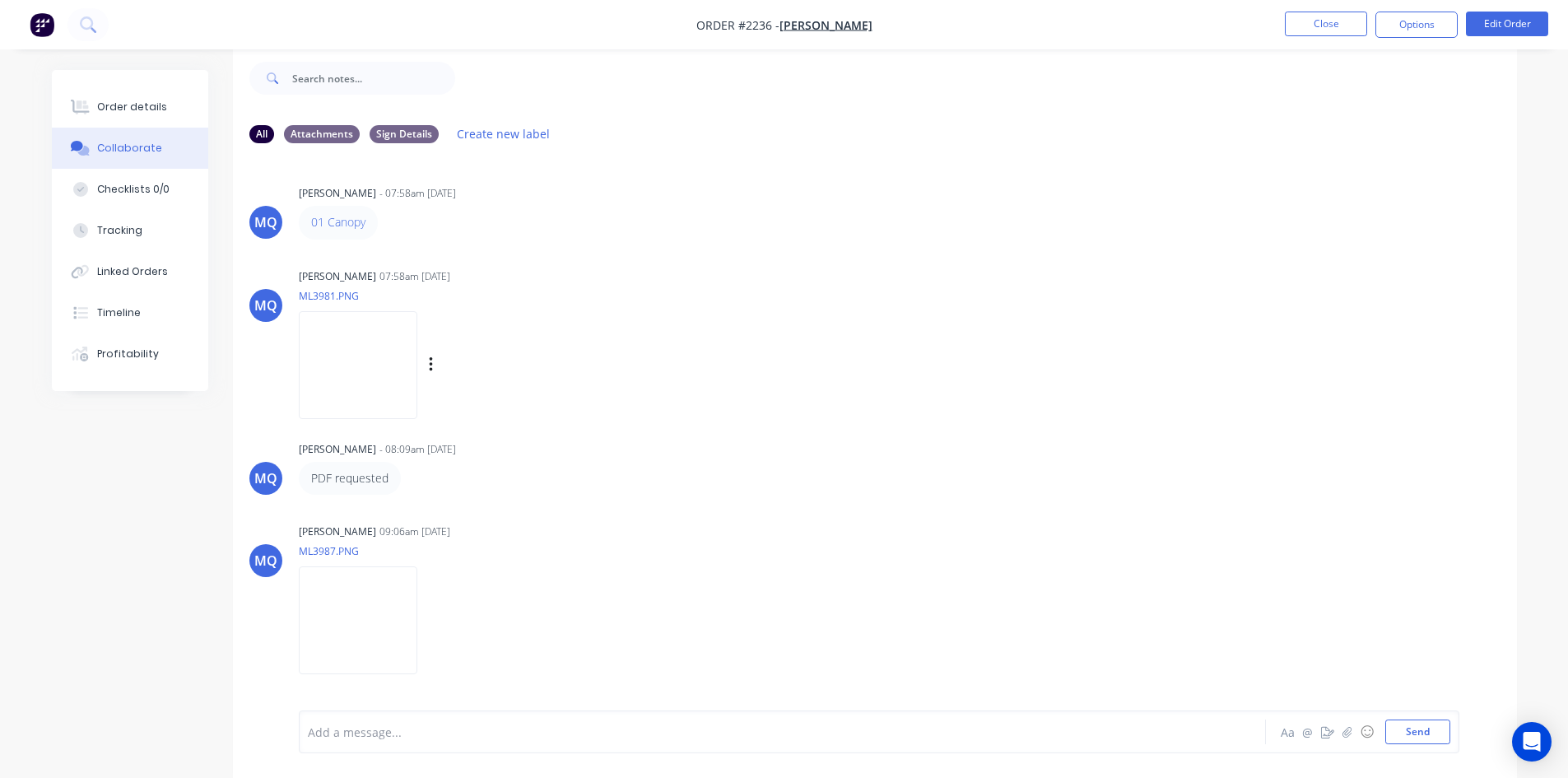
click at [365, 360] on img at bounding box center [358, 365] width 119 height 108
click at [1298, 22] on button "Close" at bounding box center [1326, 23] width 83 height 24
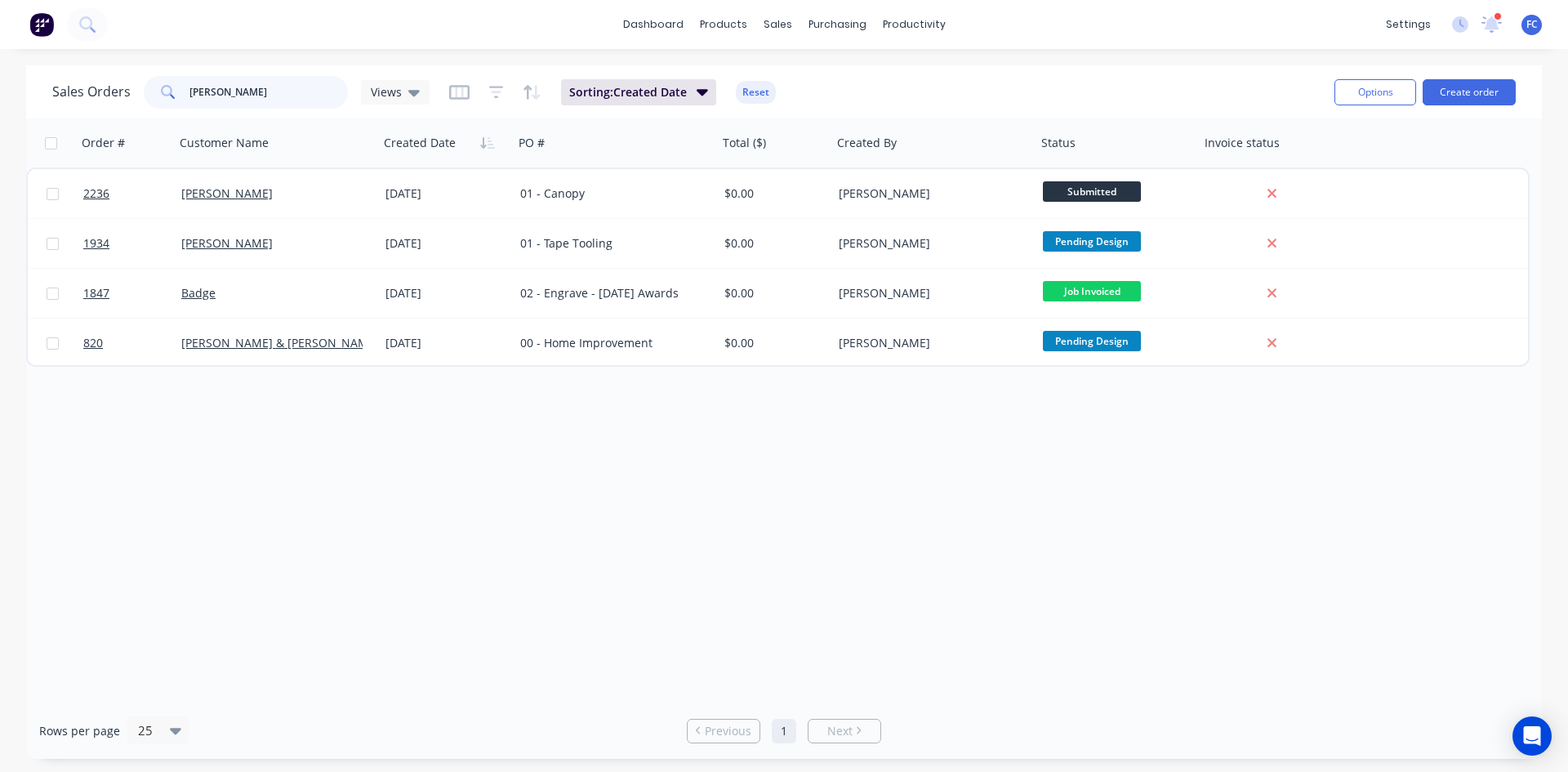
drag, startPoint x: 146, startPoint y: 97, endPoint x: 113, endPoint y: 97, distance: 33.0
click at [113, 97] on div "Sales Orders andrew Views" at bounding box center [241, 93] width 378 height 33
type input "ford"
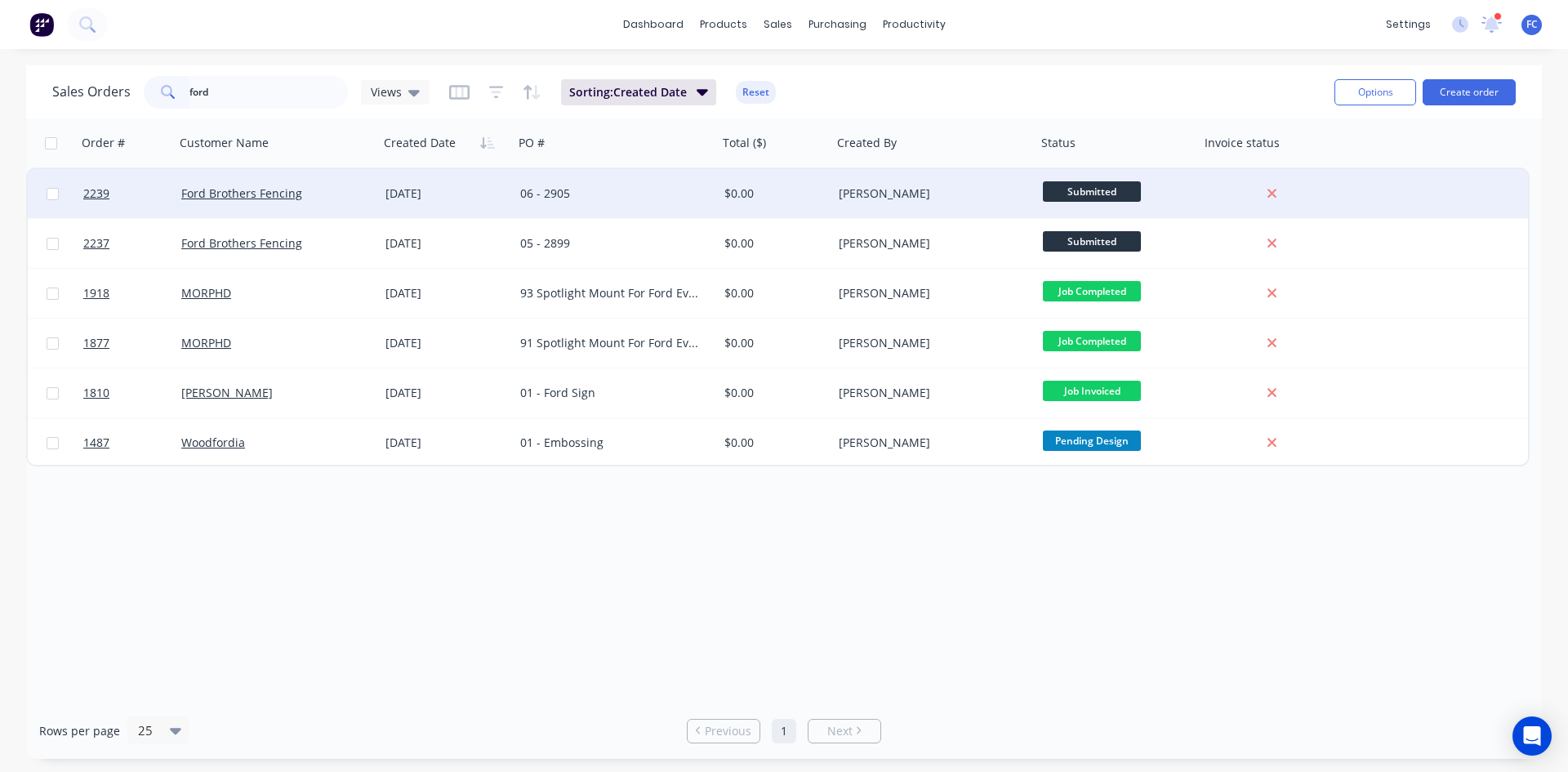
click at [546, 187] on div "06 - 2905" at bounding box center [612, 193] width 182 height 16
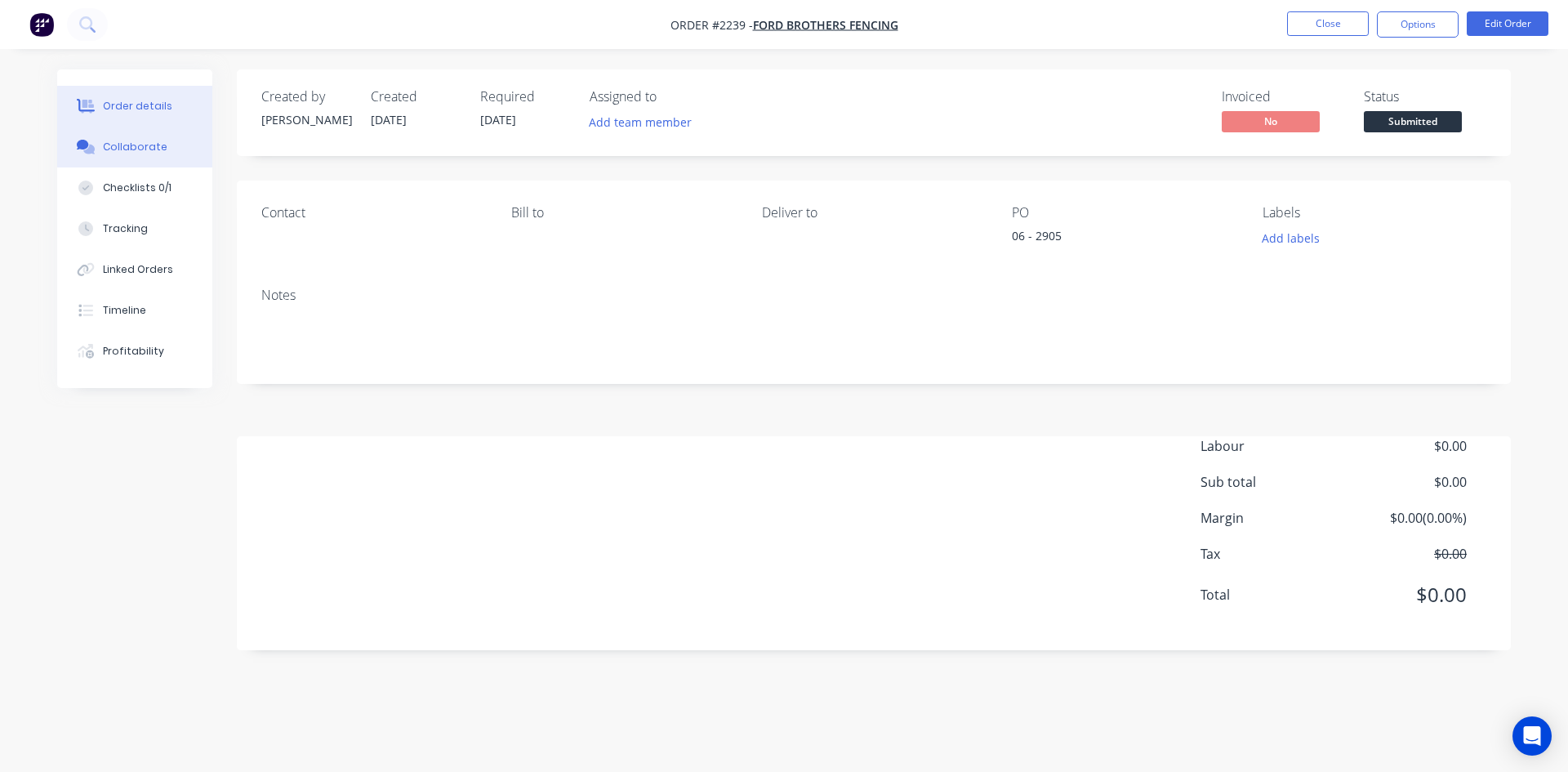
click at [135, 154] on div "Collaborate" at bounding box center [135, 147] width 65 height 14
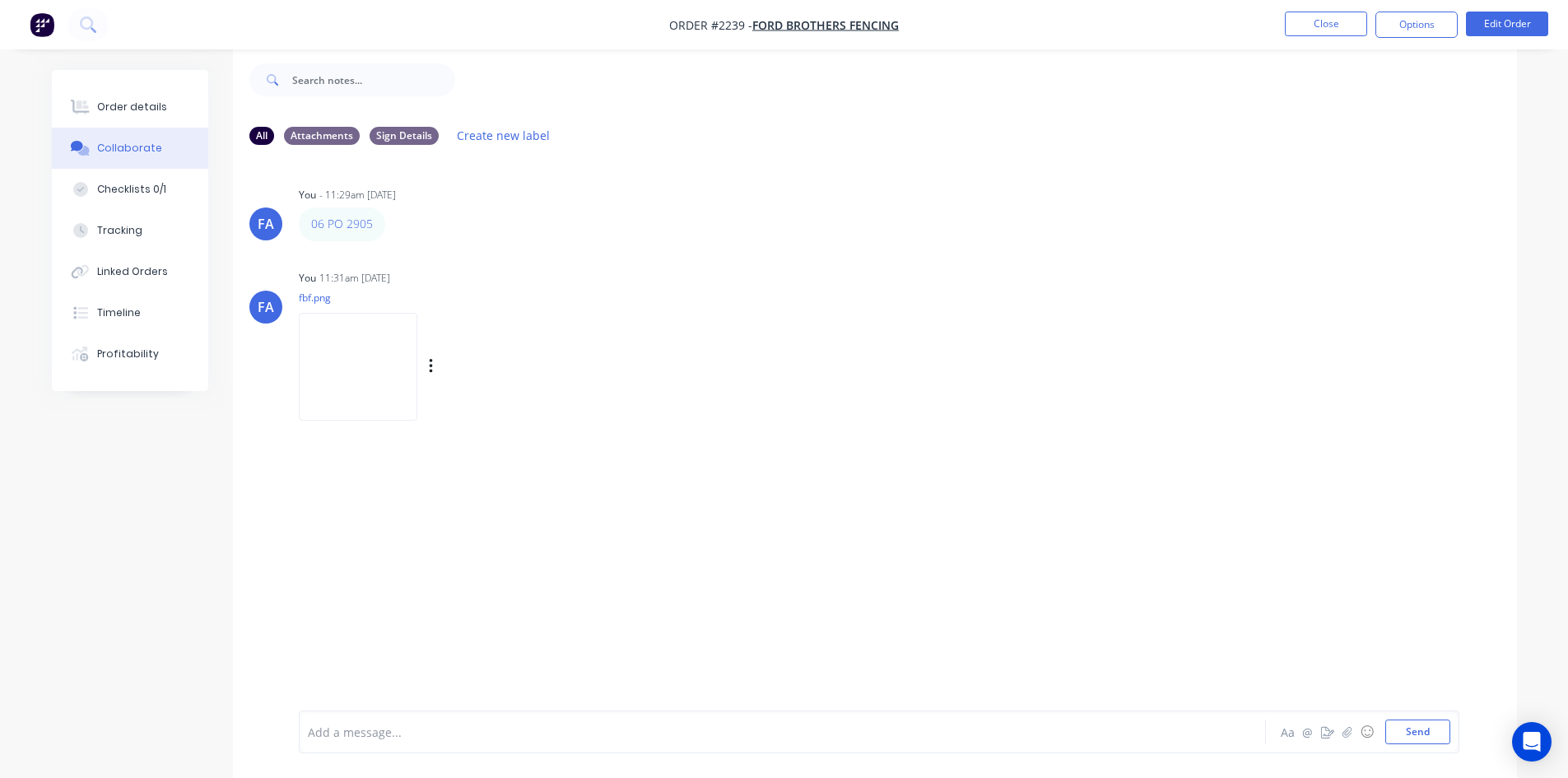
scroll to position [24, 0]
click at [355, 376] on img at bounding box center [358, 365] width 119 height 108
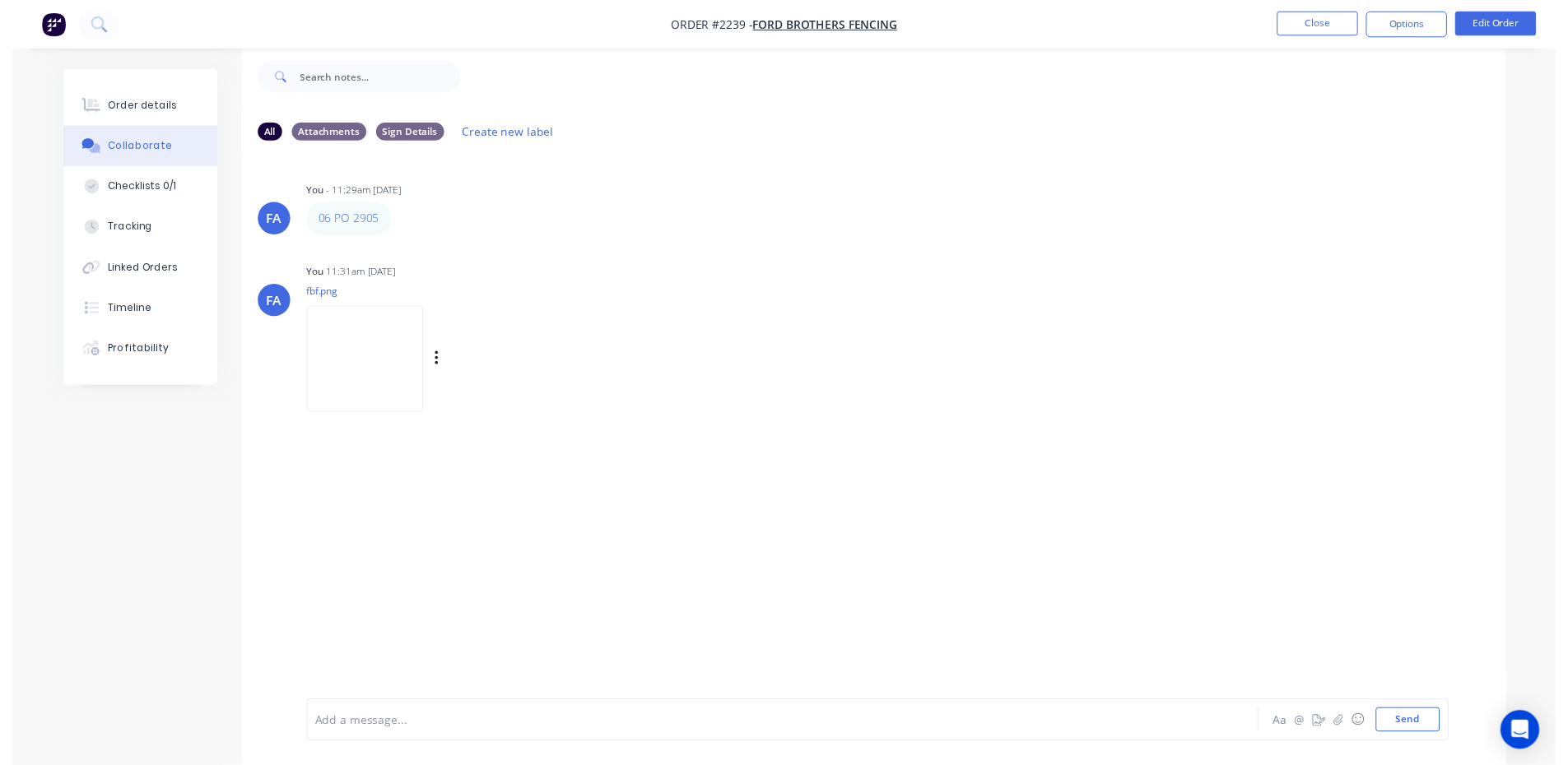
scroll to position [0, 0]
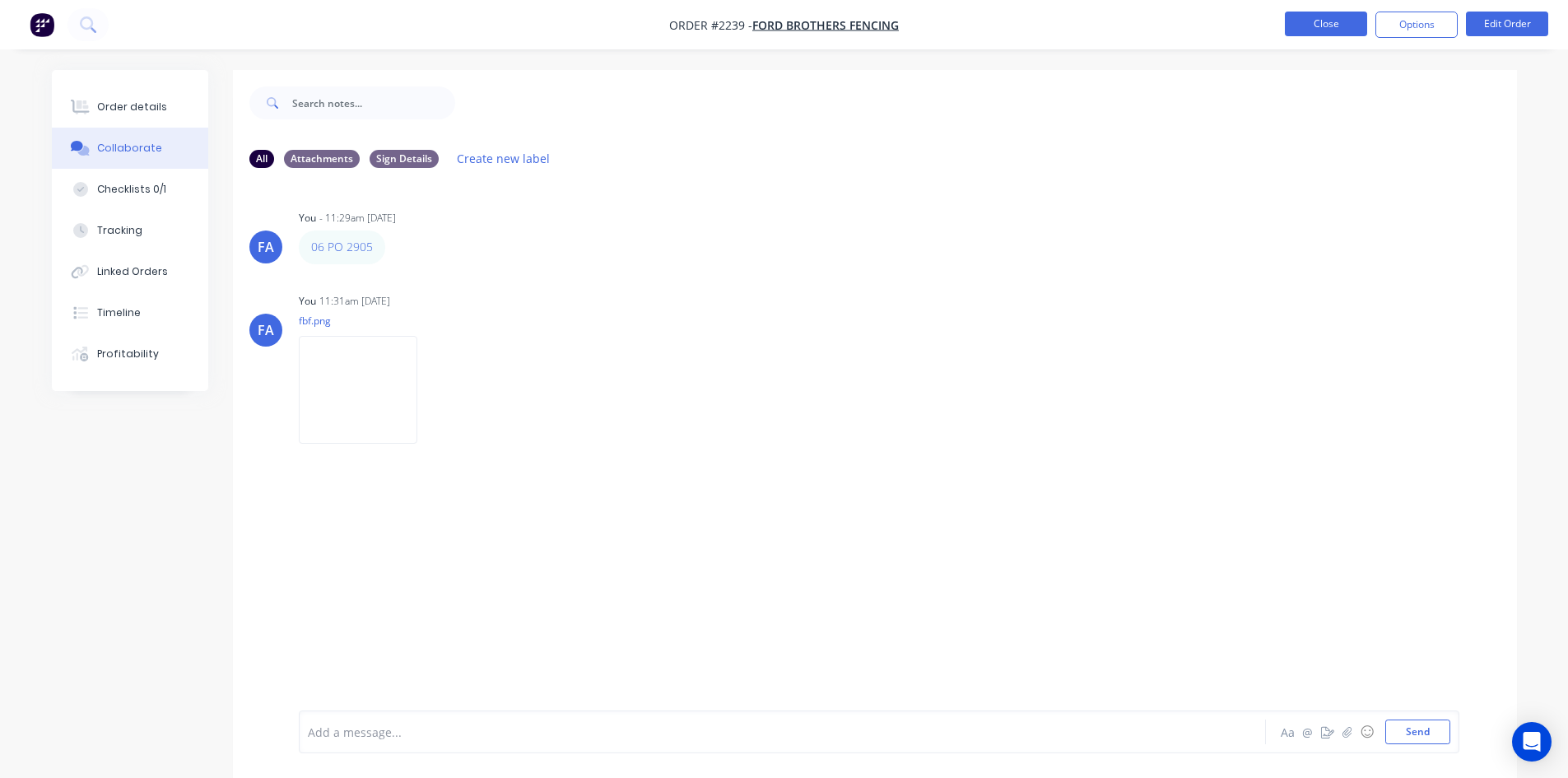
click at [1303, 28] on button "Close" at bounding box center [1326, 23] width 83 height 24
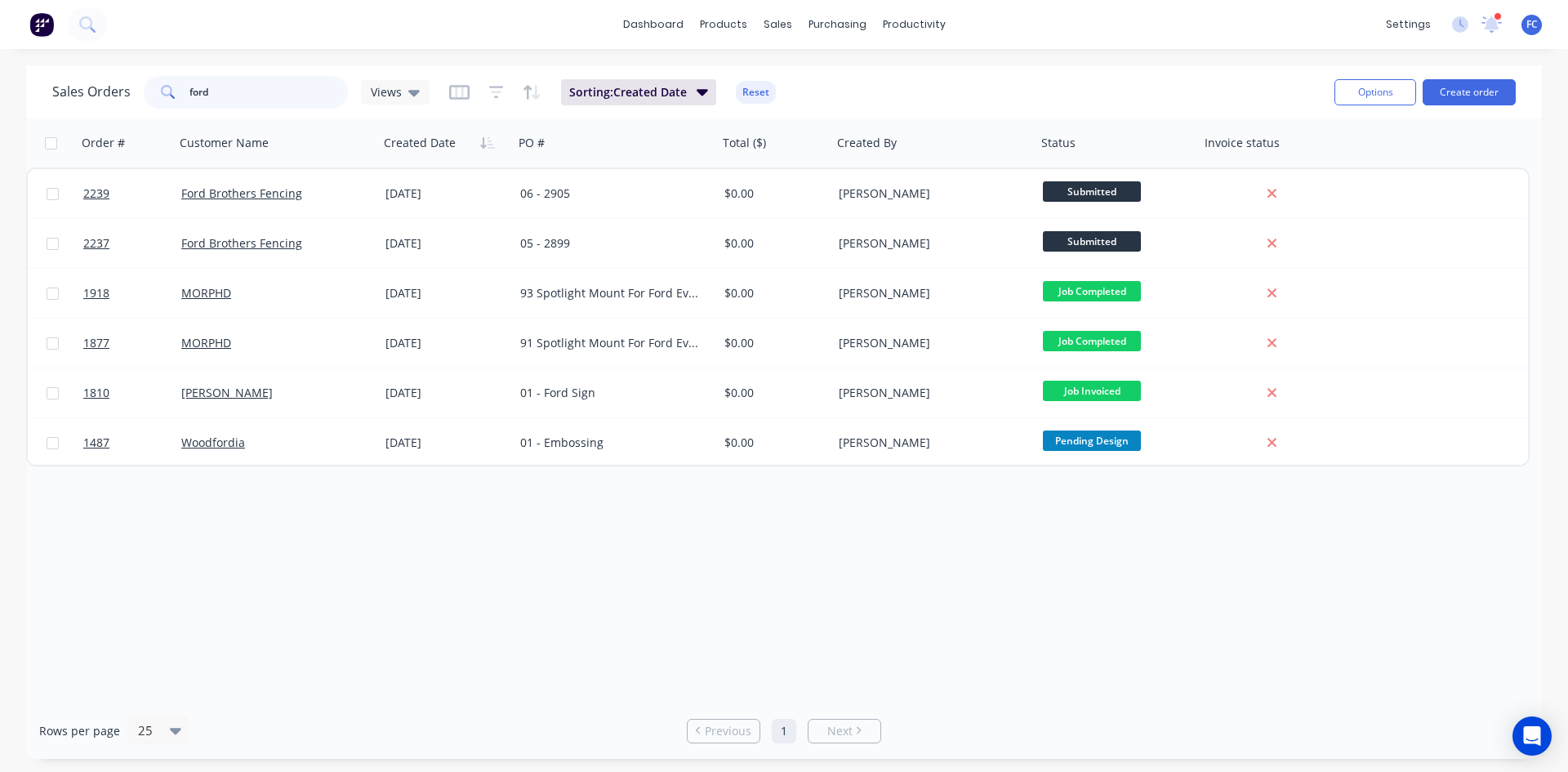
drag, startPoint x: 182, startPoint y: 100, endPoint x: 0, endPoint y: 103, distance: 182.0
click at [0, 103] on div "Sales Orders ford Views Sorting: Created Date Reset Options Create order Order …" at bounding box center [784, 413] width 1568 height 694
type input "andrew"
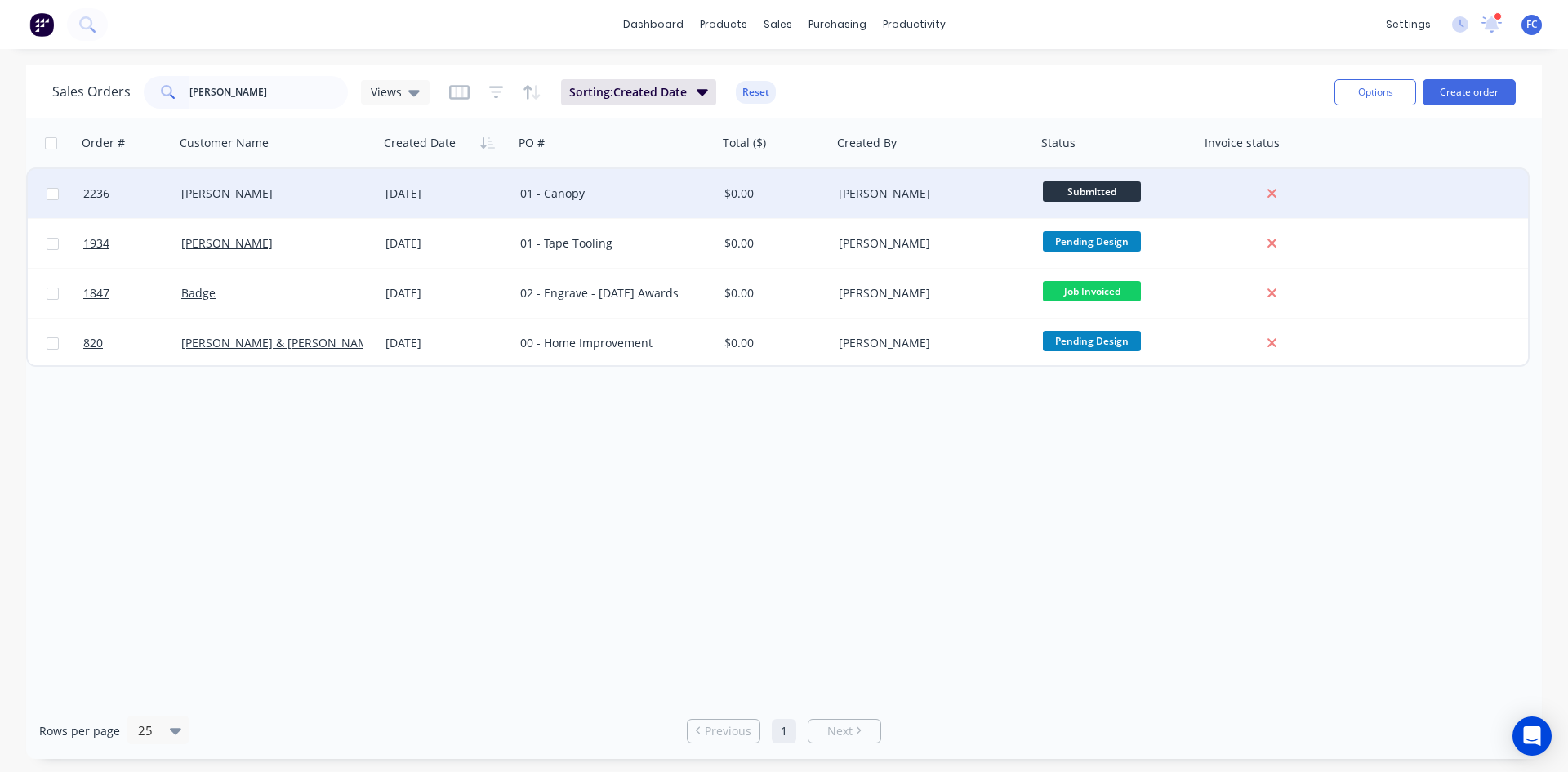
click at [339, 196] on div "[PERSON_NAME]" at bounding box center [272, 193] width 182 height 16
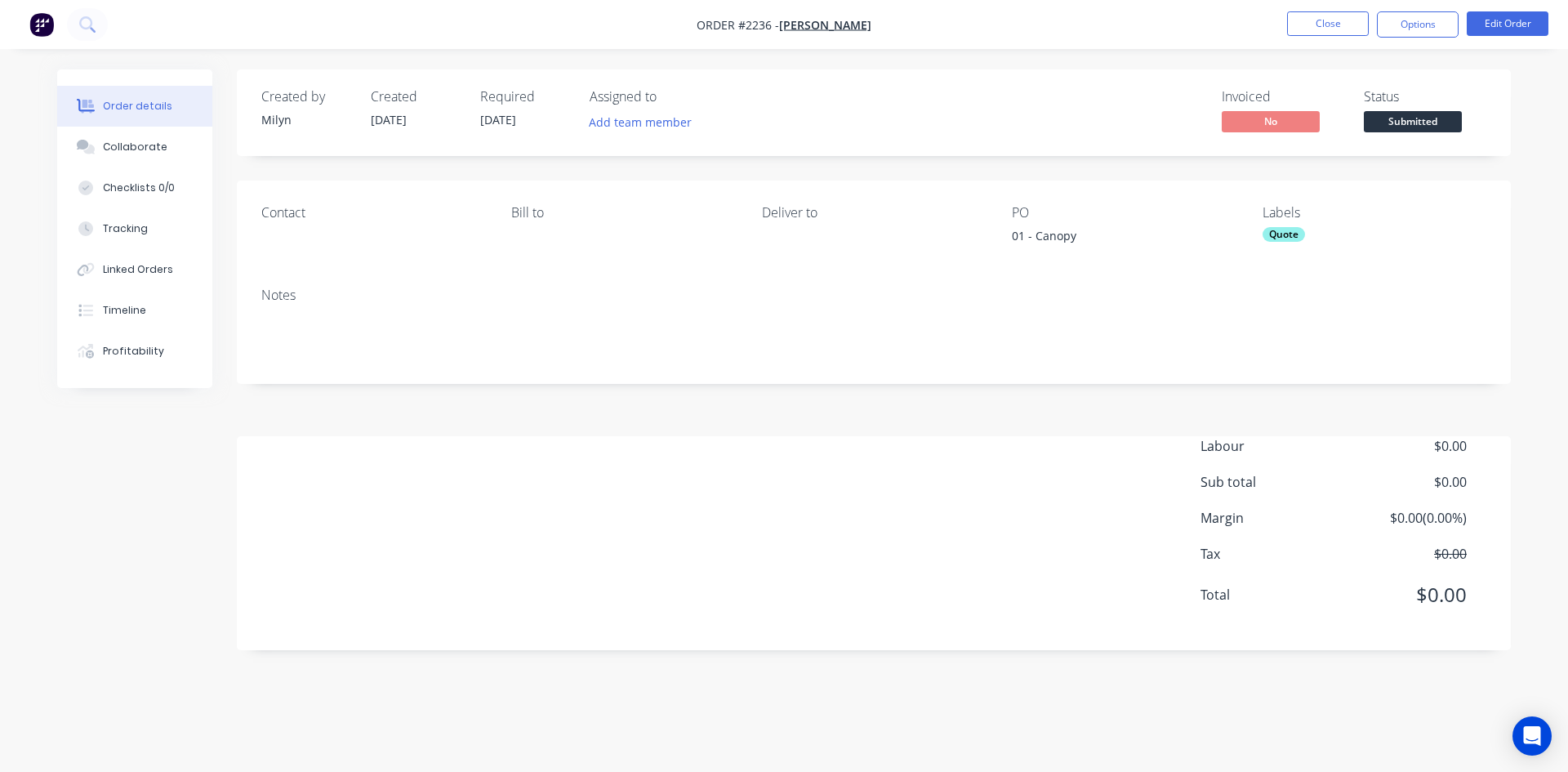
click at [1410, 127] on span "Submitted" at bounding box center [1412, 121] width 98 height 20
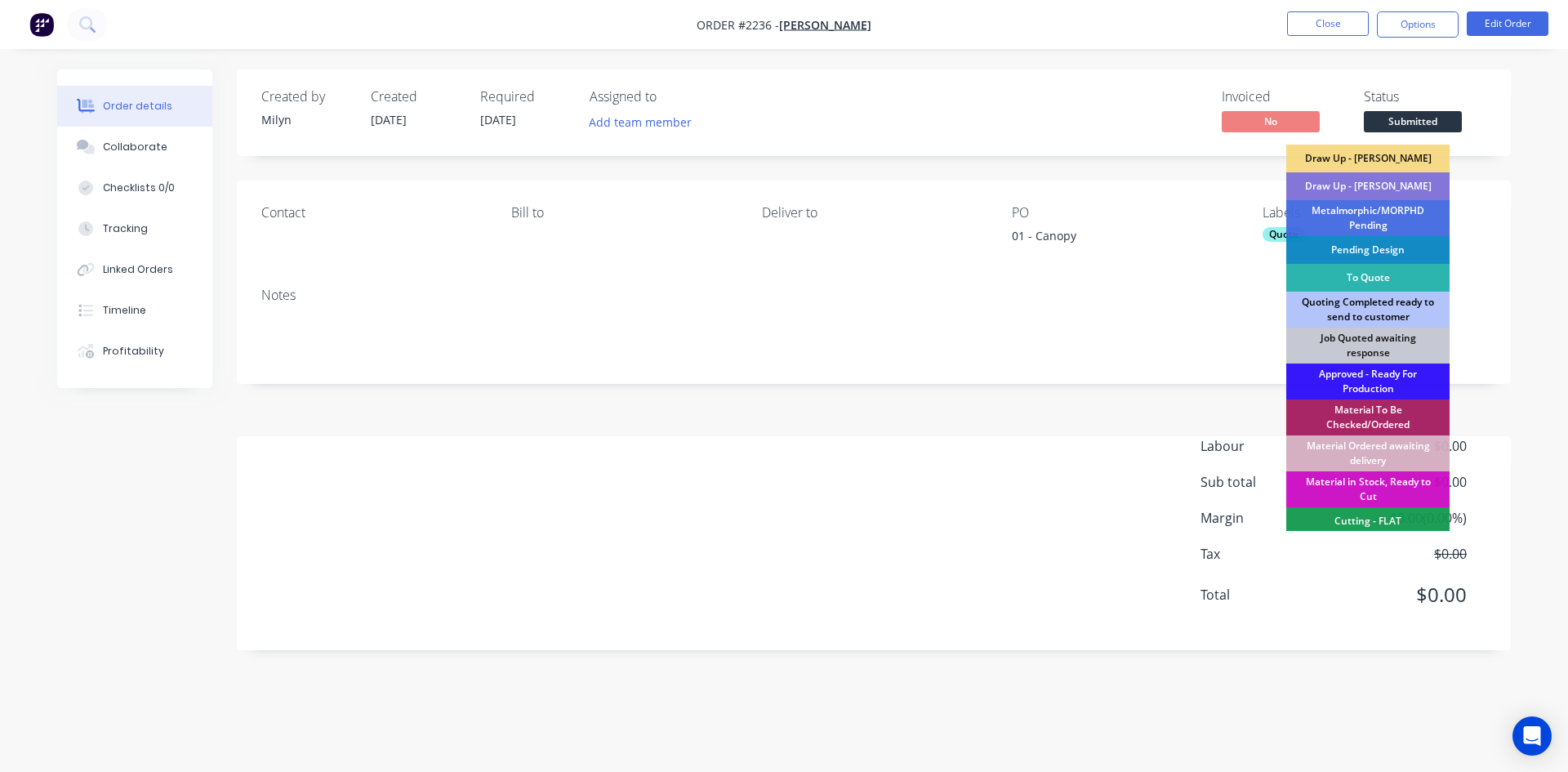
click at [1344, 308] on div "Quoting Completed ready to send to customer" at bounding box center [1368, 309] width 163 height 36
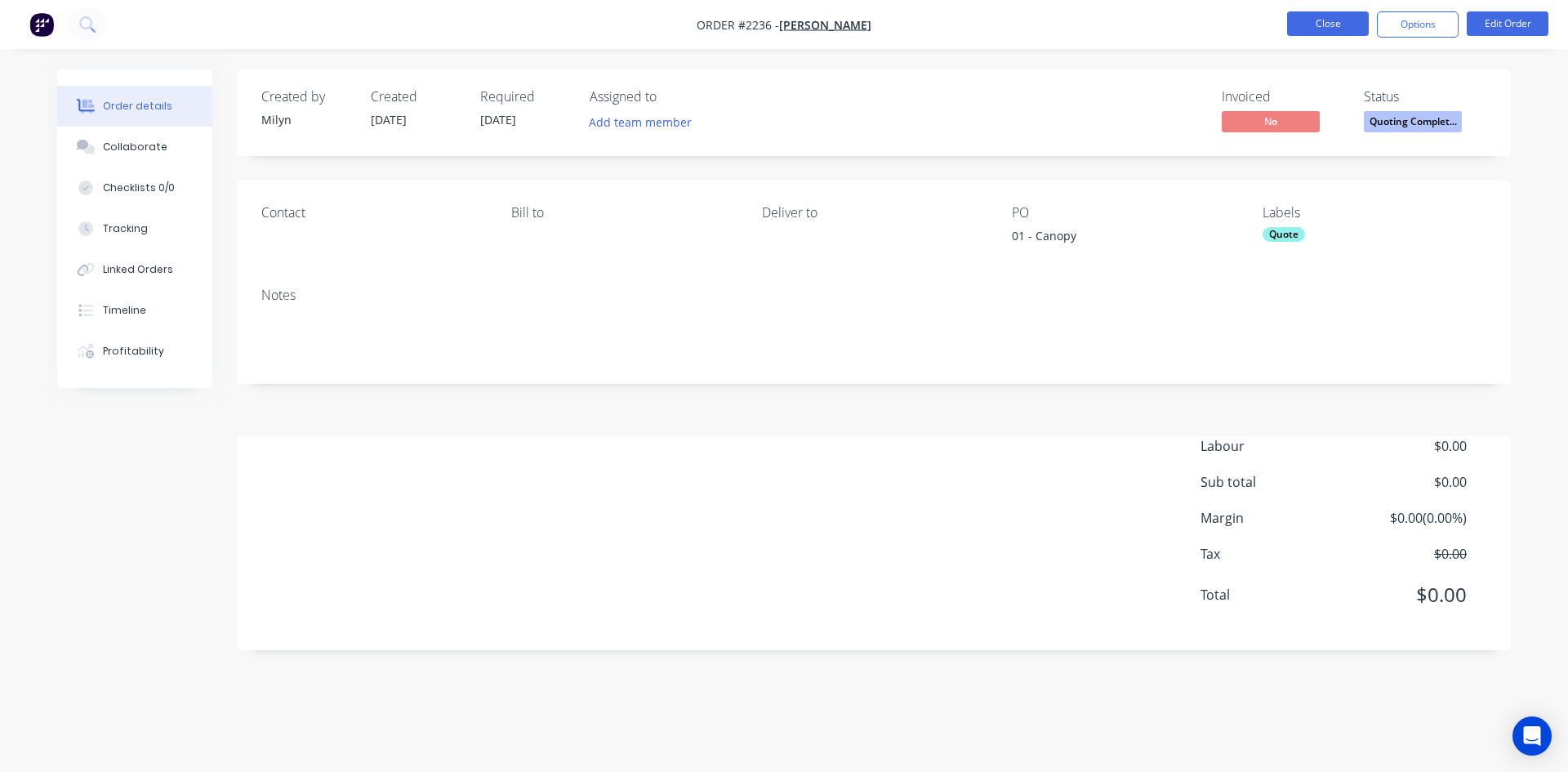
click at [1306, 26] on button "Close" at bounding box center [1328, 23] width 82 height 24
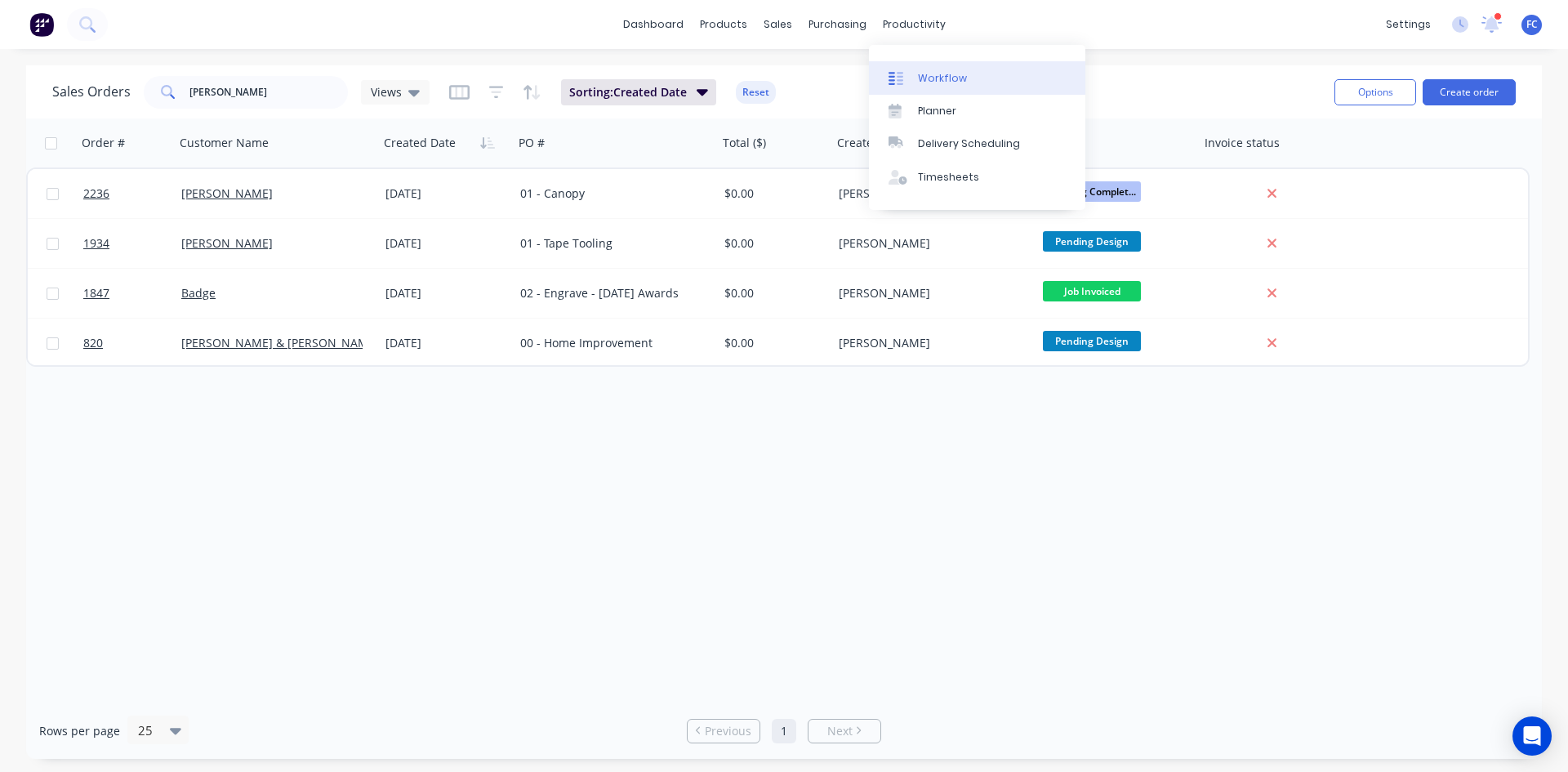
click at [926, 66] on link "Workflow" at bounding box center [978, 77] width 216 height 33
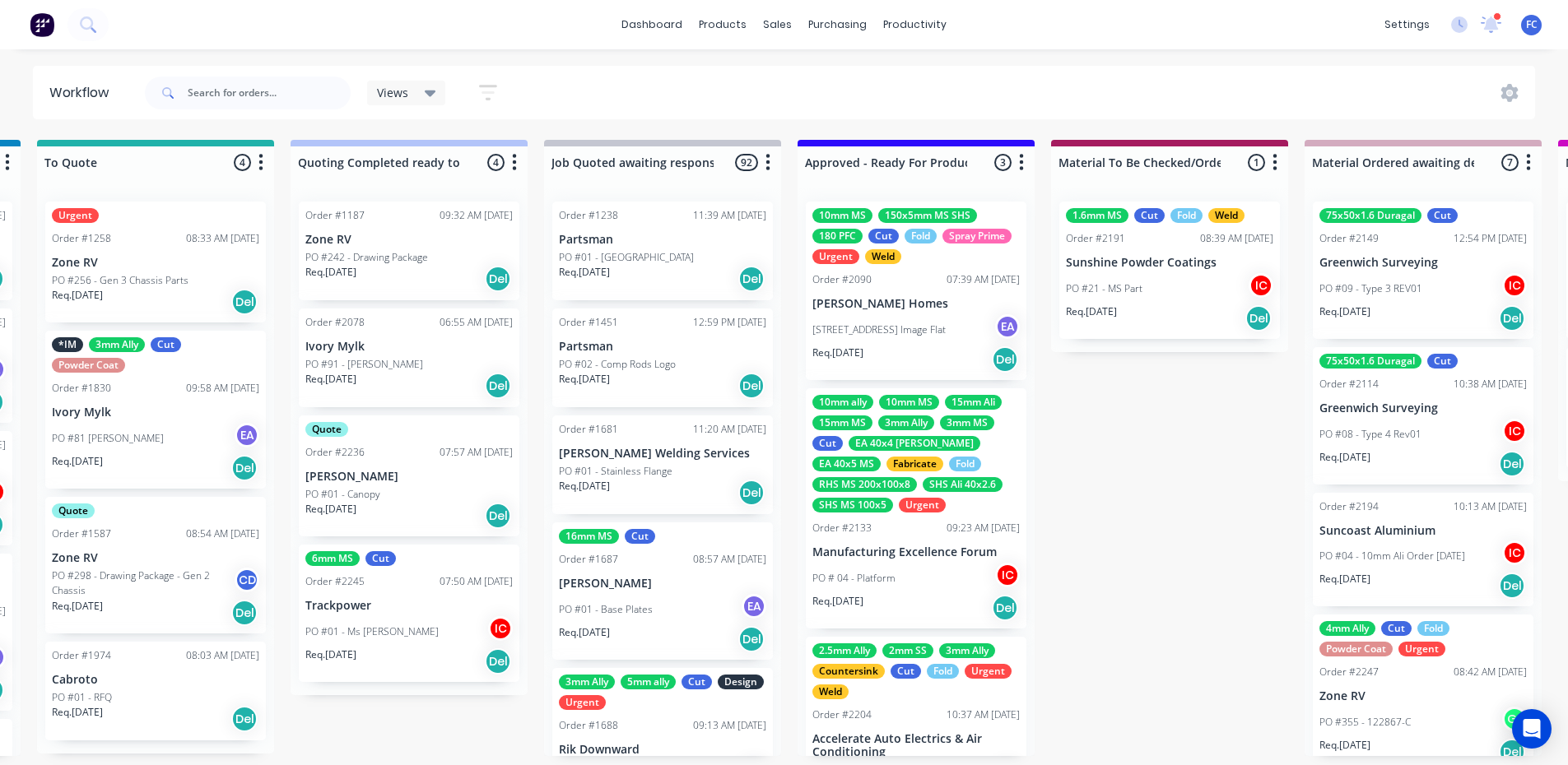
scroll to position [3, 1258]
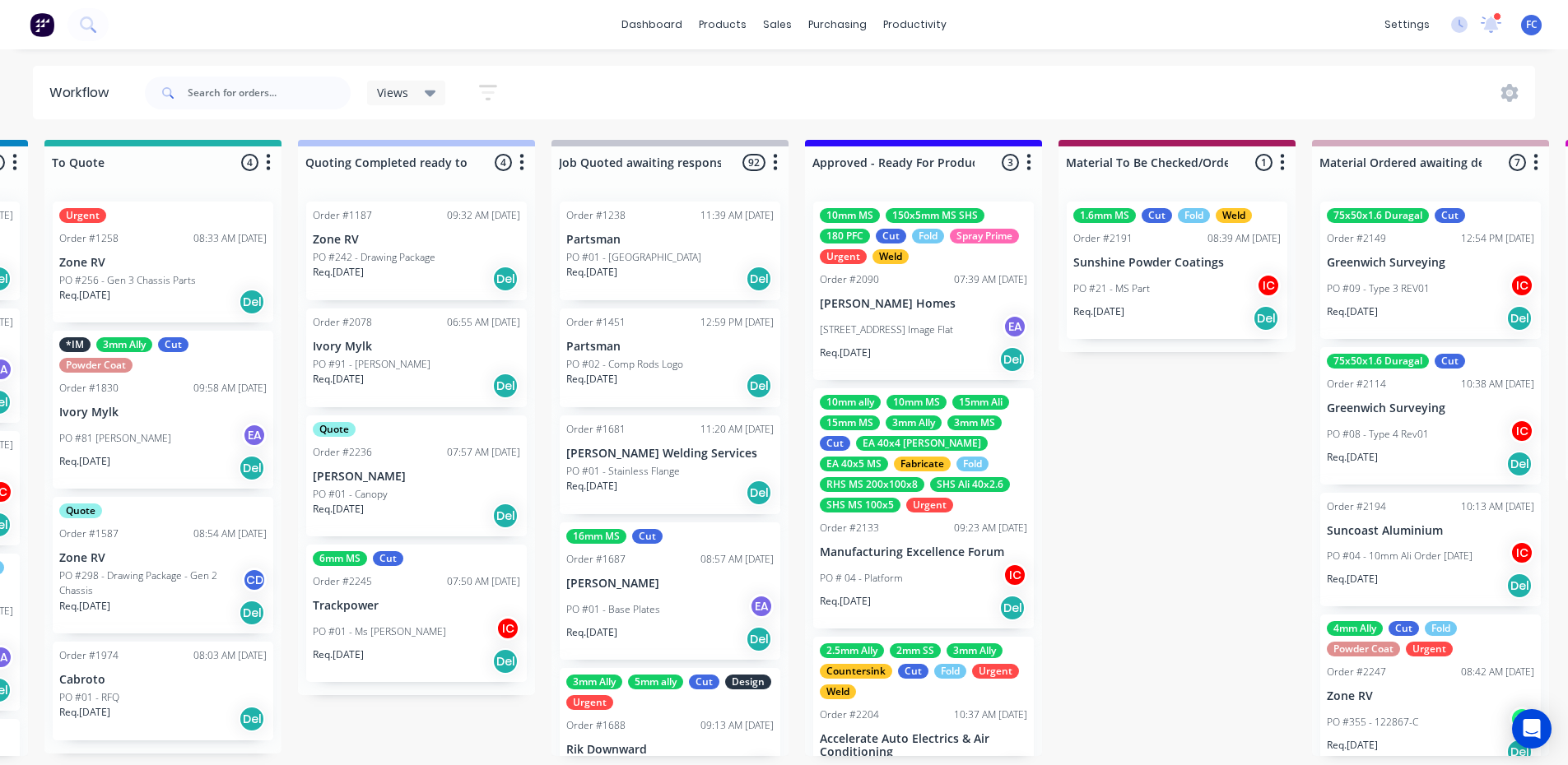
click at [397, 438] on div "Quote Order #2236 07:57 AM 04/09/25 Andrew May PO #01 - Canopy Req. 11/09/25 Del" at bounding box center [417, 476] width 221 height 121
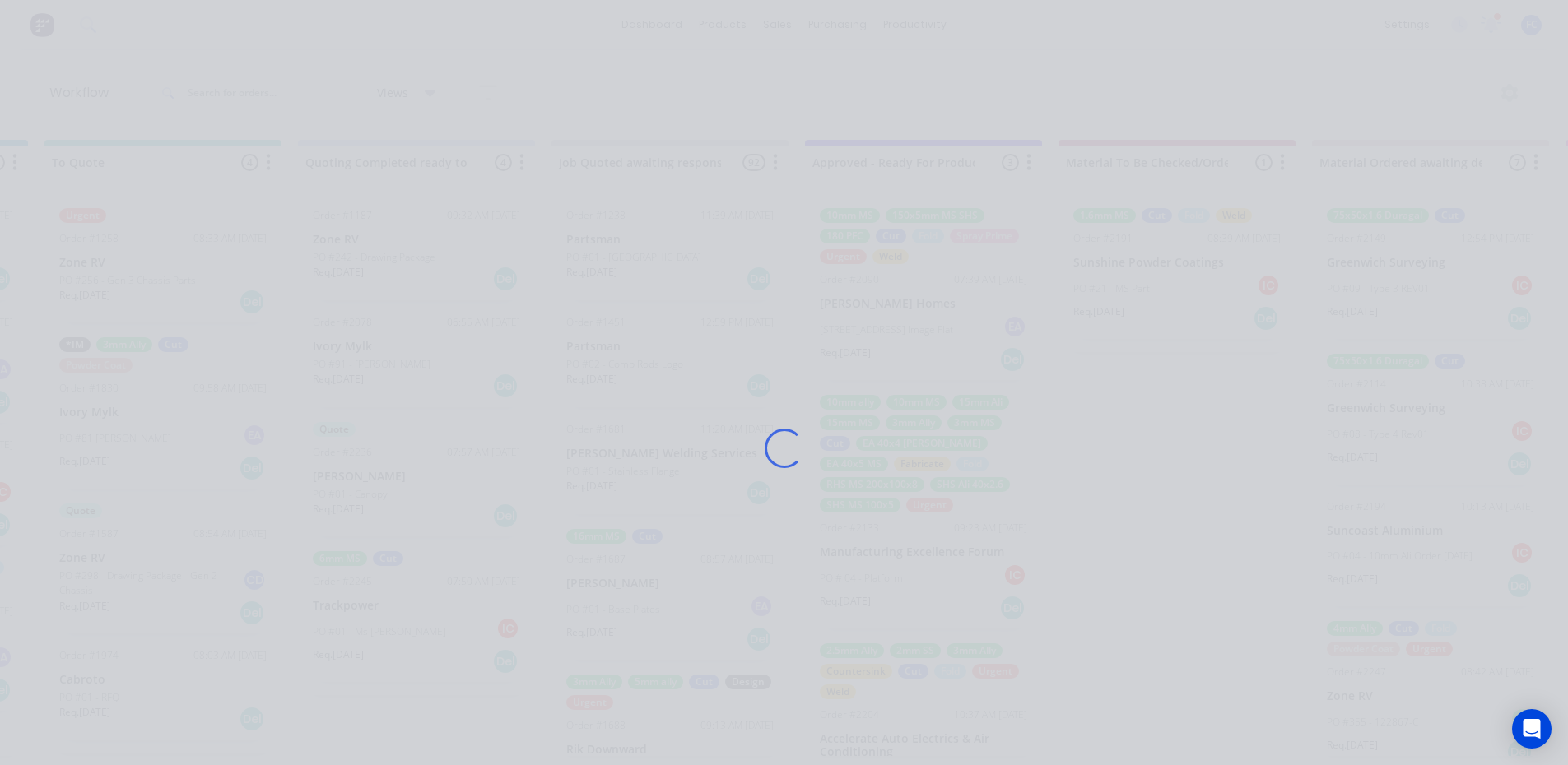
scroll to position [0, 1258]
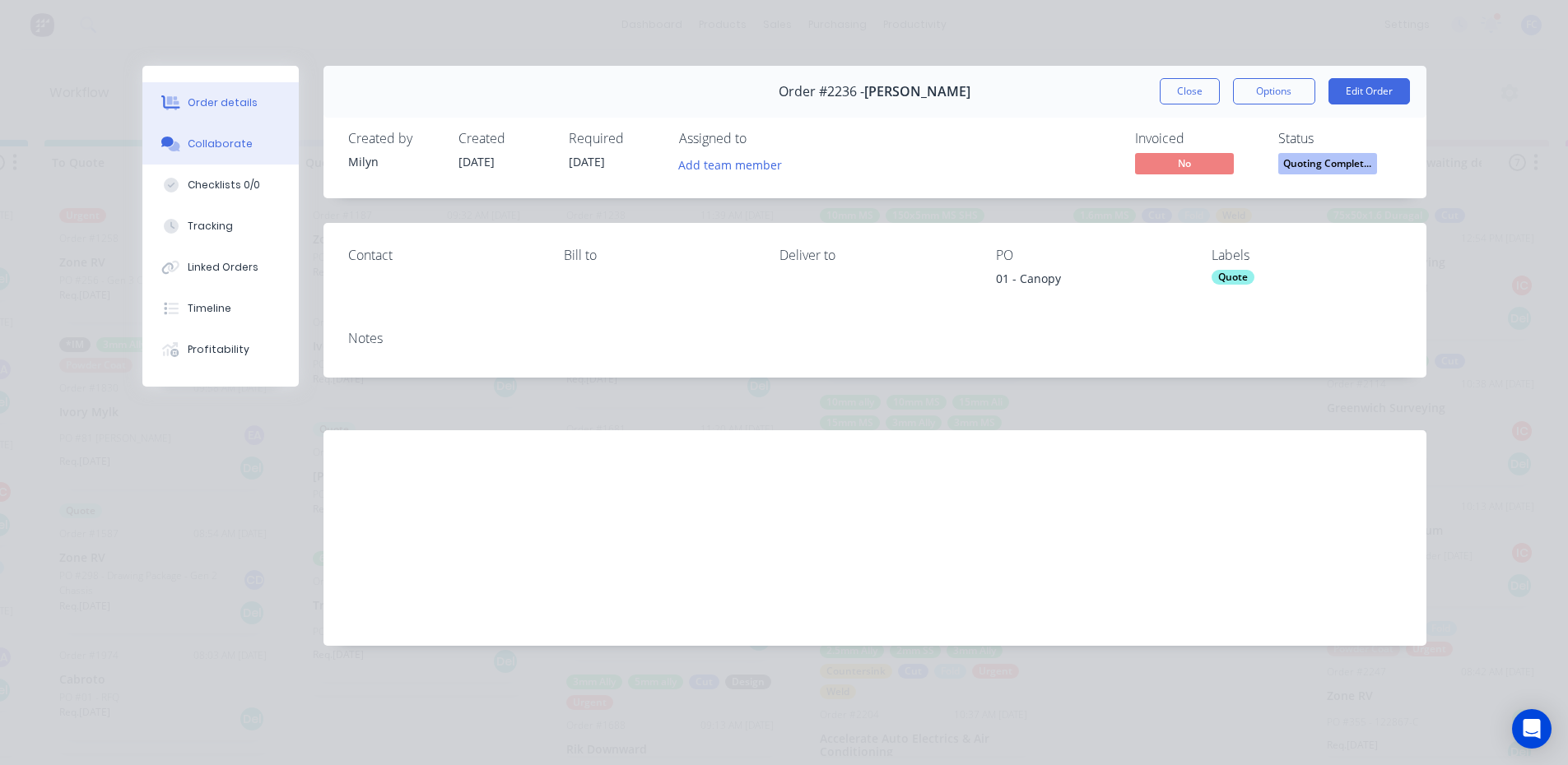
click at [249, 137] on button "Collaborate" at bounding box center [220, 144] width 157 height 41
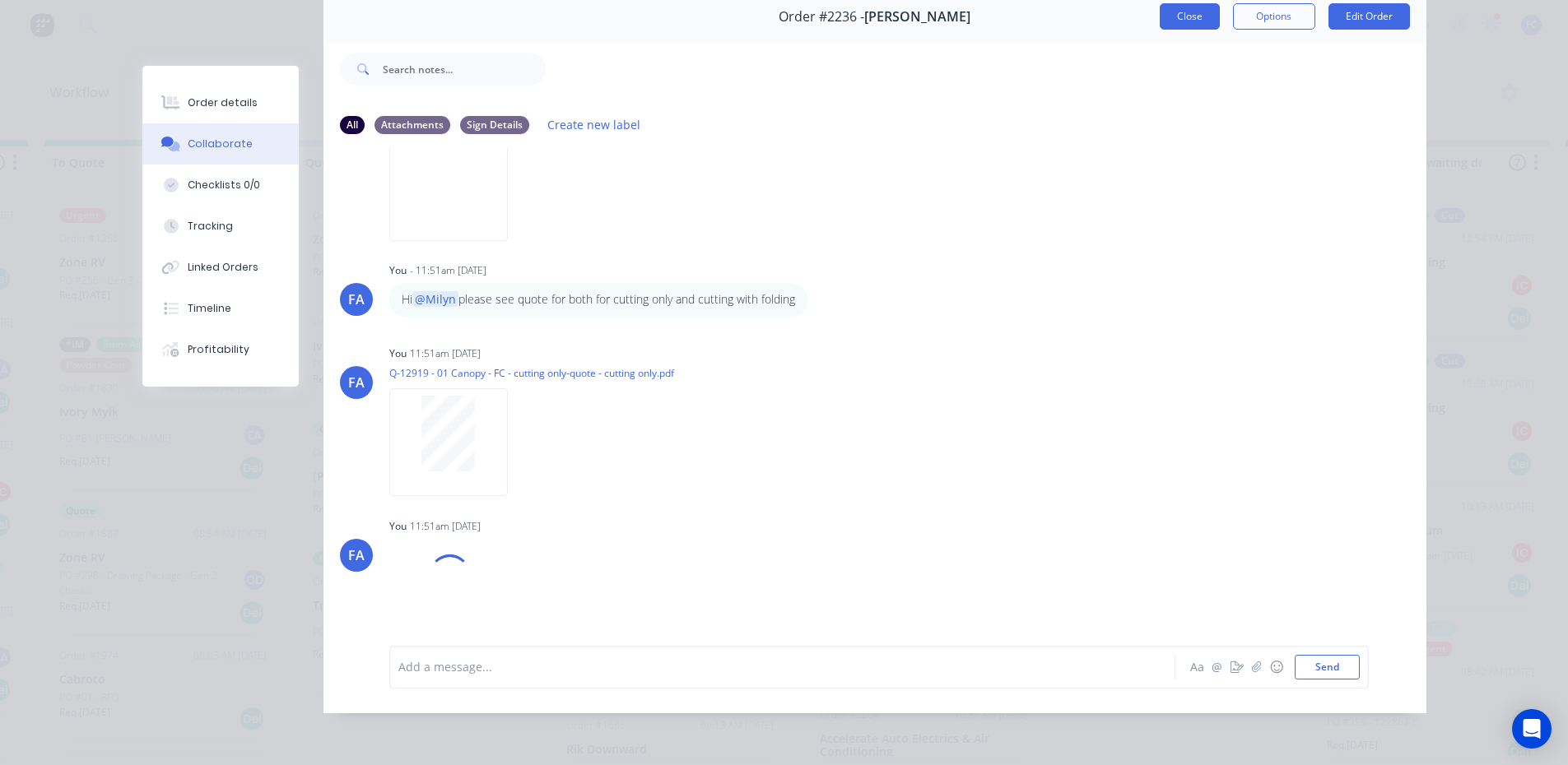
scroll to position [968, 0]
click at [1166, 3] on button "Close" at bounding box center [1189, 16] width 60 height 26
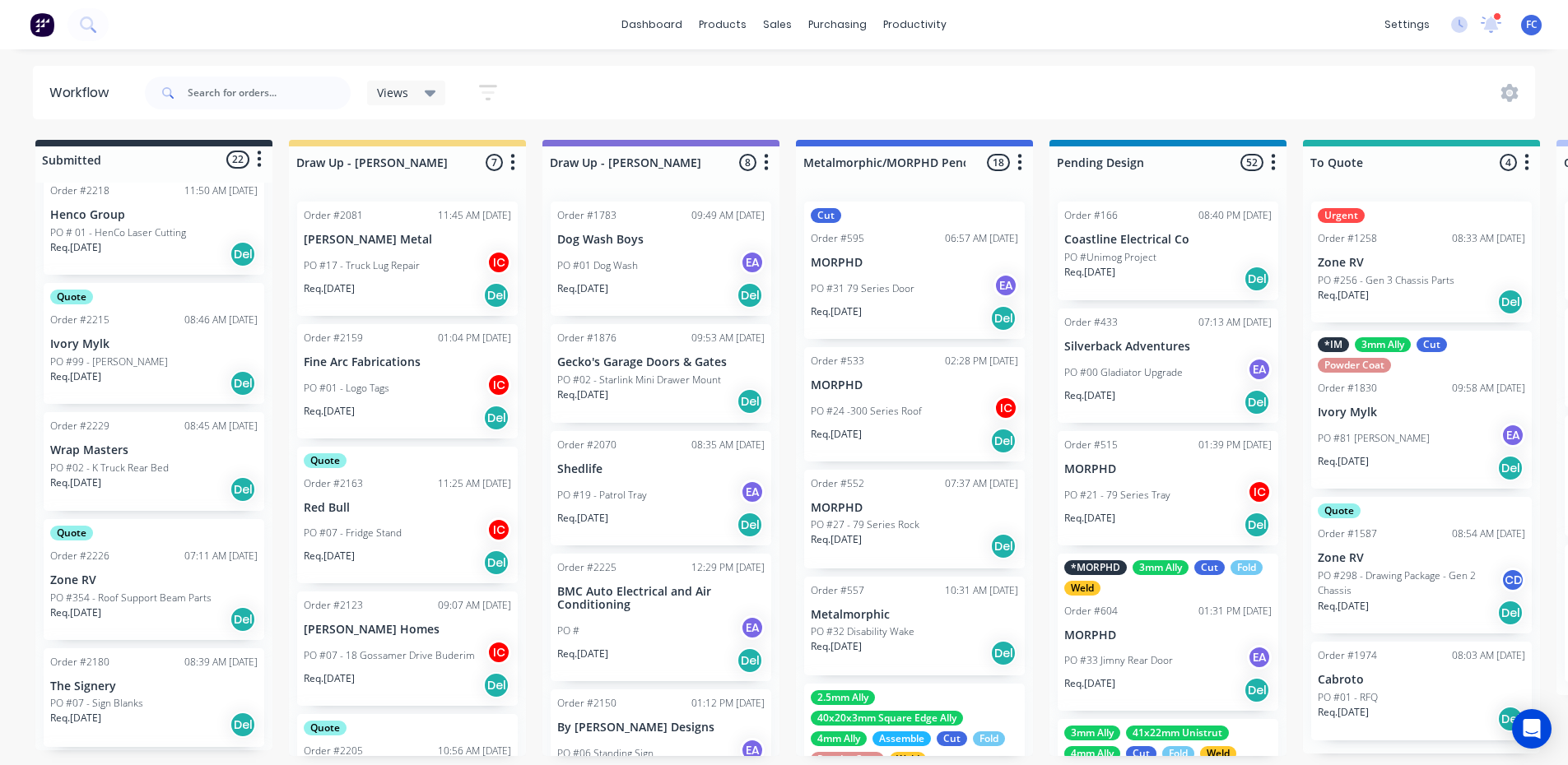
scroll to position [823, 0]
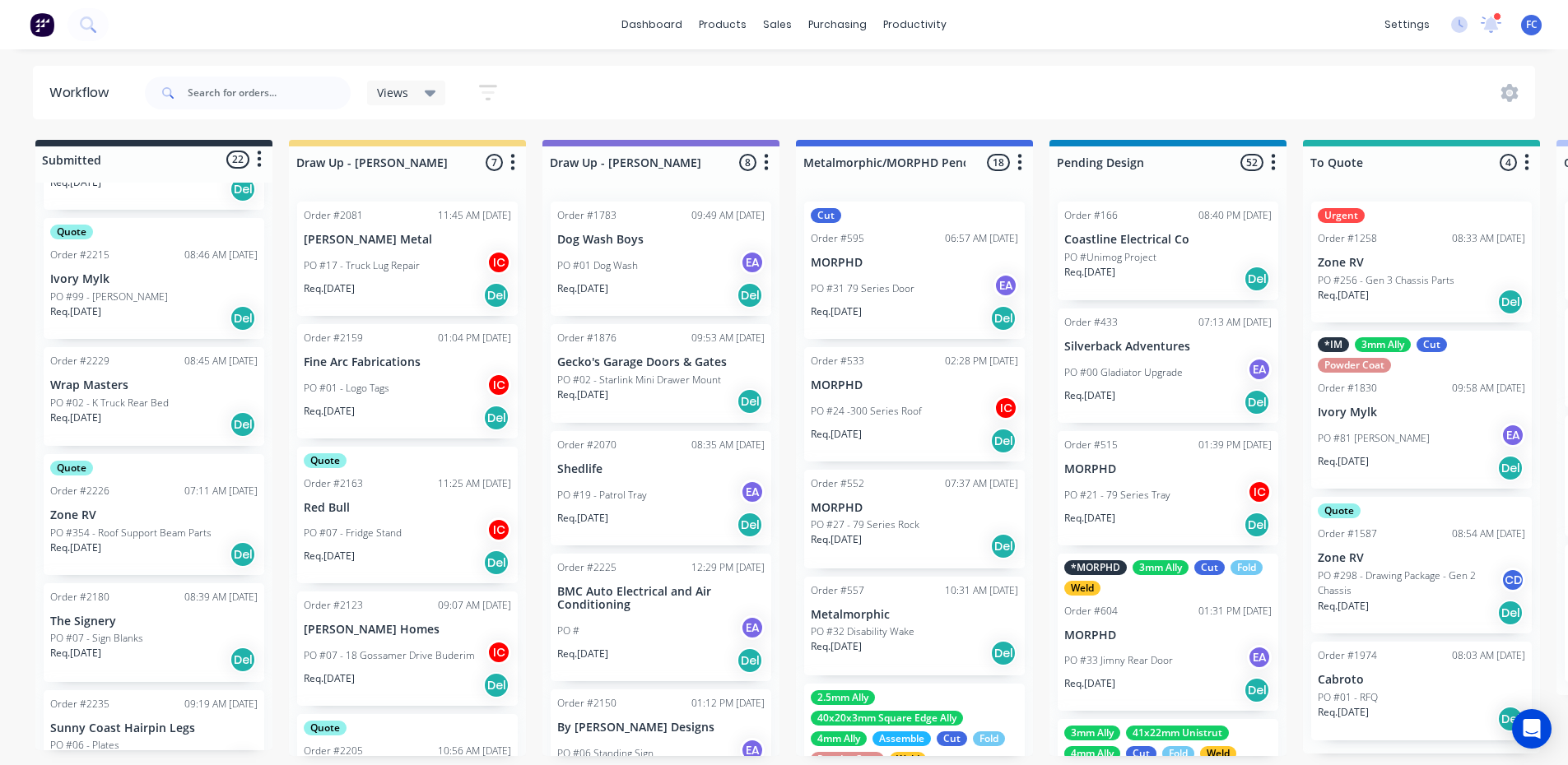
click at [158, 380] on p "Wrap Masters" at bounding box center [154, 385] width 207 height 14
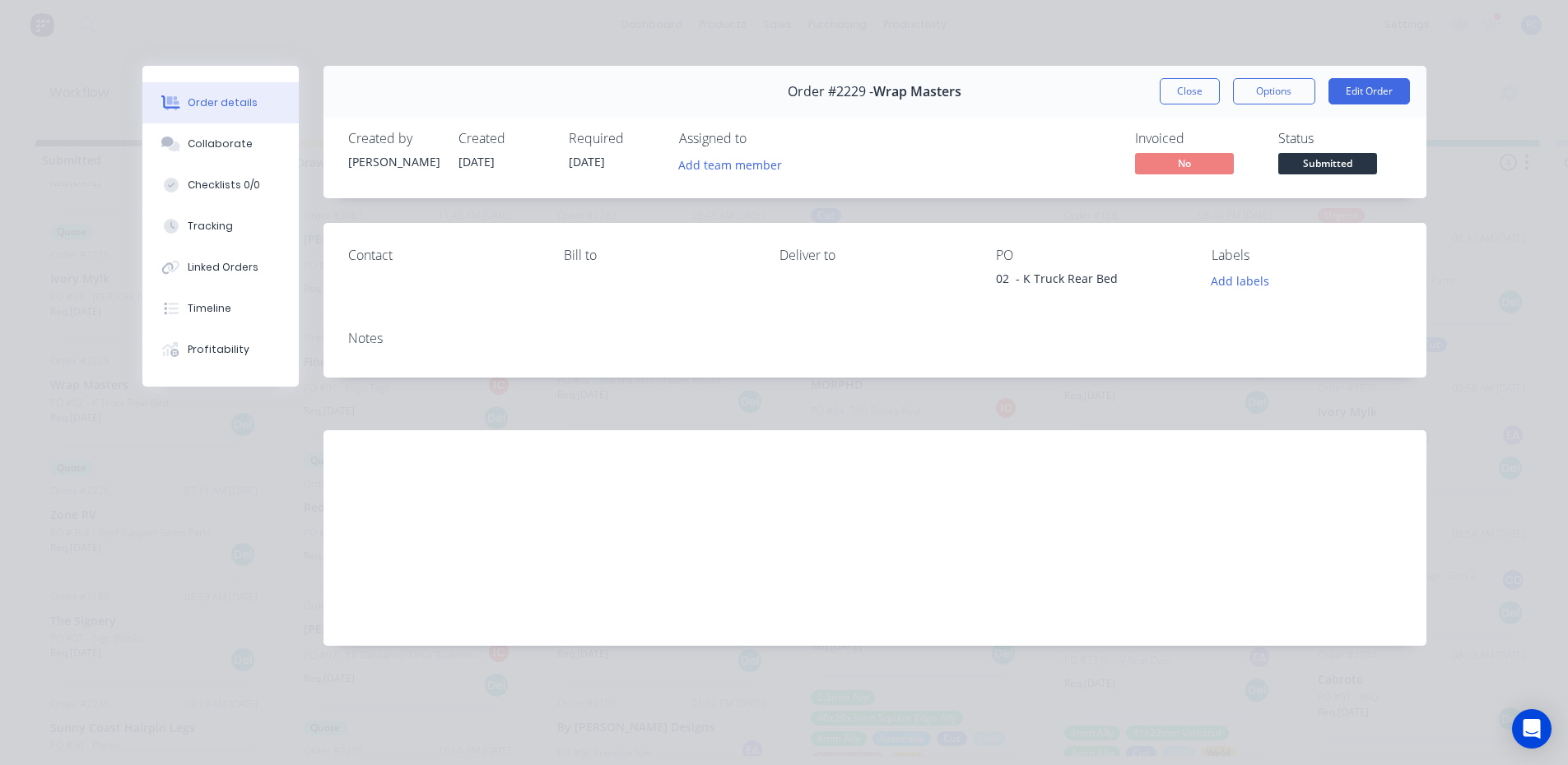
drag, startPoint x: 215, startPoint y: 136, endPoint x: 428, endPoint y: 176, distance: 216.7
click at [216, 136] on button "Collaborate" at bounding box center [220, 144] width 157 height 41
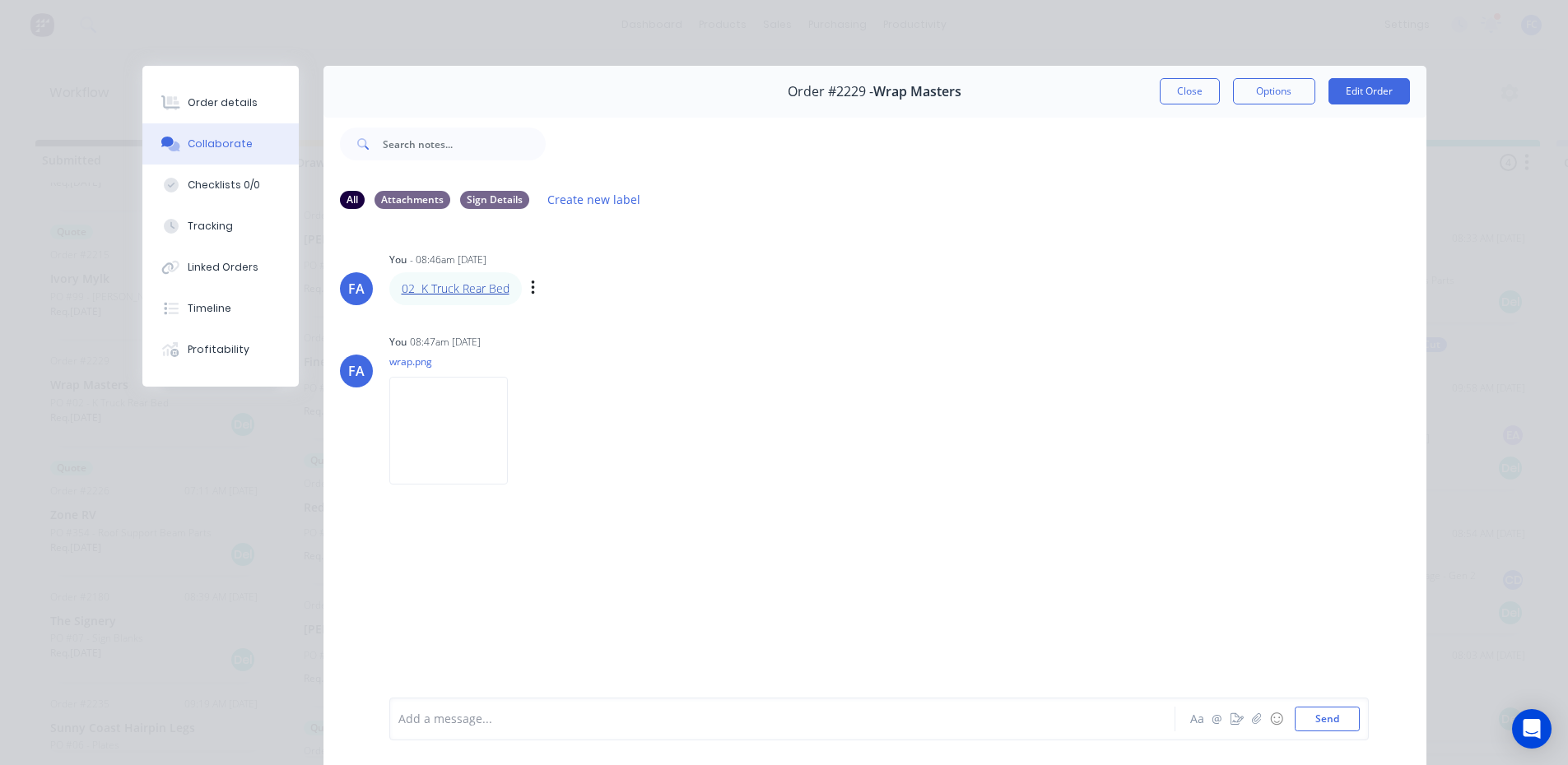
drag, startPoint x: 477, startPoint y: 279, endPoint x: 463, endPoint y: 293, distance: 19.8
drag, startPoint x: 471, startPoint y: 291, endPoint x: 378, endPoint y: 292, distance: 93.0
click at [378, 292] on div "FA You - 08:46am 03/09/25 02 K Truck Rear Bed Labels Edit Delete" at bounding box center [874, 276] width 1103 height 57
copy link "02 K Truck Rear Bed"
click at [456, 448] on img at bounding box center [449, 430] width 119 height 108
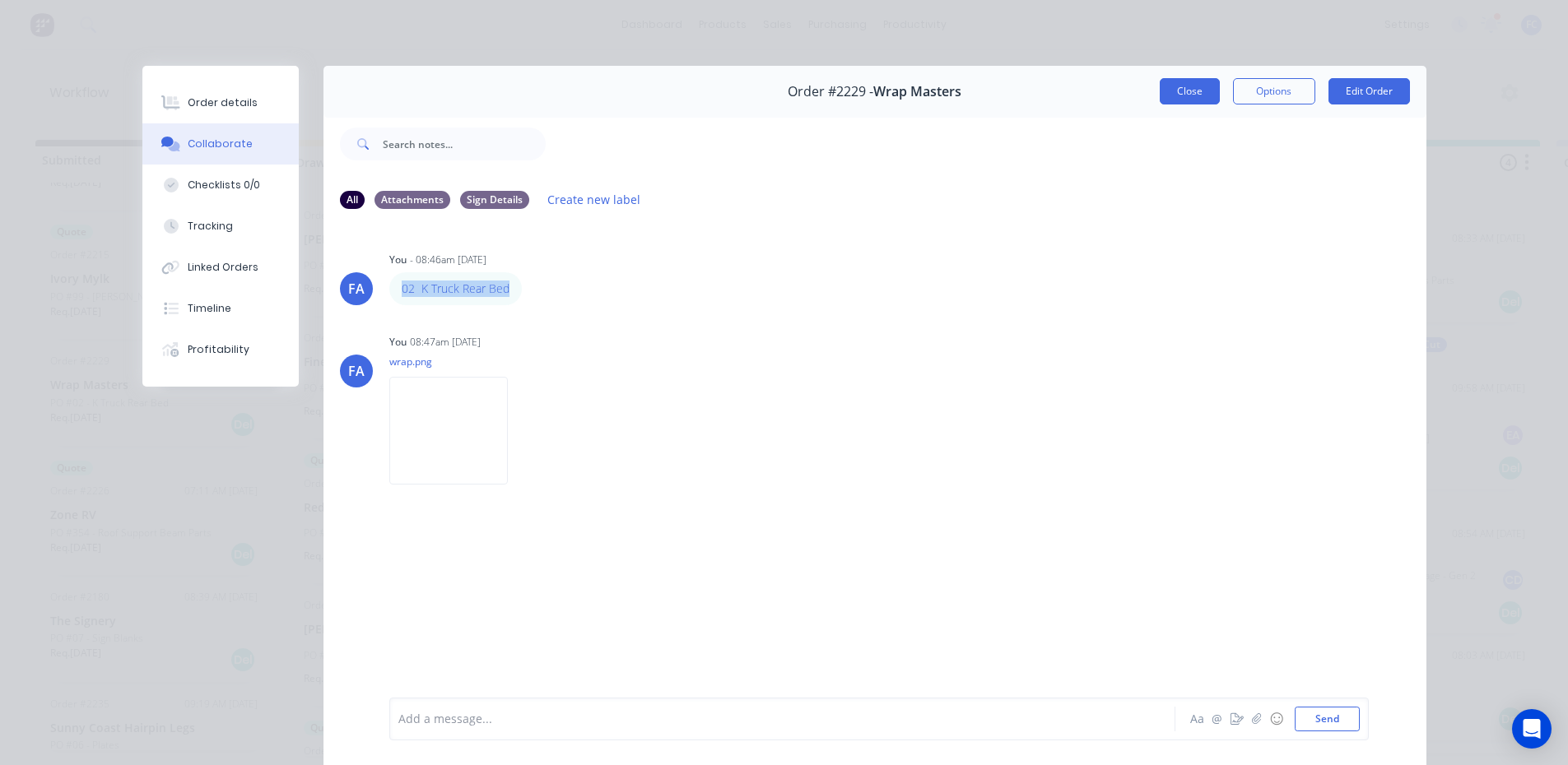
click at [1190, 91] on button "Close" at bounding box center [1189, 91] width 60 height 26
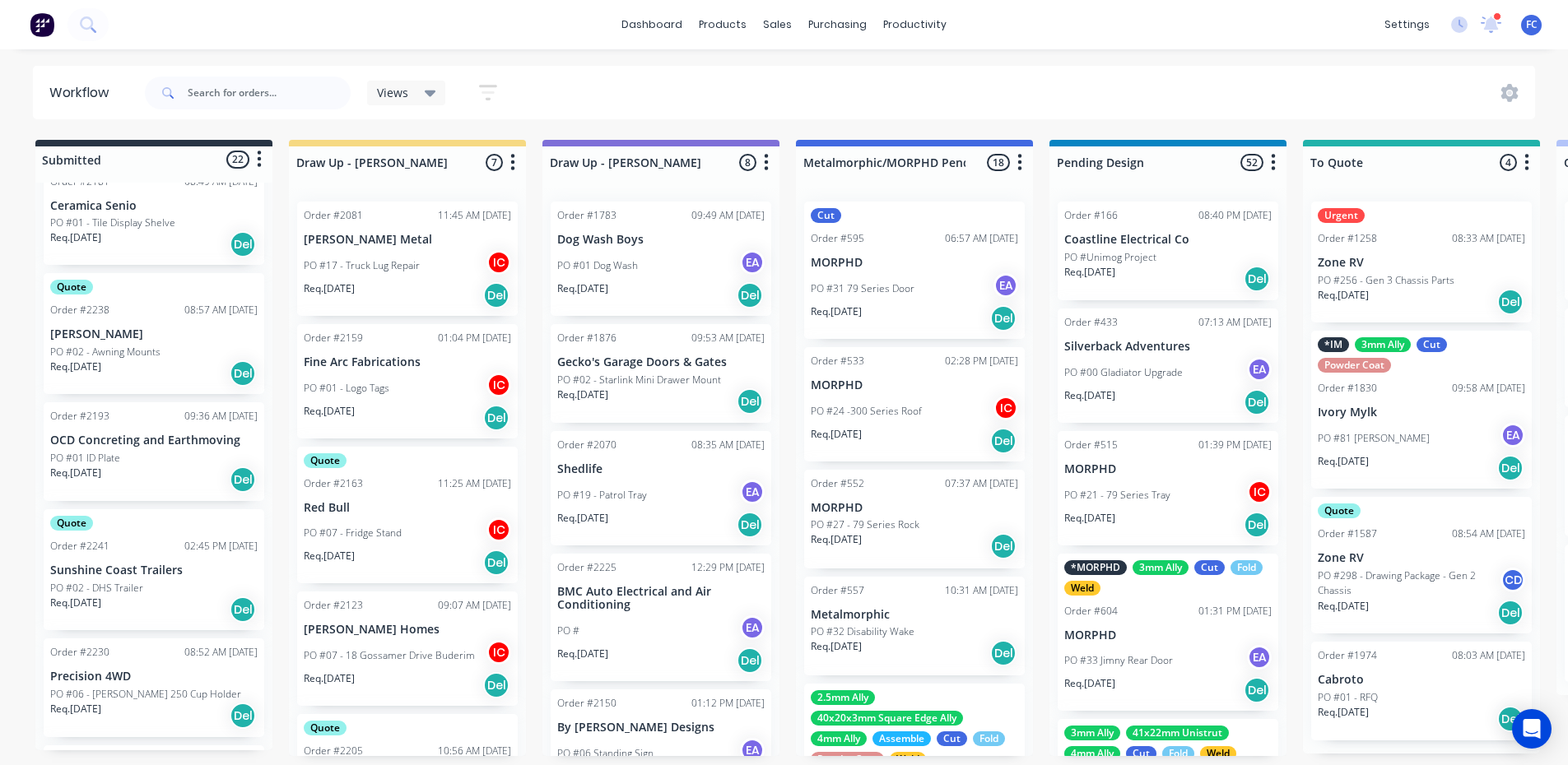
scroll to position [1481, 0]
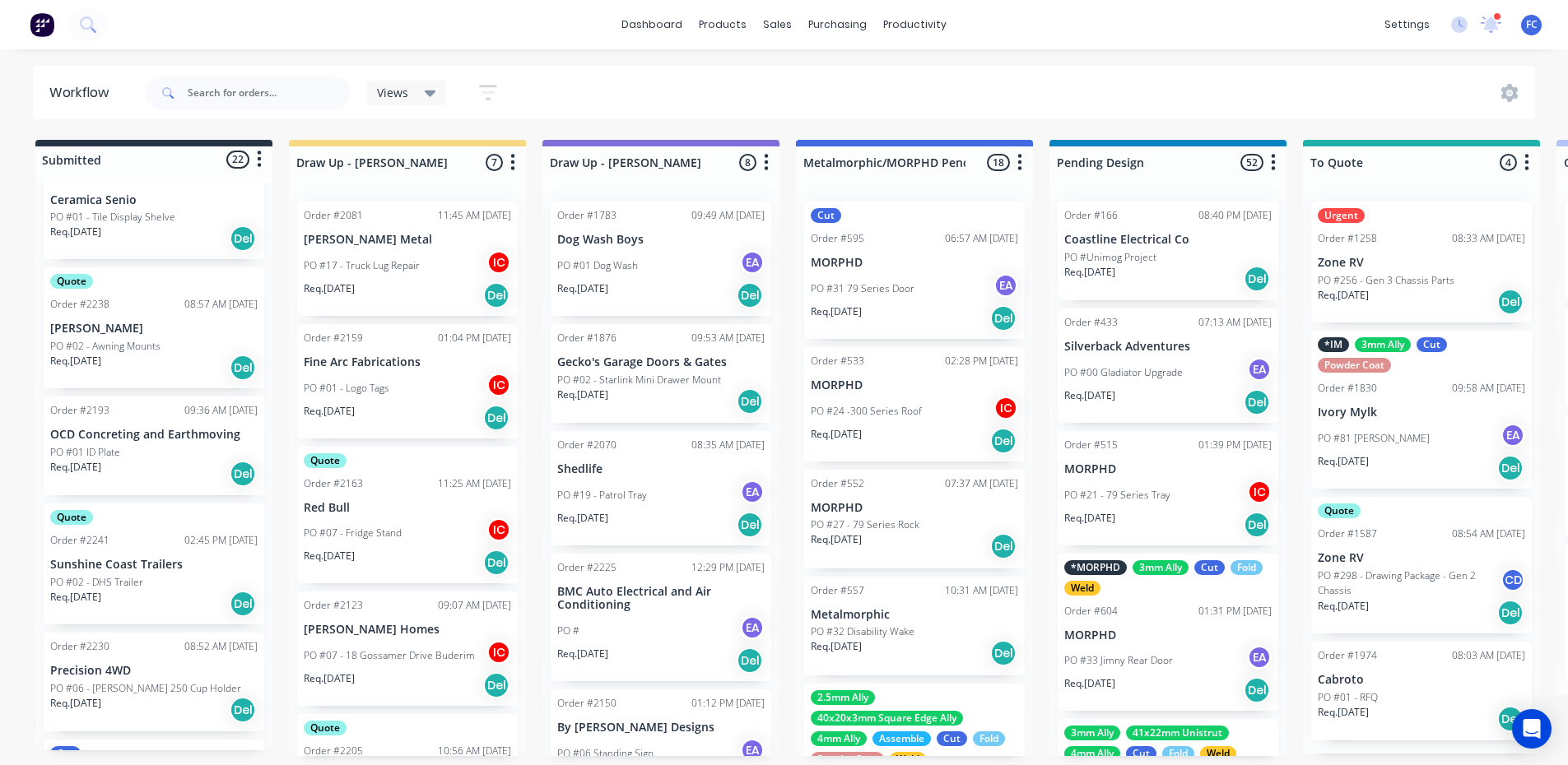
click at [125, 560] on p "Sunshine Coast Trailers" at bounding box center [154, 565] width 207 height 14
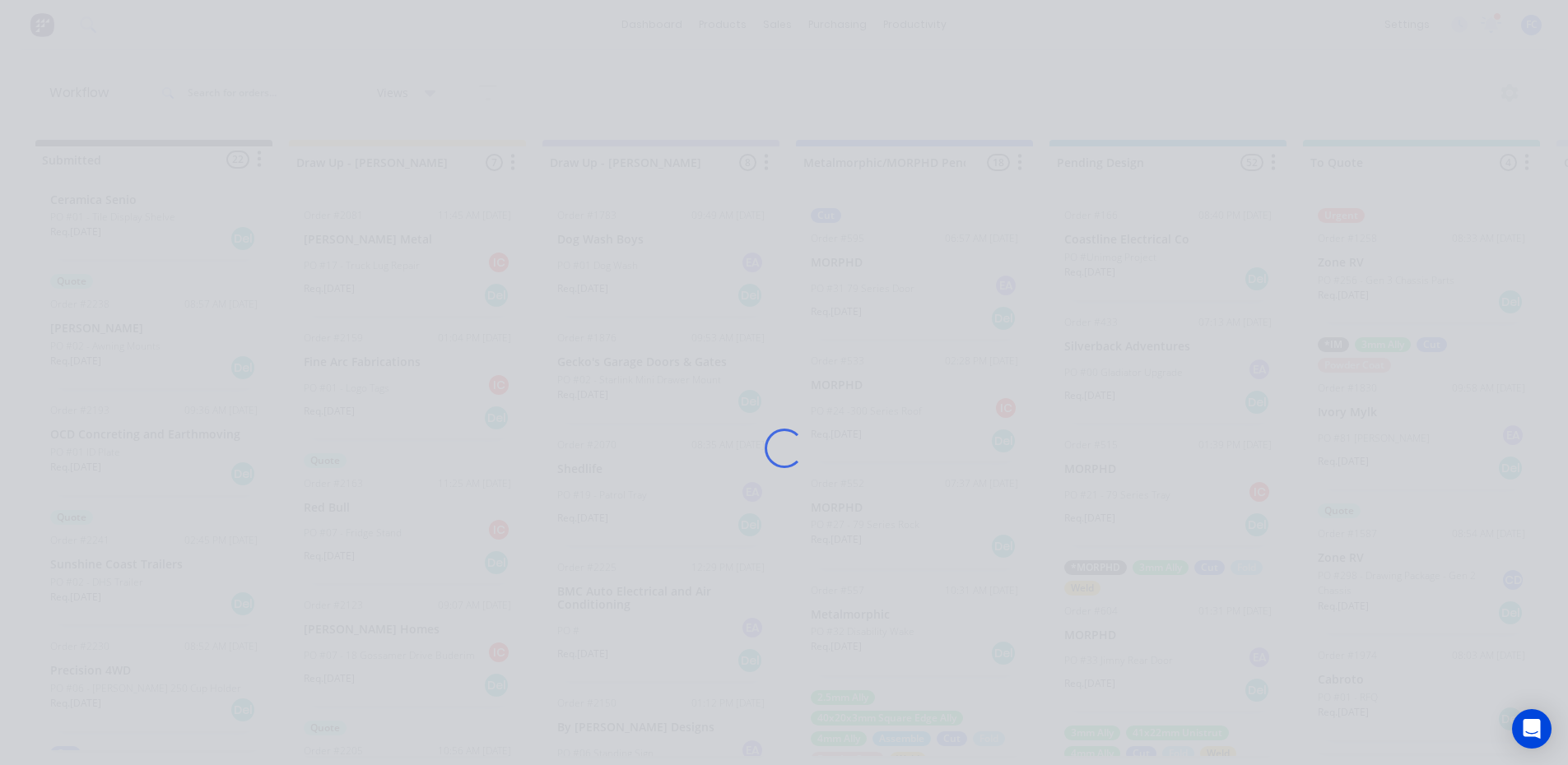
scroll to position [0, 0]
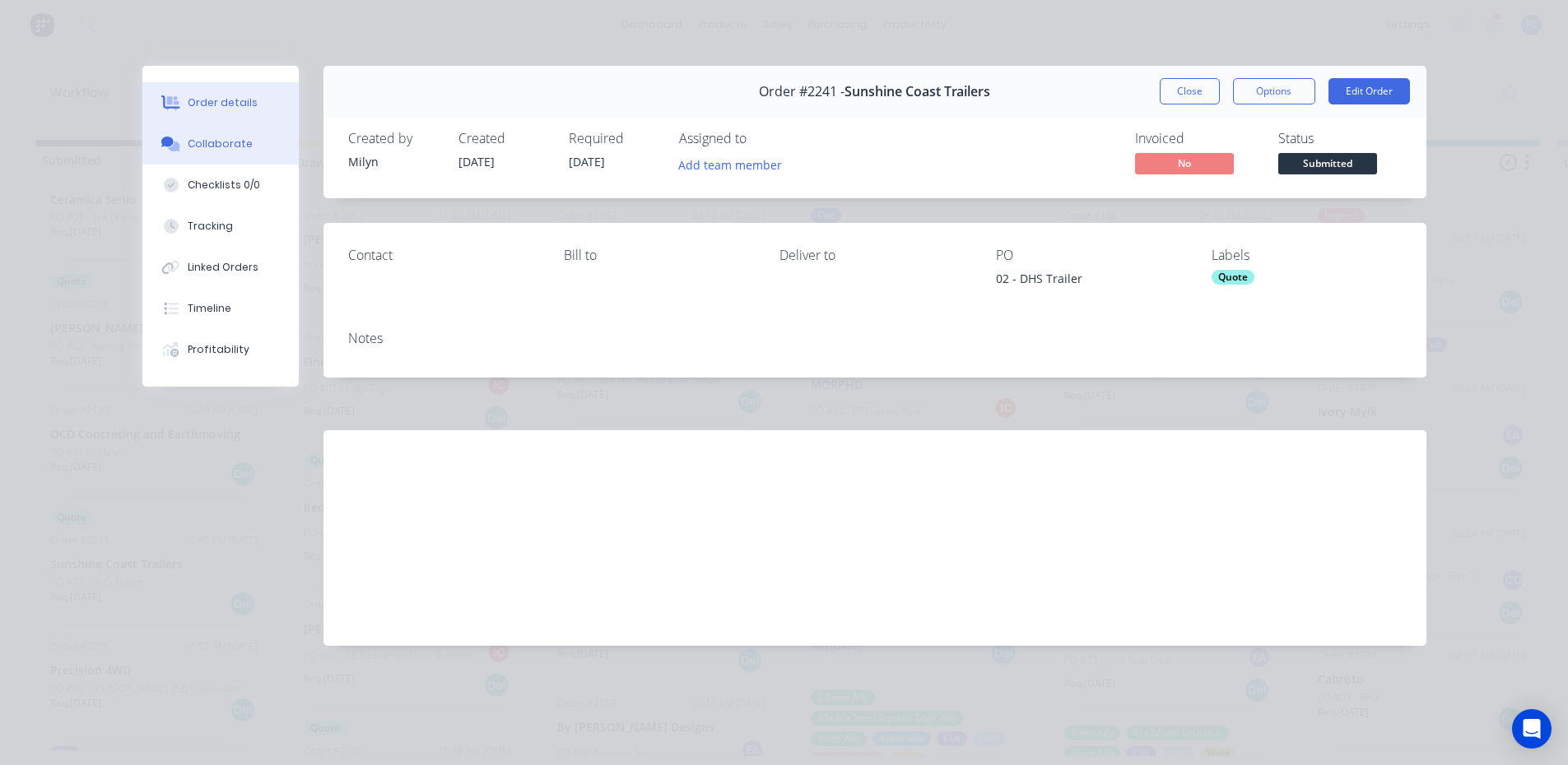
click at [210, 130] on button "Collaborate" at bounding box center [220, 144] width 157 height 41
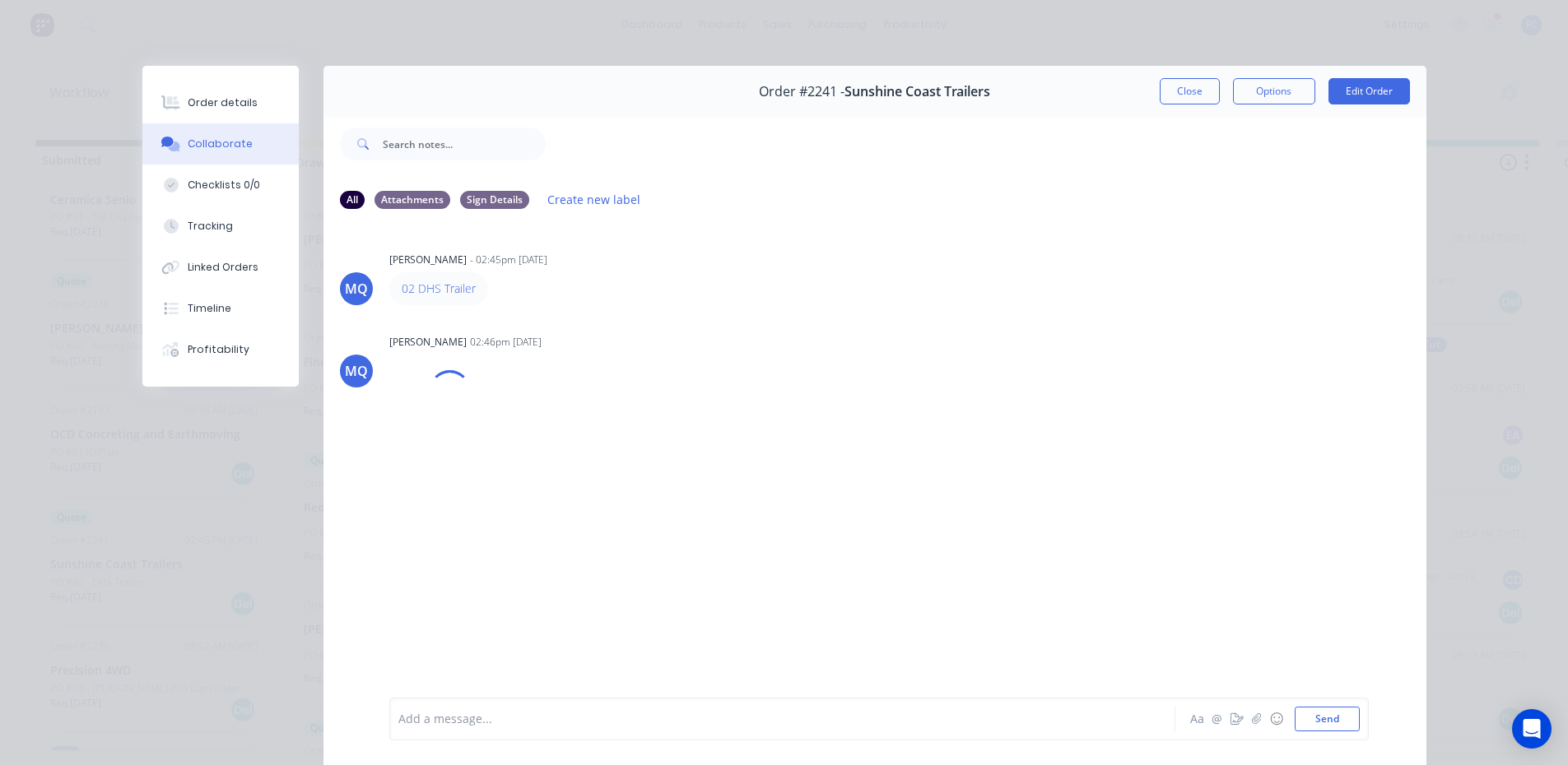
click at [1164, 93] on button "Close" at bounding box center [1189, 91] width 60 height 26
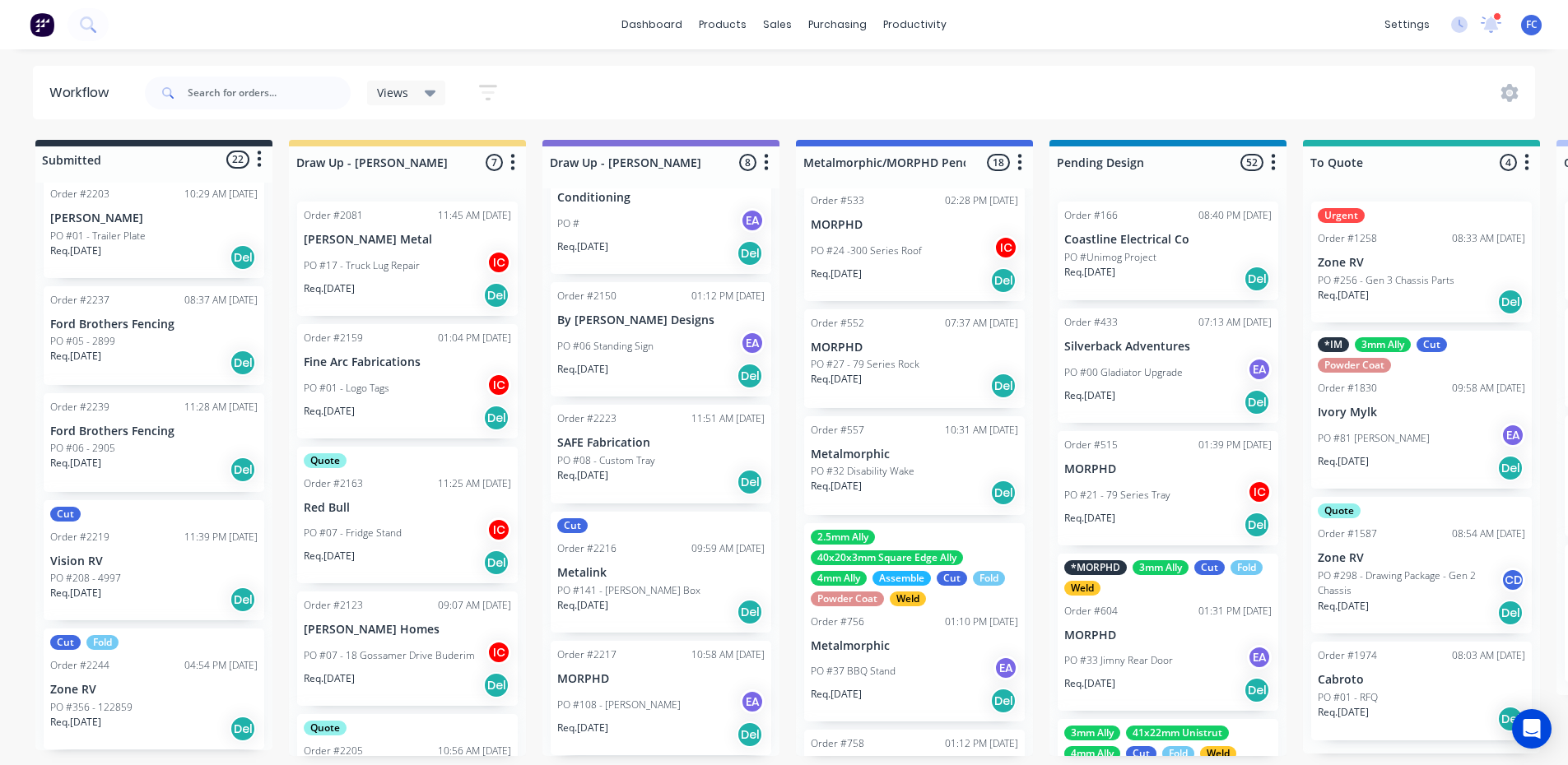
scroll to position [164, 0]
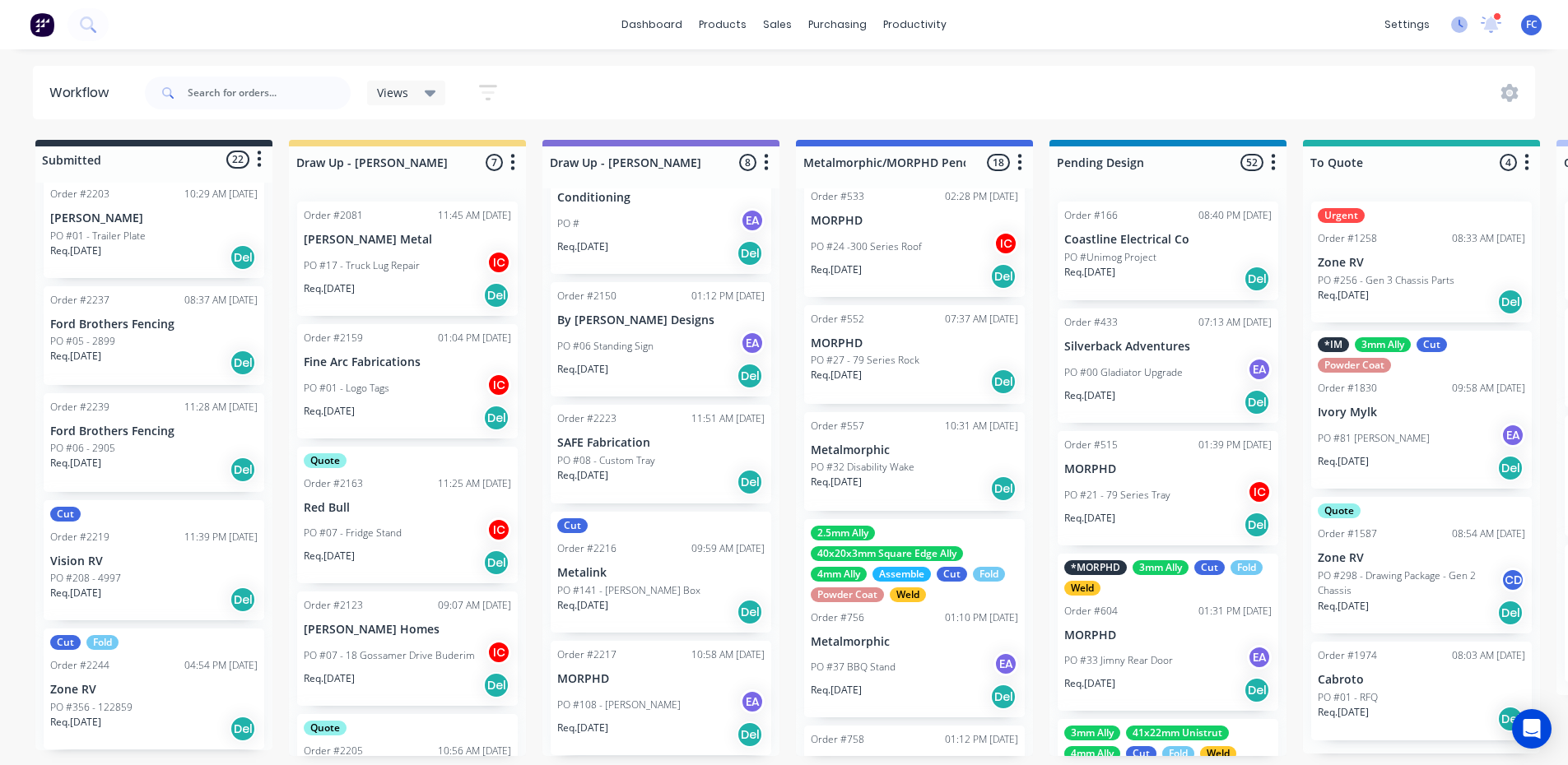
drag, startPoint x: 1483, startPoint y: 19, endPoint x: 1463, endPoint y: 24, distance: 20.6
click at [1483, 19] on icon at bounding box center [1490, 23] width 20 height 17
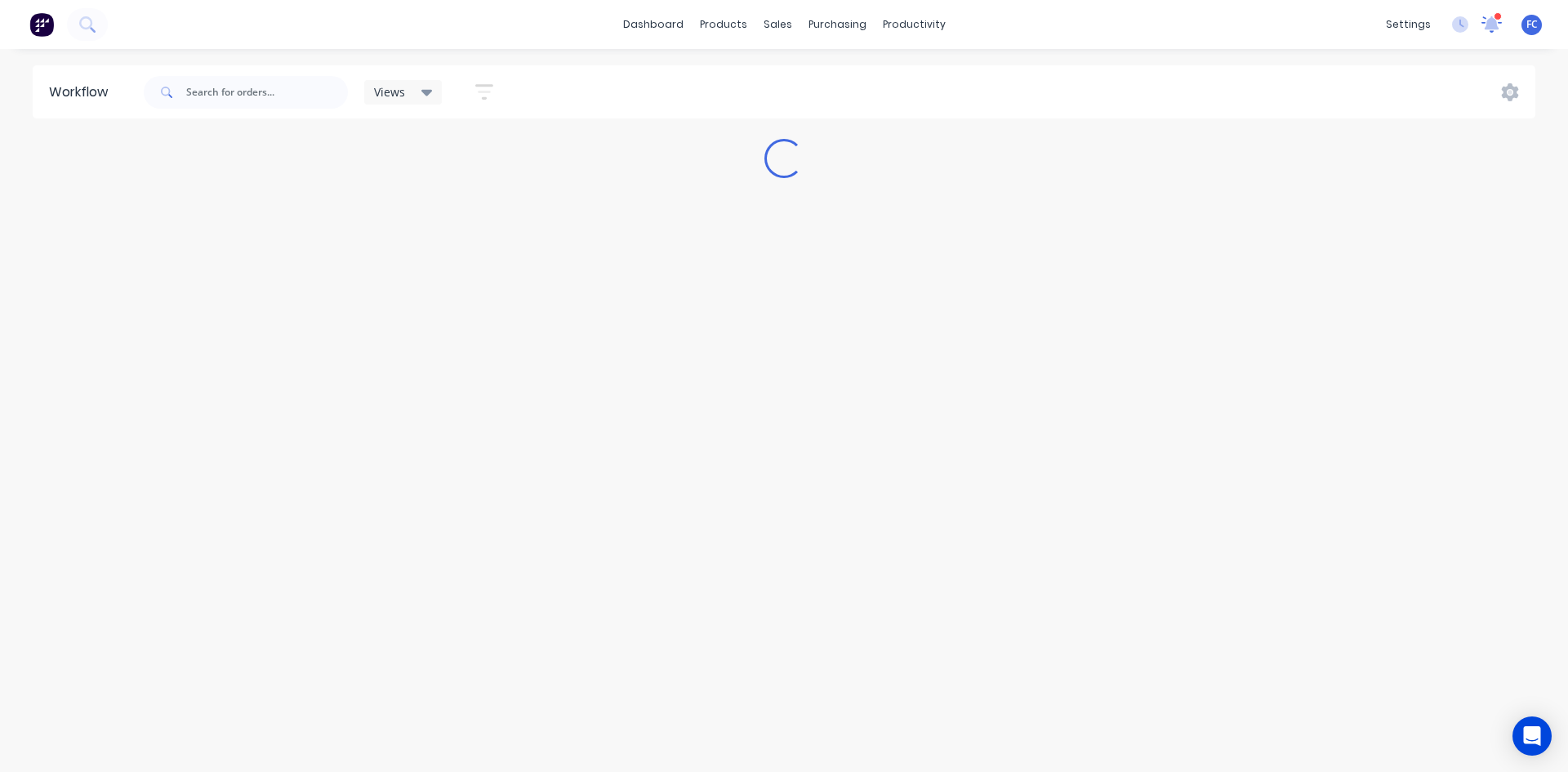
click at [1489, 25] on icon at bounding box center [1492, 22] width 14 height 14
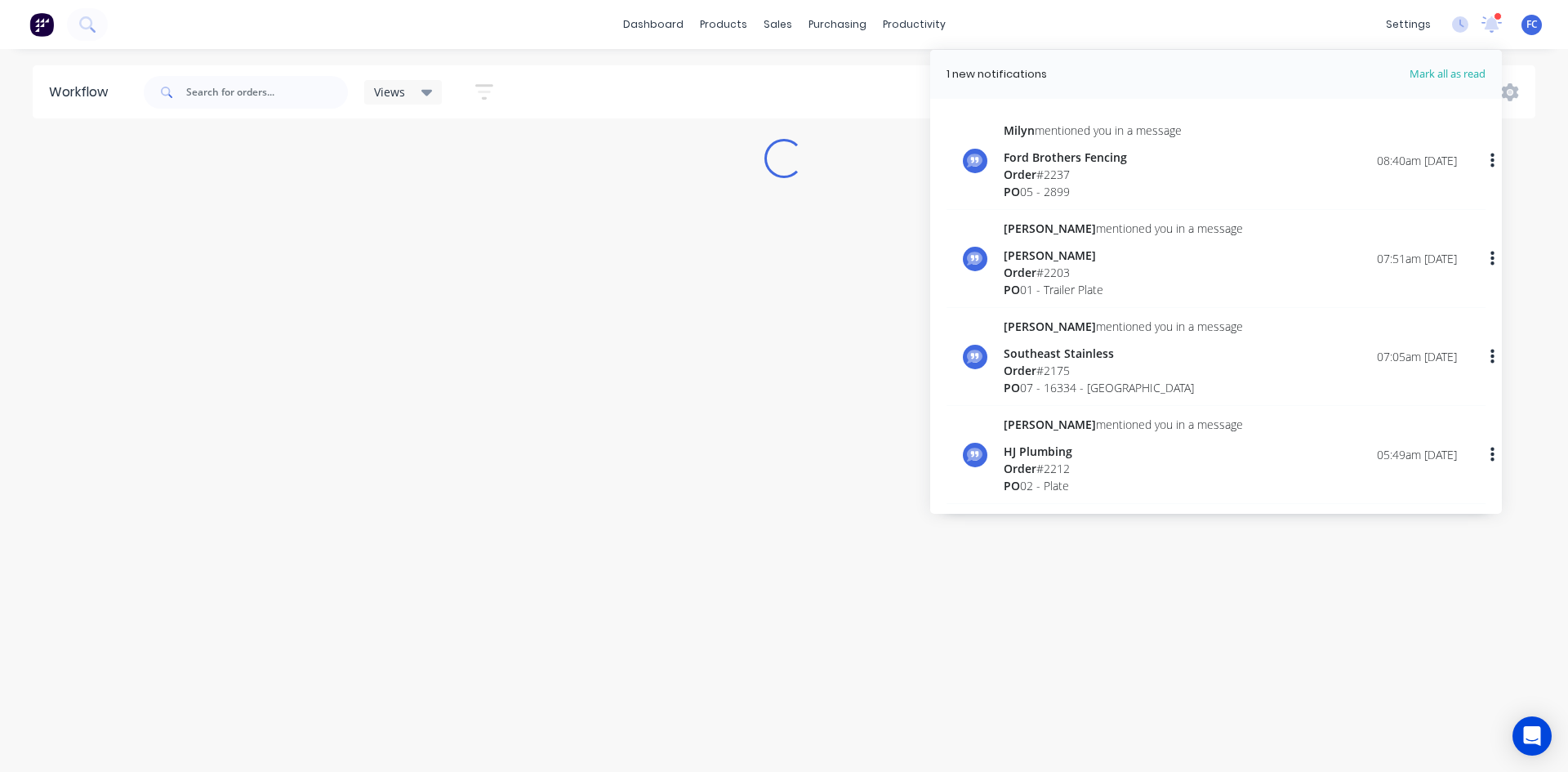
click at [780, 223] on div "Workflow Views Save new view None (Default) edit [PERSON_NAME] edit [PERSON_NAM…" at bounding box center [784, 403] width 1568 height 674
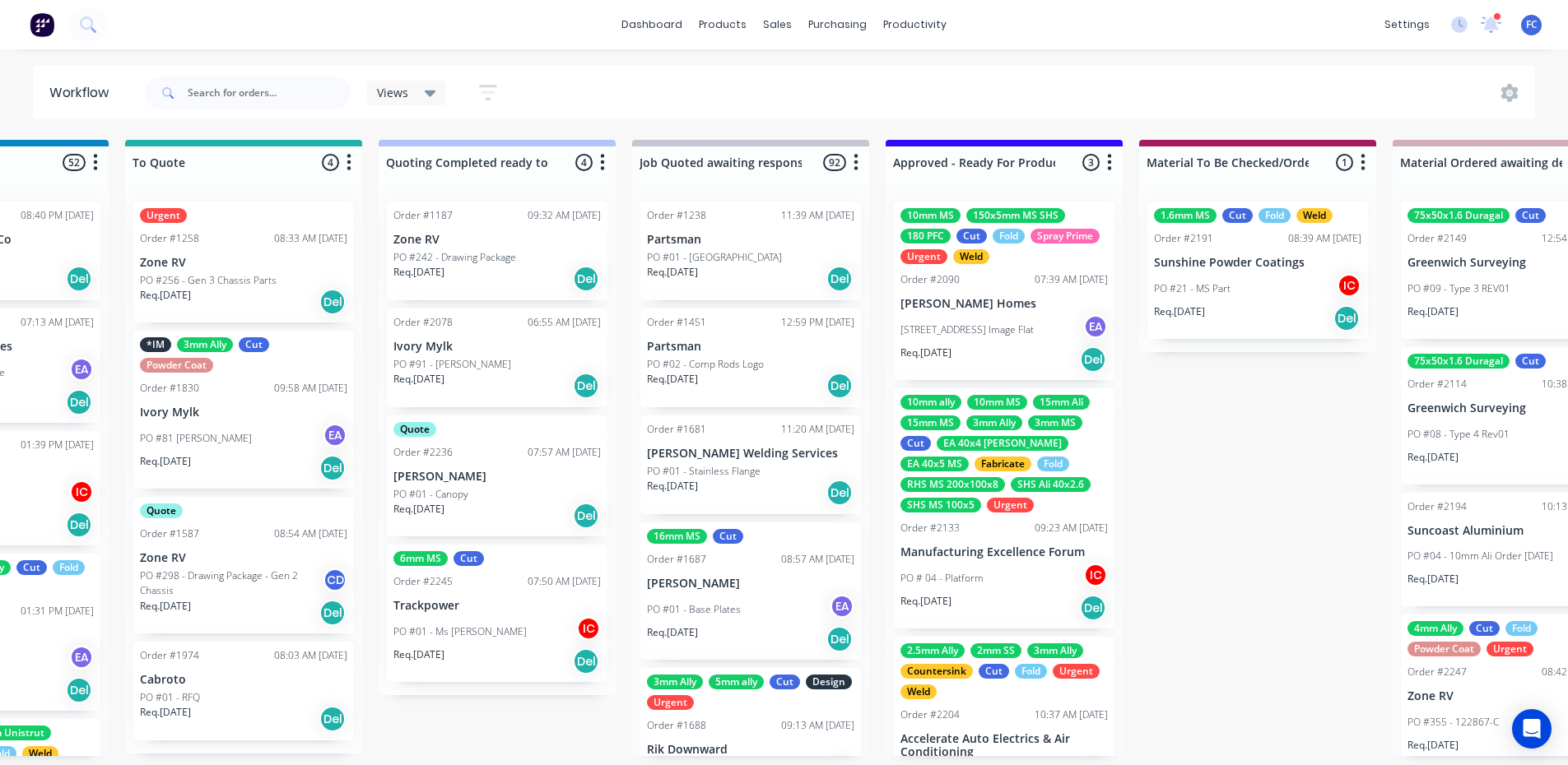
scroll to position [0, 1178]
click at [976, 307] on p "[PERSON_NAME] Homes" at bounding box center [1003, 304] width 207 height 14
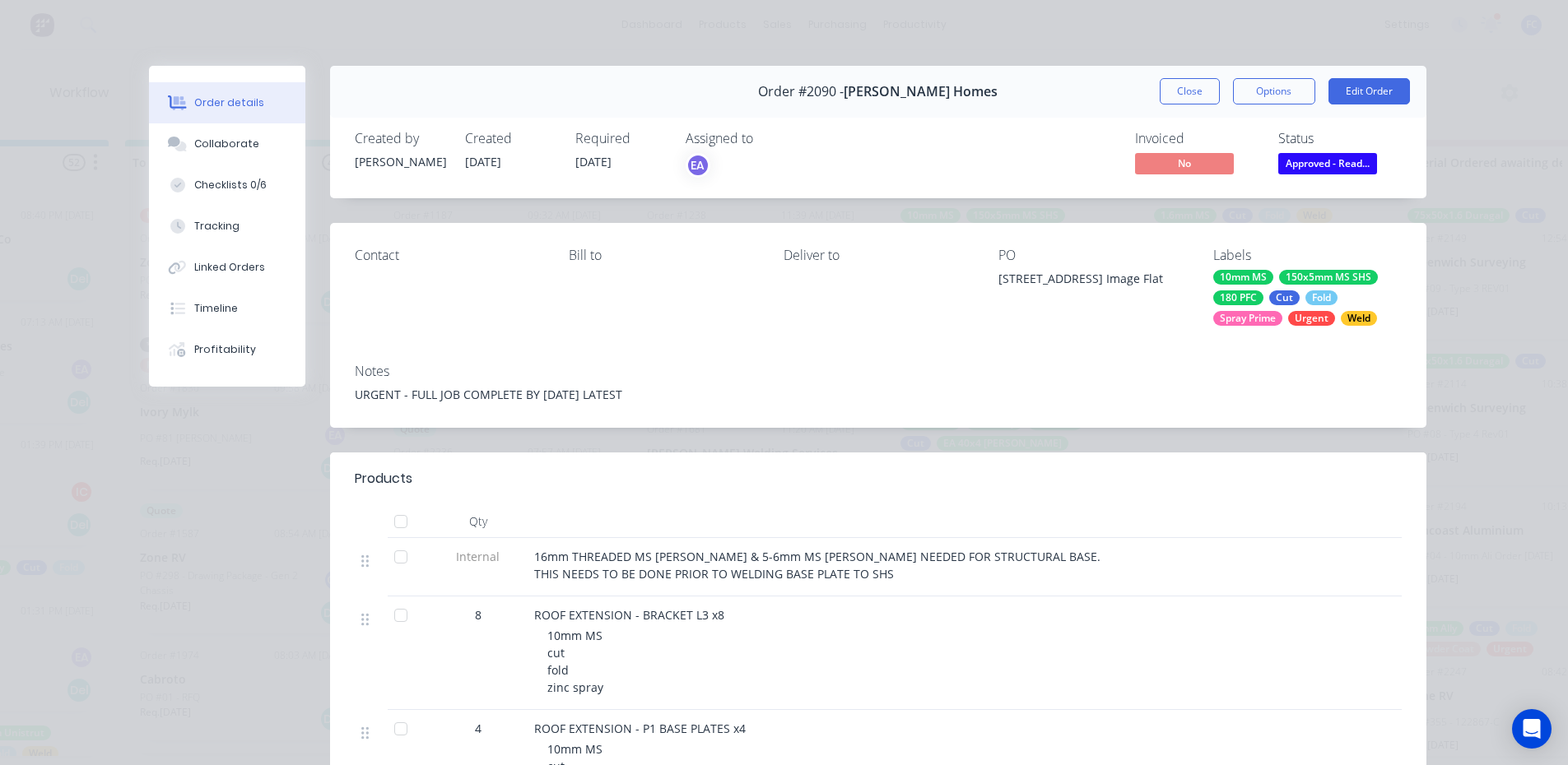
click at [1178, 98] on button "Close" at bounding box center [1189, 91] width 60 height 26
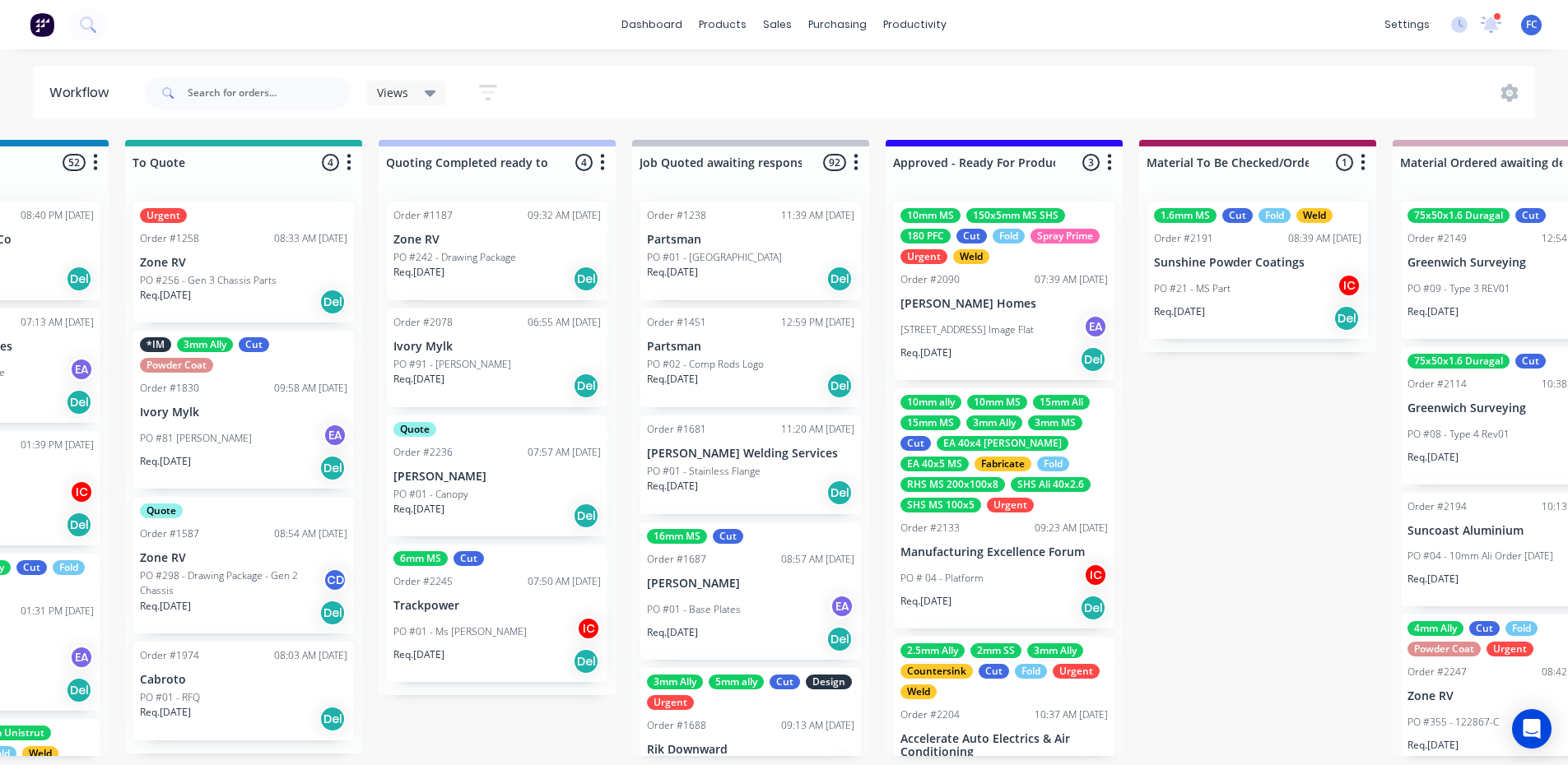
click at [1031, 243] on div "Spray Prime" at bounding box center [1065, 236] width 69 height 15
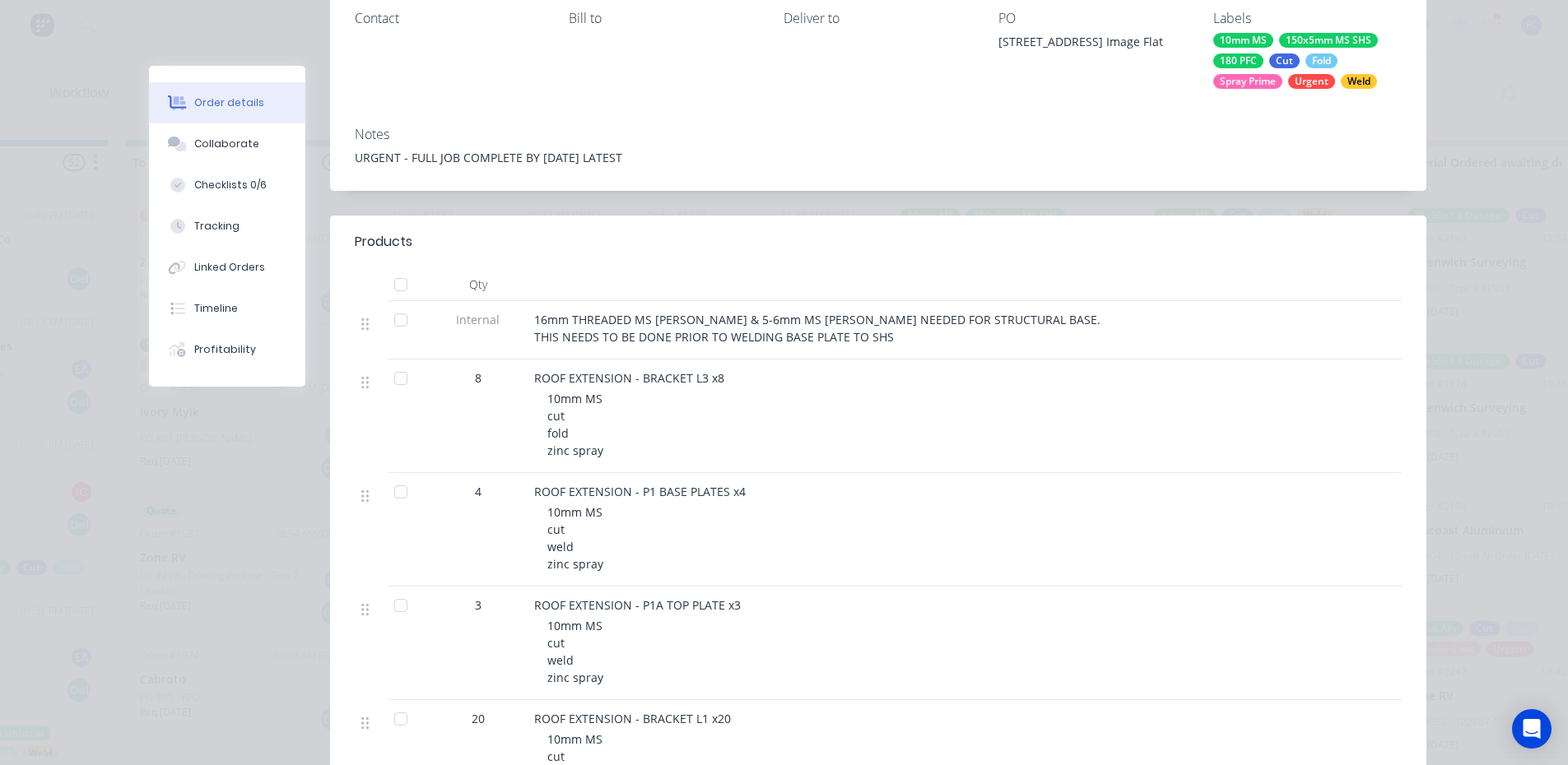
scroll to position [247, 0]
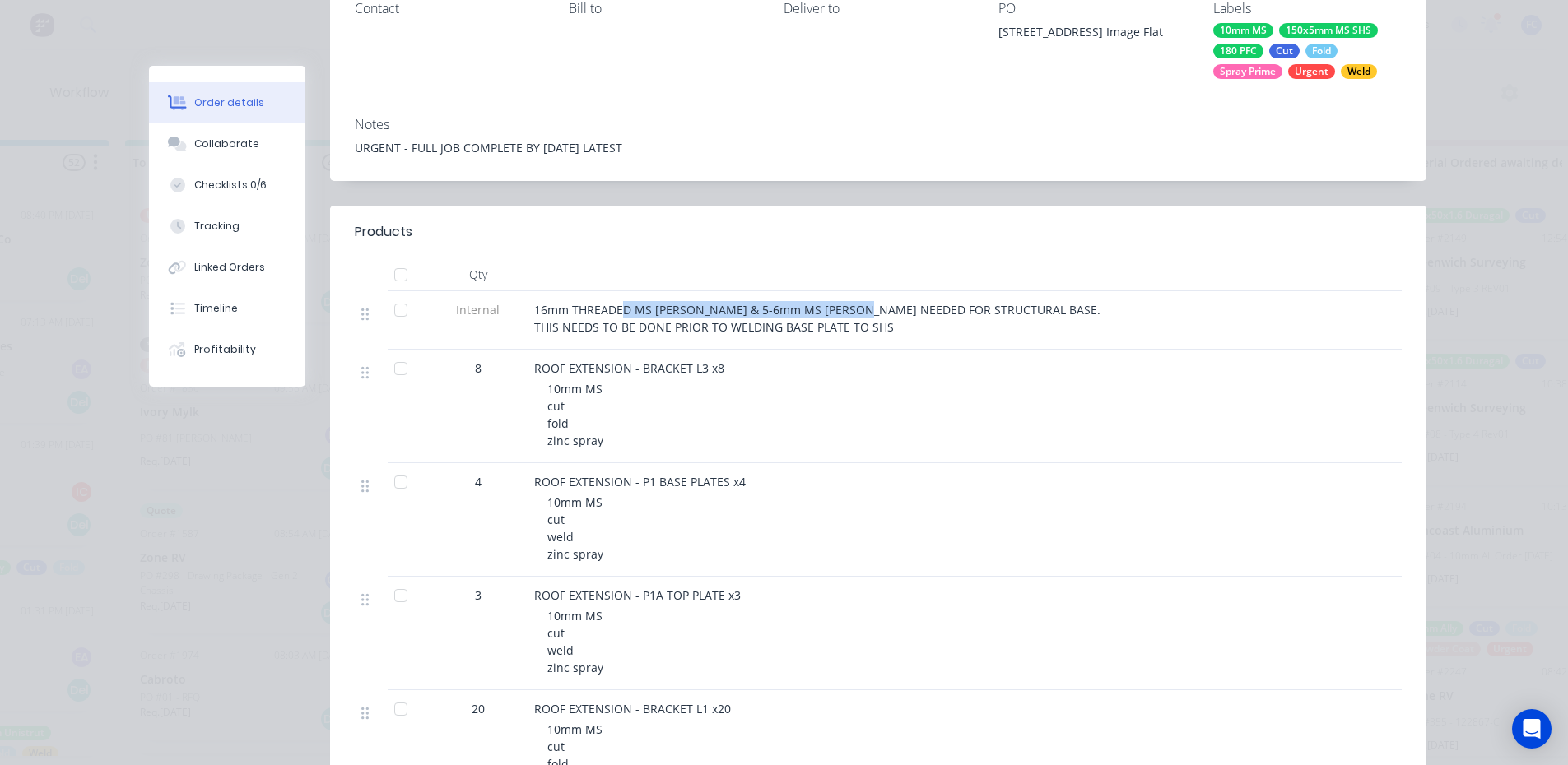
drag, startPoint x: 616, startPoint y: 313, endPoint x: 858, endPoint y: 293, distance: 242.8
click at [858, 293] on div "16mm THREADED MS [PERSON_NAME] & 5-6mm MS [PERSON_NAME] NEEDED FOR STRUCTURAL B…" at bounding box center [857, 320] width 658 height 58
click at [594, 316] on span "16mm THREADED MS [PERSON_NAME] & 5-6mm MS [PERSON_NAME] NEEDED FOR STRUCTURAL B…" at bounding box center [818, 318] width 566 height 33
drag, startPoint x: 674, startPoint y: 310, endPoint x: 804, endPoint y: 333, distance: 132.0
click at [818, 330] on span "16mm THREADED MS [PERSON_NAME] & 5-6mm MS [PERSON_NAME] NEEDED FOR STRUCTURAL B…" at bounding box center [818, 318] width 566 height 33
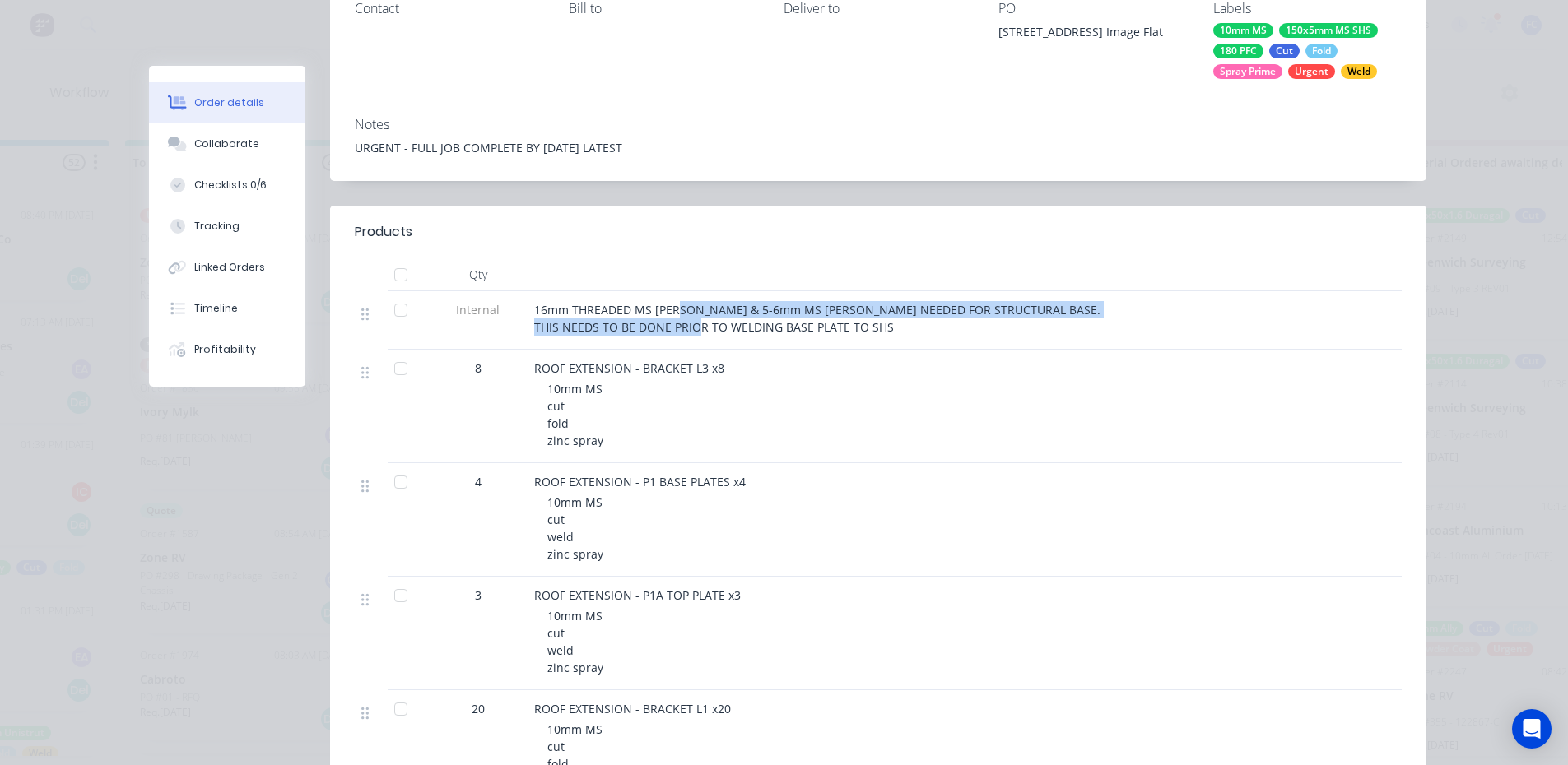
click at [718, 333] on span "16mm THREADED MS [PERSON_NAME] & 5-6mm MS [PERSON_NAME] NEEDED FOR STRUCTURAL B…" at bounding box center [818, 318] width 566 height 33
drag, startPoint x: 722, startPoint y: 327, endPoint x: 859, endPoint y: 325, distance: 137.0
click at [859, 325] on span "16mm THREADED MS [PERSON_NAME] & 5-6mm MS [PERSON_NAME] NEEDED FOR STRUCTURAL B…" at bounding box center [818, 318] width 566 height 33
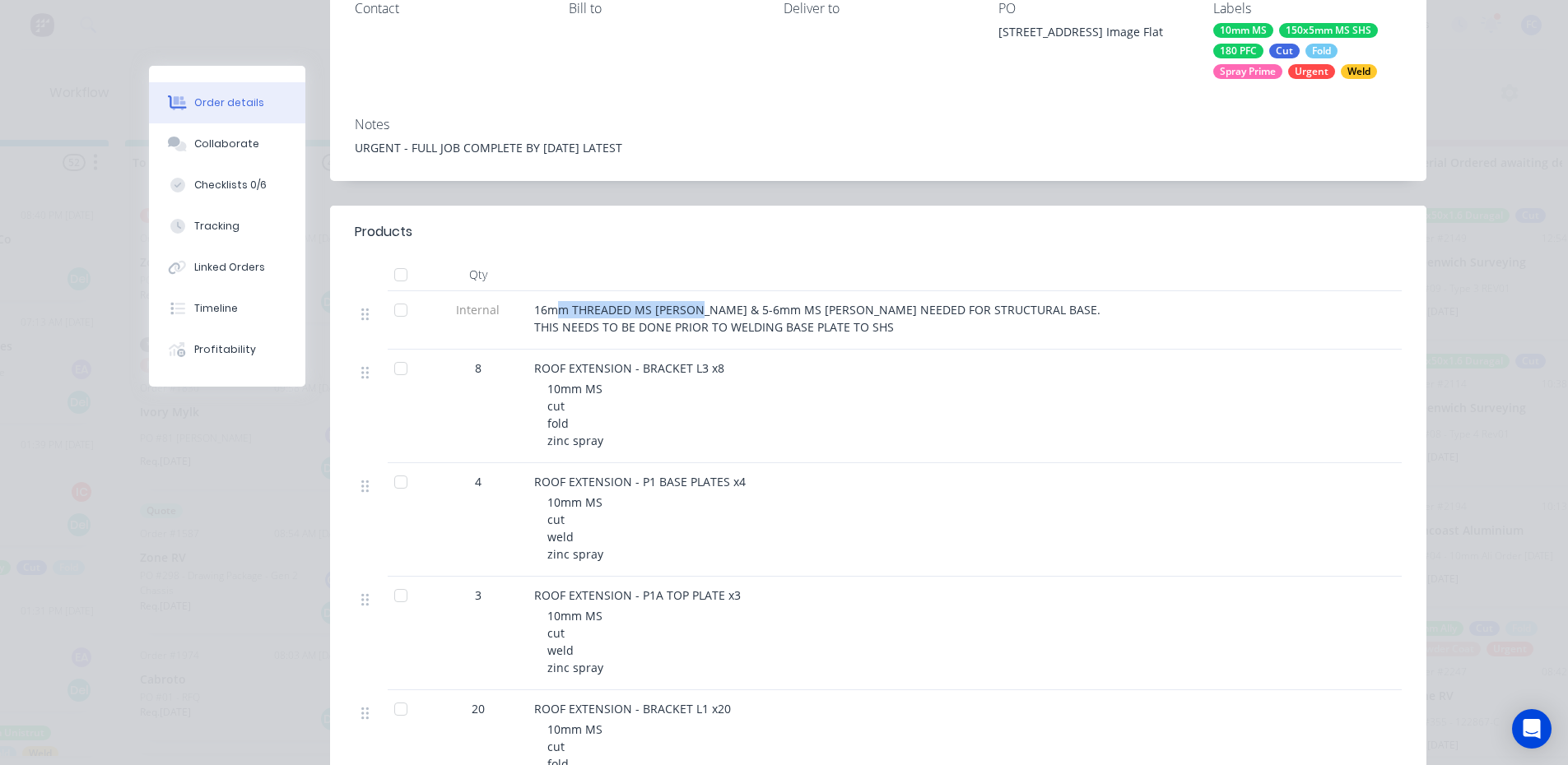
drag, startPoint x: 601, startPoint y: 306, endPoint x: 691, endPoint y: 298, distance: 90.4
click at [691, 298] on div "16mm THREADED MS [PERSON_NAME] & 5-6mm MS [PERSON_NAME] NEEDED FOR STRUCTURAL B…" at bounding box center [857, 320] width 658 height 58
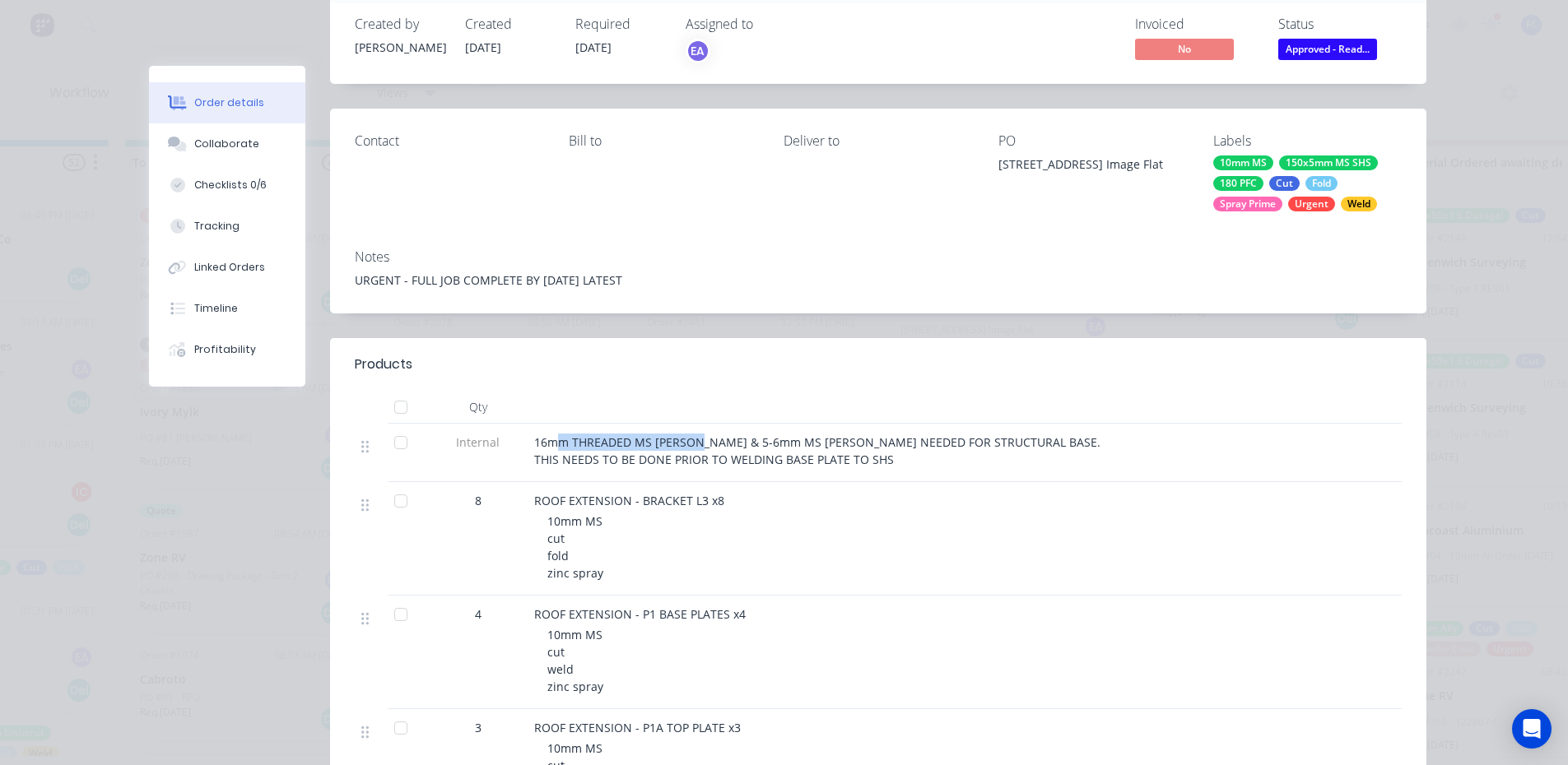
scroll to position [0, 0]
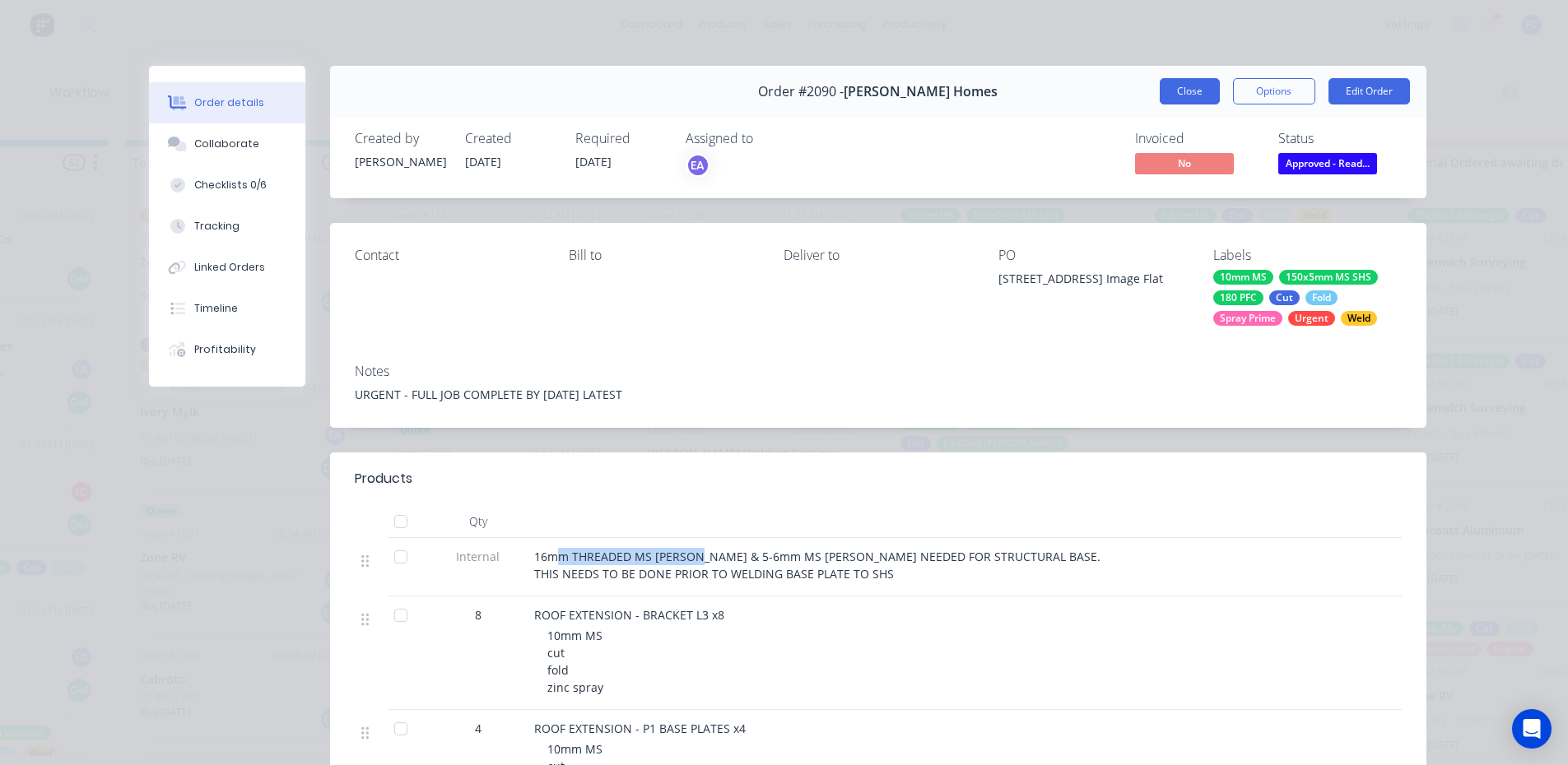
click at [1178, 98] on button "Close" at bounding box center [1189, 91] width 60 height 26
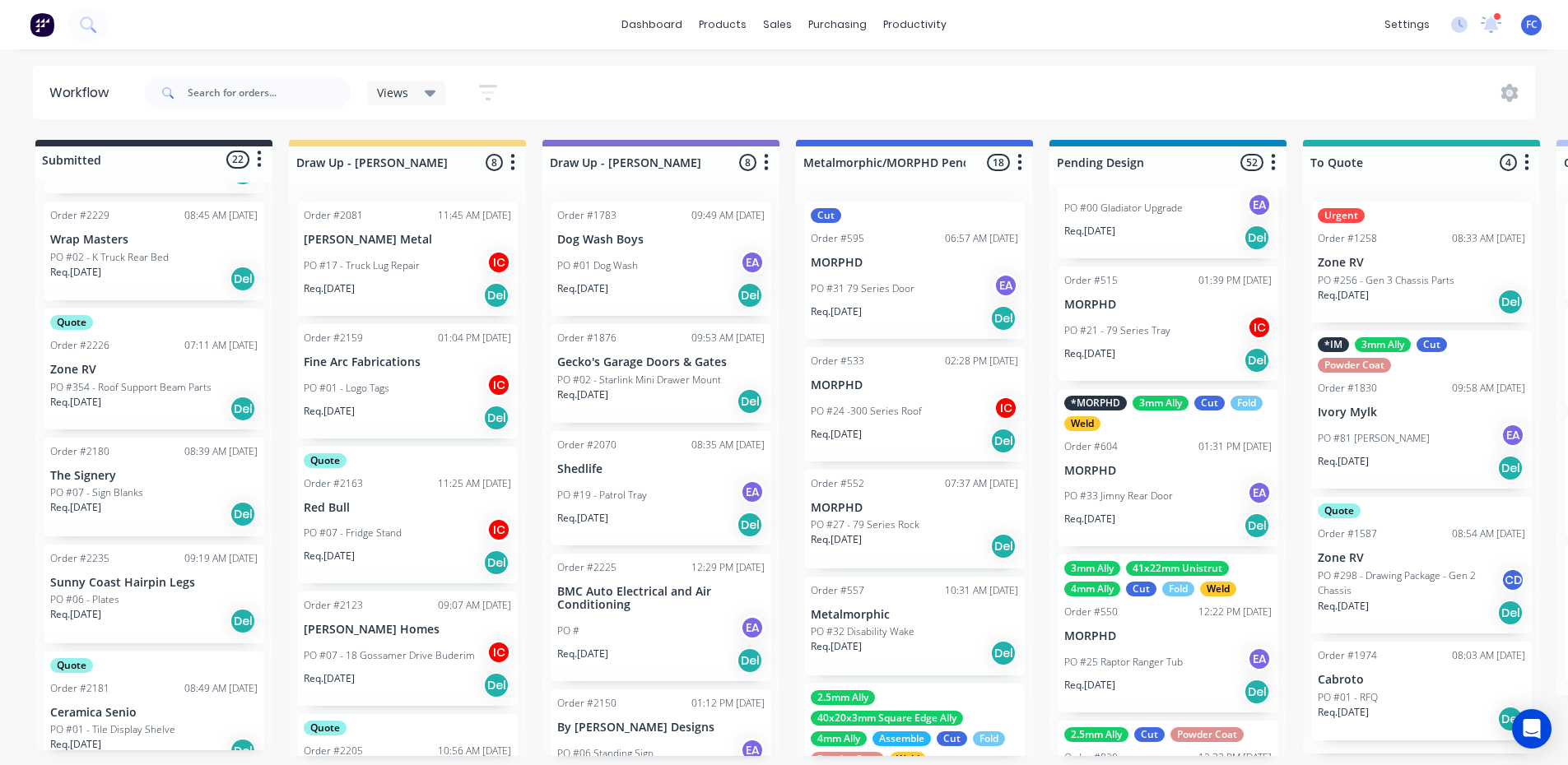
scroll to position [988, 0]
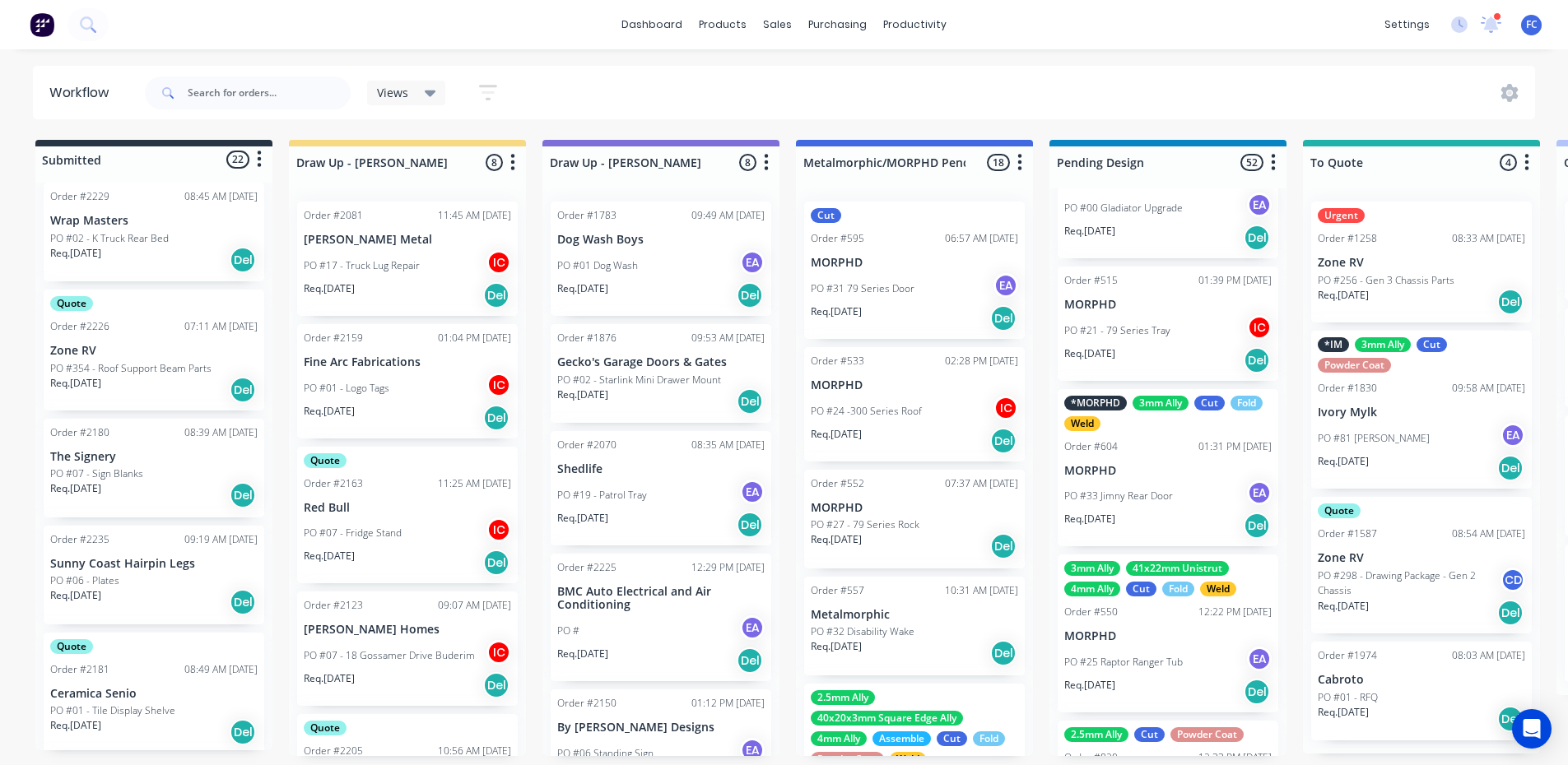
click at [93, 581] on p "PO #06 - Plates" at bounding box center [85, 580] width 69 height 15
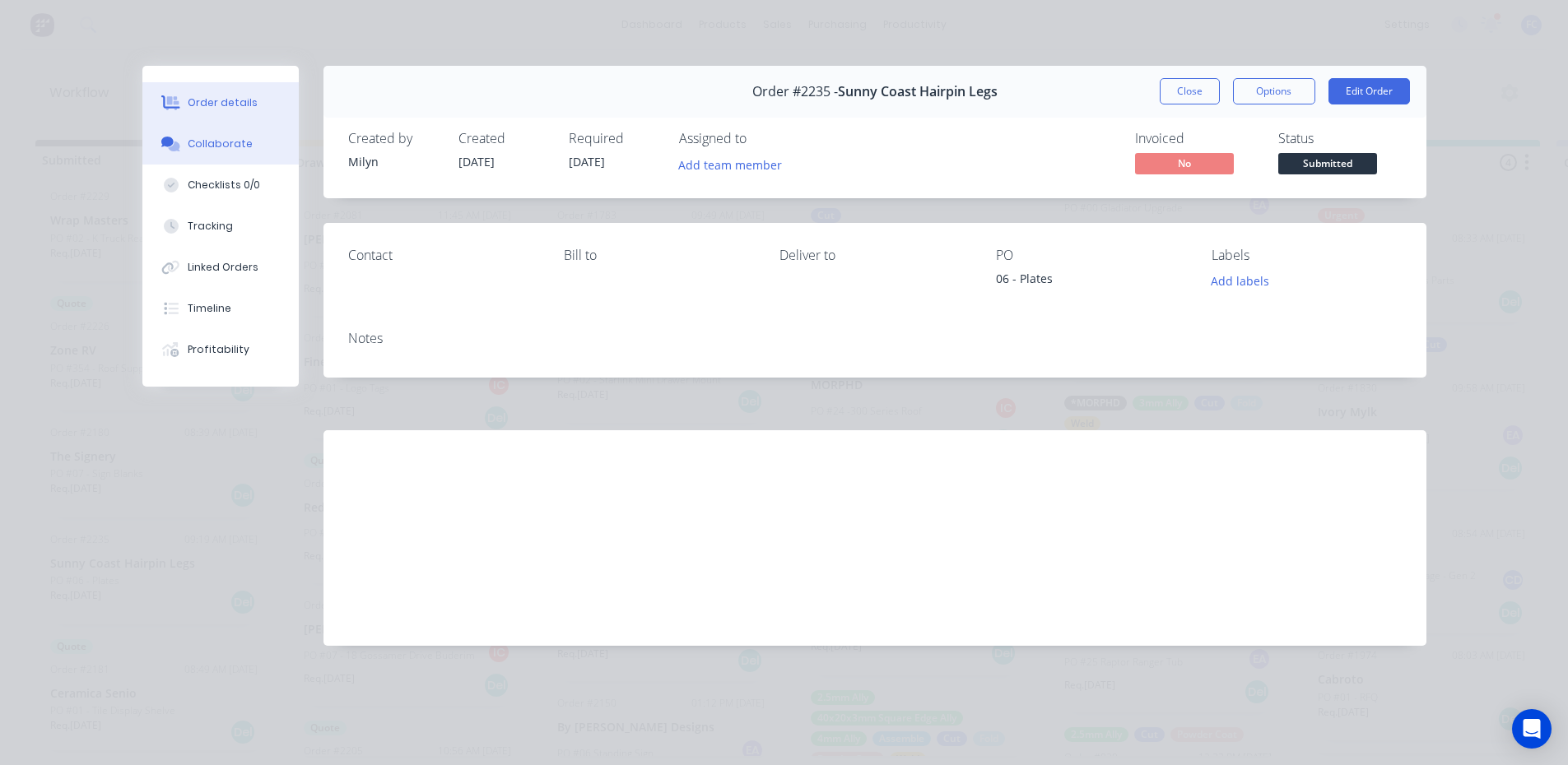
click at [208, 143] on div "Collaborate" at bounding box center [220, 143] width 65 height 15
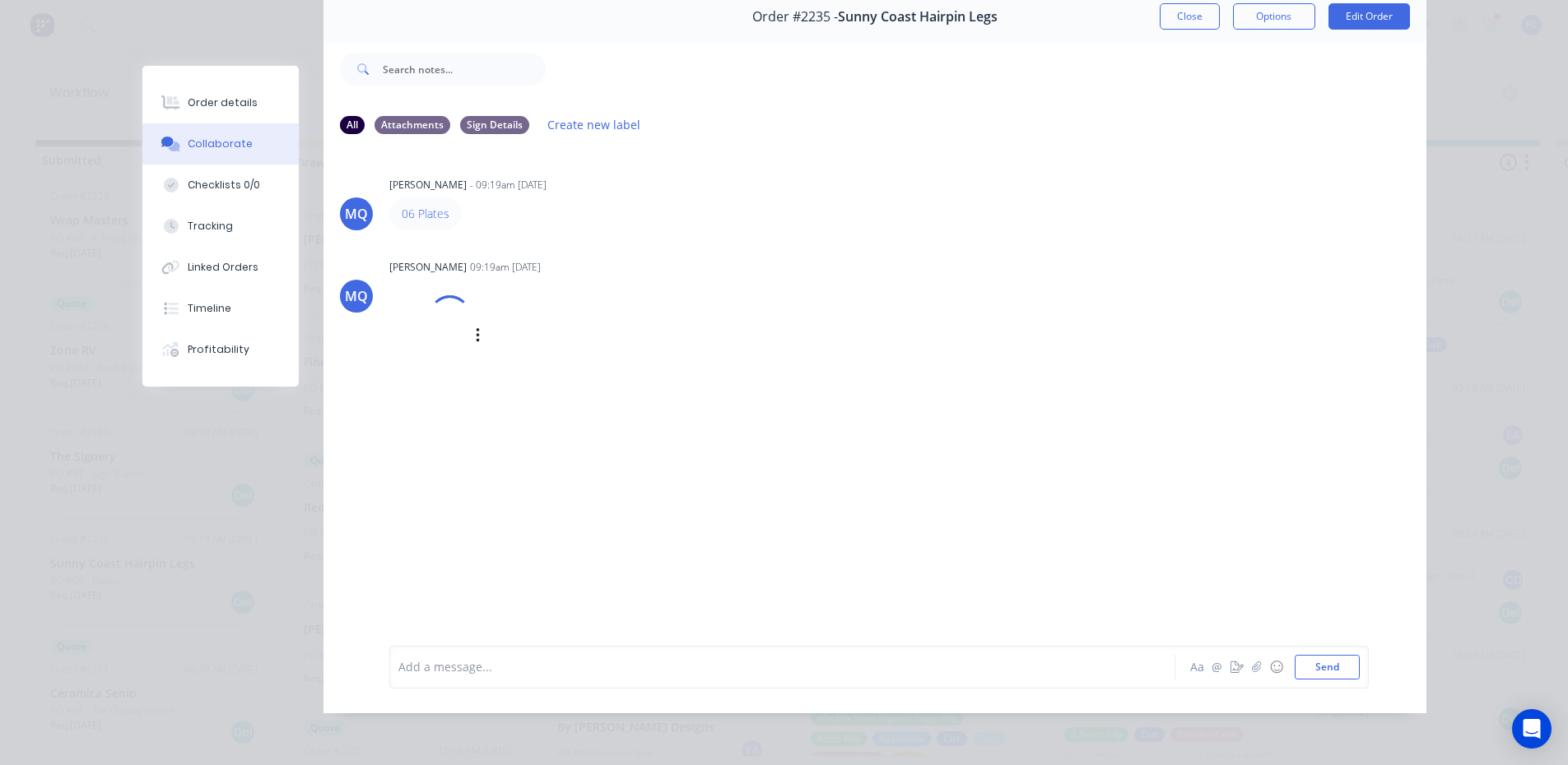
scroll to position [3, 0]
click at [1181, 6] on button "Close" at bounding box center [1189, 16] width 60 height 26
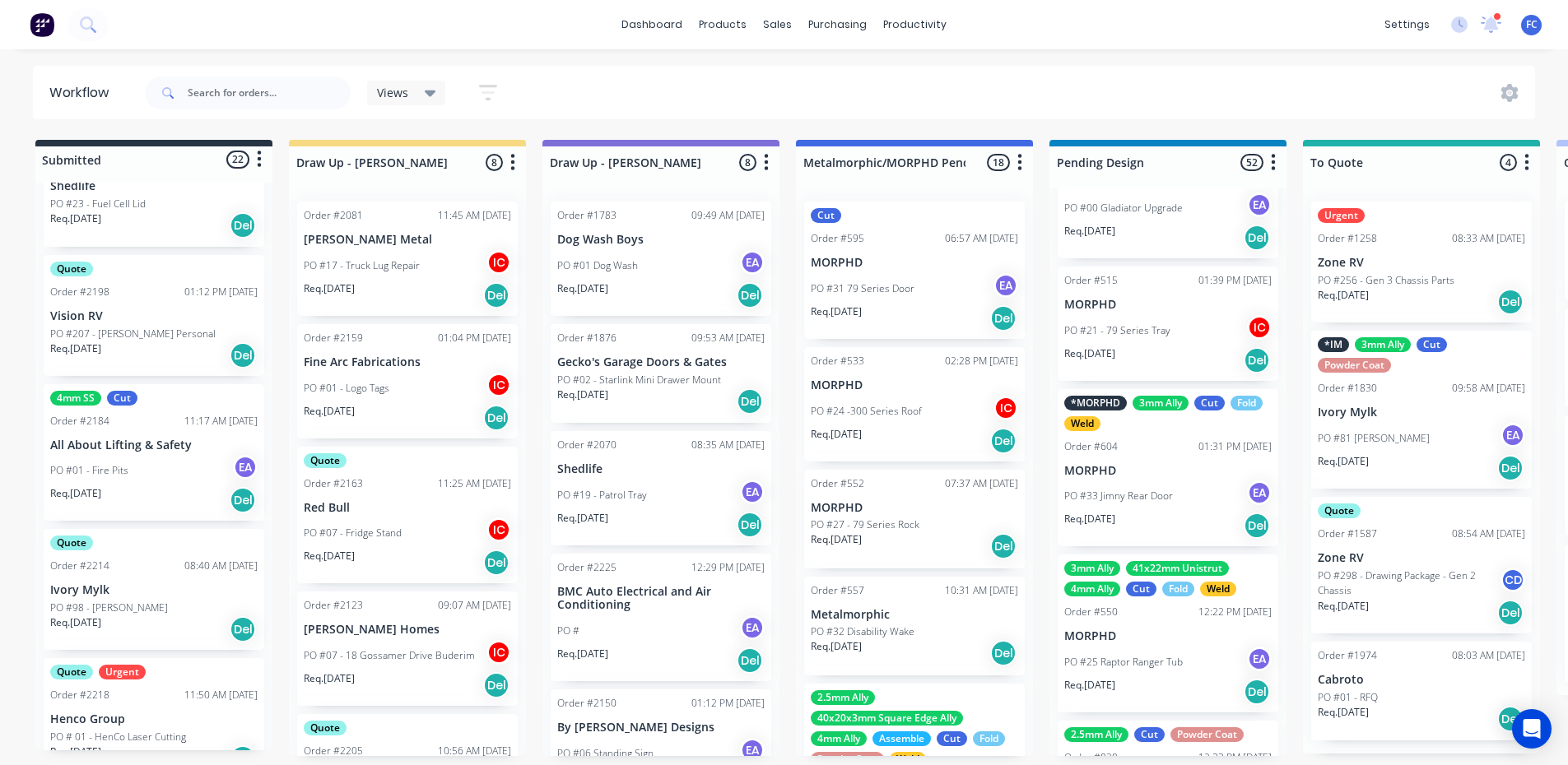
scroll to position [247, 0]
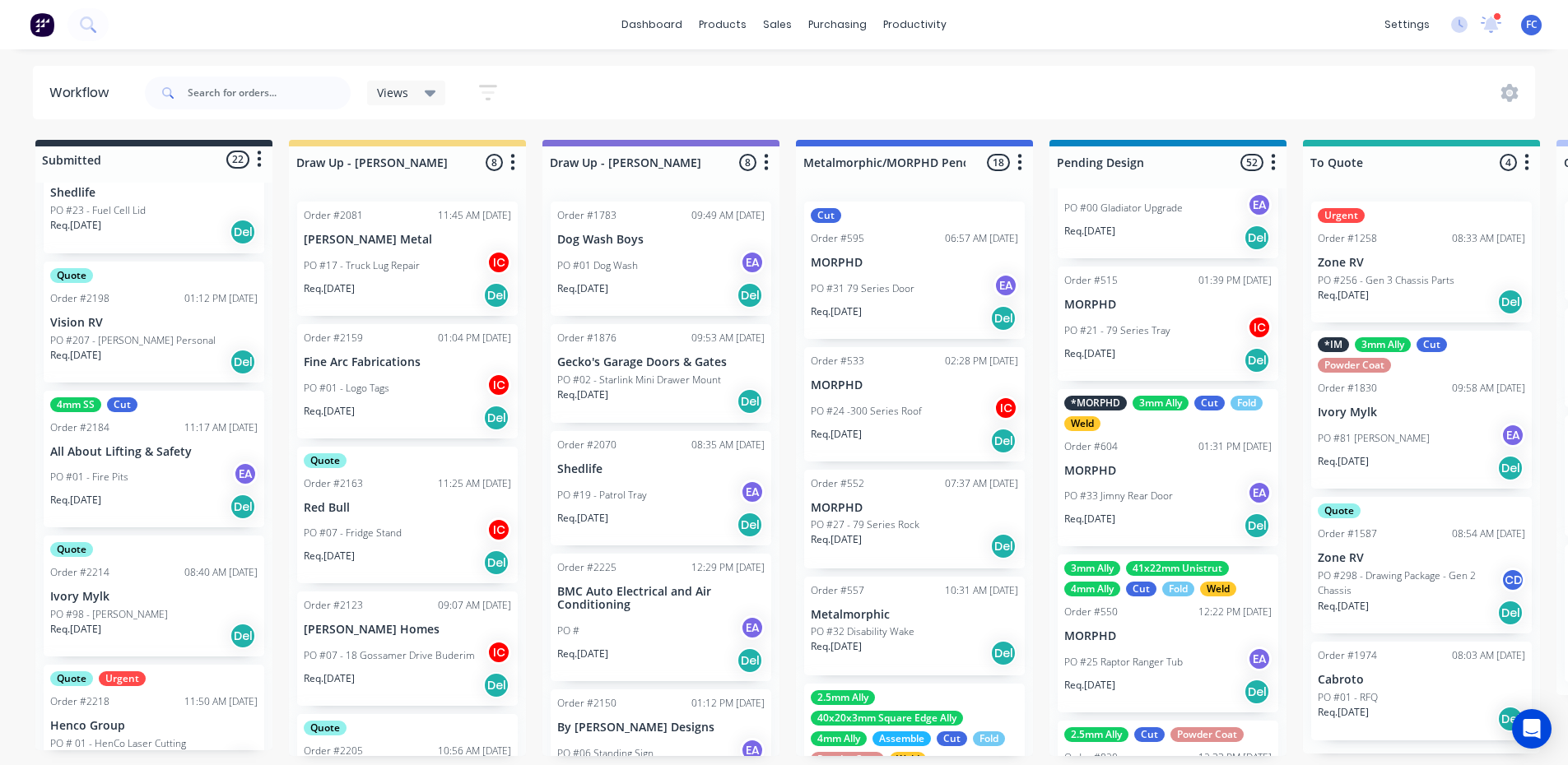
click at [121, 457] on div "4mm SS Cut Order #2184 11:17 AM [DATE] All About Lifting & Safety PO #01 - Fire…" at bounding box center [154, 459] width 221 height 137
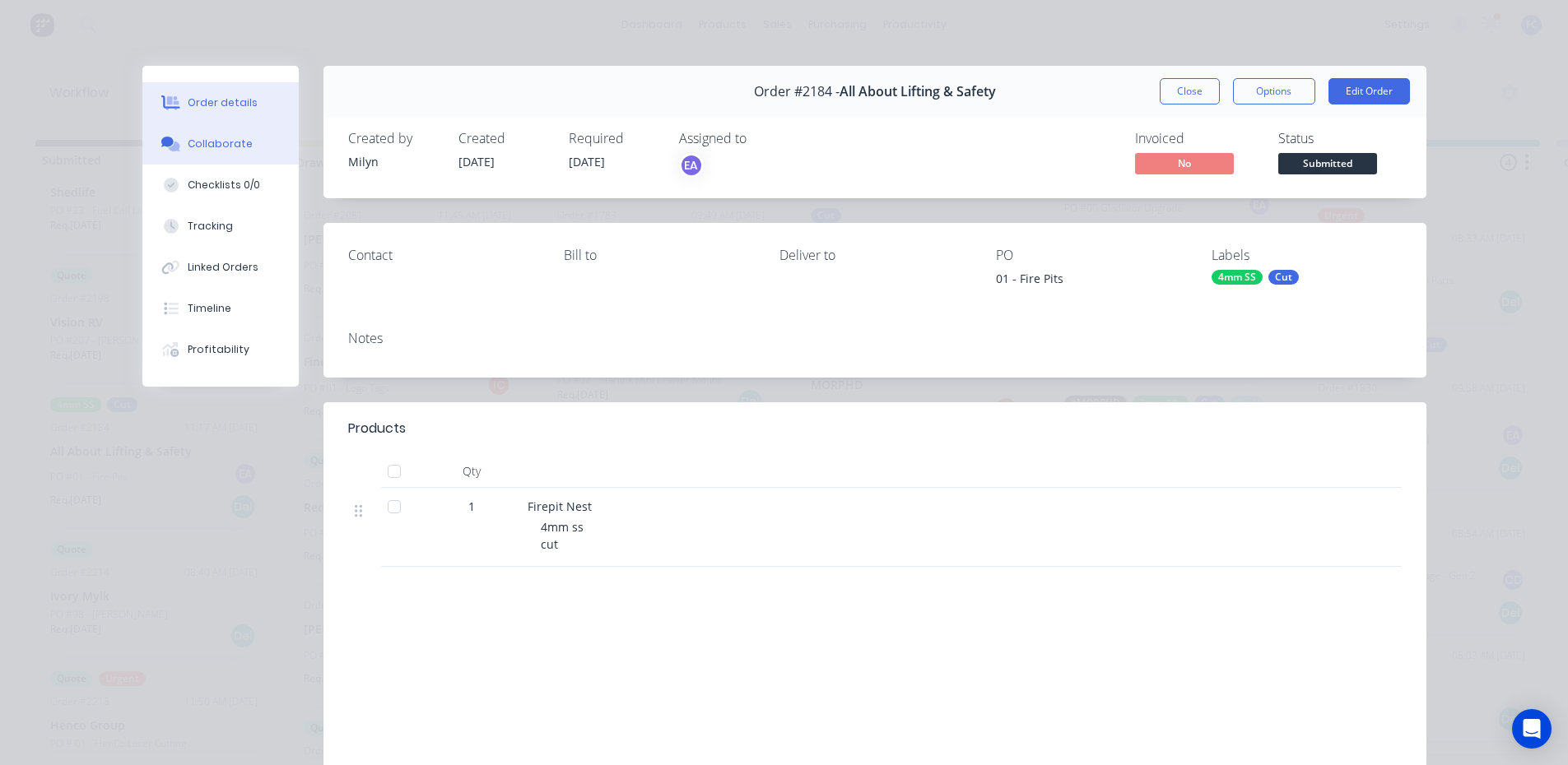
click at [195, 152] on button "Collaborate" at bounding box center [220, 144] width 157 height 41
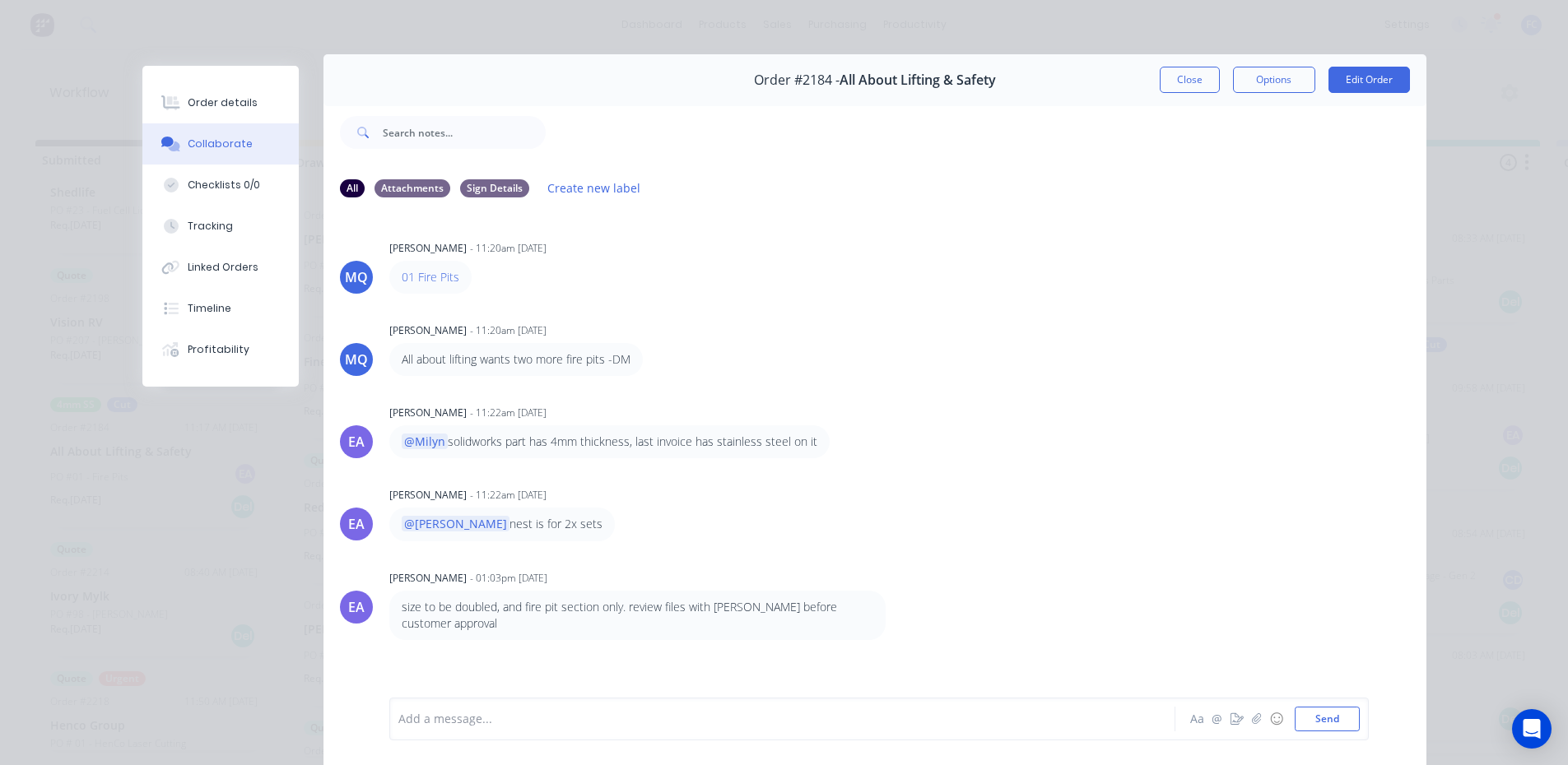
scroll to position [5, 0]
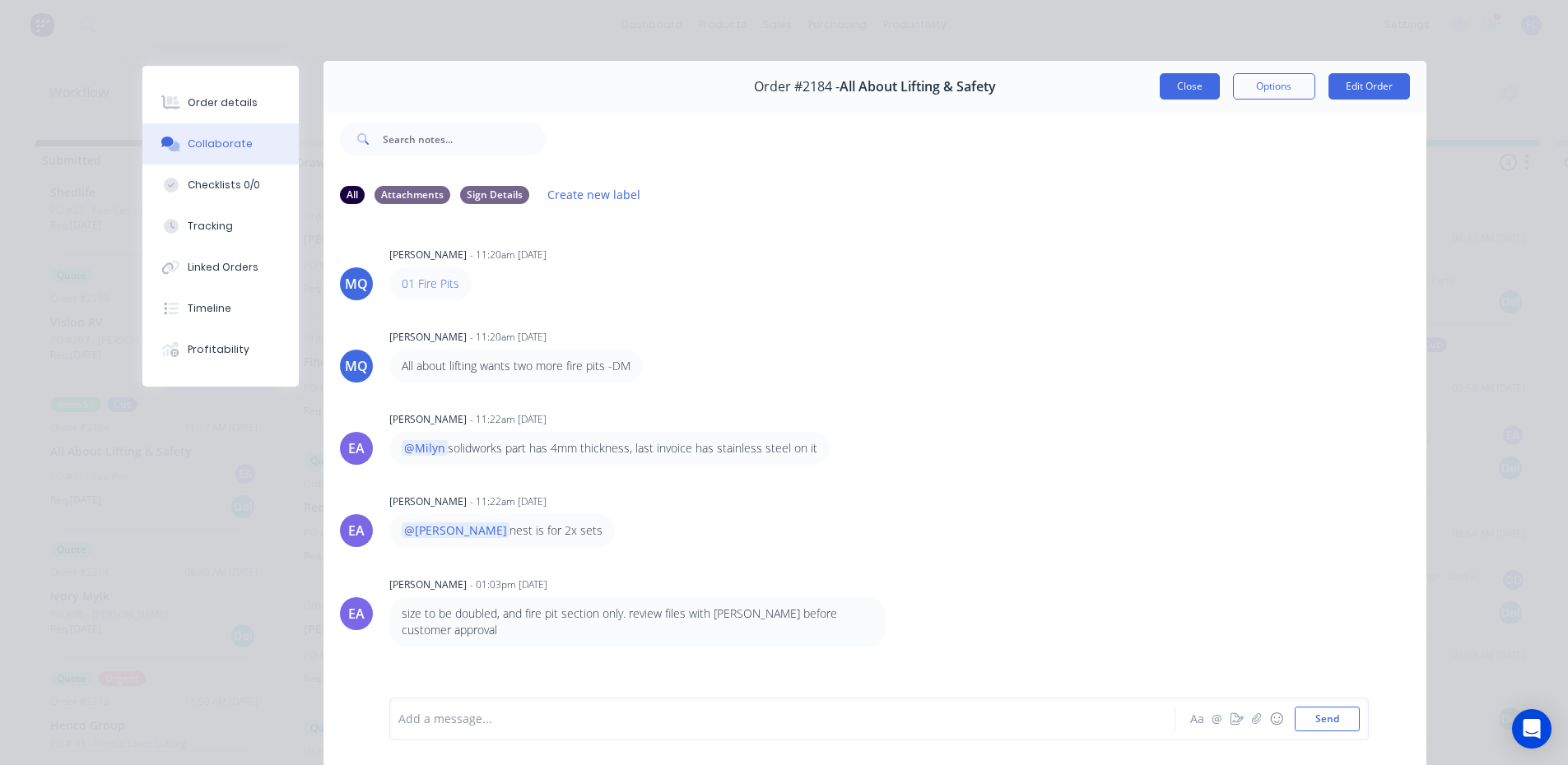
click at [1175, 88] on button "Close" at bounding box center [1189, 86] width 60 height 26
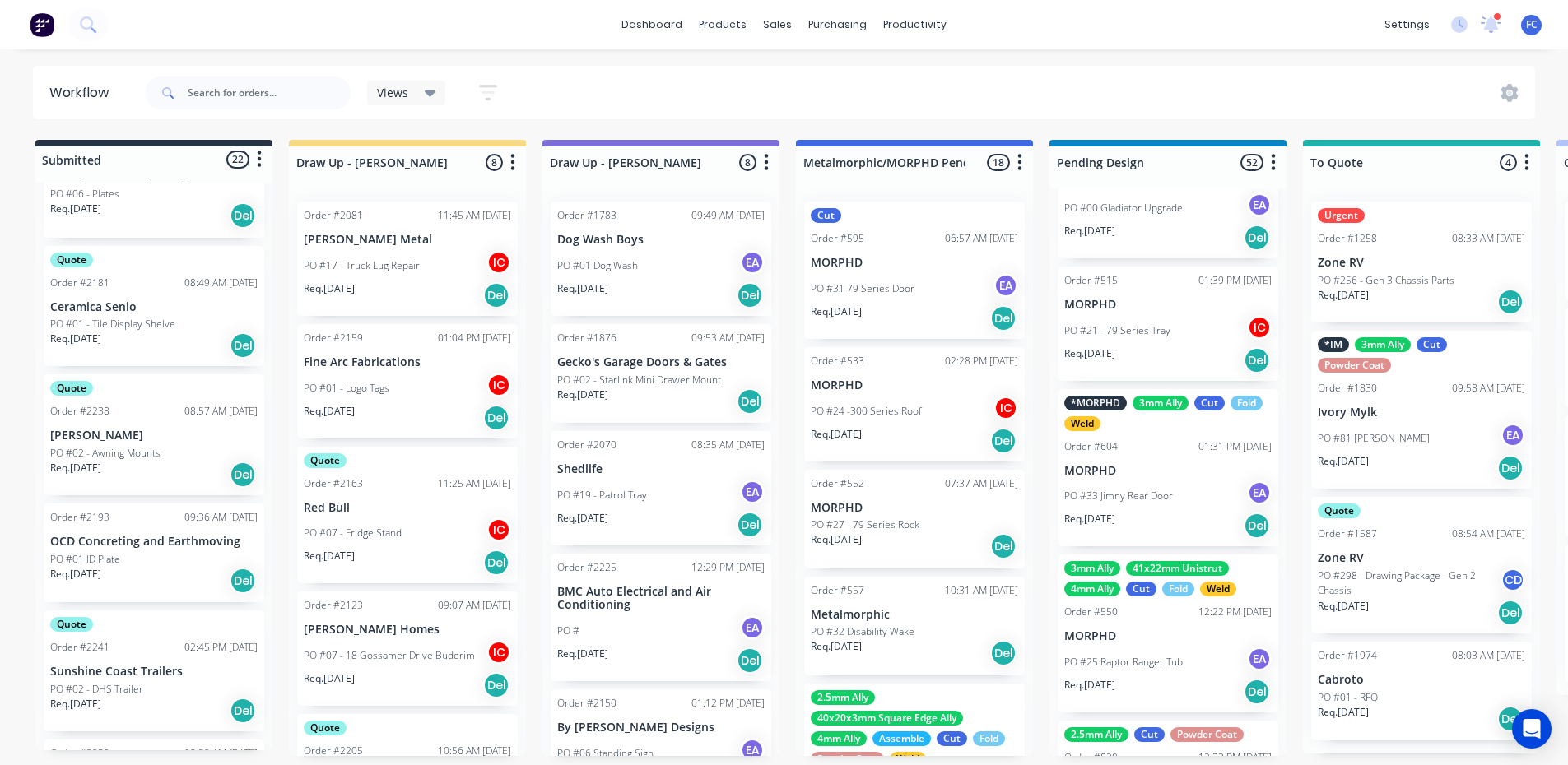
scroll to position [1370, 0]
click at [111, 451] on p "PO #02 - Awning Mounts" at bounding box center [105, 457] width 110 height 15
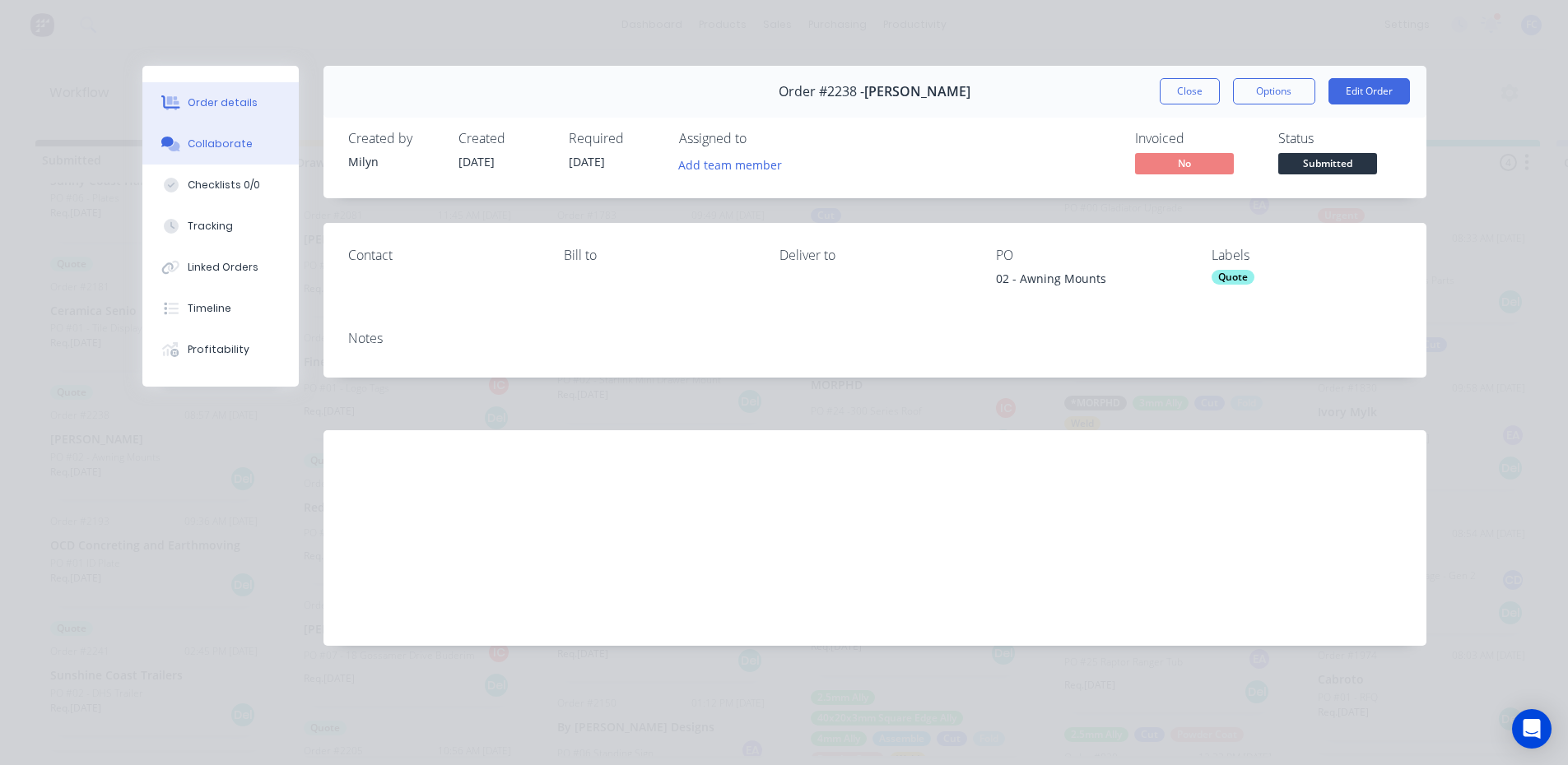
click at [227, 149] on div "Collaborate" at bounding box center [220, 143] width 65 height 15
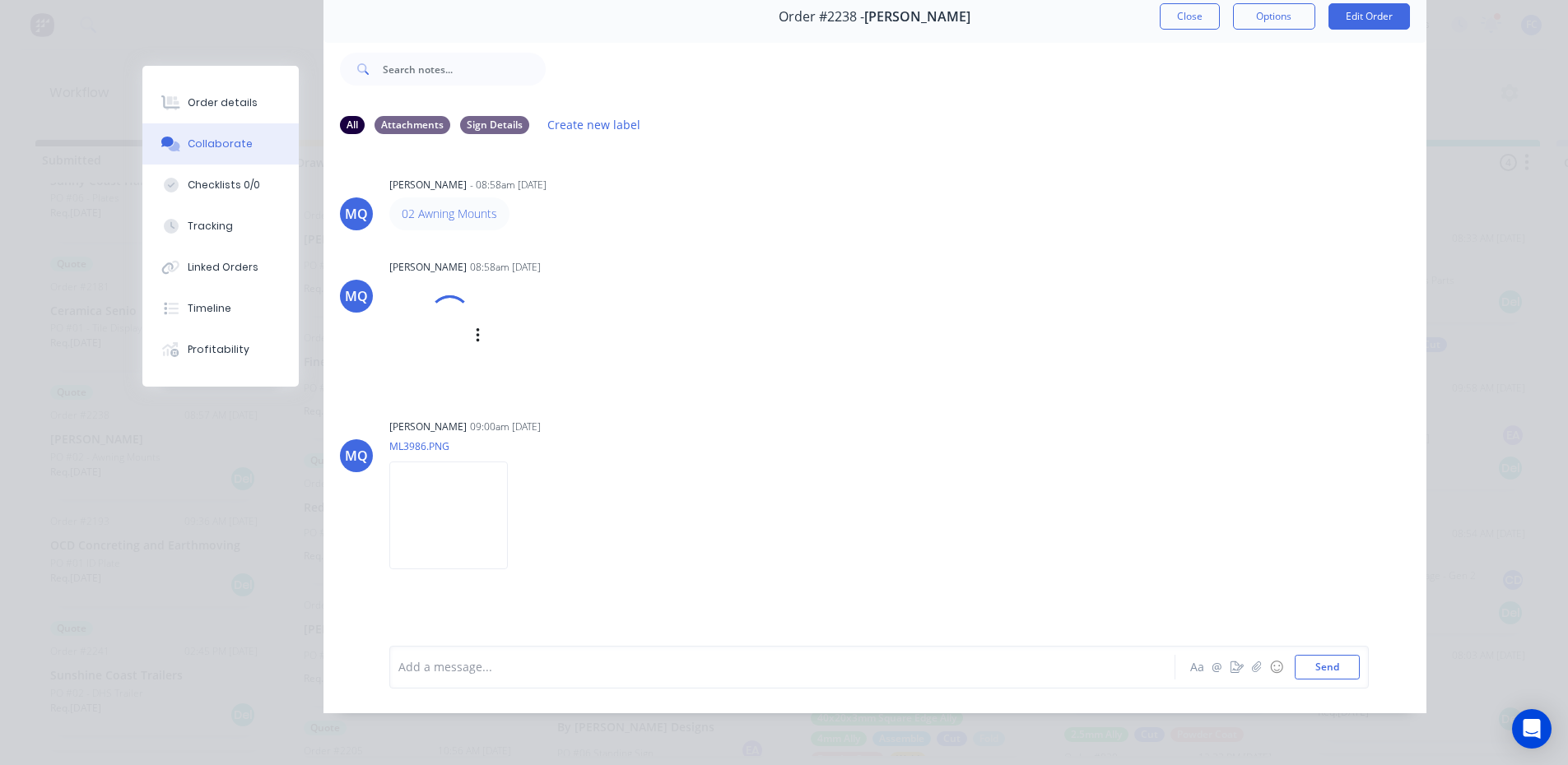
scroll to position [3, 0]
click at [466, 354] on img at bounding box center [449, 355] width 119 height 108
click at [466, 498] on img at bounding box center [449, 528] width 119 height 108
click at [1179, 3] on button "Close" at bounding box center [1189, 16] width 60 height 26
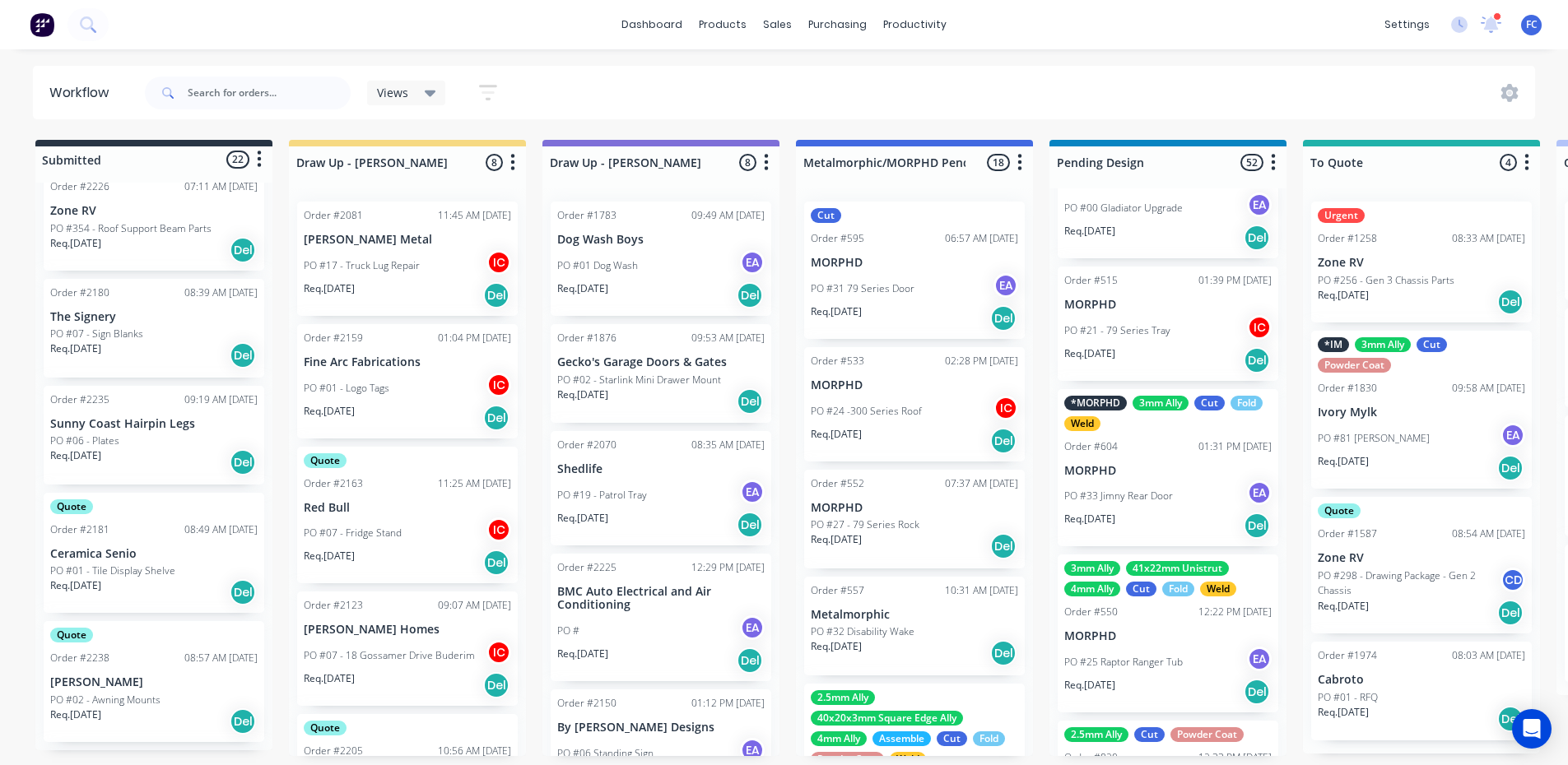
scroll to position [1123, 0]
click at [137, 439] on div "PO #06 - Plates" at bounding box center [154, 445] width 207 height 15
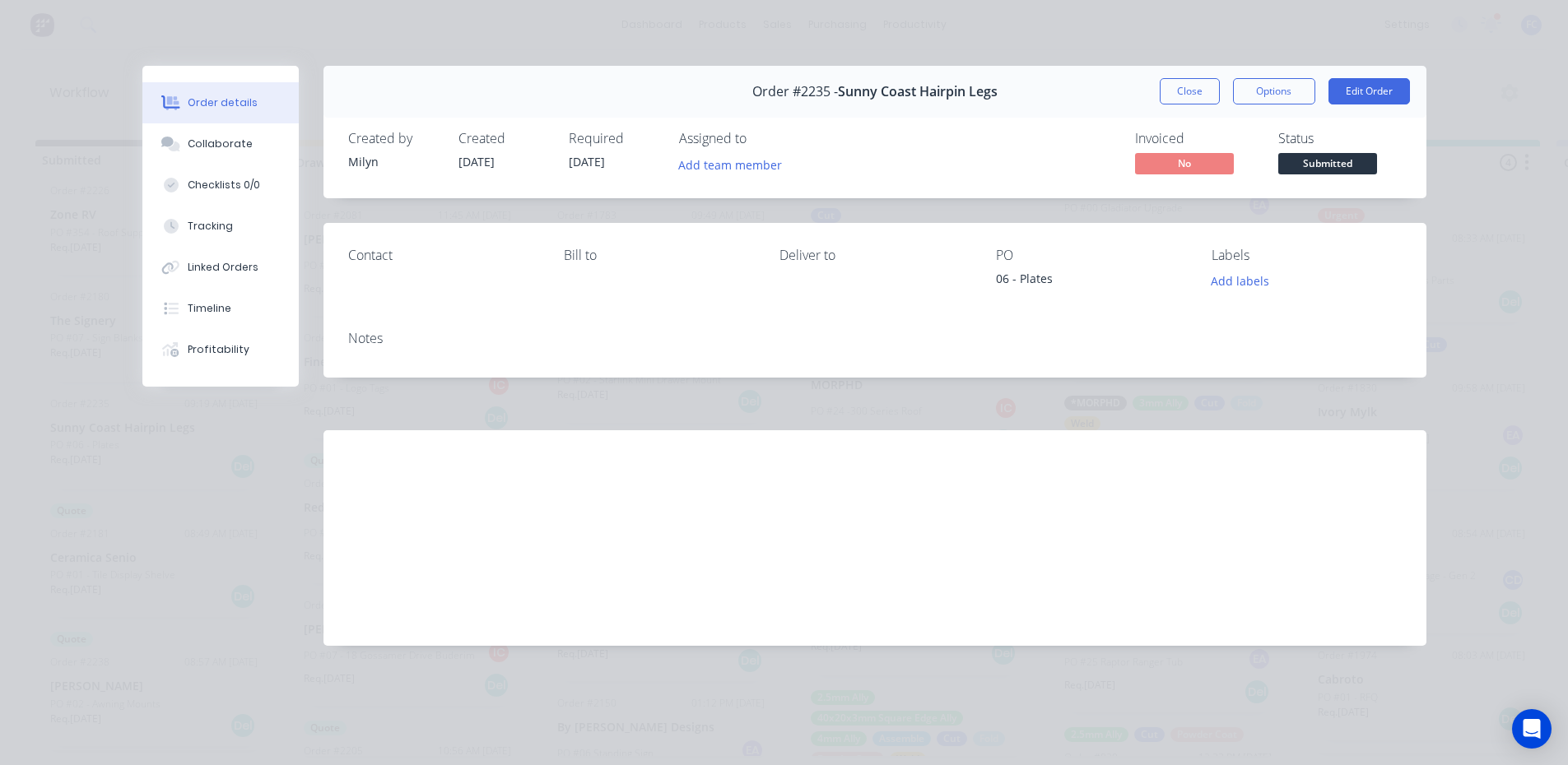
click at [1208, 83] on button "Close" at bounding box center [1189, 91] width 60 height 26
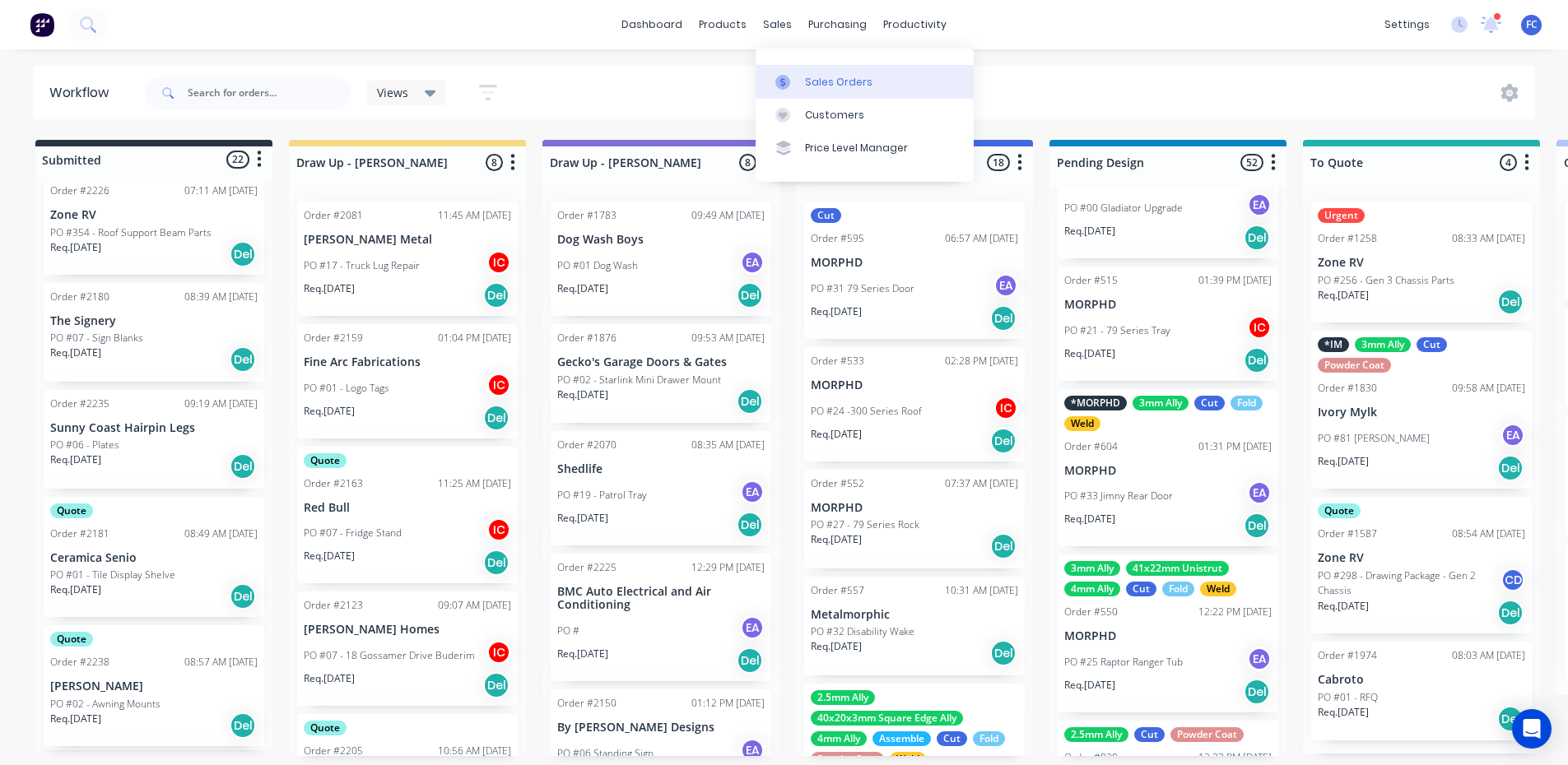
click at [808, 77] on div "Sales Orders" at bounding box center [838, 82] width 67 height 15
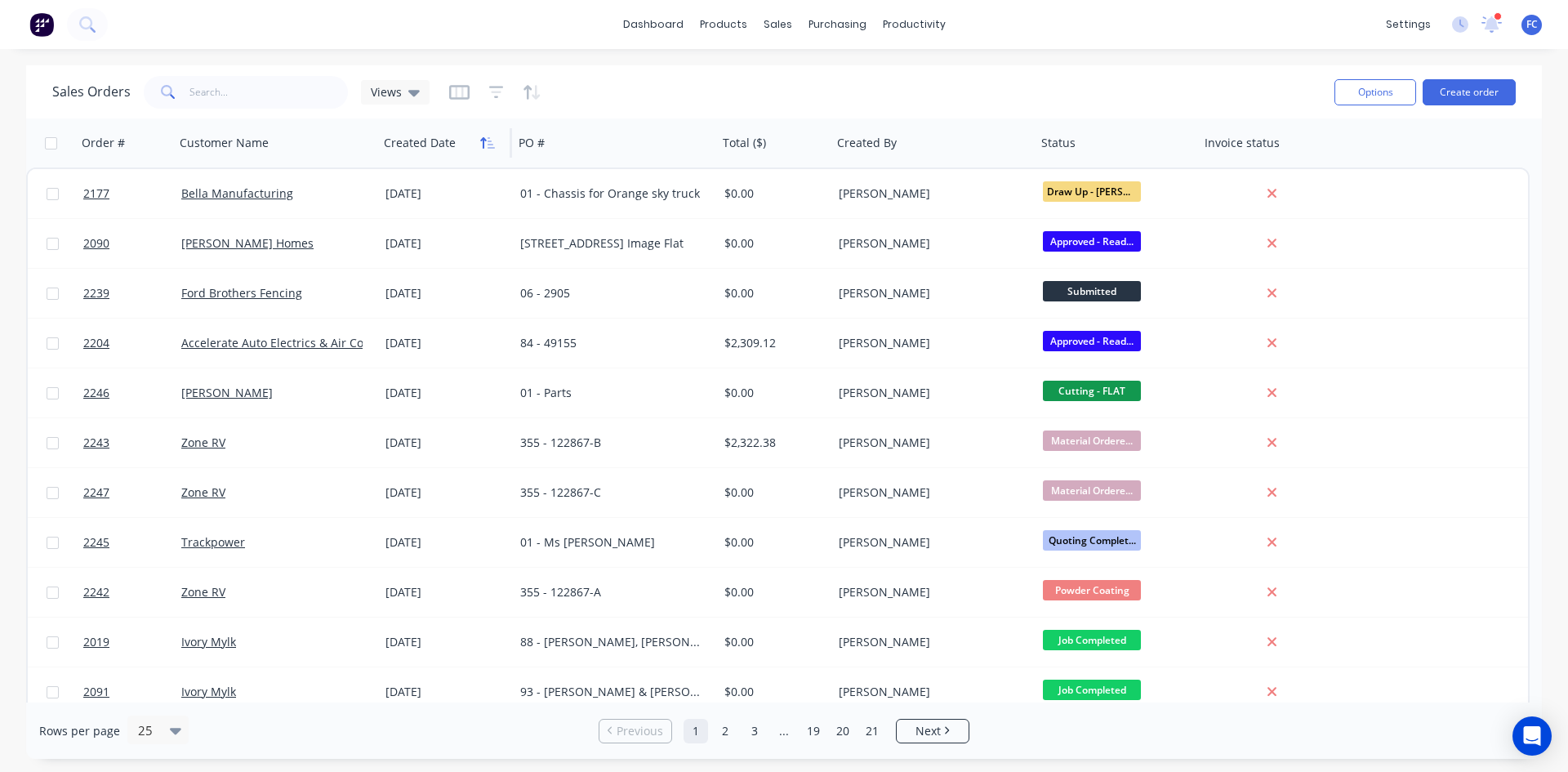
click at [489, 141] on icon "button" at bounding box center [492, 143] width 8 height 12
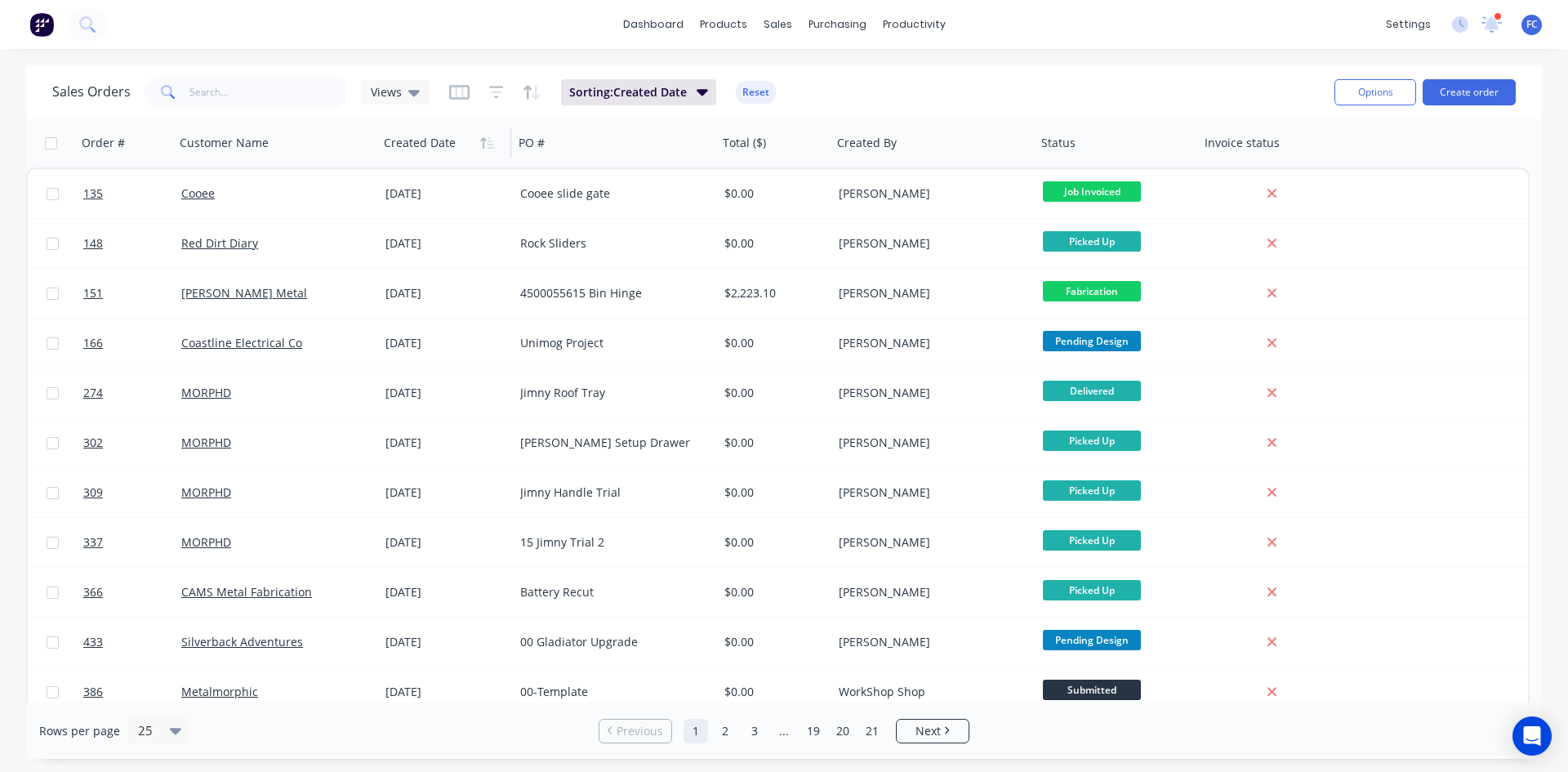
click at [489, 141] on icon "button" at bounding box center [492, 143] width 8 height 12
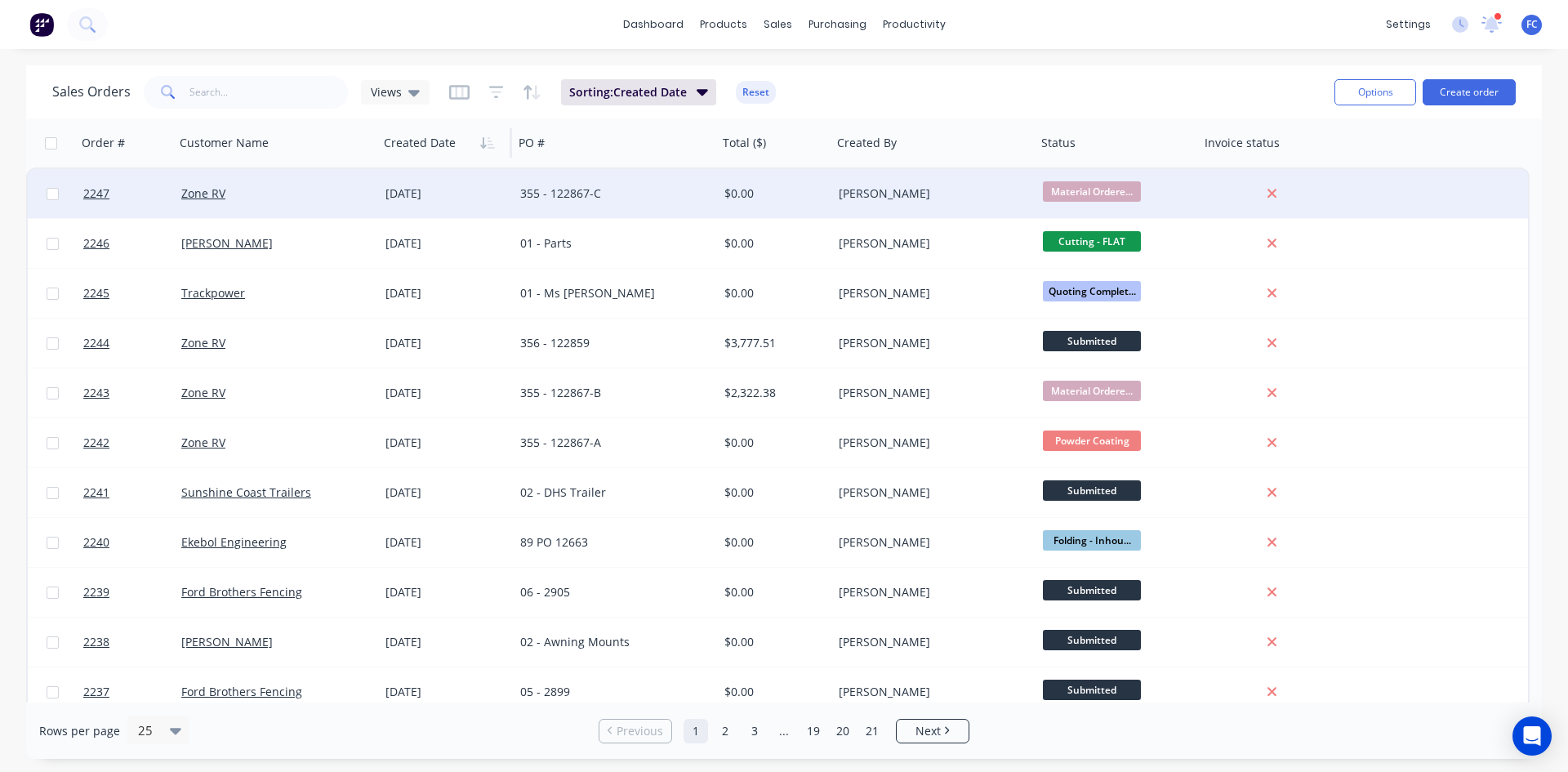
click at [293, 193] on div "Zone RV" at bounding box center [272, 193] width 182 height 16
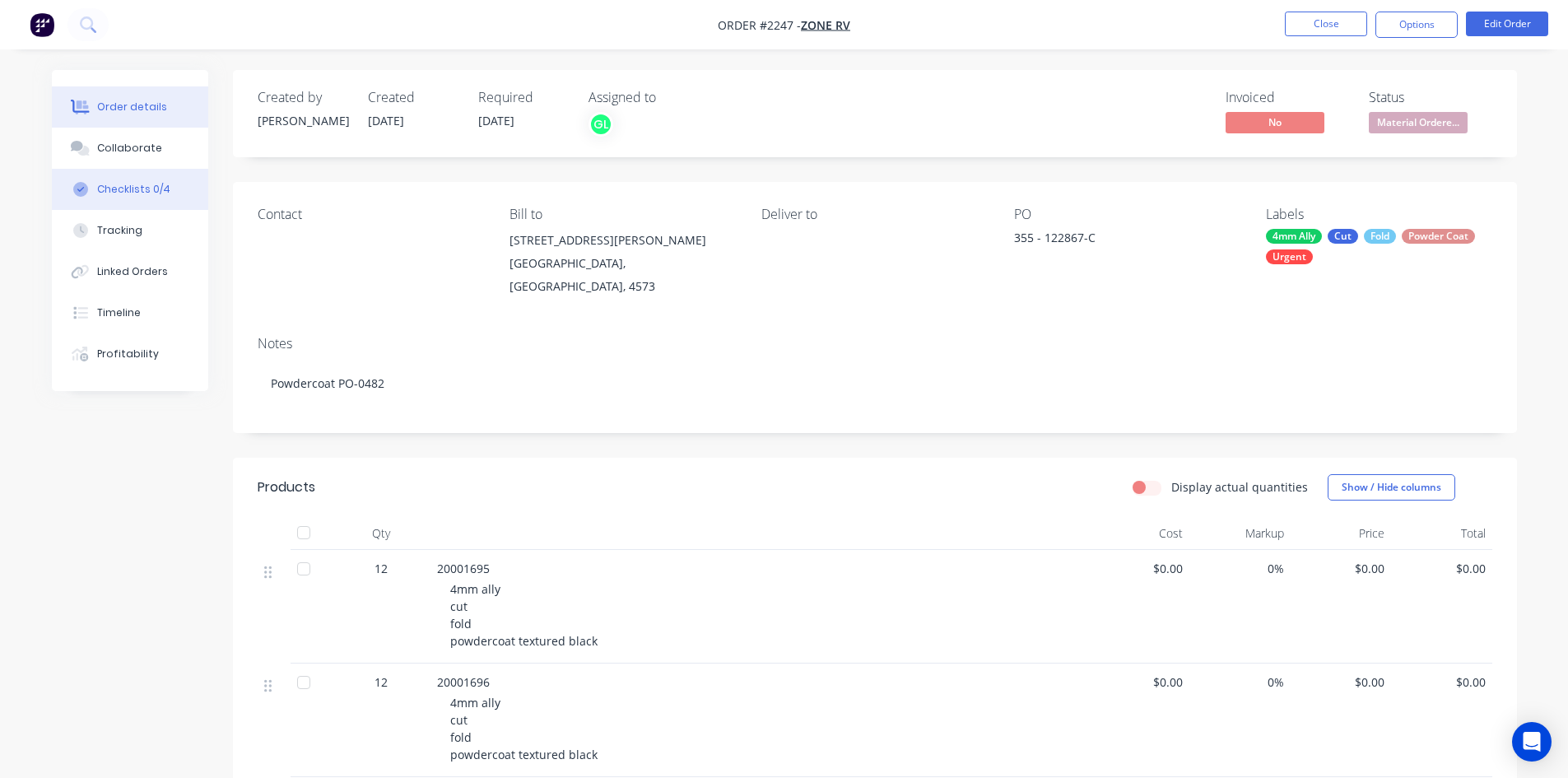
click at [132, 189] on div "Checklists 0/4" at bounding box center [133, 189] width 73 height 15
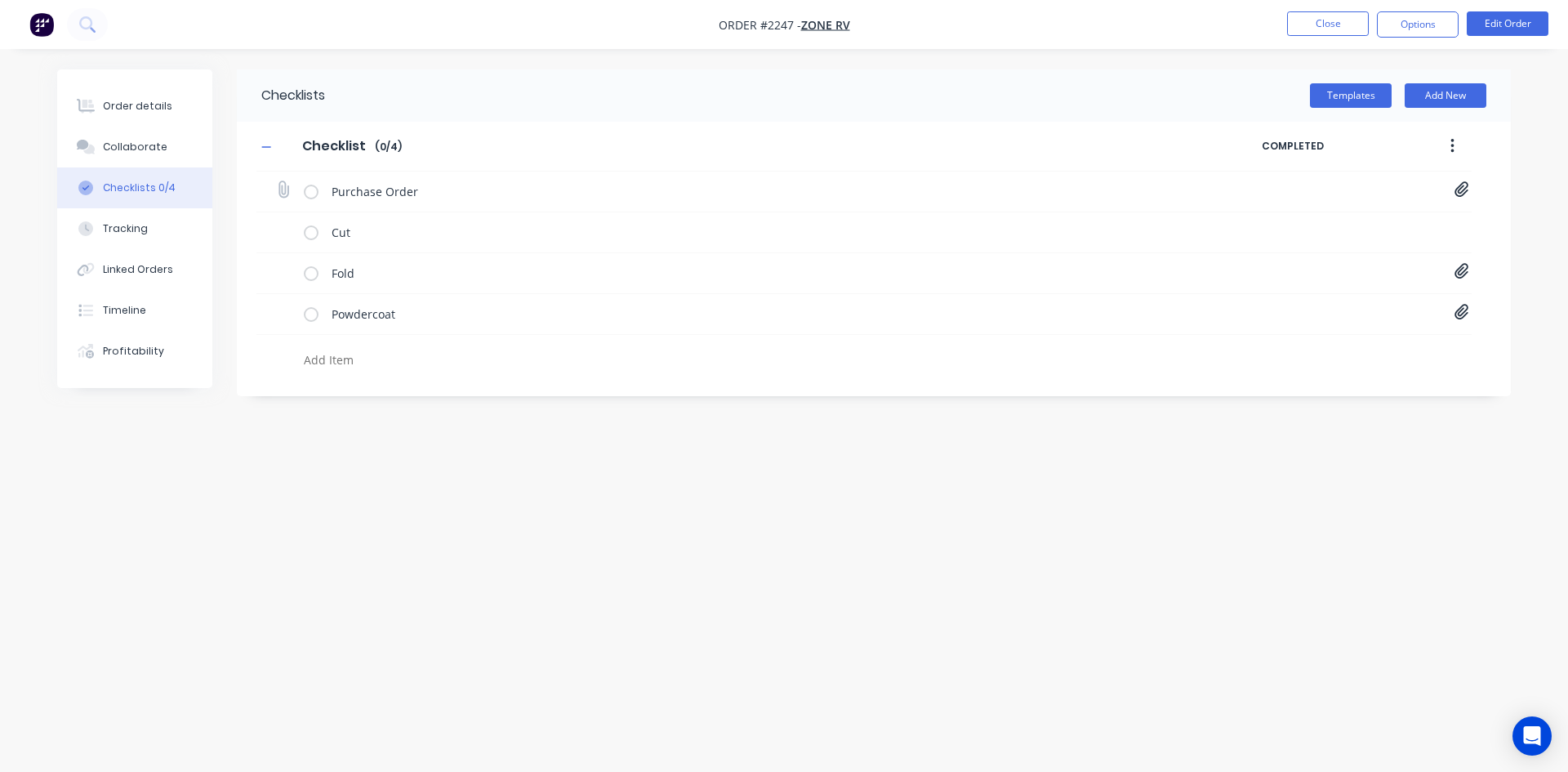
click at [1466, 193] on icon at bounding box center [1462, 189] width 14 height 16
click at [1247, 226] on link "PO-122867.pdf" at bounding box center [1329, 226] width 190 height 17
click at [1337, 19] on button "Close" at bounding box center [1328, 23] width 82 height 24
type textarea "x"
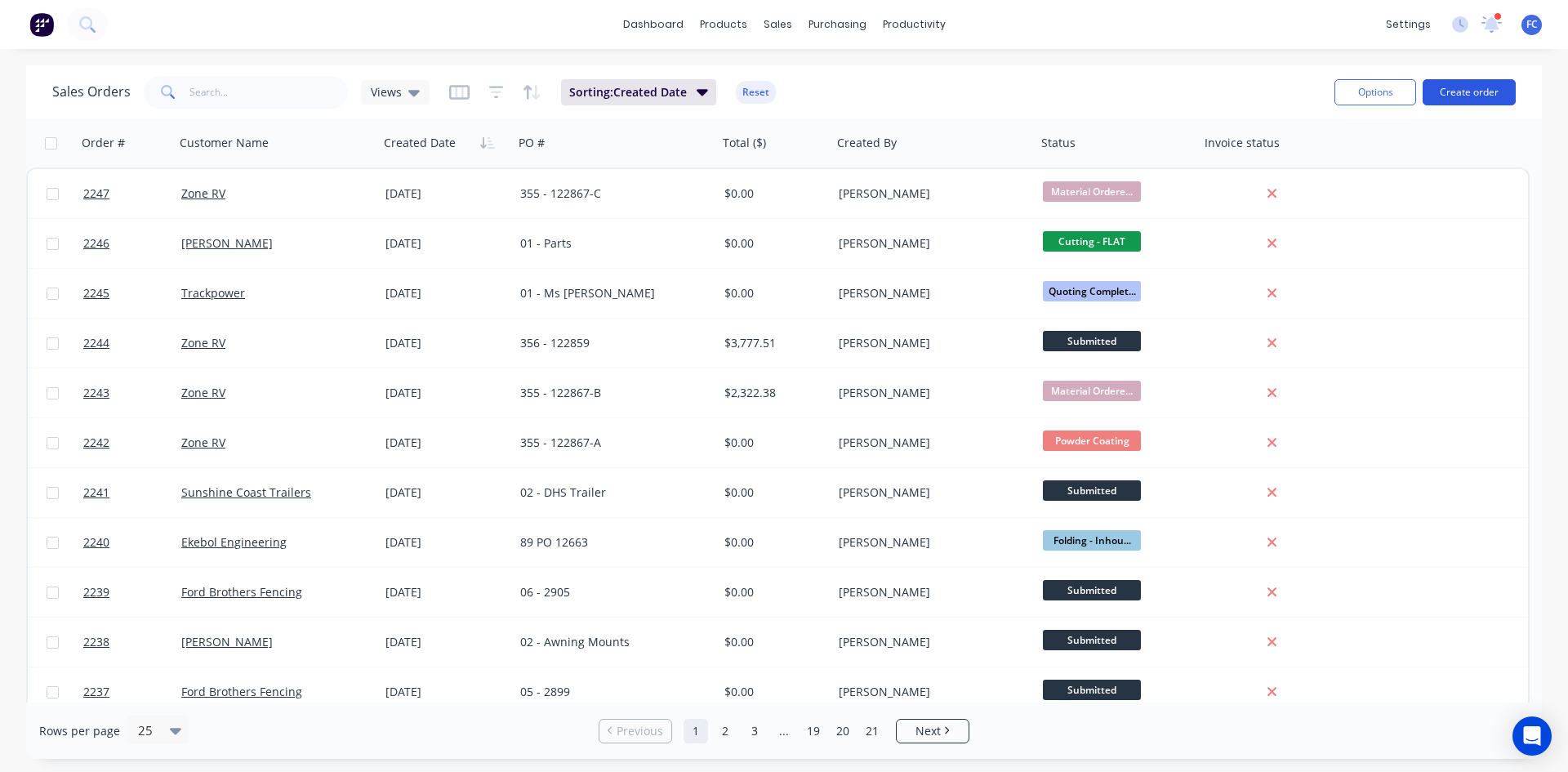
click at [1463, 89] on button "Create order" at bounding box center [1469, 92] width 93 height 26
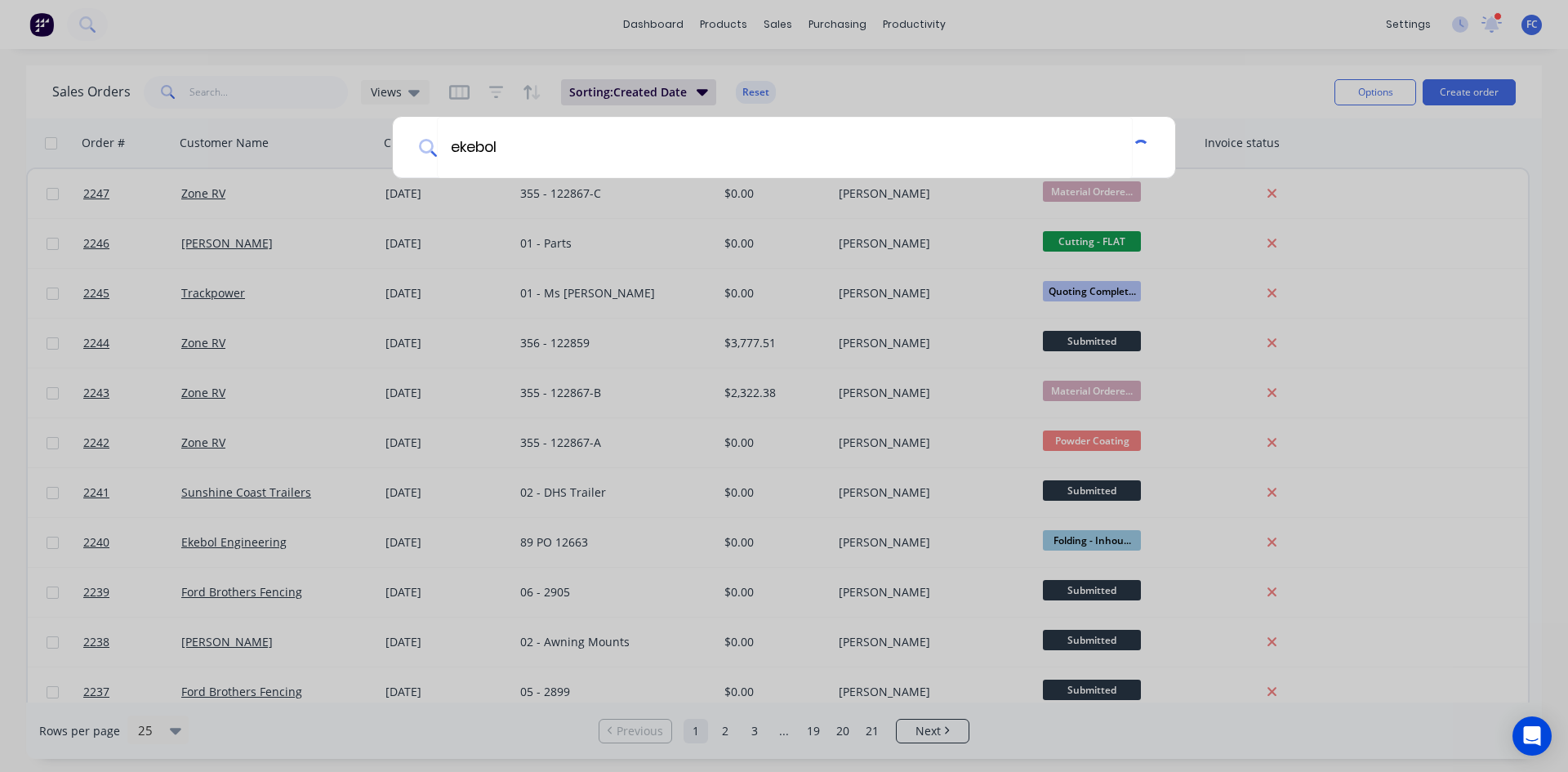
type input "ekebol"
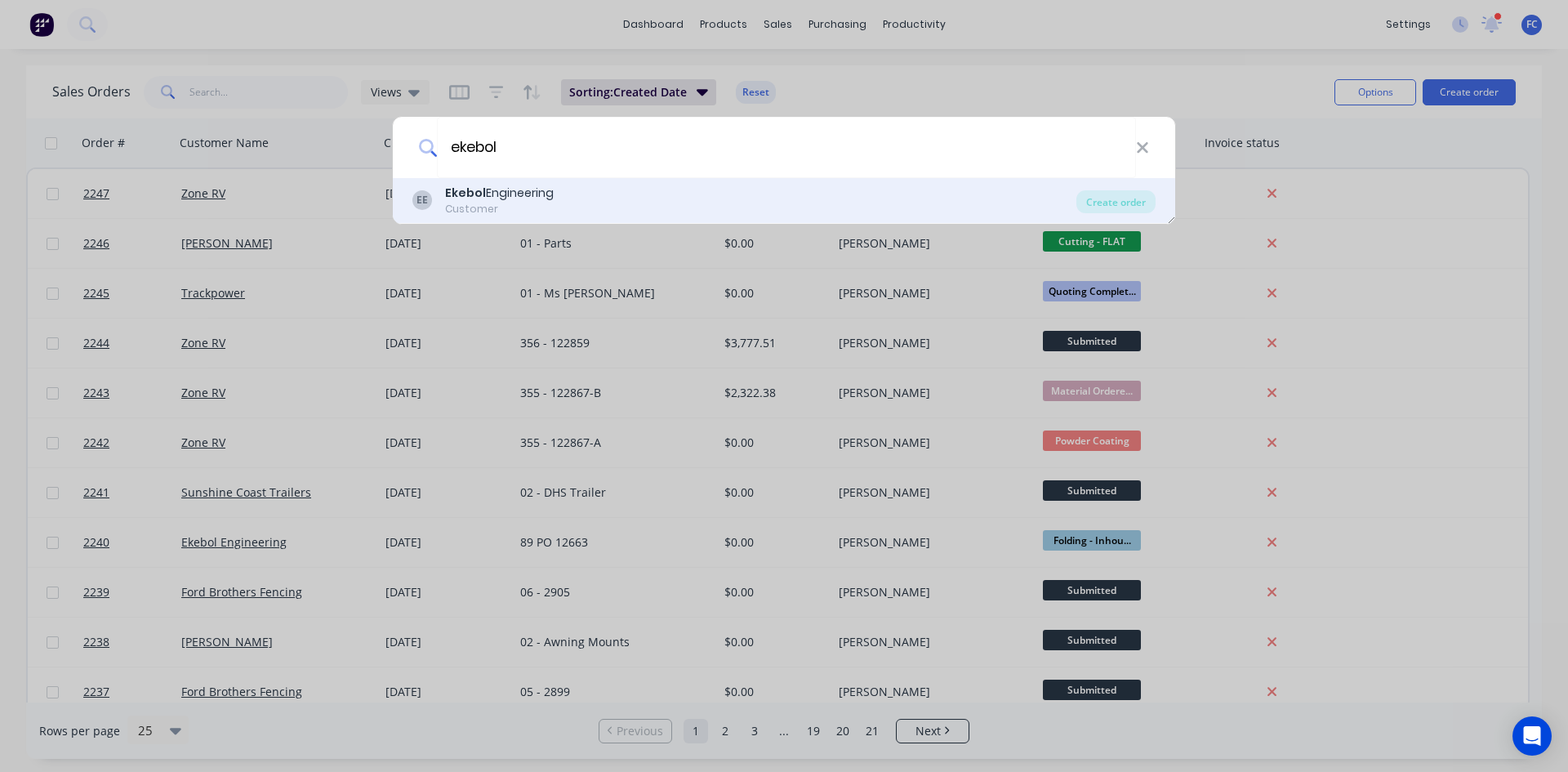
click at [584, 200] on div "EE Ekebol Engineering Customer" at bounding box center [744, 200] width 664 height 32
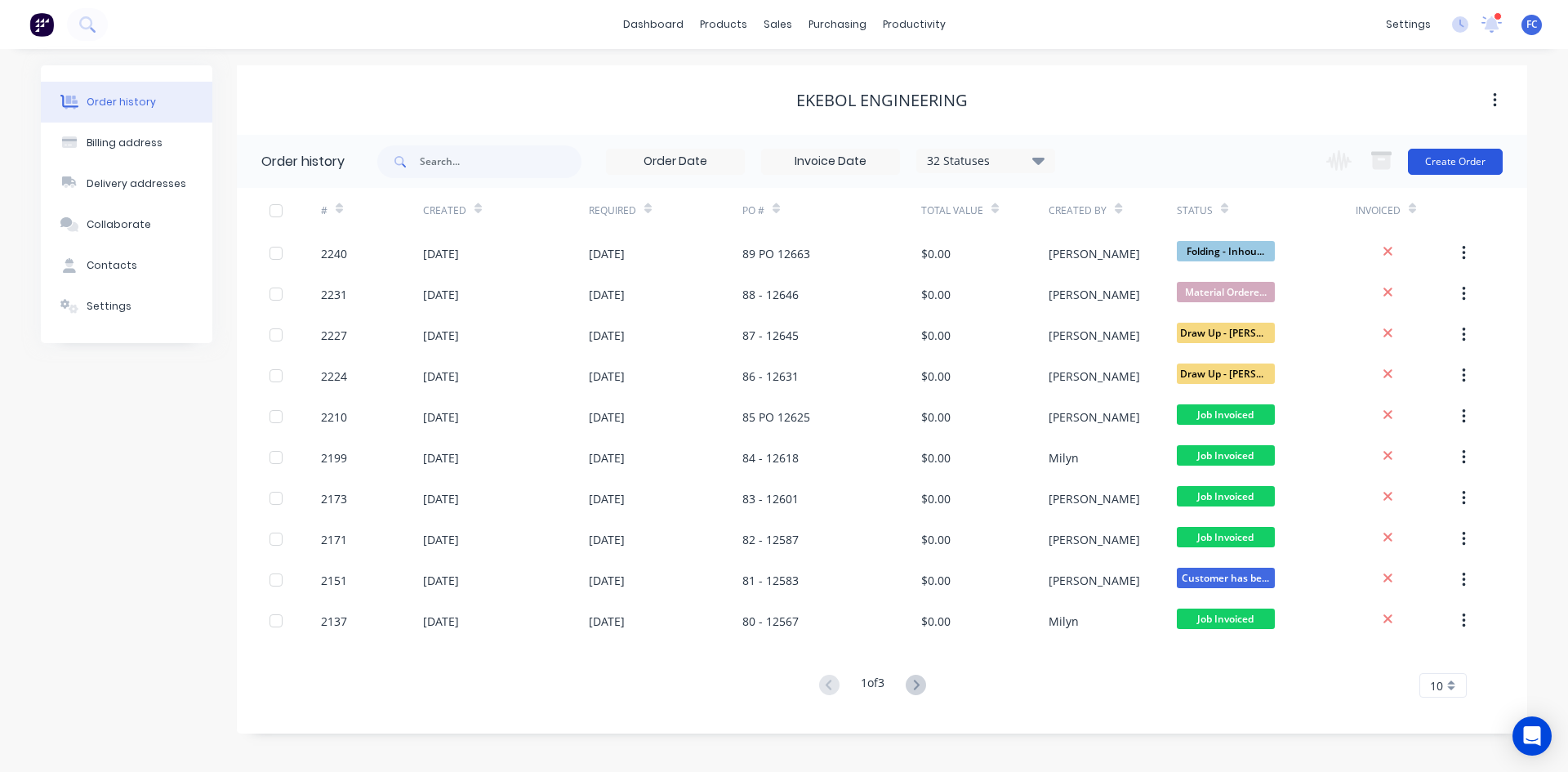
click at [1451, 170] on button "Create Order" at bounding box center [1456, 161] width 95 height 26
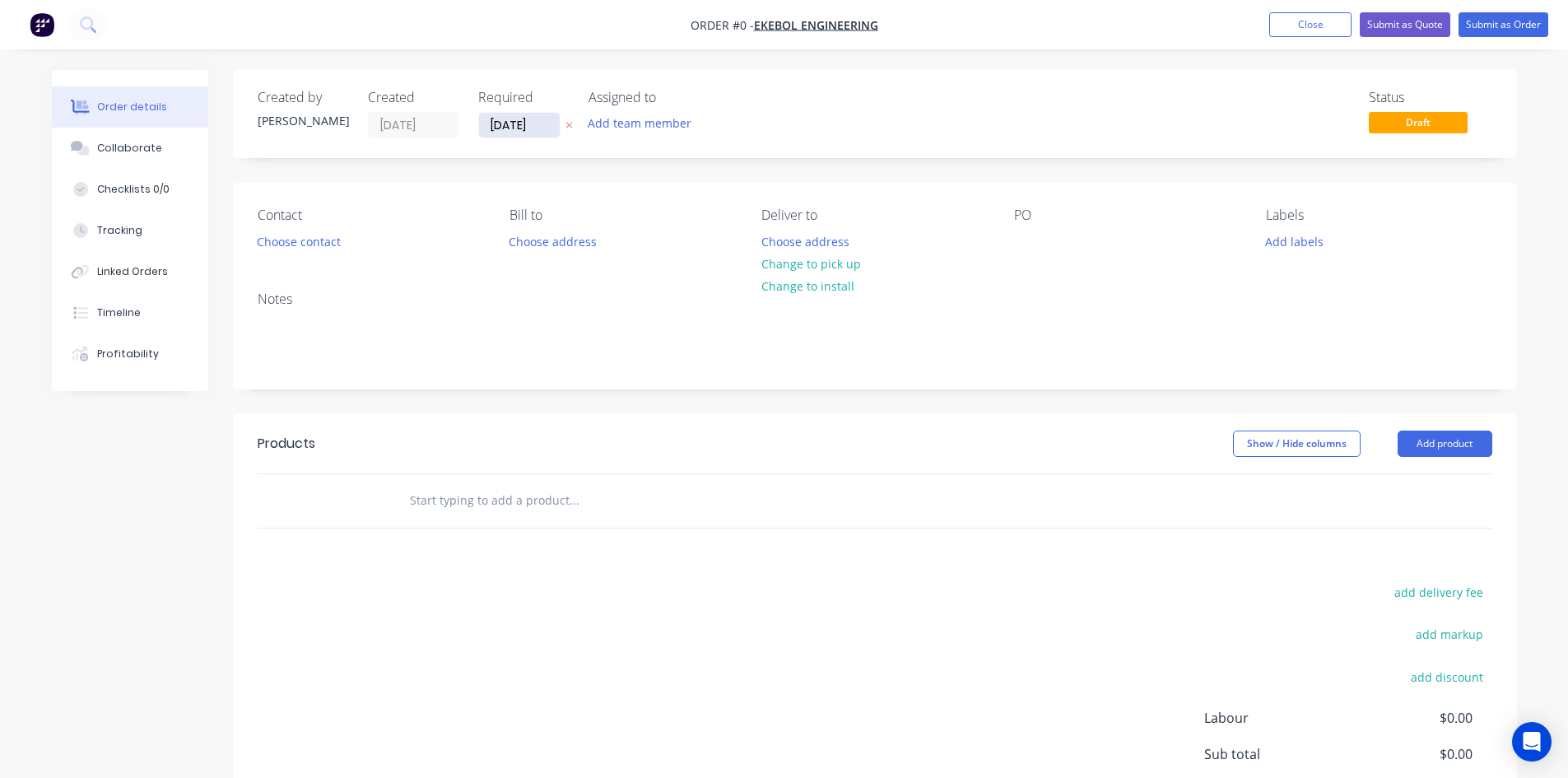
click at [524, 125] on input "[DATE]" at bounding box center [519, 125] width 81 height 24
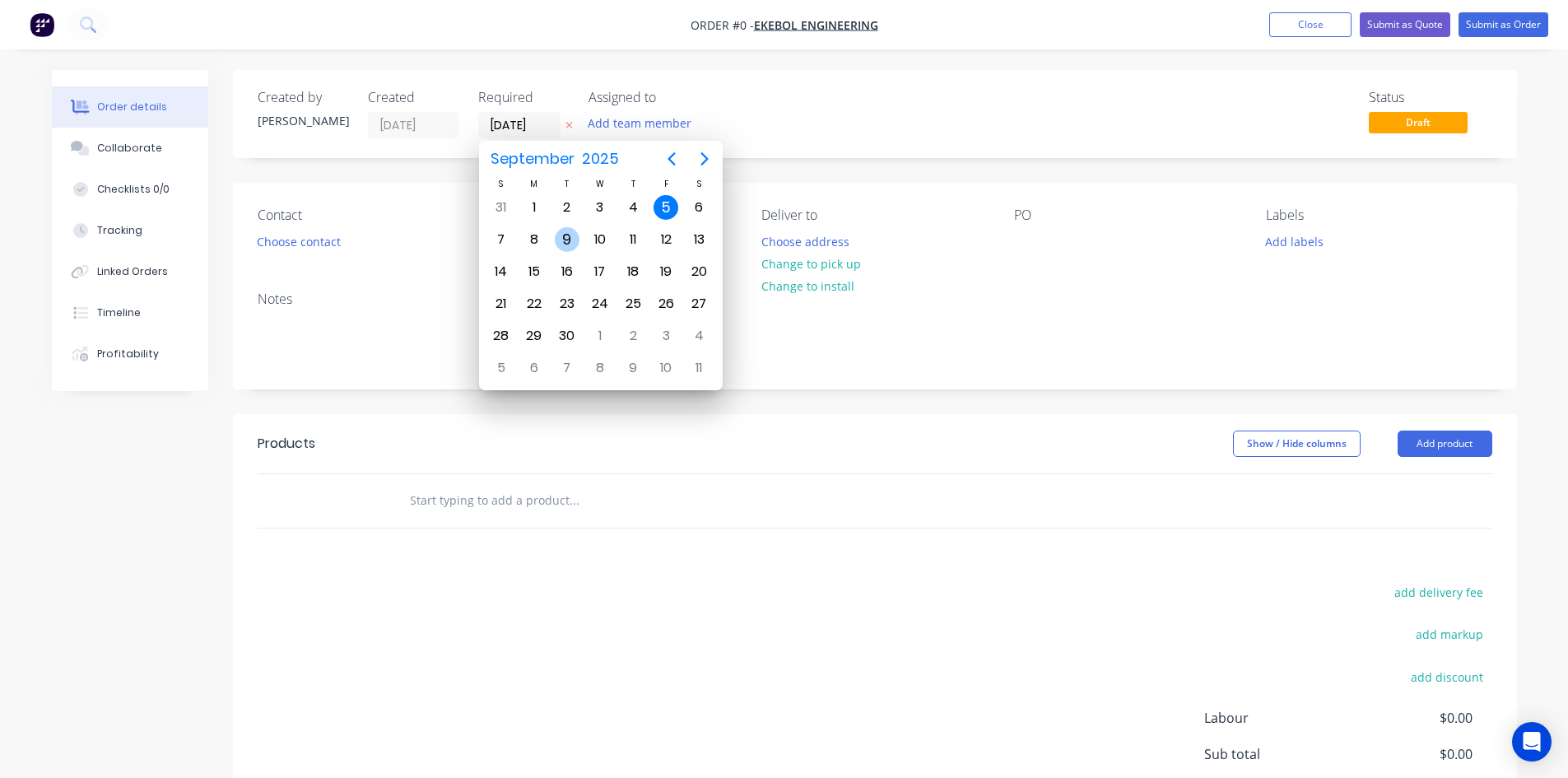
click at [561, 241] on div "9" at bounding box center [566, 239] width 24 height 24
type input "[DATE]"
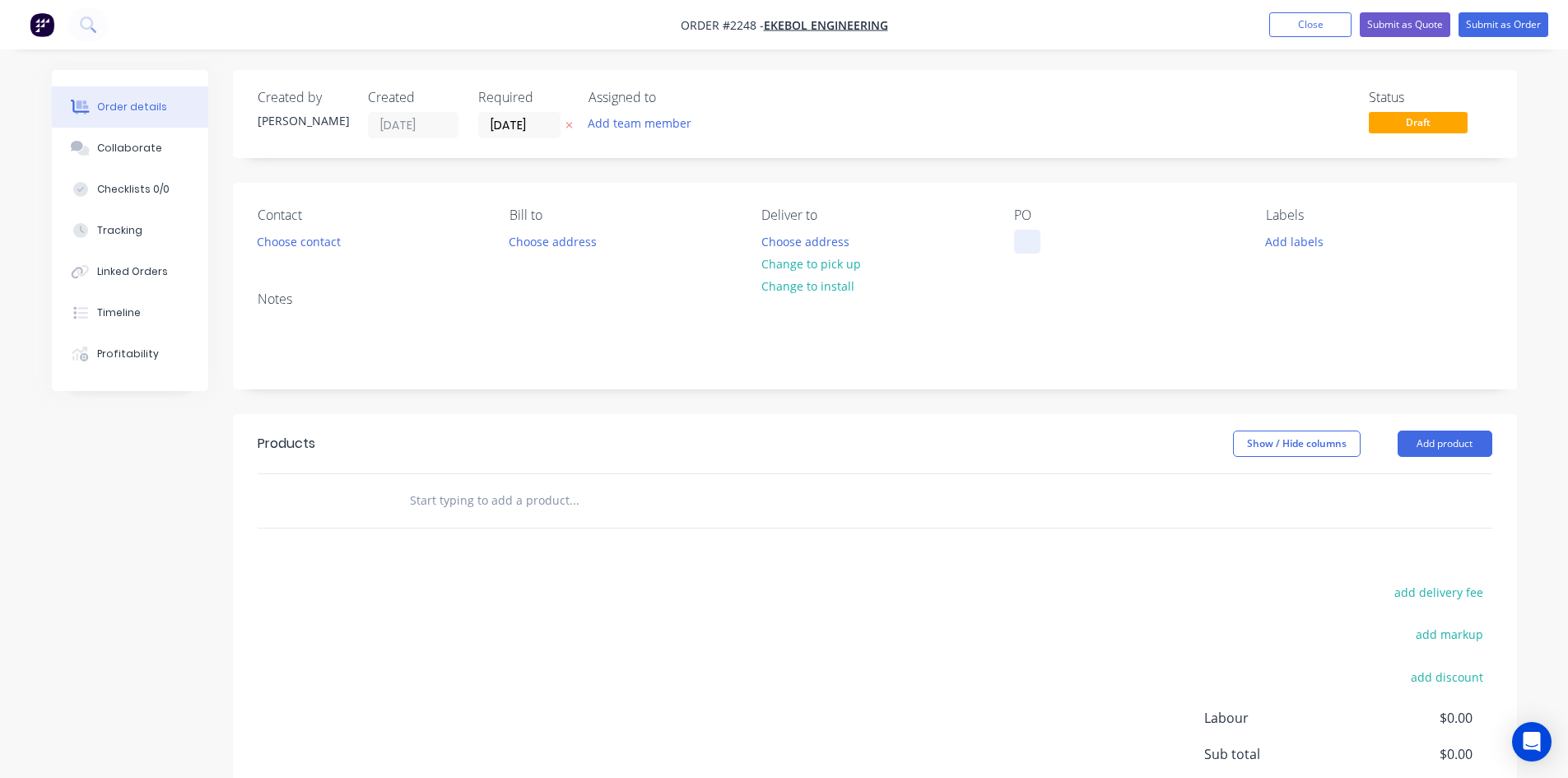
click at [1014, 242] on div at bounding box center [1027, 241] width 26 height 24
click at [109, 154] on div "Collaborate" at bounding box center [129, 148] width 65 height 15
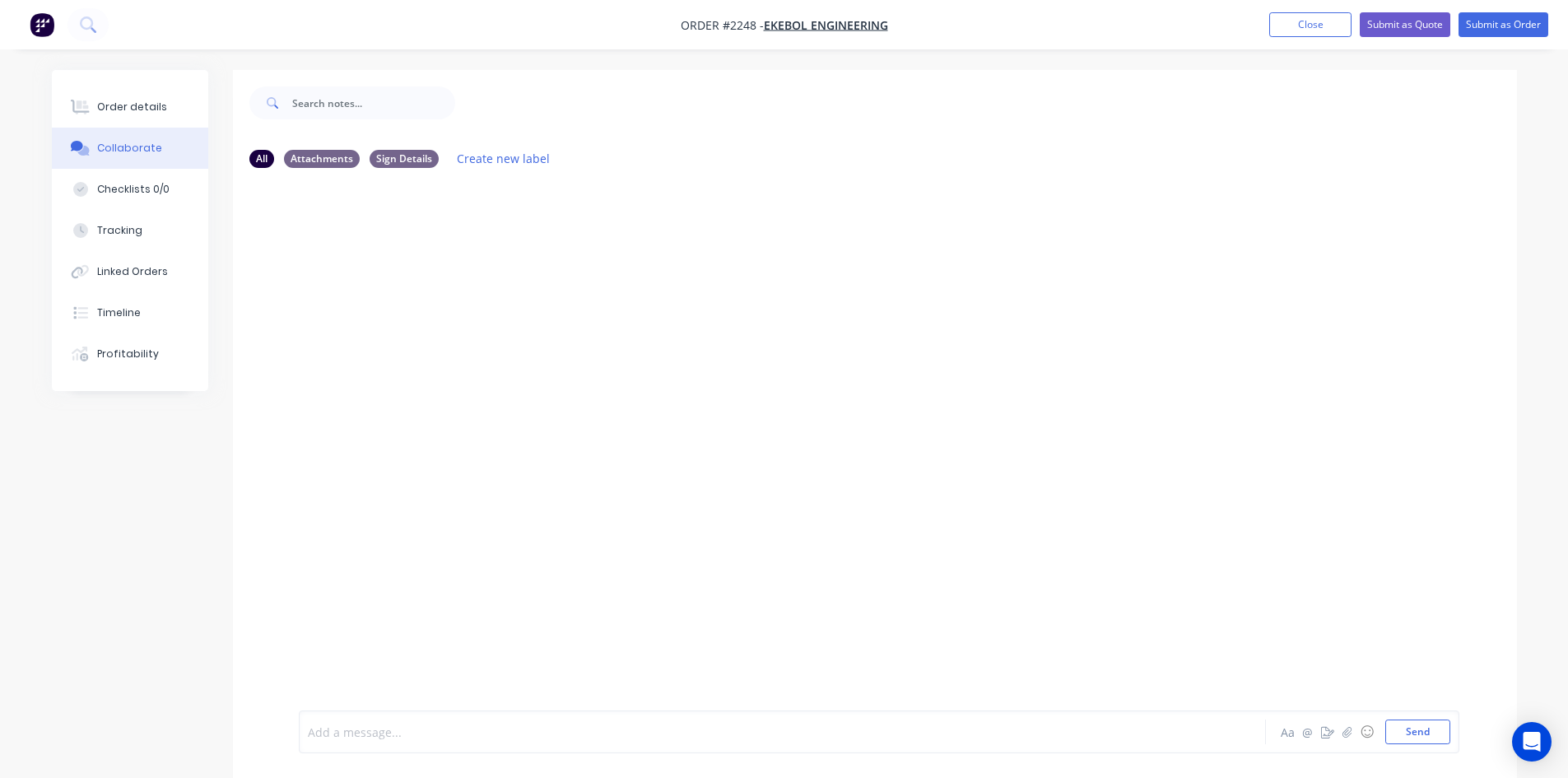
click at [484, 732] on div at bounding box center [736, 732] width 856 height 18
click at [1410, 731] on button "Send" at bounding box center [1417, 731] width 65 height 24
click at [408, 248] on div "Labels Edit Delete" at bounding box center [405, 247] width 10 height 24
click at [401, 250] on icon "button" at bounding box center [403, 246] width 5 height 19
click at [438, 277] on button "Edit" at bounding box center [462, 278] width 104 height 27
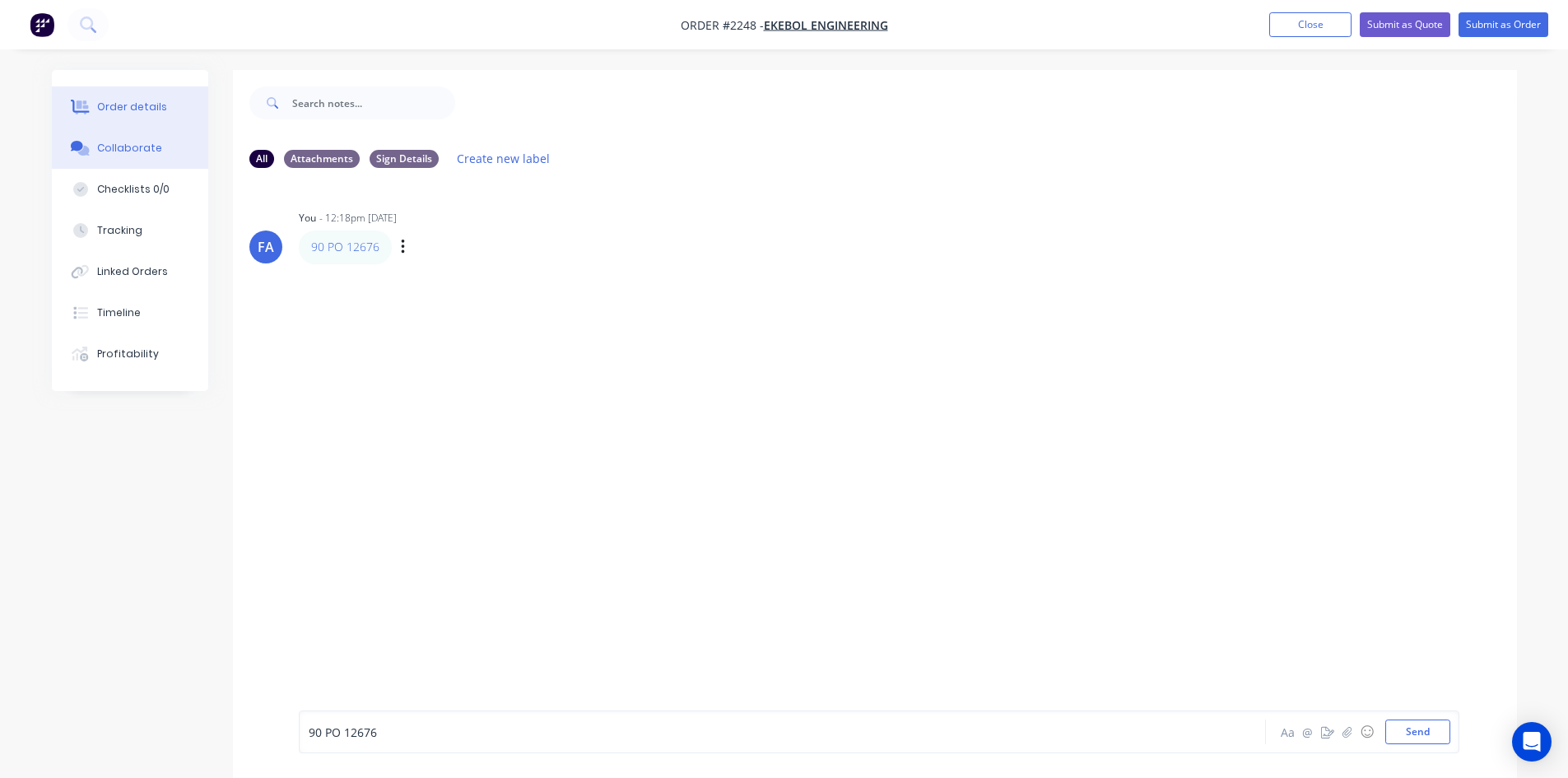
click at [144, 103] on div "Order details" at bounding box center [132, 106] width 70 height 15
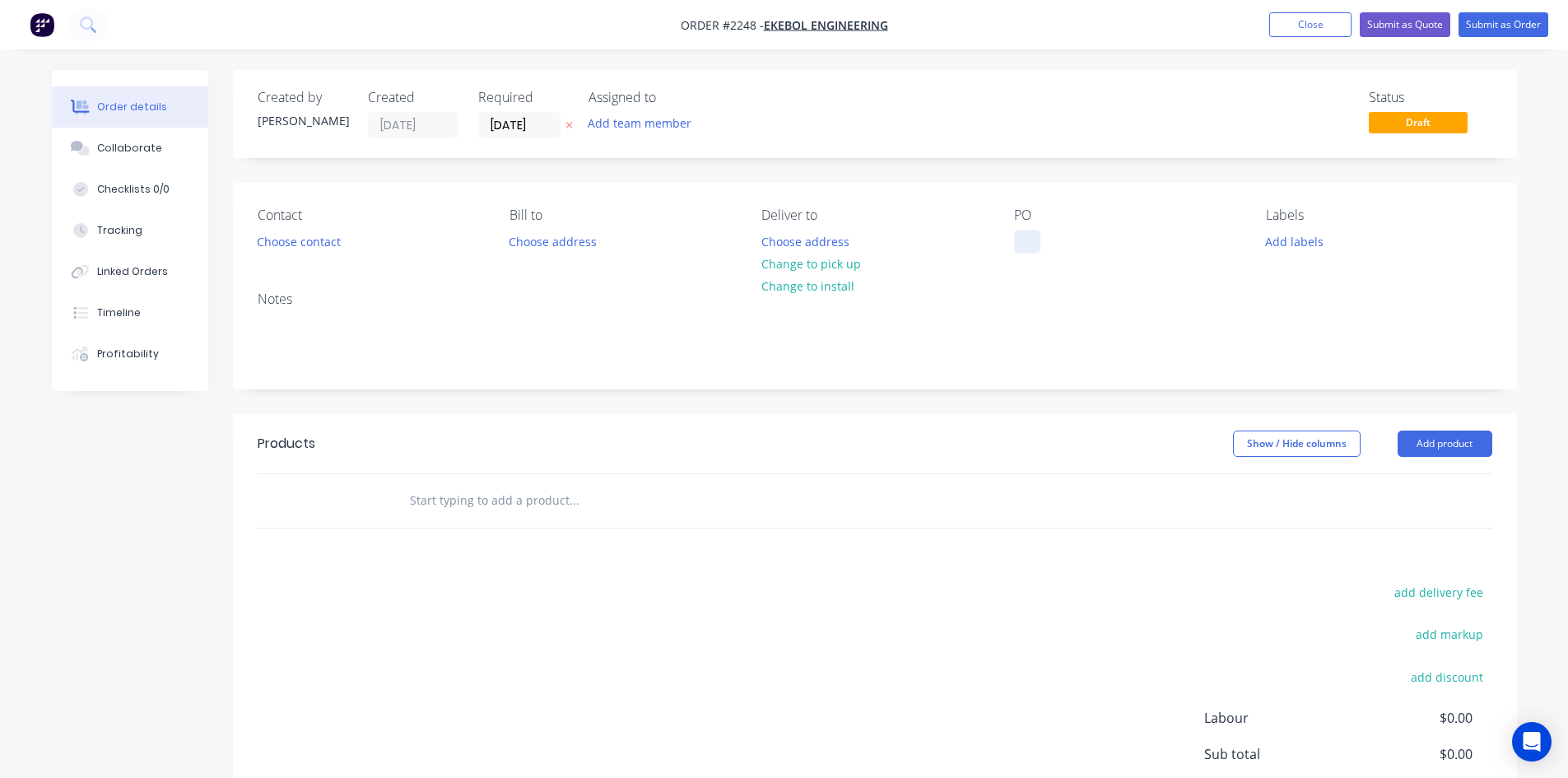
click at [1020, 247] on div at bounding box center [1027, 241] width 26 height 24
paste div
click at [1027, 242] on div "90 PO 12676" at bounding box center [1061, 241] width 94 height 24
click at [1062, 246] on div "90 PO 12676" at bounding box center [1061, 241] width 94 height 24
click at [535, 132] on input "[DATE]" at bounding box center [519, 125] width 81 height 24
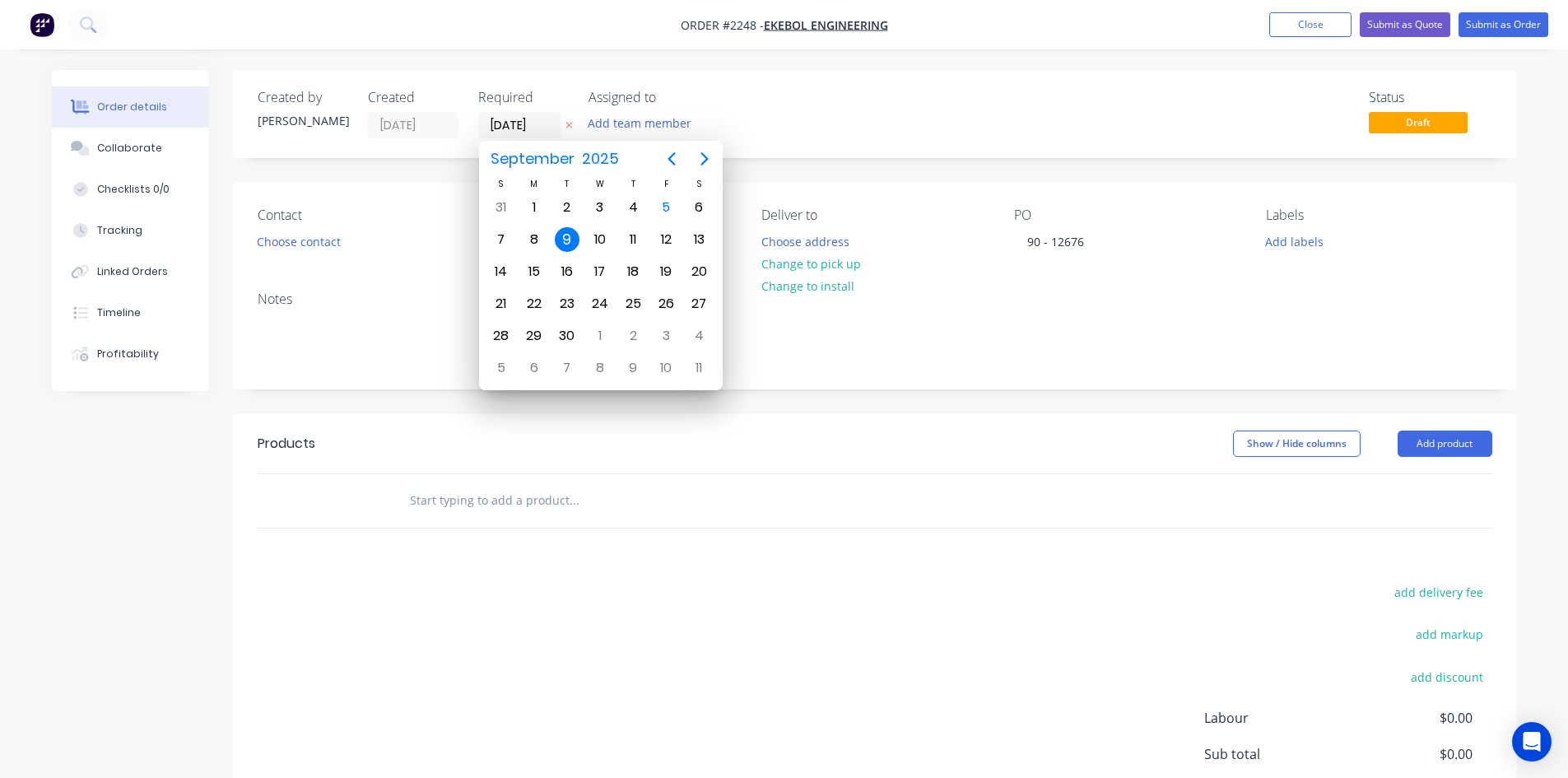
click at [882, 89] on div "Created by [PERSON_NAME] Created [DATE] Required [DATE] Assigned to Add team me…" at bounding box center [874, 114] width 1284 height 88
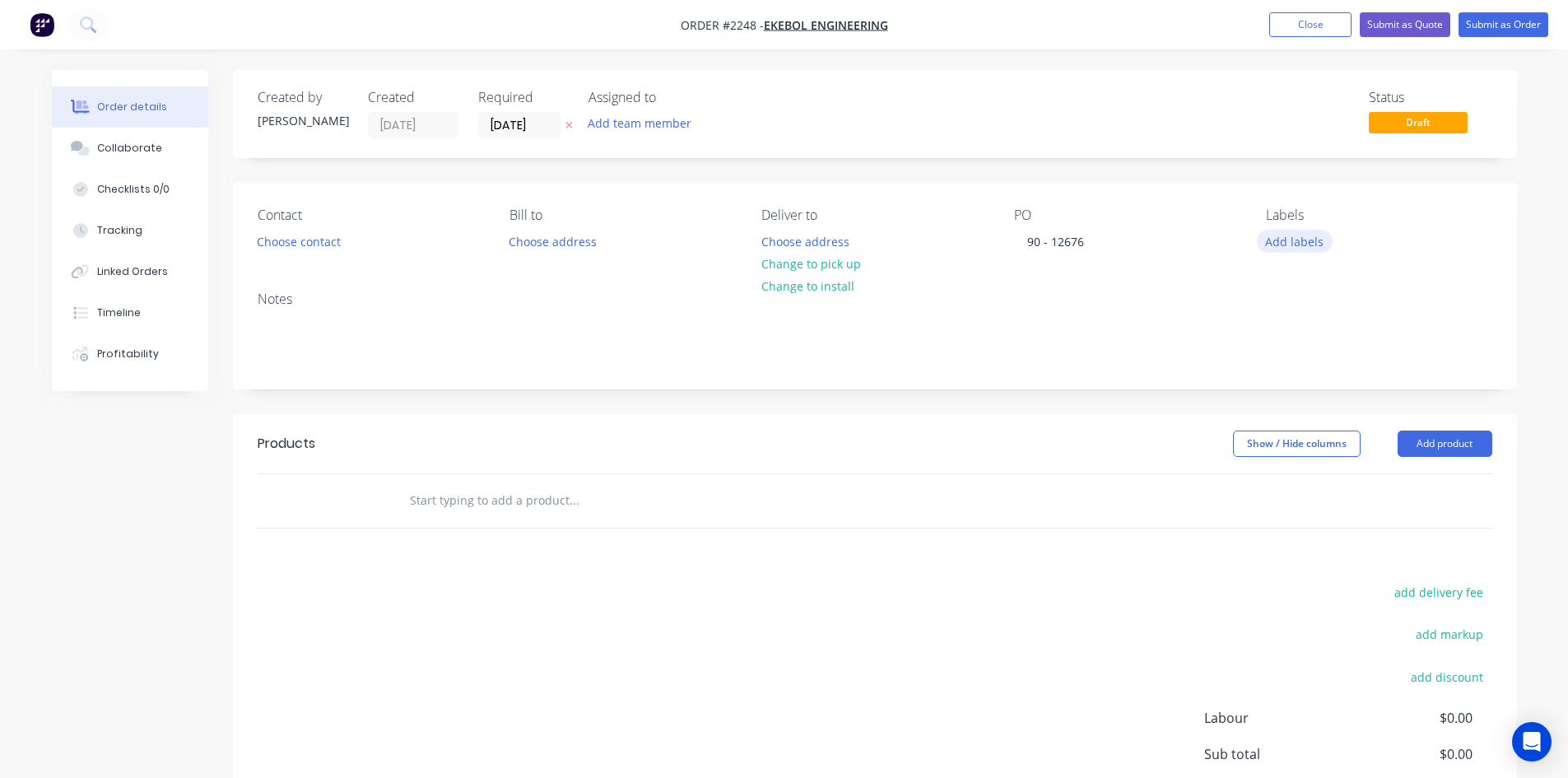
click at [1289, 248] on button "Add labels" at bounding box center [1295, 241] width 76 height 22
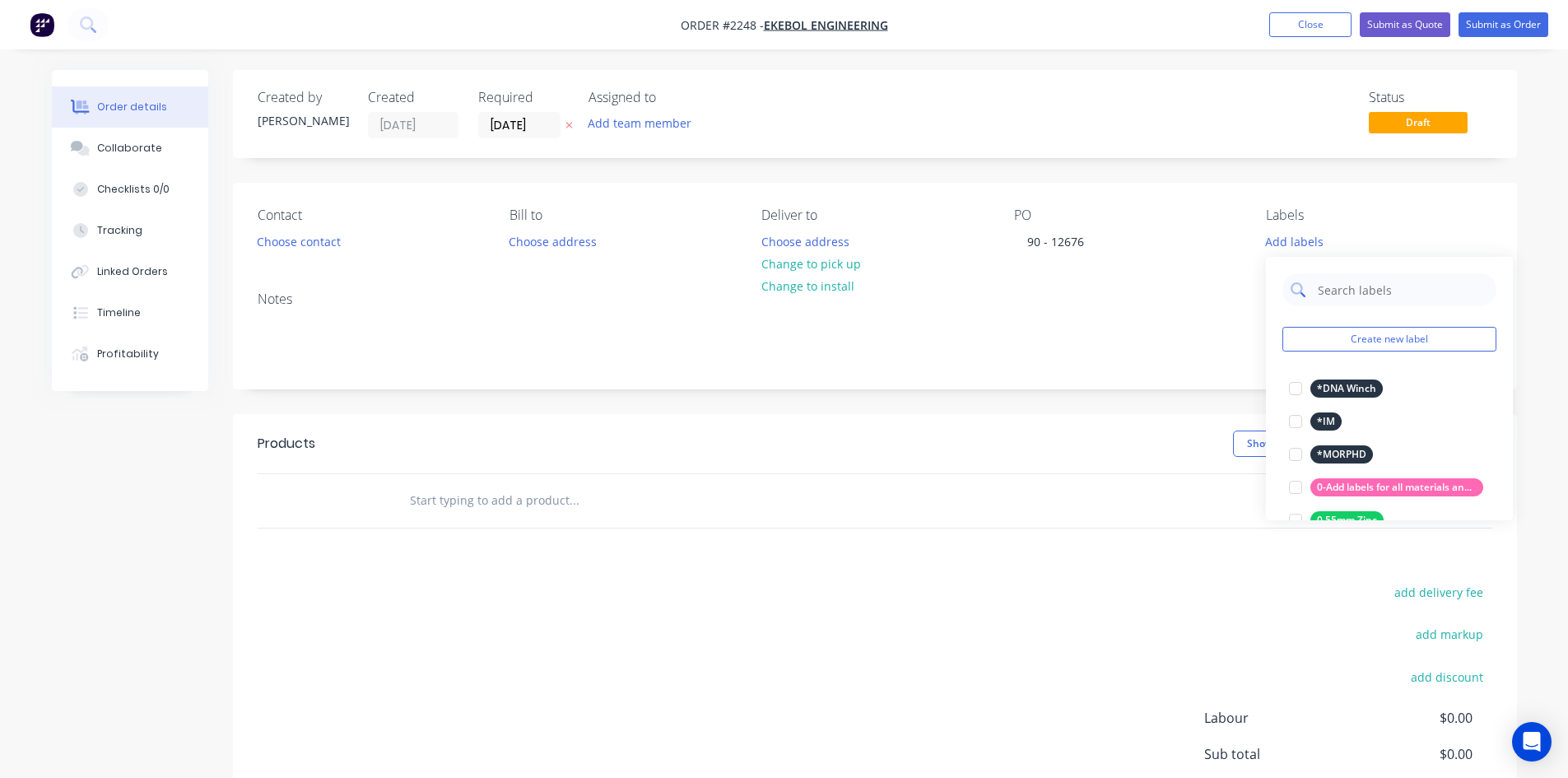
click at [1330, 286] on input "text" at bounding box center [1402, 290] width 172 height 33
type input "URGEN"
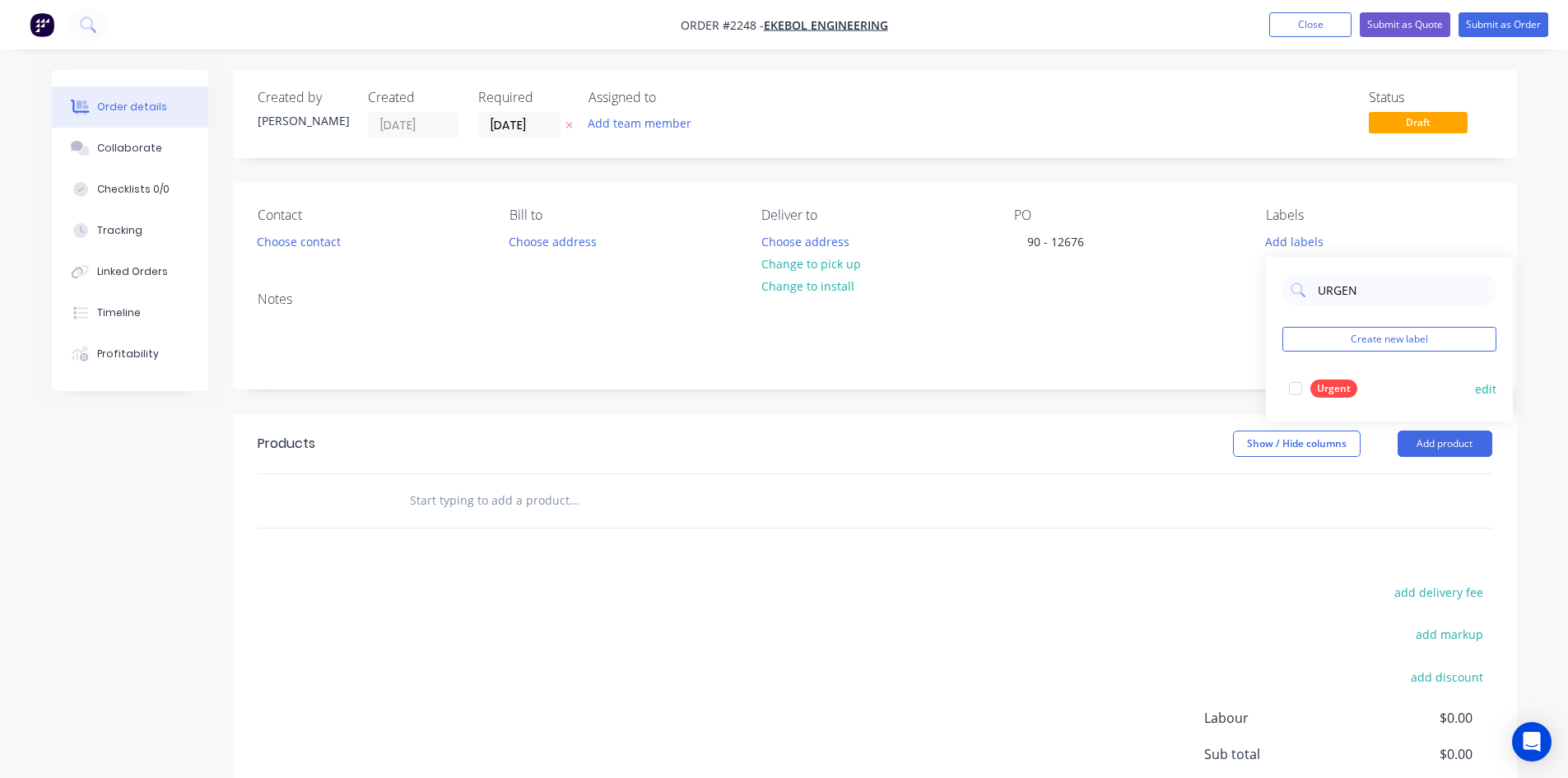
click at [1304, 391] on div at bounding box center [1295, 389] width 33 height 33
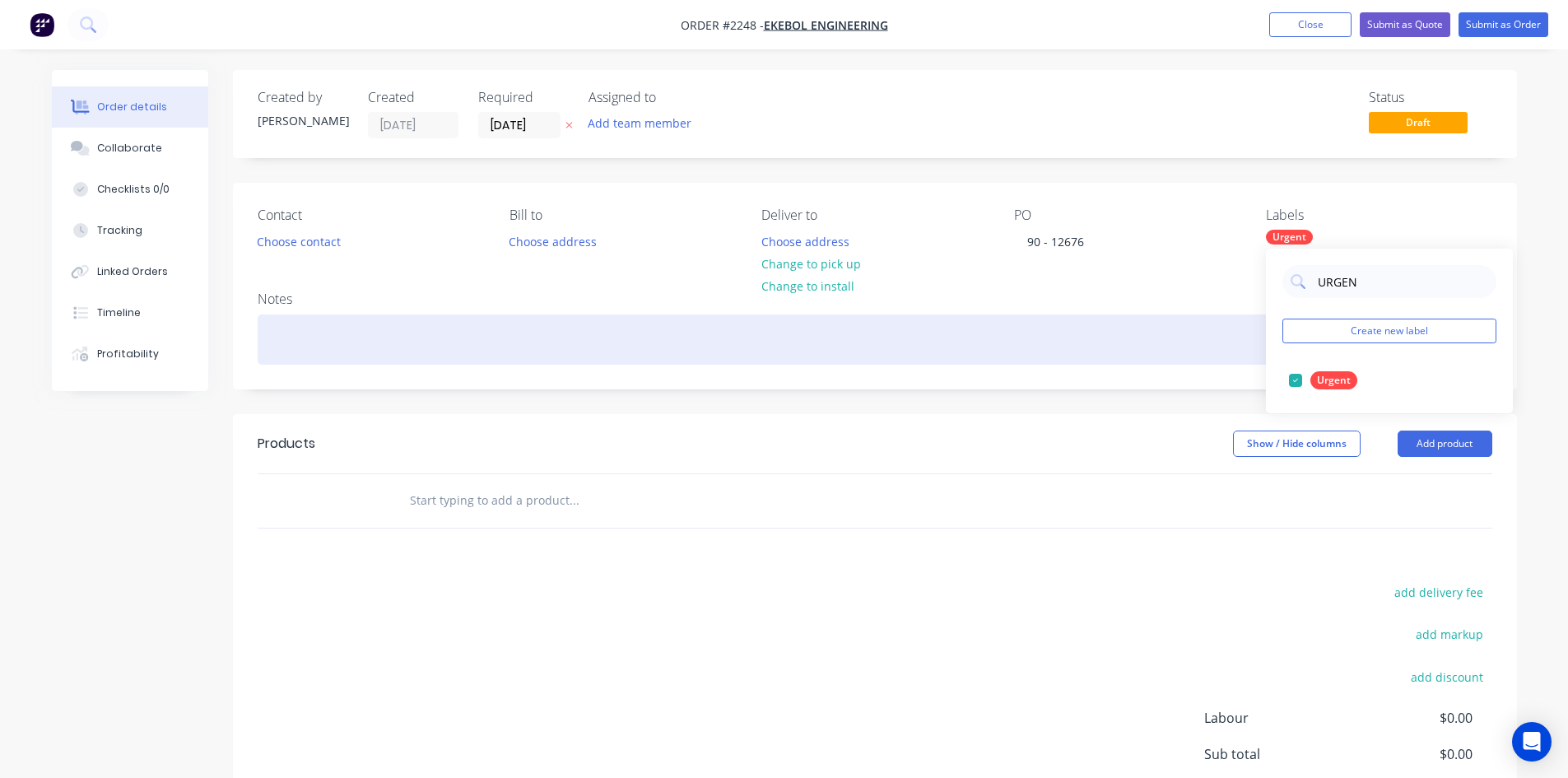
click at [1060, 345] on div at bounding box center [875, 340] width 1234 height 51
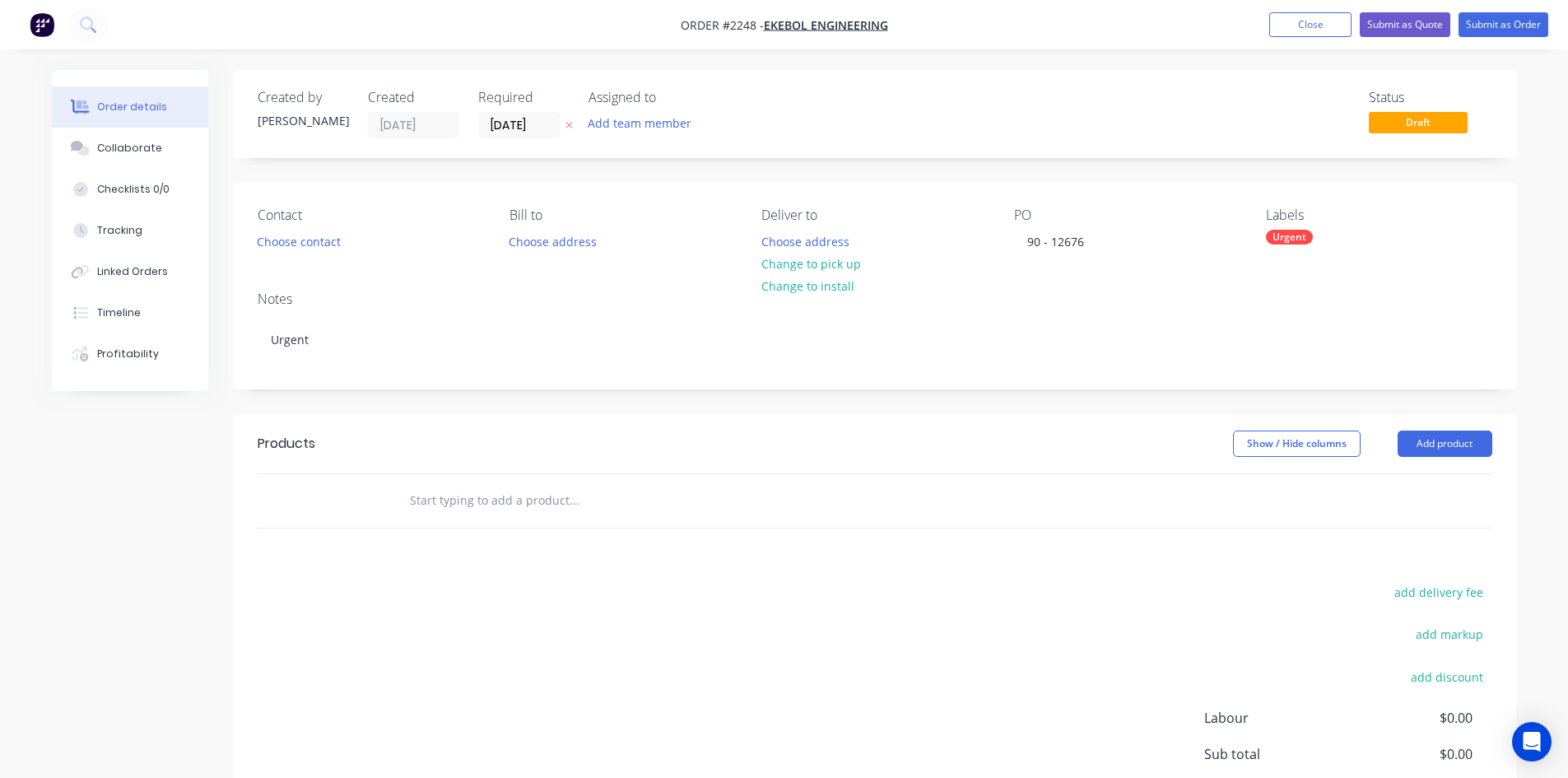
click at [89, 527] on div "Created by [PERSON_NAME] Created [DATE] Required [DATE] Assigned to Add team me…" at bounding box center [784, 509] width 1465 height 878
click at [134, 153] on div "Collaborate" at bounding box center [129, 148] width 65 height 15
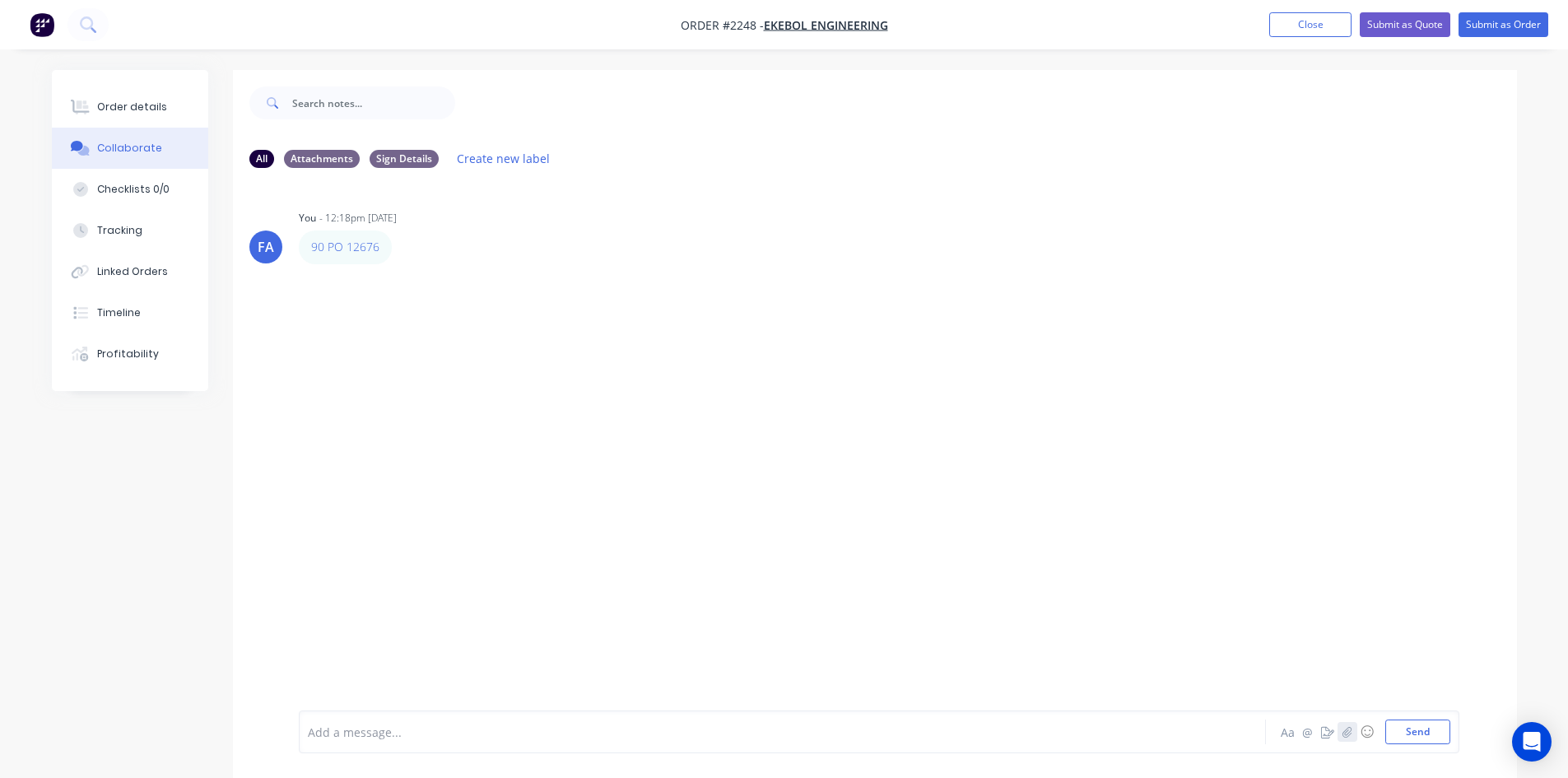
click at [1345, 728] on icon "button" at bounding box center [1346, 732] width 10 height 12
click at [1421, 734] on button "Send" at bounding box center [1417, 731] width 65 height 24
click at [120, 91] on button "Order details" at bounding box center [129, 107] width 157 height 41
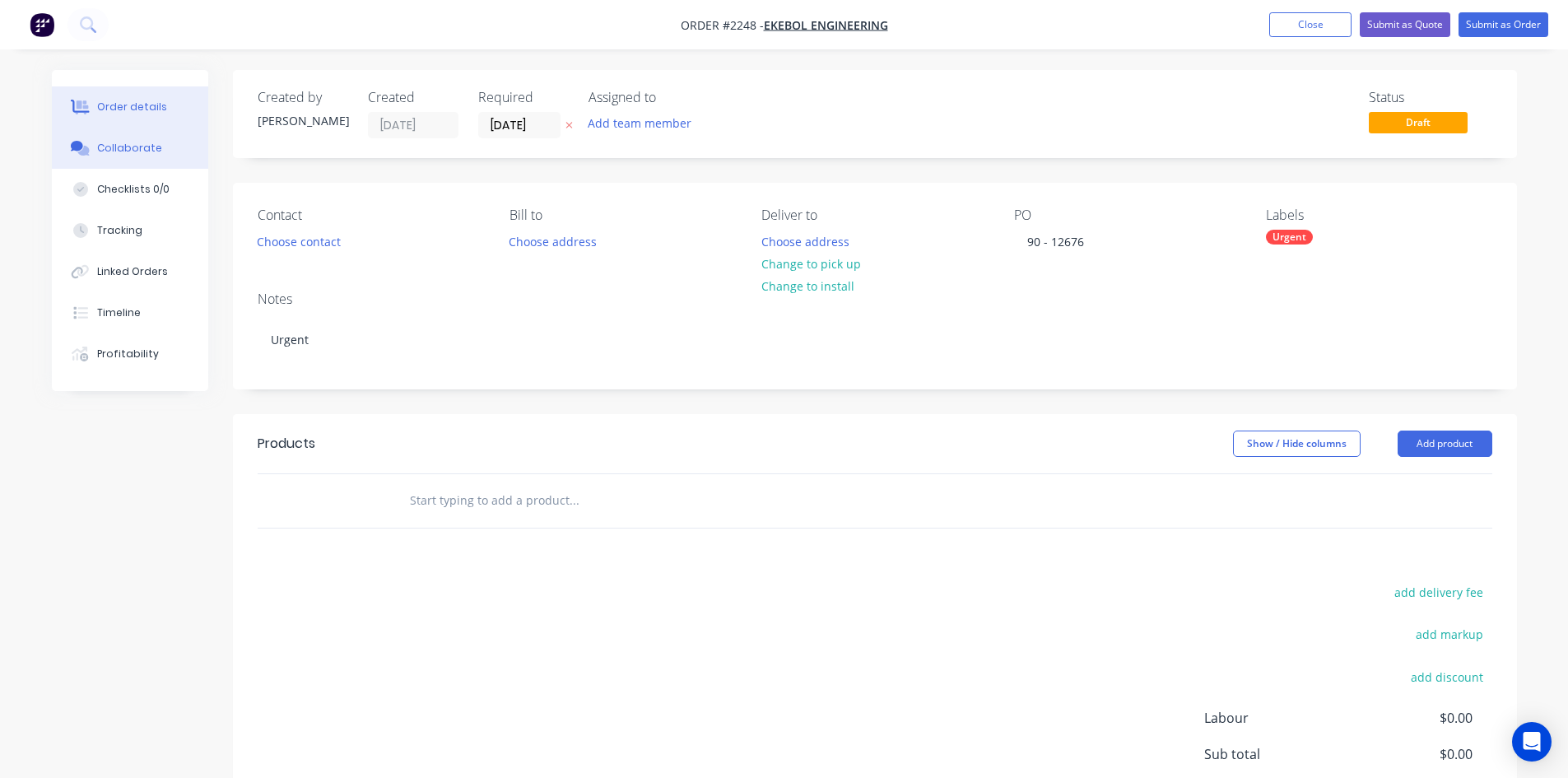
drag, startPoint x: 135, startPoint y: 152, endPoint x: 161, endPoint y: 161, distance: 27.5
click at [134, 152] on div "Collaborate" at bounding box center [129, 148] width 65 height 15
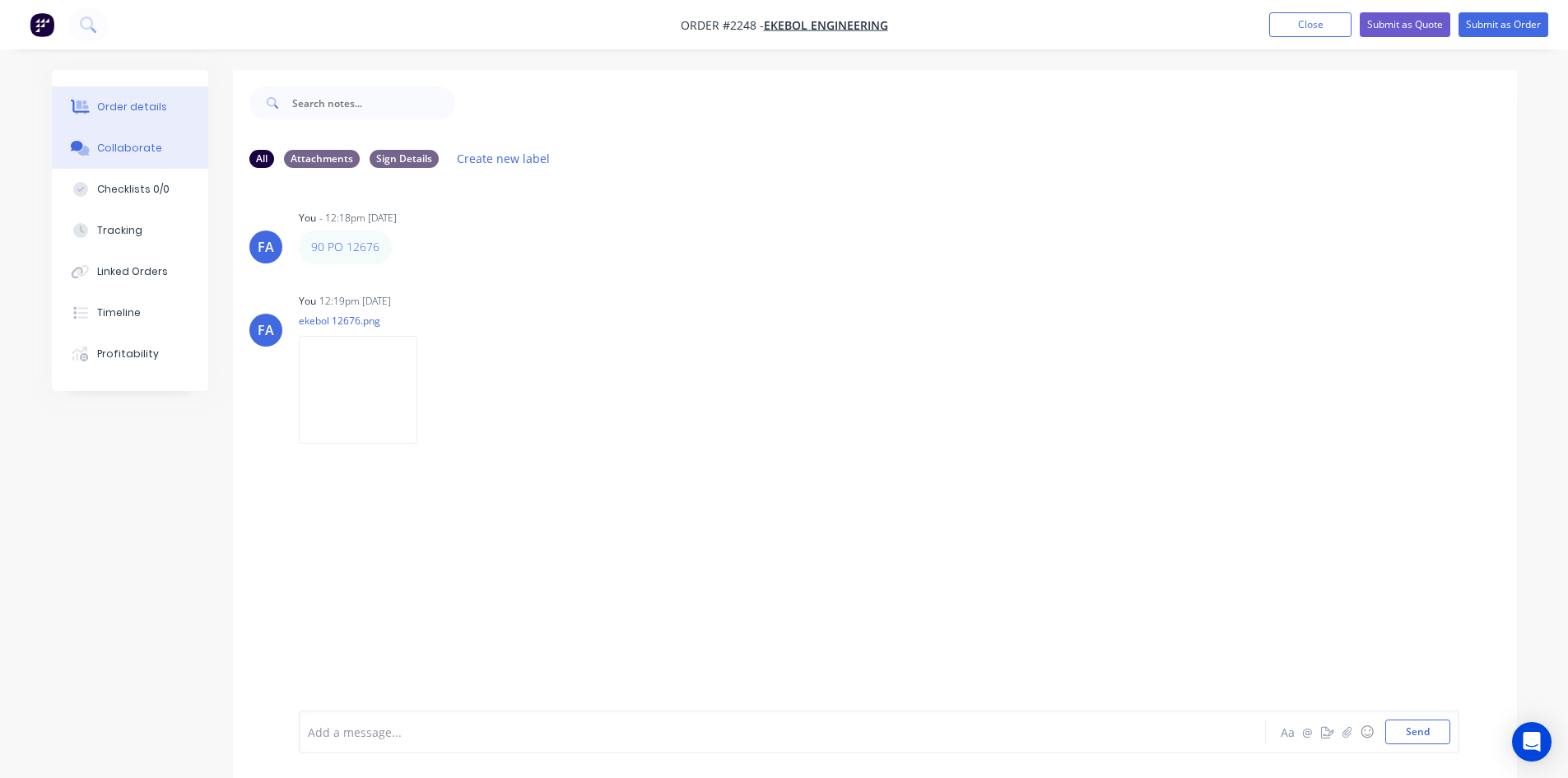
click at [149, 118] on button "Order details" at bounding box center [129, 107] width 157 height 41
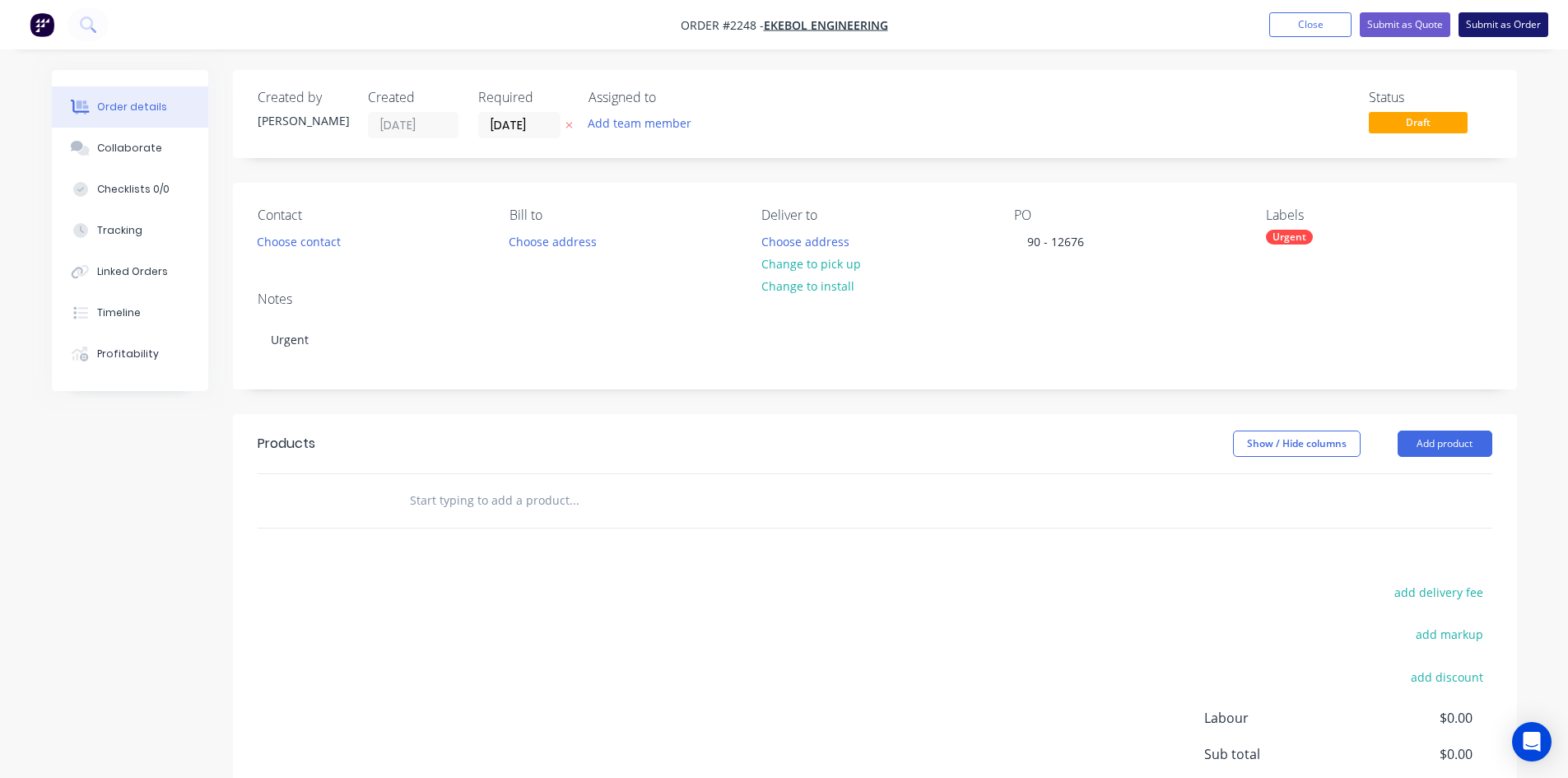
click at [1489, 28] on button "Submit as Order" at bounding box center [1503, 24] width 90 height 24
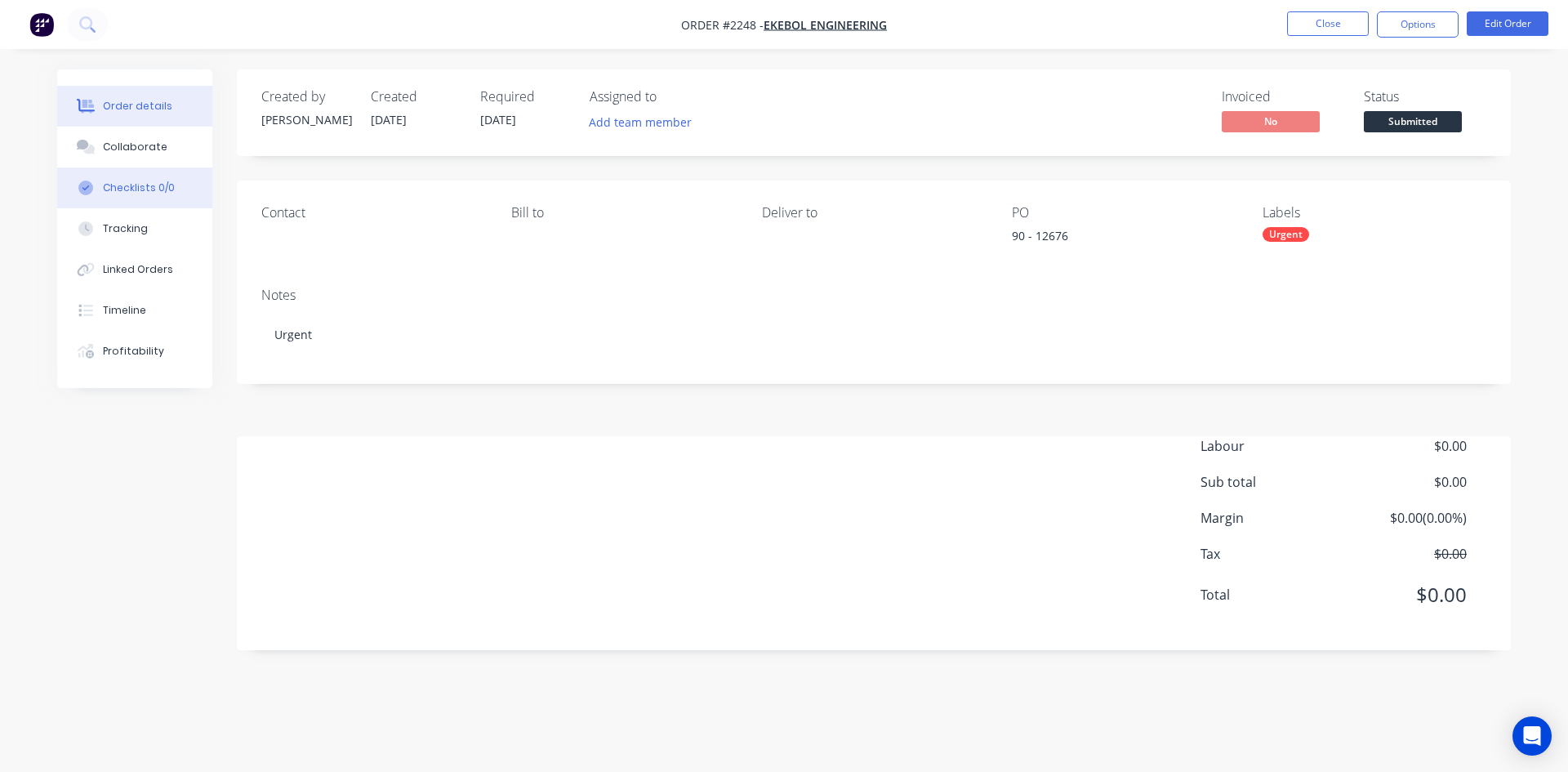
drag, startPoint x: 119, startPoint y: 180, endPoint x: 153, endPoint y: 183, distance: 34.1
click at [119, 181] on button "Checklists 0/0" at bounding box center [134, 187] width 156 height 41
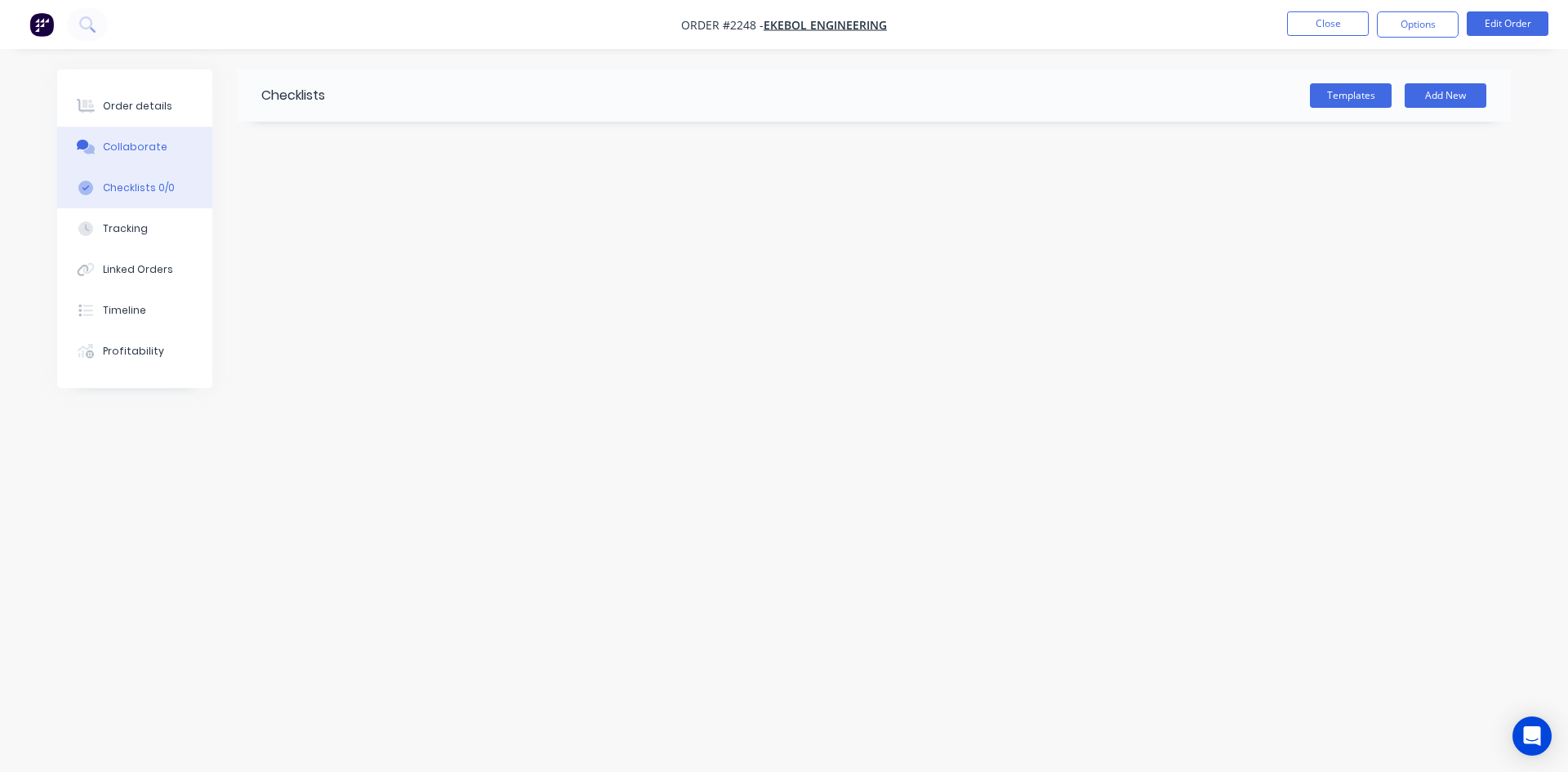
click at [136, 148] on div "Collaborate" at bounding box center [135, 147] width 65 height 14
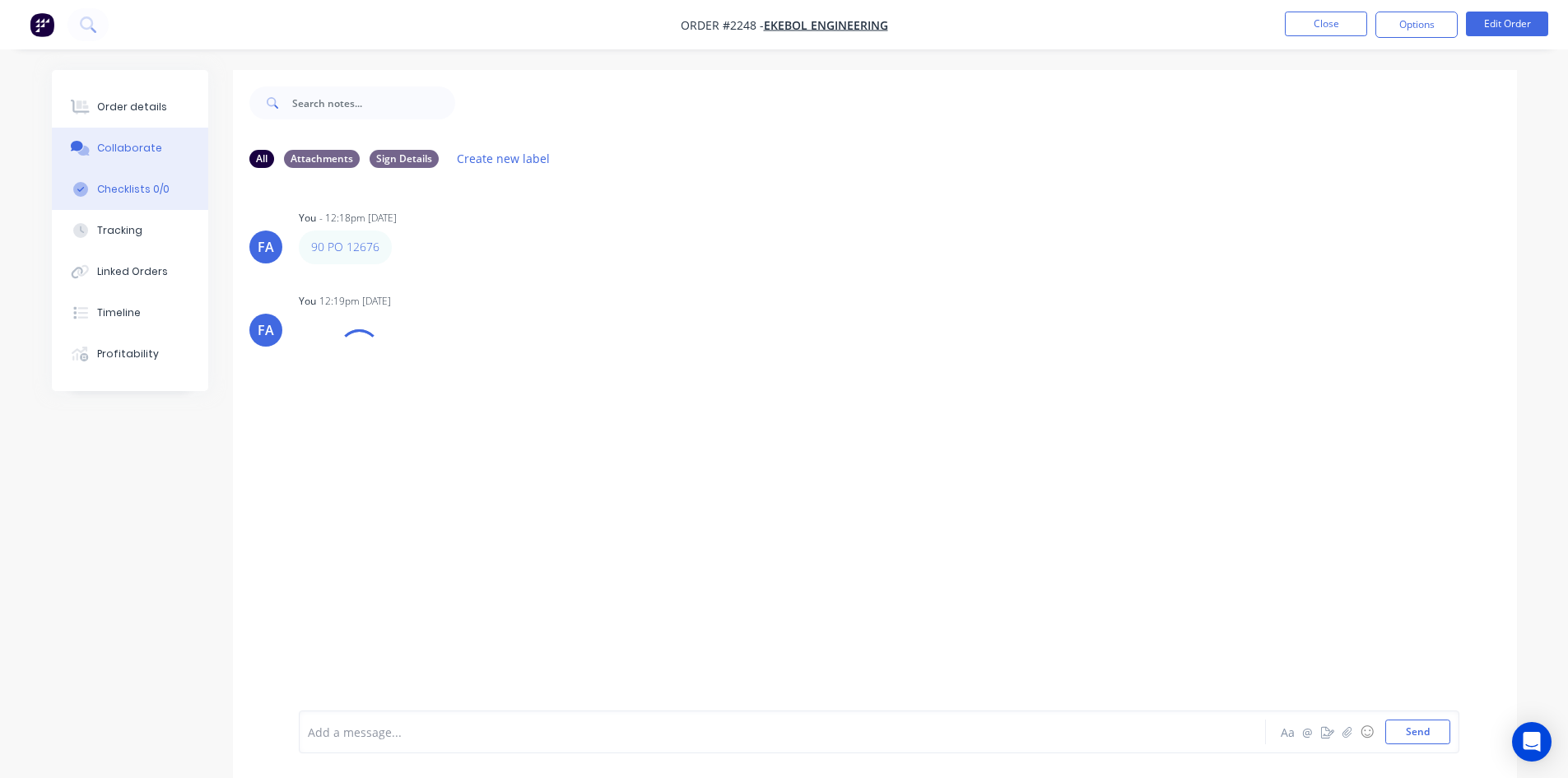
click at [141, 187] on div "Checklists 0/0" at bounding box center [133, 189] width 72 height 15
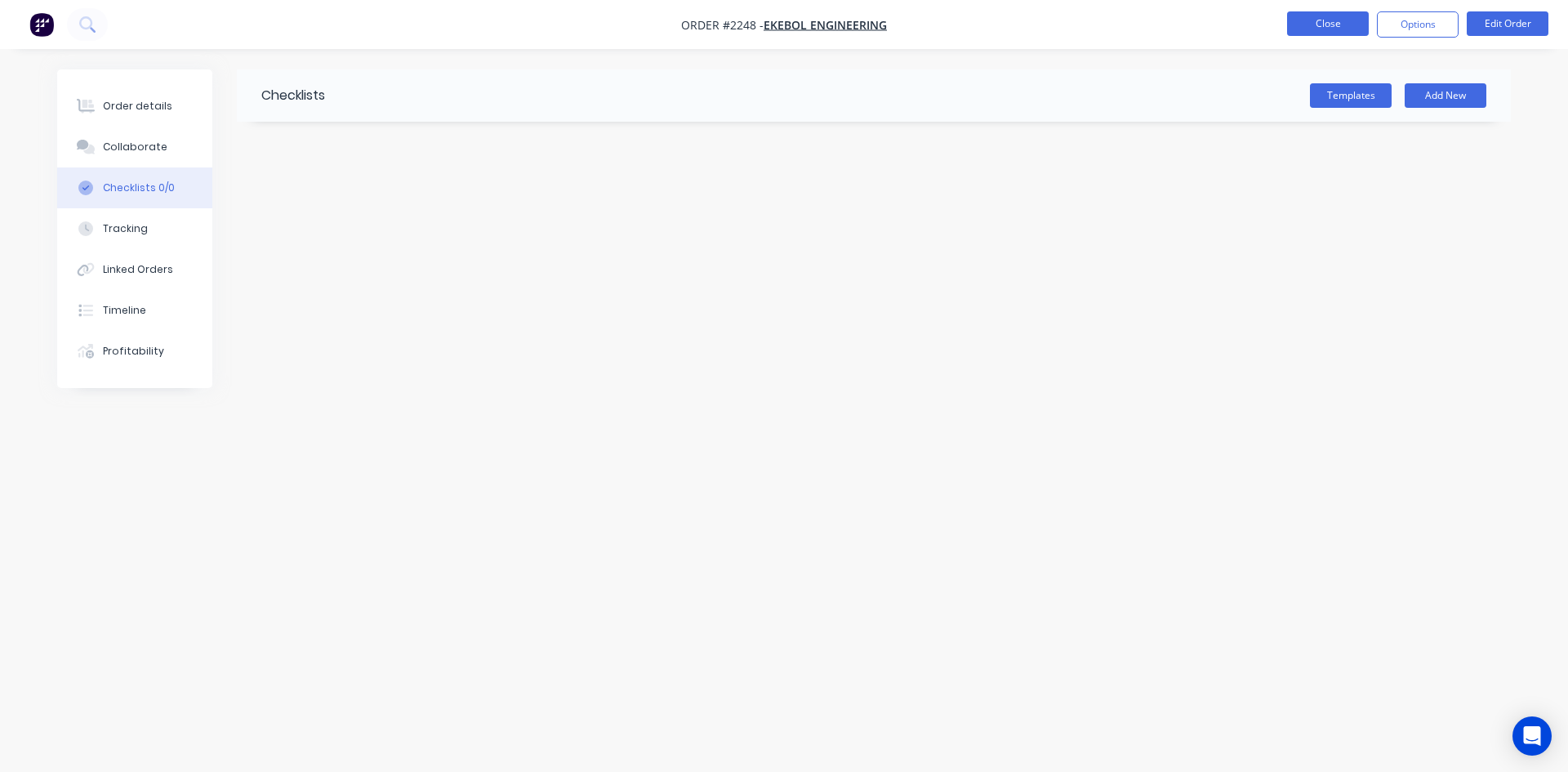
click at [1297, 25] on button "Close" at bounding box center [1328, 23] width 82 height 24
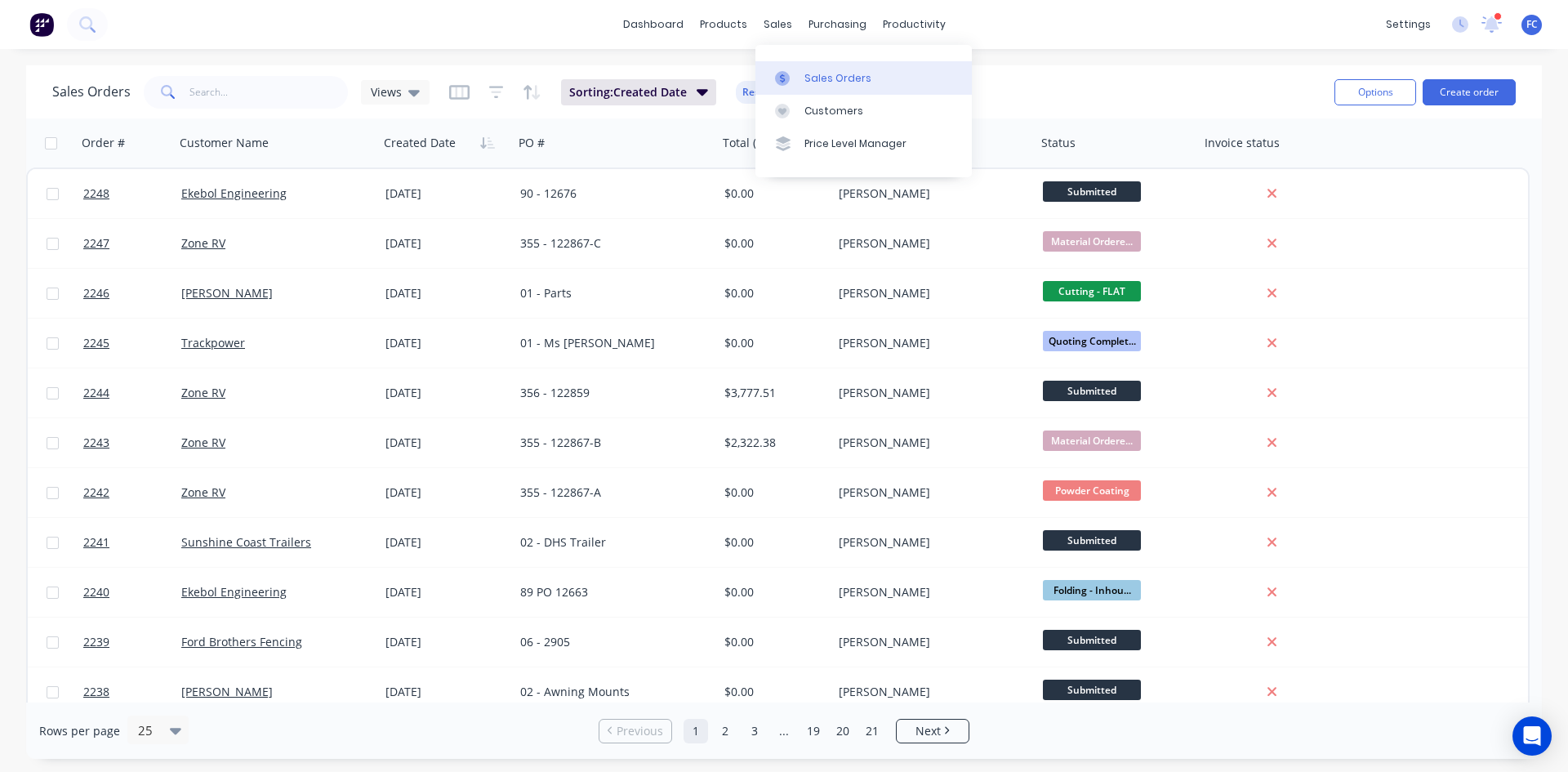
click at [822, 81] on div "Sales Orders" at bounding box center [838, 78] width 67 height 14
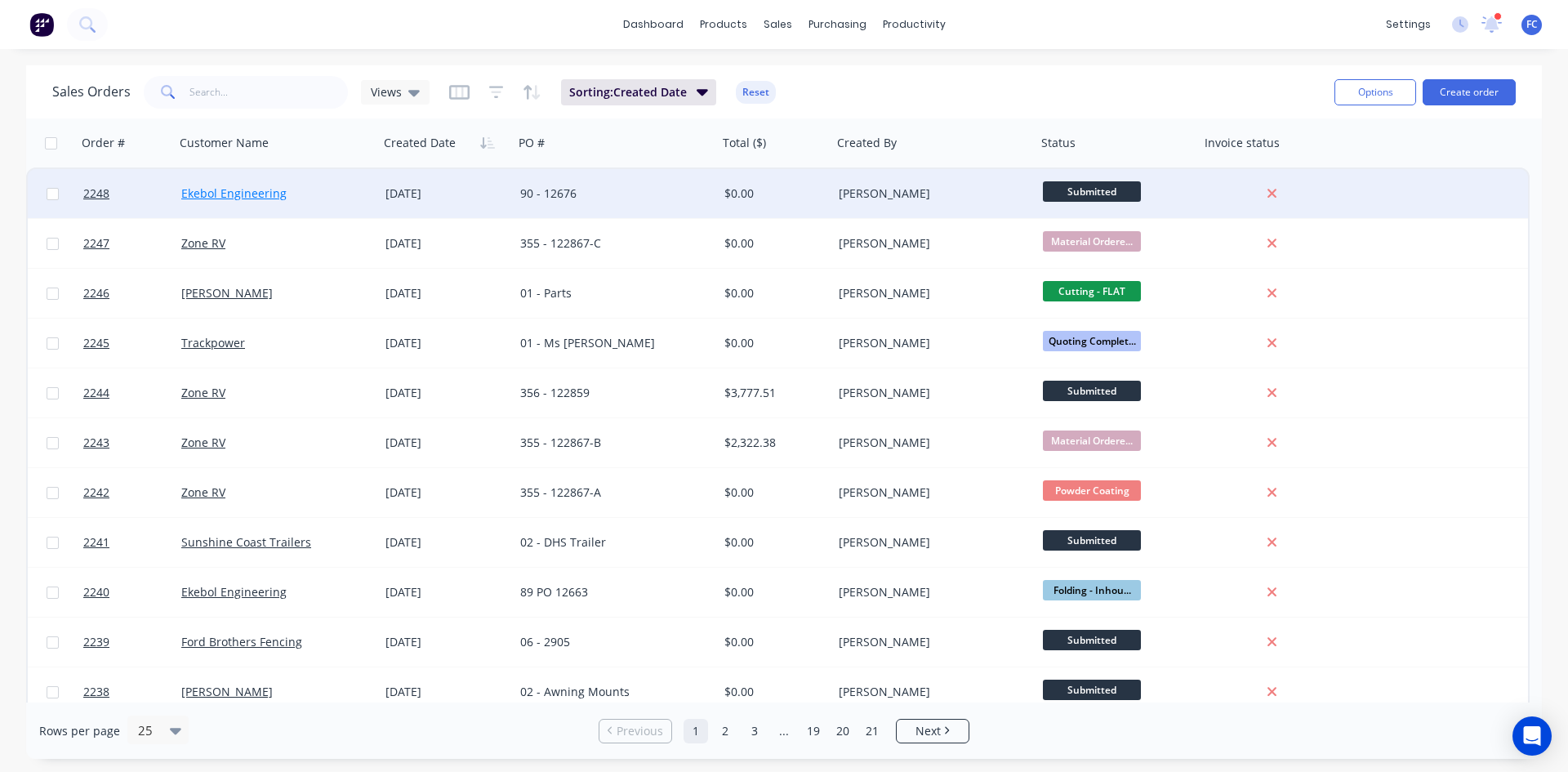
click at [251, 190] on link "Ekebol Engineering" at bounding box center [234, 193] width 105 height 15
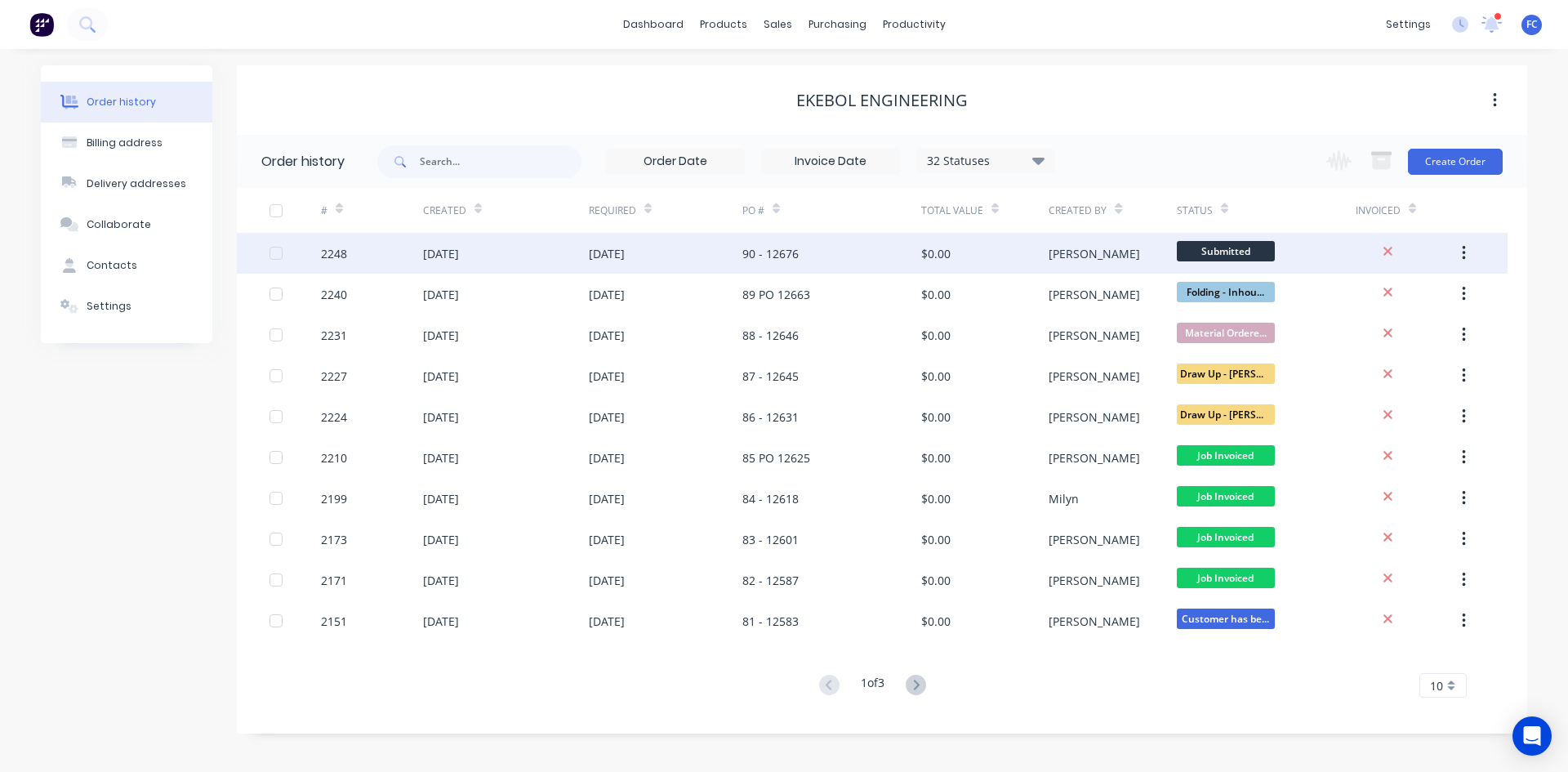
click at [596, 257] on div "[DATE]" at bounding box center [607, 254] width 36 height 17
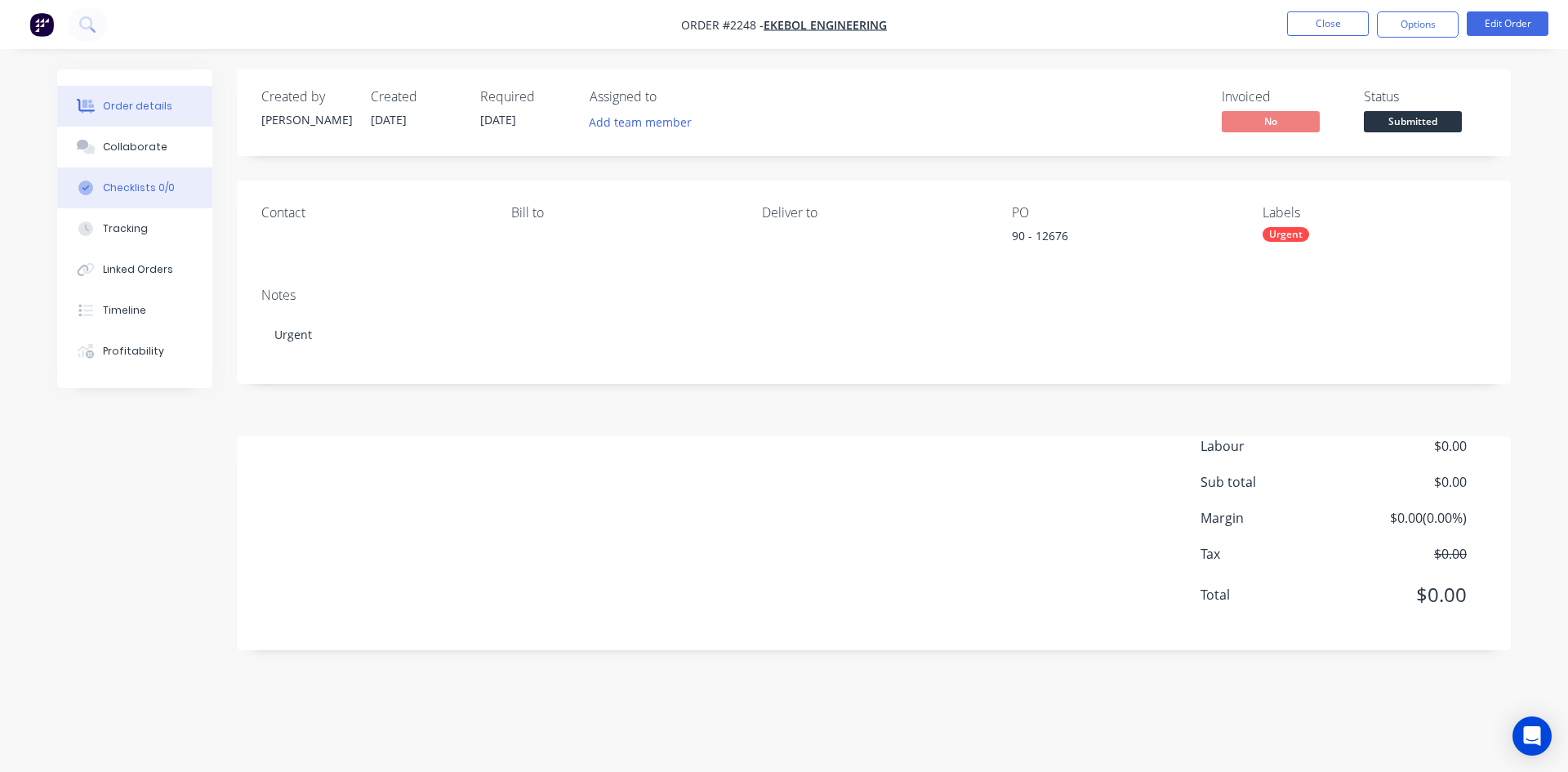
click at [124, 189] on div "Checklists 0/0" at bounding box center [139, 187] width 71 height 14
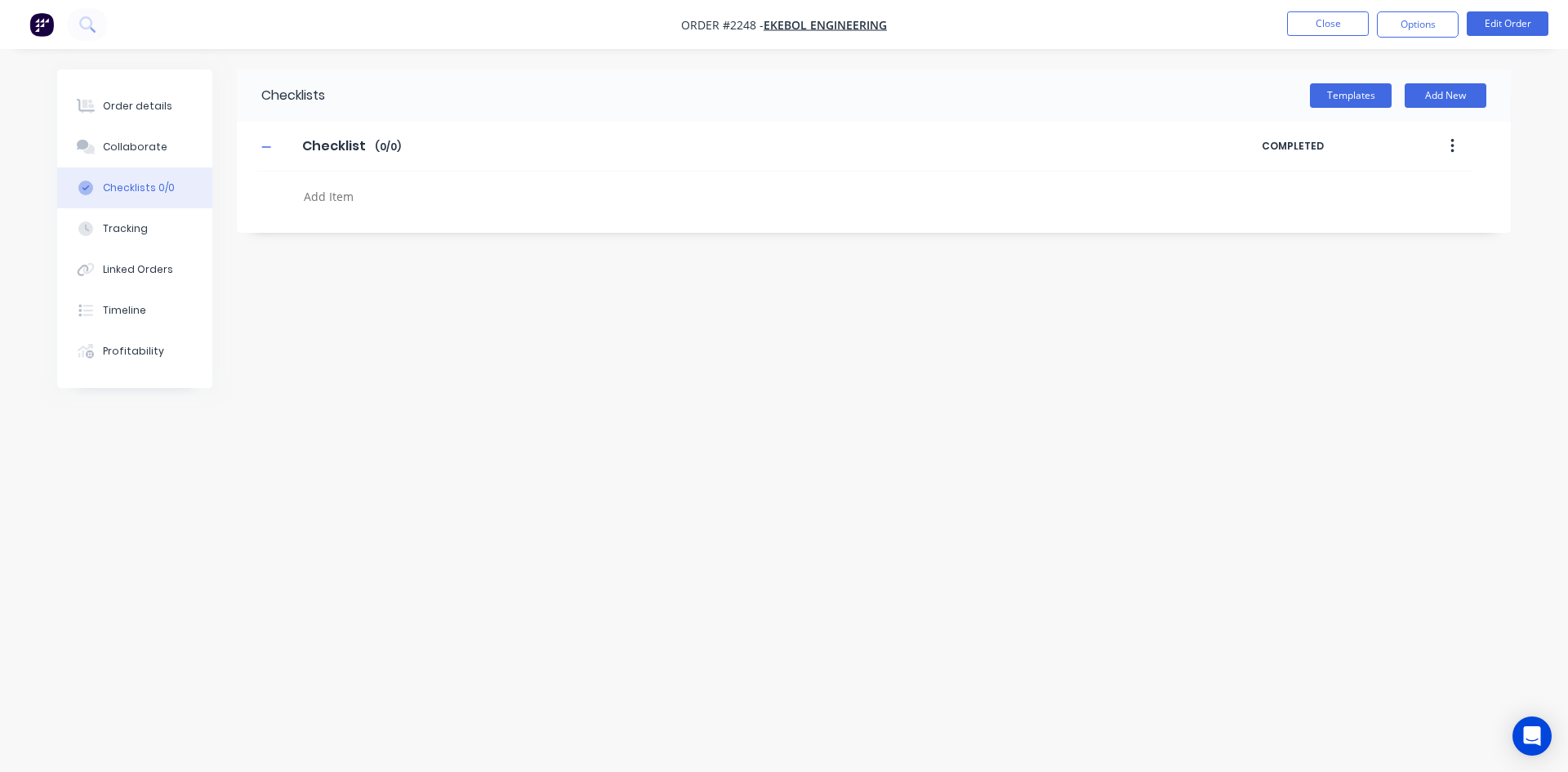
drag, startPoint x: 359, startPoint y: 185, endPoint x: 343, endPoint y: 181, distance: 16.5
click at [357, 185] on textarea at bounding box center [690, 196] width 785 height 24
type textarea "x"
type textarea "p"
type textarea "x"
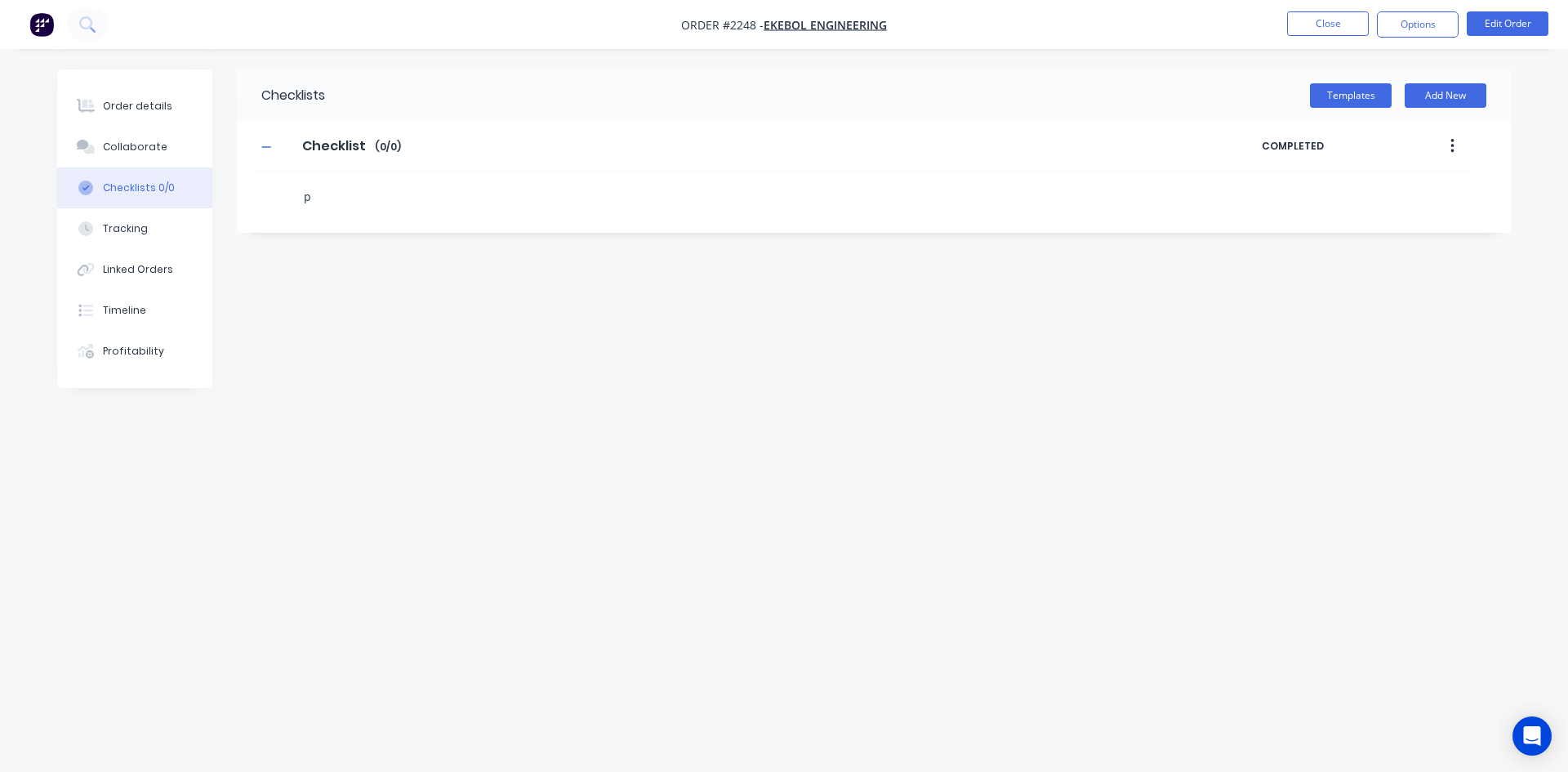
type textarea "po"
type textarea "x"
type textarea "p"
type textarea "x"
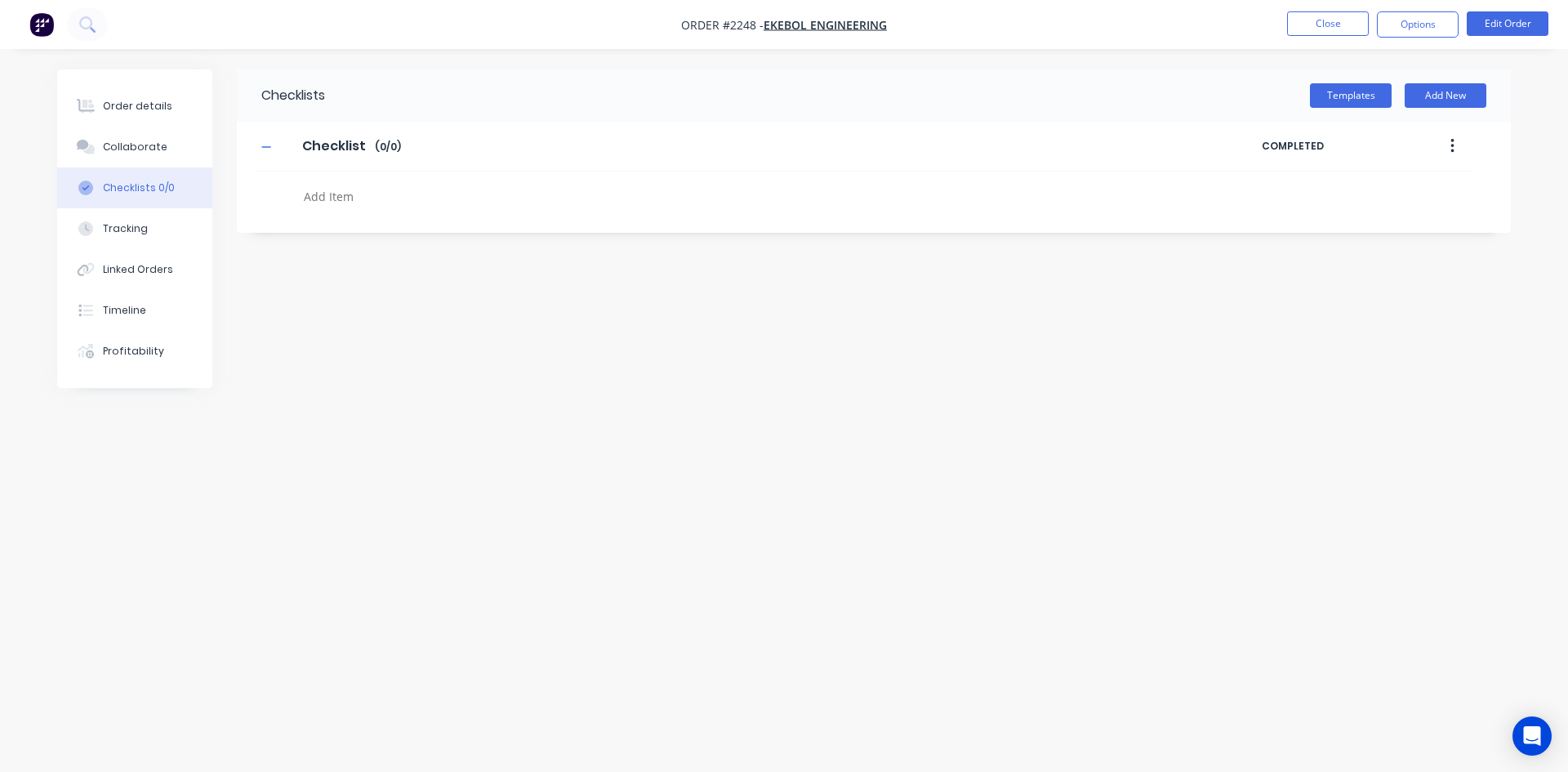
type textarea "P"
type textarea "x"
type textarea "PO"
type textarea "x"
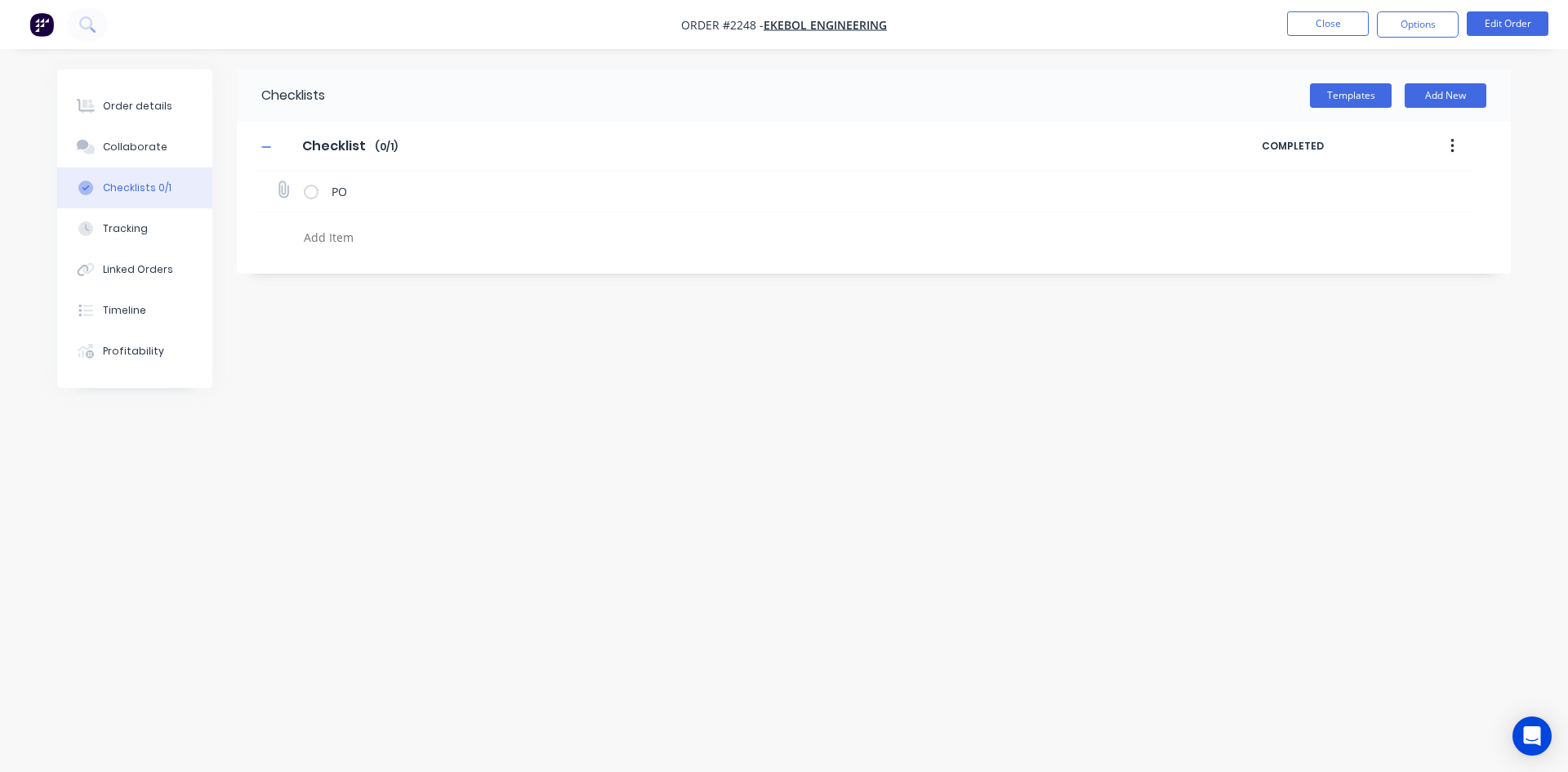
type textarea "x"
click at [279, 183] on icon at bounding box center [283, 189] width 22 height 22
click at [276, 182] on input "file" at bounding box center [276, 182] width 0 height 0
type input "C:\fakepath\ekebol 12676.png"
click at [1327, 21] on button "Close" at bounding box center [1328, 23] width 82 height 24
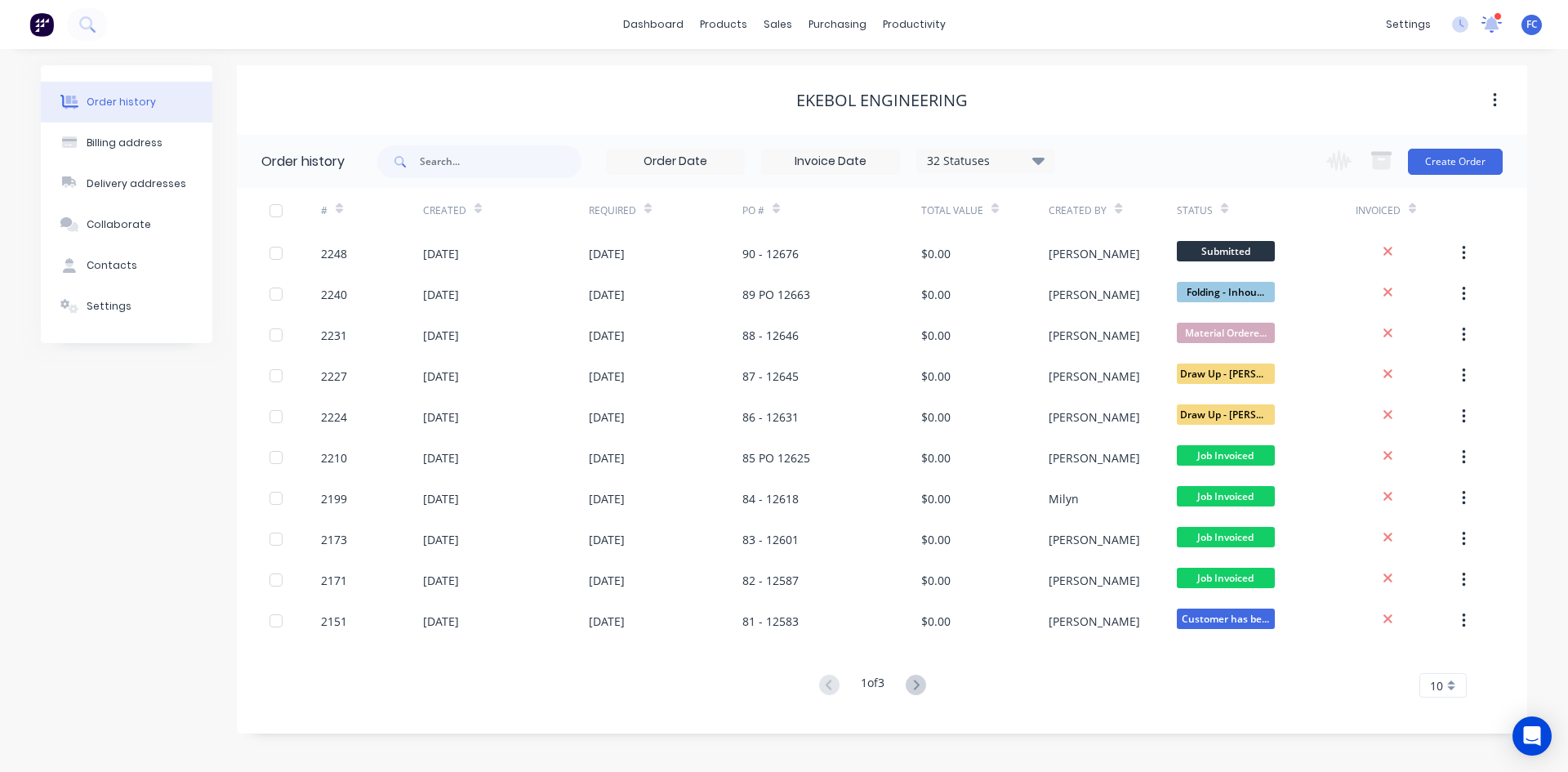
click at [1493, 24] on icon at bounding box center [1492, 22] width 14 height 14
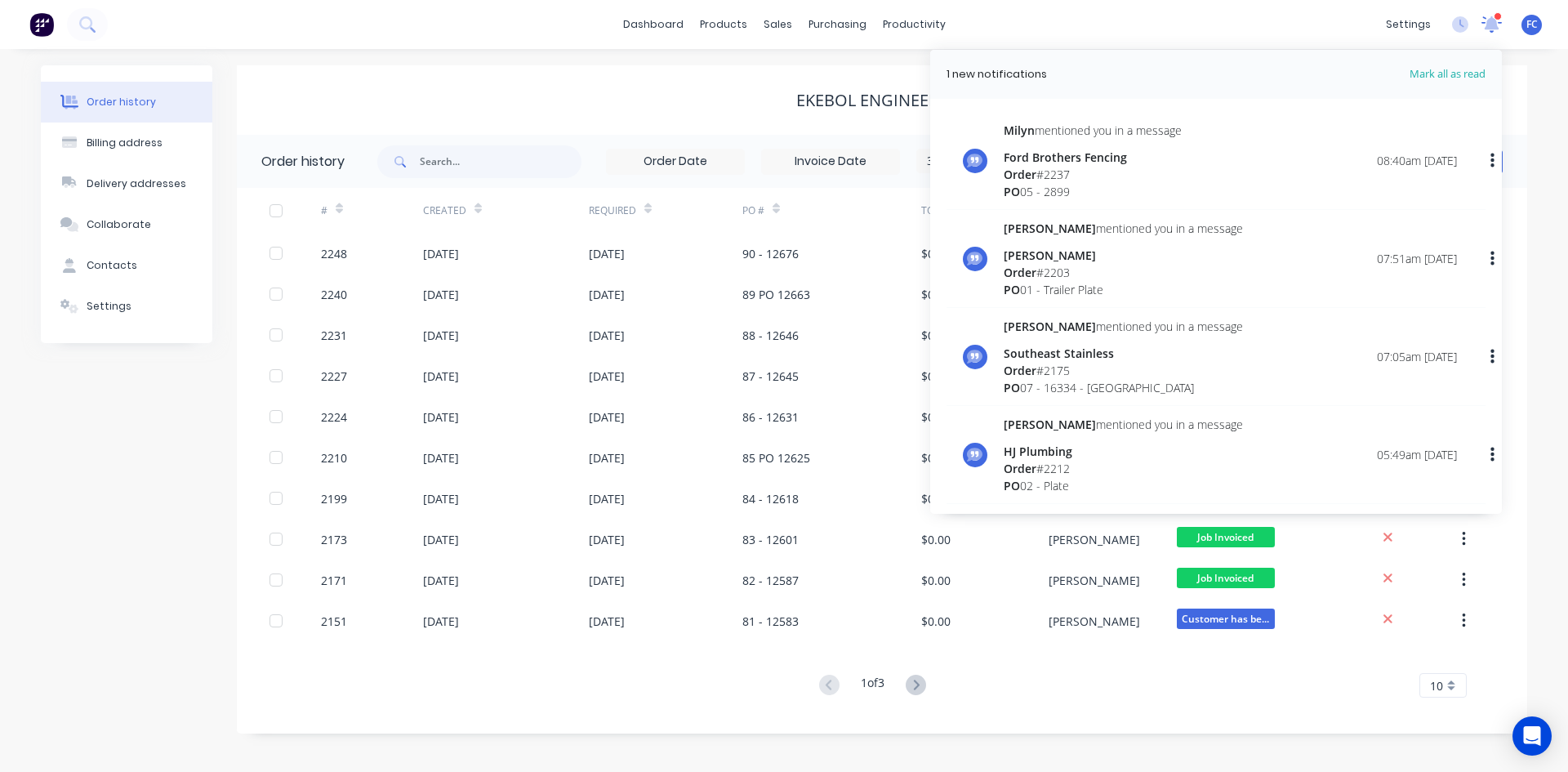
drag, startPoint x: 1493, startPoint y: 24, endPoint x: 1366, endPoint y: 37, distance: 127.7
click at [1492, 24] on icon at bounding box center [1492, 23] width 14 height 14
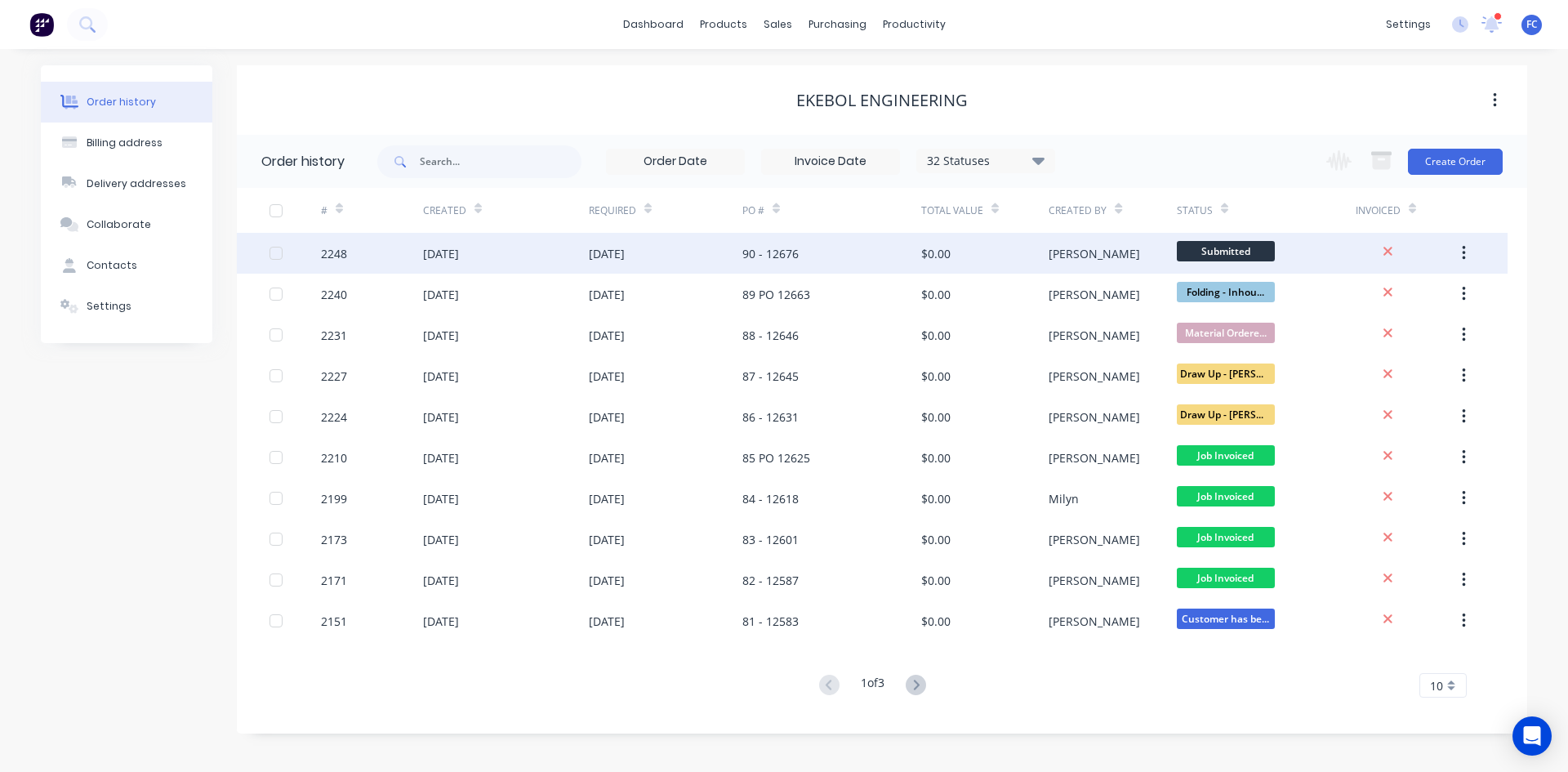
click at [580, 254] on div "[DATE]" at bounding box center [506, 253] width 166 height 41
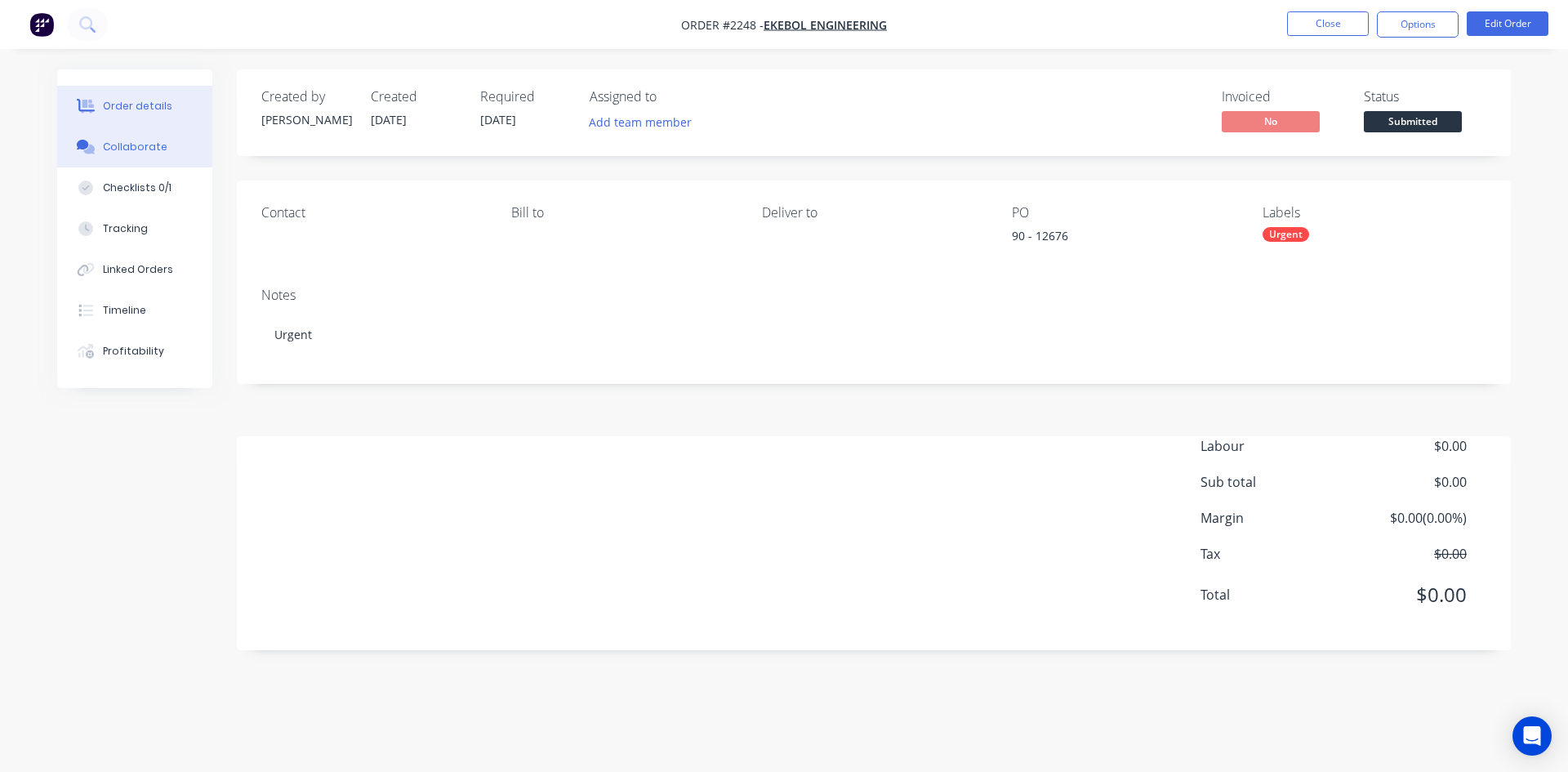
click at [134, 146] on div "Collaborate" at bounding box center [135, 147] width 65 height 14
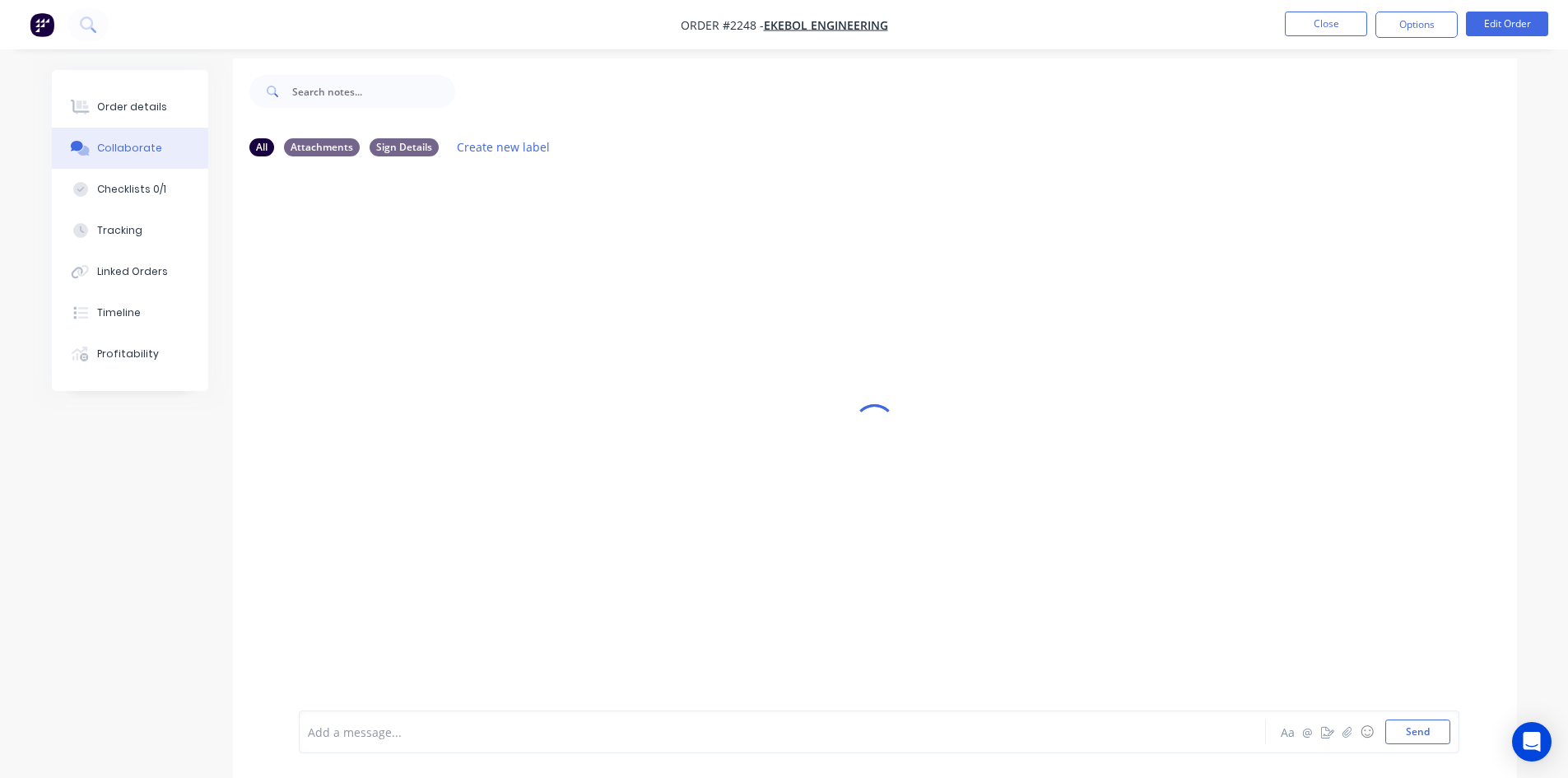
scroll to position [24, 0]
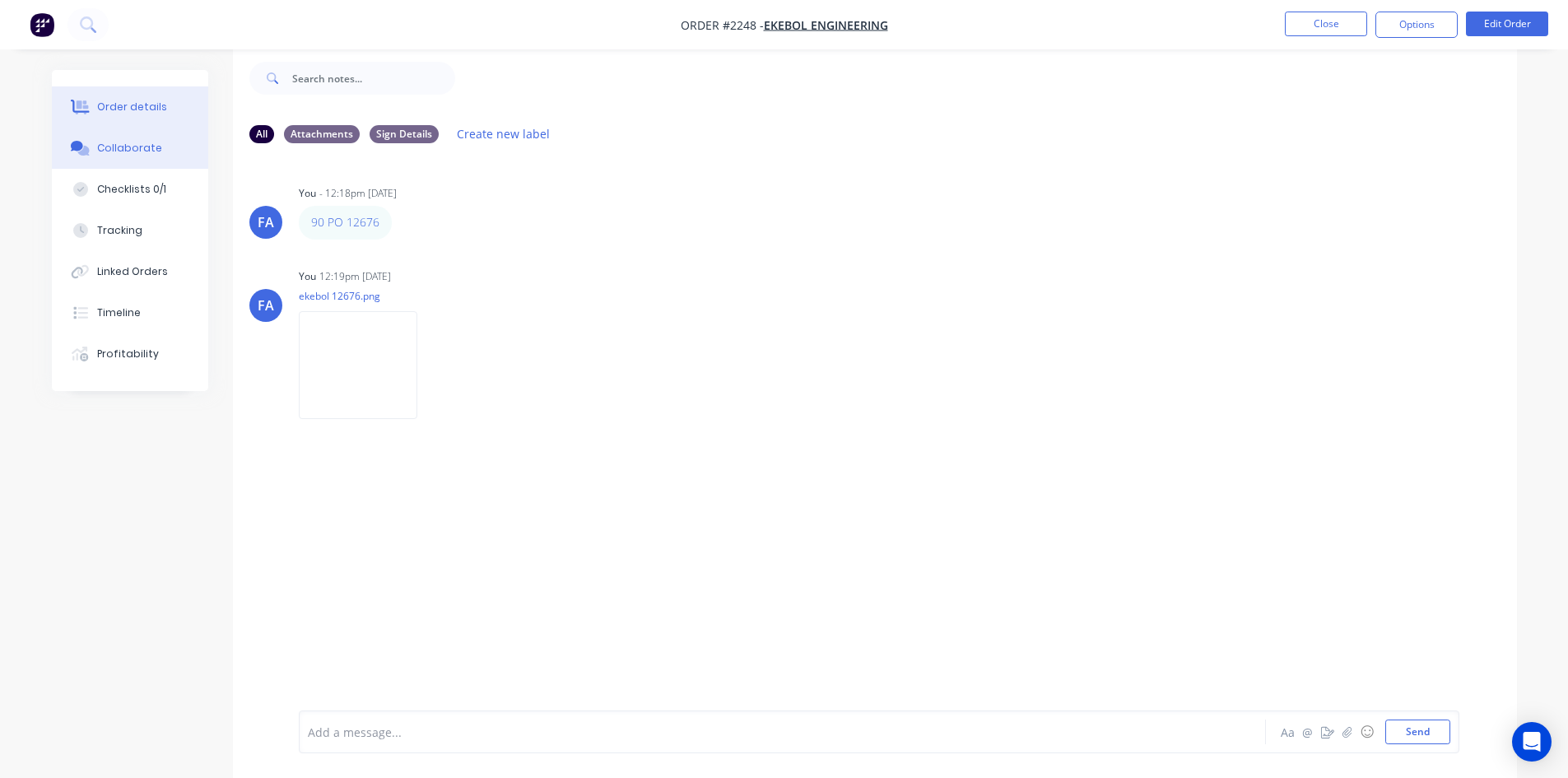
click at [109, 94] on button "Order details" at bounding box center [129, 107] width 157 height 41
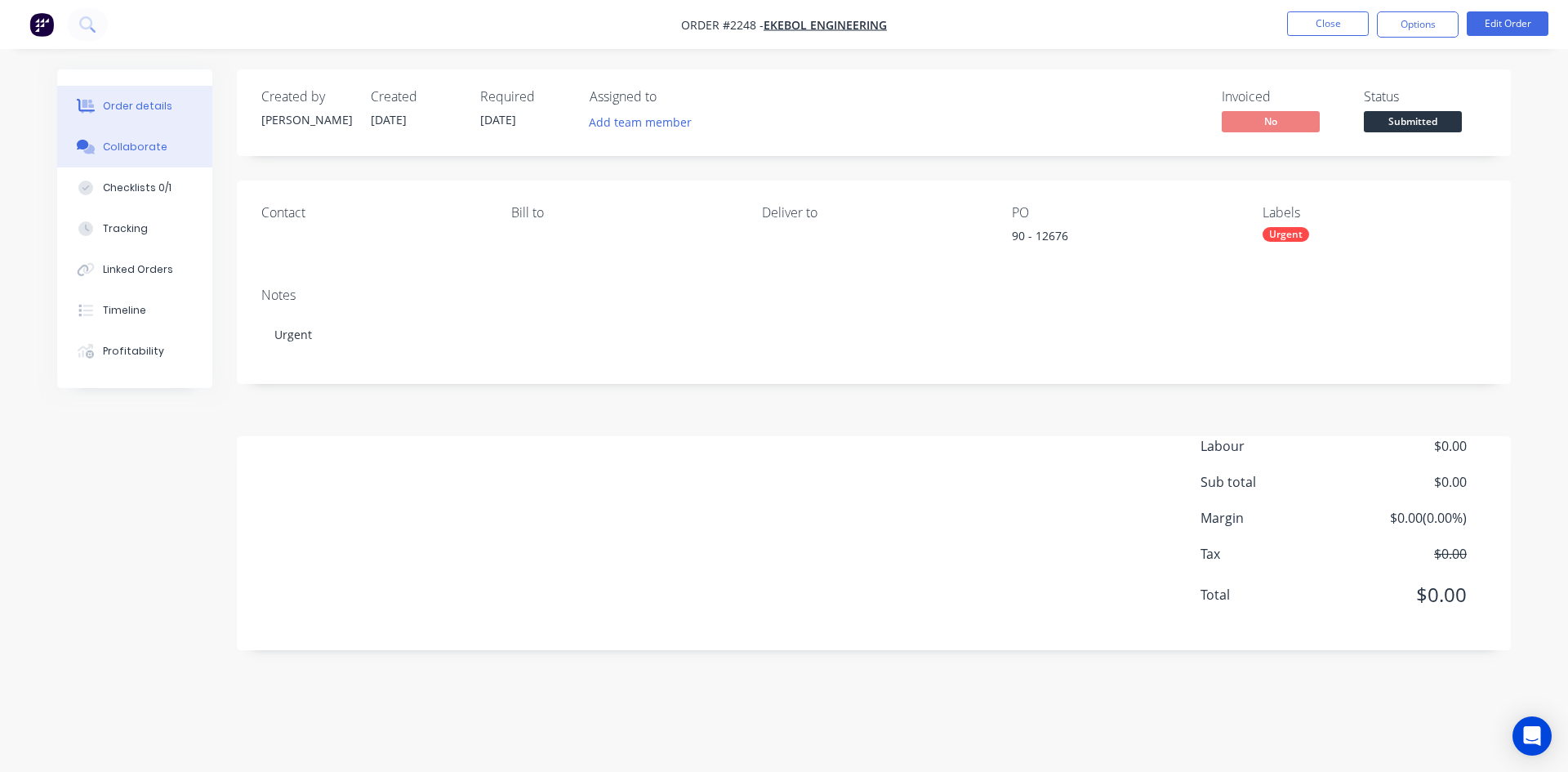
click at [145, 147] on div "Collaborate" at bounding box center [135, 147] width 65 height 14
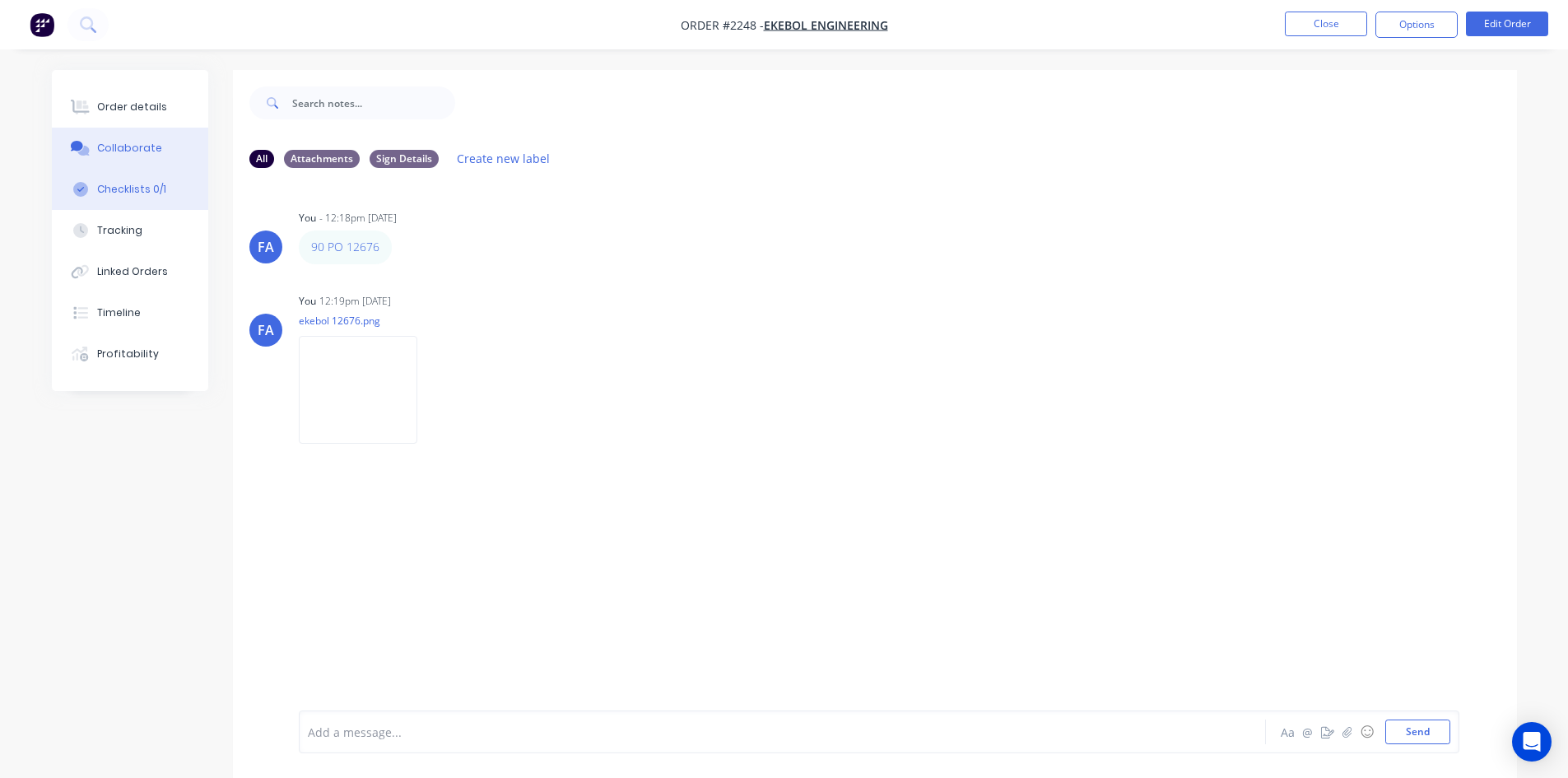
click at [139, 187] on div "Checklists 0/1" at bounding box center [131, 189] width 69 height 15
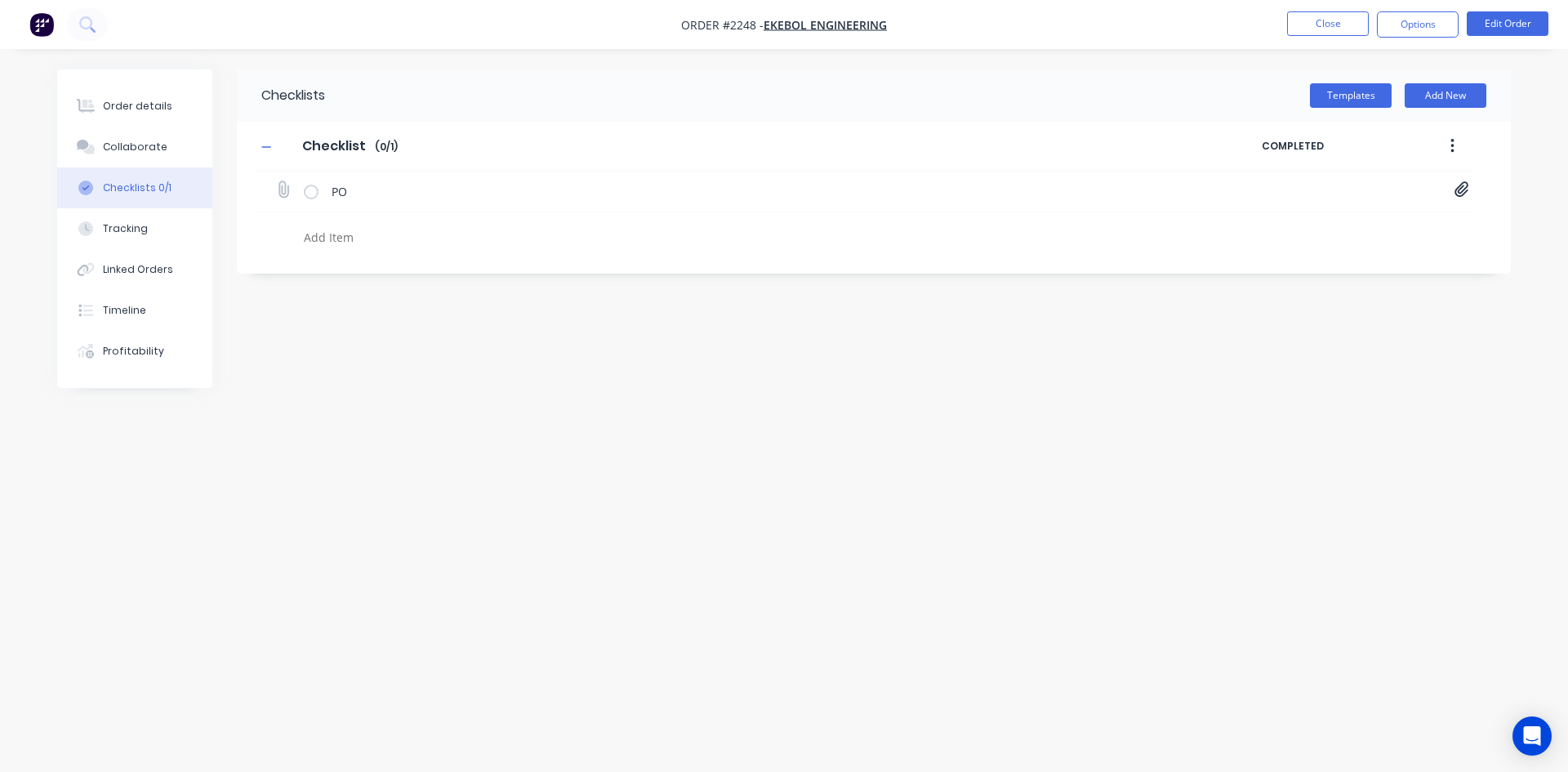
click at [1461, 187] on icon at bounding box center [1462, 189] width 14 height 16
click at [1276, 225] on link "ekebol 12676.png" at bounding box center [1329, 226] width 190 height 17
drag, startPoint x: 1320, startPoint y: 23, endPoint x: 1288, endPoint y: 23, distance: 32.0
click at [1288, 23] on button "Close" at bounding box center [1328, 23] width 82 height 24
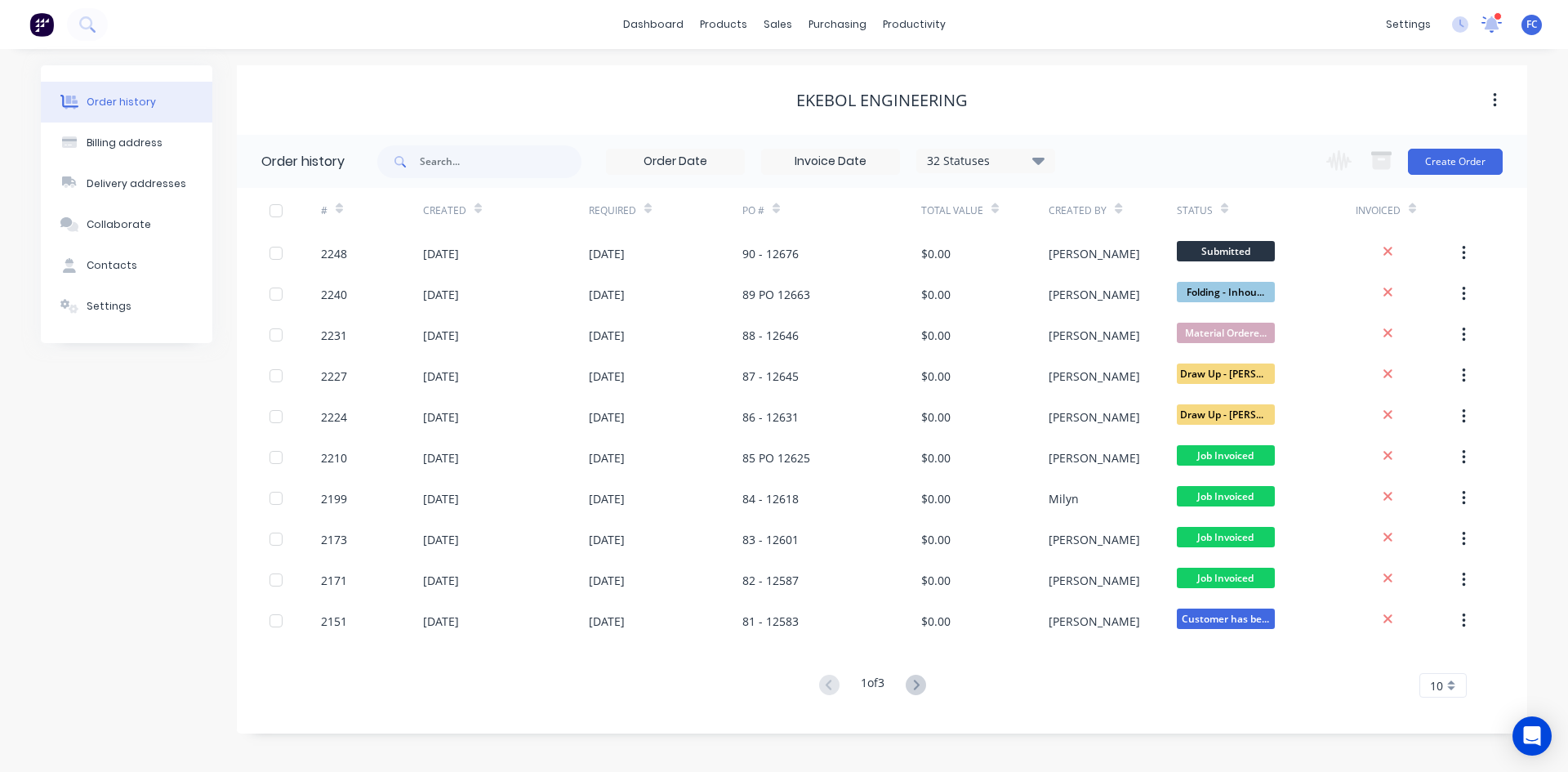
click at [1491, 30] on icon at bounding box center [1492, 23] width 22 height 18
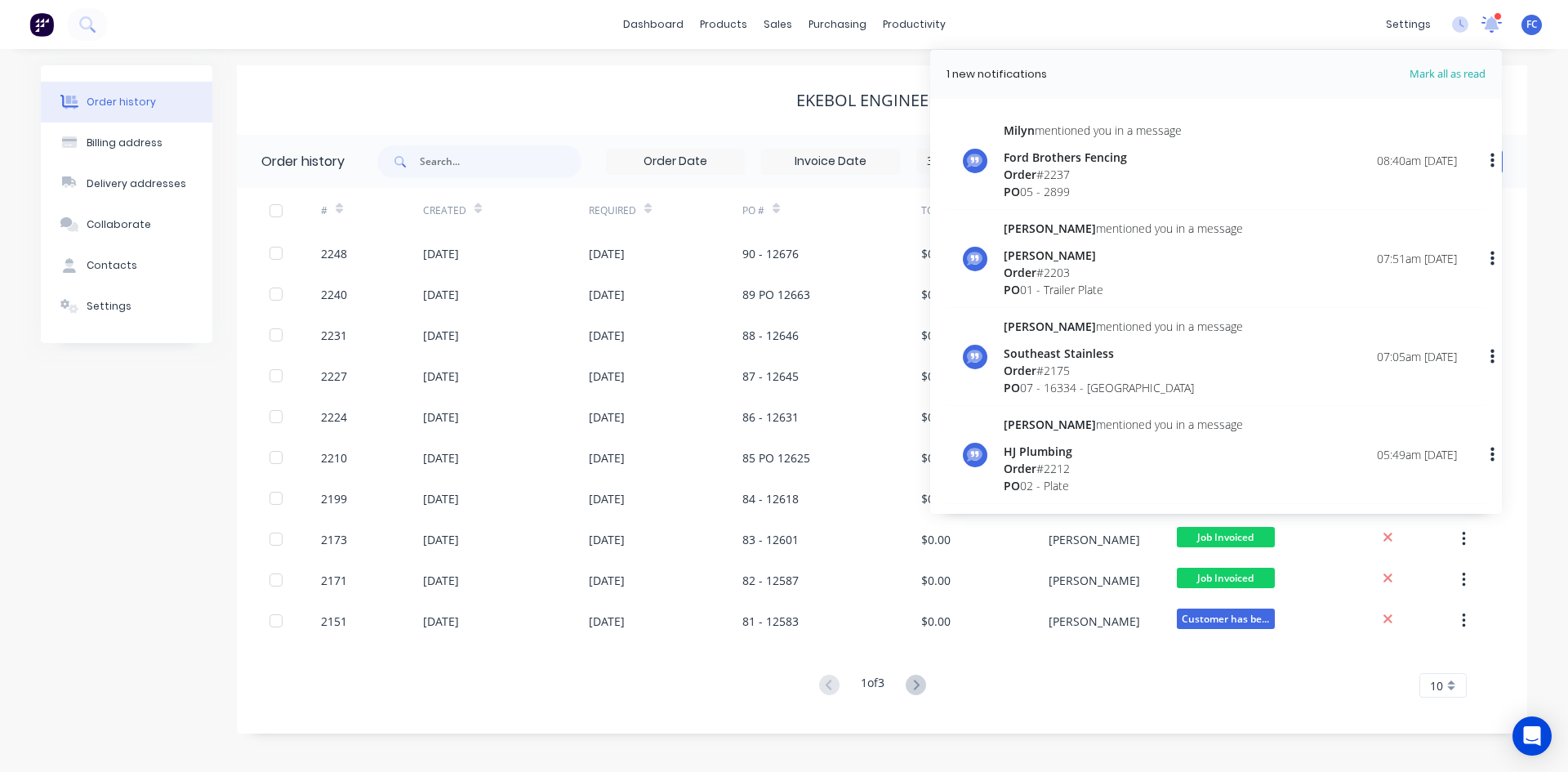
click at [1491, 30] on icon at bounding box center [1492, 23] width 22 height 18
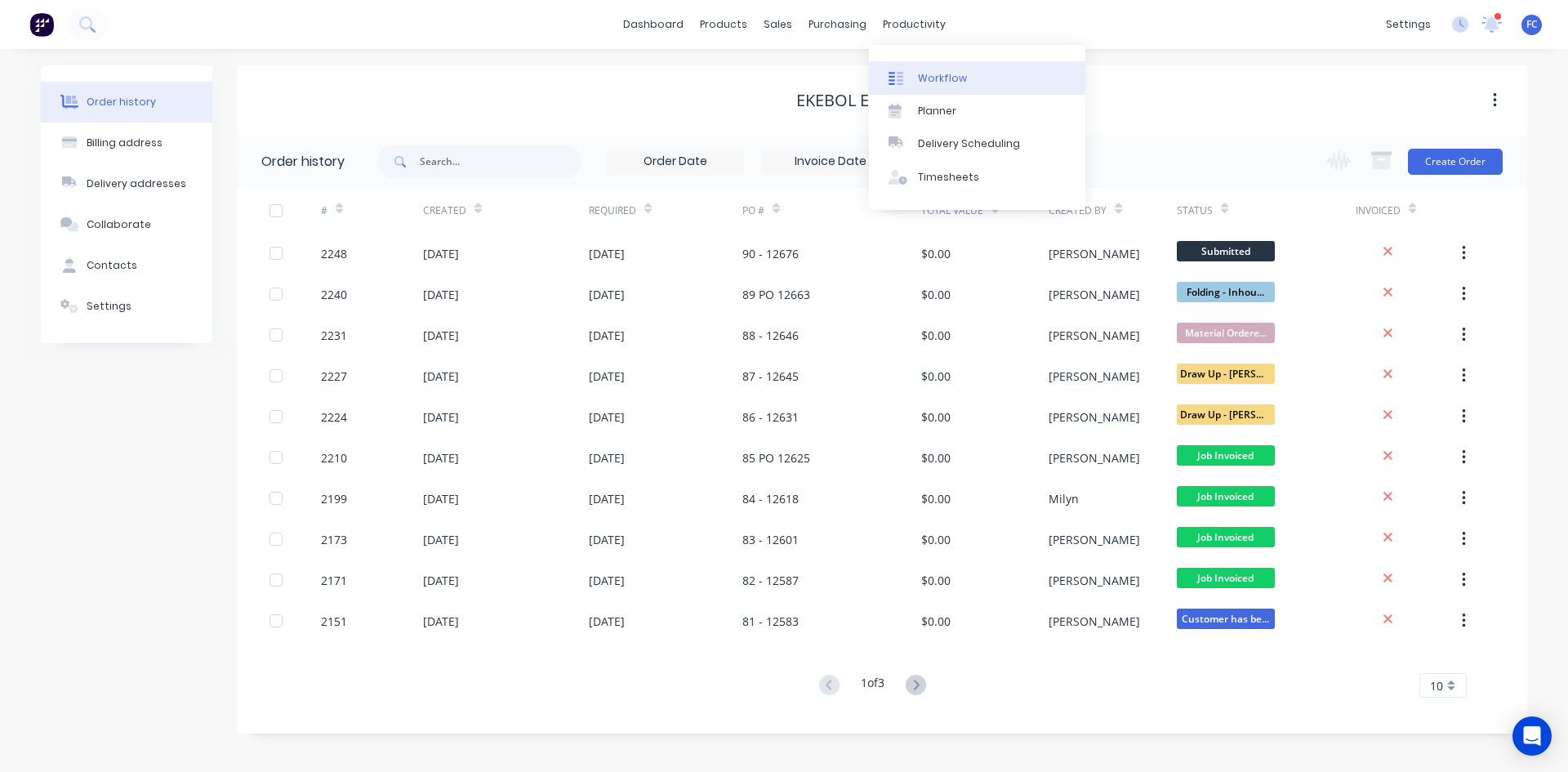
click at [927, 71] on div "Workflow" at bounding box center [942, 78] width 49 height 14
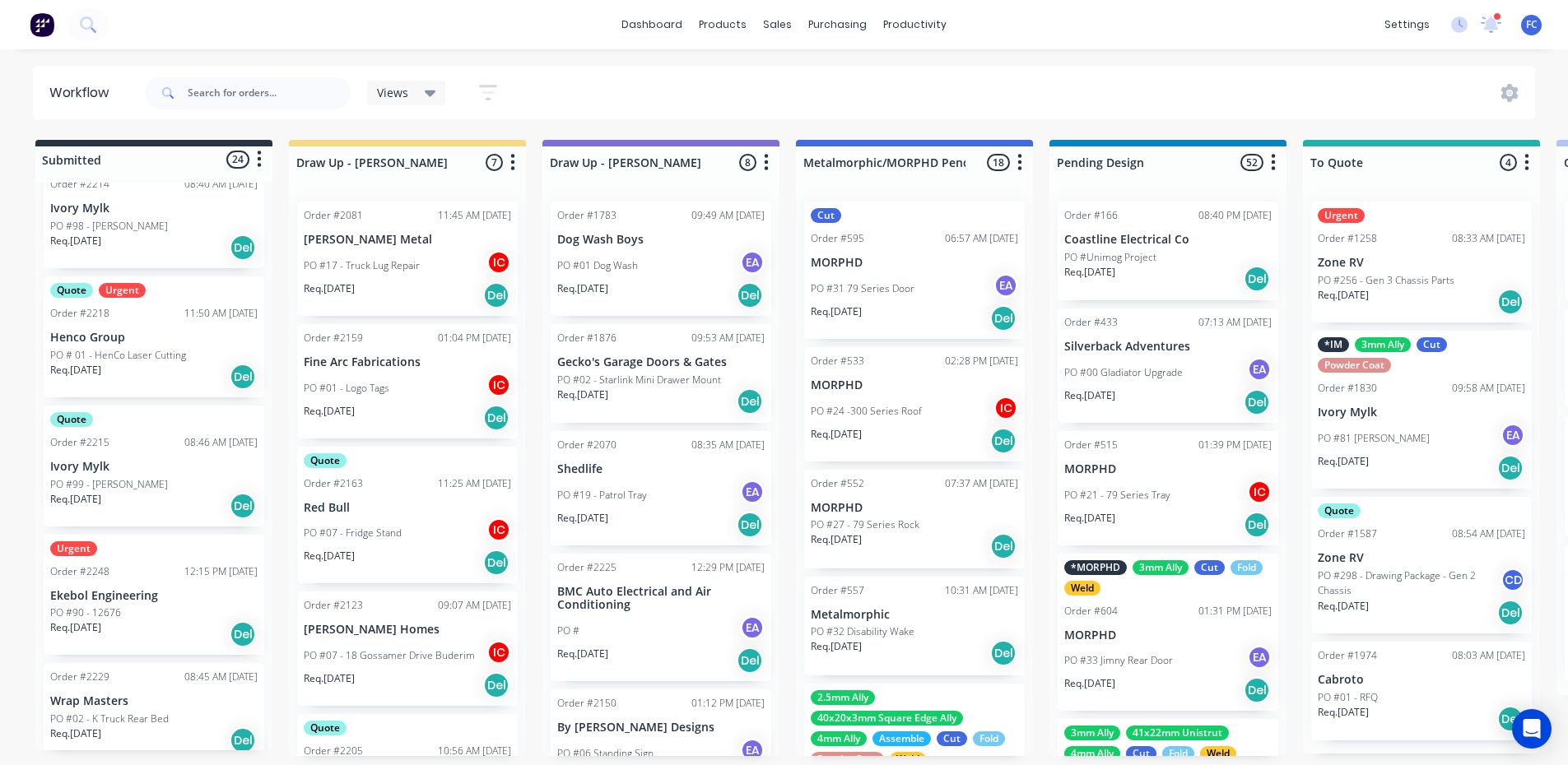
scroll to position [823, 0]
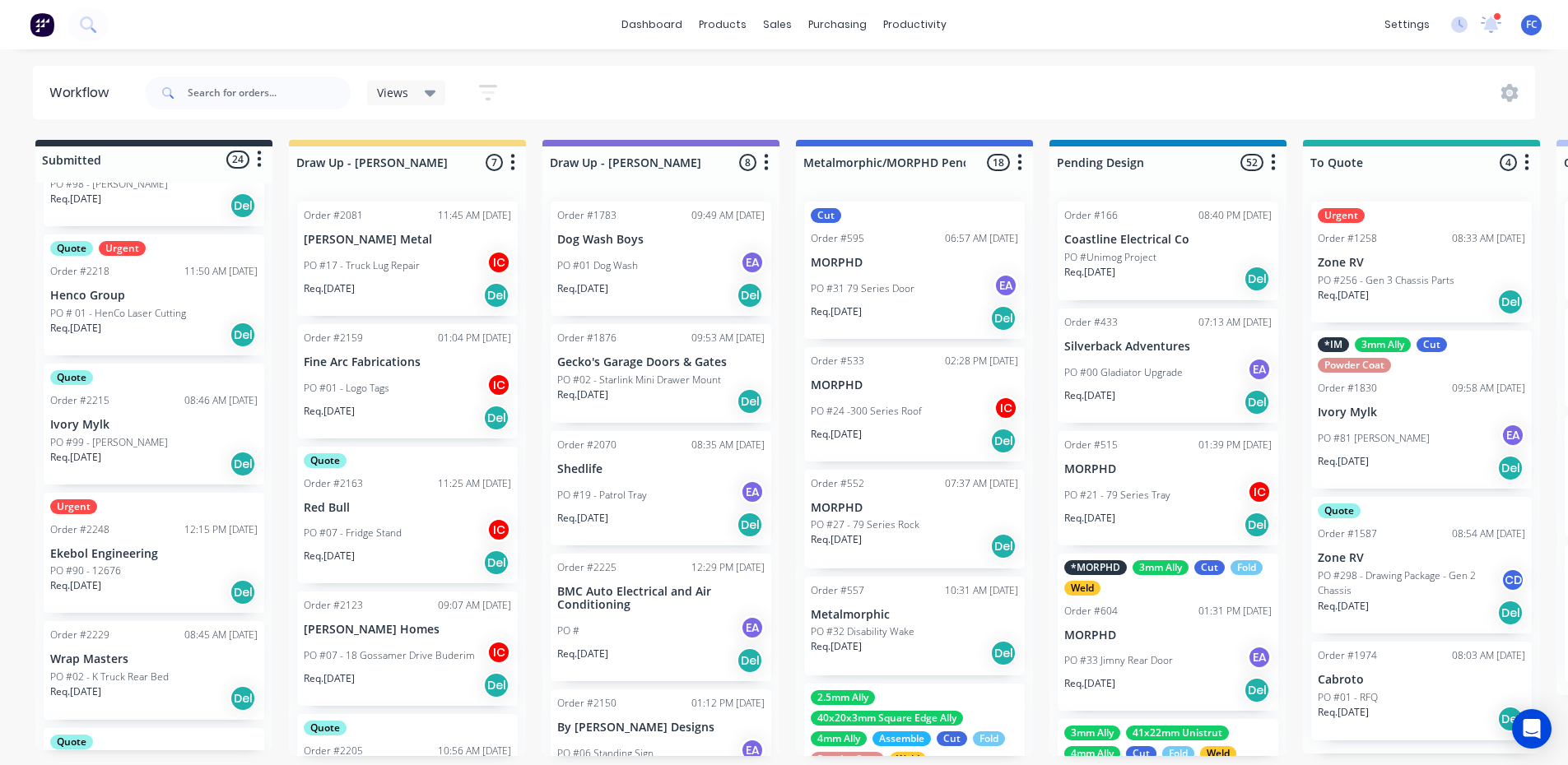
click at [172, 538] on div "Urgent Order #2248 12:15 PM [DATE] Ekebol Engineering PO #90 - 12676 Req. [DATE…" at bounding box center [154, 553] width 221 height 121
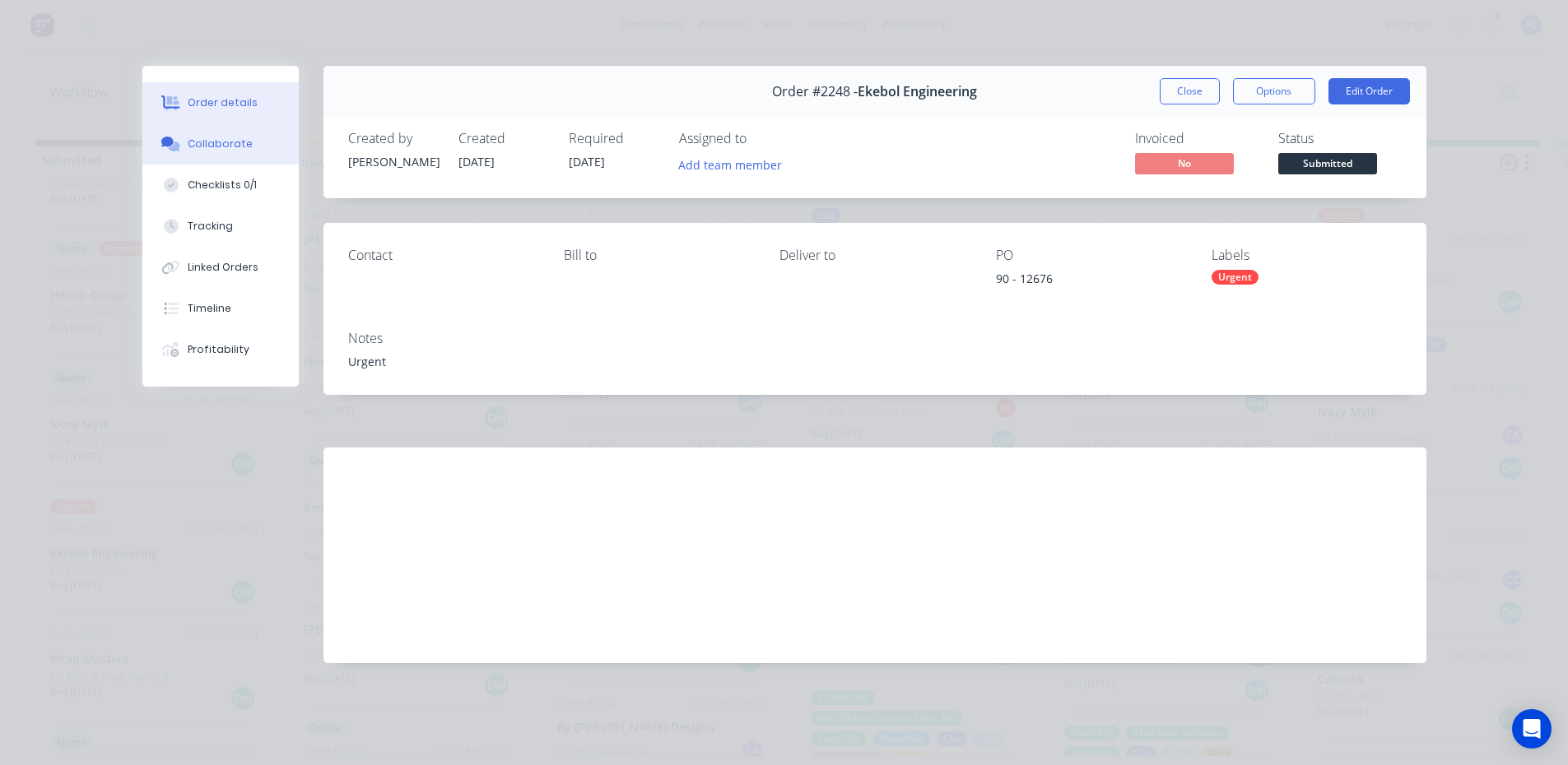
click at [217, 132] on button "Collaborate" at bounding box center [220, 144] width 157 height 41
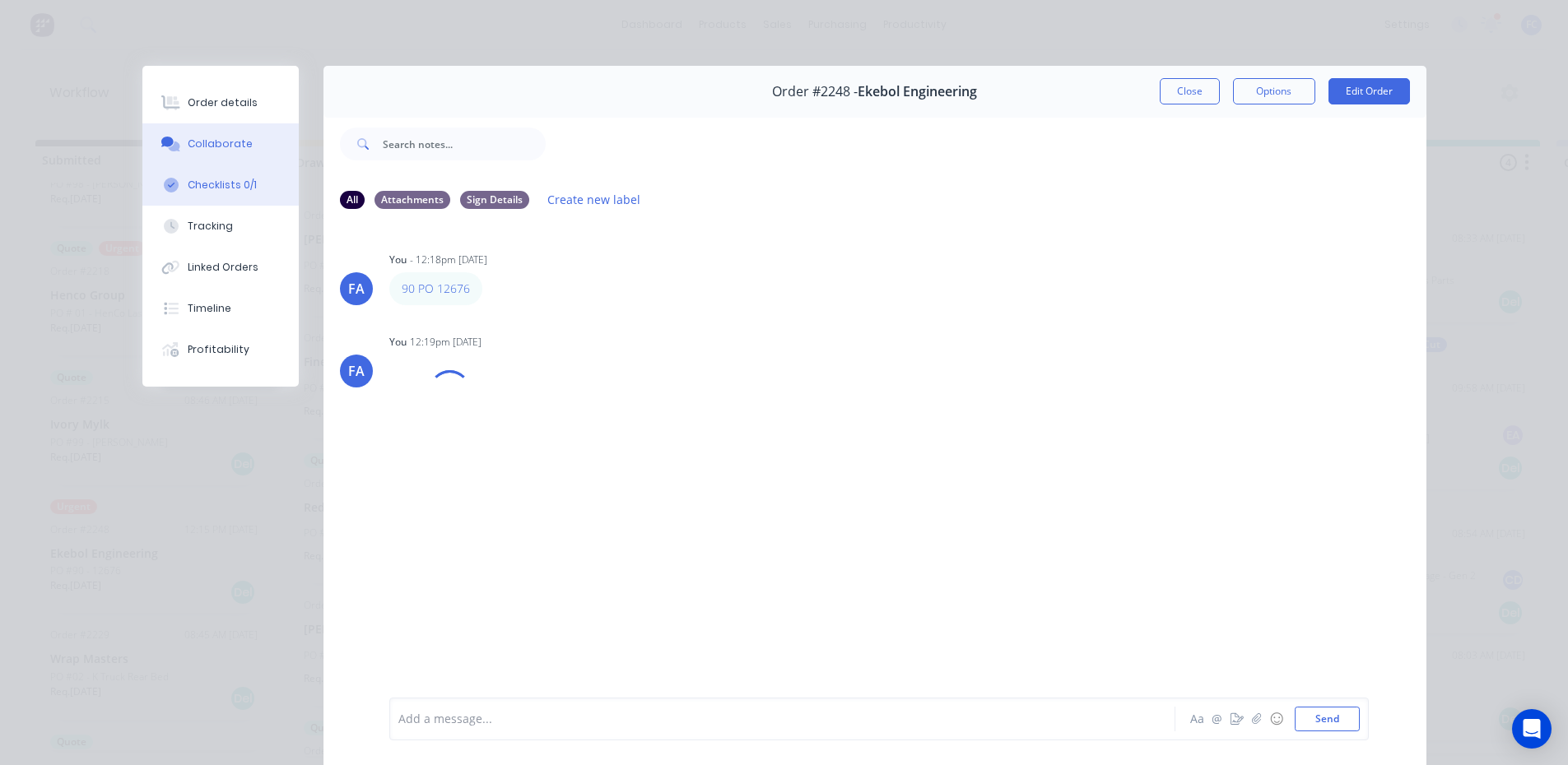
click at [245, 200] on button "Checklists 0/1" at bounding box center [220, 185] width 157 height 41
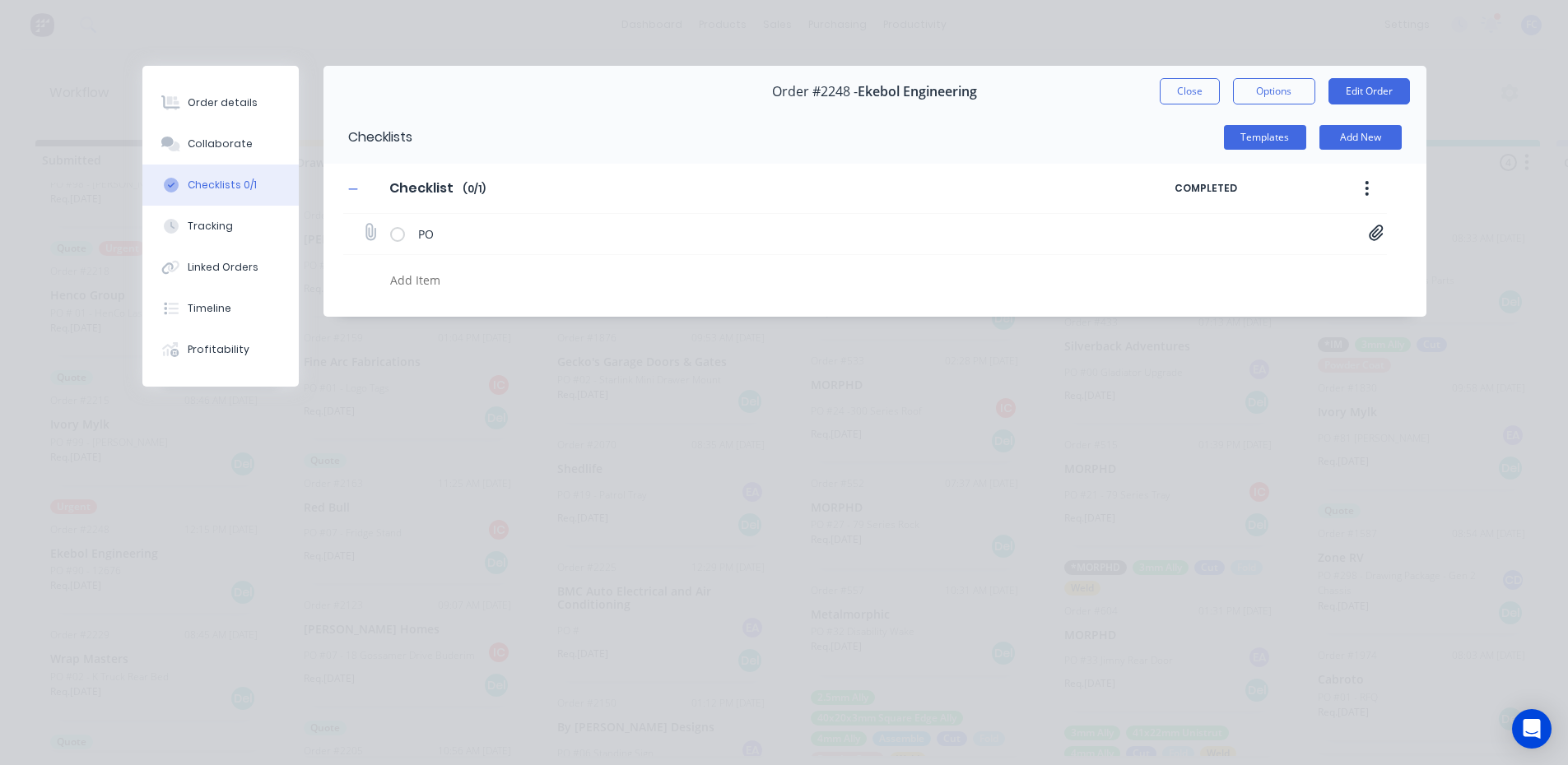
click at [1376, 226] on icon at bounding box center [1375, 233] width 15 height 17
click at [1280, 270] on link "ekebol 12676.png" at bounding box center [1244, 269] width 192 height 18
click at [221, 136] on button "Collaborate" at bounding box center [220, 144] width 157 height 41
type textarea "x"
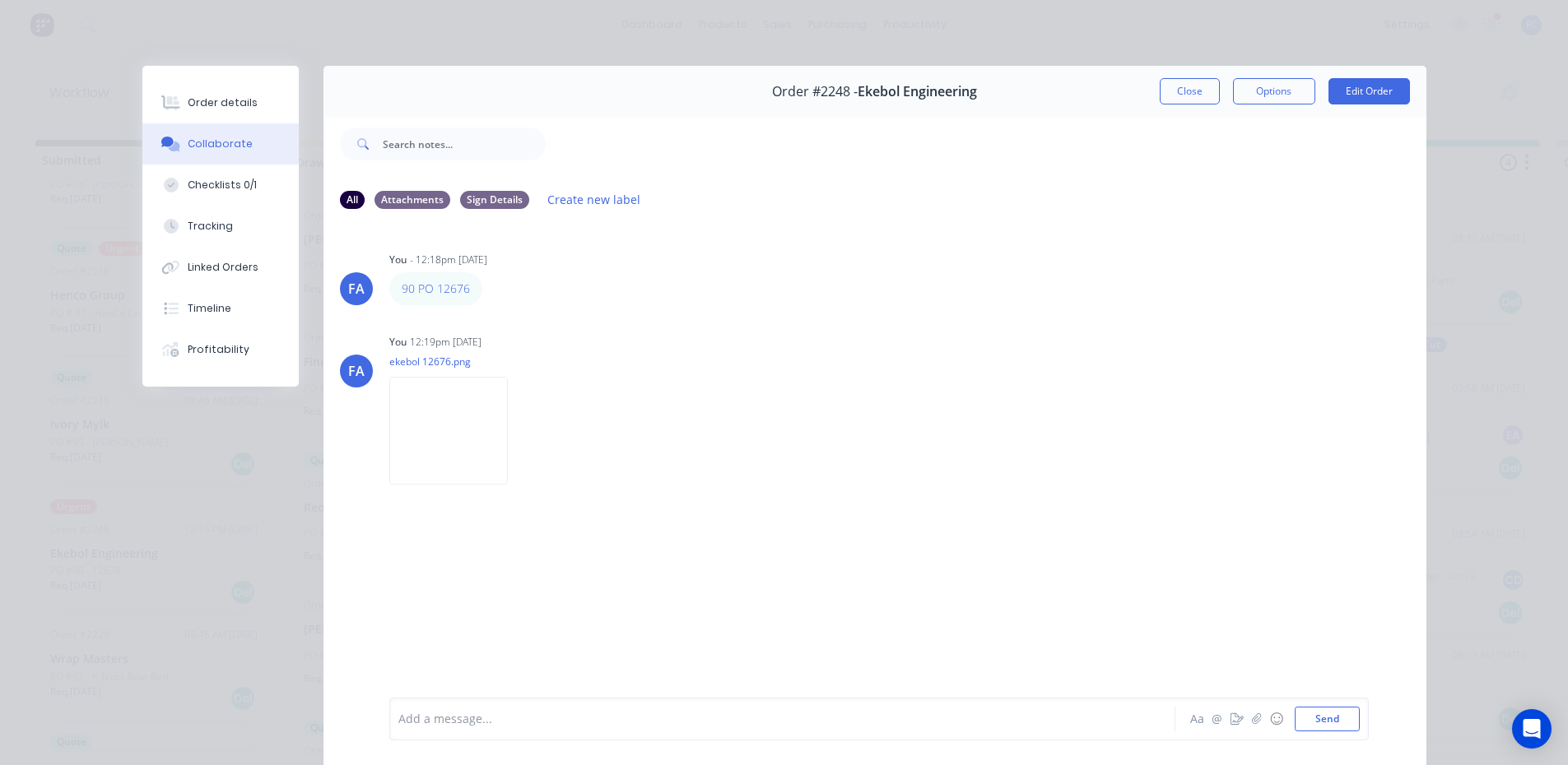
drag, startPoint x: 1156, startPoint y: 88, endPoint x: 403, endPoint y: 253, distance: 770.9
click at [1159, 88] on button "Close" at bounding box center [1189, 91] width 60 height 26
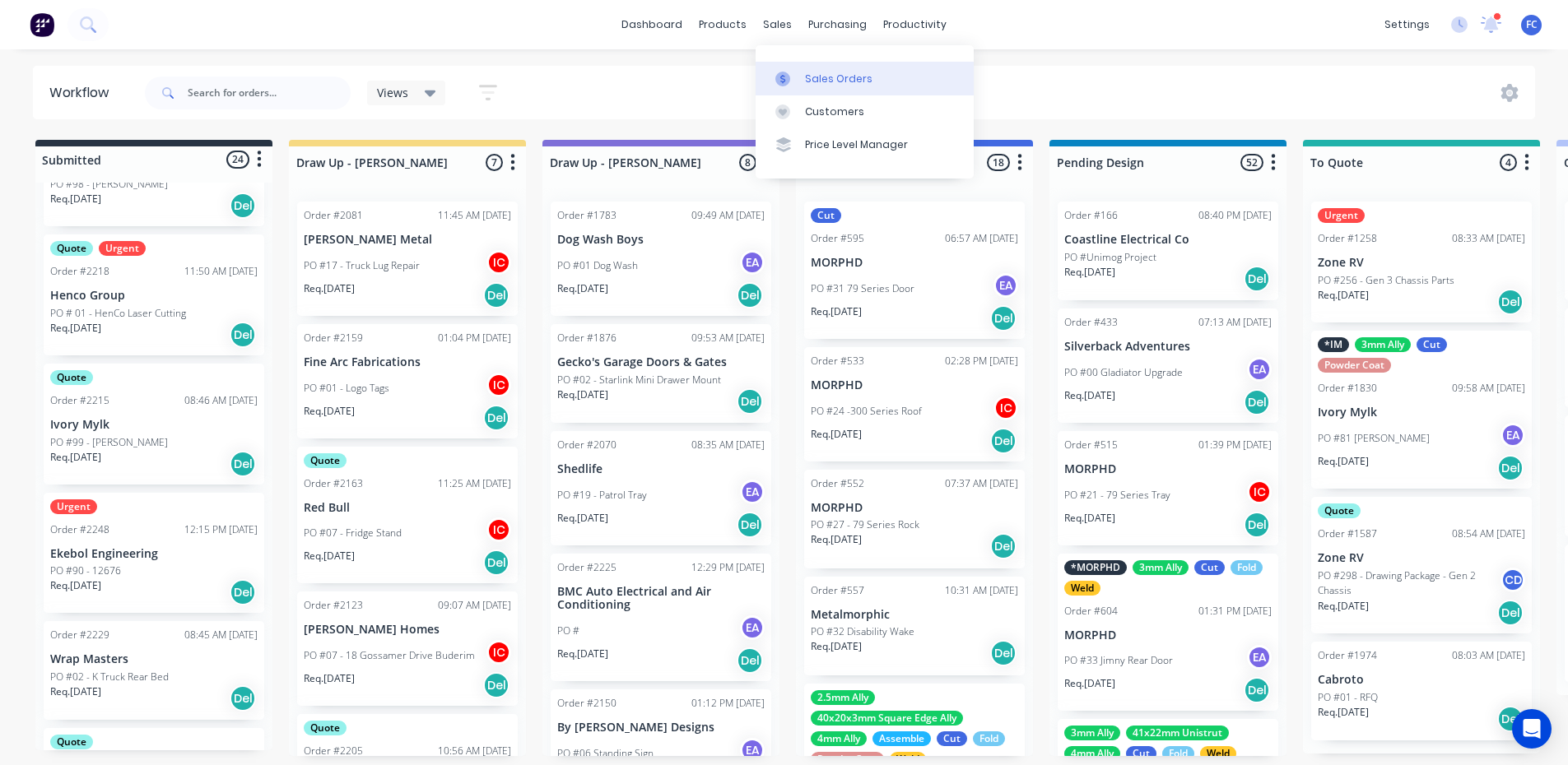
click at [809, 87] on link "Sales Orders" at bounding box center [864, 78] width 218 height 33
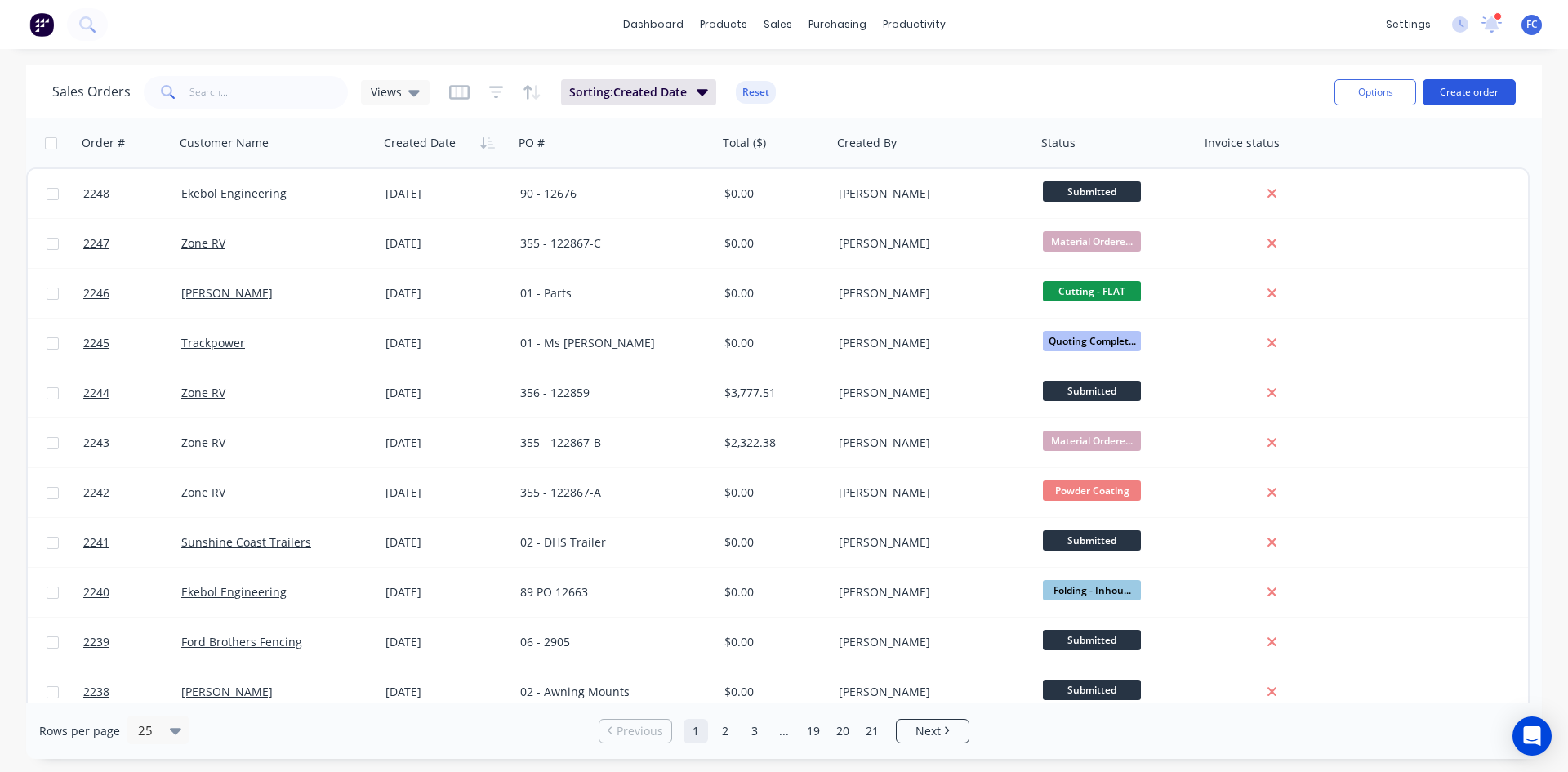
click at [1463, 89] on button "Create order" at bounding box center [1469, 92] width 93 height 26
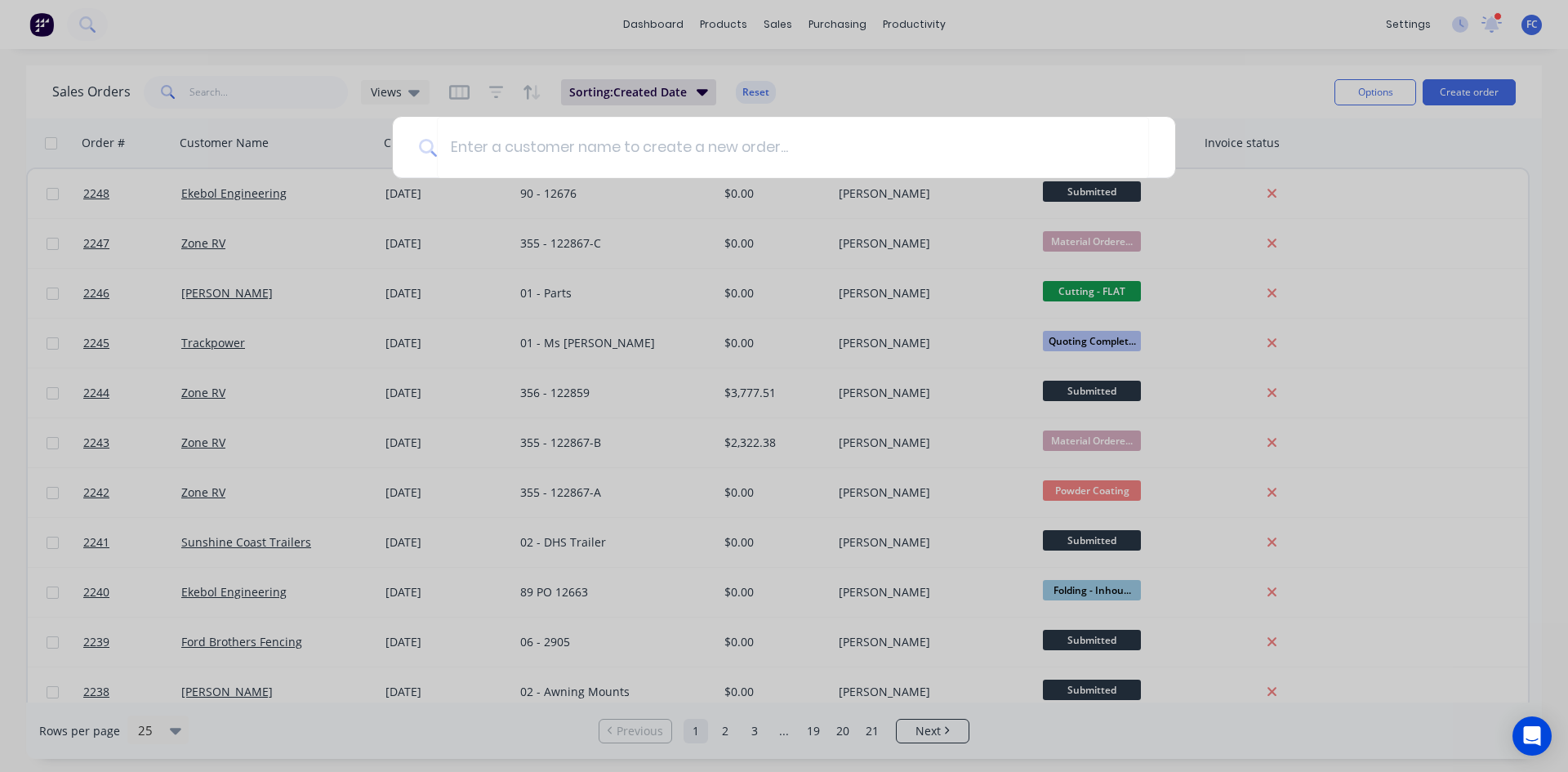
click at [1084, 63] on div at bounding box center [784, 386] width 1568 height 772
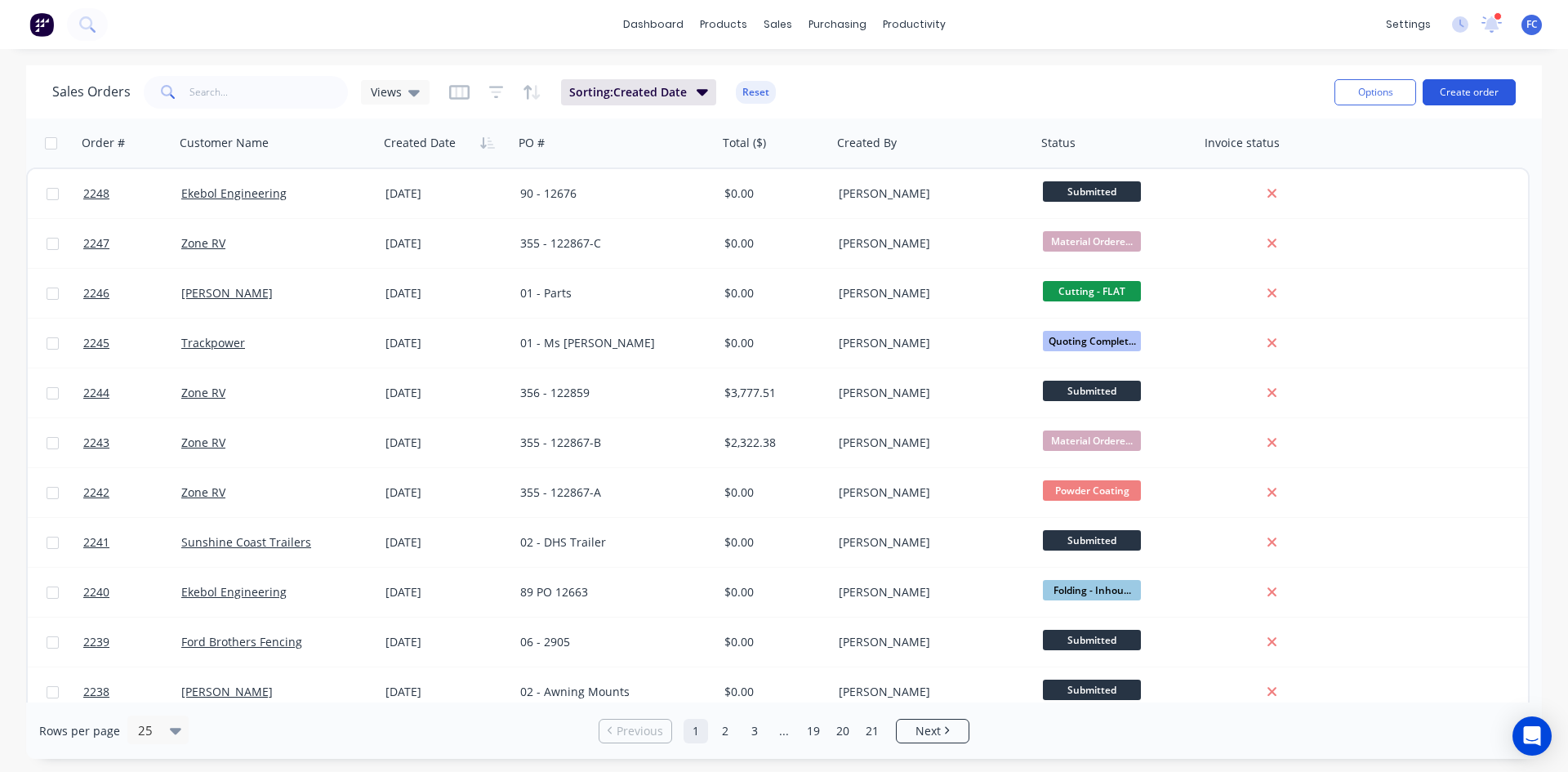
click at [1461, 90] on button "Create order" at bounding box center [1469, 92] width 93 height 26
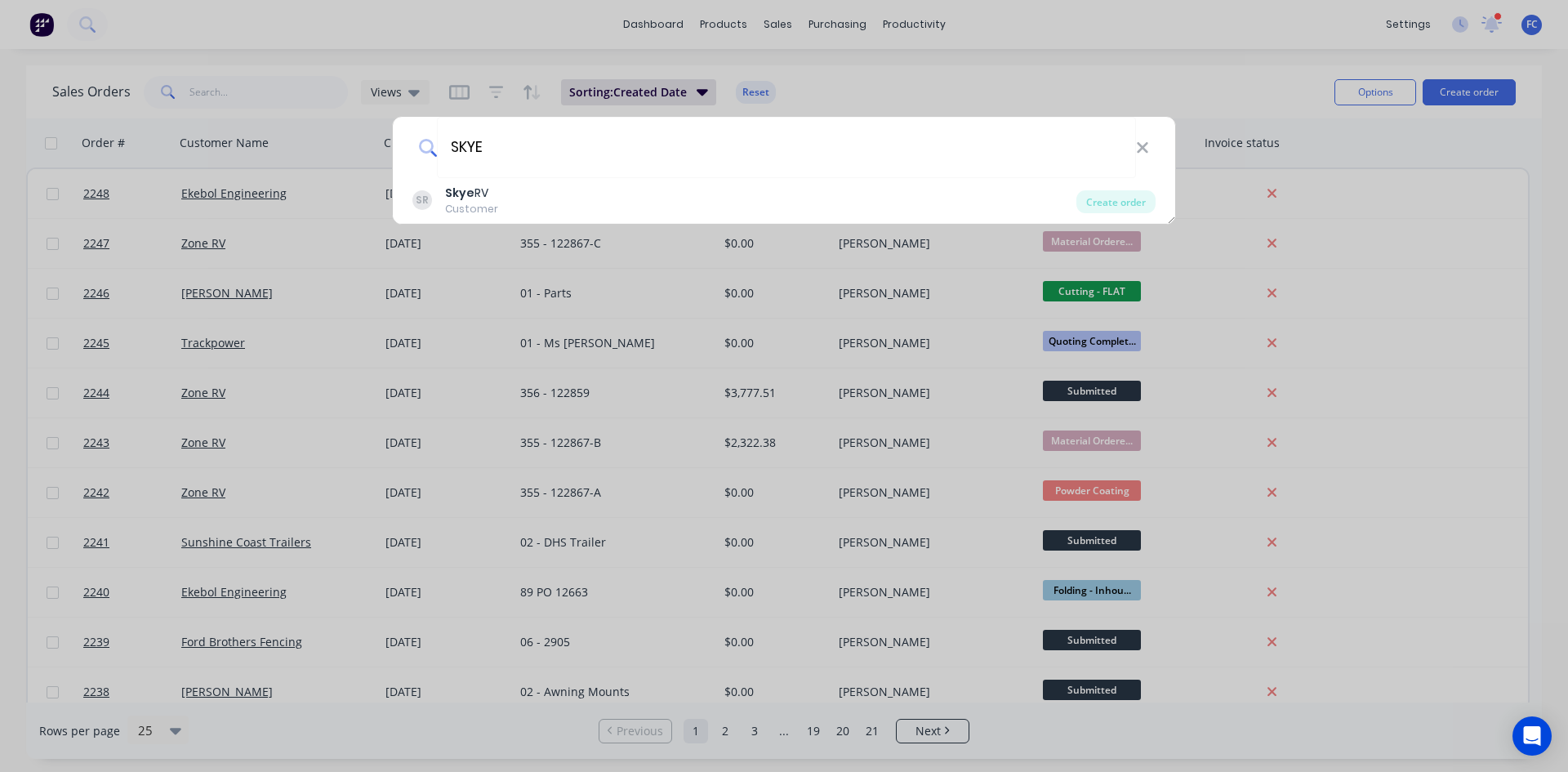
type input "SKYE"
click at [609, 205] on div "SR Skye RV Customer" at bounding box center [744, 200] width 664 height 32
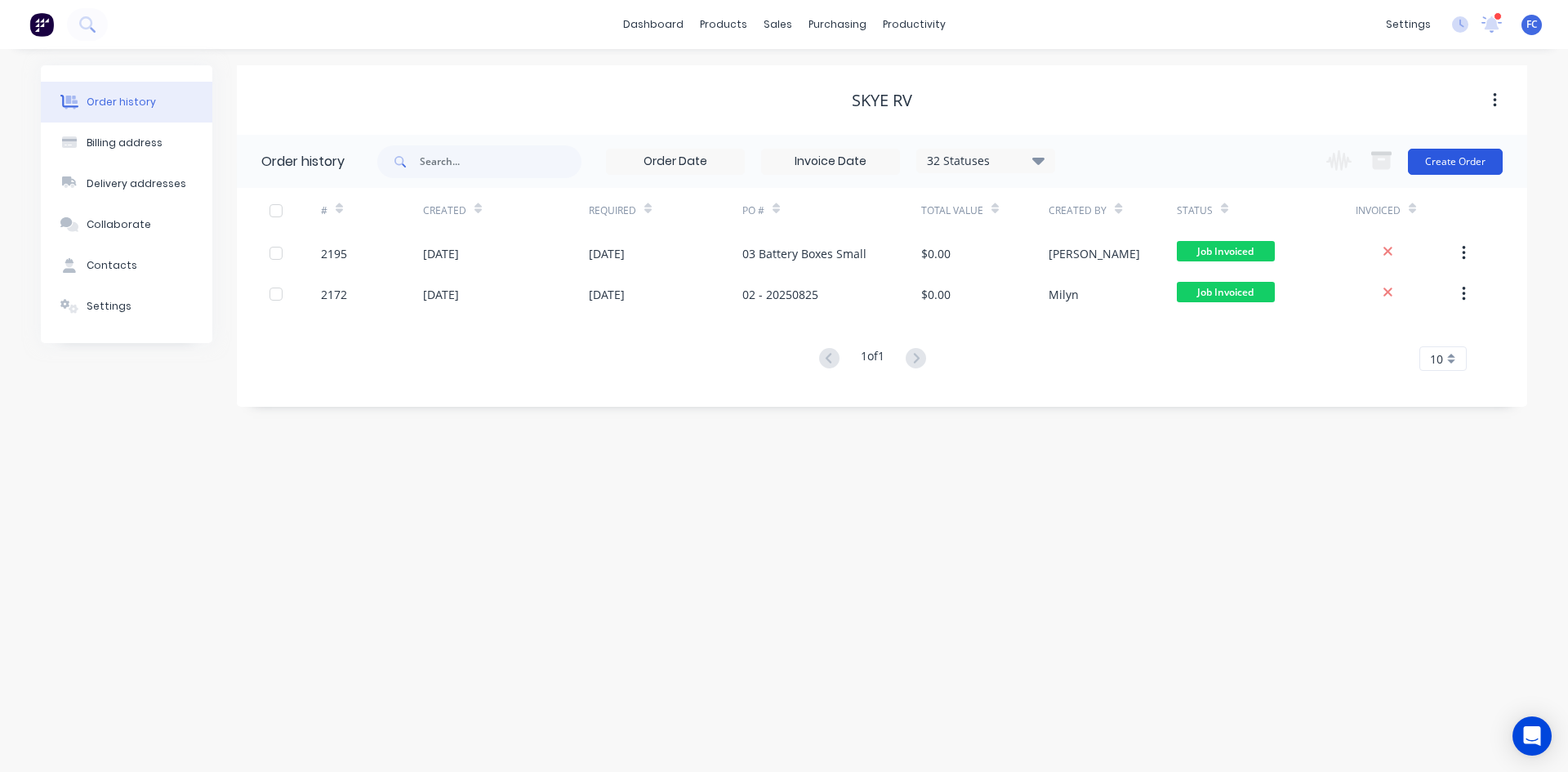
click at [1430, 164] on button "Create Order" at bounding box center [1456, 161] width 95 height 26
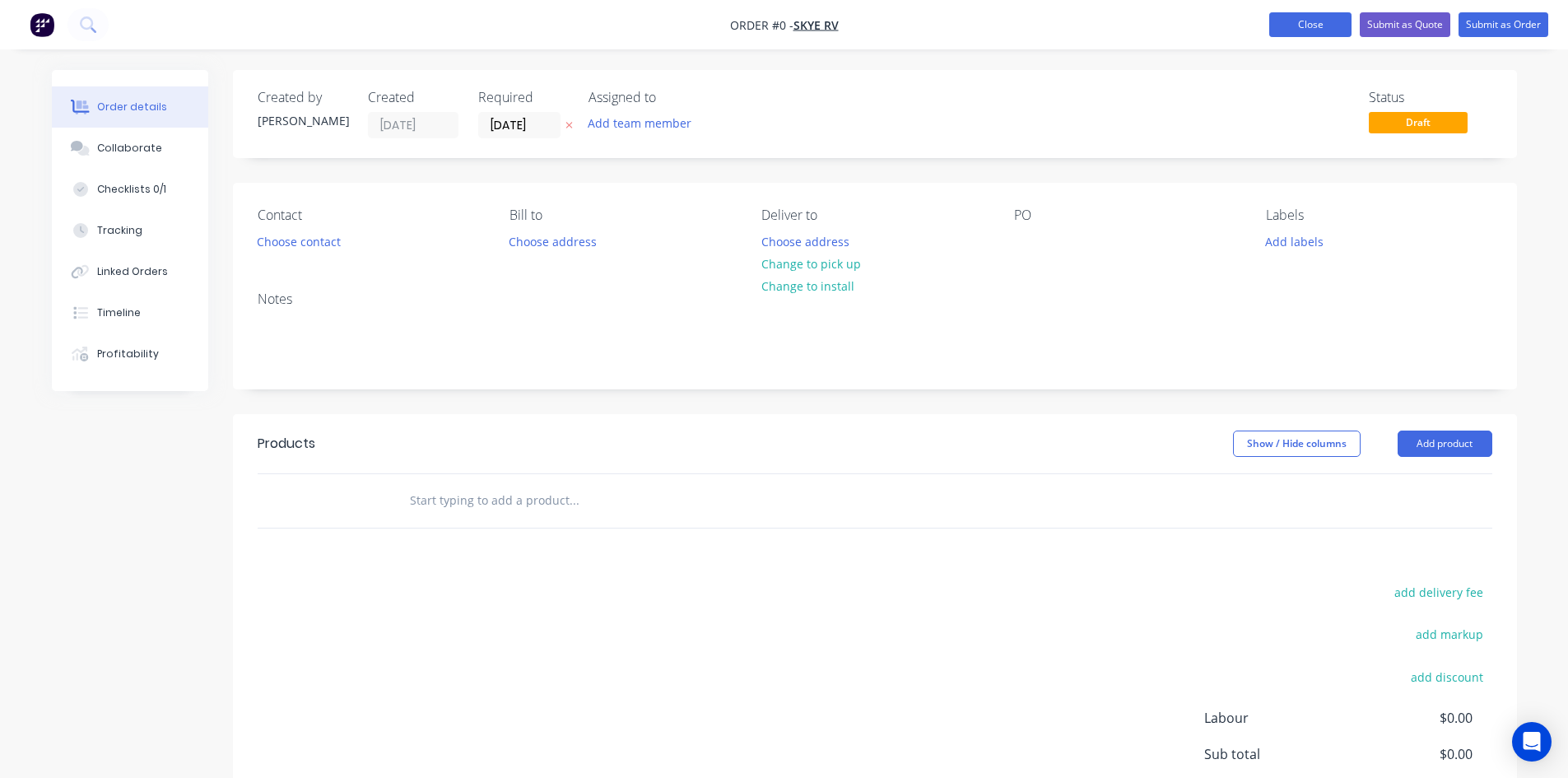
click at [1273, 19] on button "Close" at bounding box center [1310, 24] width 83 height 24
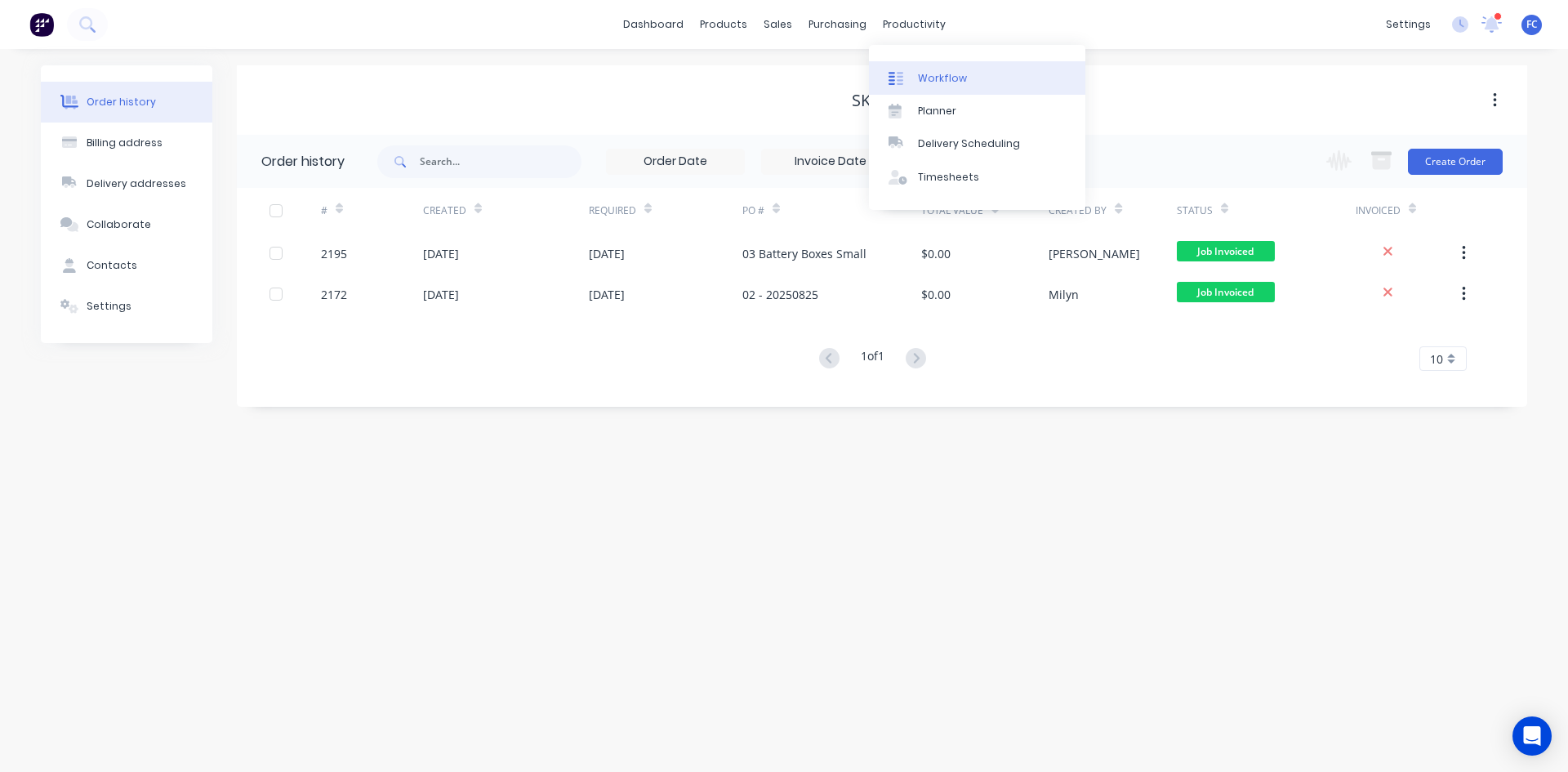
click at [921, 67] on link "Workflow" at bounding box center [978, 77] width 216 height 33
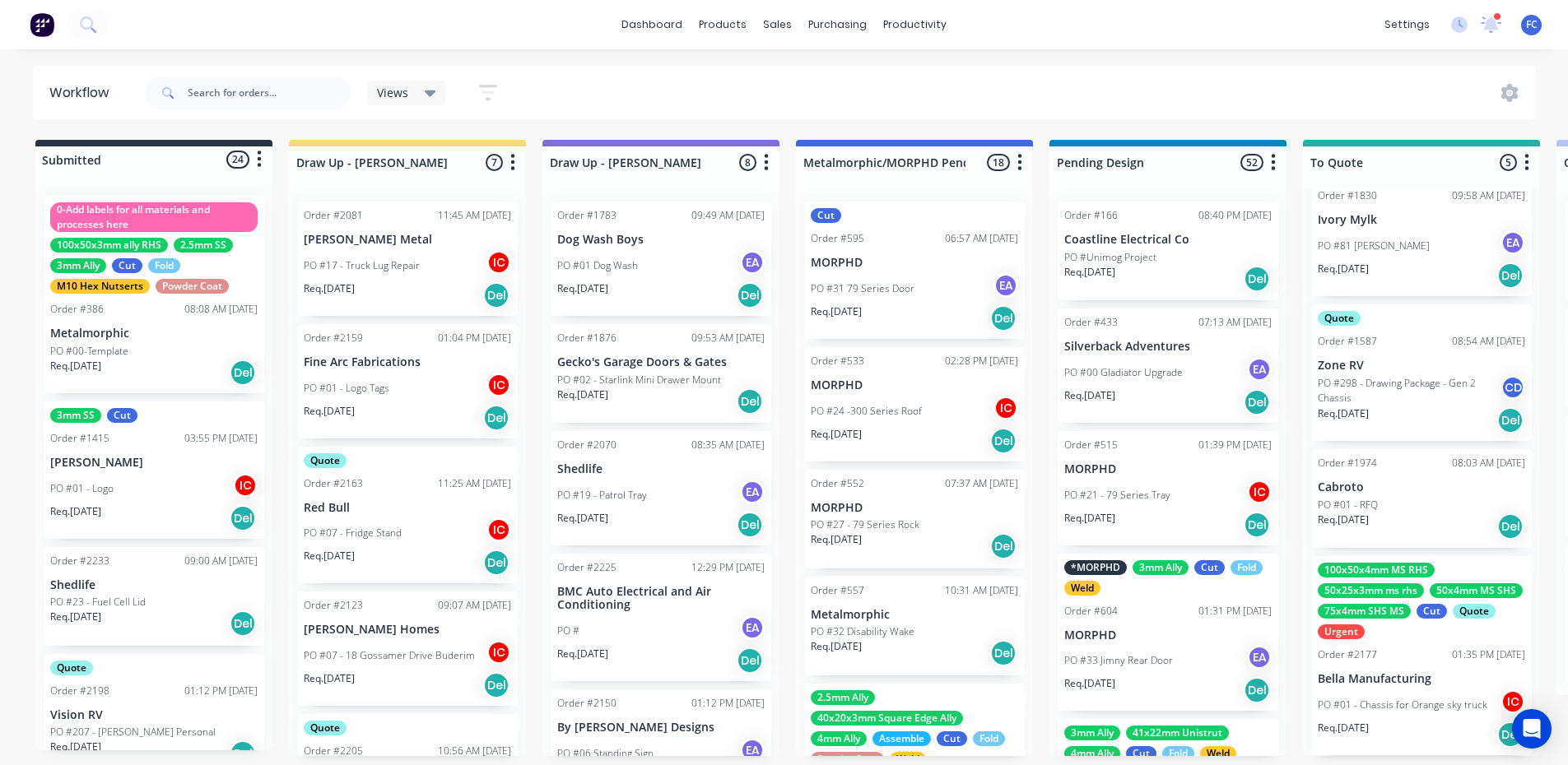
scroll to position [3, 0]
click at [1430, 599] on div "50x4mm MS SHS" at bounding box center [1477, 590] width 93 height 15
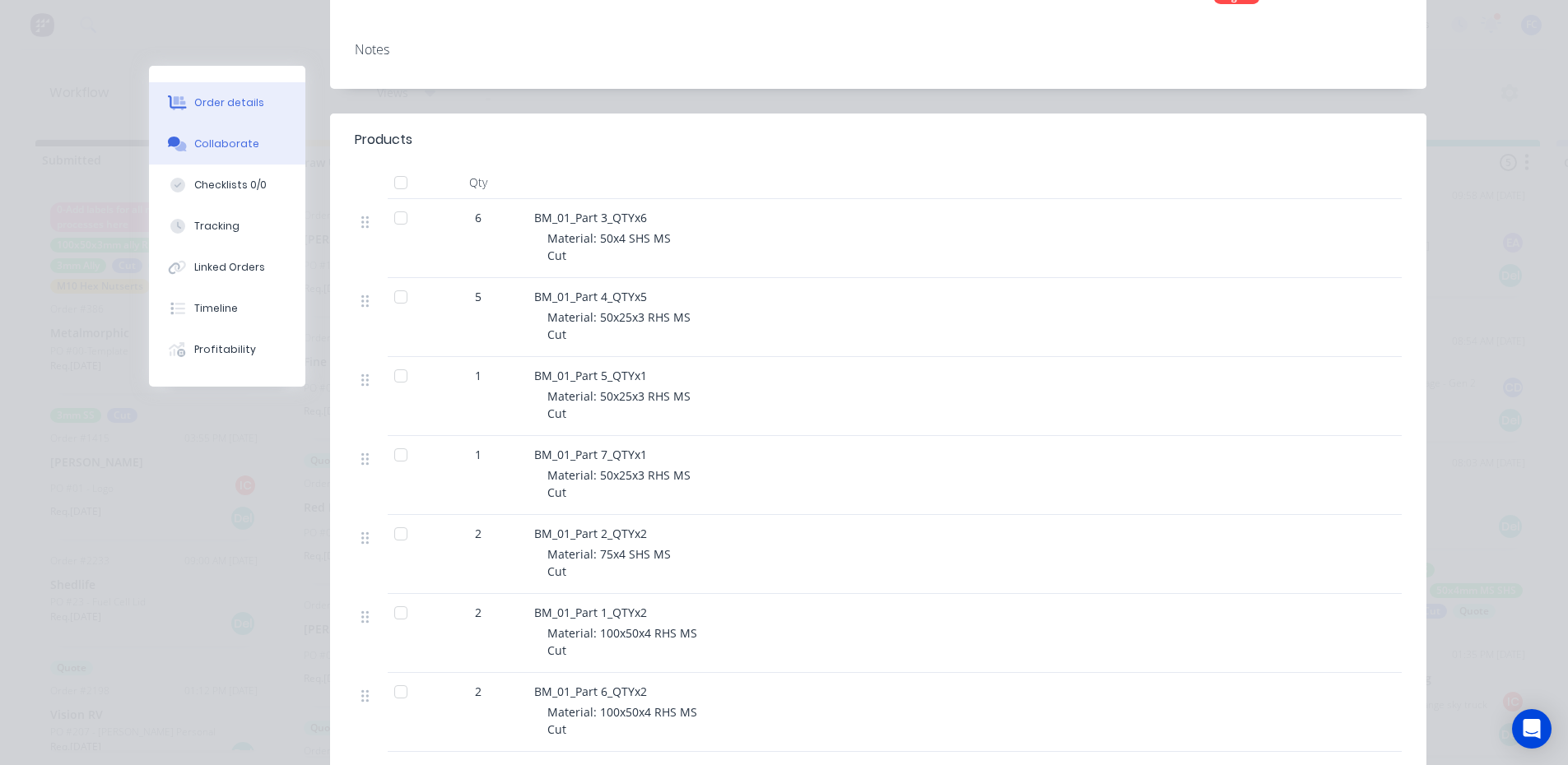
scroll to position [329, 0]
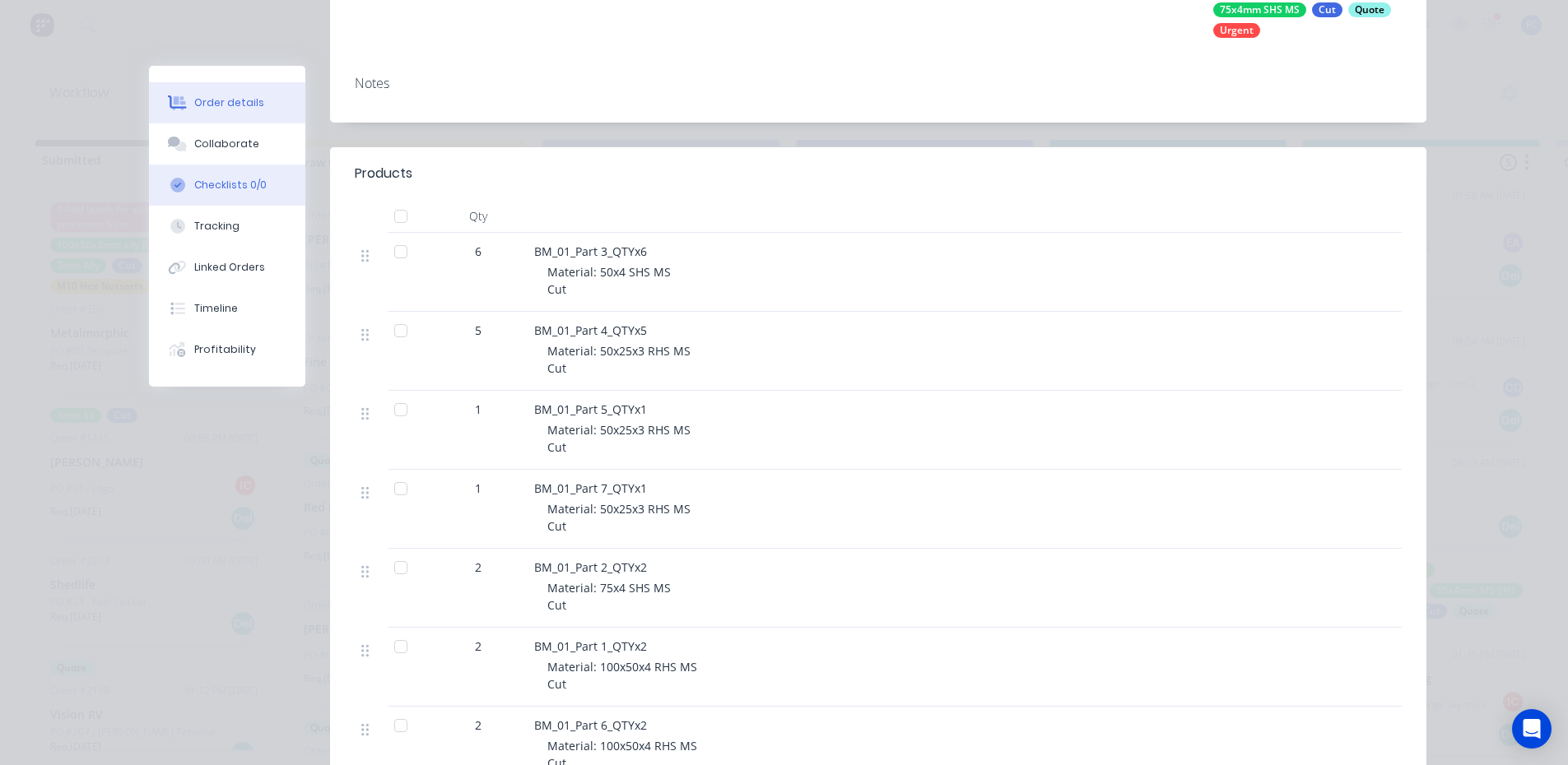
click at [253, 156] on button "Collaborate" at bounding box center [227, 144] width 157 height 41
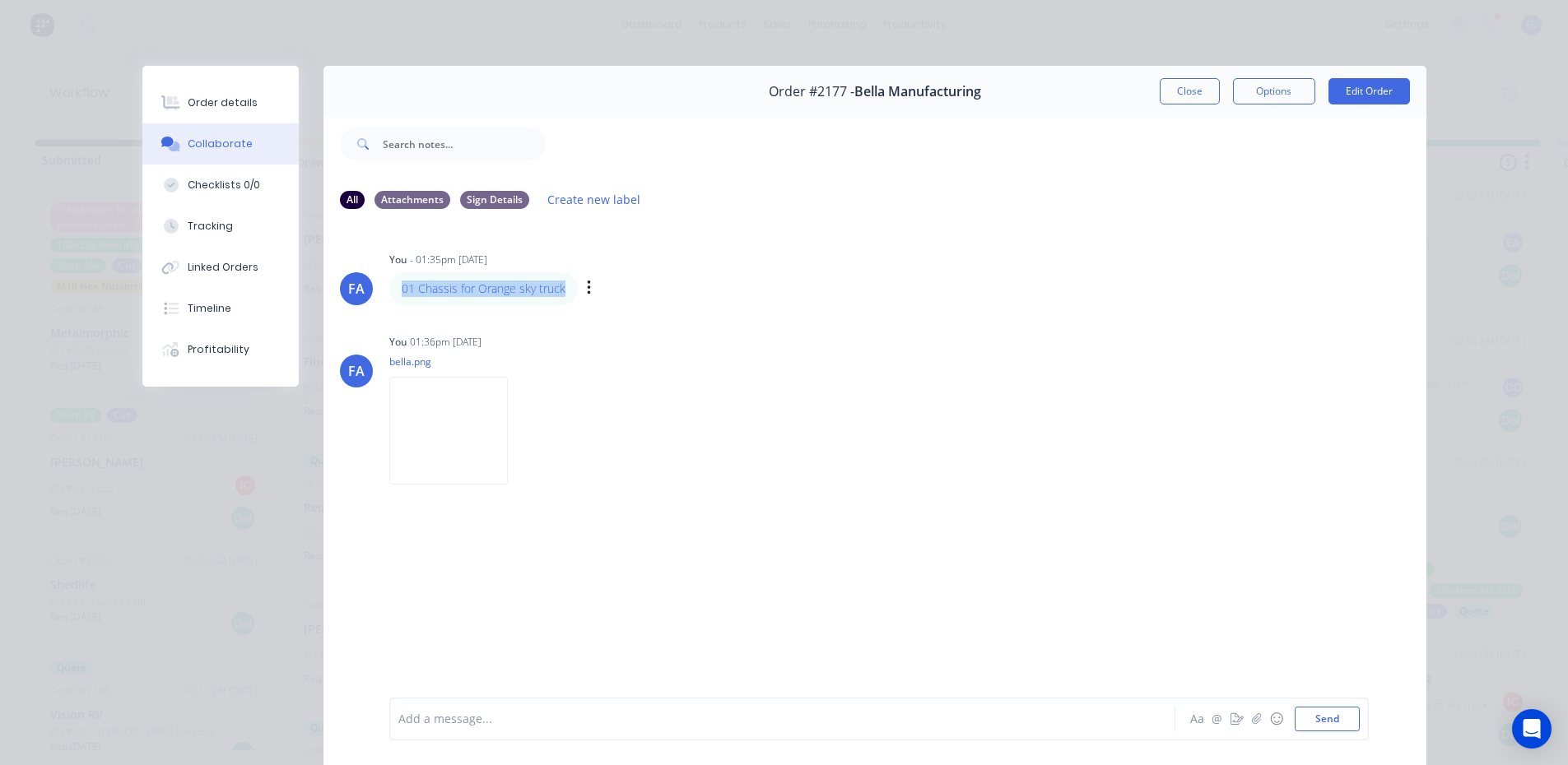
drag, startPoint x: 513, startPoint y: 288, endPoint x: 391, endPoint y: 282, distance: 122.1
click at [391, 282] on div "01 Chassis for Orange sky truck Labels Edit Delete" at bounding box center [646, 289] width 514 height 33
copy link "01 Chassis for Orange sky truck"
drag, startPoint x: 857, startPoint y: 451, endPoint x: 606, endPoint y: 360, distance: 267.0
click at [847, 445] on div "You 01:36pm [DATE] bella.png Labels Download Delete" at bounding box center [646, 404] width 514 height 148
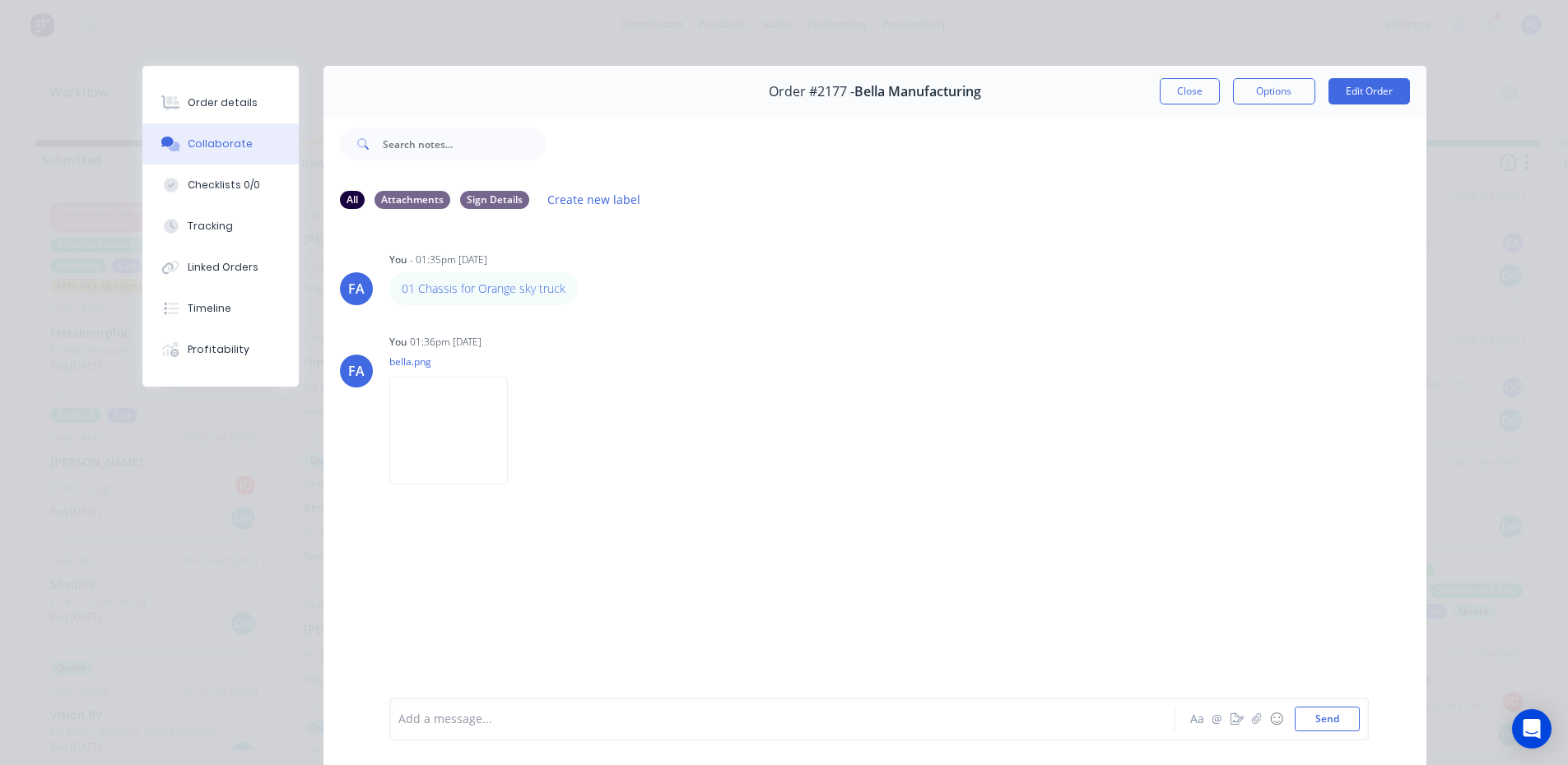
click at [221, 102] on div "Order details" at bounding box center [223, 102] width 70 height 15
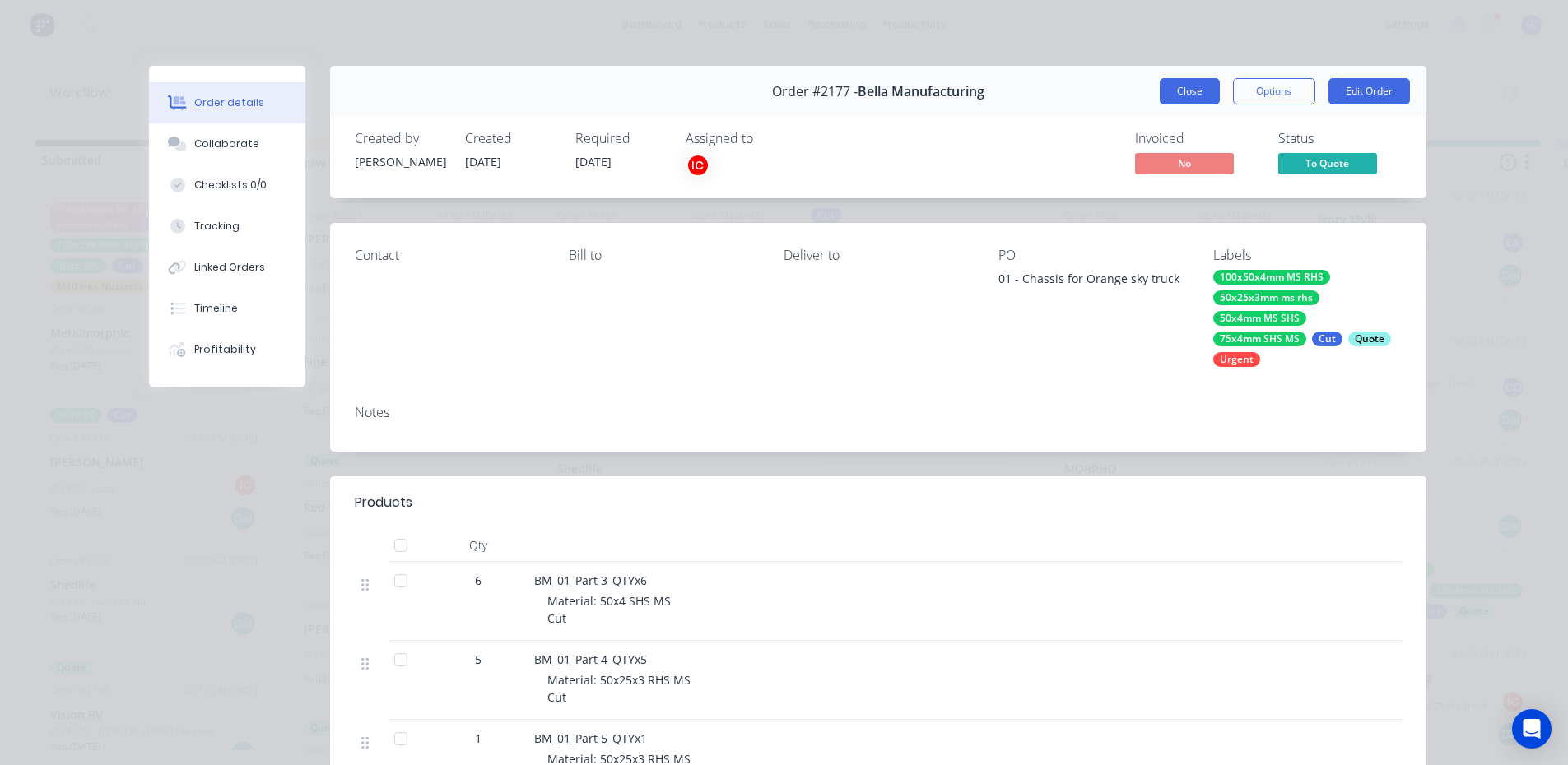
click at [1190, 85] on button "Close" at bounding box center [1189, 91] width 60 height 26
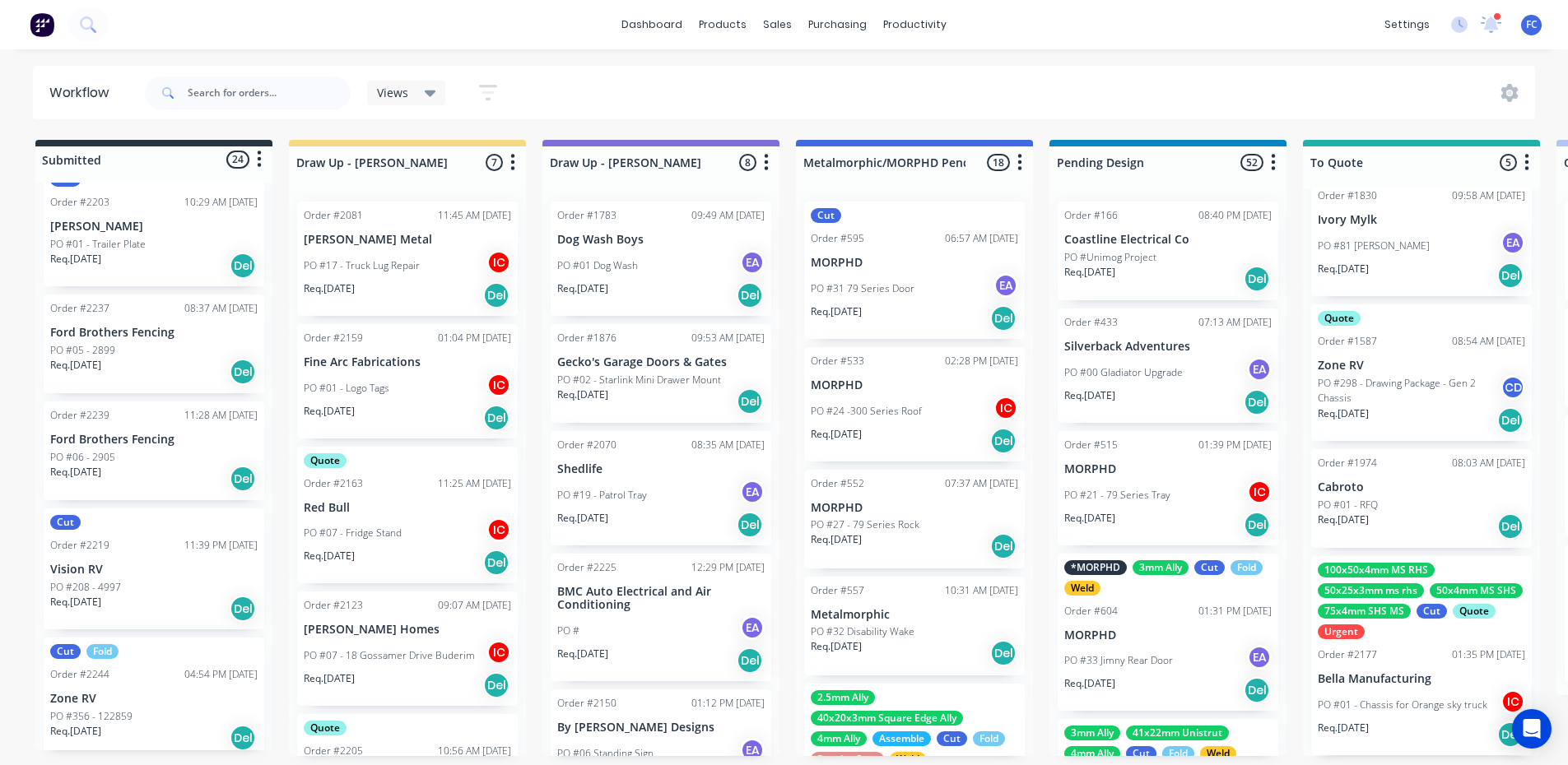
scroll to position [2468, 0]
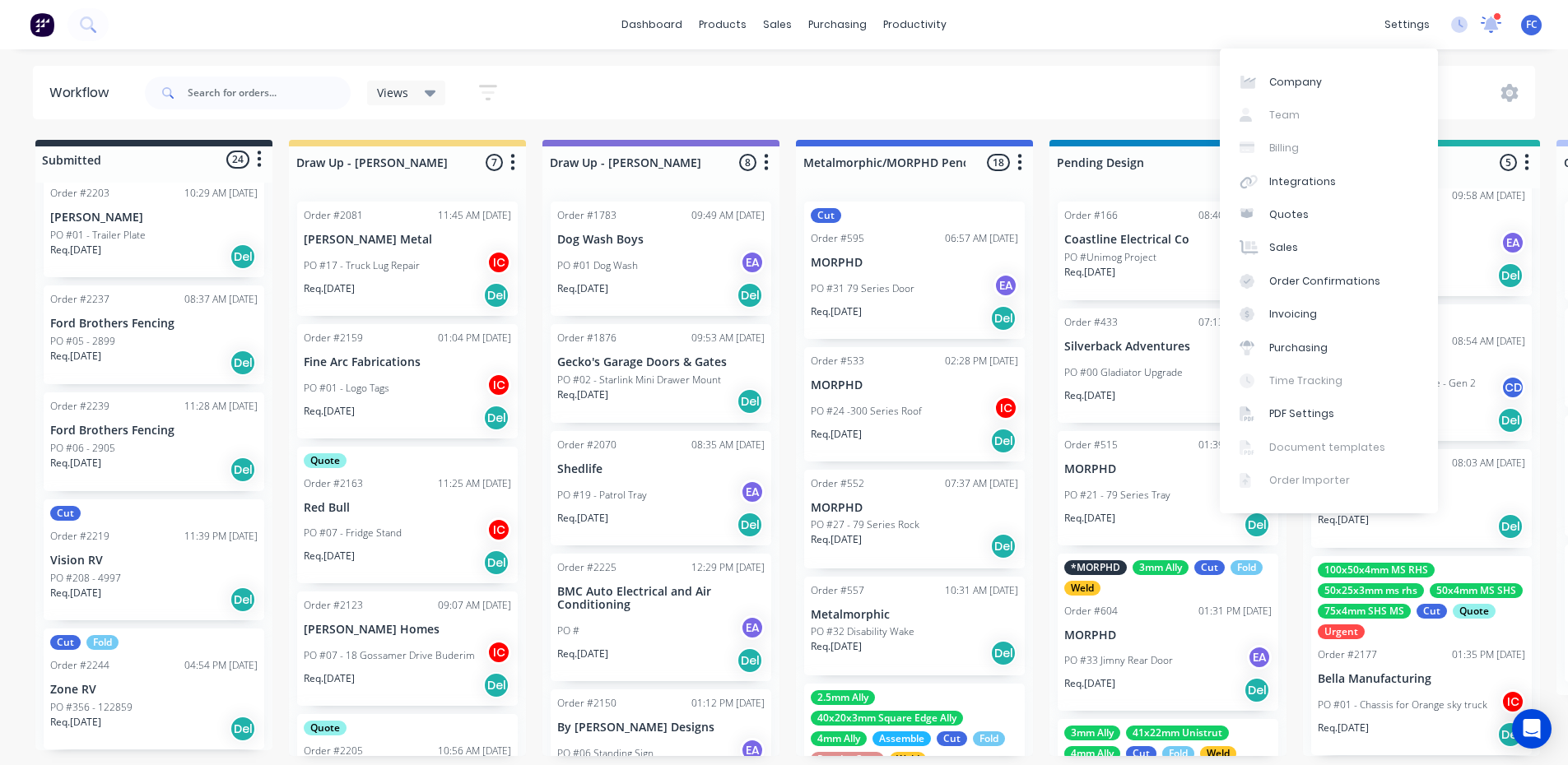
click at [1485, 13] on div at bounding box center [1490, 24] width 20 height 24
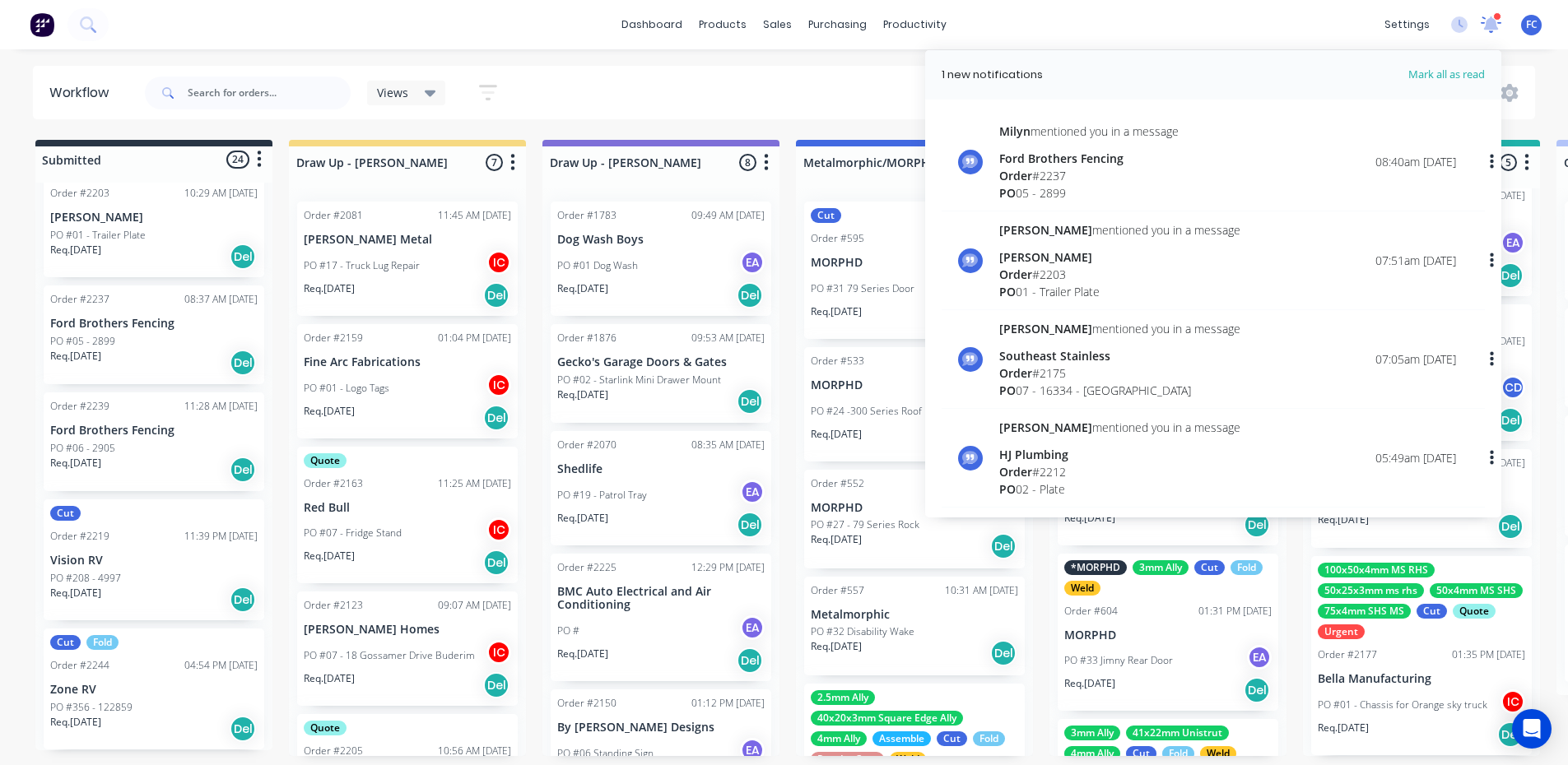
click at [1486, 13] on div at bounding box center [1490, 24] width 20 height 24
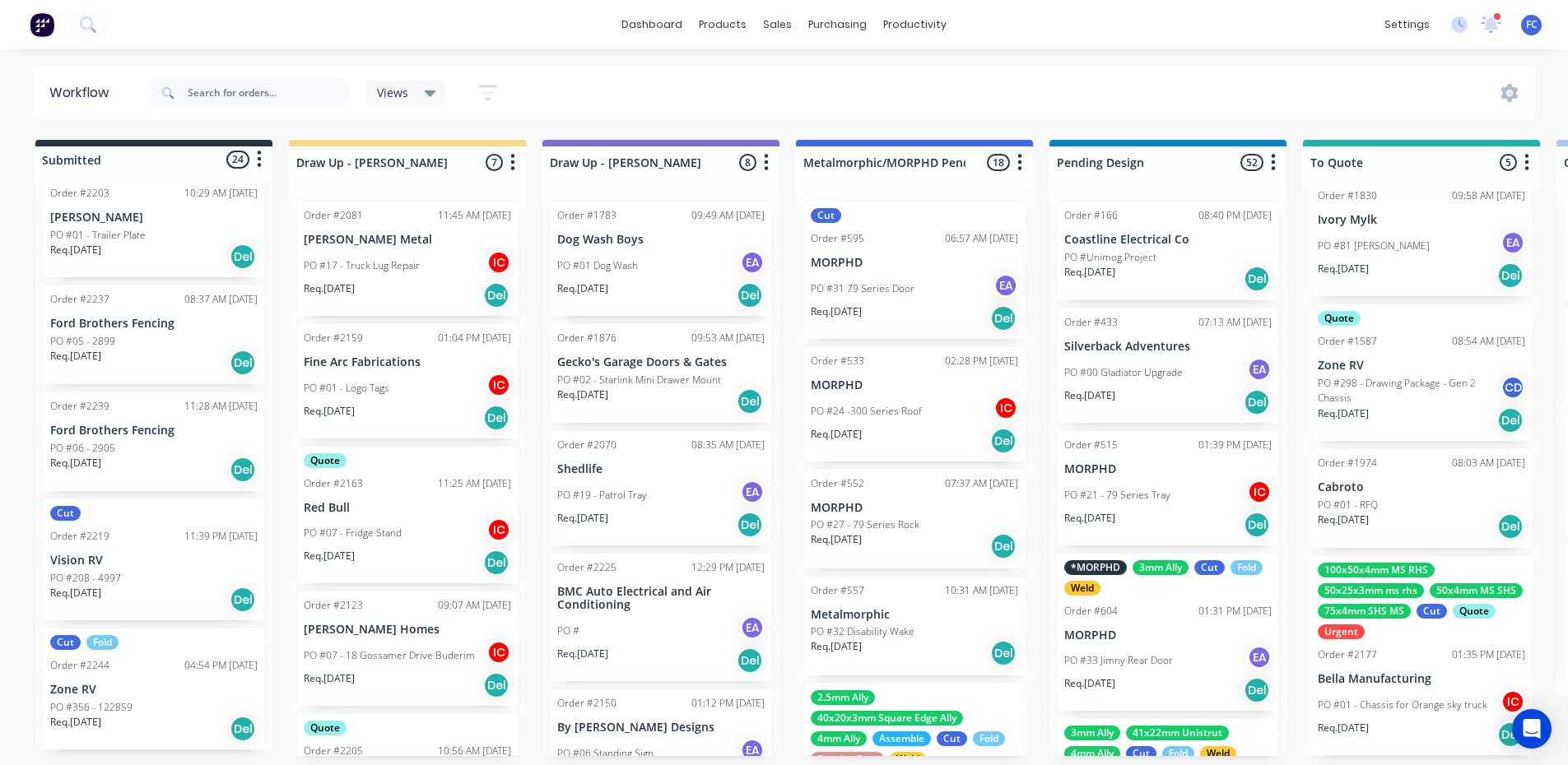
click at [857, 82] on div "Views Save new view None (Default) edit [PERSON_NAME] edit [PERSON_NAME] edit S…" at bounding box center [838, 92] width 1394 height 50
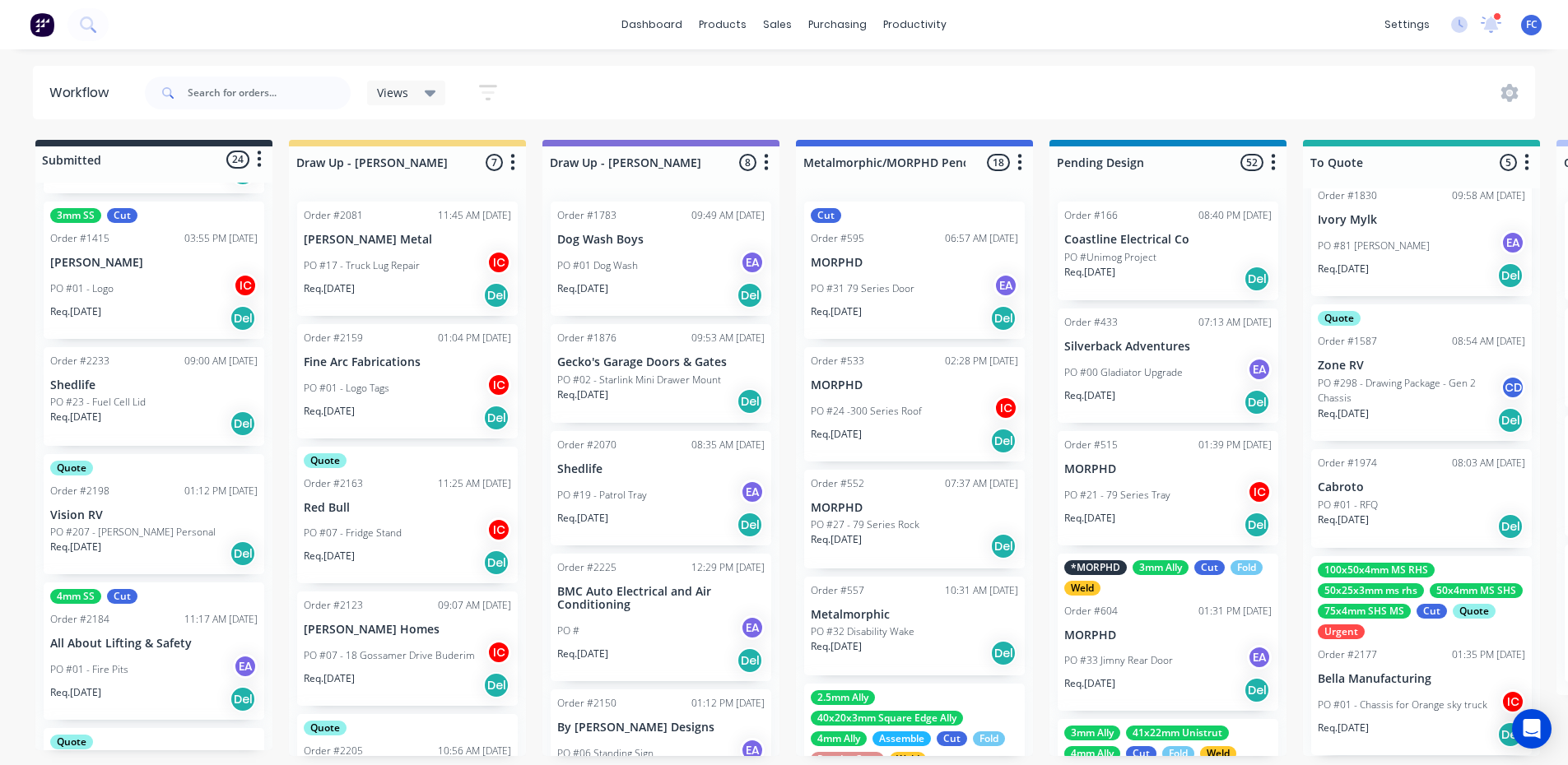
scroll to position [82, 0]
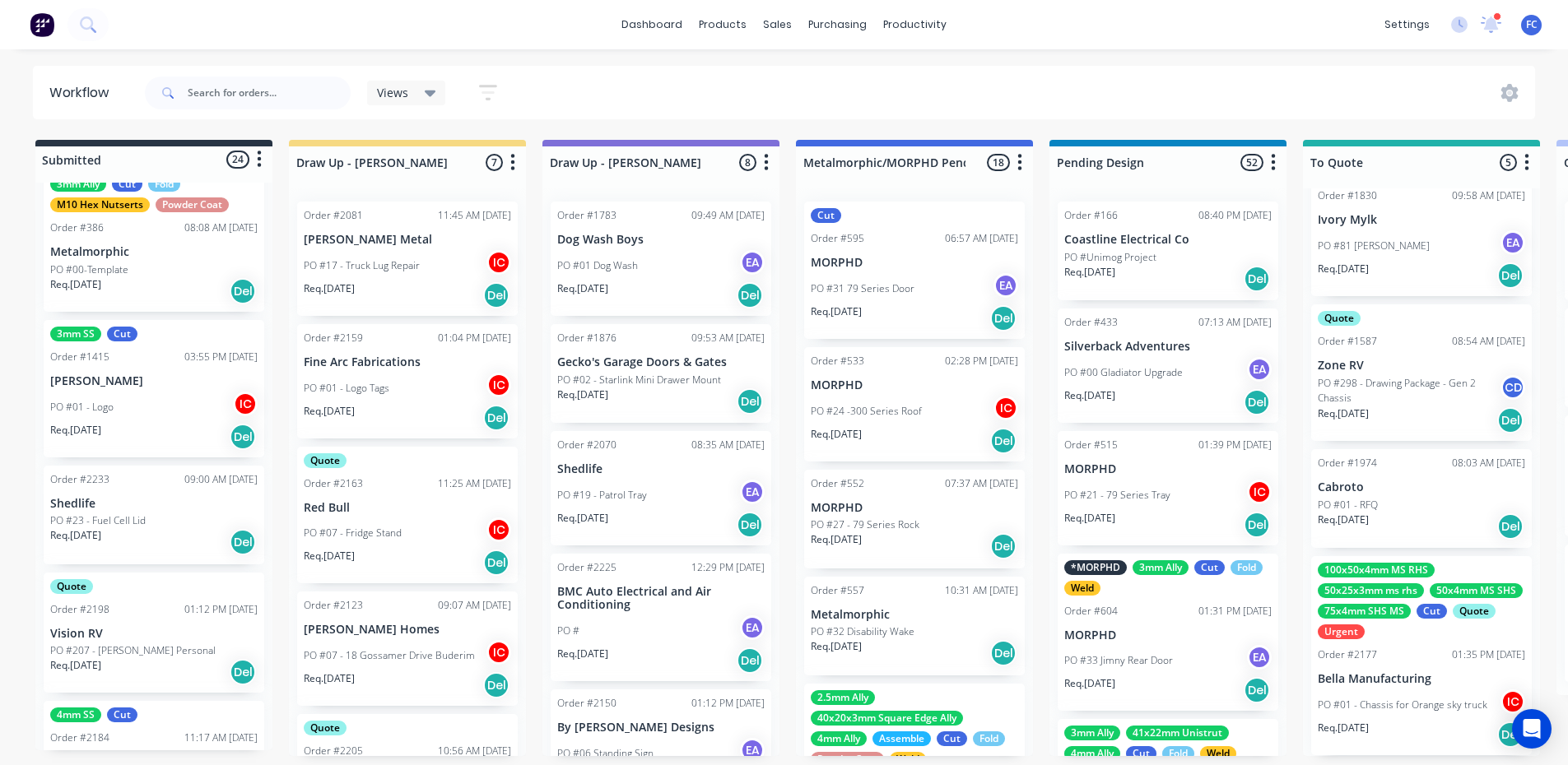
click at [136, 391] on div "PO #01 - Logo IC" at bounding box center [154, 407] width 207 height 31
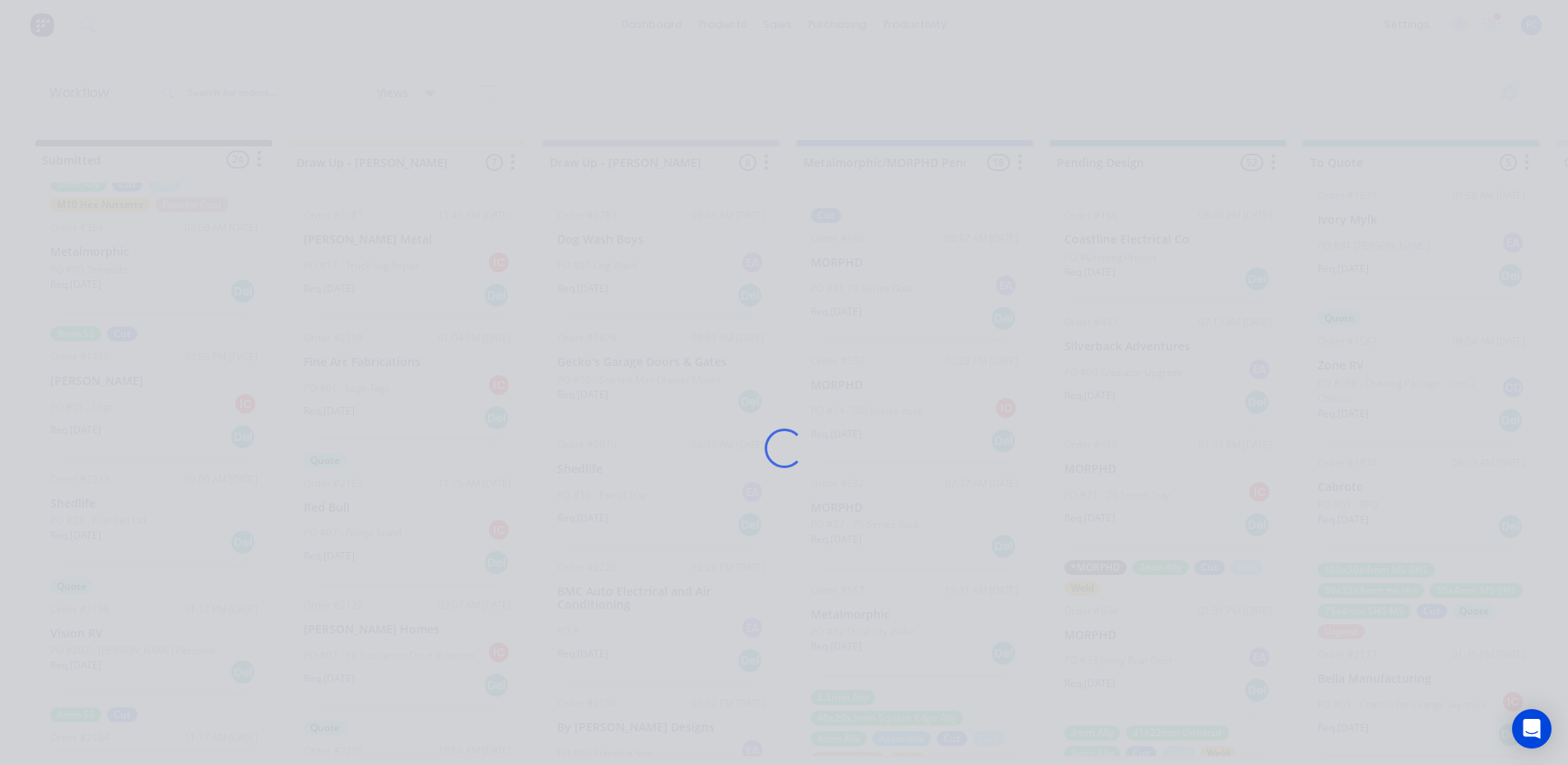
scroll to position [0, 0]
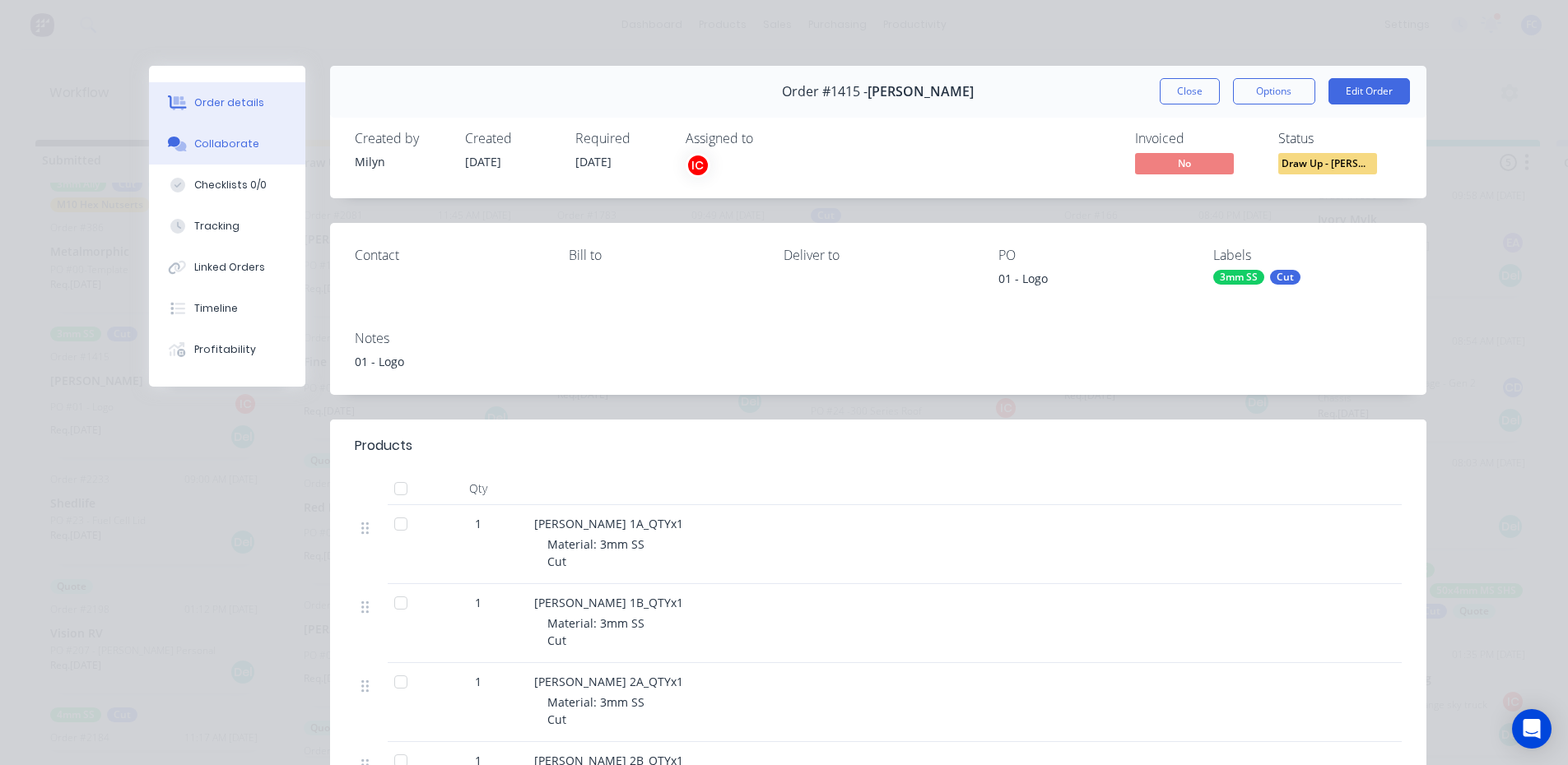
click at [234, 145] on div "Collaborate" at bounding box center [227, 143] width 65 height 15
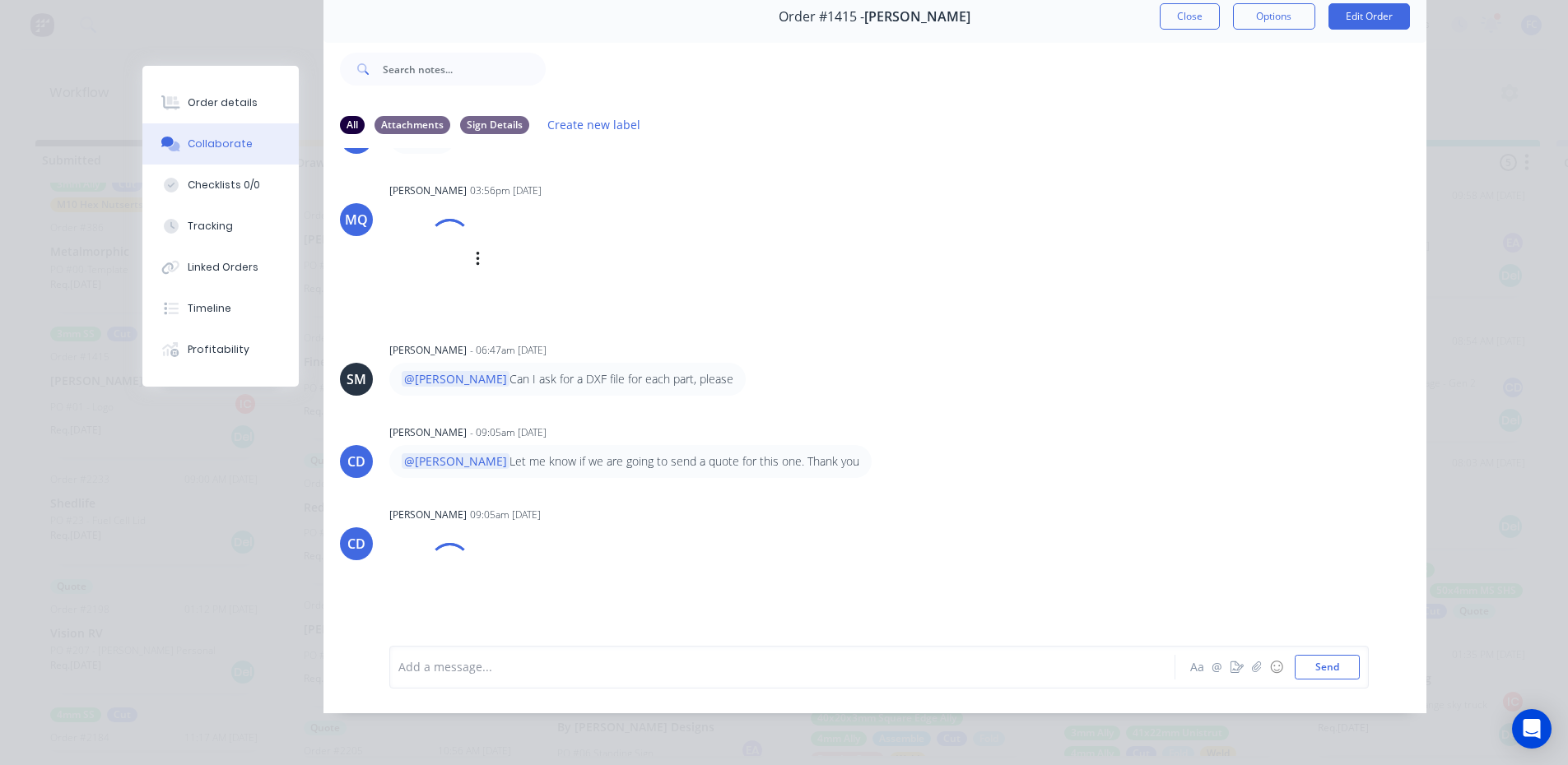
scroll to position [83, 0]
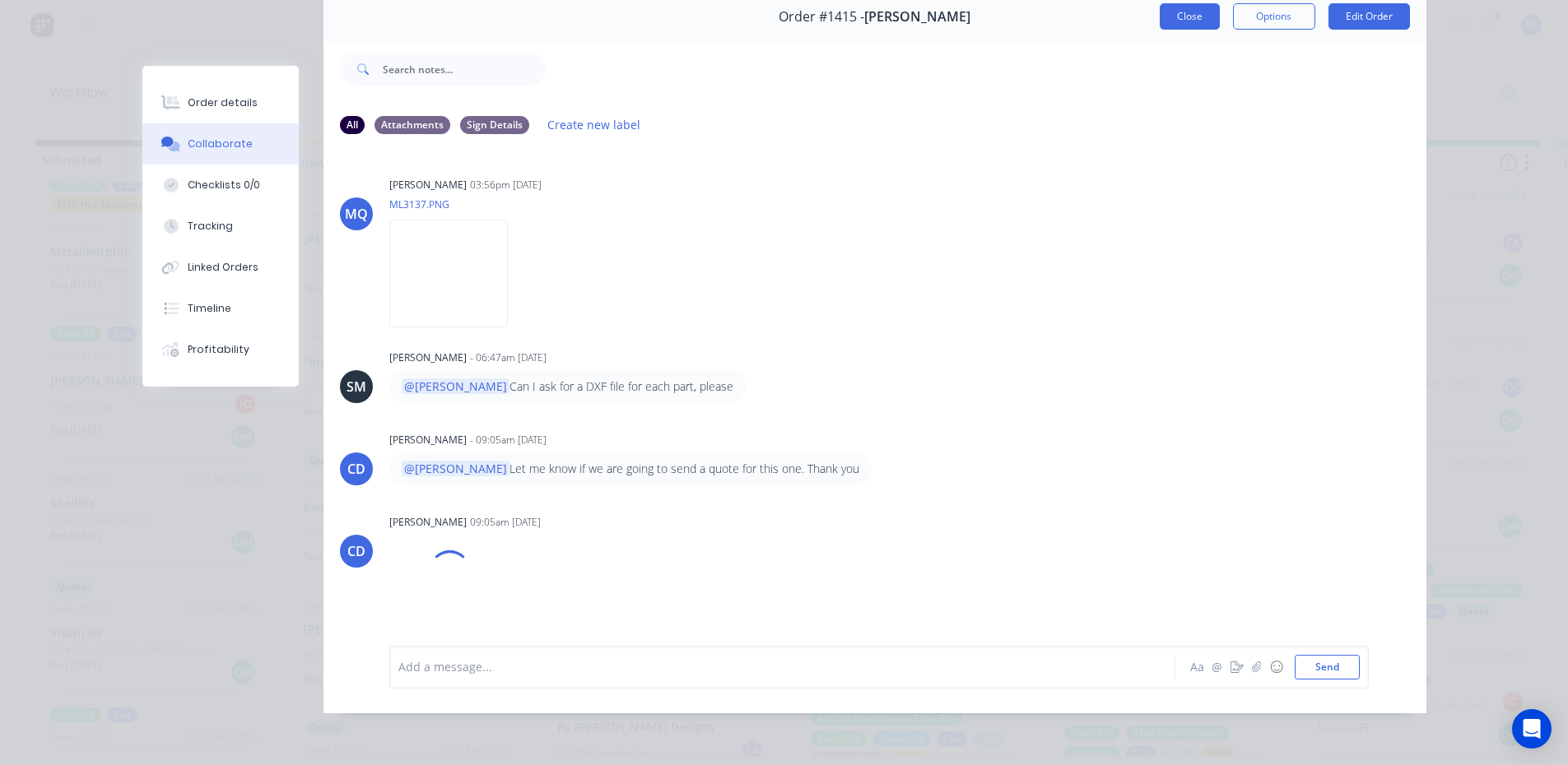
click at [1196, 11] on button "Close" at bounding box center [1189, 16] width 60 height 26
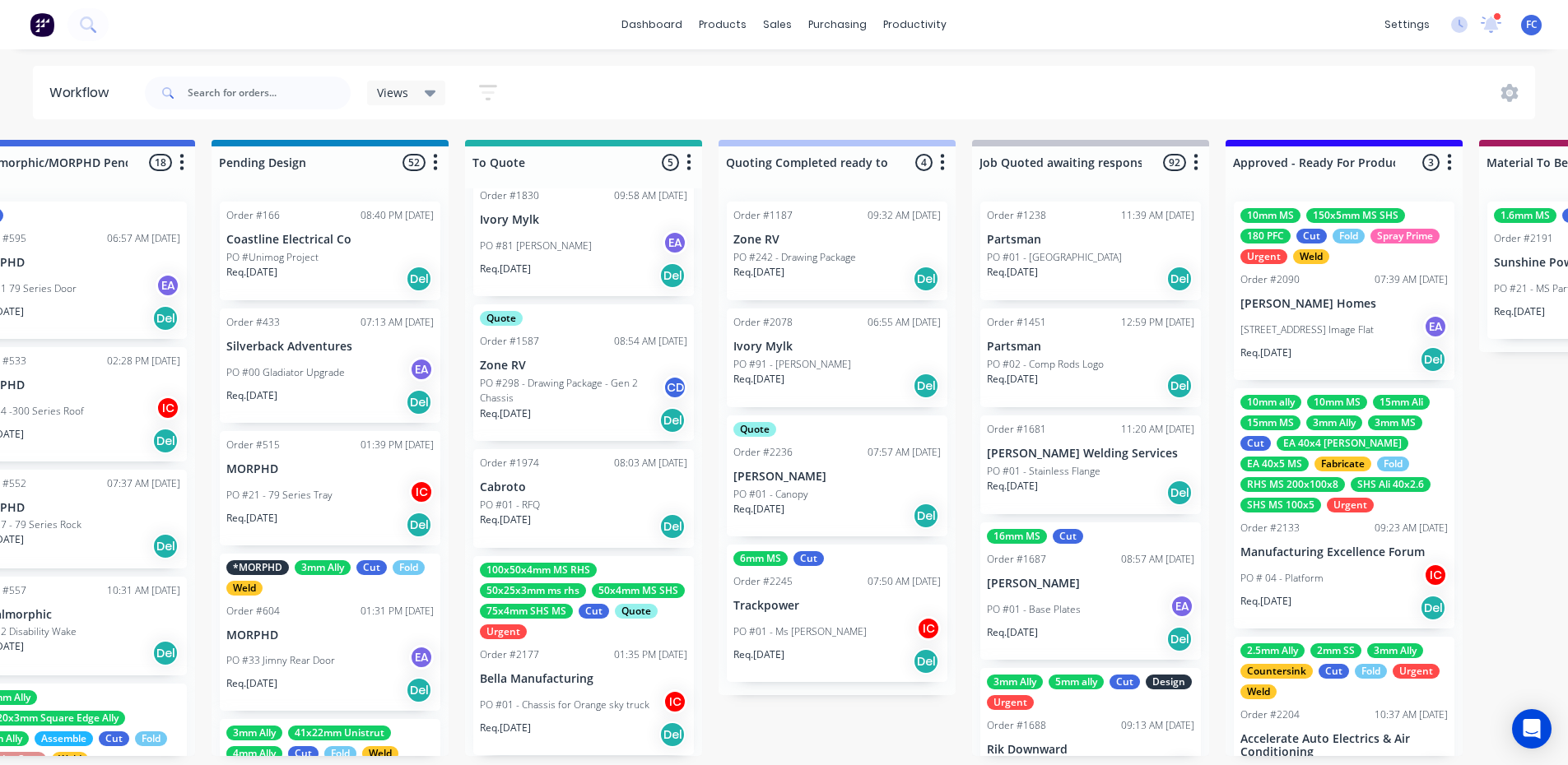
scroll to position [3, 739]
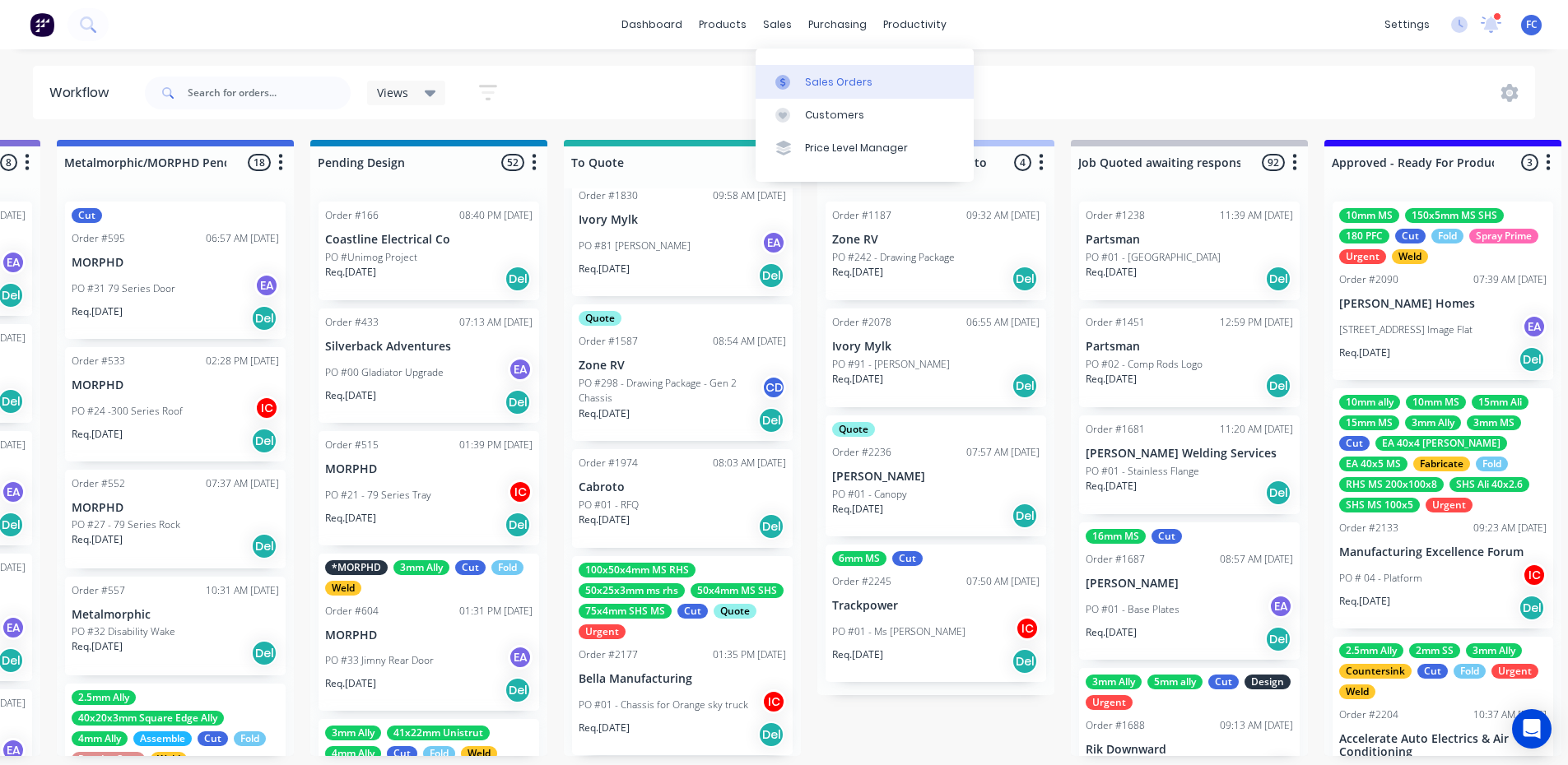
click at [794, 83] on div at bounding box center [787, 82] width 24 height 15
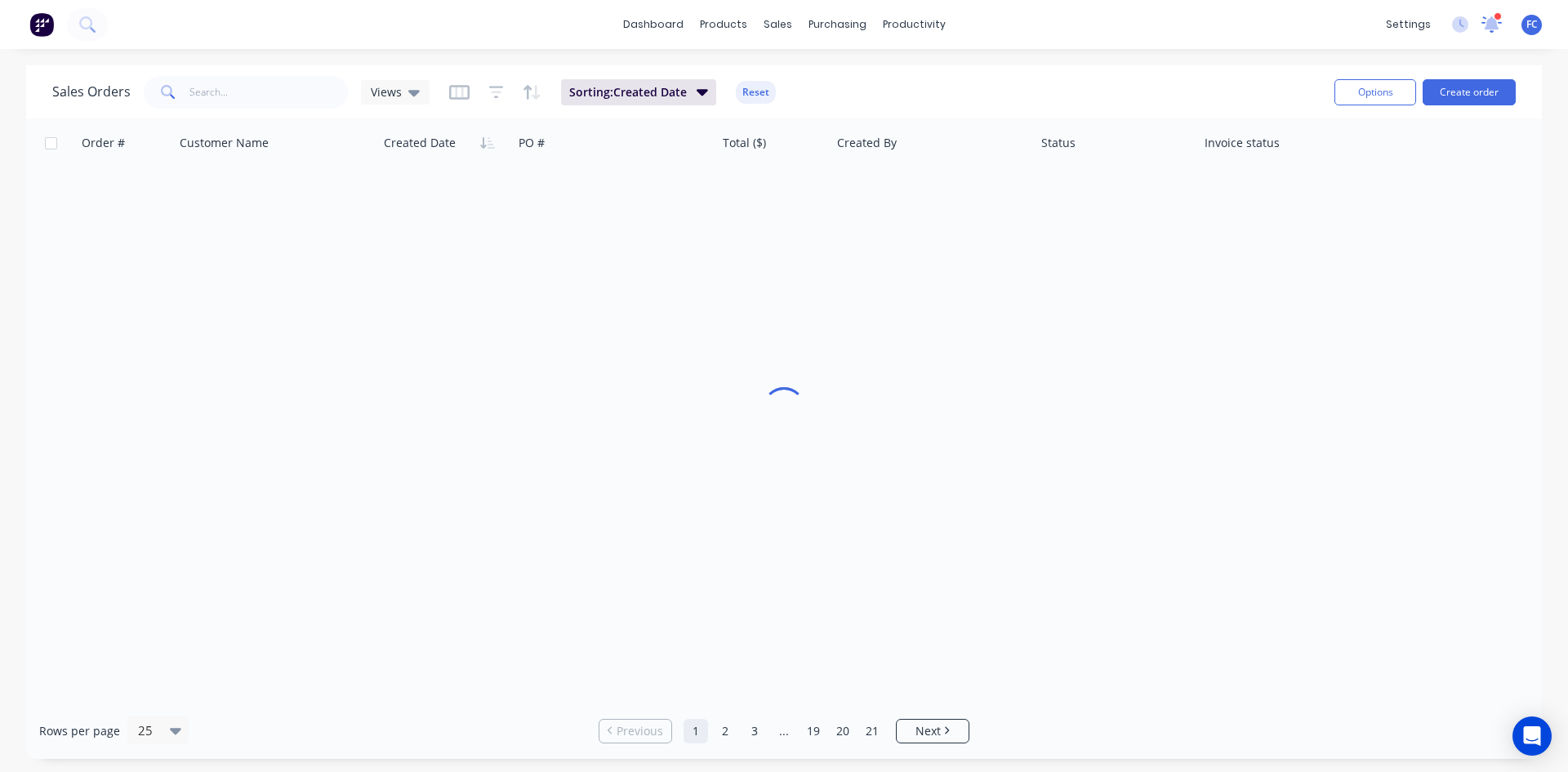
click at [1495, 21] on icon at bounding box center [1492, 22] width 15 height 14
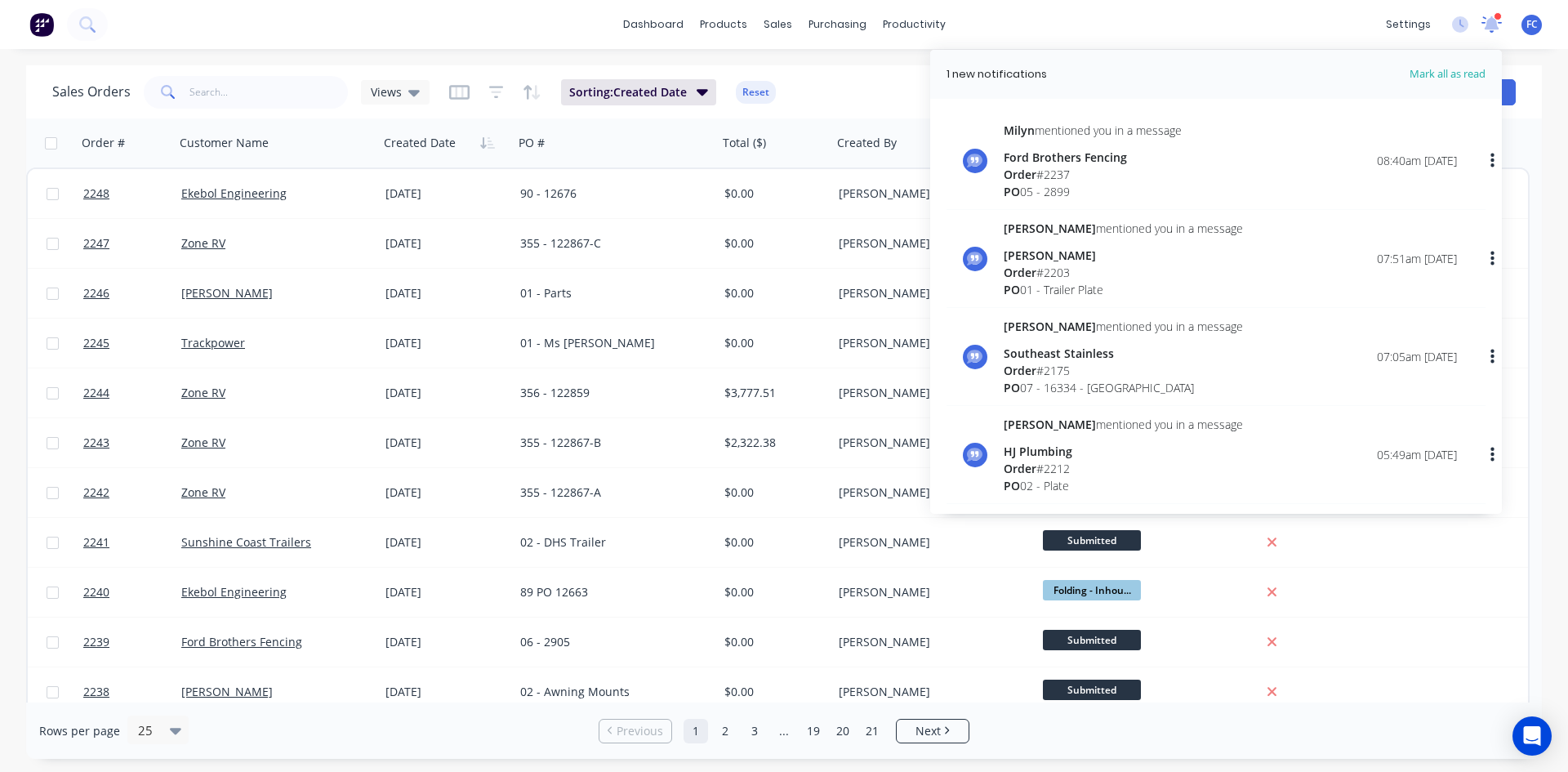
click at [1495, 21] on icon at bounding box center [1492, 22] width 15 height 14
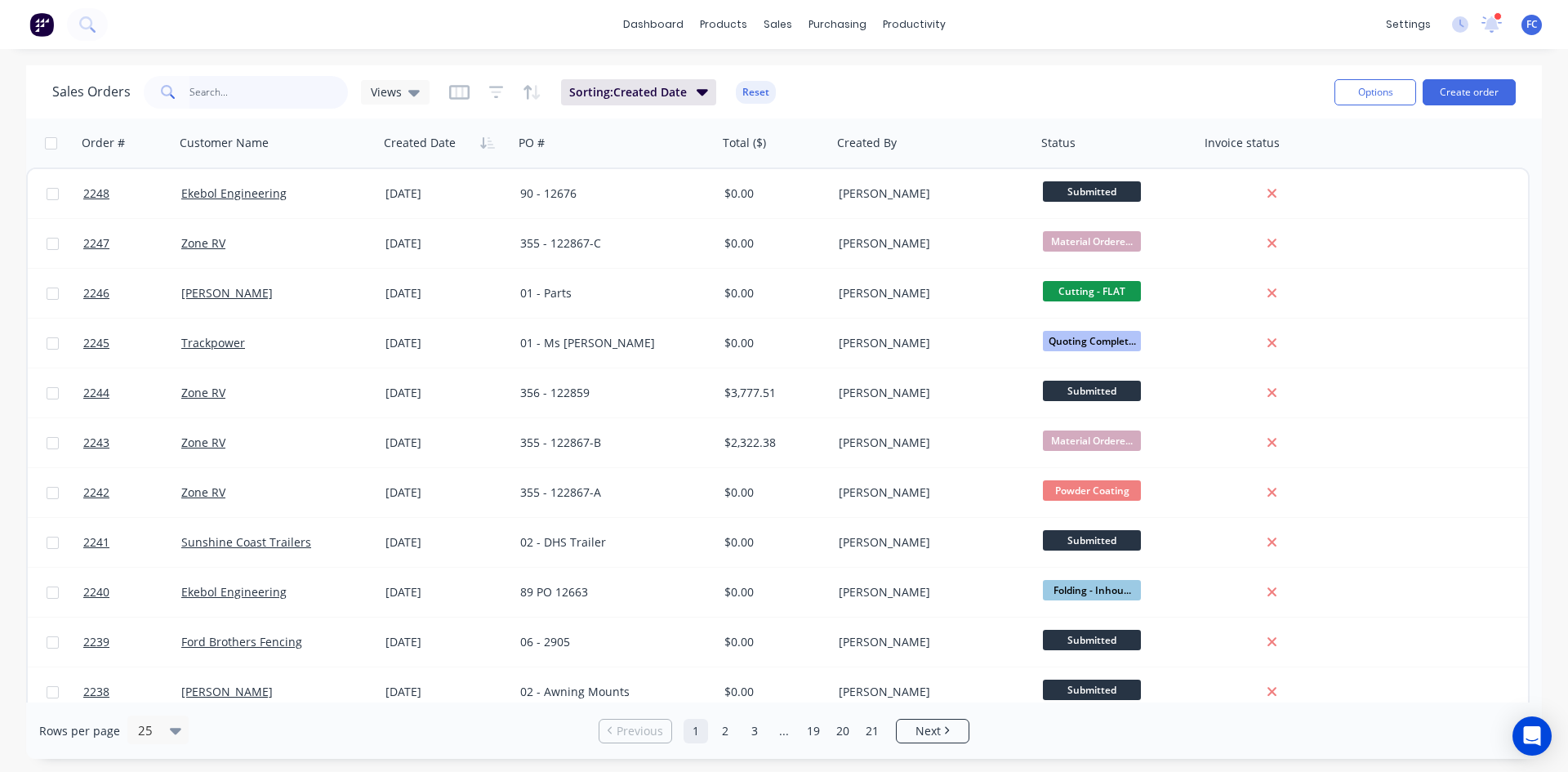
click at [252, 92] on input "text" at bounding box center [269, 93] width 159 height 33
click at [1460, 98] on button "Create order" at bounding box center [1469, 92] width 93 height 26
click at [1457, 90] on button "Create order" at bounding box center [1469, 92] width 93 height 26
click at [415, 95] on icon at bounding box center [414, 92] width 12 height 18
click at [254, 97] on input "text" at bounding box center [269, 93] width 159 height 33
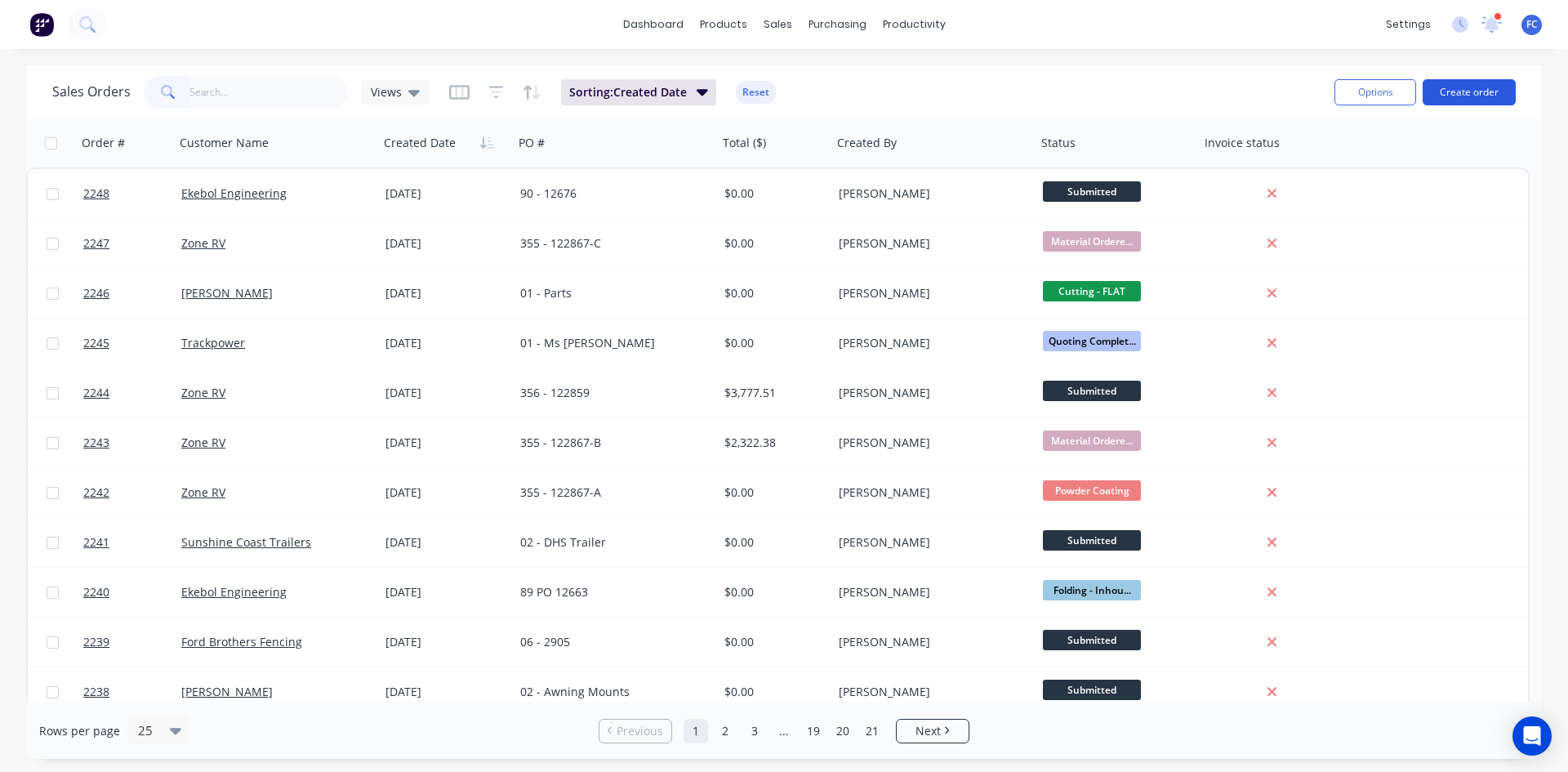
click at [1458, 91] on button "Create order" at bounding box center [1469, 92] width 93 height 26
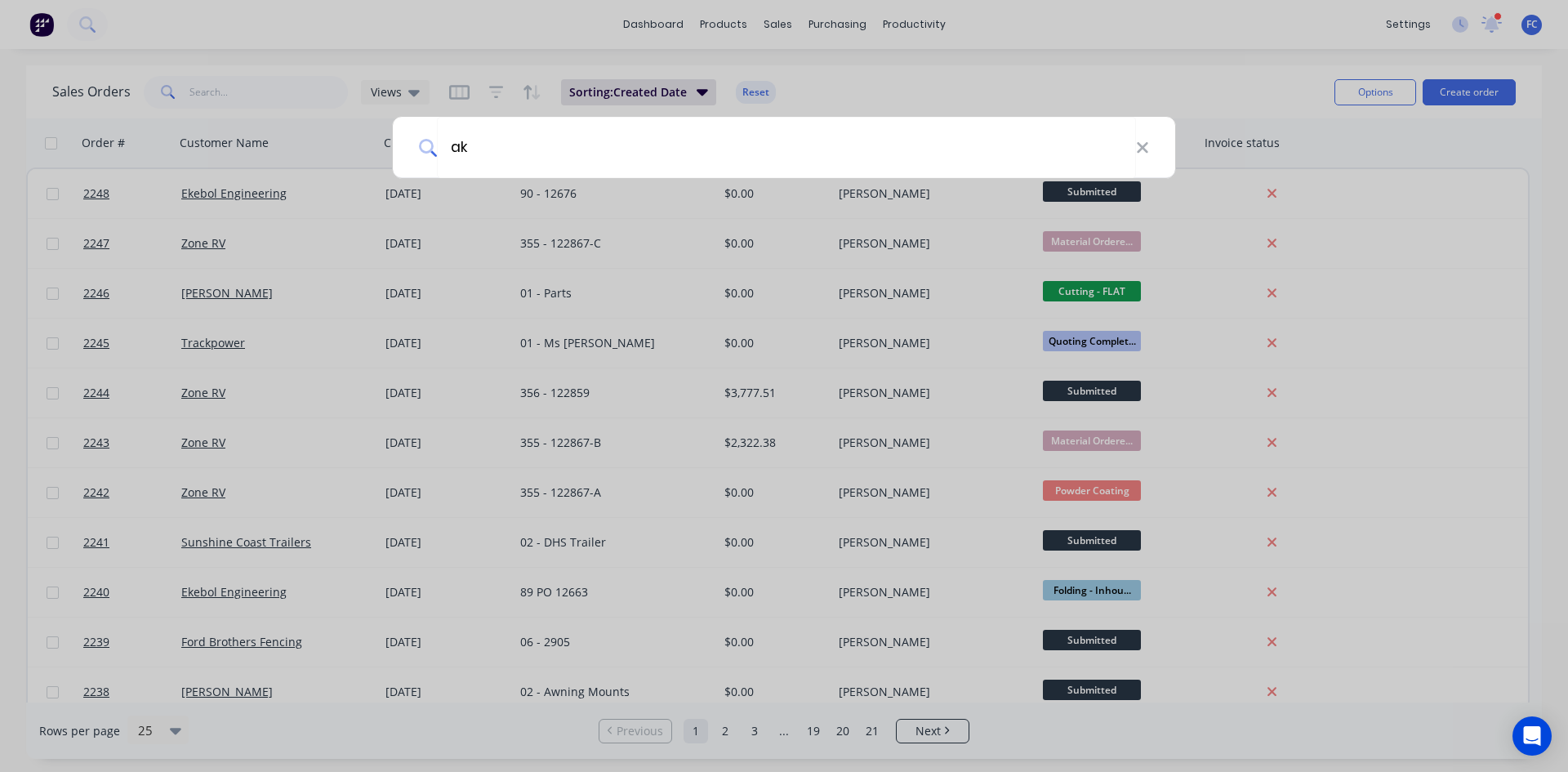
type input "a"
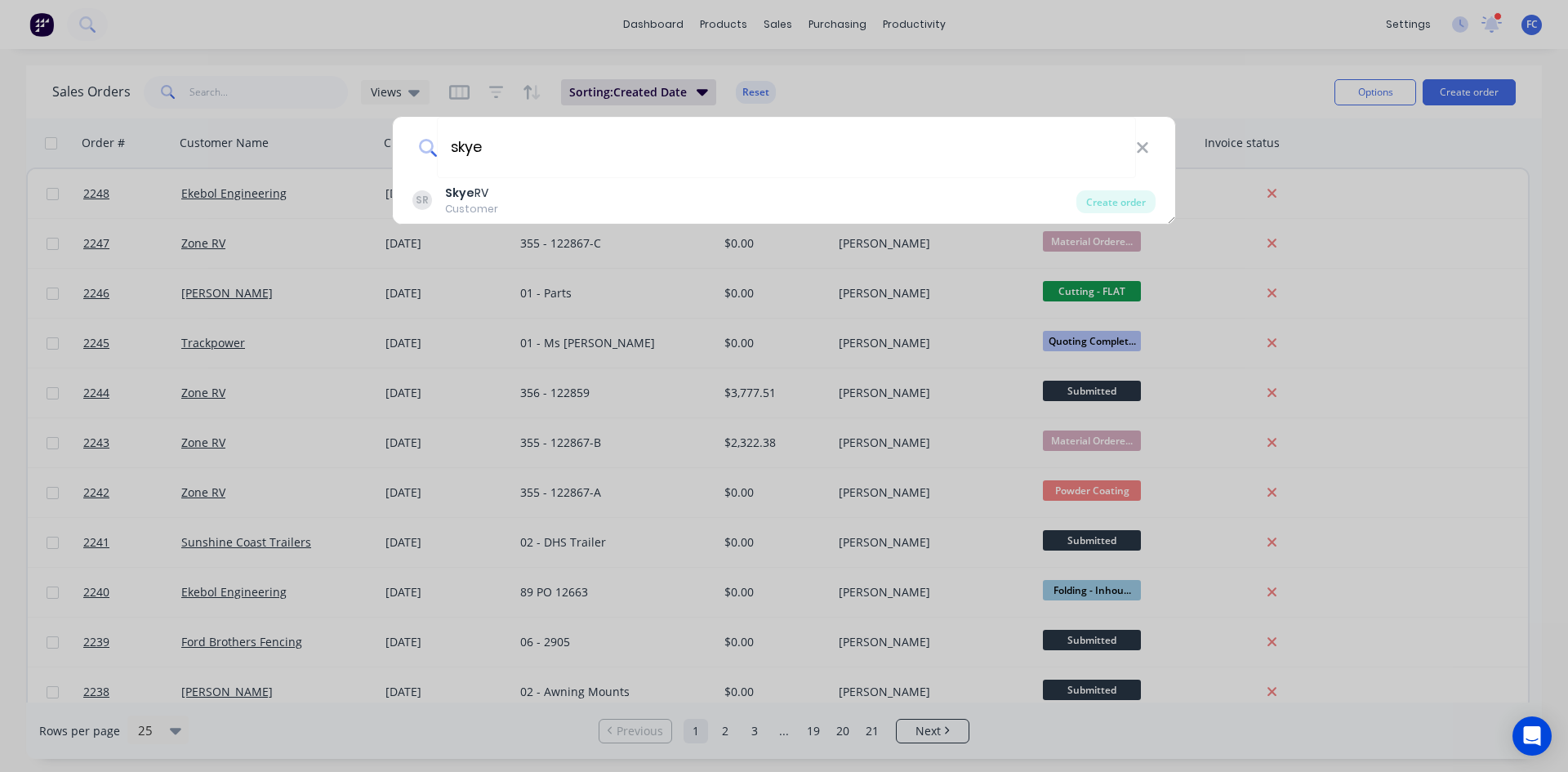
type input "skye"
click at [868, 212] on div "SR Skye RV Customer" at bounding box center [744, 200] width 664 height 32
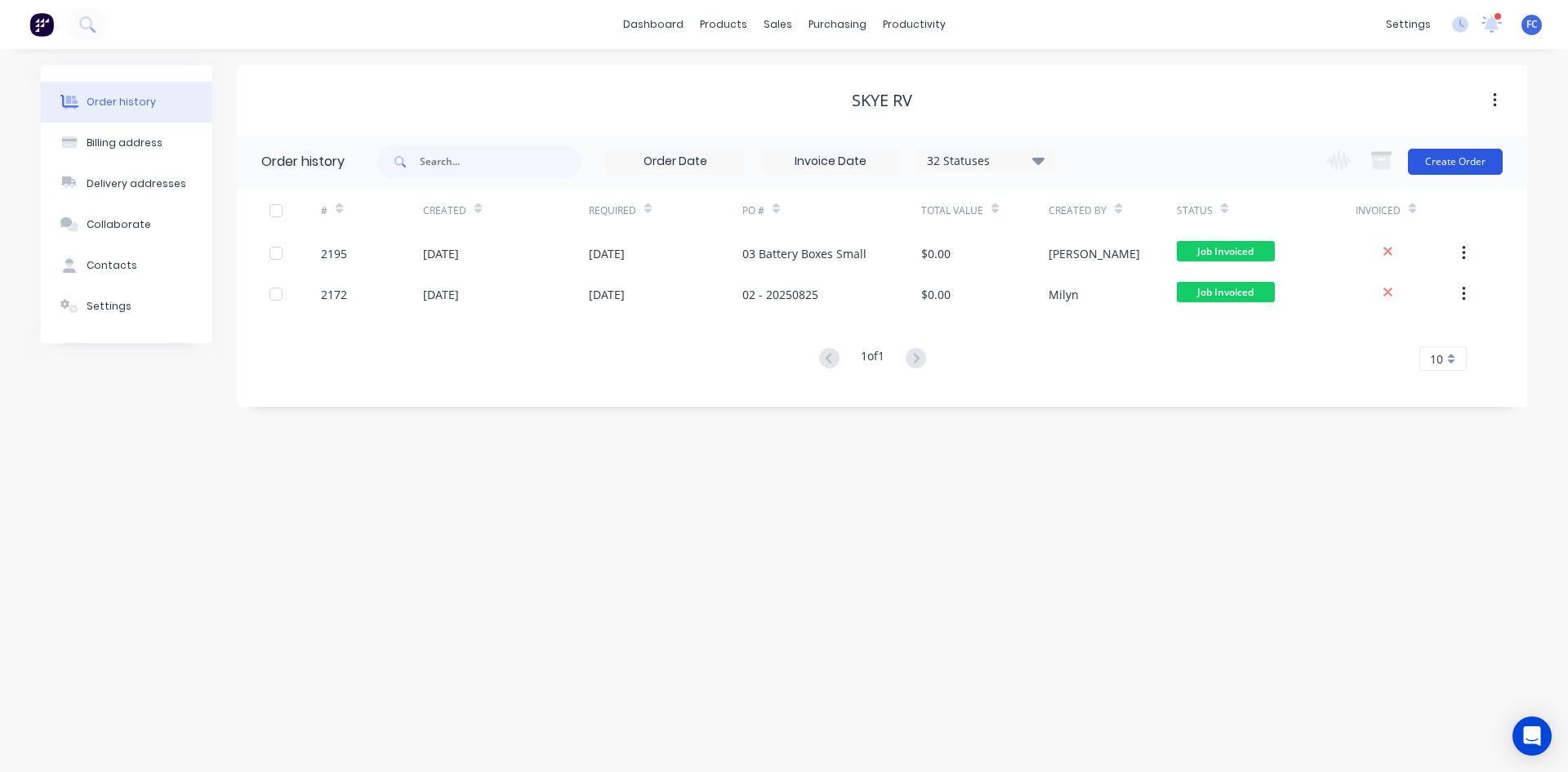
click at [1443, 158] on button "Create Order" at bounding box center [1456, 161] width 95 height 26
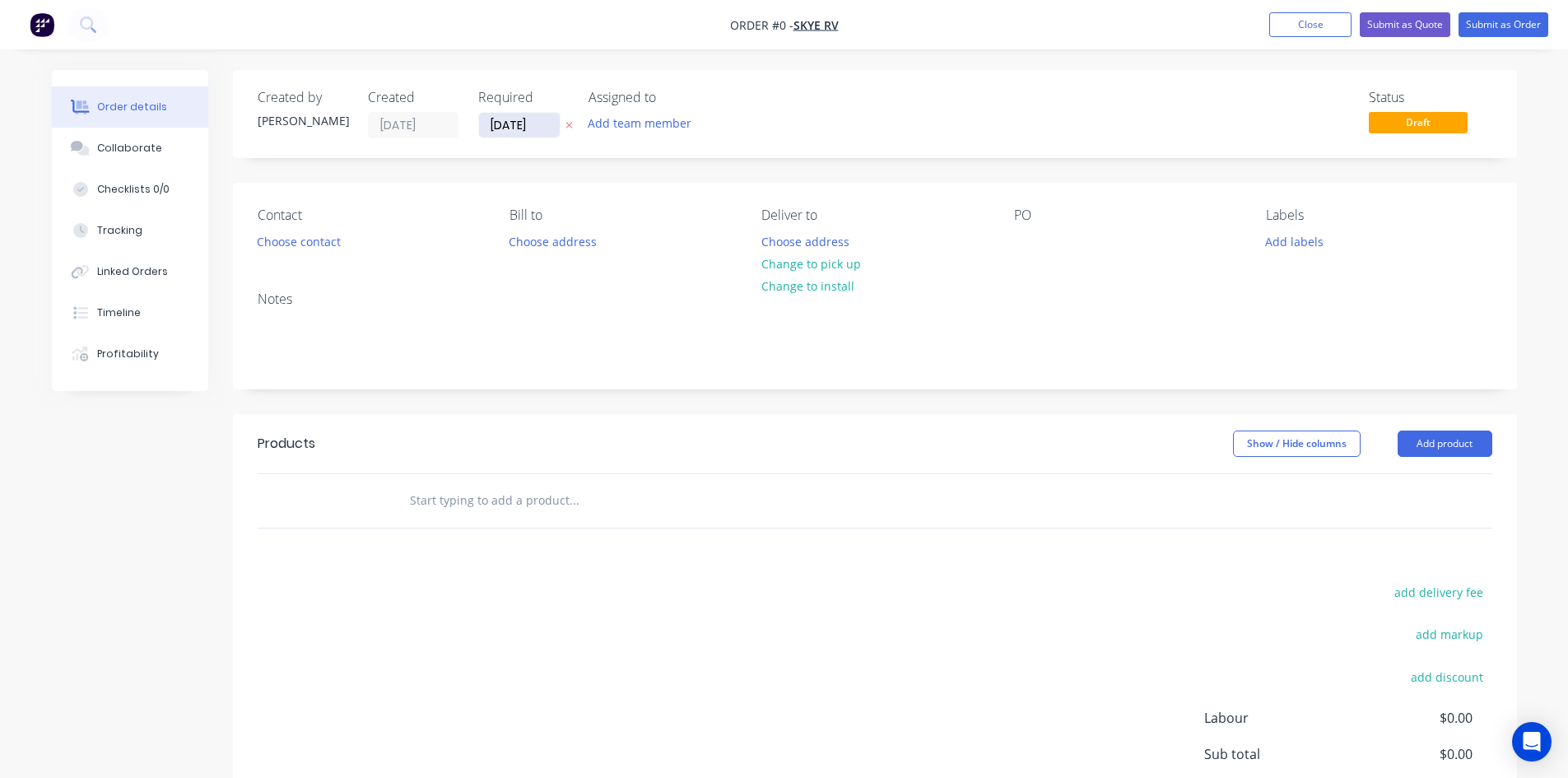
click at [535, 126] on input "[DATE]" at bounding box center [519, 125] width 81 height 24
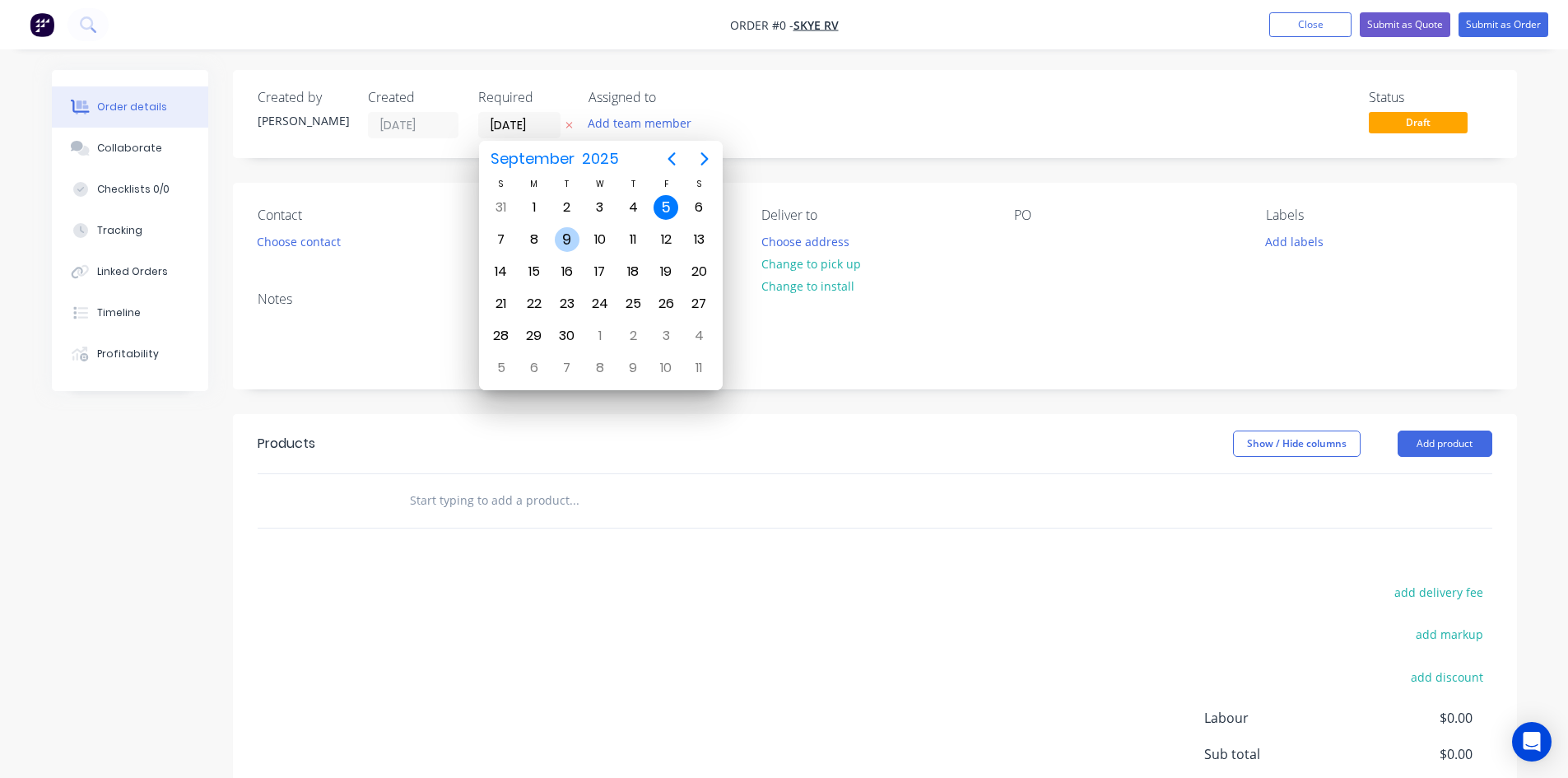
click at [576, 229] on div "9" at bounding box center [567, 240] width 33 height 31
type input "[DATE]"
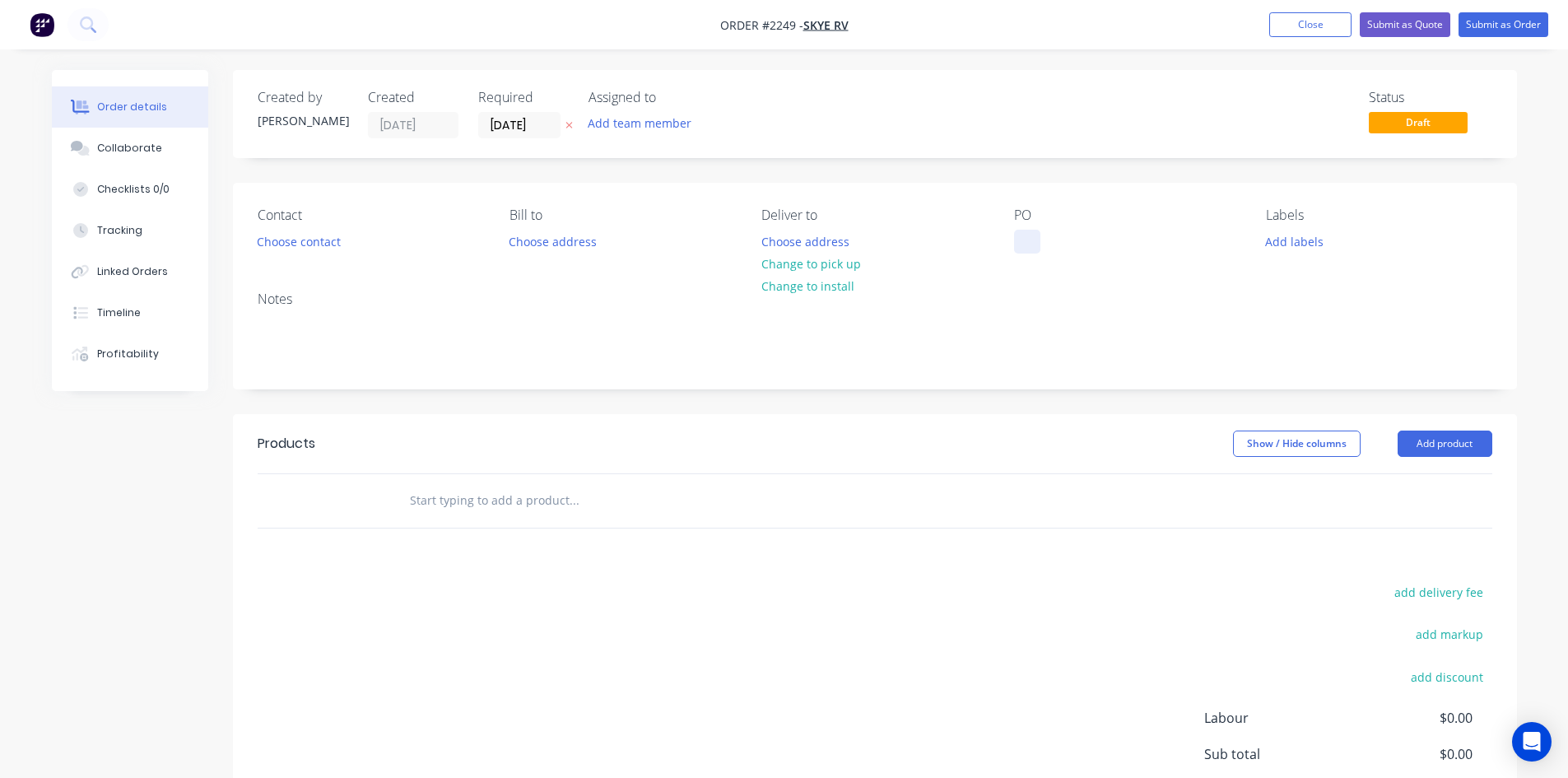
click at [1020, 238] on div at bounding box center [1027, 241] width 26 height 24
click at [146, 136] on button "Collaborate" at bounding box center [129, 148] width 157 height 41
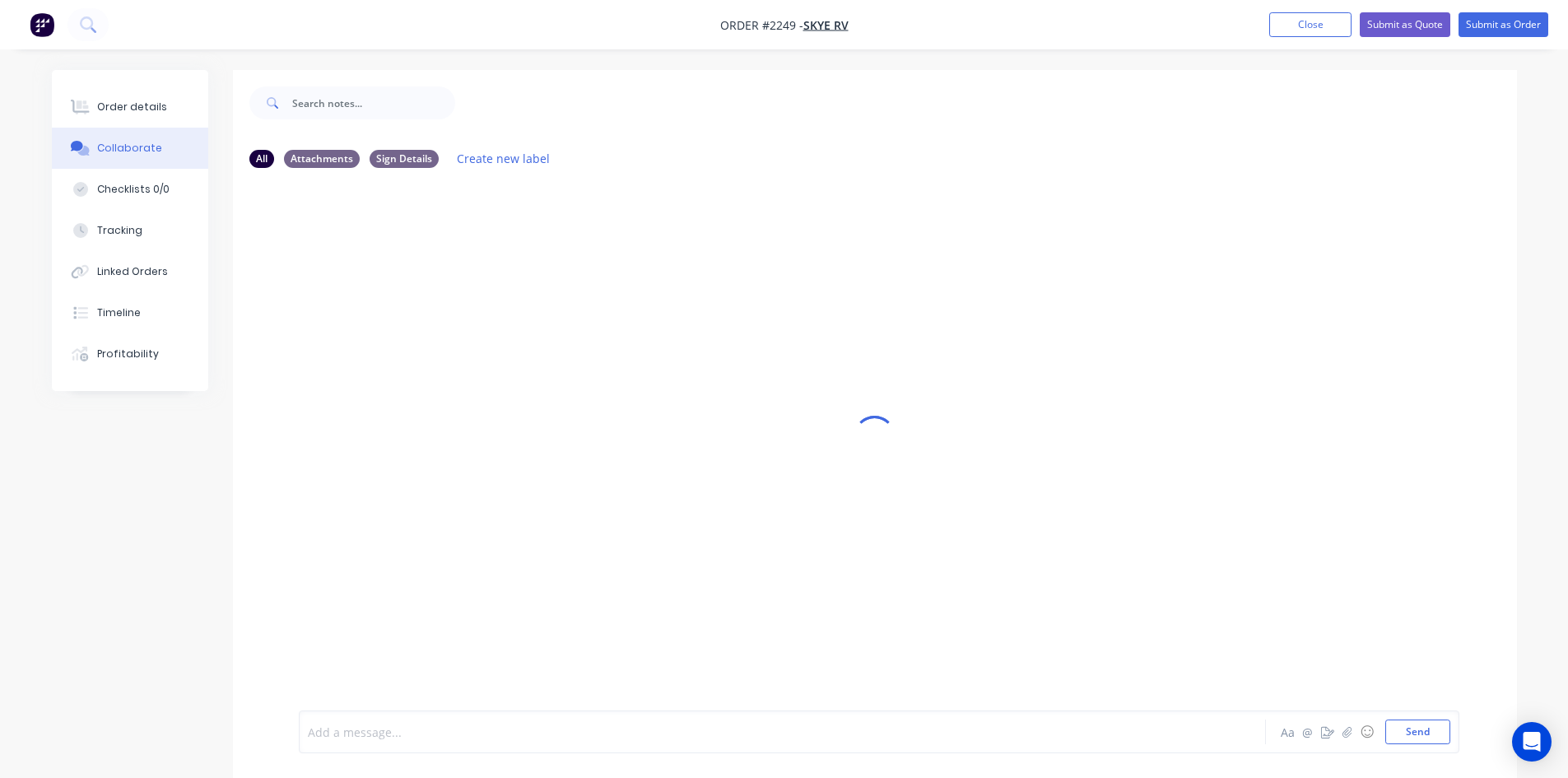
click at [426, 723] on div at bounding box center [736, 732] width 856 height 18
drag, startPoint x: 1429, startPoint y: 733, endPoint x: 1003, endPoint y: 675, distance: 429.9
click at [1428, 733] on button "Send" at bounding box center [1417, 731] width 65 height 24
drag, startPoint x: 410, startPoint y: 245, endPoint x: 302, endPoint y: 239, distance: 108.2
click at [302, 239] on div "04 Fan Box Re-cut Labels Edit Delete" at bounding box center [556, 247] width 514 height 33
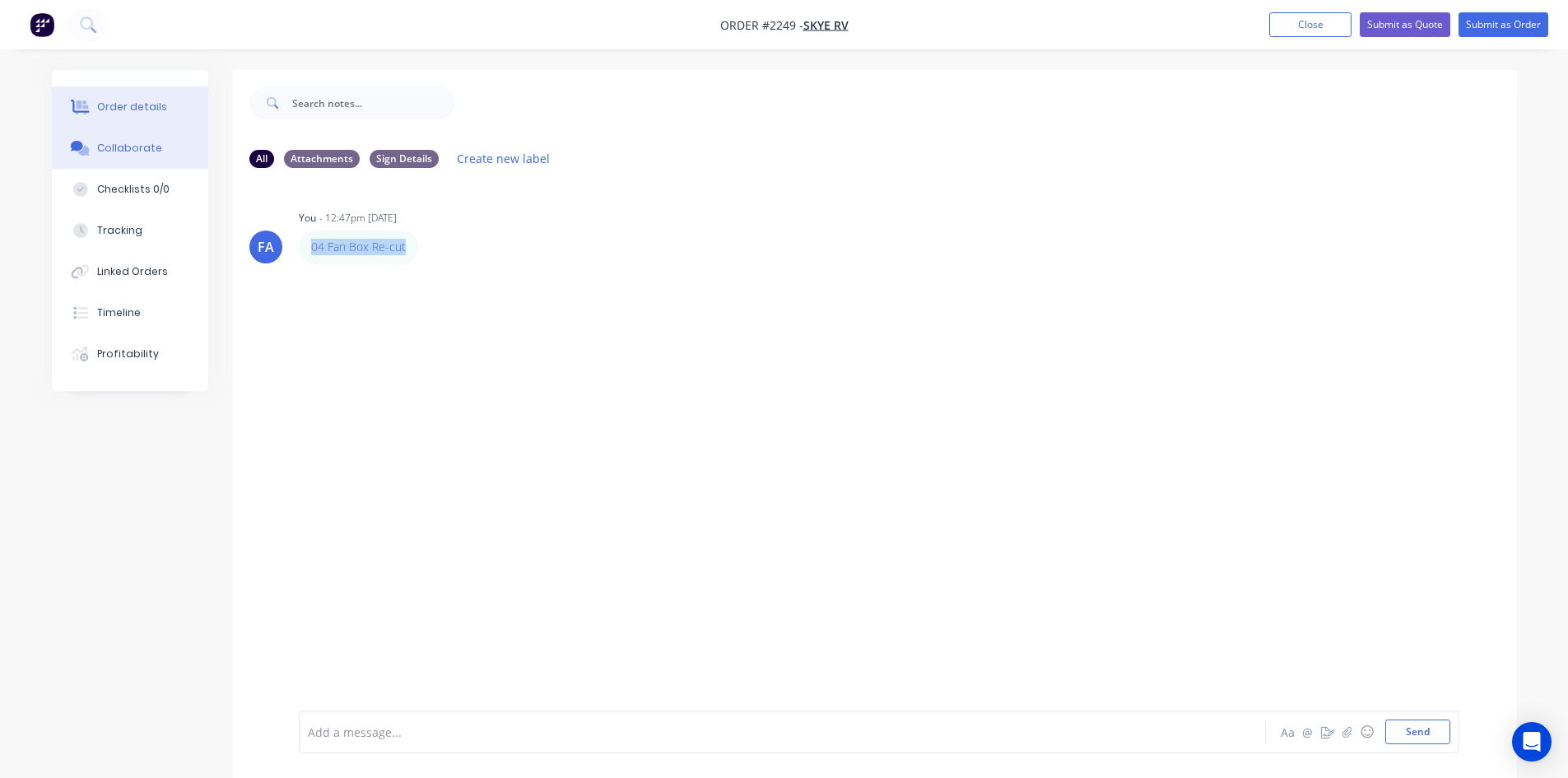
copy link "04 Fan Box Re-cut"
click at [72, 106] on icon at bounding box center [80, 106] width 18 height 15
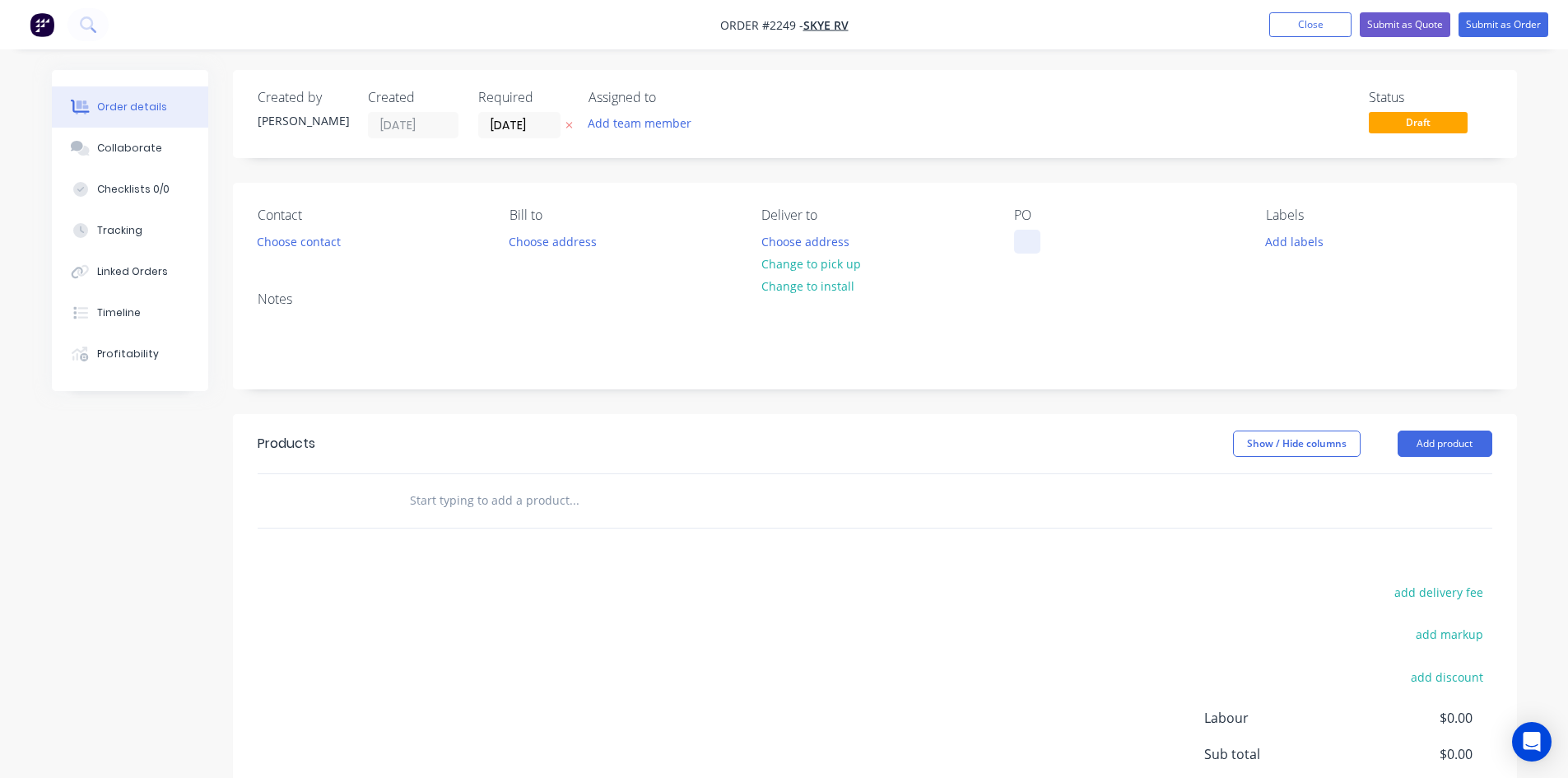
click at [1020, 253] on div at bounding box center [1027, 241] width 26 height 24
paste div
click at [1022, 241] on div "04 Fan Box Re-cut" at bounding box center [1076, 241] width 125 height 24
click at [131, 147] on div "Collaborate" at bounding box center [129, 148] width 65 height 15
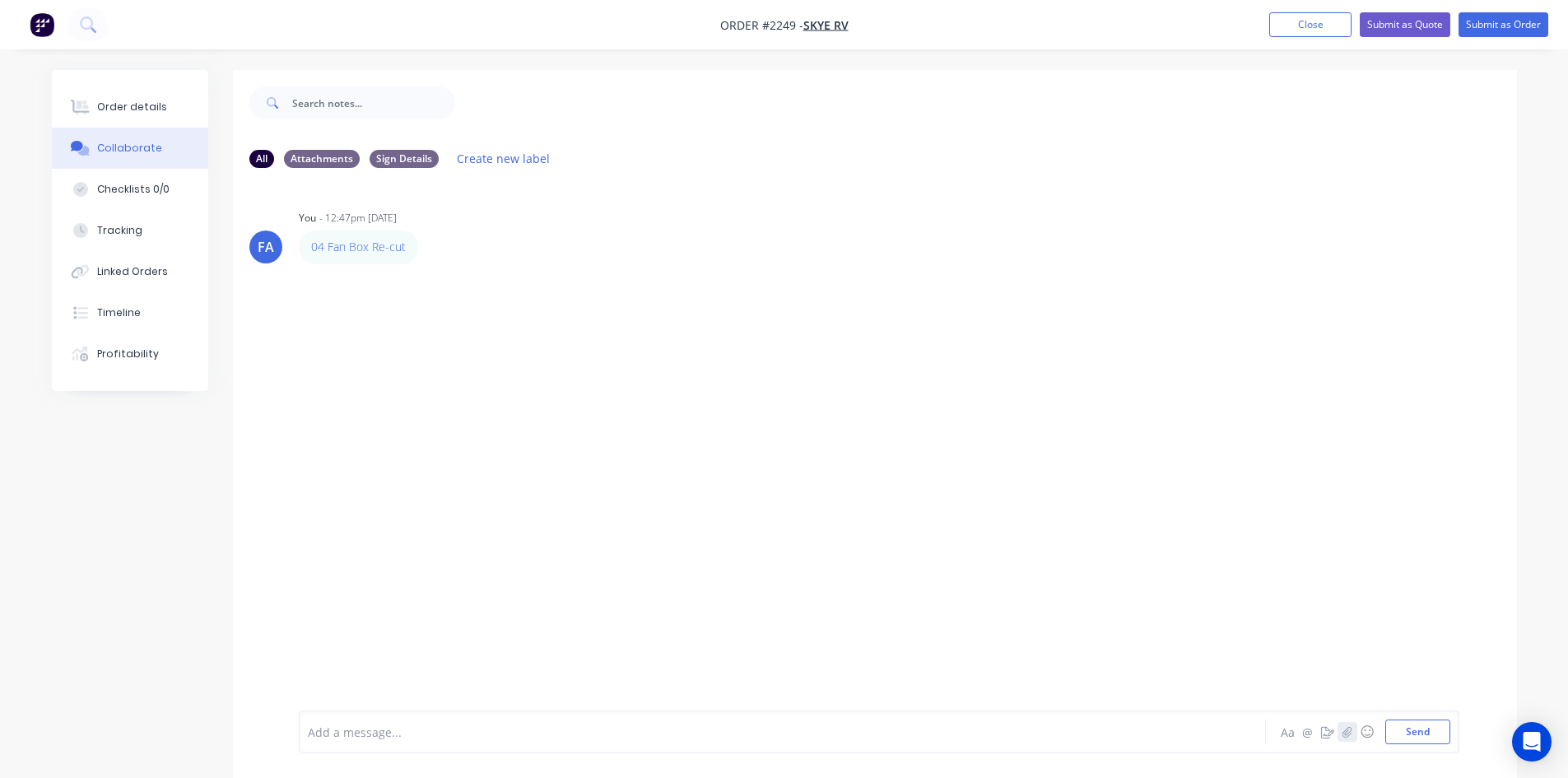
click at [1343, 732] on icon "button" at bounding box center [1346, 731] width 9 height 11
click at [1424, 726] on button "Send" at bounding box center [1417, 731] width 65 height 24
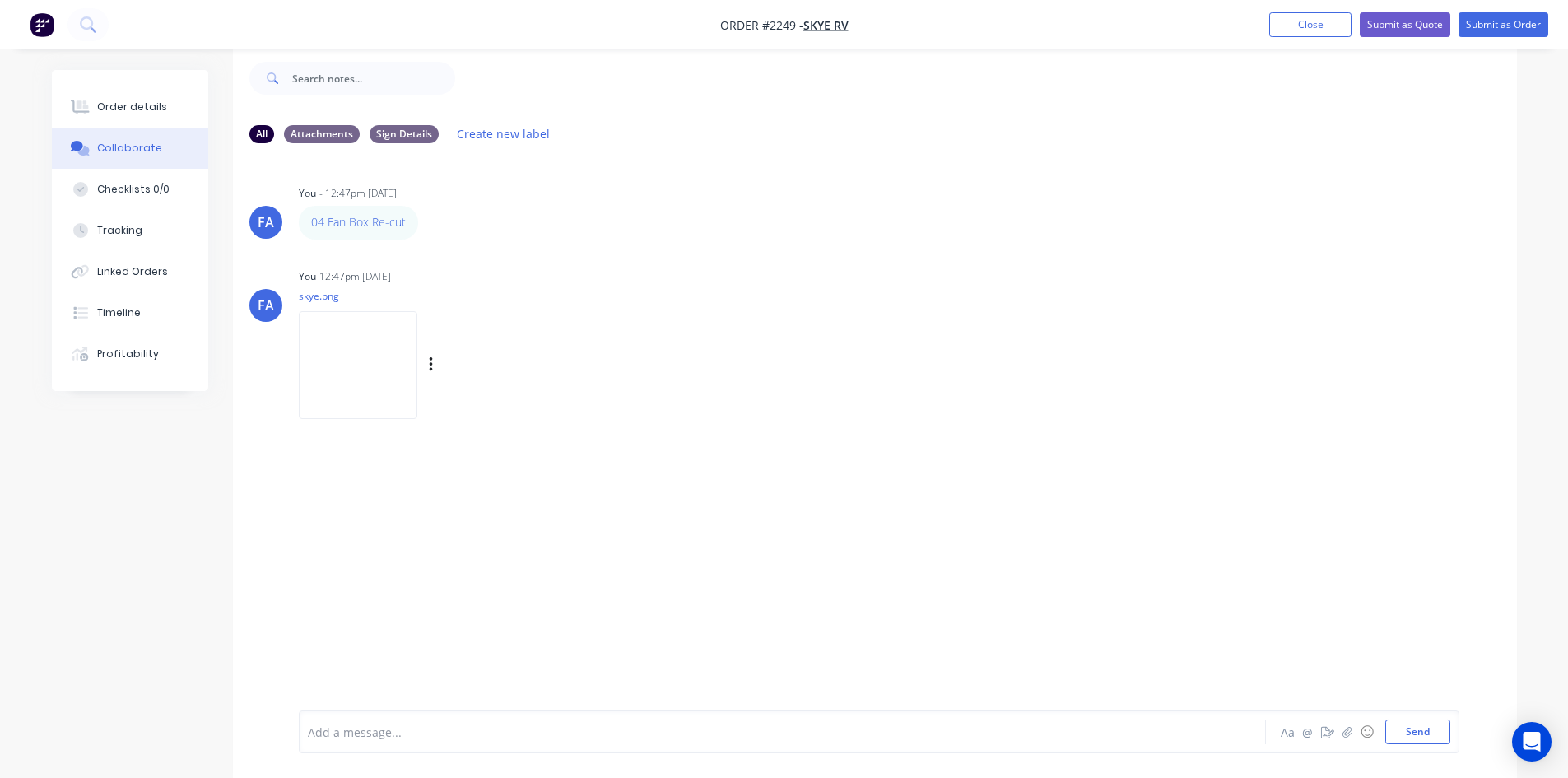
click at [387, 352] on img at bounding box center [358, 365] width 119 height 108
click at [147, 104] on div "Order details" at bounding box center [132, 106] width 70 height 15
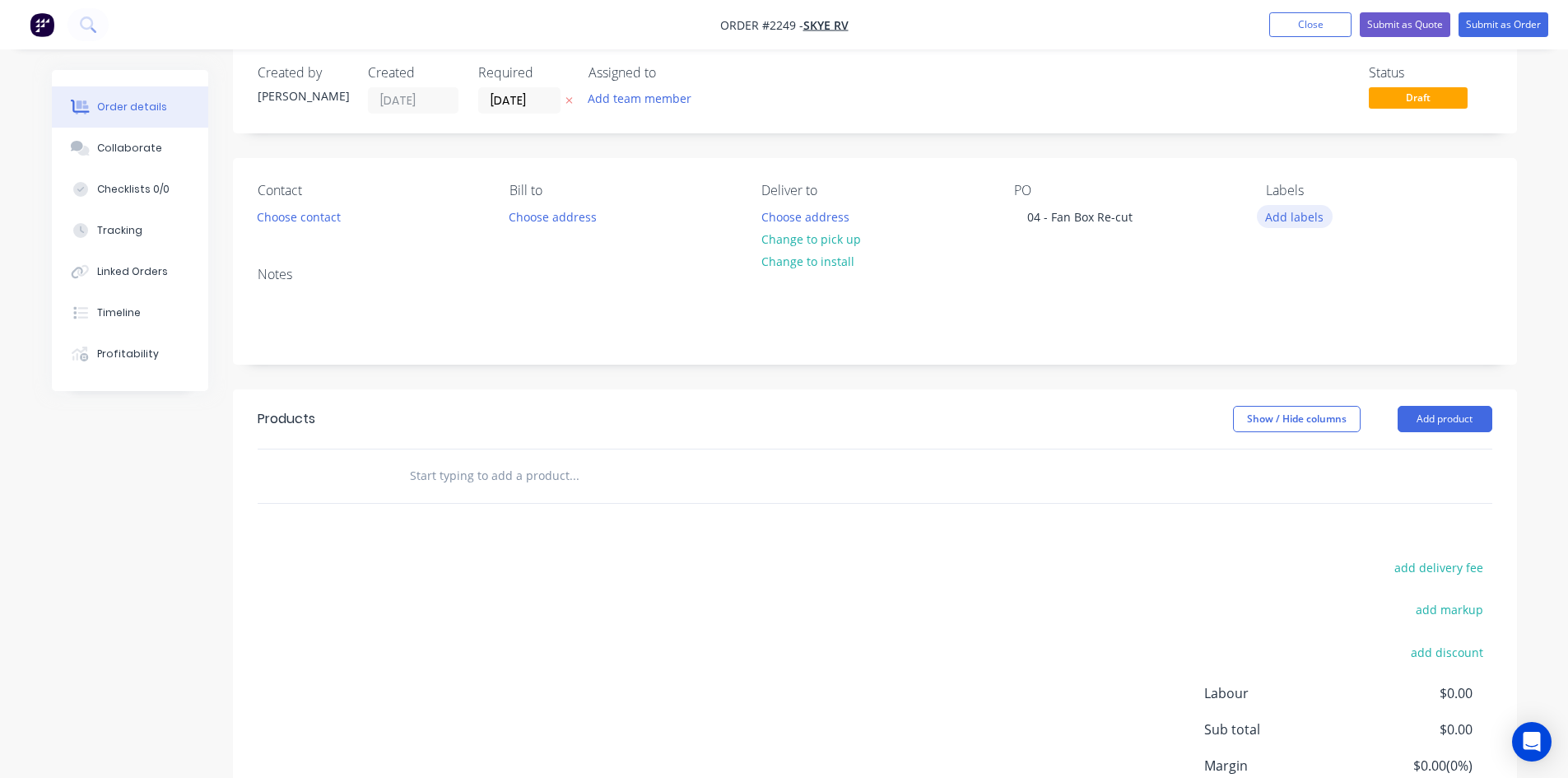
click at [1283, 216] on button "Add labels" at bounding box center [1295, 216] width 76 height 22
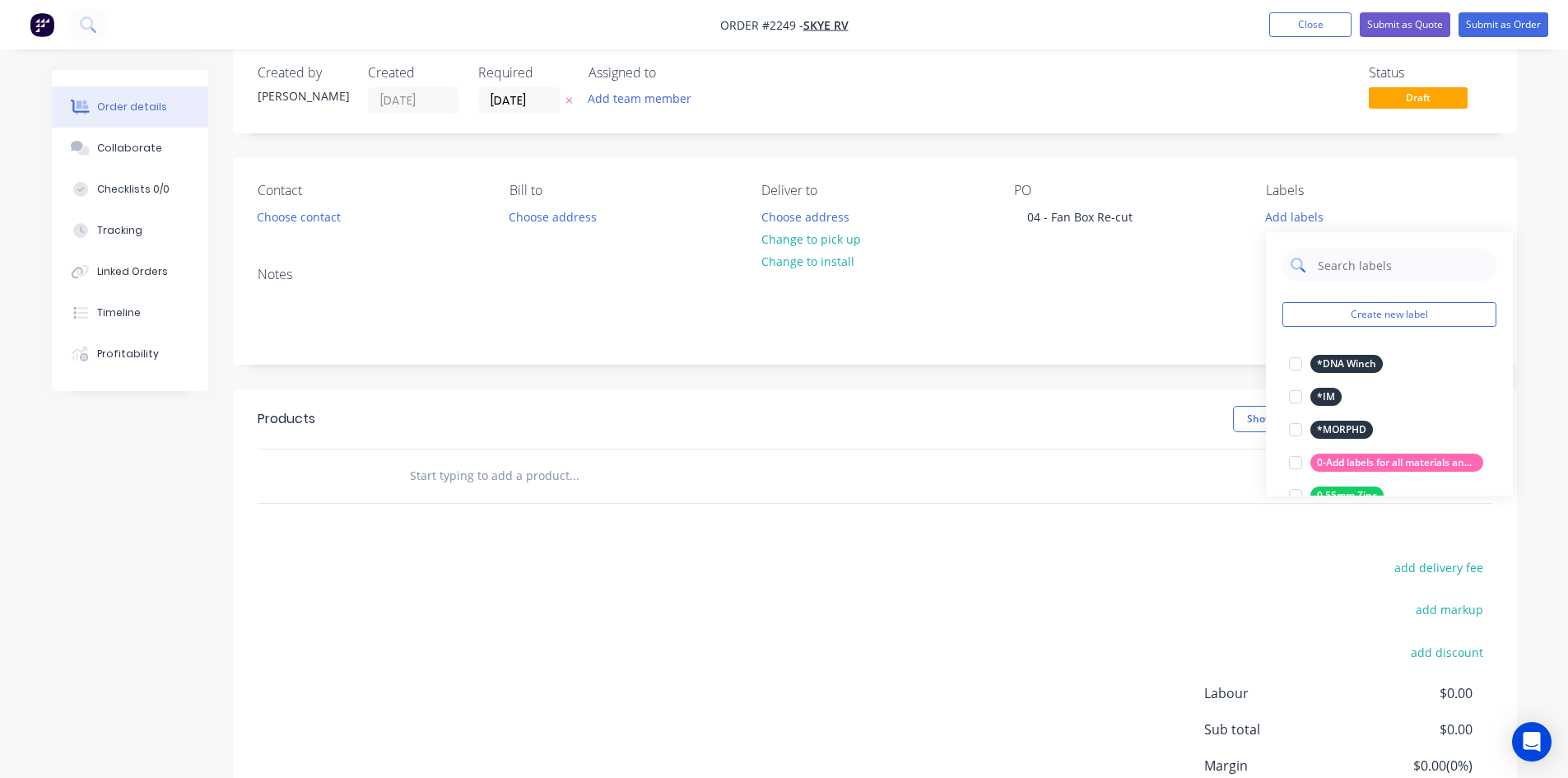
click at [1331, 266] on input "text" at bounding box center [1402, 265] width 172 height 33
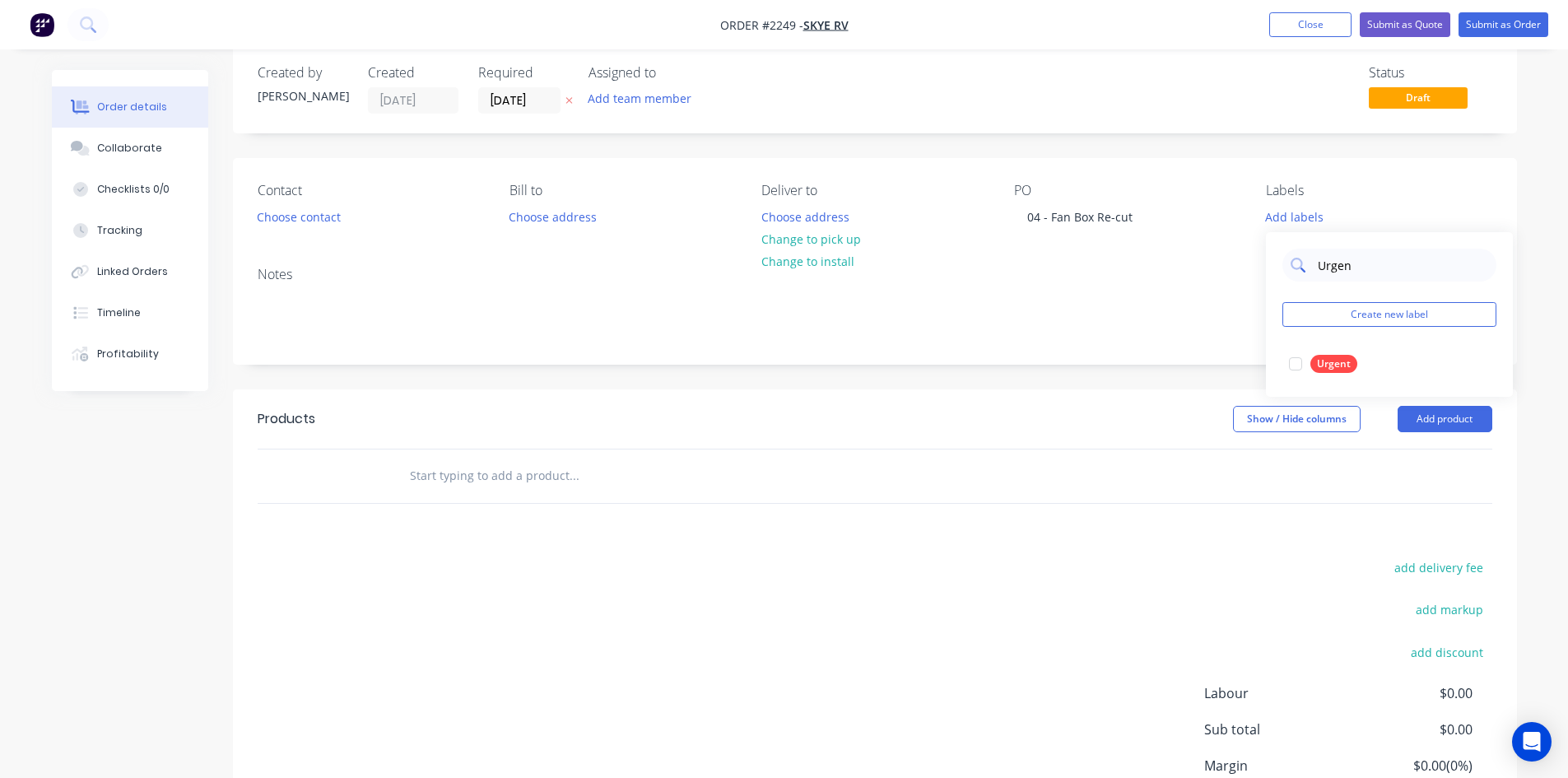
type input "Urgent"
click at [1289, 362] on div at bounding box center [1295, 364] width 33 height 33
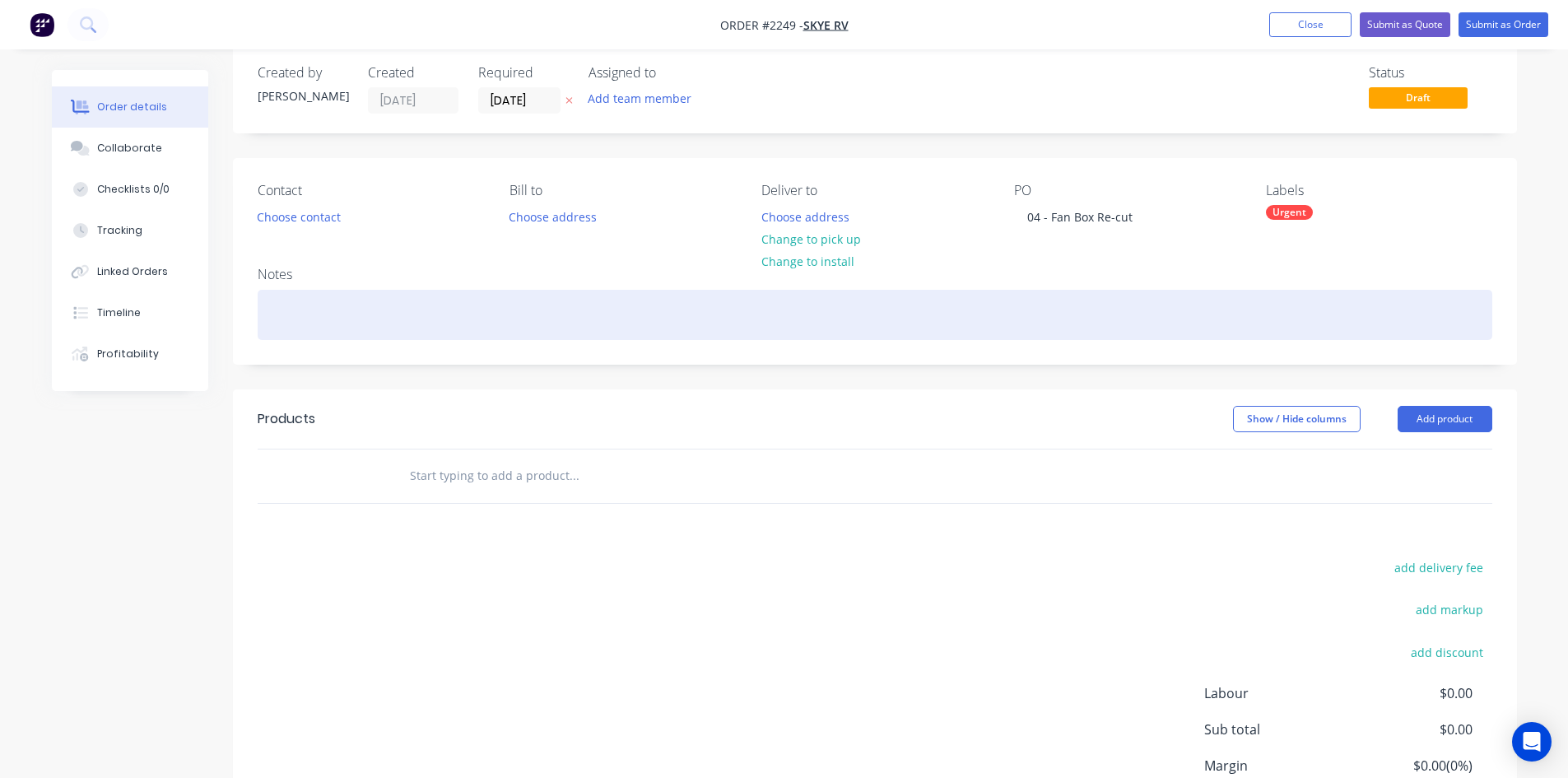
click at [311, 312] on div at bounding box center [875, 315] width 1234 height 51
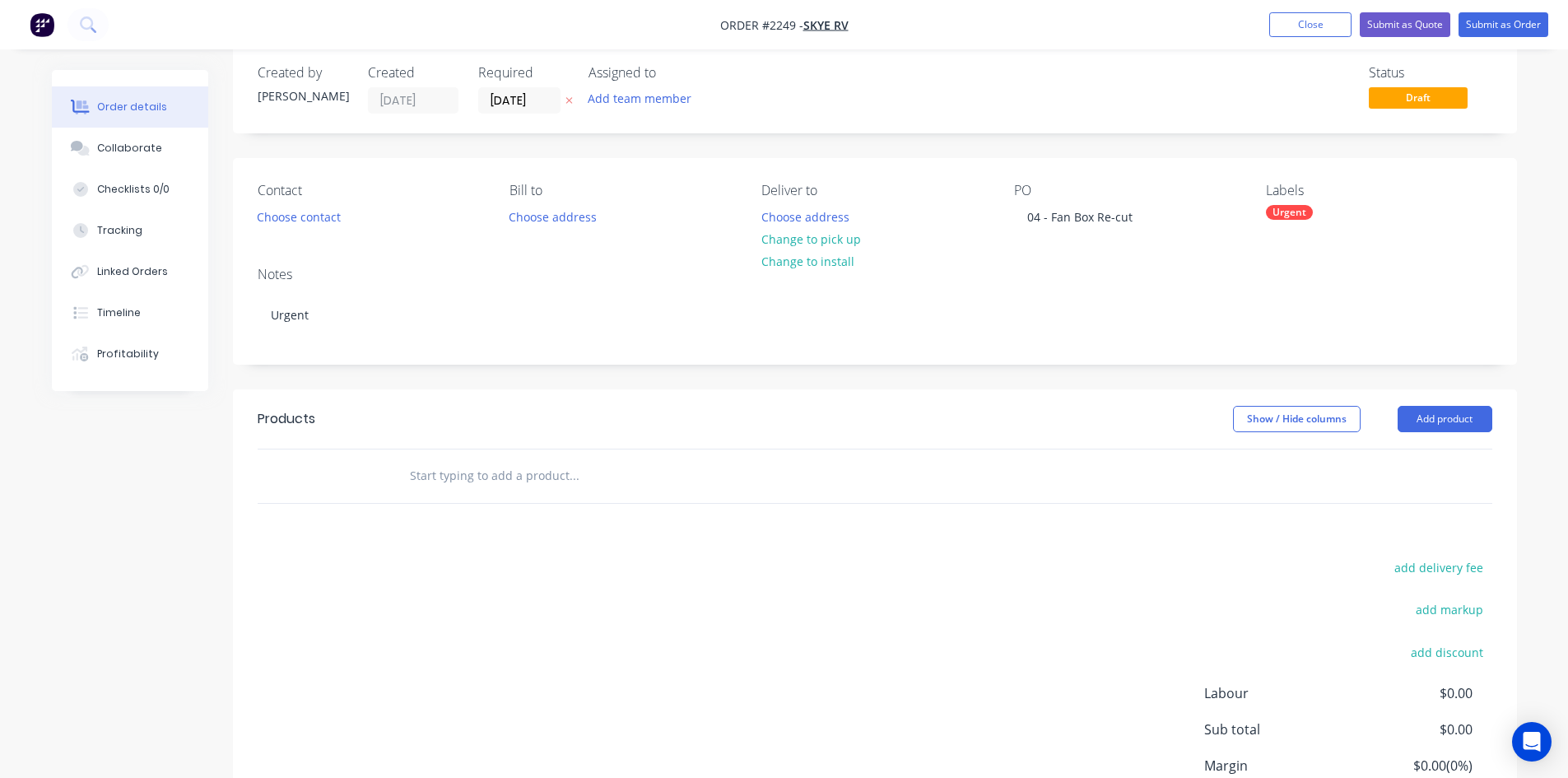
click at [0, 525] on div "Order details Collaborate Checklists 0/0 Tracking Linked Orders Timeline Profit…" at bounding box center [784, 450] width 1568 height 948
click at [1503, 24] on button "Submit as Order" at bounding box center [1503, 24] width 90 height 24
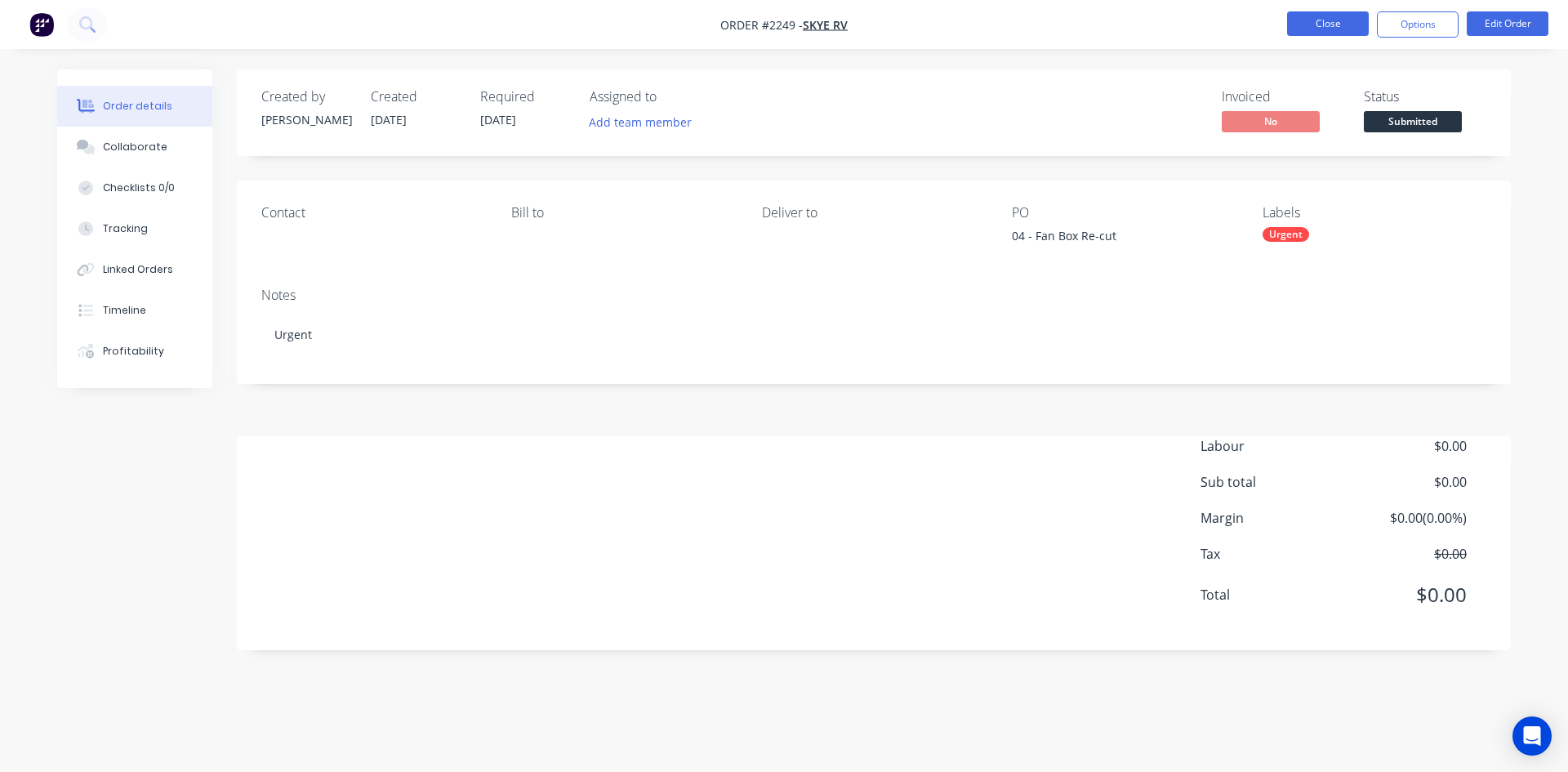
click at [1336, 29] on button "Close" at bounding box center [1328, 23] width 82 height 24
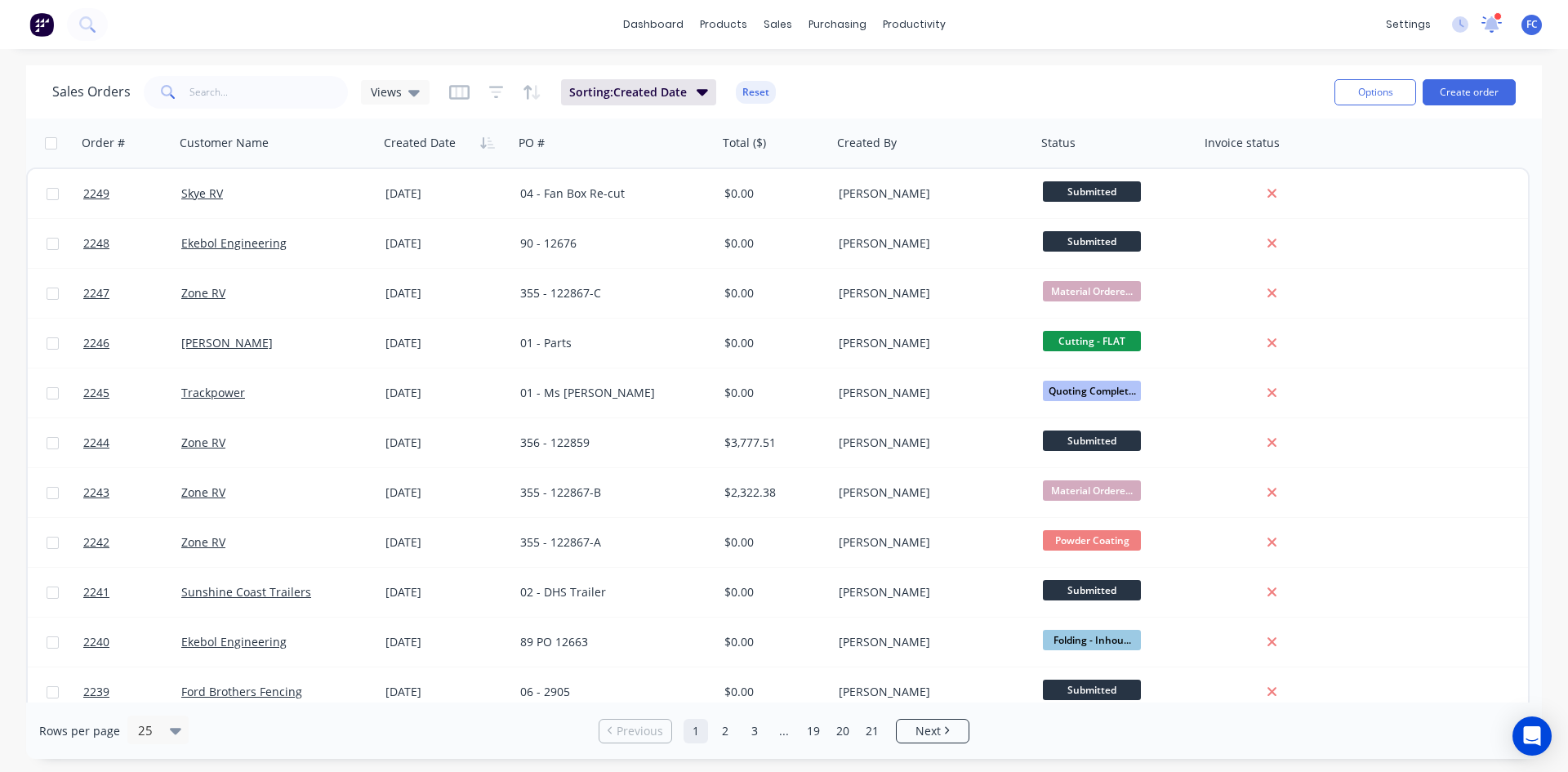
click at [1489, 24] on icon at bounding box center [1492, 23] width 14 height 14
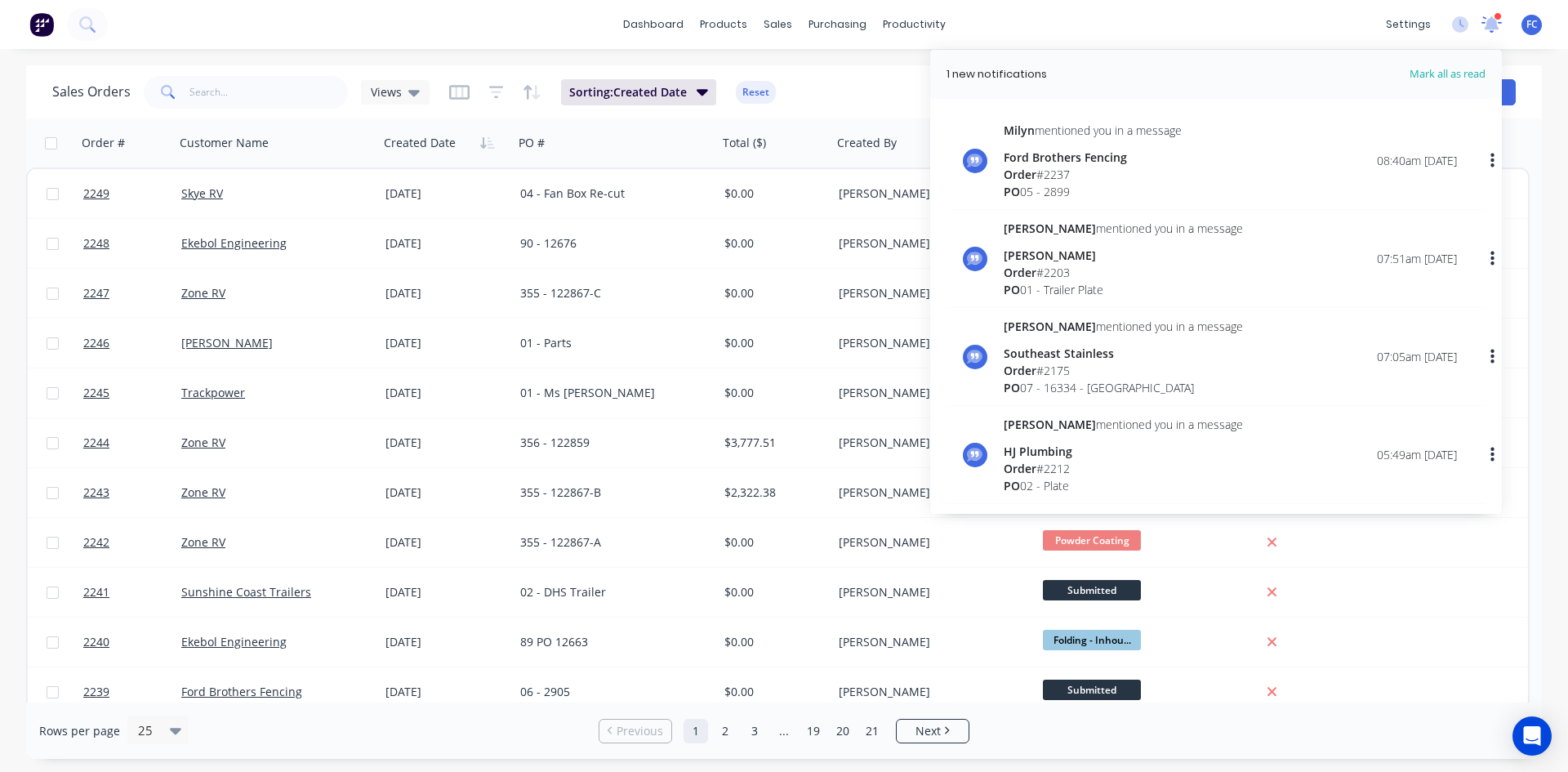
click at [1484, 24] on icon at bounding box center [1492, 24] width 20 height 16
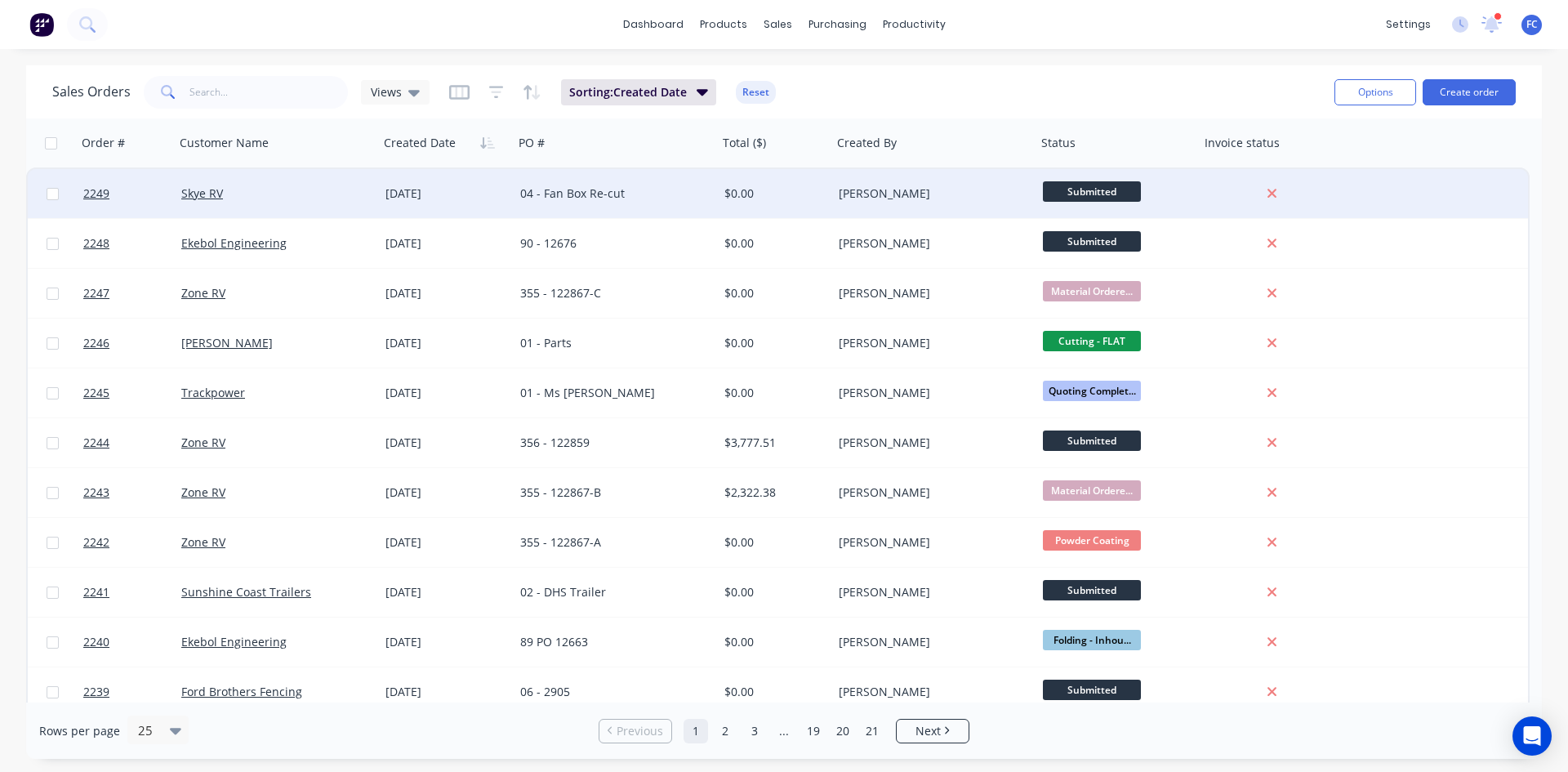
click at [318, 187] on div "Skye RV" at bounding box center [272, 193] width 182 height 16
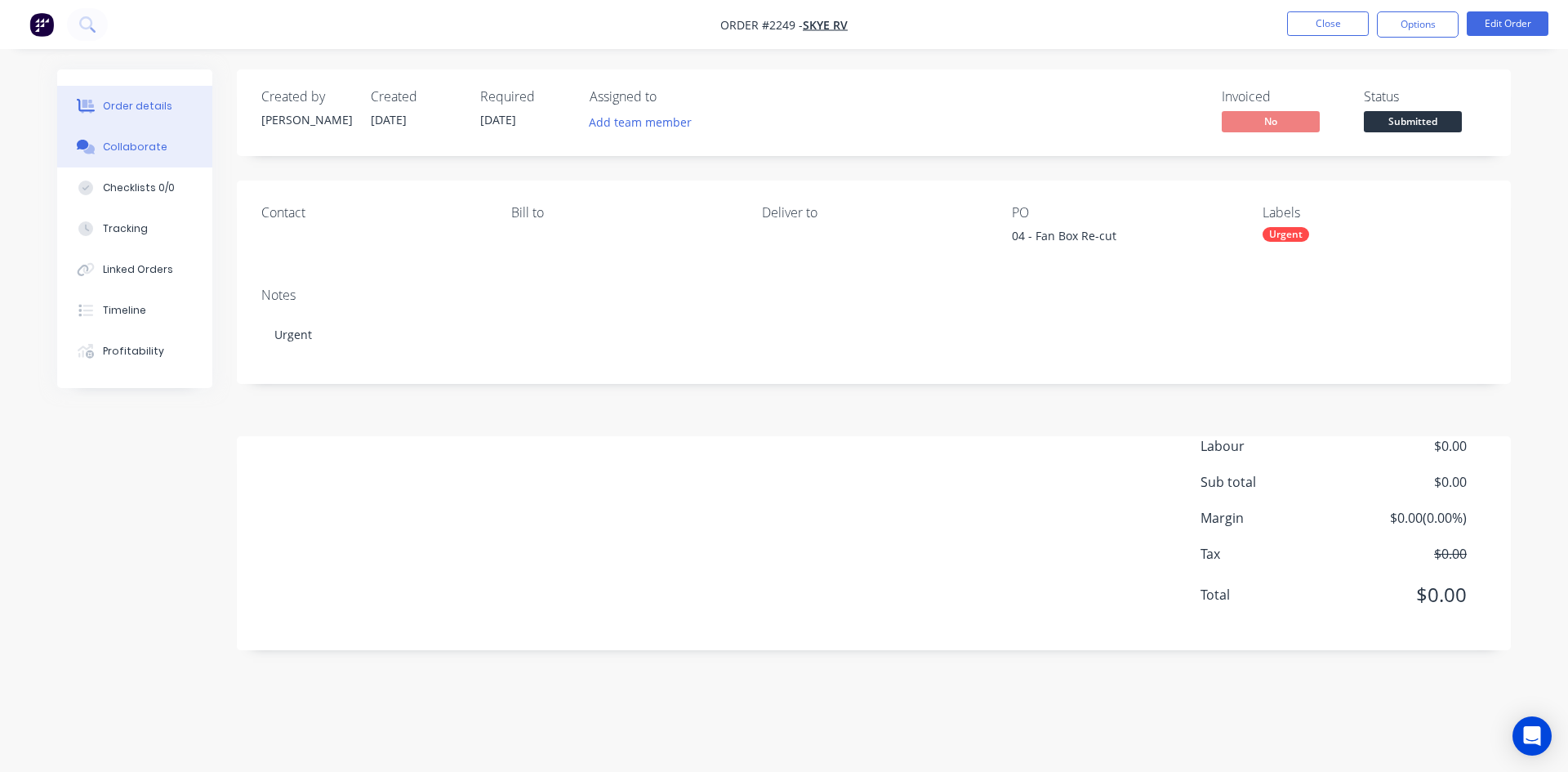
click at [140, 151] on div "Collaborate" at bounding box center [135, 147] width 65 height 14
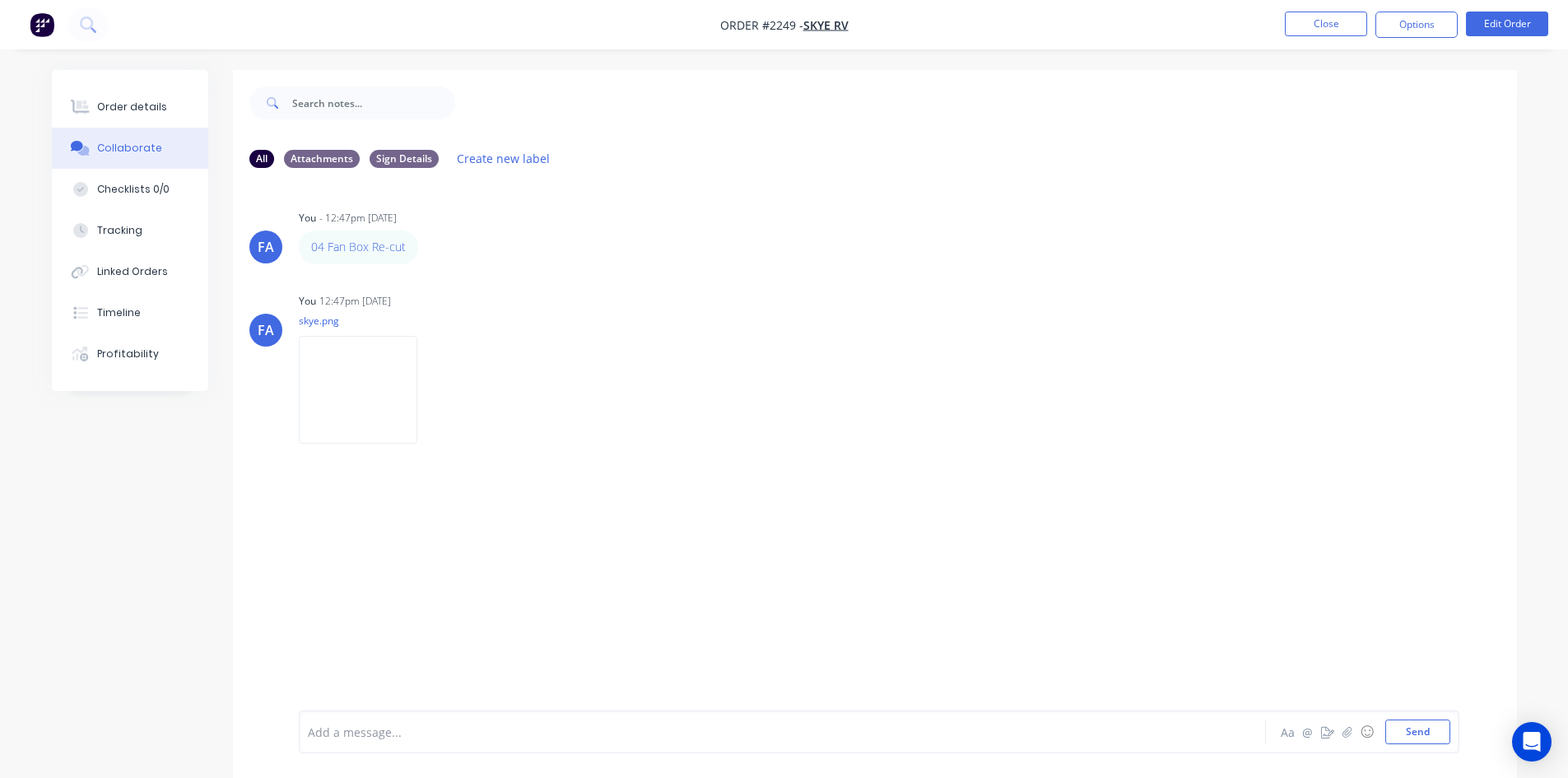
drag, startPoint x: 1329, startPoint y: 37, endPoint x: 1239, endPoint y: 49, distance: 90.8
click at [1324, 37] on li "Close" at bounding box center [1326, 24] width 83 height 26
drag, startPoint x: 1330, startPoint y: 9, endPoint x: 1248, endPoint y: 38, distance: 87.0
click at [1330, 13] on nav "Order #2249 - Skye RV Close Options Edit Order" at bounding box center [784, 24] width 1568 height 50
click at [1293, 18] on button "Close" at bounding box center [1326, 23] width 83 height 24
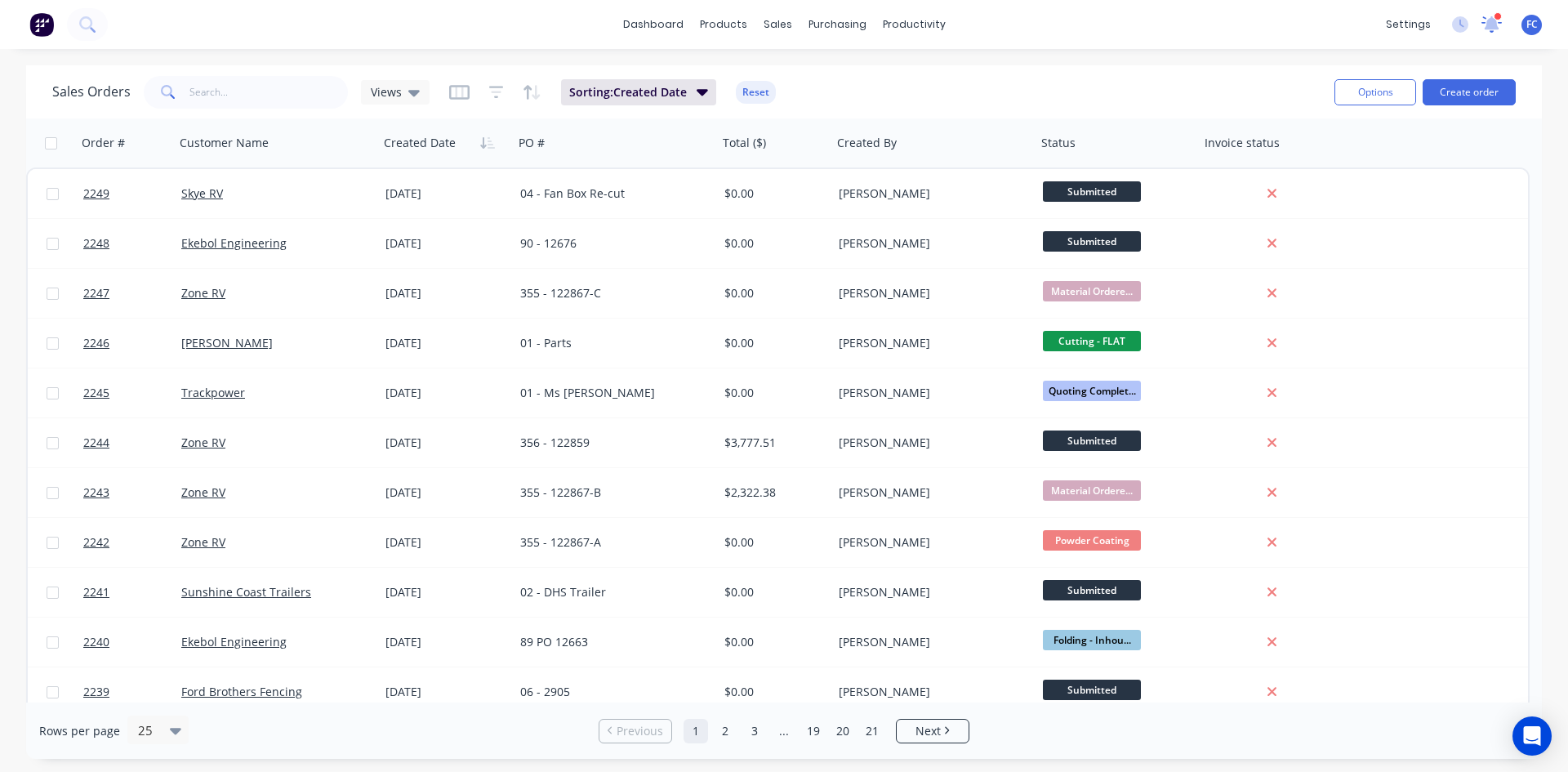
click at [1495, 20] on icon at bounding box center [1492, 22] width 15 height 14
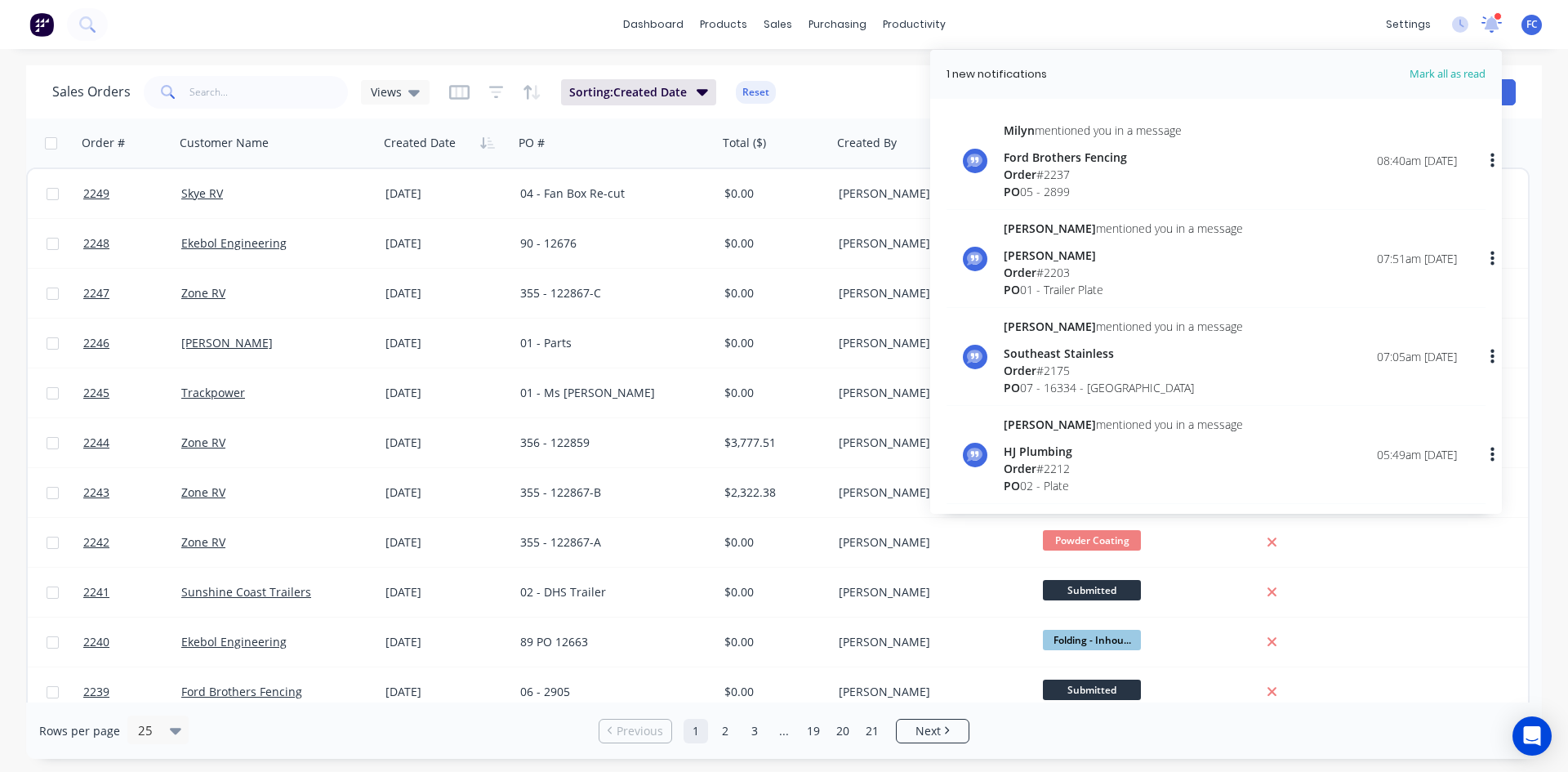
click at [1495, 20] on icon at bounding box center [1492, 22] width 15 height 14
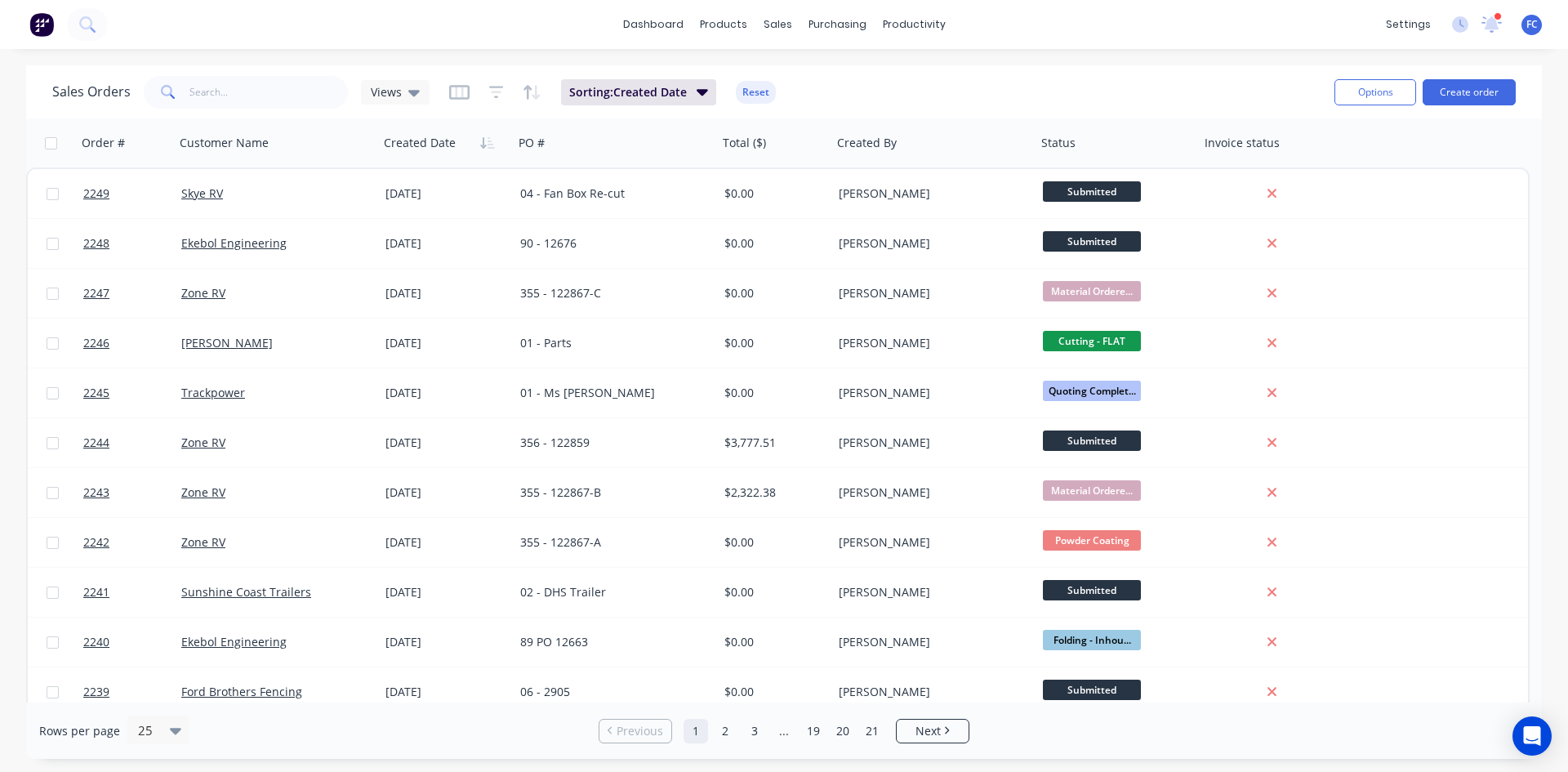
click at [1507, 25] on div "settings 1 new notifications [PERSON_NAME] all as read [PERSON_NAME] mentioned …" at bounding box center [1472, 24] width 190 height 24
click at [1495, 26] on icon at bounding box center [1492, 23] width 14 height 14
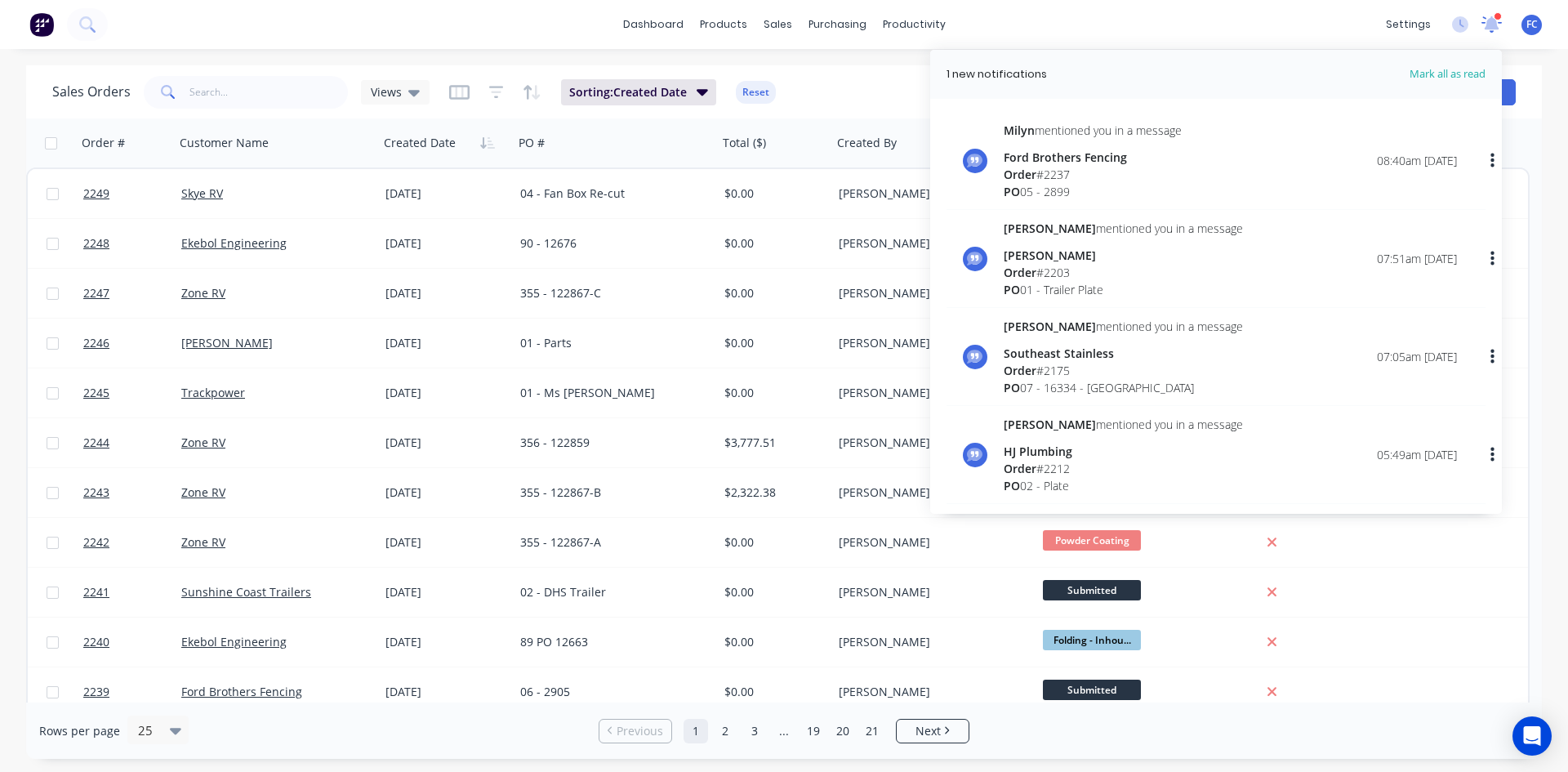
click at [1493, 26] on icon at bounding box center [1492, 22] width 14 height 14
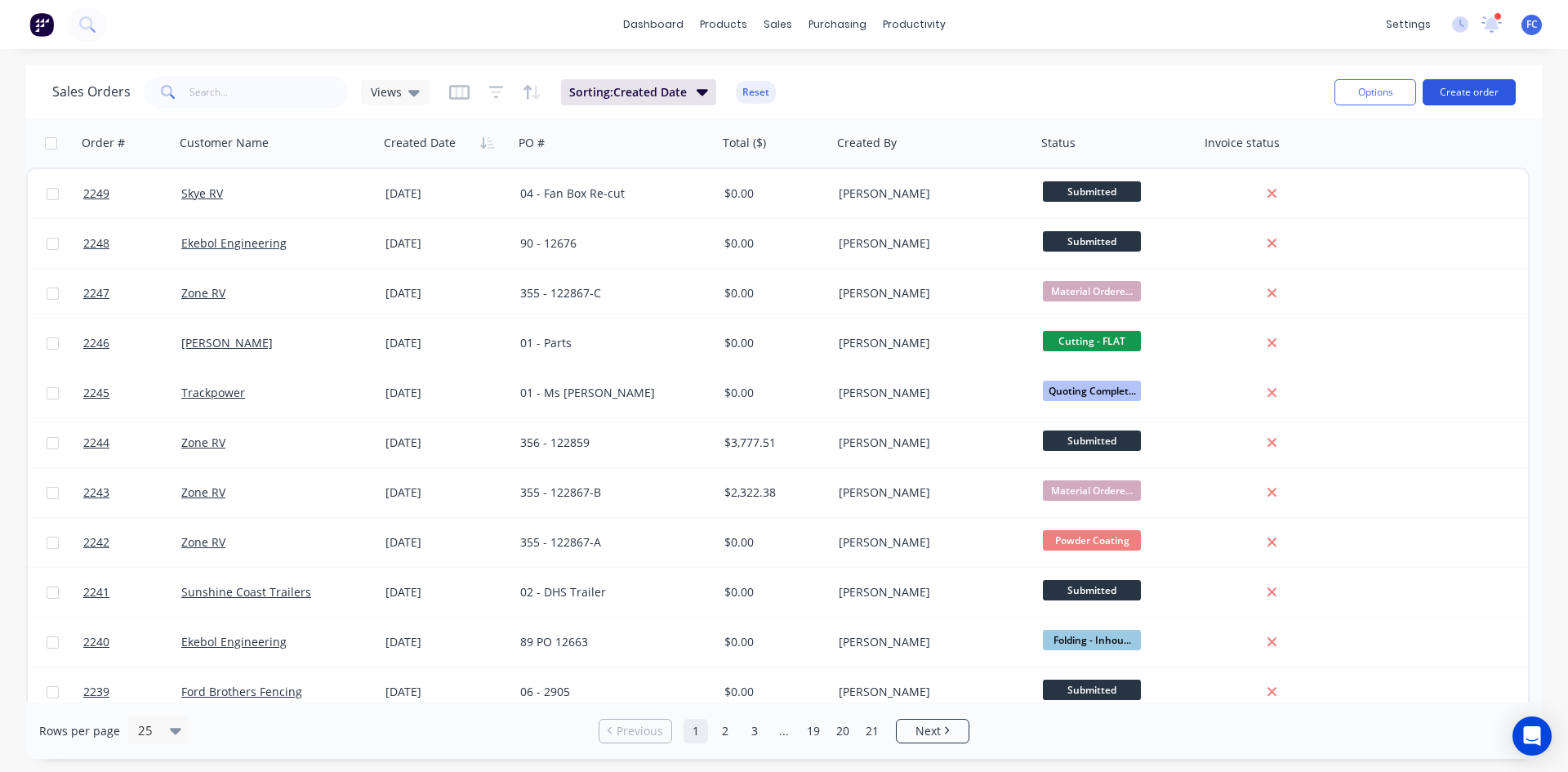
click at [1453, 95] on button "Create order" at bounding box center [1469, 92] width 93 height 26
click at [397, 91] on span "Views" at bounding box center [386, 92] width 31 height 17
click at [392, 265] on button "archive" at bounding box center [459, 264] width 186 height 18
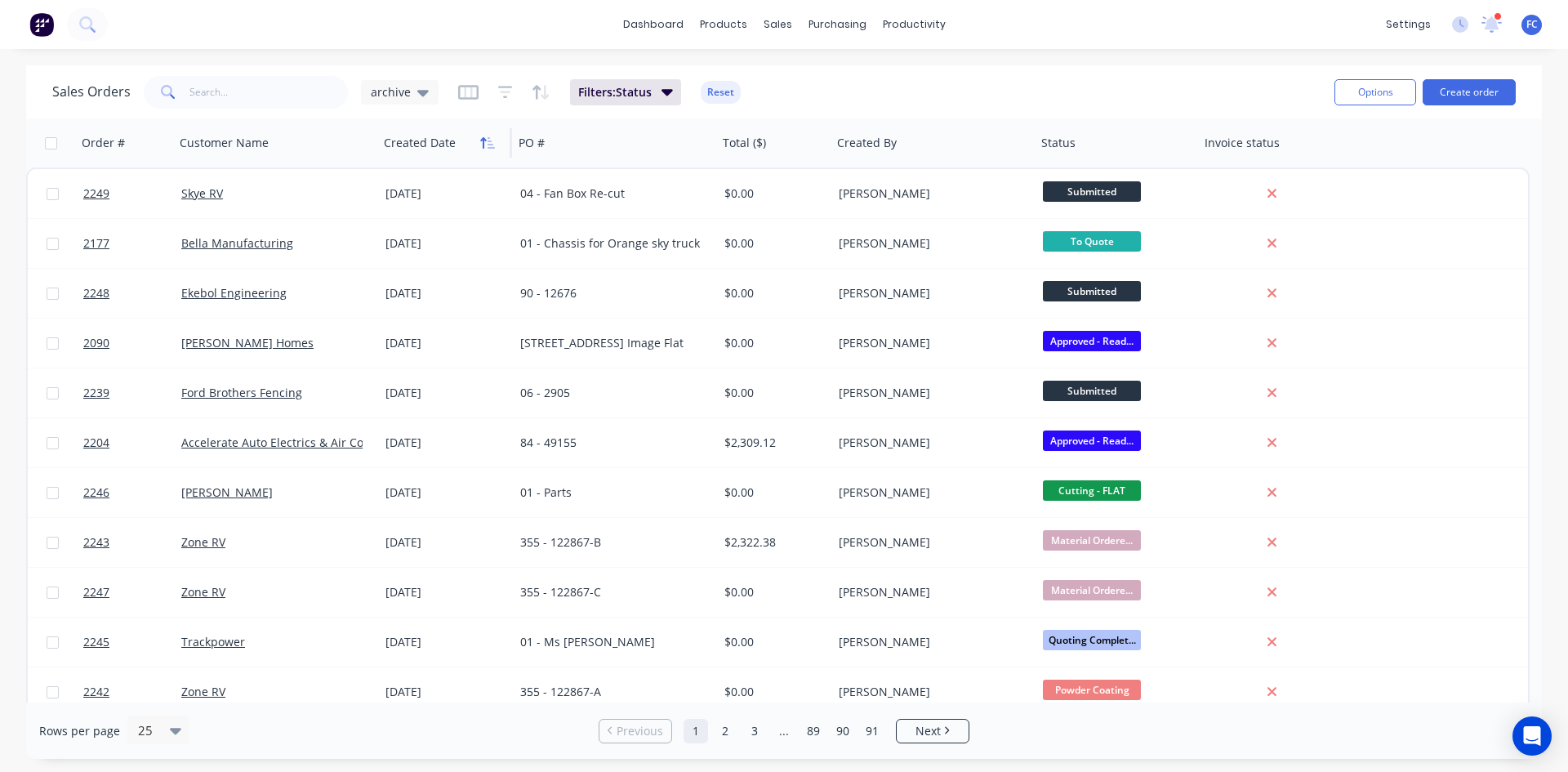
click at [484, 136] on icon "button" at bounding box center [487, 143] width 14 height 14
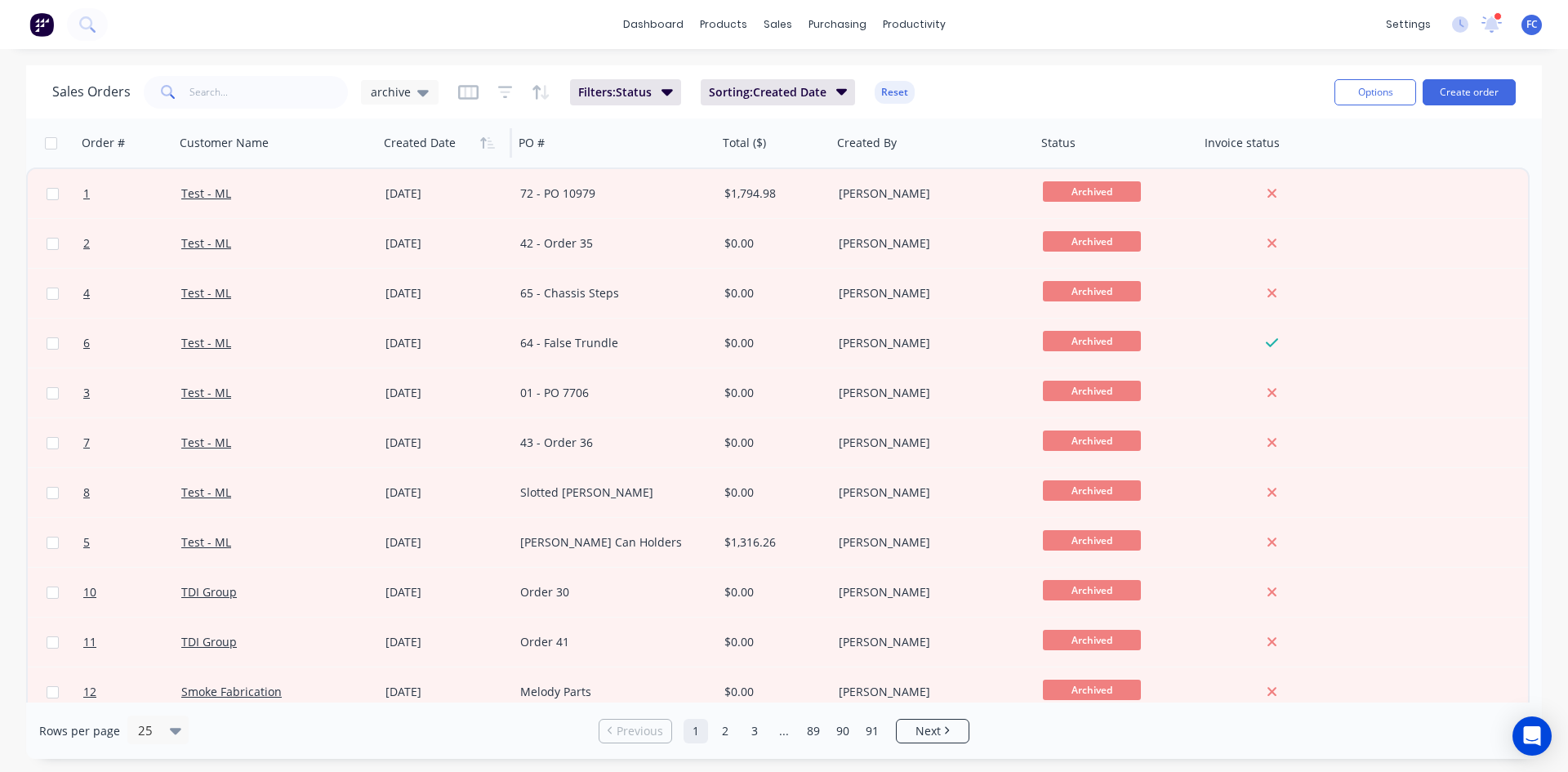
click at [484, 136] on icon "button" at bounding box center [487, 143] width 14 height 14
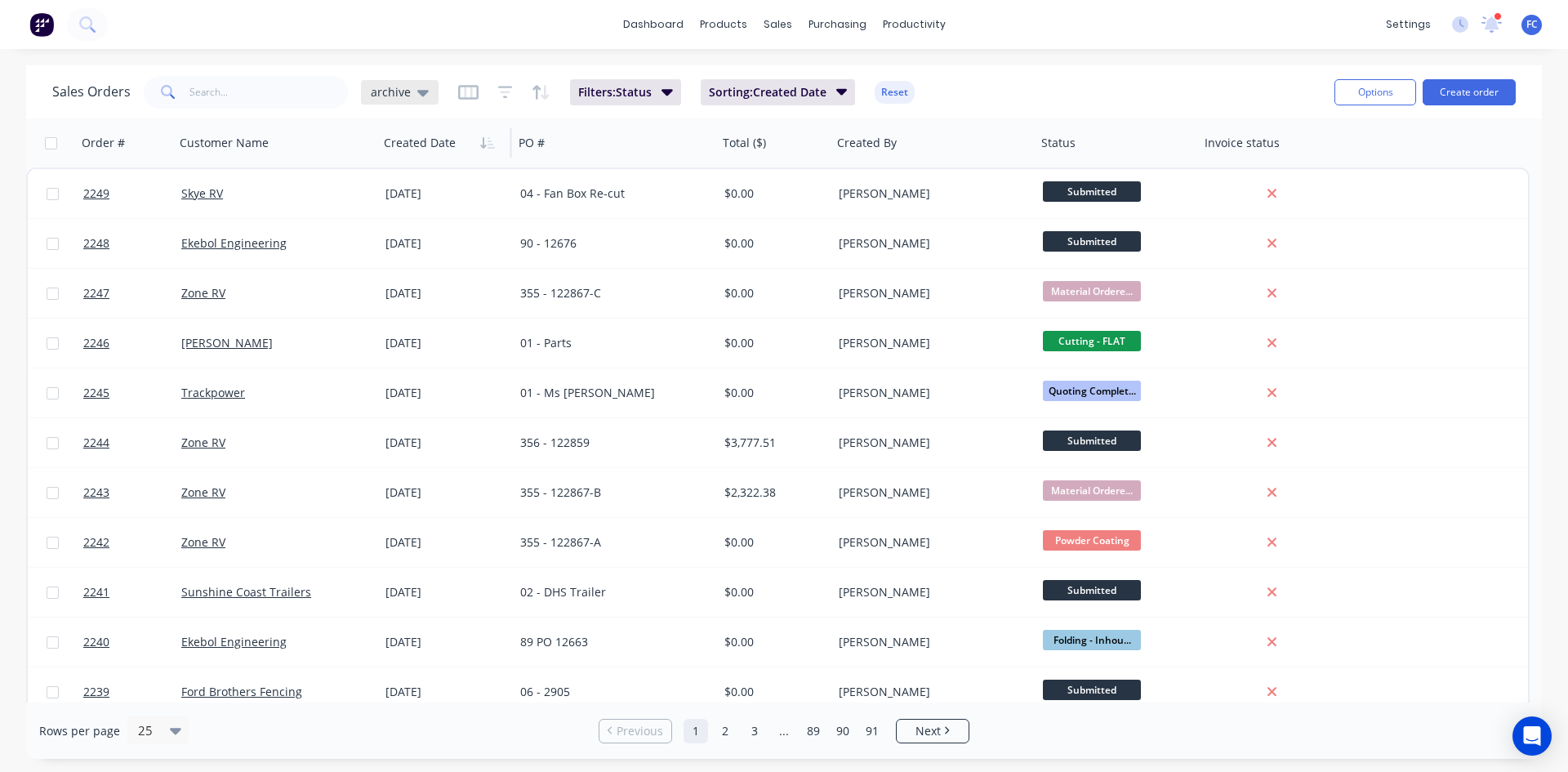
click at [417, 95] on icon at bounding box center [423, 92] width 12 height 18
click at [1481, 93] on button "Create order" at bounding box center [1469, 92] width 93 height 26
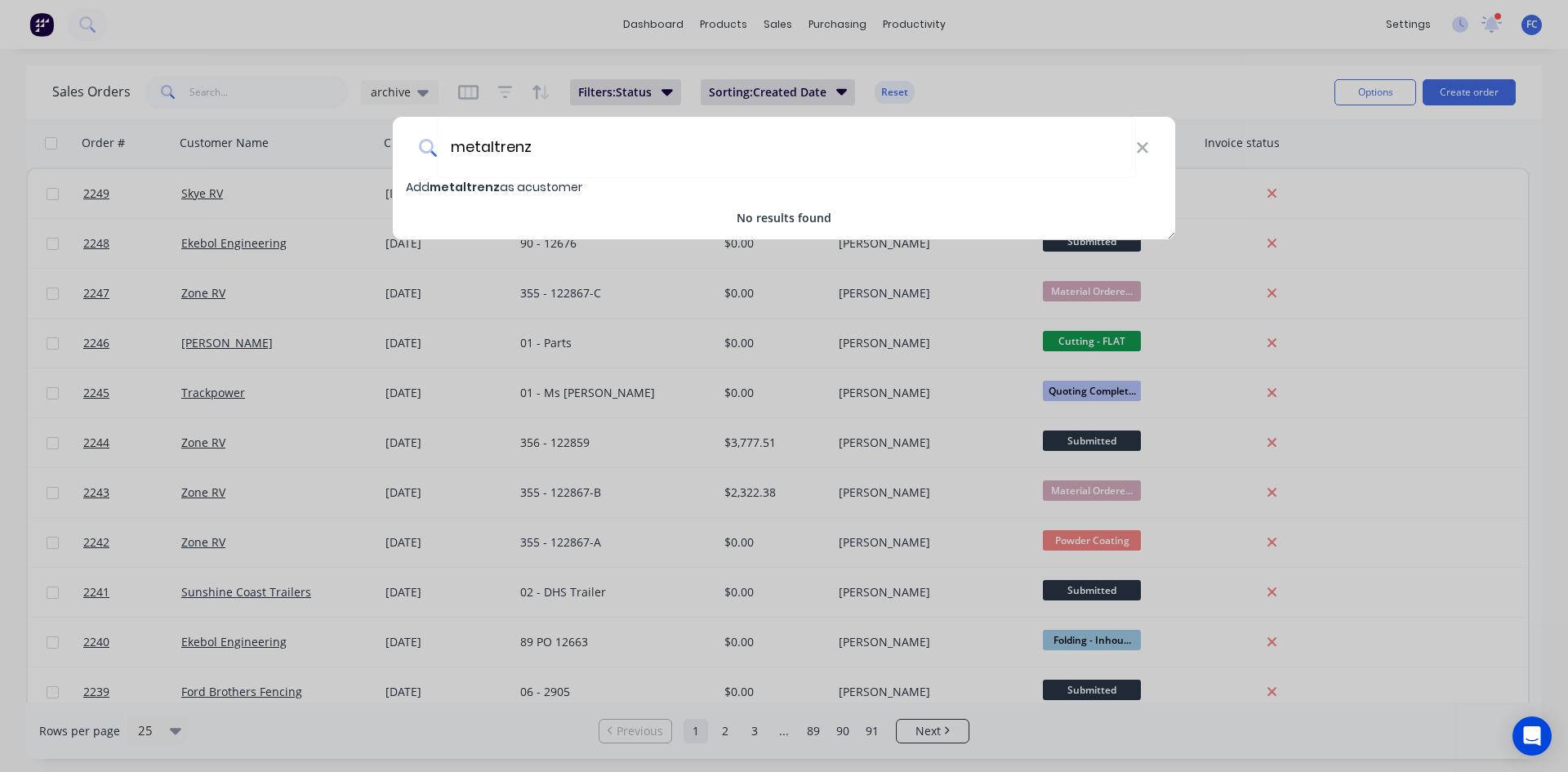
drag, startPoint x: 613, startPoint y: 144, endPoint x: 311, endPoint y: 139, distance: 302.0
click at [311, 139] on div "metaltrenz Add metaltrenz as a customer No results found" at bounding box center [784, 386] width 1568 height 772
click at [525, 147] on input "metaltrenz" at bounding box center [786, 147] width 699 height 61
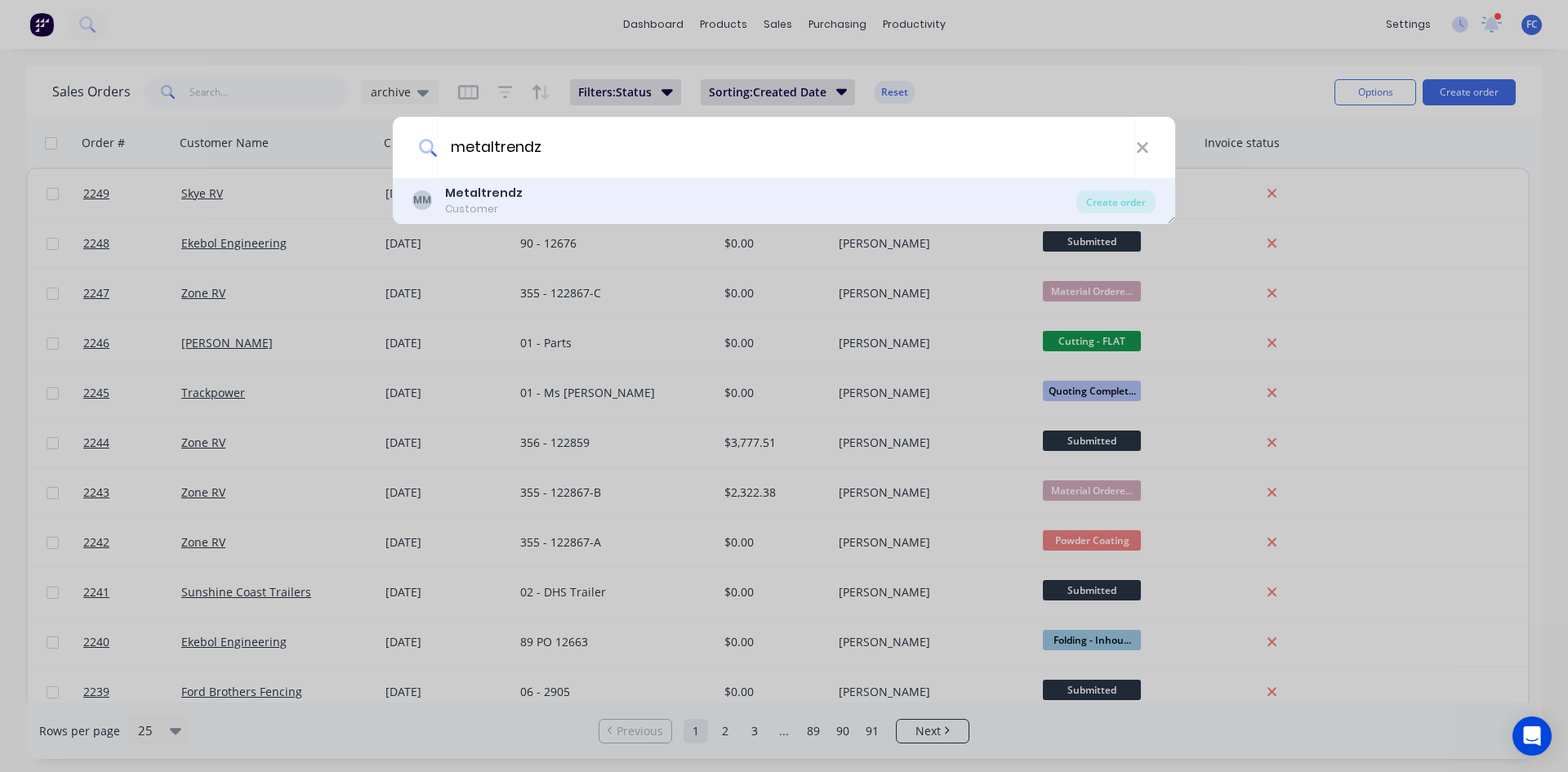
type input "metaltrendz"
click at [475, 198] on b "Metaltrendz" at bounding box center [484, 192] width 77 height 16
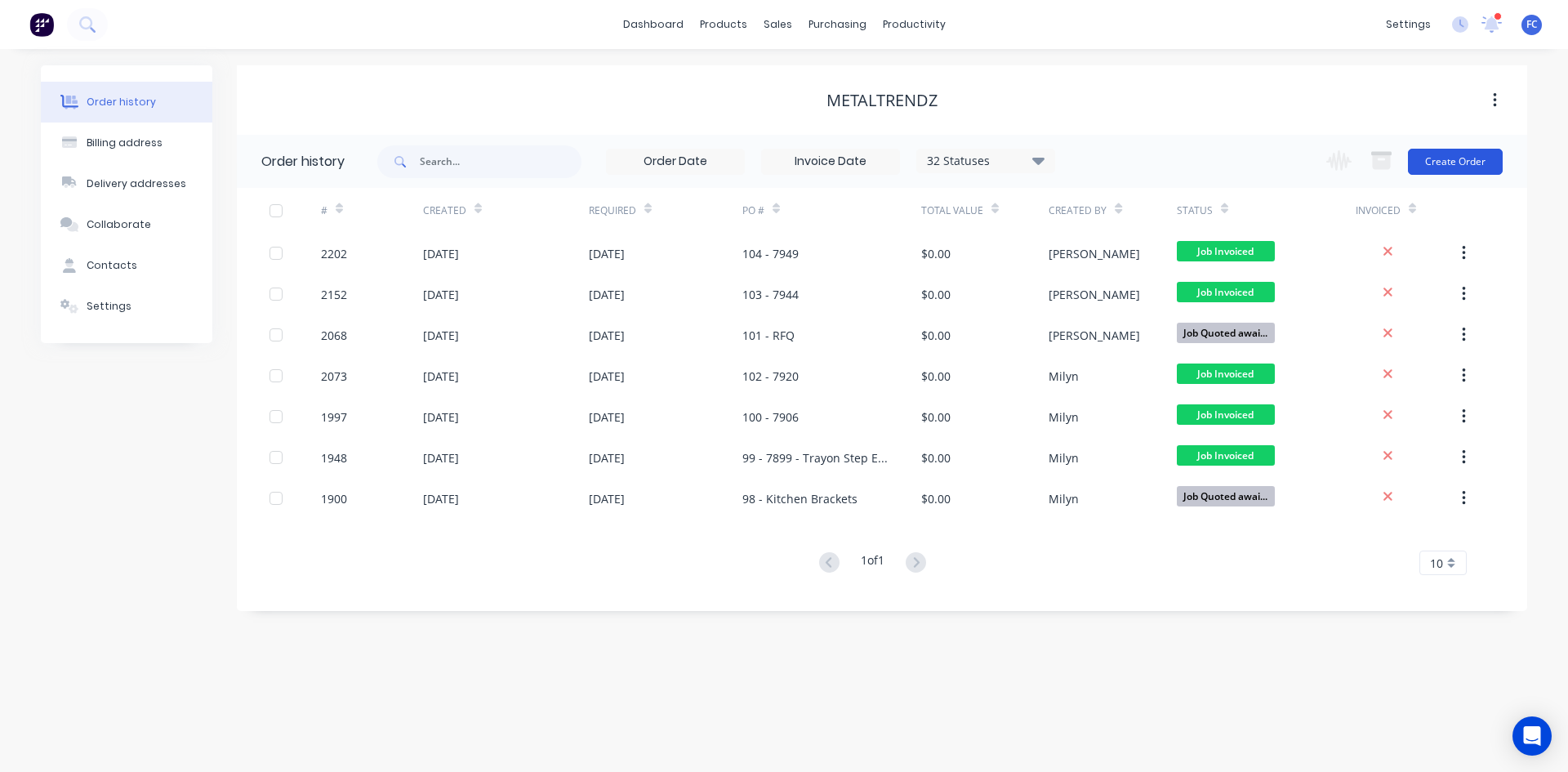
click at [1442, 158] on button "Create Order" at bounding box center [1456, 161] width 95 height 26
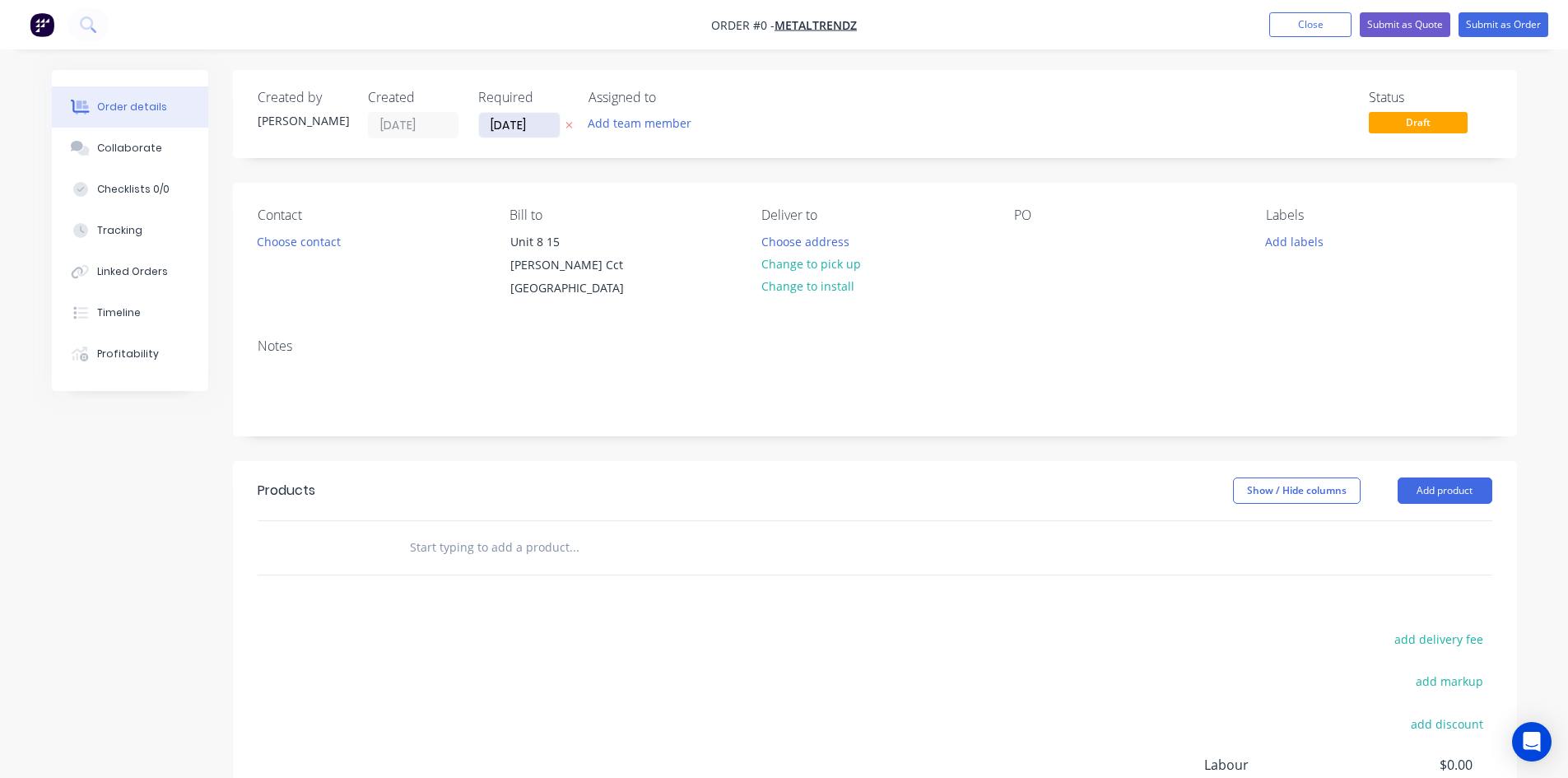
click at [516, 125] on input "[DATE]" at bounding box center [519, 125] width 81 height 24
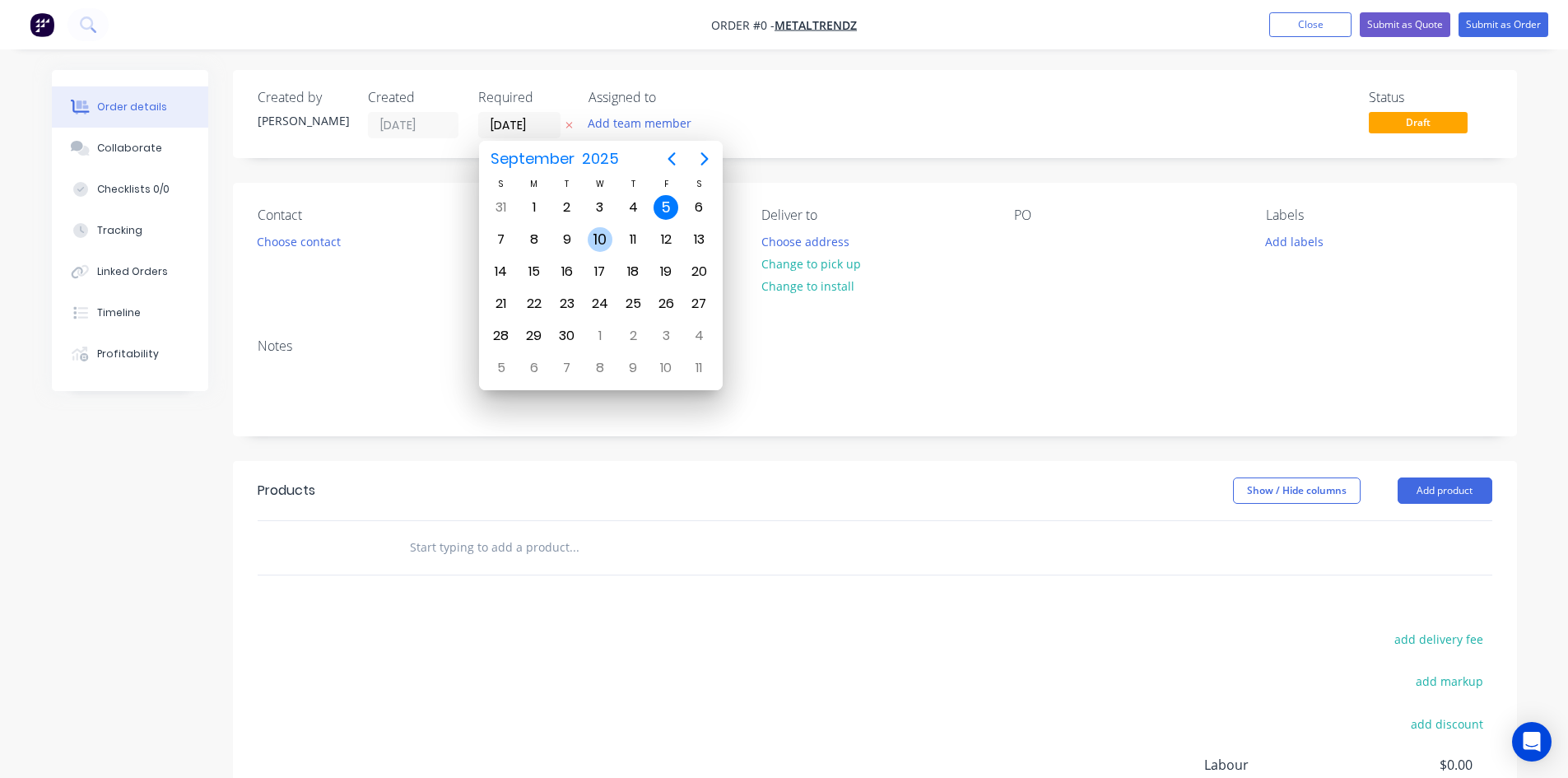
click at [590, 241] on div "10" at bounding box center [600, 239] width 24 height 24
type input "[DATE]"
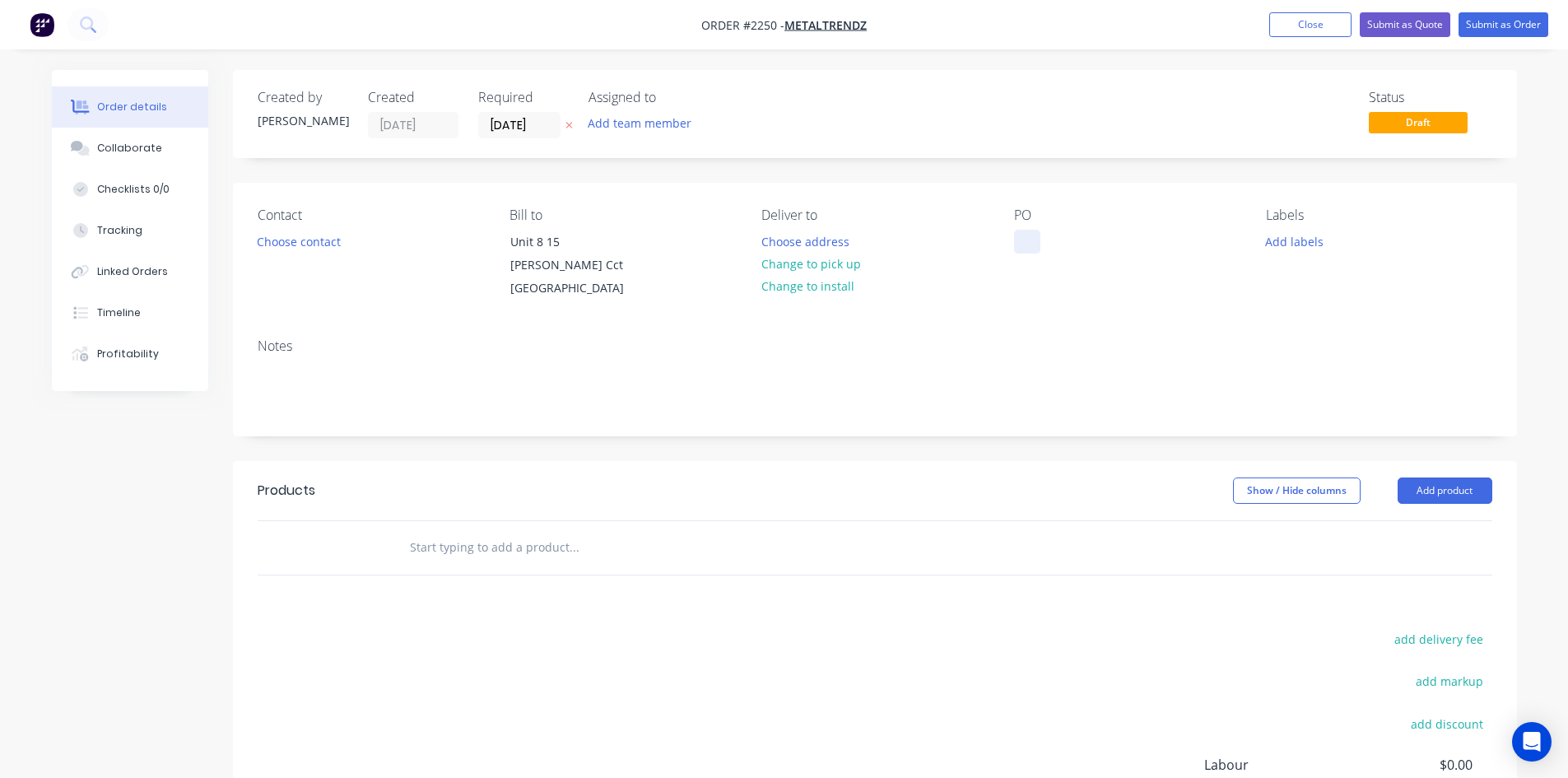
click at [1020, 242] on div at bounding box center [1027, 241] width 26 height 24
click at [1037, 241] on div at bounding box center [1027, 241] width 26 height 24
click at [1026, 241] on div at bounding box center [1027, 241] width 26 height 24
click at [1009, 247] on div "Contact Choose contact Bill to [STREET_ADDRESS][PERSON_NAME][PERSON_NAME] Deliv…" at bounding box center [874, 254] width 1284 height 142
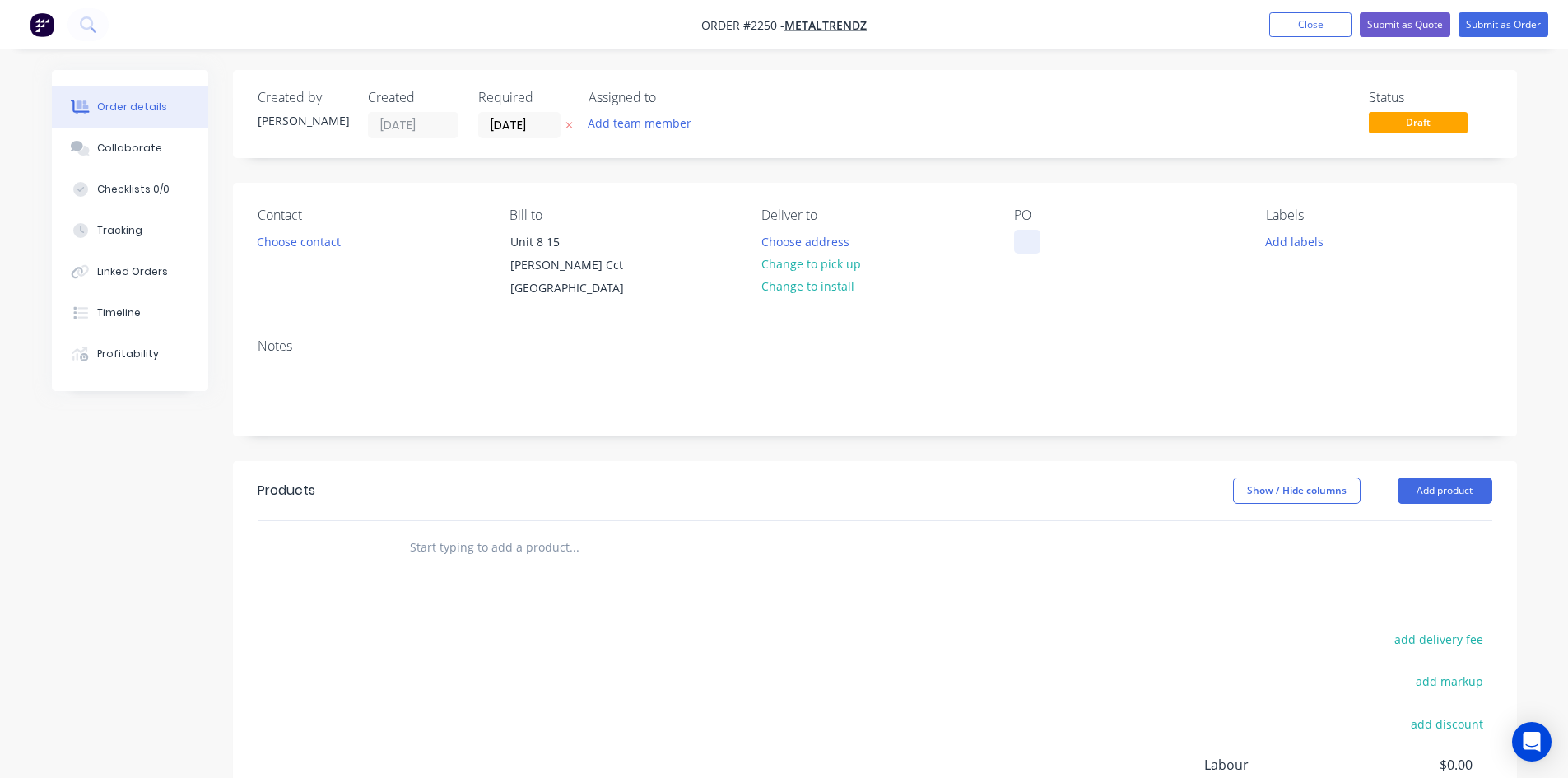
click at [1023, 245] on div at bounding box center [1027, 241] width 26 height 24
click at [1020, 245] on div at bounding box center [1027, 241] width 26 height 24
drag, startPoint x: 1020, startPoint y: 245, endPoint x: 969, endPoint y: 237, distance: 51.6
click at [1019, 244] on div at bounding box center [1027, 241] width 26 height 24
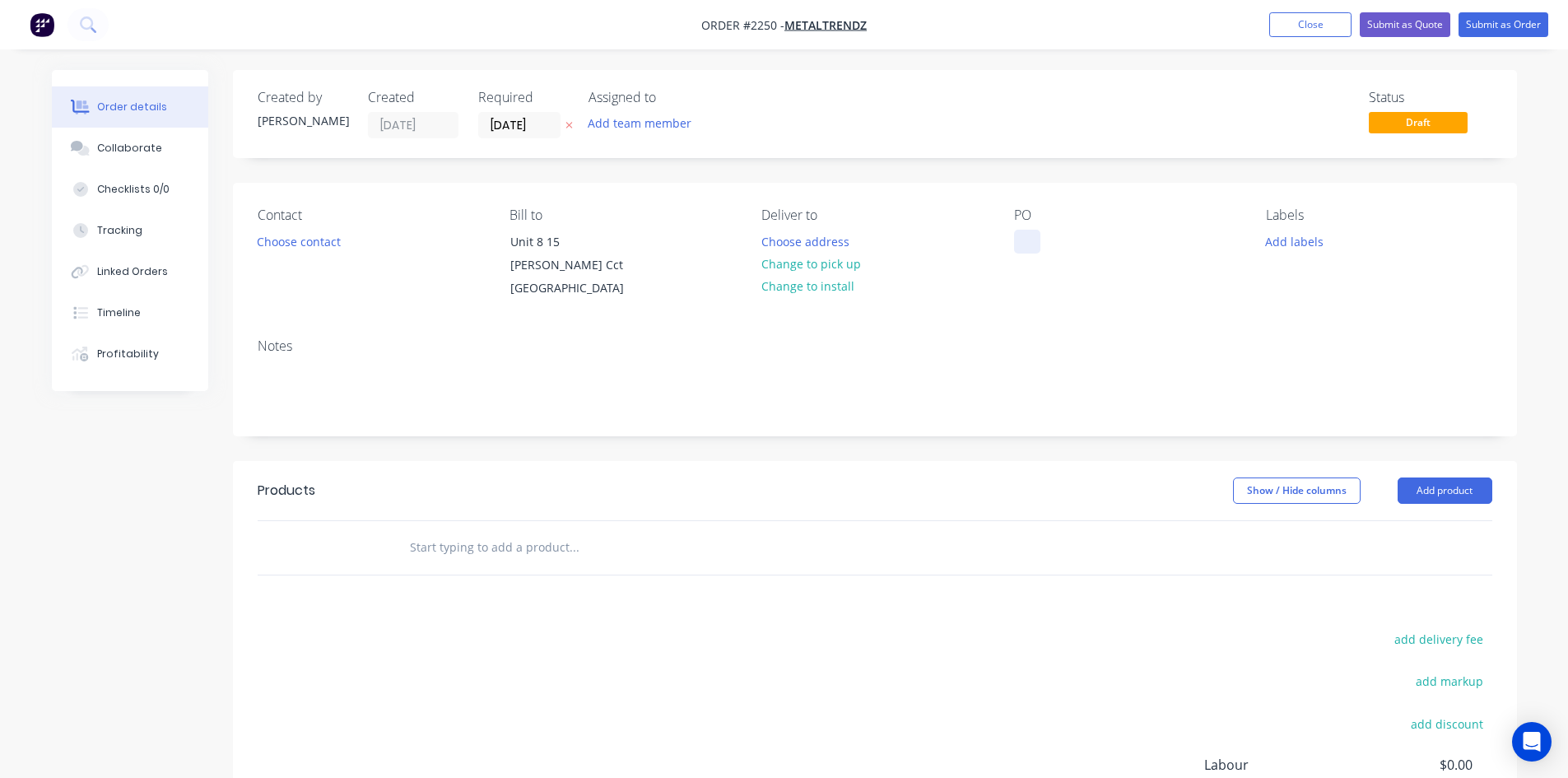
click at [1032, 233] on div at bounding box center [1027, 241] width 26 height 24
click at [1026, 235] on div at bounding box center [1027, 241] width 26 height 24
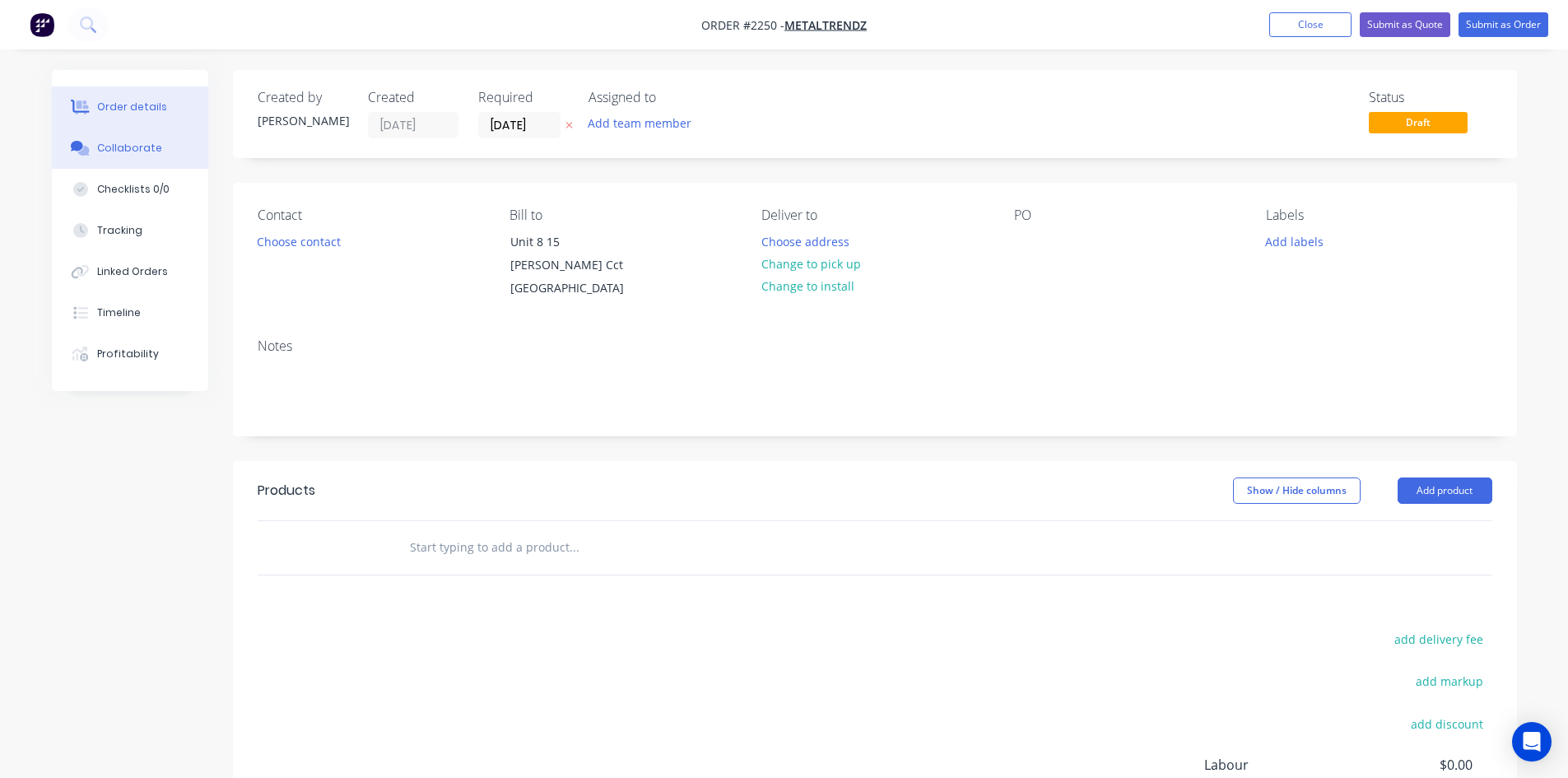
click at [147, 152] on div "Collaborate" at bounding box center [129, 148] width 65 height 15
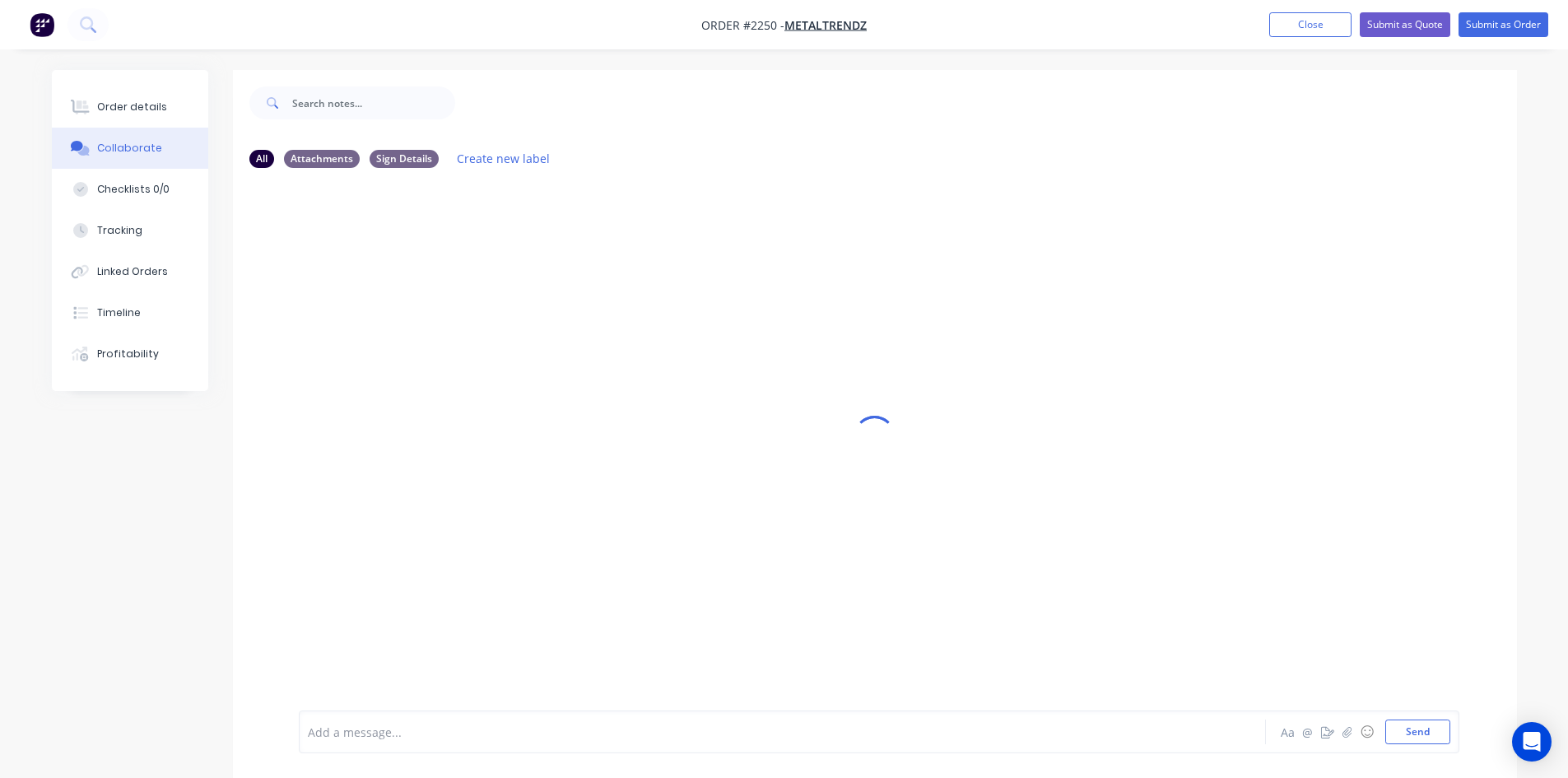
click at [425, 734] on div at bounding box center [736, 732] width 856 height 18
click at [1404, 729] on button "Send" at bounding box center [1417, 731] width 65 height 24
drag, startPoint x: 386, startPoint y: 247, endPoint x: 297, endPoint y: 235, distance: 89.8
click at [305, 246] on div "105 PO 7954" at bounding box center [346, 247] width 93 height 33
copy link "105 PO 7954"
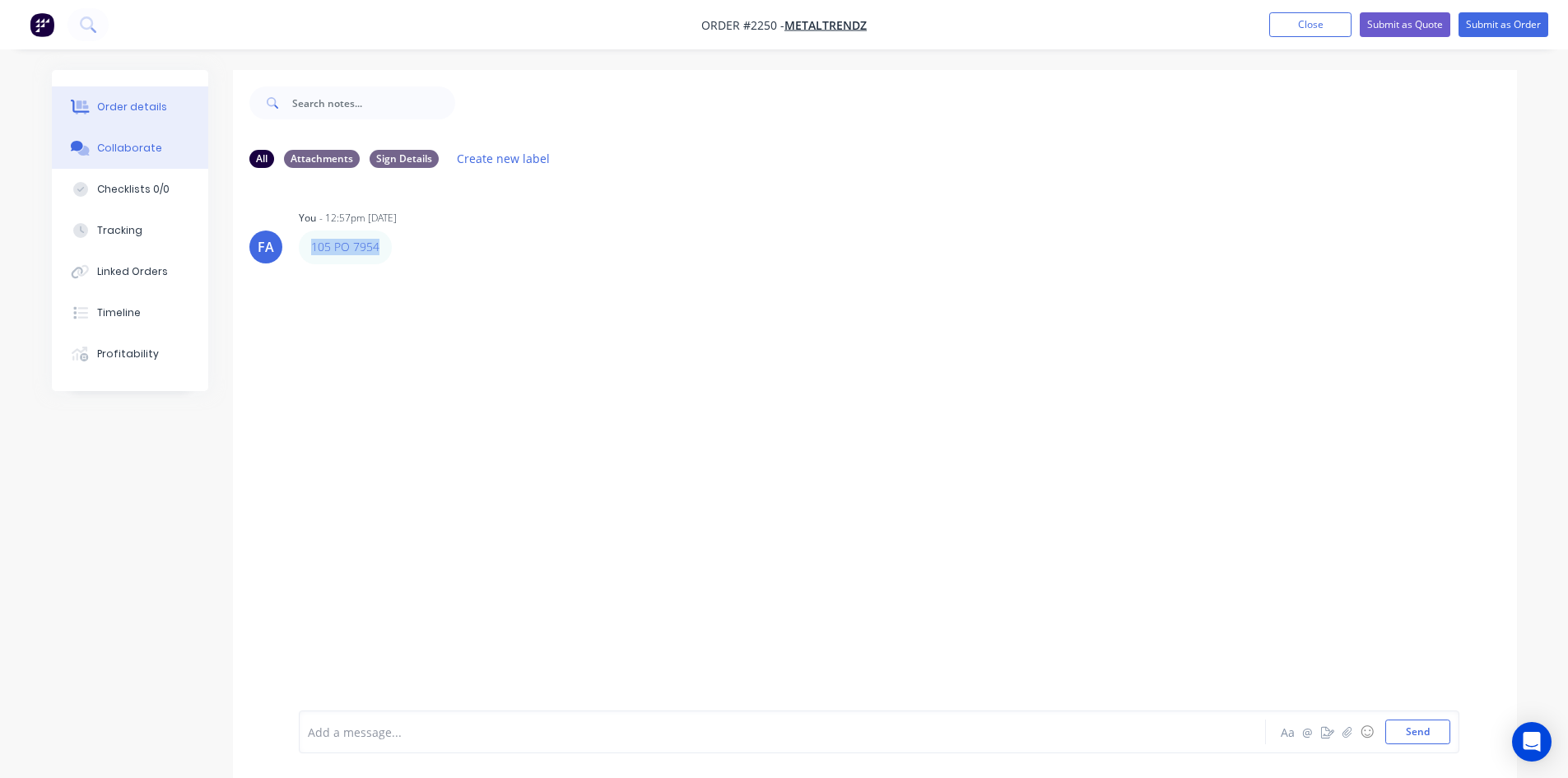
click at [130, 98] on button "Order details" at bounding box center [129, 107] width 157 height 41
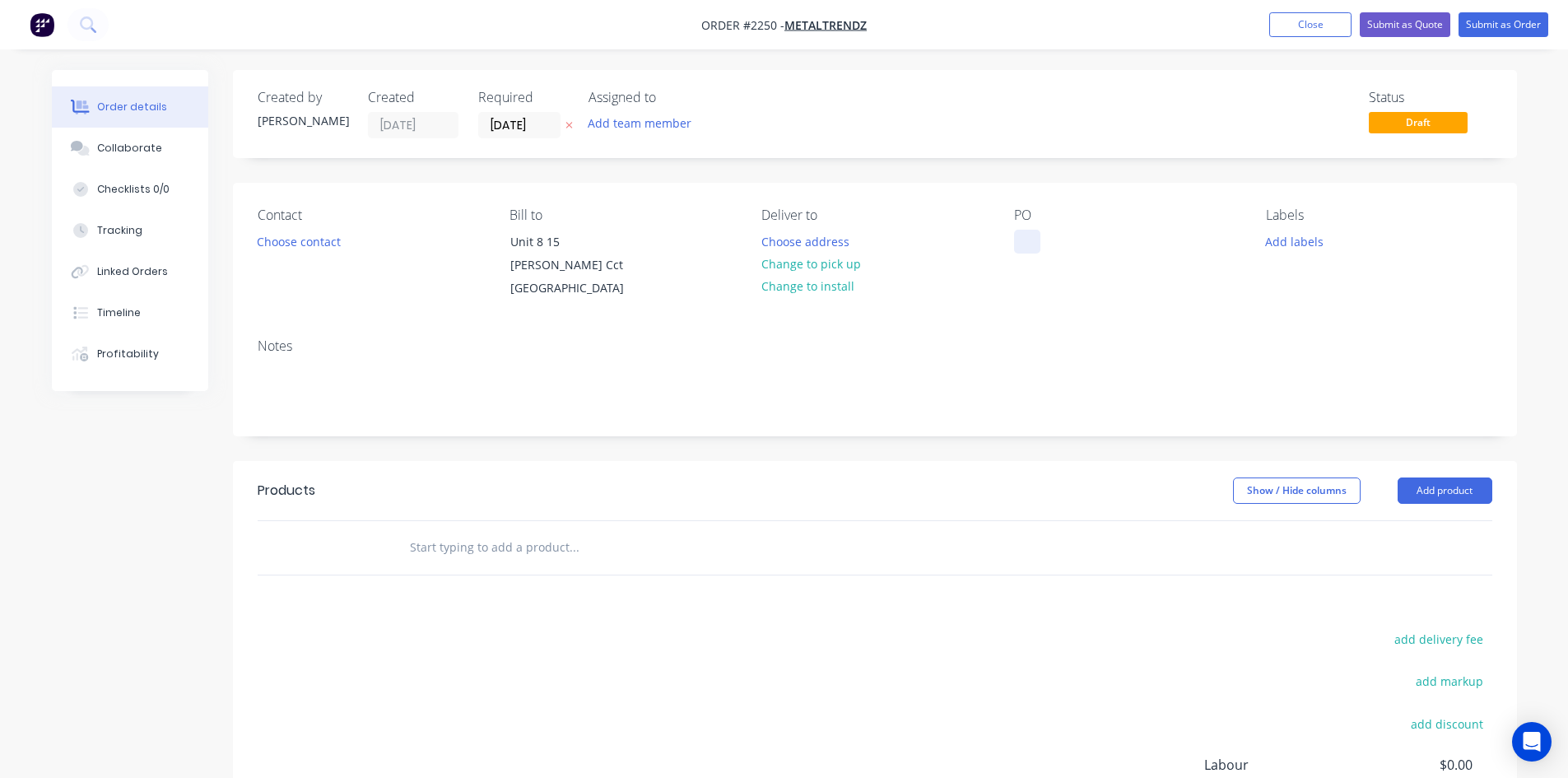
click at [1015, 247] on div at bounding box center [1027, 241] width 26 height 24
paste div
click at [1053, 238] on div "105 PO 7954" at bounding box center [1061, 241] width 94 height 24
click at [1061, 238] on div "105 PO 7954" at bounding box center [1061, 241] width 94 height 24
click at [1069, 239] on div "105 PO 7954" at bounding box center [1061, 241] width 94 height 24
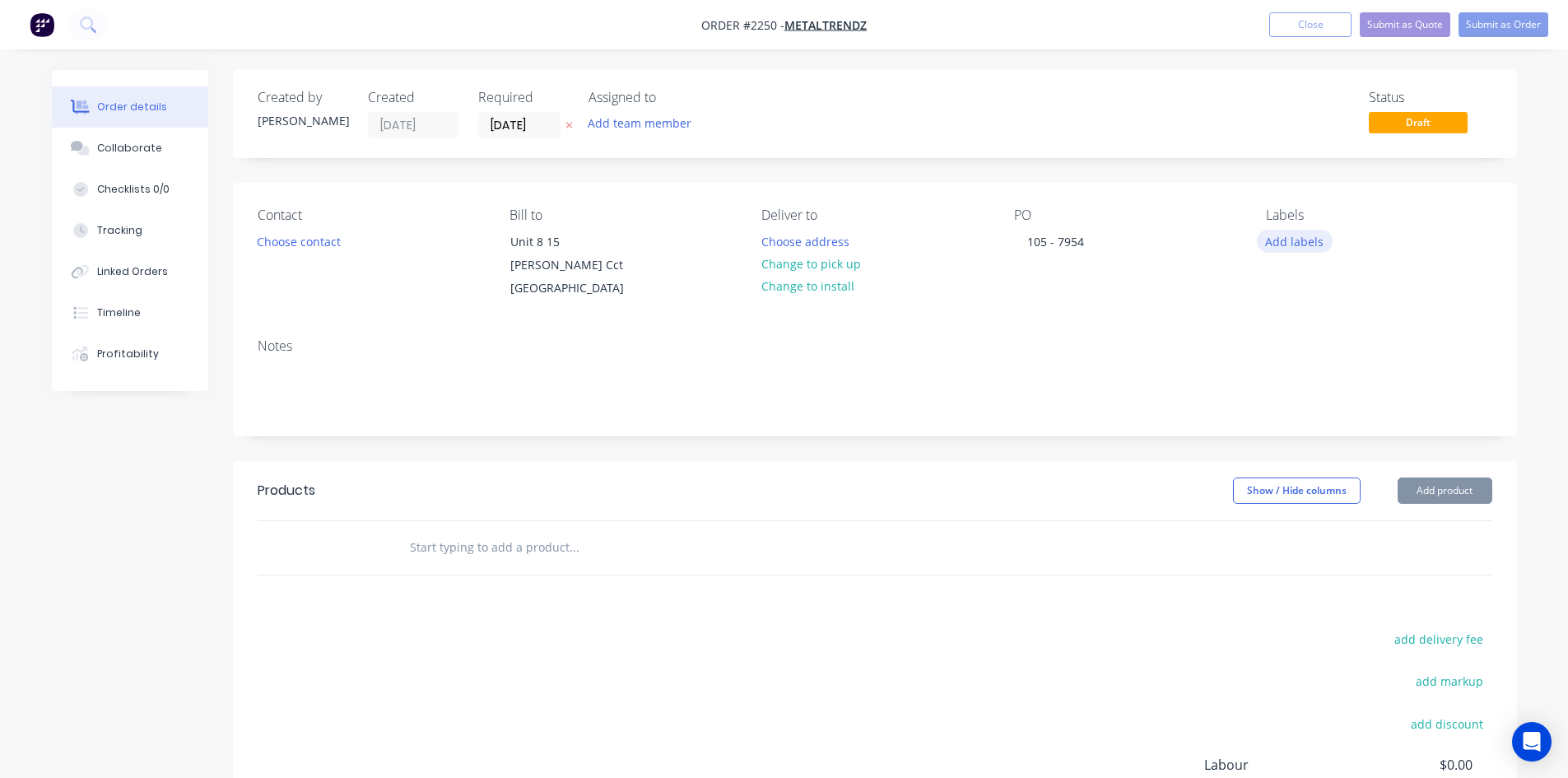
click at [1268, 237] on button "Add labels" at bounding box center [1295, 241] width 76 height 22
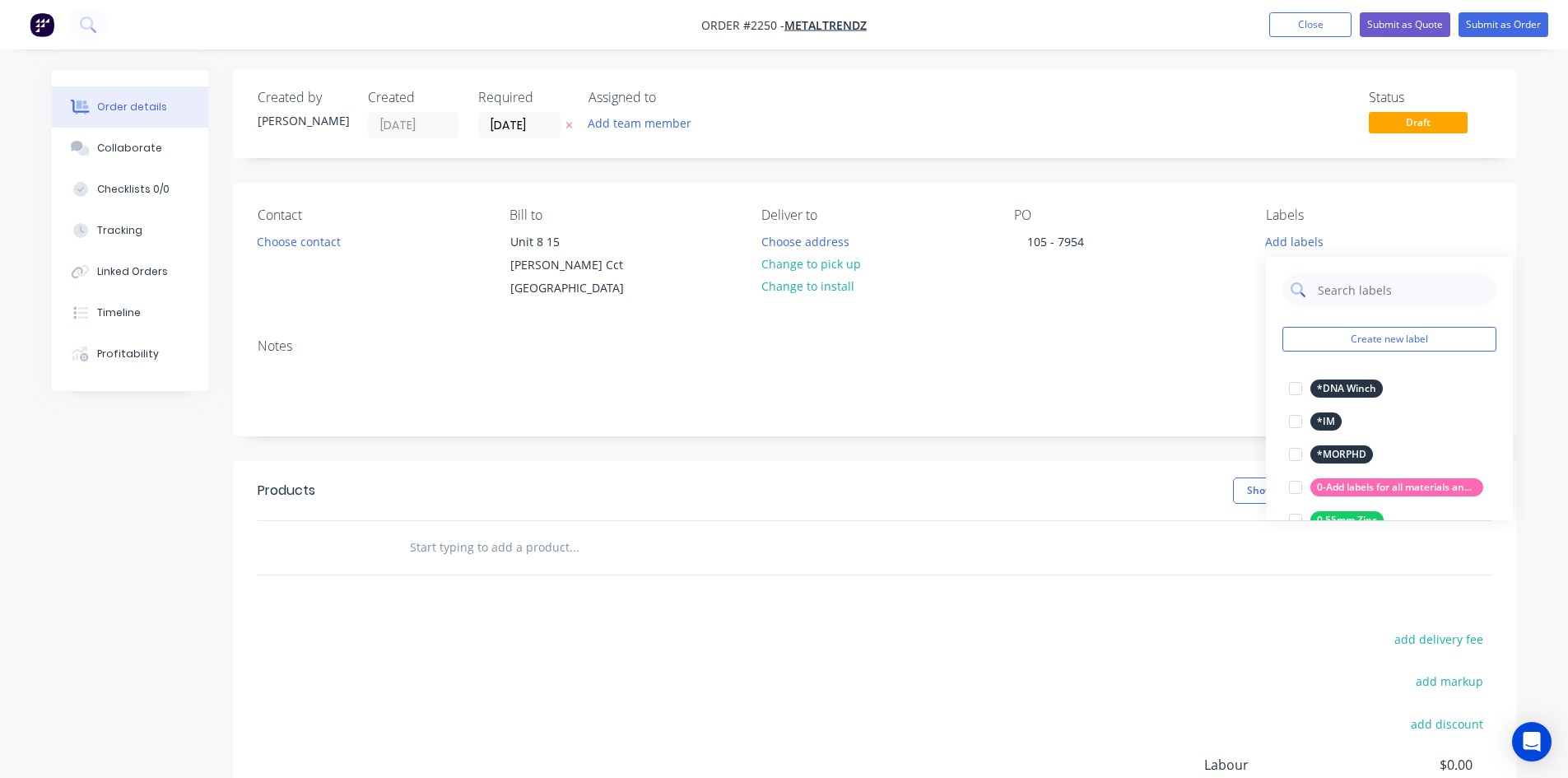
click at [1337, 293] on input "text" at bounding box center [1402, 290] width 172 height 33
type input "uRGENT"
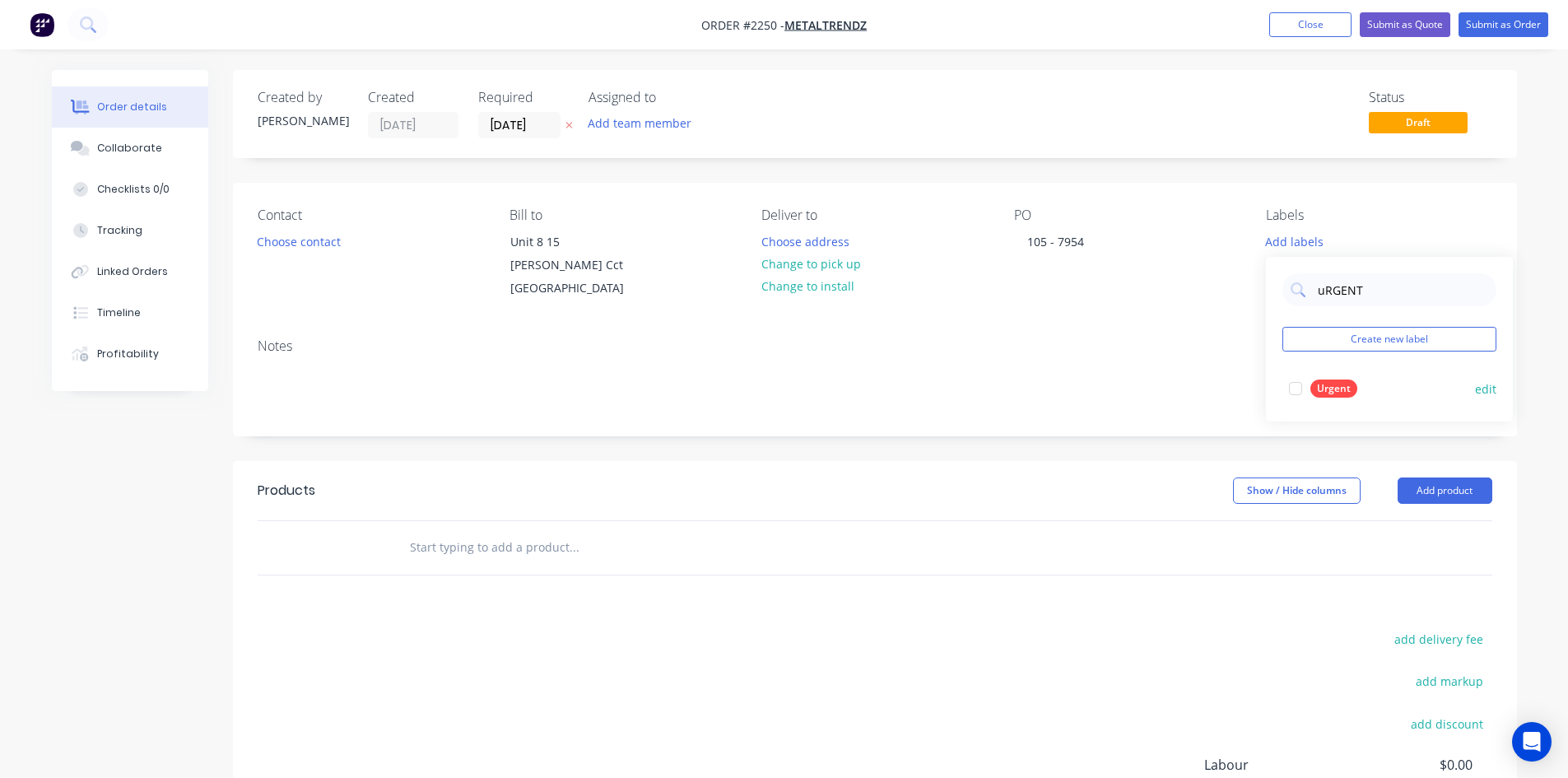
click at [1291, 384] on div at bounding box center [1295, 389] width 33 height 33
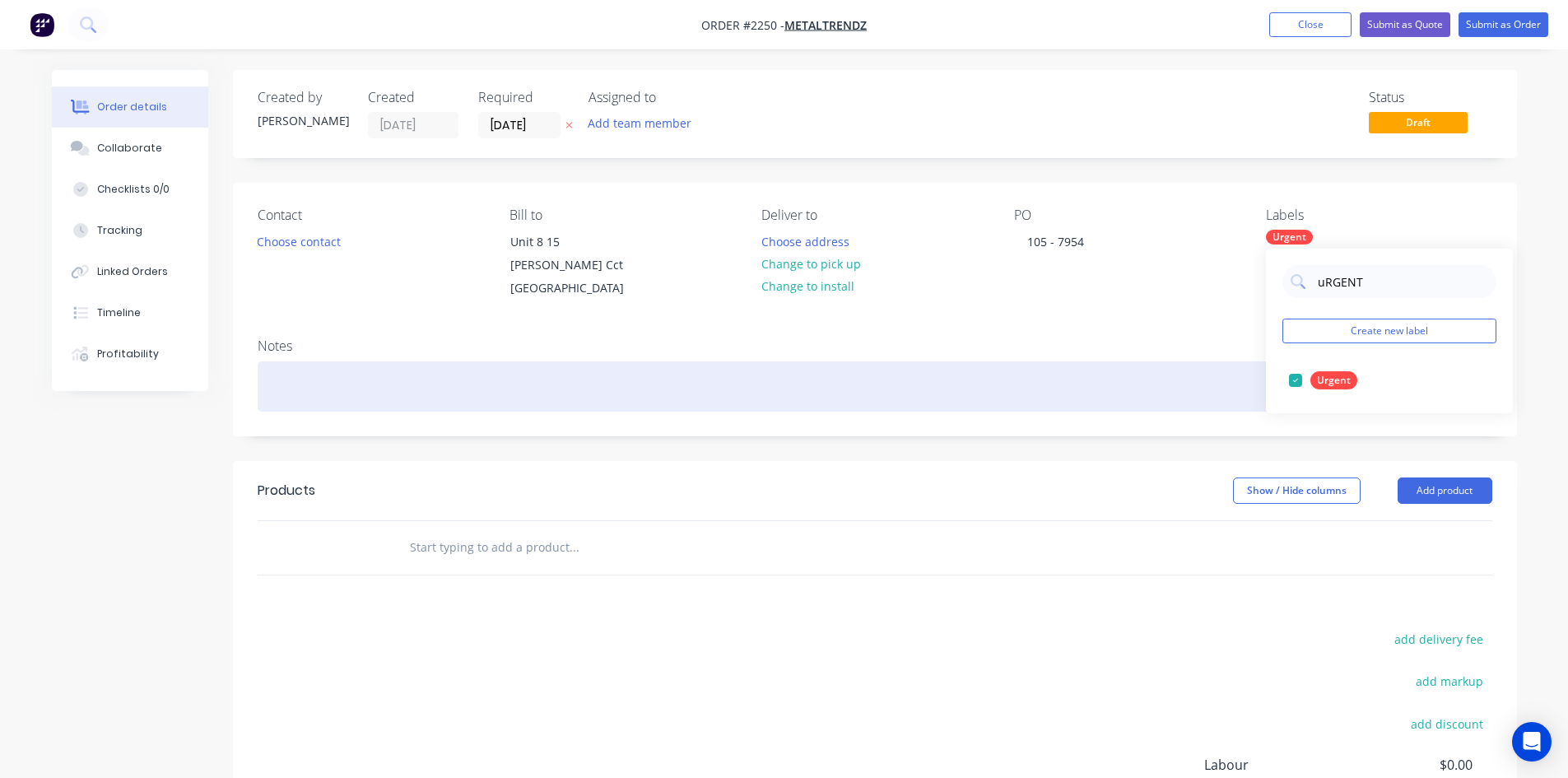
click at [331, 382] on div at bounding box center [875, 387] width 1234 height 51
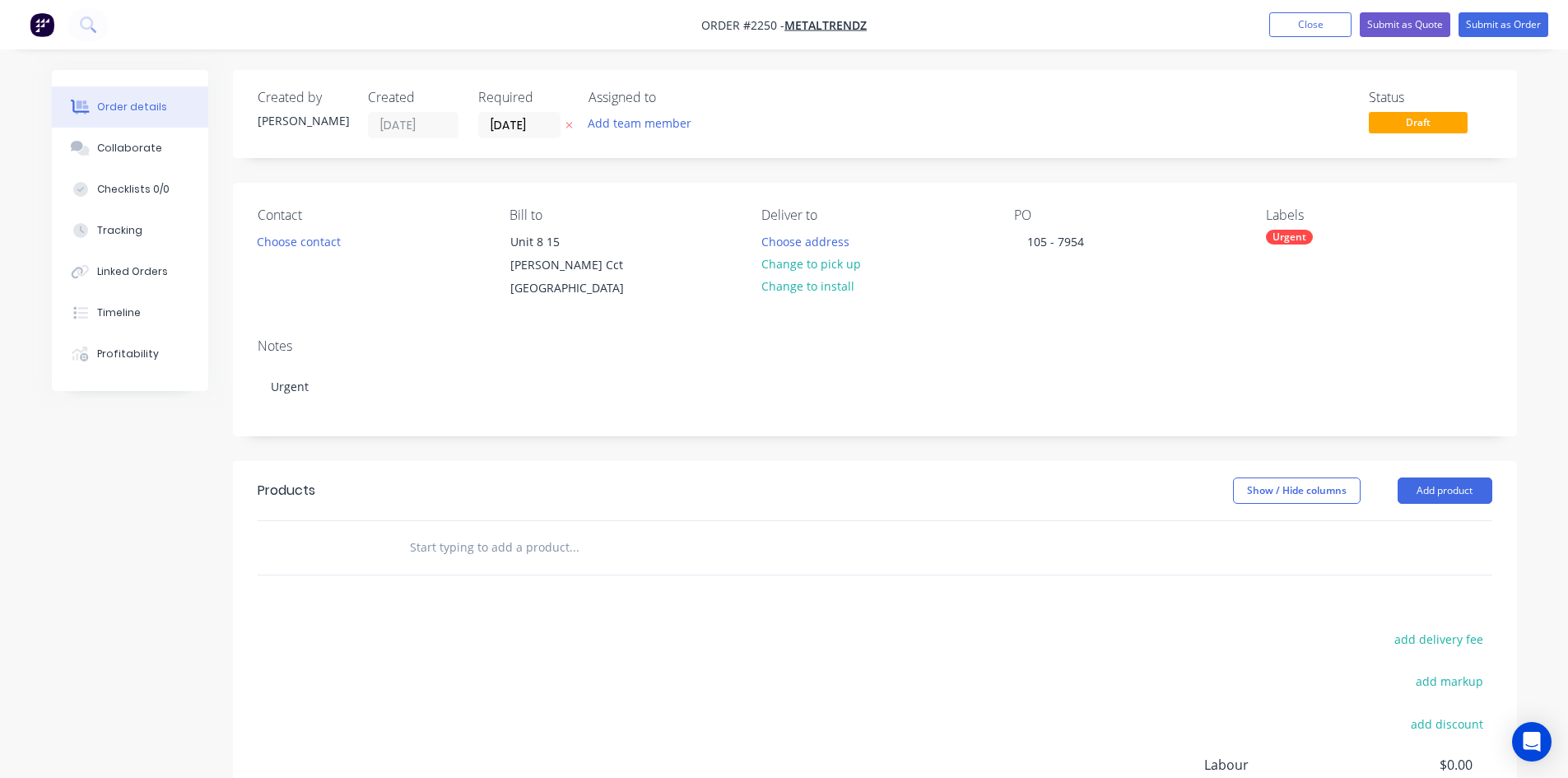
click at [0, 491] on div "Order details Collaborate Checklists 0/0 Tracking Linked Orders Timeline Profit…" at bounding box center [784, 498] width 1568 height 995
click at [126, 157] on button "Collaborate" at bounding box center [129, 148] width 157 height 41
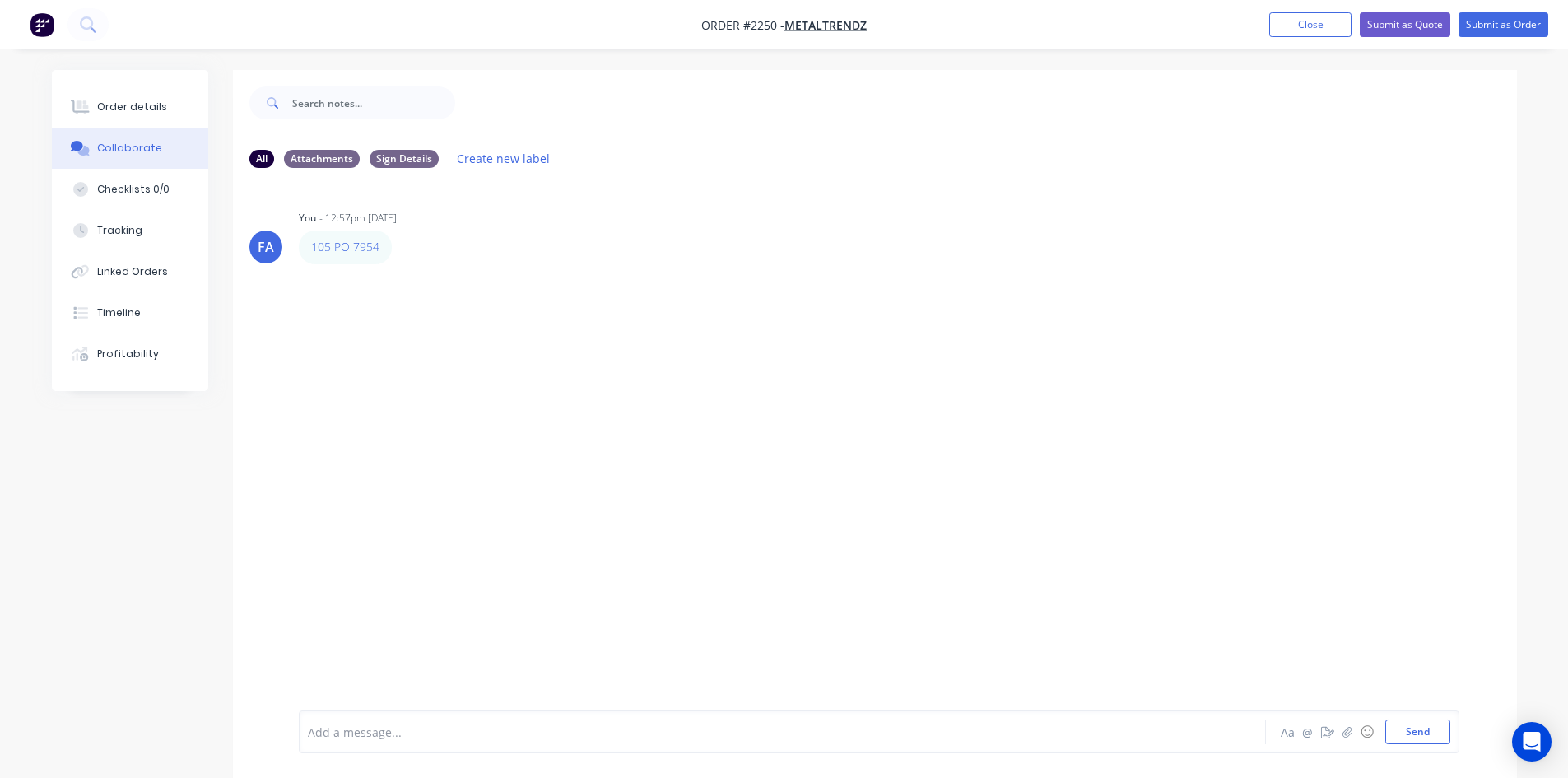
click at [341, 513] on div "FA You - 12:57pm [DATE] 105 PO 7954 Labels Edit Delete" at bounding box center [874, 446] width 1284 height 530
click at [1343, 733] on icon "button" at bounding box center [1346, 731] width 9 height 11
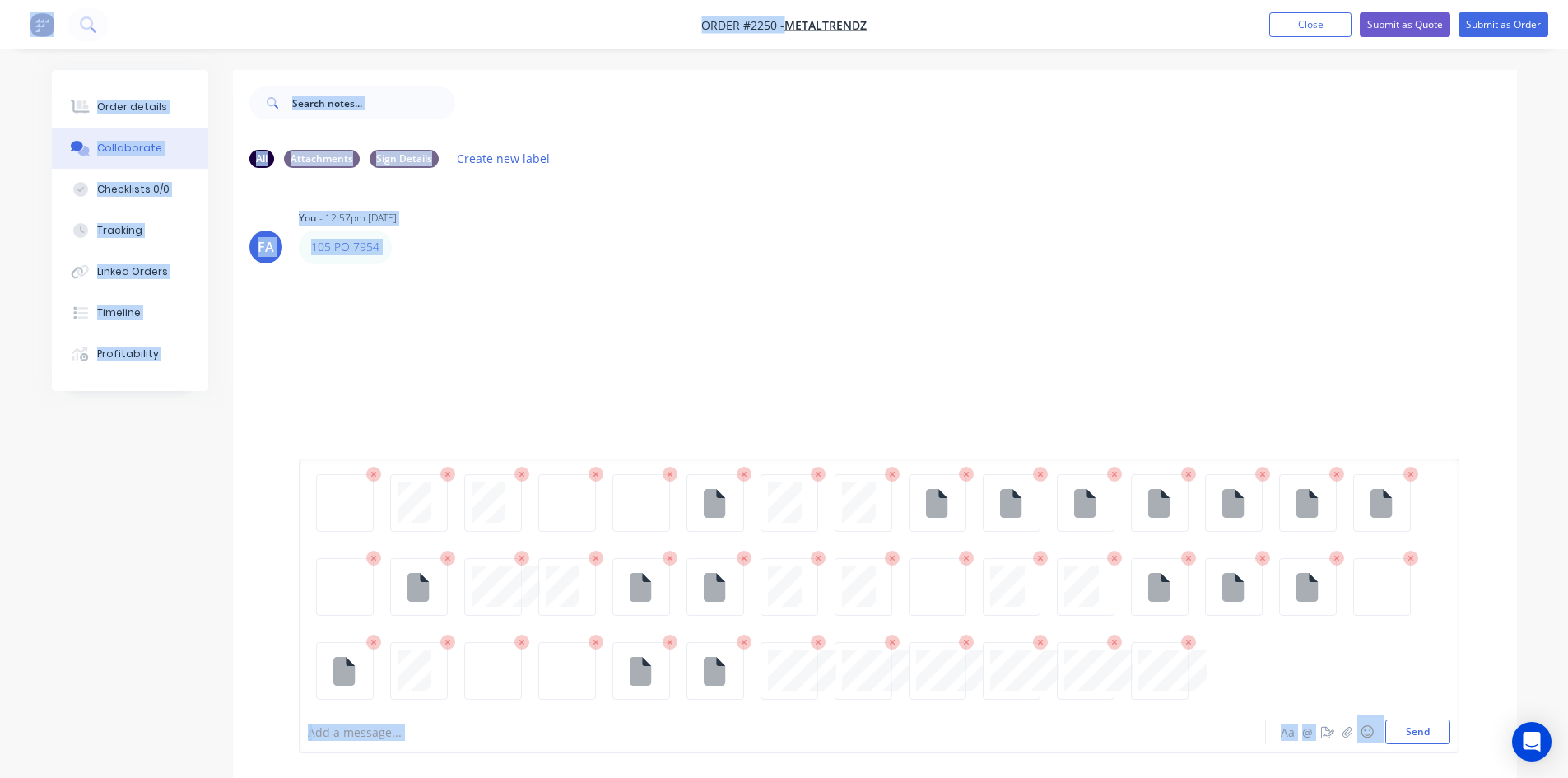
click at [856, 345] on div "FA You - 12:57pm [DATE] 105 PO 7954 Labels Edit Delete" at bounding box center [874, 446] width 1284 height 530
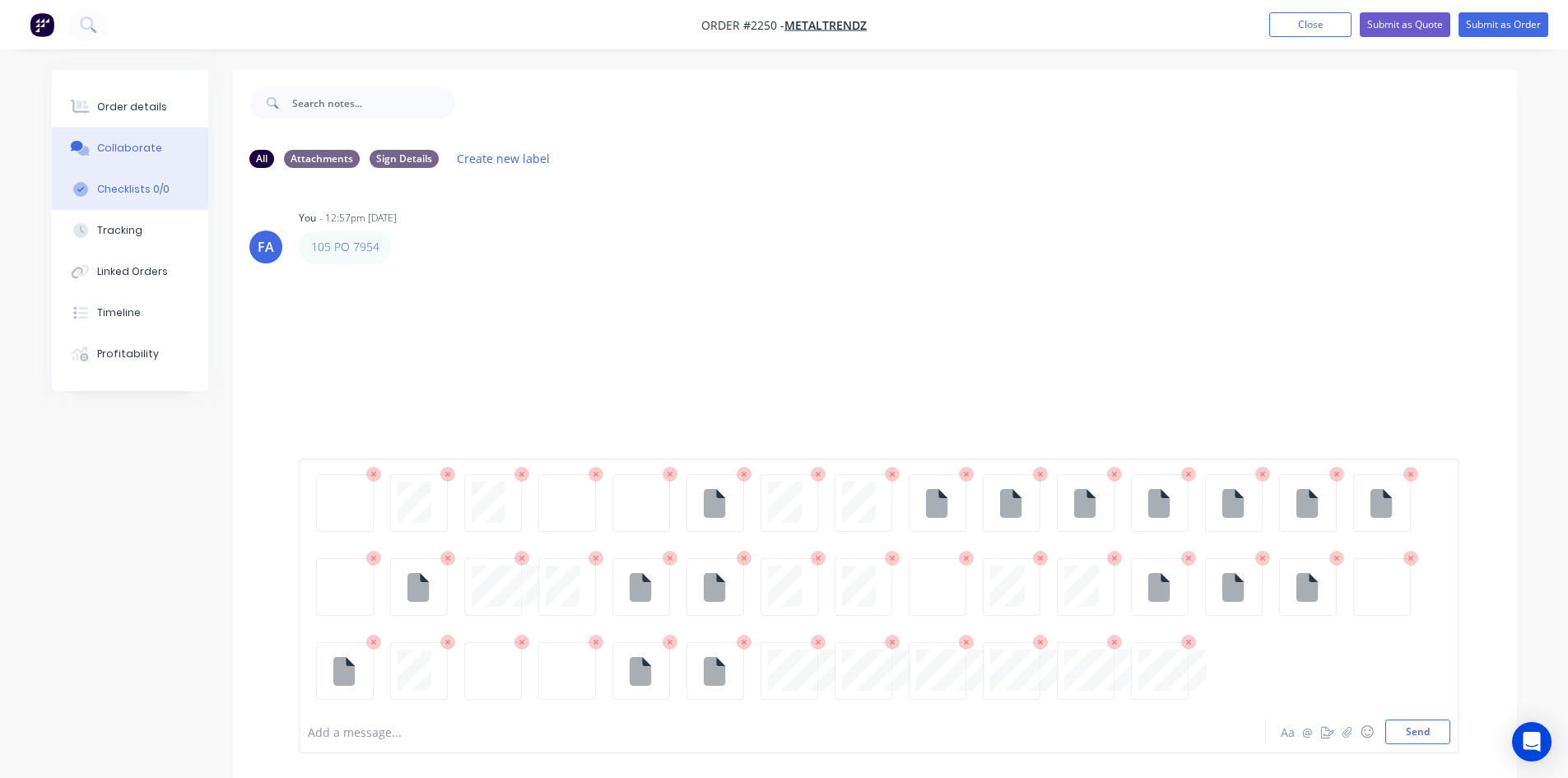
click at [125, 187] on div "Checklists 0/0" at bounding box center [133, 189] width 72 height 15
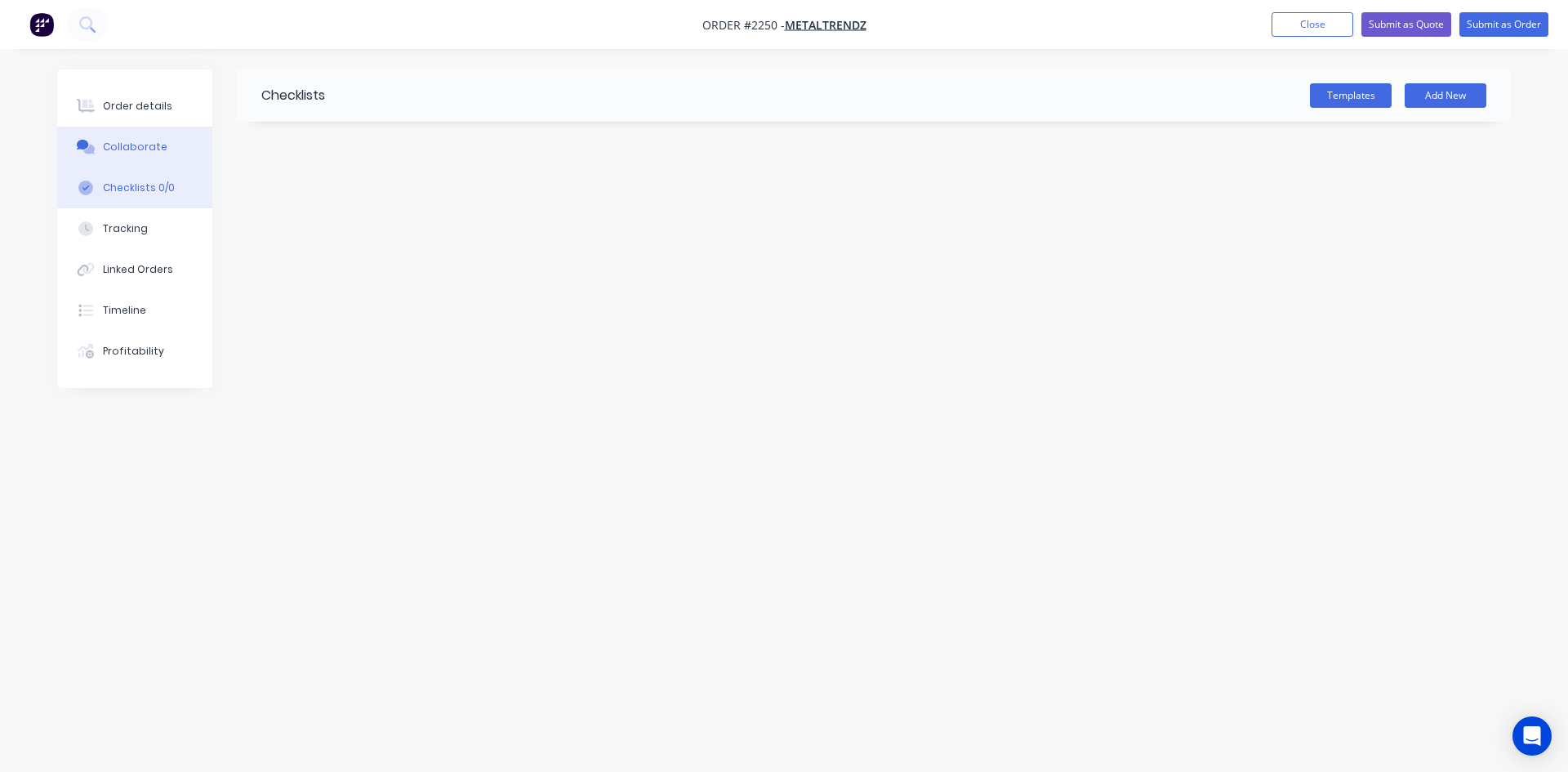
click at [118, 153] on div "Collaborate" at bounding box center [135, 147] width 65 height 14
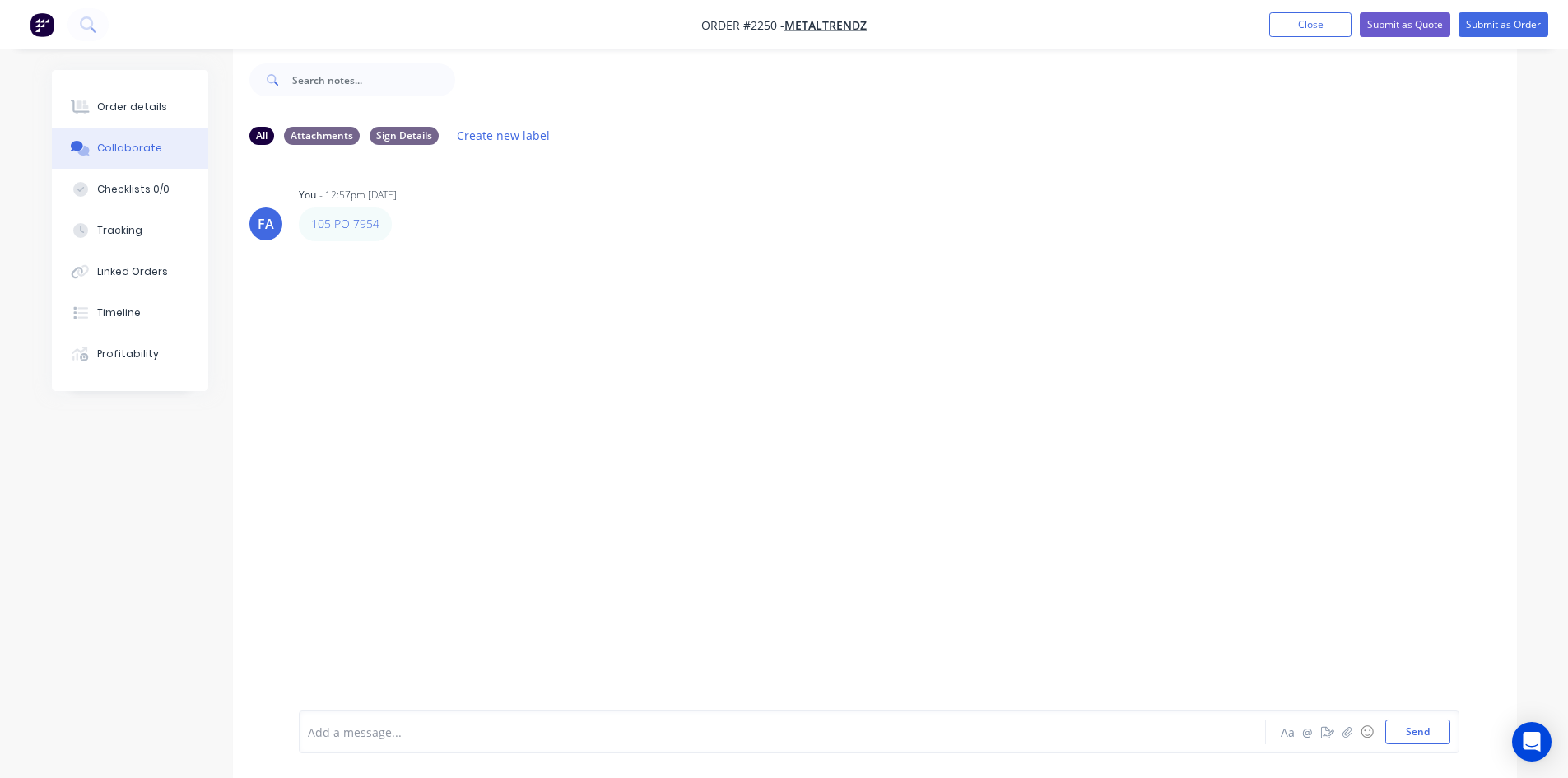
scroll to position [24, 0]
click at [1354, 736] on button "button" at bounding box center [1347, 732] width 19 height 19
click at [1394, 724] on button "Send" at bounding box center [1417, 731] width 65 height 24
click at [418, 362] on img at bounding box center [358, 365] width 119 height 108
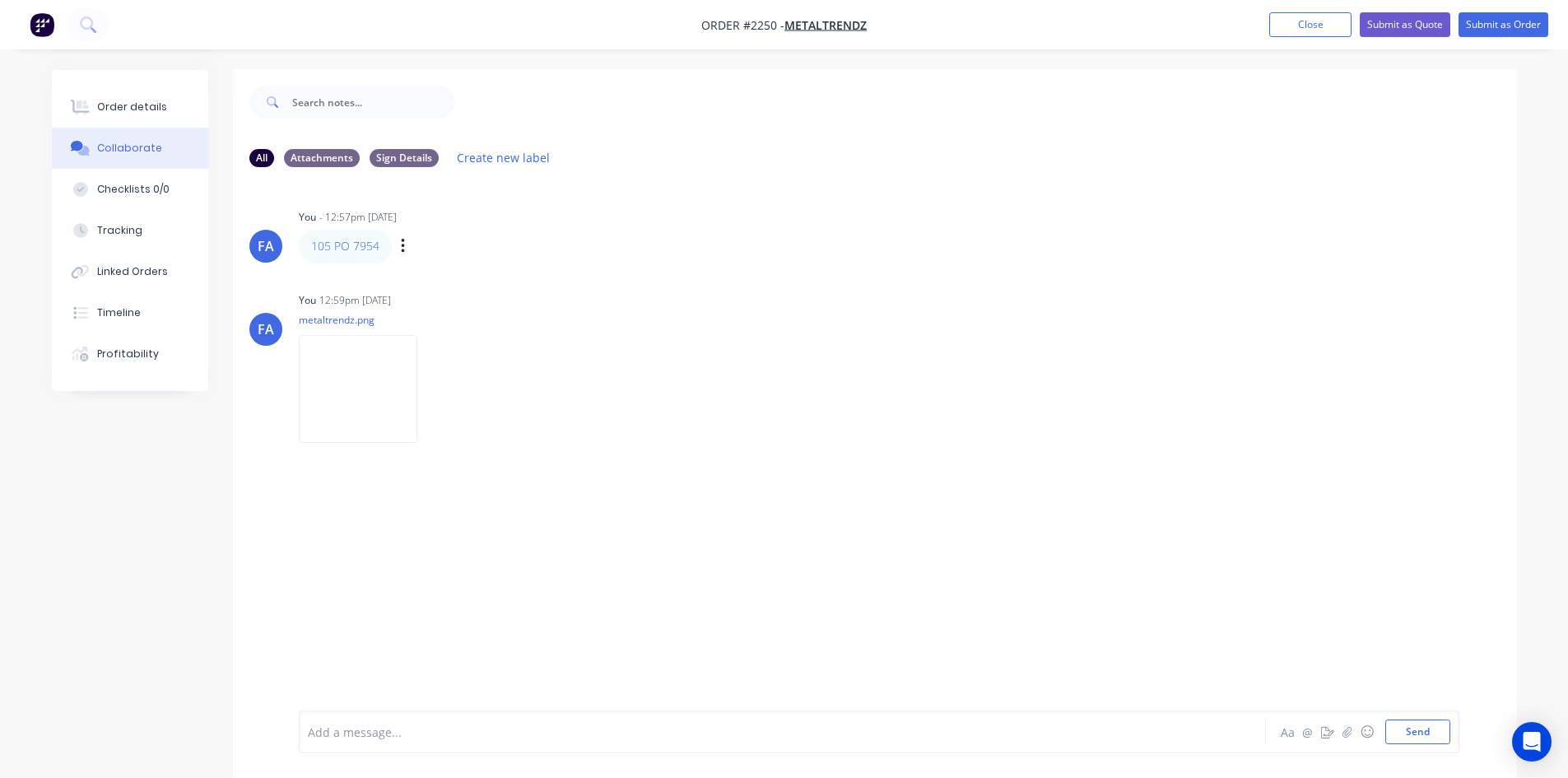
scroll to position [0, 0]
click at [162, 111] on button "Order details" at bounding box center [129, 107] width 157 height 41
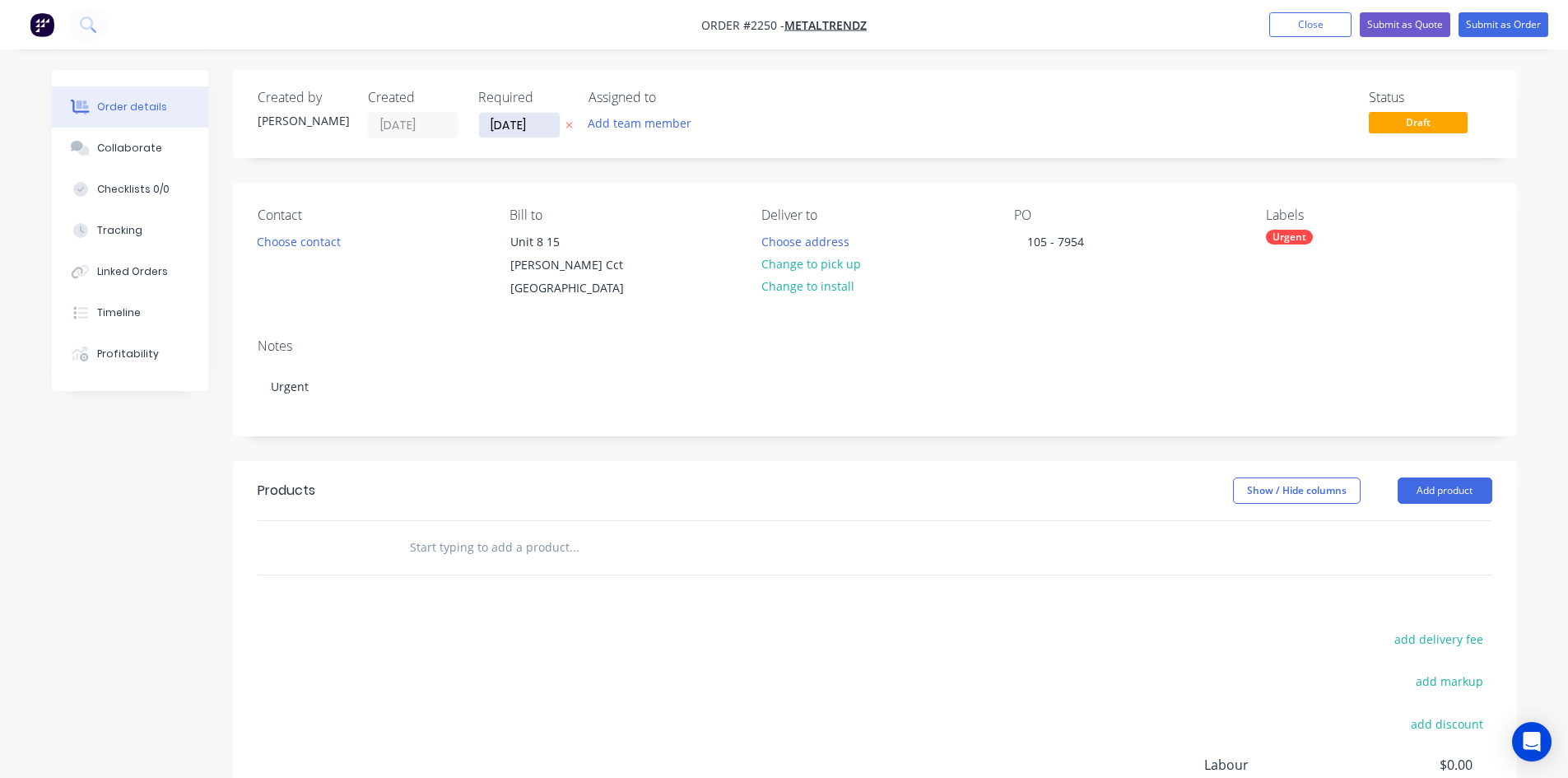
click at [508, 127] on input "[DATE]" at bounding box center [519, 125] width 81 height 24
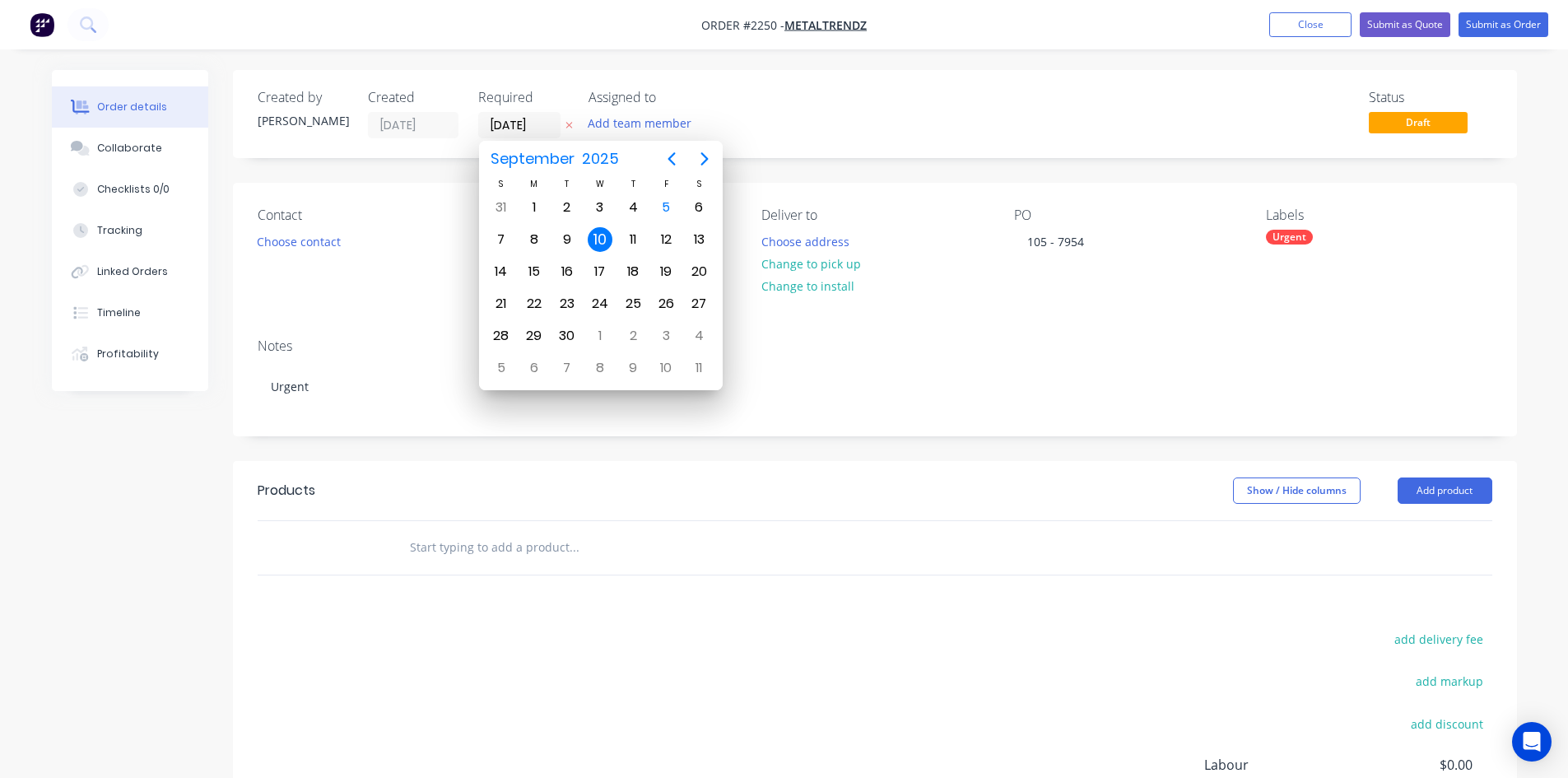
drag, startPoint x: 180, startPoint y: 455, endPoint x: 220, endPoint y: 372, distance: 92.1
click at [180, 453] on div "Created by [PERSON_NAME] Created [DATE] Required [DATE] Assigned to Add team me…" at bounding box center [784, 533] width 1465 height 925
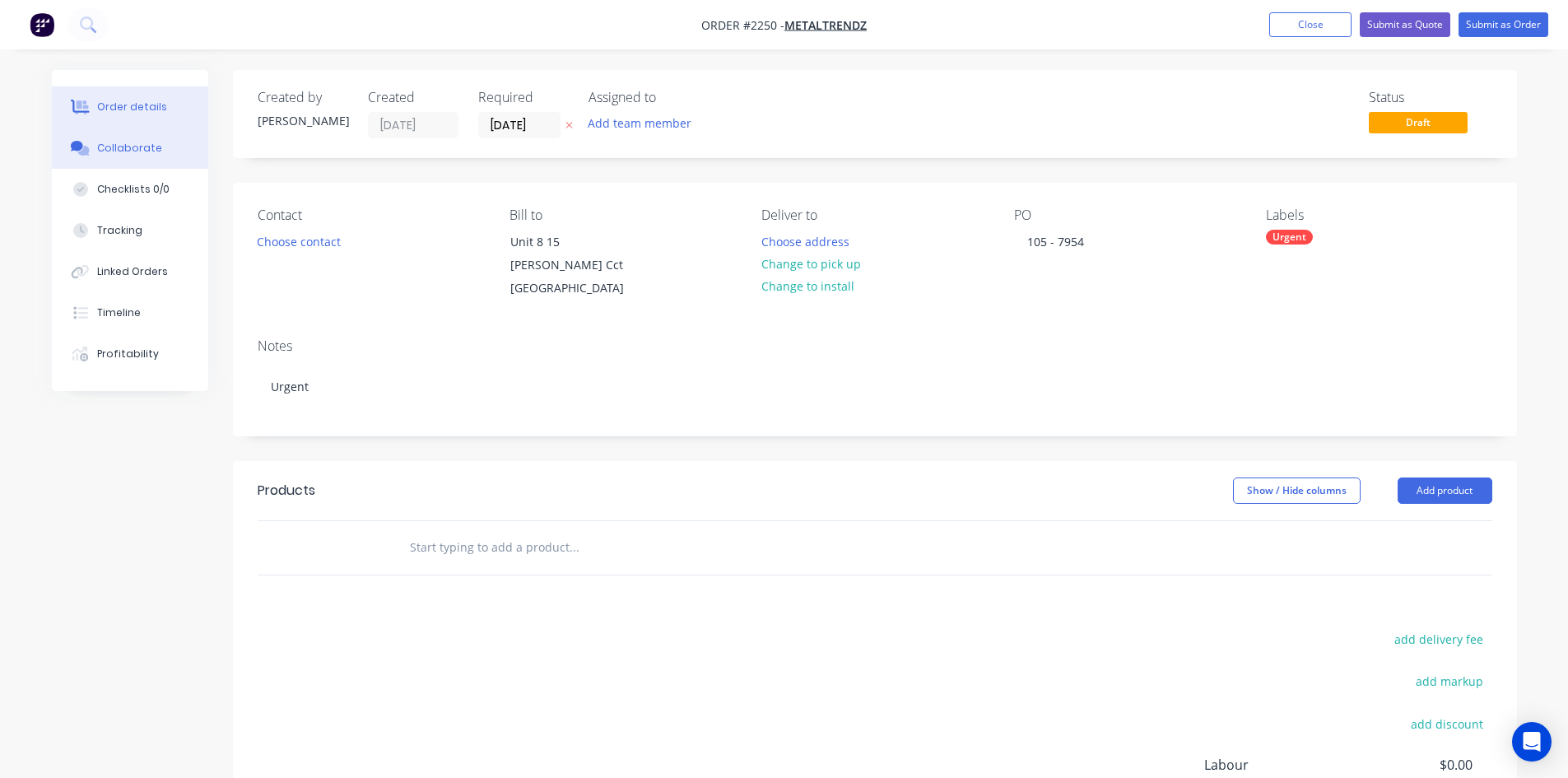
click at [155, 141] on div "Collaborate" at bounding box center [129, 148] width 65 height 15
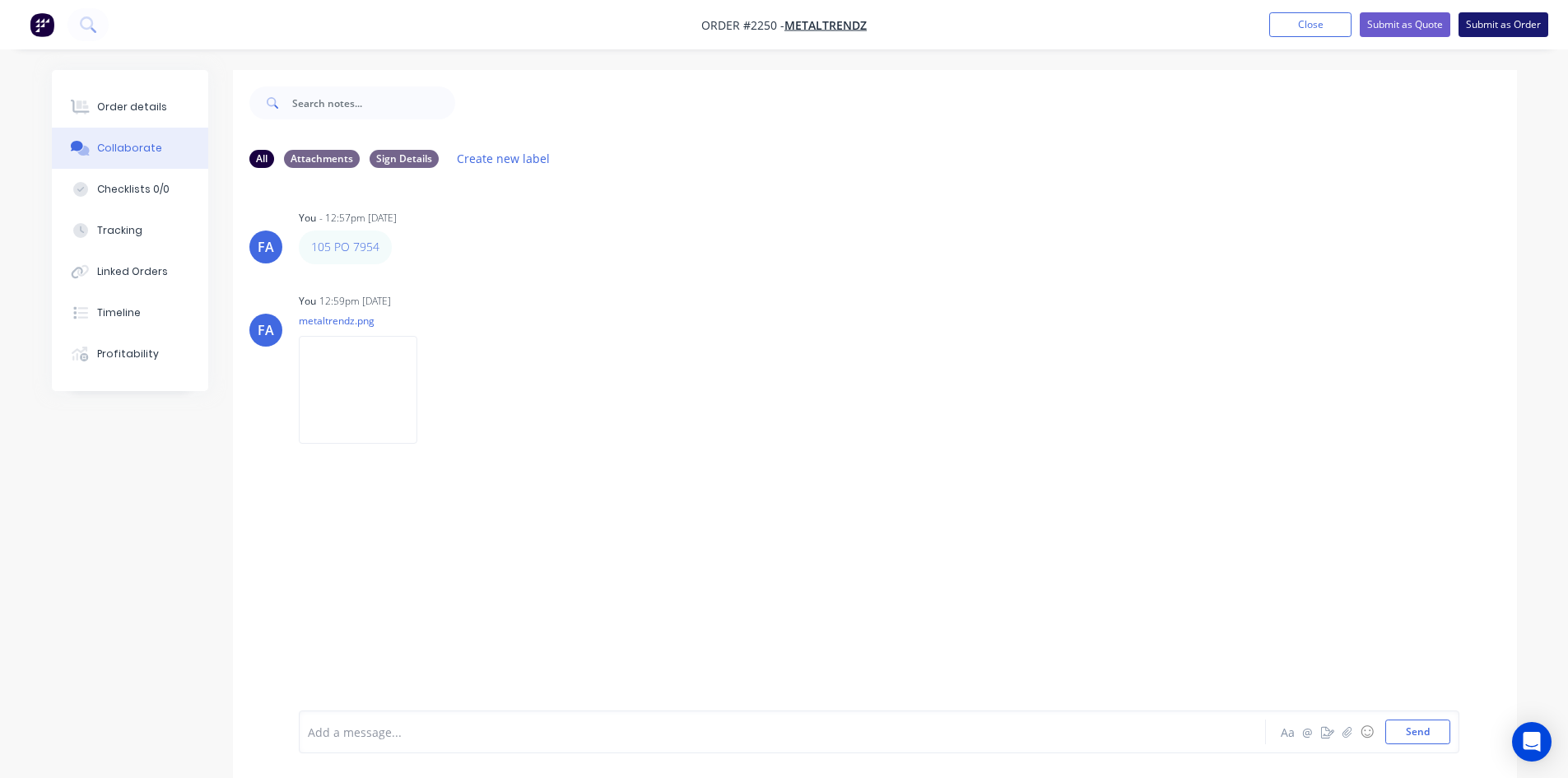
click at [1505, 30] on button "Submit as Order" at bounding box center [1503, 24] width 90 height 24
click at [99, 104] on div "Order details" at bounding box center [132, 106] width 70 height 15
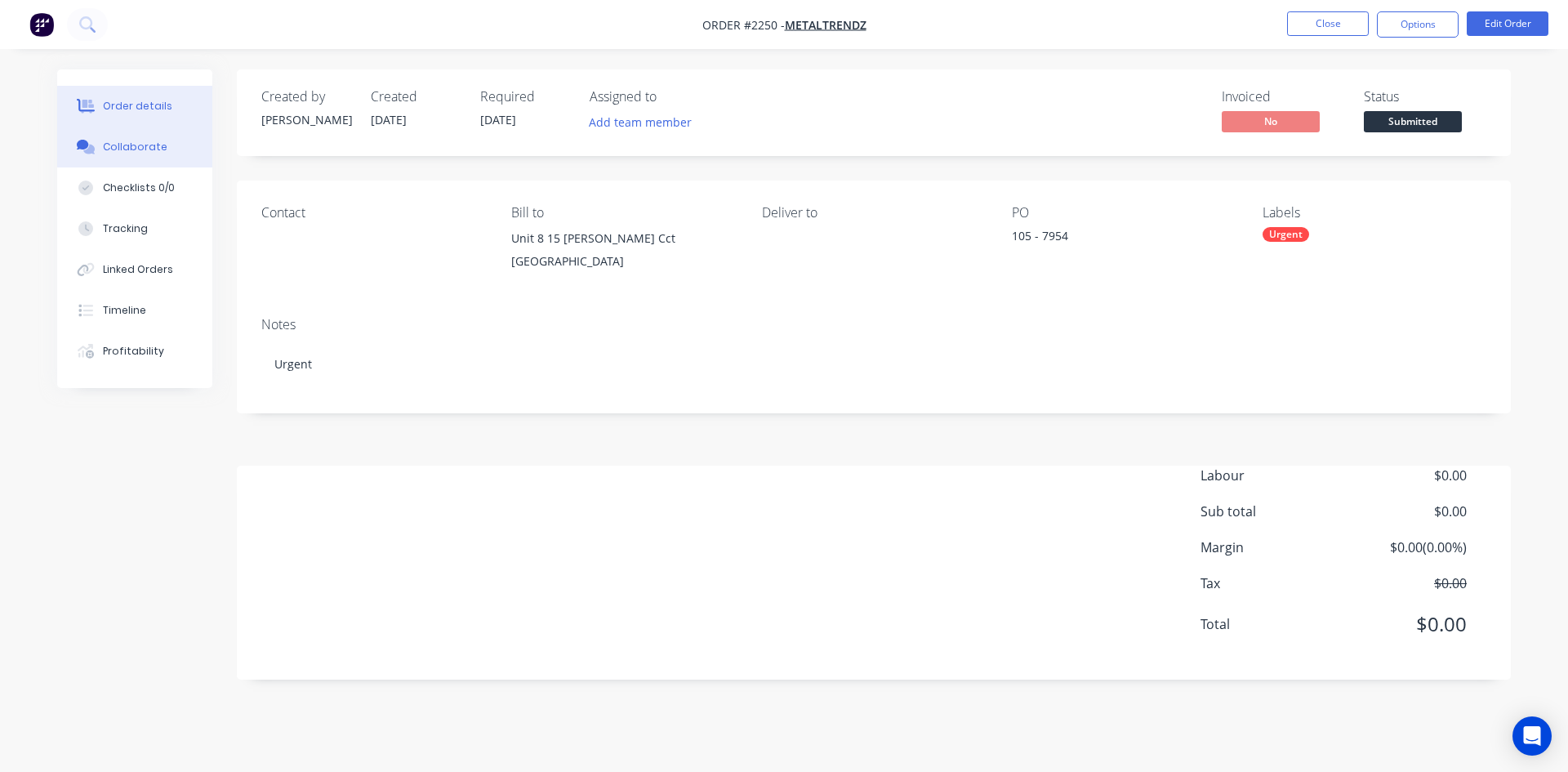
click at [123, 147] on div "Collaborate" at bounding box center [135, 147] width 65 height 14
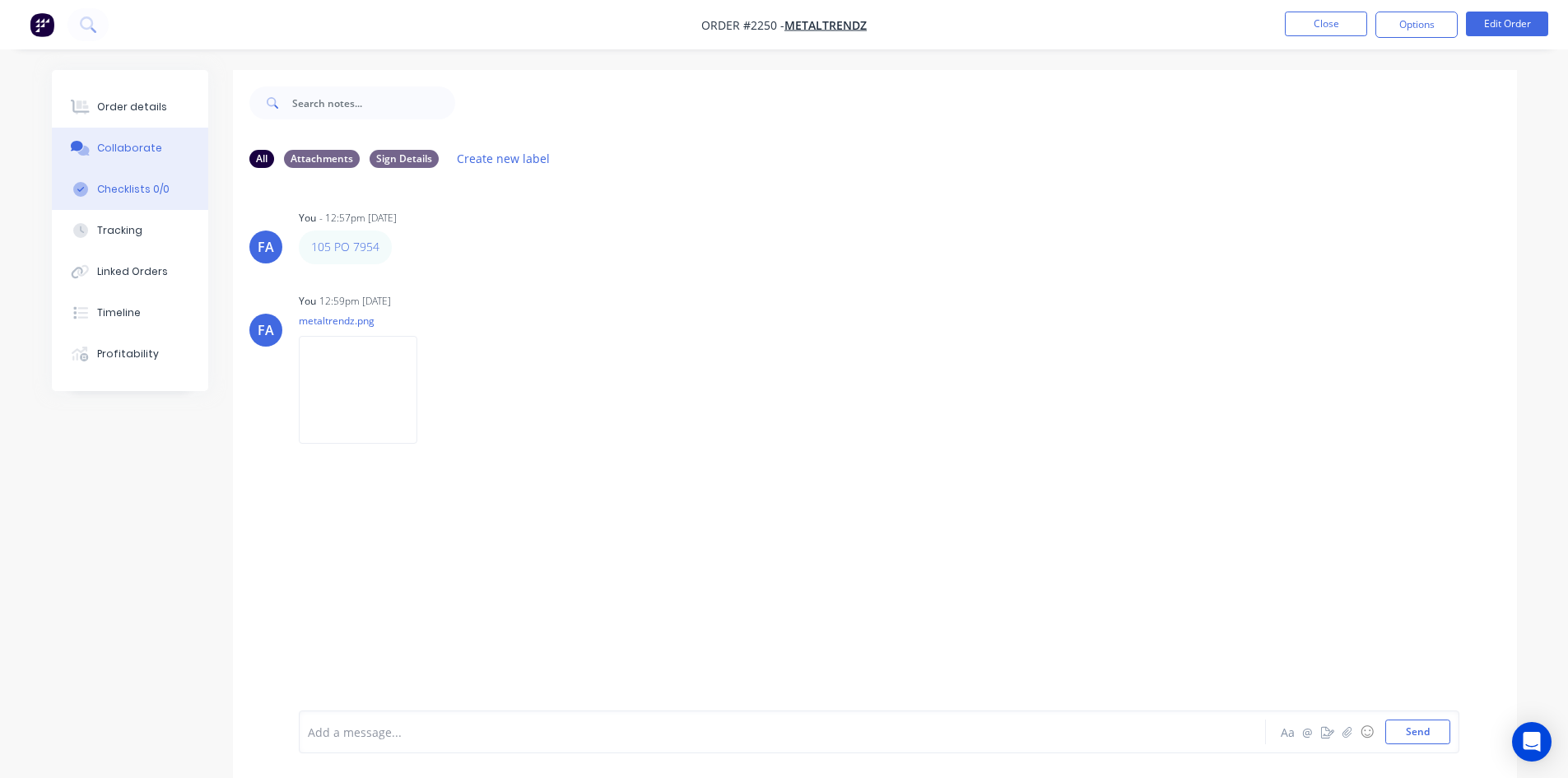
click at [111, 178] on button "Checklists 0/0" at bounding box center [129, 189] width 157 height 41
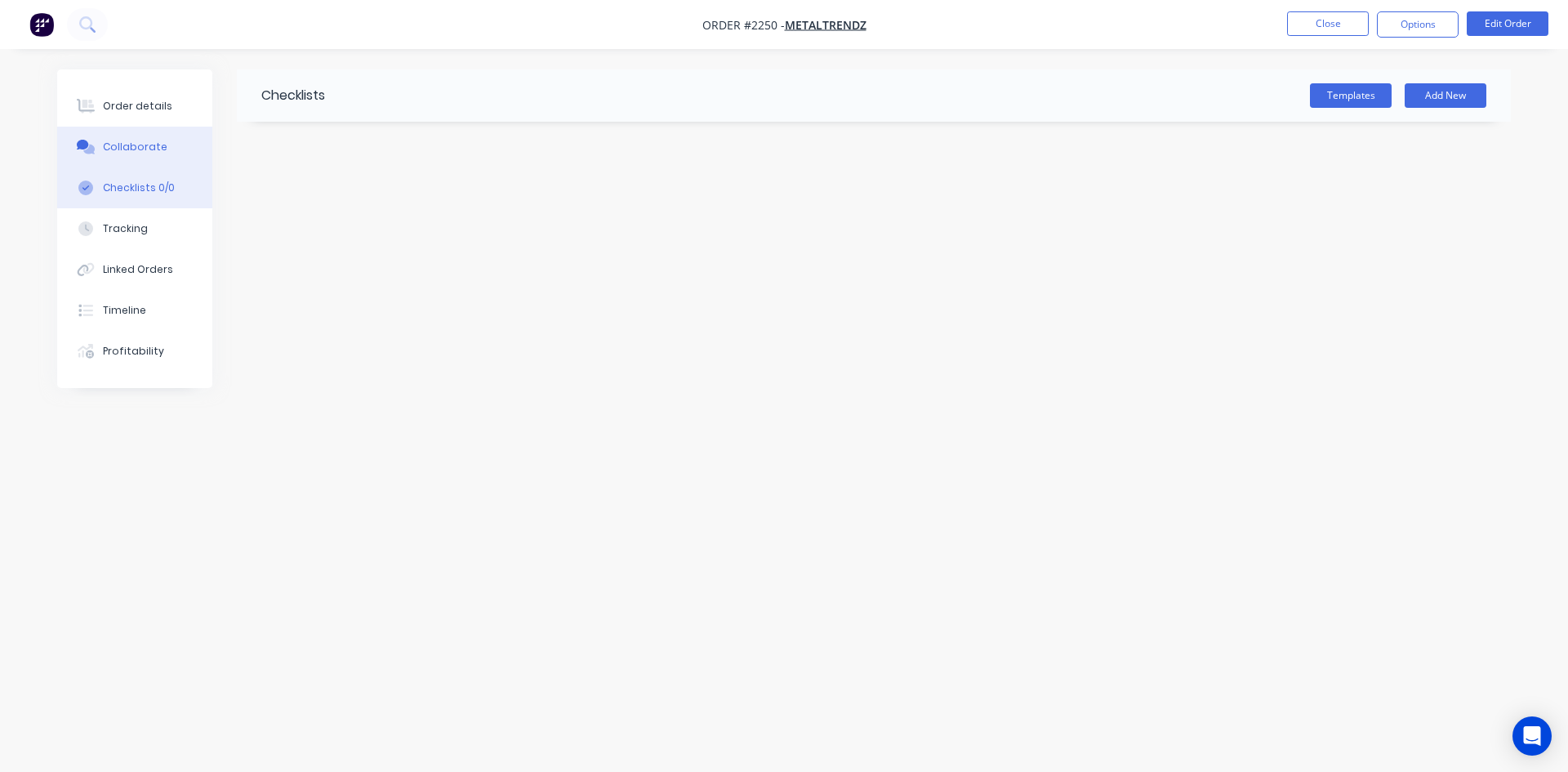
click at [118, 156] on button "Collaborate" at bounding box center [134, 147] width 156 height 41
click at [117, 187] on div "Checklists 0/0" at bounding box center [139, 187] width 71 height 14
click at [123, 183] on div "Checklists 0/0" at bounding box center [139, 187] width 71 height 14
drag, startPoint x: 955, startPoint y: 378, endPoint x: 927, endPoint y: 378, distance: 28.0
click at [939, 378] on div "Checklists Templates Add New" at bounding box center [784, 355] width 1454 height 571
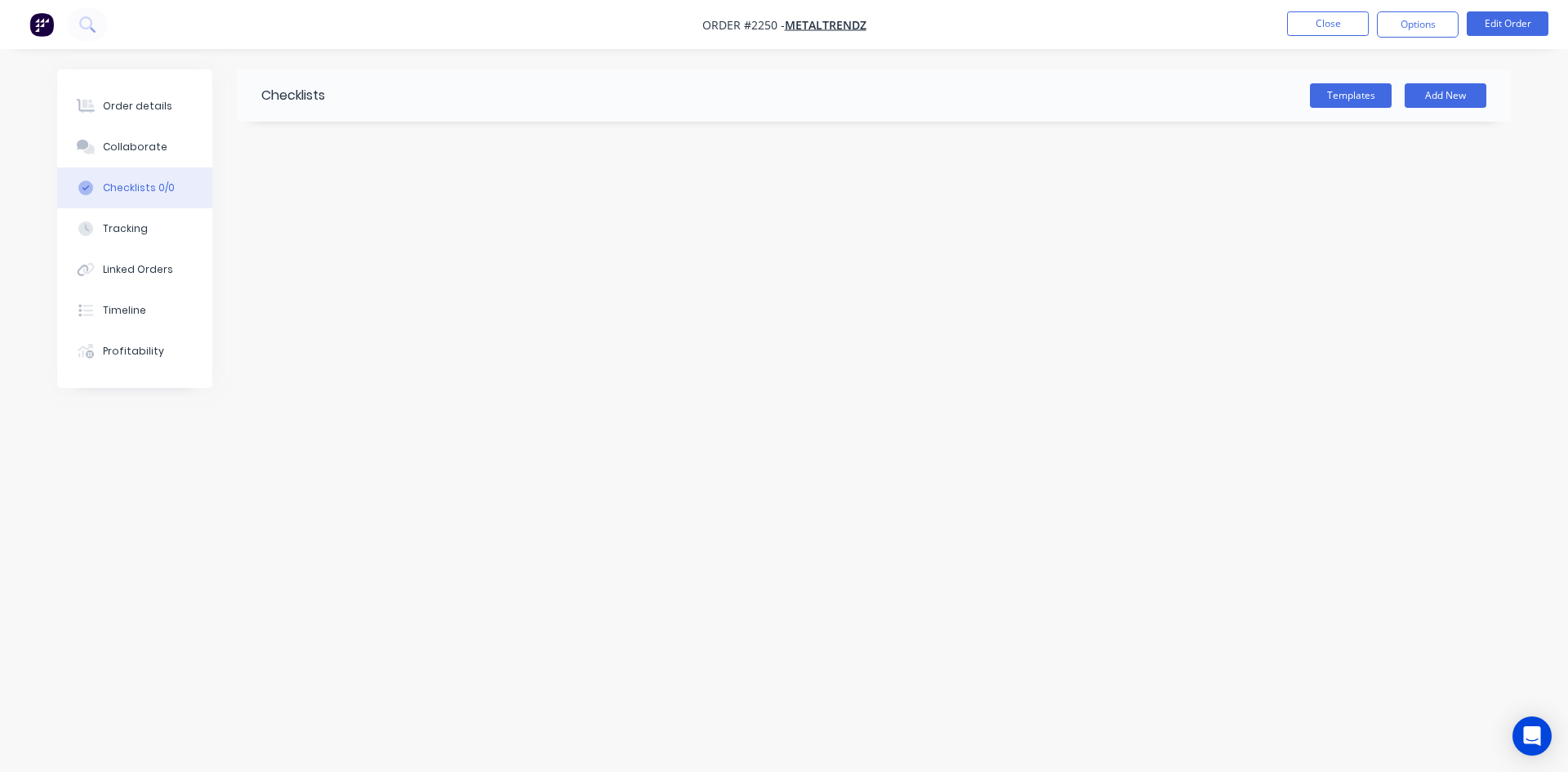
click at [515, 380] on div "Checklists Templates Add New" at bounding box center [784, 355] width 1454 height 571
click at [557, 304] on div "Checklists Templates Add New" at bounding box center [784, 355] width 1454 height 571
click at [105, 153] on div "Collaborate" at bounding box center [135, 147] width 65 height 14
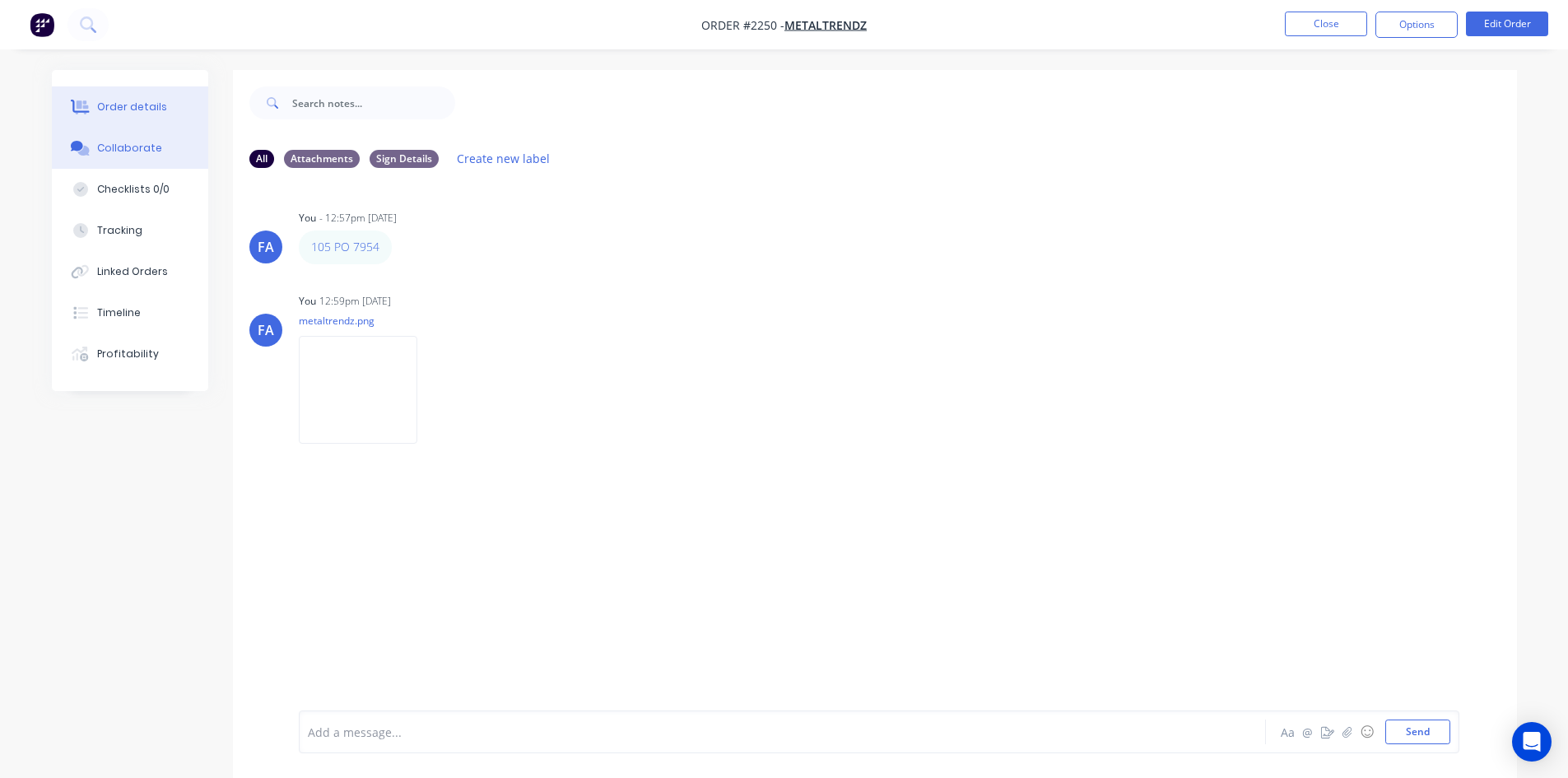
click at [139, 108] on div "Order details" at bounding box center [132, 106] width 70 height 15
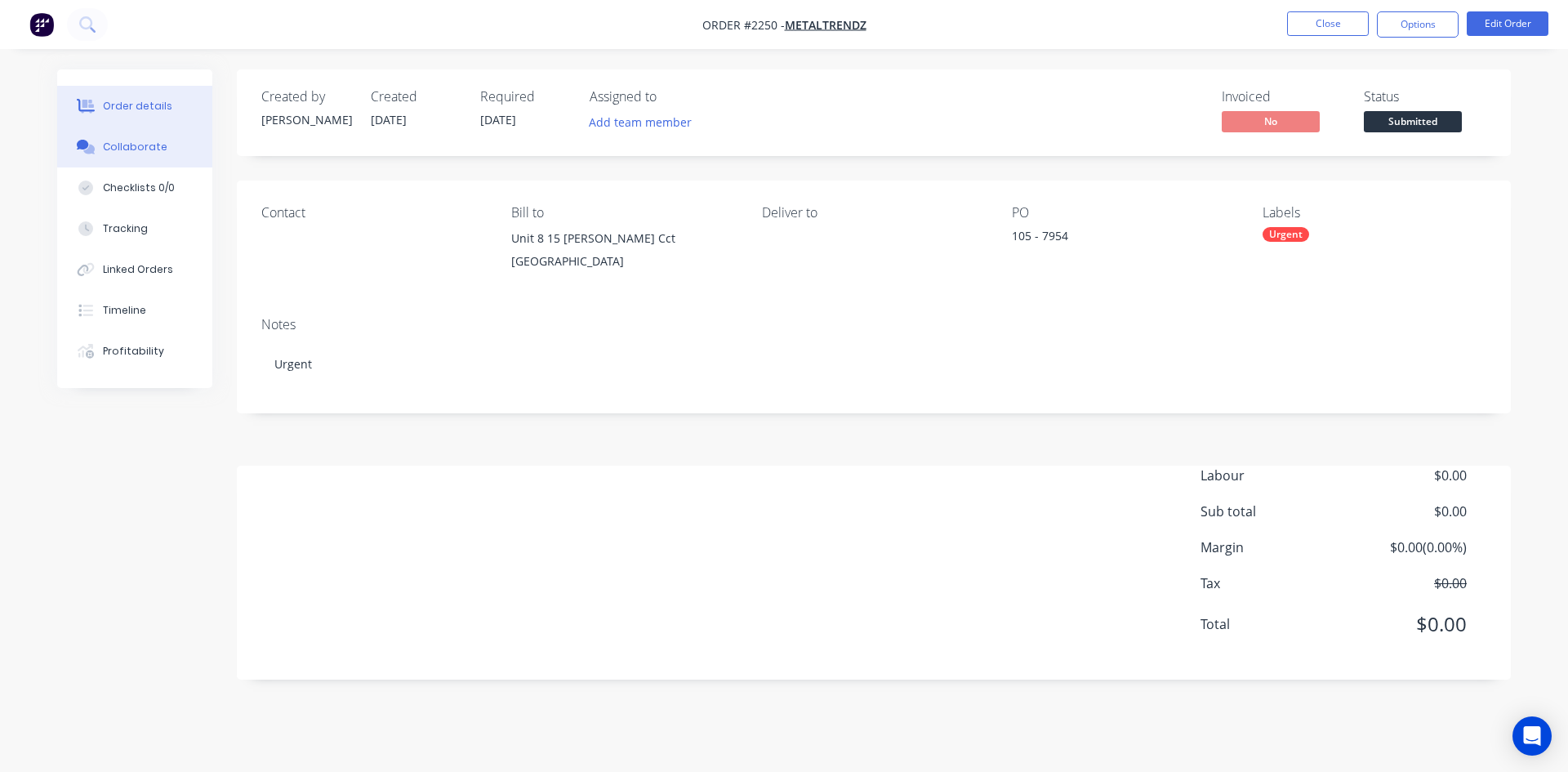
click at [126, 150] on div "Collaborate" at bounding box center [135, 147] width 65 height 14
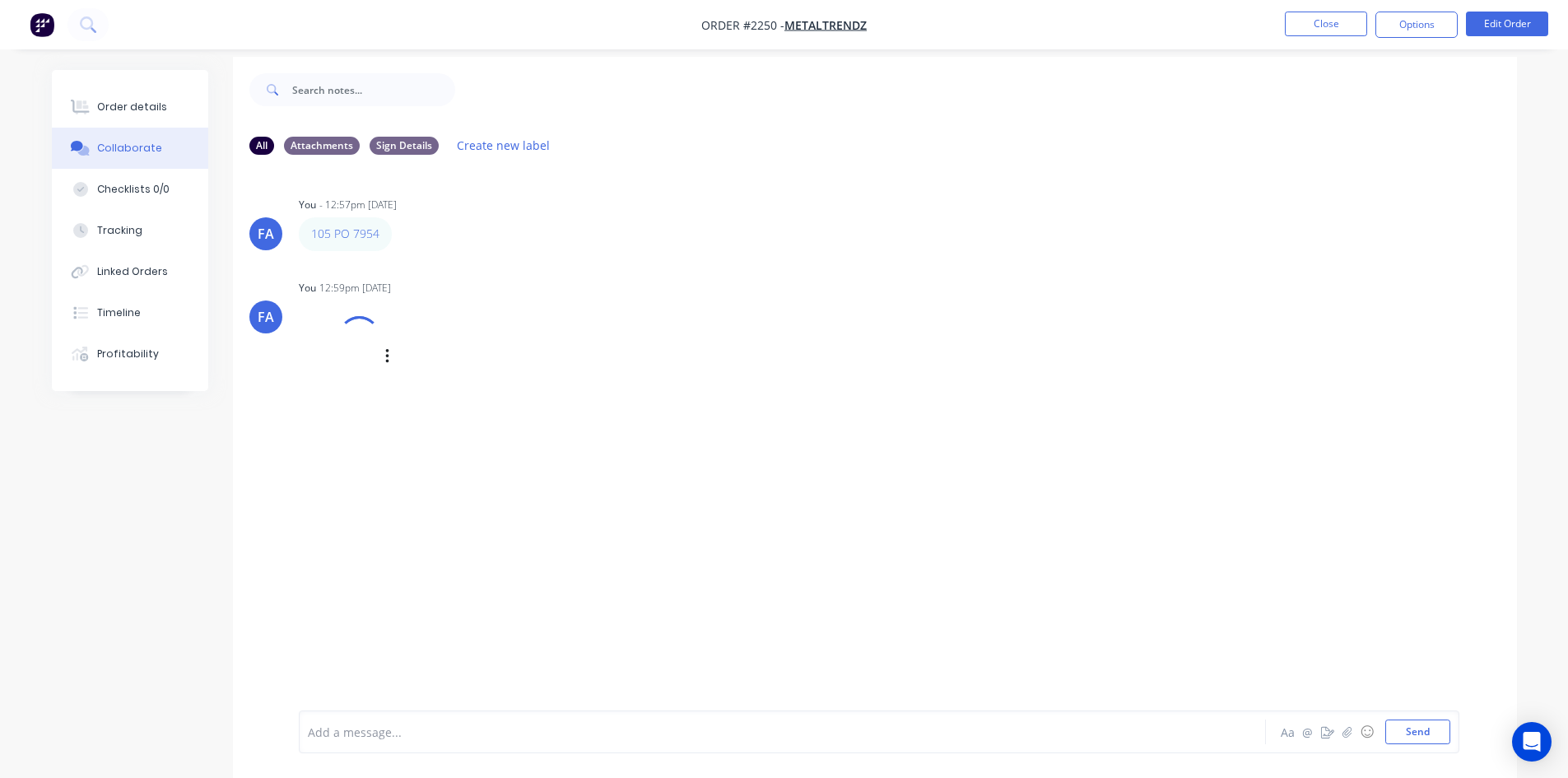
scroll to position [24, 0]
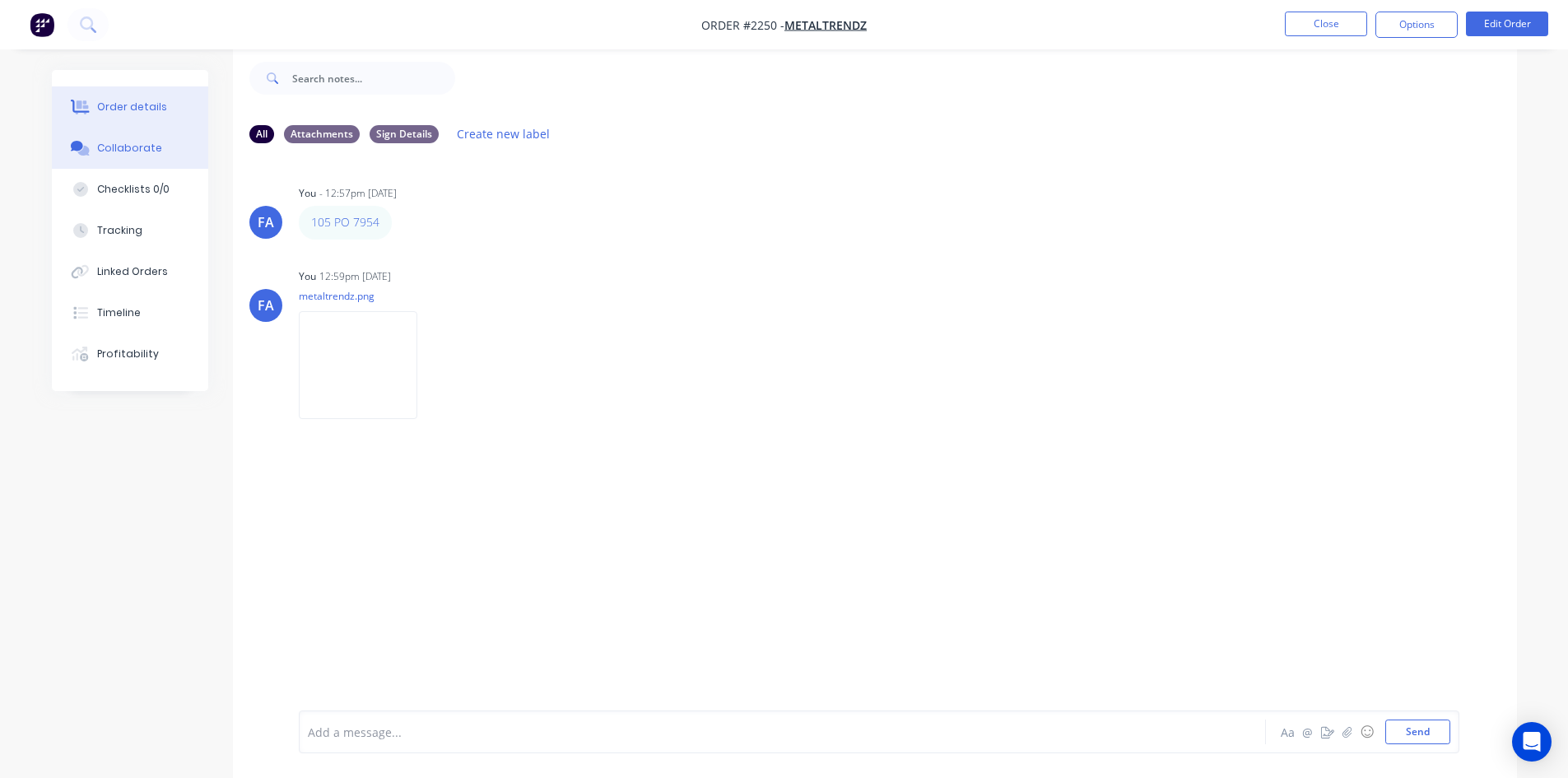
click at [139, 106] on div "Order details" at bounding box center [132, 106] width 70 height 15
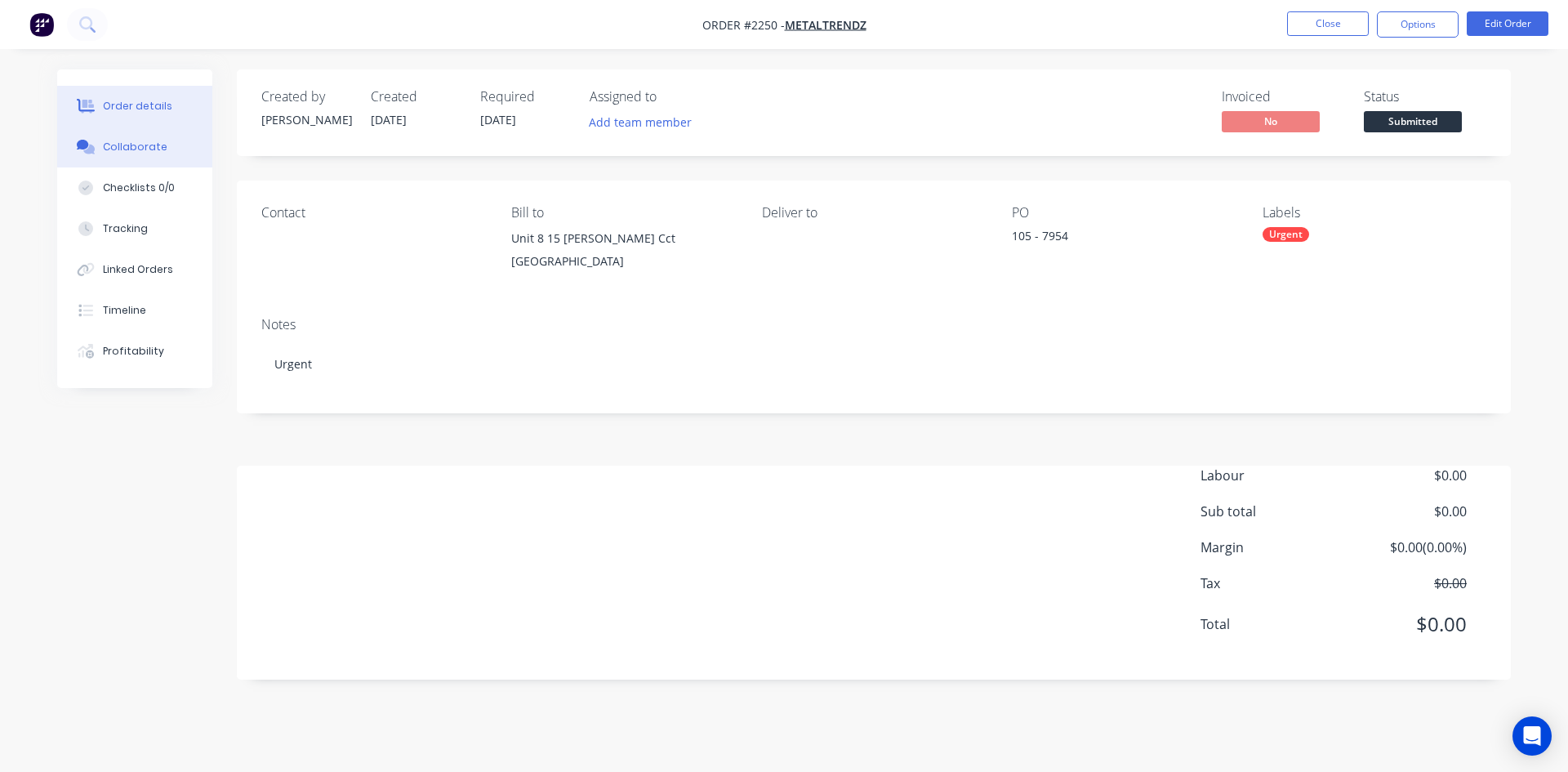
click at [125, 161] on button "Collaborate" at bounding box center [134, 147] width 156 height 41
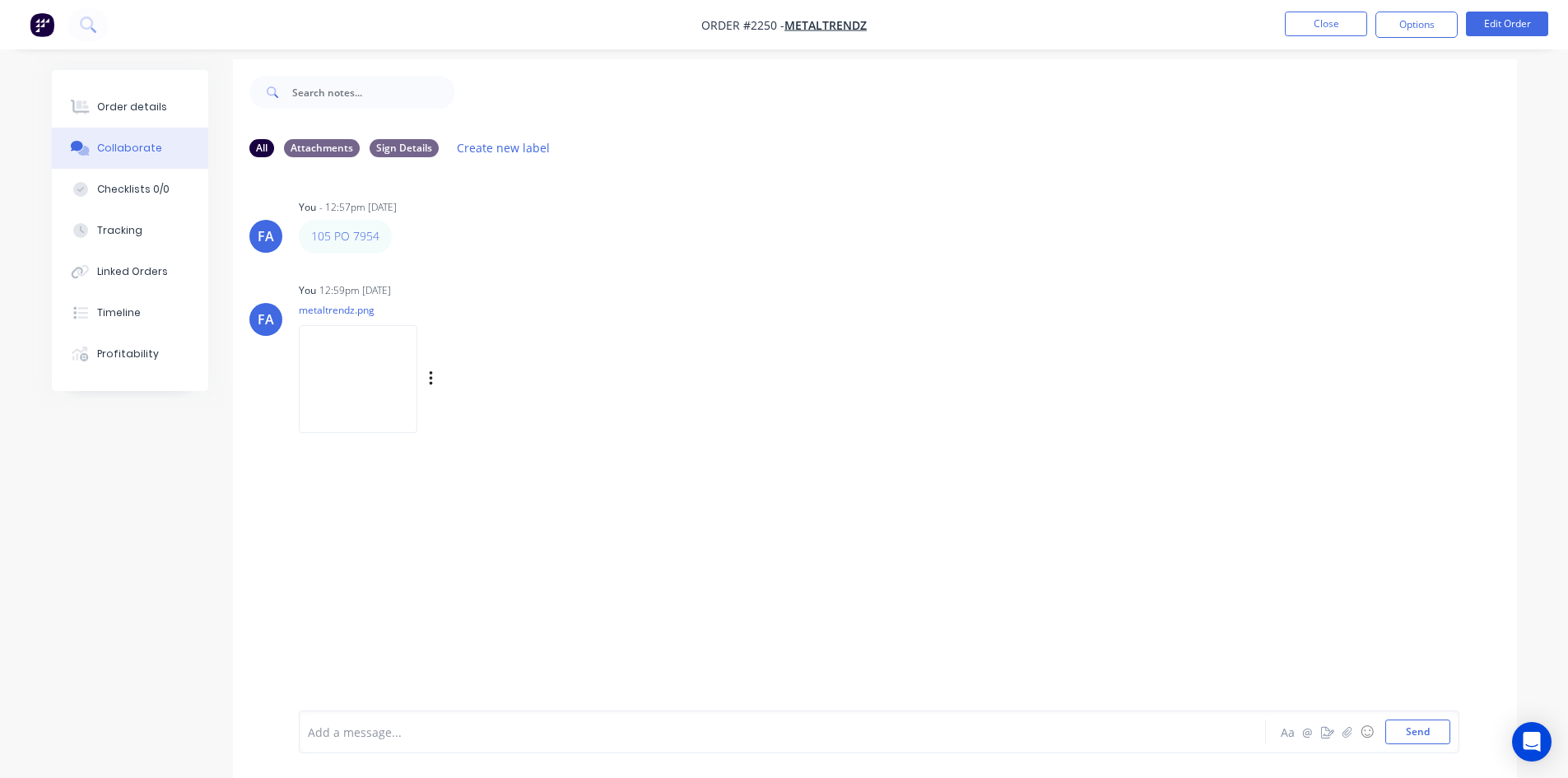
scroll to position [24, 0]
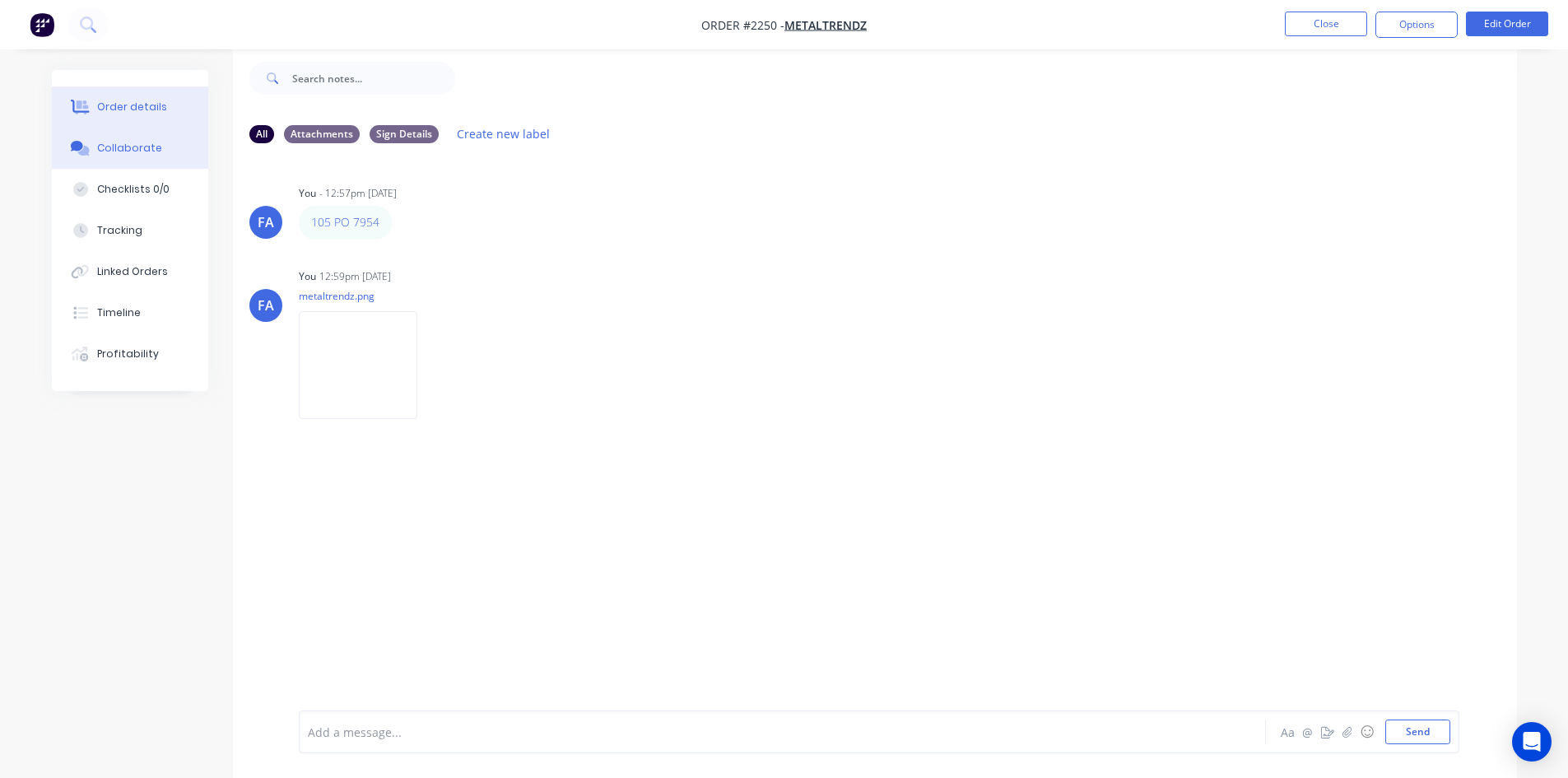
click at [171, 120] on button "Order details" at bounding box center [129, 107] width 157 height 41
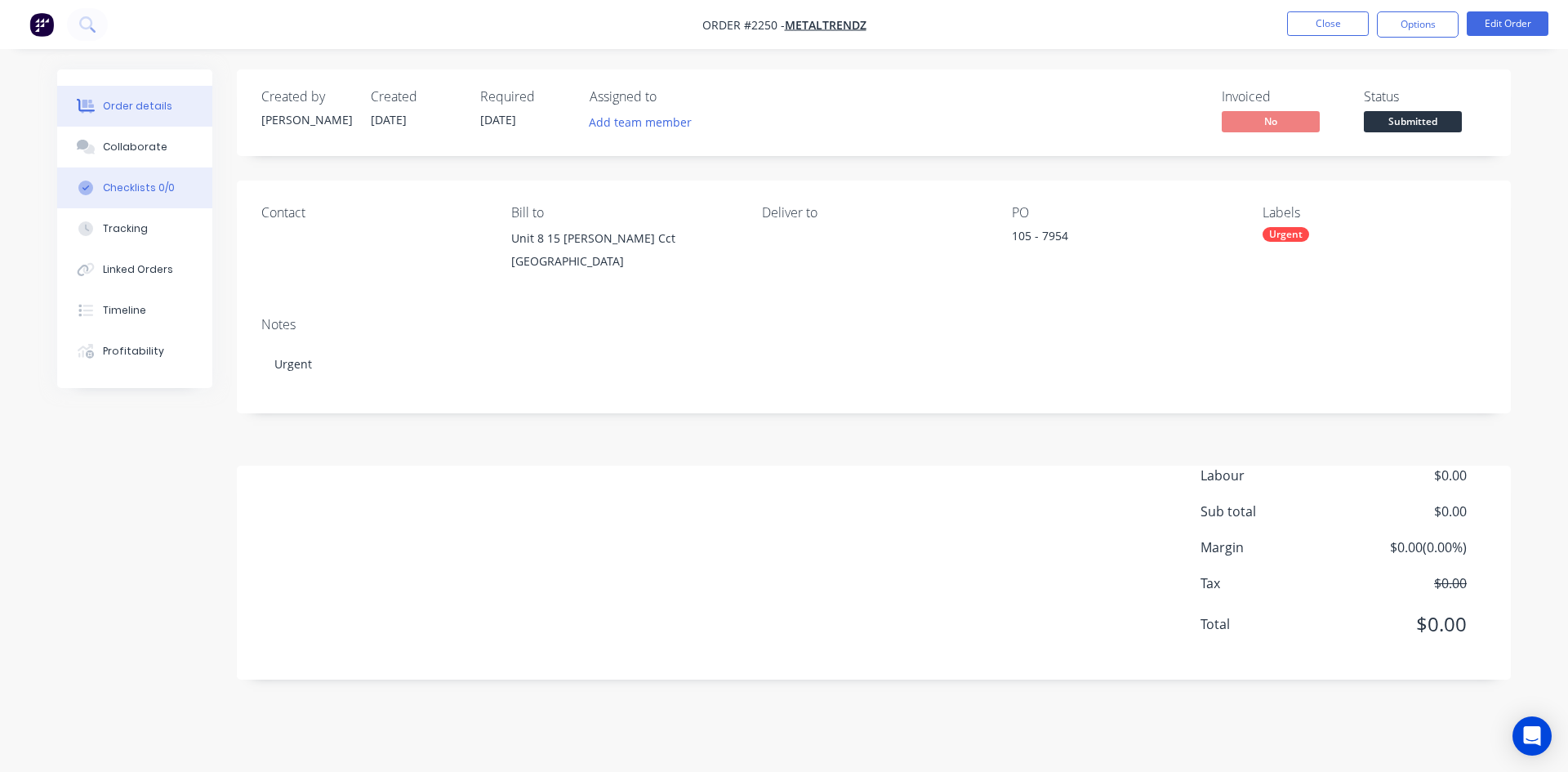
click at [157, 186] on div "Checklists 0/0" at bounding box center [139, 187] width 71 height 14
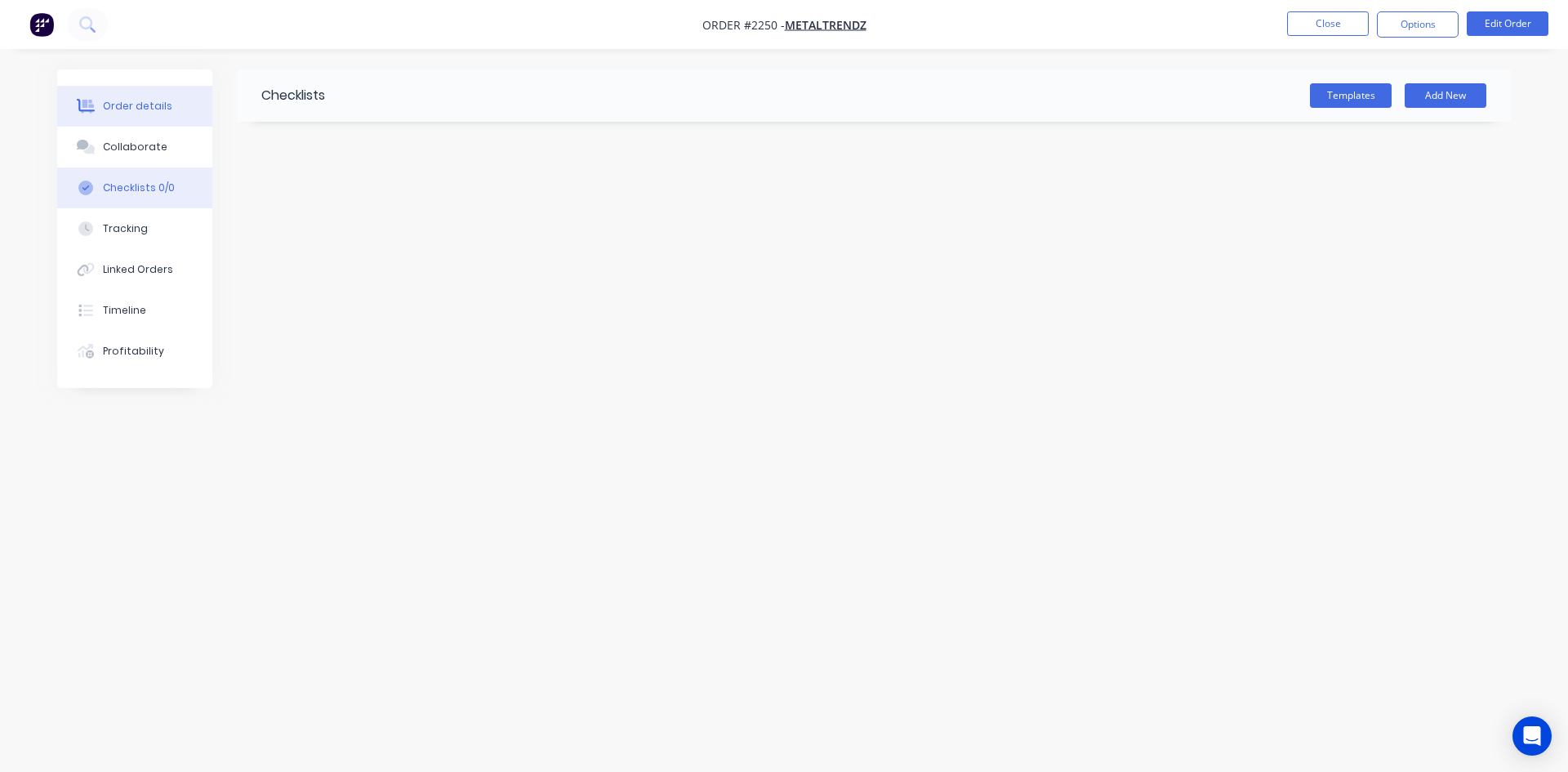
click at [119, 111] on div "Order details" at bounding box center [138, 105] width 70 height 14
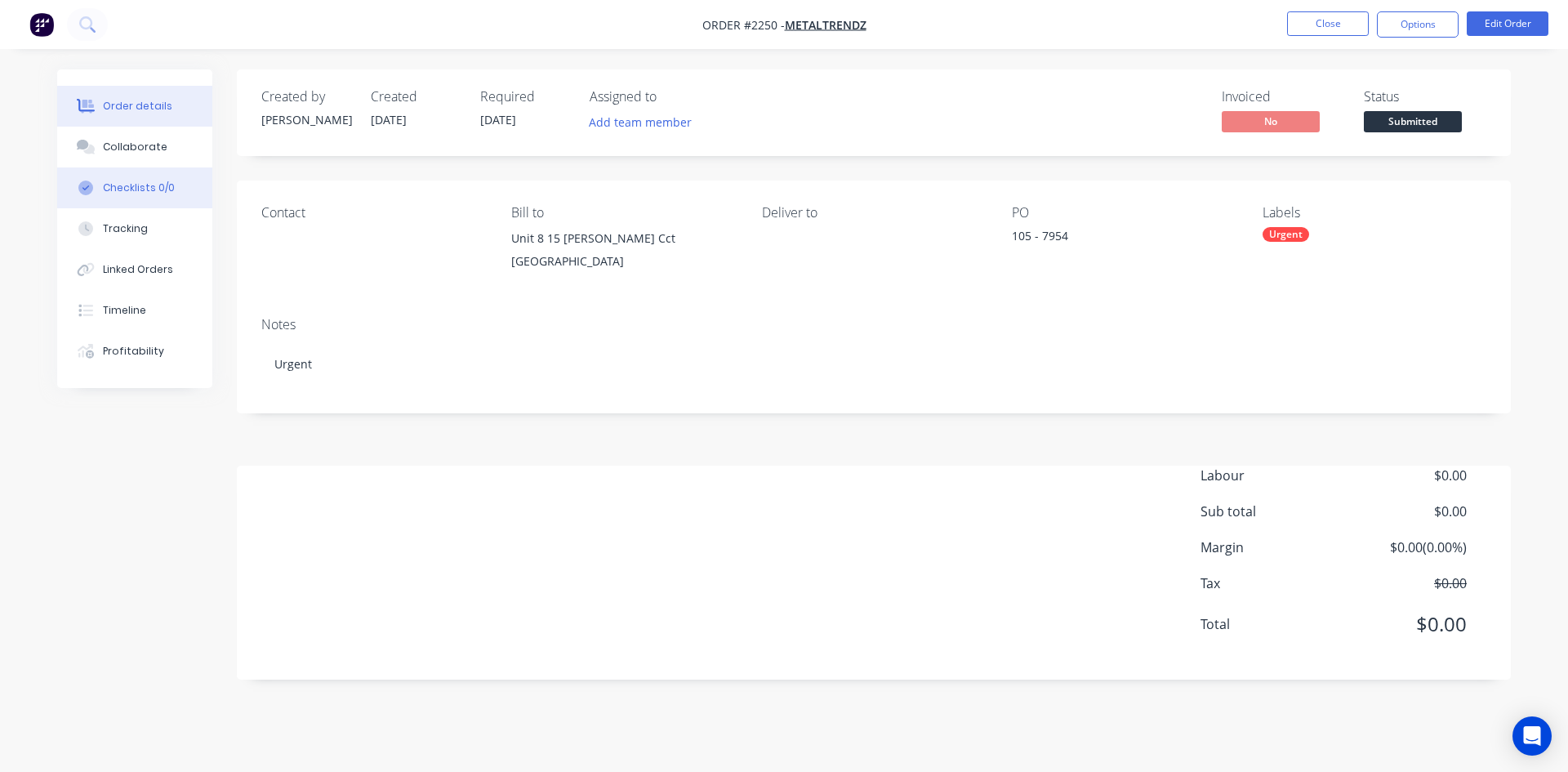
click at [114, 198] on button "Checklists 0/0" at bounding box center [134, 187] width 156 height 41
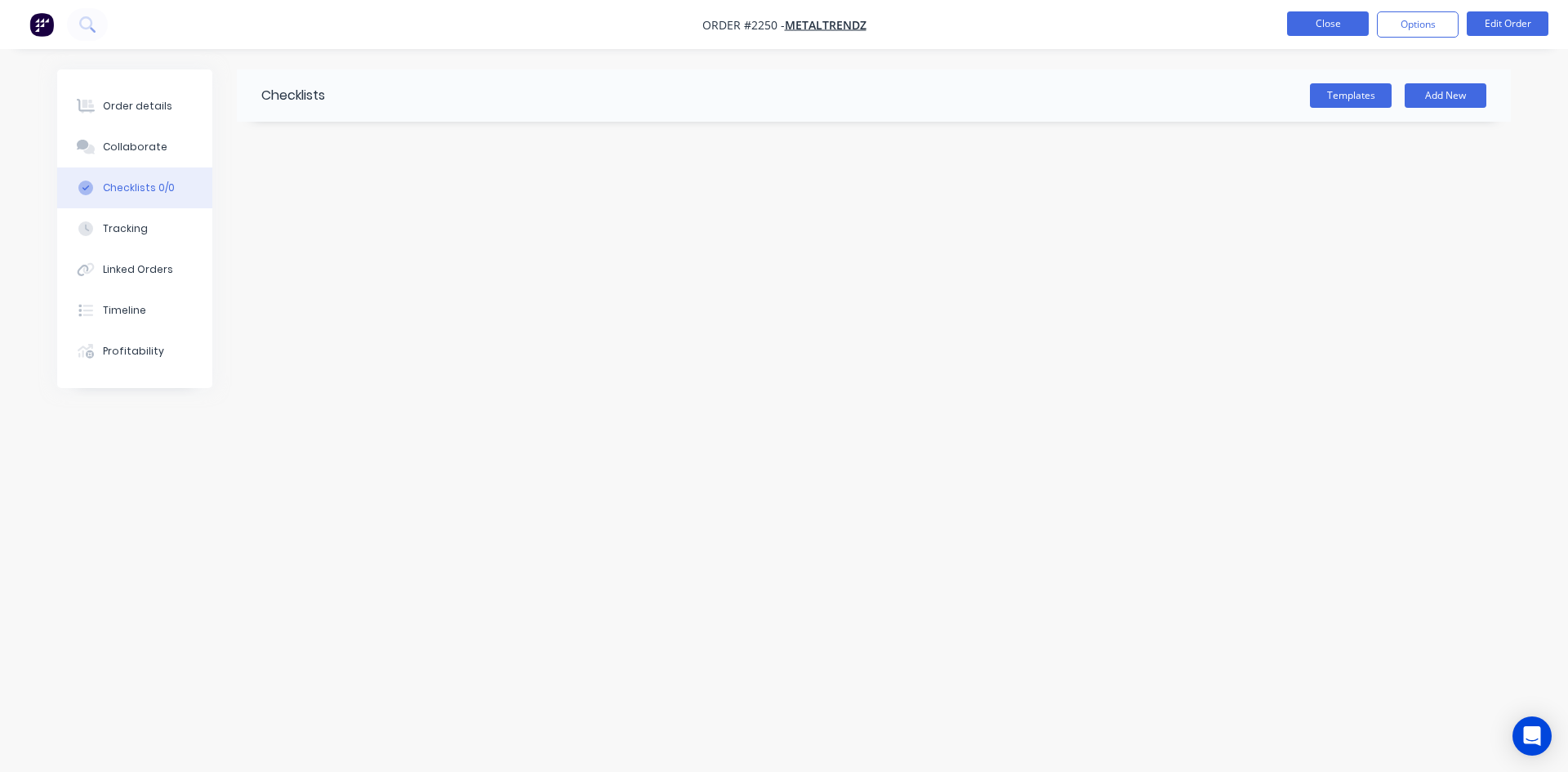
click at [1304, 19] on button "Close" at bounding box center [1328, 23] width 82 height 24
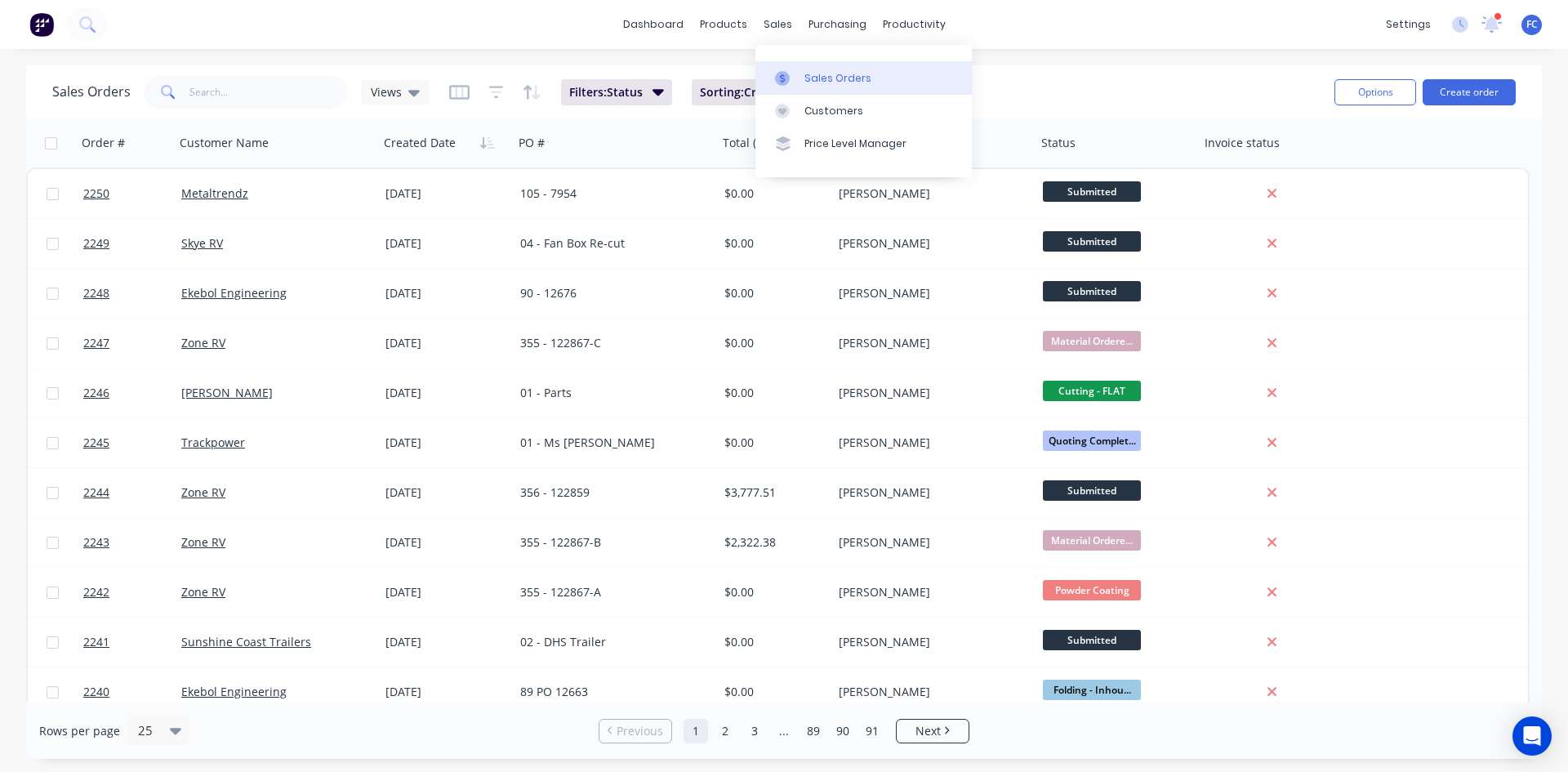
click at [818, 85] on div "Sales Orders" at bounding box center [838, 78] width 67 height 14
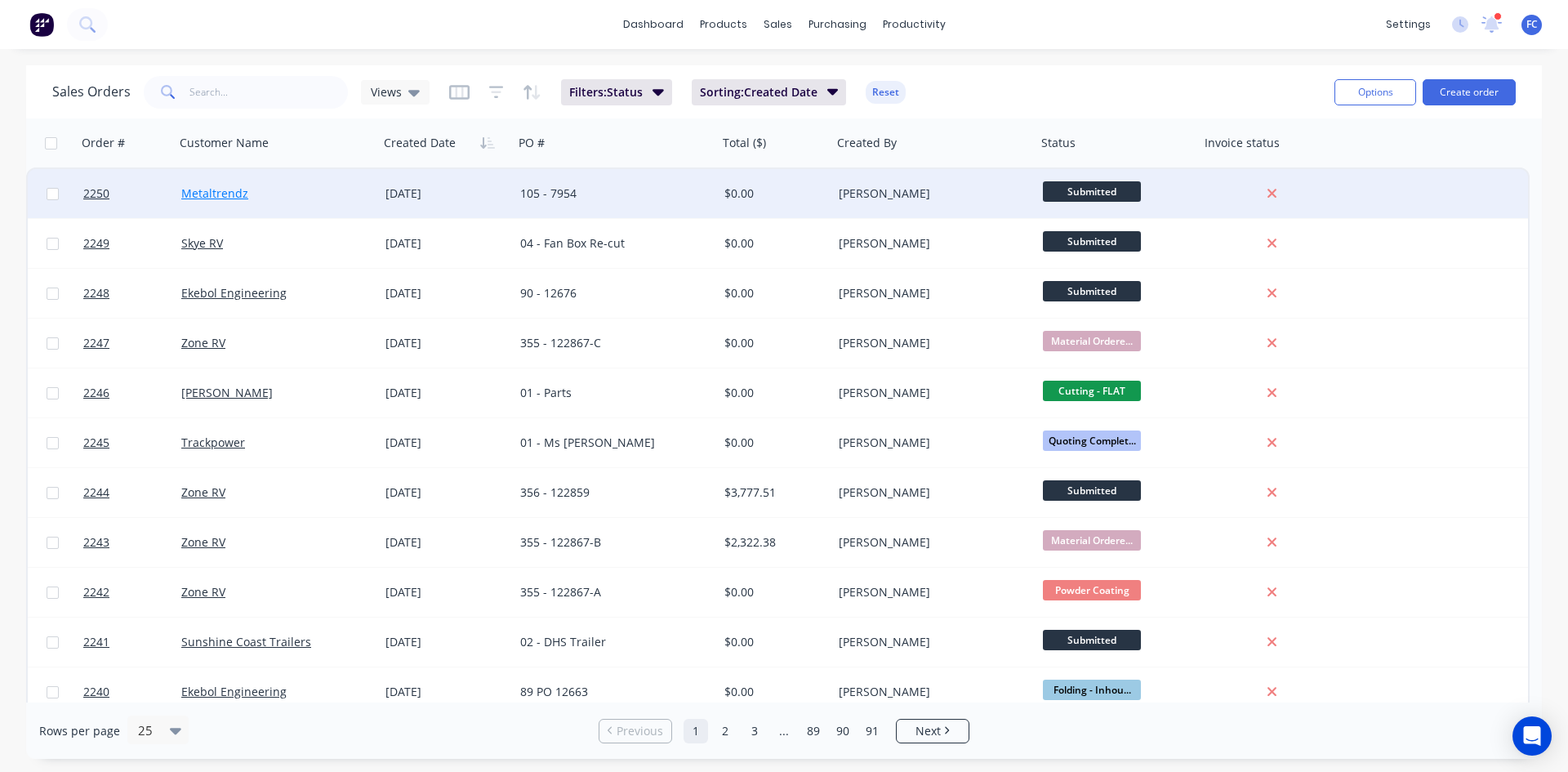
click at [243, 194] on link "Metaltrendz" at bounding box center [214, 193] width 67 height 15
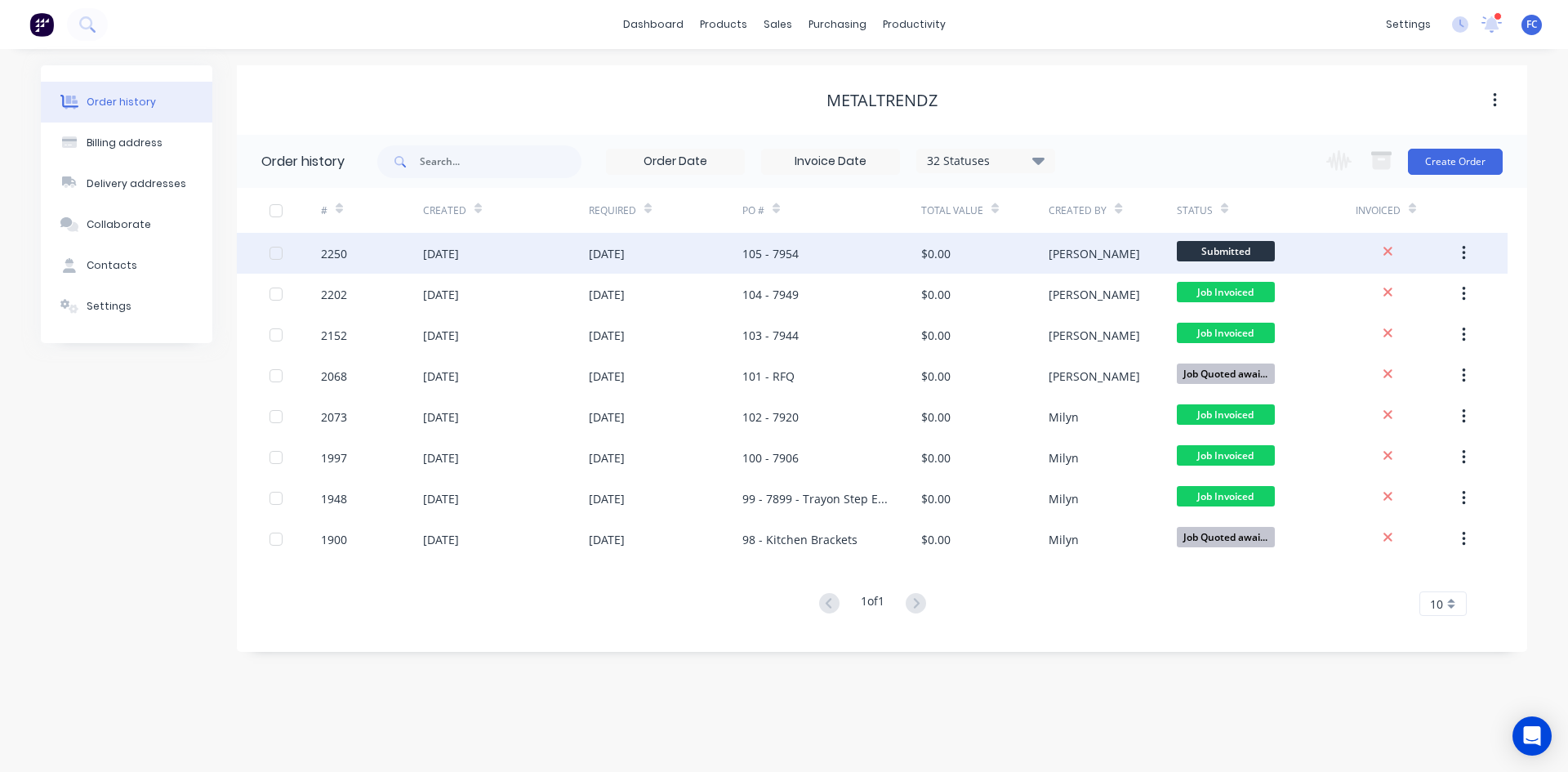
click at [553, 251] on div "[DATE]" at bounding box center [506, 253] width 166 height 41
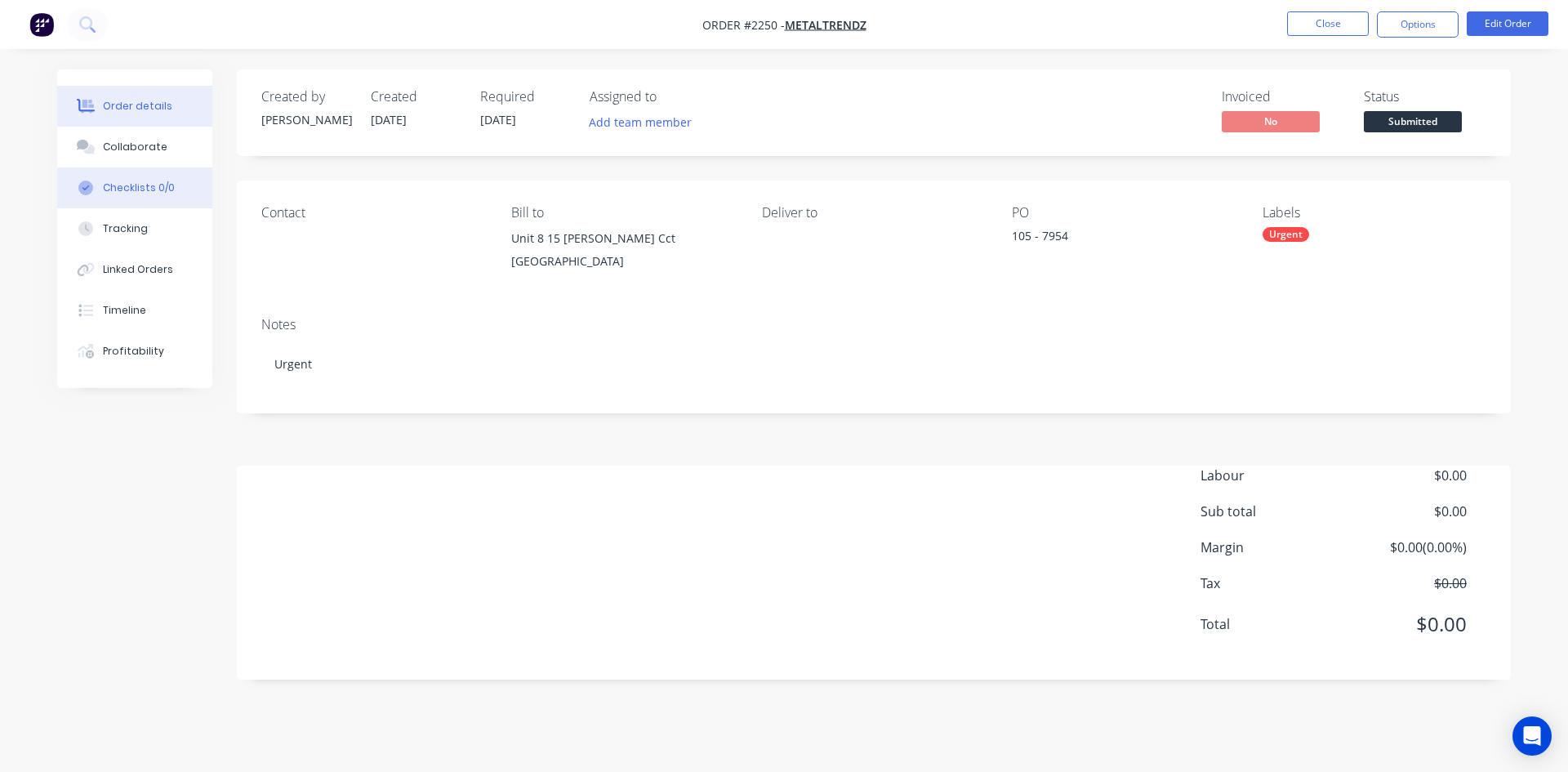
click at [100, 192] on button "Checklists 0/0" at bounding box center [134, 187] width 156 height 41
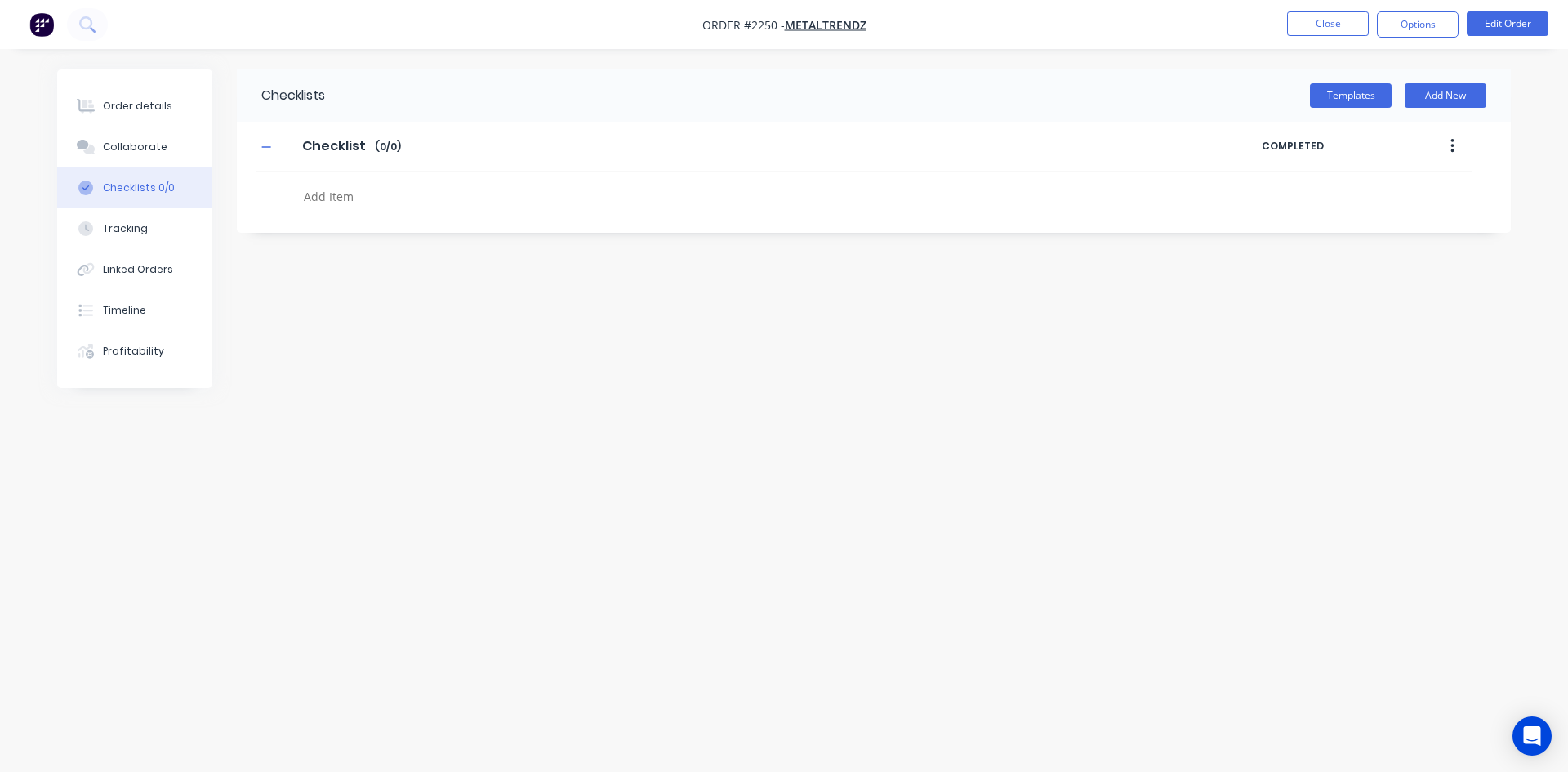
click at [312, 199] on textarea at bounding box center [690, 196] width 785 height 24
type textarea "x"
type textarea "p"
type textarea "x"
type textarea "po"
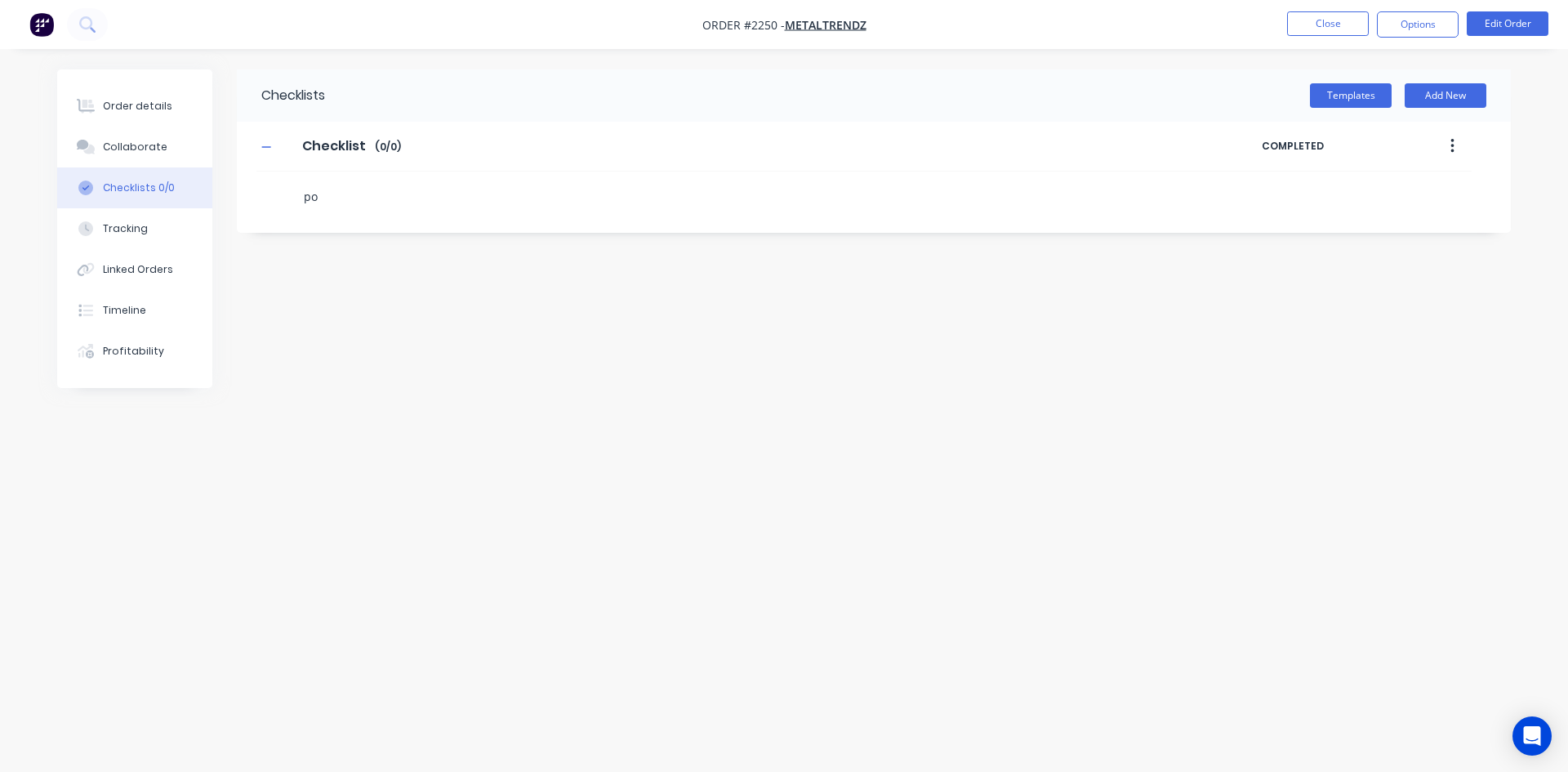
type textarea "x"
type textarea "p"
type textarea "x"
type textarea "P"
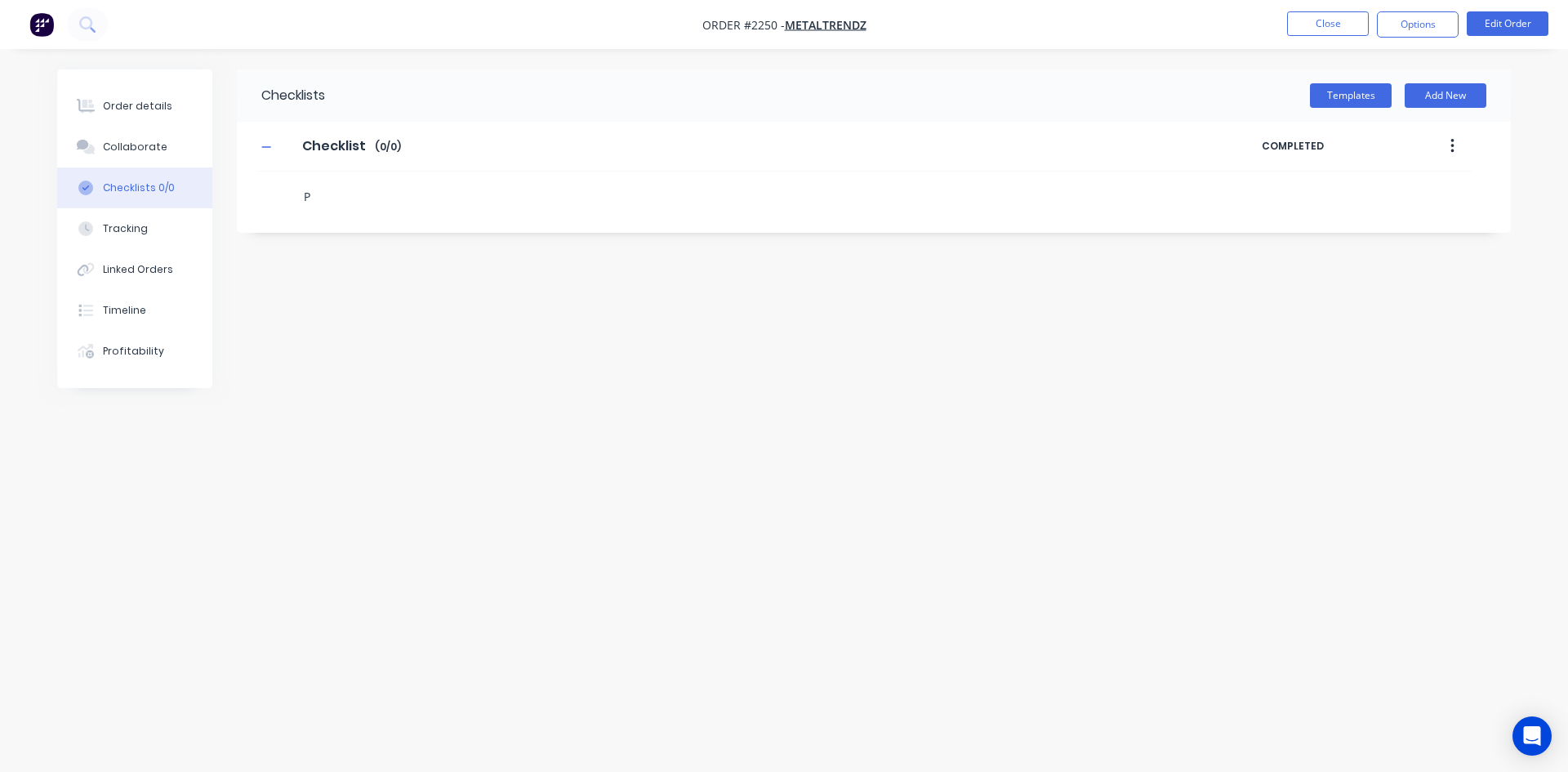
type textarea "x"
type textarea "PO"
type textarea "x"
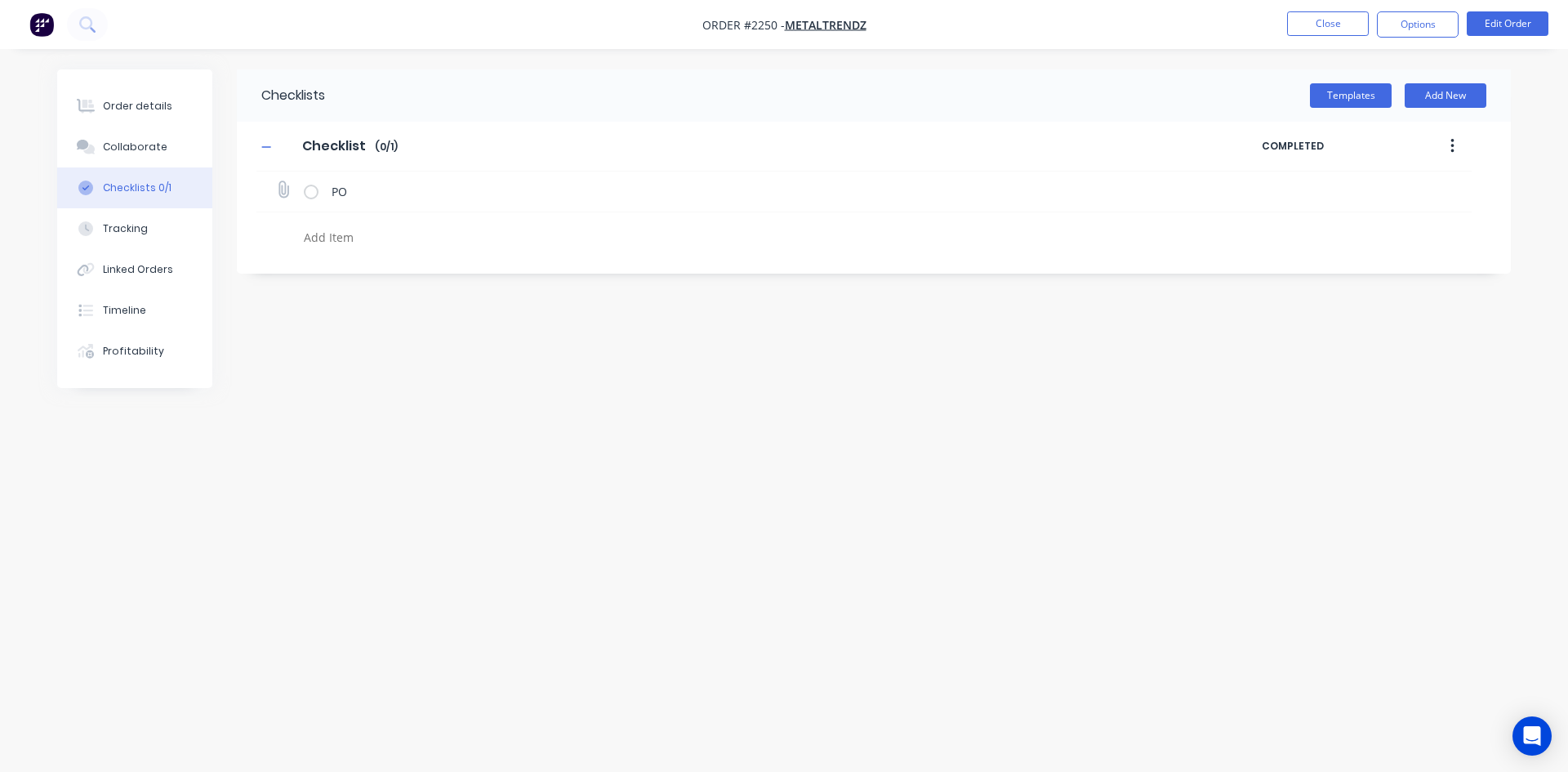
type textarea "x"
click at [279, 191] on icon at bounding box center [283, 189] width 21 height 21
click at [276, 182] on input "file" at bounding box center [276, 182] width 0 height 0
type input "C:\fakepath\Order 7954 (1).pdf"
click at [1294, 25] on button "Close" at bounding box center [1328, 23] width 82 height 24
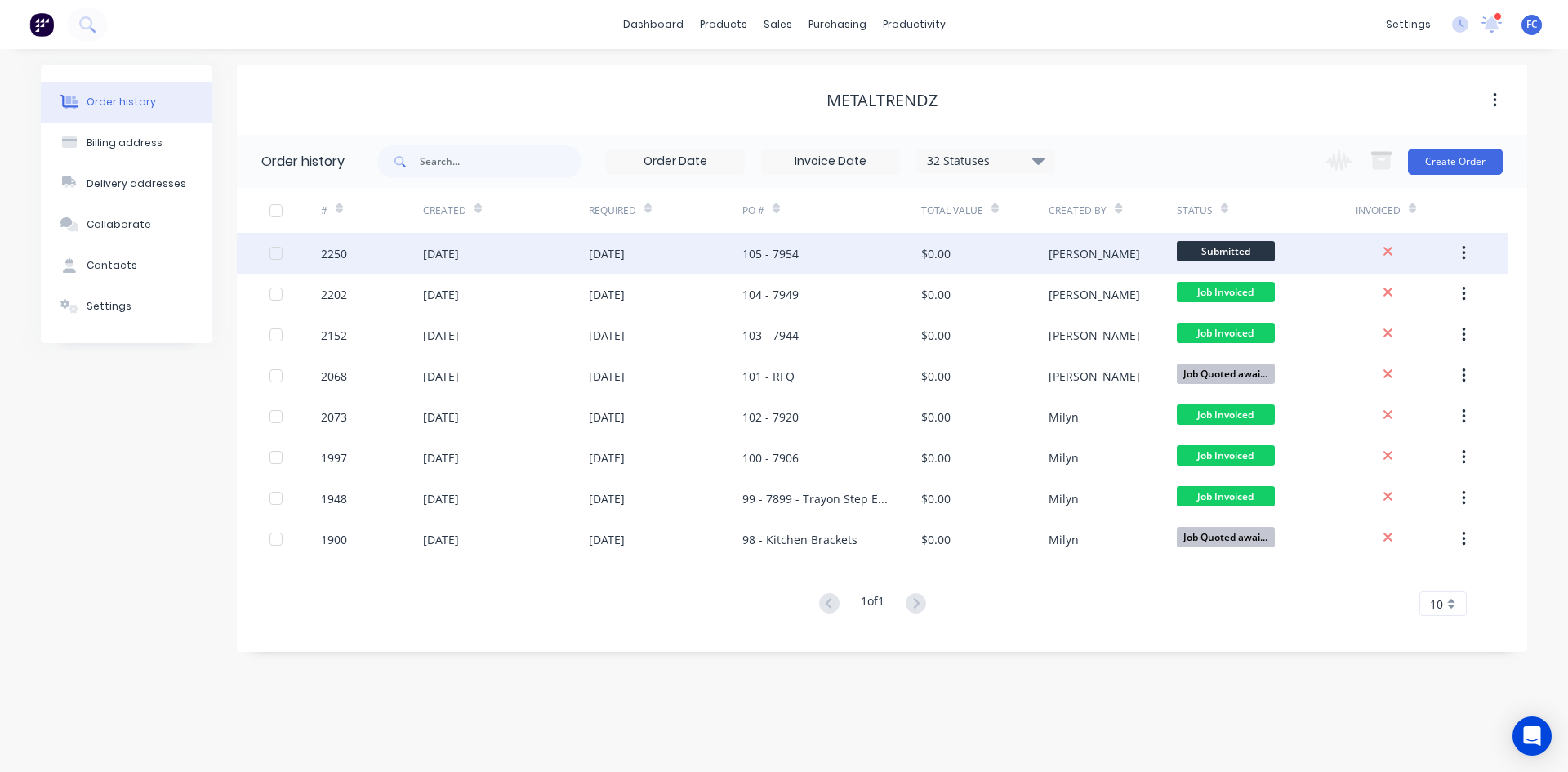
click at [636, 270] on div "[DATE]" at bounding box center [666, 253] width 154 height 41
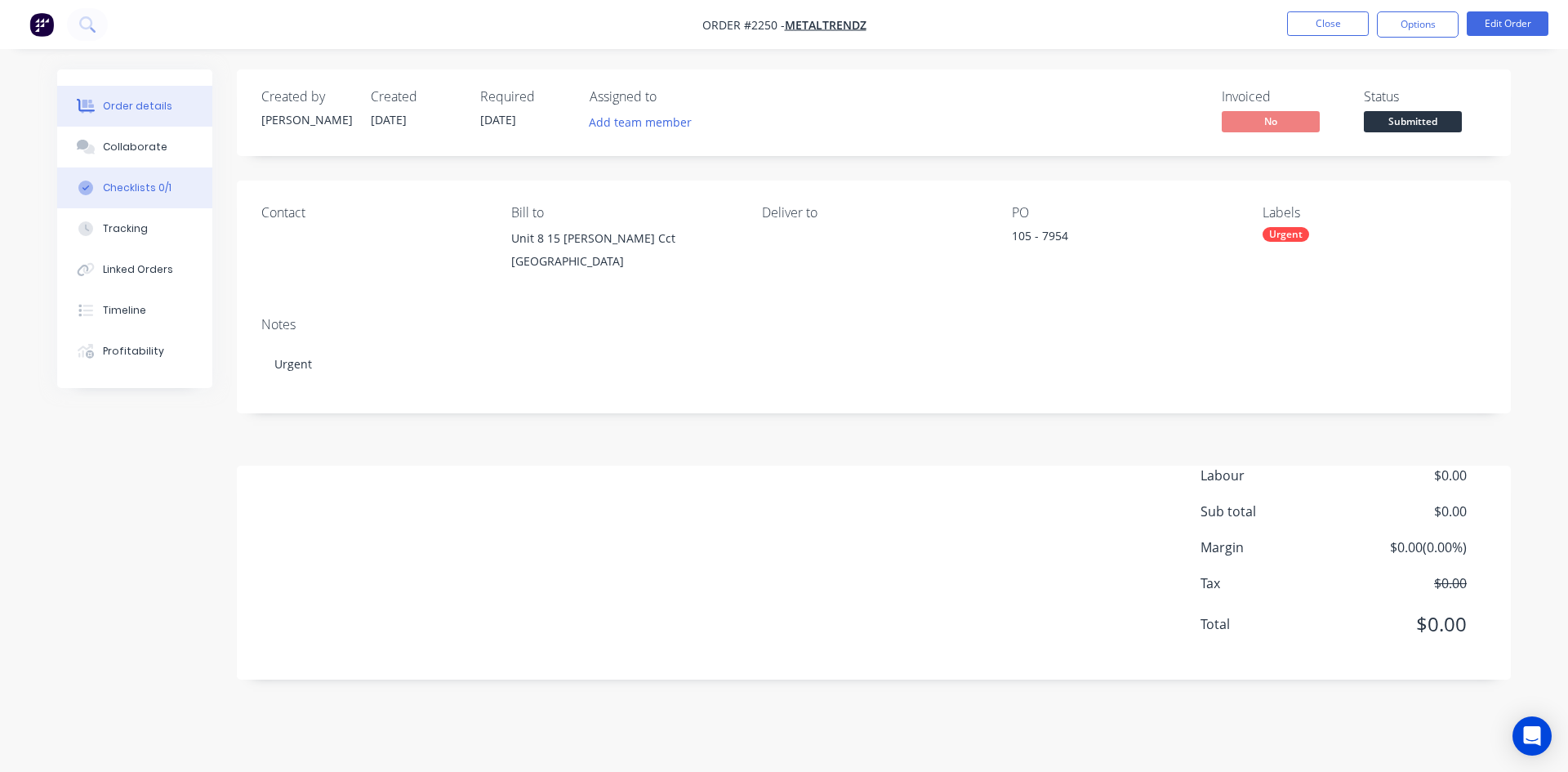
click at [114, 183] on div "Checklists 0/1" at bounding box center [137, 187] width 69 height 14
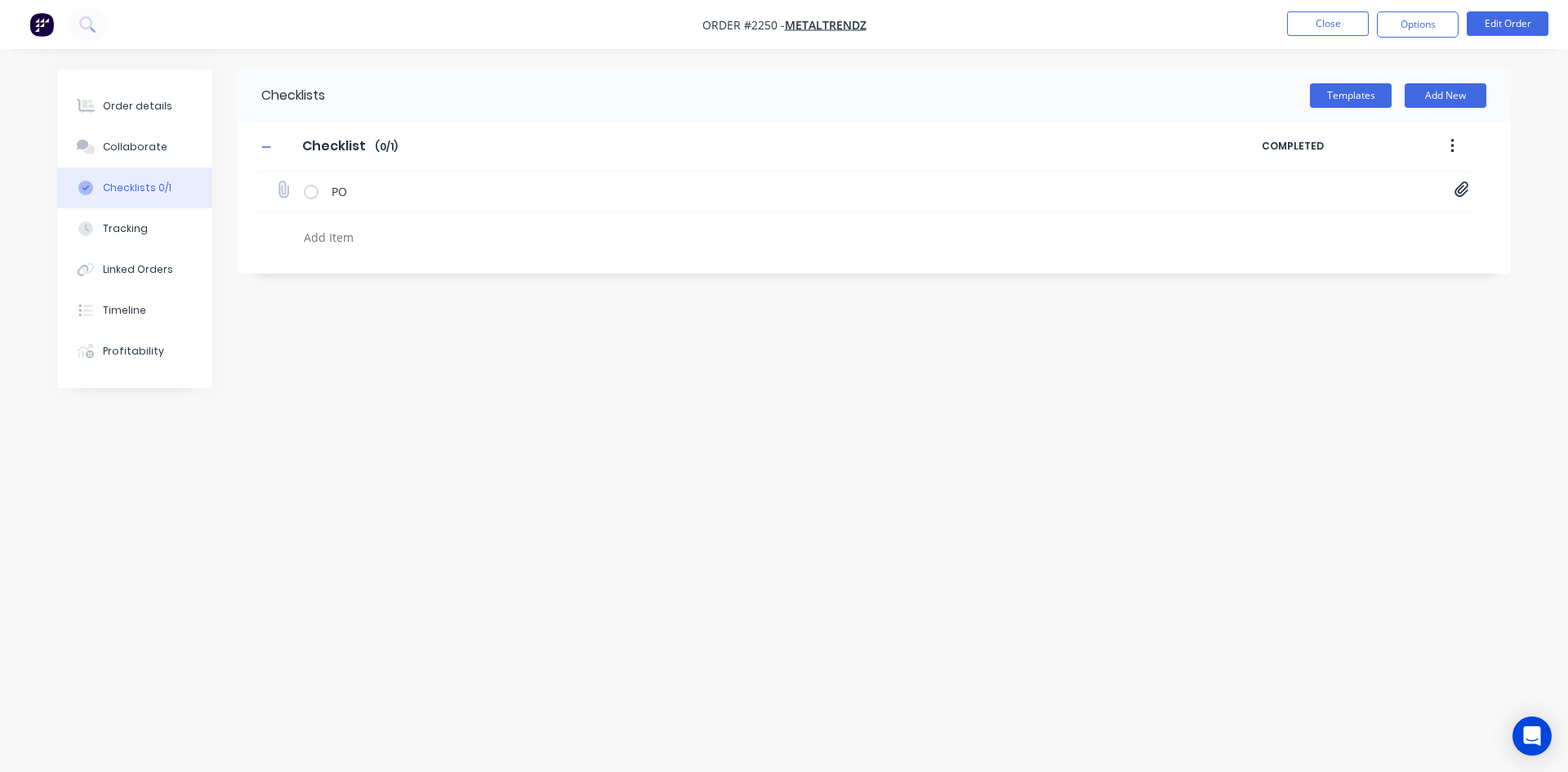
click at [1456, 185] on icon at bounding box center [1462, 189] width 14 height 16
click at [1298, 225] on link "Order 7954 (1).pdf" at bounding box center [1329, 226] width 190 height 17
click at [306, 306] on div "Checklists Templates Add New Checklist Checklist Enter Checklist name ( 0 / 1 )…" at bounding box center [784, 355] width 1454 height 571
type textarea "x"
click at [1327, 12] on button "Close" at bounding box center [1328, 23] width 82 height 24
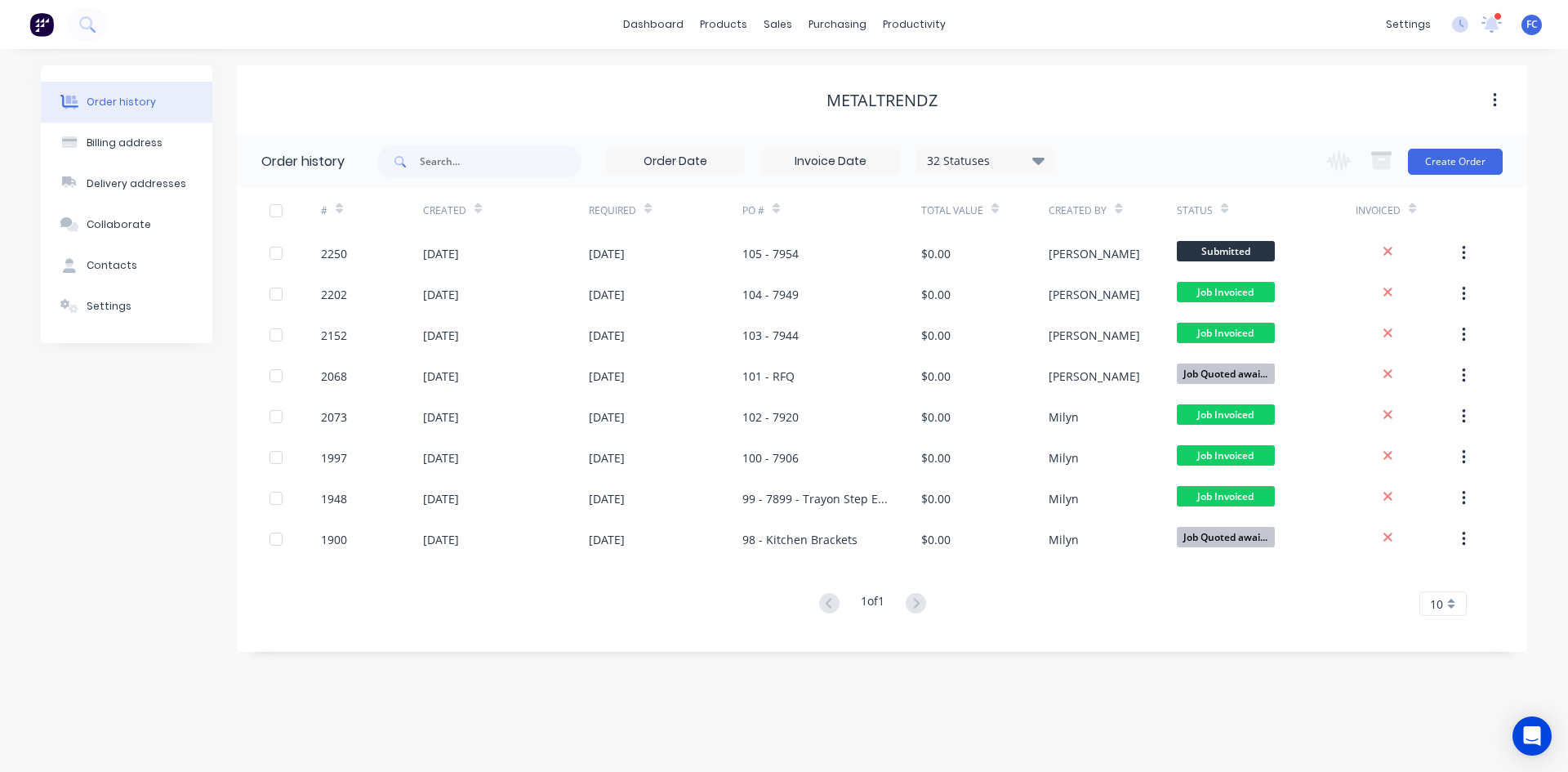
click at [1495, 18] on div at bounding box center [1498, 16] width 8 height 8
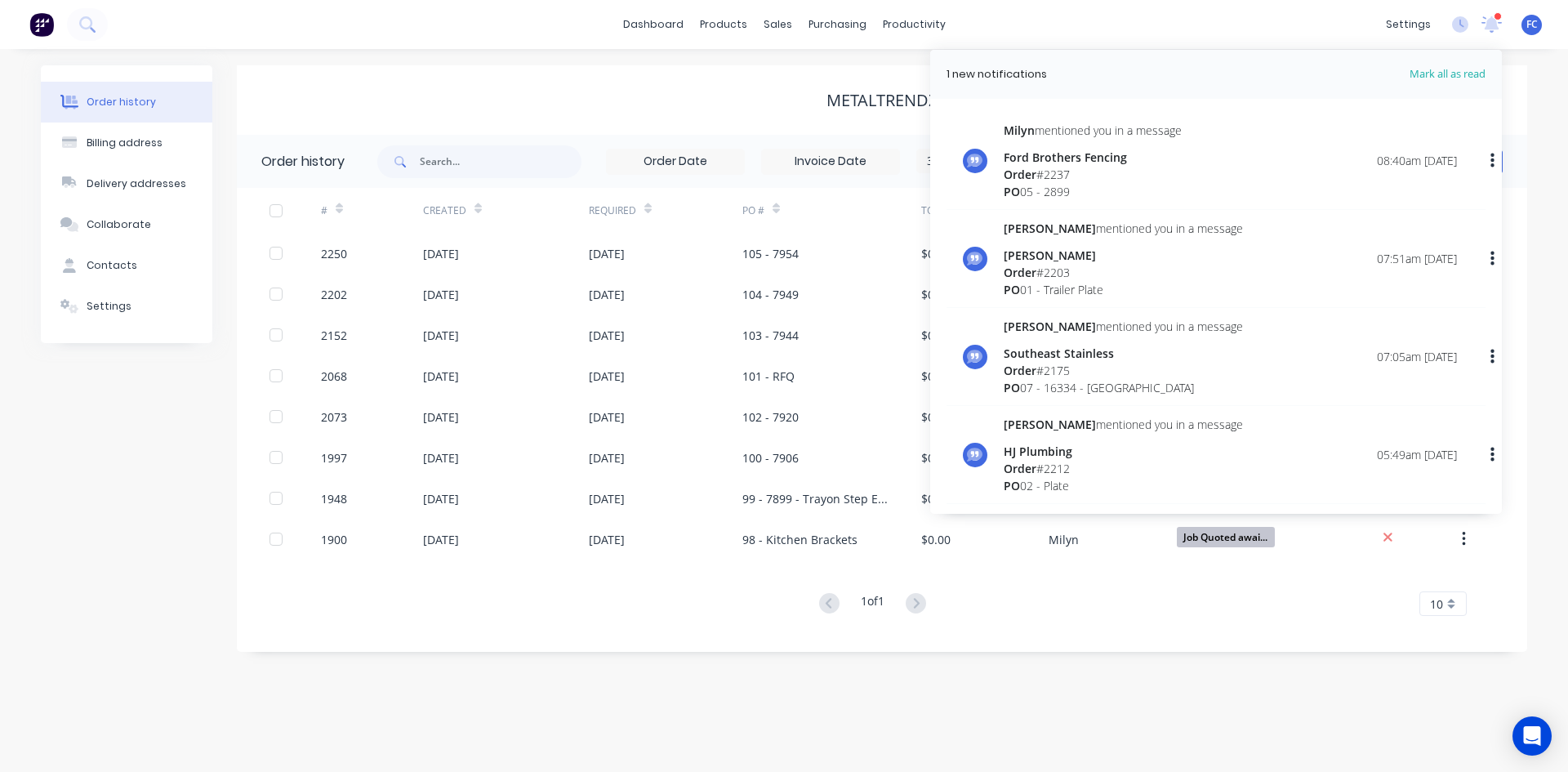
drag, startPoint x: 814, startPoint y: 81, endPoint x: 792, endPoint y: 61, distance: 29.7
click at [812, 77] on div "Metaltrendz" at bounding box center [882, 100] width 1291 height 70
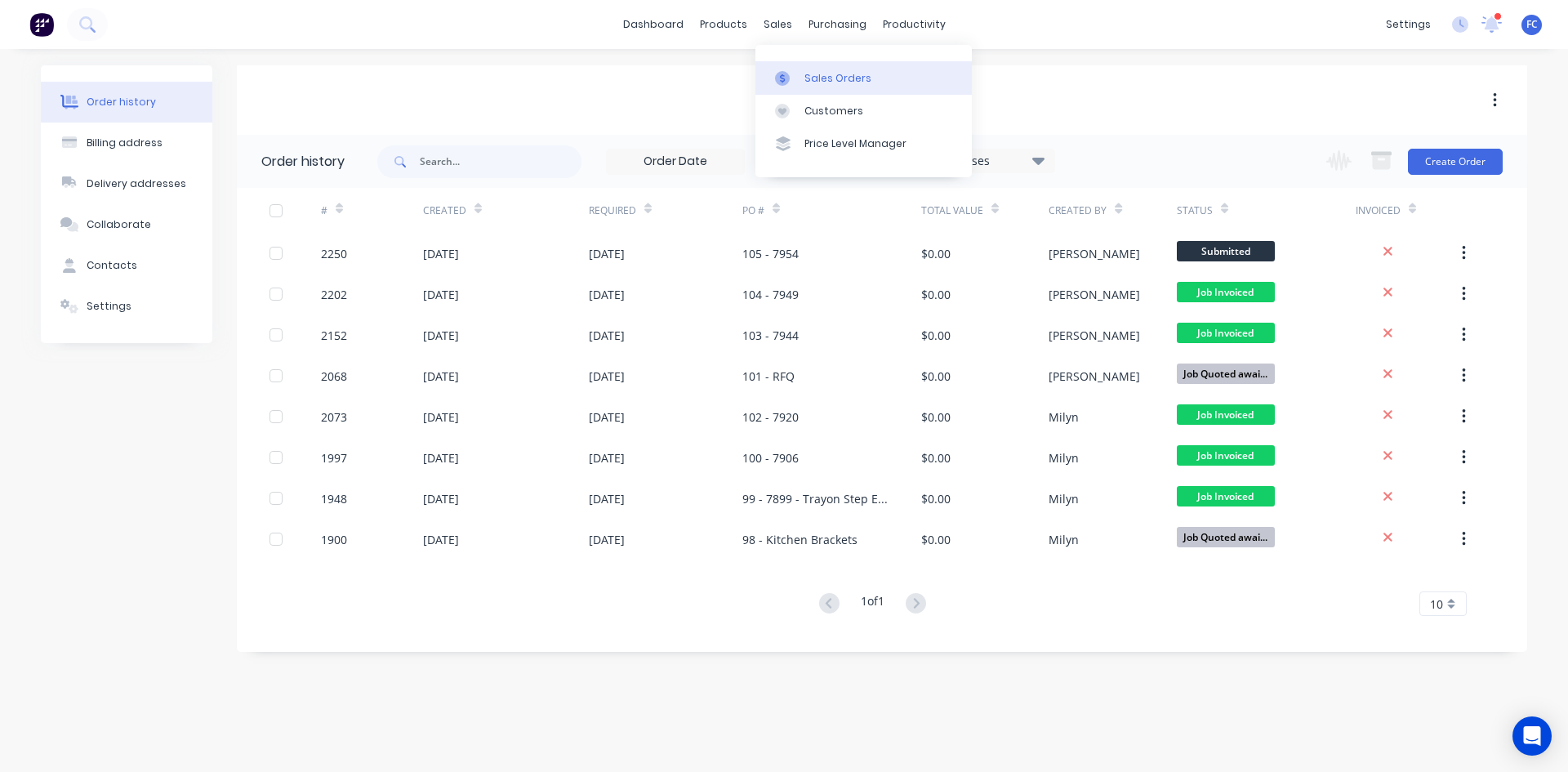
click at [791, 72] on div at bounding box center [786, 78] width 24 height 14
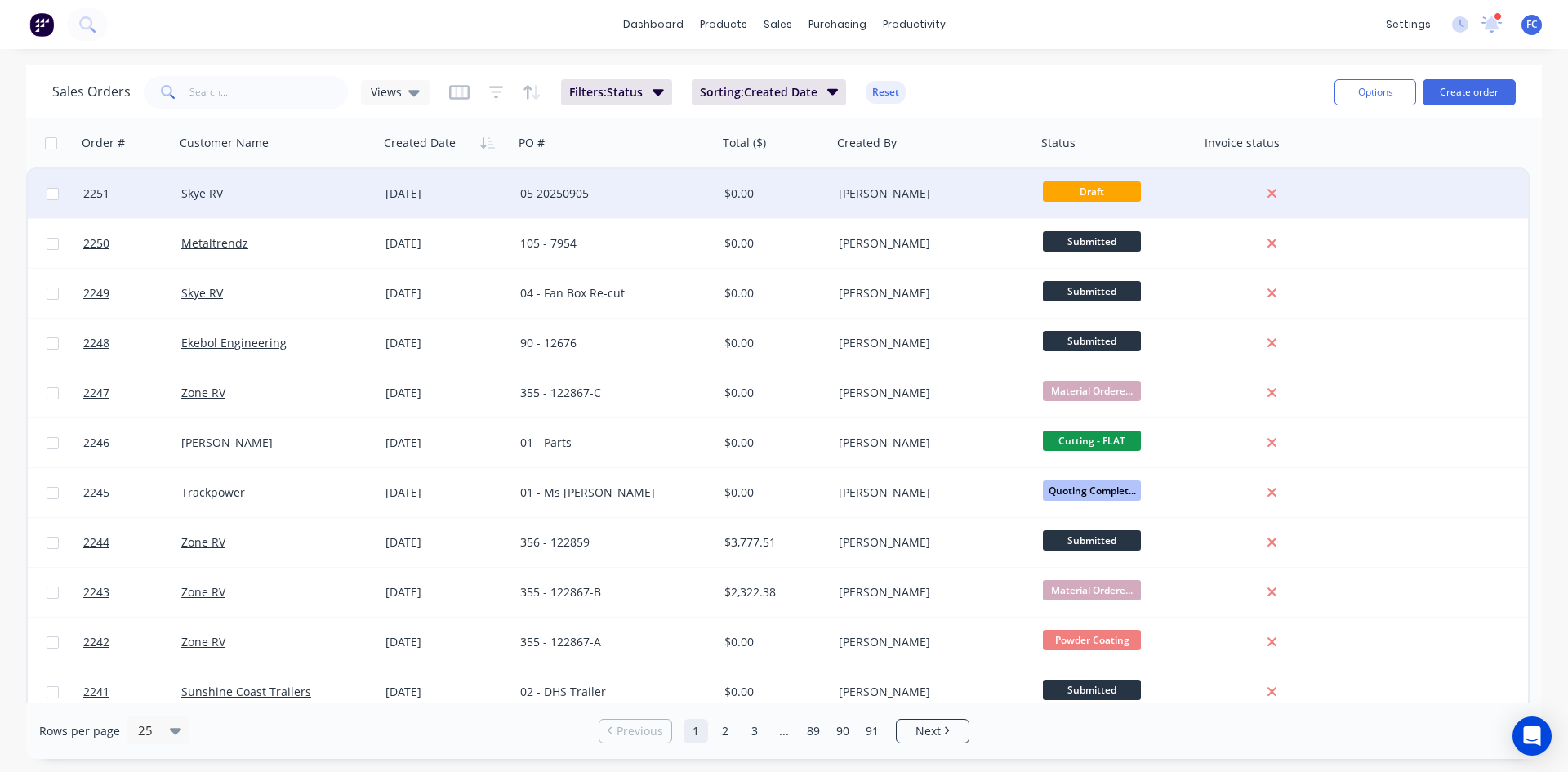
click at [524, 186] on div "05 20250905" at bounding box center [612, 193] width 182 height 16
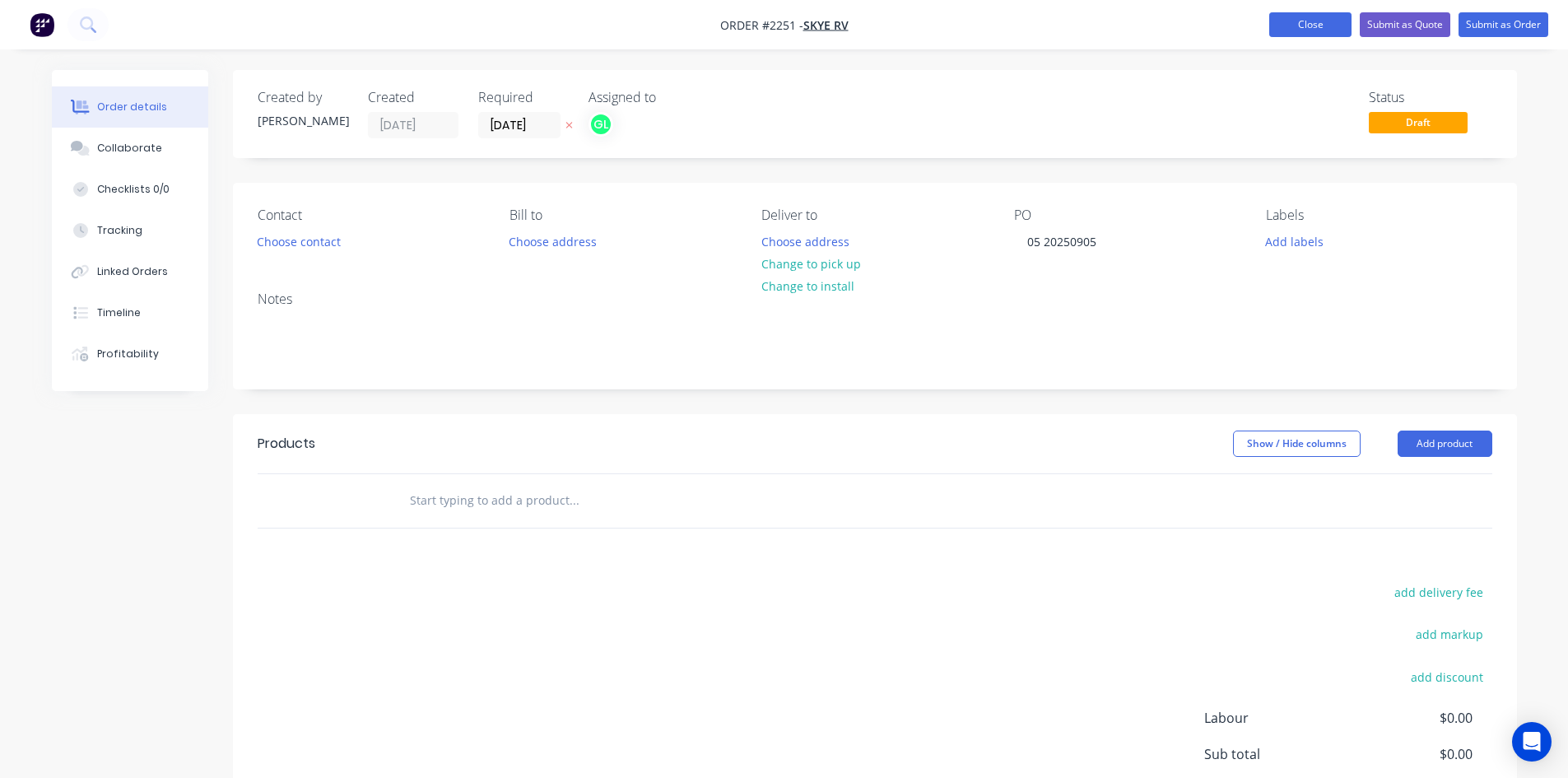
click at [1304, 24] on button "Close" at bounding box center [1310, 24] width 83 height 24
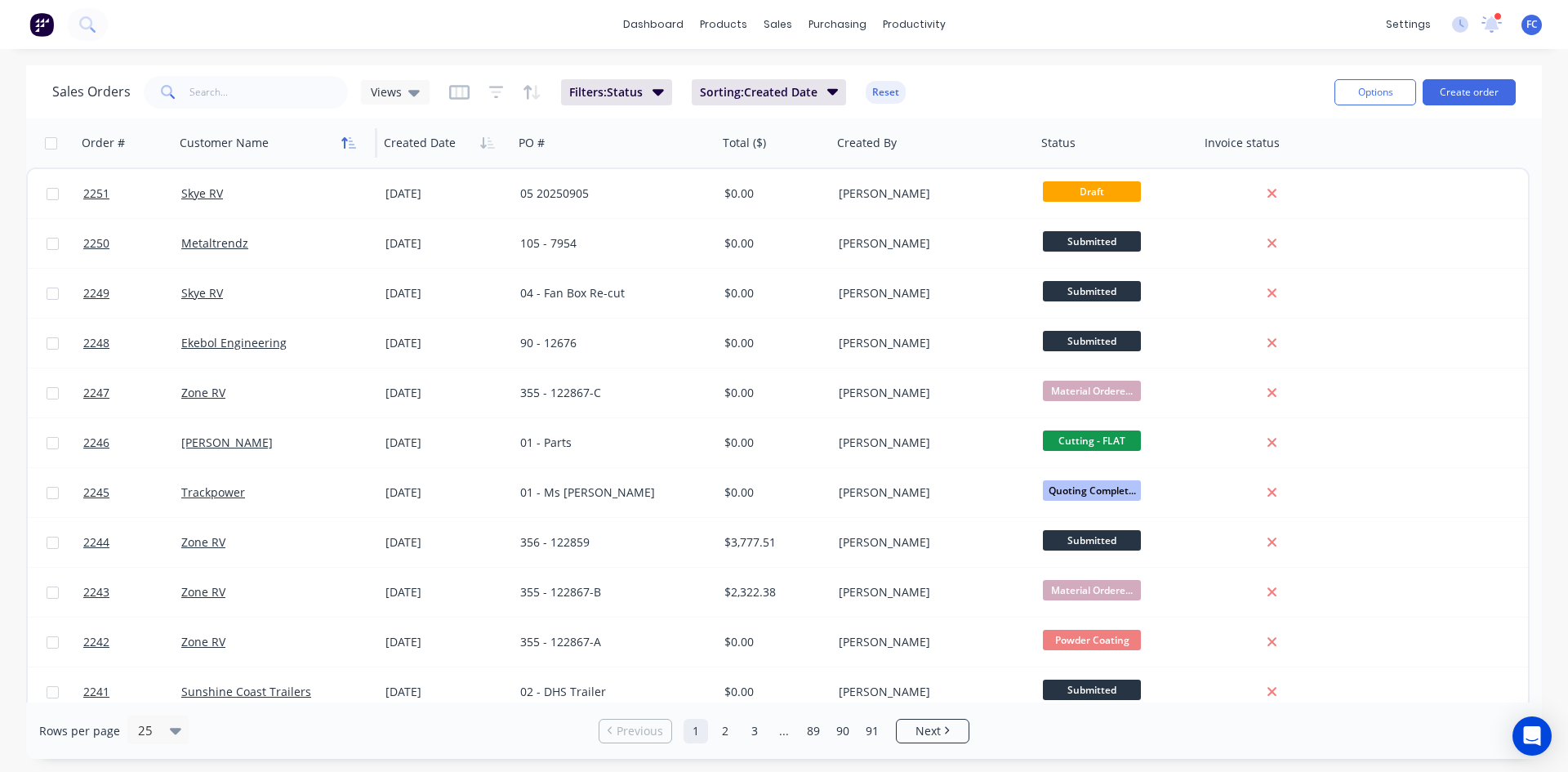
click at [342, 143] on icon "button" at bounding box center [348, 143] width 14 height 14
click at [941, 84] on div "Workflow" at bounding box center [942, 78] width 49 height 14
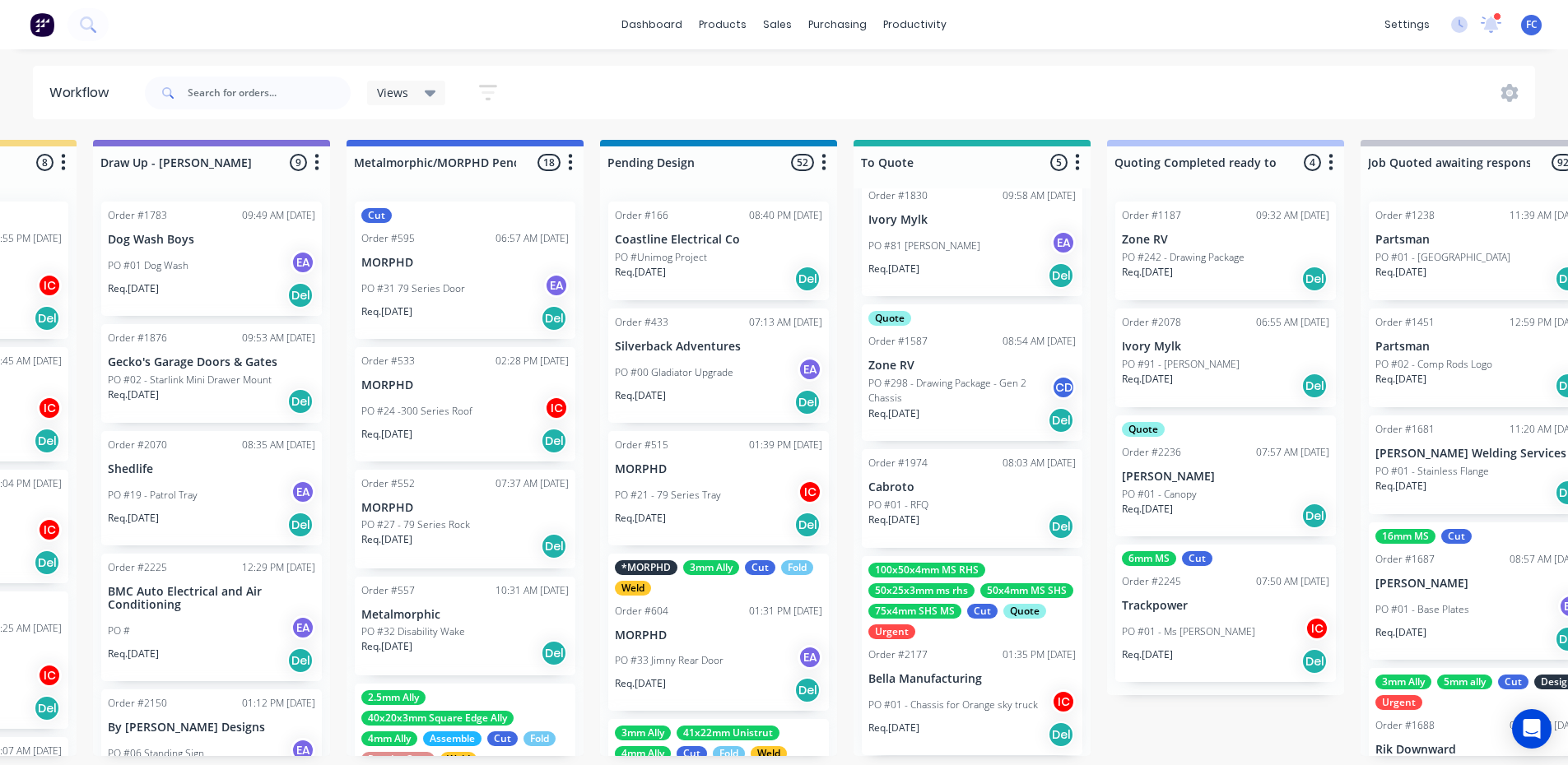
scroll to position [3, 463]
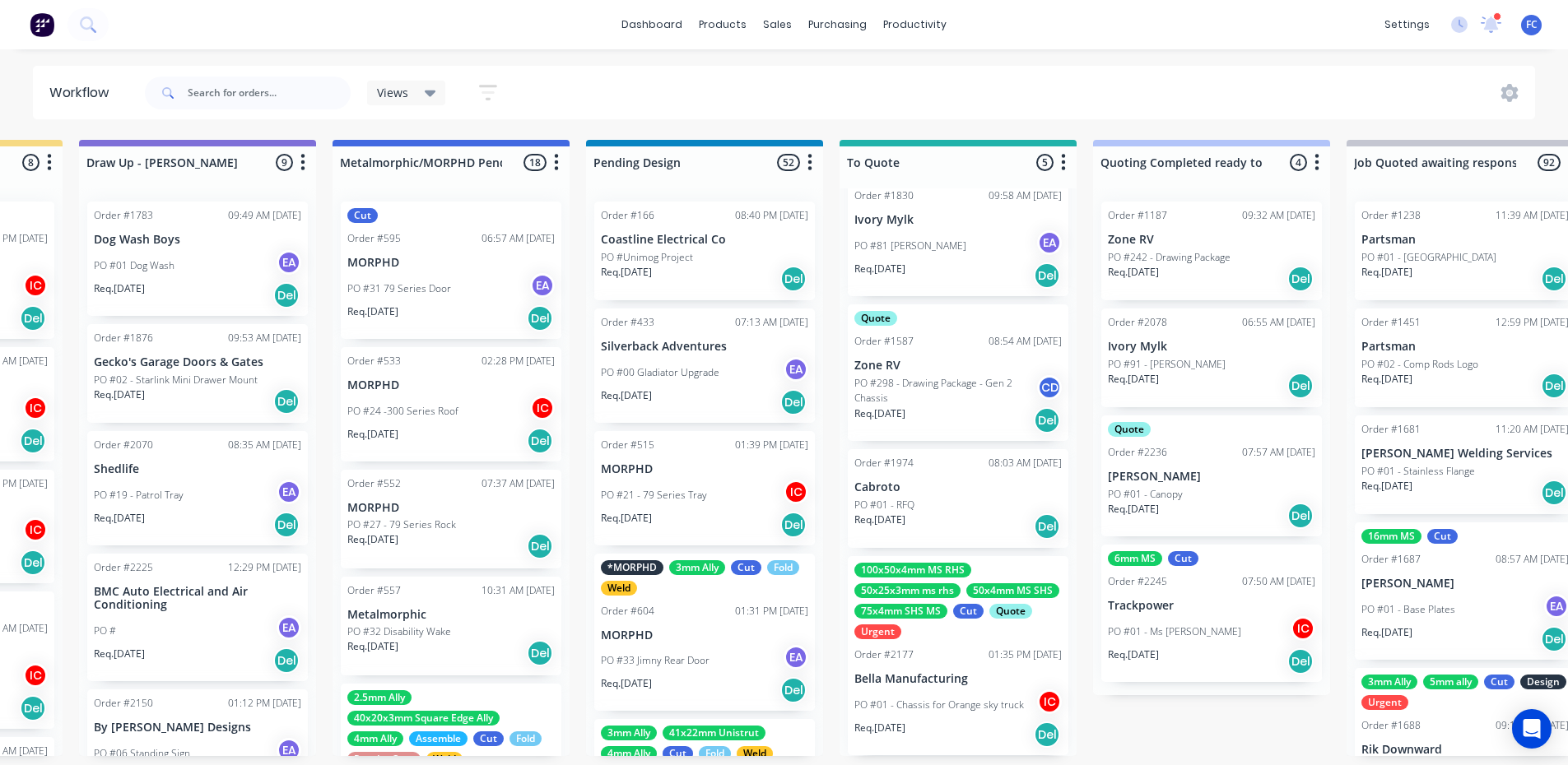
click at [933, 655] on div "Order #2177 01:35 PM [DATE]" at bounding box center [958, 654] width 207 height 15
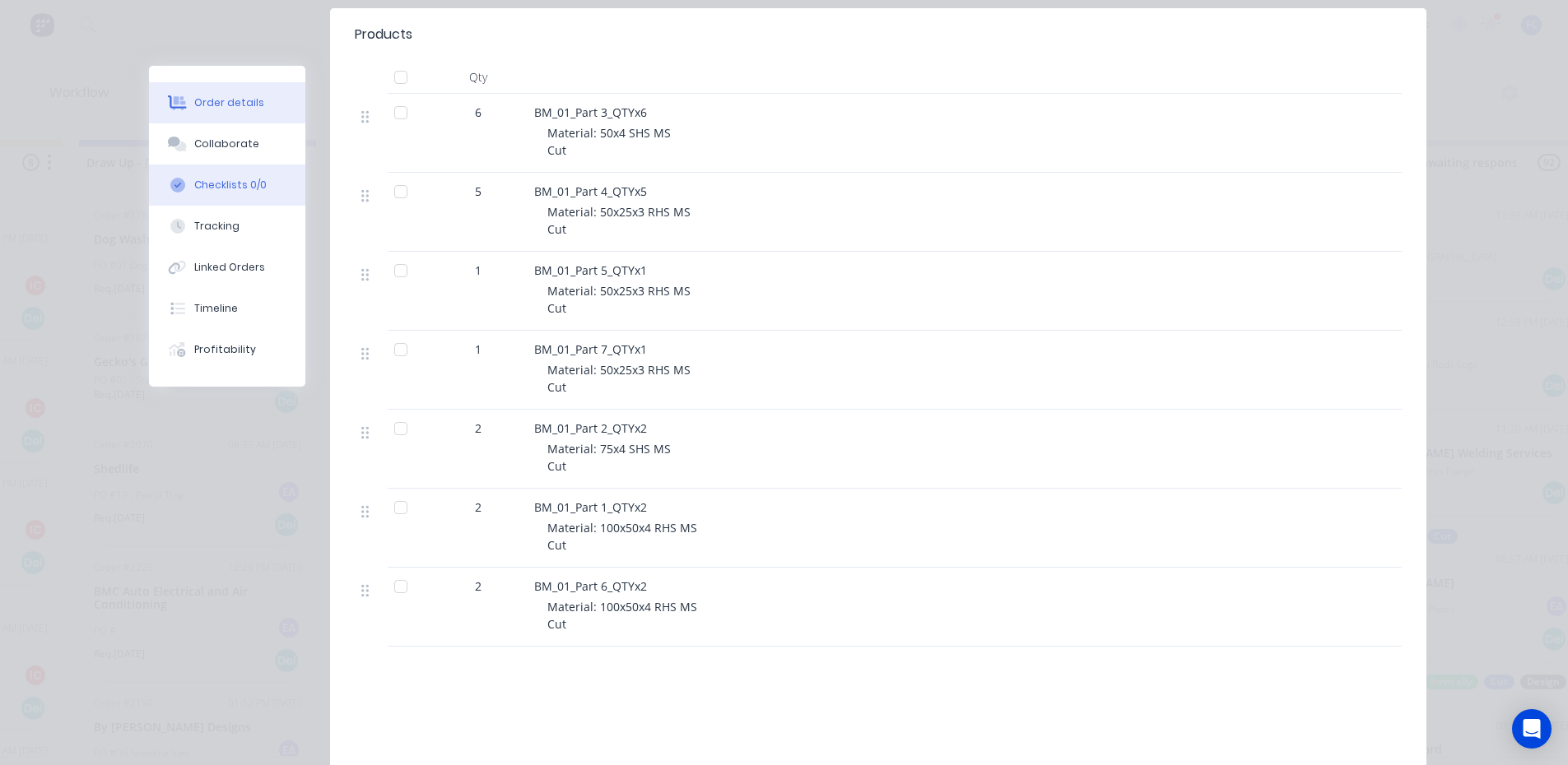
scroll to position [448, 0]
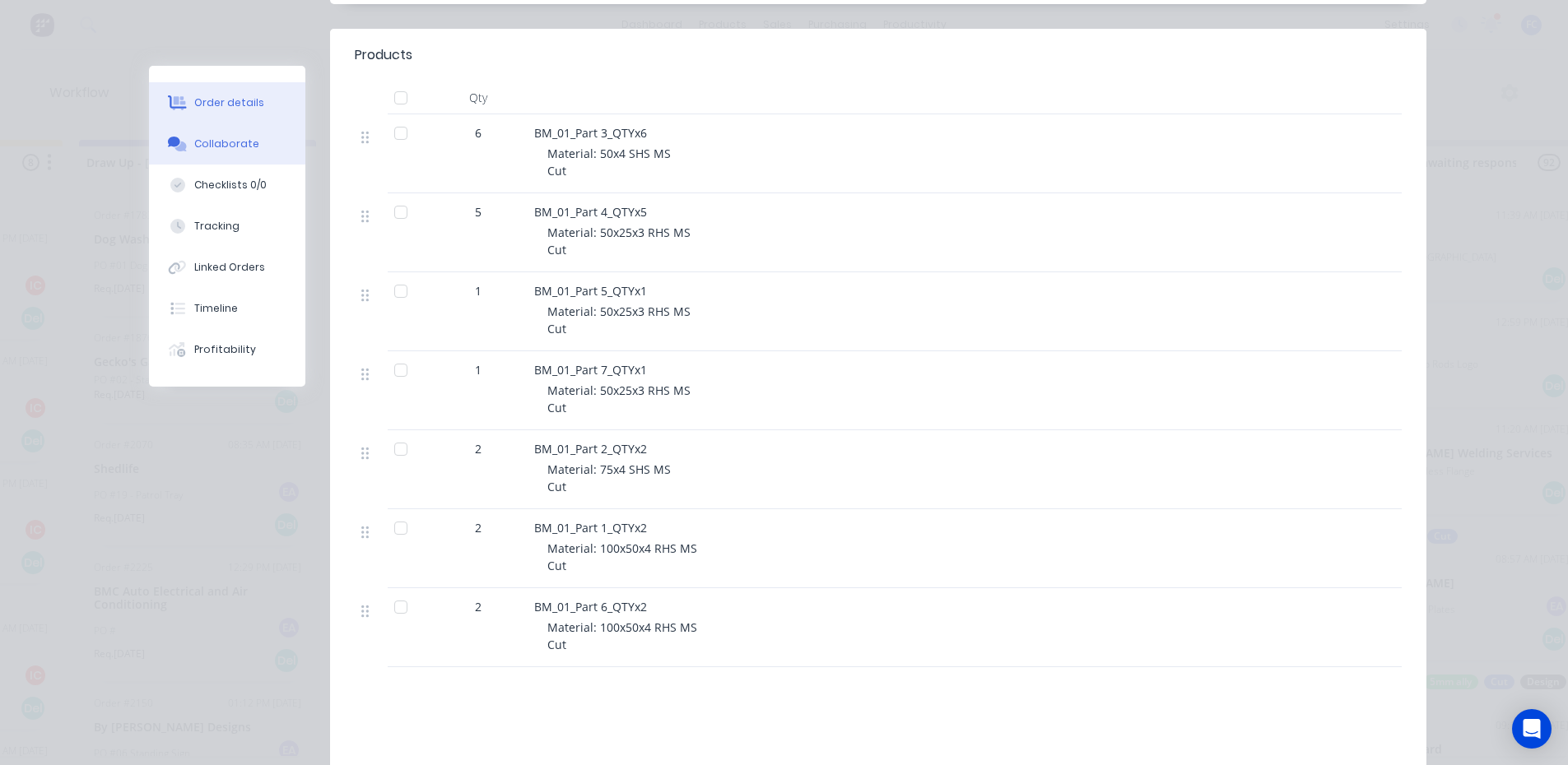
click at [228, 141] on div "Collaborate" at bounding box center [227, 143] width 65 height 15
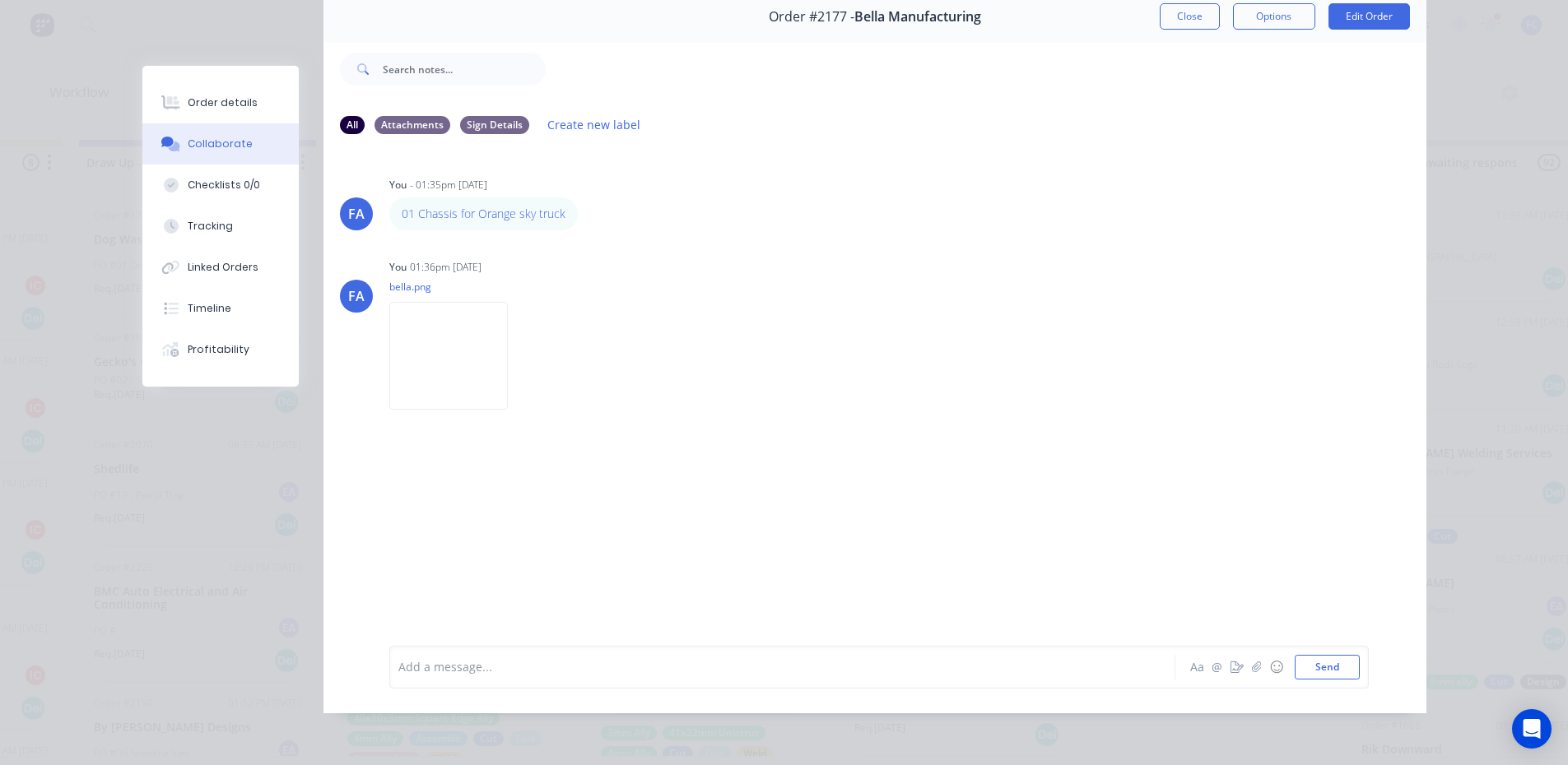
scroll to position [3, 463]
click at [430, 663] on div at bounding box center [759, 667] width 720 height 18
click at [1251, 667] on icon "button" at bounding box center [1256, 668] width 10 height 12
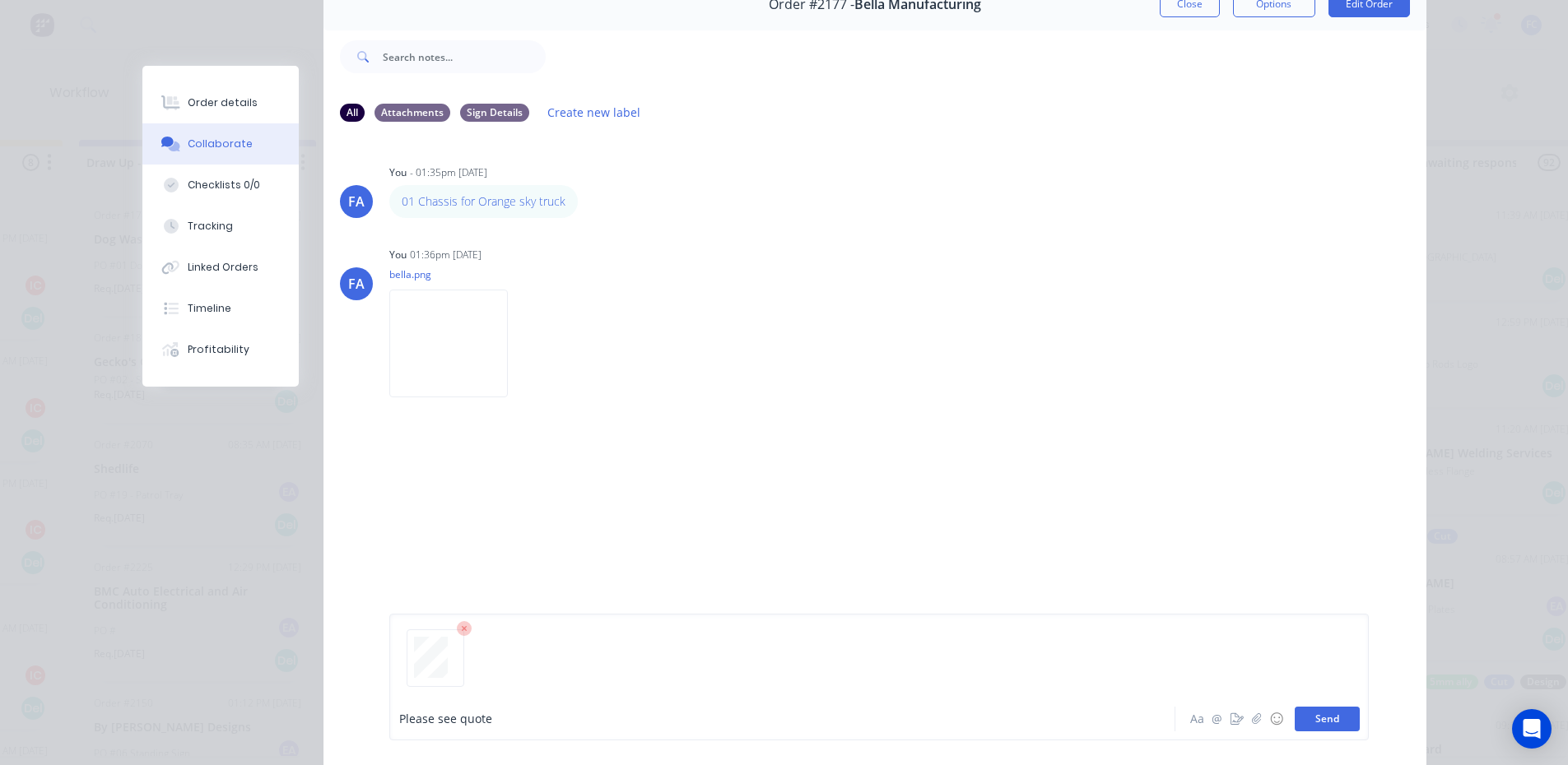
click at [1326, 714] on button "Send" at bounding box center [1327, 718] width 65 height 24
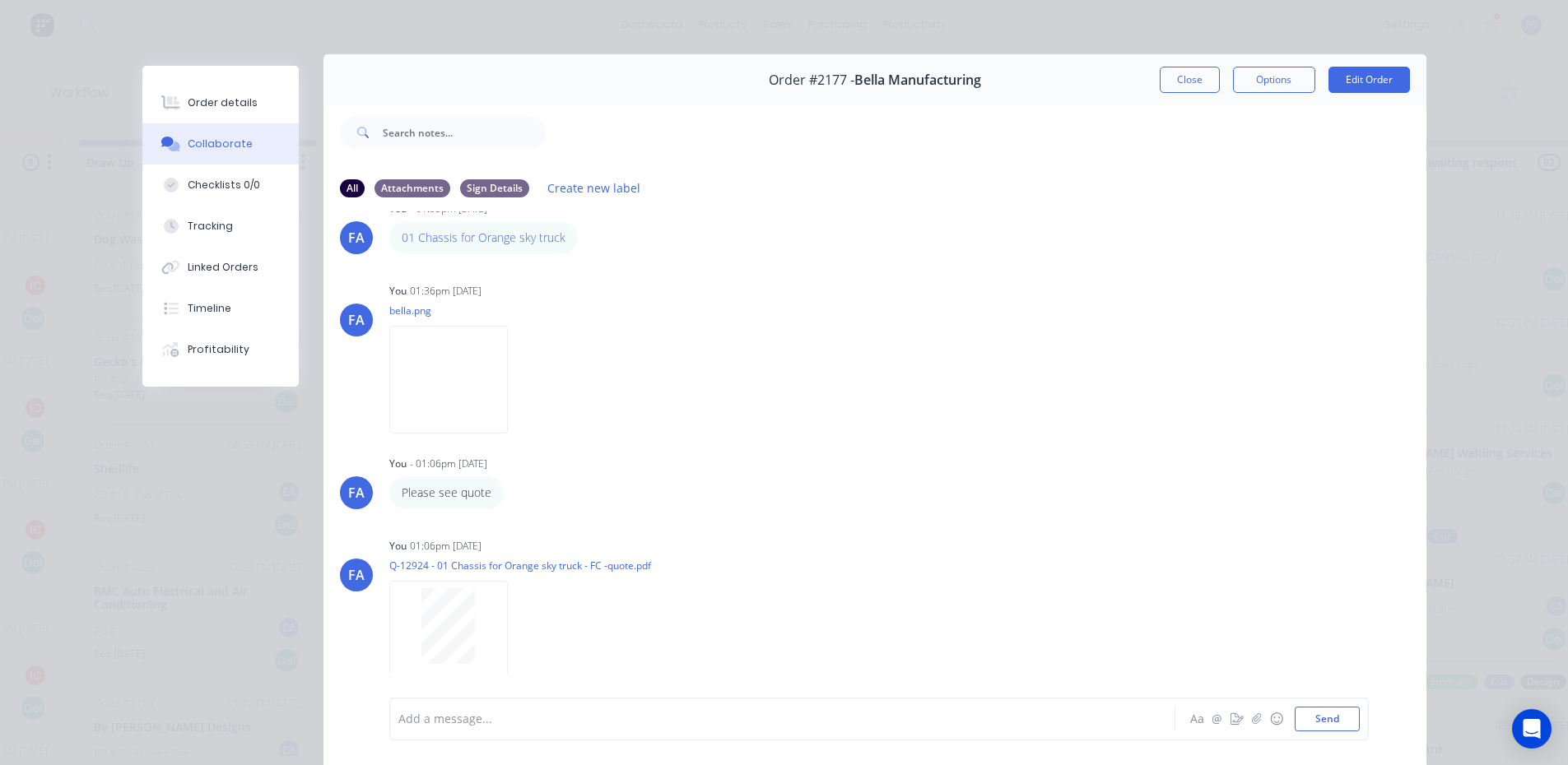
scroll to position [0, 0]
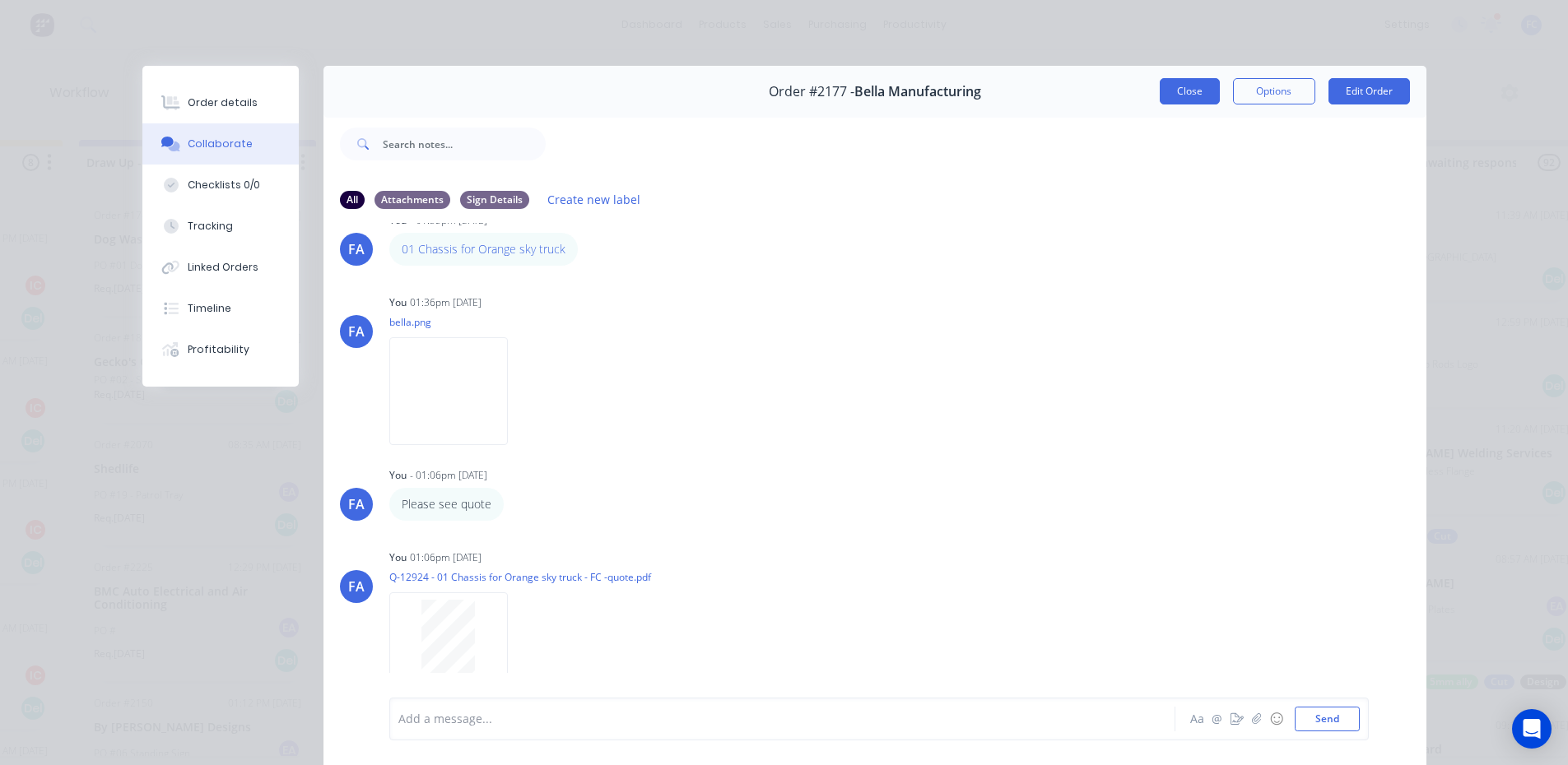
drag, startPoint x: 1176, startPoint y: 98, endPoint x: 1162, endPoint y: 100, distance: 14.1
click at [1175, 100] on button "Close" at bounding box center [1189, 91] width 60 height 26
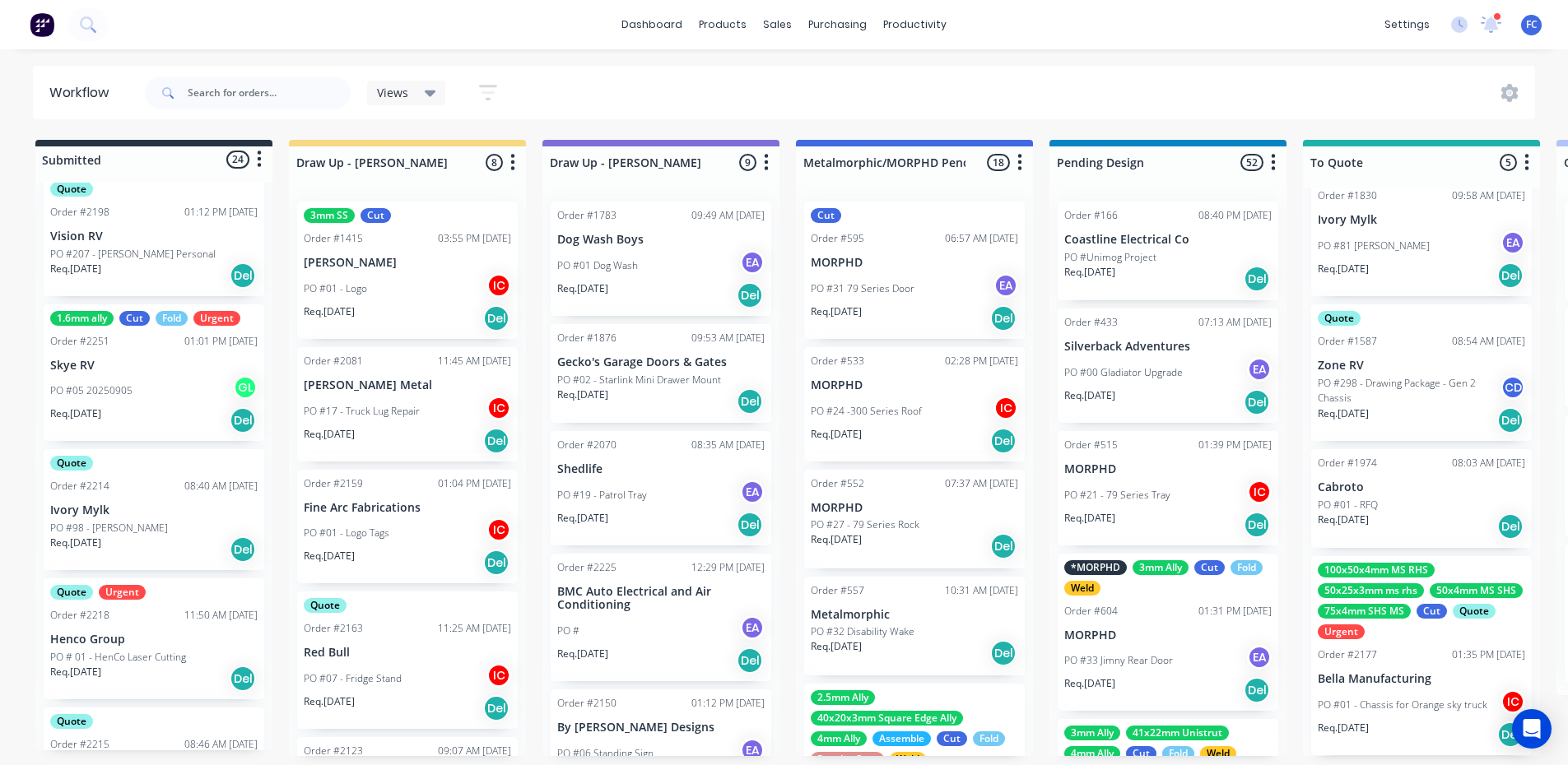
scroll to position [329, 0]
click at [159, 365] on p "Skye RV" at bounding box center [154, 370] width 207 height 14
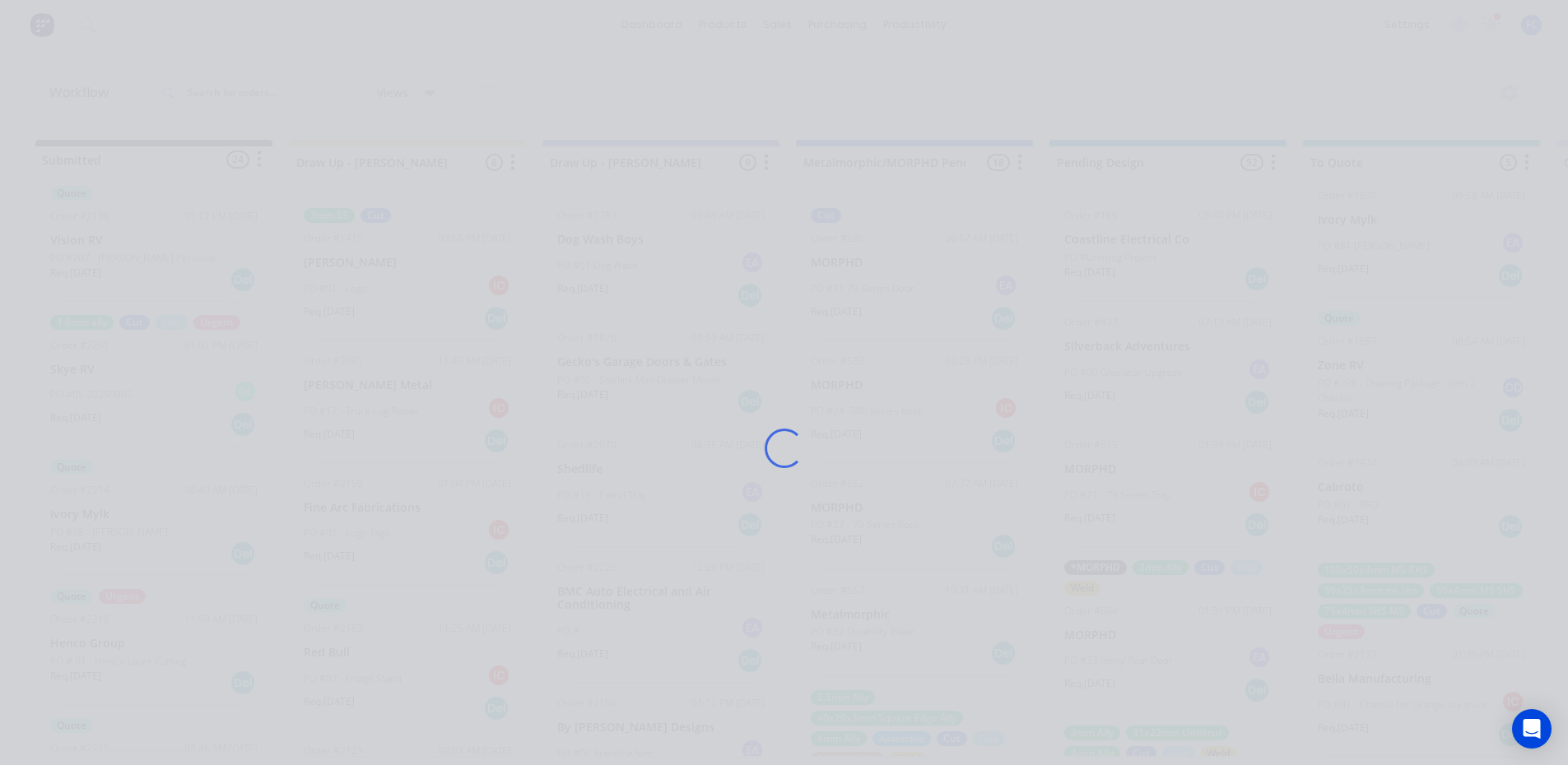
scroll to position [0, 0]
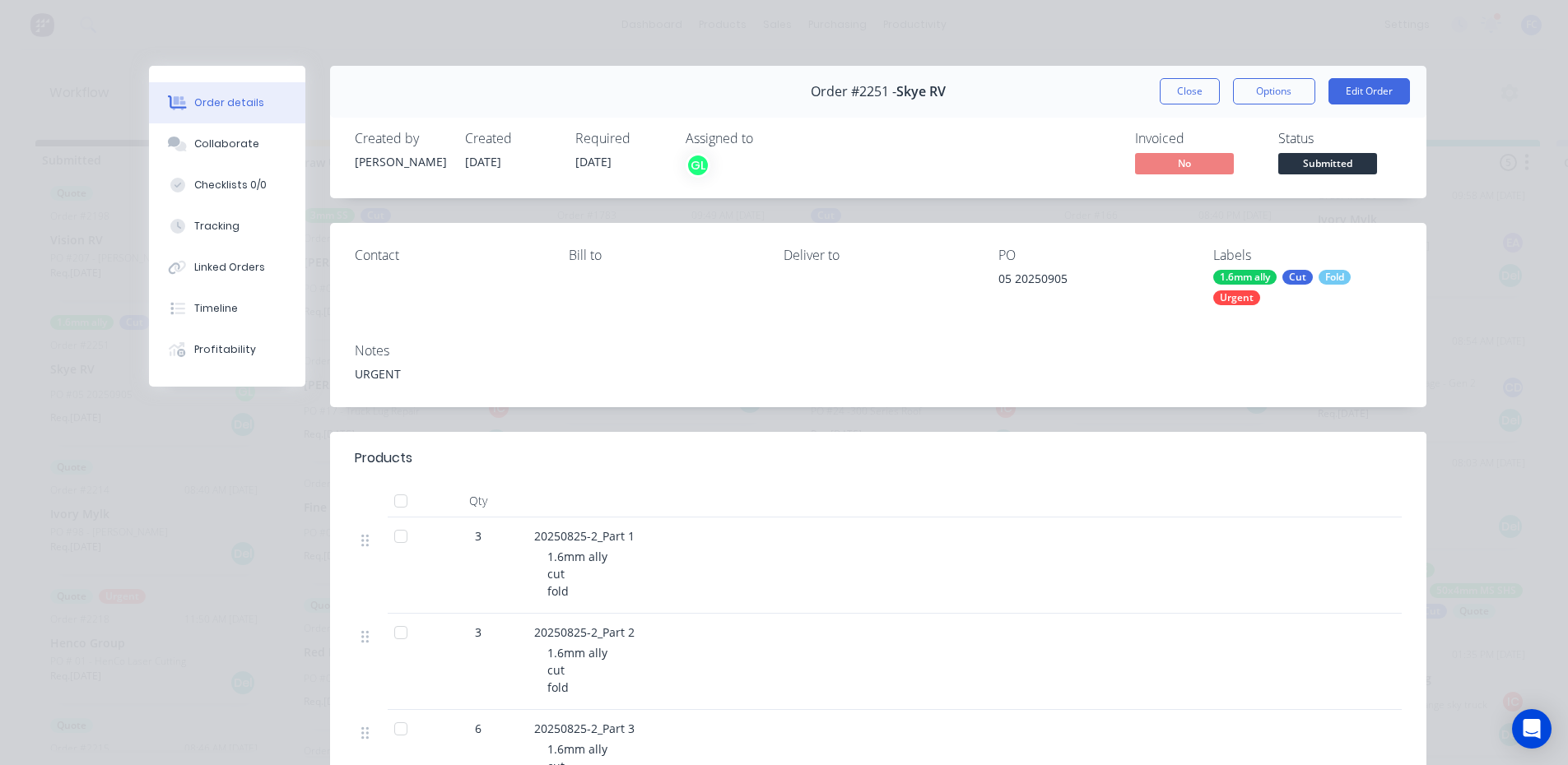
click at [1174, 91] on button "Close" at bounding box center [1189, 91] width 60 height 26
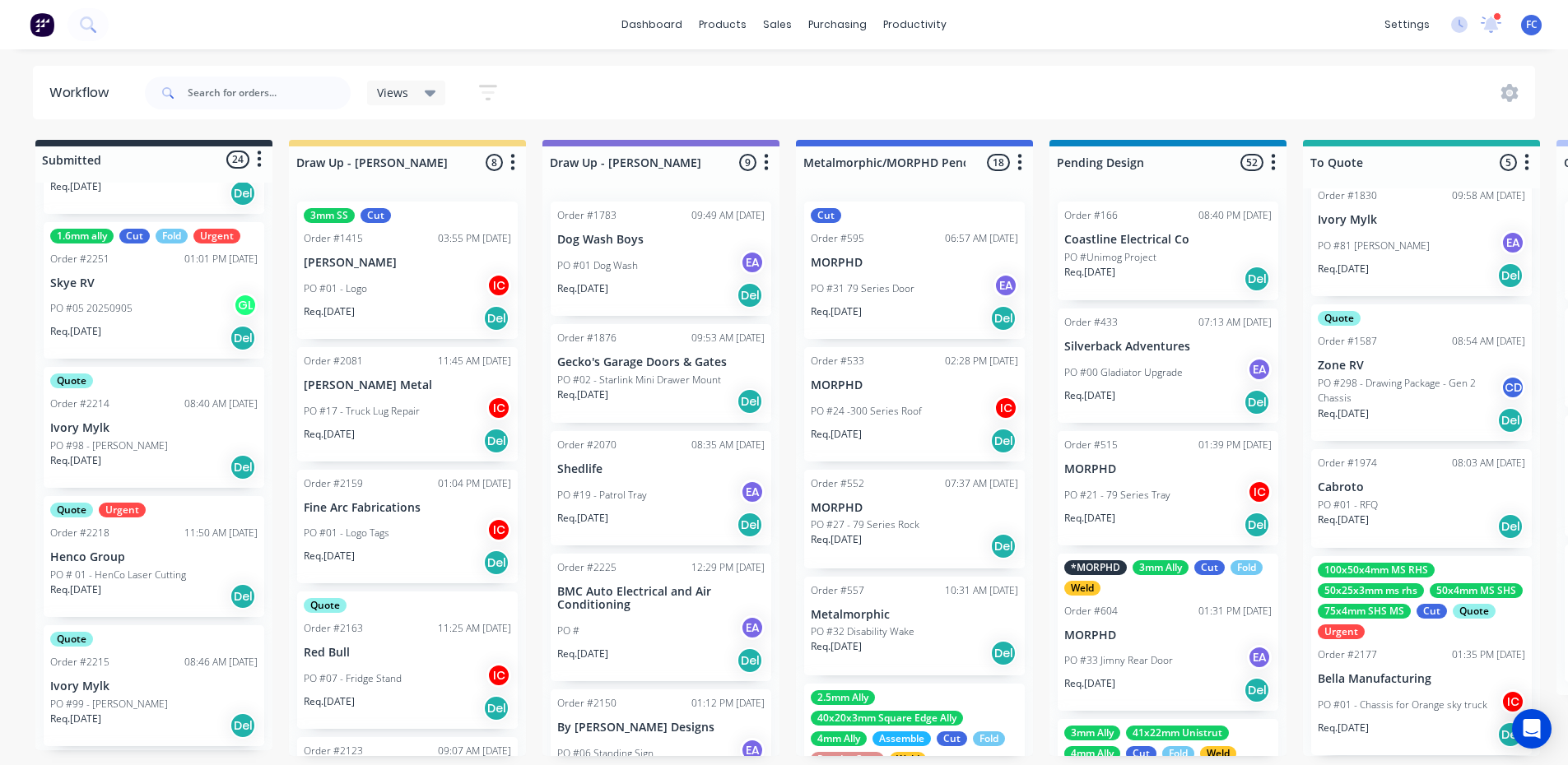
scroll to position [412, 0]
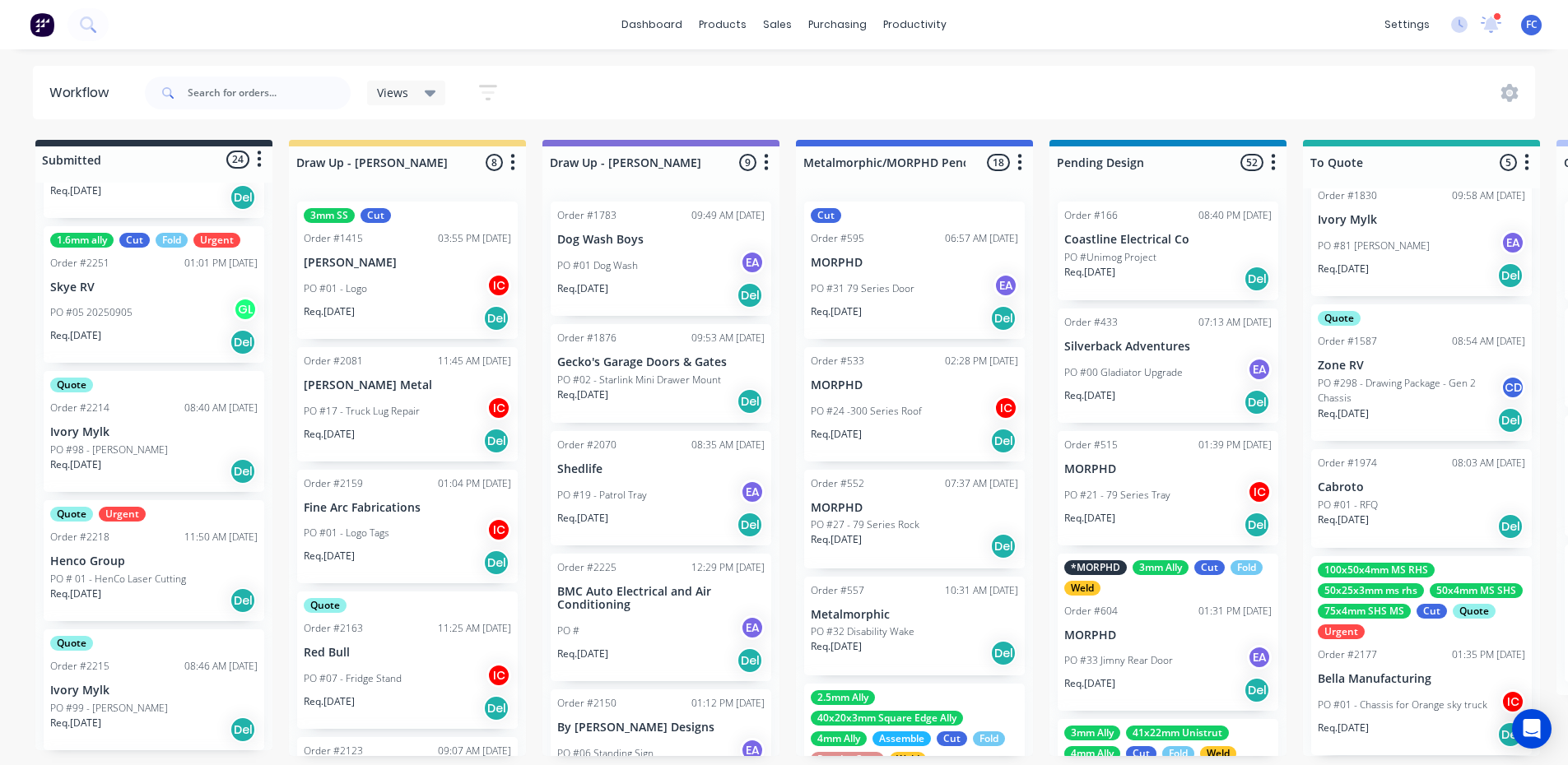
click at [128, 274] on div "1.6mm ally Cut Fold Urgent Order #2251 01:01 PM 05/09/25 Skye RV PO #05 2025090…" at bounding box center [154, 295] width 221 height 137
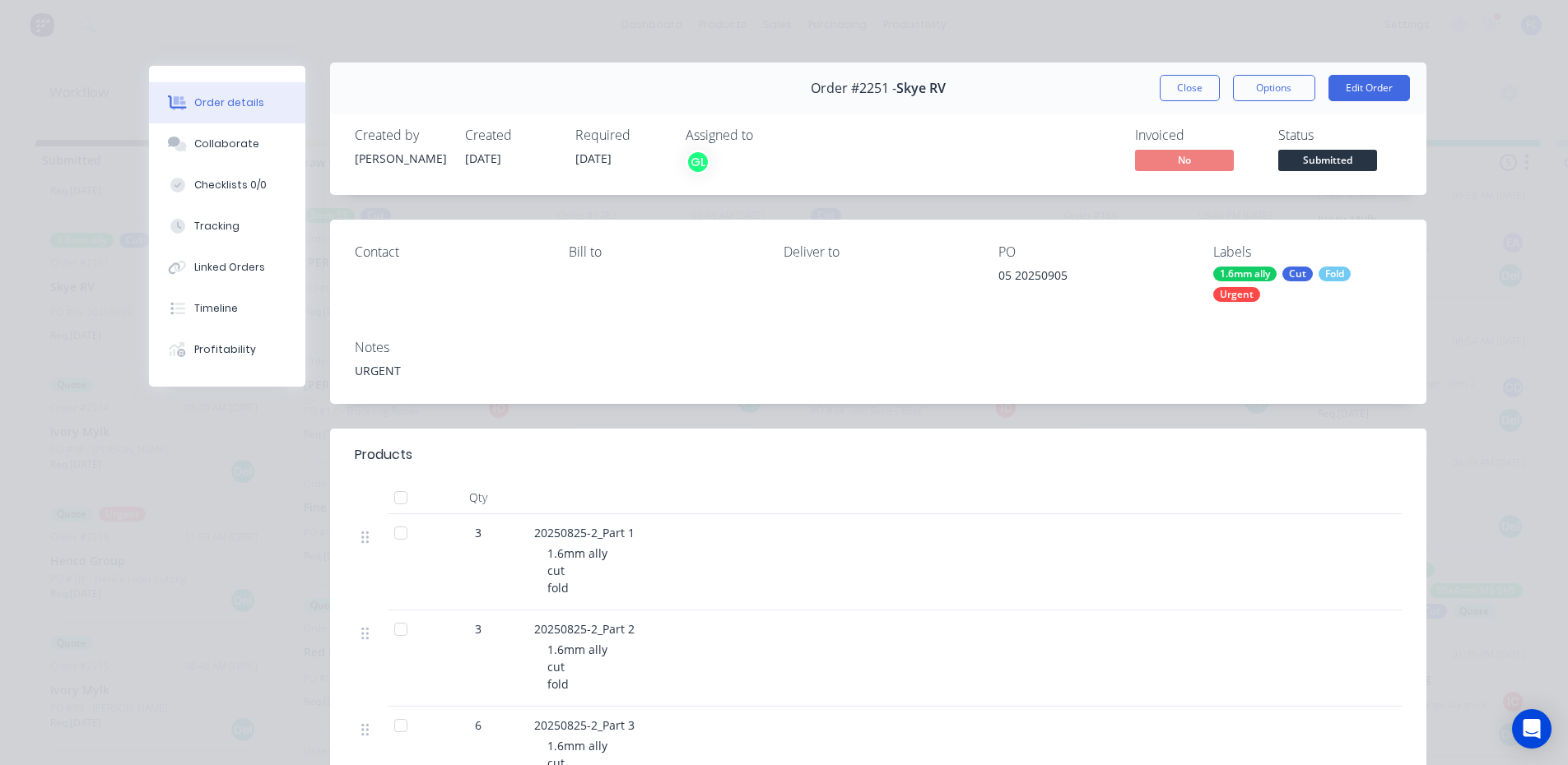
scroll to position [0, 0]
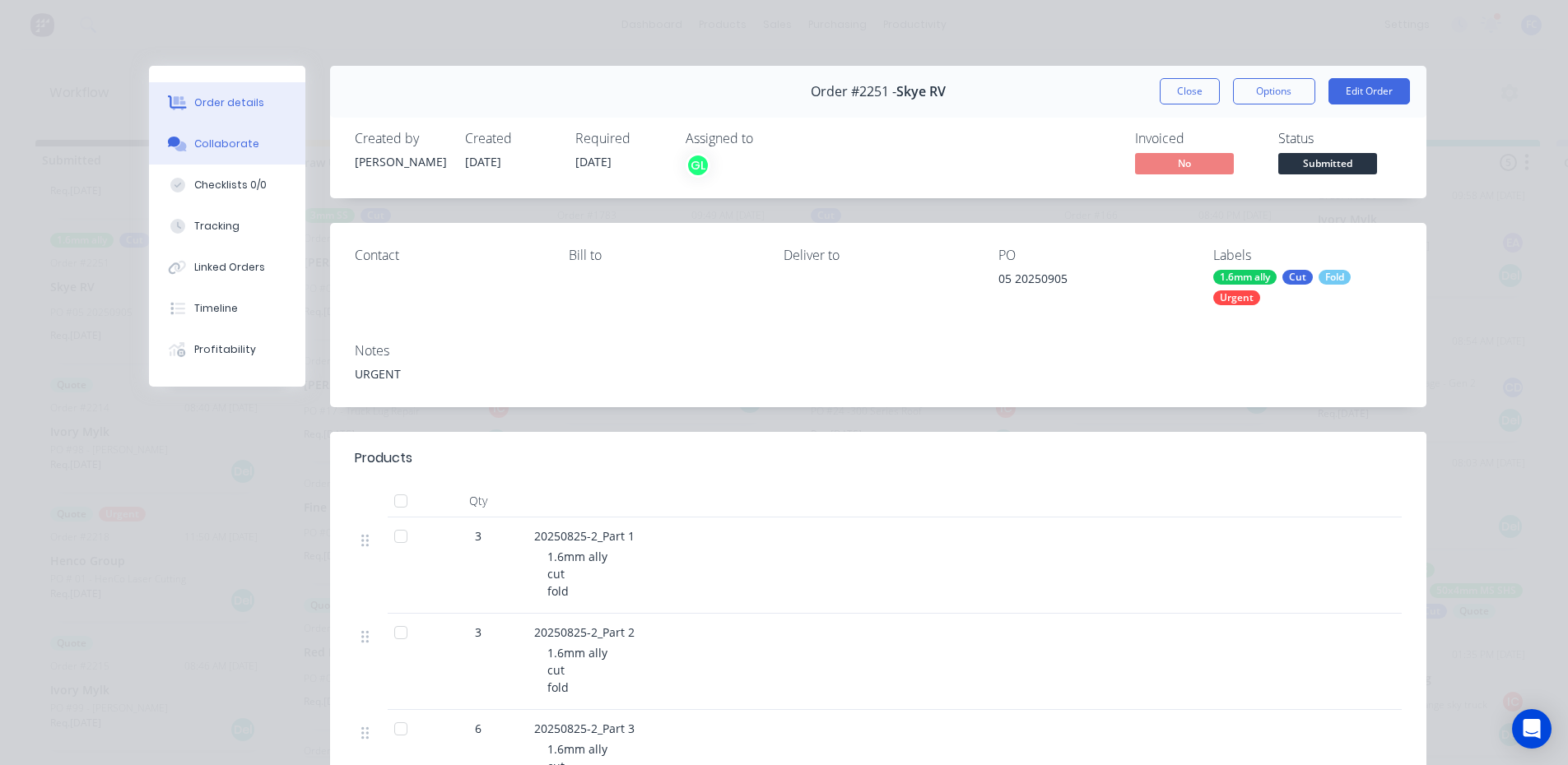
click at [234, 143] on div "Collaborate" at bounding box center [227, 143] width 65 height 15
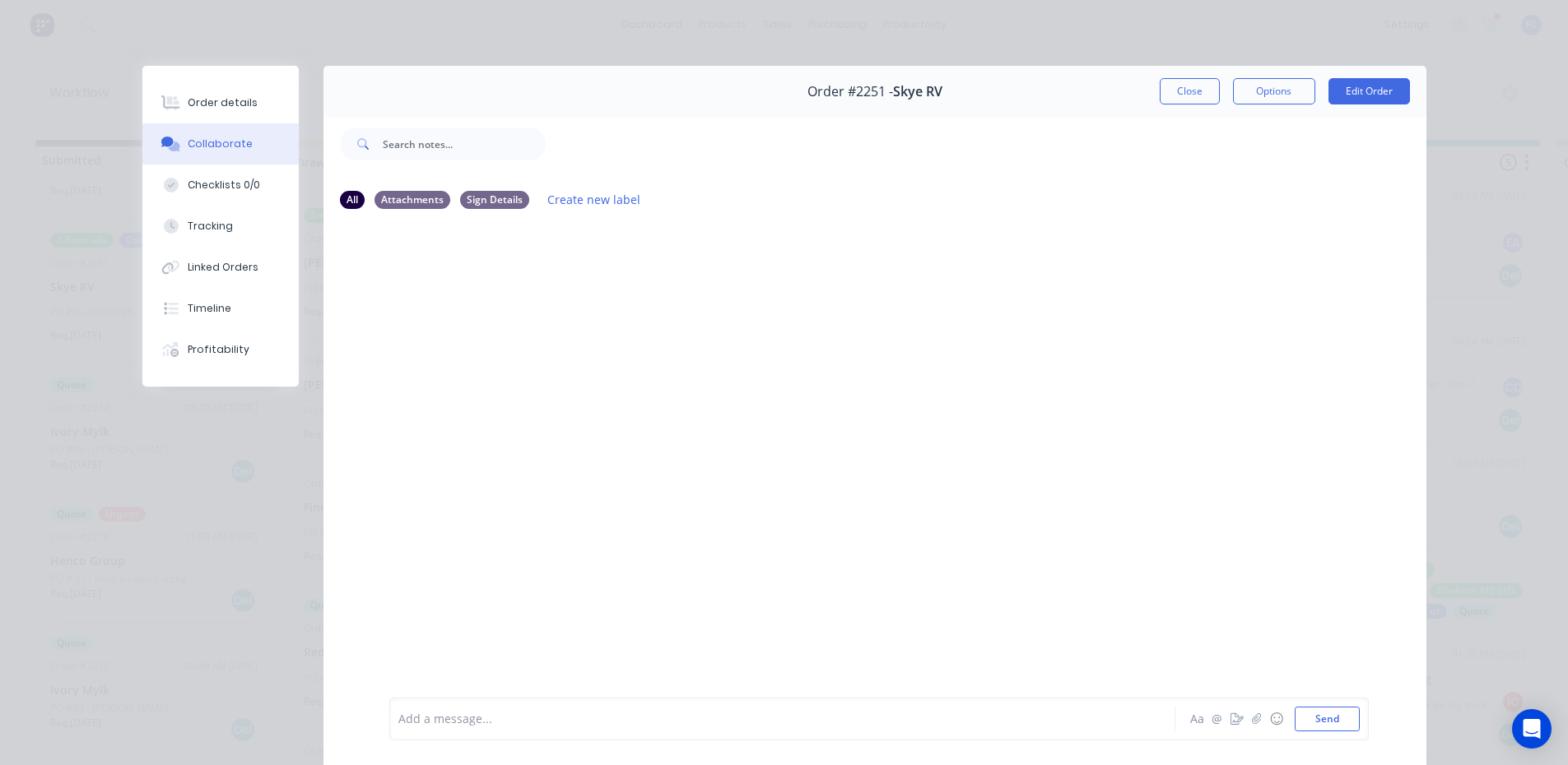
drag, startPoint x: 1160, startPoint y: 90, endPoint x: 707, endPoint y: 304, distance: 501.0
click at [1160, 91] on button "Close" at bounding box center [1189, 91] width 60 height 26
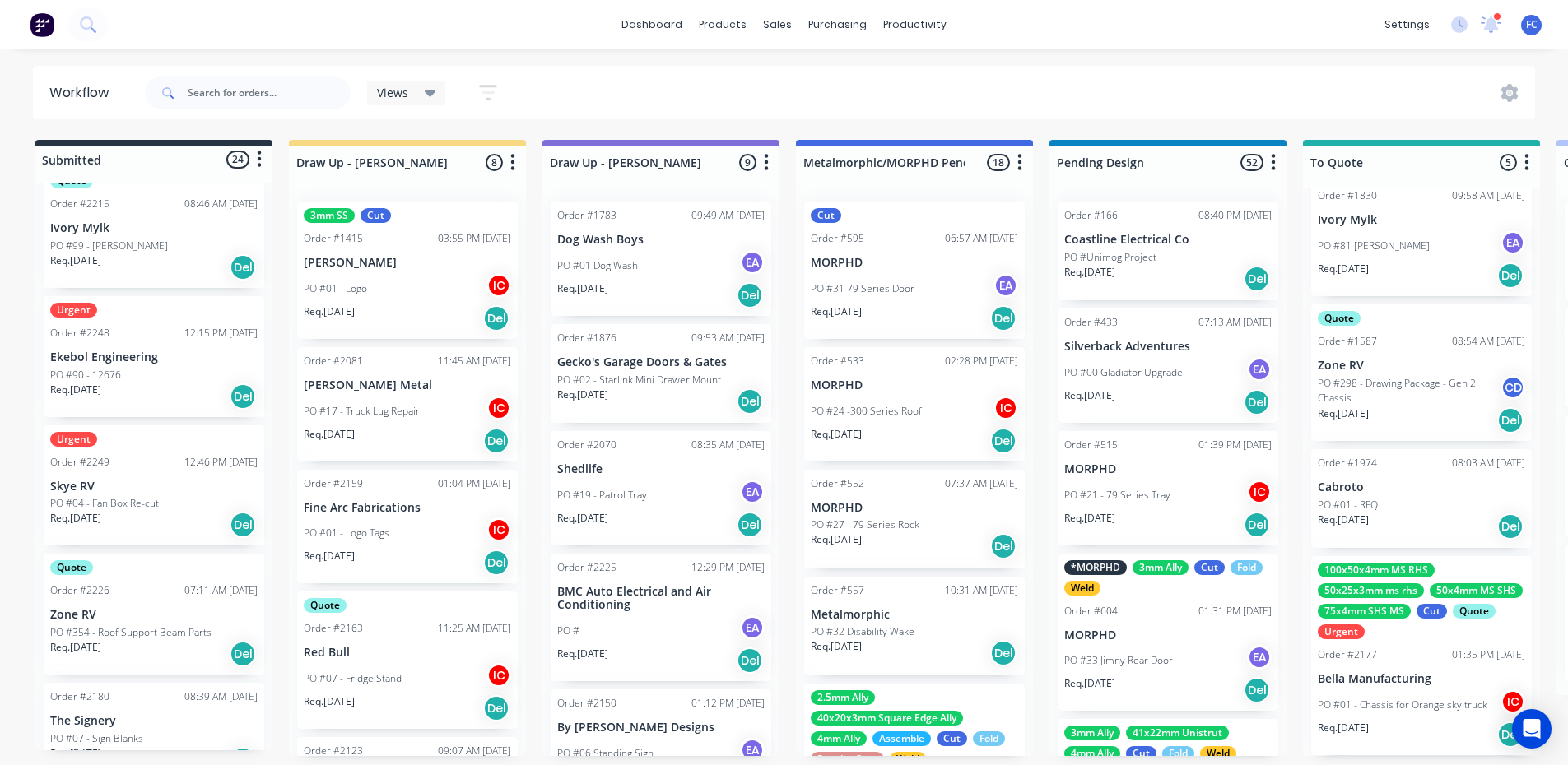
scroll to position [905, 0]
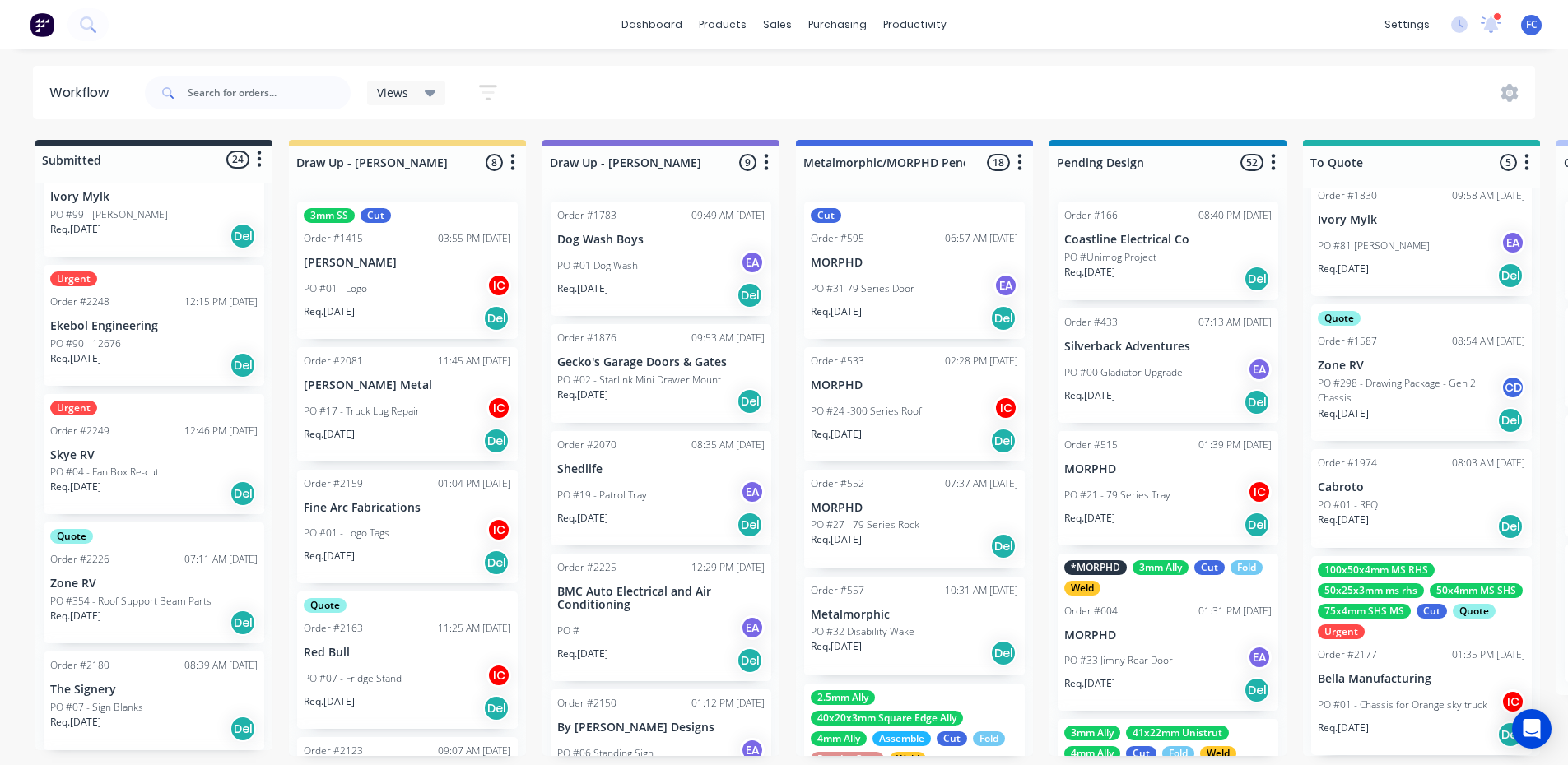
click at [113, 443] on div "Urgent Order #2249 12:46 PM 05/09/25 Skye RV PO #04 - Fan Box Re-cut Req. 09/09…" at bounding box center [154, 455] width 221 height 121
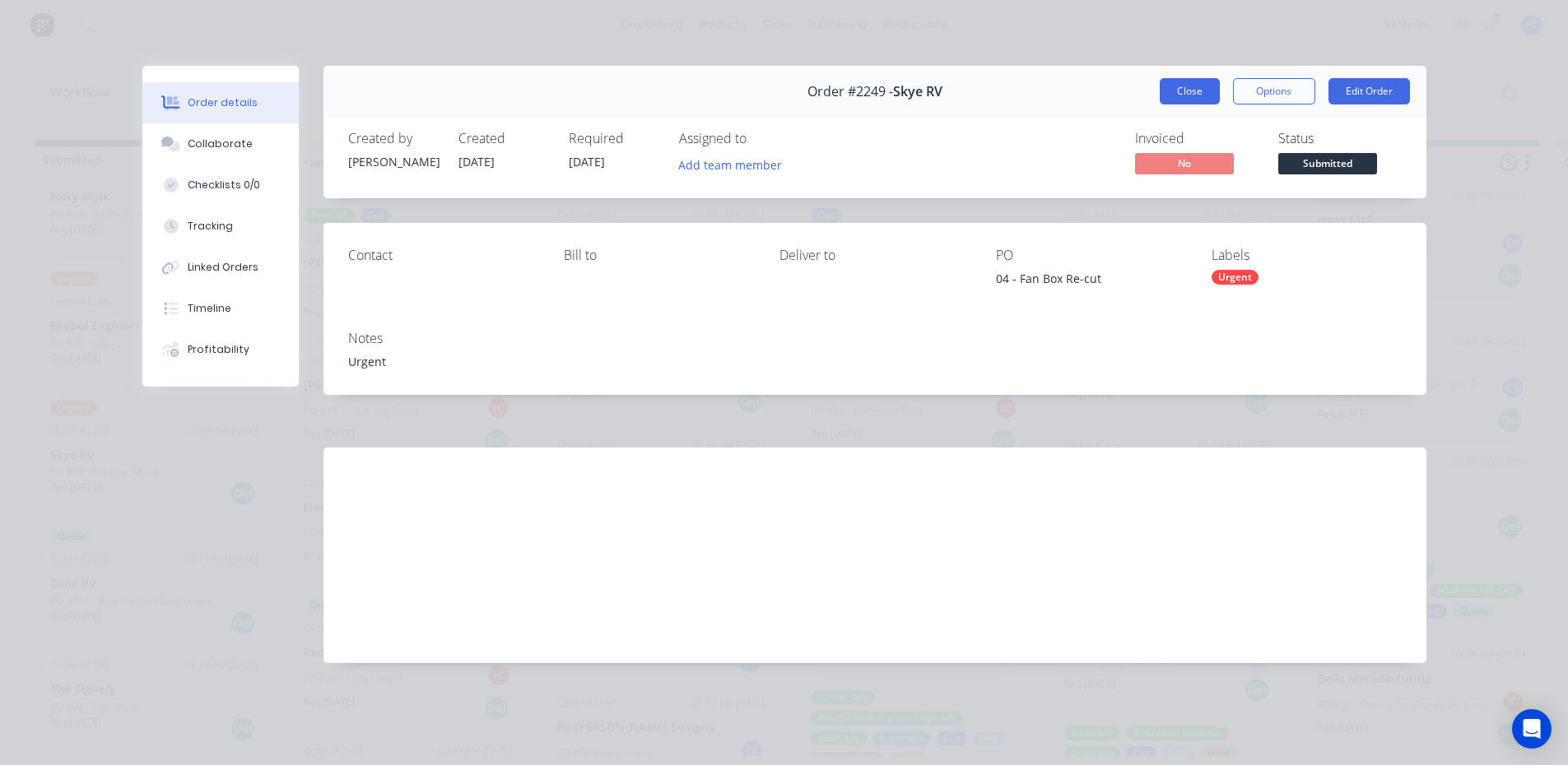
click at [1198, 92] on button "Close" at bounding box center [1189, 91] width 60 height 26
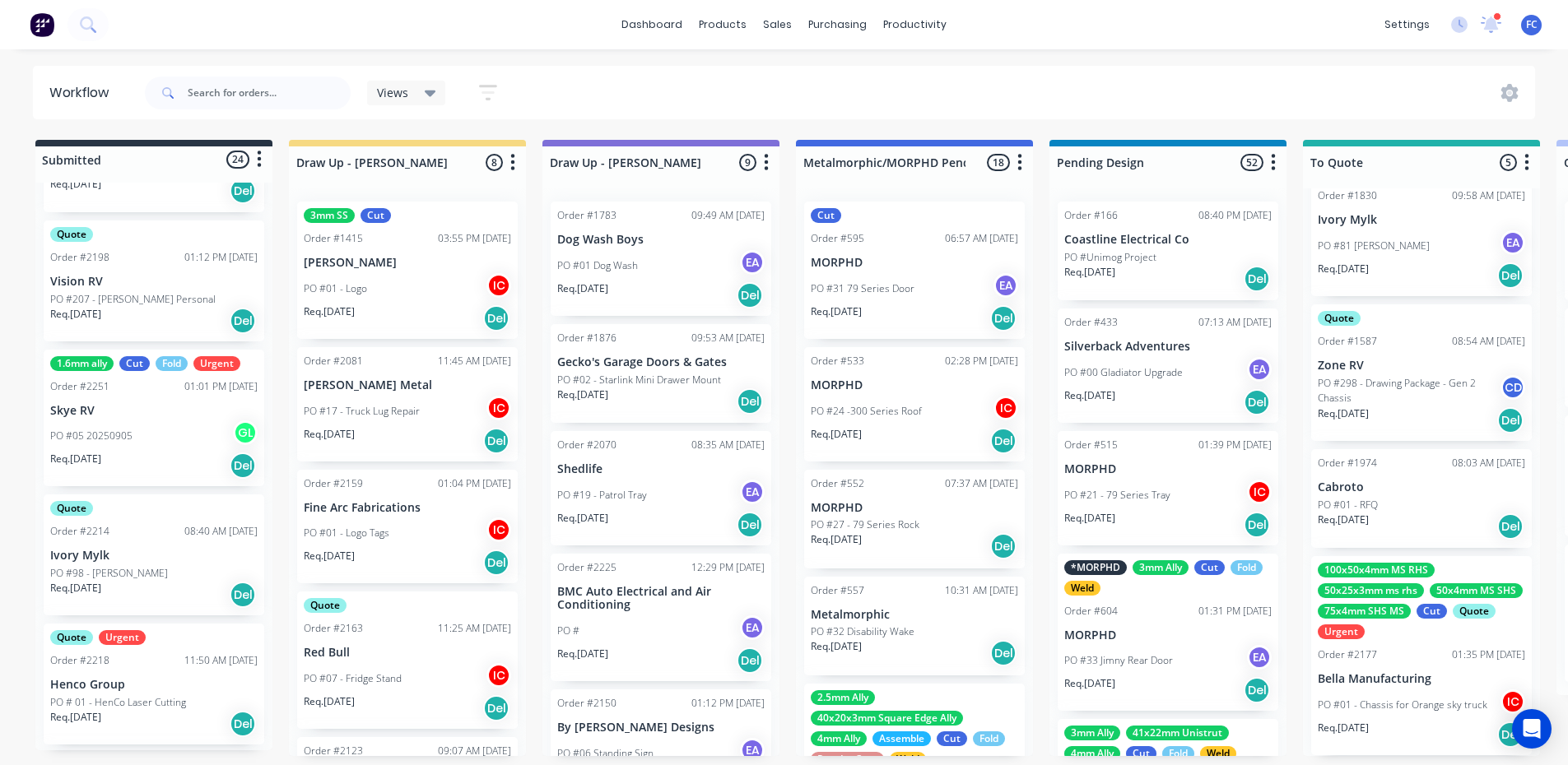
scroll to position [247, 0]
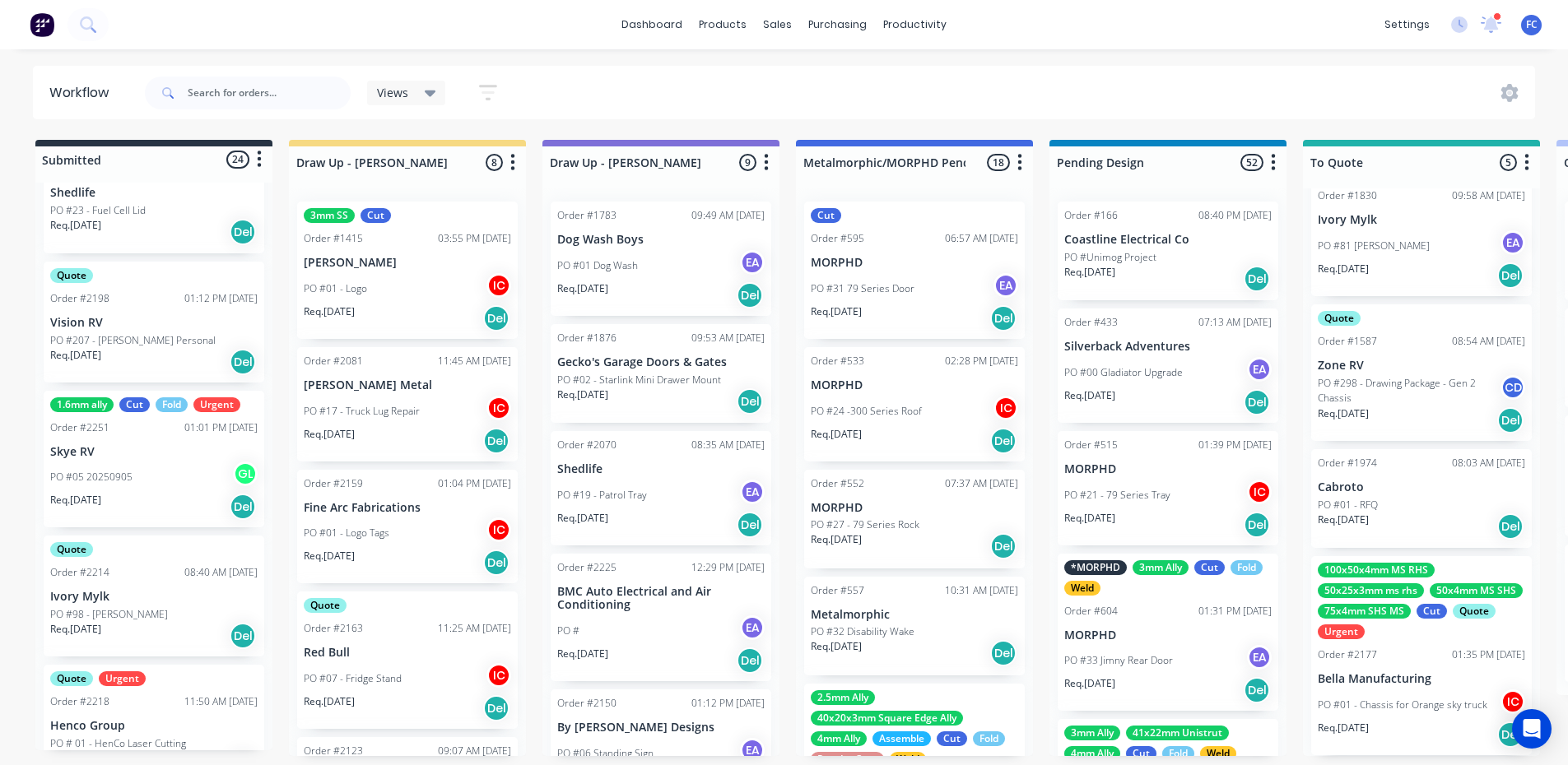
click at [94, 449] on p "Skye RV" at bounding box center [154, 452] width 207 height 14
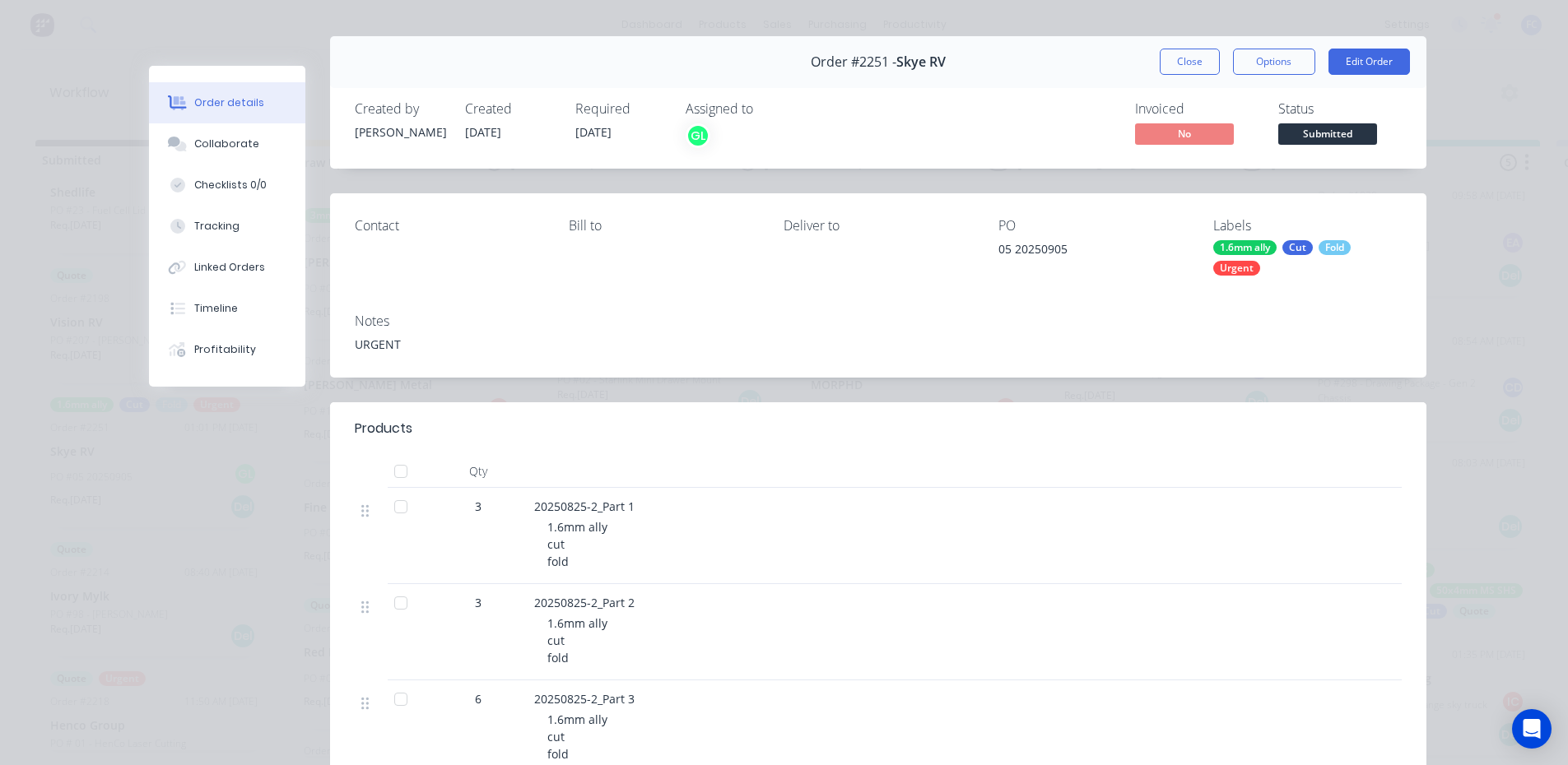
scroll to position [83, 0]
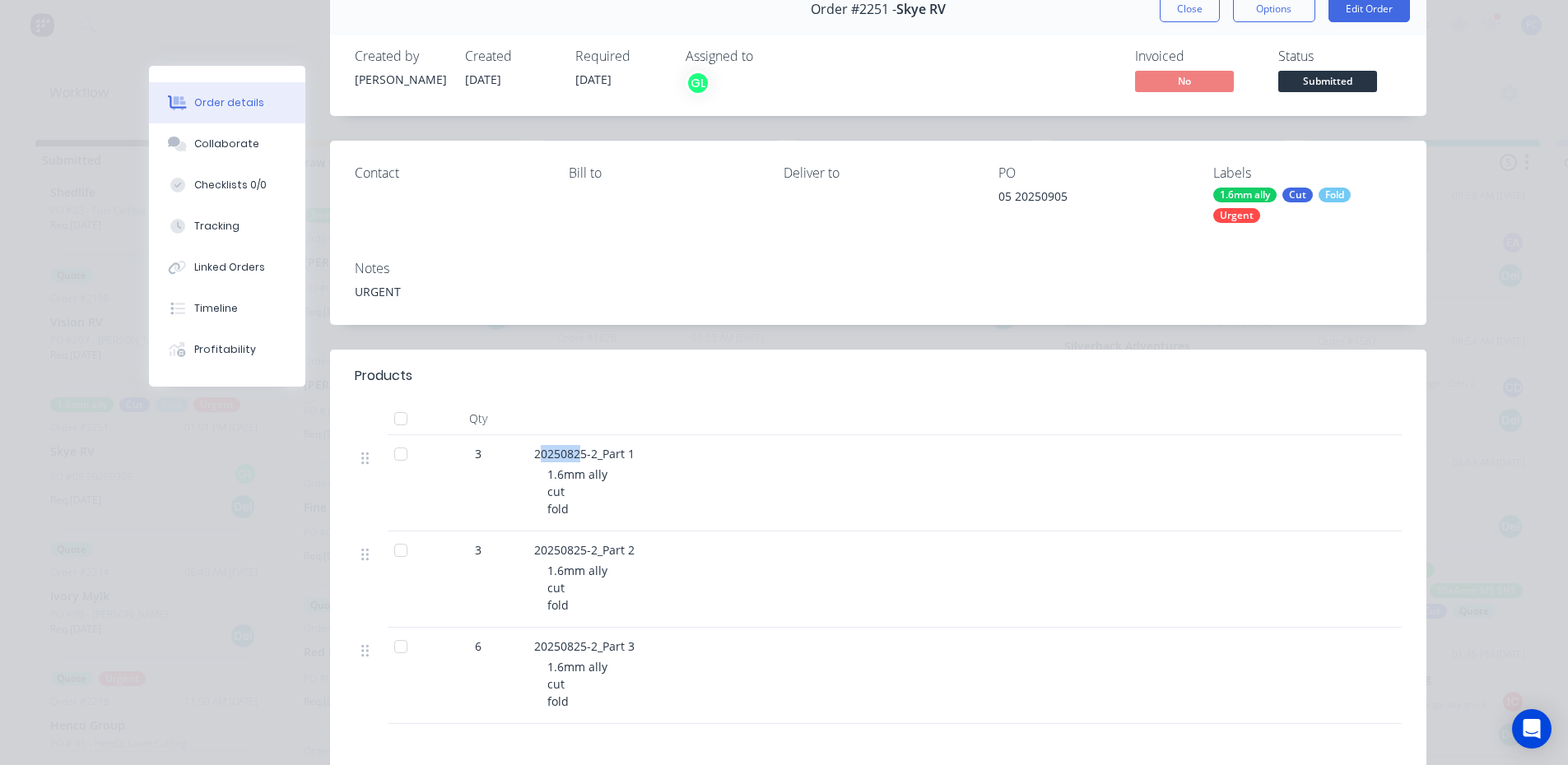
drag, startPoint x: 576, startPoint y: 453, endPoint x: 534, endPoint y: 453, distance: 42.0
click at [534, 453] on span "20250825-2_Part 1" at bounding box center [584, 454] width 100 height 16
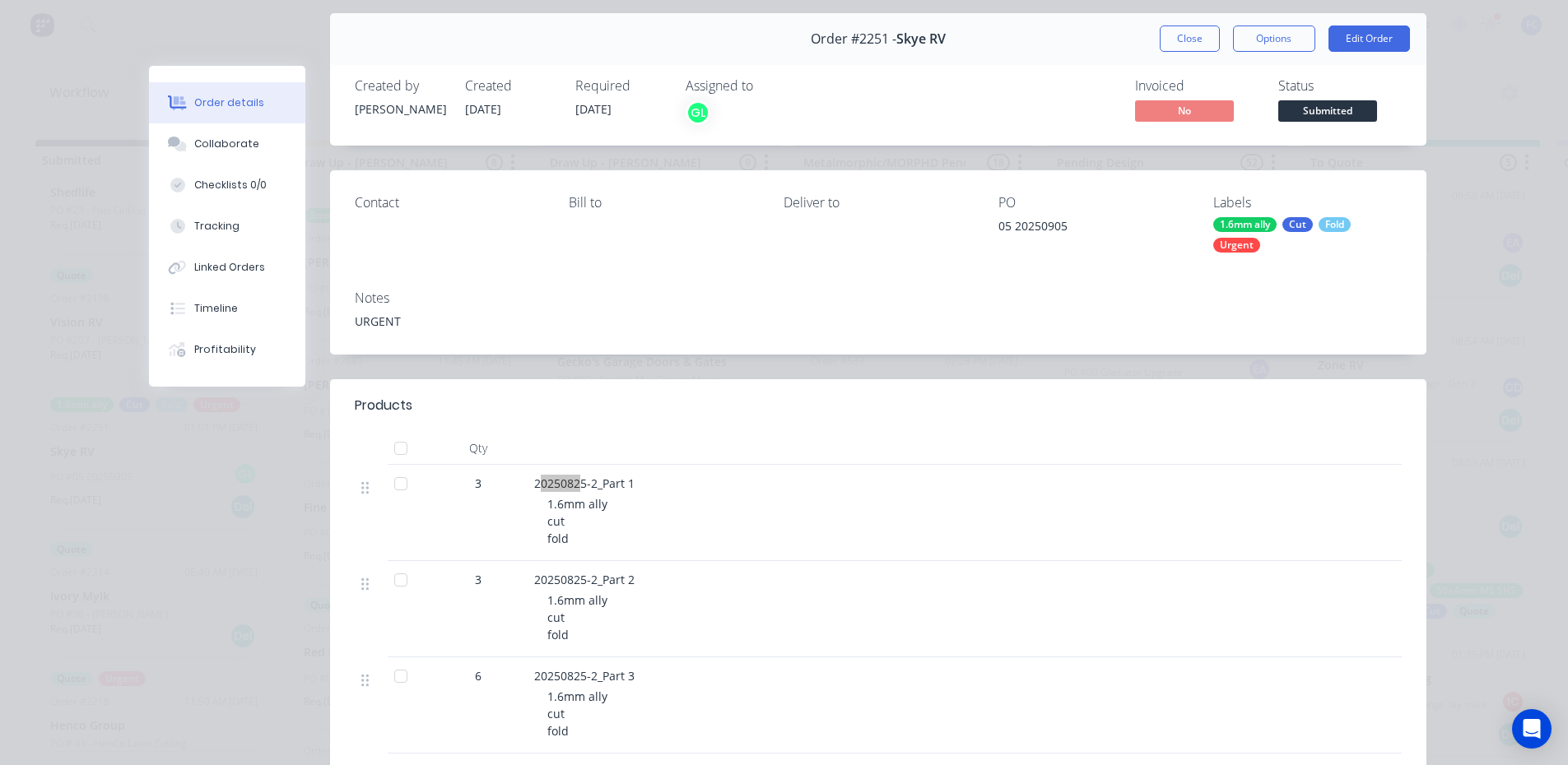
scroll to position [0, 0]
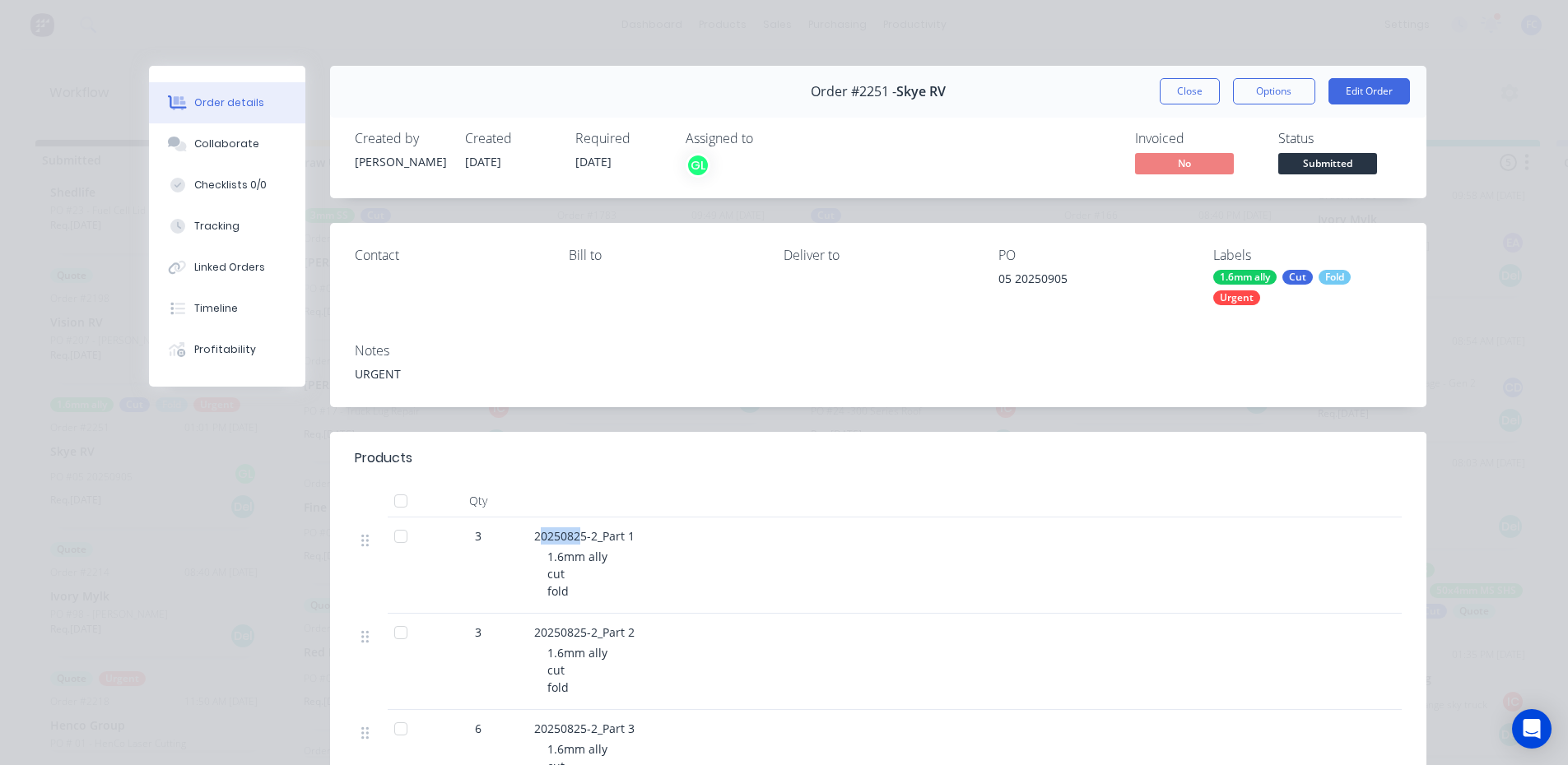
drag, startPoint x: 1182, startPoint y: 100, endPoint x: 729, endPoint y: 106, distance: 453.0
click at [1182, 100] on button "Close" at bounding box center [1189, 91] width 60 height 26
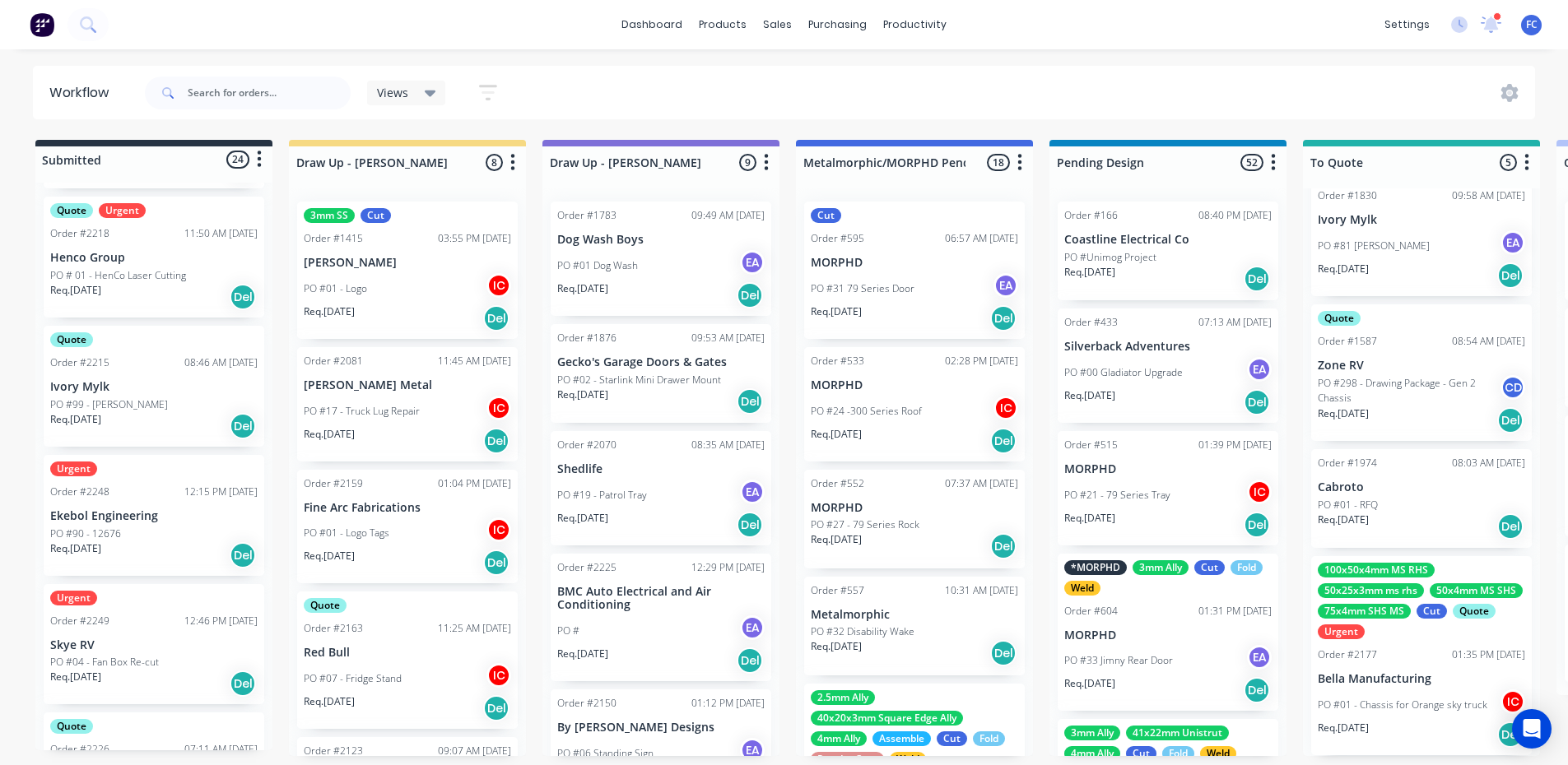
scroll to position [905, 0]
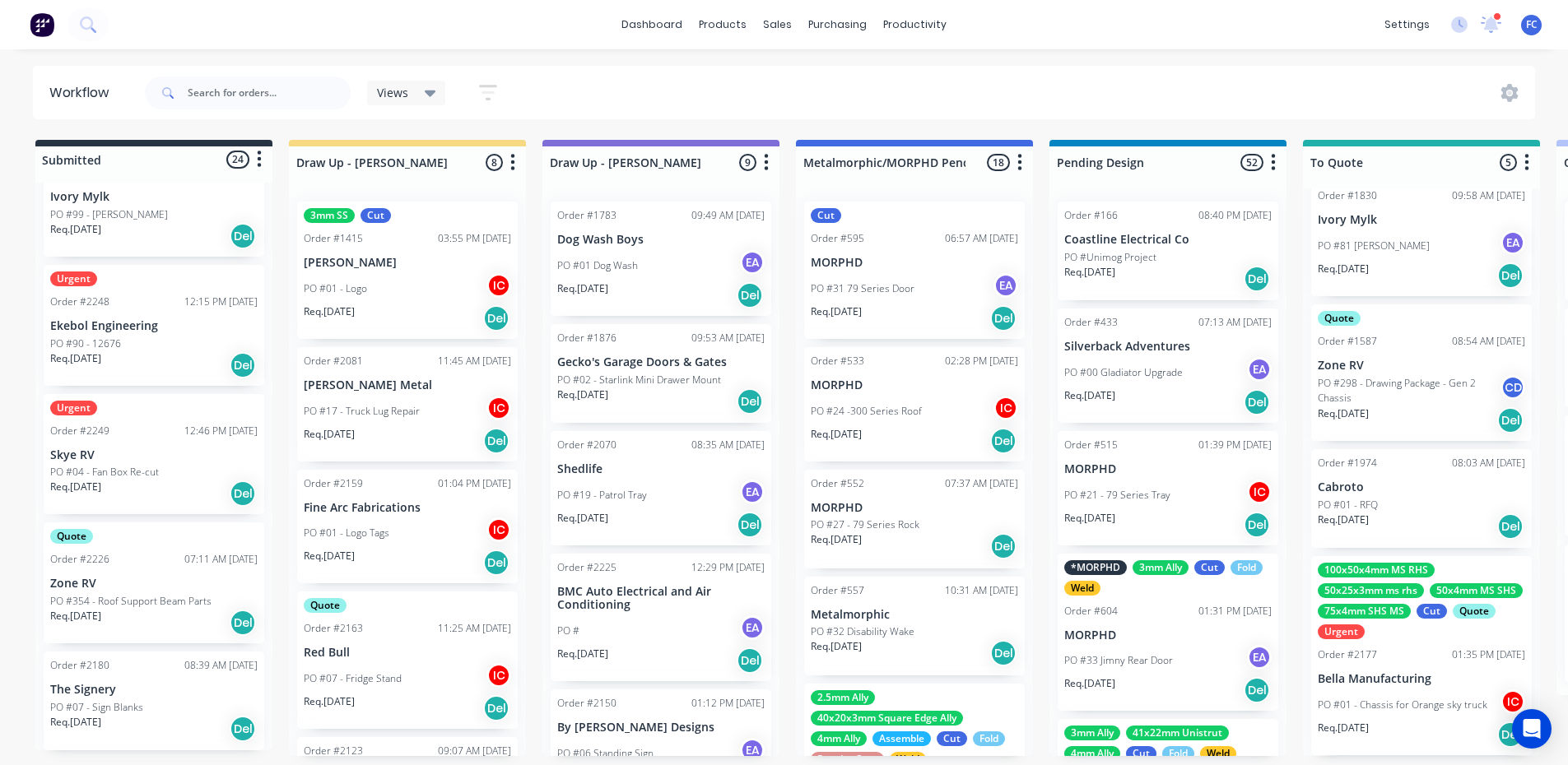
click at [115, 460] on p "Skye RV" at bounding box center [154, 455] width 207 height 14
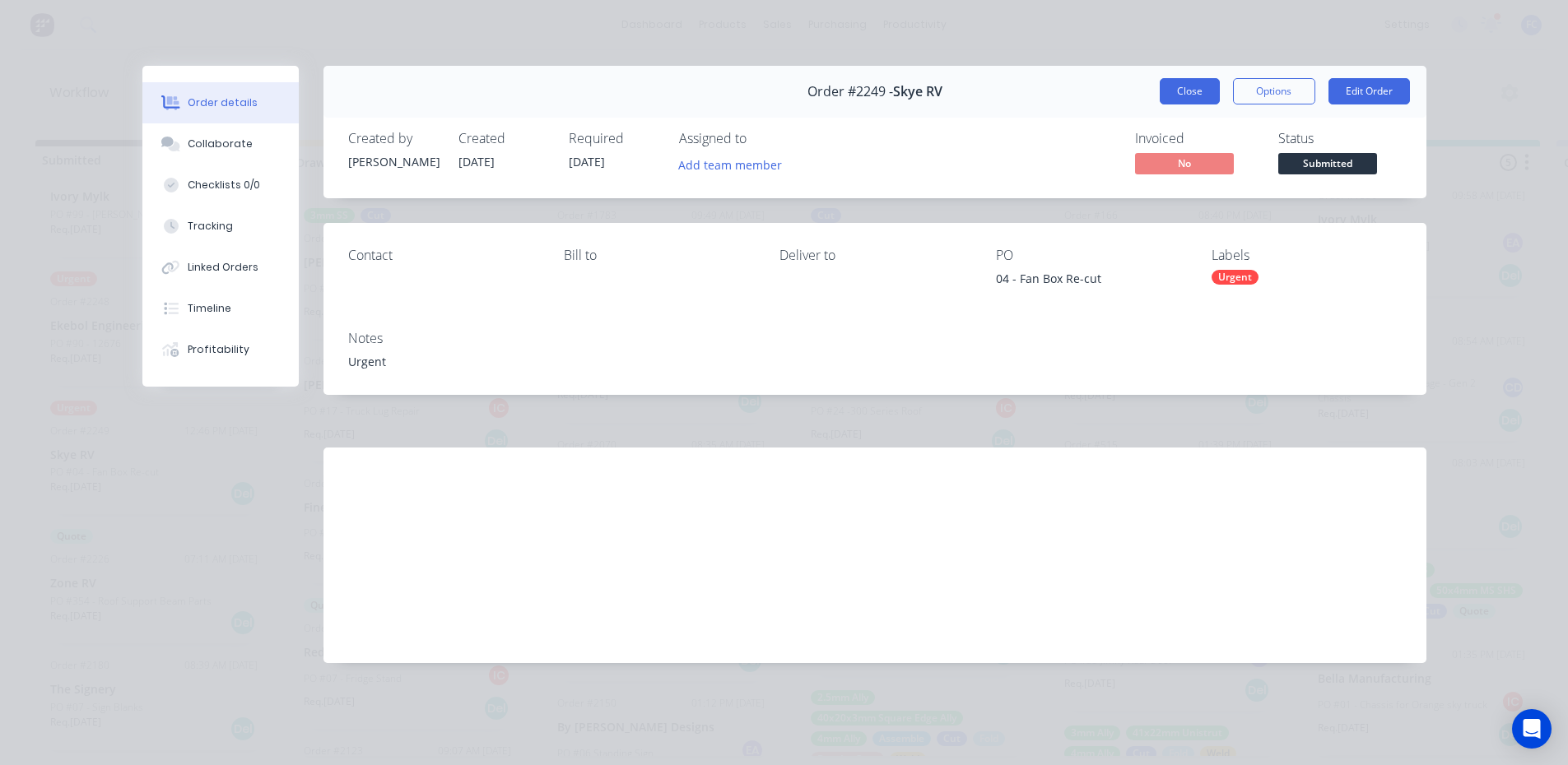
click at [1174, 93] on button "Close" at bounding box center [1189, 91] width 60 height 26
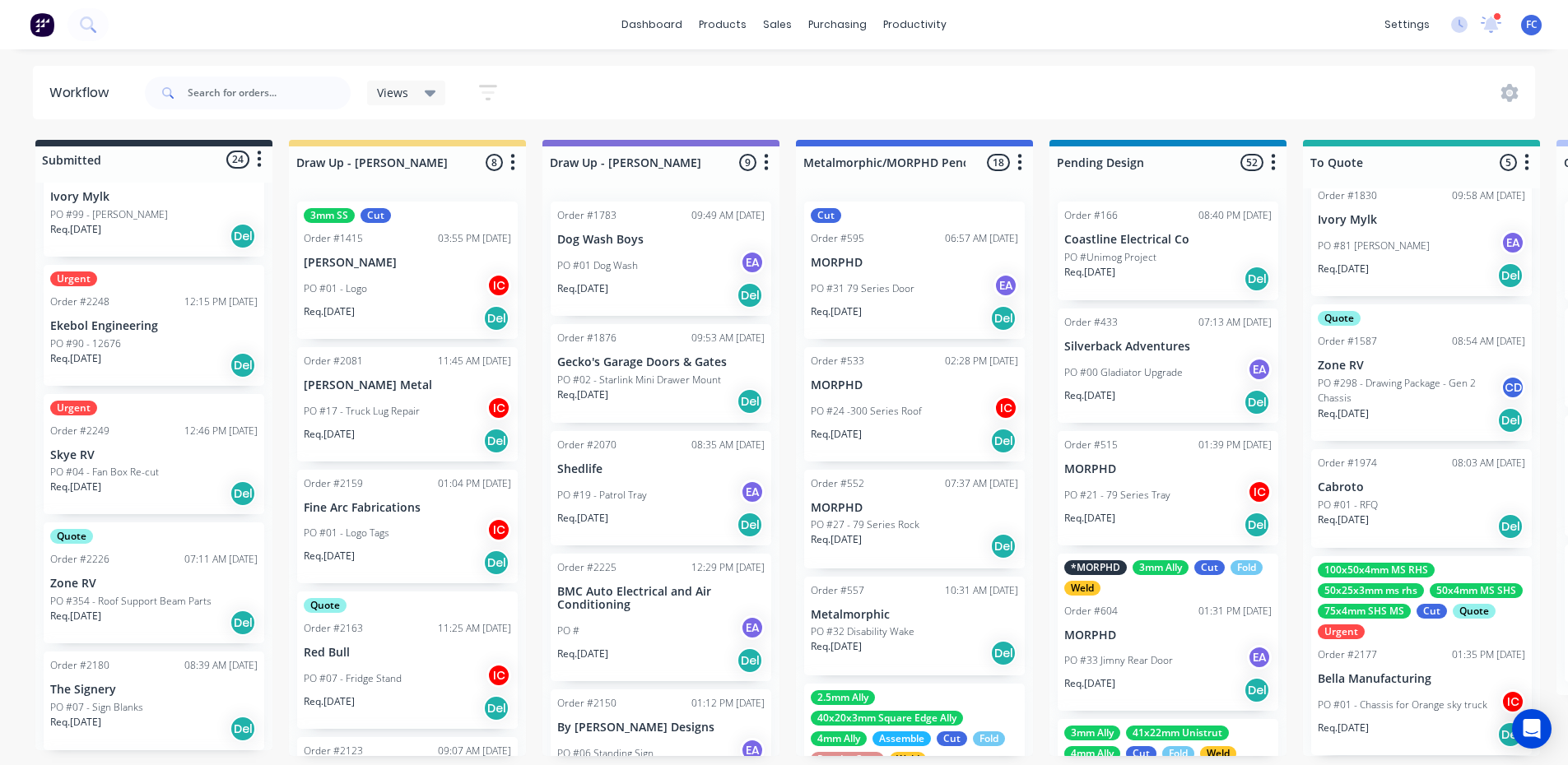
drag, startPoint x: 122, startPoint y: 433, endPoint x: 184, endPoint y: 423, distance: 62.8
click at [121, 433] on div "0-Add labels for all materials and processes here 100x50x3mm ally RHS 2.5mm SS …" at bounding box center [154, 466] width 237 height 567
click at [96, 455] on p "Skye RV" at bounding box center [154, 455] width 207 height 14
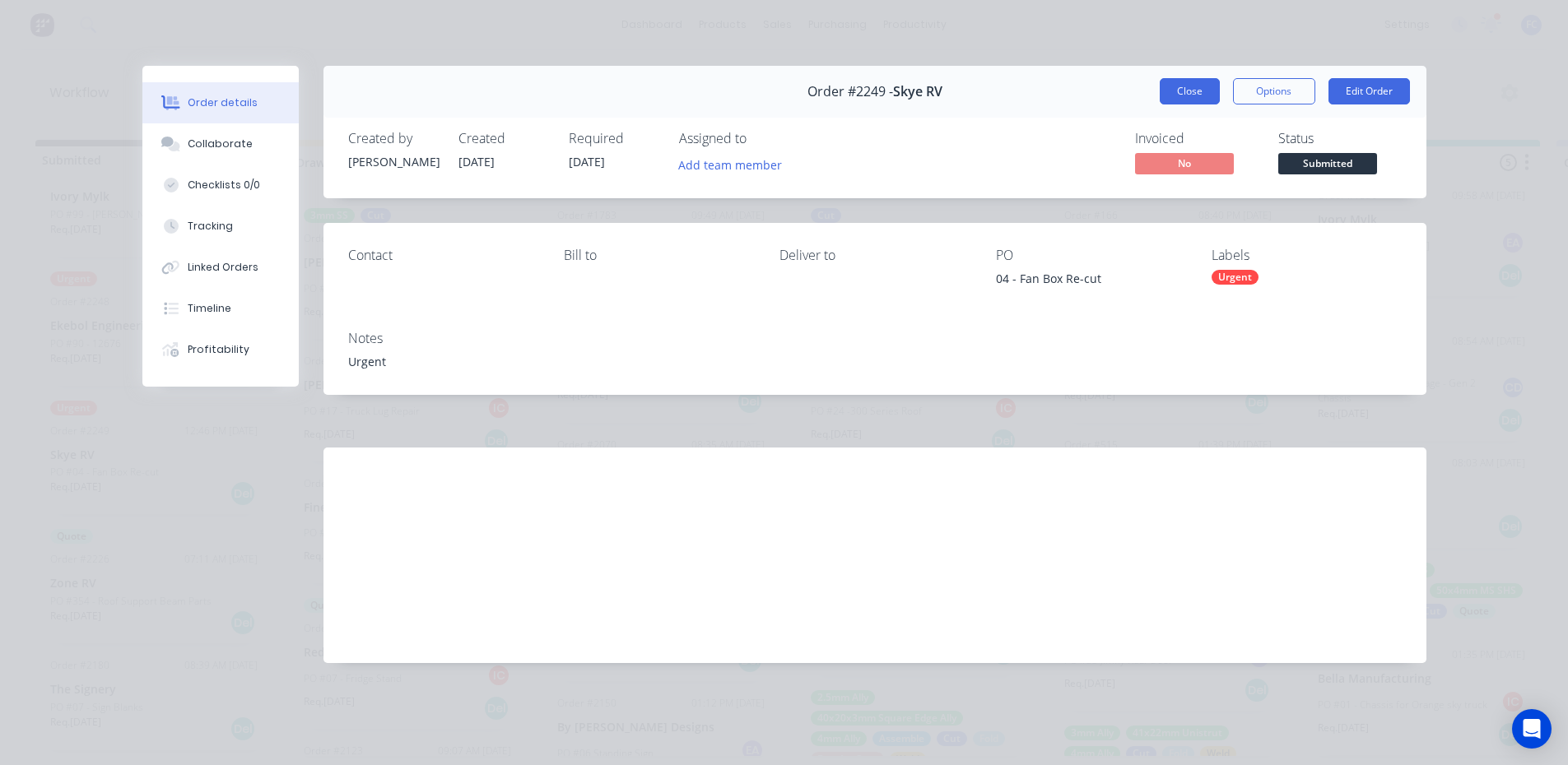
click at [1180, 96] on button "Close" at bounding box center [1189, 91] width 60 height 26
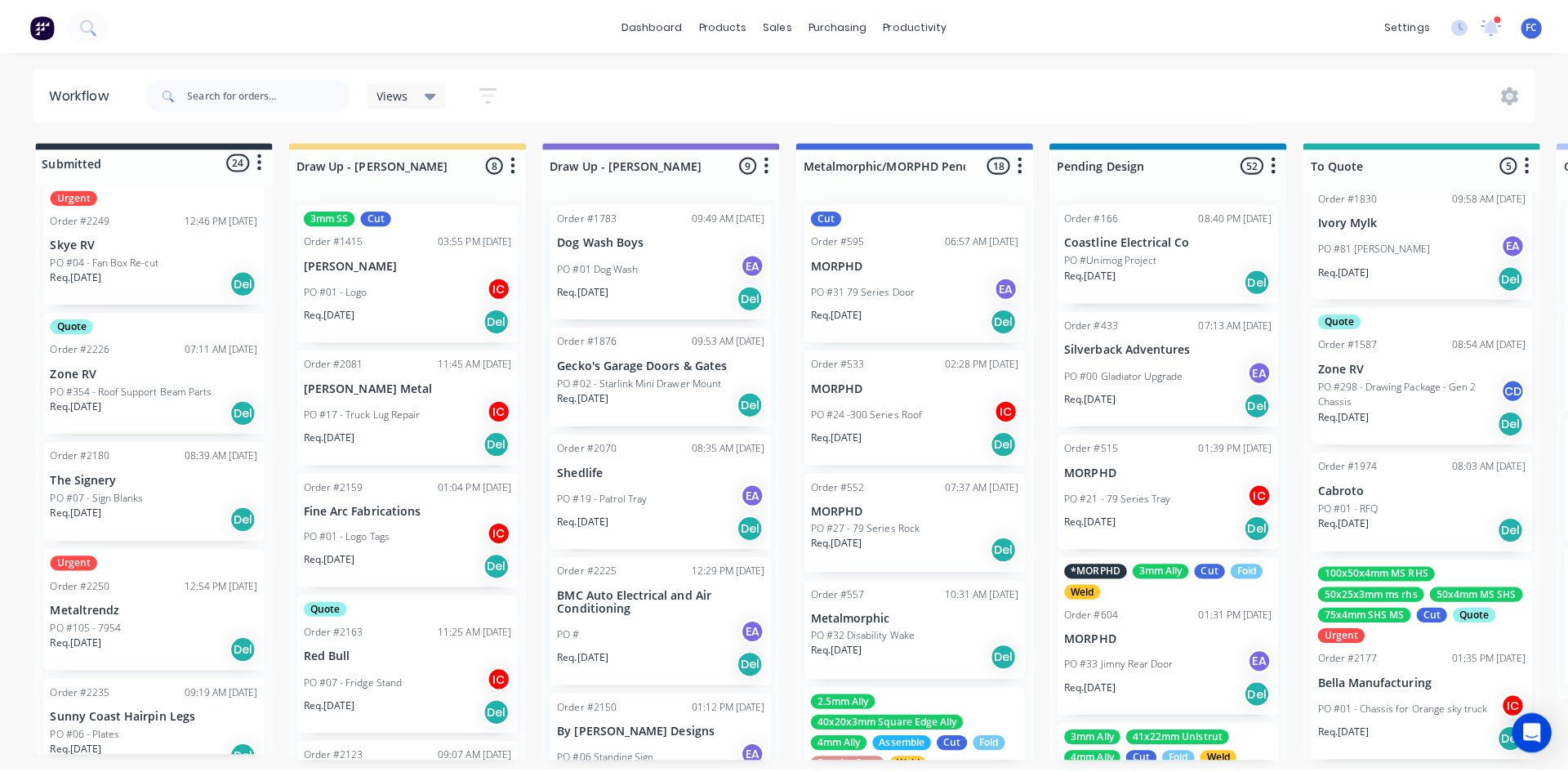
scroll to position [981, 0]
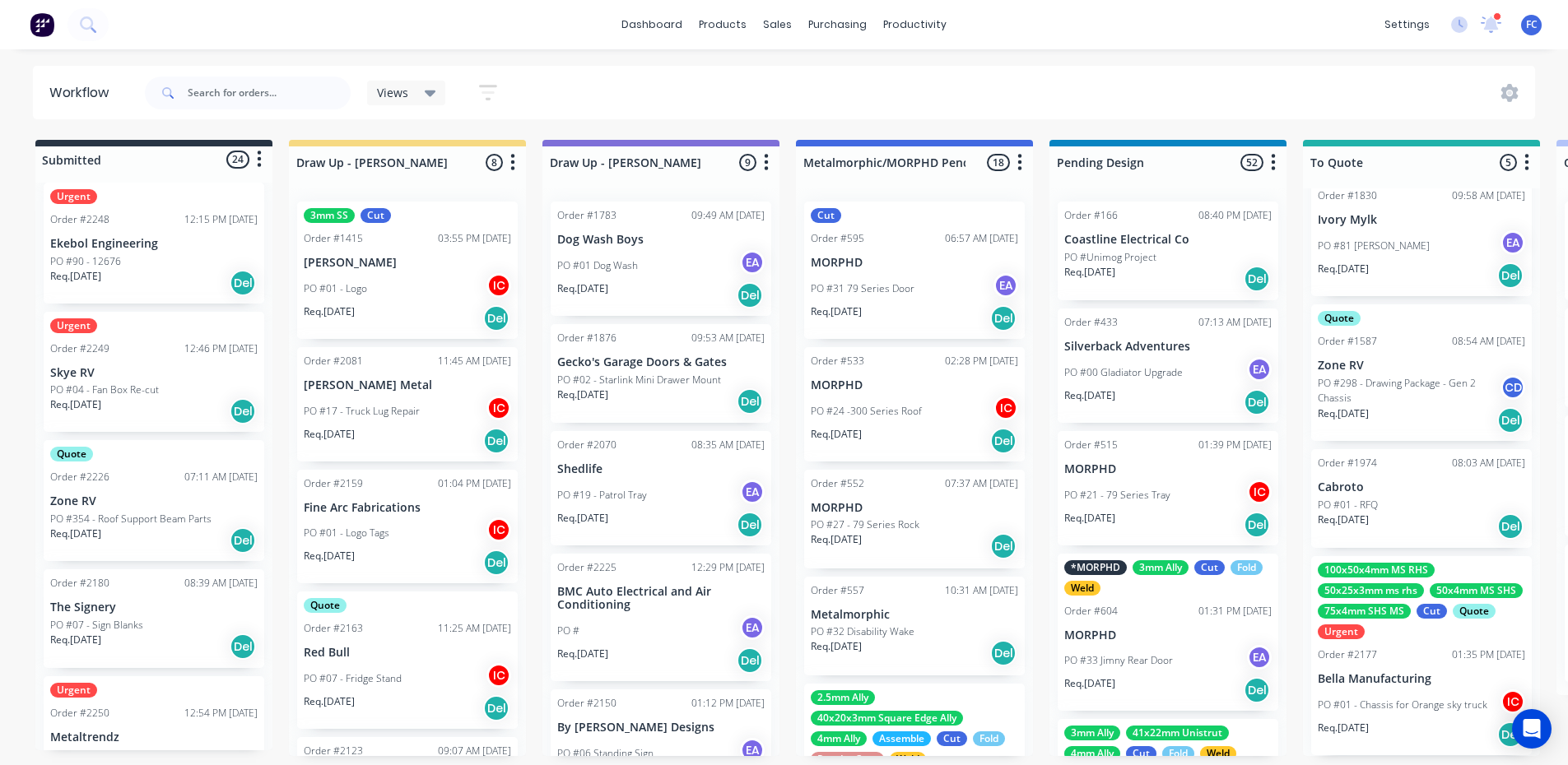
click at [98, 353] on div "Order #2249" at bounding box center [80, 348] width 59 height 15
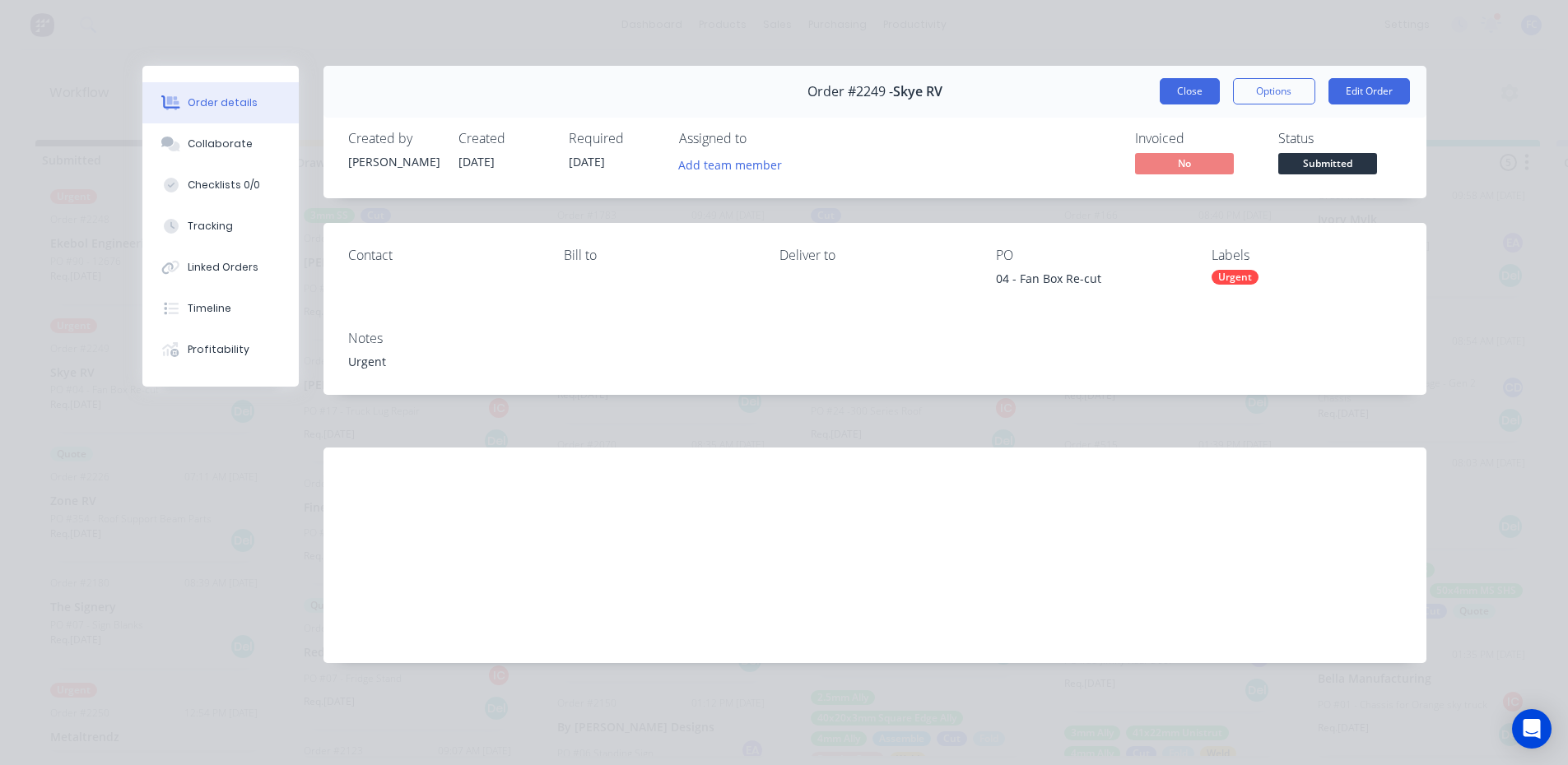
click at [1184, 92] on button "Close" at bounding box center [1189, 91] width 60 height 26
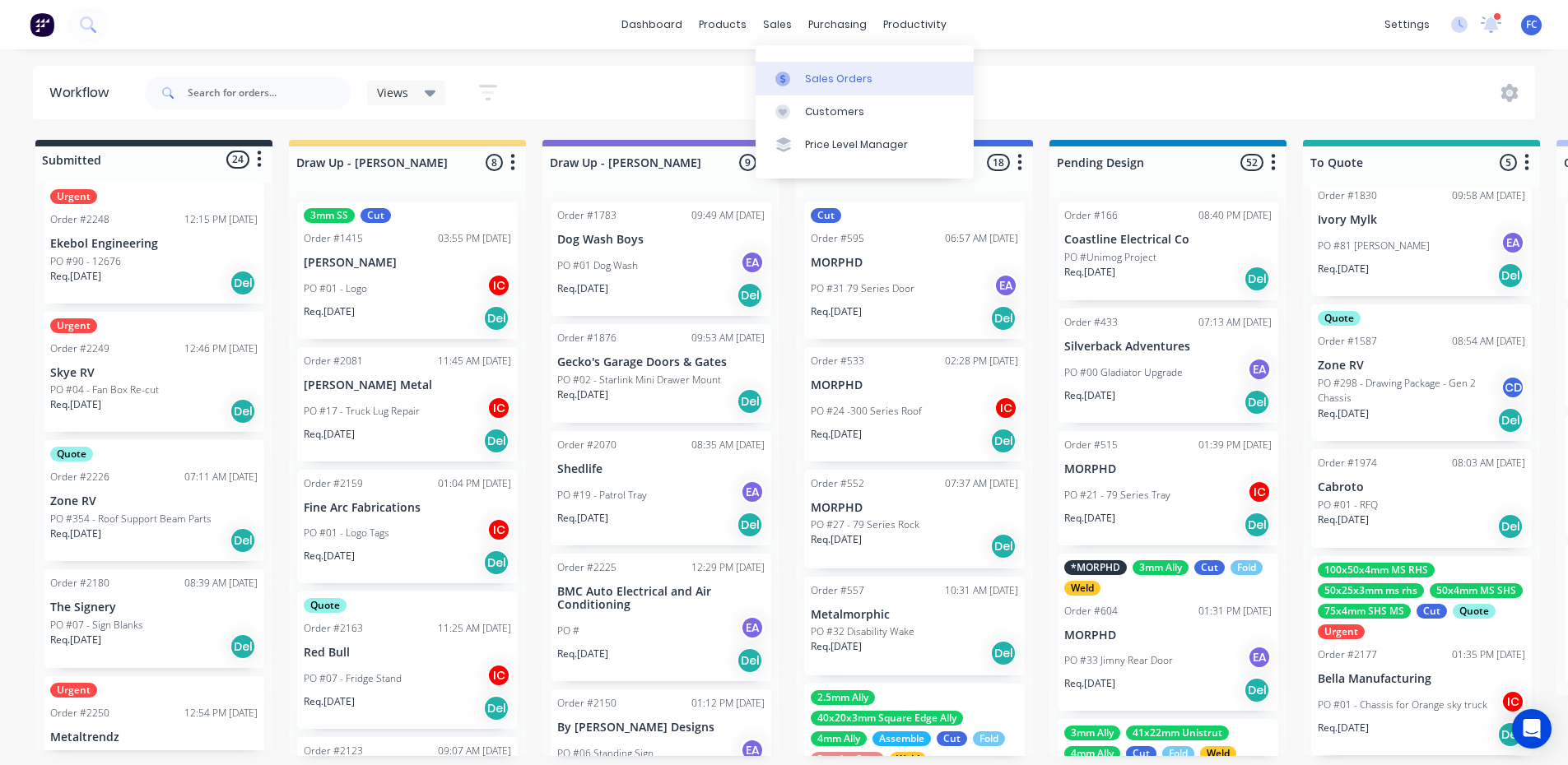
click at [823, 69] on link "Sales Orders" at bounding box center [864, 78] width 218 height 33
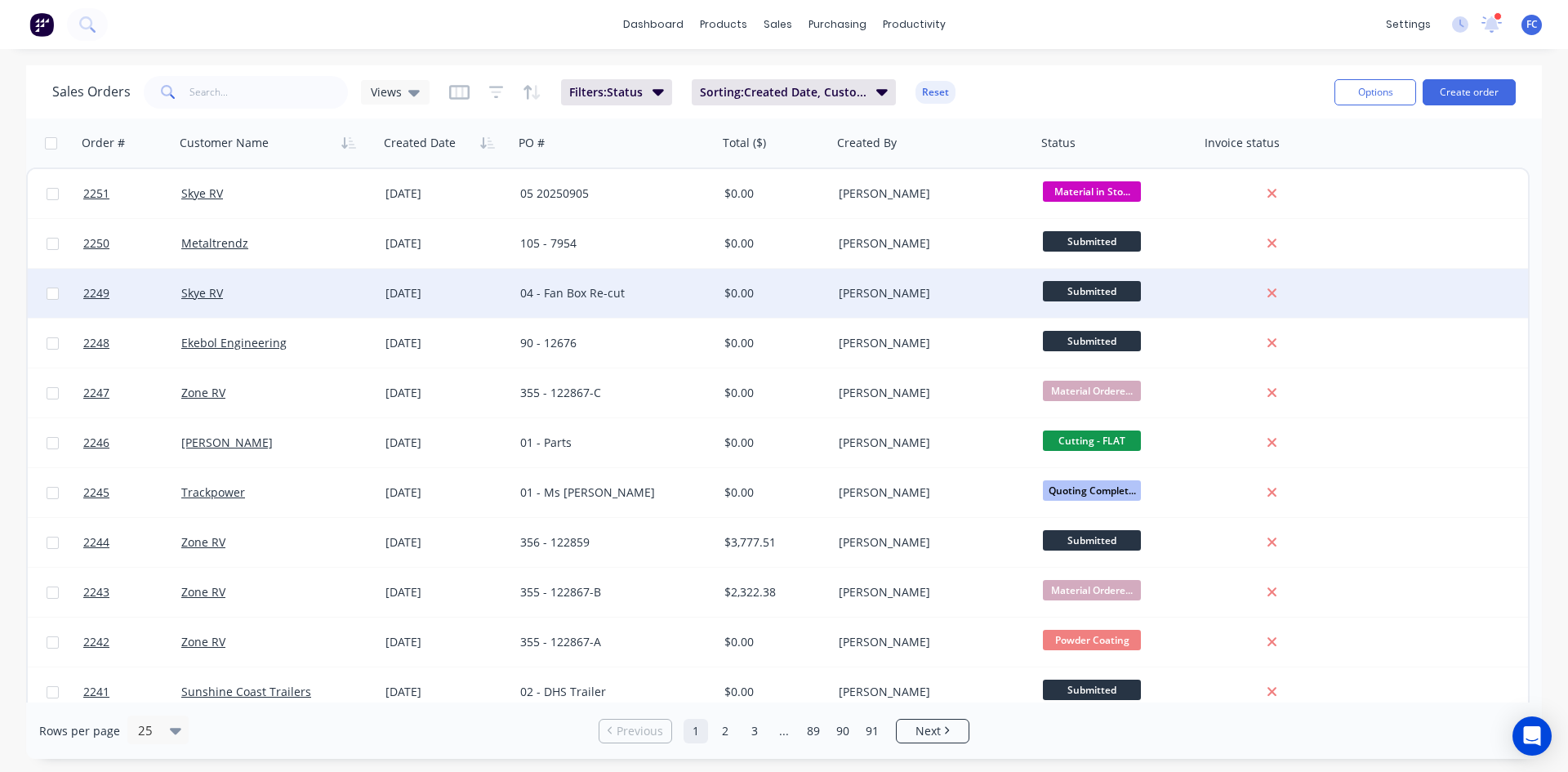
click at [1071, 289] on span "Submitted" at bounding box center [1092, 291] width 98 height 20
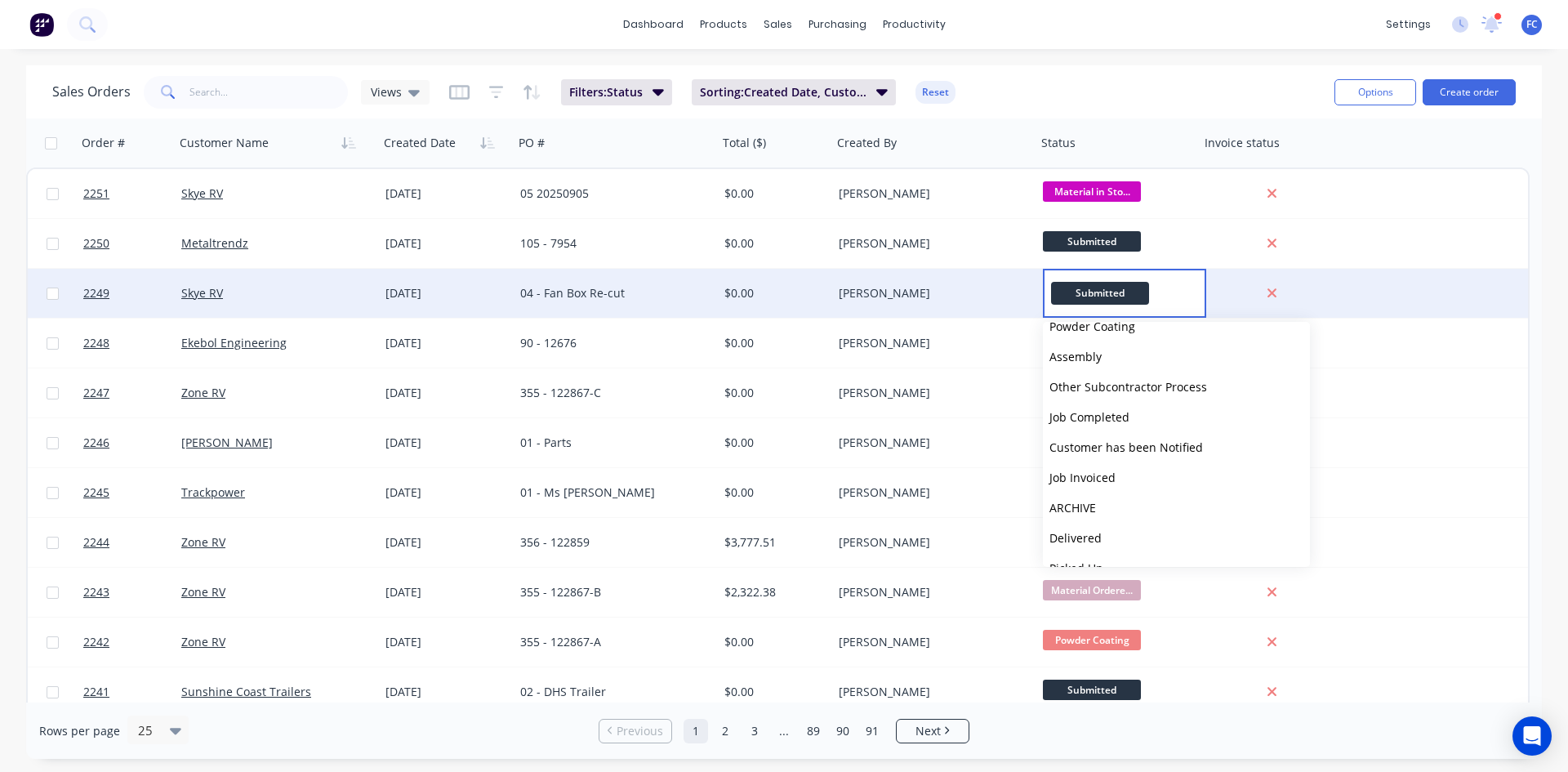
scroll to position [585, 0]
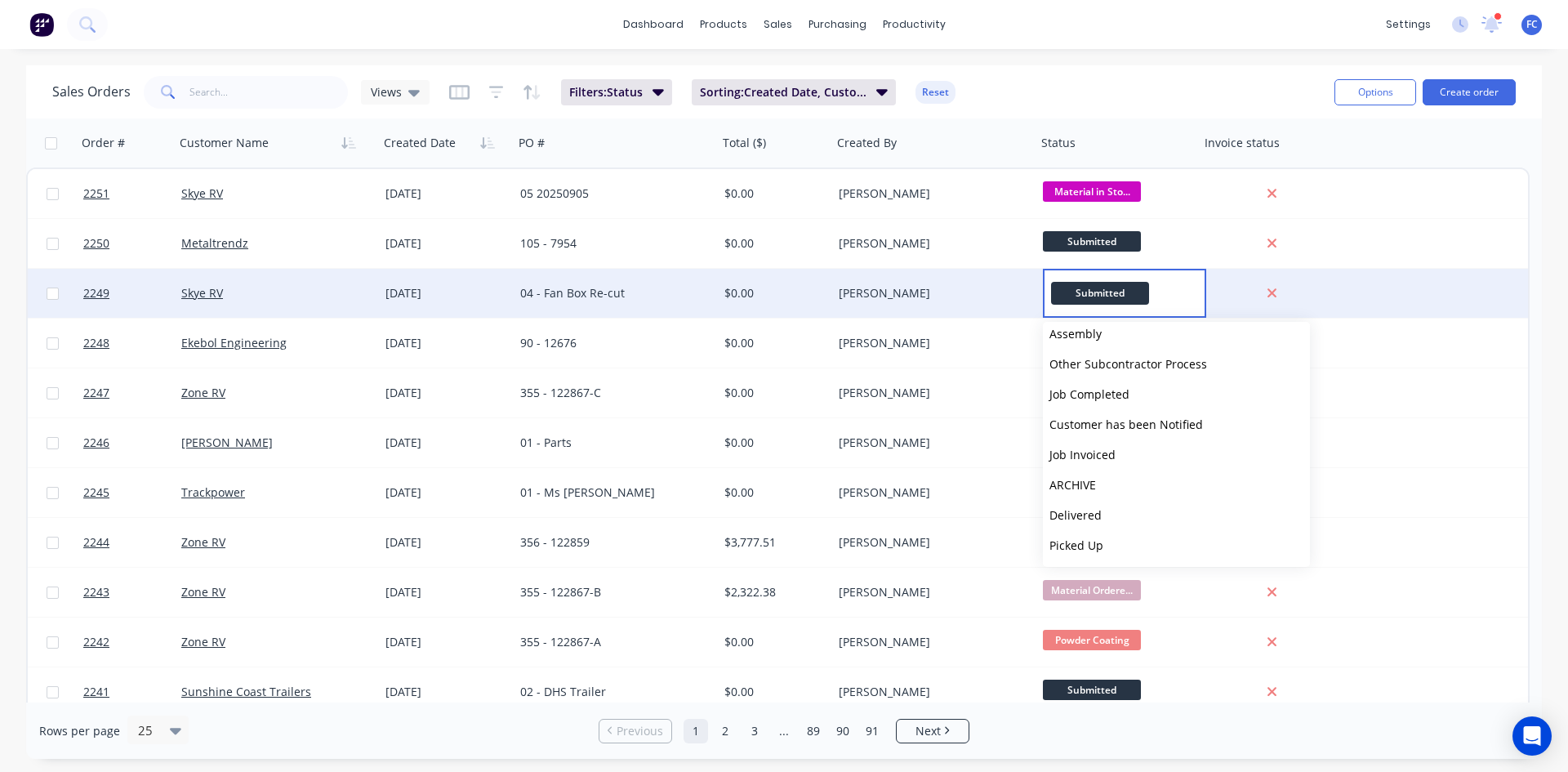
click at [1171, 59] on div "dashboard products sales purchasing productivity dashboard products Product Cat…" at bounding box center [784, 386] width 1568 height 772
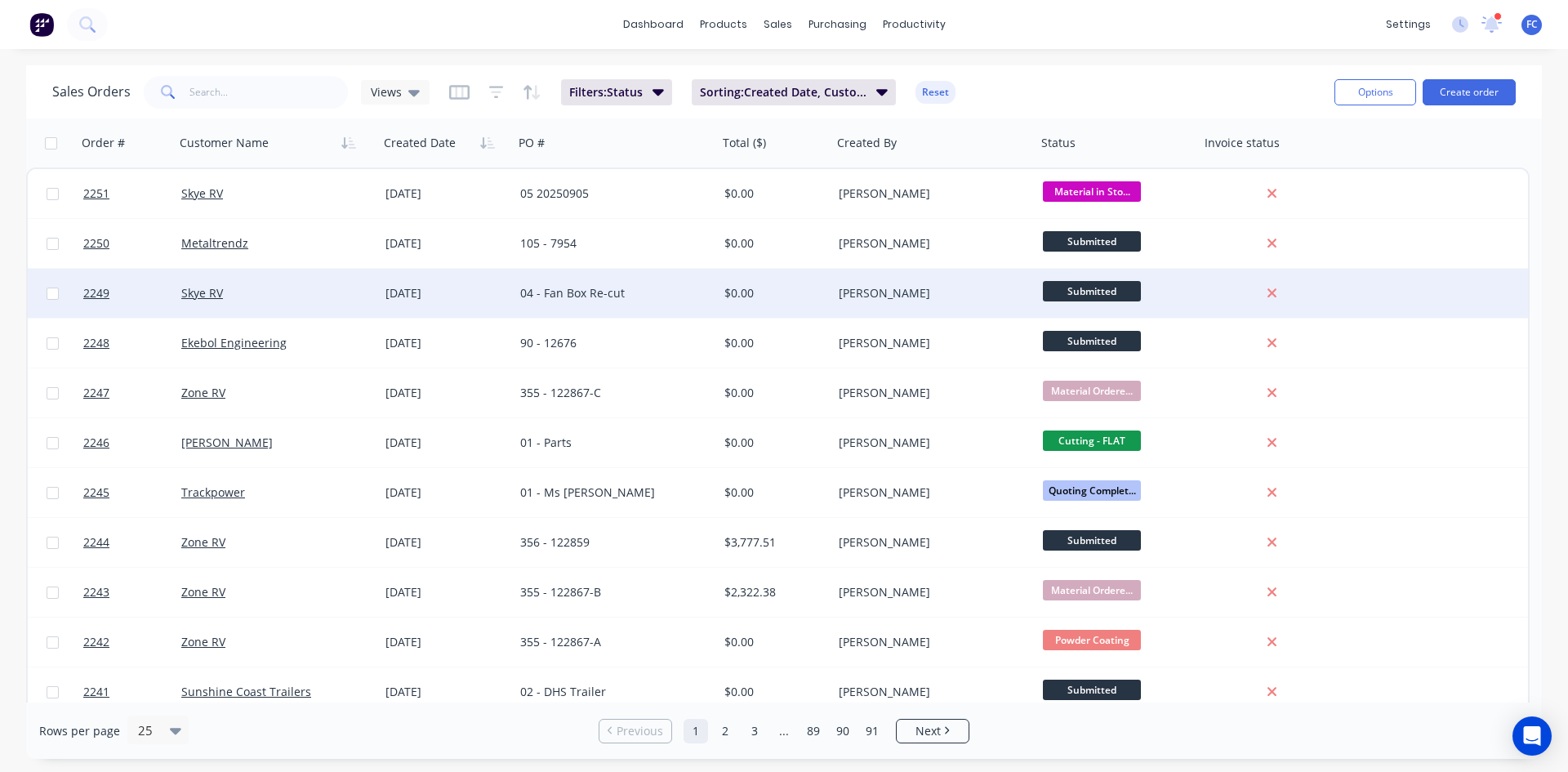
click at [1079, 282] on span "Submitted" at bounding box center [1092, 291] width 98 height 20
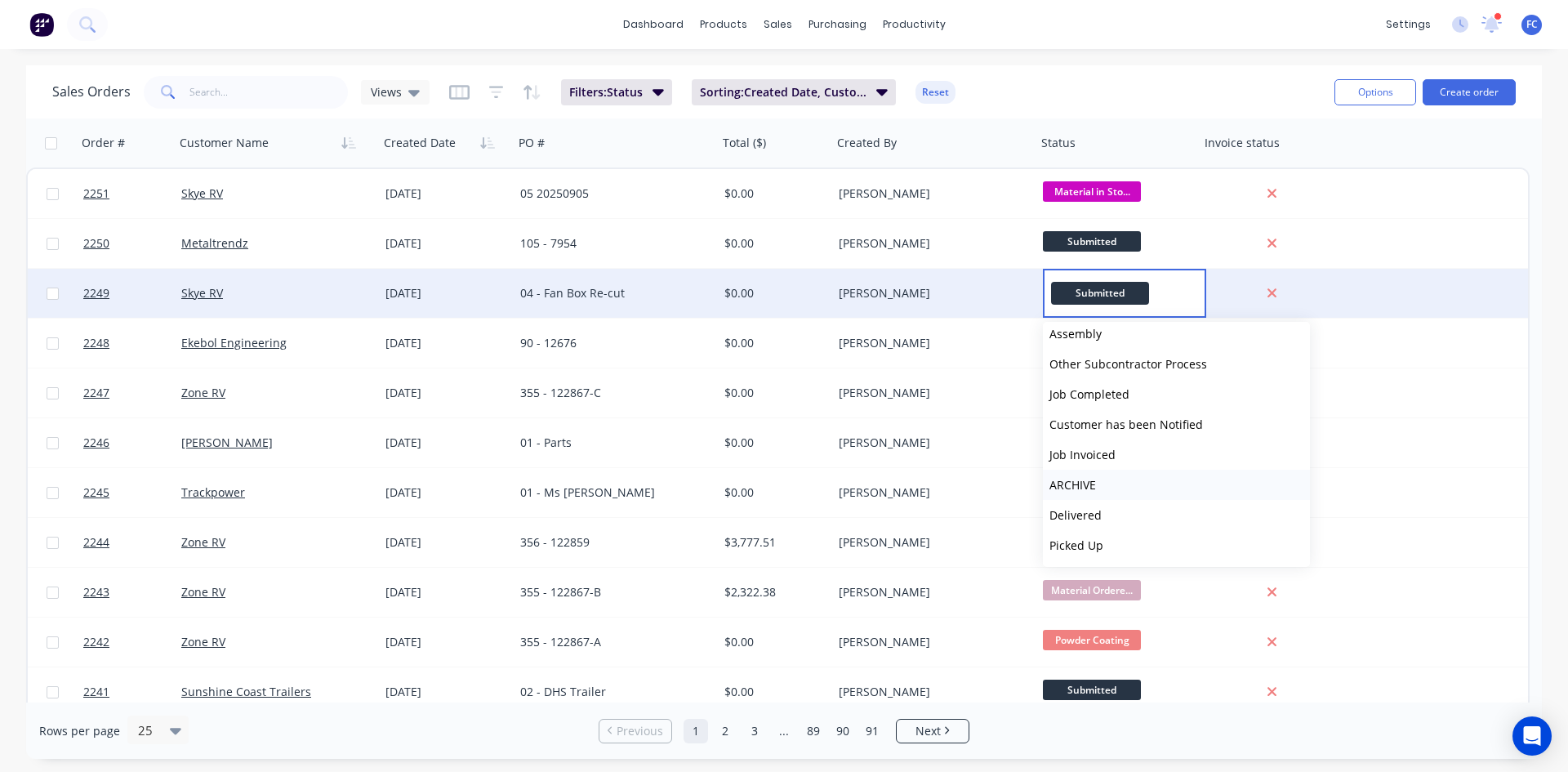
click at [1083, 483] on span "ARCHIVE" at bounding box center [1073, 485] width 46 height 15
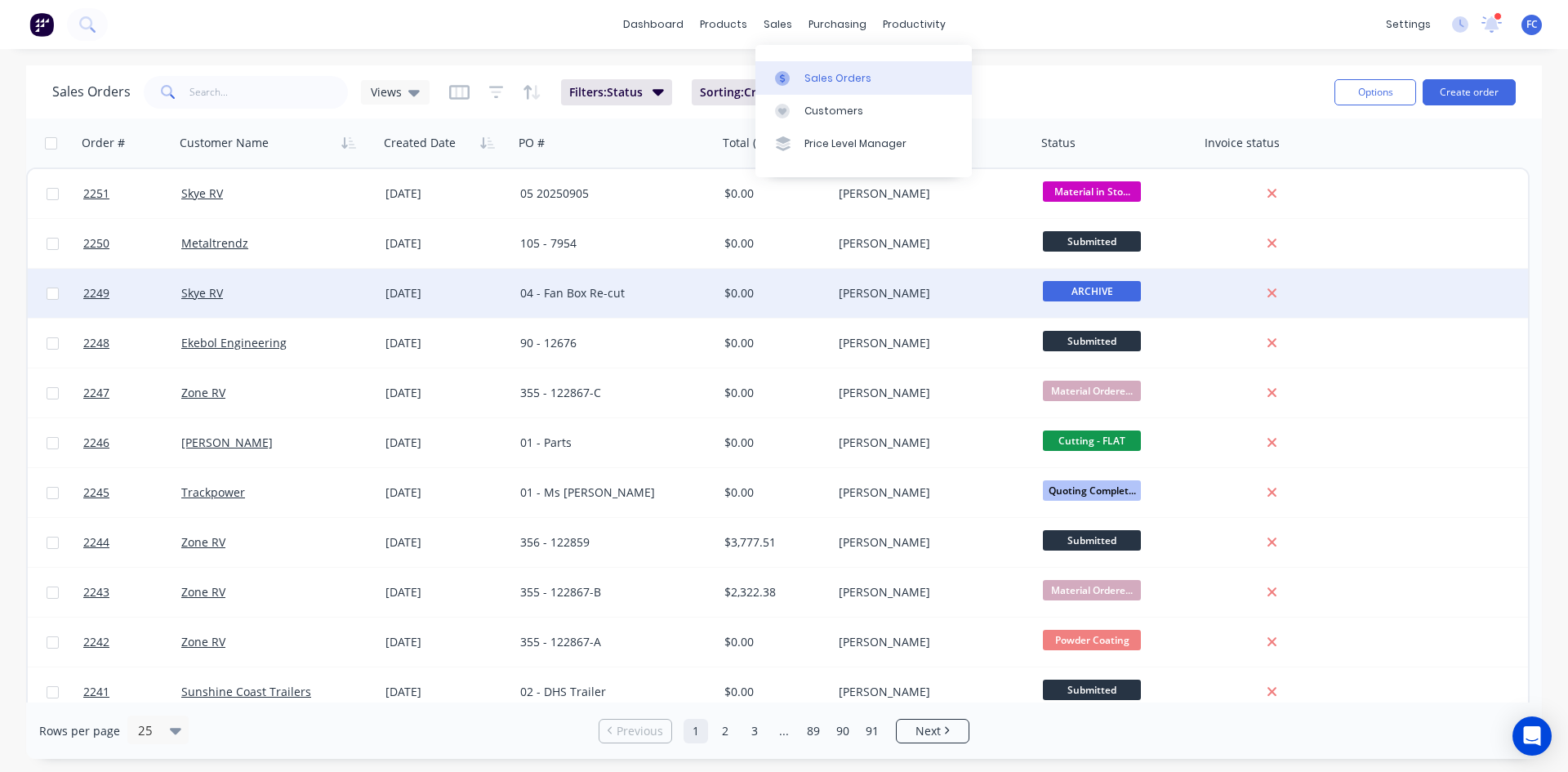
drag, startPoint x: 818, startPoint y: 73, endPoint x: 807, endPoint y: 73, distance: 11.0
click at [819, 73] on div "Sales Orders" at bounding box center [838, 78] width 67 height 14
click at [399, 93] on span "Views" at bounding box center [386, 92] width 31 height 17
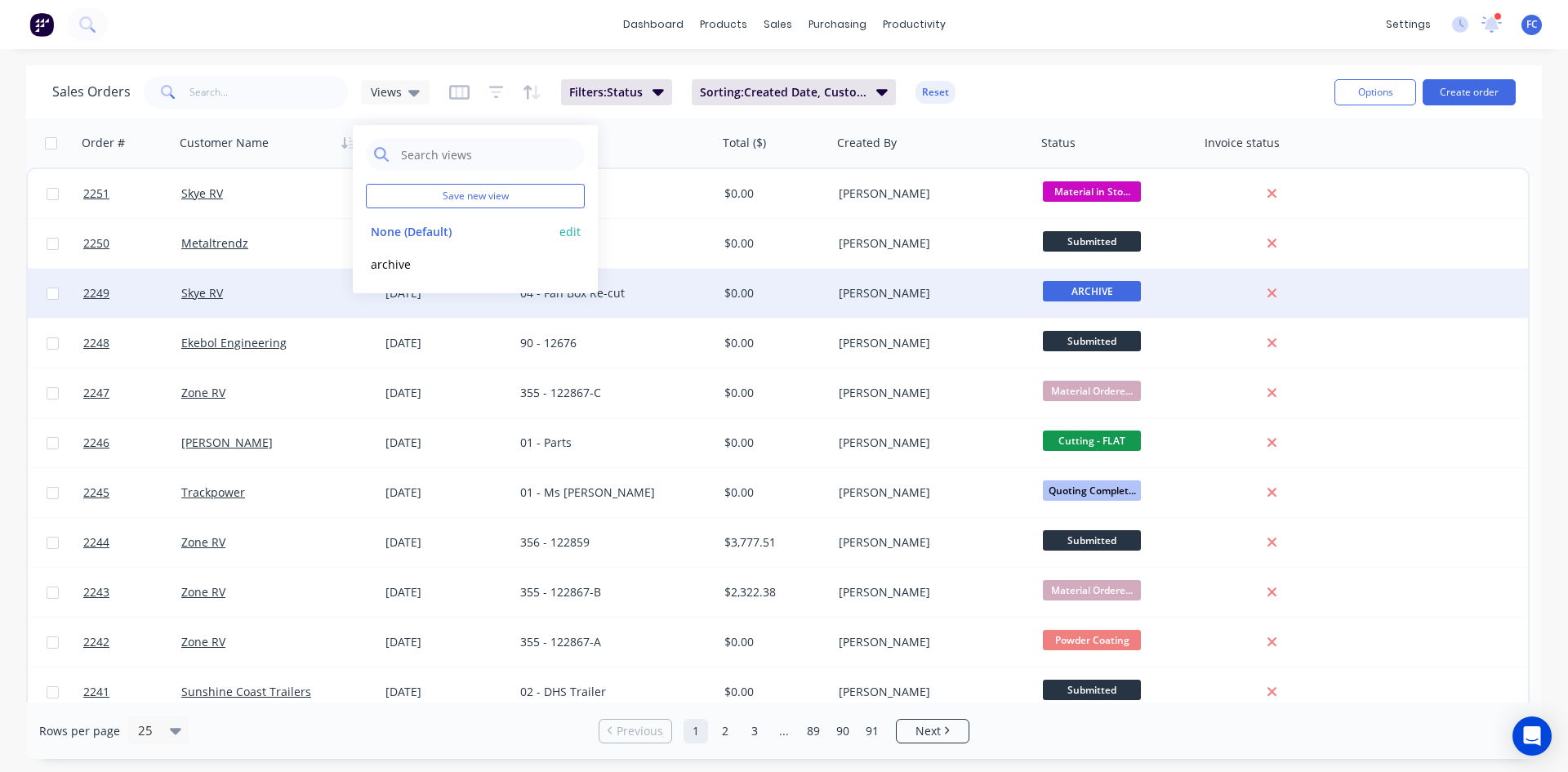
click at [397, 231] on button "None (Default)" at bounding box center [459, 231] width 186 height 18
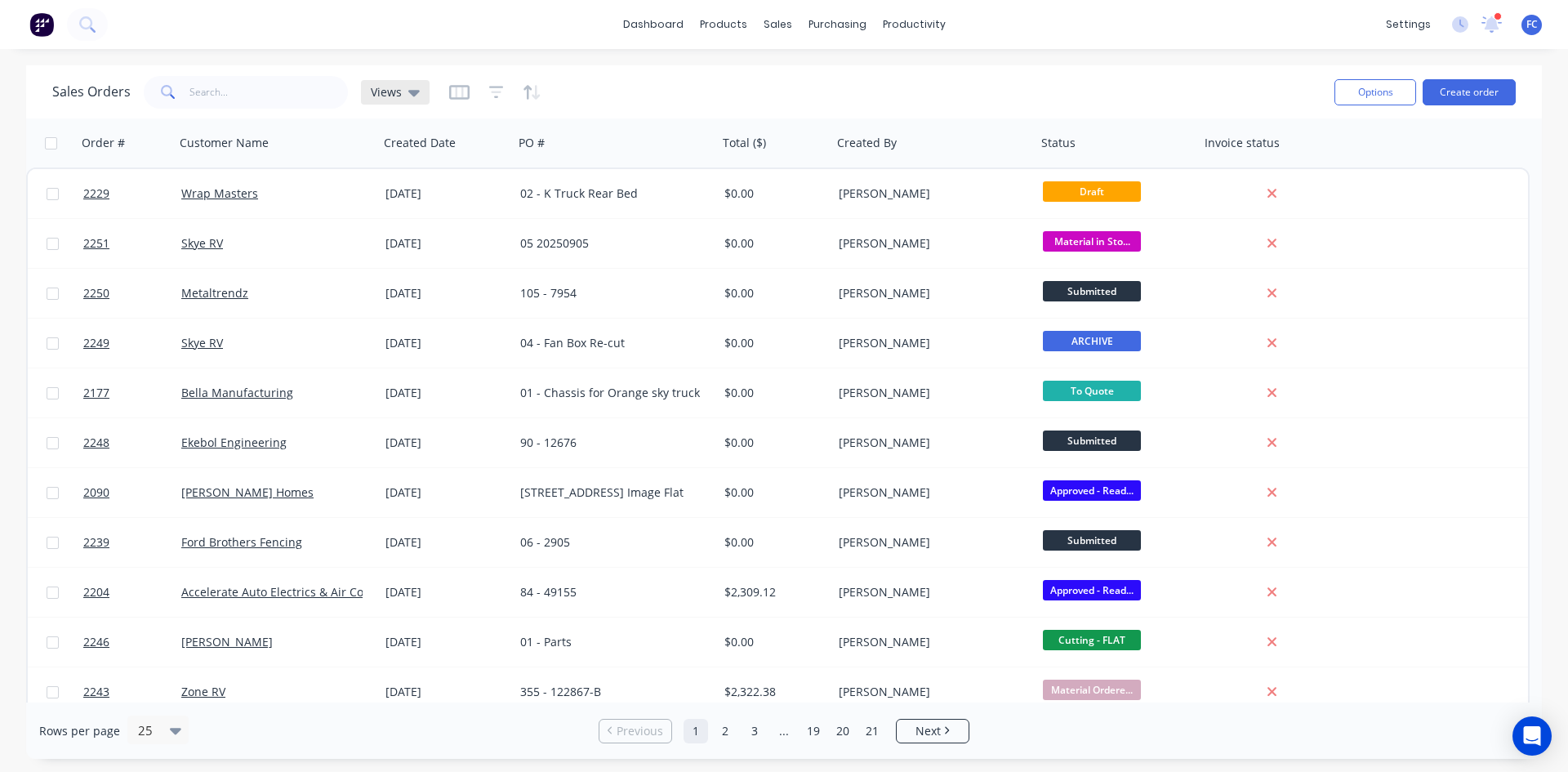
click at [393, 95] on span "Views" at bounding box center [386, 92] width 31 height 17
click at [409, 237] on button "None (Default)" at bounding box center [459, 231] width 186 height 18
click at [419, 98] on div "Views" at bounding box center [395, 92] width 69 height 24
click at [1098, 8] on div "dashboard products sales purchasing productivity dashboard products Product Cat…" at bounding box center [784, 24] width 1568 height 49
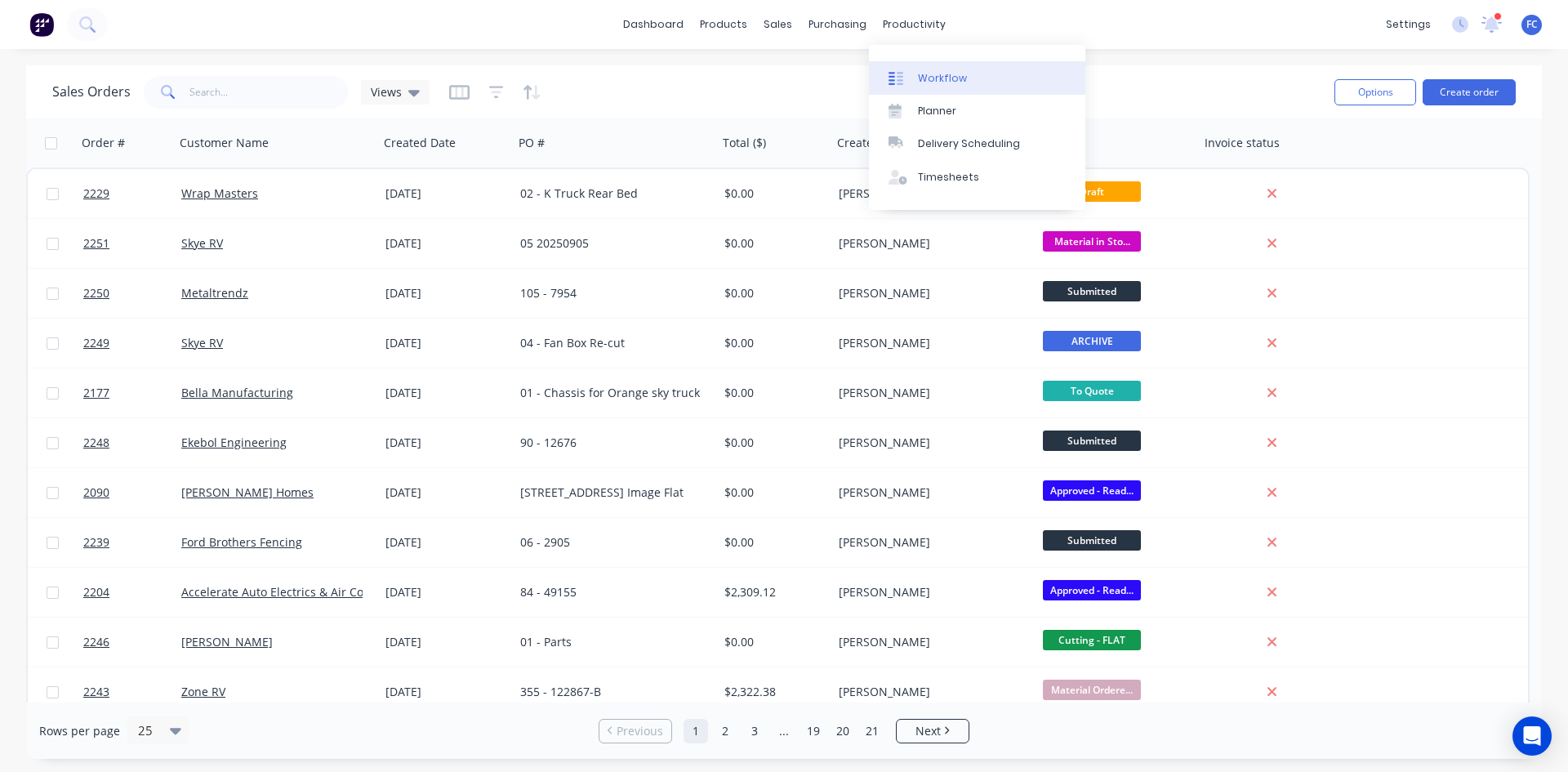
click at [935, 76] on div "Workflow" at bounding box center [942, 78] width 49 height 14
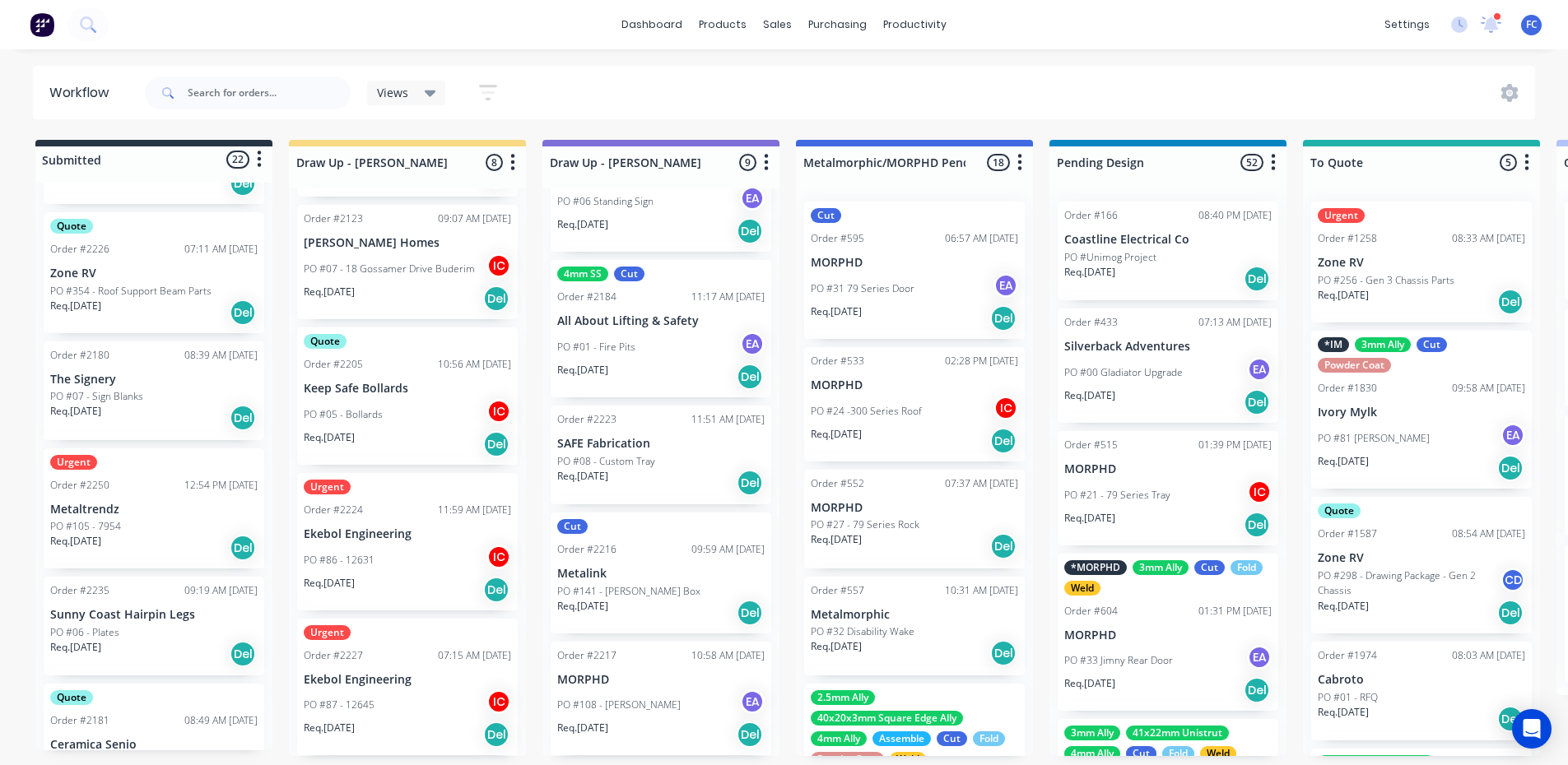
scroll to position [882, 0]
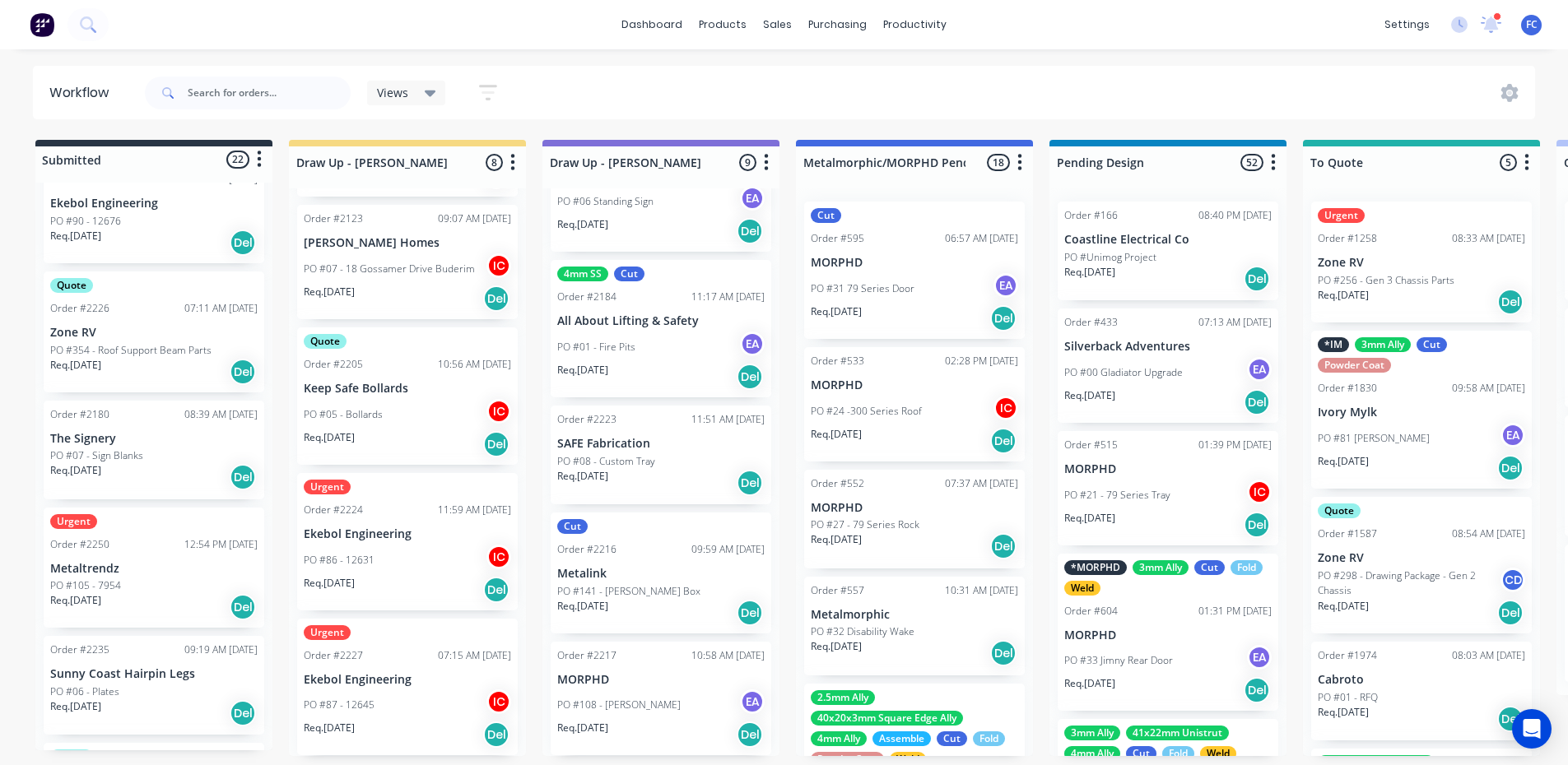
click at [115, 539] on div "Order #2250 12:54 PM 05/09/25" at bounding box center [154, 544] width 207 height 15
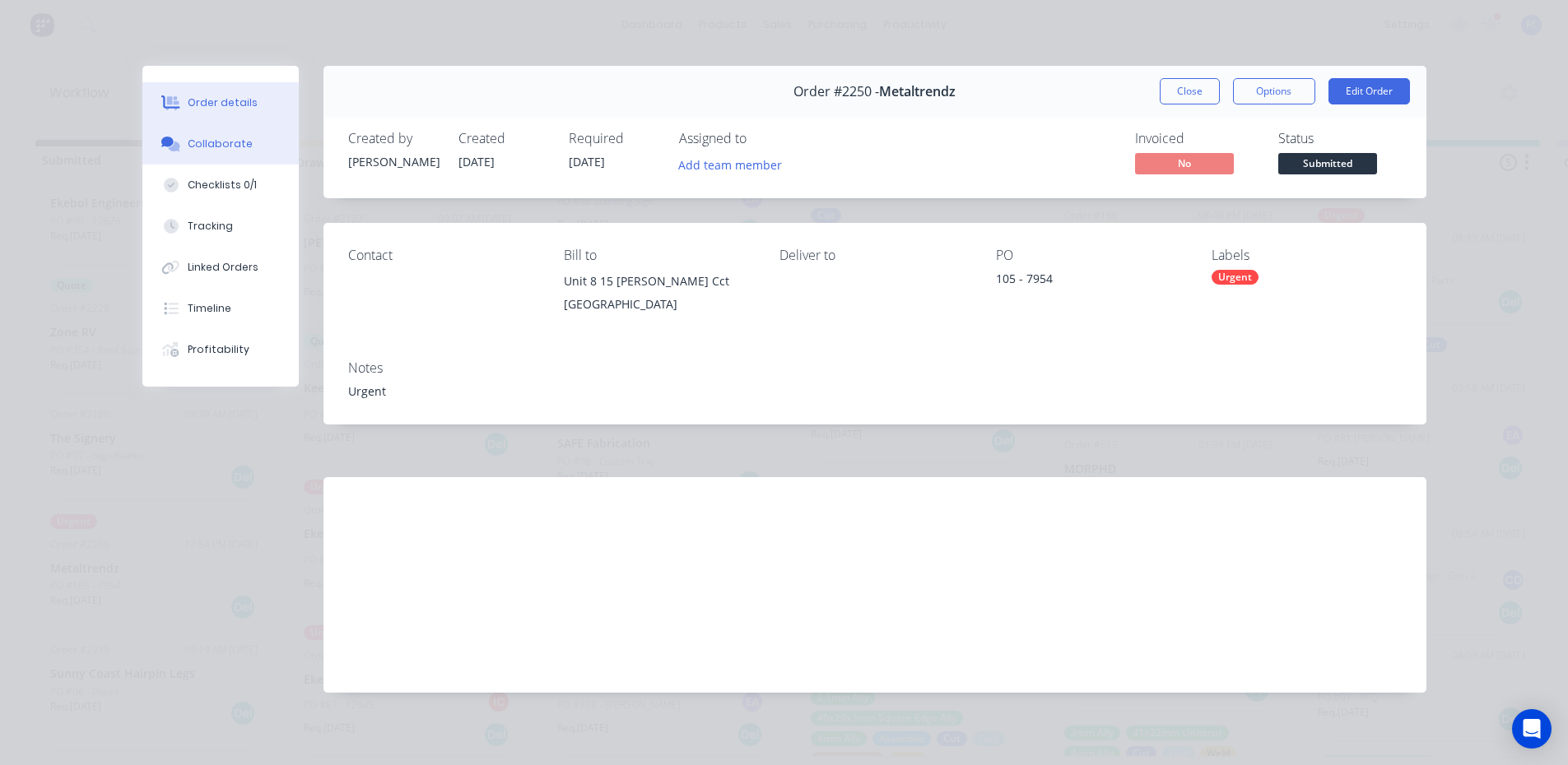
click at [197, 150] on div "Collaborate" at bounding box center [220, 143] width 65 height 15
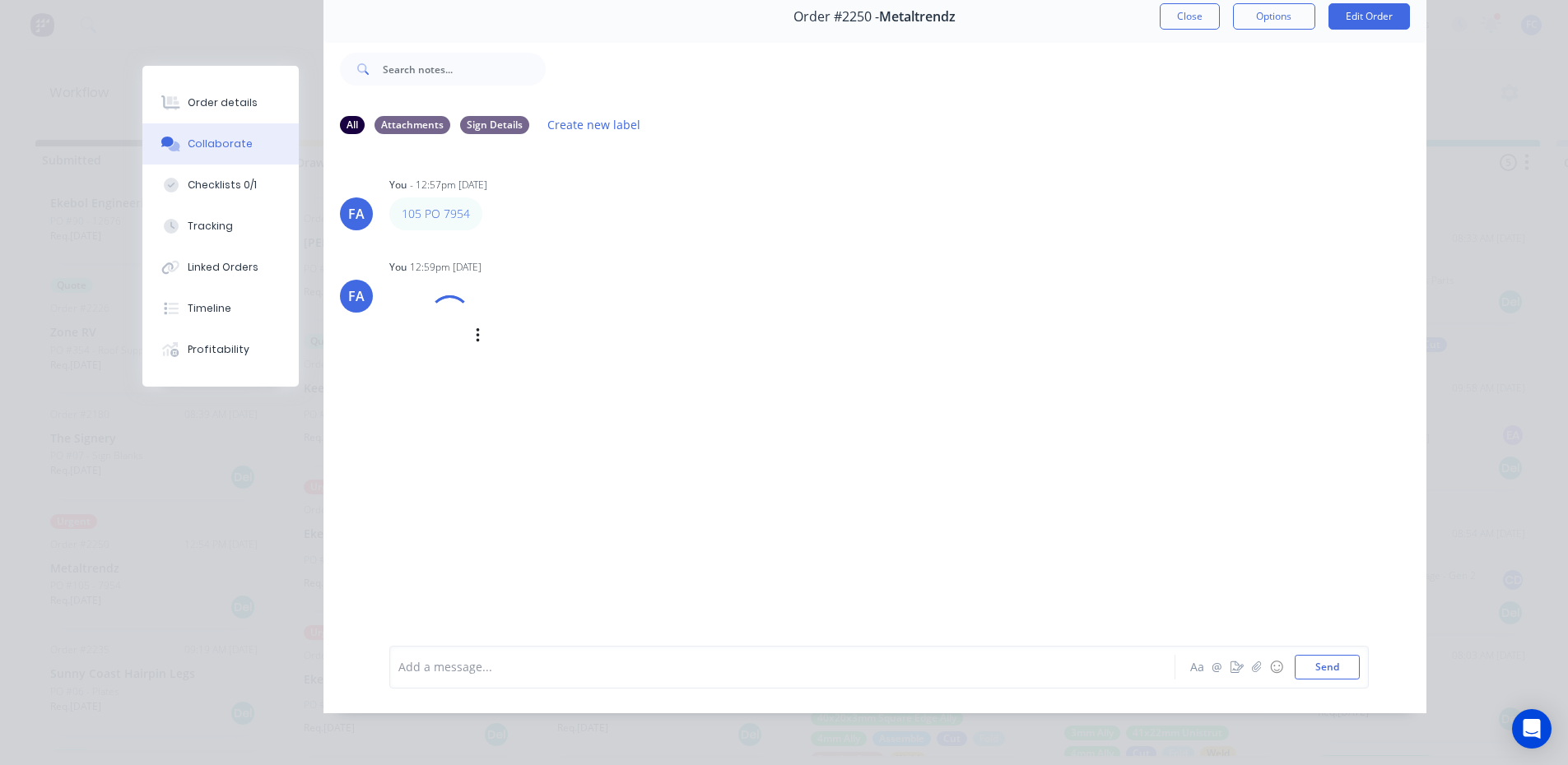
scroll to position [3, 0]
click at [427, 339] on img at bounding box center [449, 355] width 119 height 108
click at [536, 667] on div at bounding box center [759, 667] width 720 height 18
click at [477, 659] on div at bounding box center [759, 667] width 720 height 18
click at [1297, 173] on div "FA You - 12:57pm 05/09/25 105 PO 7954 Labels Edit Delete" at bounding box center [874, 201] width 1103 height 57
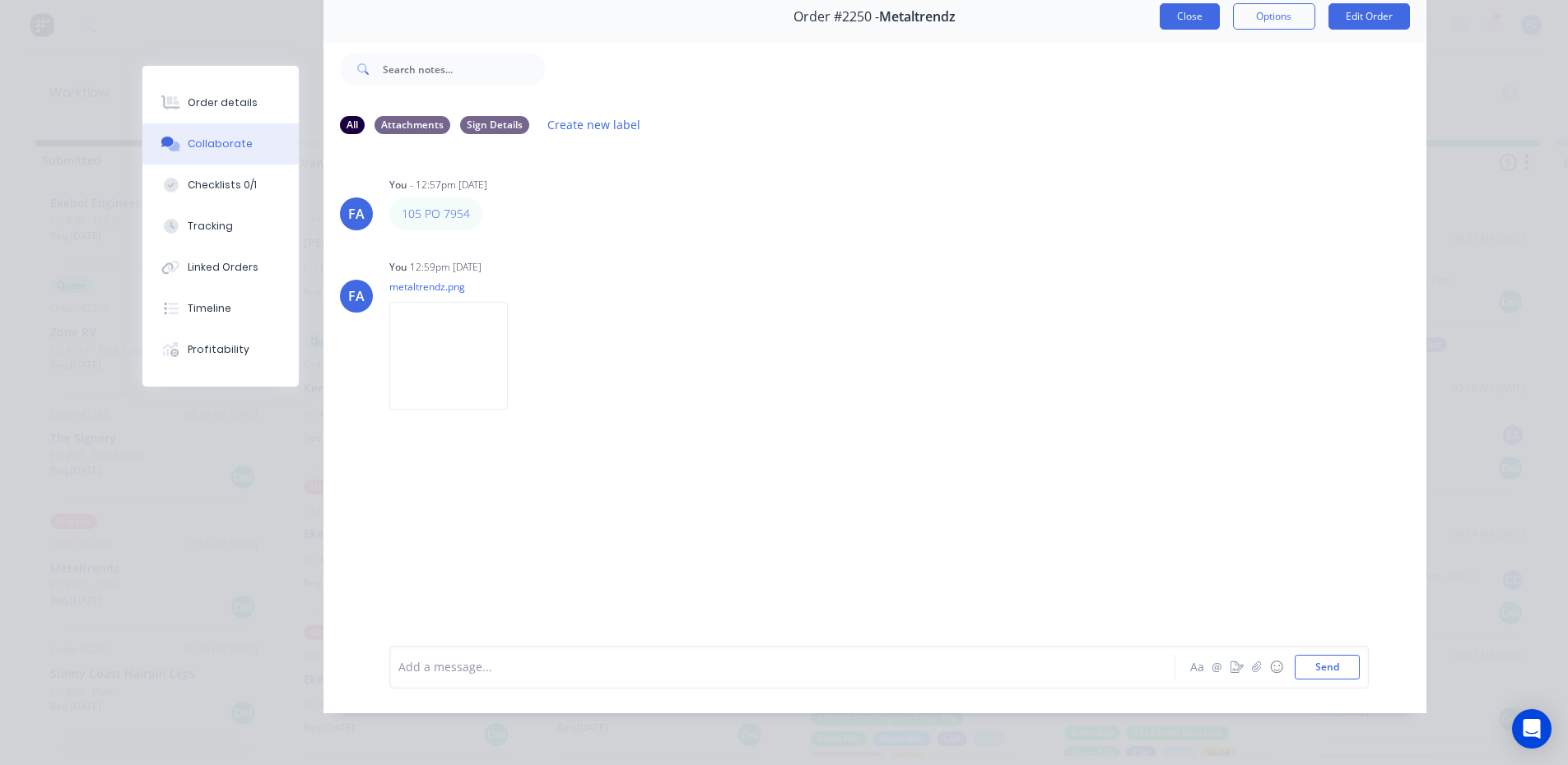
click at [1168, 7] on button "Close" at bounding box center [1189, 16] width 60 height 26
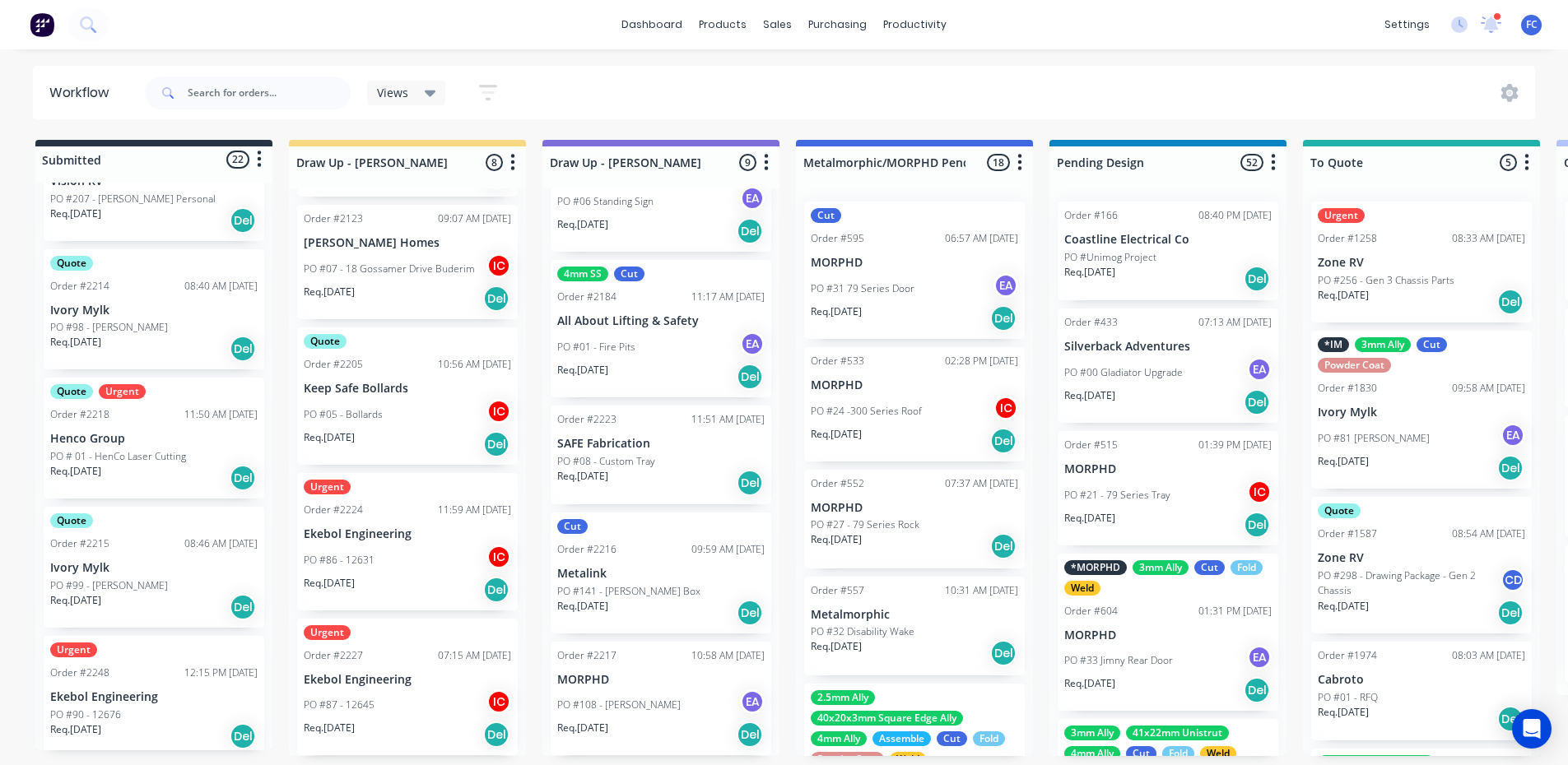
scroll to position [0, 0]
click at [227, 98] on input "text" at bounding box center [269, 93] width 163 height 33
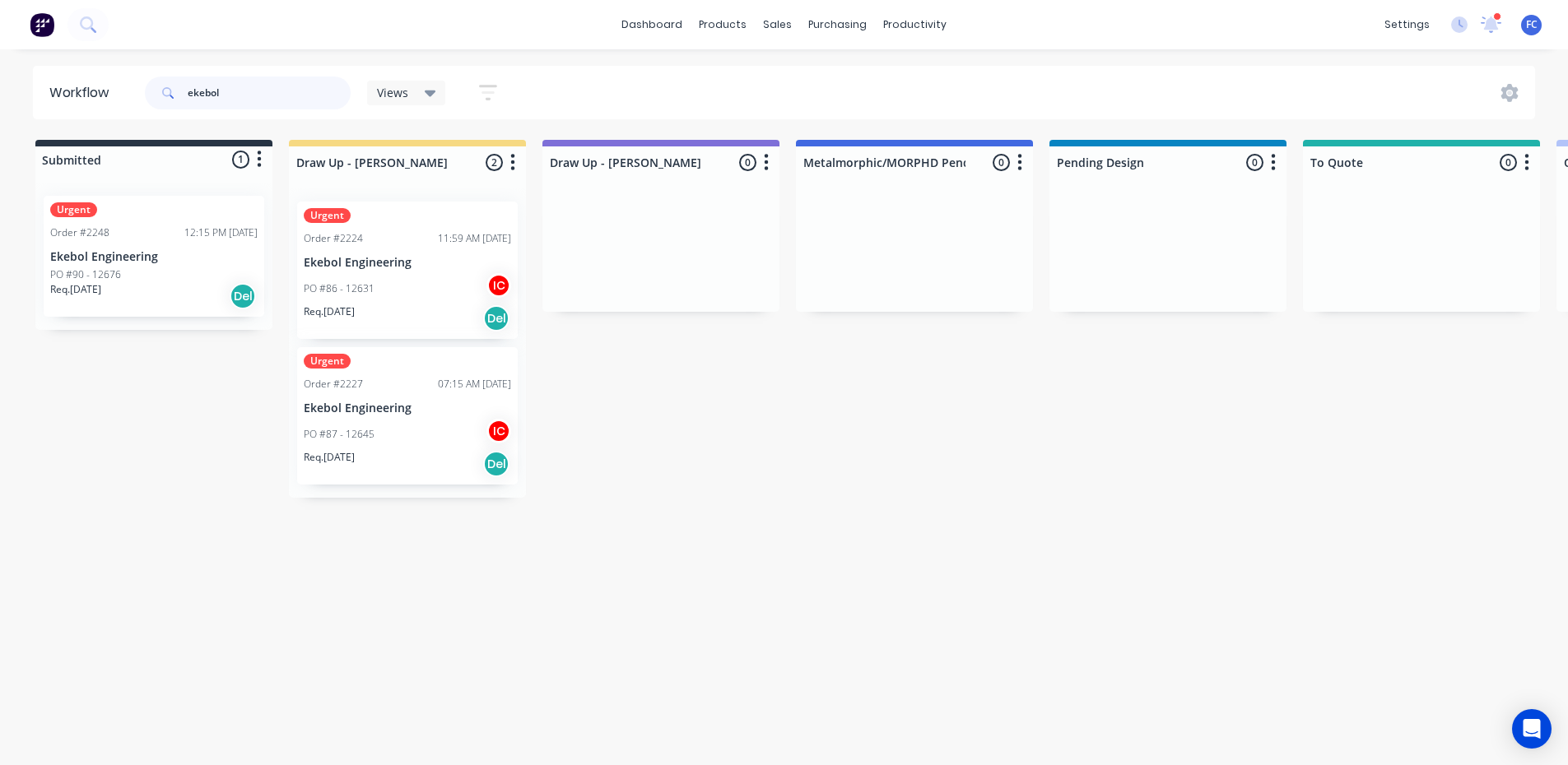
type input "ekebol"
click at [108, 273] on p "PO #90 - 12676" at bounding box center [86, 274] width 71 height 15
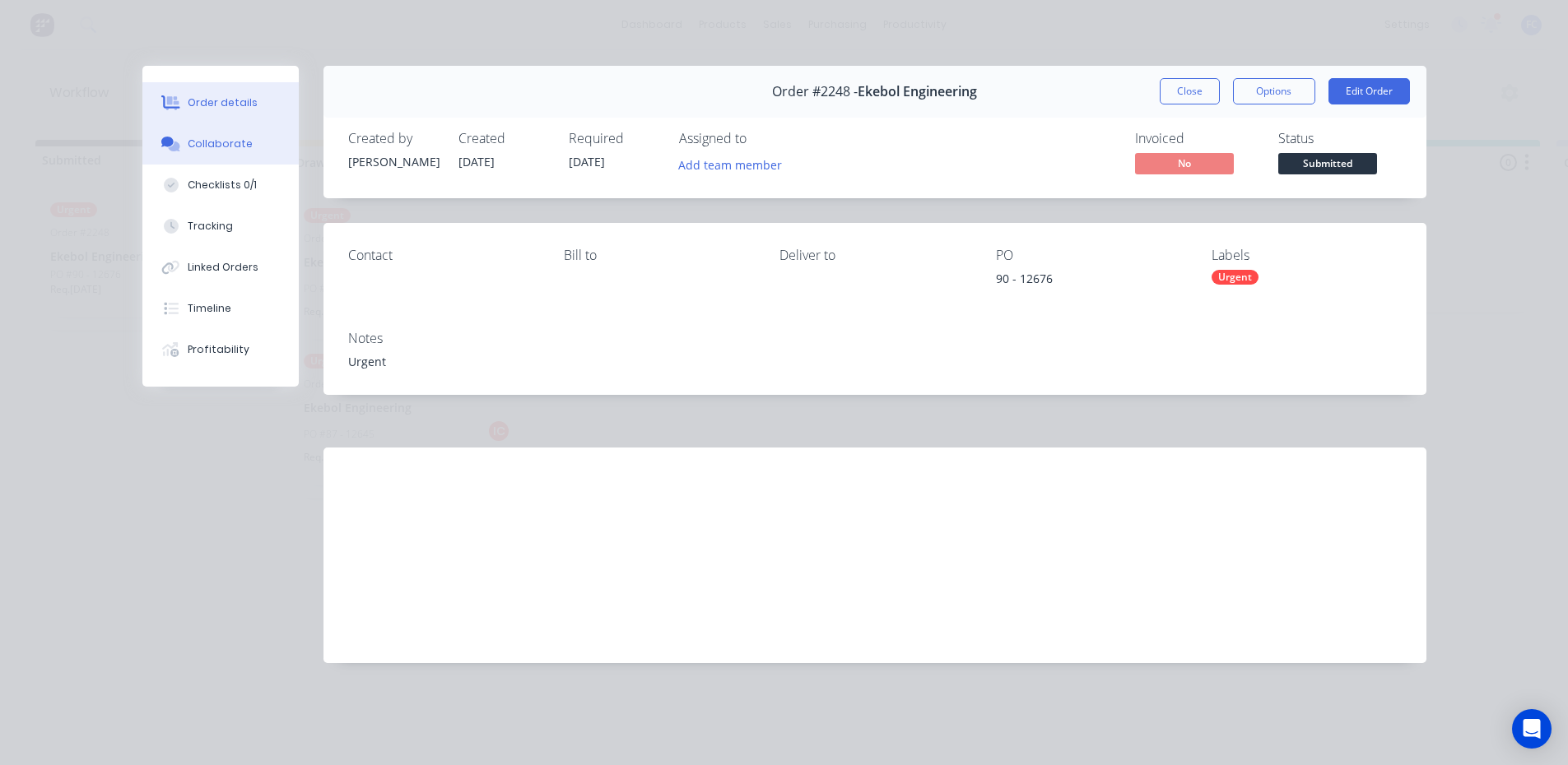
click at [217, 144] on div "Collaborate" at bounding box center [220, 143] width 65 height 15
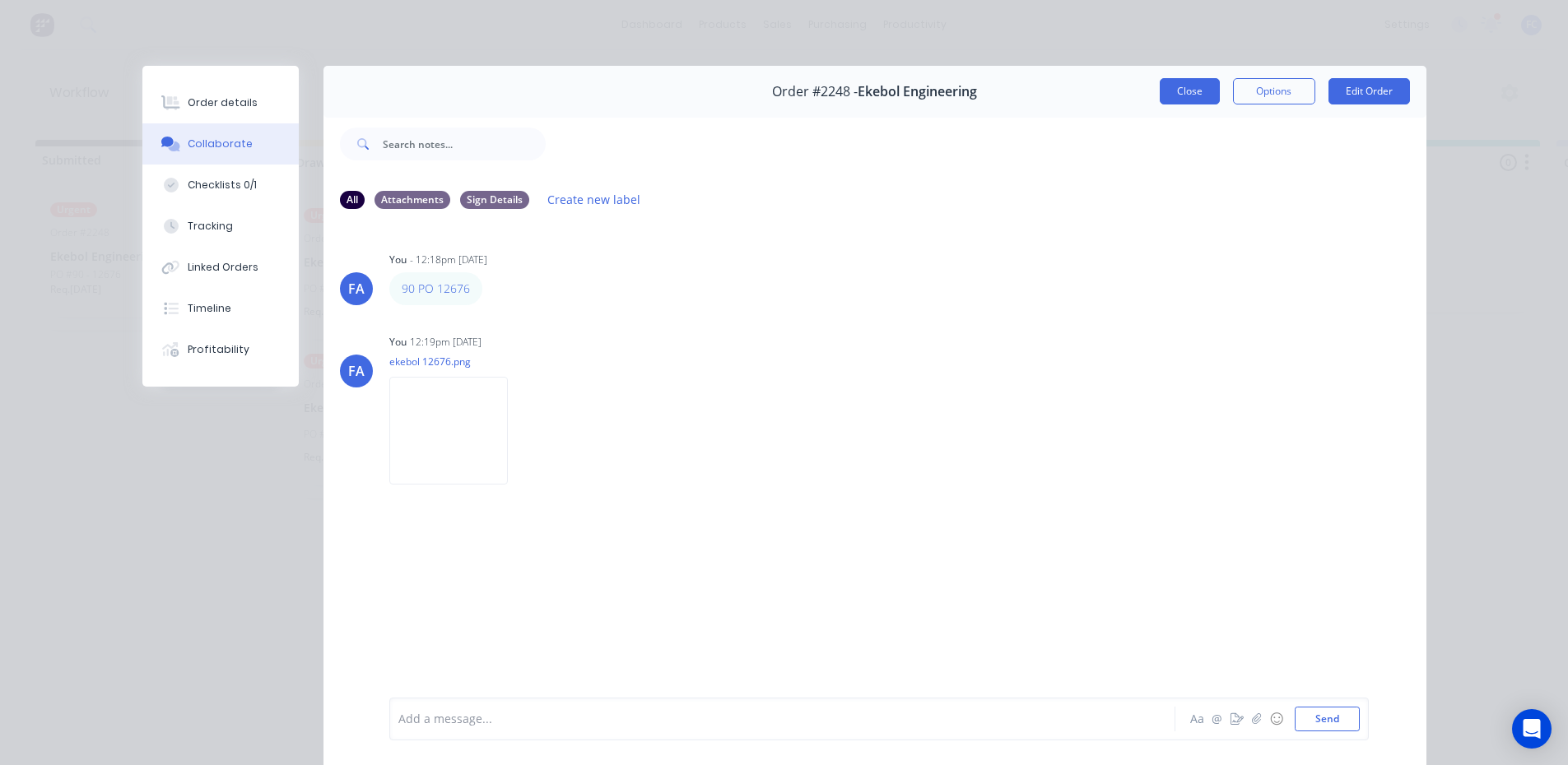
click at [1168, 93] on button "Close" at bounding box center [1189, 91] width 60 height 26
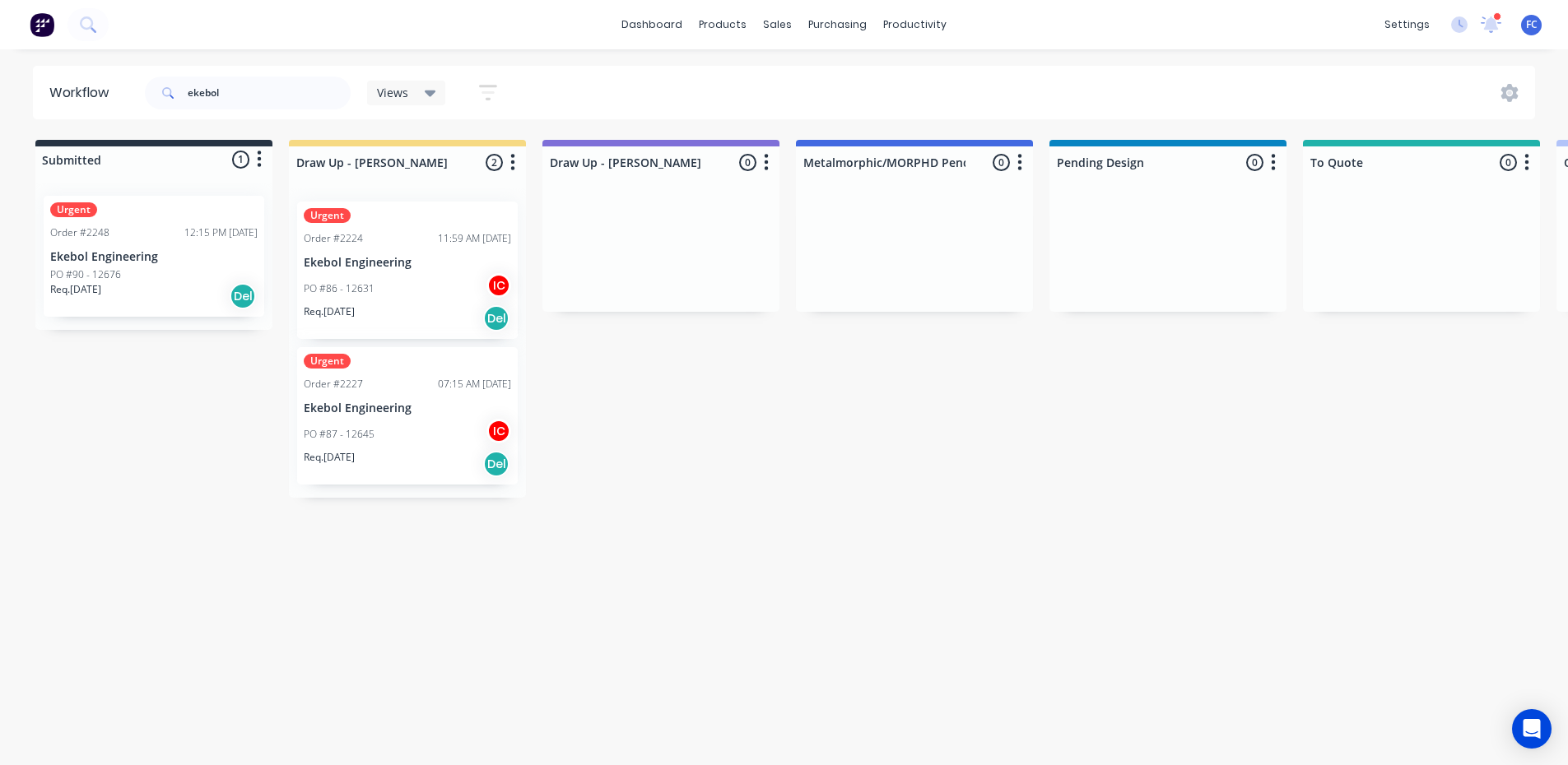
click at [344, 259] on p "Ekebol Engineering" at bounding box center [407, 263] width 207 height 14
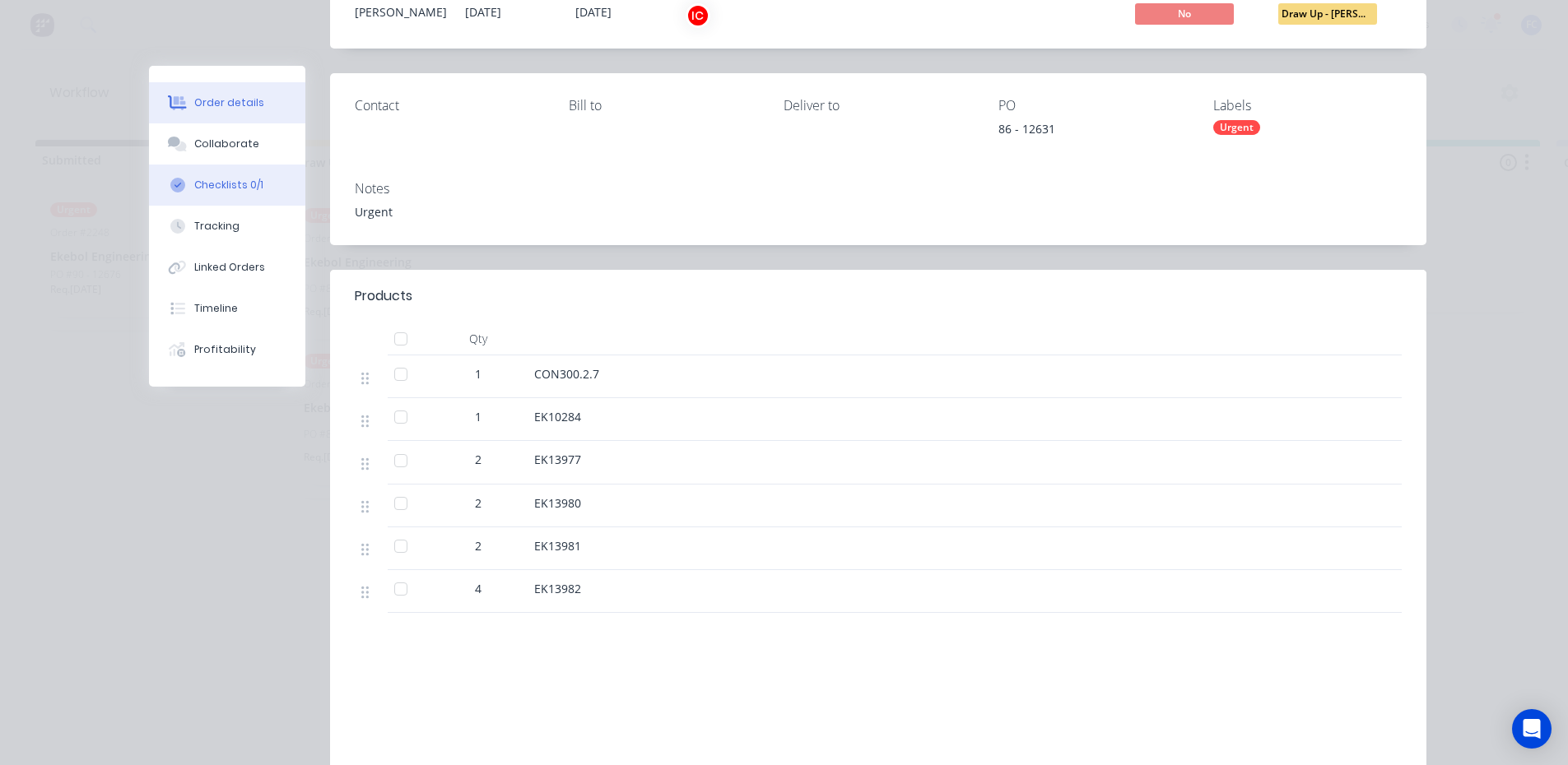
scroll to position [164, 0]
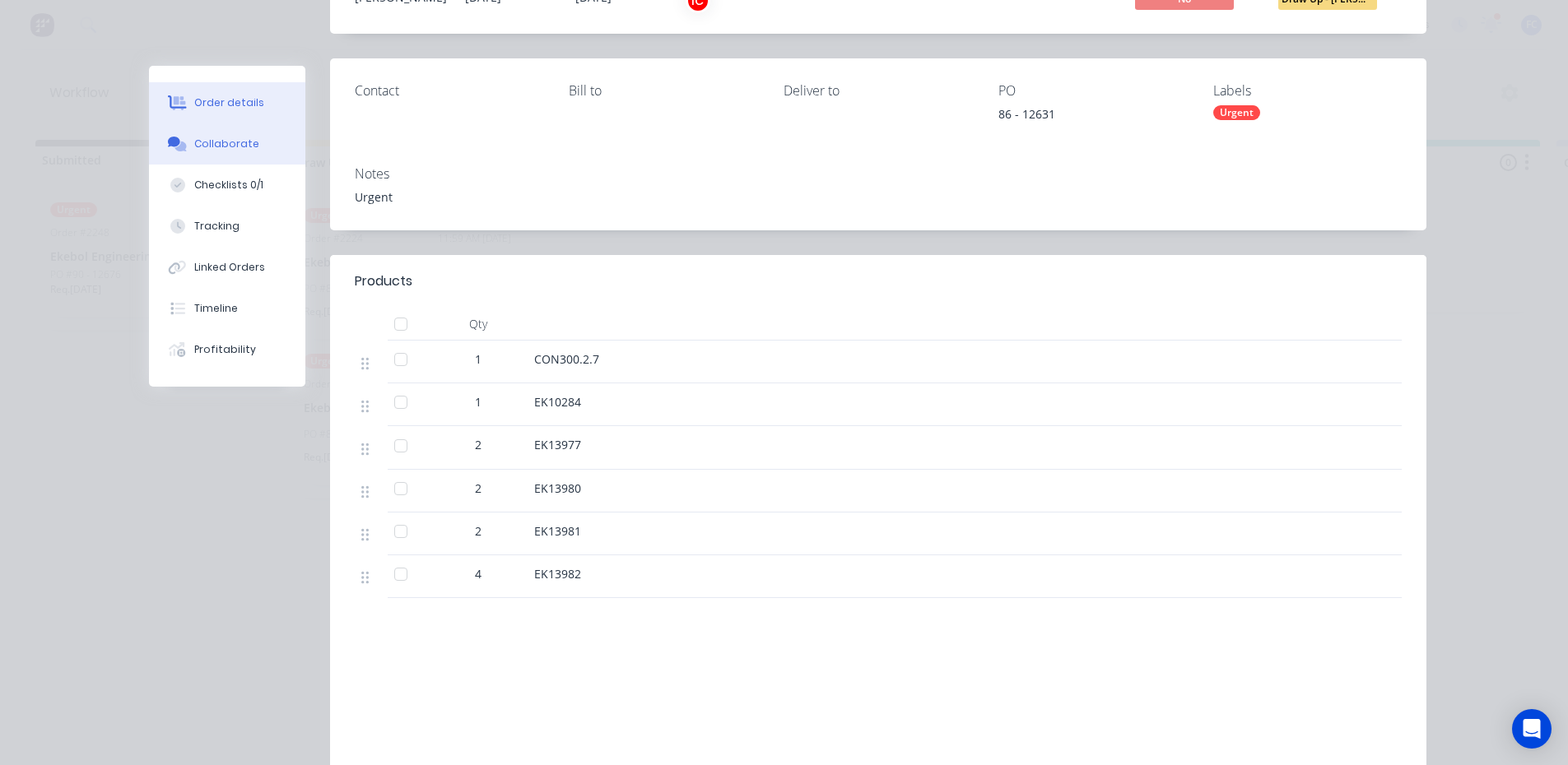
click at [206, 143] on div "Collaborate" at bounding box center [227, 143] width 65 height 15
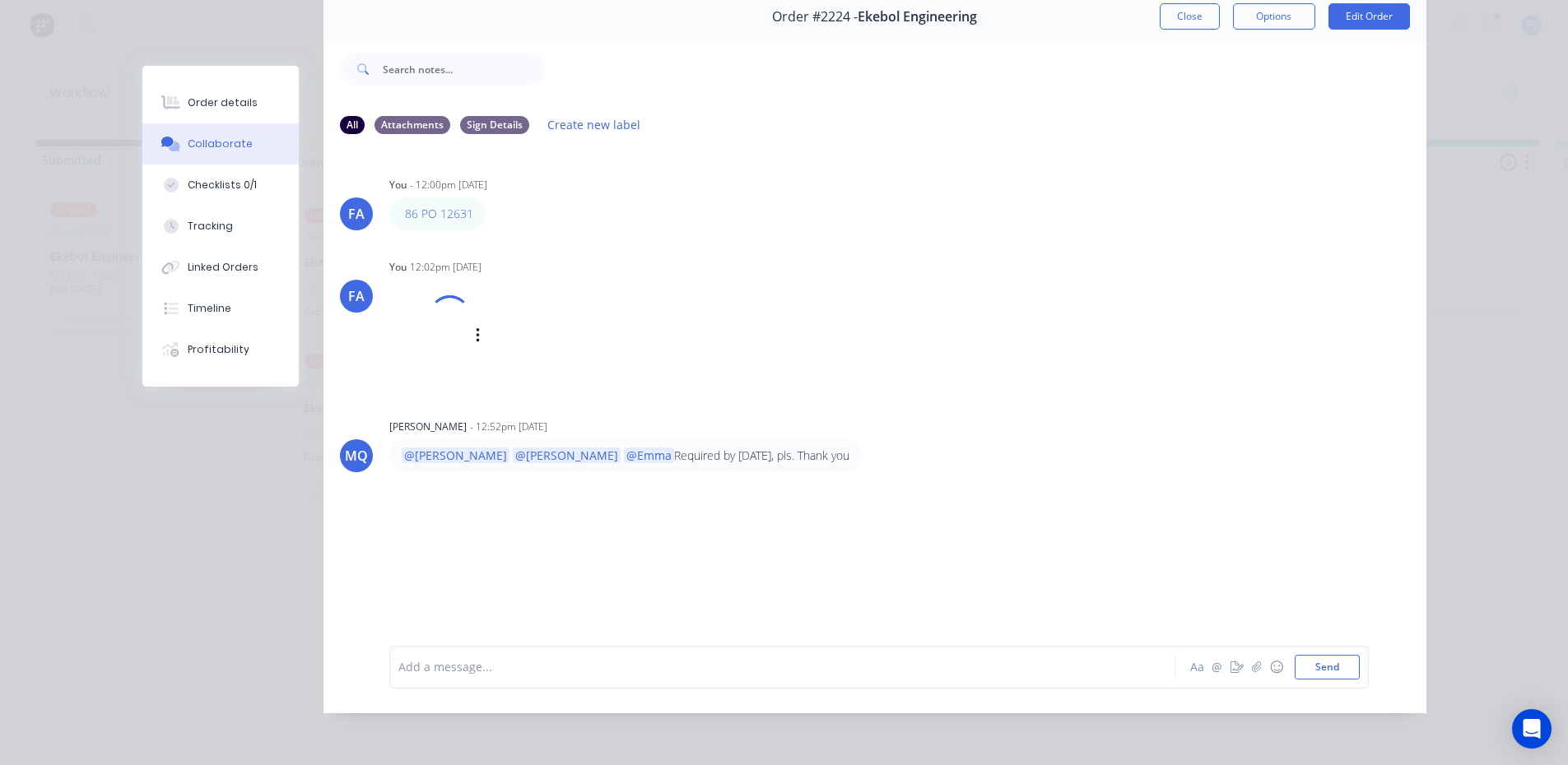
scroll to position [3, 0]
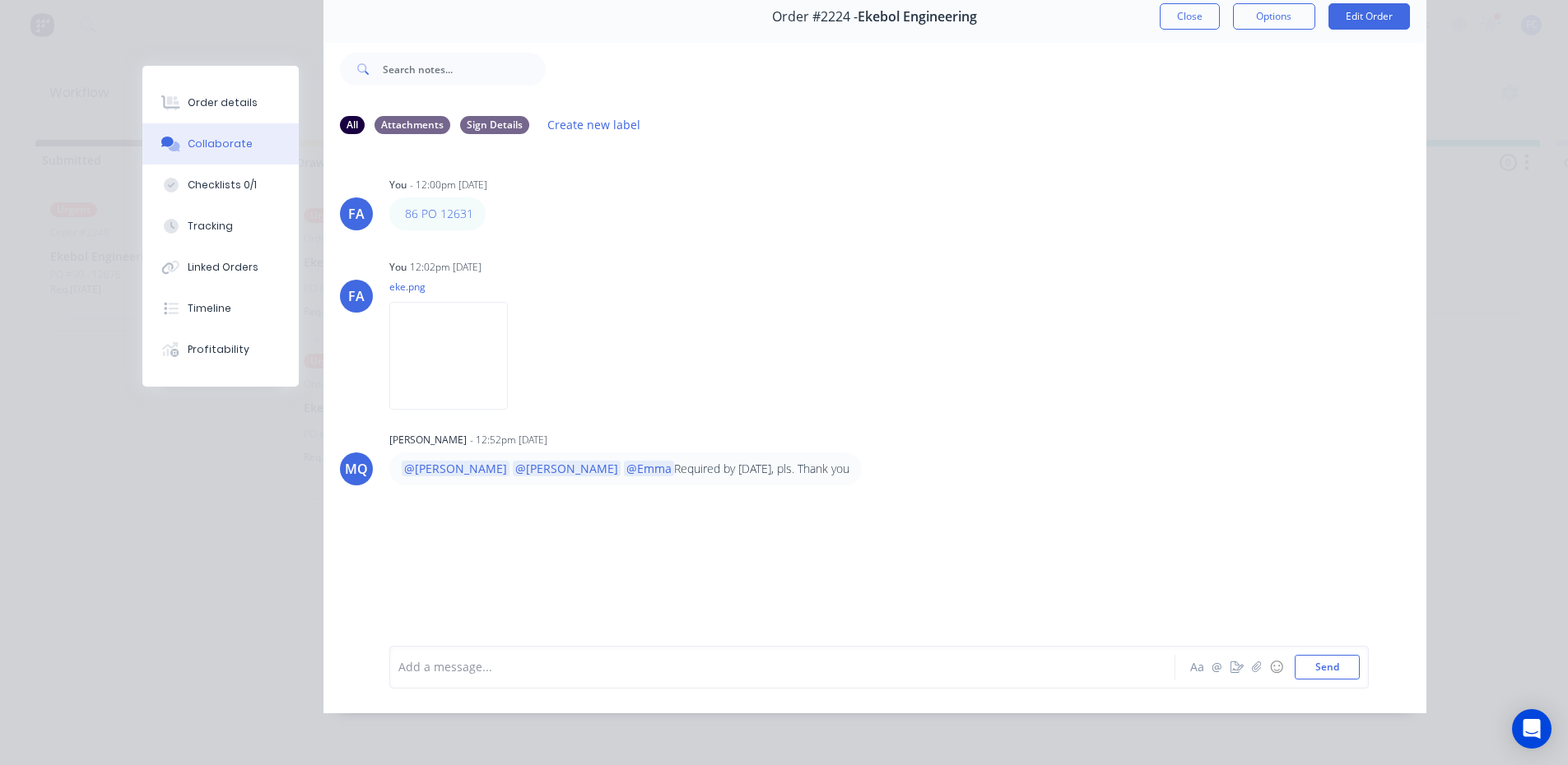
drag, startPoint x: 733, startPoint y: 446, endPoint x: 529, endPoint y: 455, distance: 204.2
click at [529, 455] on div "@Greg @Izaak @Emma Required by 9th Sept, pls. Thank you" at bounding box center [625, 469] width 472 height 33
copy p "a Required by 9th Sept, pls. Thank you"
click at [1171, 3] on button "Close" at bounding box center [1189, 16] width 60 height 26
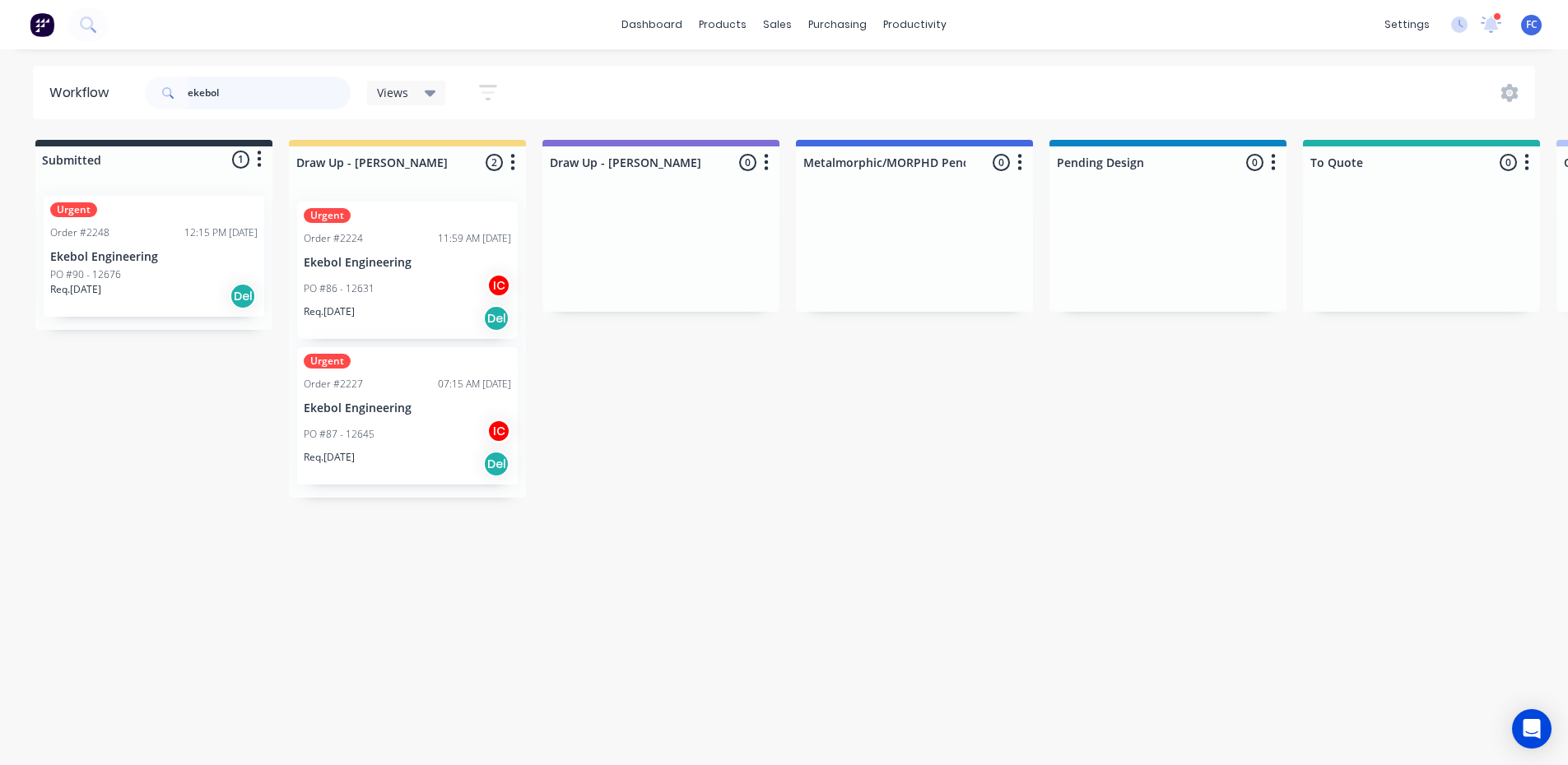
scroll to position [0, 0]
drag, startPoint x: 253, startPoint y: 86, endPoint x: 82, endPoint y: 76, distance: 171.3
click at [82, 76] on header "Workflow ekebol Views Save new view None (Default) edit Greg edit Greg edit Sho…" at bounding box center [784, 92] width 1503 height 54
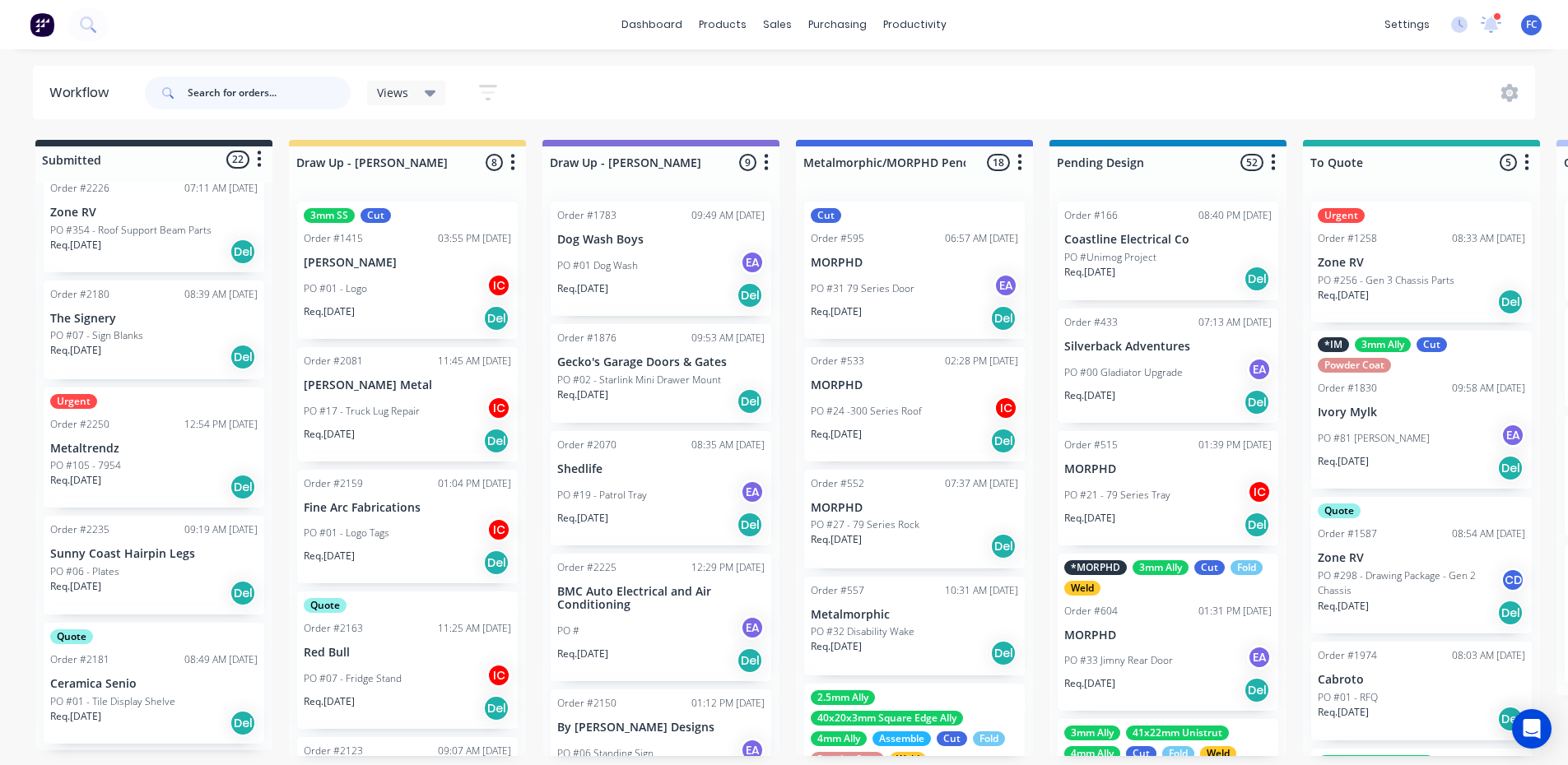
scroll to position [965, 0]
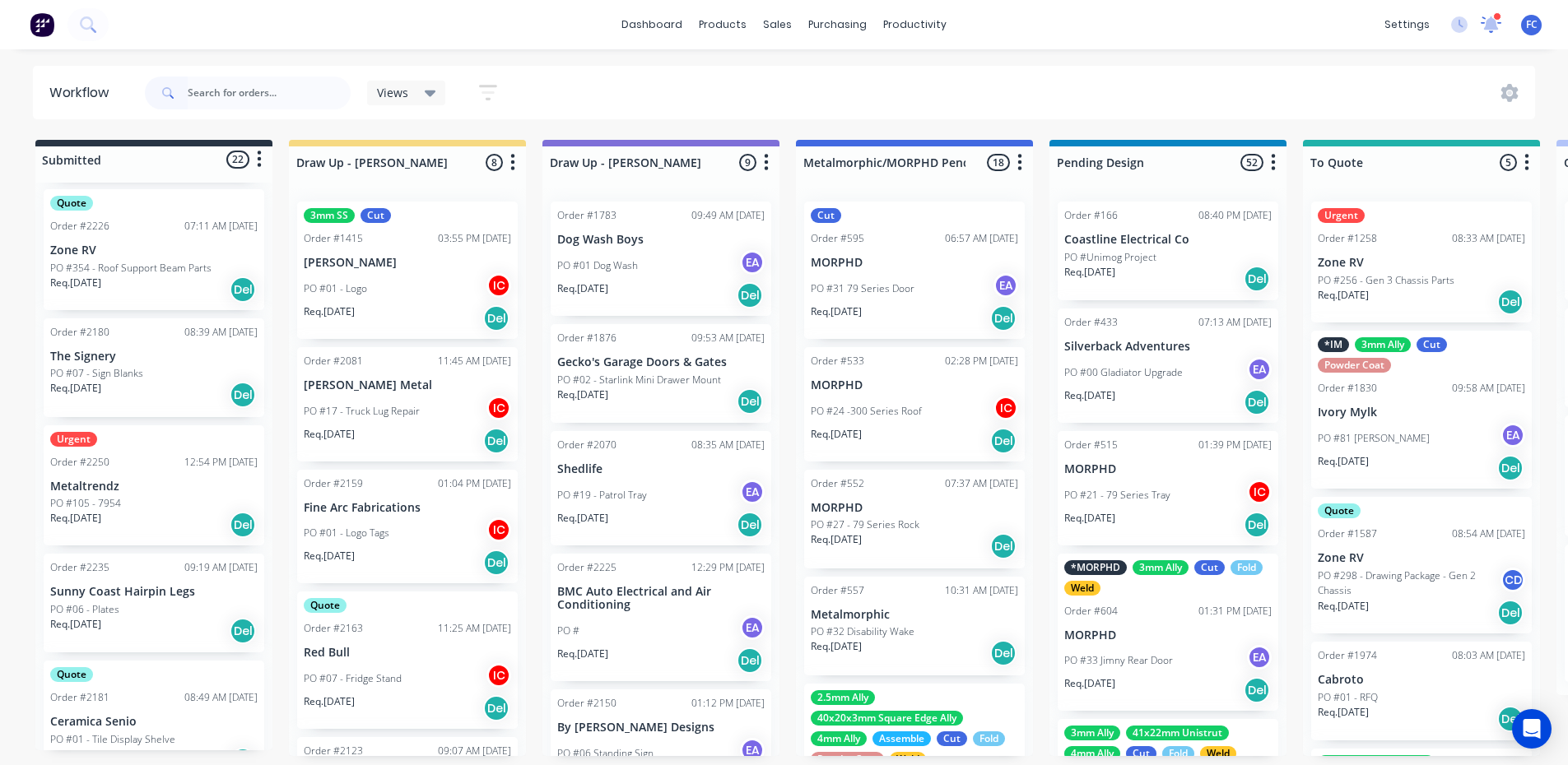
click at [1489, 31] on icon at bounding box center [1491, 24] width 21 height 18
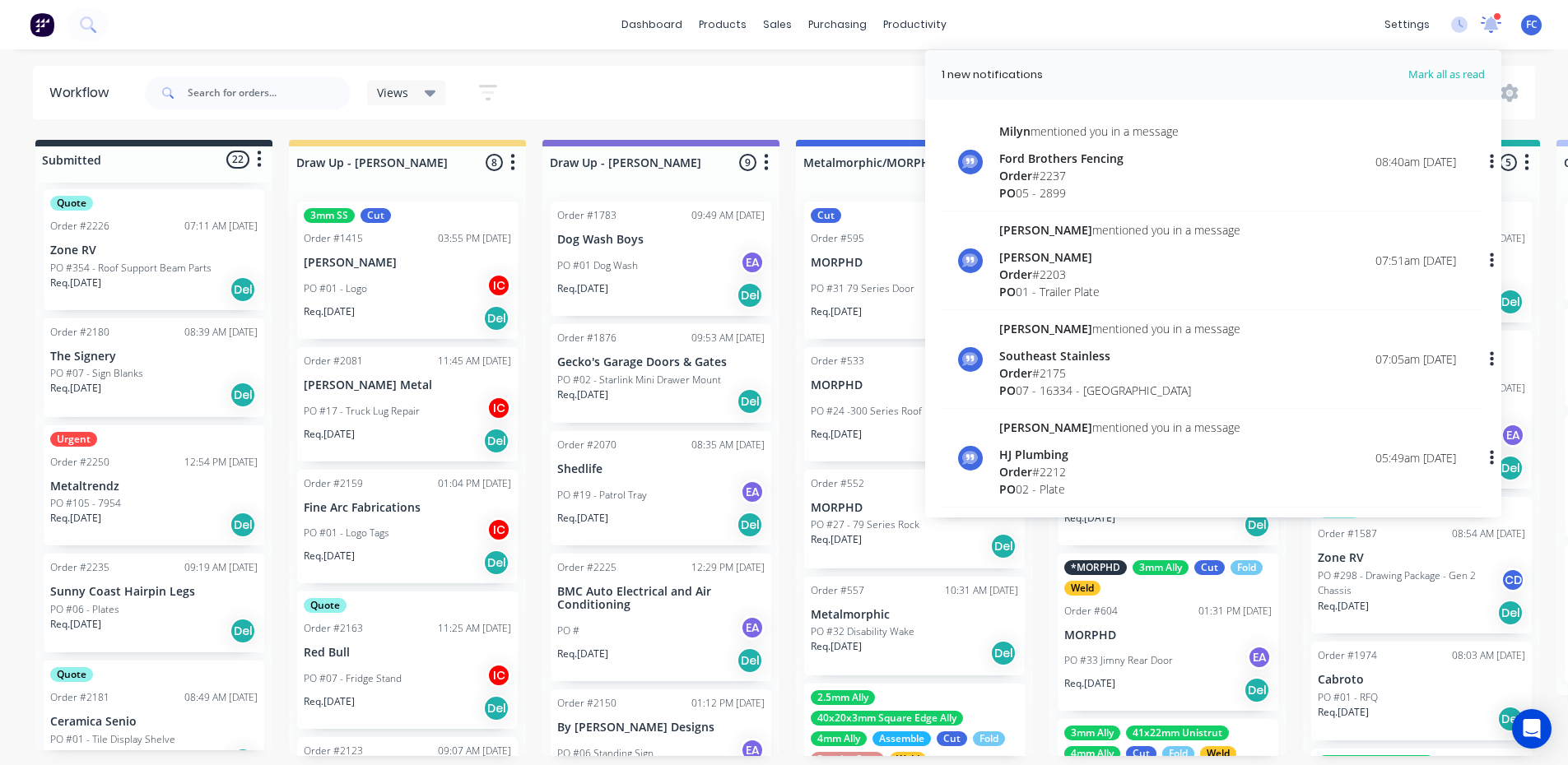
click at [1489, 31] on icon at bounding box center [1491, 23] width 23 height 18
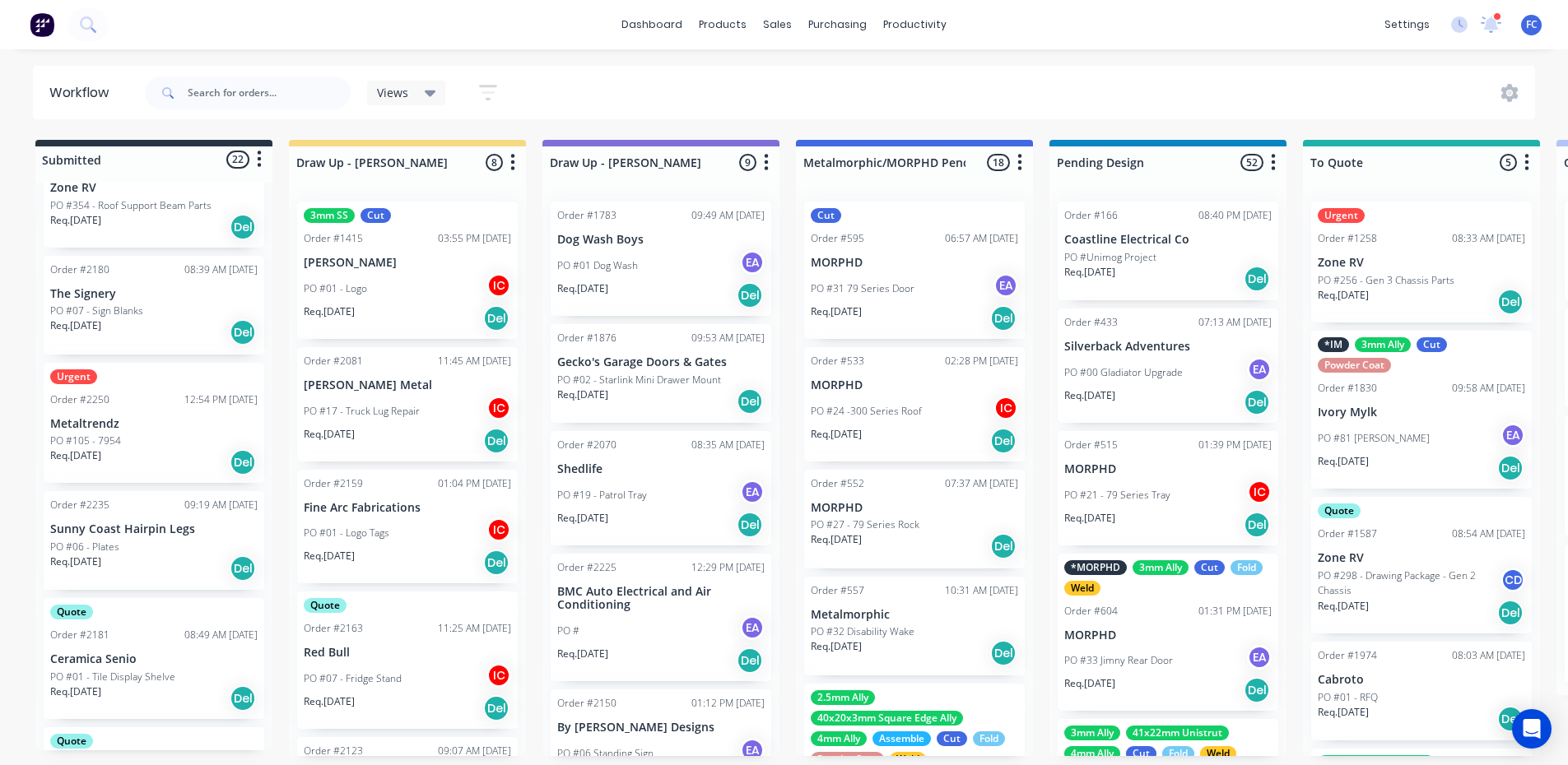
scroll to position [1047, 0]
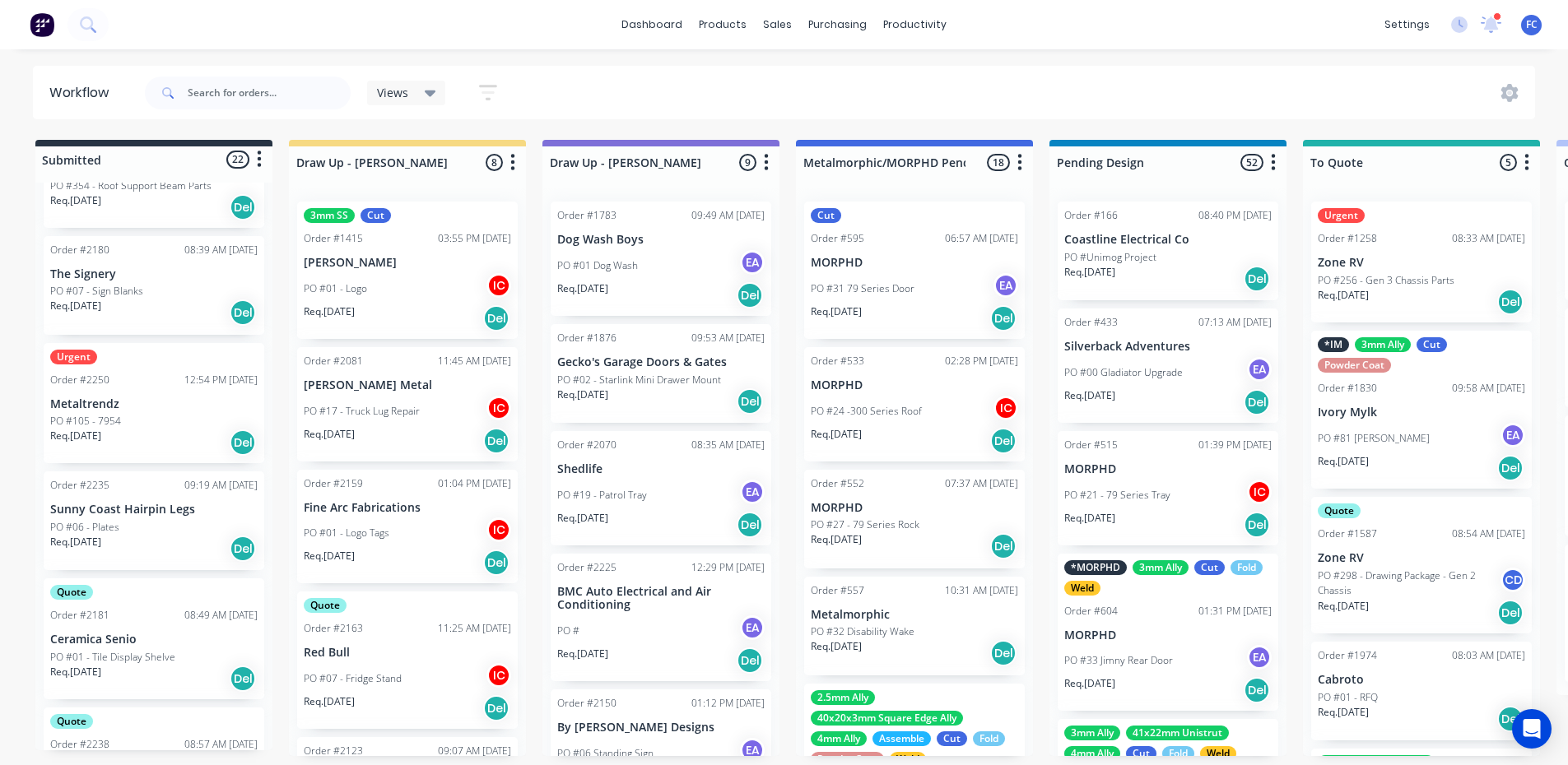
click at [101, 429] on p "Req. 10/09/25" at bounding box center [76, 436] width 51 height 15
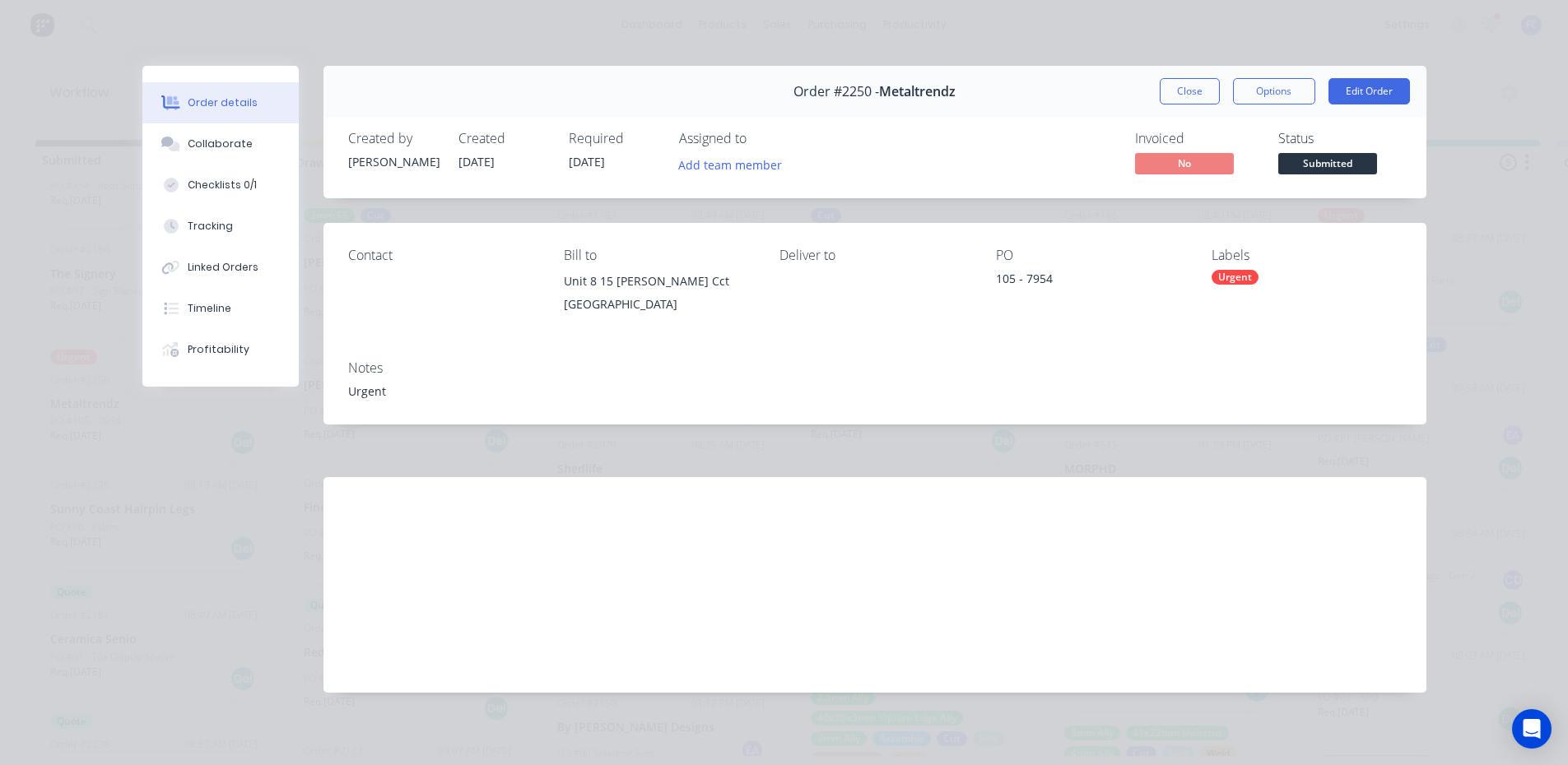
scroll to position [0, 0]
click at [231, 147] on div "Collaborate" at bounding box center [220, 143] width 65 height 15
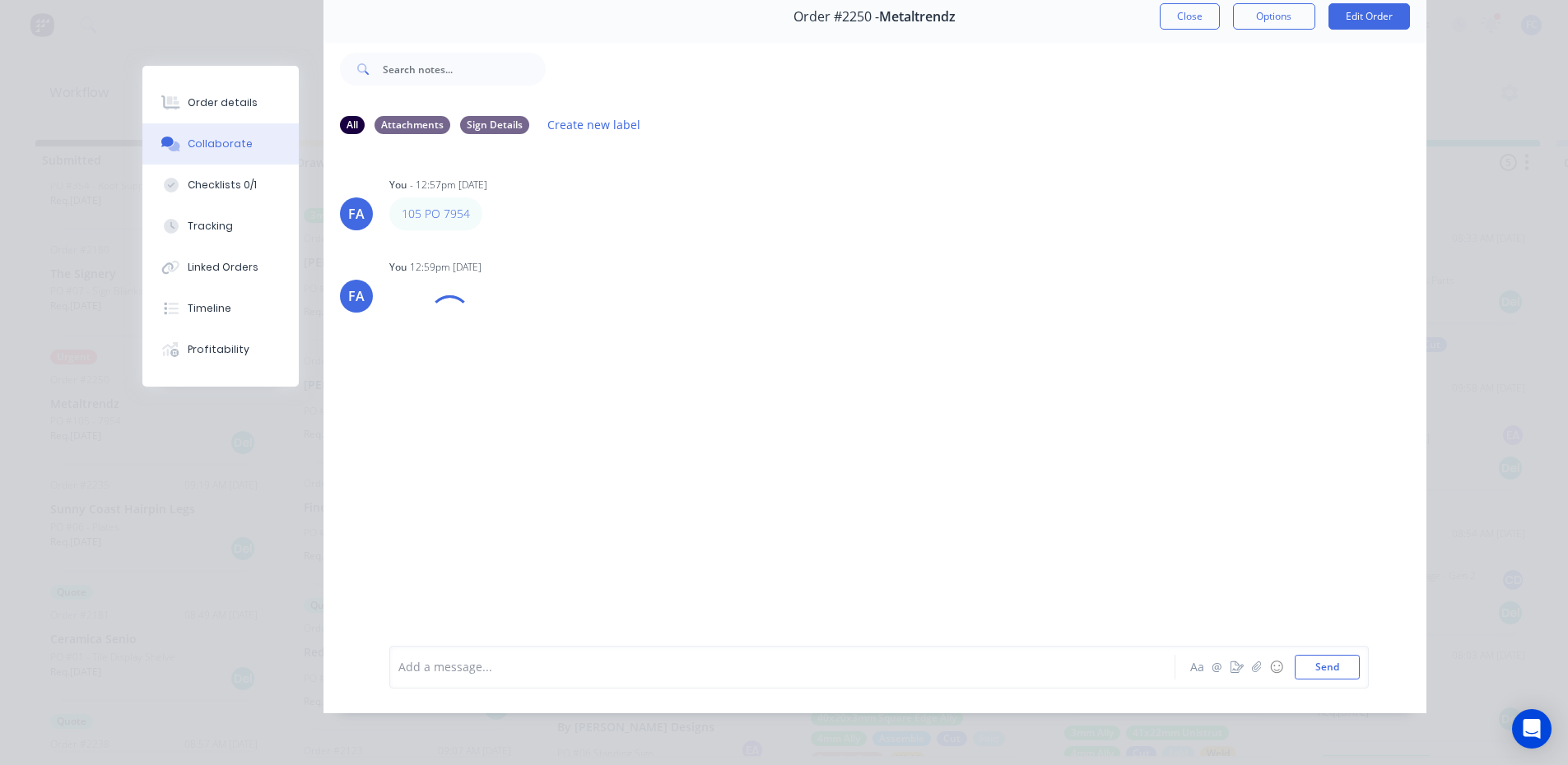
scroll to position [3, 0]
click at [486, 667] on div at bounding box center [759, 667] width 720 height 18
click at [508, 368] on img at bounding box center [449, 355] width 119 height 108
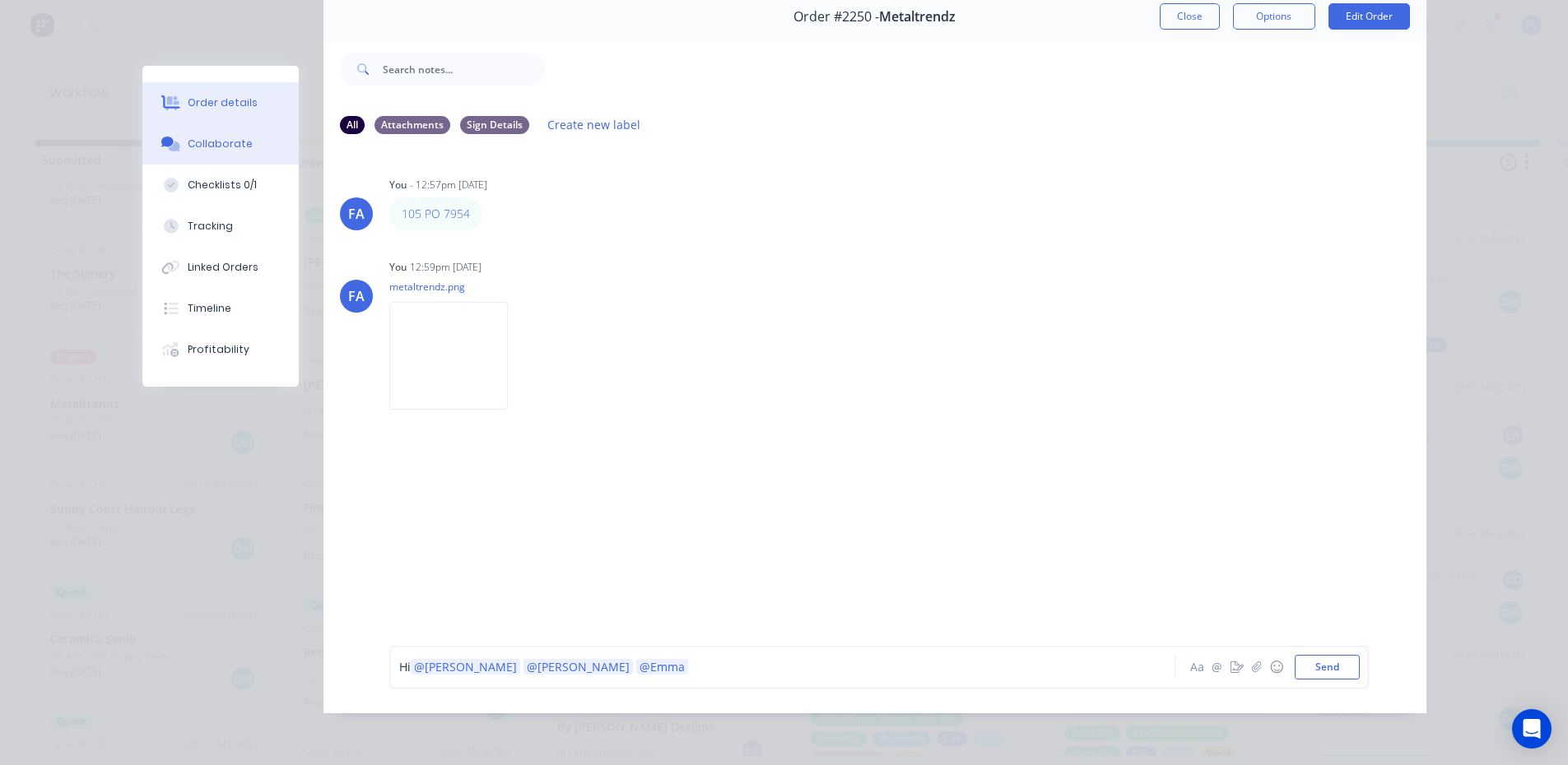
drag, startPoint x: 183, startPoint y: 107, endPoint x: 173, endPoint y: 117, distance: 14.1
click at [188, 107] on div "Order details" at bounding box center [223, 102] width 70 height 15
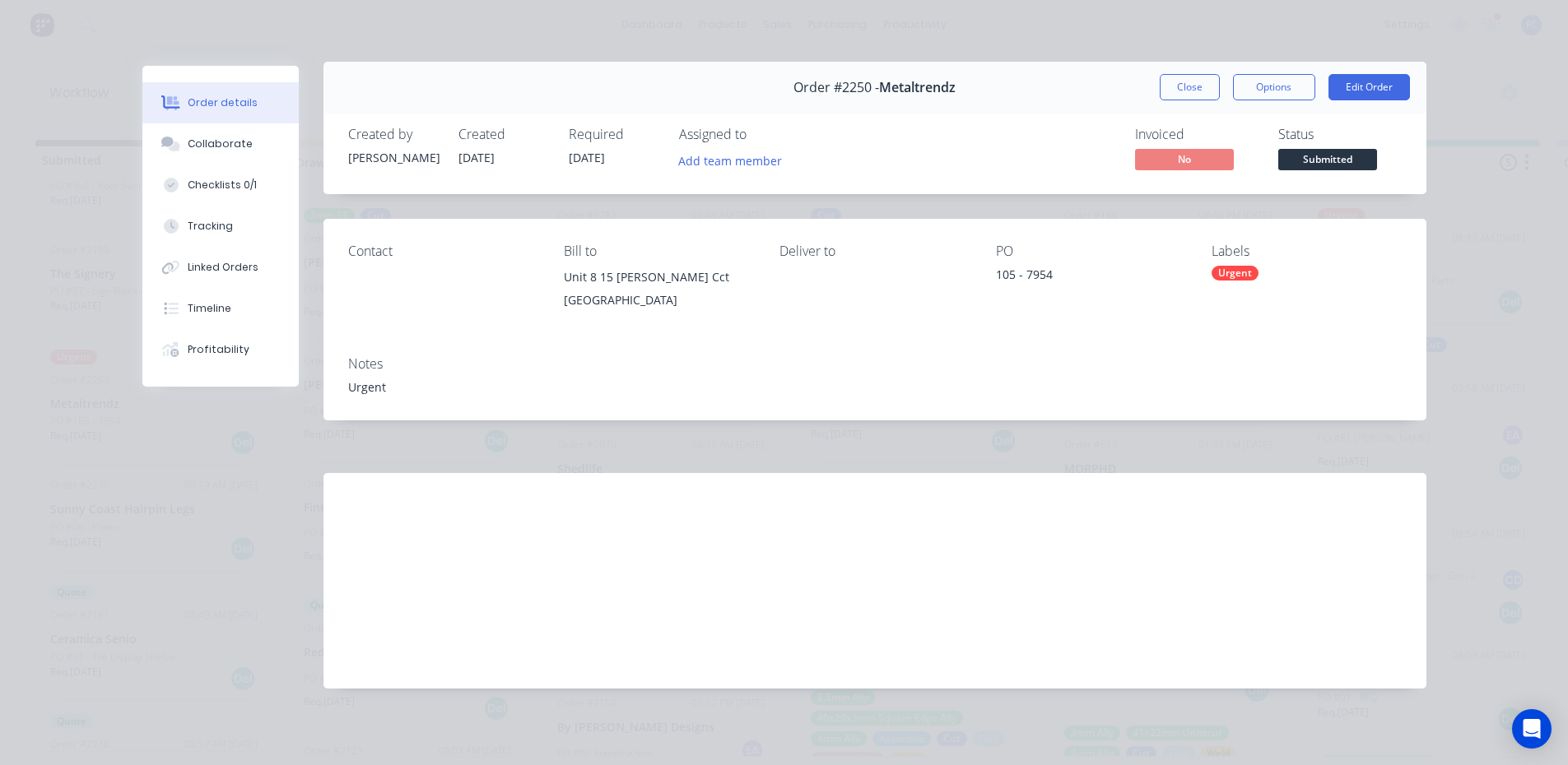
scroll to position [4, 0]
click at [218, 158] on button "Collaborate" at bounding box center [220, 144] width 157 height 41
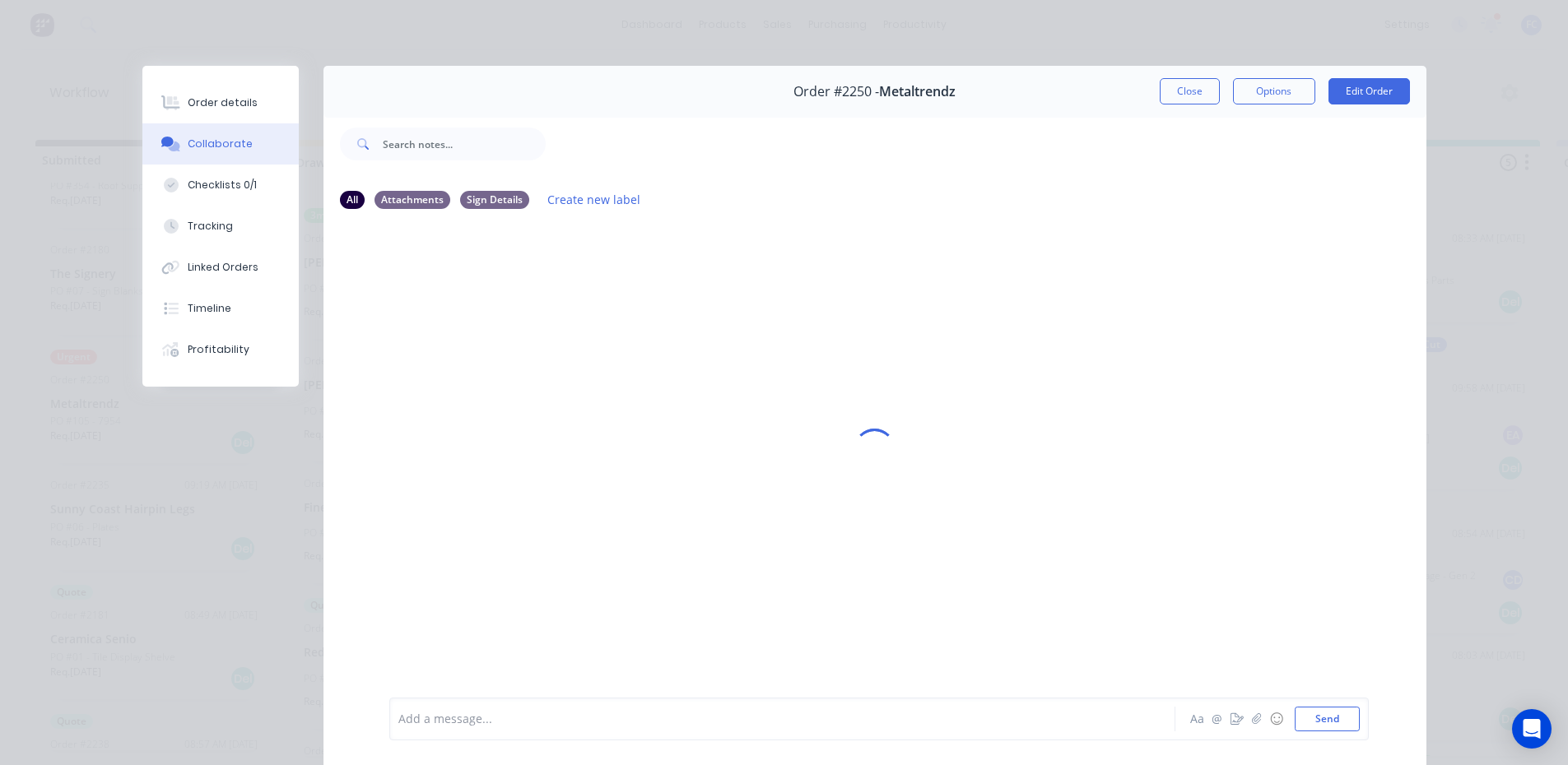
scroll to position [0, 0]
click at [1171, 88] on button "Close" at bounding box center [1189, 91] width 60 height 26
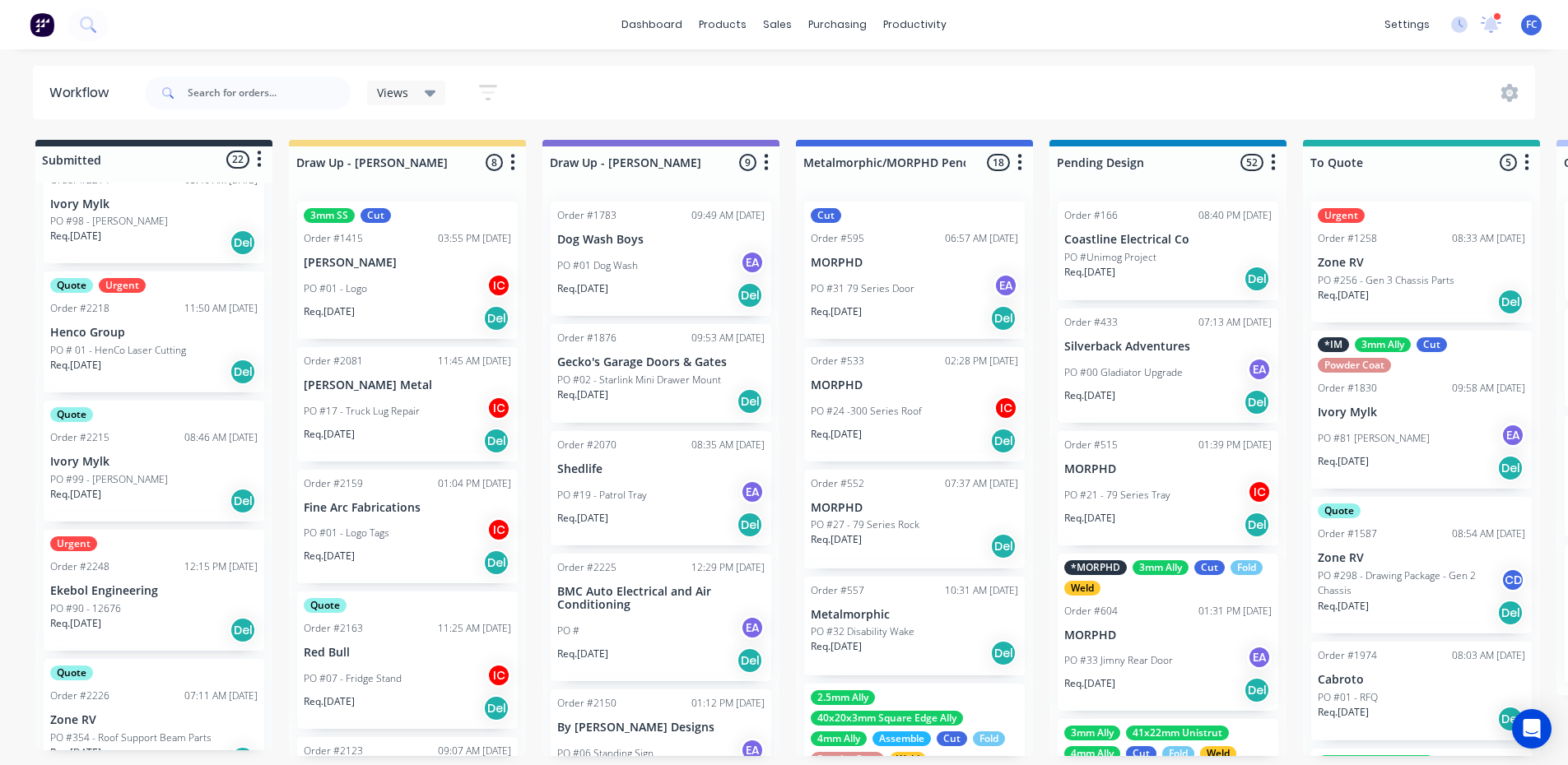
scroll to position [471, 0]
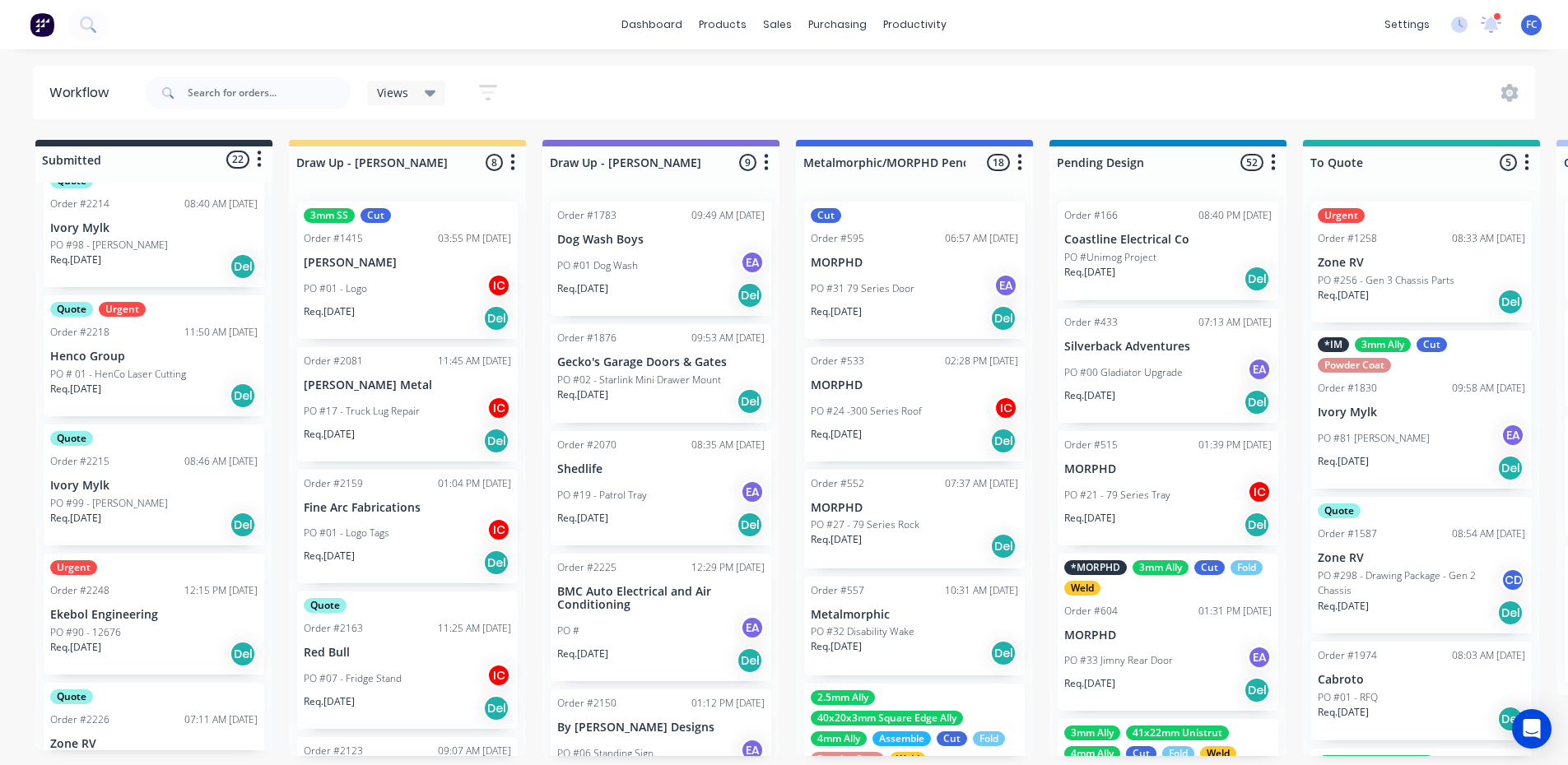
click at [78, 602] on div "Urgent Order #2248 12:15 PM 05/09/25 Ekebol Engineering PO #90 - 12676 Req. 09/…" at bounding box center [154, 614] width 221 height 121
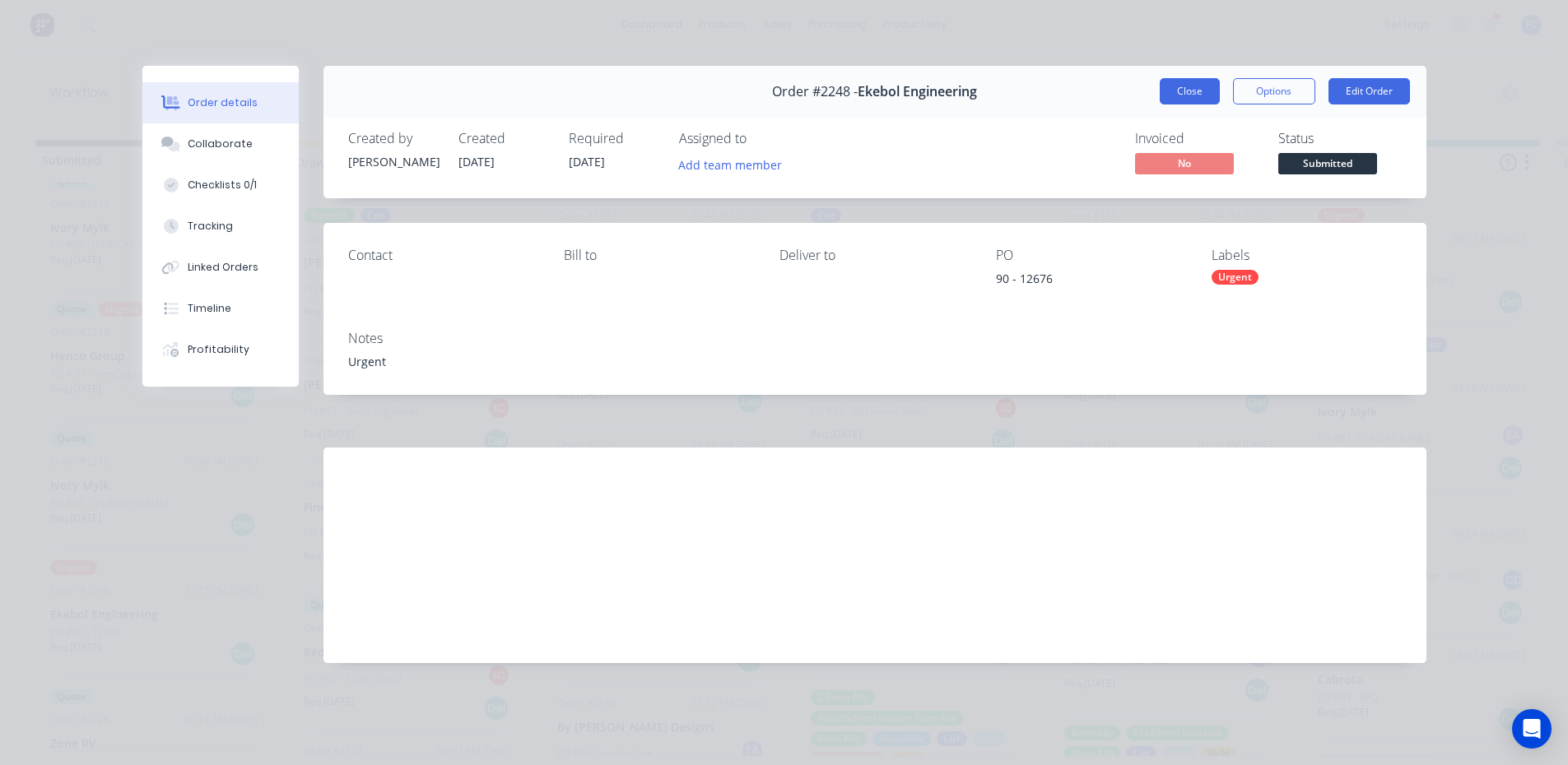
click at [1181, 99] on button "Close" at bounding box center [1189, 91] width 60 height 26
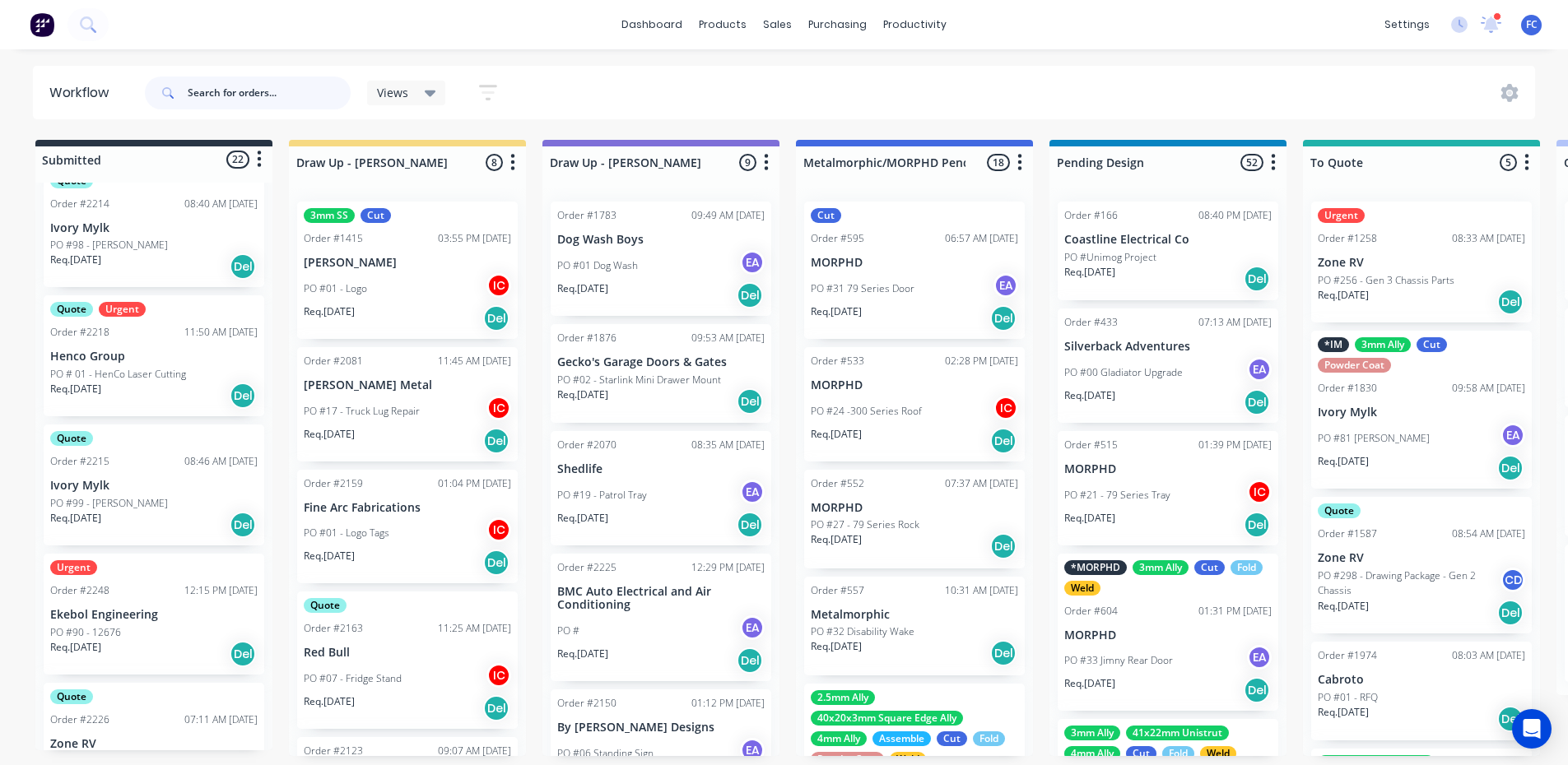
click at [203, 99] on input "text" at bounding box center [269, 93] width 163 height 33
type input "w"
type input "ekebol"
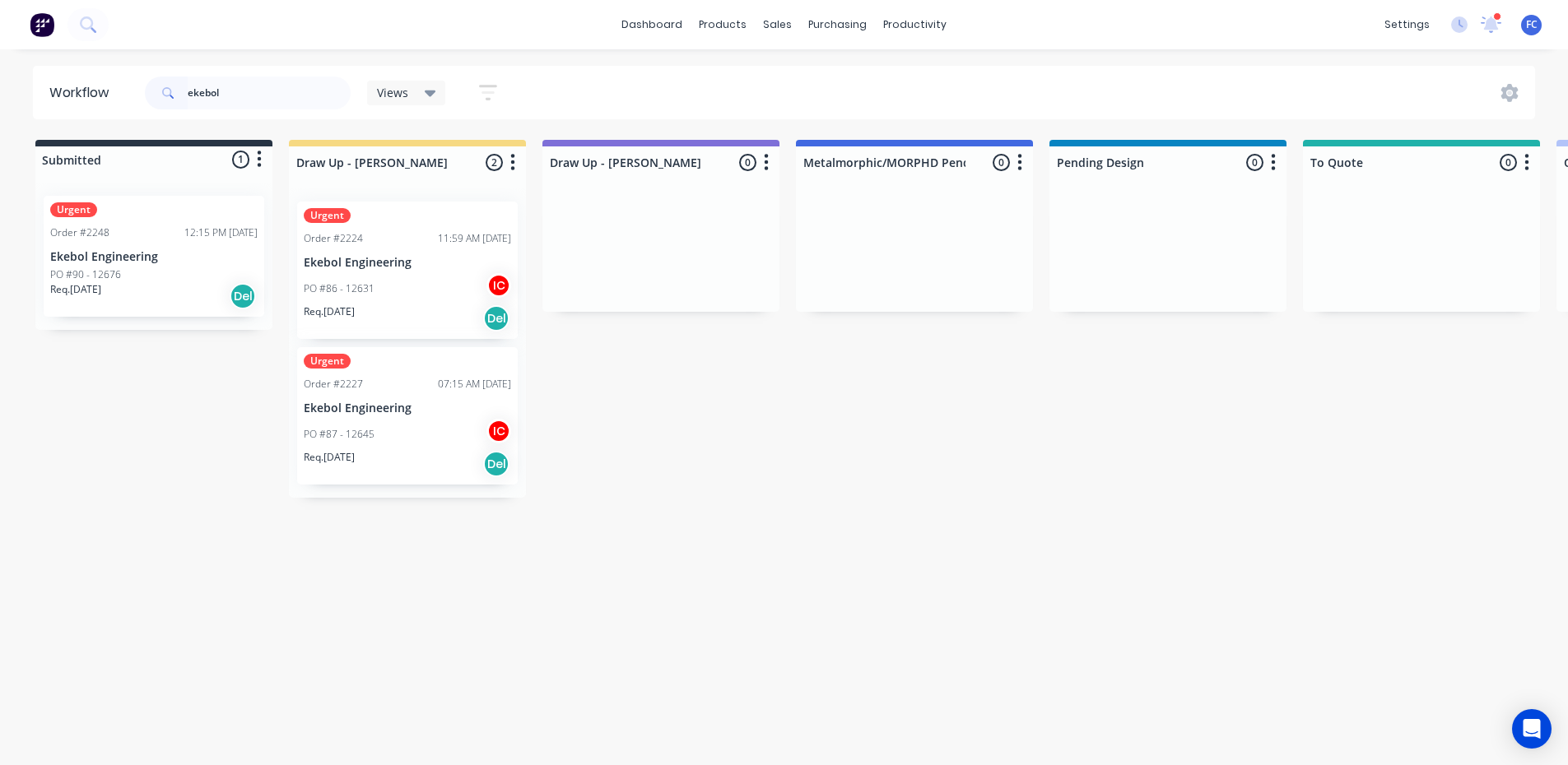
click at [393, 274] on div "PO #86 - 12631 IC" at bounding box center [407, 289] width 207 height 31
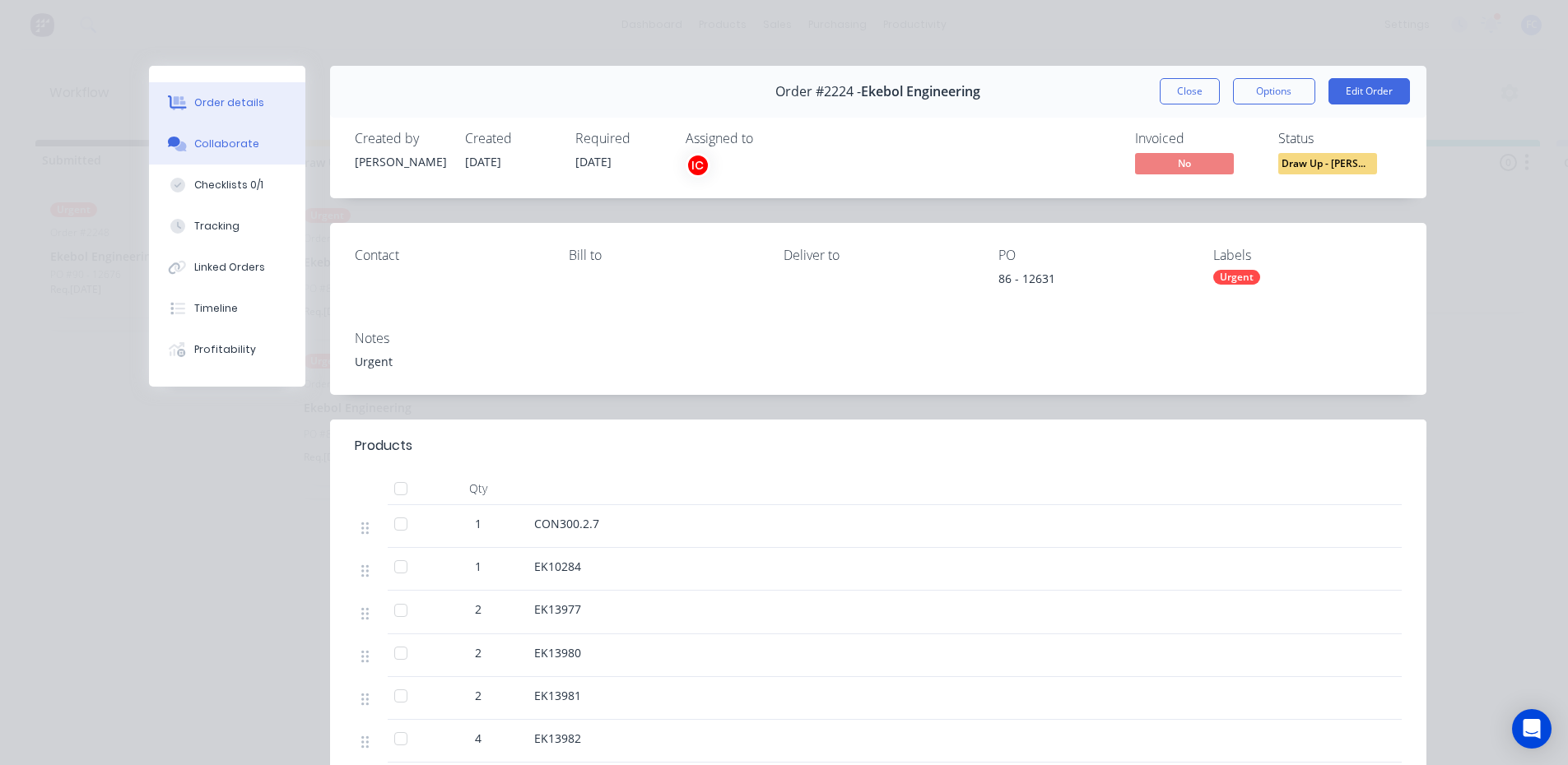
click at [246, 150] on div "Collaborate" at bounding box center [227, 143] width 65 height 15
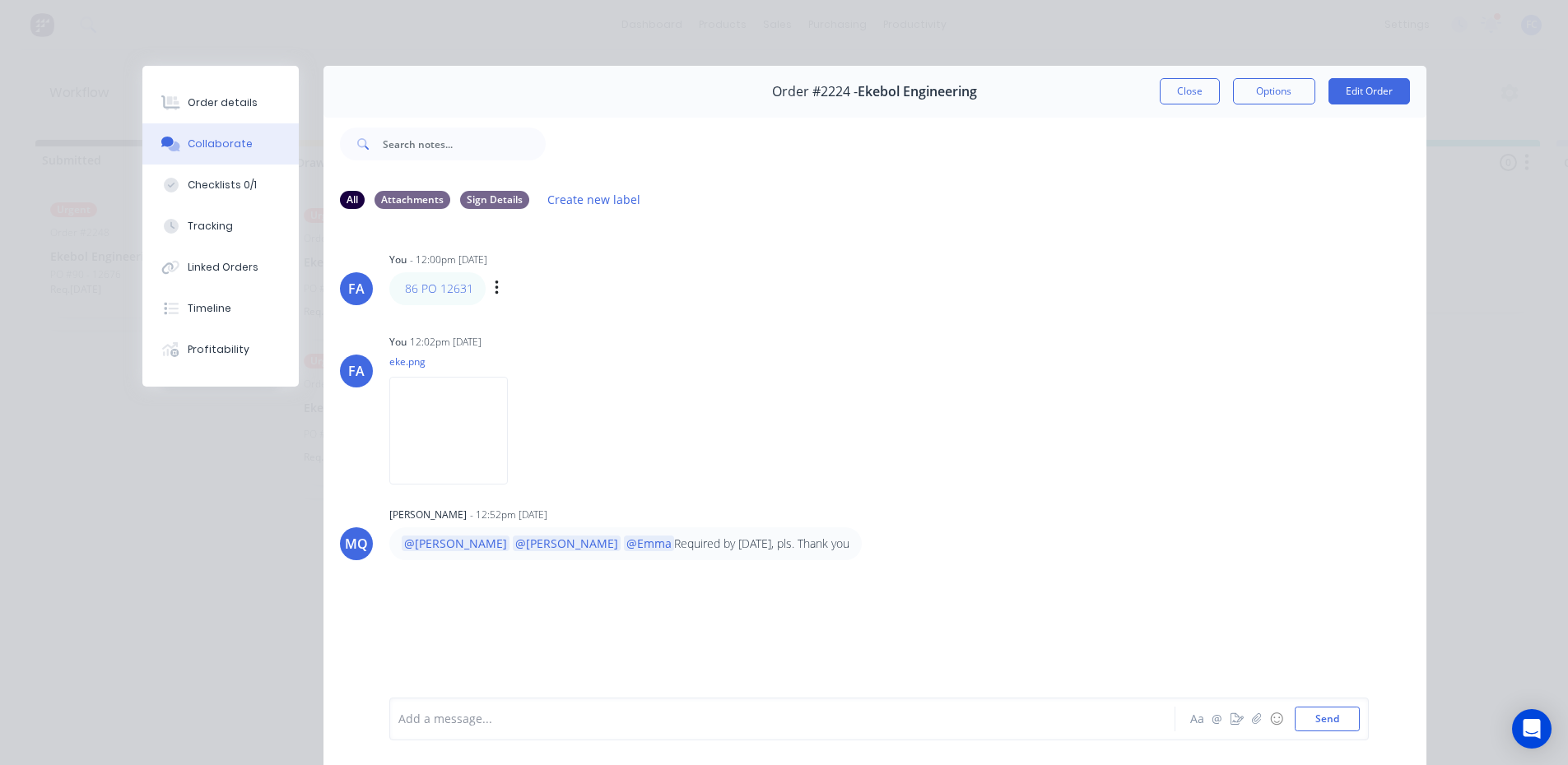
scroll to position [0, 0]
click at [1175, 88] on button "Close" at bounding box center [1189, 91] width 60 height 26
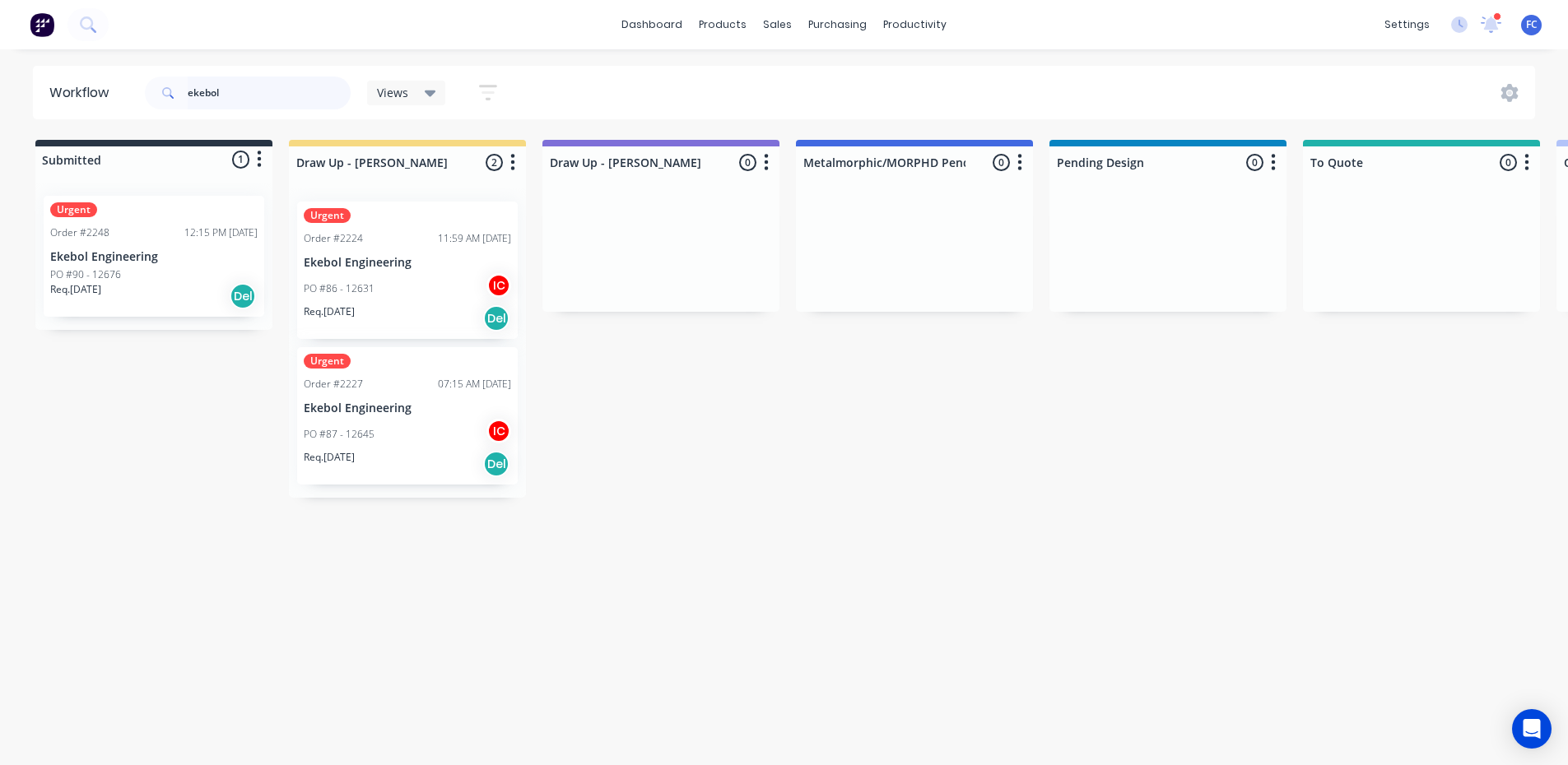
drag, startPoint x: 229, startPoint y: 96, endPoint x: 112, endPoint y: 106, distance: 117.4
click at [116, 106] on header "Workflow ekebol Views Save new view None (Default) edit Greg edit Greg edit Sho…" at bounding box center [784, 92] width 1503 height 54
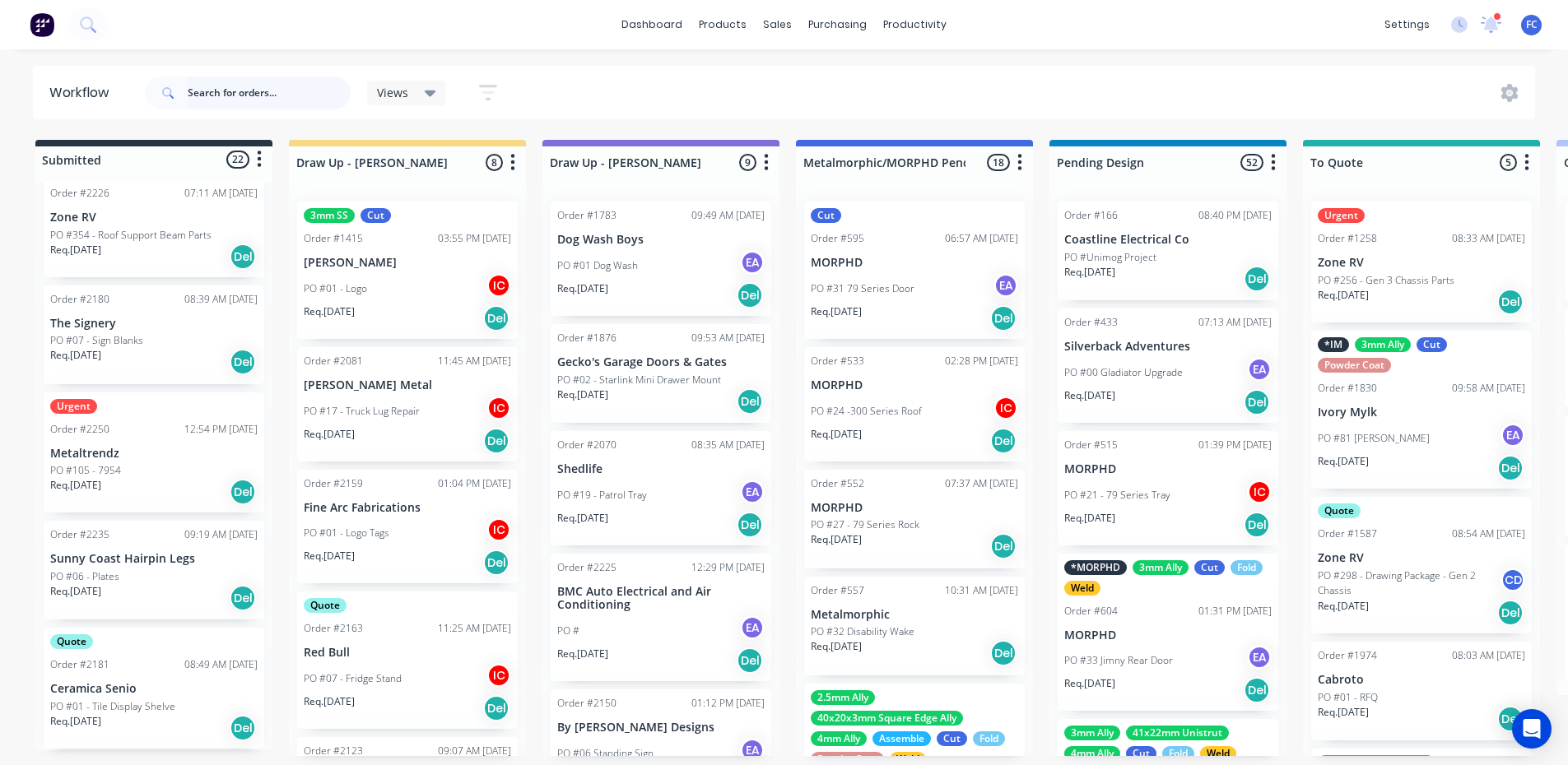
scroll to position [717, 0]
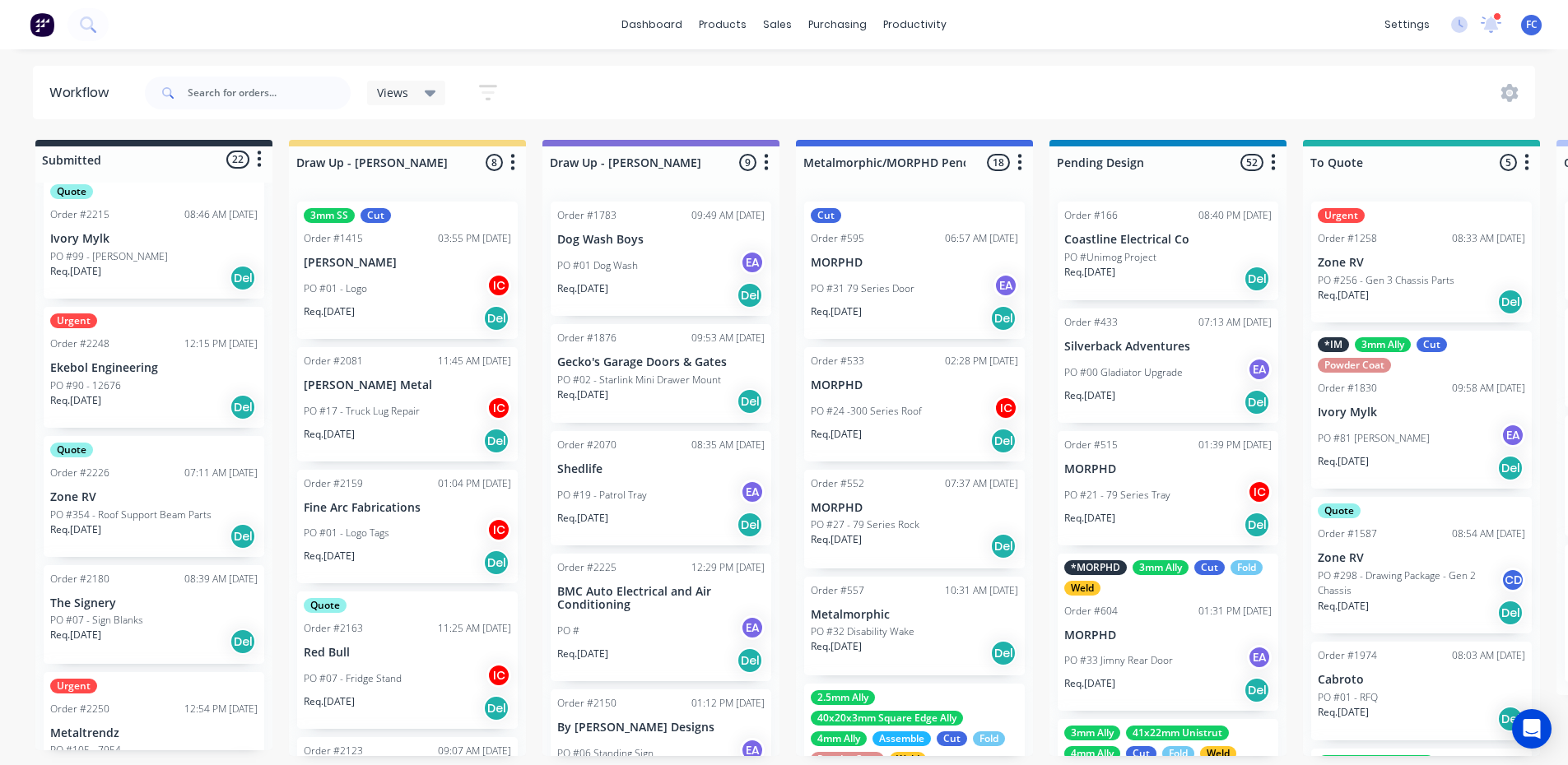
click at [126, 709] on div "Order #2250 12:54 PM 05/09/25" at bounding box center [154, 709] width 207 height 15
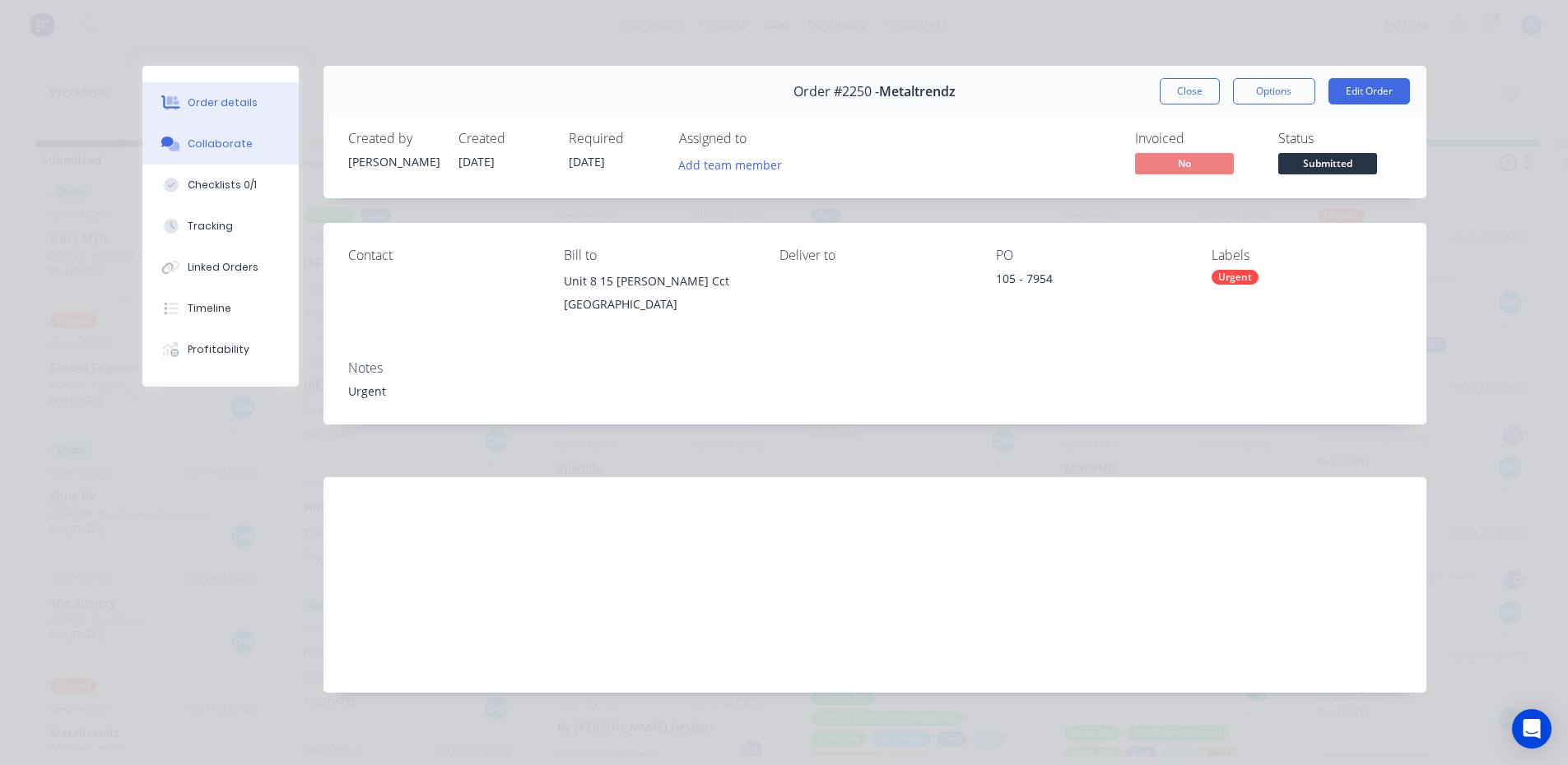
click at [195, 138] on div "Collaborate" at bounding box center [220, 143] width 65 height 15
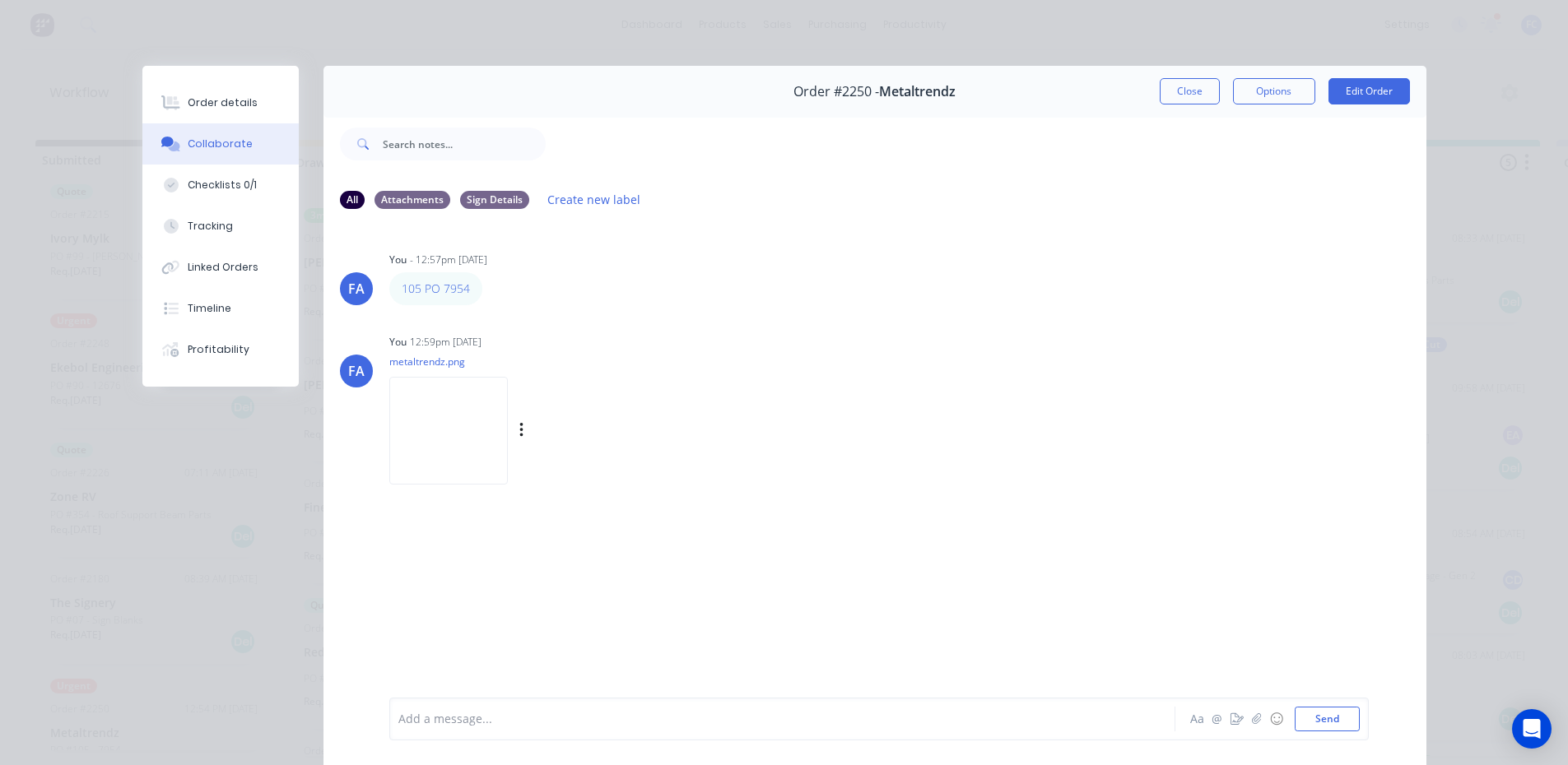
click at [508, 443] on img at bounding box center [449, 430] width 119 height 108
click at [571, 718] on div at bounding box center [759, 720] width 720 height 18
click at [703, 716] on div "Hi @Greg @Emma @Izaak required by Wed" at bounding box center [759, 720] width 720 height 18
click at [662, 724] on div "Hi @Greg @Emma @Izaak required by Wed" at bounding box center [759, 720] width 720 height 18
click at [660, 722] on div "Hi @Greg @Emma @Izaak required by Wed" at bounding box center [759, 720] width 720 height 18
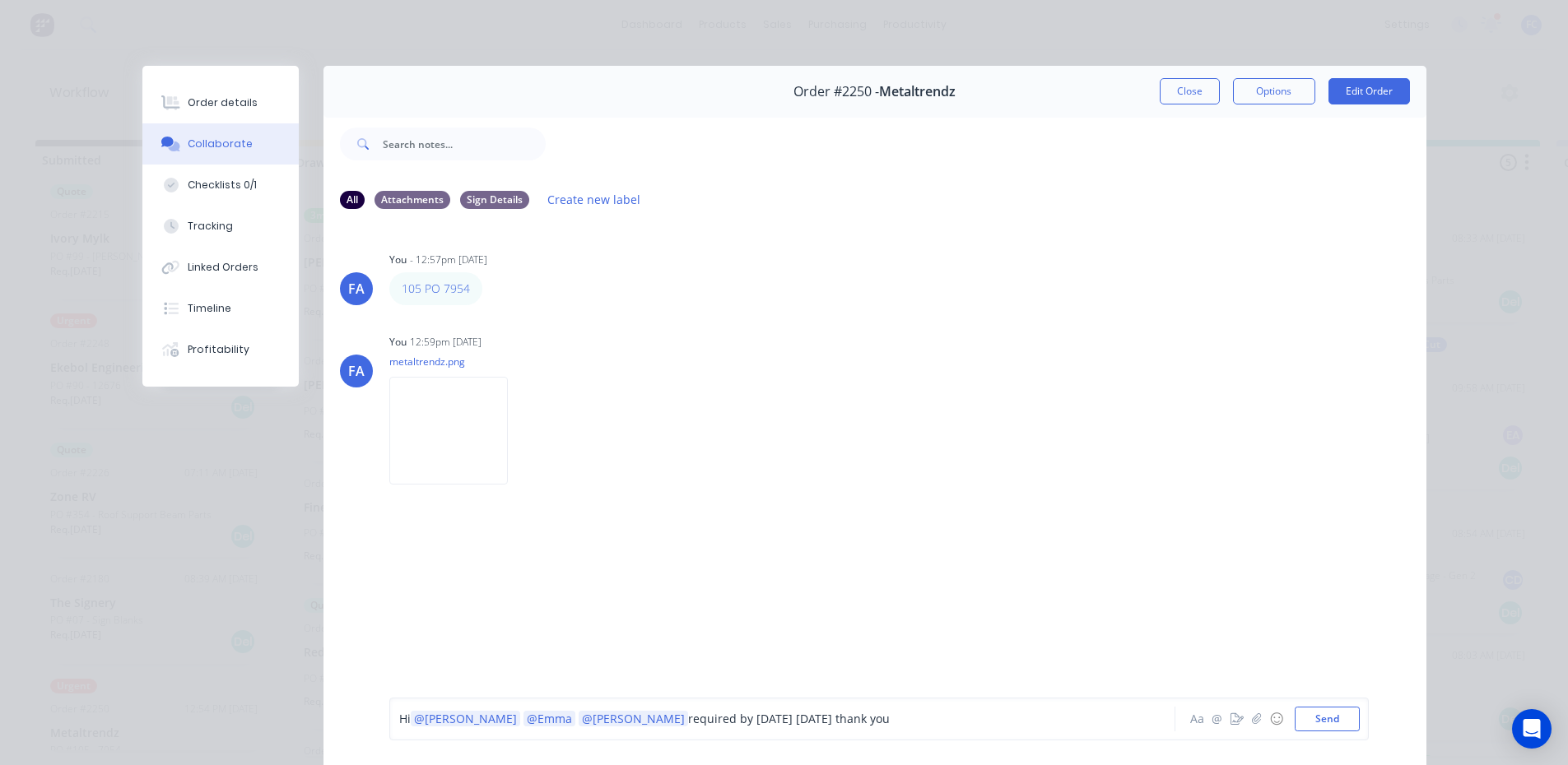
click at [764, 722] on span "required by 10th September wednesday thank you" at bounding box center [788, 719] width 201 height 16
click at [953, 710] on div "Hi @Greg @Emma @Izaak required by 10th September wednesday afternoon thank you" at bounding box center [758, 718] width 721 height 24
click at [925, 720] on div "Hi @Greg @Emma @Izaak required by 10th September wednesday afternoon thank you" at bounding box center [759, 720] width 720 height 18
click at [1315, 722] on button "Send" at bounding box center [1327, 718] width 65 height 24
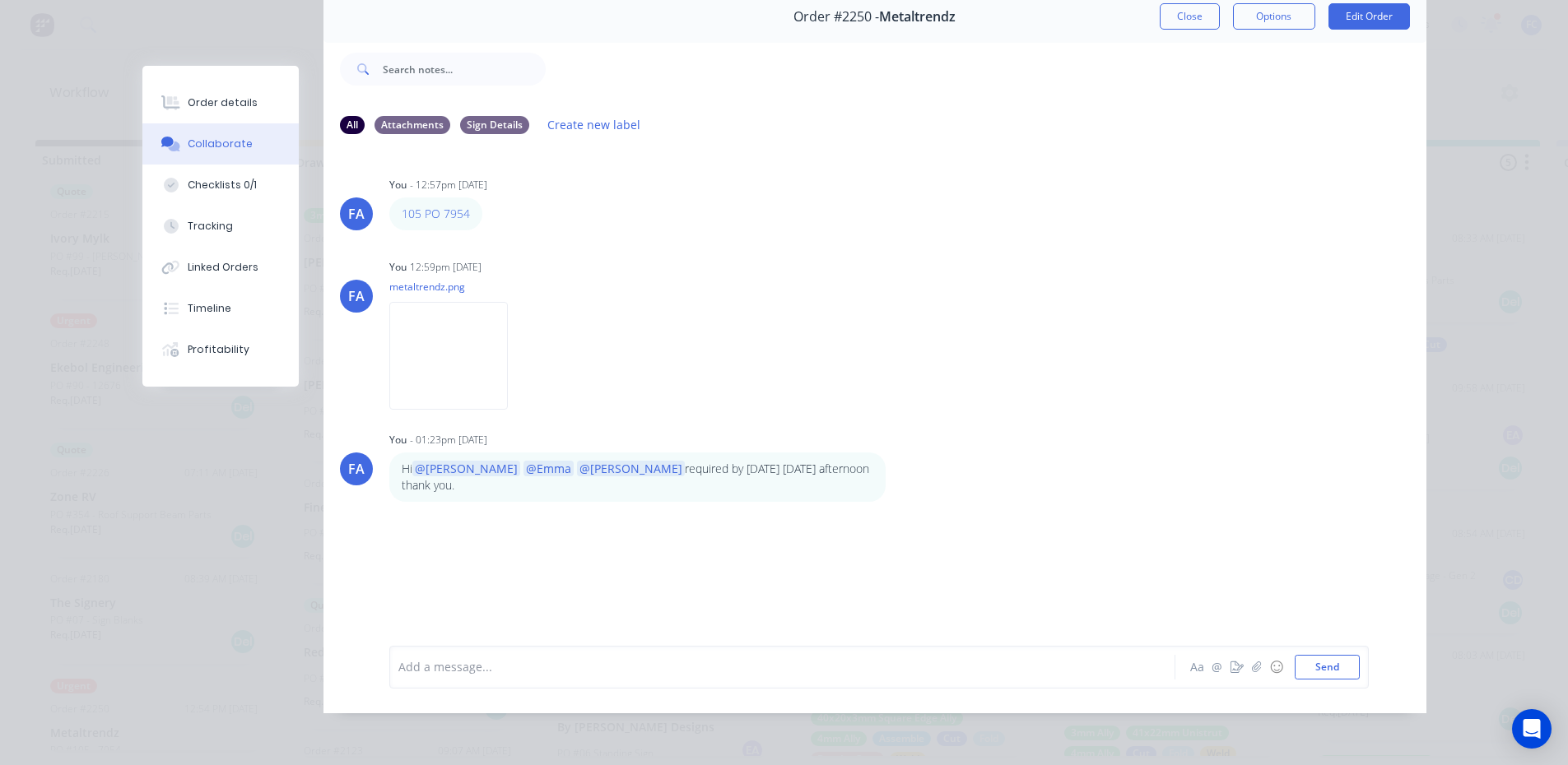
scroll to position [83, 0]
drag, startPoint x: 716, startPoint y: 451, endPoint x: 820, endPoint y: 452, distance: 104.0
click at [820, 453] on div "Hi @Greg @Emma @Izaak required by 10th September wednesday afternoon thank you." at bounding box center [638, 478] width 496 height 51
drag, startPoint x: 720, startPoint y: 465, endPoint x: 966, endPoint y: 451, distance: 246.4
click at [1015, 445] on div "FA You - 01:23pm 05/09/25 Hi @Greg @Emma @Izaak required by 10th September wedn…" at bounding box center [874, 465] width 1103 height 75
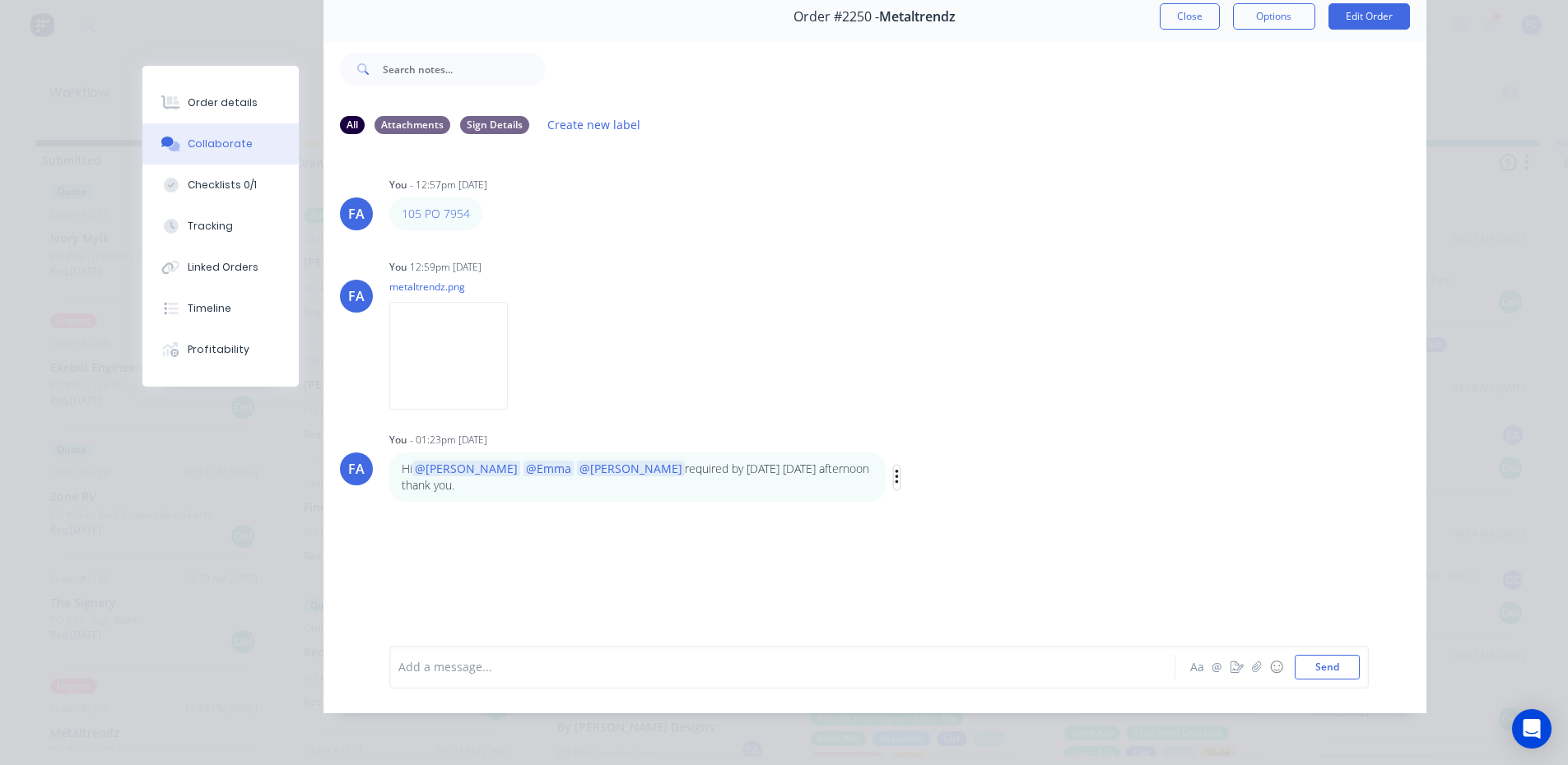
click at [894, 470] on icon "button" at bounding box center [895, 477] width 3 height 15
click at [914, 494] on button "Edit" at bounding box center [956, 507] width 104 height 27
click at [712, 461] on p "Hi @Greg @Emma @Izaak required by 10th September wednesday afternoon thank you." at bounding box center [638, 478] width 471 height 34
click at [693, 669] on span "required by 10th September wednesday afternoon thank you." at bounding box center [793, 667] width 263 height 16
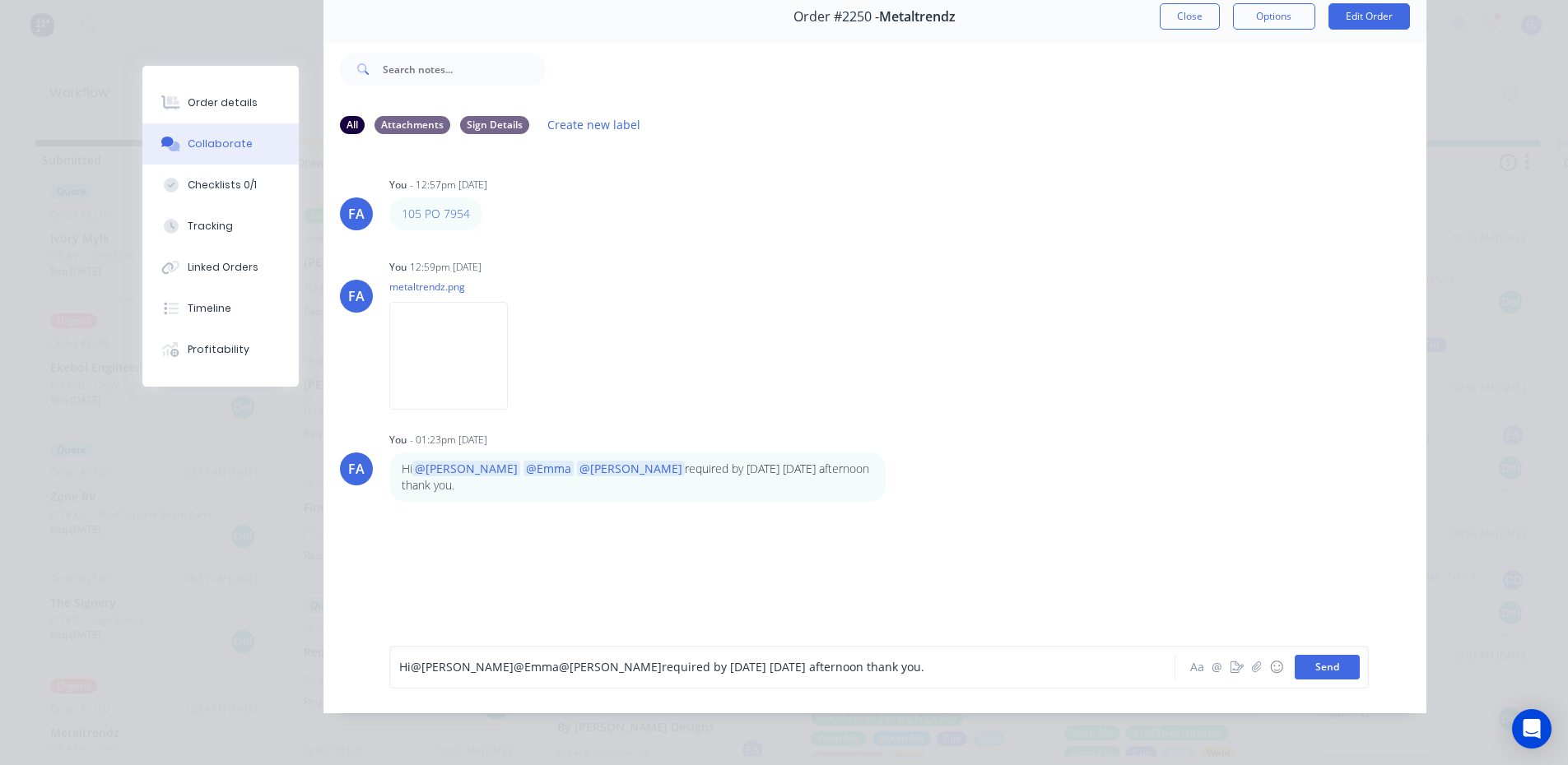
click at [1308, 676] on button "Send" at bounding box center [1327, 667] width 65 height 24
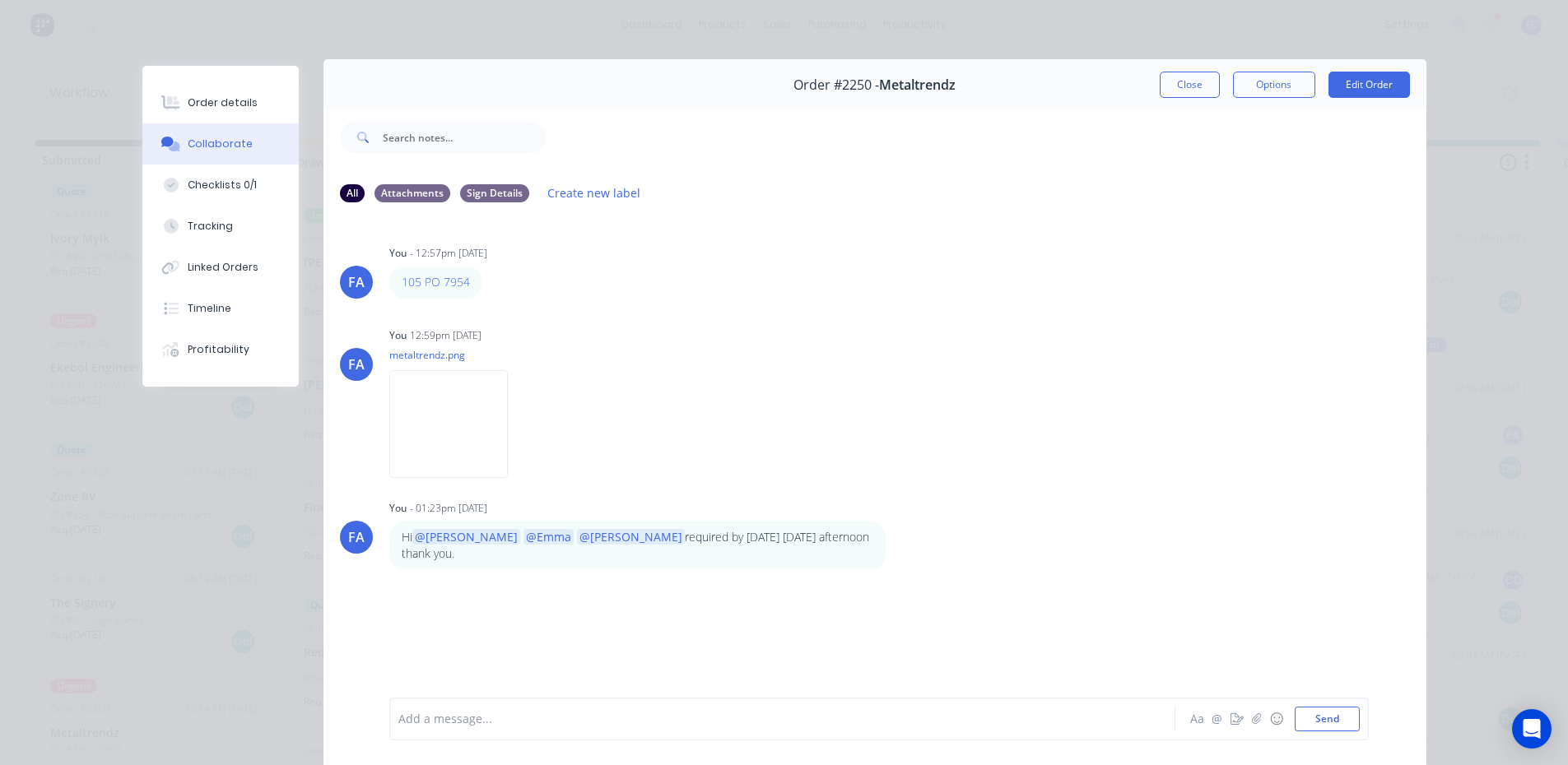
scroll to position [0, 0]
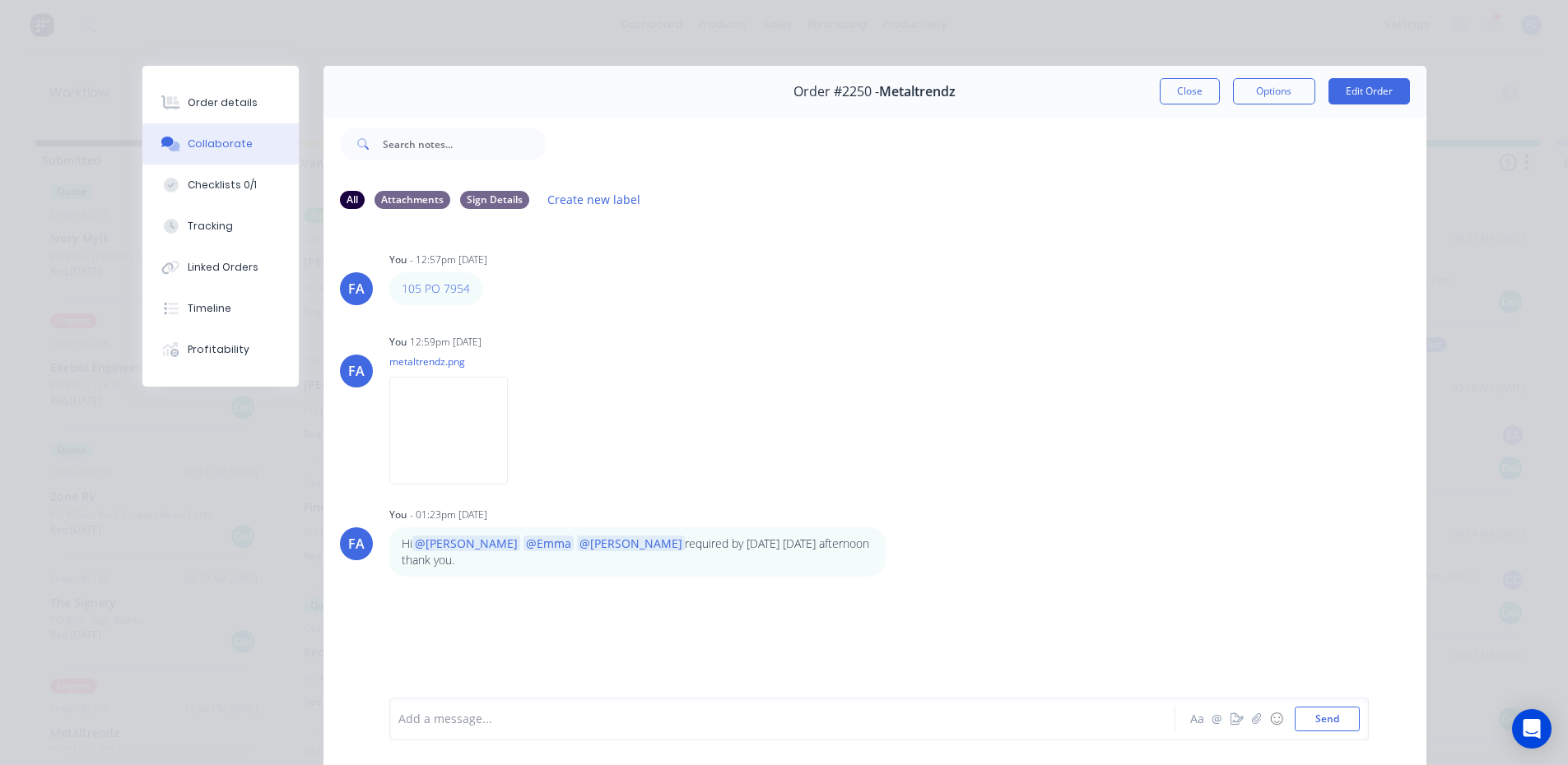
click at [1199, 105] on div "Order #2250 - Metaltrendz Close Options Edit Order" at bounding box center [874, 91] width 1103 height 52
click at [1188, 88] on button "Close" at bounding box center [1189, 91] width 60 height 26
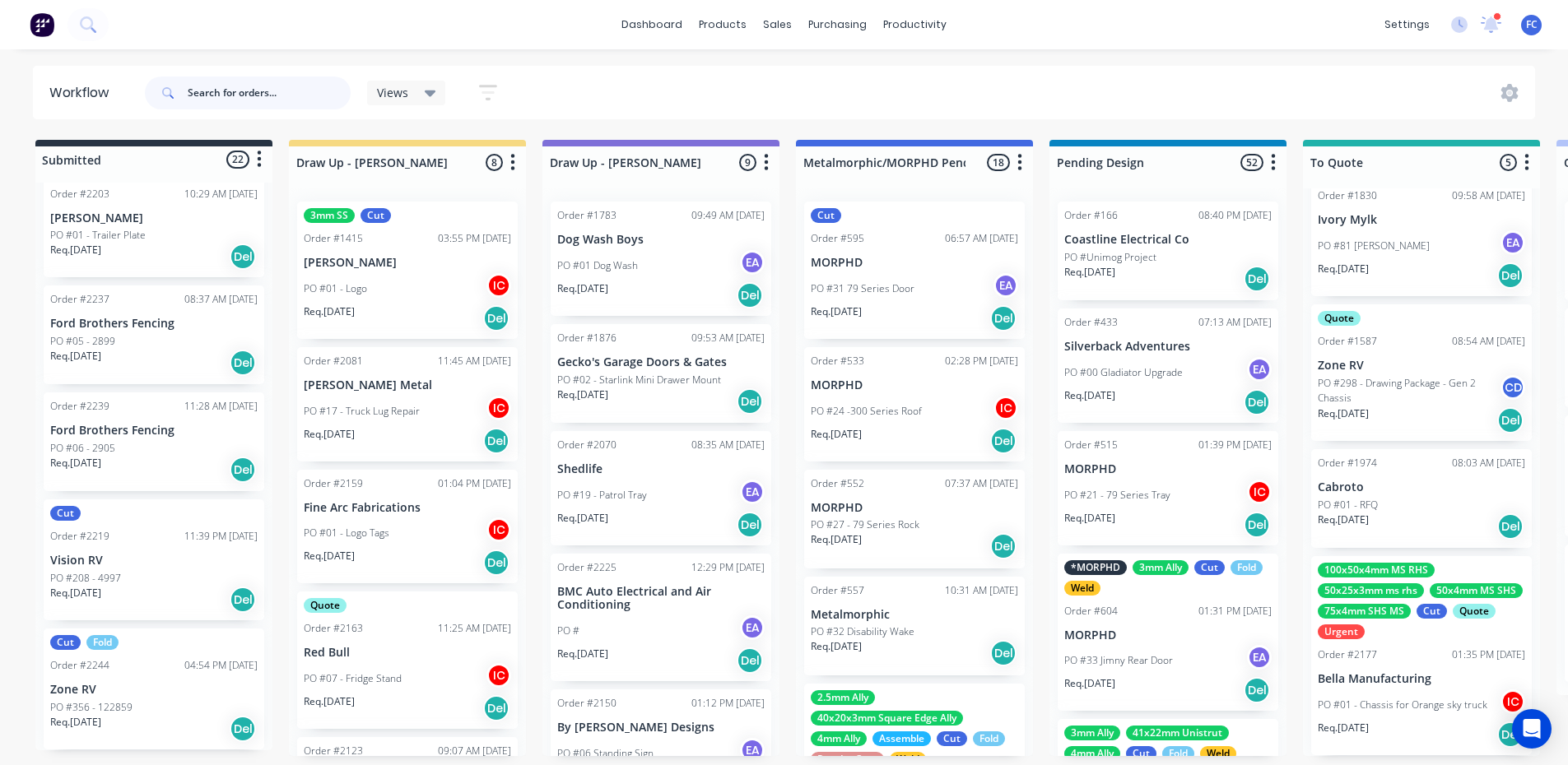
click at [277, 98] on input "text" at bounding box center [269, 93] width 163 height 33
type input "GECKO"
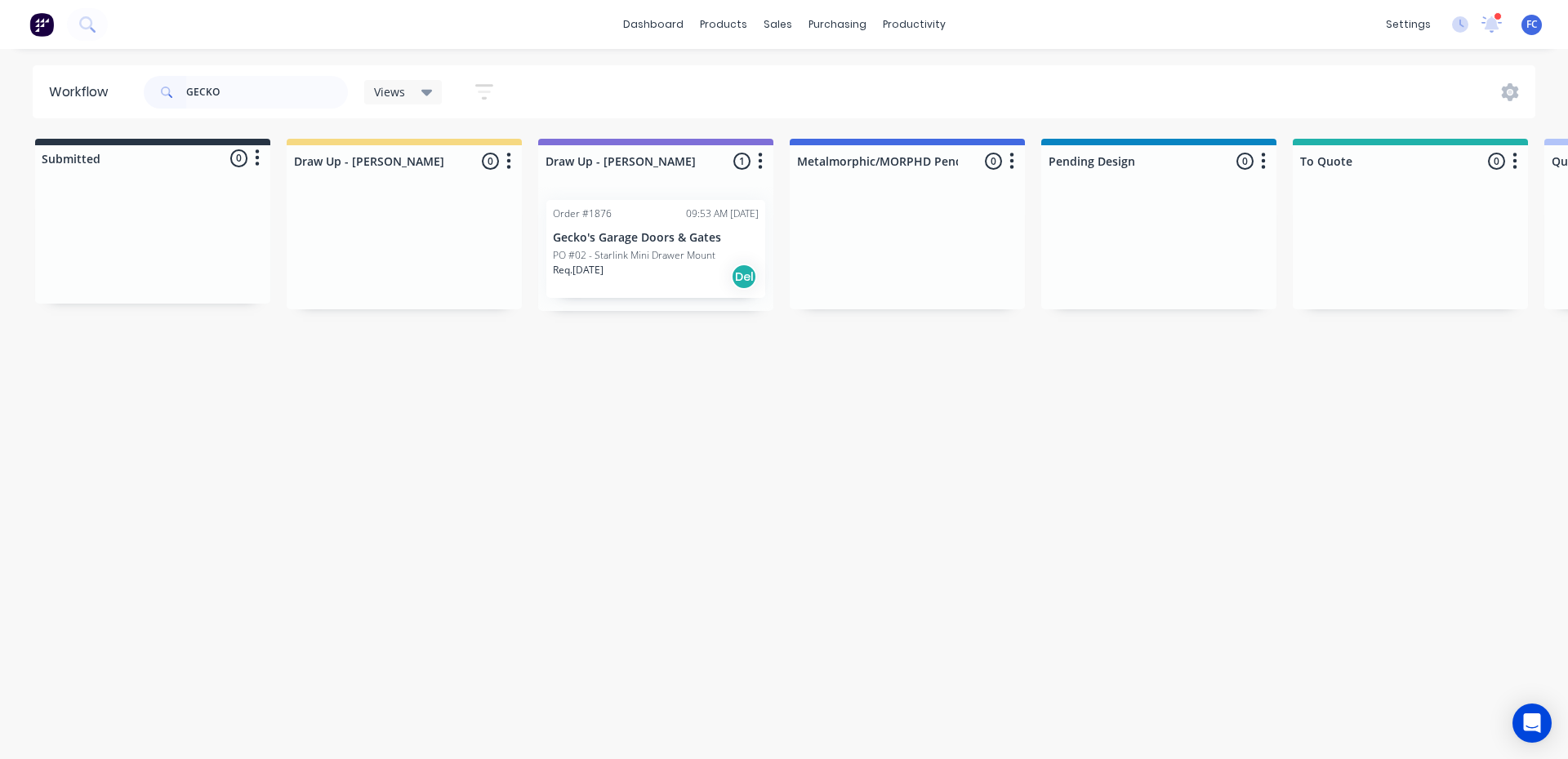
click at [627, 251] on p "PO #02 - Starlink Mini Drawer Mount" at bounding box center [634, 255] width 162 height 14
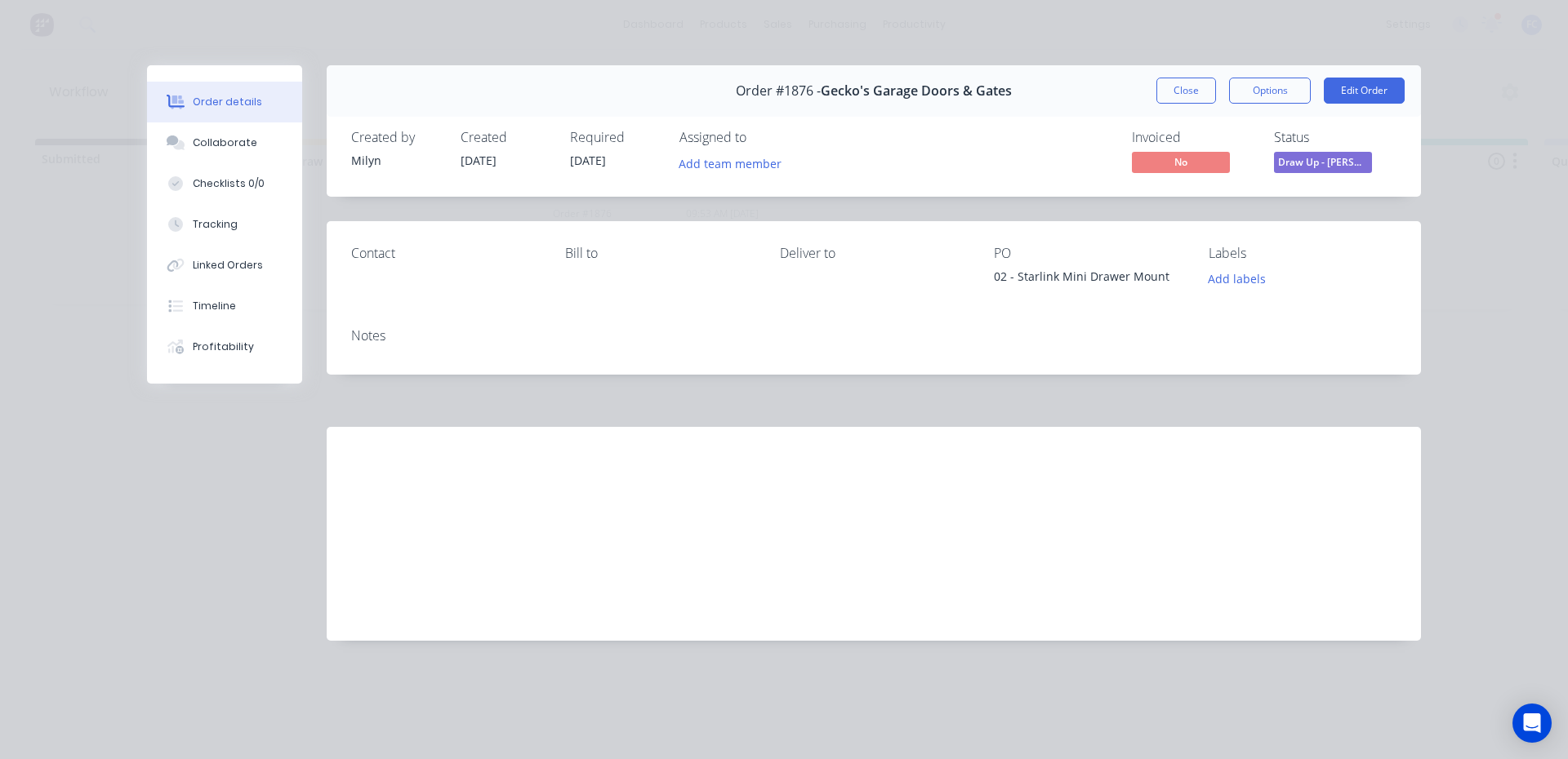
click at [1185, 103] on div "Order #1876 - Gecko's Garage Doors & Gates Close Options Edit Order" at bounding box center [873, 91] width 1095 height 51
click at [1170, 93] on button "Close" at bounding box center [1186, 90] width 60 height 26
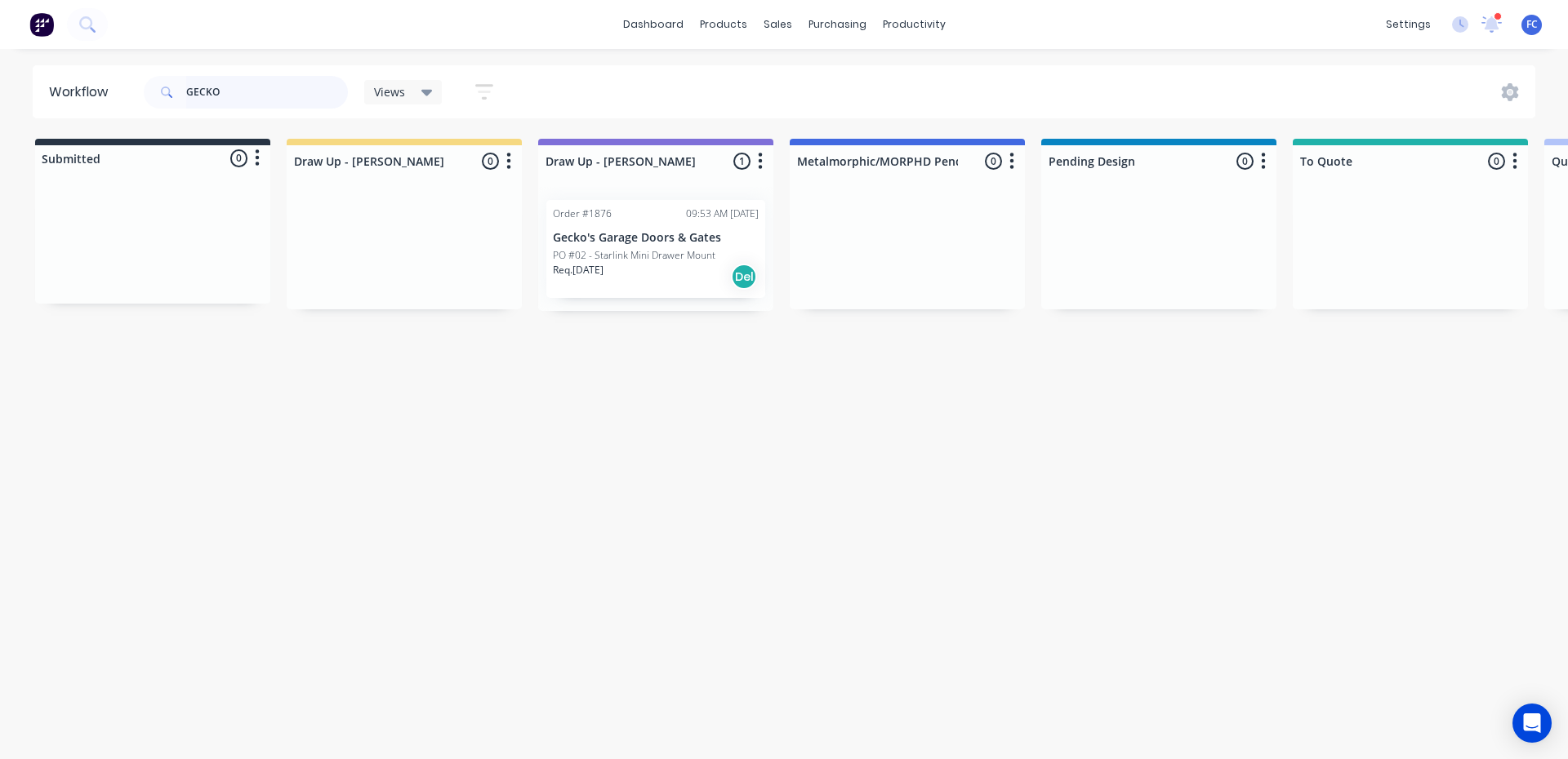
drag, startPoint x: 172, startPoint y: 82, endPoint x: 114, endPoint y: 82, distance: 58.0
click at [114, 82] on header "Workflow GECKO Views Save new view None (Default) edit Greg edit Greg edit Show…" at bounding box center [784, 92] width 1504 height 53
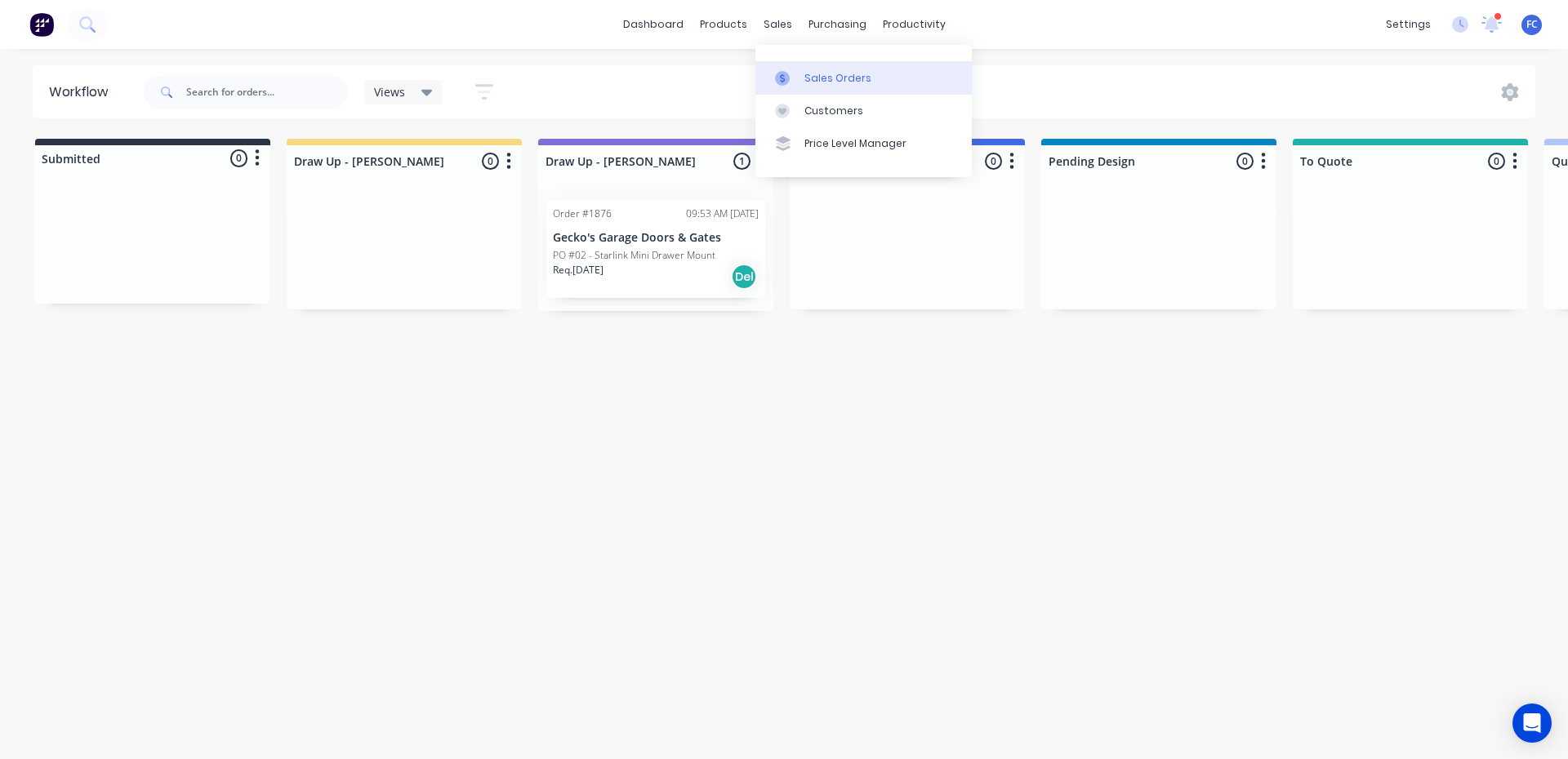
click at [809, 73] on div "Sales Orders" at bounding box center [838, 78] width 67 height 14
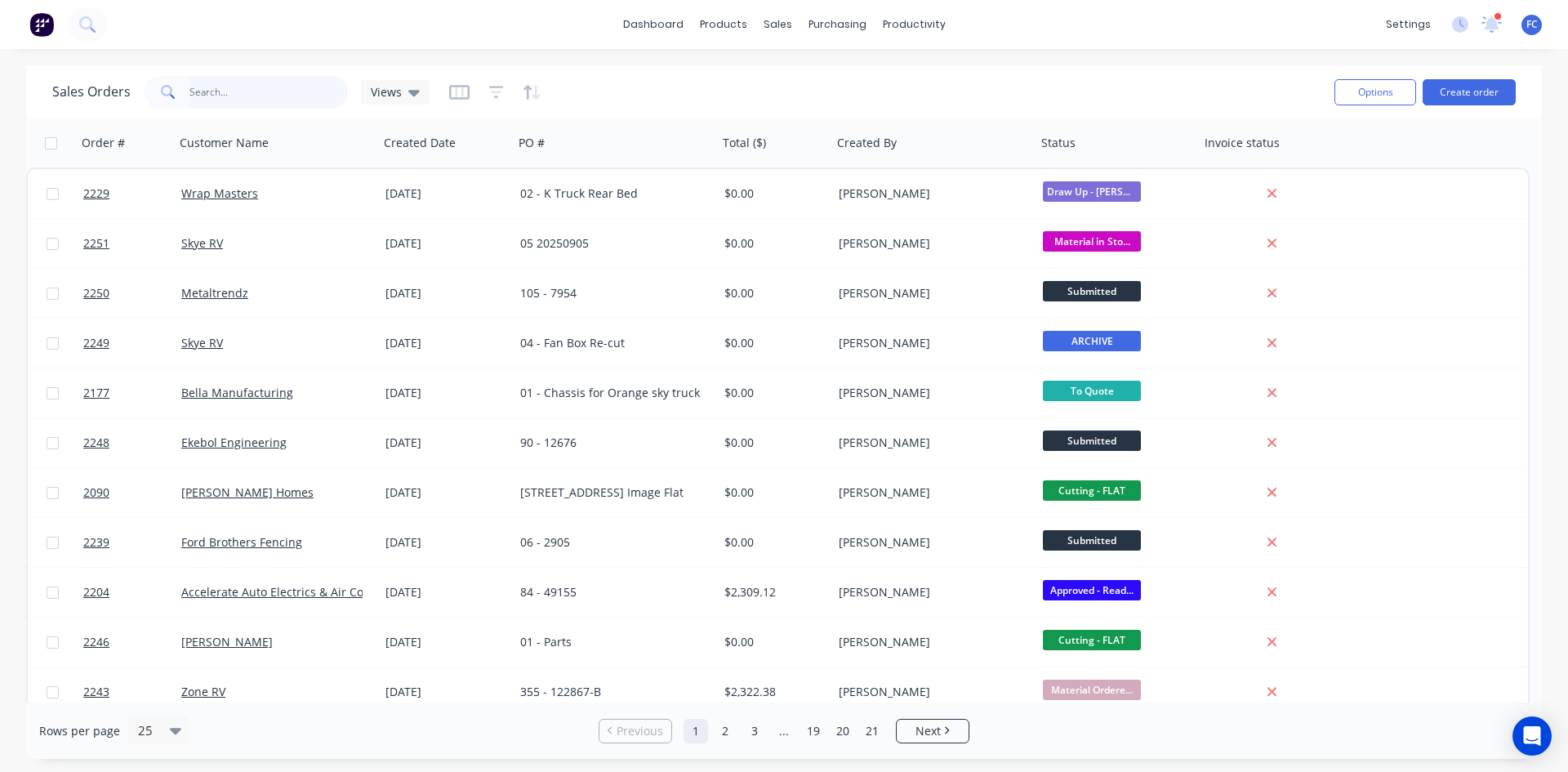
click at [227, 100] on input "text" at bounding box center [269, 93] width 159 height 33
type input "GECKO"
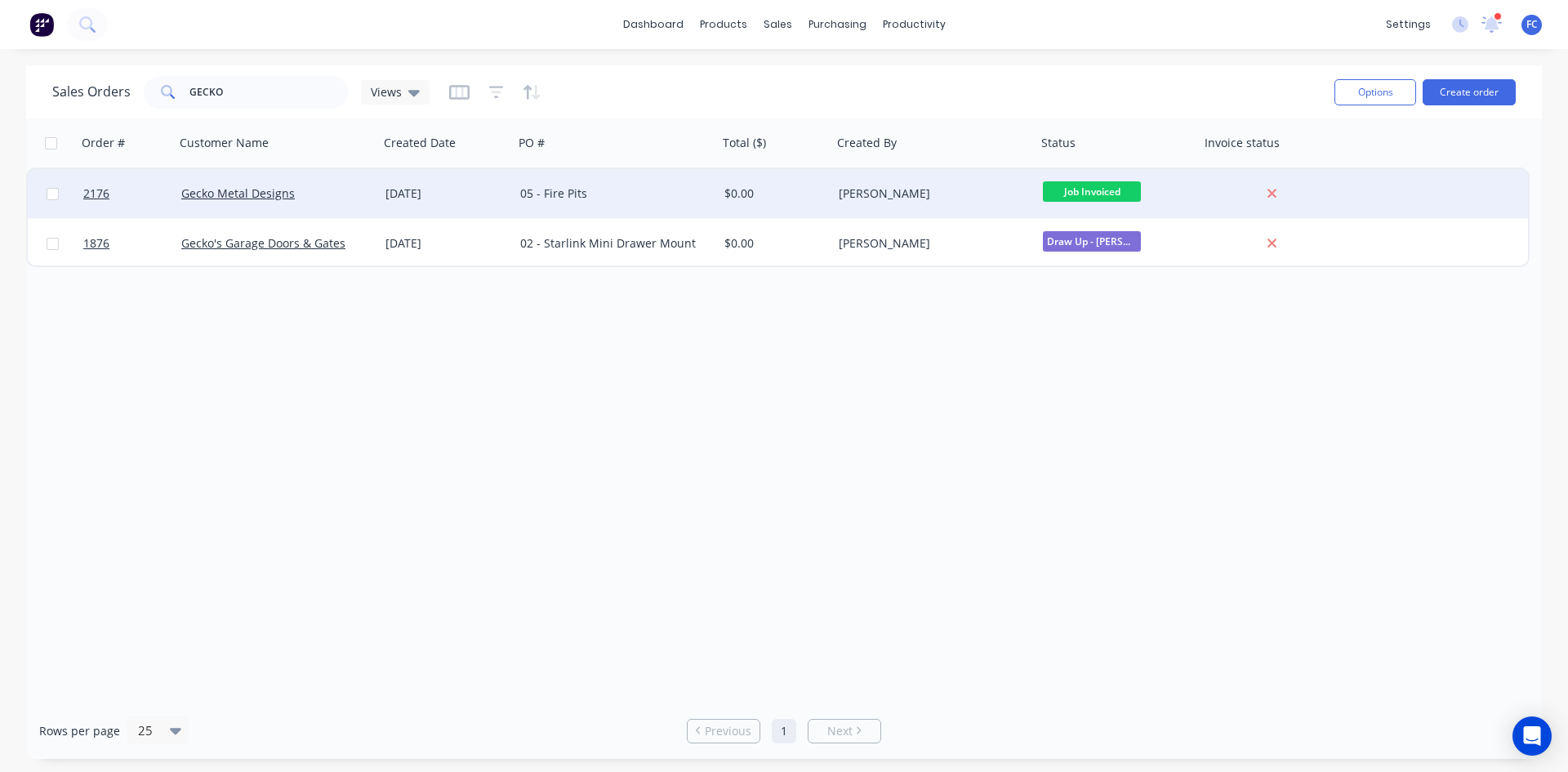
click at [510, 210] on div "[DATE]" at bounding box center [446, 193] width 135 height 49
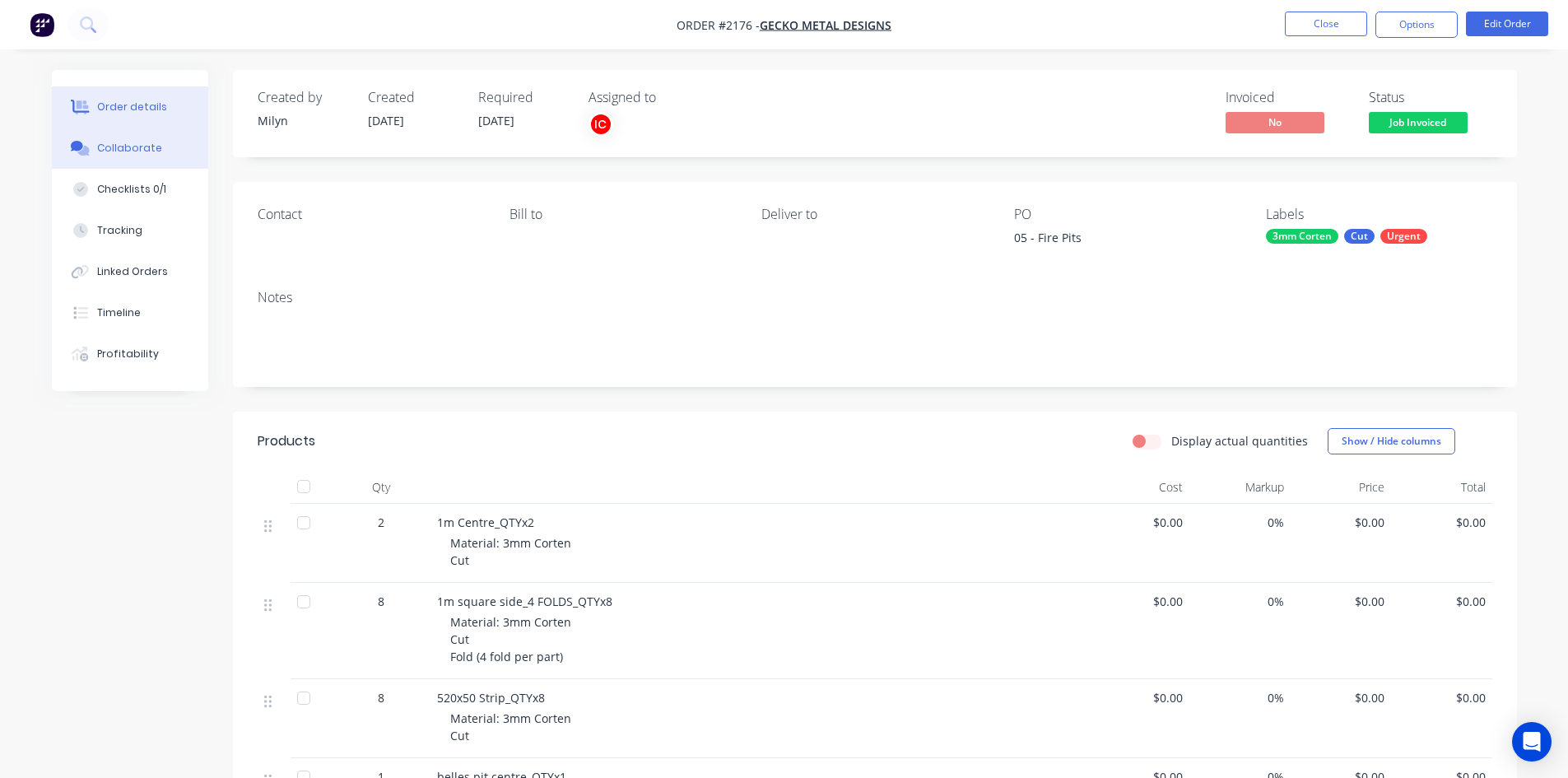
click at [126, 153] on div "Collaborate" at bounding box center [129, 148] width 65 height 15
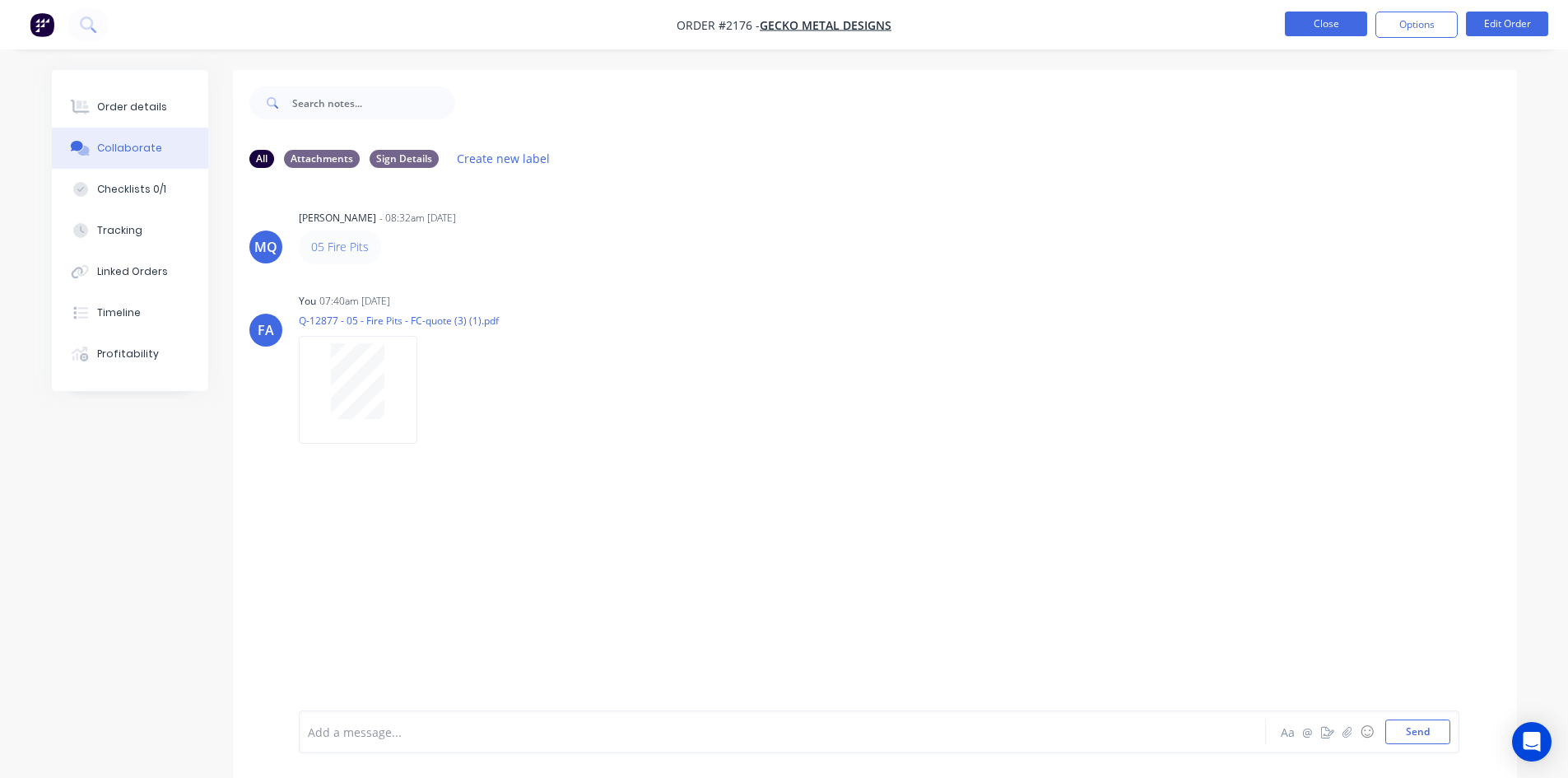
click at [1340, 24] on button "Close" at bounding box center [1326, 23] width 83 height 24
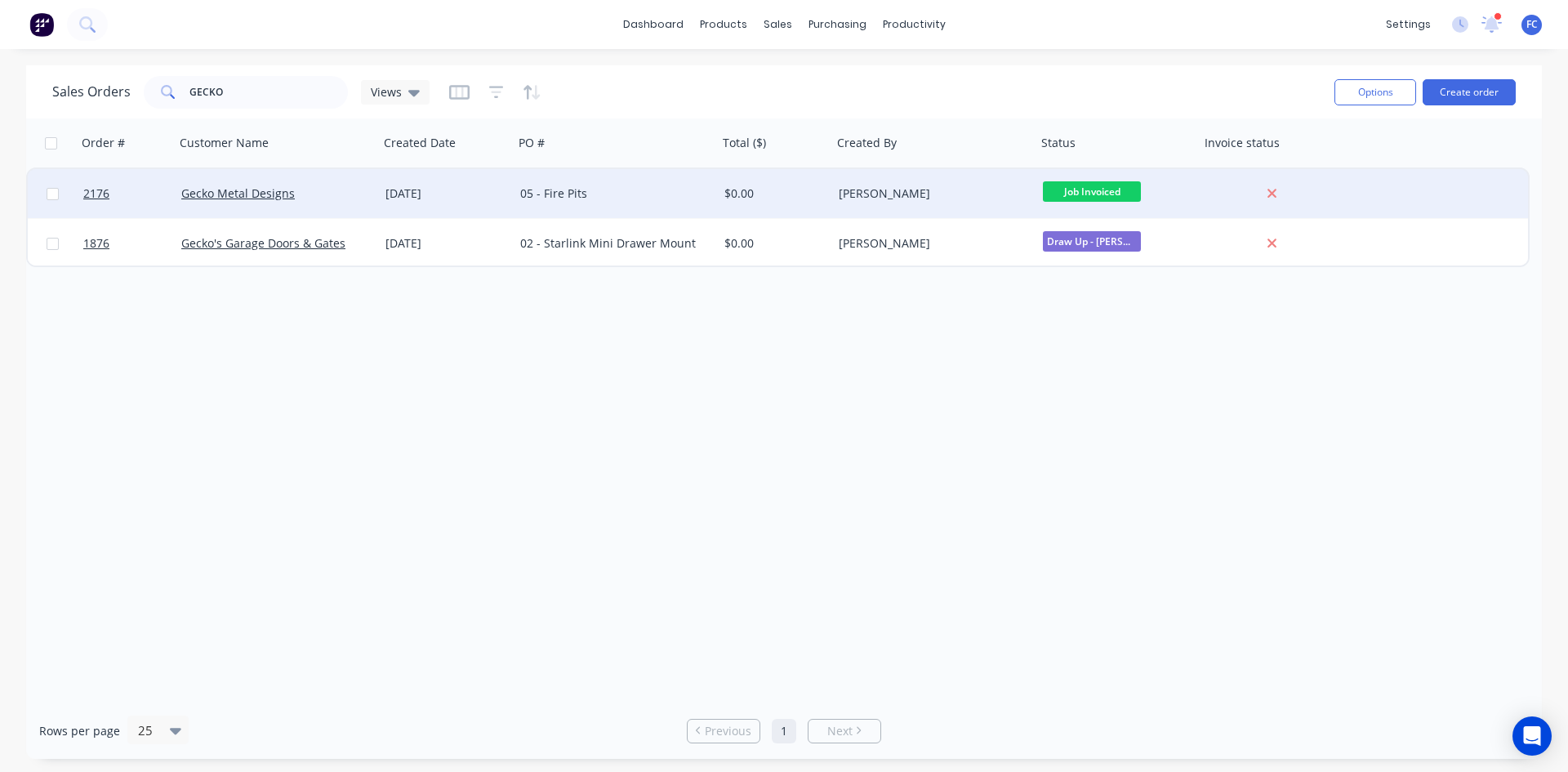
click at [314, 193] on div "Gecko Metal Designs" at bounding box center [272, 193] width 182 height 16
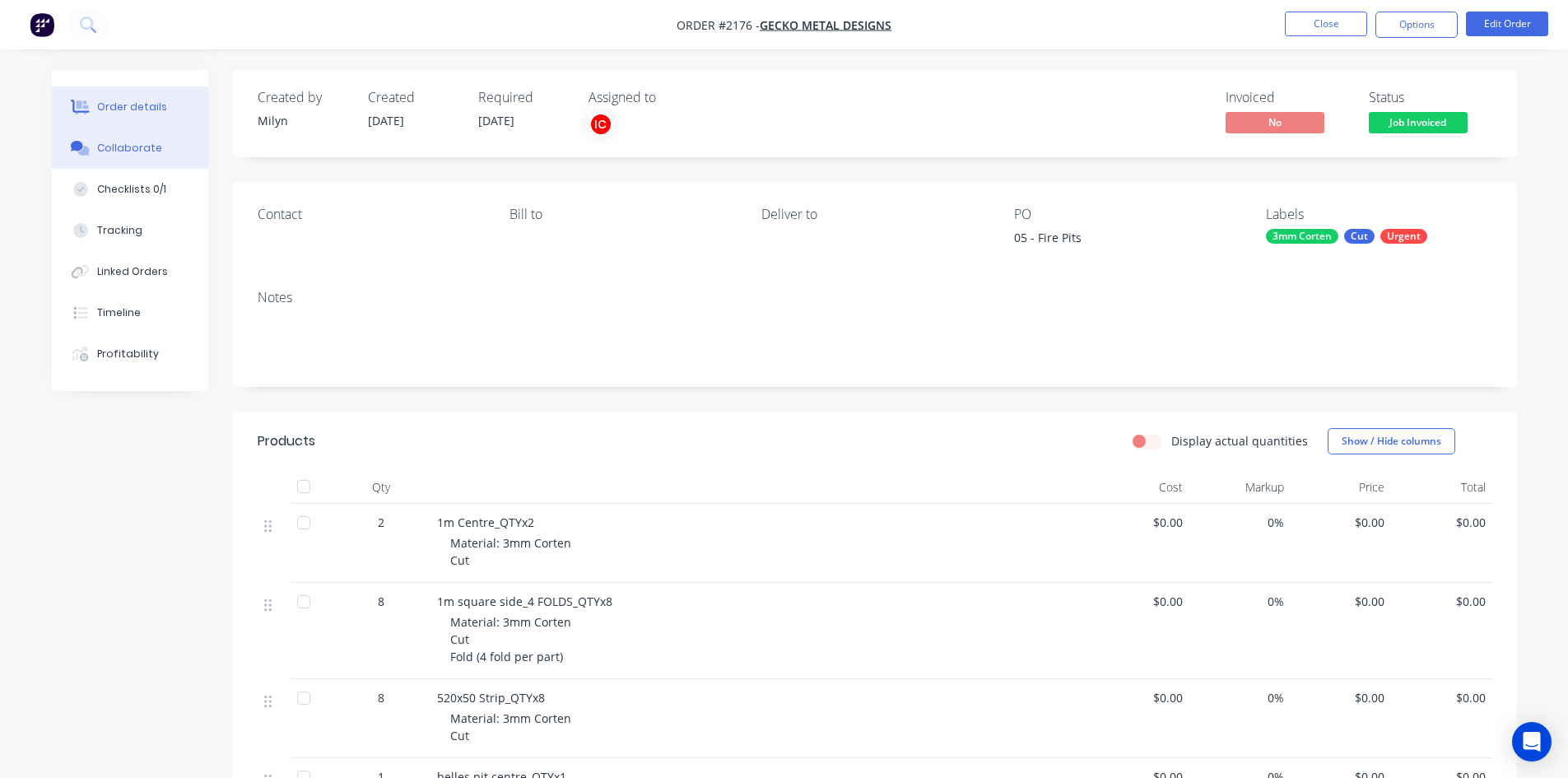
click at [176, 153] on button "Collaborate" at bounding box center [129, 148] width 157 height 41
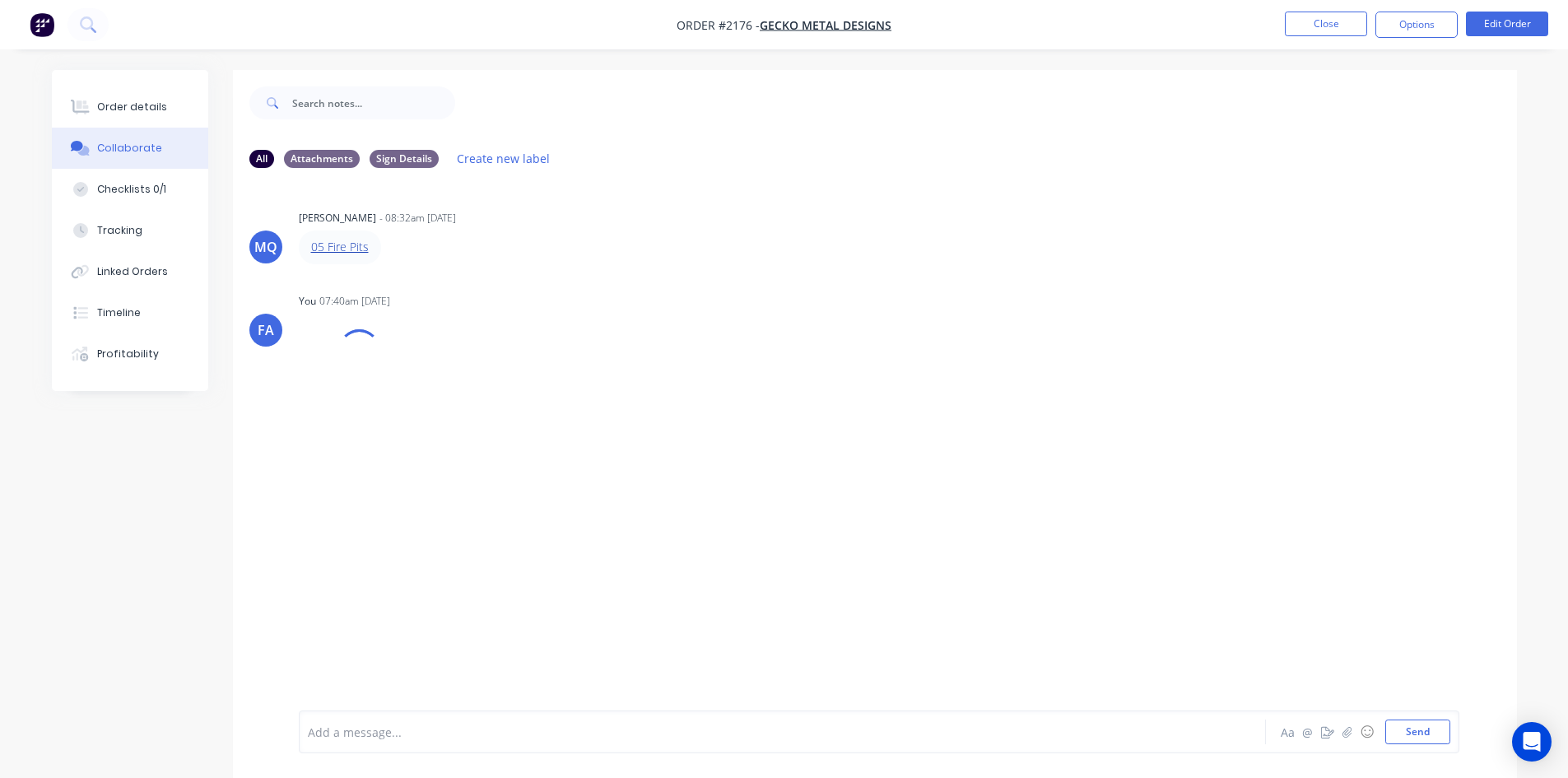
drag, startPoint x: 341, startPoint y: 257, endPoint x: 339, endPoint y: 247, distance: 10.2
click at [1308, 23] on button "Close" at bounding box center [1326, 23] width 83 height 24
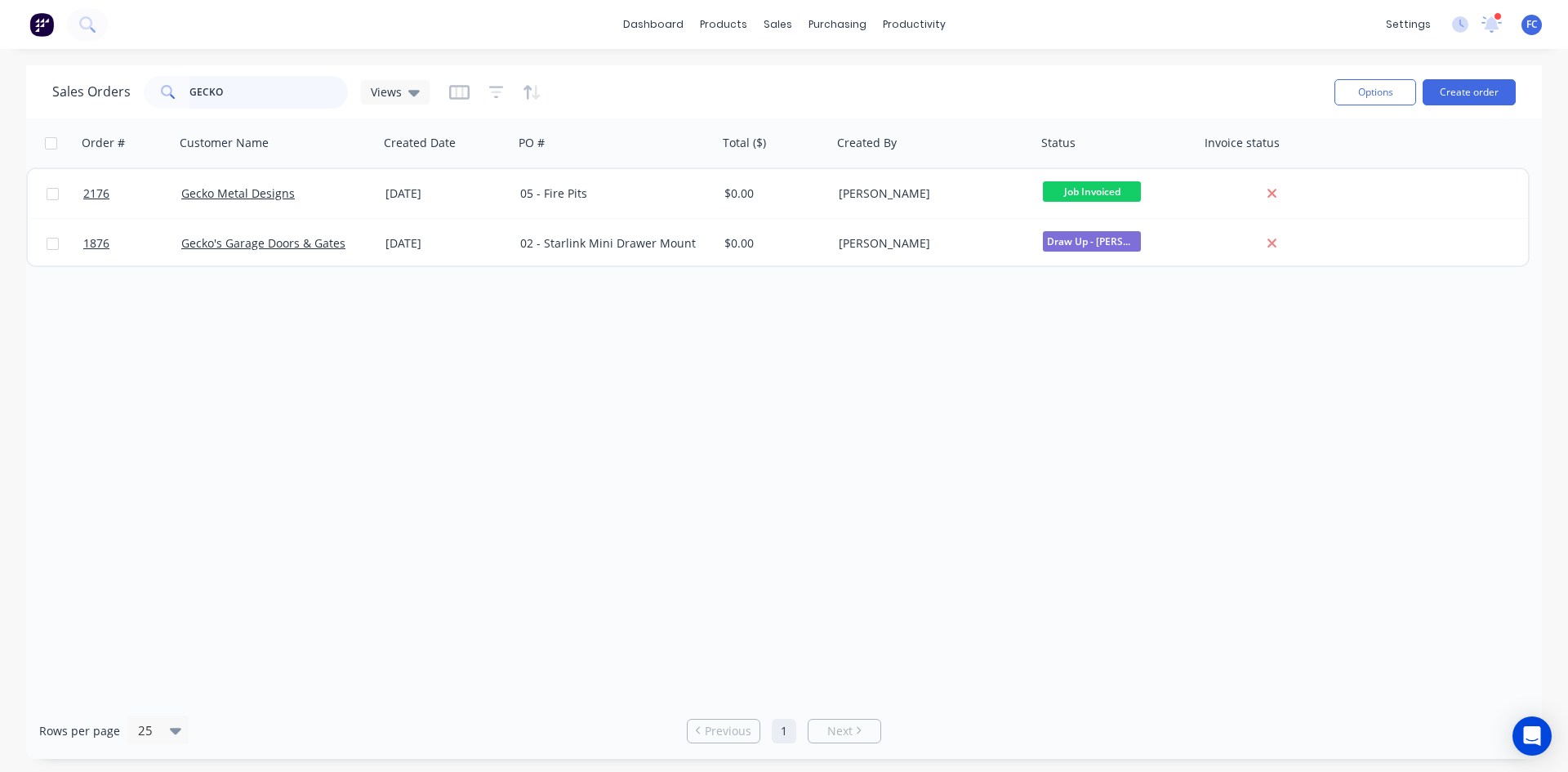
drag, startPoint x: 219, startPoint y: 89, endPoint x: 107, endPoint y: 89, distance: 112.0
click at [107, 89] on div "Sales Orders GECKO Views" at bounding box center [241, 93] width 378 height 33
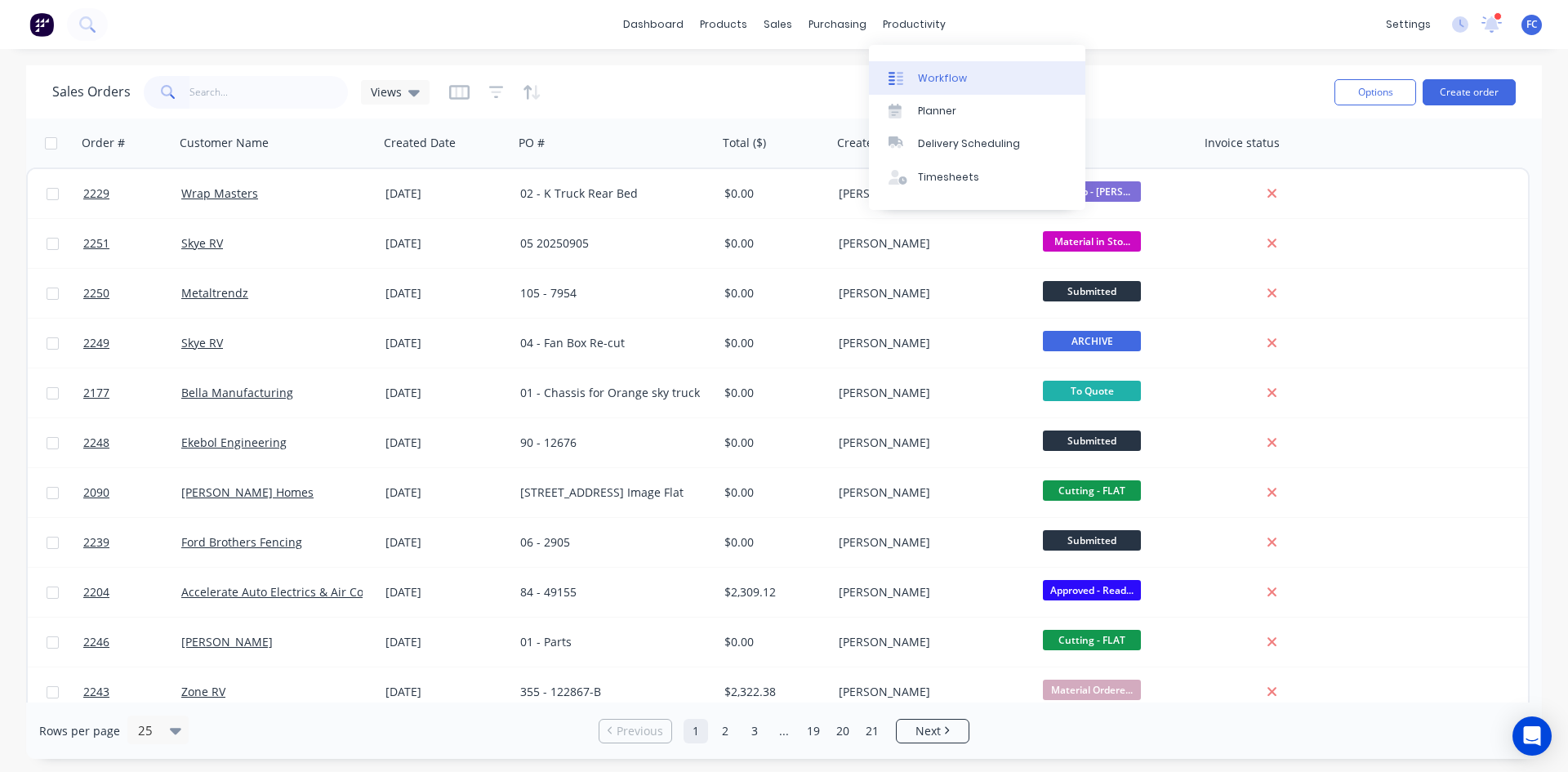
click at [918, 71] on div "Workflow" at bounding box center [942, 78] width 49 height 14
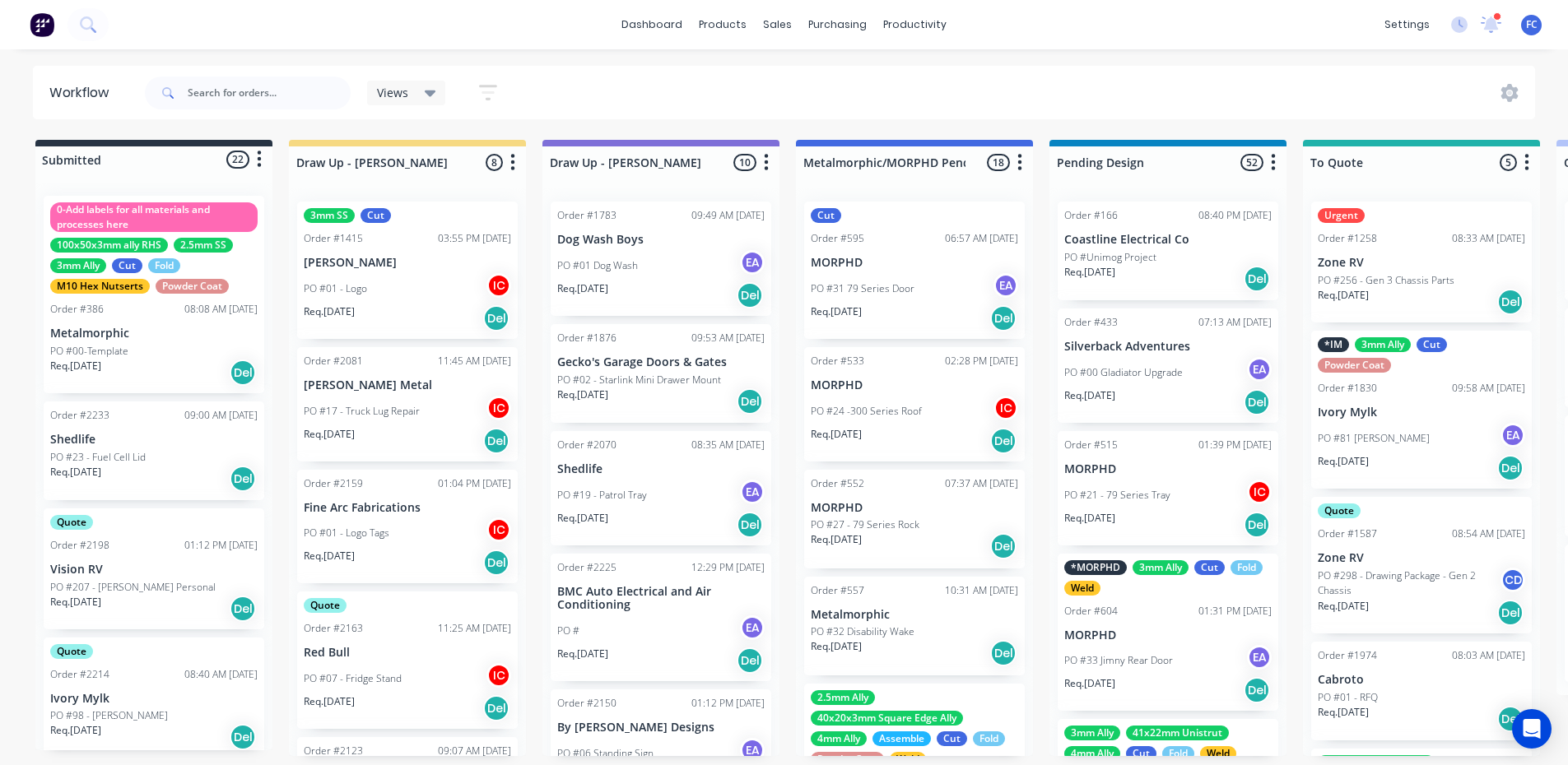
click at [243, 109] on div at bounding box center [247, 92] width 205 height 50
click at [250, 102] on input "text" at bounding box center [269, 93] width 163 height 33
type input "GECKO"
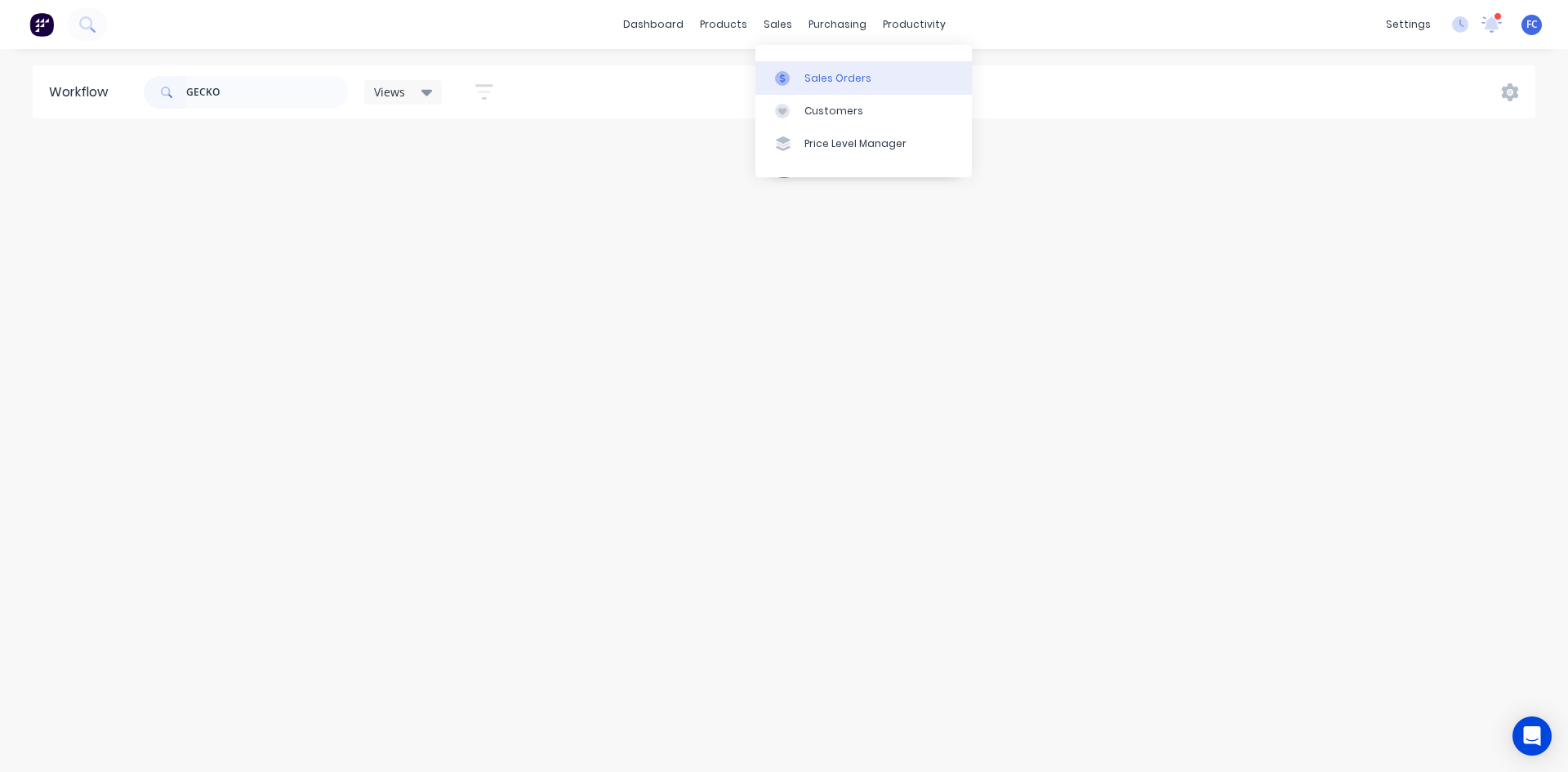
click at [808, 81] on div "Sales Orders" at bounding box center [838, 78] width 67 height 14
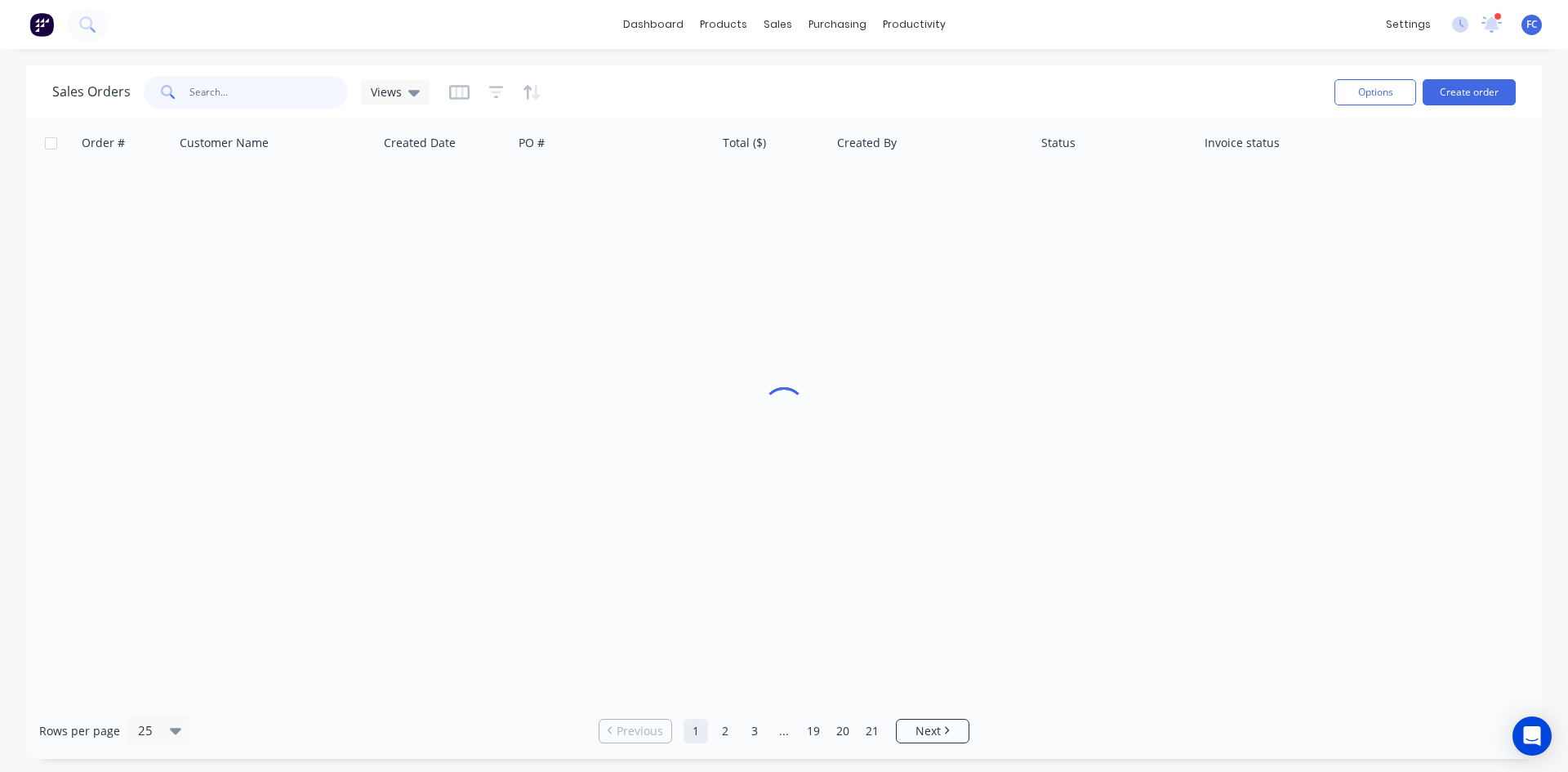
click at [198, 98] on input "text" at bounding box center [269, 93] width 159 height 33
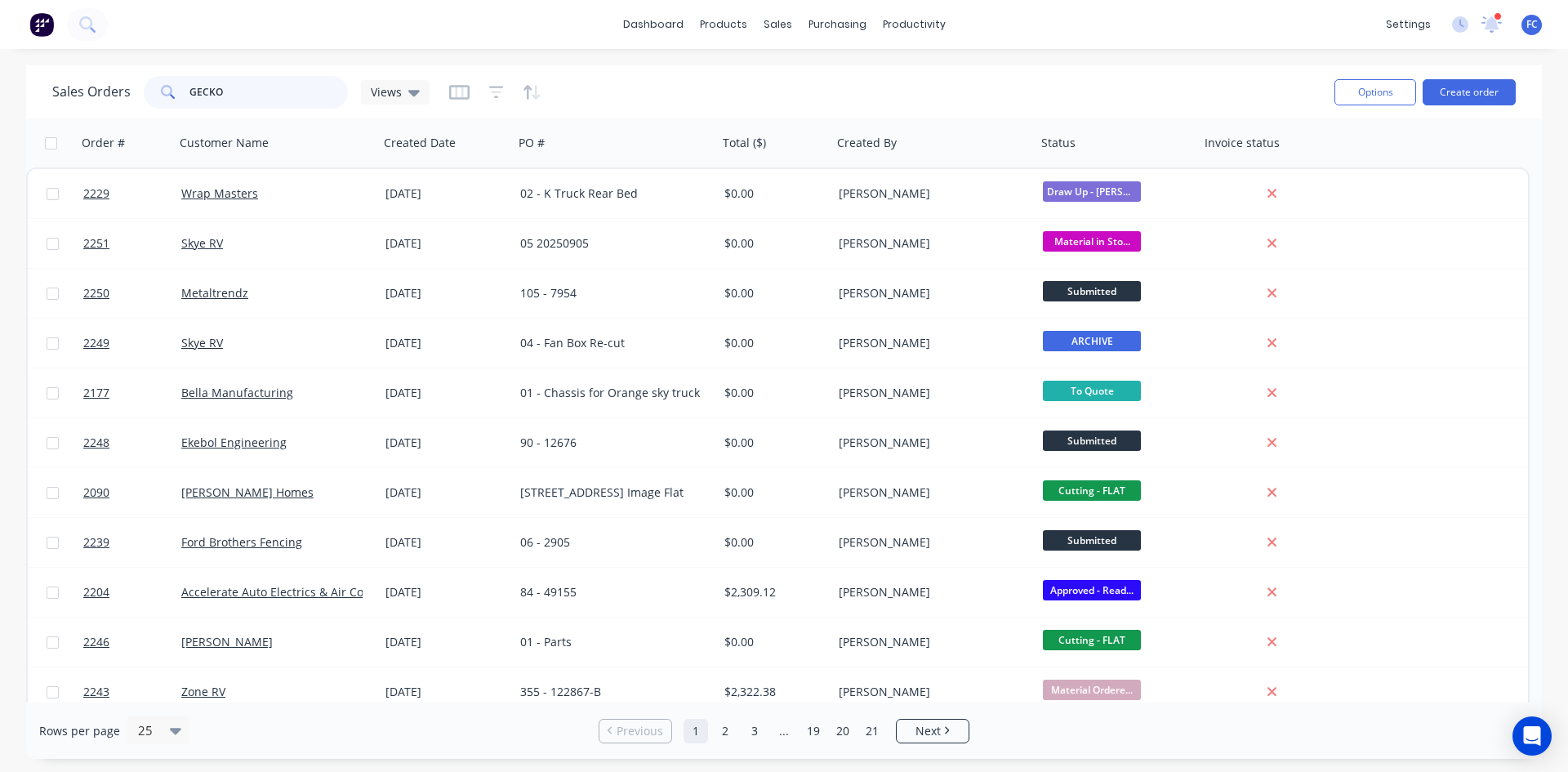
type input "GECKO"
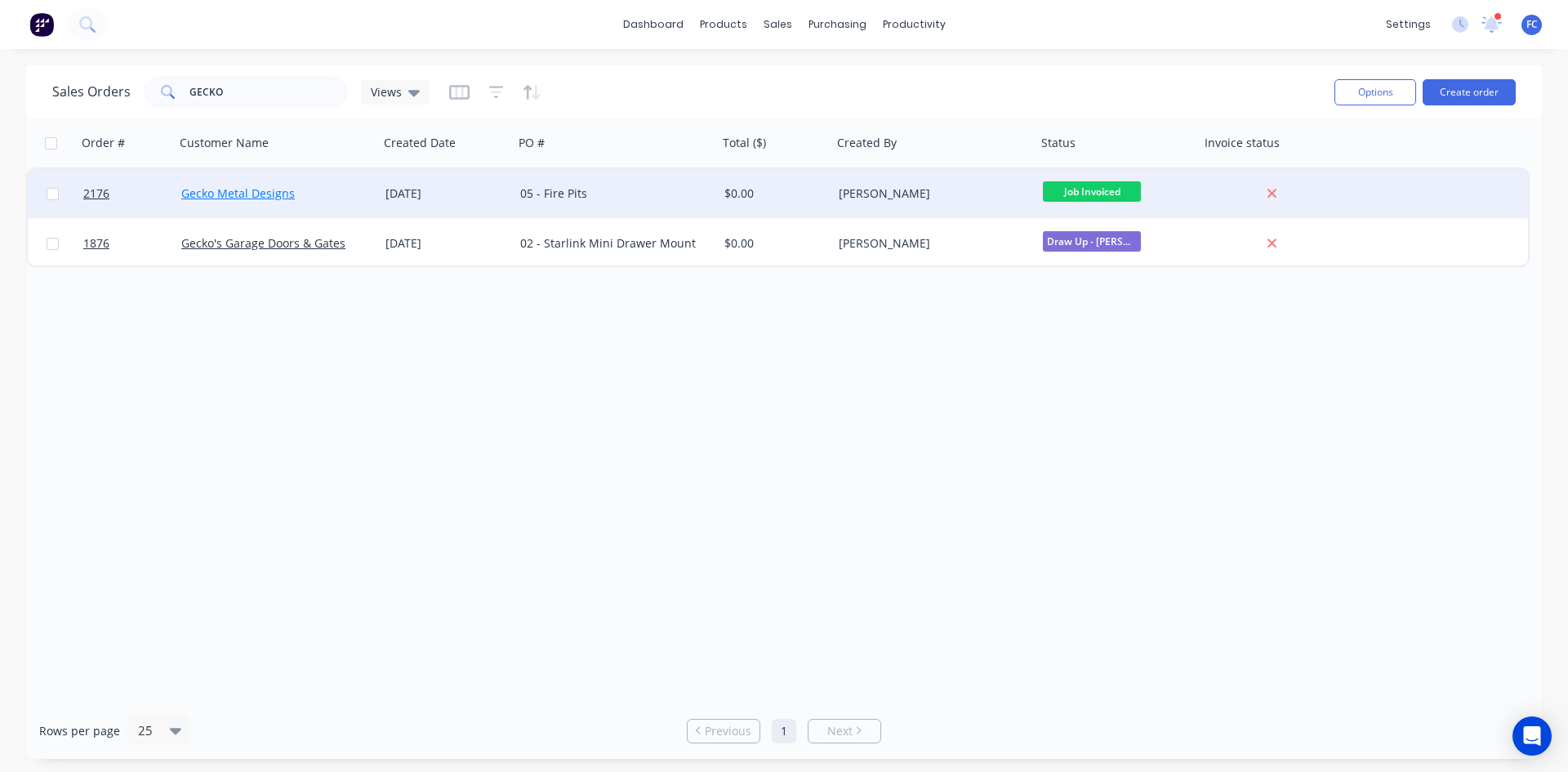
click at [278, 193] on link "Gecko Metal Designs" at bounding box center [239, 193] width 114 height 15
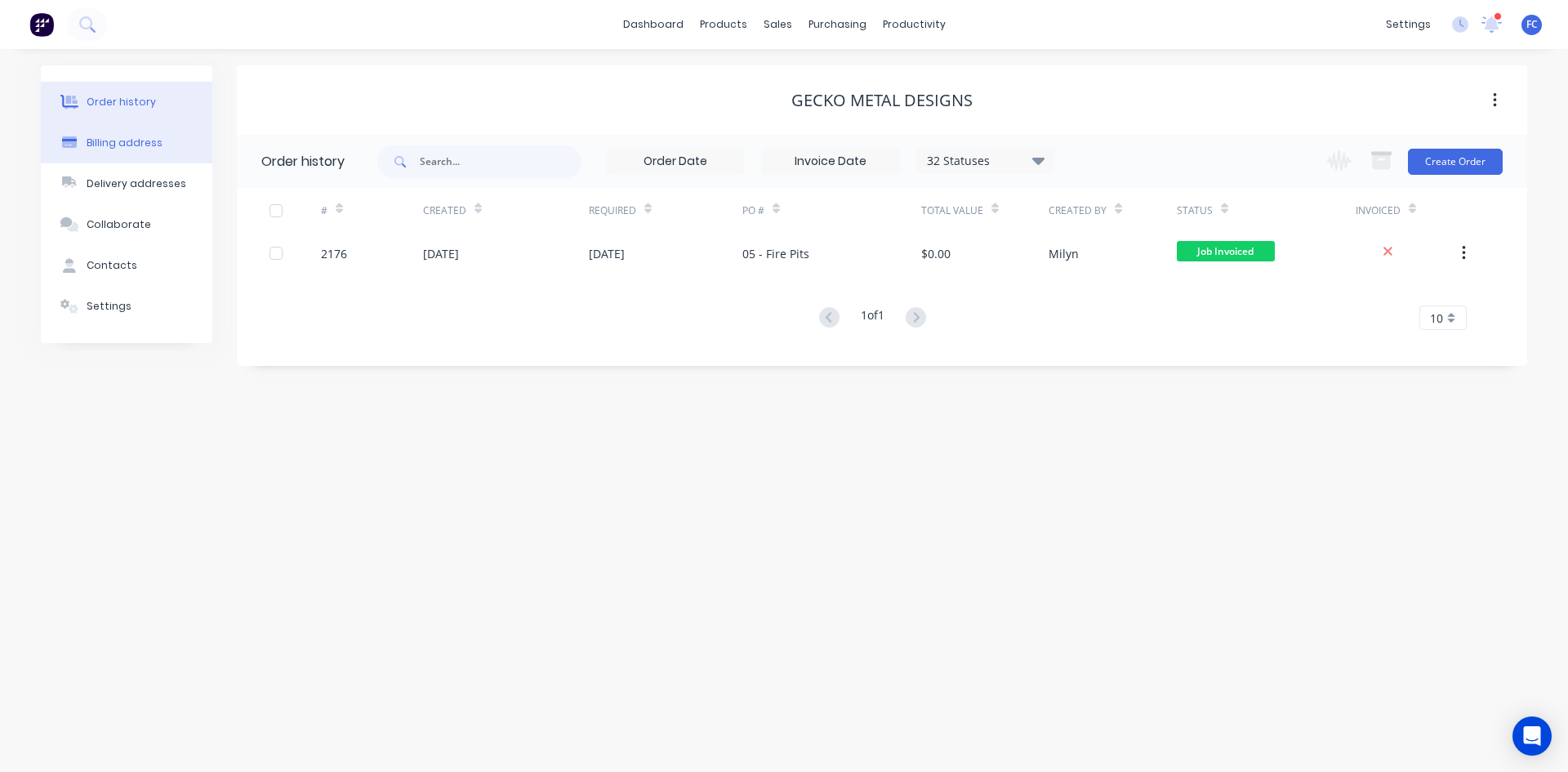
click at [156, 150] on div "Billing address" at bounding box center [125, 142] width 76 height 14
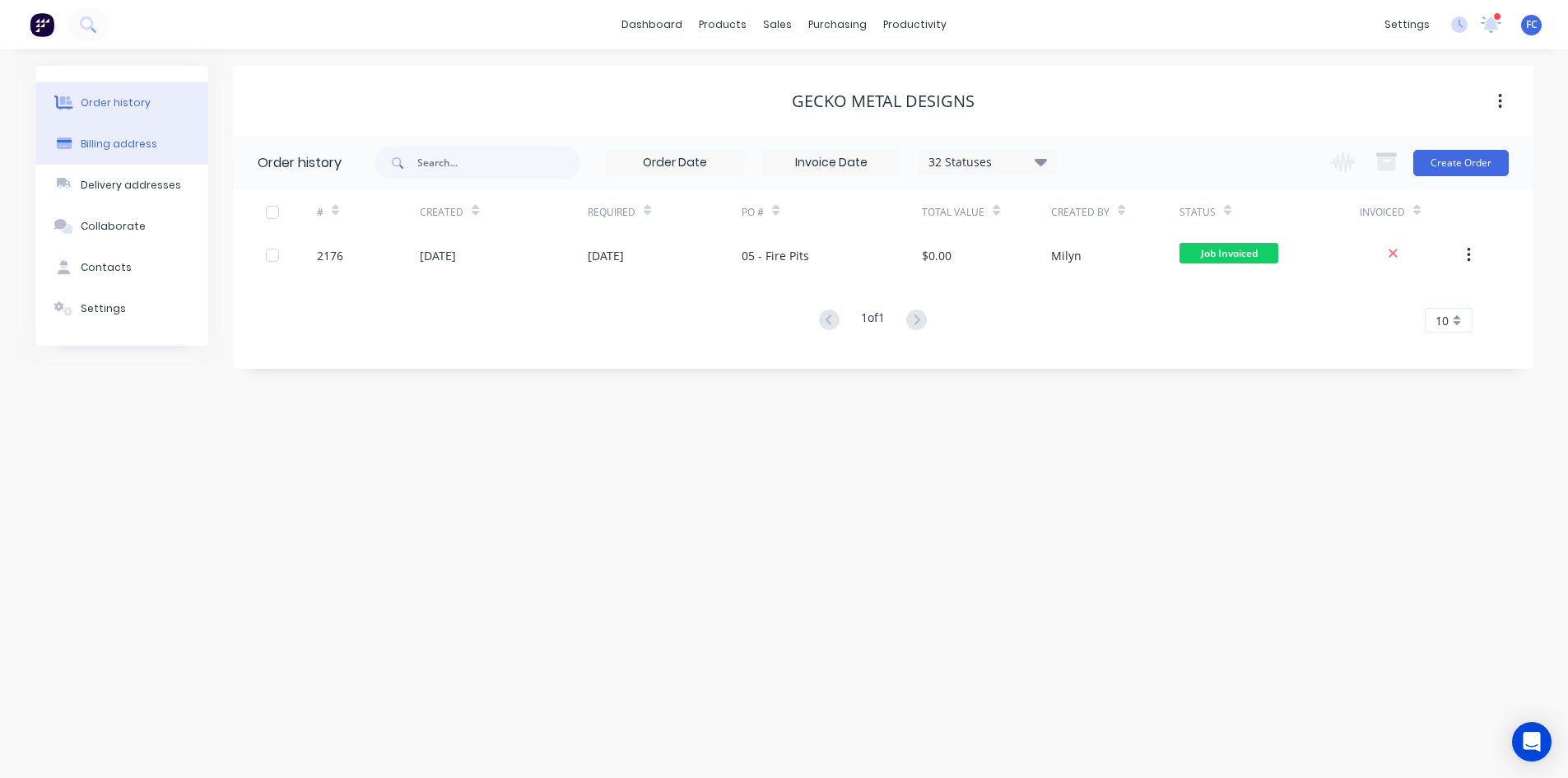
select select "AU"
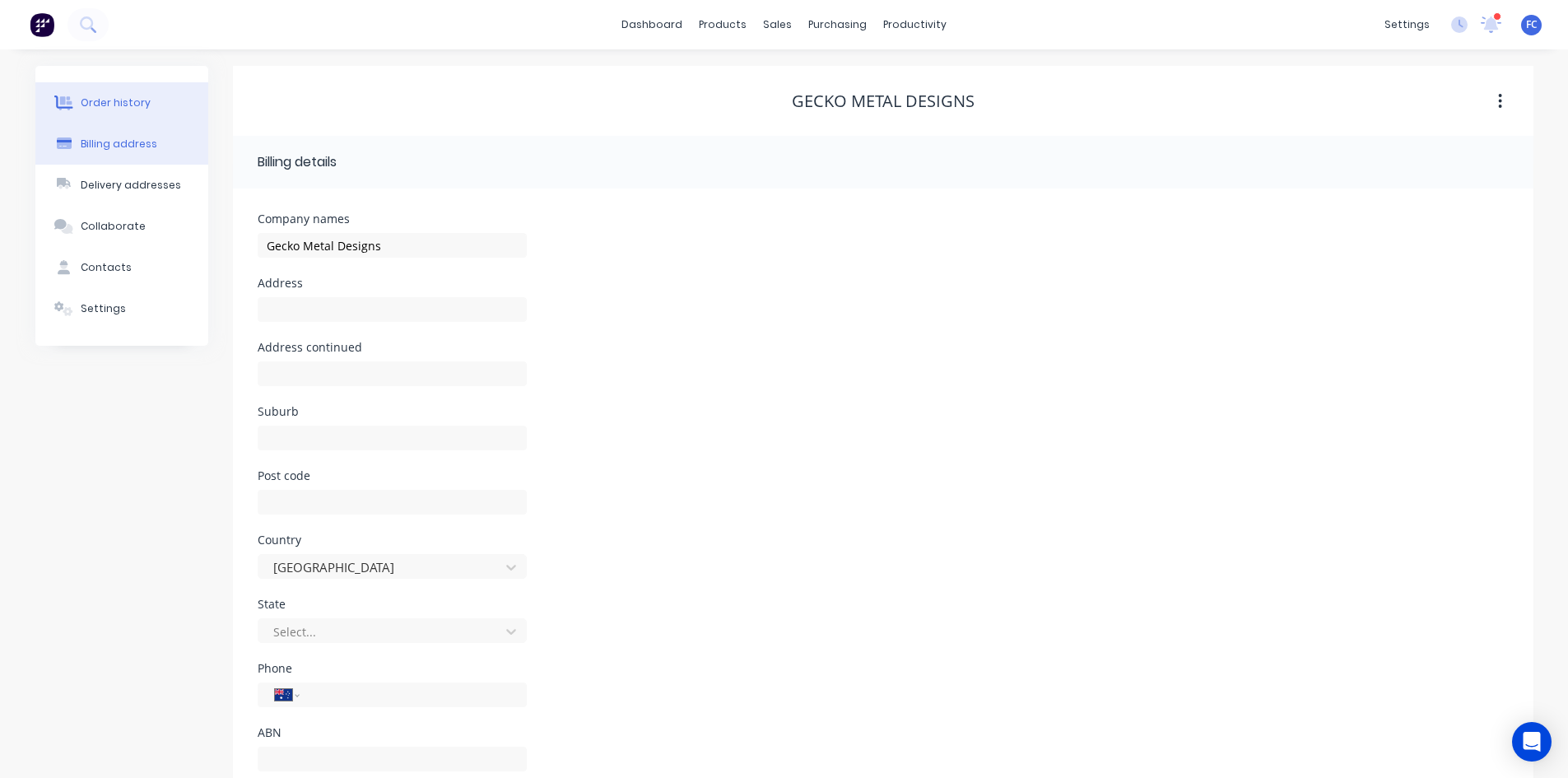
click at [128, 96] on div "Order history" at bounding box center [116, 102] width 70 height 15
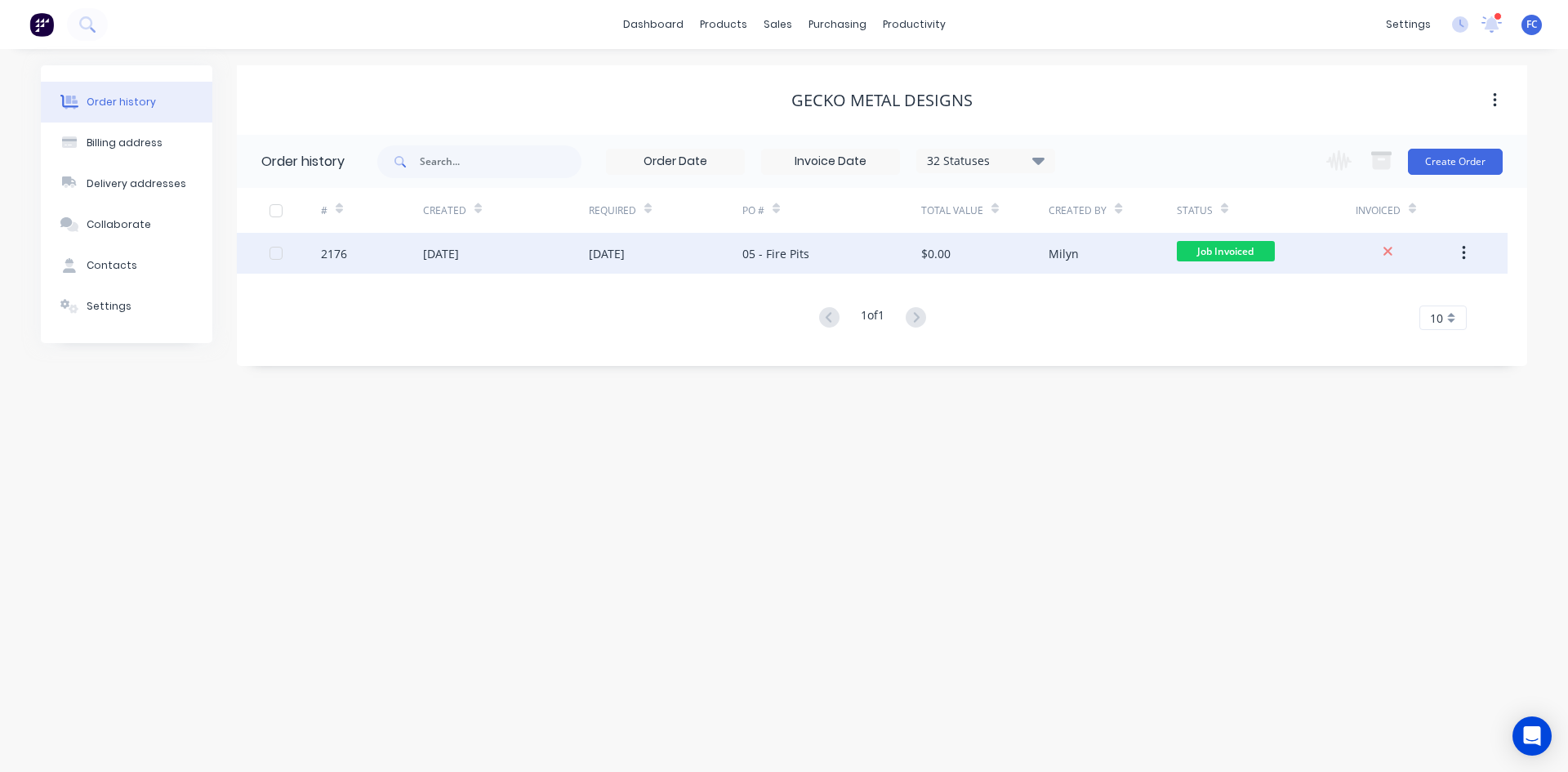
click at [410, 257] on div "2176" at bounding box center [372, 253] width 102 height 41
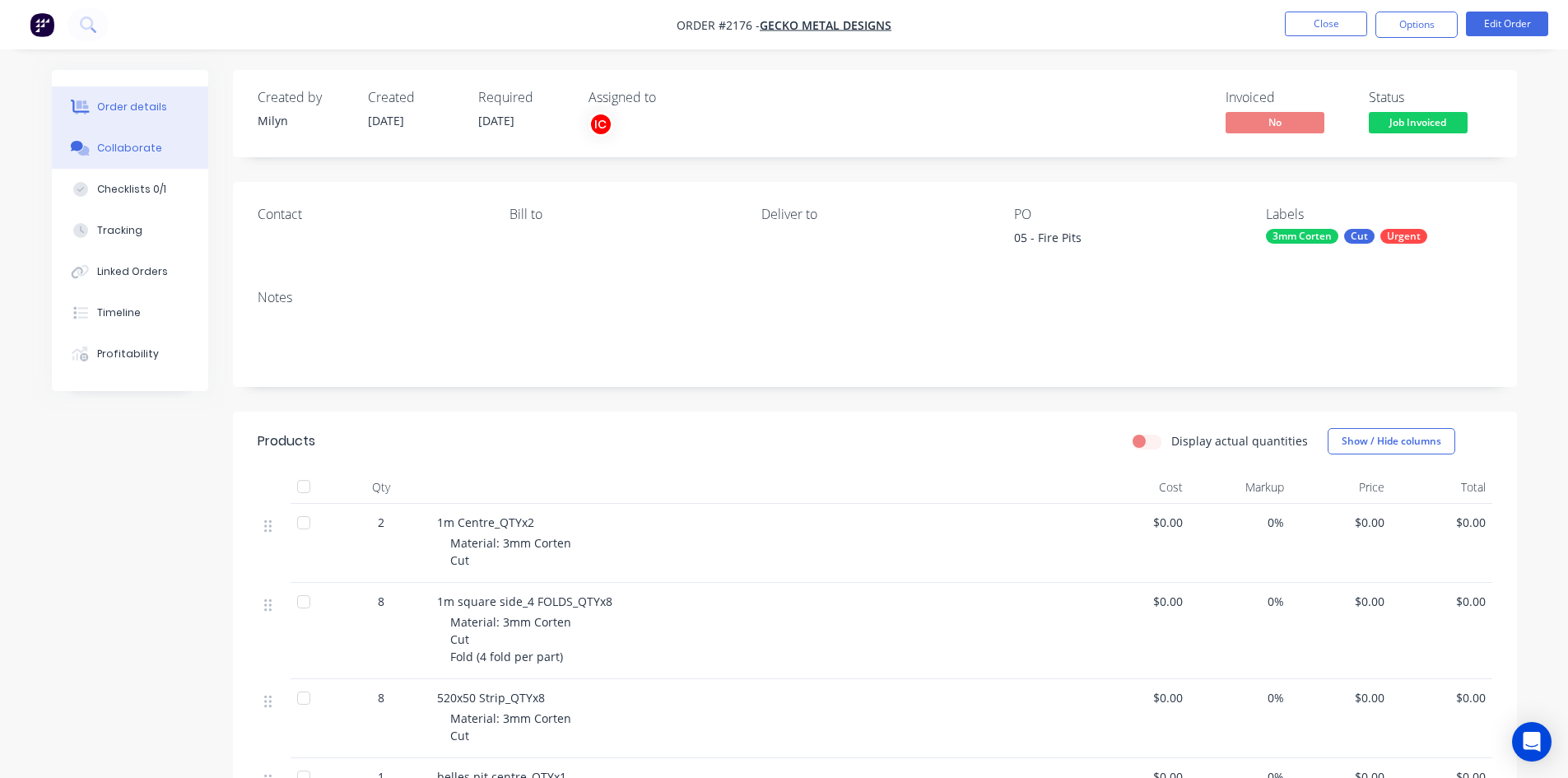
click at [141, 151] on div "Collaborate" at bounding box center [129, 148] width 65 height 15
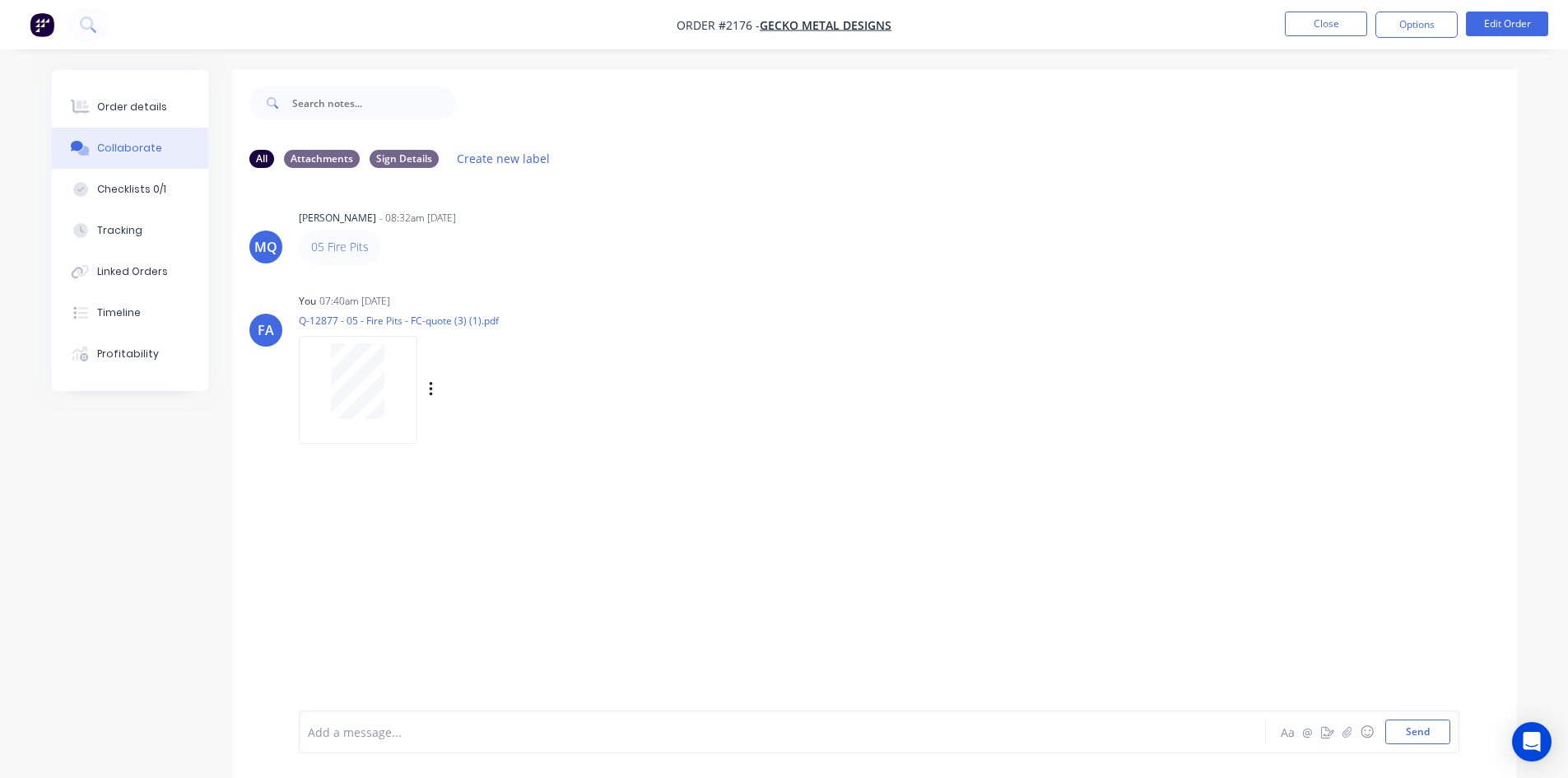
click at [302, 371] on div at bounding box center [358, 389] width 119 height 108
click at [1329, 32] on button "Close" at bounding box center [1326, 23] width 83 height 24
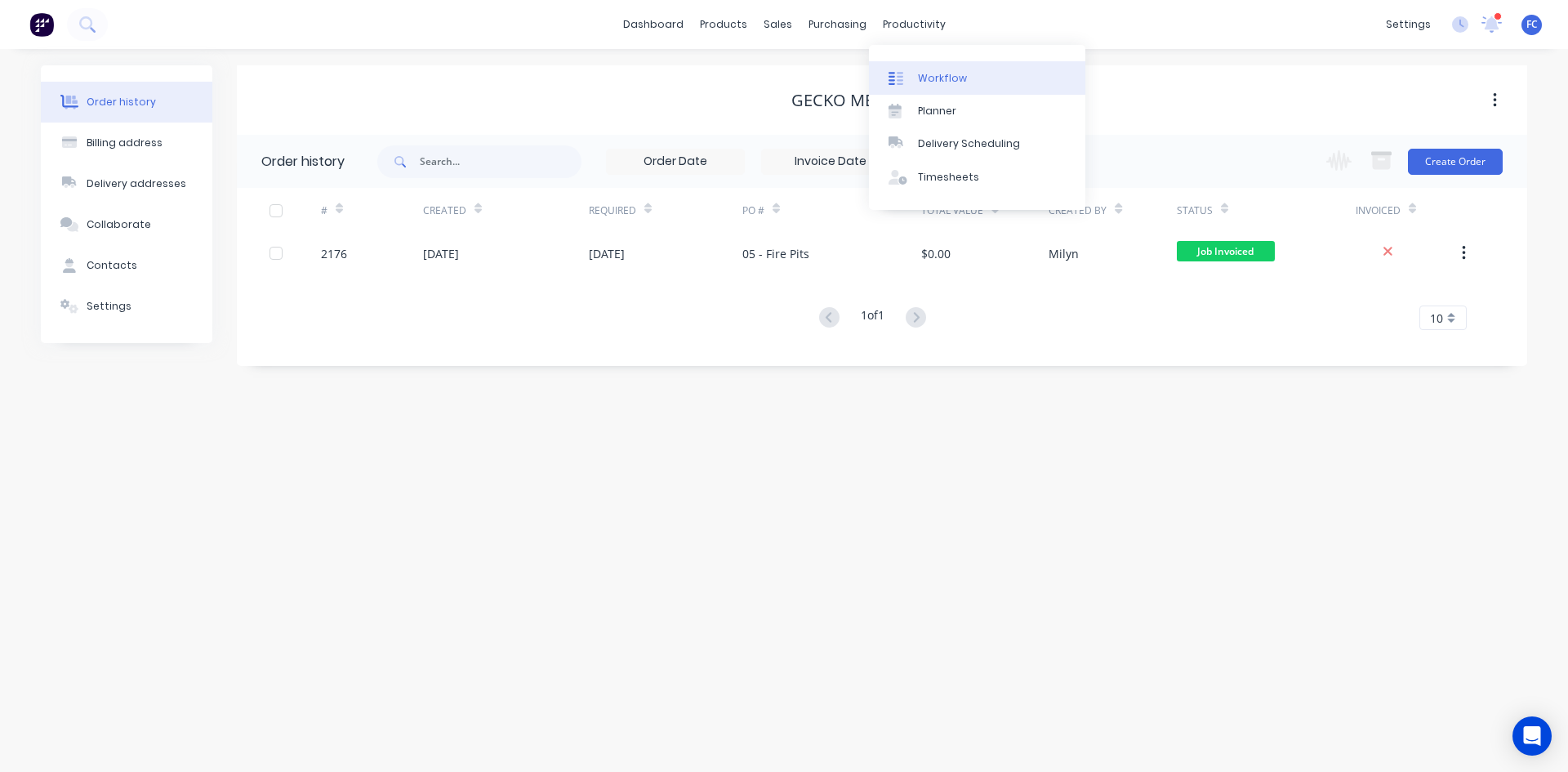
click at [926, 72] on div "Workflow" at bounding box center [942, 78] width 49 height 14
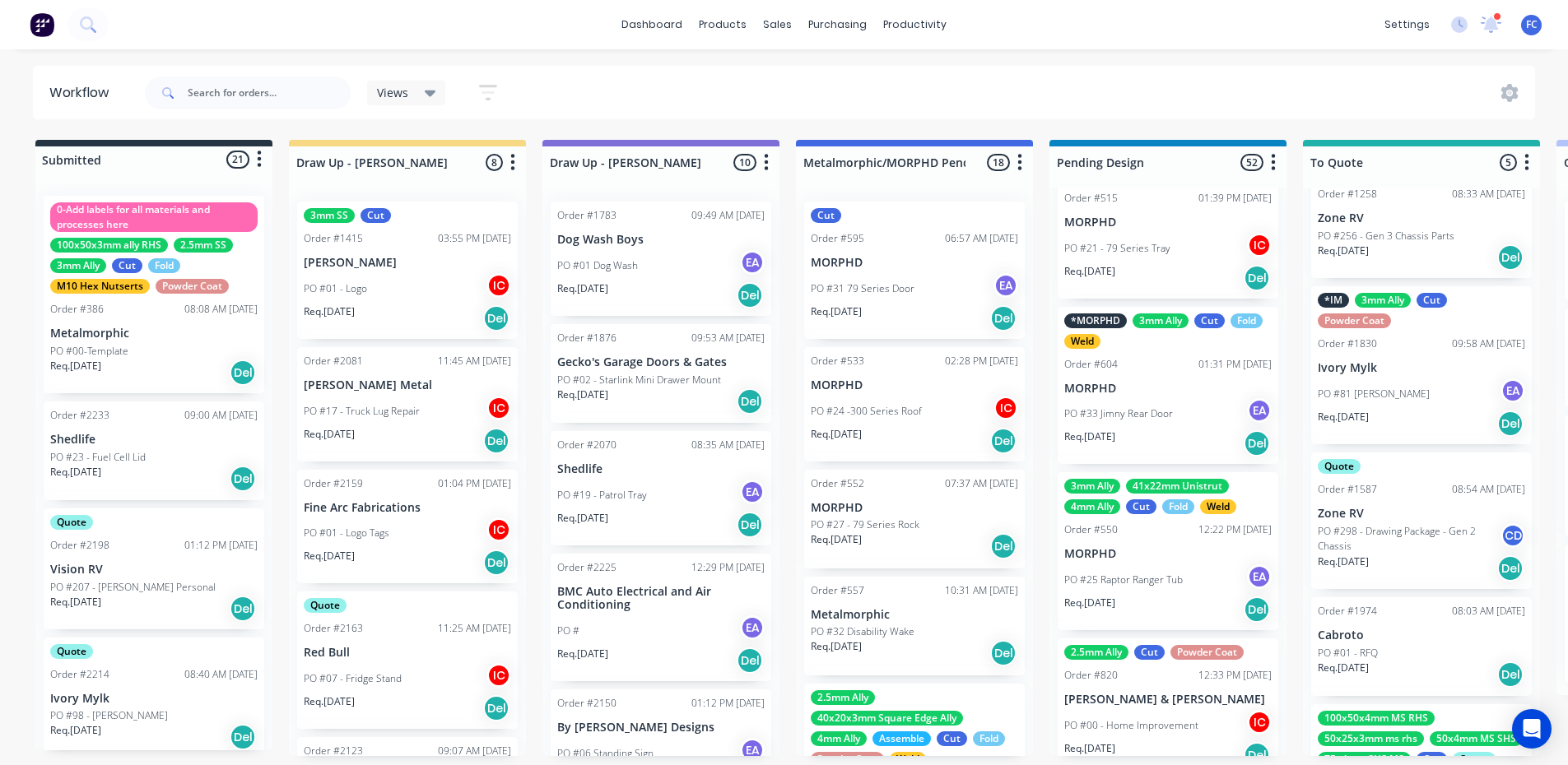
scroll to position [193, 0]
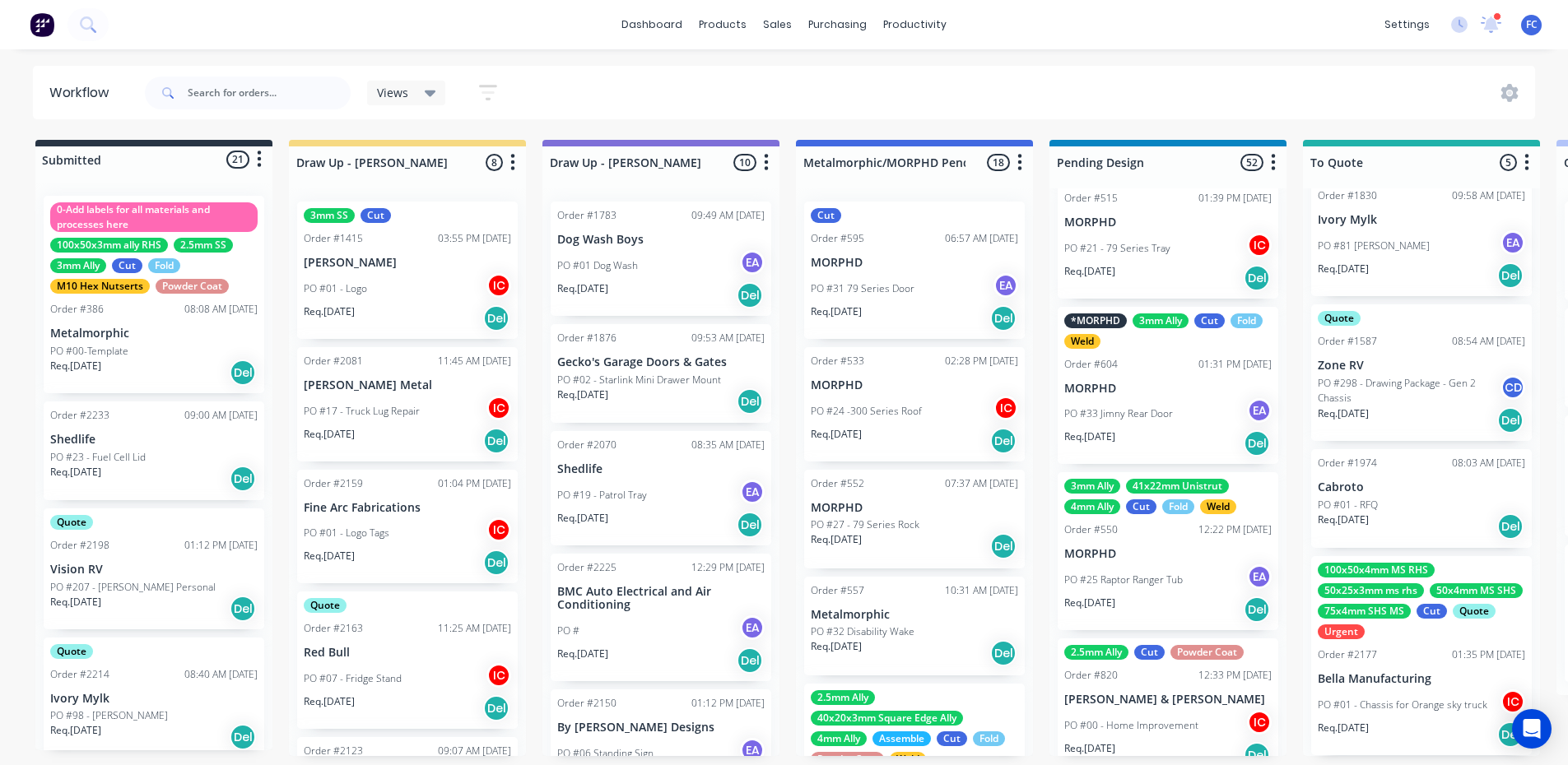
click at [1405, 640] on div "100x50x4mm MS RHS 50x25x3mm ms rhs 50x4mm MS SHS 75x4mm SHS MS Cut Quote Urgent…" at bounding box center [1421, 656] width 221 height 200
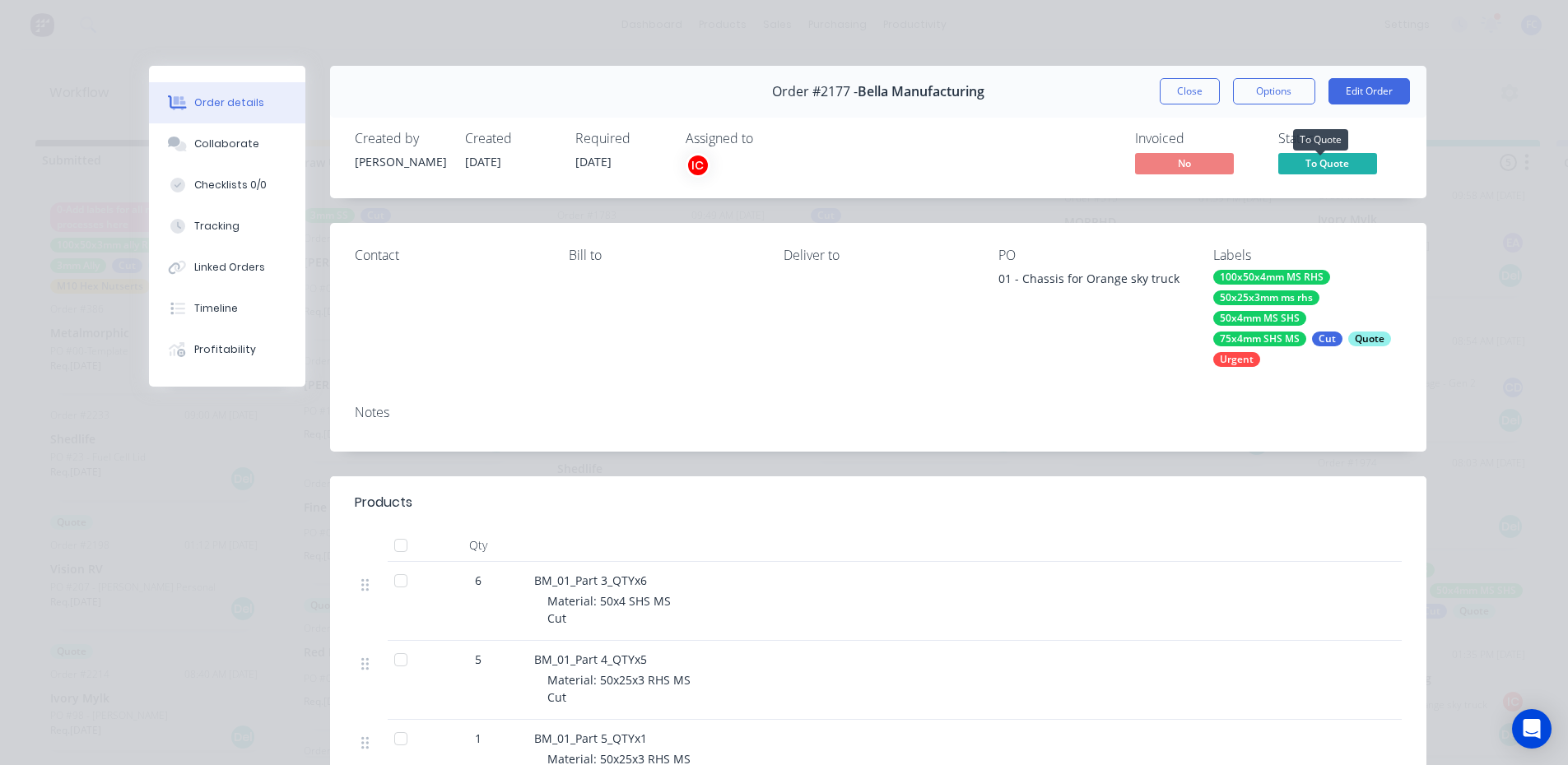
click at [1308, 163] on span "To Quote" at bounding box center [1327, 163] width 98 height 20
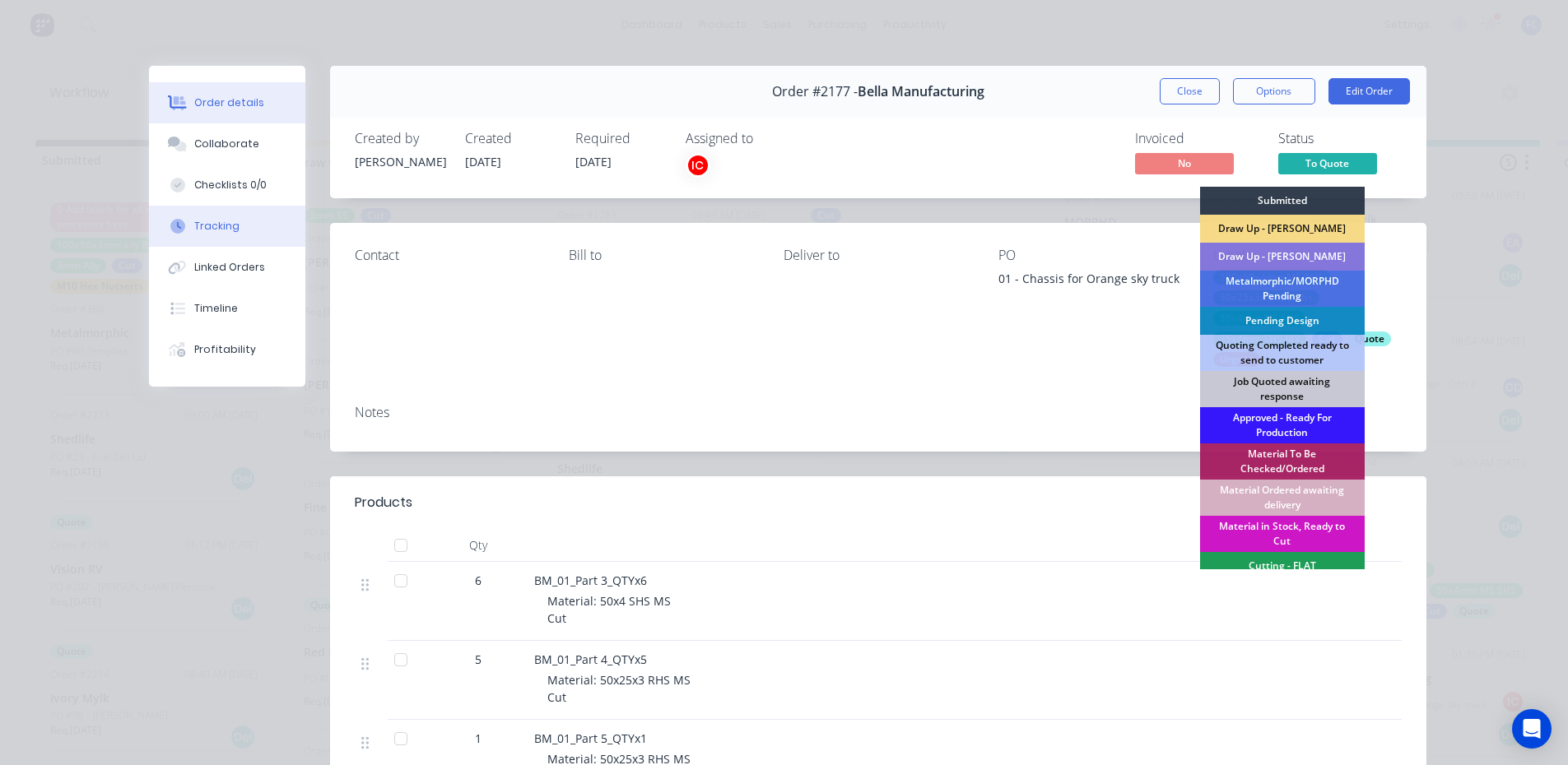
scroll to position [0, 0]
click at [227, 144] on div "Collaborate" at bounding box center [227, 143] width 65 height 15
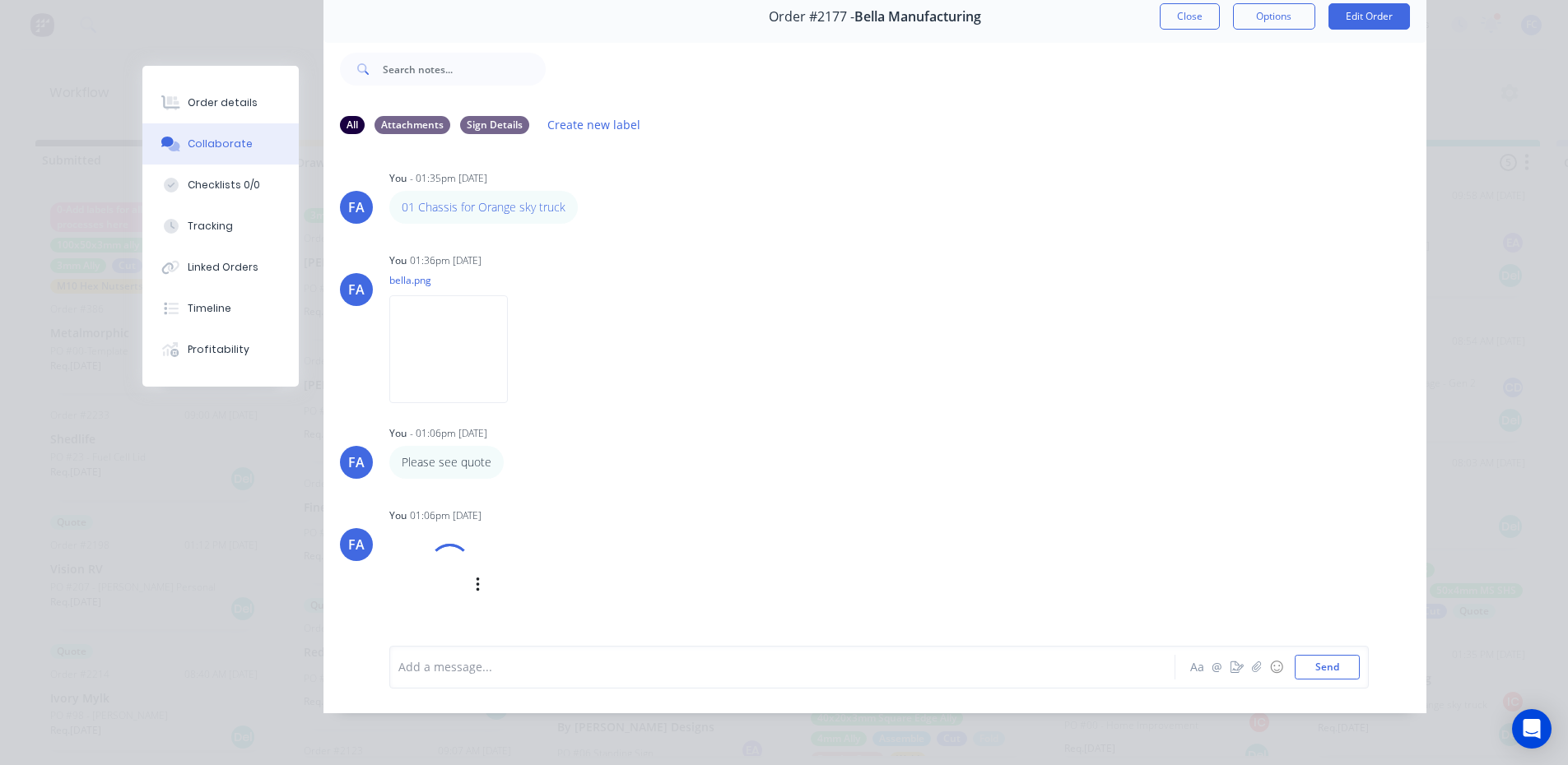
scroll to position [14, 0]
click at [476, 569] on icon "button" at bounding box center [478, 578] width 5 height 18
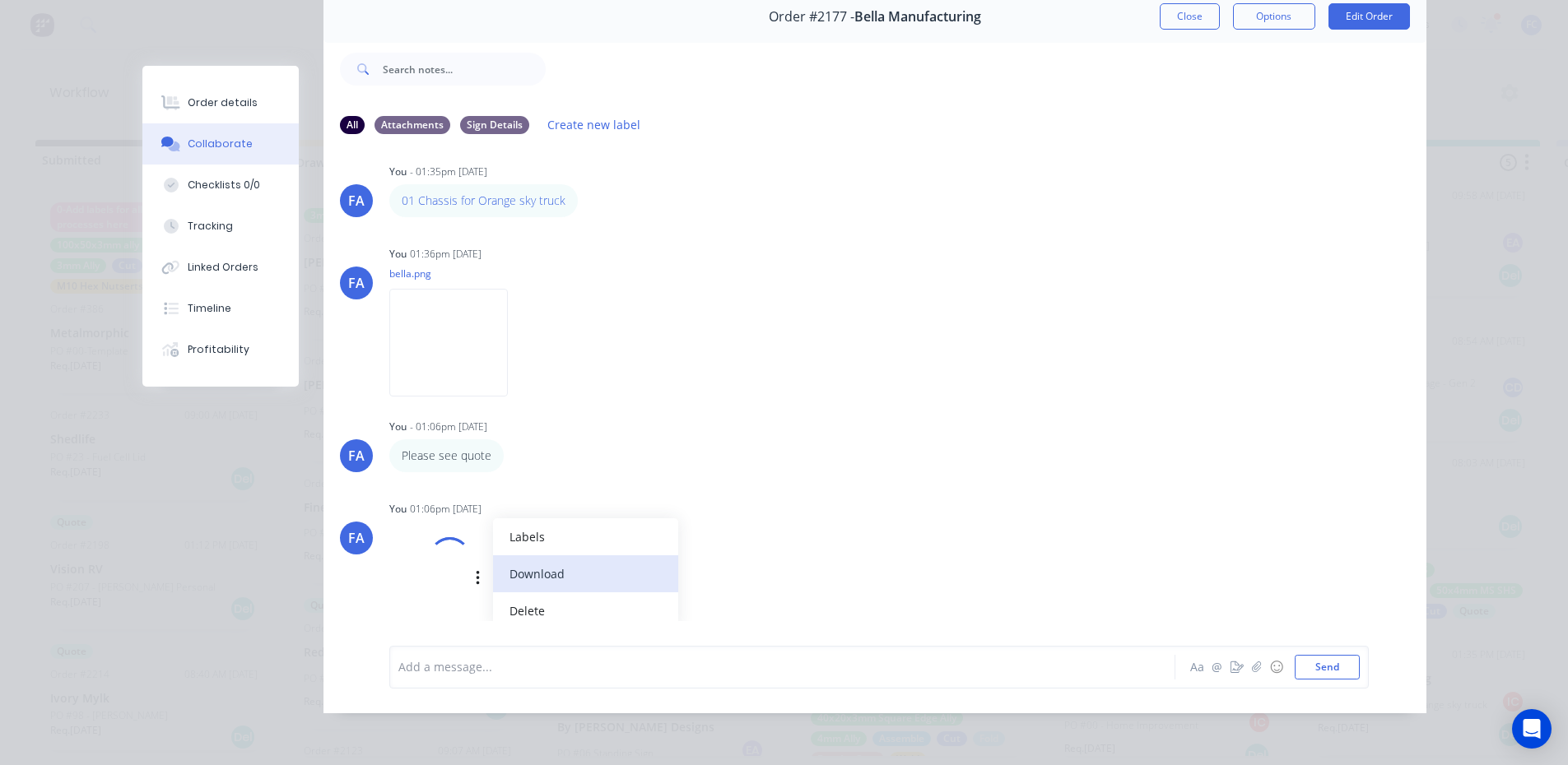
click at [542, 565] on button "Download" at bounding box center [585, 574] width 185 height 37
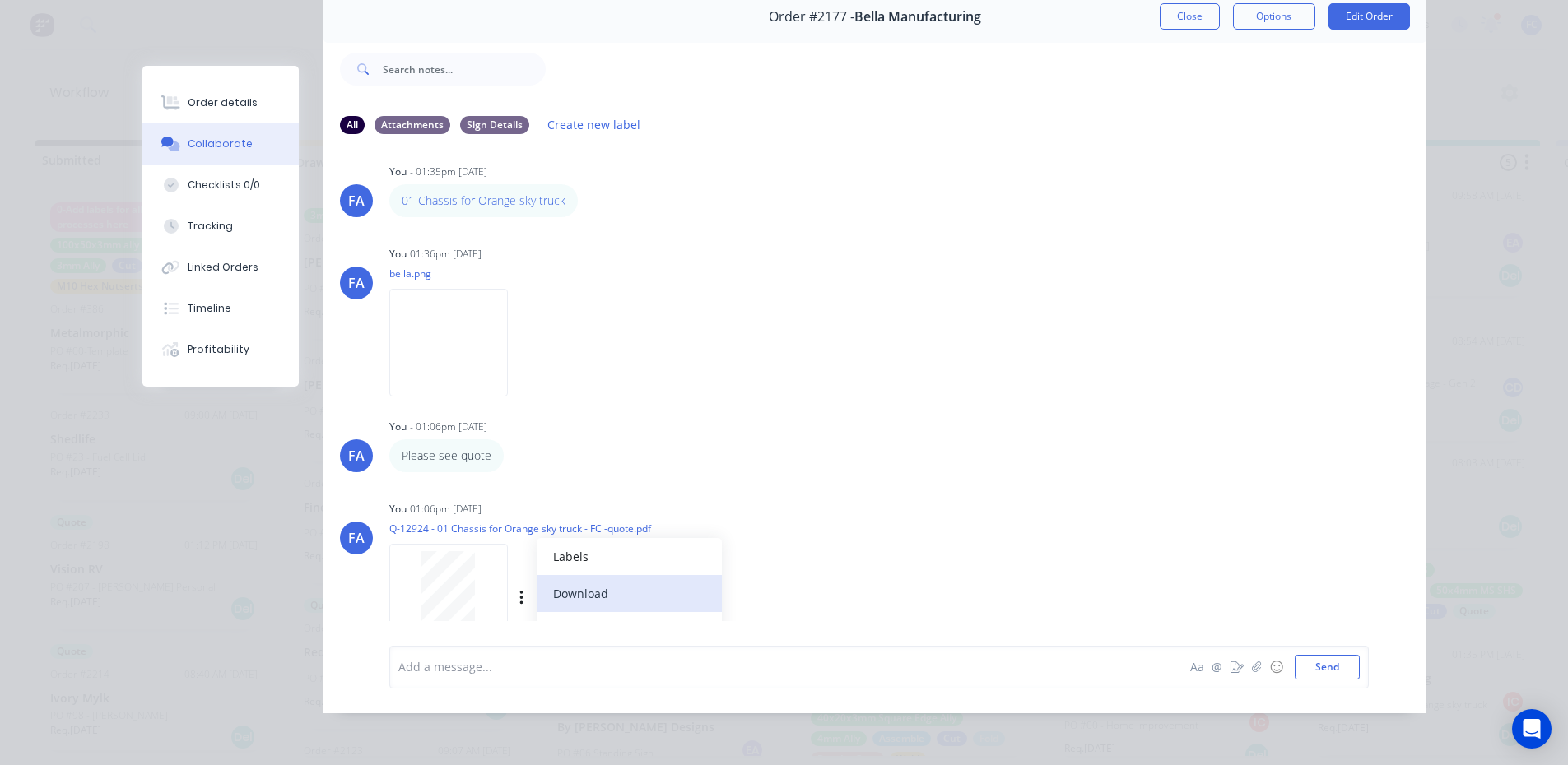
click at [583, 575] on button "Download" at bounding box center [629, 594] width 185 height 37
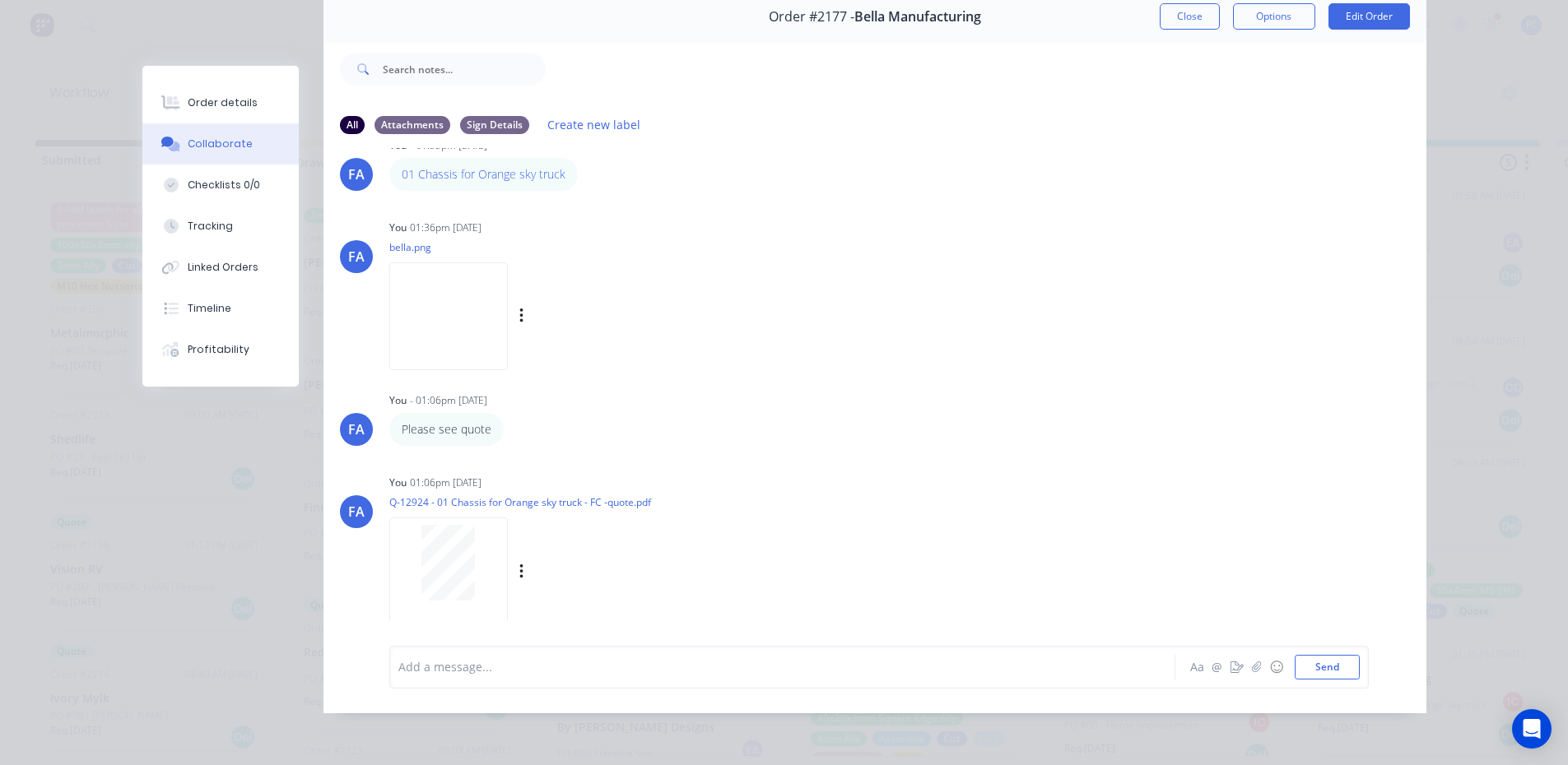
scroll to position [3, 0]
click at [1170, 3] on button "Close" at bounding box center [1189, 16] width 60 height 26
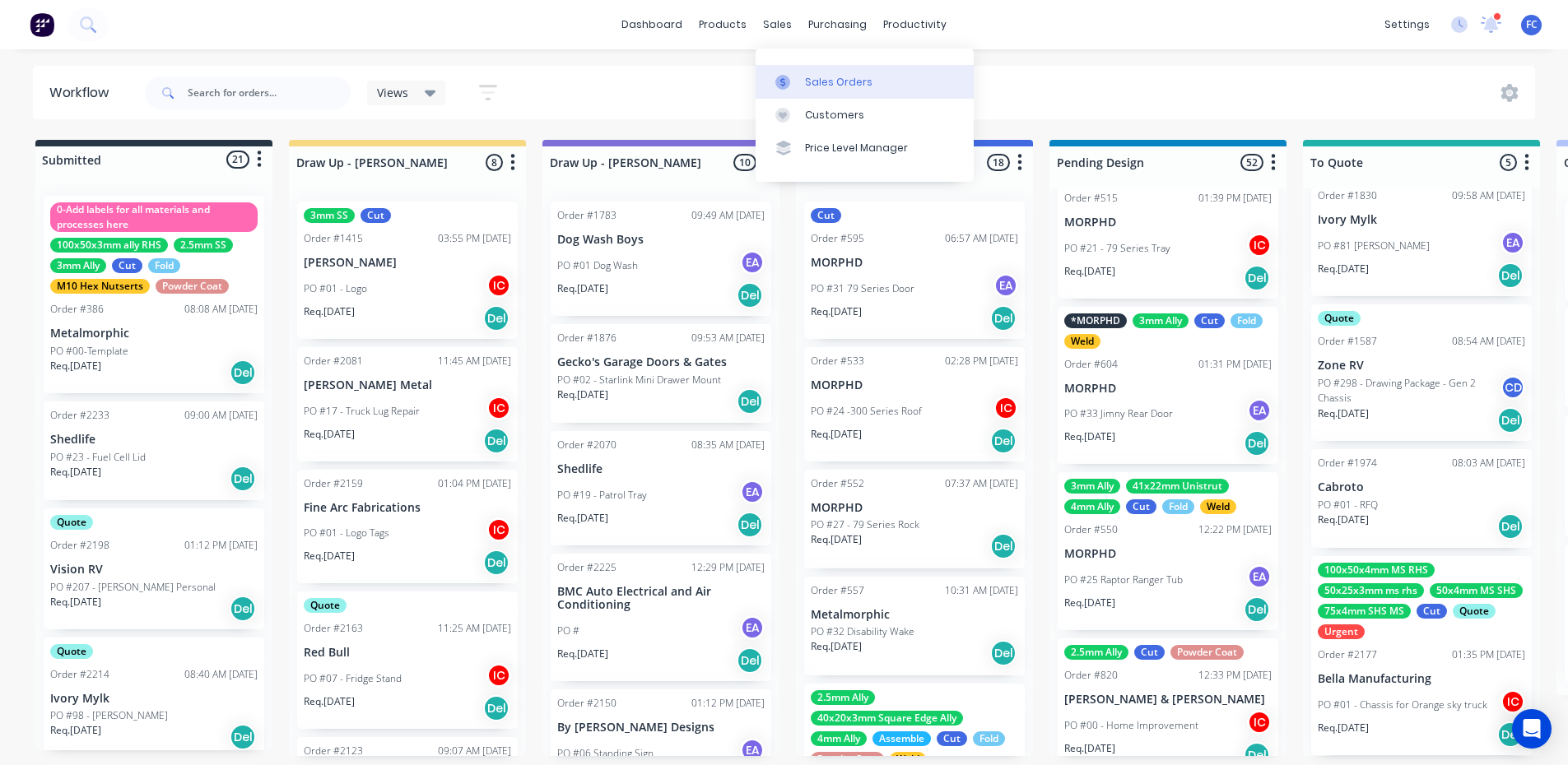
click at [805, 85] on div "Sales Orders" at bounding box center [838, 82] width 67 height 15
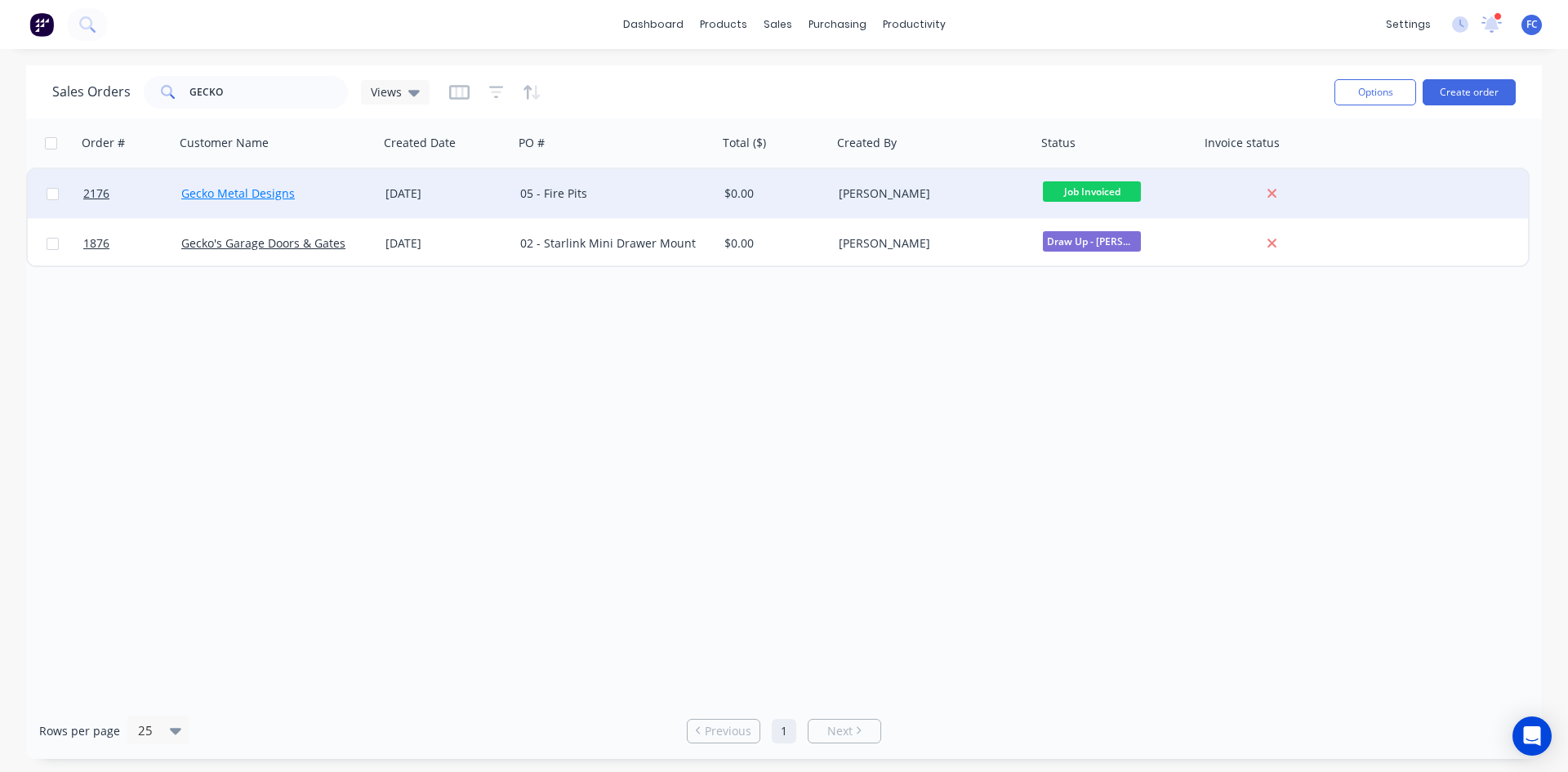
click at [209, 193] on link "Gecko Metal Designs" at bounding box center [239, 193] width 114 height 15
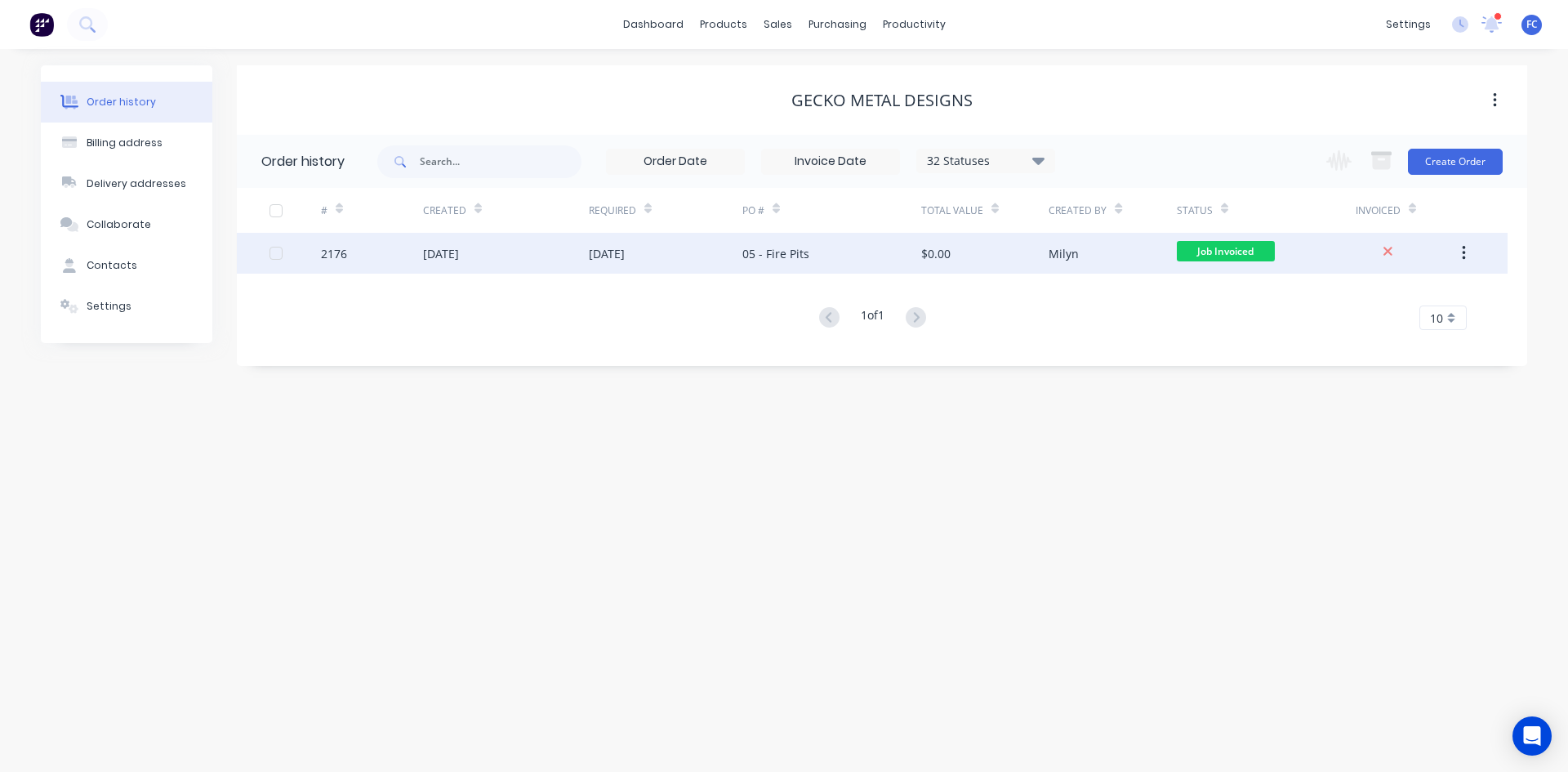
click at [390, 268] on div "2176" at bounding box center [372, 253] width 102 height 41
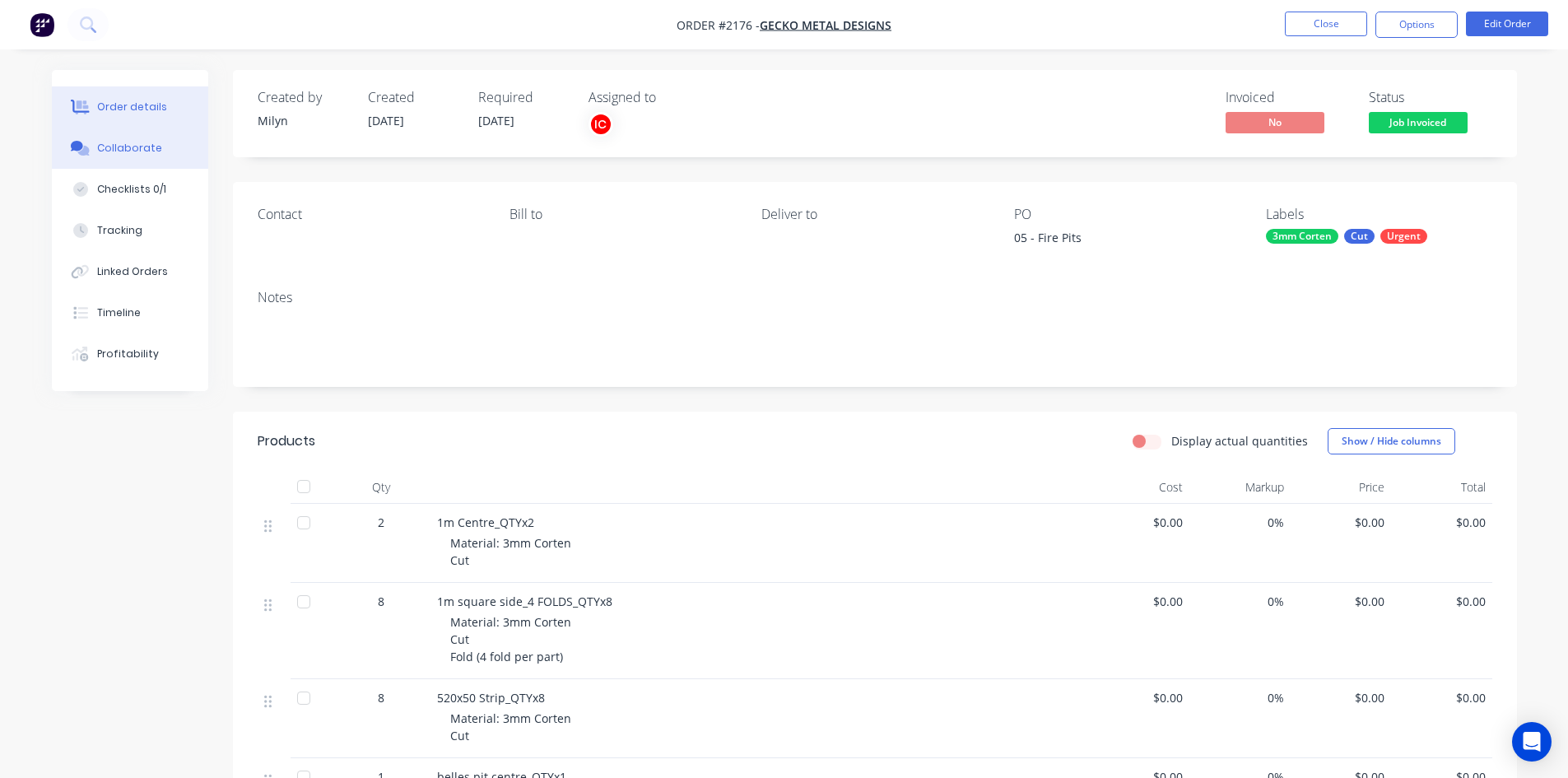
click at [152, 163] on button "Collaborate" at bounding box center [129, 148] width 157 height 41
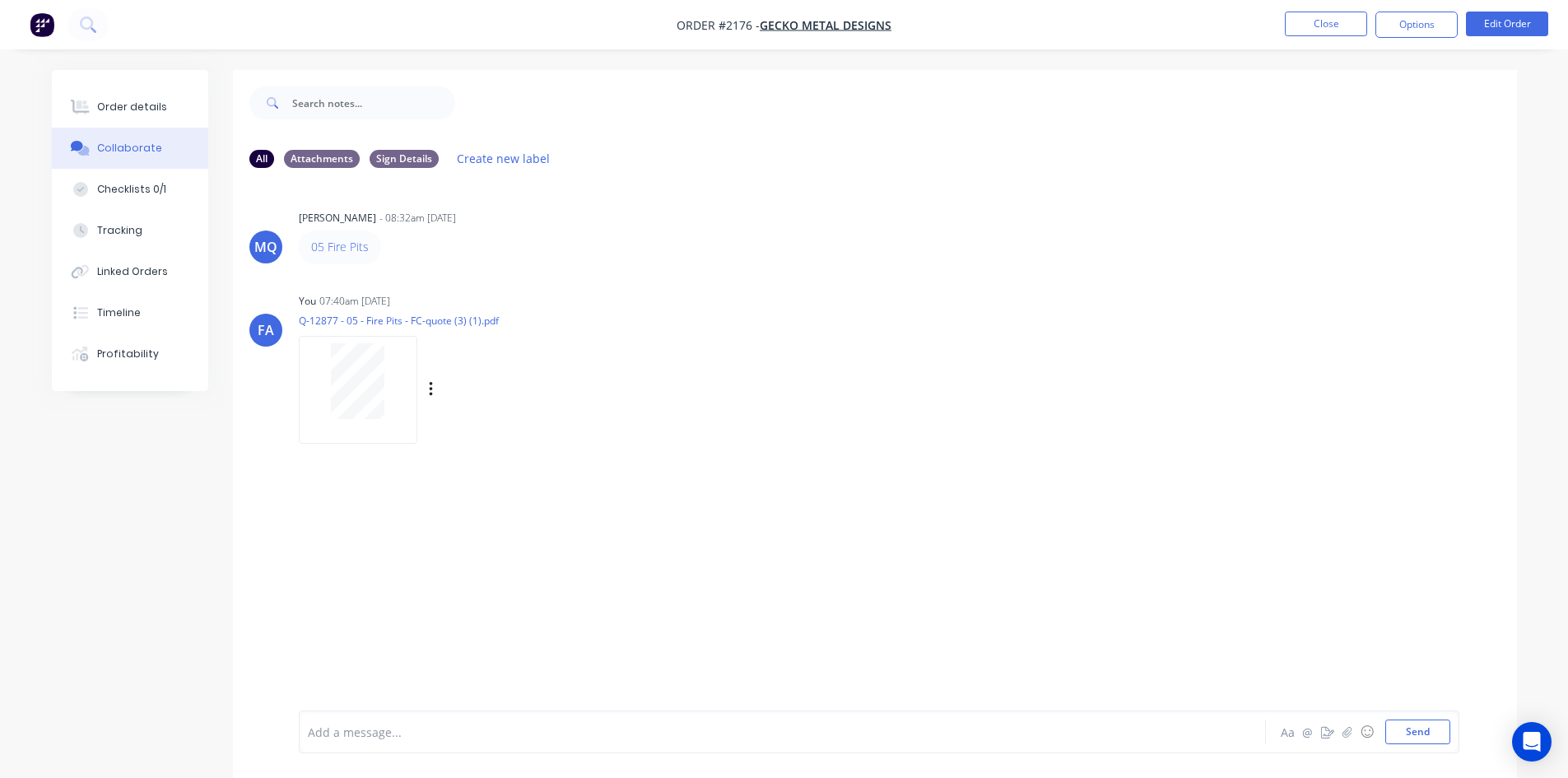
click at [317, 391] on div at bounding box center [358, 382] width 104 height 76
